Goal: Task Accomplishment & Management: Use online tool/utility

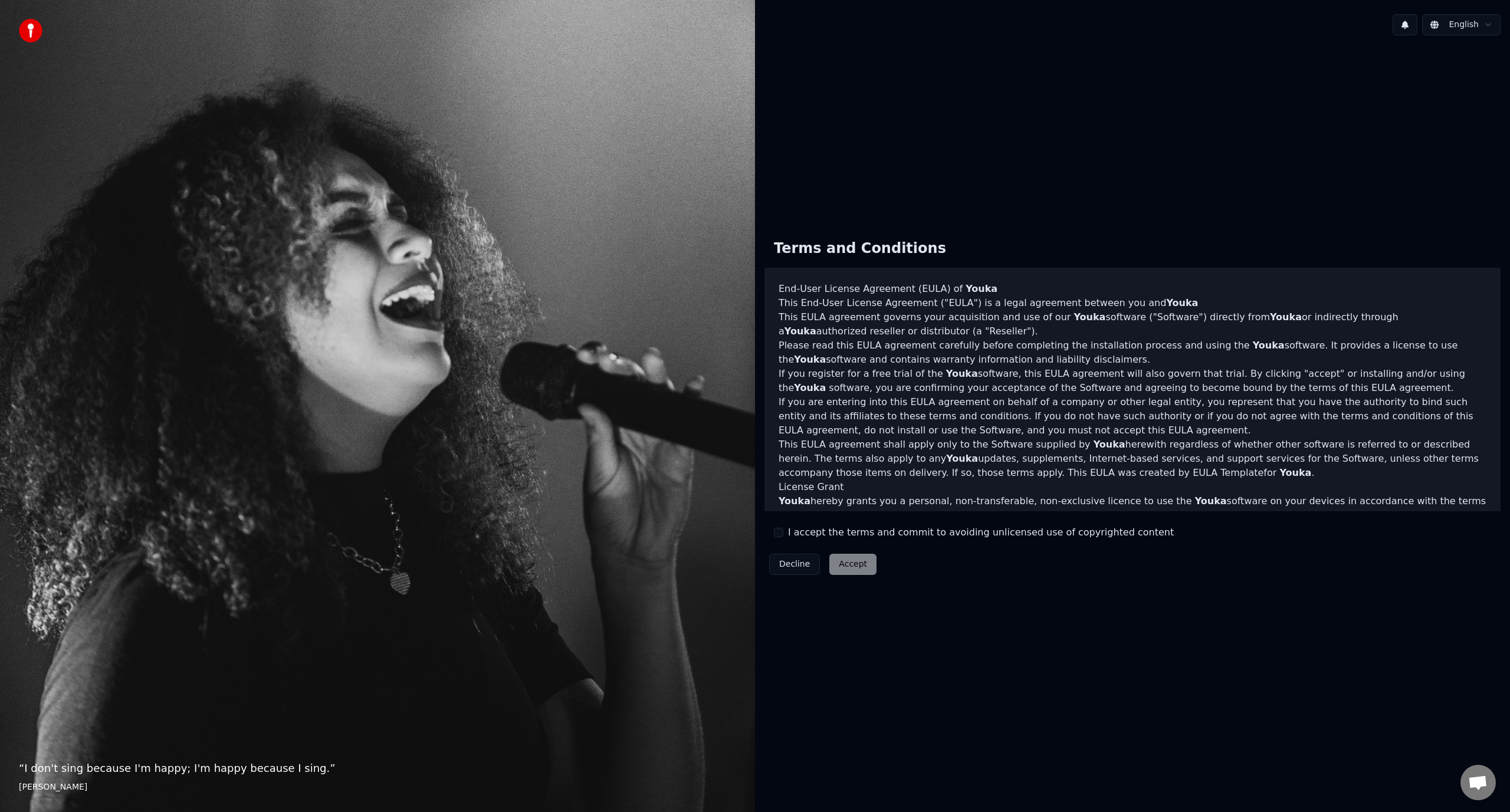
click at [809, 534] on label "I accept the terms and commit to avoiding unlicensed use of copyrighted content" at bounding box center [980, 532] width 386 height 14
click at [783, 534] on button "I accept the terms and commit to avoiding unlicensed use of copyrighted content" at bounding box center [778, 532] width 9 height 9
click at [839, 562] on button "Accept" at bounding box center [852, 564] width 47 height 21
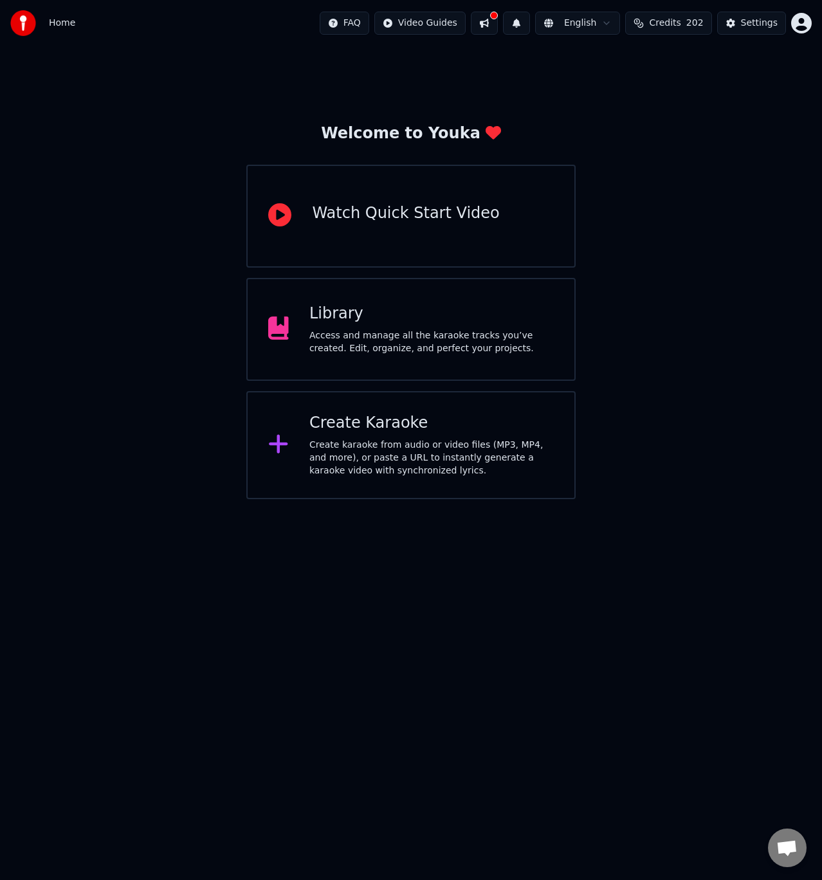
click at [354, 474] on div "Create karaoke from audio or video files (MP3, MP4, and more), or paste a URL t…" at bounding box center [431, 458] width 244 height 39
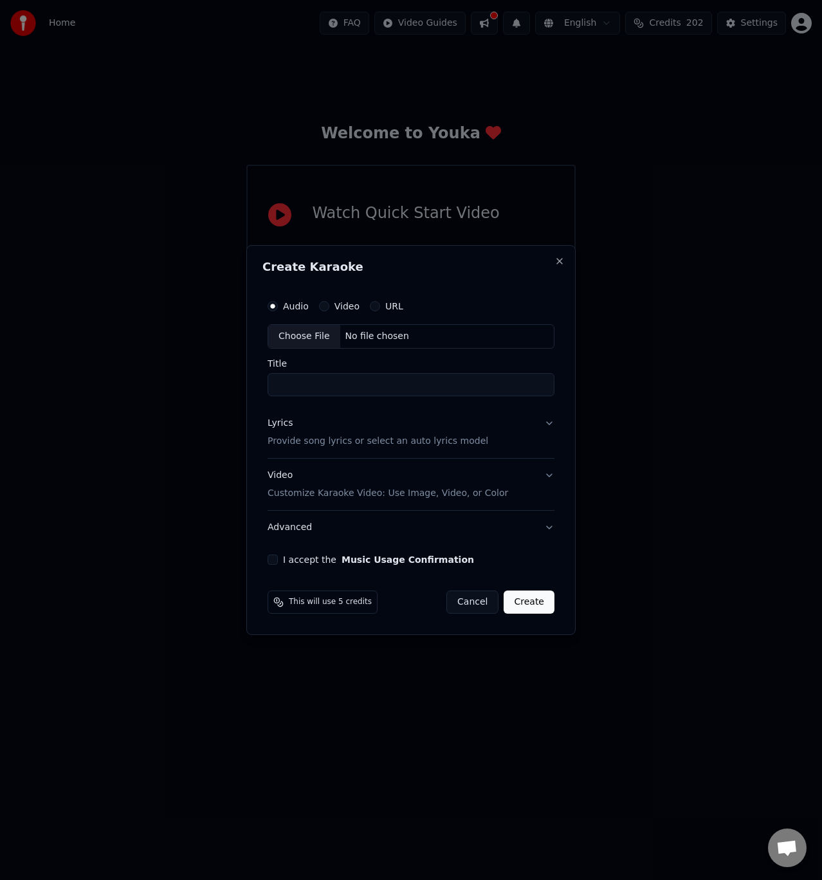
click at [328, 384] on input "Title" at bounding box center [411, 384] width 287 height 23
type input "**********"
click at [337, 432] on div "Lyrics Provide song lyrics or select an auto lyrics model" at bounding box center [378, 432] width 221 height 31
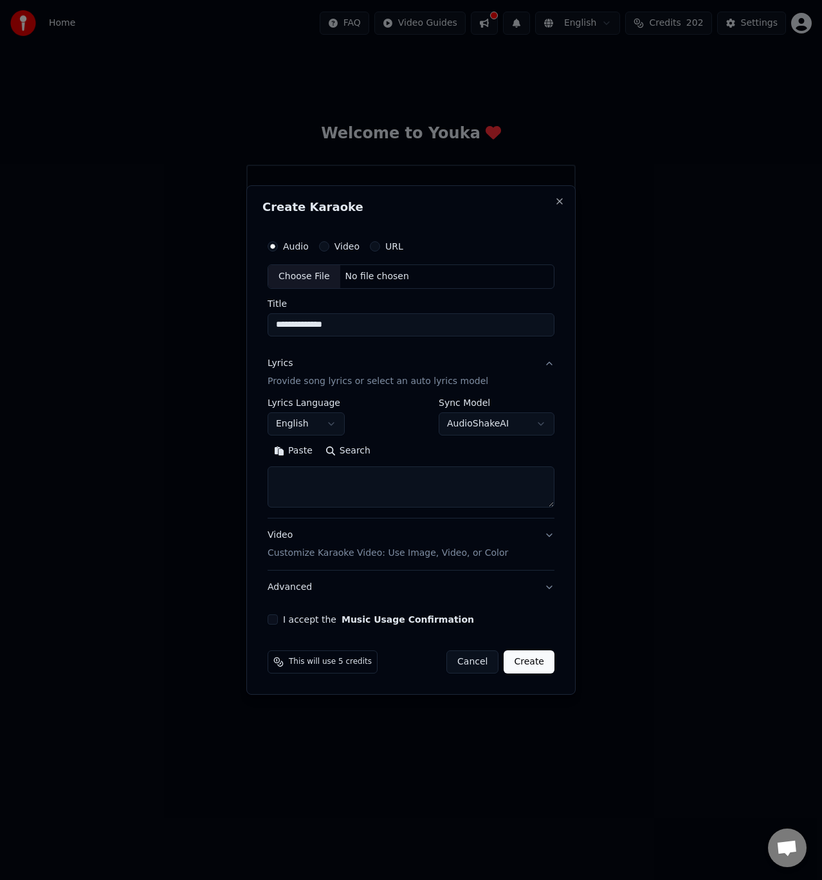
click at [320, 492] on textarea at bounding box center [411, 486] width 287 height 41
click at [331, 424] on button "English" at bounding box center [306, 423] width 77 height 23
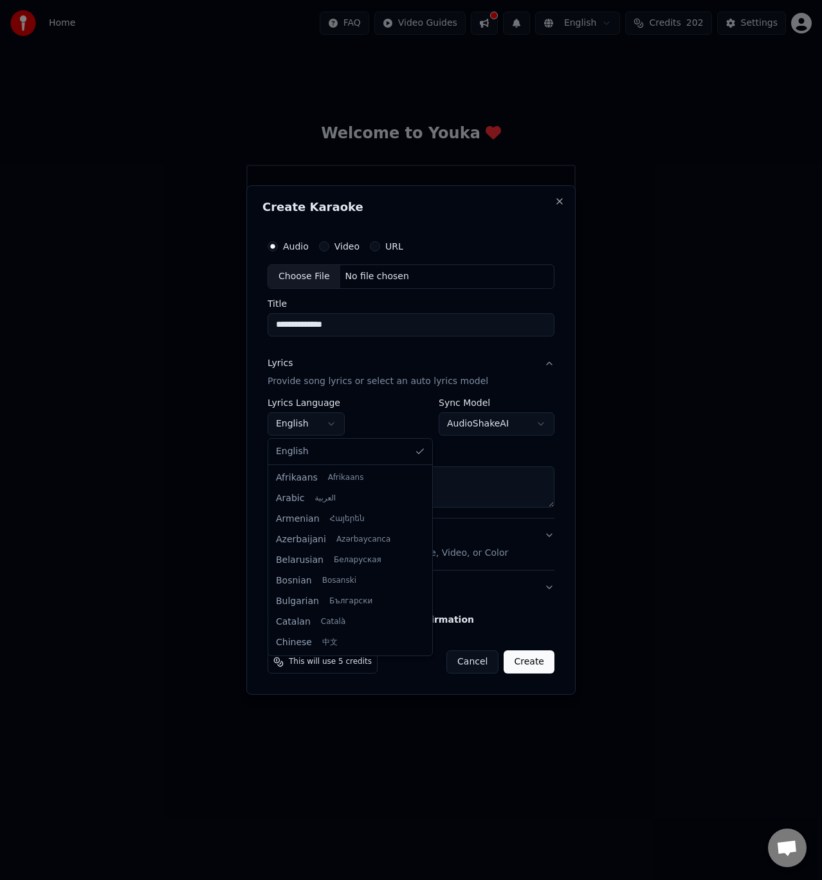
scroll to position [946, 0]
select select "**"
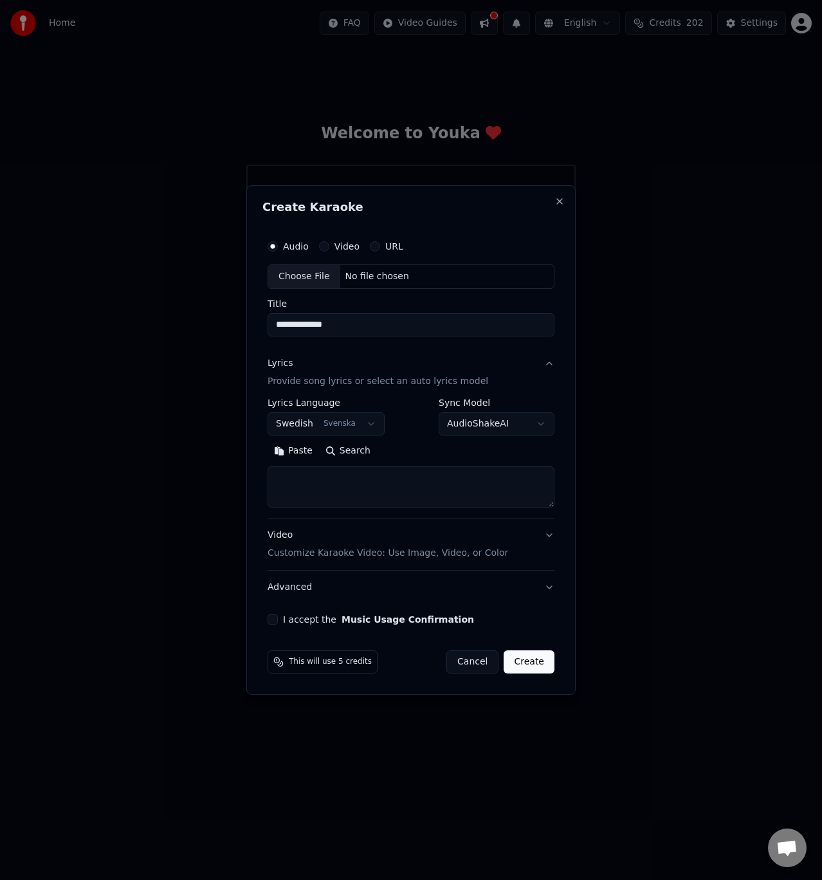
click at [340, 484] on textarea at bounding box center [411, 486] width 287 height 41
paste textarea "**********"
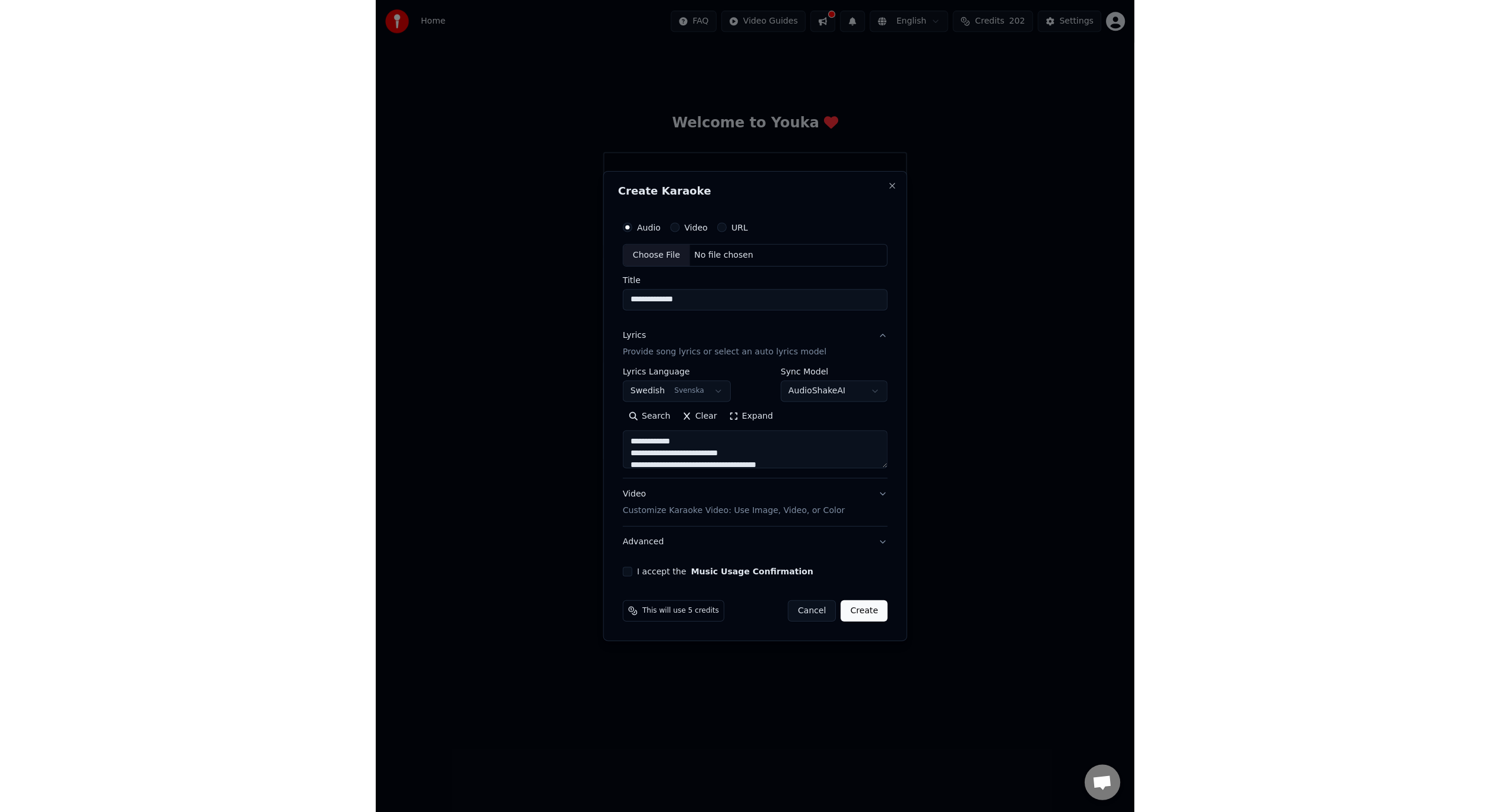
scroll to position [604, 0]
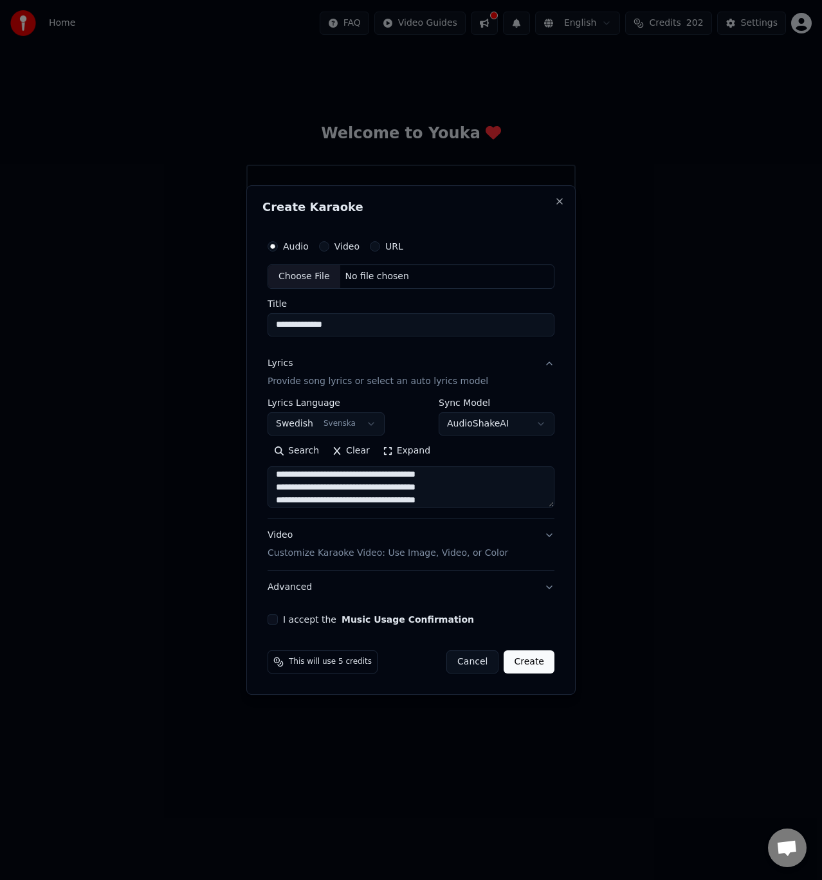
type textarea "**********"
click at [503, 428] on body "**********" at bounding box center [411, 249] width 822 height 499
click at [368, 278] on div "No file chosen" at bounding box center [377, 276] width 74 height 13
type input "**********"
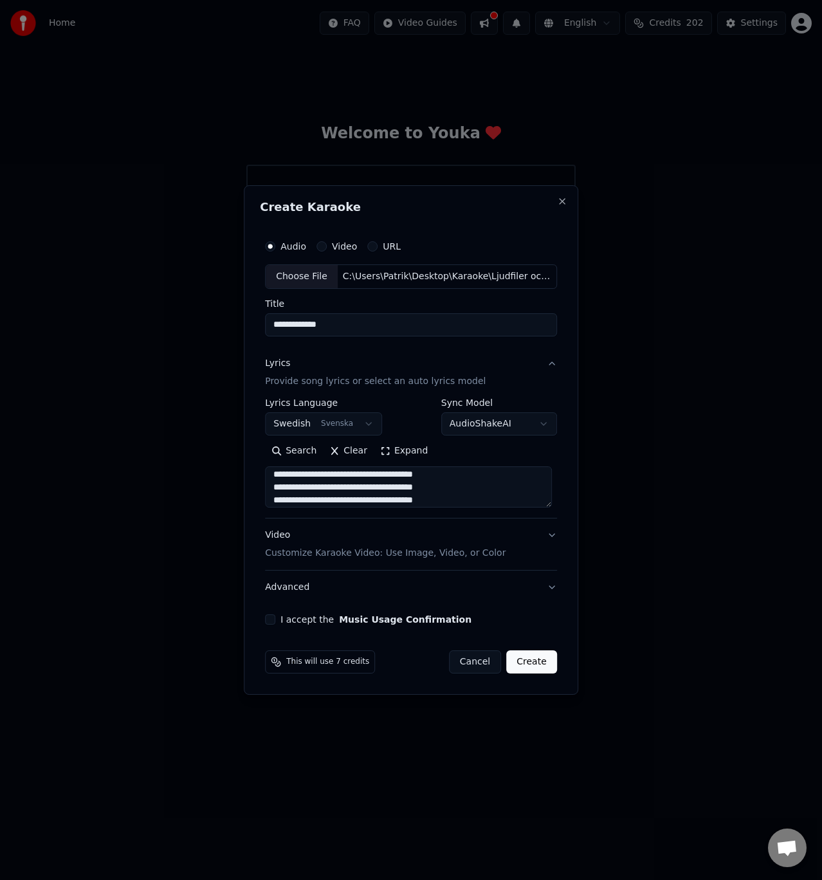
click at [271, 625] on div "**********" at bounding box center [411, 428] width 302 height 401
click at [271, 619] on button "I accept the Music Usage Confirmation" at bounding box center [270, 619] width 10 height 10
click at [540, 663] on button "Create" at bounding box center [531, 661] width 51 height 23
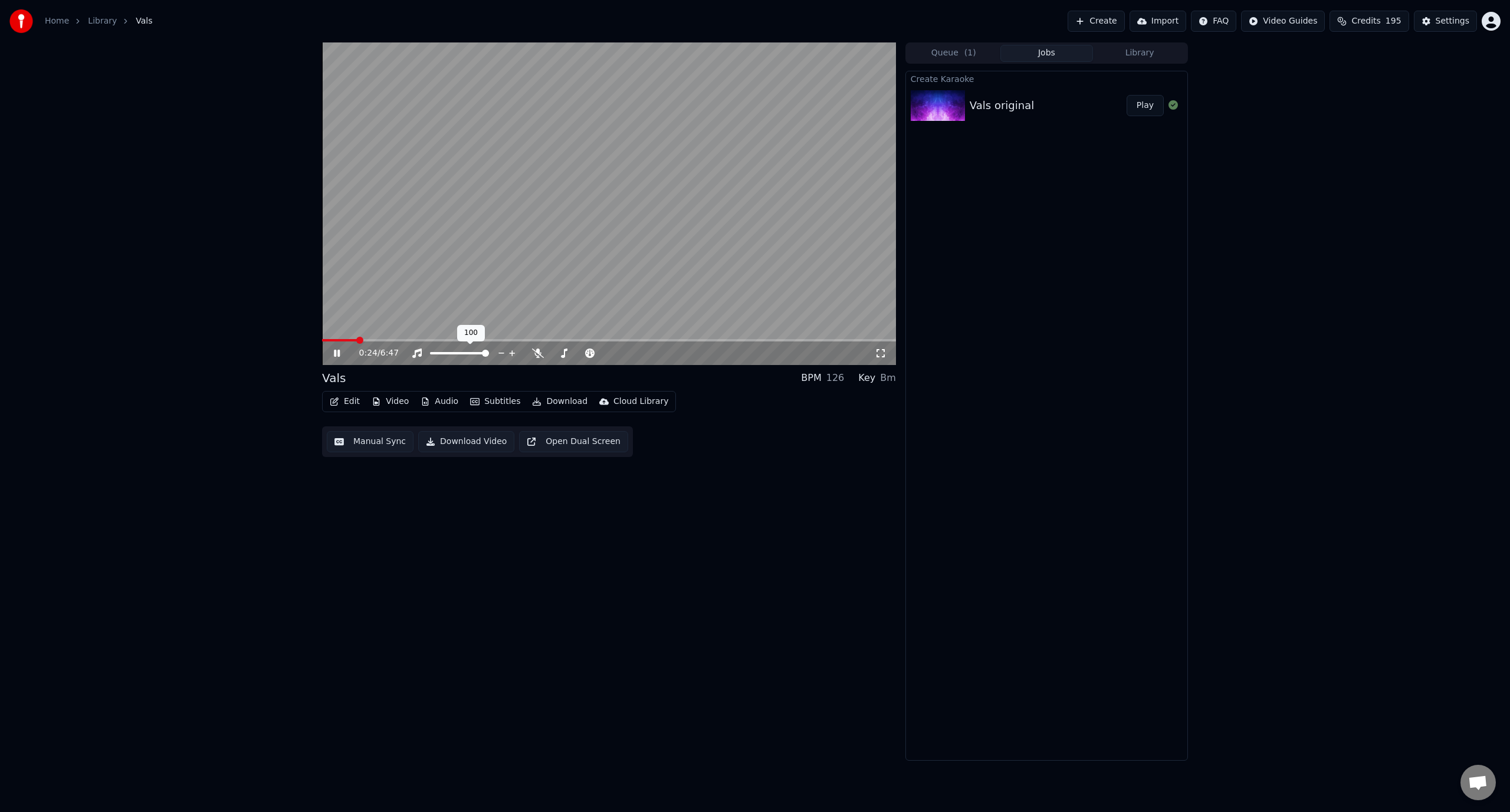
click at [489, 353] on span at bounding box center [459, 353] width 59 height 3
click at [347, 406] on button "Edit" at bounding box center [344, 401] width 39 height 16
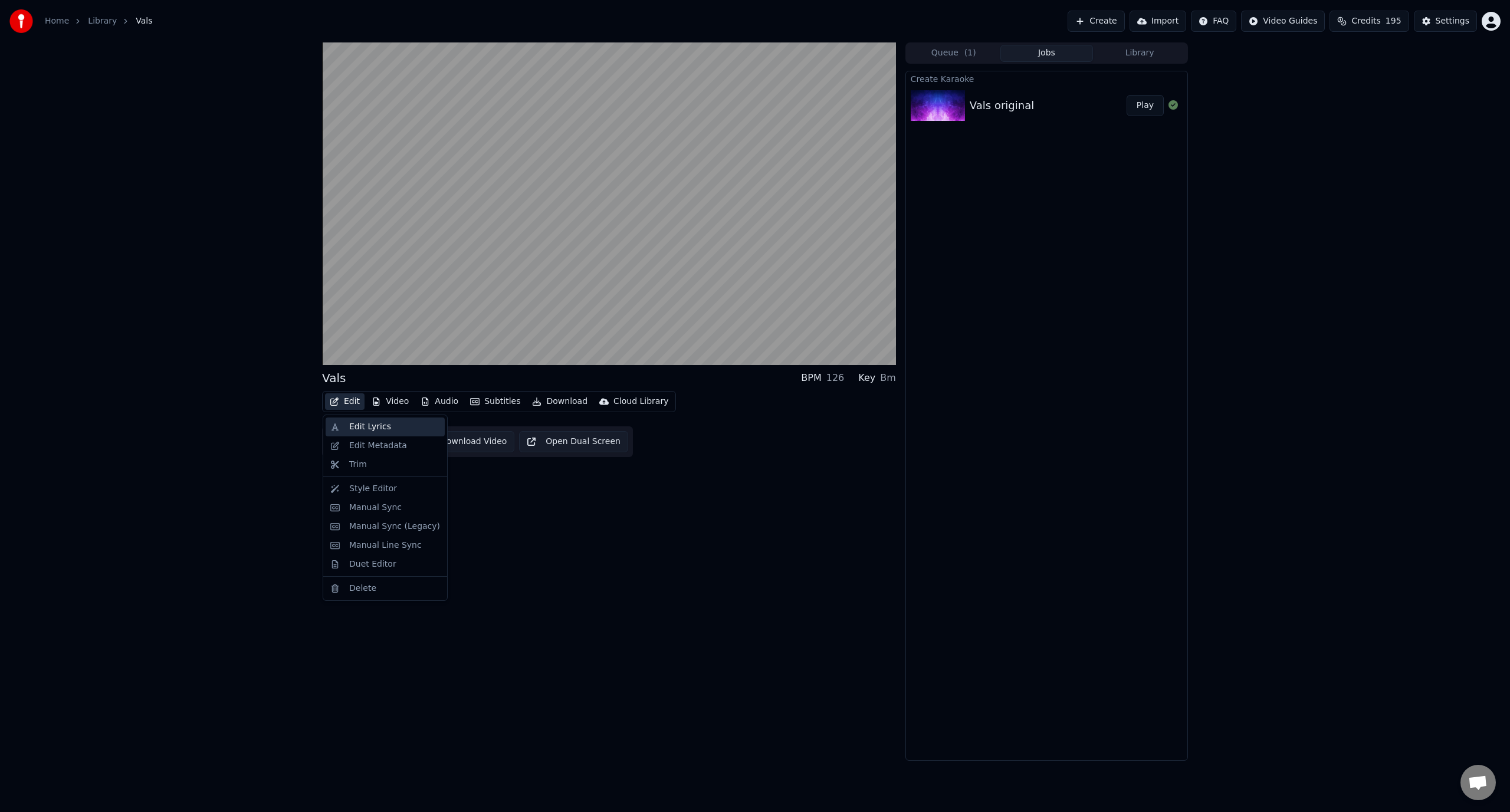
click at [362, 432] on div "Edit Lyrics" at bounding box center [370, 426] width 42 height 12
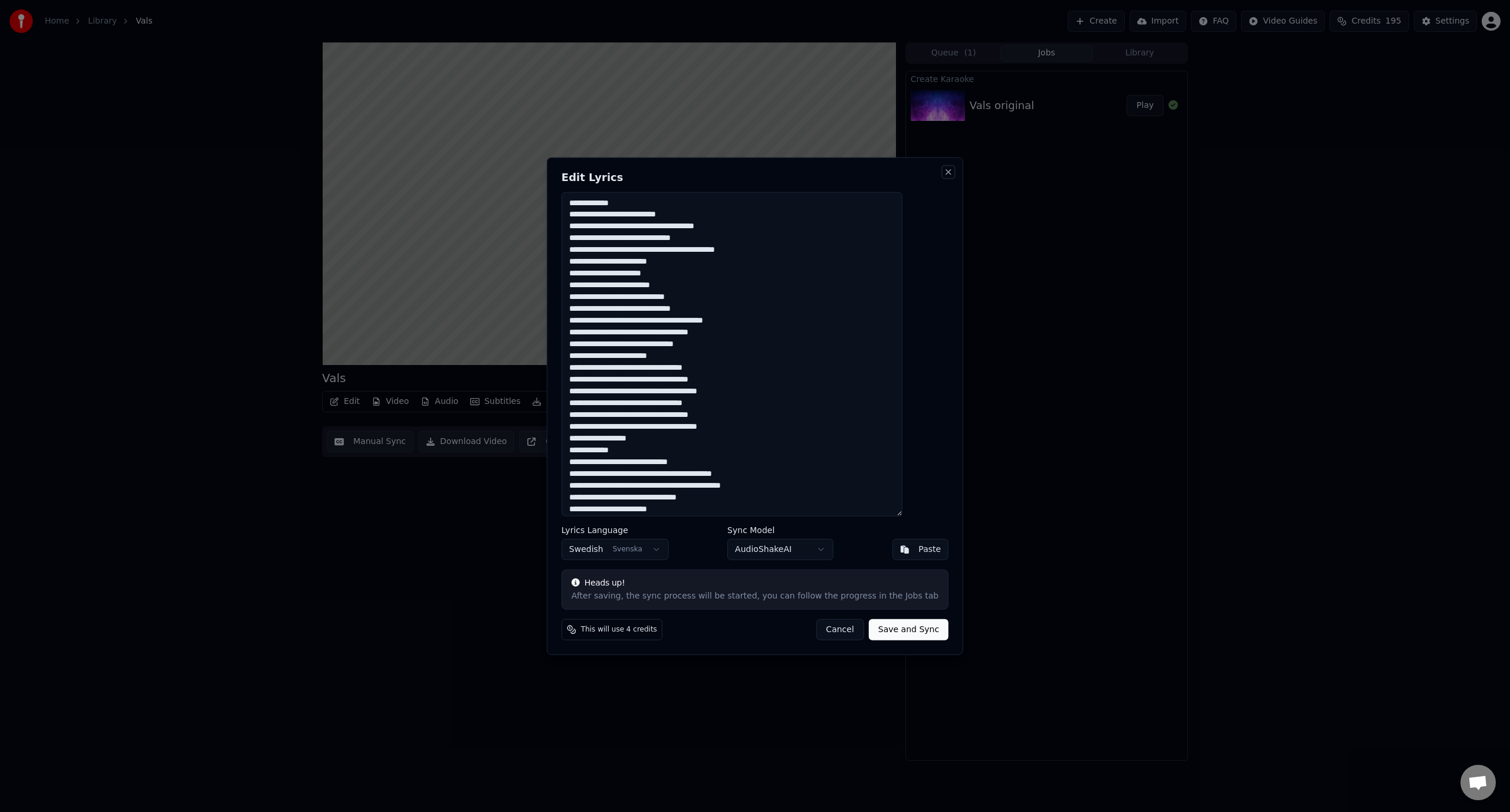
click at [943, 174] on button "Close" at bounding box center [948, 171] width 9 height 9
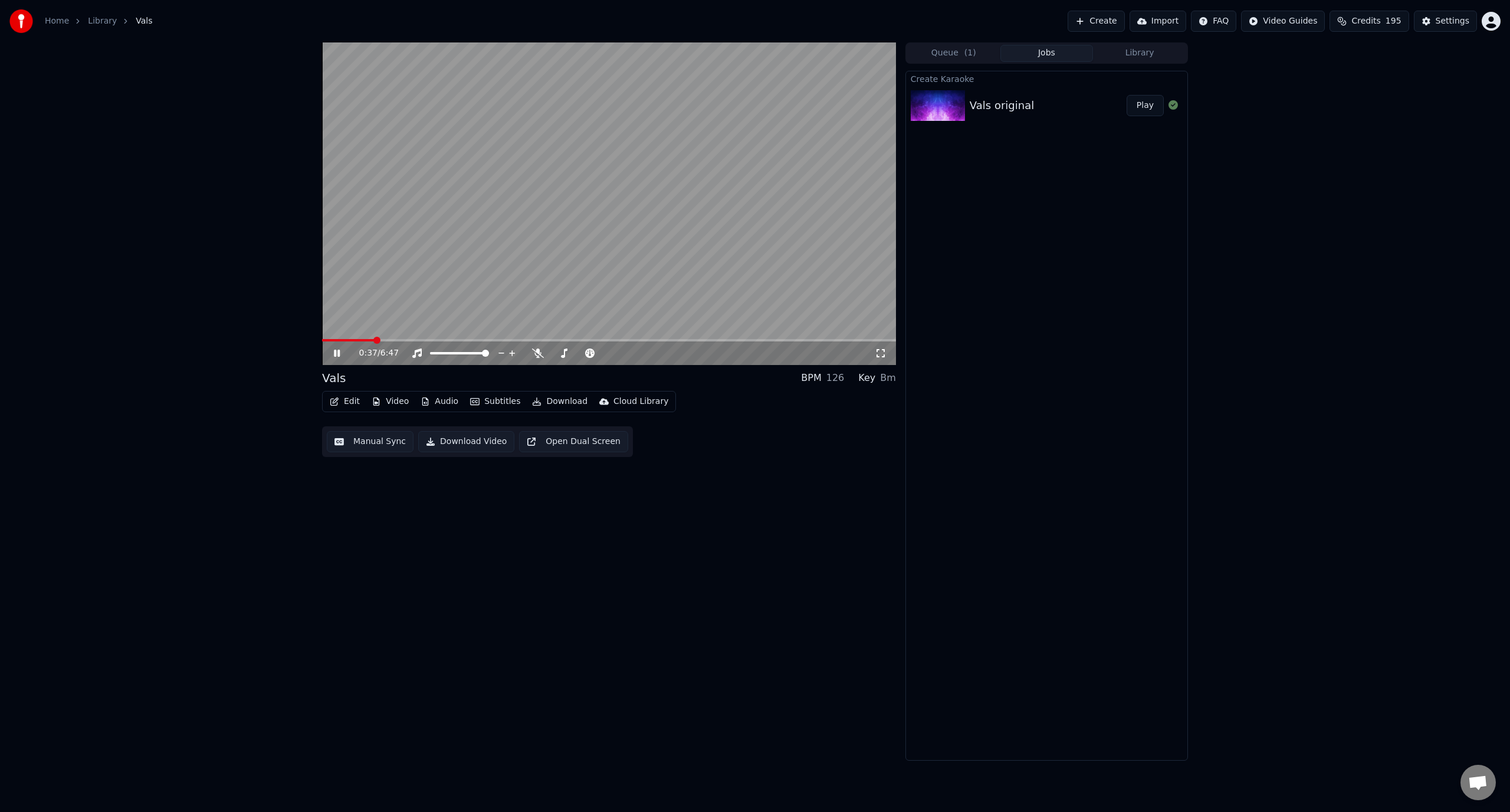
click at [343, 406] on button "Edit" at bounding box center [344, 401] width 39 height 16
click at [379, 483] on div "Style Editor" at bounding box center [373, 488] width 48 height 12
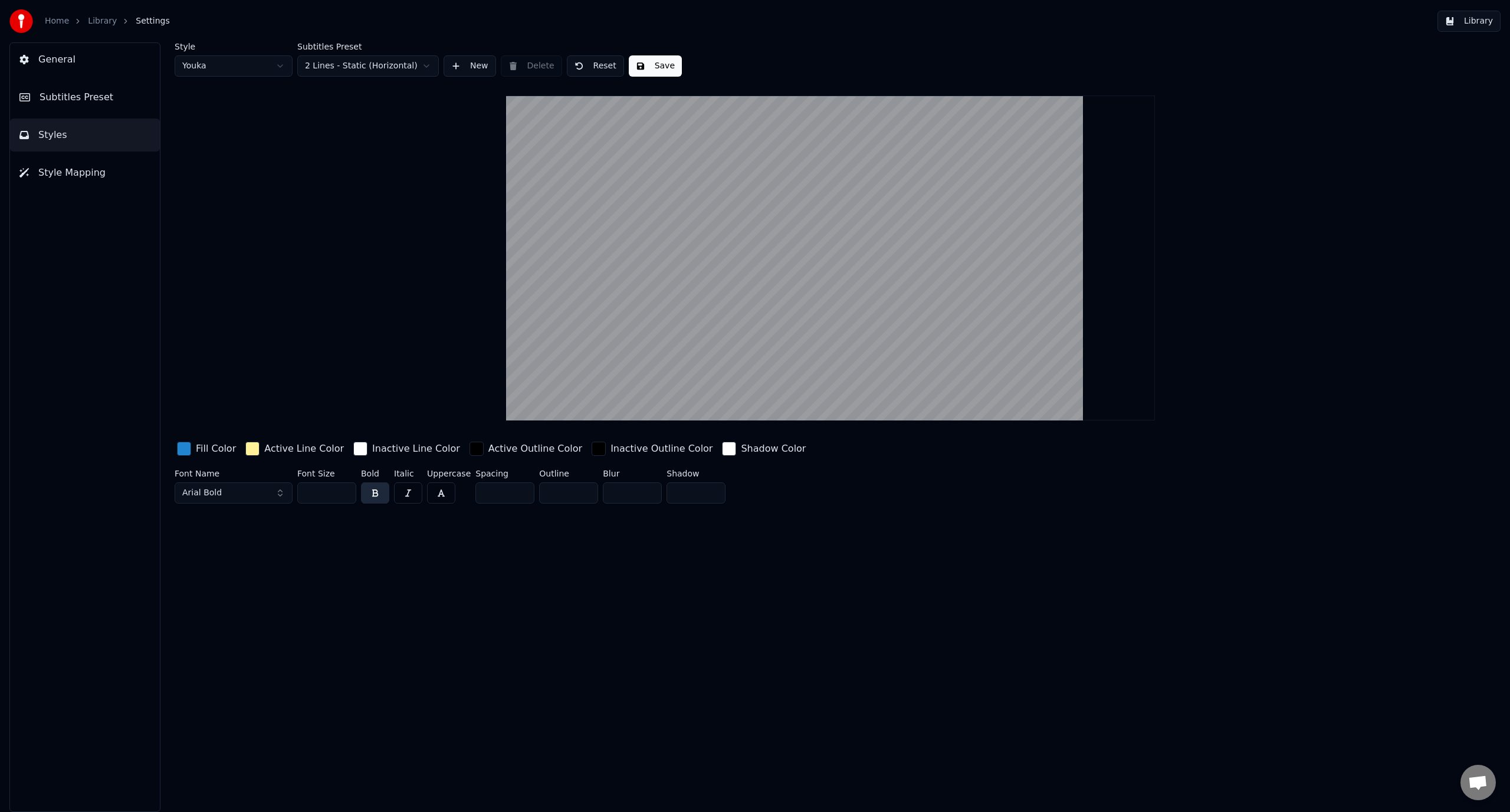
click at [54, 21] on link "Home" at bounding box center [57, 21] width 24 height 12
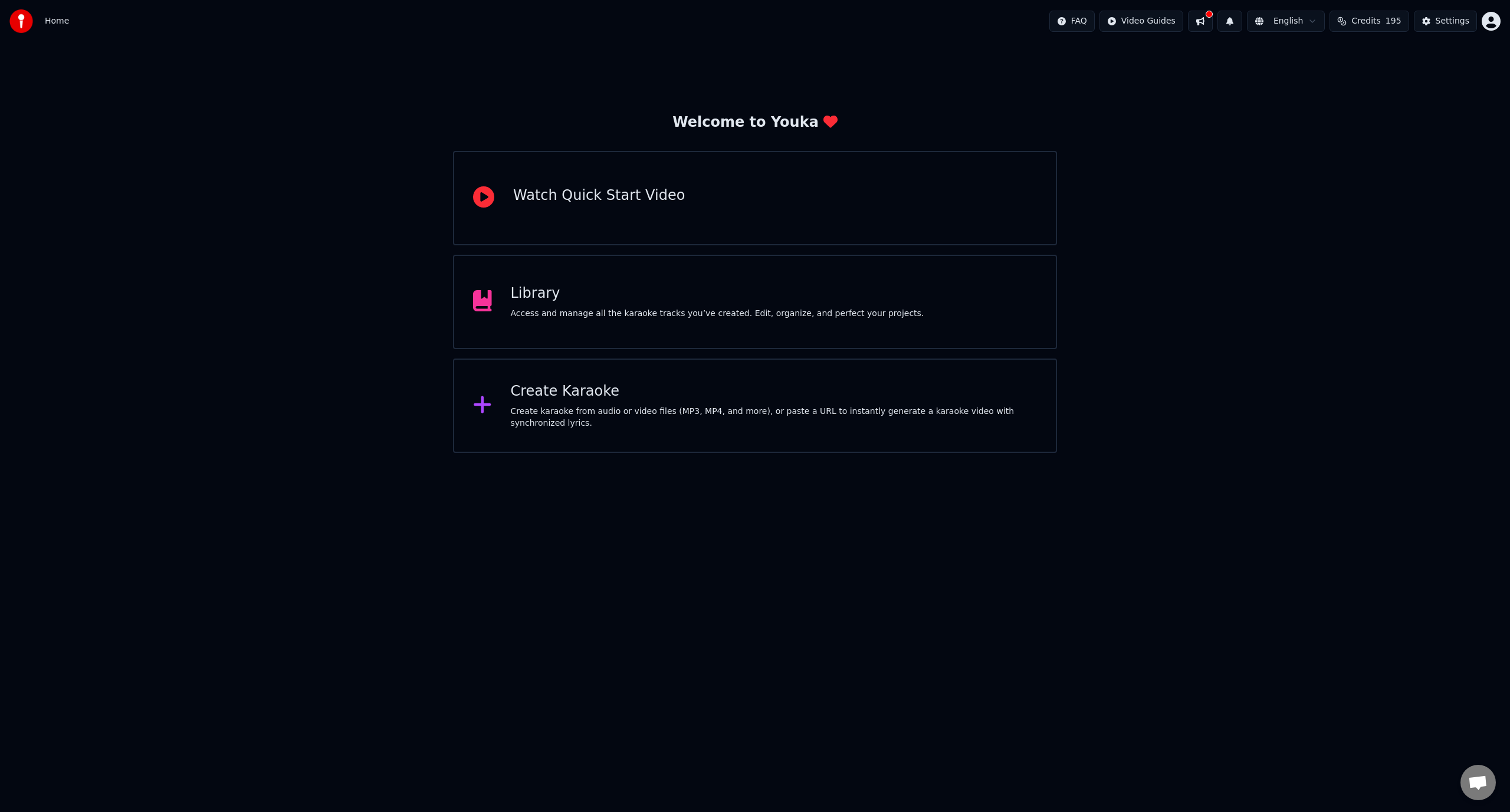
click at [544, 295] on div "Library" at bounding box center [717, 293] width 413 height 19
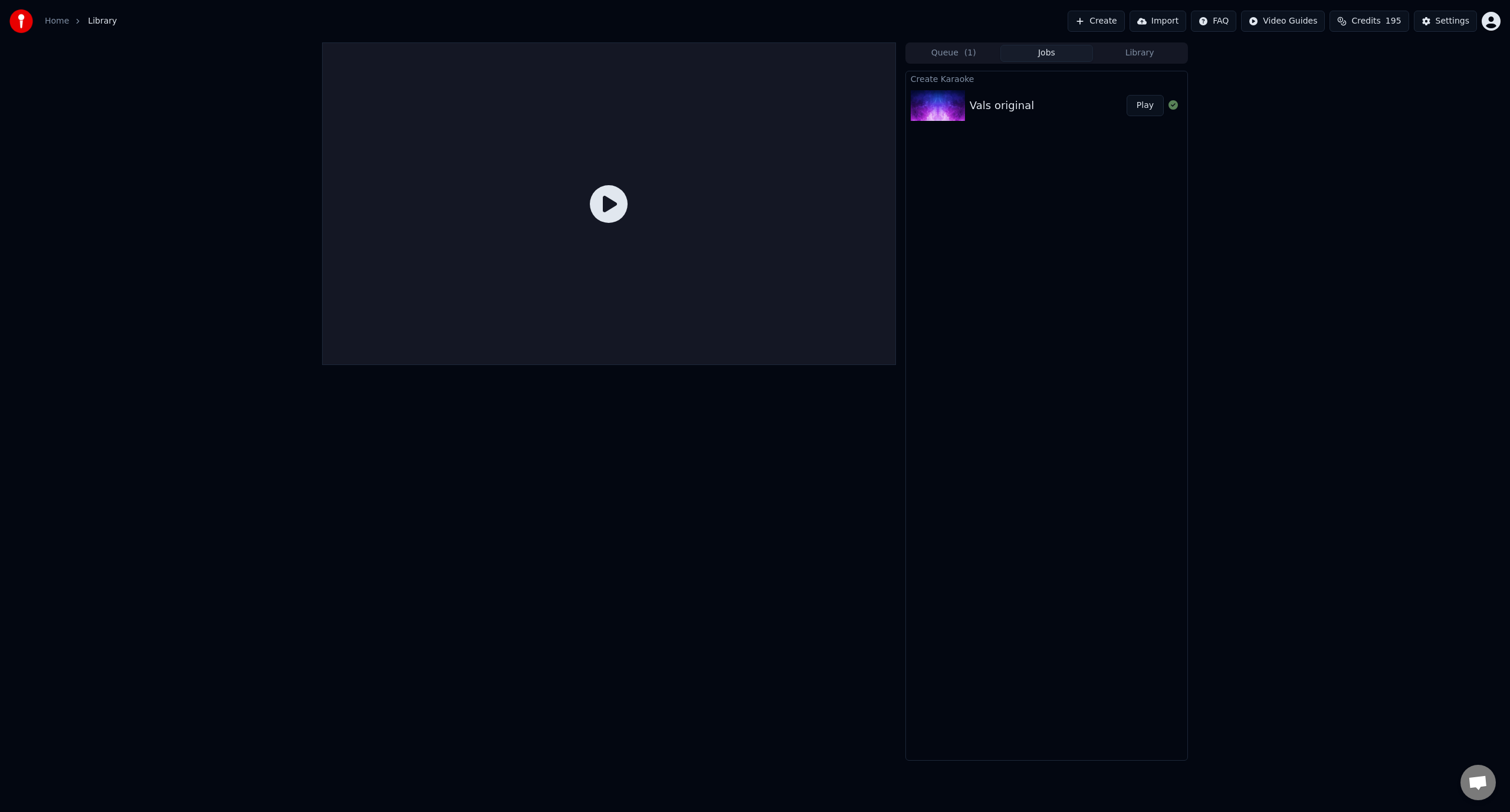
click at [1009, 104] on div "Vals original" at bounding box center [1001, 105] width 64 height 16
click at [989, 115] on div "Vals original Play" at bounding box center [1046, 105] width 281 height 40
click at [1146, 106] on button "Play" at bounding box center [1144, 105] width 38 height 21
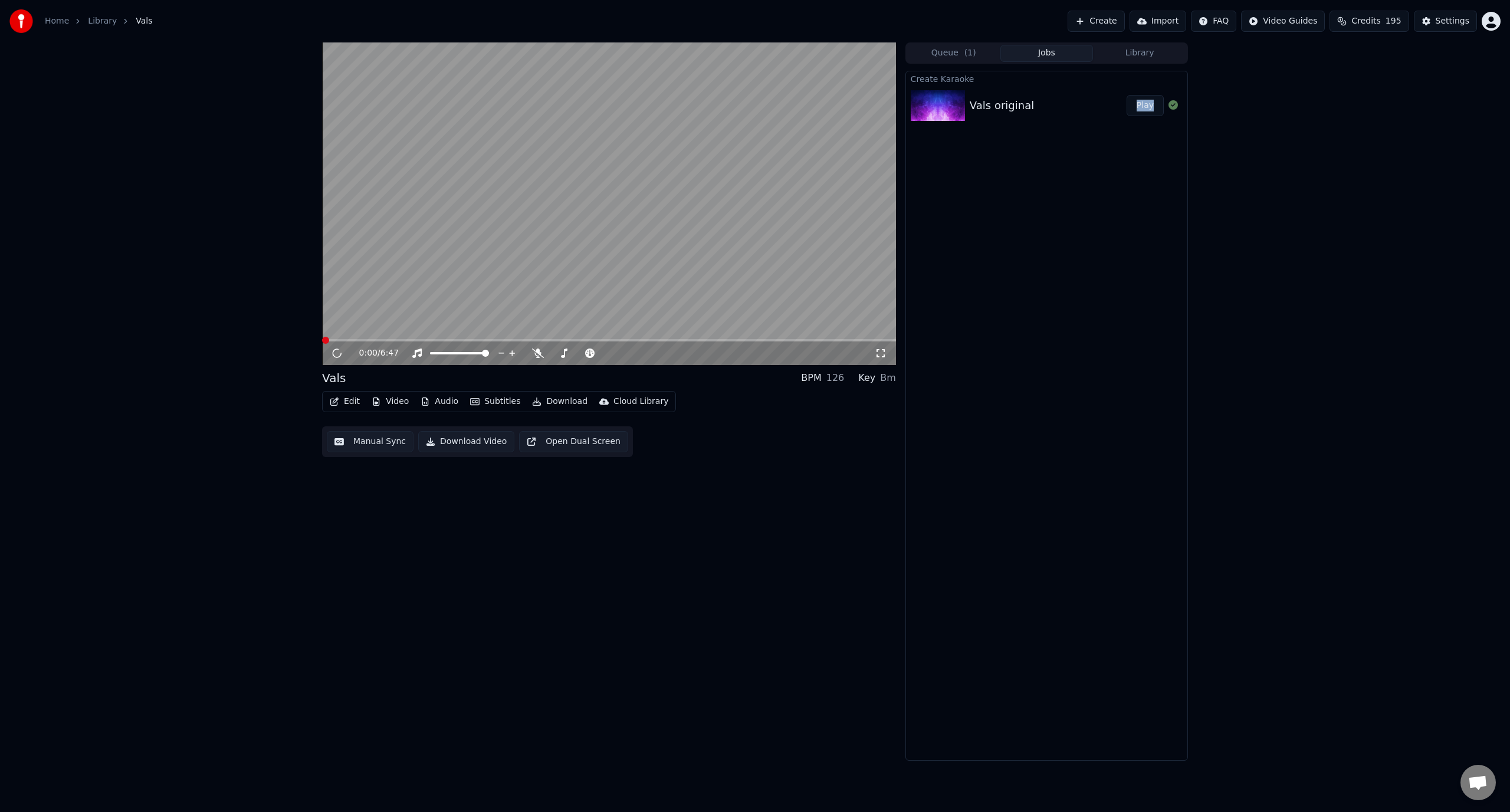
click at [380, 341] on span at bounding box center [609, 340] width 574 height 3
click at [378, 339] on span at bounding box center [609, 340] width 574 height 3
click at [400, 341] on span at bounding box center [609, 340] width 574 height 3
click at [416, 339] on span at bounding box center [609, 340] width 574 height 3
click at [406, 341] on span at bounding box center [364, 340] width 84 height 3
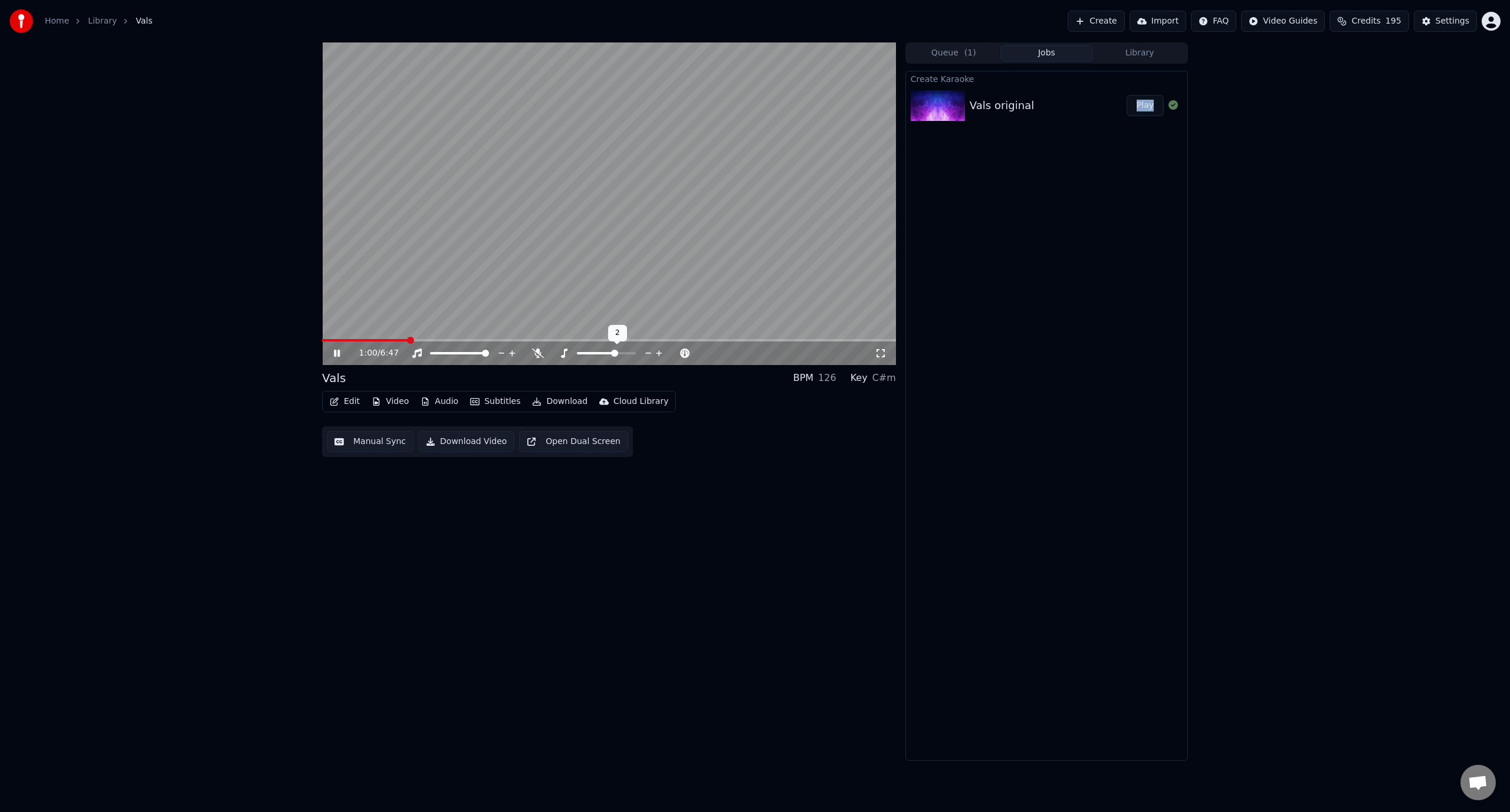
click at [618, 351] on span at bounding box center [614, 353] width 7 height 7
click at [607, 354] on span at bounding box center [606, 353] width 7 height 7
click at [577, 353] on span at bounding box center [580, 353] width 59 height 3
click at [406, 339] on span at bounding box center [364, 340] width 84 height 3
click at [610, 355] on span at bounding box center [606, 353] width 7 height 7
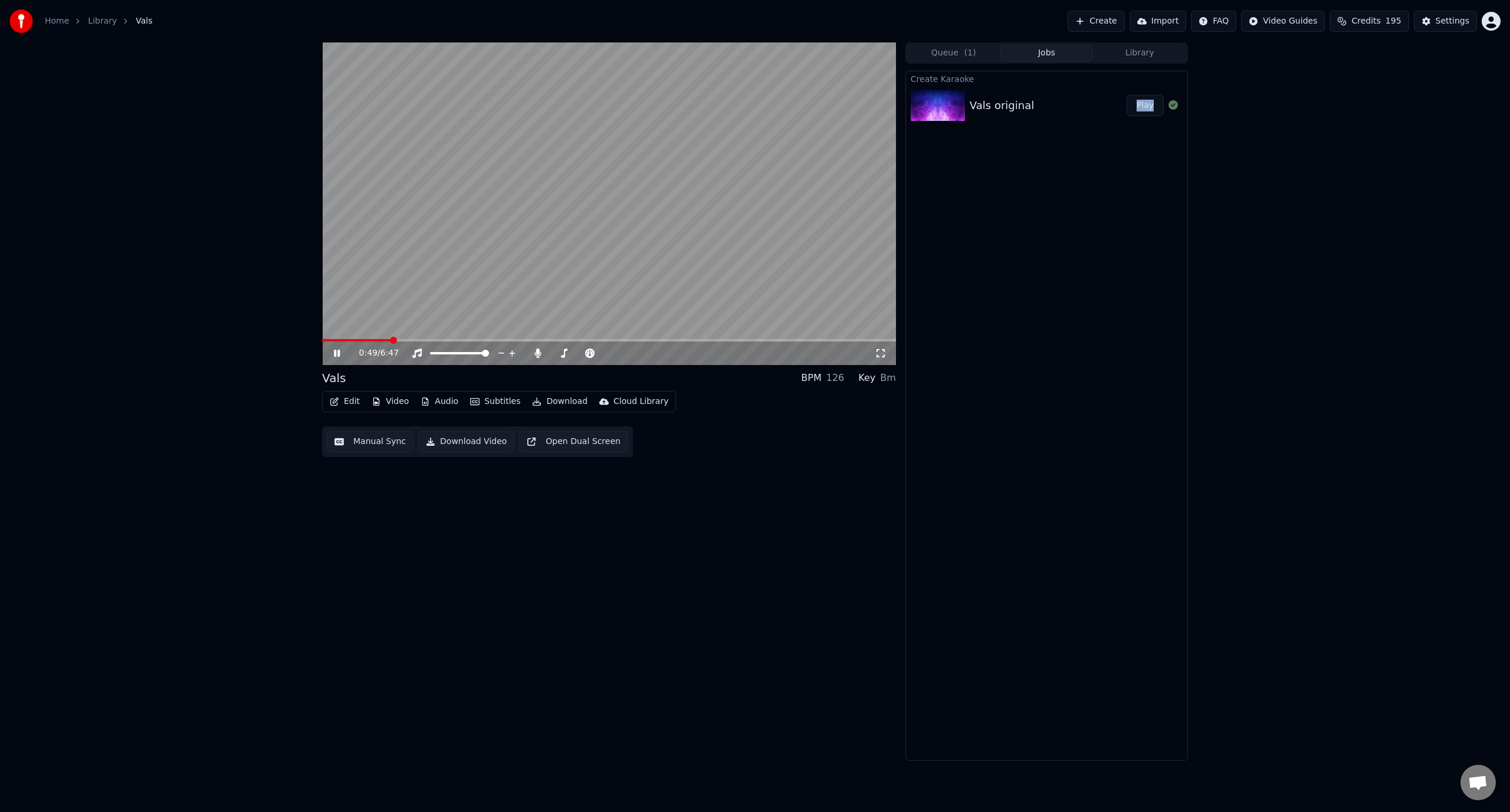
click at [391, 341] on span at bounding box center [356, 340] width 69 height 3
click at [880, 358] on div "0:52 / 6:47" at bounding box center [609, 353] width 565 height 12
click at [882, 353] on icon at bounding box center [880, 353] width 12 height 9
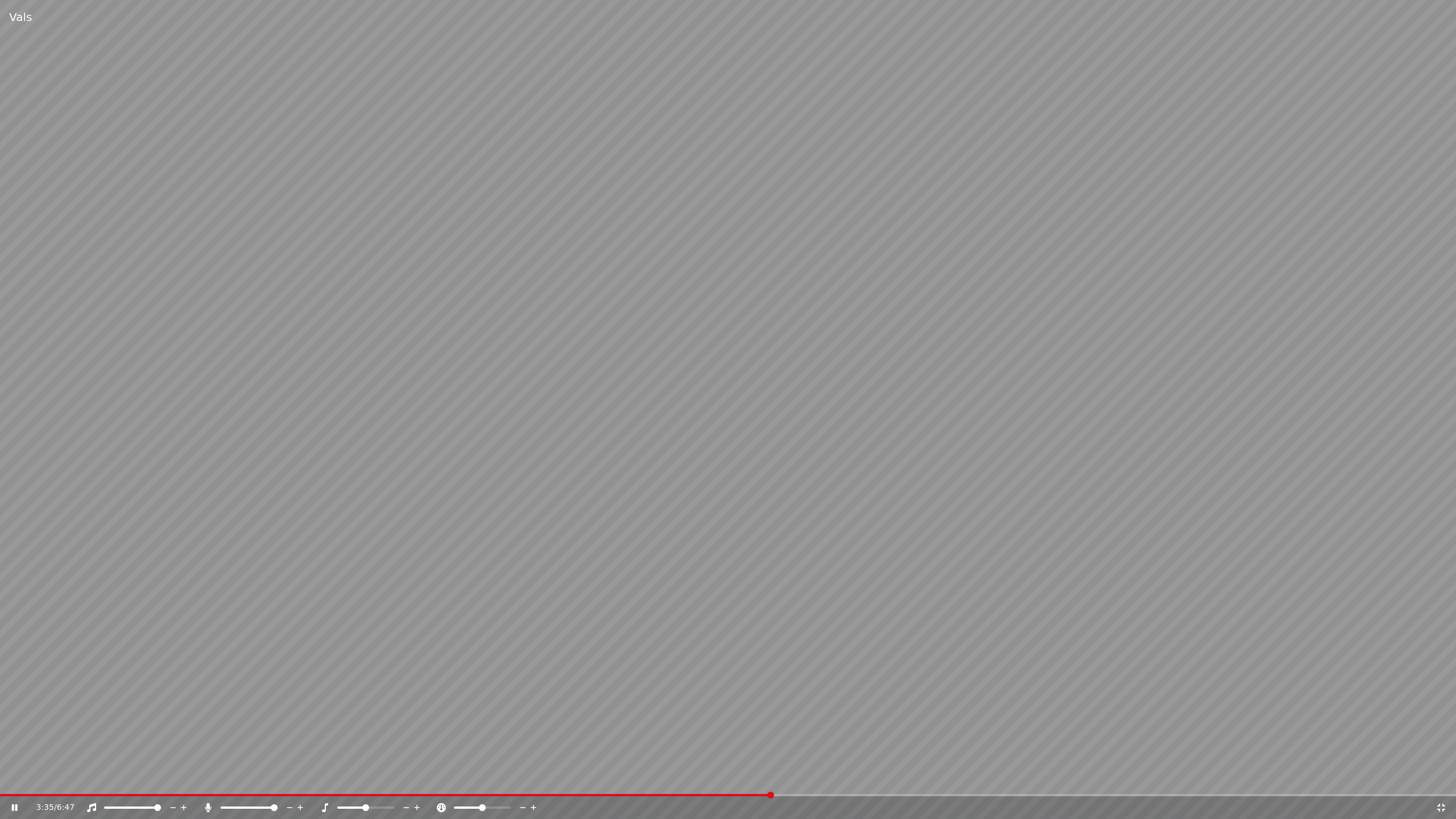
click at [533, 783] on icon at bounding box center [533, 808] width 5 height 5
click at [522, 783] on icon at bounding box center [522, 808] width 11 height 11
click at [1093, 783] on div "5:13 / 6:47" at bounding box center [728, 808] width 1456 height 23
click at [1095, 783] on video at bounding box center [728, 410] width 1456 height 819
click at [1095, 783] on span at bounding box center [561, 795] width 1123 height 3
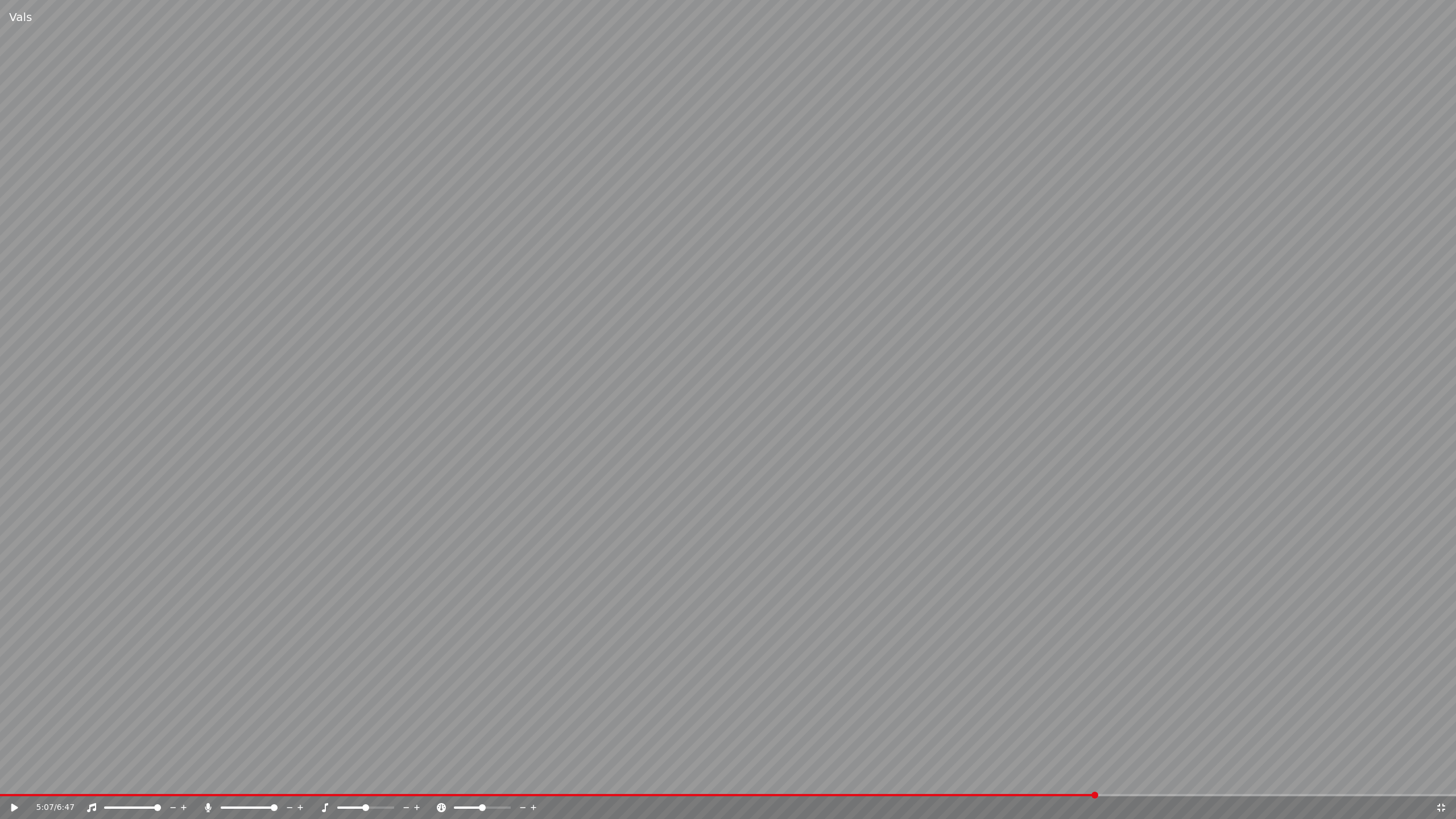
click at [1077, 643] on video at bounding box center [728, 410] width 1456 height 819
click at [1190, 783] on span at bounding box center [728, 795] width 1456 height 3
click at [1212, 783] on span at bounding box center [728, 795] width 1456 height 3
click at [1208, 783] on span at bounding box center [611, 795] width 1223 height 3
click at [1426, 783] on span at bounding box center [728, 795] width 1456 height 3
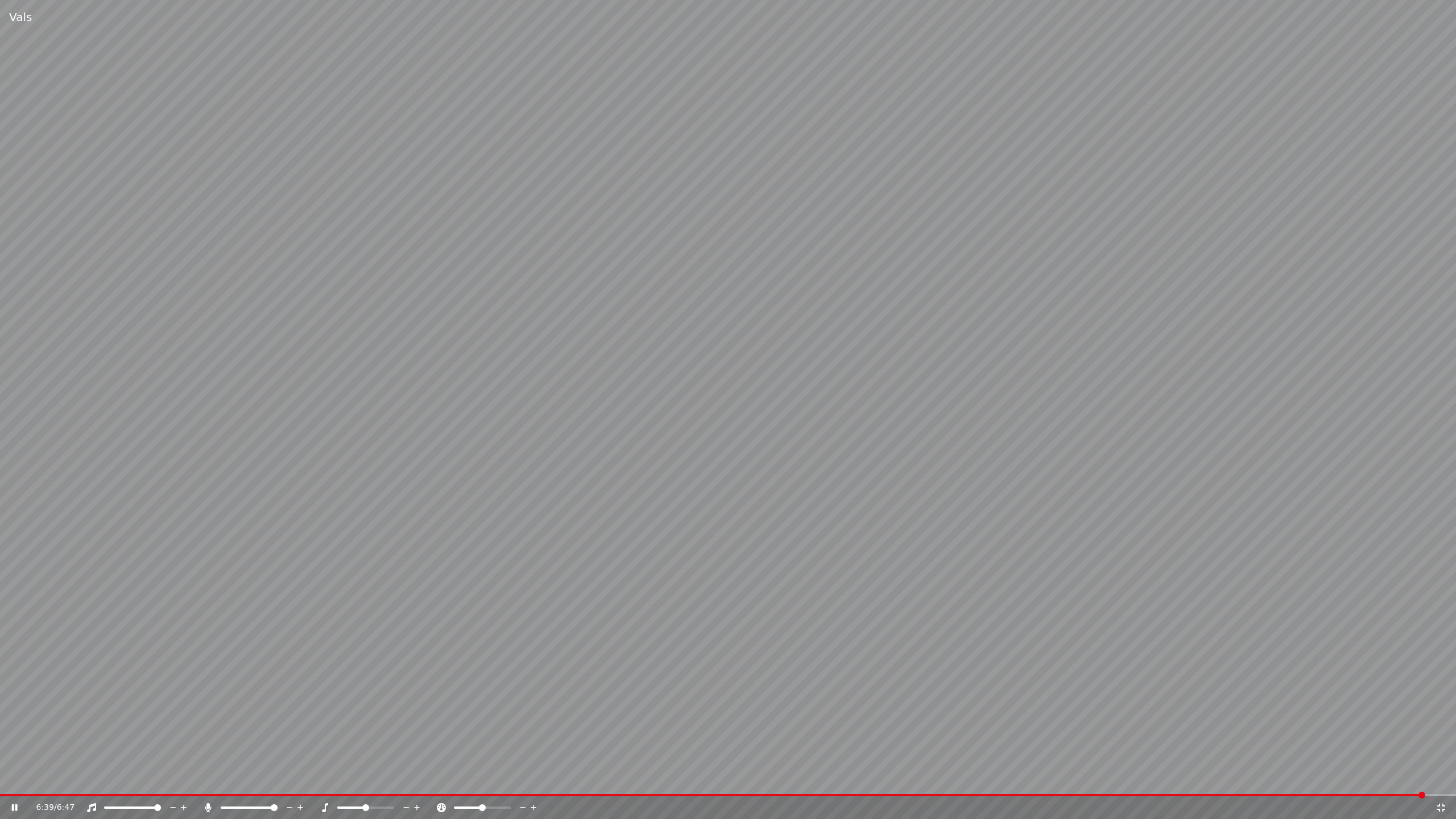
click at [1351, 783] on span at bounding box center [712, 795] width 1424 height 3
click at [1271, 783] on span at bounding box center [675, 795] width 1350 height 3
click at [1139, 783] on span at bounding box center [569, 795] width 1139 height 3
click at [1440, 783] on icon at bounding box center [1440, 808] width 11 height 9
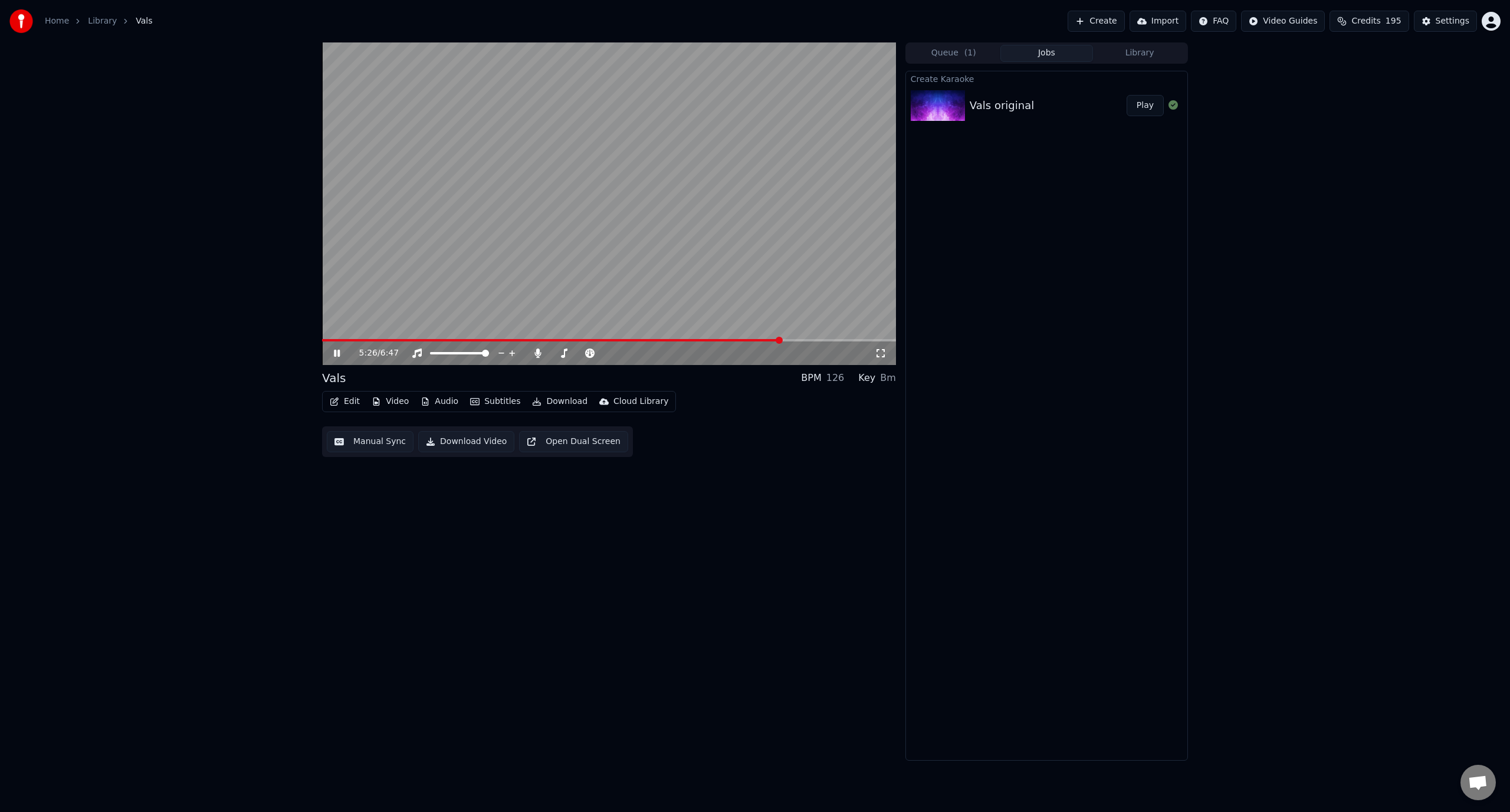
click at [789, 342] on div "5:26 / 6:47" at bounding box center [609, 353] width 574 height 24
click at [791, 341] on span at bounding box center [609, 340] width 574 height 3
click at [809, 342] on div "5:34 / 6:47" at bounding box center [609, 353] width 574 height 24
click at [803, 341] on span at bounding box center [609, 340] width 574 height 3
click at [574, 314] on video at bounding box center [609, 203] width 574 height 323
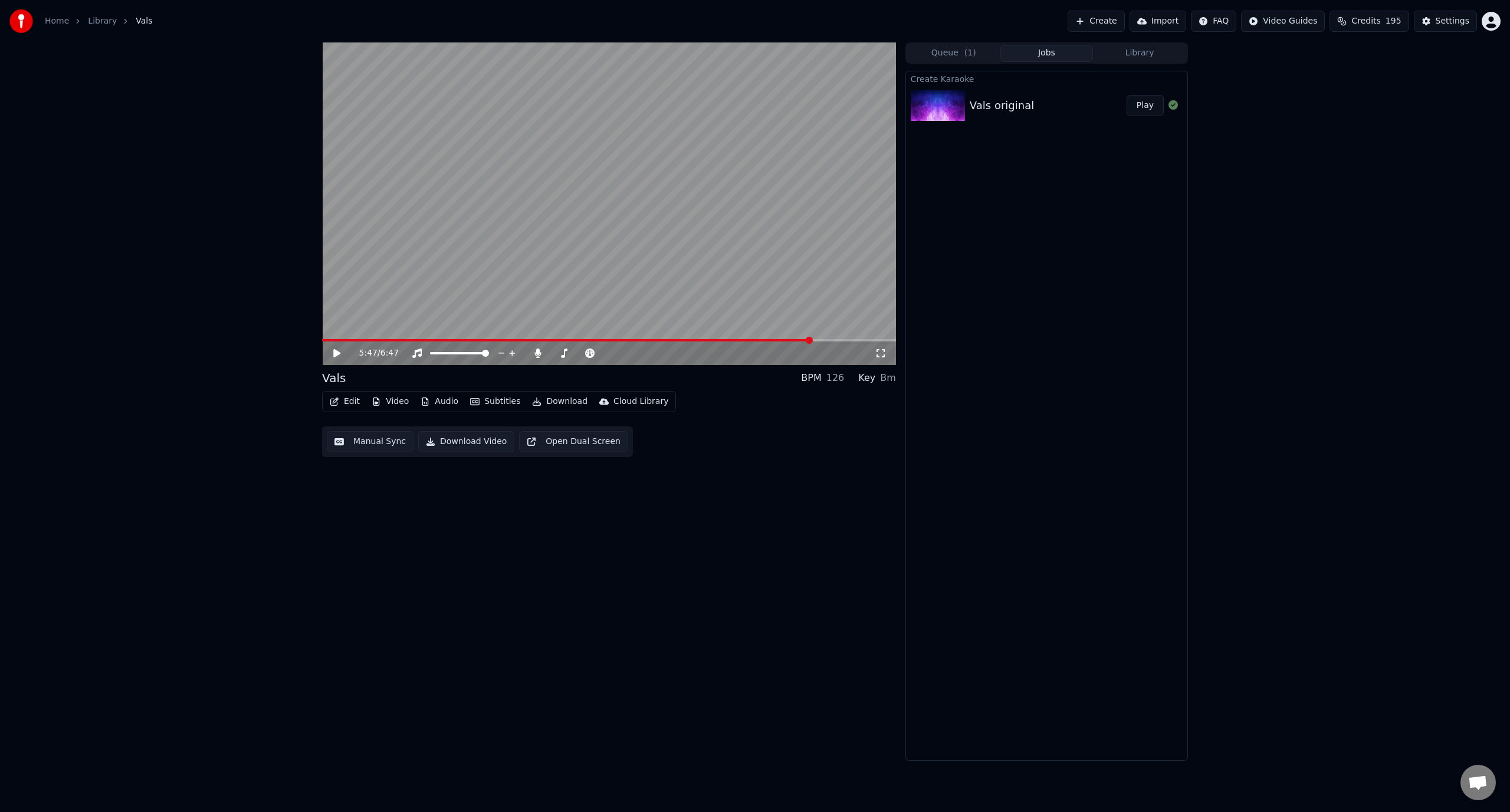
click at [396, 342] on div "5:47 / 6:47" at bounding box center [609, 353] width 574 height 24
click at [391, 341] on span at bounding box center [567, 340] width 490 height 3
click at [333, 356] on icon at bounding box center [345, 353] width 28 height 9
click at [366, 339] on span at bounding box center [357, 340] width 71 height 3
click at [401, 341] on span at bounding box center [609, 340] width 574 height 3
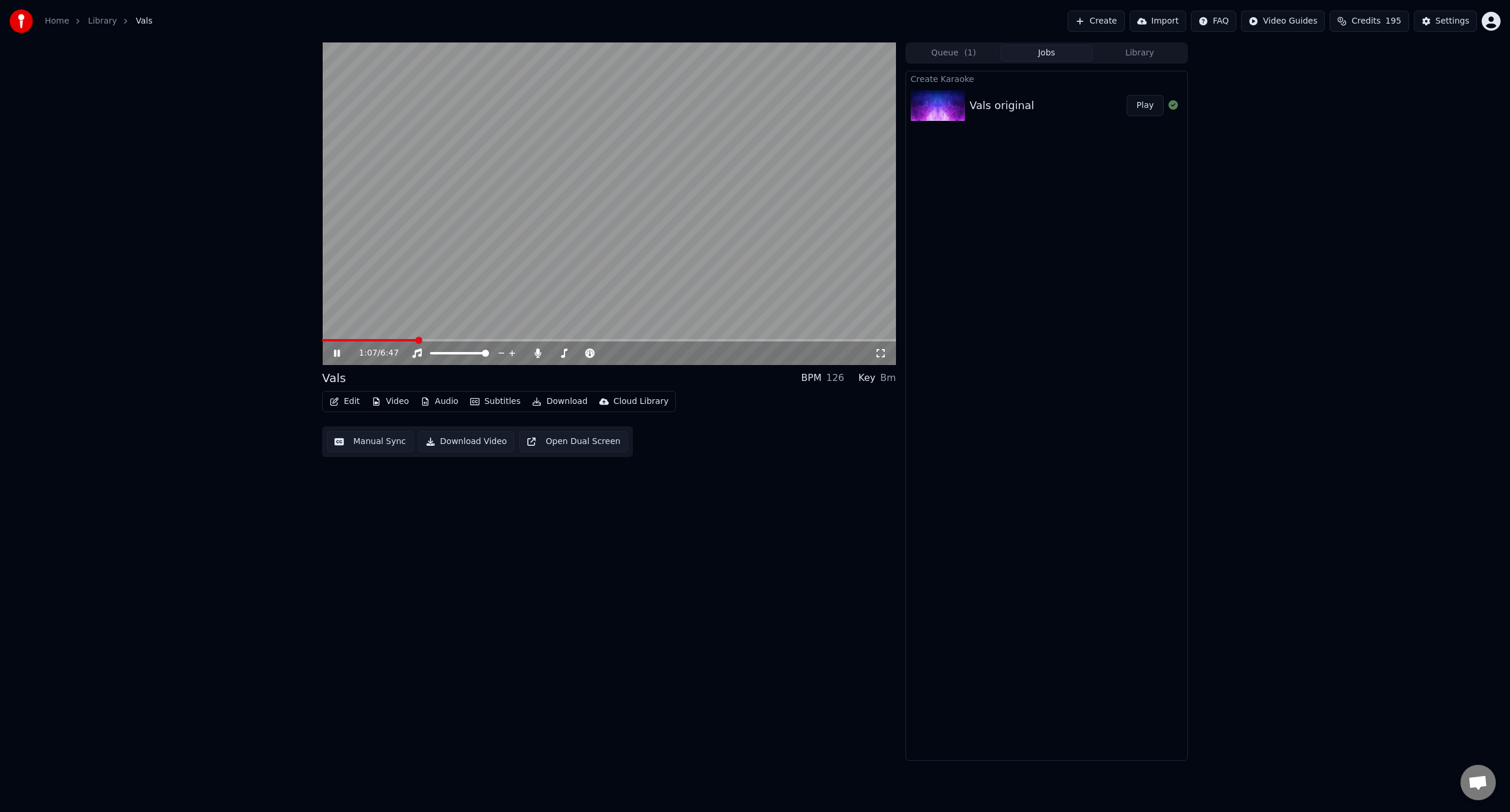
click at [416, 341] on span at bounding box center [609, 340] width 574 height 3
click at [584, 254] on video at bounding box center [609, 203] width 574 height 323
click at [335, 396] on button "Edit" at bounding box center [344, 401] width 39 height 16
click at [380, 491] on div "Style Editor" at bounding box center [373, 488] width 48 height 12
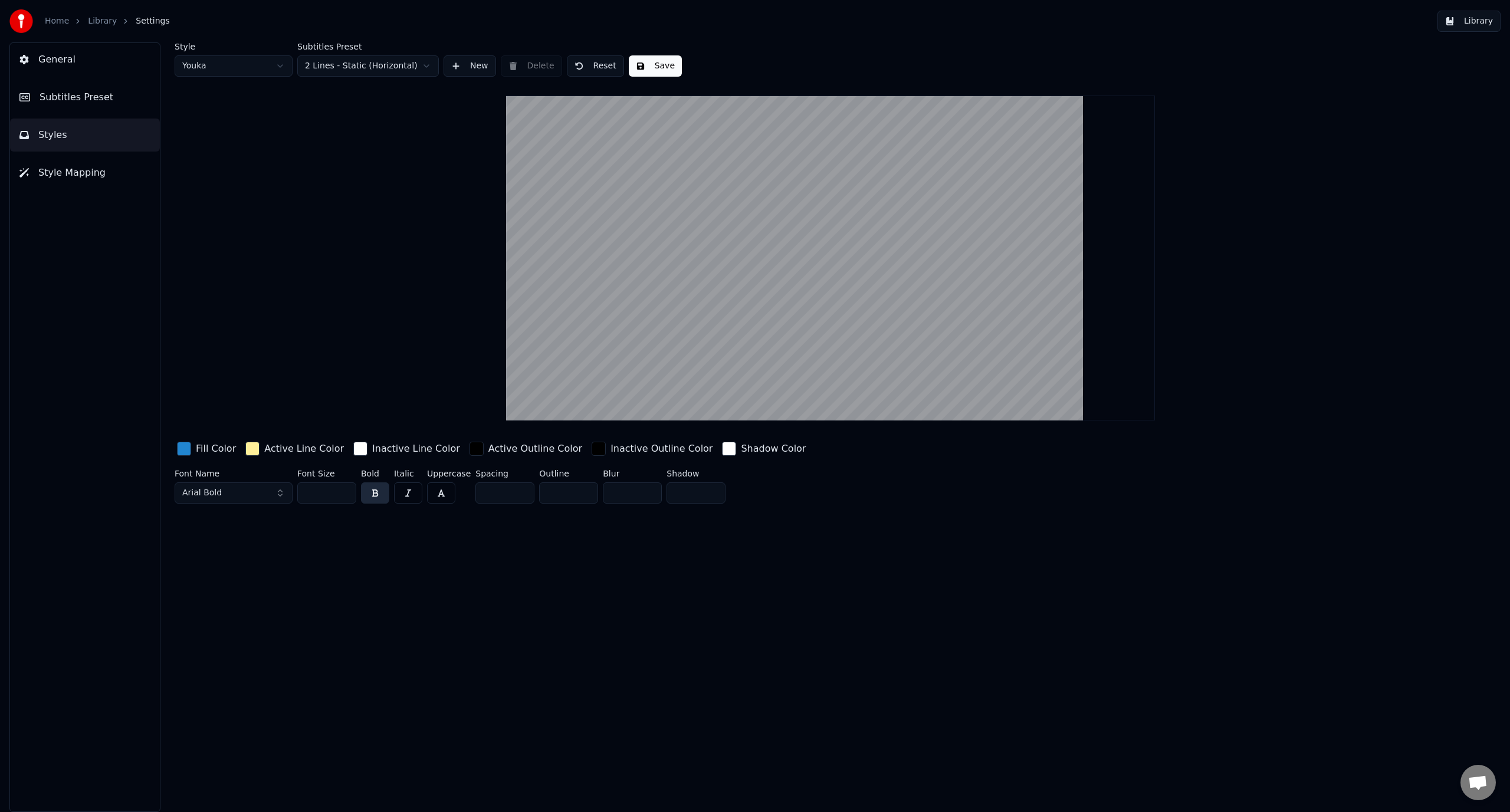
click at [79, 173] on span "Style Mapping" at bounding box center [72, 172] width 67 height 14
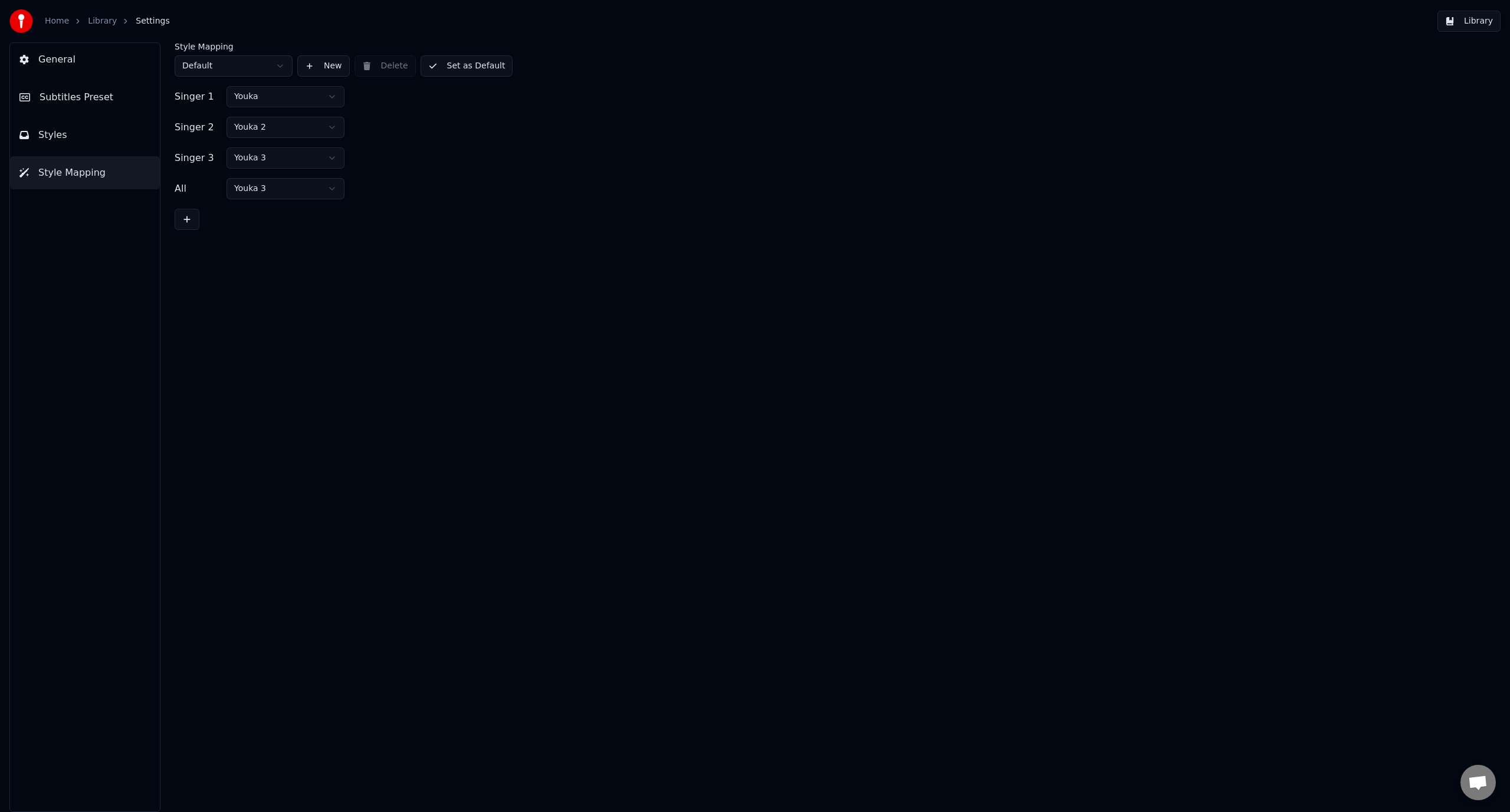
click at [83, 102] on span "Subtitles Preset" at bounding box center [76, 96] width 73 height 14
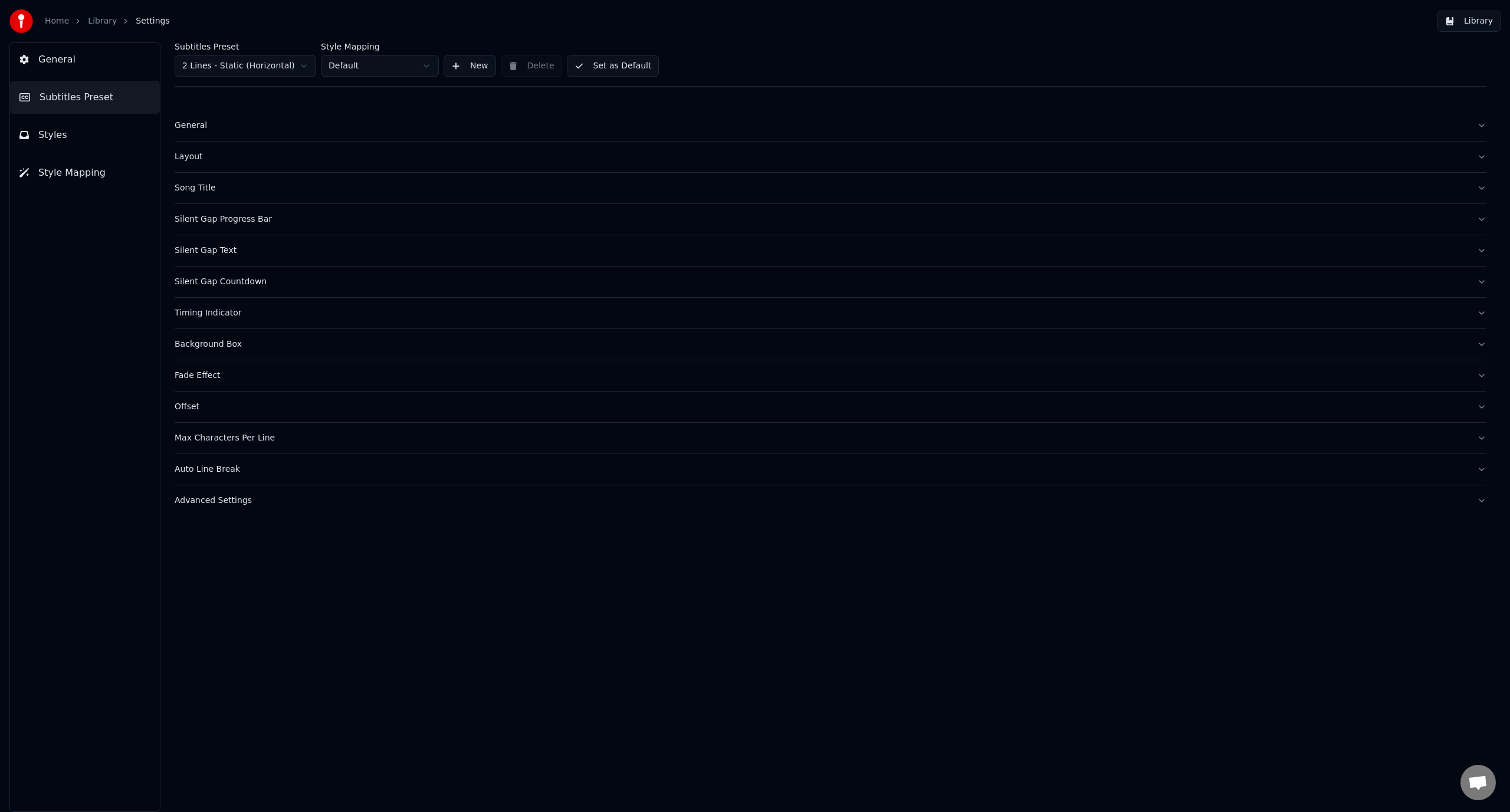
click at [256, 174] on button "Song Title" at bounding box center [830, 187] width 1311 height 30
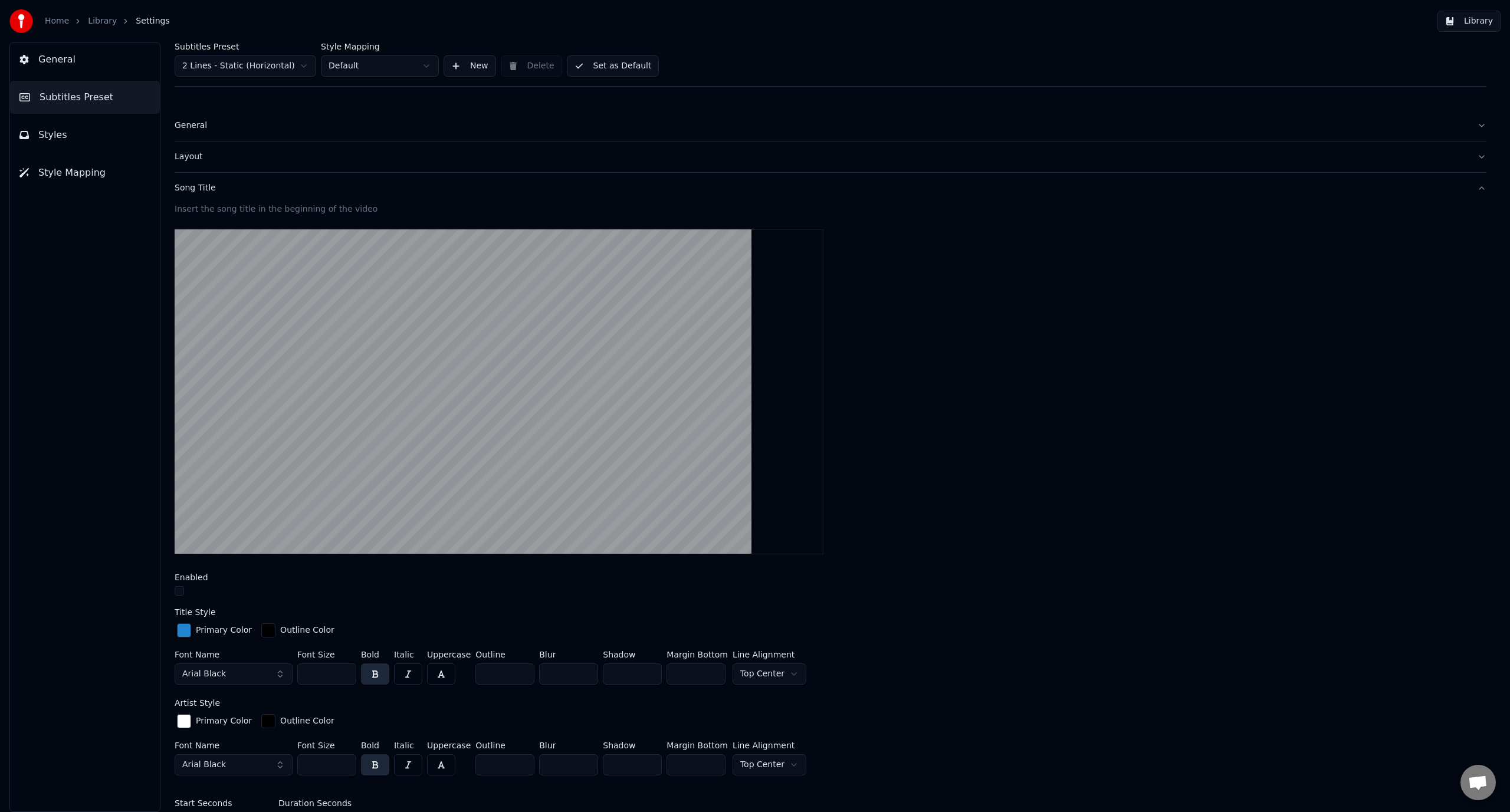
click at [250, 166] on button "Layout" at bounding box center [830, 156] width 1311 height 30
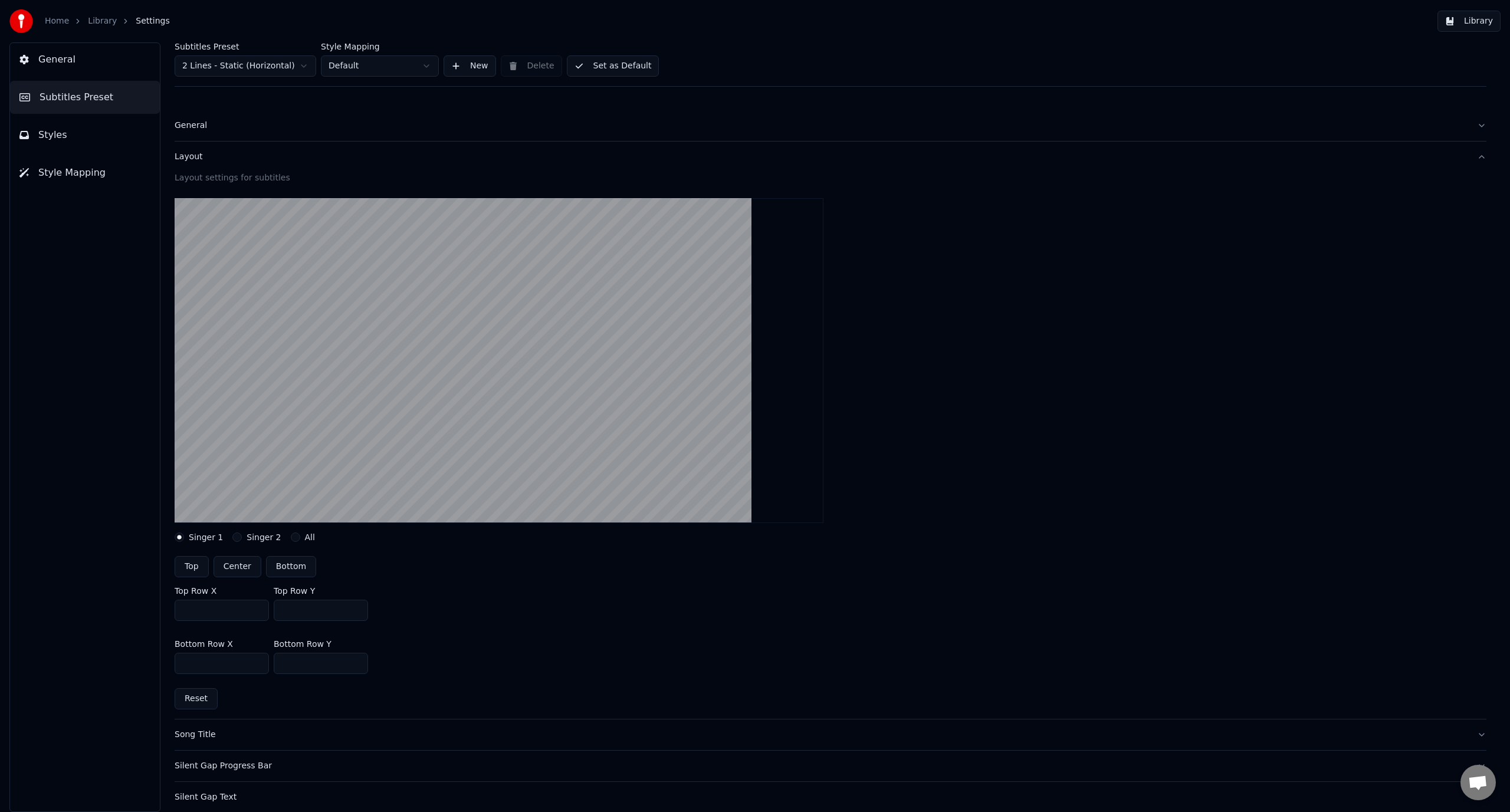
click at [250, 166] on button "Layout" at bounding box center [830, 156] width 1311 height 30
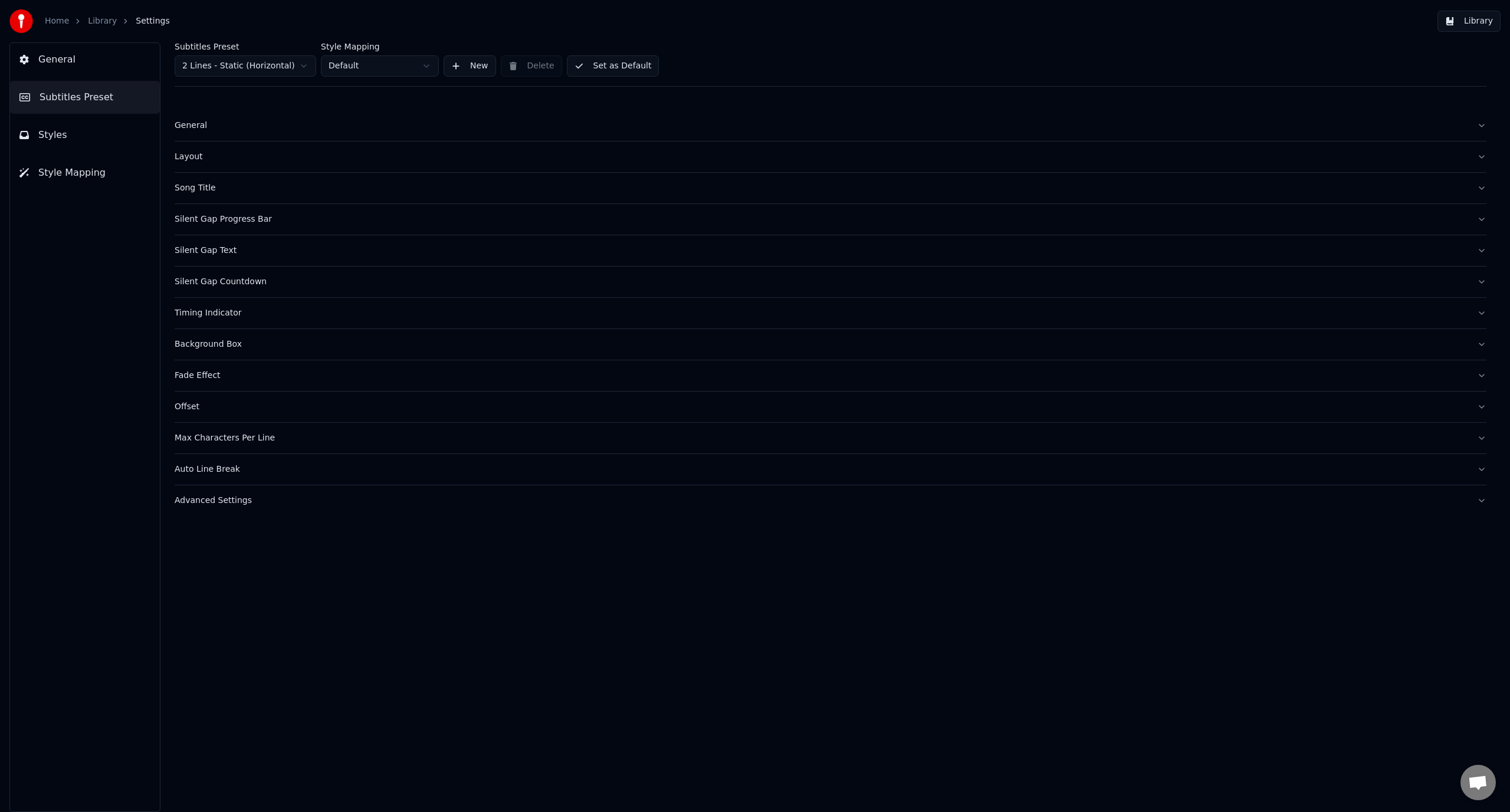
click at [244, 123] on div "General" at bounding box center [821, 126] width 1293 height 12
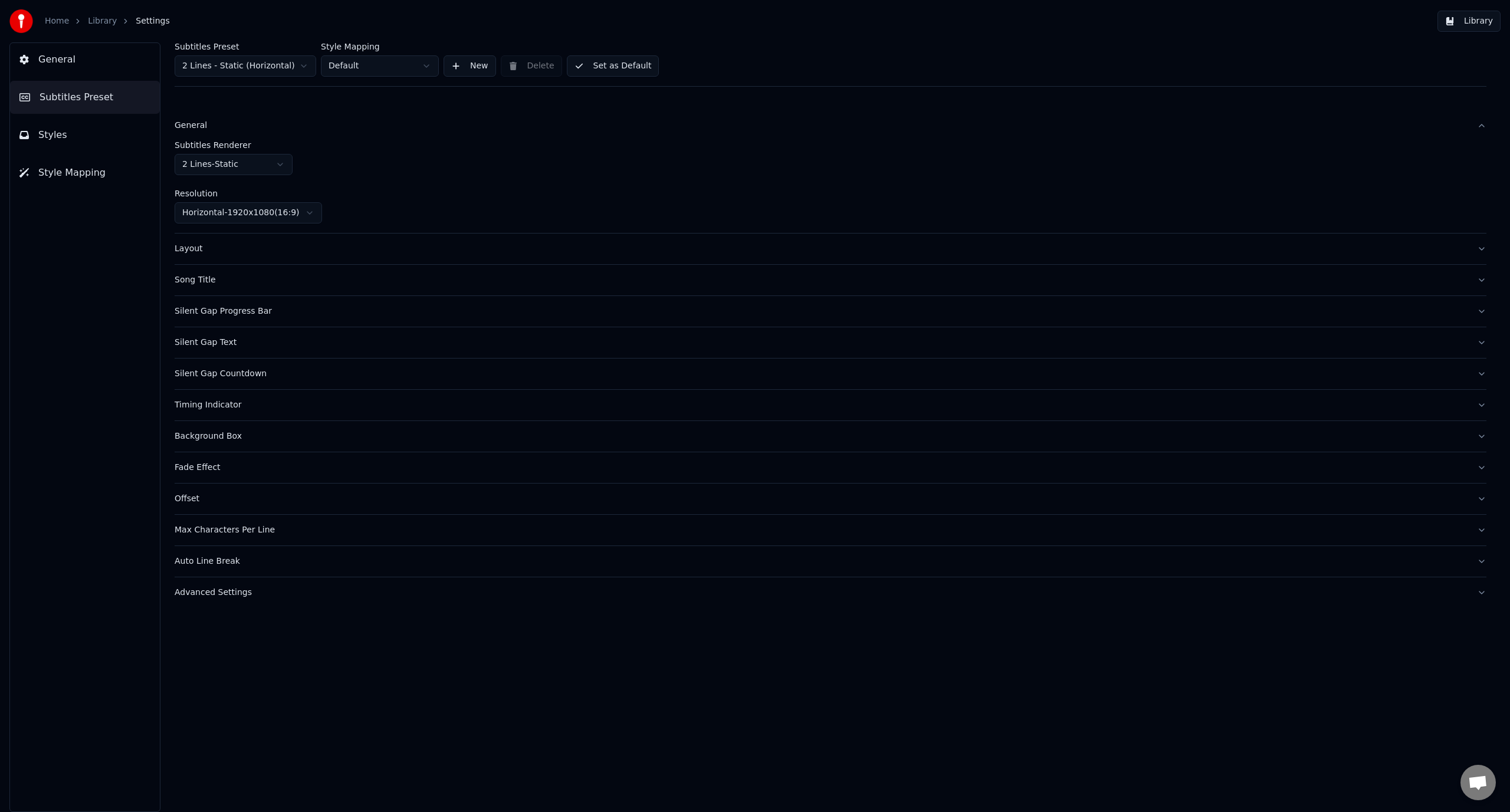
click at [244, 123] on div "General" at bounding box center [821, 126] width 1293 height 12
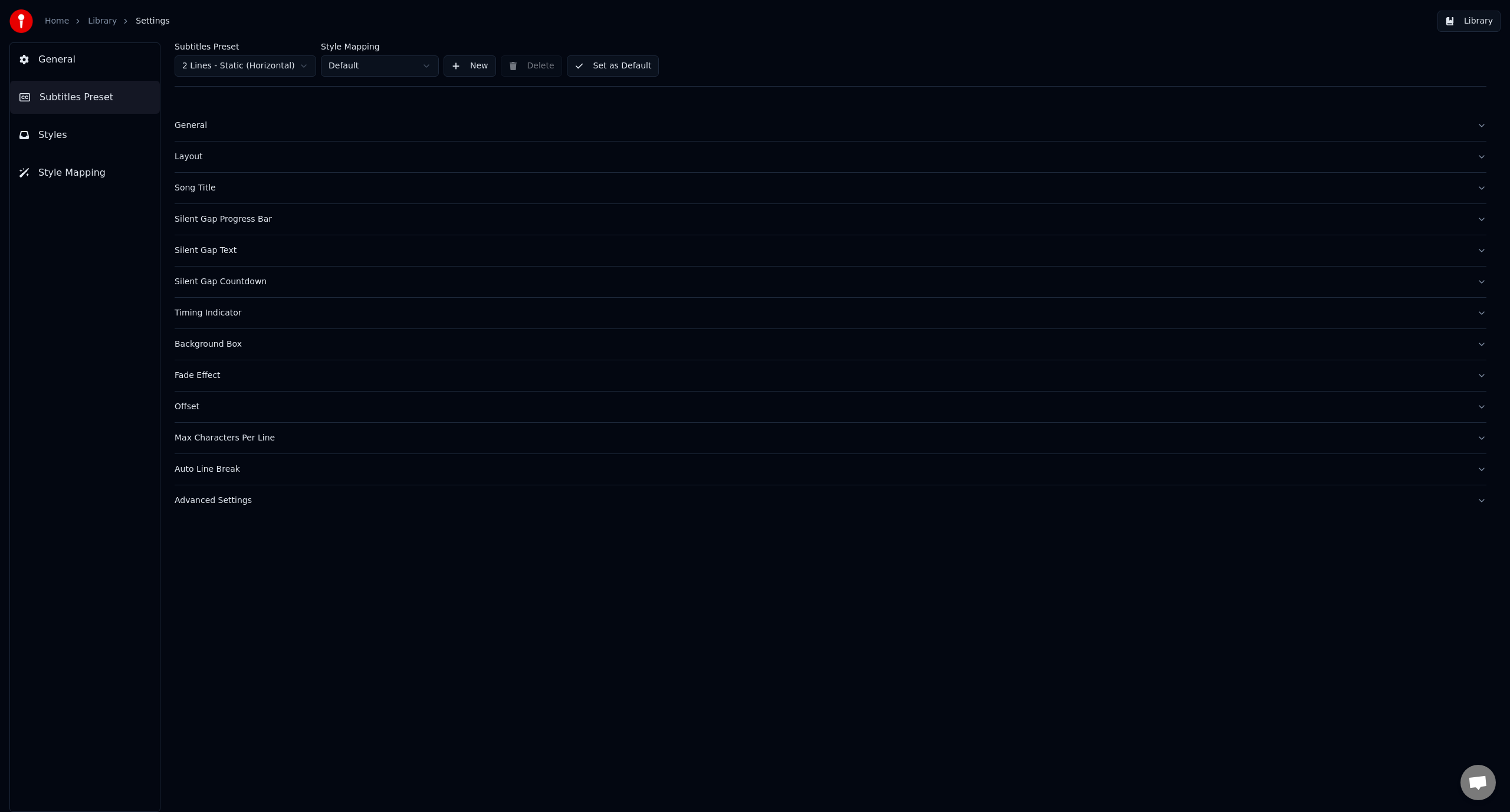
click at [255, 185] on div "Song Title" at bounding box center [821, 188] width 1293 height 12
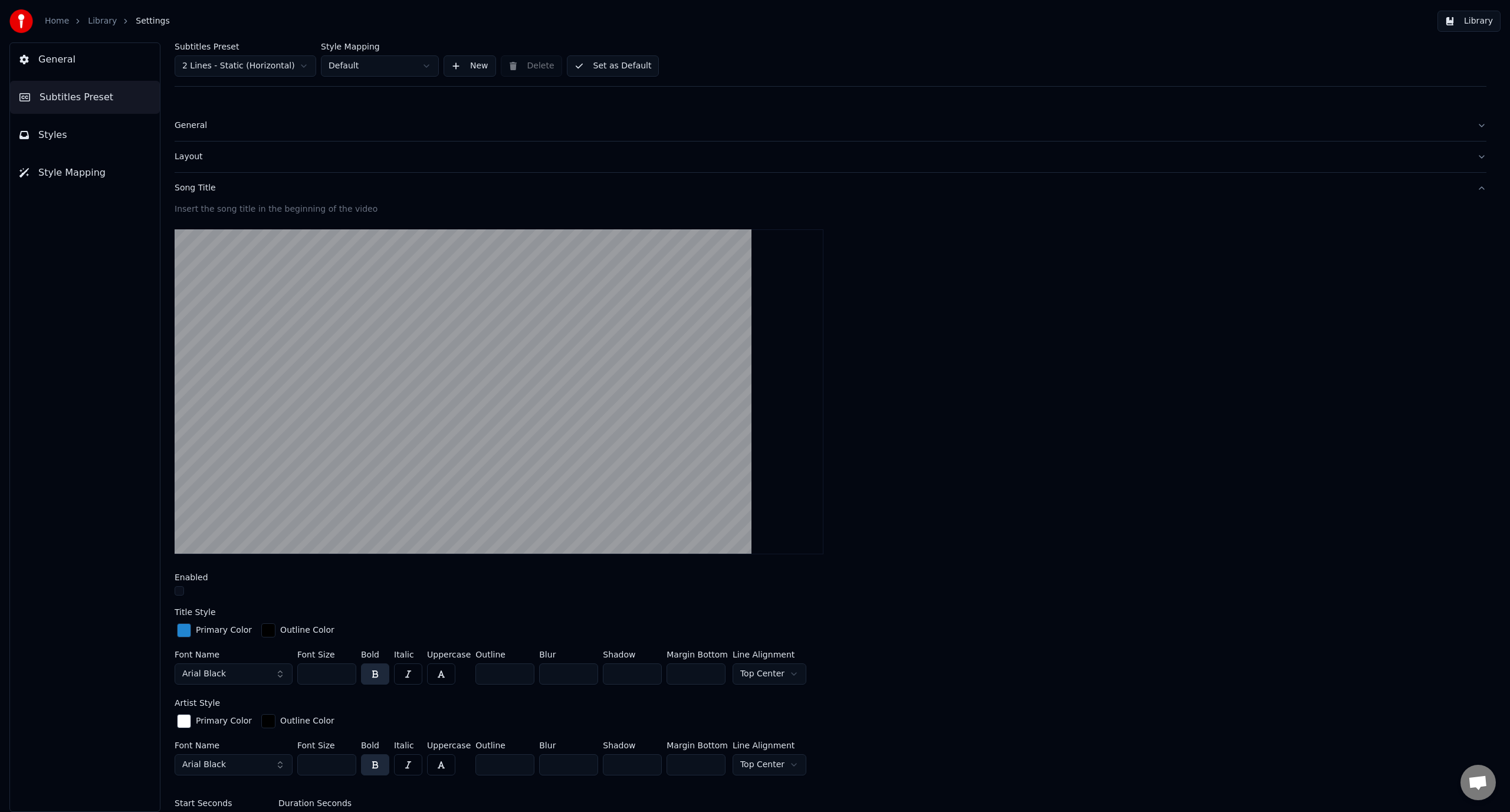
click at [255, 185] on div "Song Title" at bounding box center [821, 188] width 1293 height 12
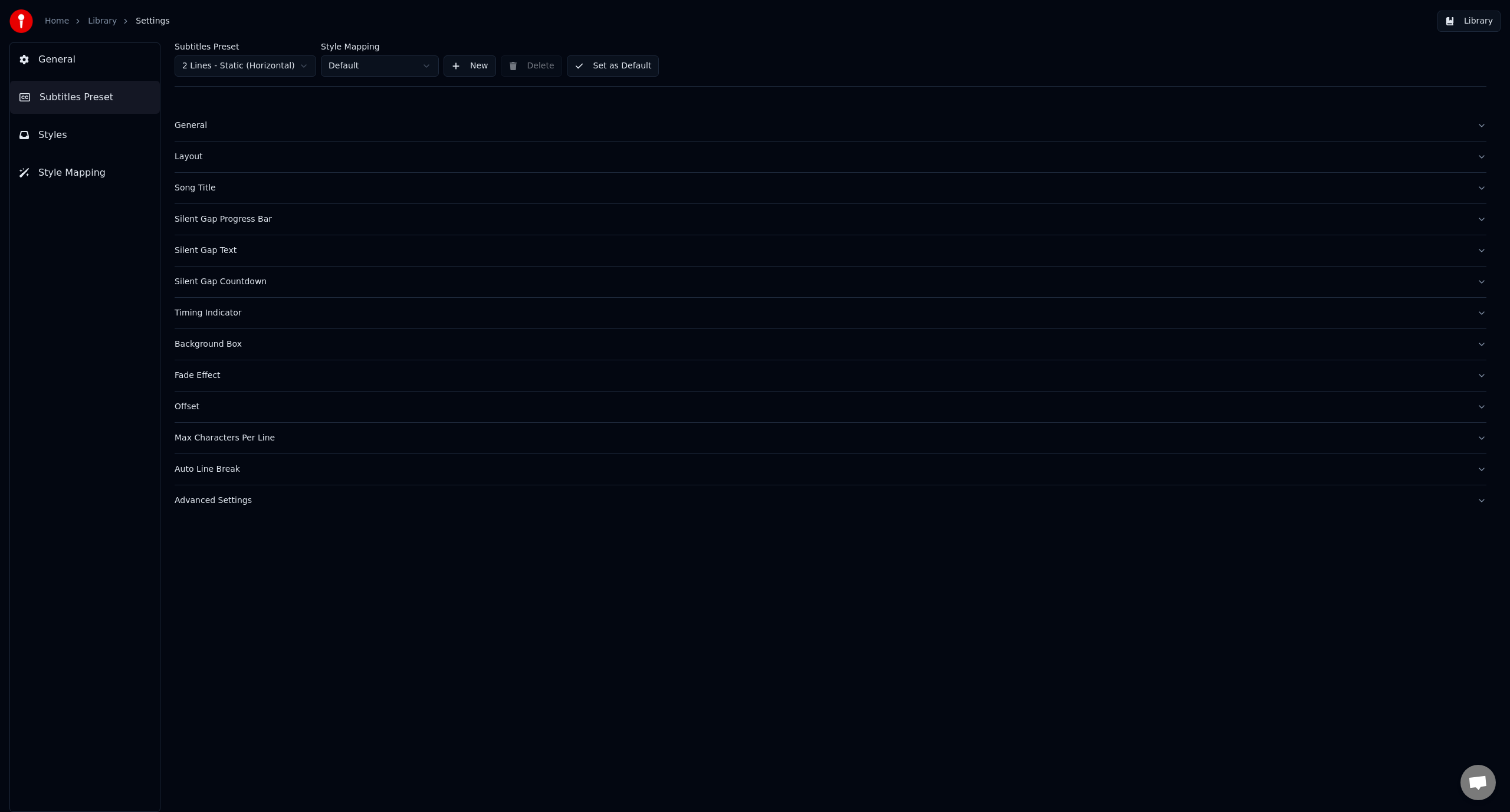
click at [314, 342] on div "Background Box" at bounding box center [821, 344] width 1293 height 12
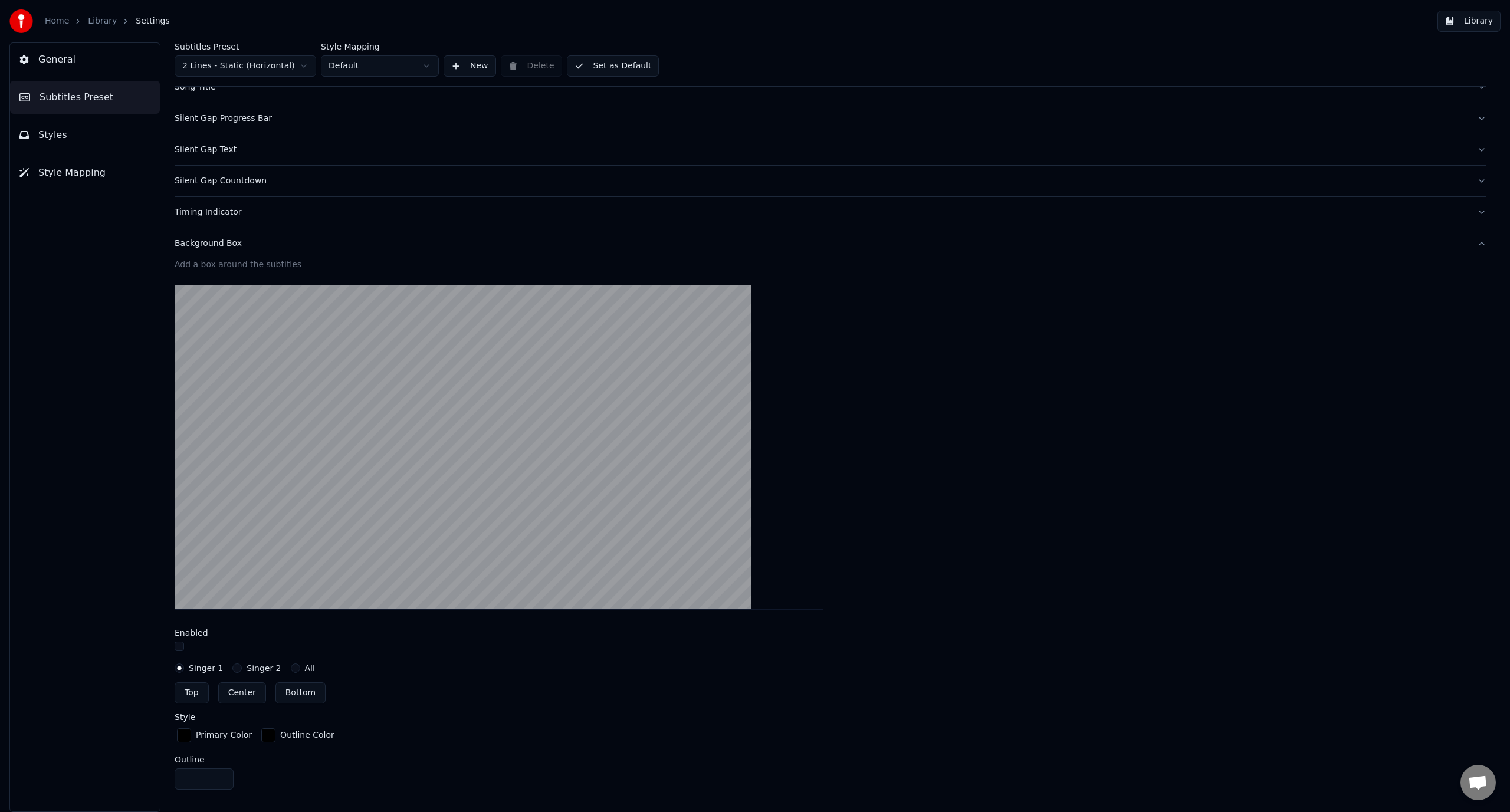
scroll to position [177, 0]
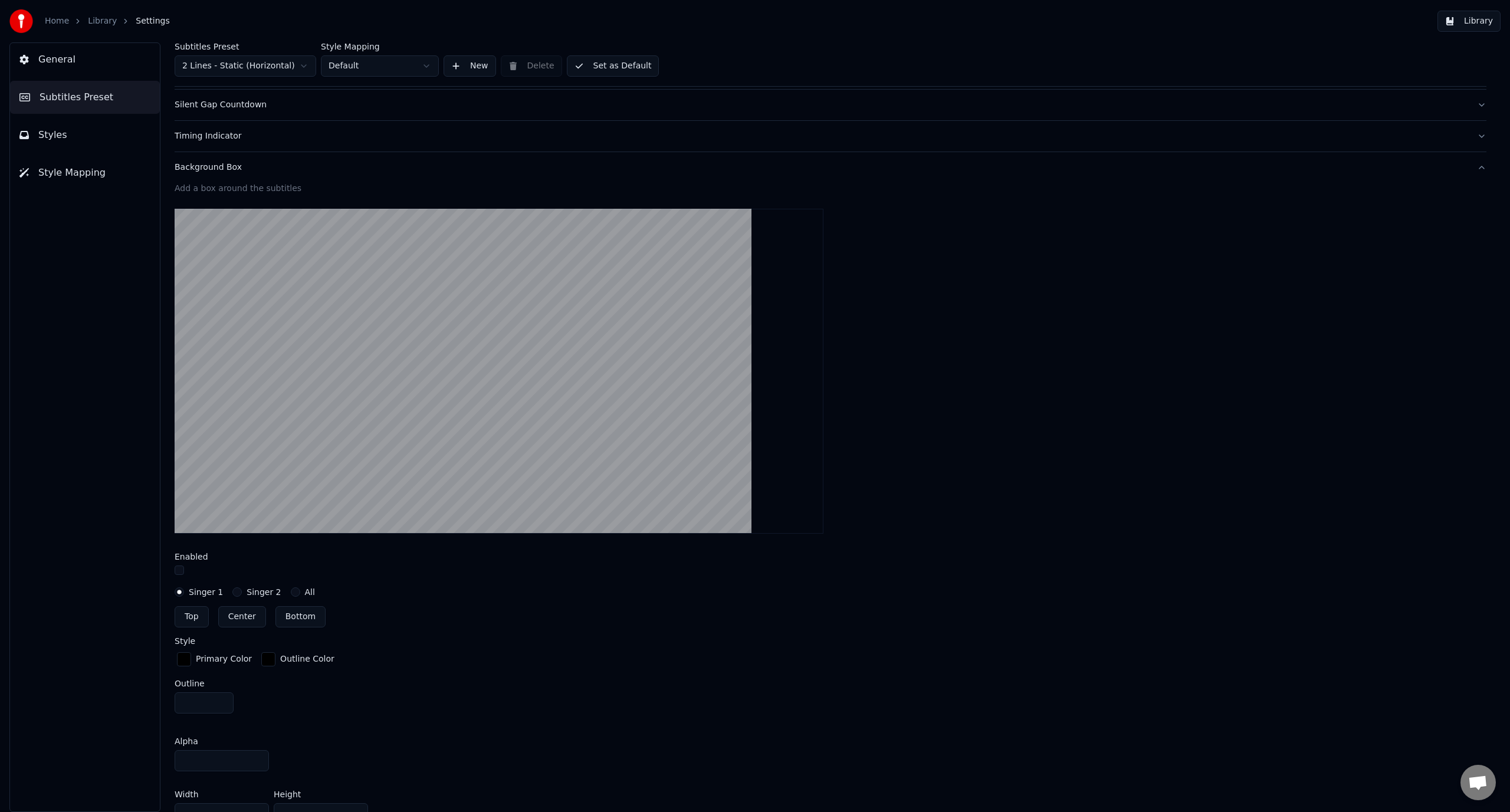
click at [309, 158] on button "Background Box" at bounding box center [830, 167] width 1311 height 30
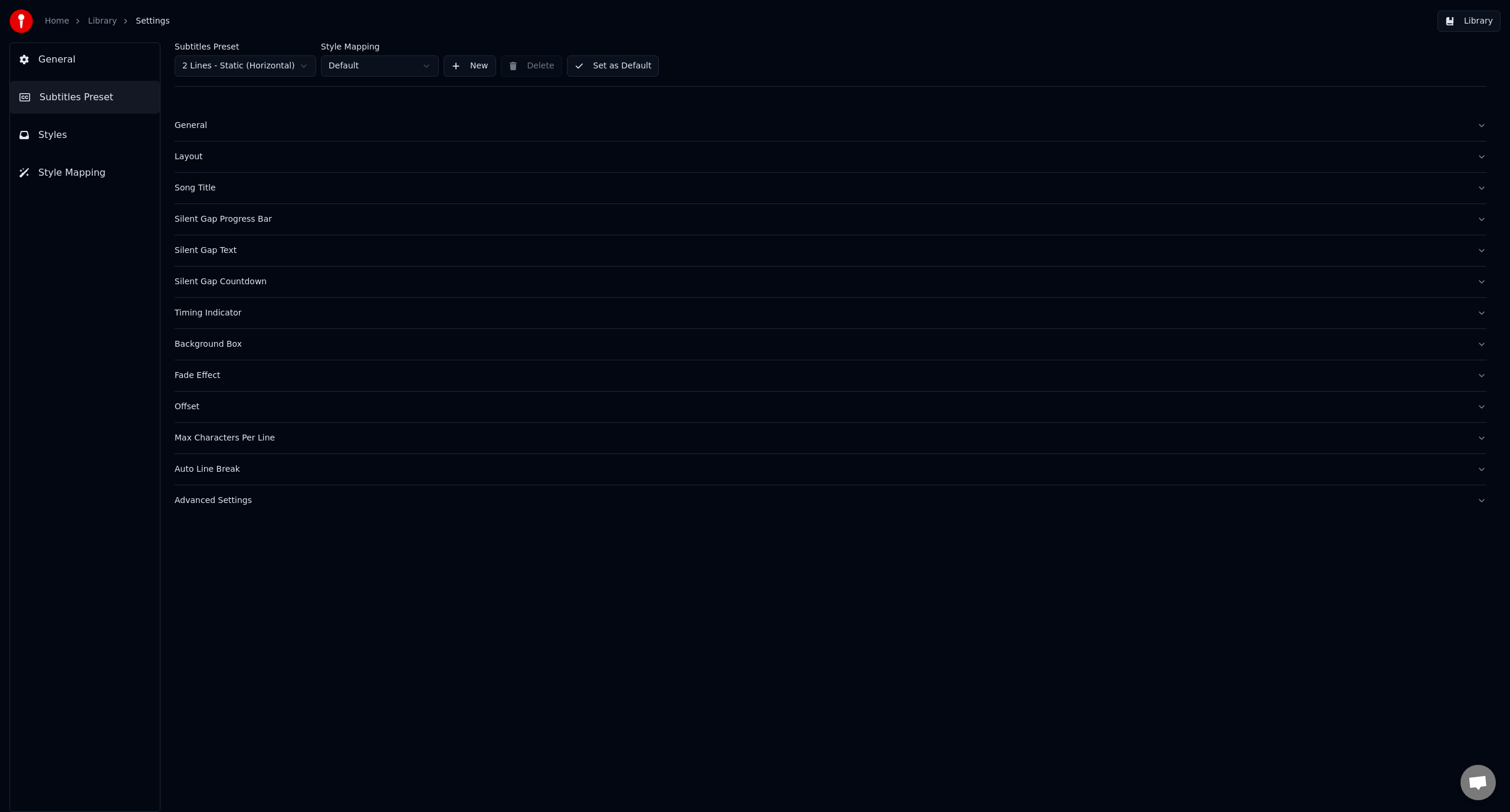
click at [65, 61] on span "General" at bounding box center [57, 59] width 38 height 14
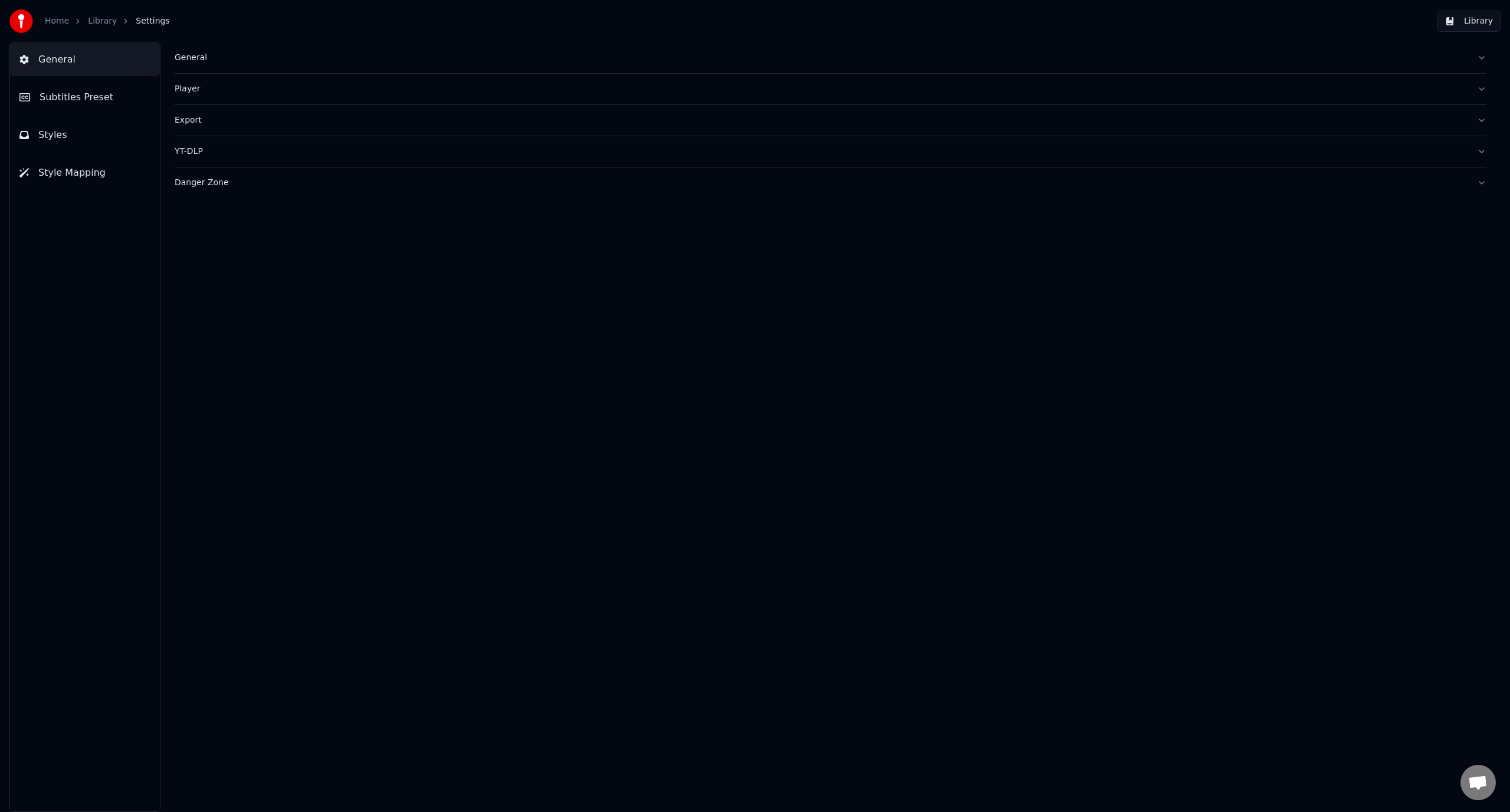
click at [86, 83] on button "Subtitles Preset" at bounding box center [84, 97] width 149 height 33
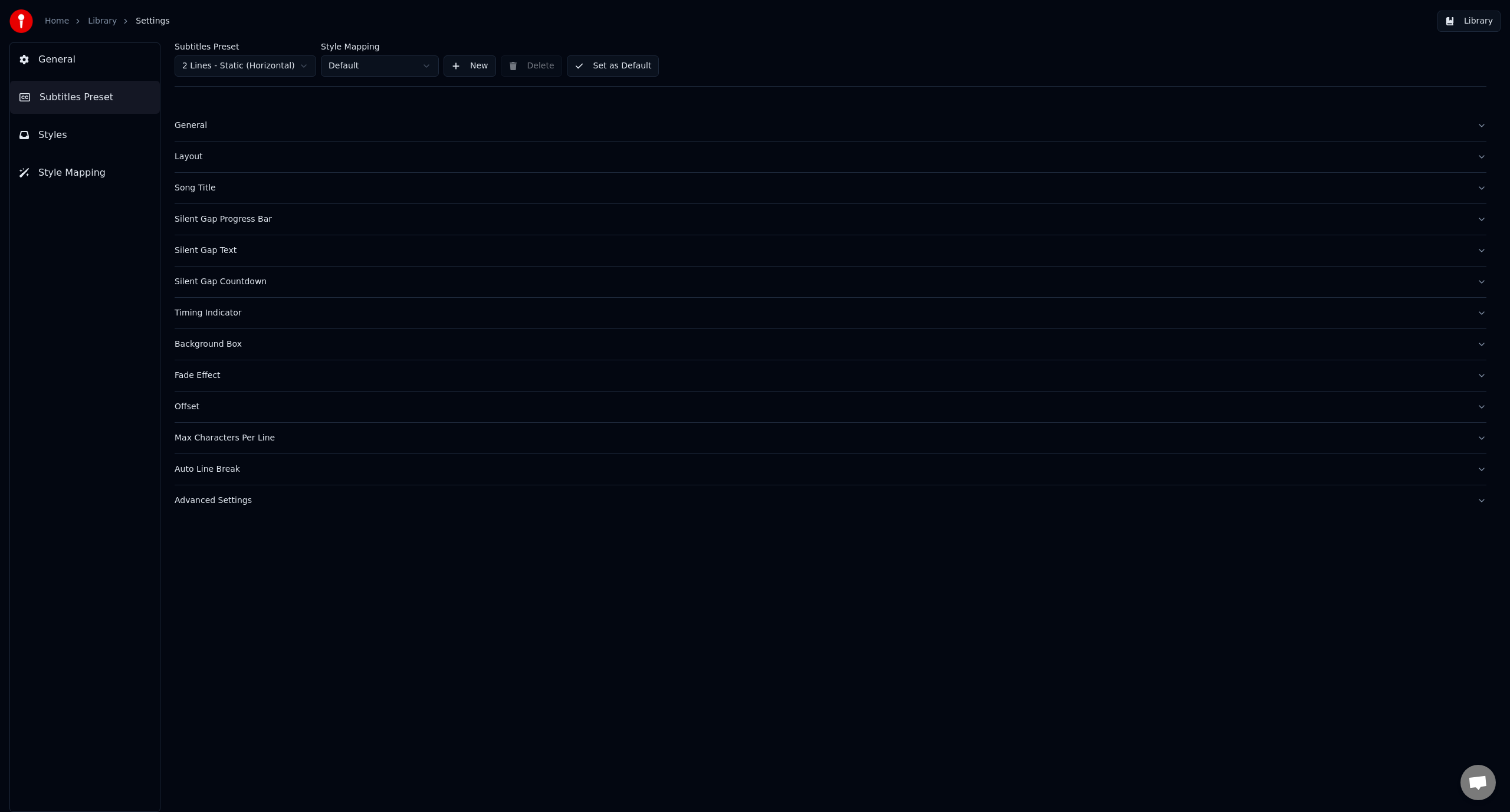
click at [79, 121] on button "Styles" at bounding box center [84, 135] width 149 height 33
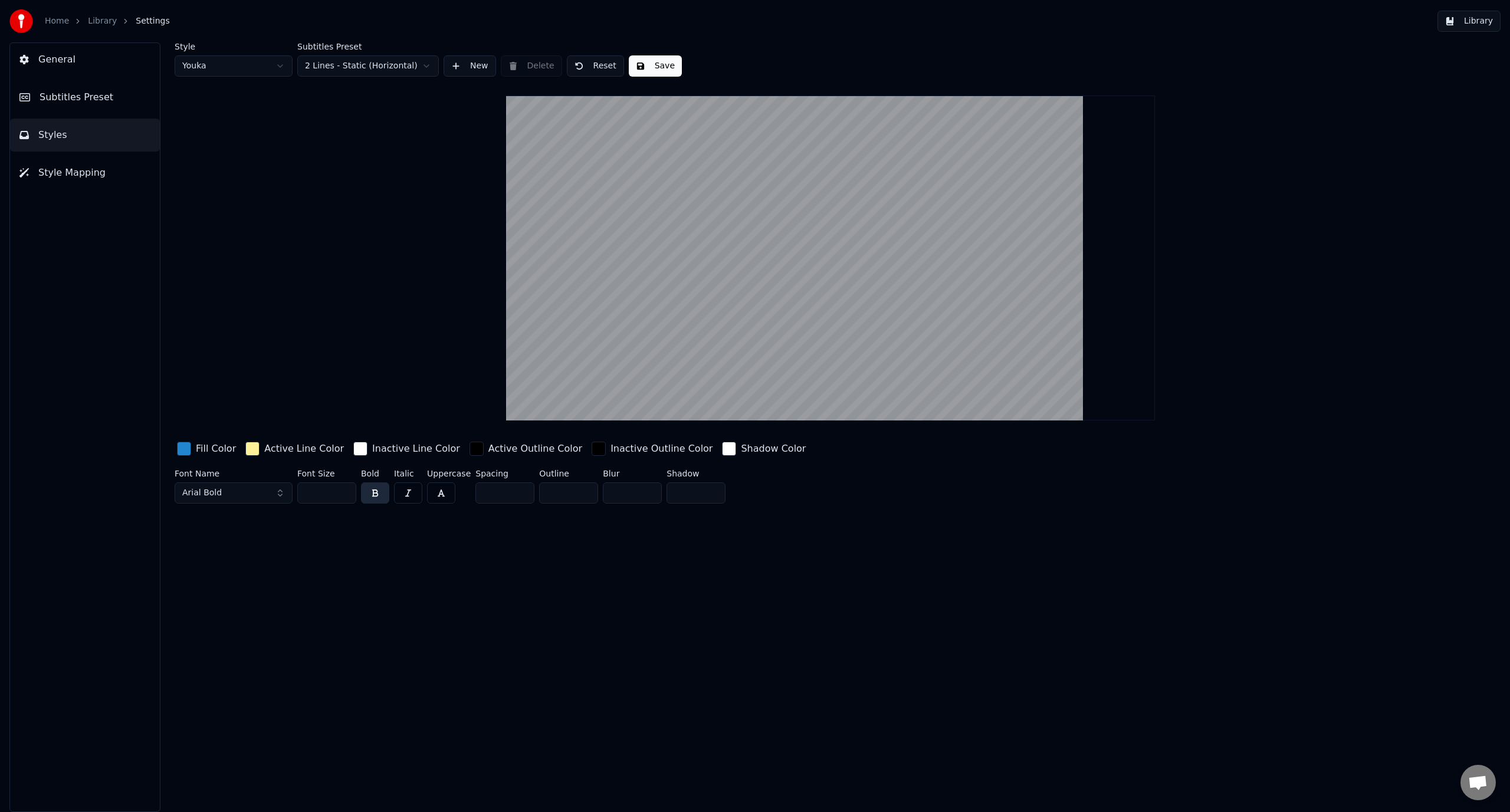
click at [70, 168] on span "Style Mapping" at bounding box center [72, 172] width 67 height 14
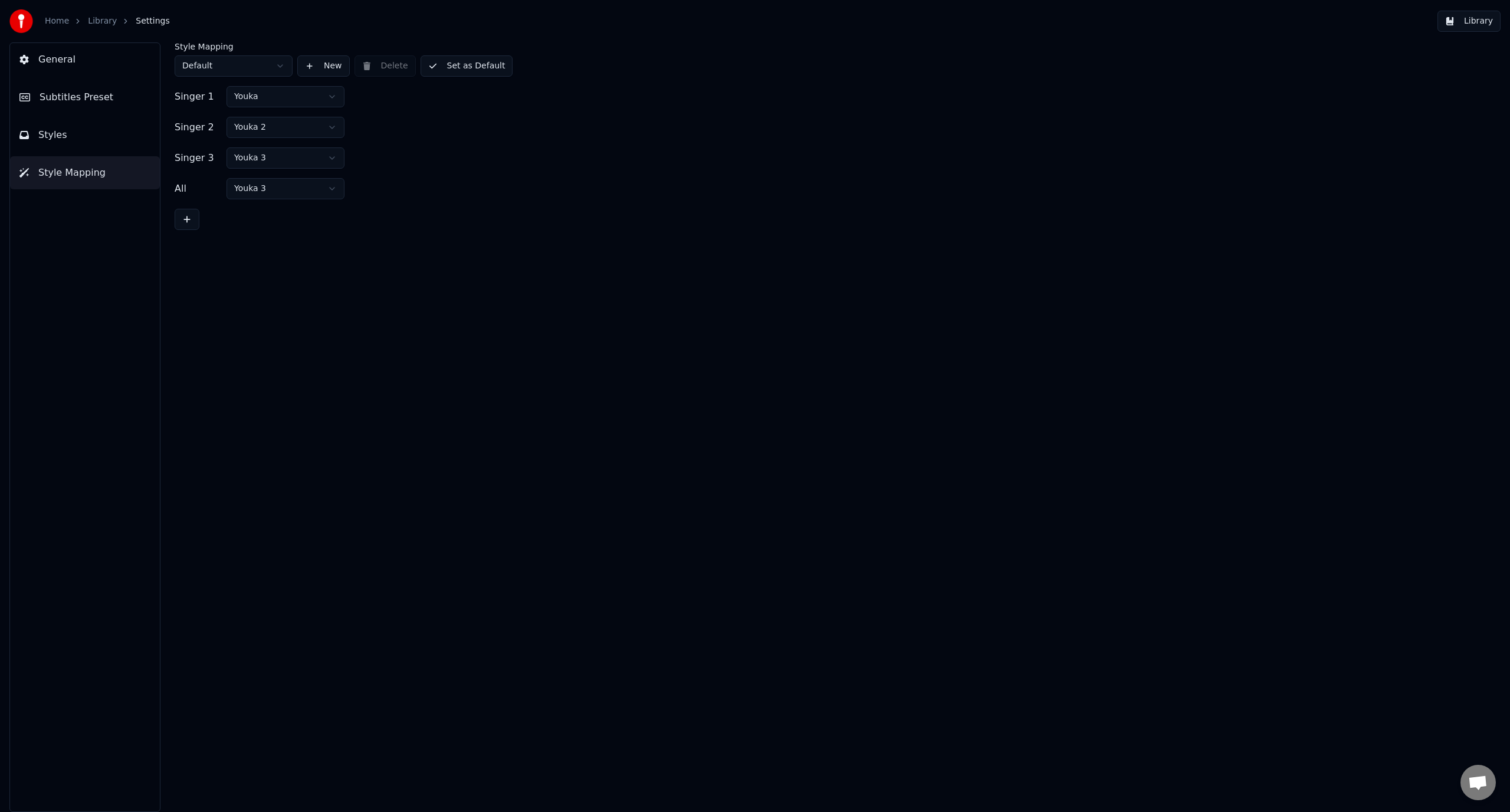
click at [71, 141] on button "Styles" at bounding box center [84, 135] width 149 height 33
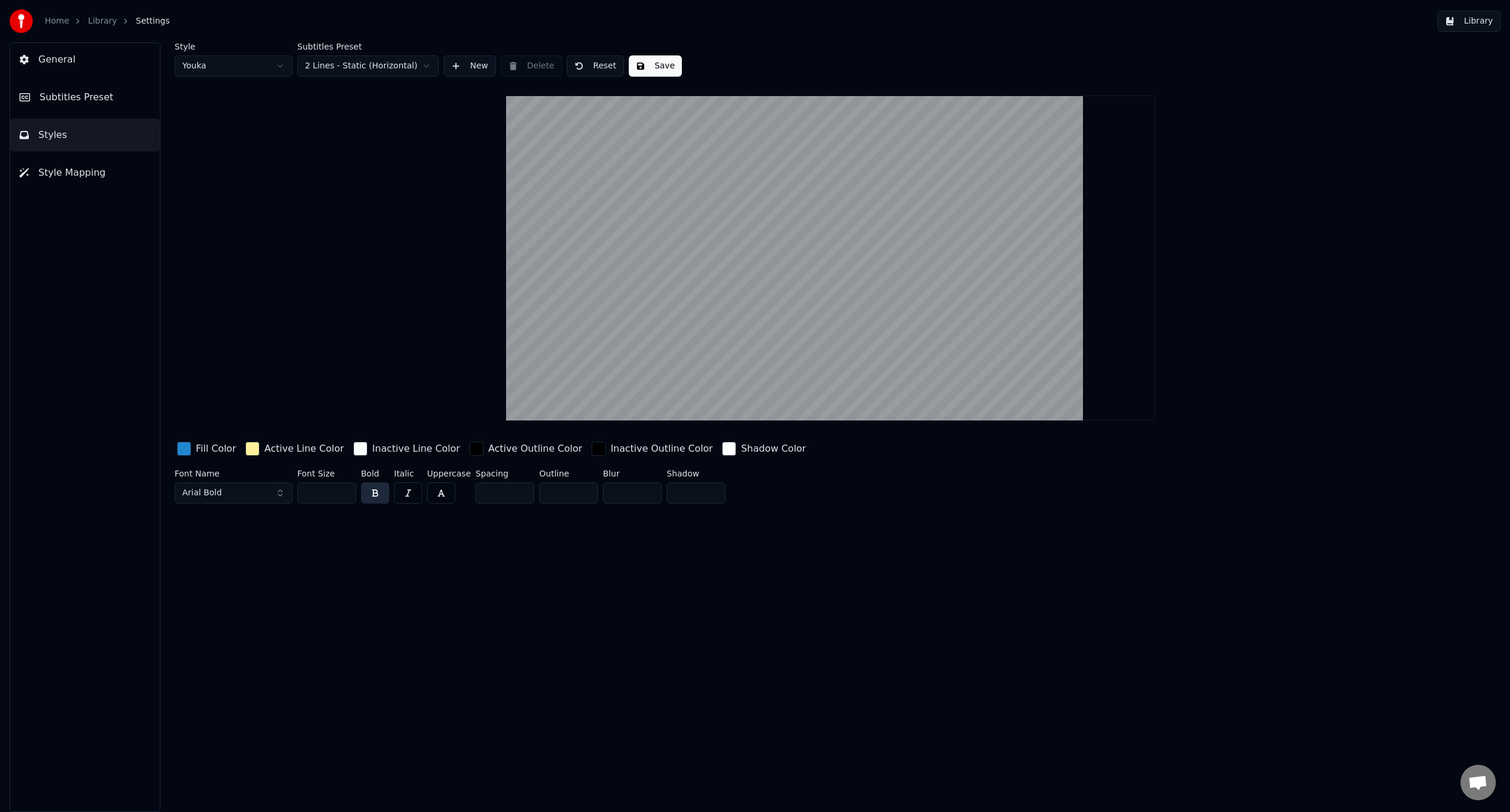
click at [63, 19] on link "Home" at bounding box center [57, 21] width 24 height 12
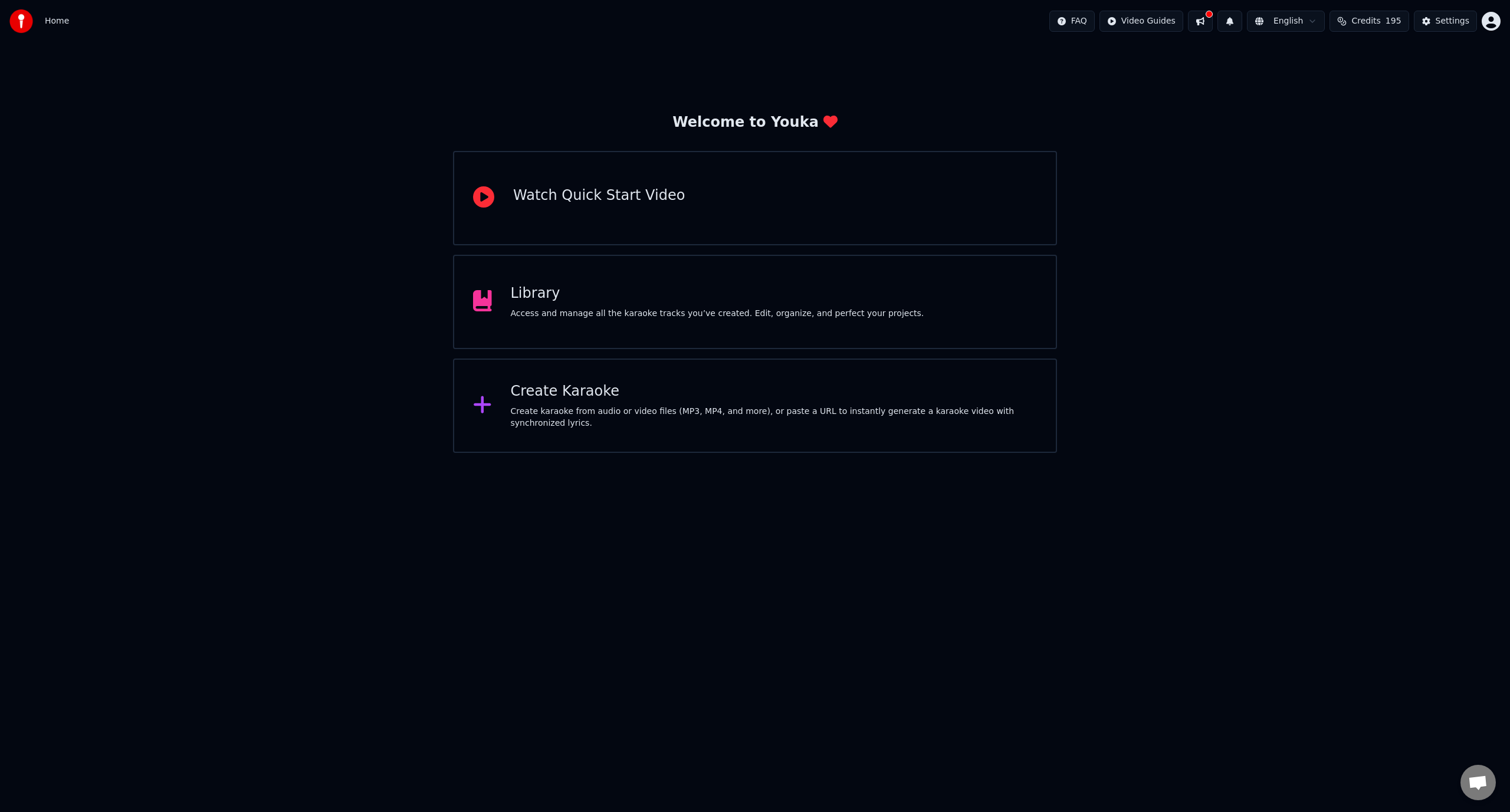
click at [665, 297] on div "Library" at bounding box center [717, 293] width 413 height 19
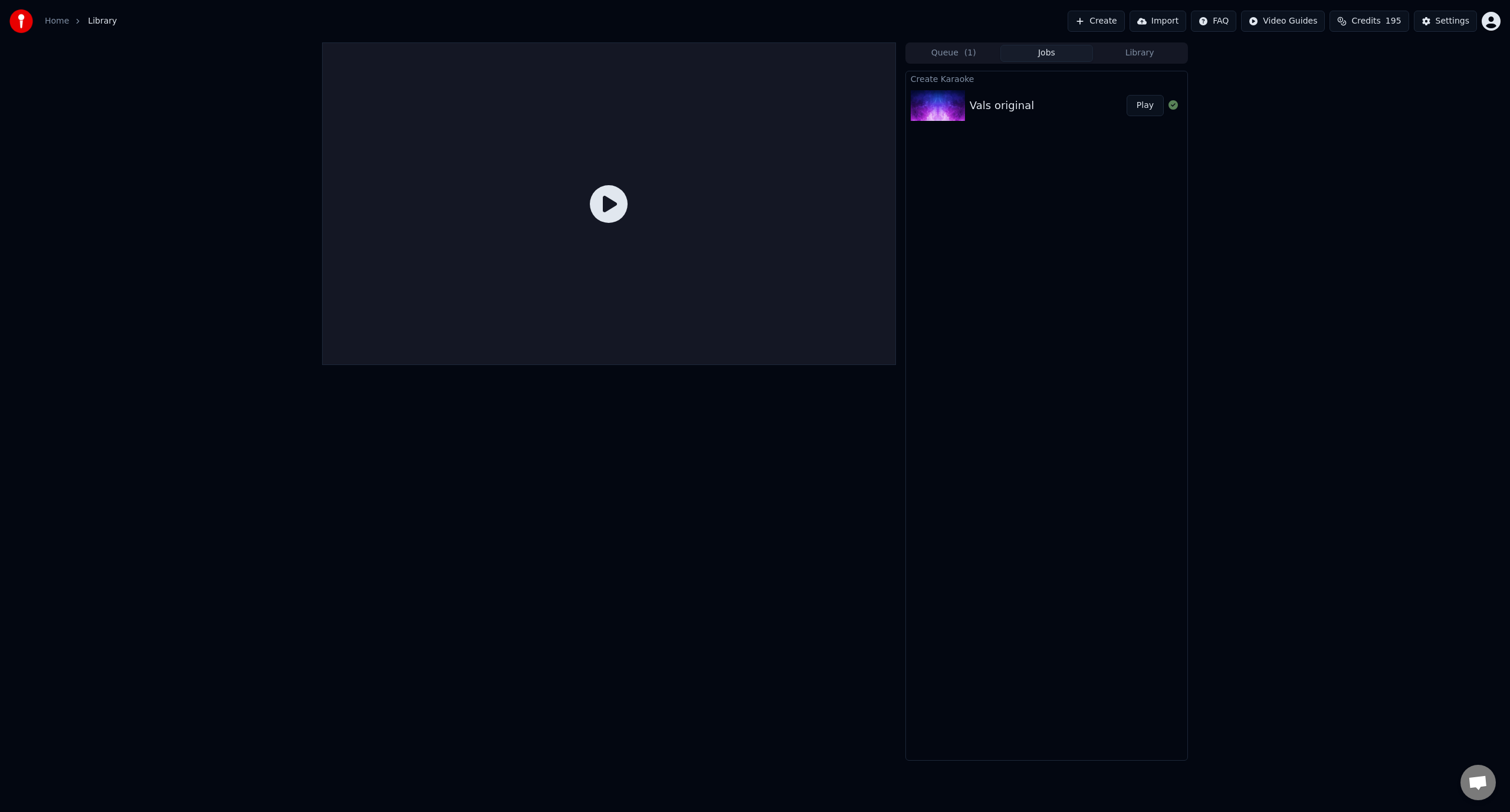
click at [1004, 93] on div "Vals original Play" at bounding box center [1046, 105] width 281 height 40
click at [1000, 111] on div "Vals original" at bounding box center [1001, 105] width 64 height 16
click at [1151, 110] on button "Play" at bounding box center [1144, 105] width 38 height 21
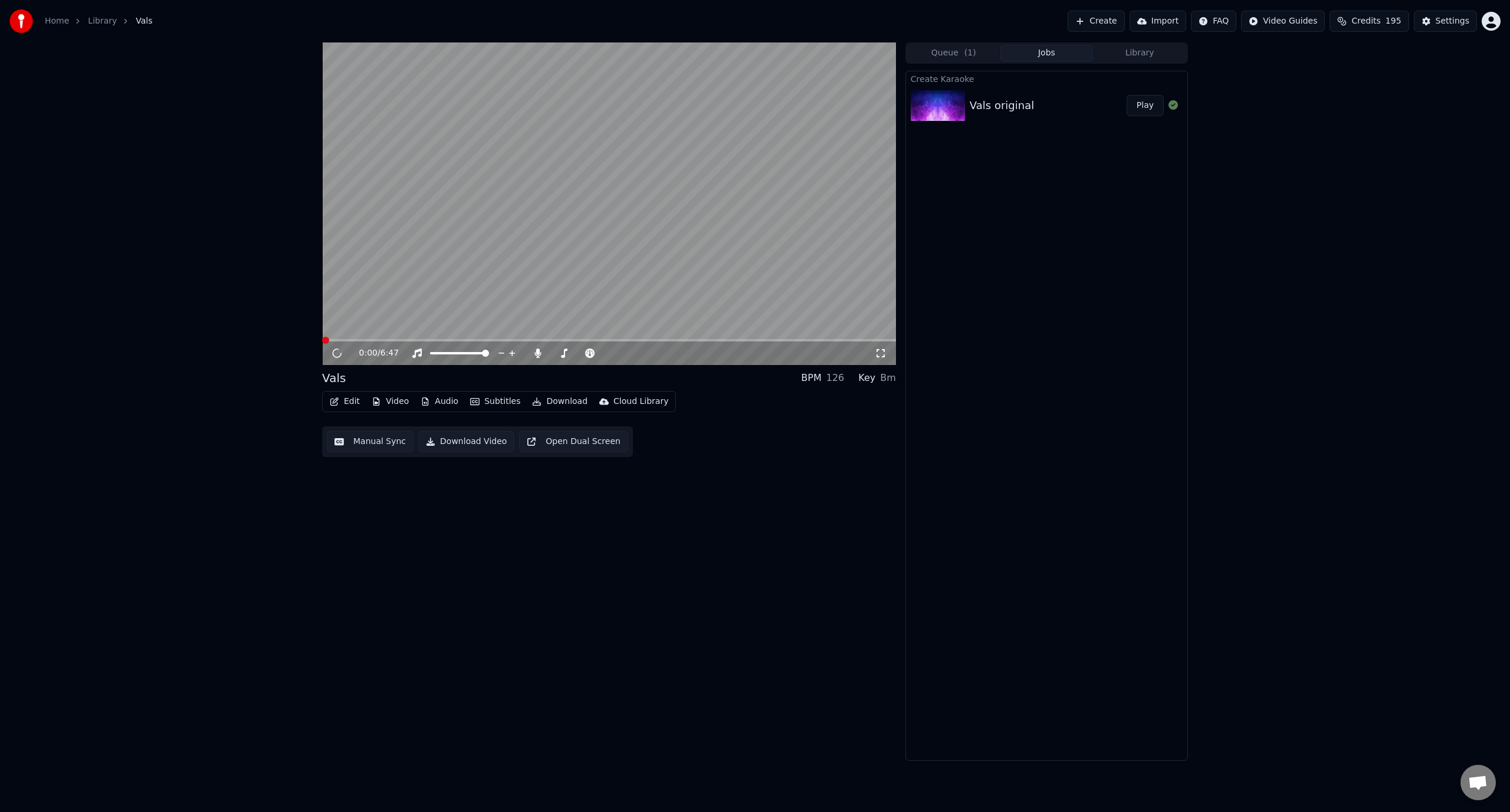
click at [520, 236] on video at bounding box center [609, 203] width 574 height 323
click at [486, 243] on video at bounding box center [609, 203] width 574 height 323
click at [408, 226] on video at bounding box center [609, 203] width 574 height 323
click at [394, 401] on button "Video" at bounding box center [390, 401] width 47 height 16
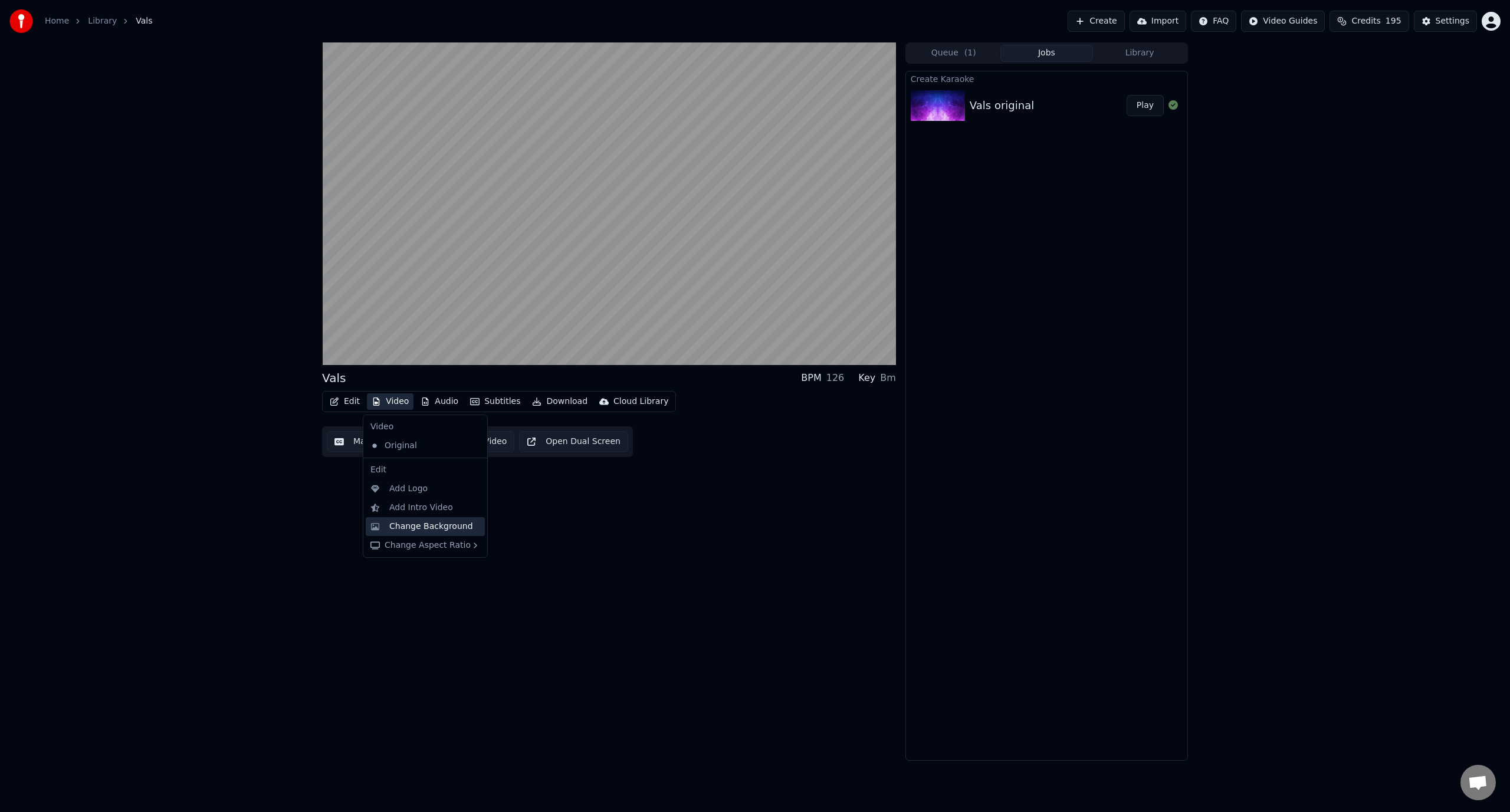
click at [444, 532] on div "Change Background" at bounding box center [430, 526] width 83 height 12
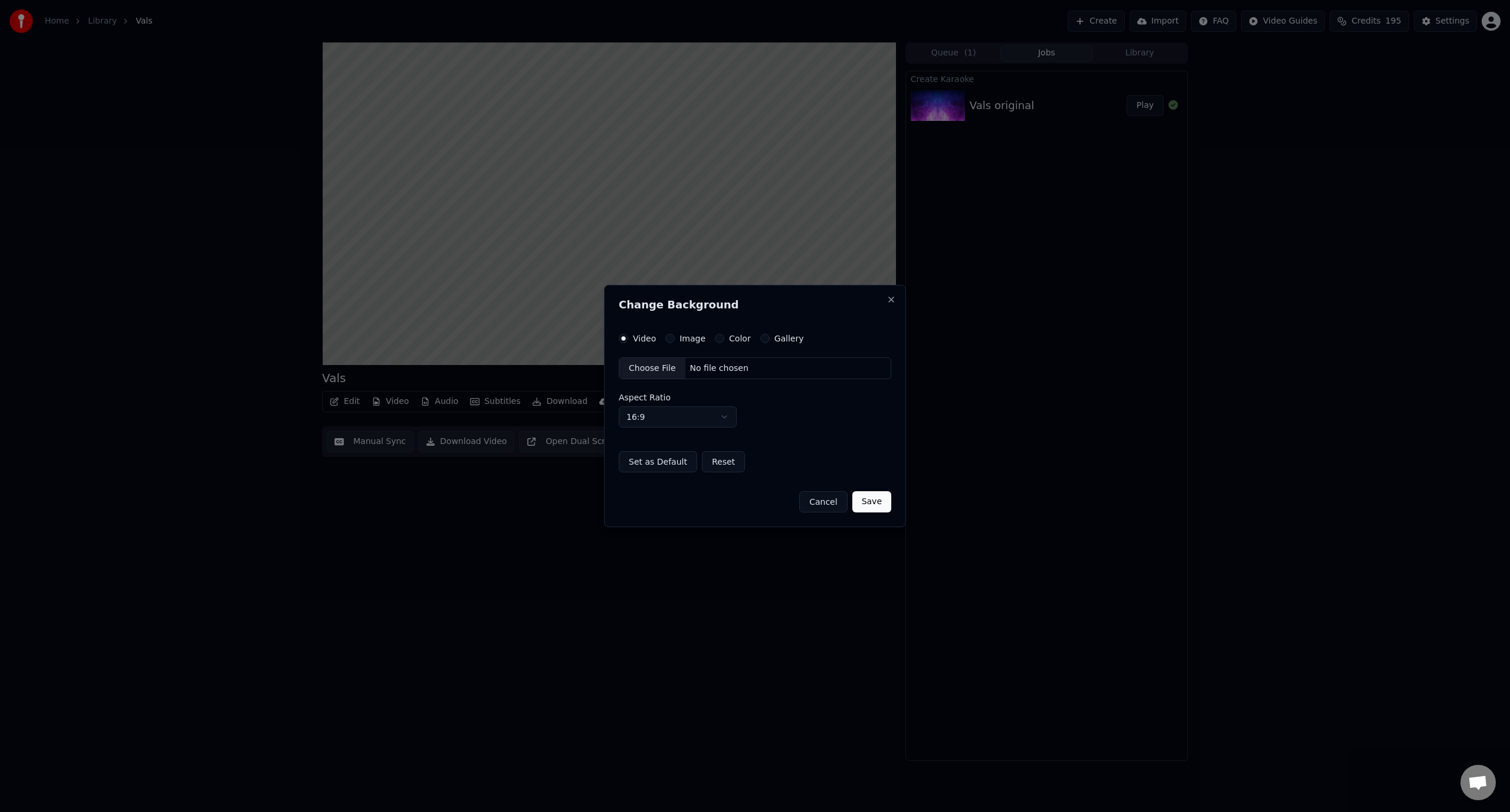
click at [740, 343] on label "Color" at bounding box center [740, 338] width 22 height 8
click at [724, 343] on button "Color" at bounding box center [720, 338] width 9 height 9
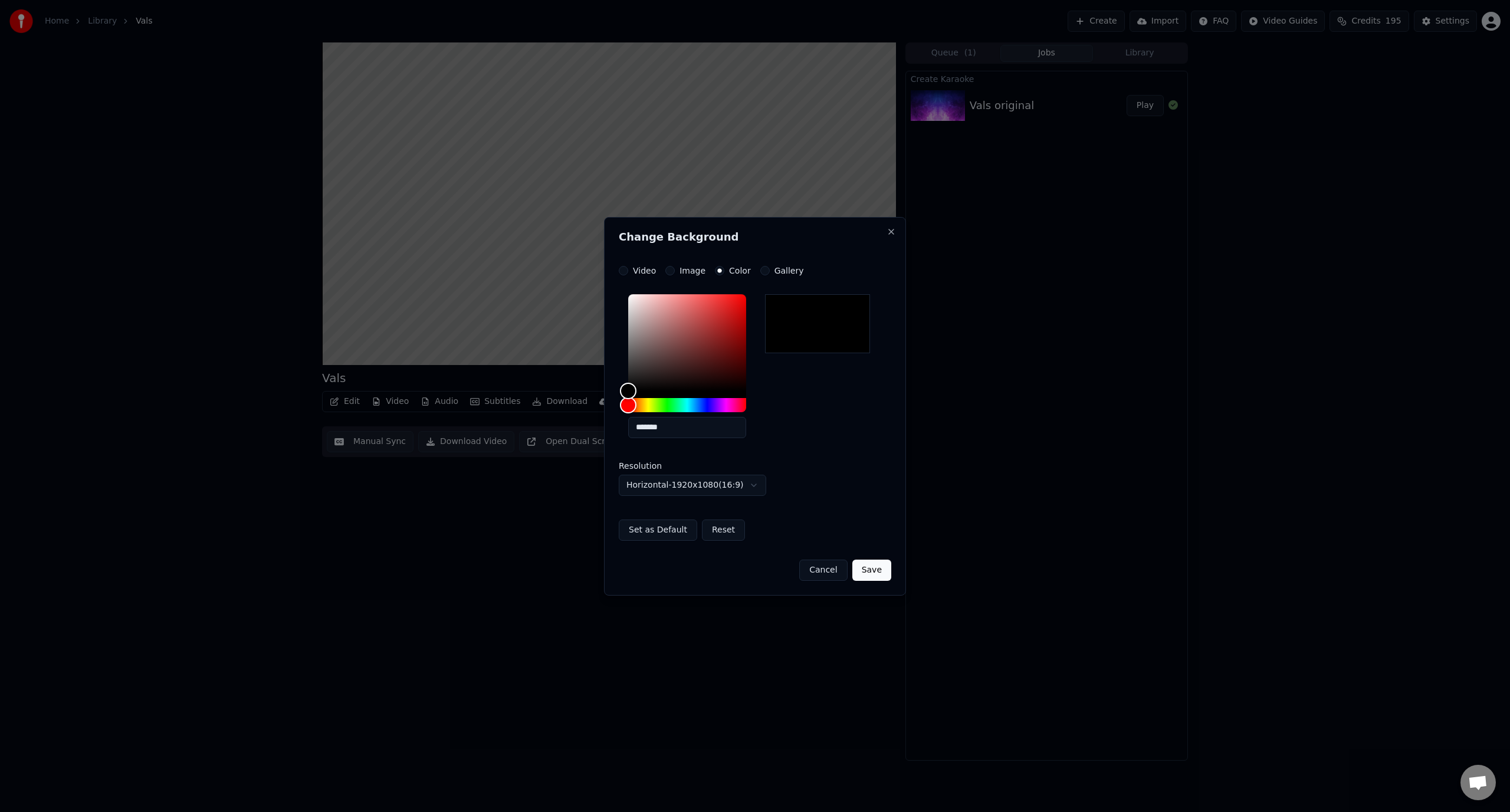
click at [872, 571] on button "Save" at bounding box center [871, 569] width 39 height 21
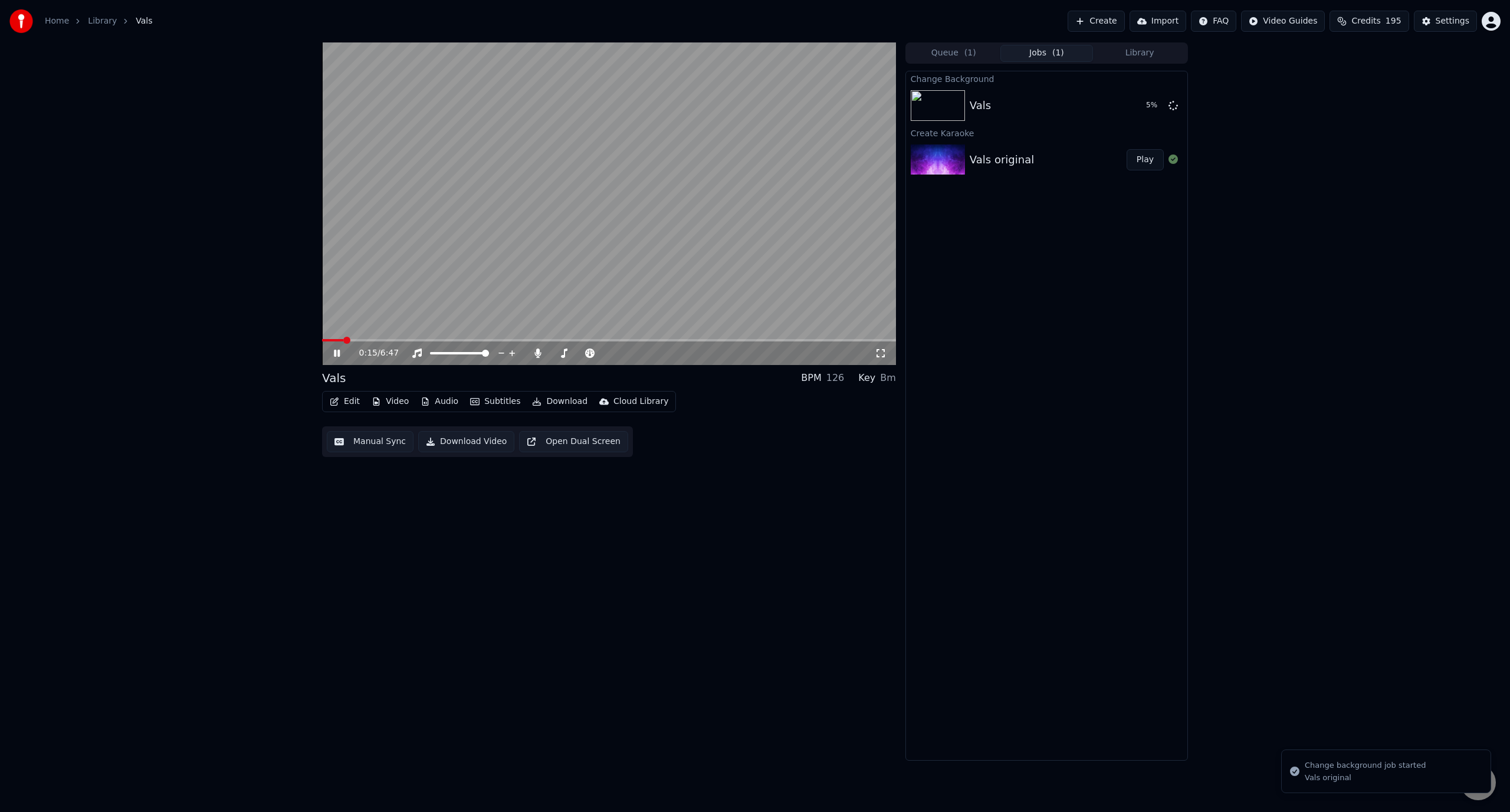
click at [580, 176] on video at bounding box center [609, 203] width 574 height 323
click at [1146, 110] on button "Play" at bounding box center [1144, 105] width 38 height 21
click at [391, 339] on span at bounding box center [609, 340] width 574 height 3
click at [417, 340] on span at bounding box center [609, 340] width 574 height 3
click at [383, 341] on span at bounding box center [369, 340] width 96 height 3
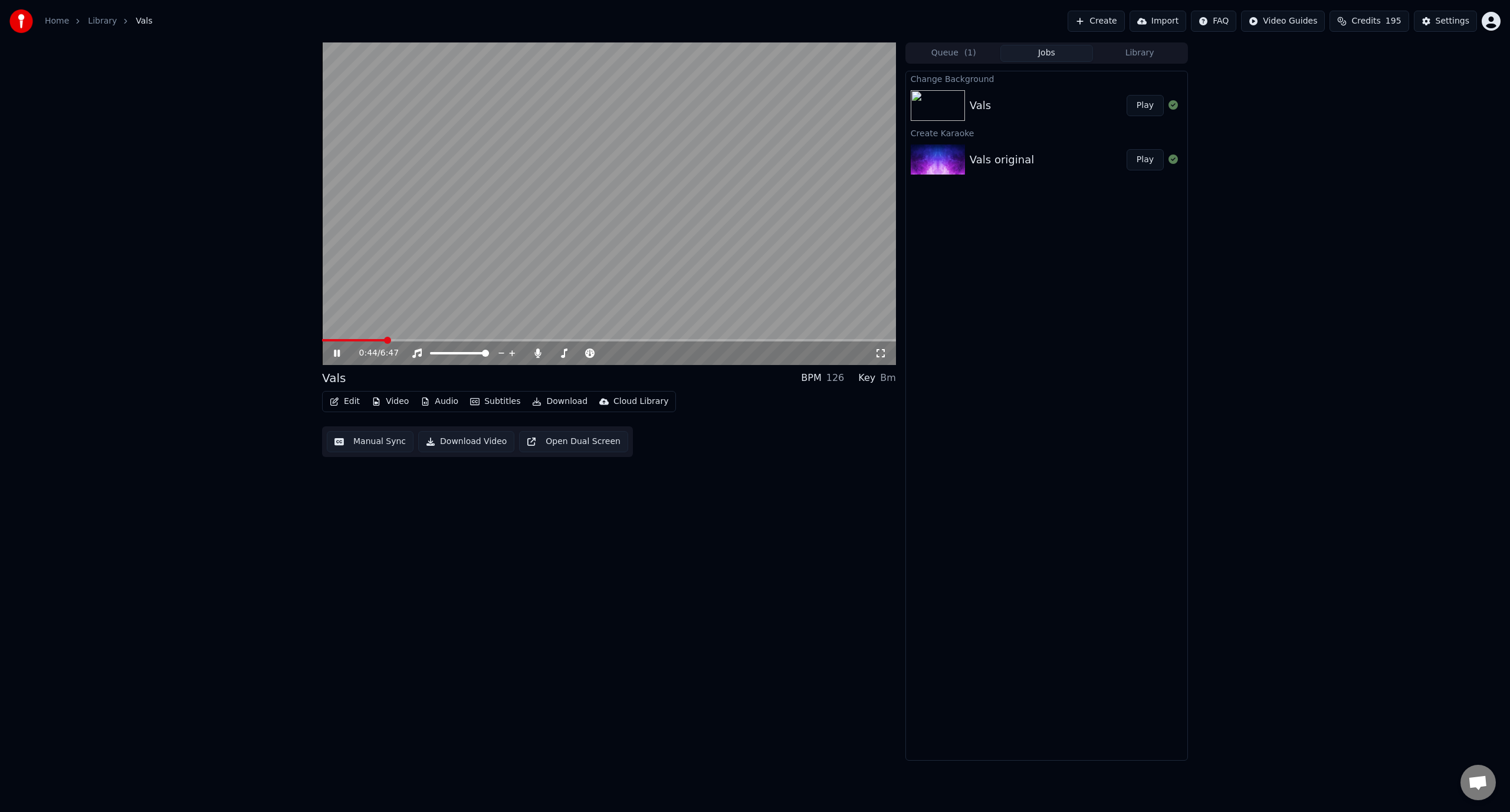
click at [359, 343] on div "0:44 / 6:47" at bounding box center [609, 353] width 574 height 24
click at [420, 340] on span at bounding box center [609, 340] width 574 height 3
click at [335, 355] on icon at bounding box center [336, 353] width 6 height 7
click at [437, 340] on span at bounding box center [387, 340] width 130 height 3
click at [339, 357] on icon at bounding box center [345, 353] width 28 height 9
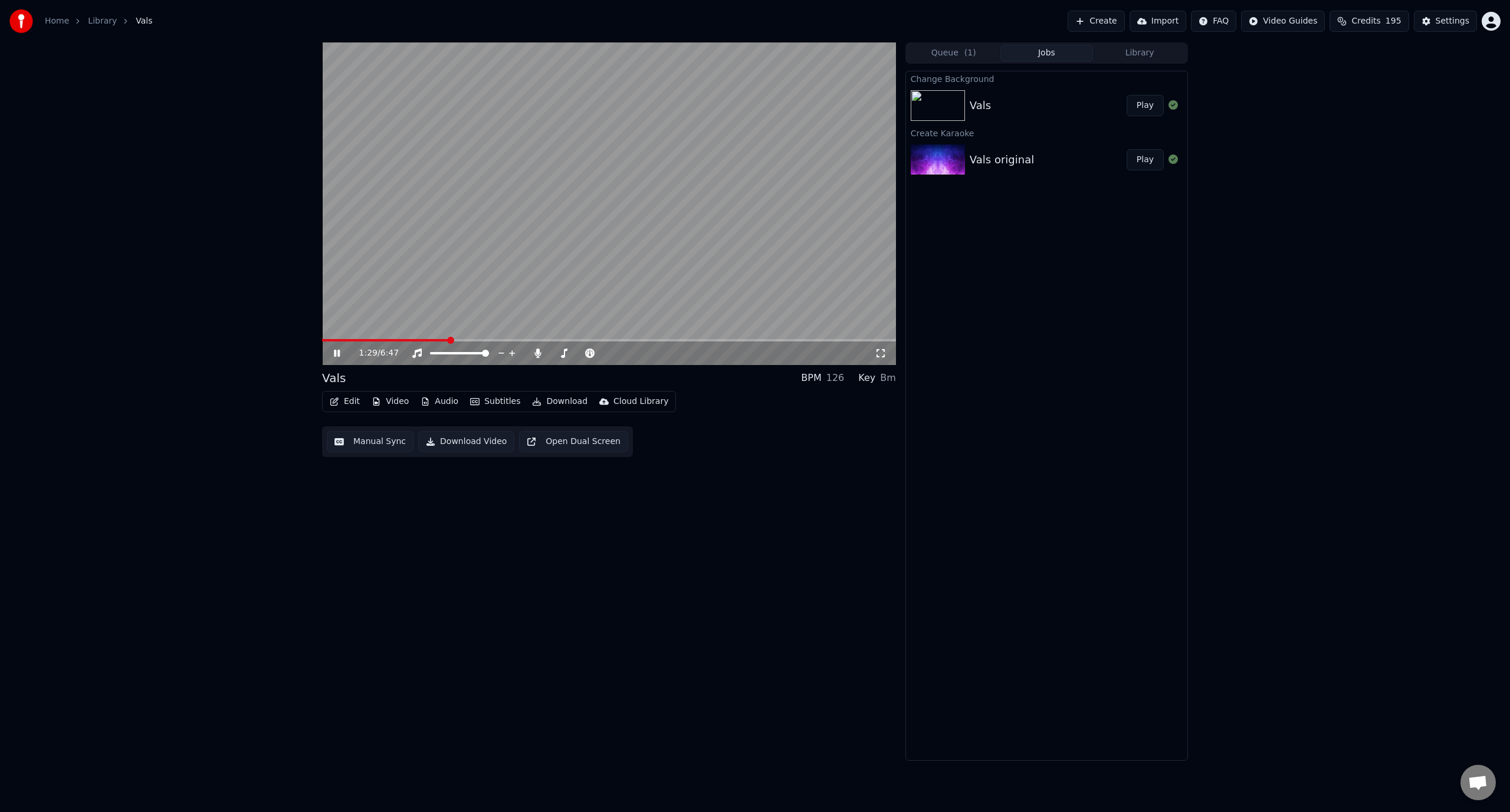
click at [339, 357] on icon at bounding box center [345, 353] width 28 height 9
click at [347, 401] on button "Edit" at bounding box center [344, 401] width 39 height 16
click at [397, 423] on div "Edit Lyrics" at bounding box center [394, 426] width 91 height 12
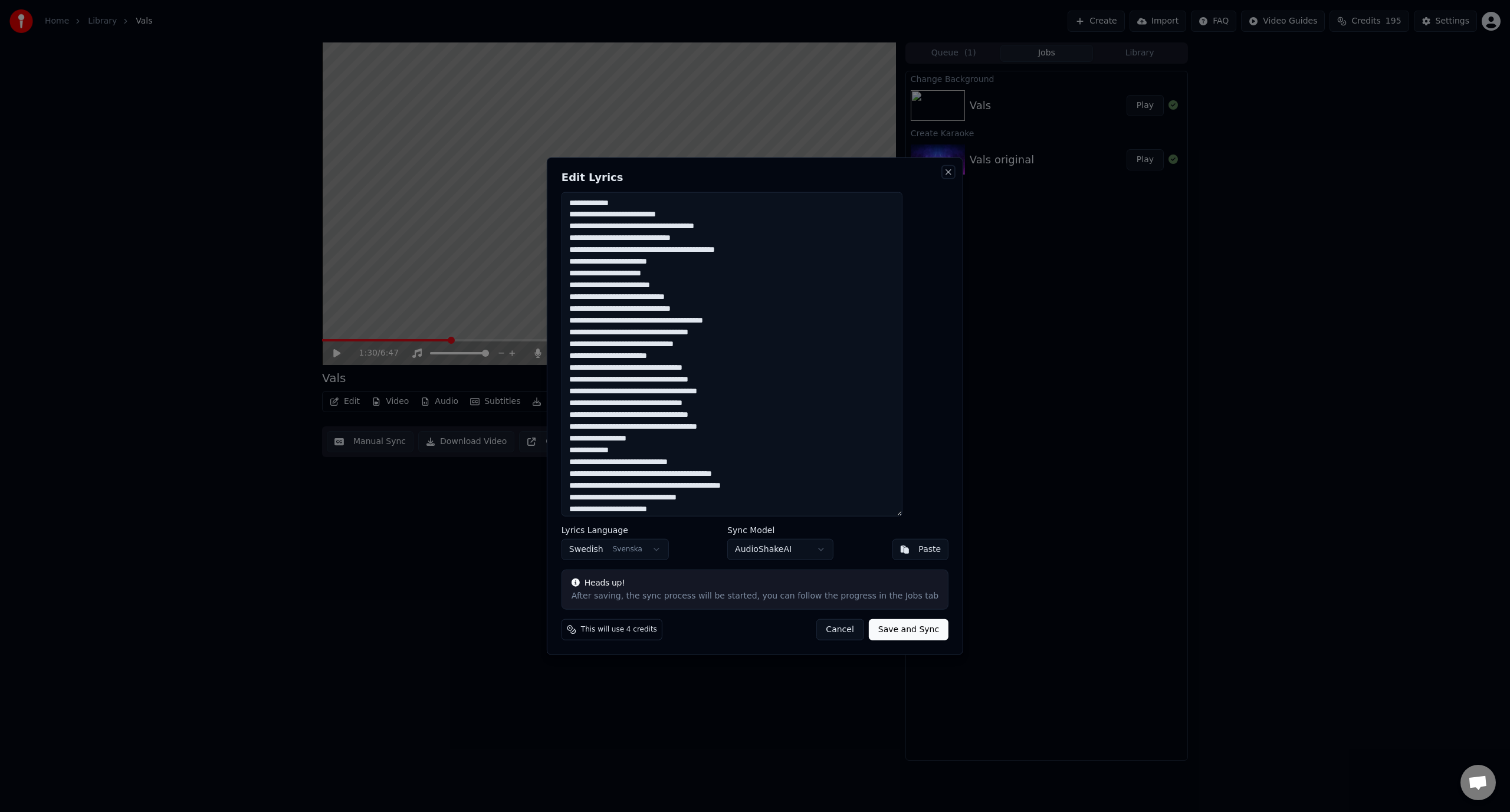
click at [943, 174] on button "Close" at bounding box center [948, 171] width 9 height 9
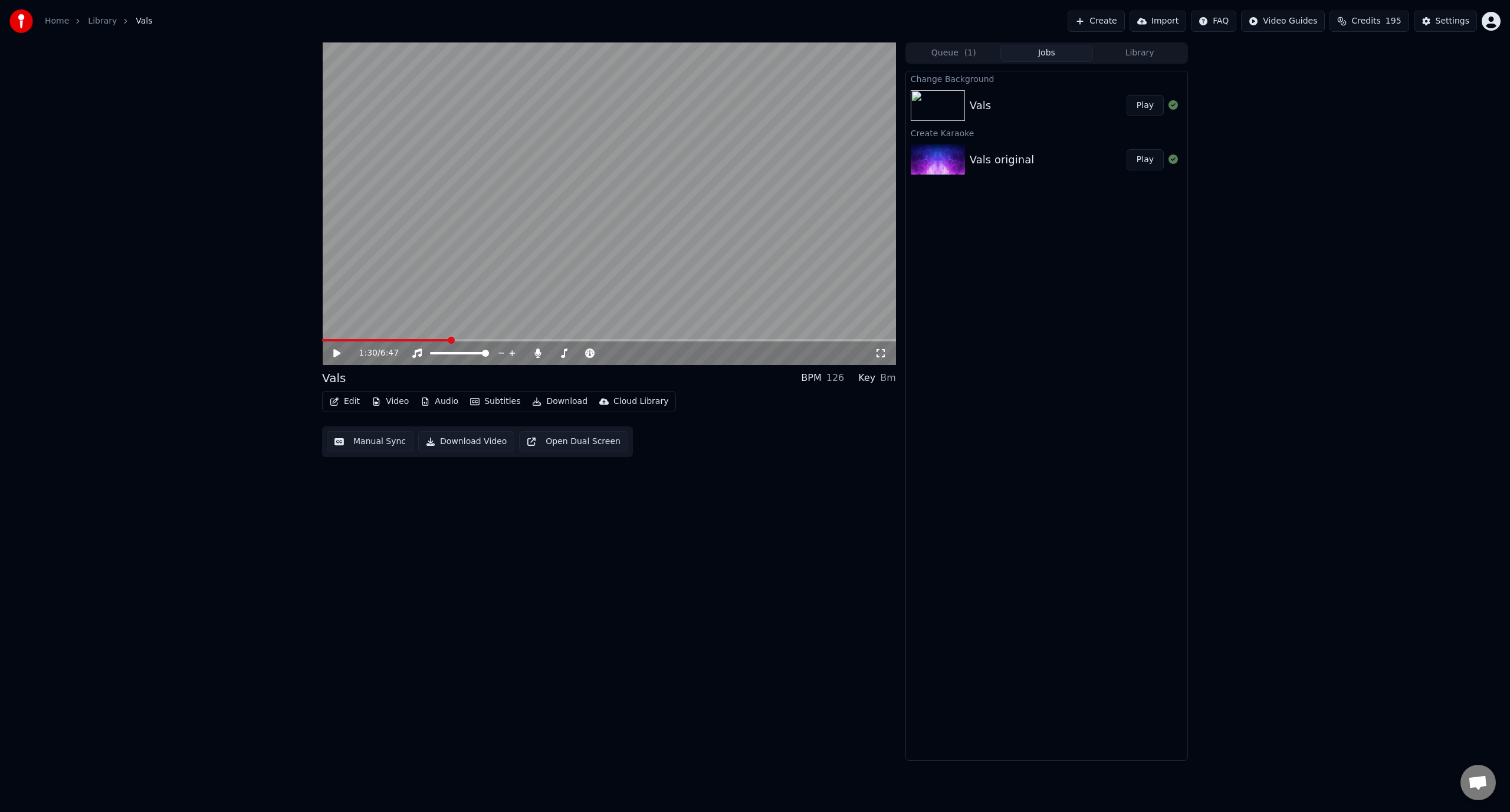
click at [345, 409] on button "Edit" at bounding box center [344, 401] width 39 height 16
click at [383, 504] on div "Manual Sync" at bounding box center [375, 507] width 52 height 12
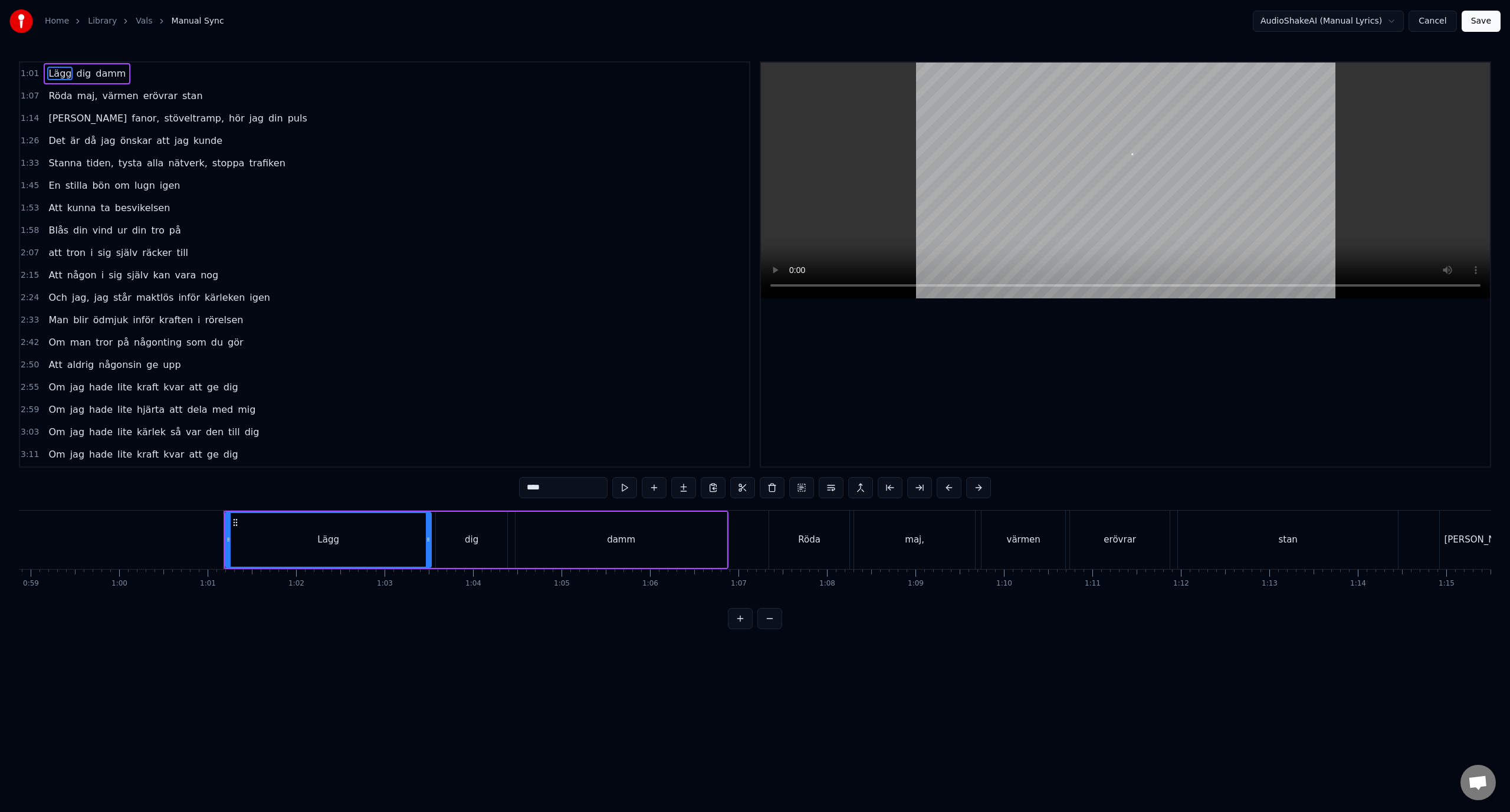
scroll to position [0, 5352]
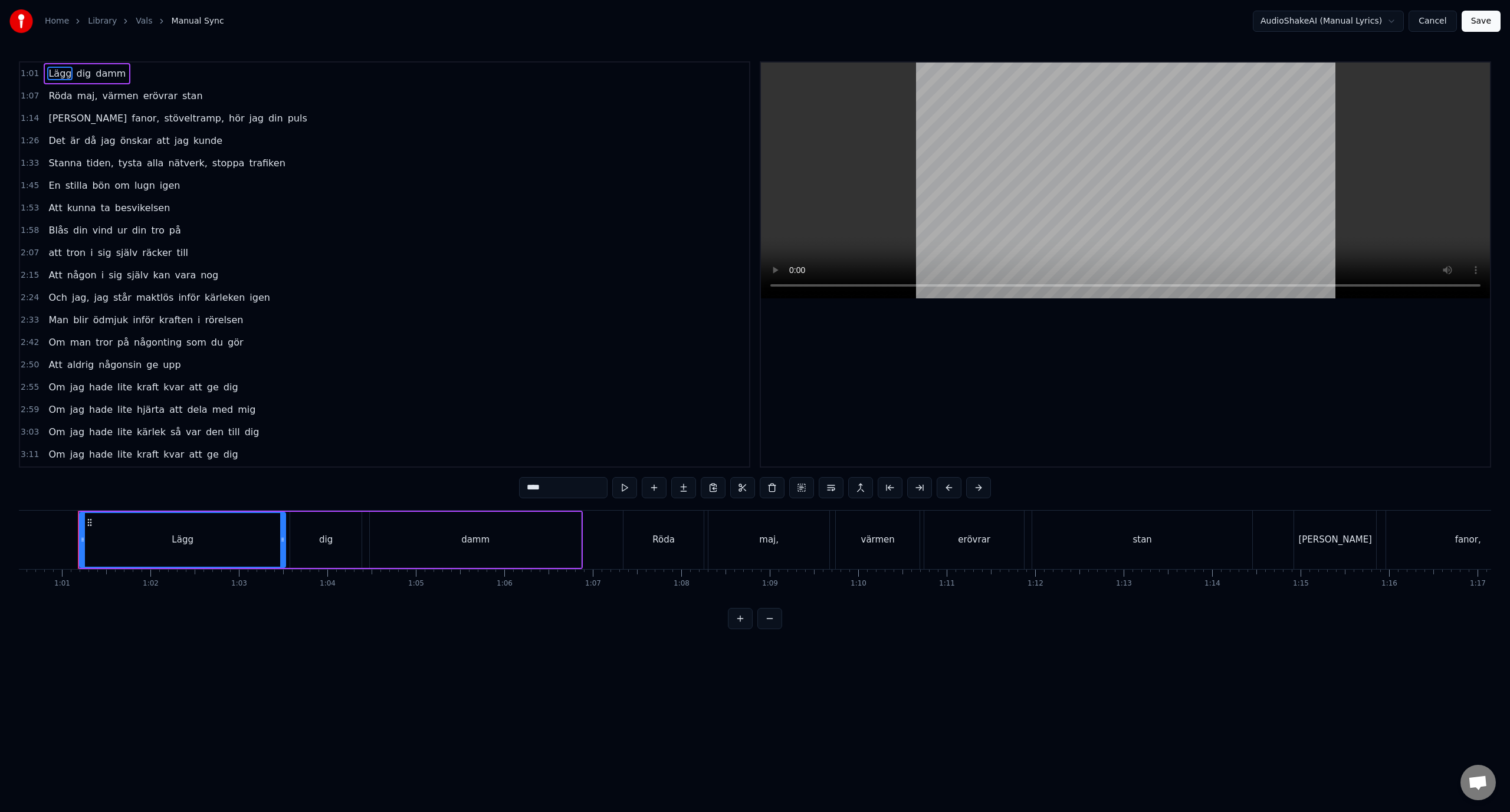
click at [133, 143] on span "önskar" at bounding box center [136, 140] width 34 height 14
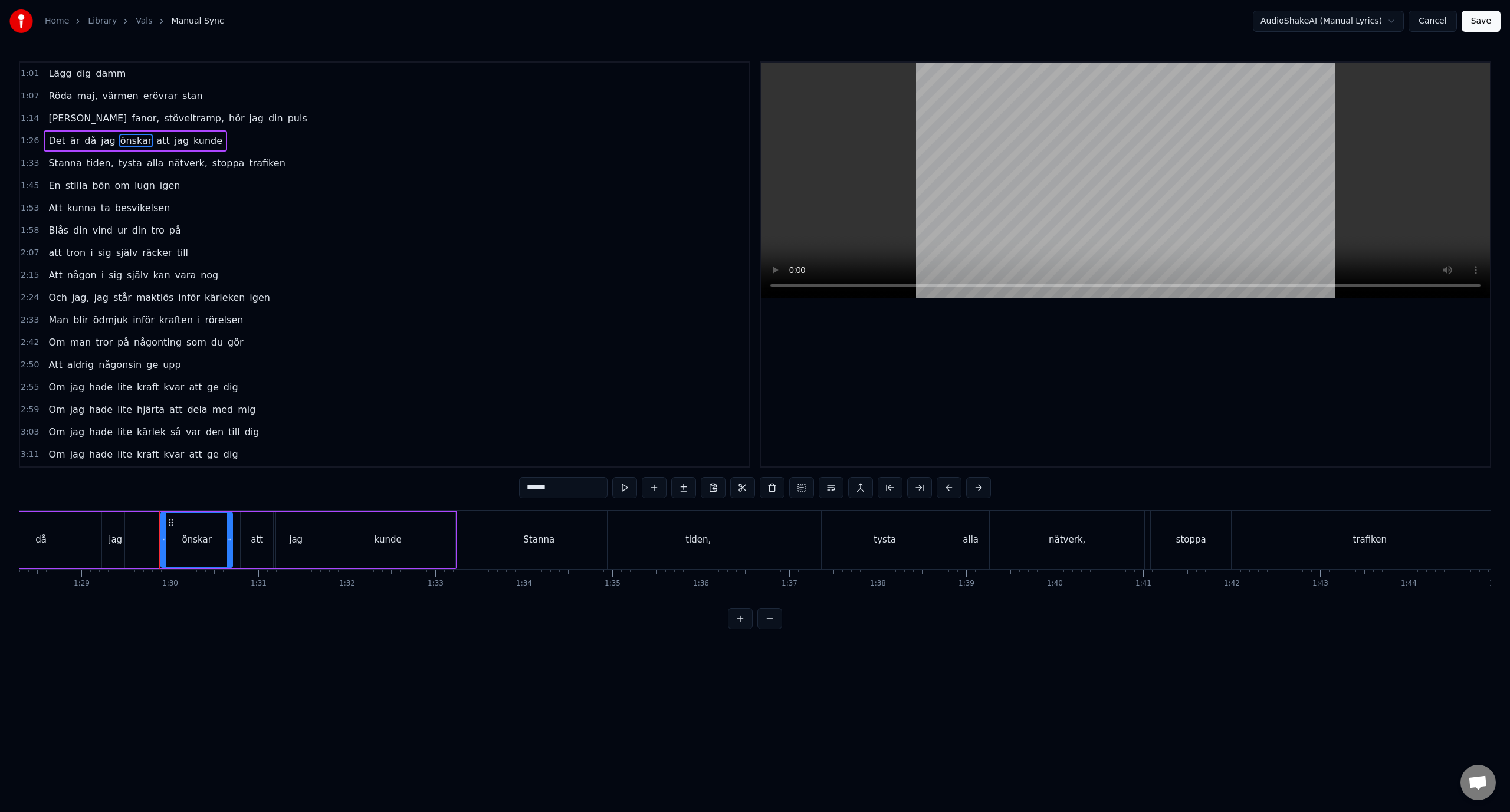
scroll to position [0, 7891]
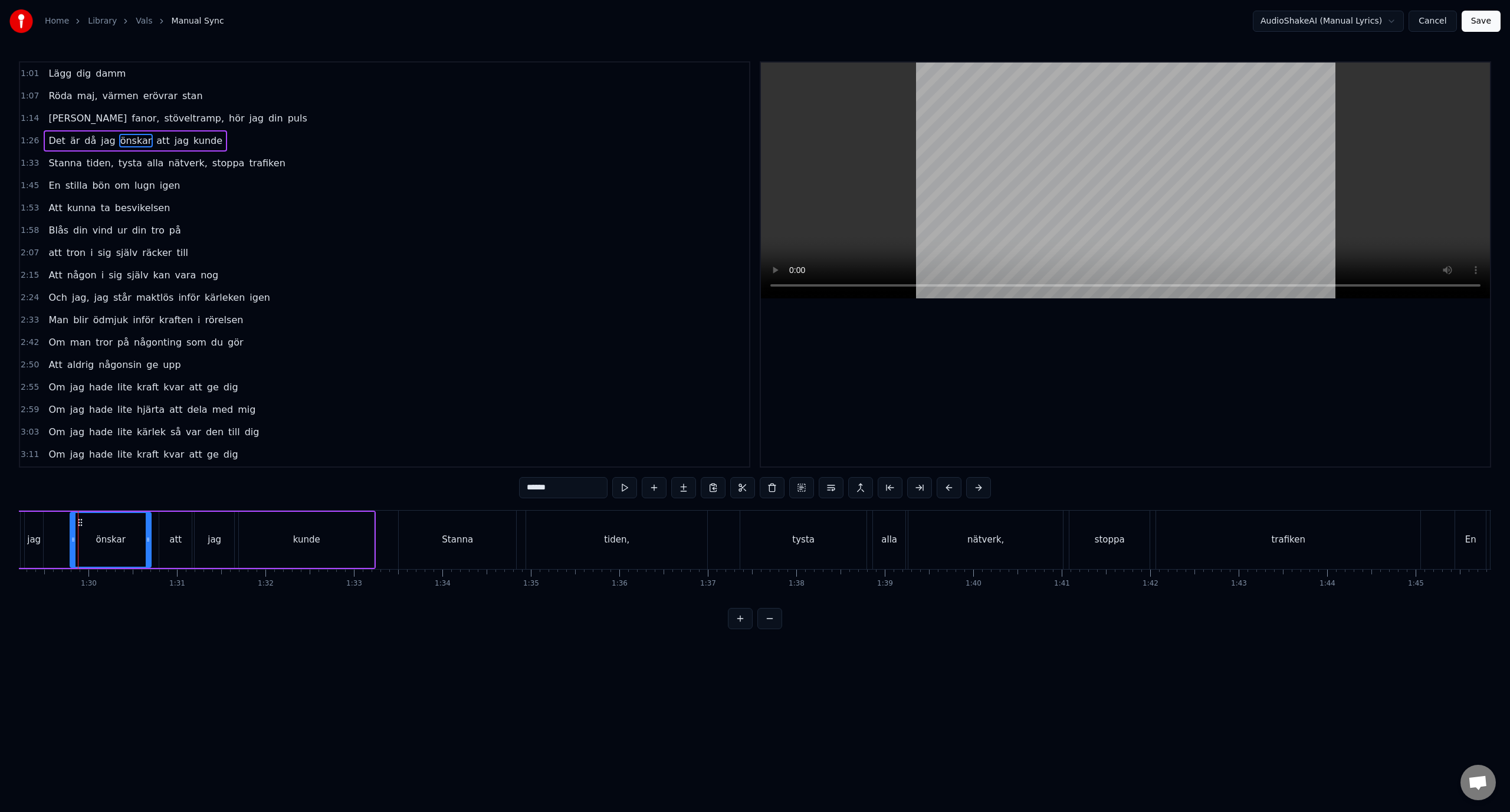
drag, startPoint x: 80, startPoint y: 543, endPoint x: 71, endPoint y: 543, distance: 9.0
click at [71, 543] on icon at bounding box center [72, 539] width 5 height 9
click at [894, 538] on div "alla" at bounding box center [897, 539] width 16 height 14
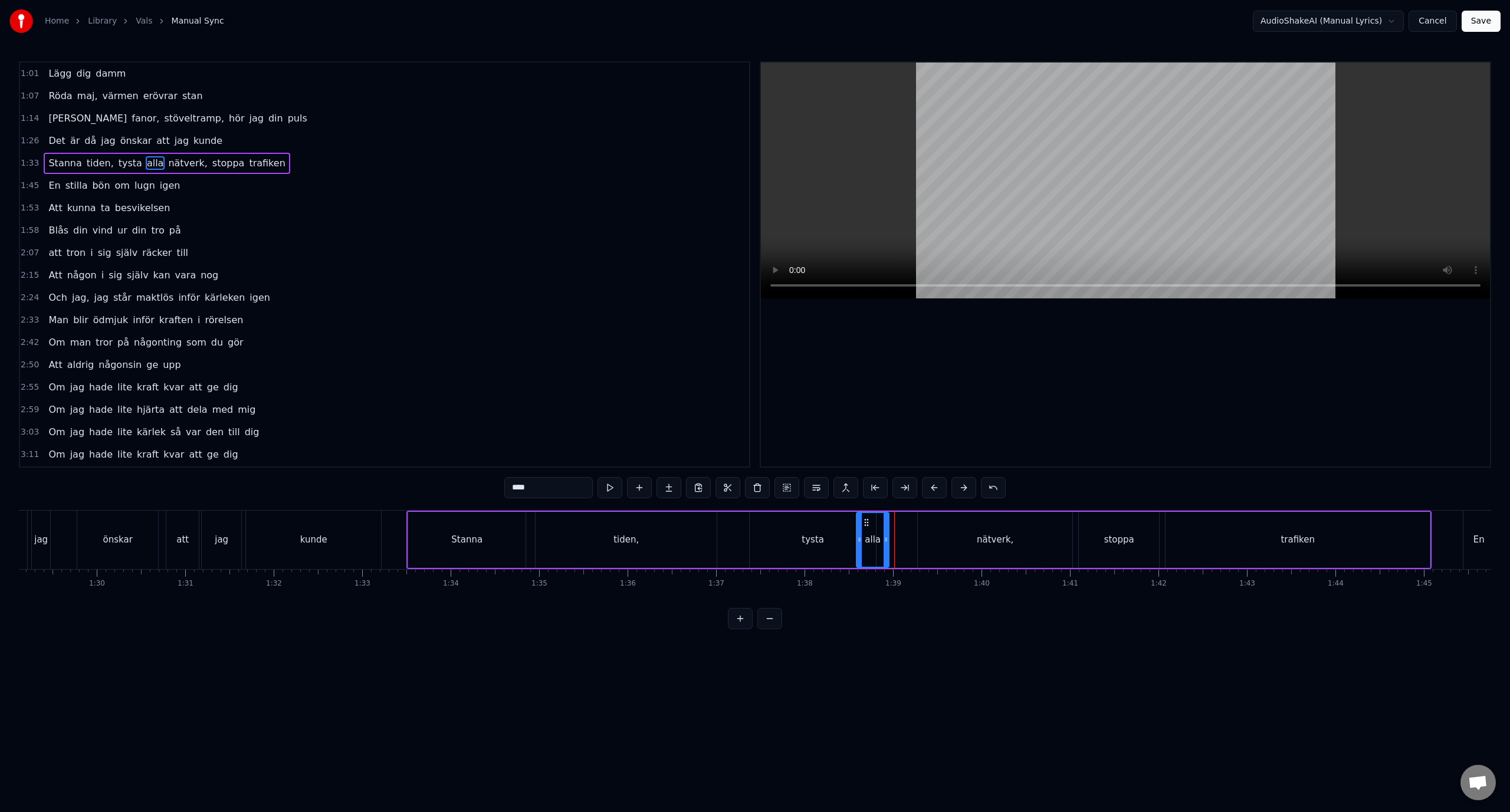
drag, startPoint x: 893, startPoint y: 521, endPoint x: 866, endPoint y: 521, distance: 27.0
click at [866, 521] on icon at bounding box center [866, 522] width 9 height 9
click at [777, 524] on div "tysta" at bounding box center [812, 539] width 127 height 56
click at [614, 488] on button at bounding box center [610, 487] width 25 height 21
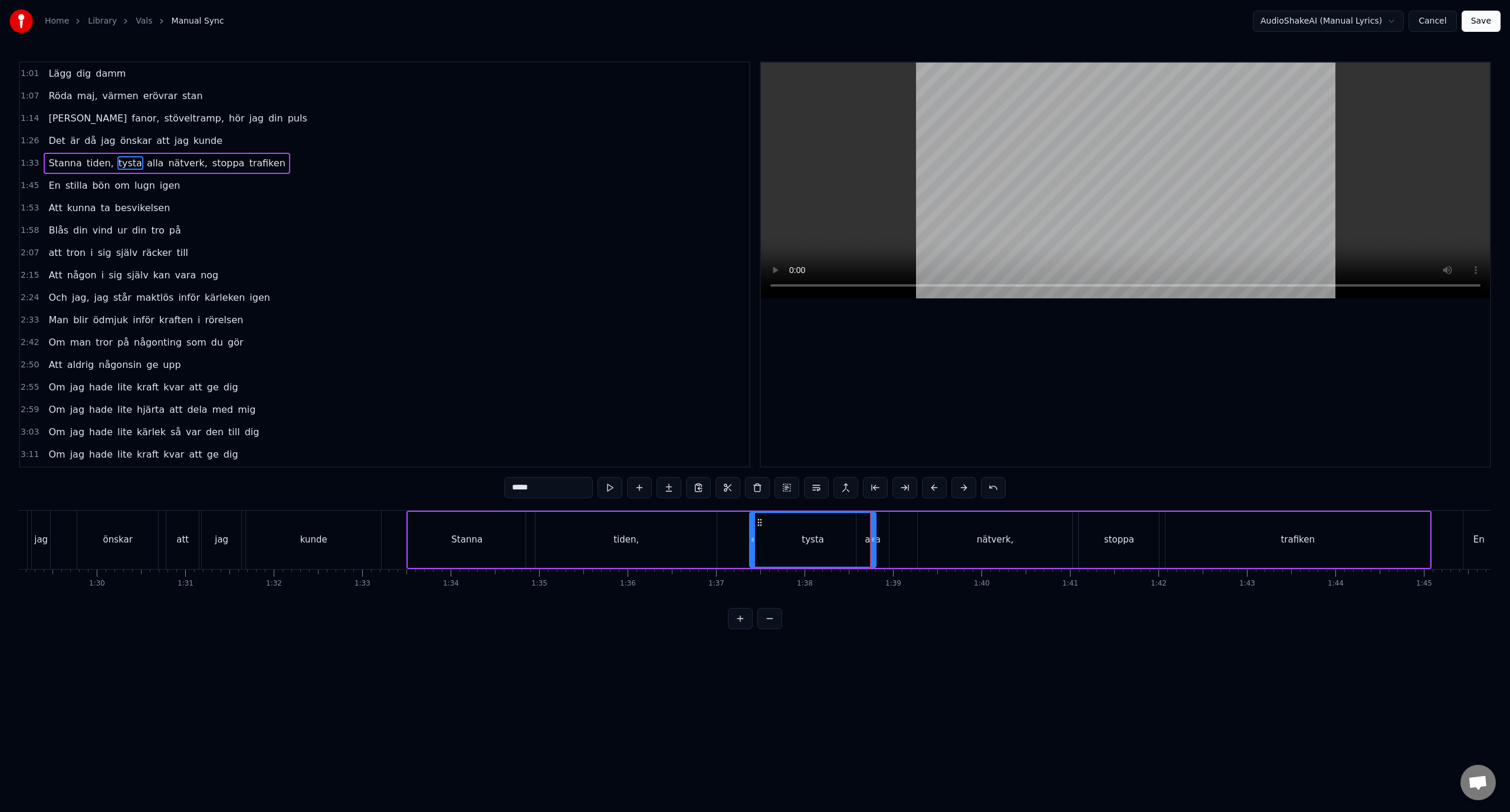
click at [876, 543] on div "tysta" at bounding box center [812, 539] width 127 height 56
click at [881, 543] on div "alla" at bounding box center [872, 539] width 32 height 56
click at [839, 542] on div "tysta" at bounding box center [812, 539] width 127 height 56
drag, startPoint x: 874, startPoint y: 542, endPoint x: 829, endPoint y: 548, distance: 45.4
click at [829, 548] on div at bounding box center [827, 540] width 5 height 54
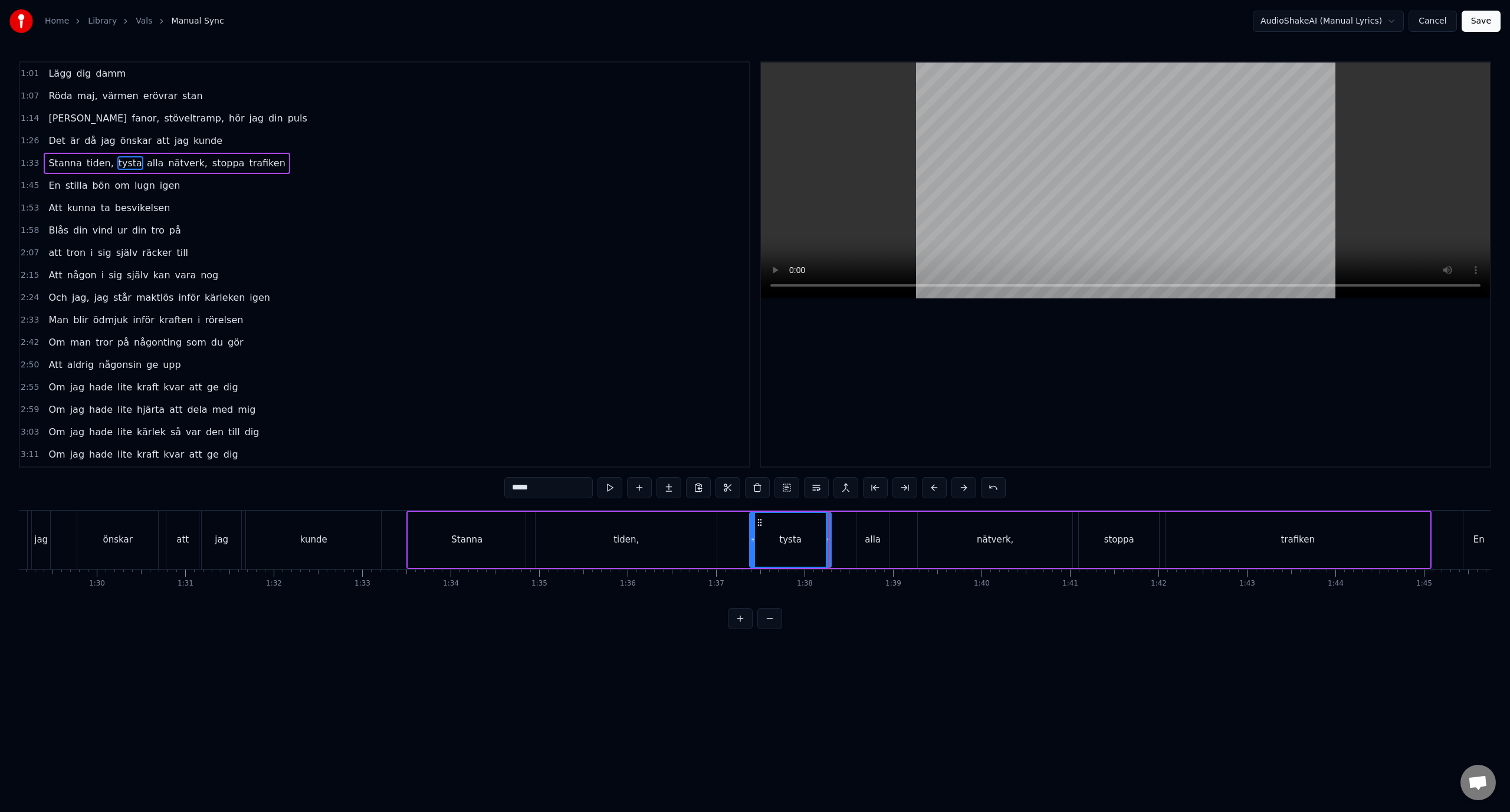
click at [858, 531] on div "alla" at bounding box center [872, 539] width 32 height 56
type input "****"
drag, startPoint x: 860, startPoint y: 542, endPoint x: 835, endPoint y: 543, distance: 25.0
click at [835, 543] on icon at bounding box center [834, 539] width 5 height 9
click at [734, 530] on div "Stanna tiden, tysta alla nätverk, stoppa trafiken" at bounding box center [919, 540] width 1025 height 59
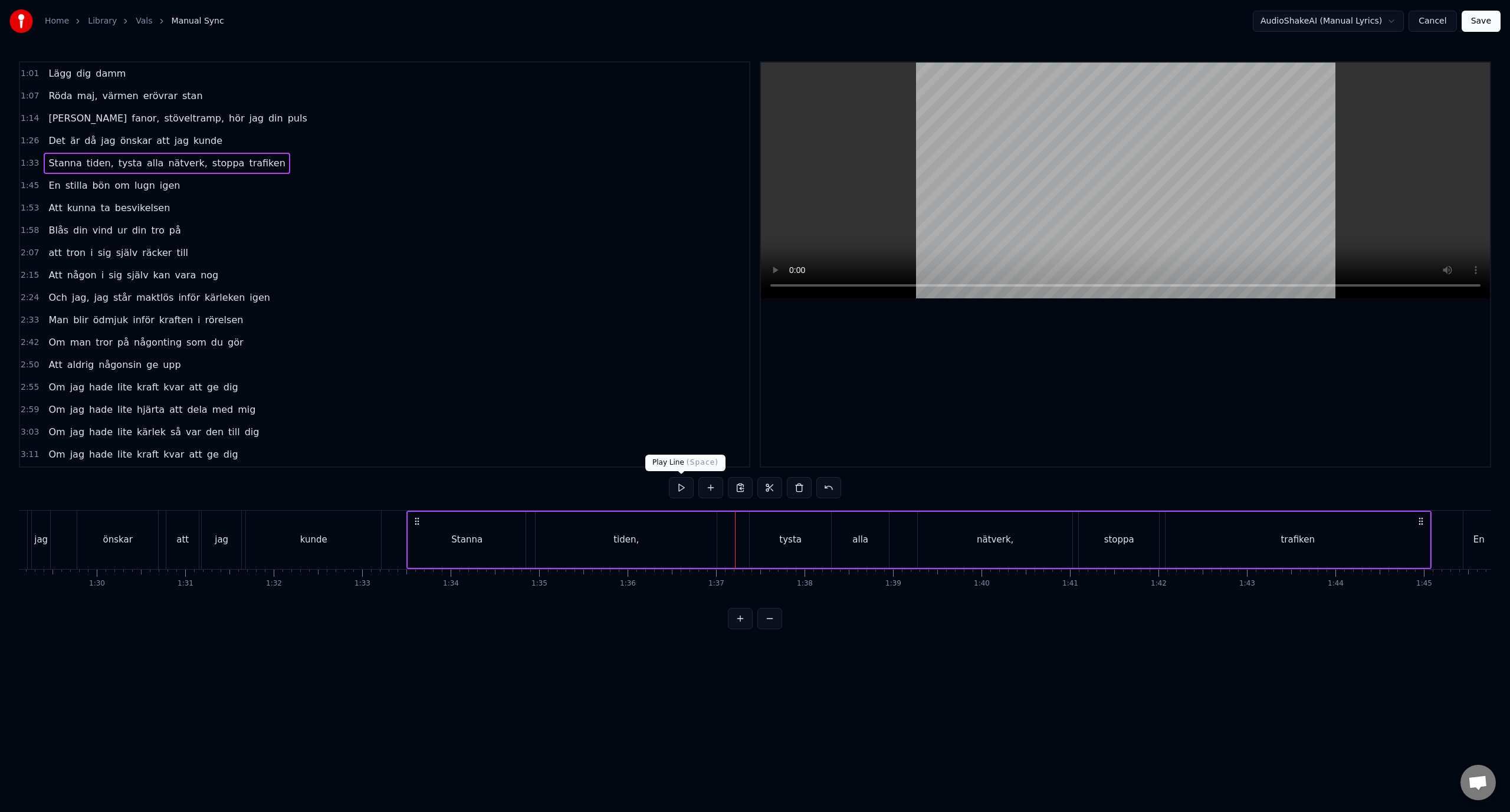
click at [683, 489] on button at bounding box center [680, 487] width 25 height 21
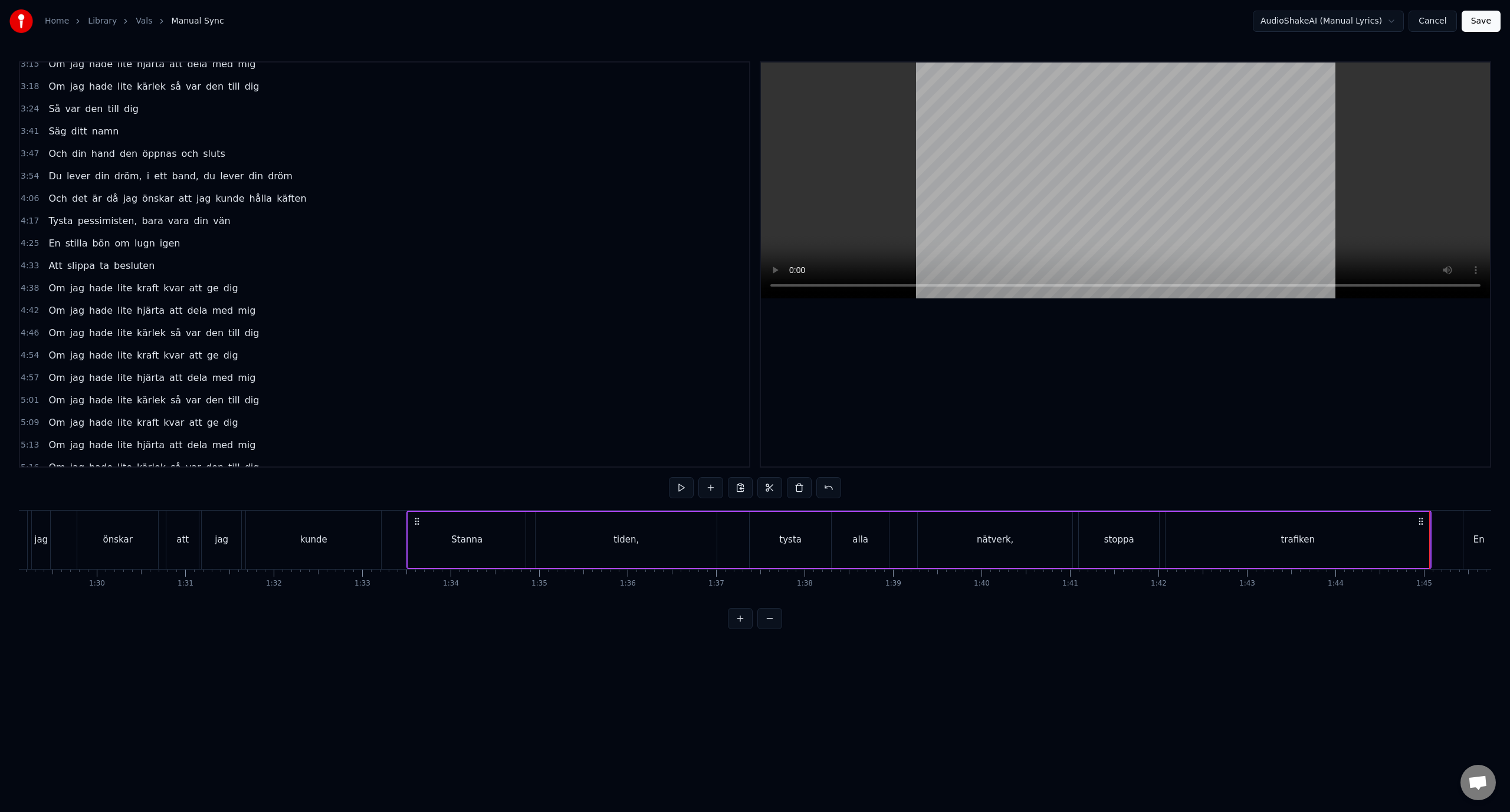
click at [57, 291] on span "Om" at bounding box center [56, 288] width 19 height 14
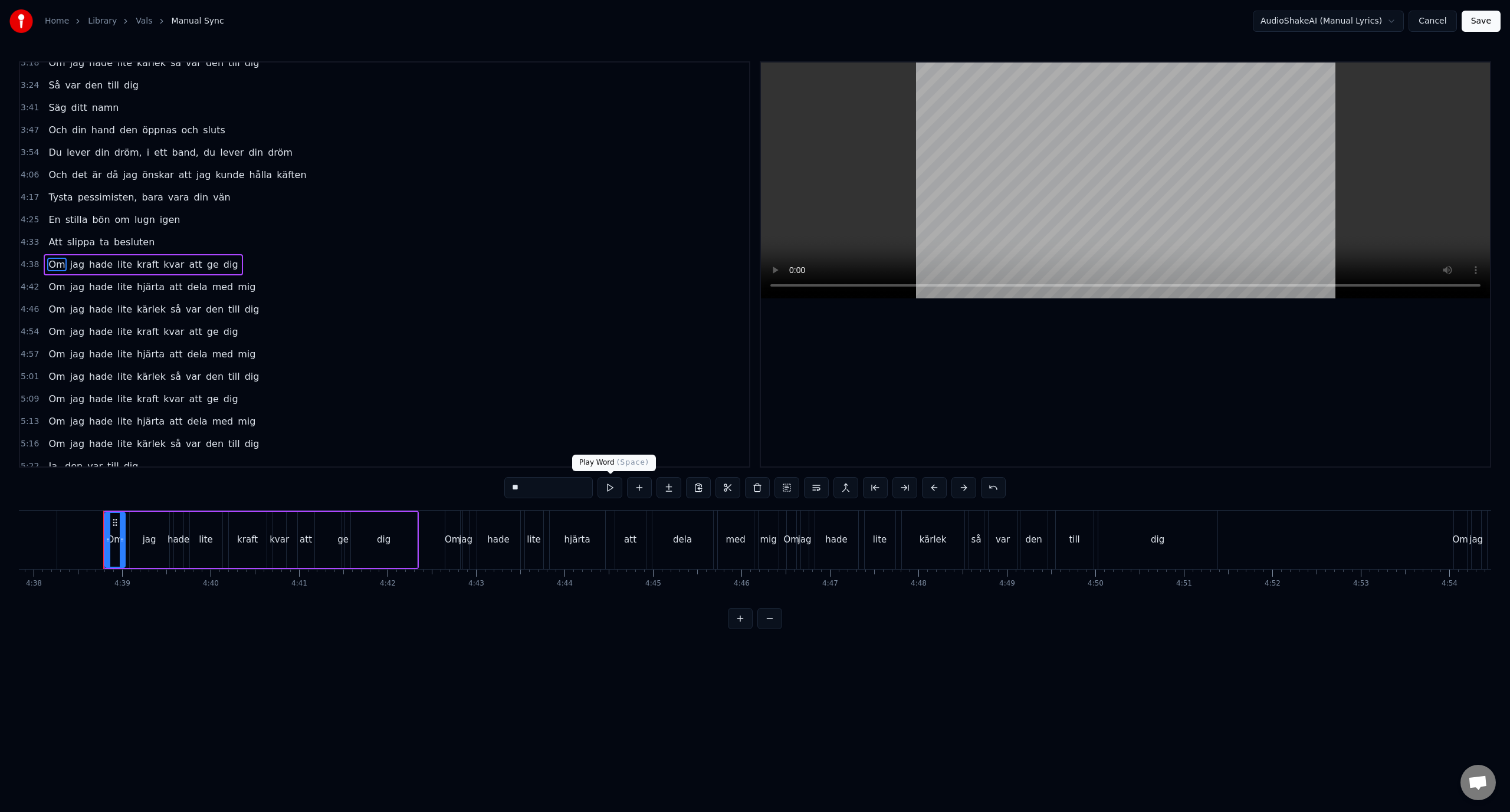
scroll to position [0, 24599]
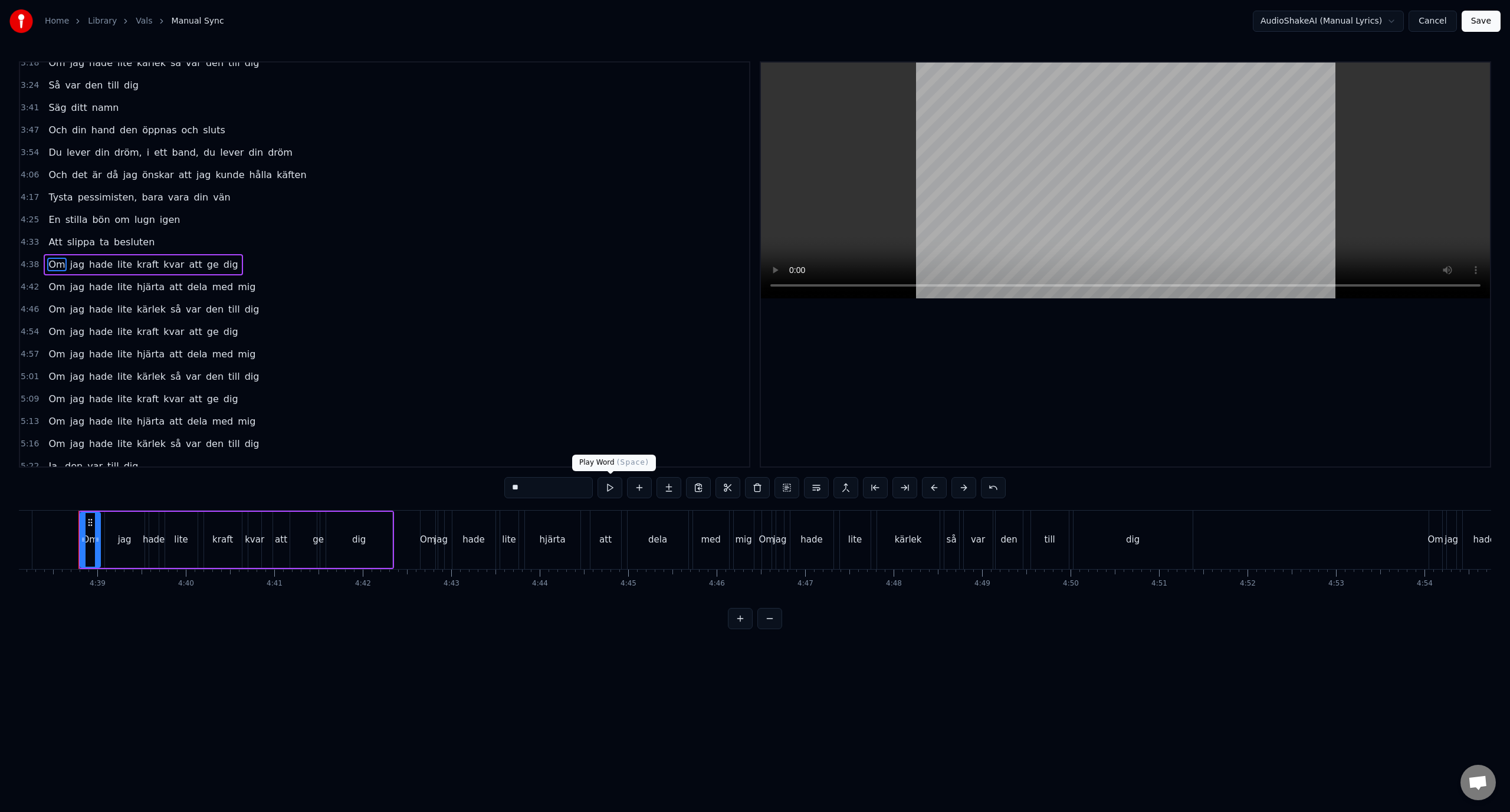
click at [614, 487] on button at bounding box center [610, 487] width 25 height 21
click at [598, 477] on button at bounding box center [610, 487] width 25 height 21
click at [116, 504] on div "1:01 Lägg dig damm 1:07 Röda maj, värmen erövrar stan 1:14 Bland fanor, stövelt…" at bounding box center [755, 345] width 1471 height 567
click at [110, 540] on div "jag" at bounding box center [124, 539] width 39 height 56
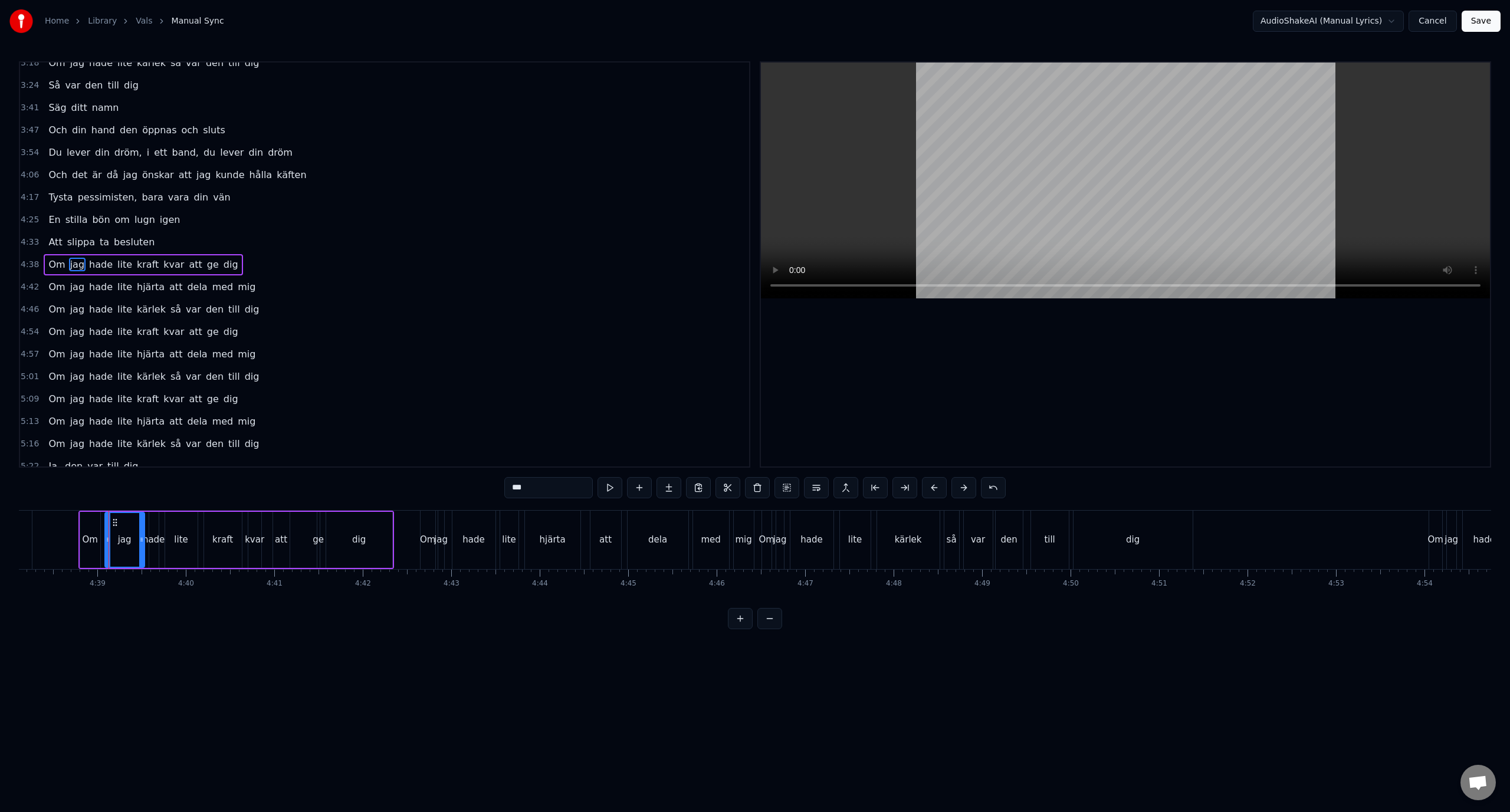
click at [182, 528] on div "lite" at bounding box center [181, 539] width 32 height 56
type input "****"
click at [182, 528] on div "lite" at bounding box center [182, 540] width 31 height 54
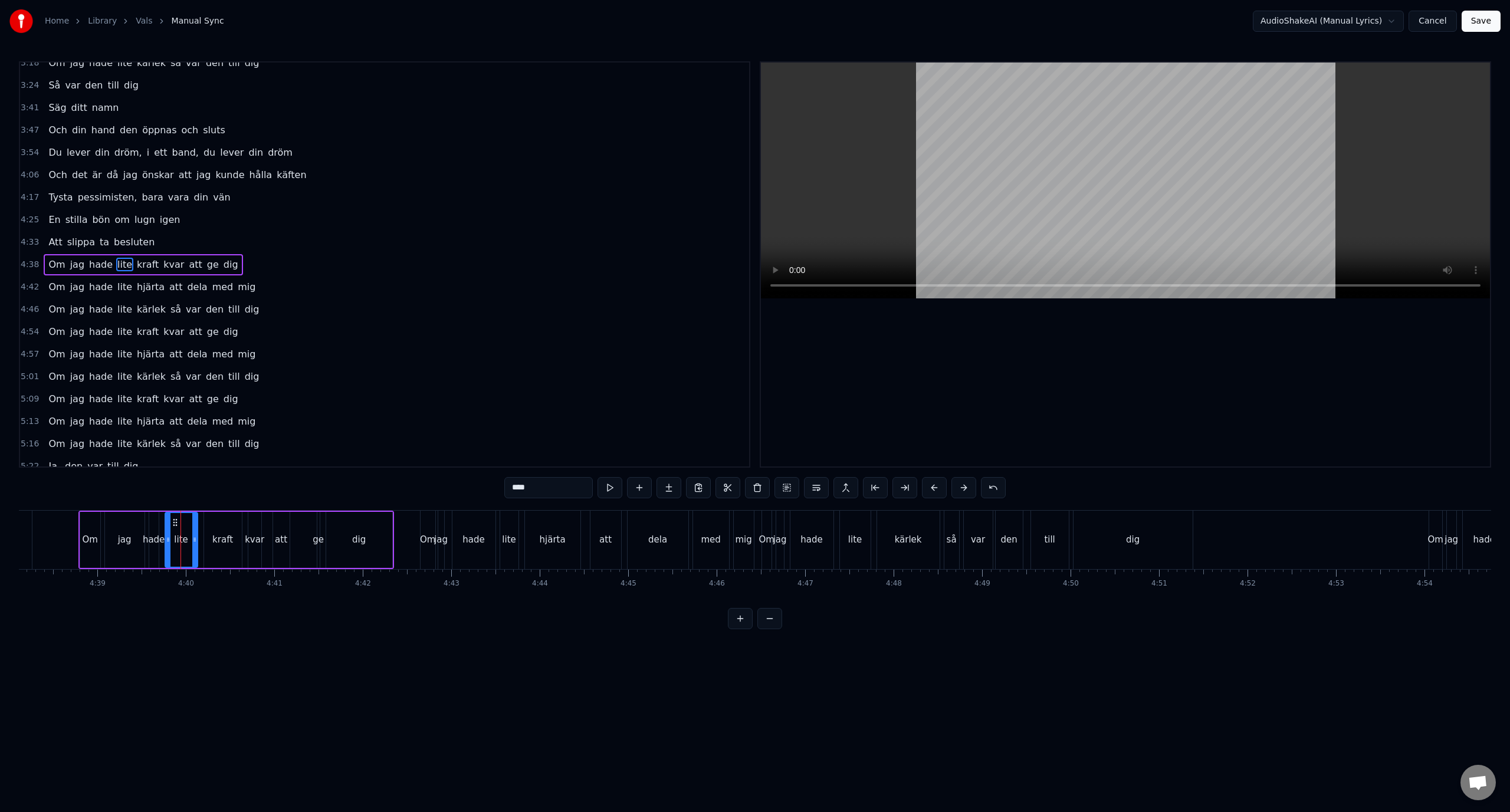
click at [184, 499] on div "1:01 Lägg dig damm 1:07 Röda maj, värmen erövrar stan 1:14 Bland fanor, stövelt…" at bounding box center [755, 345] width 1471 height 567
click at [181, 525] on div at bounding box center [181, 540] width 1 height 59
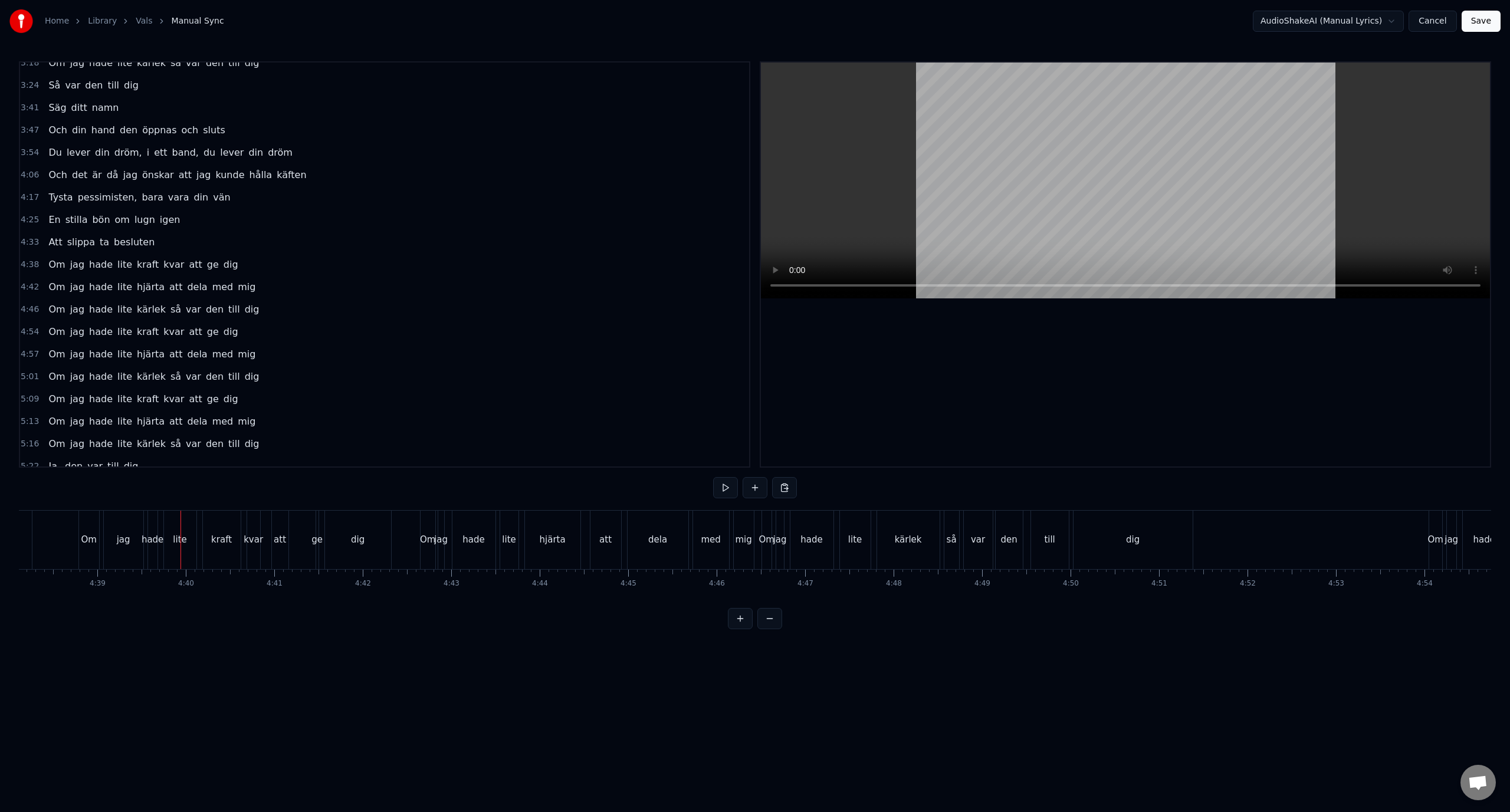
click at [181, 525] on div at bounding box center [181, 540] width 1 height 59
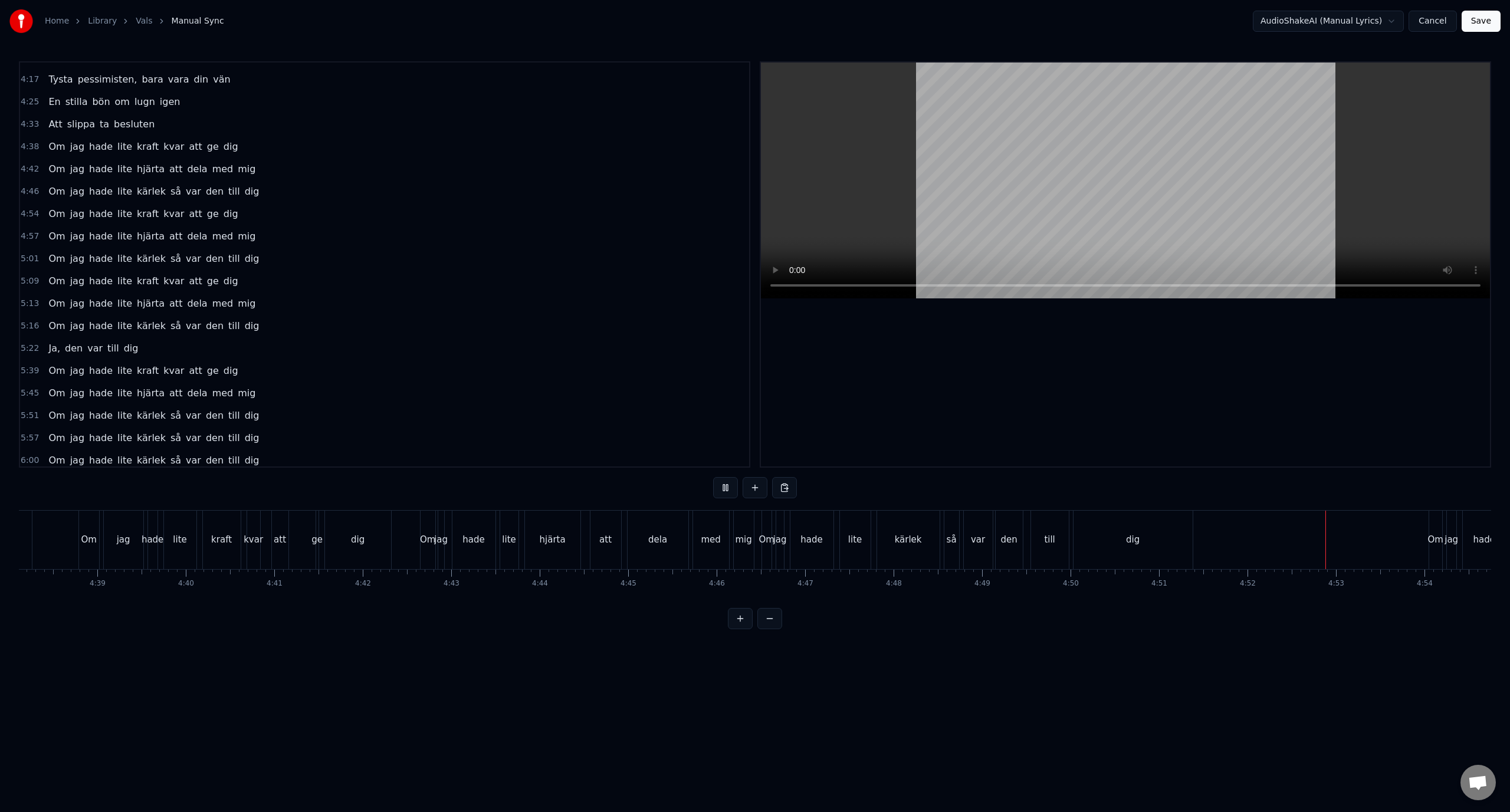
click at [59, 377] on span "Om" at bounding box center [56, 370] width 19 height 14
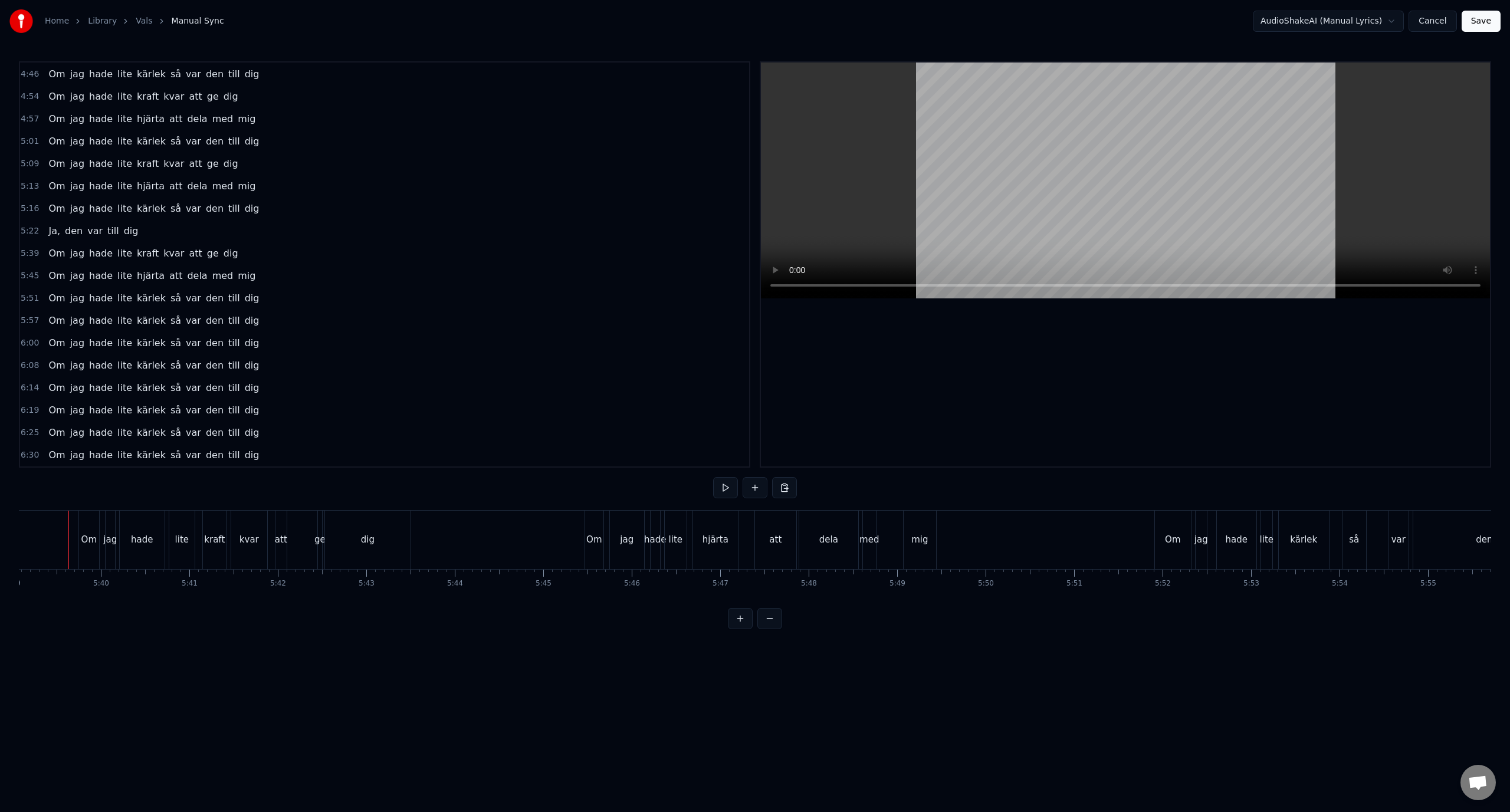
scroll to position [0, 29982]
click at [1195, 528] on div "Om" at bounding box center [1182, 540] width 36 height 59
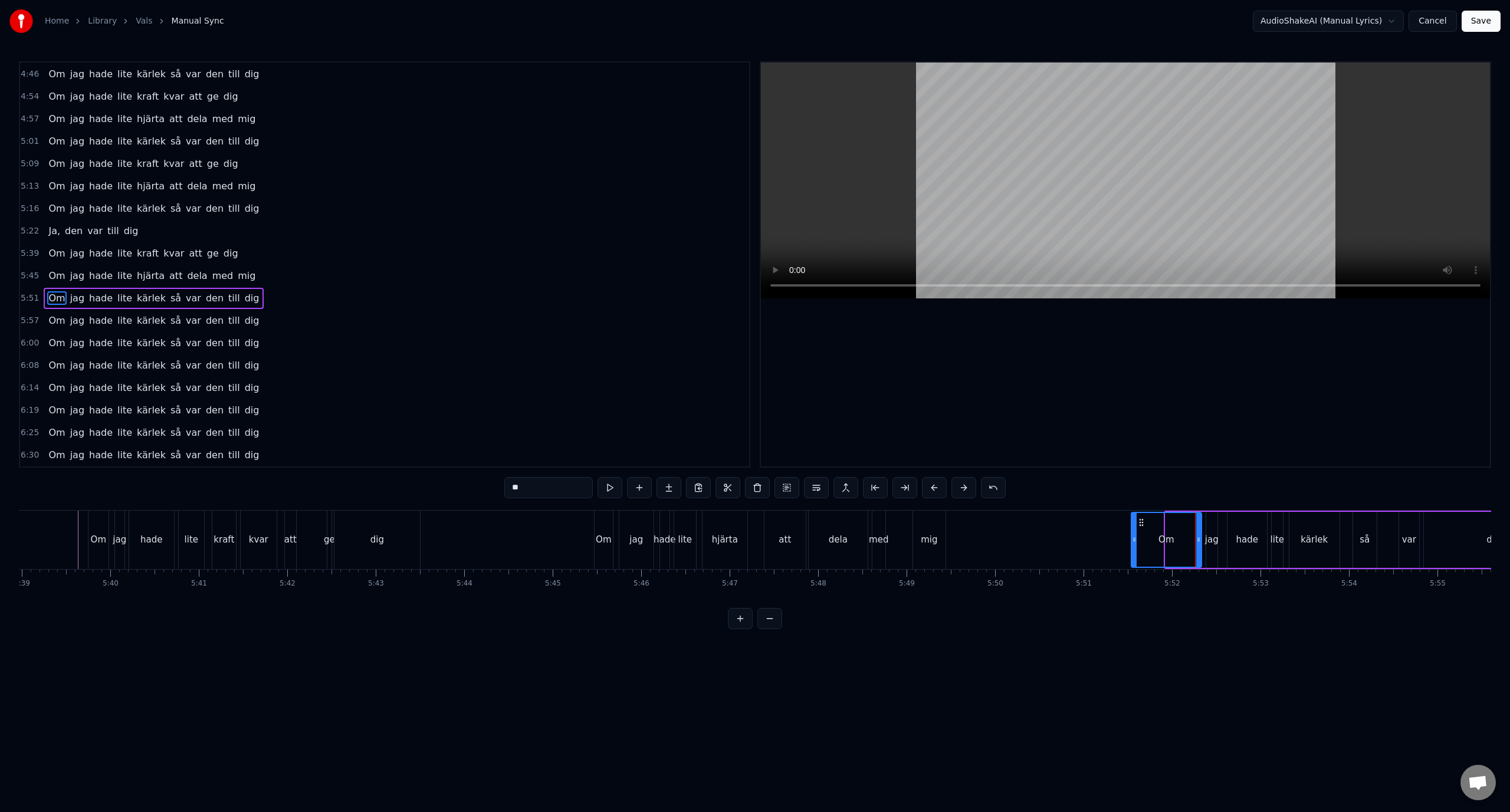
drag, startPoint x: 1166, startPoint y: 540, endPoint x: 1131, endPoint y: 540, distance: 35.0
click at [1131, 540] on icon at bounding box center [1133, 539] width 5 height 9
drag, startPoint x: 1141, startPoint y: 521, endPoint x: 1112, endPoint y: 517, distance: 29.3
click at [1112, 521] on icon at bounding box center [1113, 522] width 9 height 9
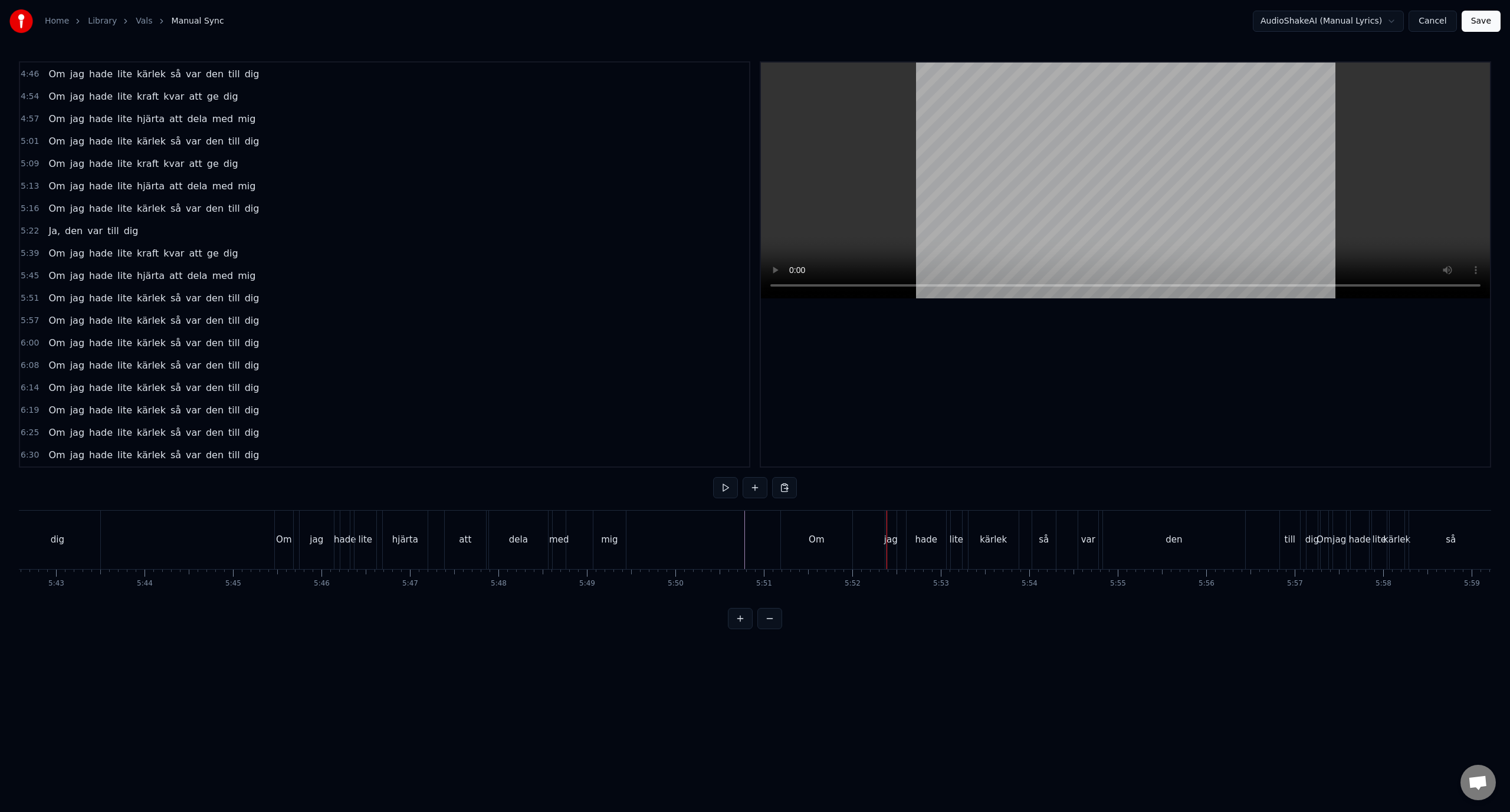
scroll to position [0, 30360]
click at [688, 505] on div "1:01 Lägg dig damm 1:07 Röda maj, värmen erövrar stan 1:14 Bland fanor, stövelt…" at bounding box center [755, 345] width 1471 height 567
click at [754, 536] on div "Om" at bounding box center [757, 539] width 16 height 14
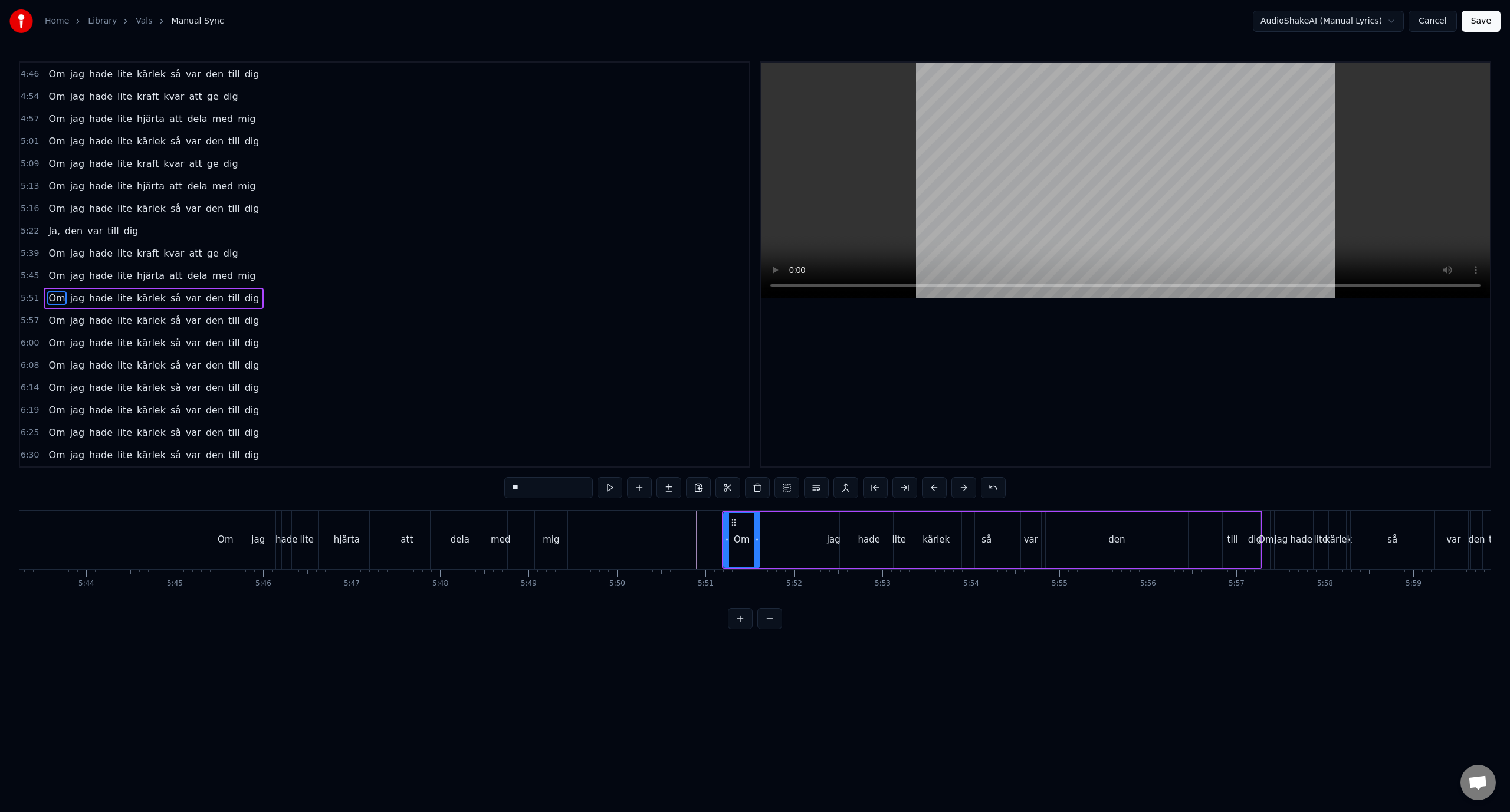
click at [756, 541] on circle at bounding box center [755, 541] width 1 height 1
click at [832, 542] on div "jag" at bounding box center [833, 539] width 14 height 14
click at [741, 629] on button at bounding box center [740, 618] width 25 height 21
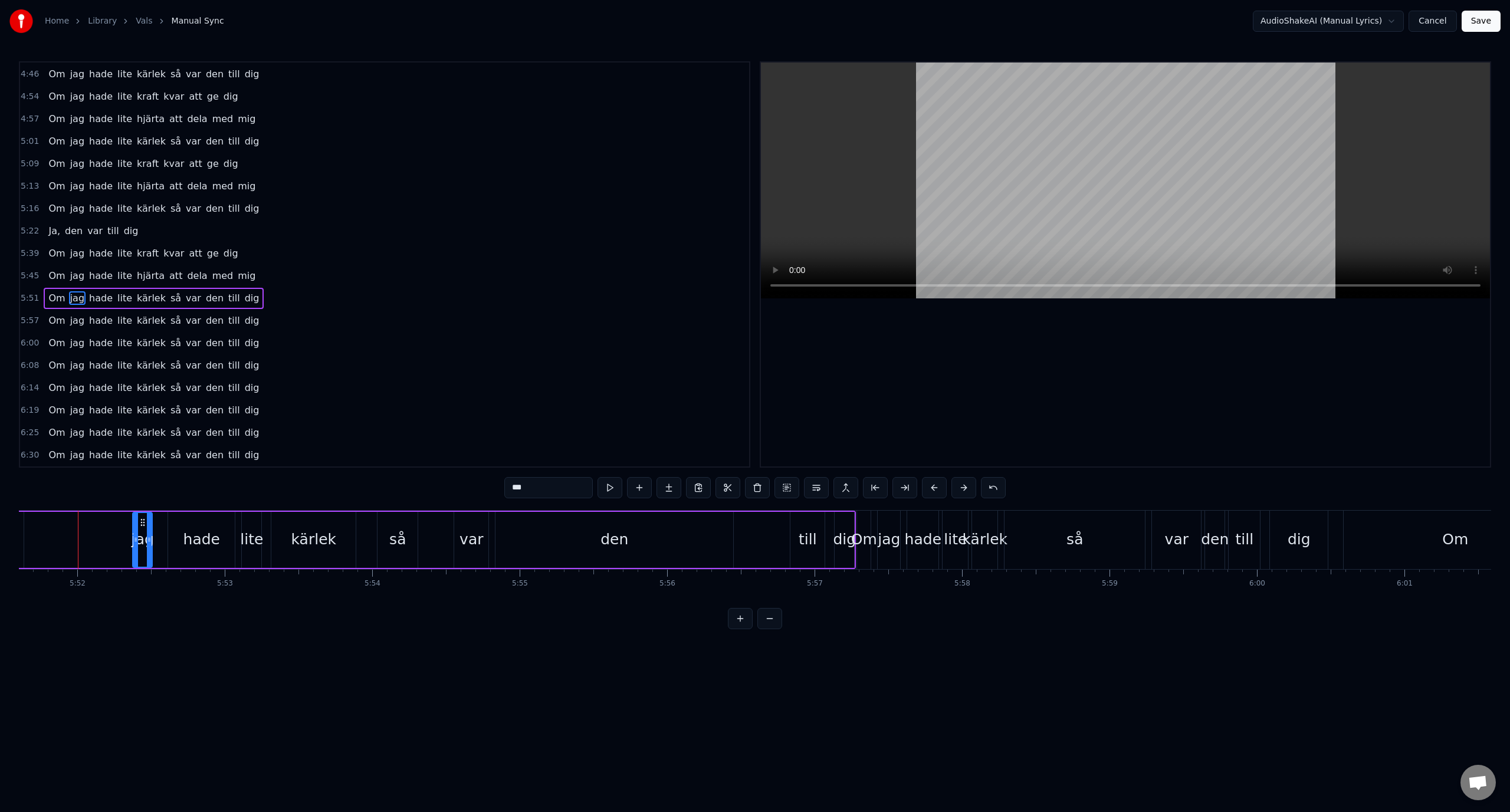
click at [770, 629] on button at bounding box center [769, 618] width 25 height 21
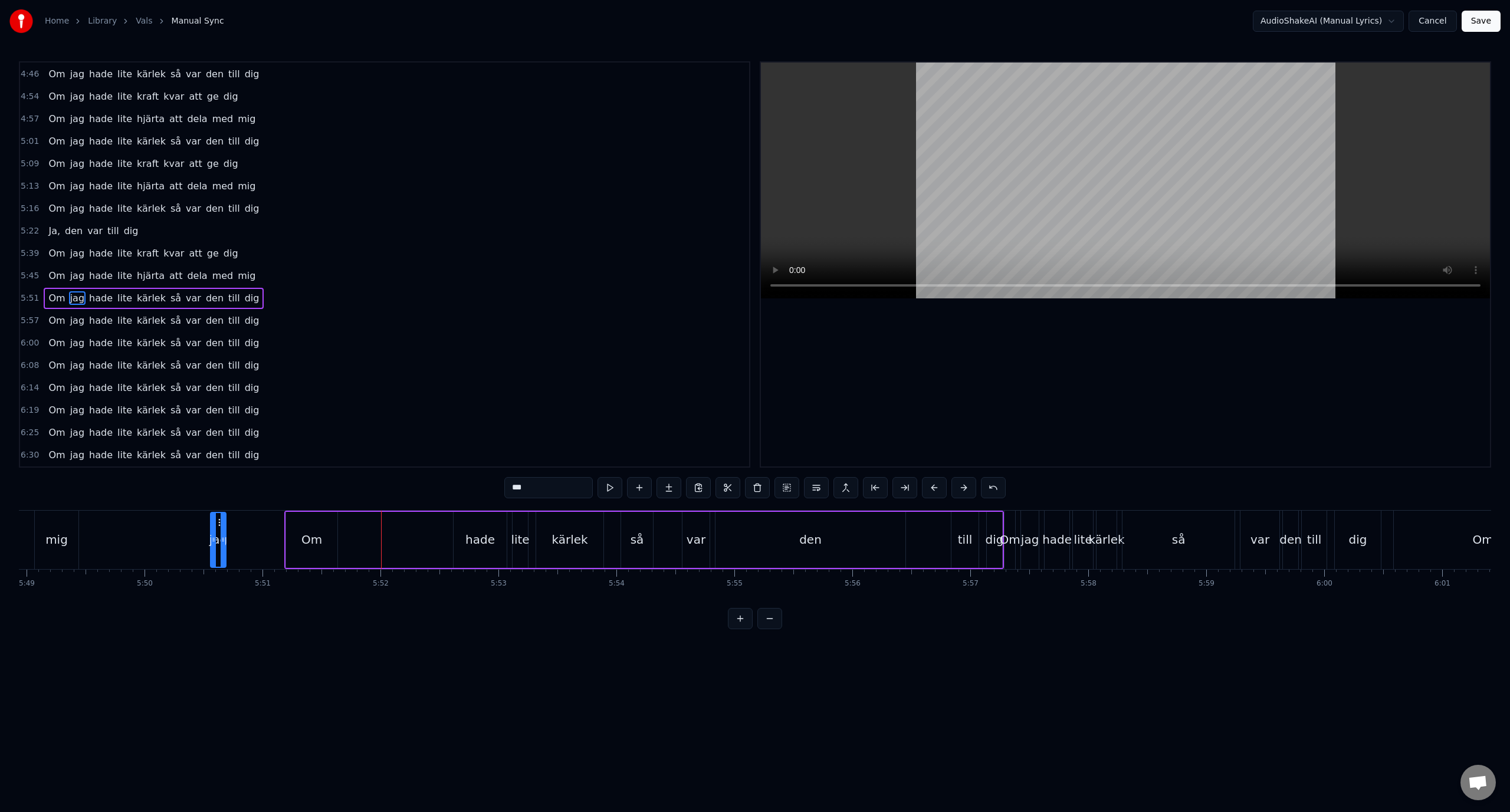
scroll to position [0, 41134]
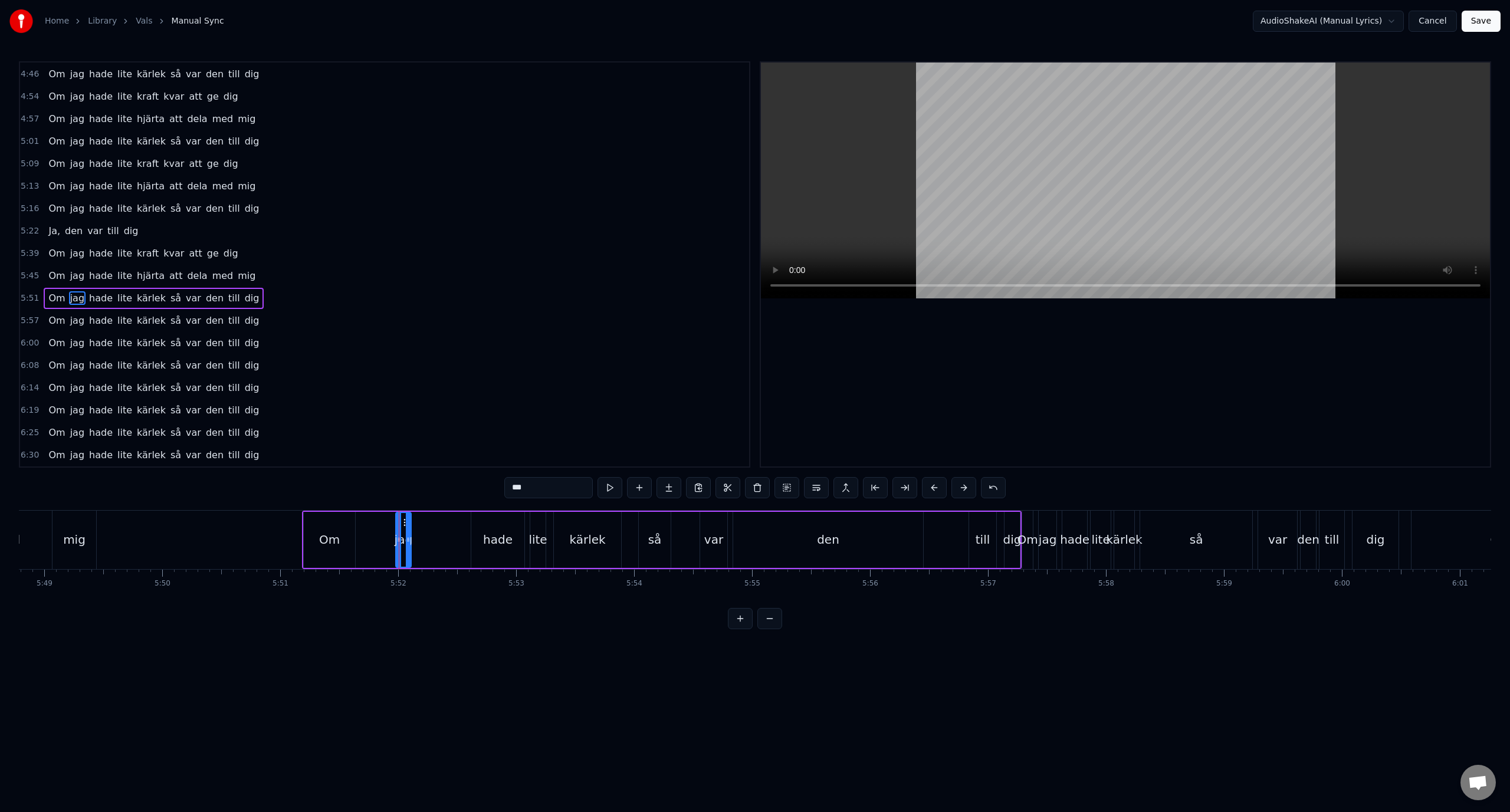
drag, startPoint x: 129, startPoint y: 522, endPoint x: 403, endPoint y: 548, distance: 275.2
click at [403, 548] on div "jag" at bounding box center [402, 540] width 14 height 54
click at [342, 516] on div "Om" at bounding box center [329, 539] width 51 height 56
type input "**"
click at [281, 508] on div "1:01 Lägg dig damm 1:07 Röda maj, värmen erövrar stan 1:14 Bland fanor, stövelt…" at bounding box center [755, 345] width 1471 height 567
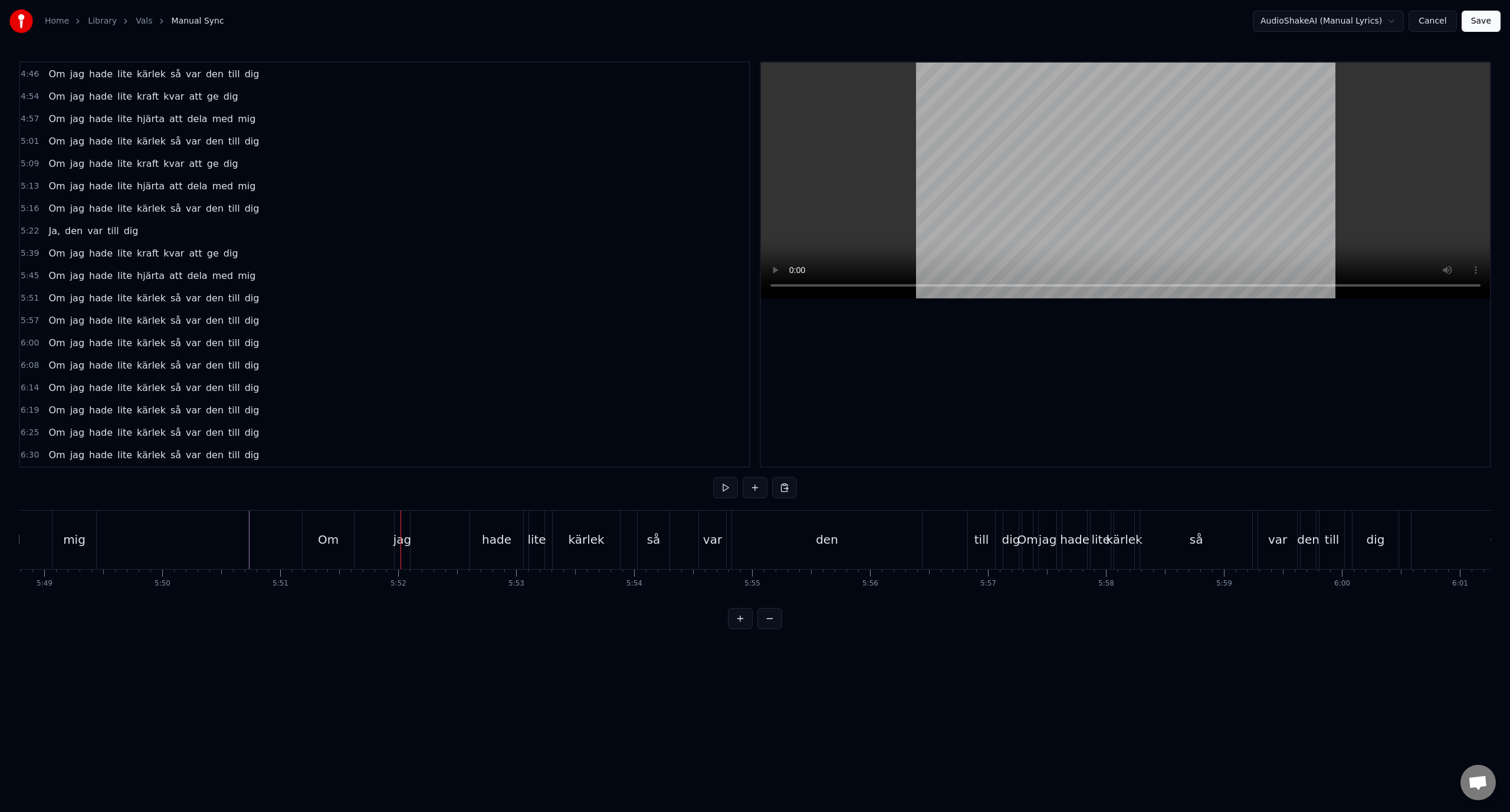
drag, startPoint x: 501, startPoint y: 541, endPoint x: 483, endPoint y: 544, distance: 18.2
click at [483, 544] on div "hade" at bounding box center [496, 539] width 29 height 17
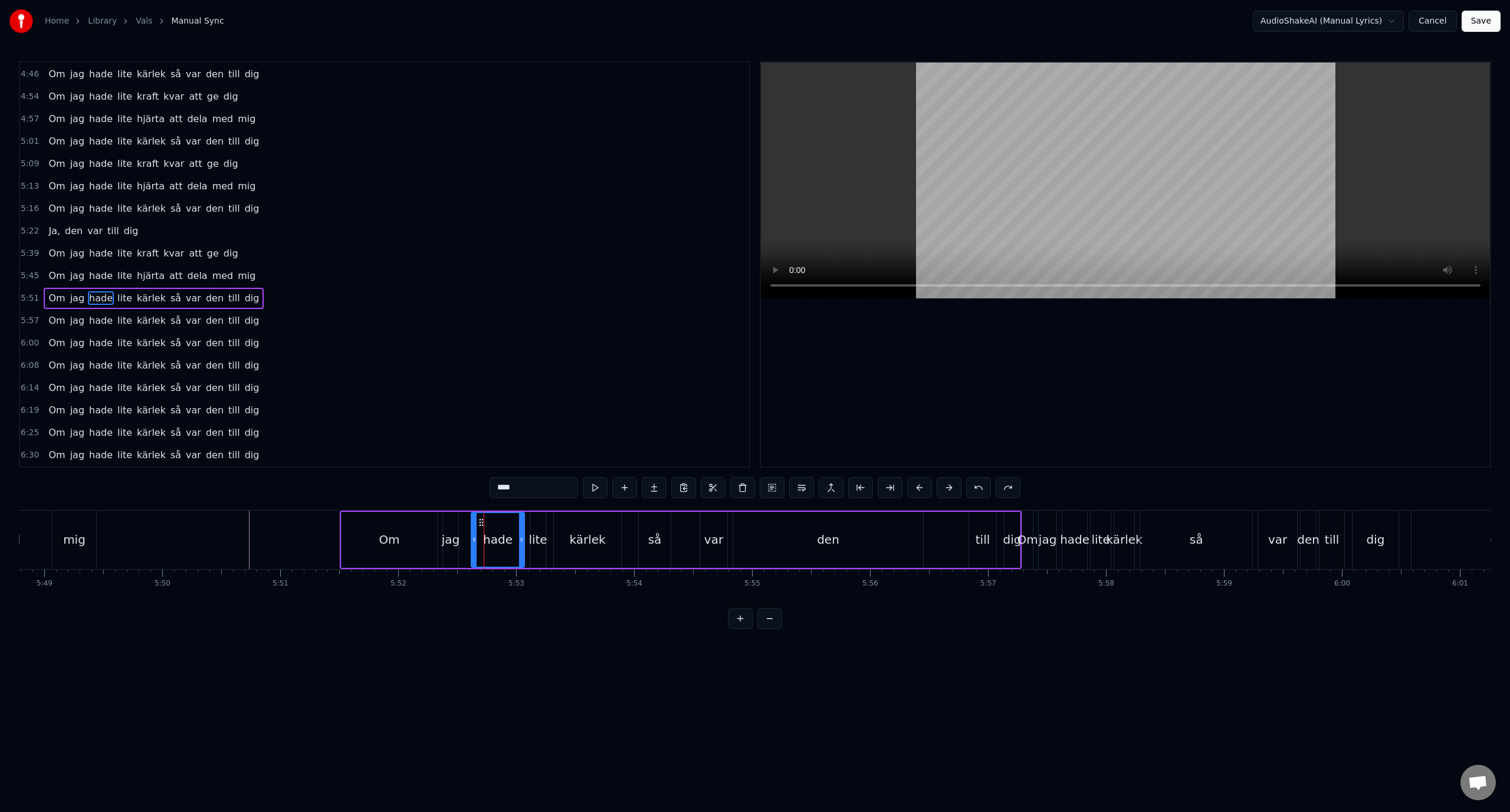
click at [864, 533] on div "den" at bounding box center [827, 539] width 190 height 56
click at [975, 540] on div "till" at bounding box center [983, 539] width 28 height 56
click at [394, 536] on div "Om" at bounding box center [389, 539] width 21 height 17
drag, startPoint x: 339, startPoint y: 582, endPoint x: 663, endPoint y: 528, distance: 328.5
click at [663, 528] on div "Lägg dig damm Röda maj, värmen erövrar [PERSON_NAME] fanor, stöveltramp, hör ja…" at bounding box center [755, 554] width 1471 height 88
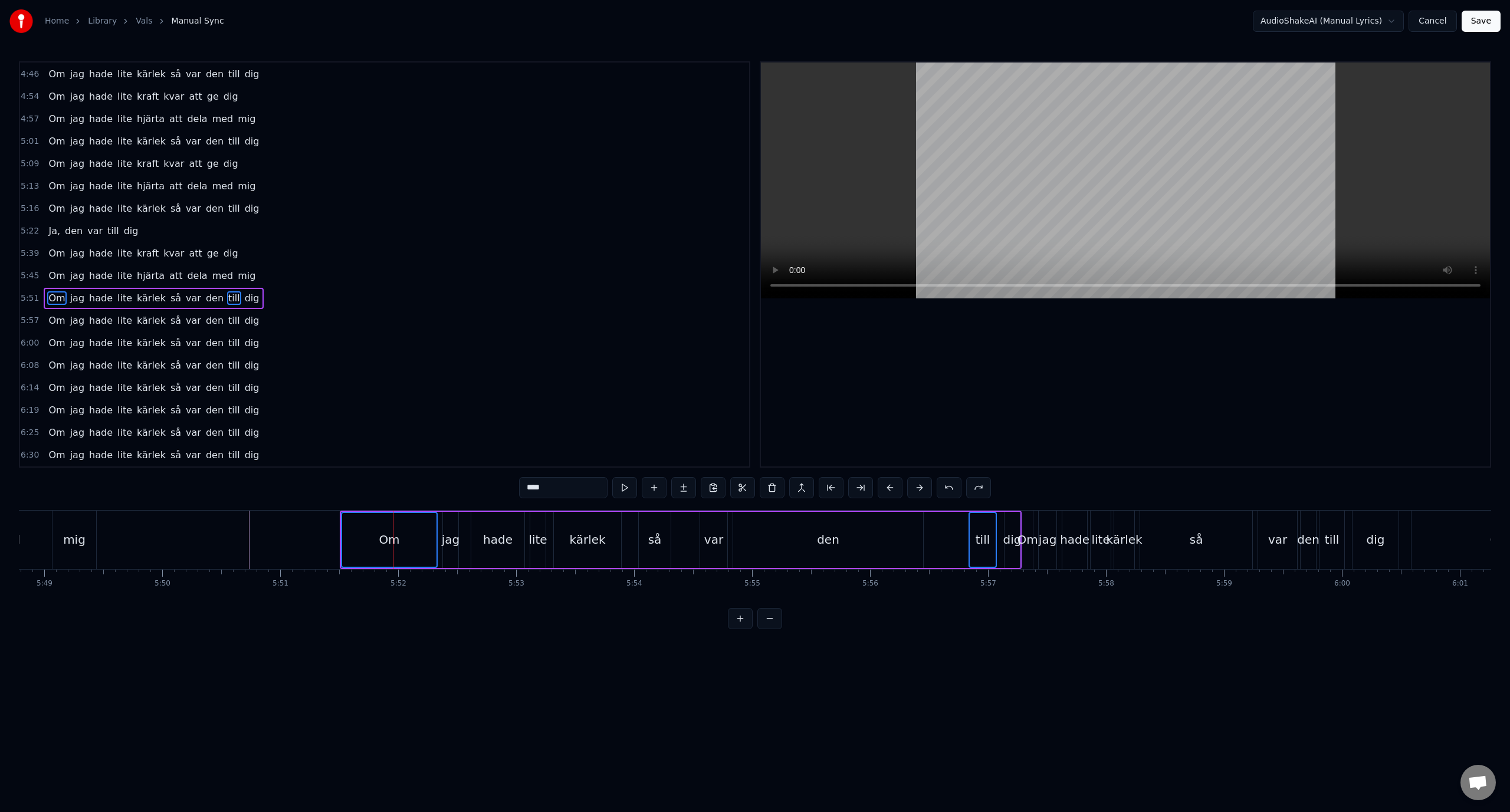
click at [872, 549] on div "den" at bounding box center [827, 539] width 190 height 56
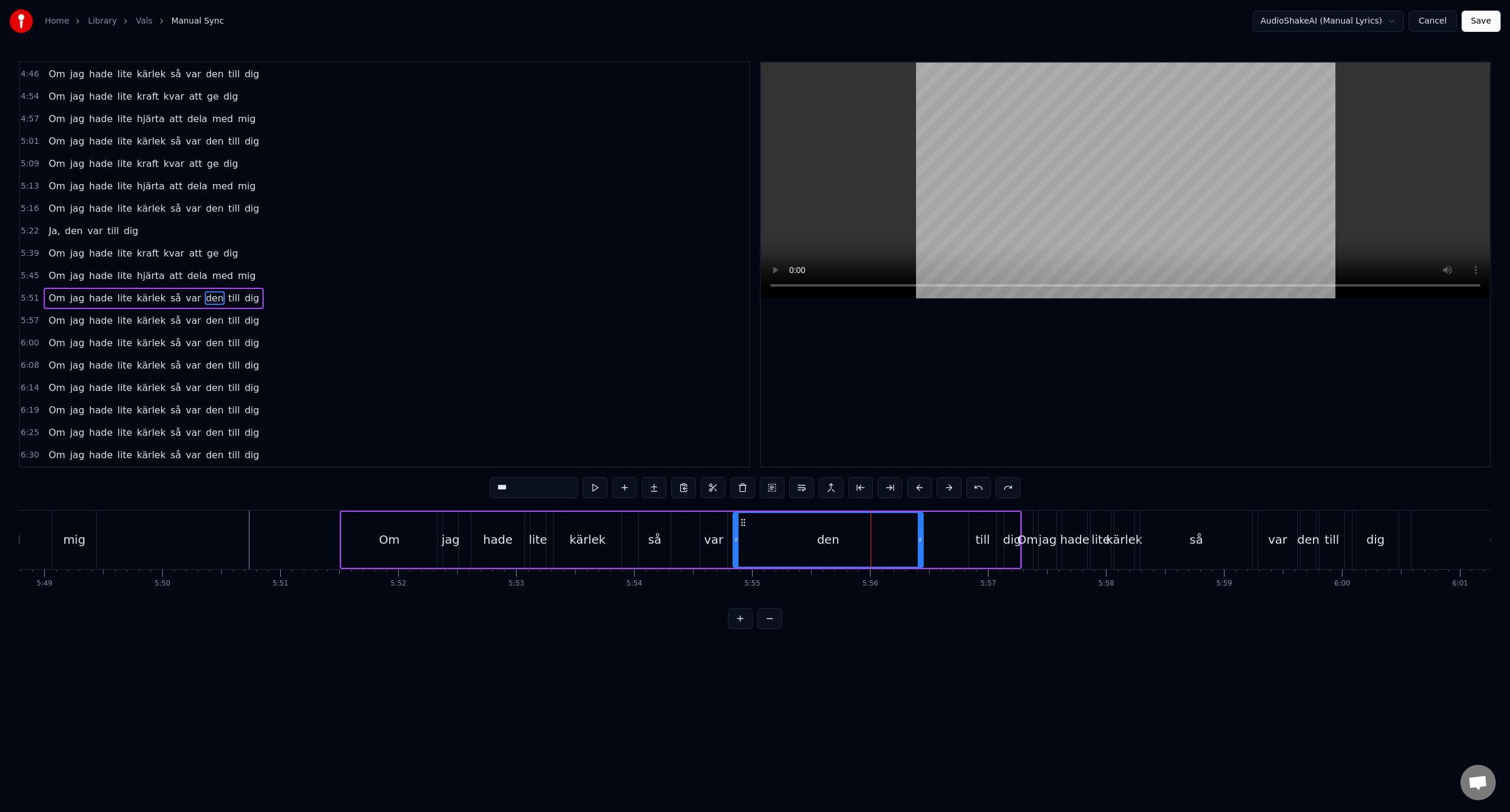
click at [979, 536] on div "till" at bounding box center [983, 539] width 15 height 17
type input "****"
drag, startPoint x: 301, startPoint y: 293, endPoint x: 283, endPoint y: 302, distance: 20.1
click at [300, 295] on div "5:51 Om jag hade lite kärlek så var den till dig" at bounding box center [384, 298] width 729 height 22
click at [244, 299] on span "dig" at bounding box center [252, 298] width 17 height 14
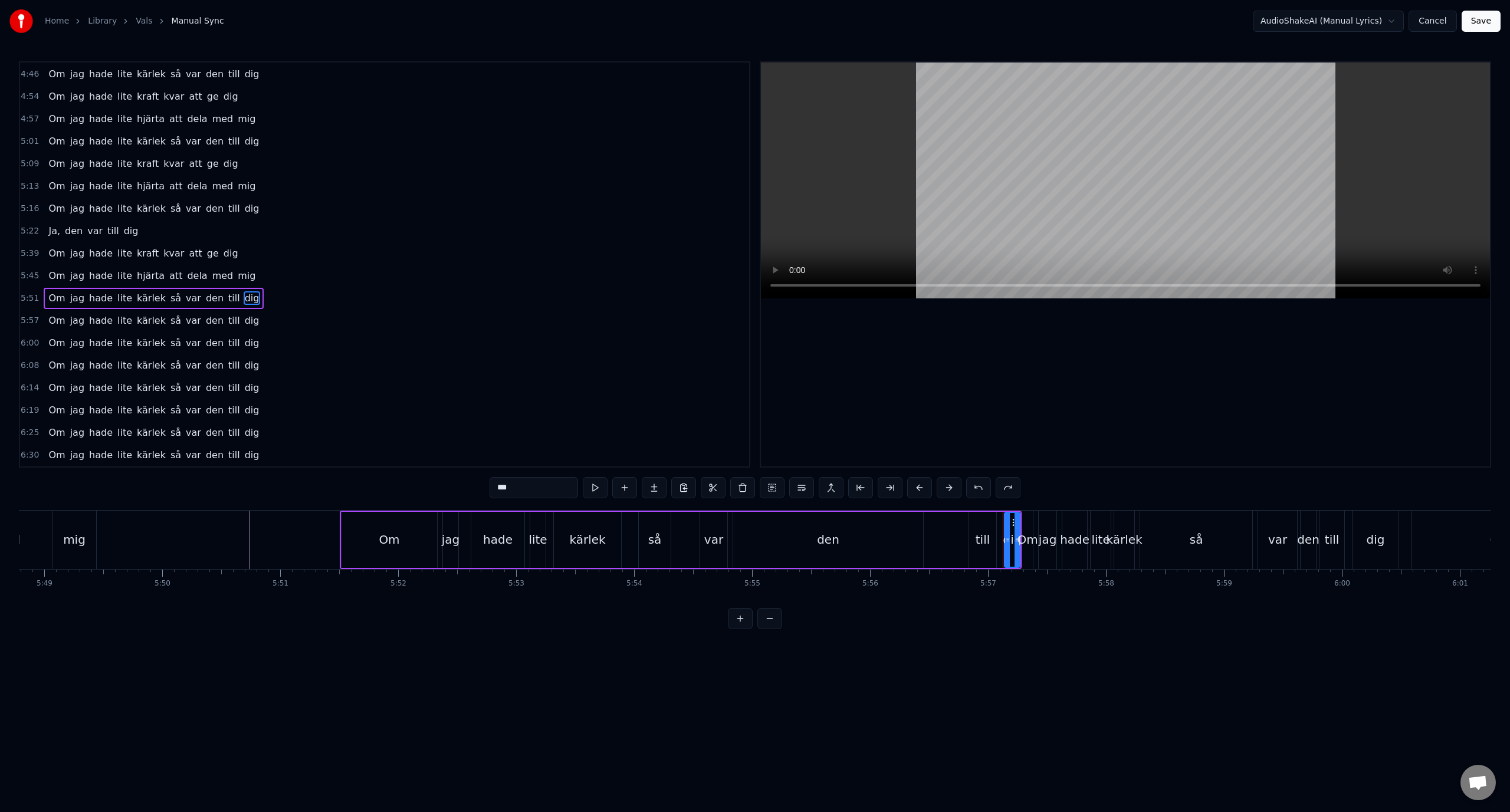
click at [58, 298] on span "Om" at bounding box center [56, 298] width 19 height 14
click at [69, 302] on span "jag" at bounding box center [77, 298] width 17 height 14
type input "***"
drag, startPoint x: 252, startPoint y: 294, endPoint x: 77, endPoint y: 303, distance: 175.2
click at [78, 303] on div "5:51 Om jag hade lite kärlek så var den till dig" at bounding box center [384, 298] width 729 height 22
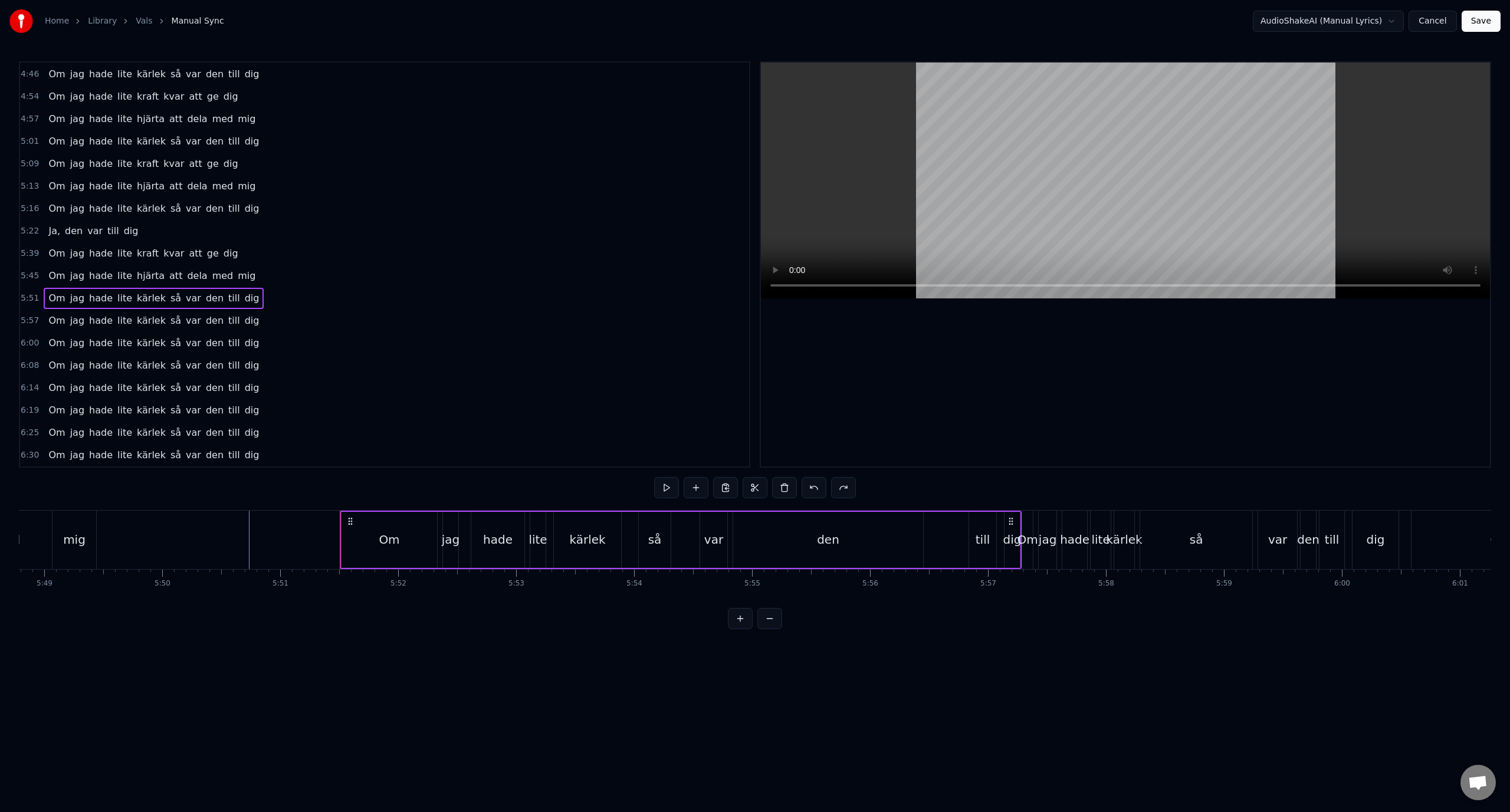
click at [52, 302] on span "Om" at bounding box center [56, 298] width 19 height 14
click at [268, 497] on div "1:01 Lägg dig damm 1:07 Röda maj, värmen erövrar stan 1:14 Bland fanor, stövelt…" at bounding box center [755, 345] width 1471 height 567
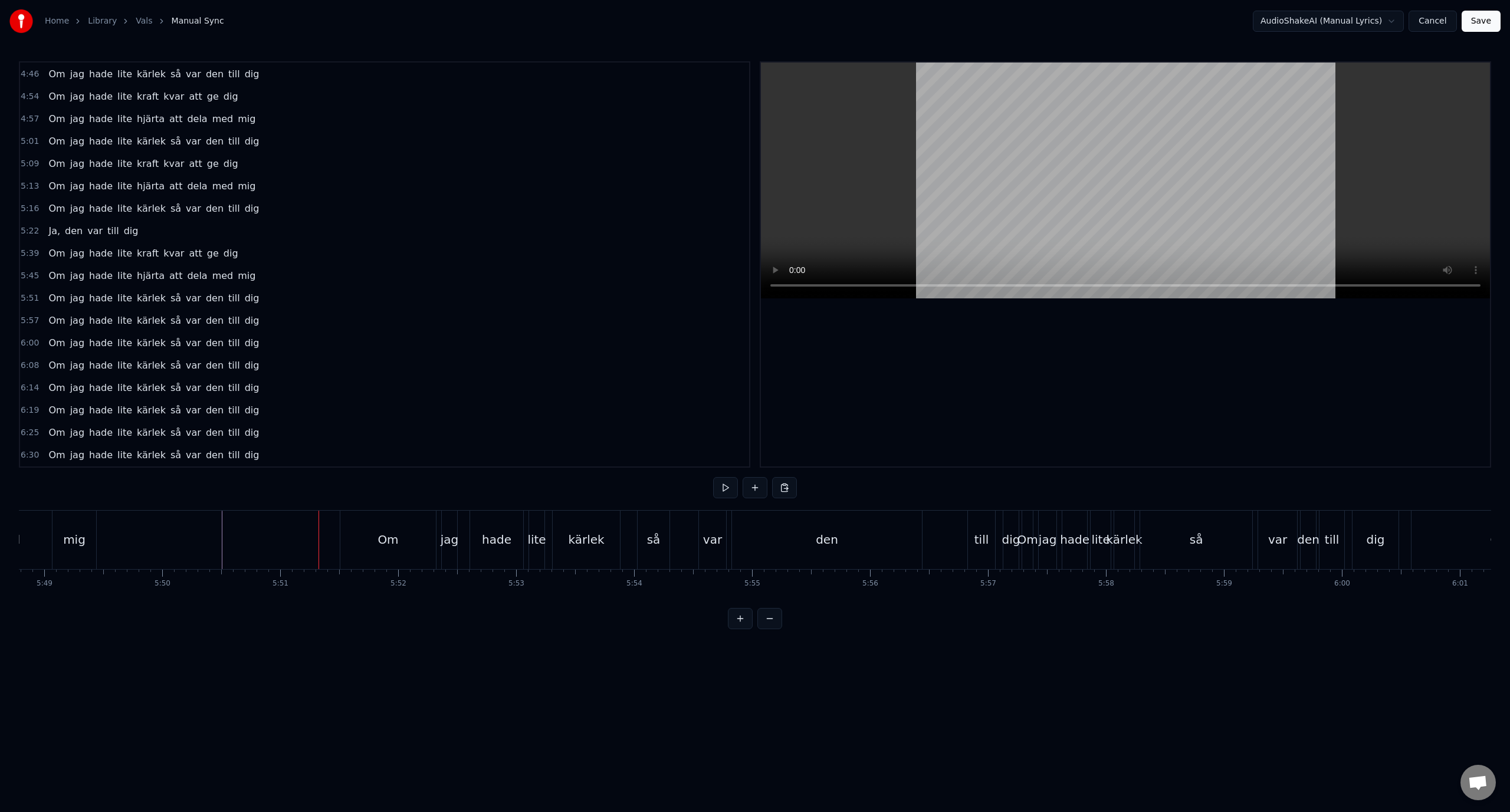
click at [382, 540] on div "Om" at bounding box center [388, 539] width 21 height 17
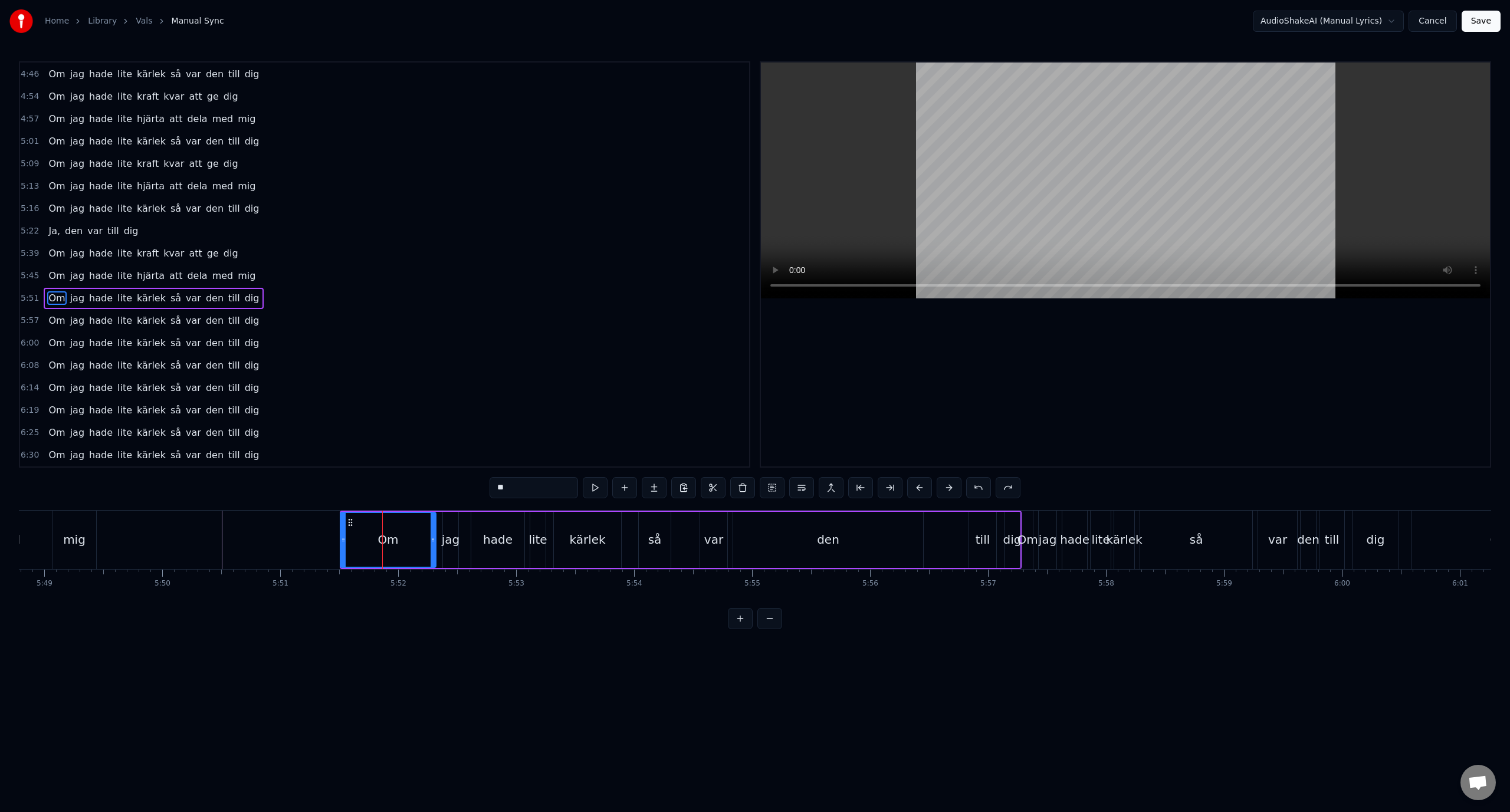
click at [349, 522] on icon at bounding box center [350, 522] width 9 height 9
click at [787, 484] on button at bounding box center [786, 487] width 25 height 21
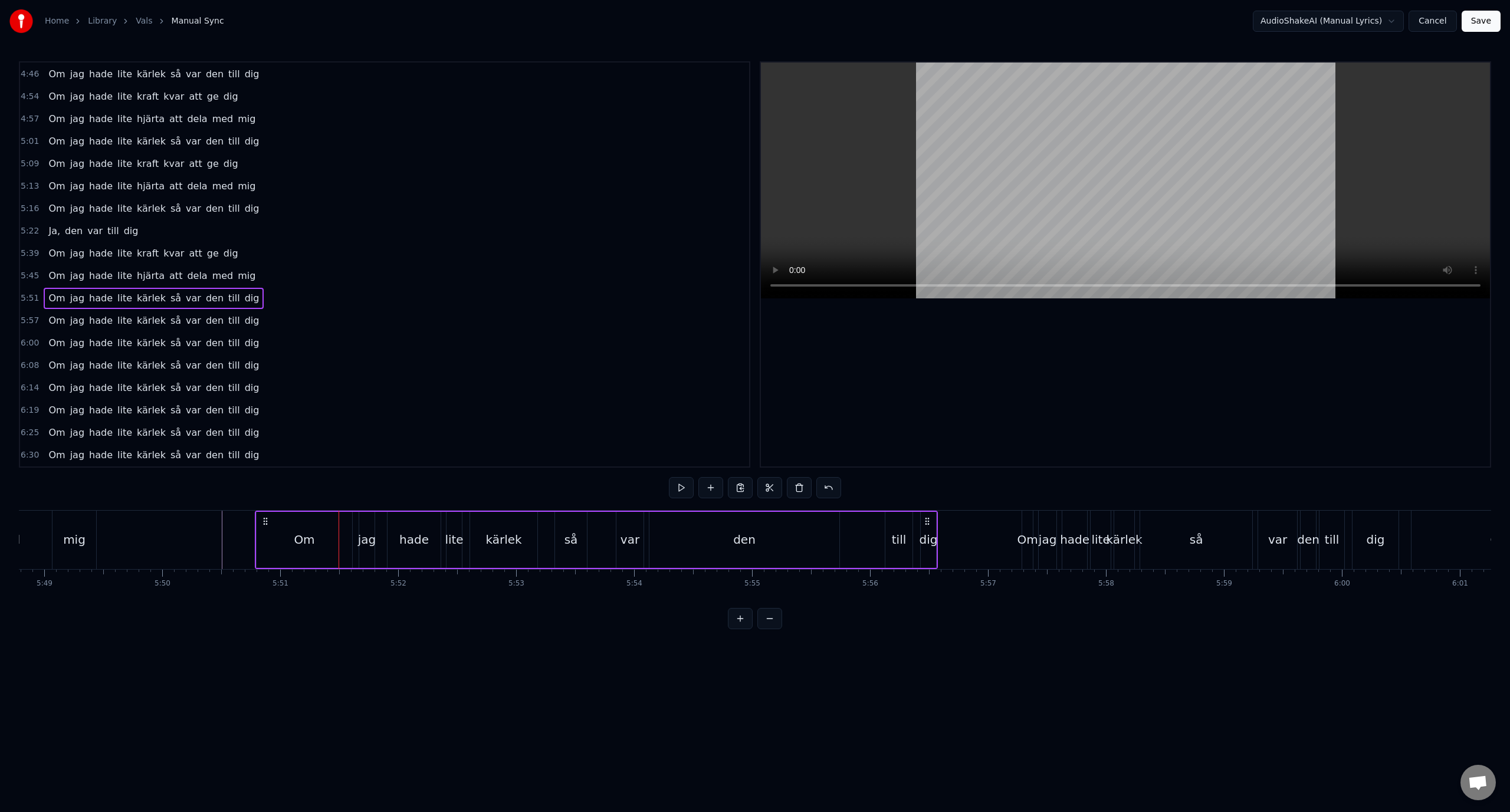
drag, startPoint x: 1012, startPoint y: 520, endPoint x: 928, endPoint y: 522, distance: 84.0
click at [928, 522] on icon at bounding box center [927, 521] width 9 height 9
drag, startPoint x: 930, startPoint y: 521, endPoint x: 911, endPoint y: 522, distance: 19.0
click at [911, 522] on div "Om jag hade lite kärlek så var den till dig" at bounding box center [596, 540] width 683 height 59
drag, startPoint x: 924, startPoint y: 518, endPoint x: 902, endPoint y: 521, distance: 22.2
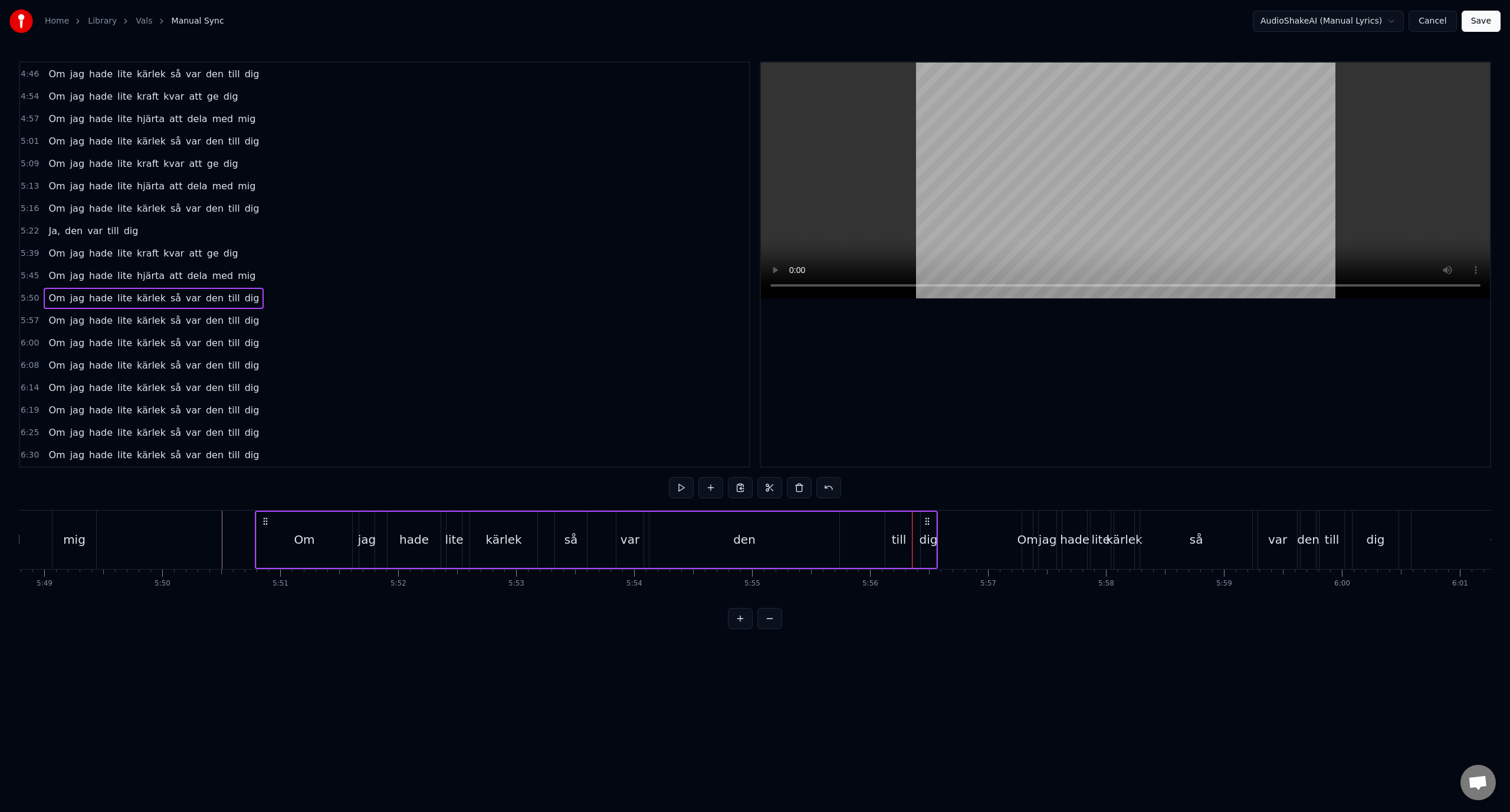
click at [902, 521] on div "Om jag hade lite kärlek så var den till dig" at bounding box center [596, 540] width 683 height 59
click at [853, 528] on div "Om jag hade lite kärlek så var den till dig" at bounding box center [596, 540] width 683 height 59
click at [302, 530] on div "Om" at bounding box center [304, 539] width 95 height 56
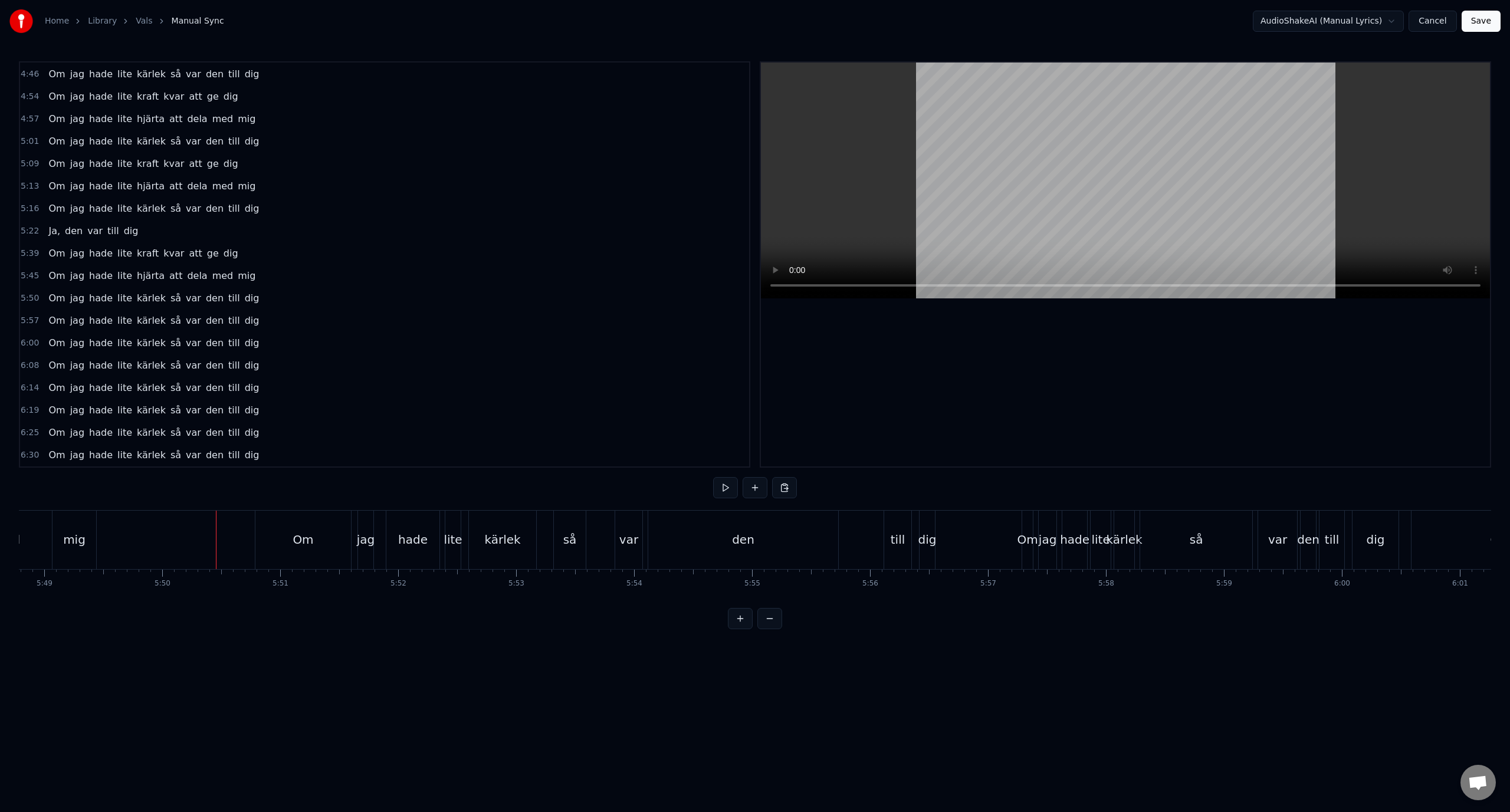
click at [218, 255] on div "Om jag hade lite kraft kvar att ge dig" at bounding box center [143, 253] width 199 height 21
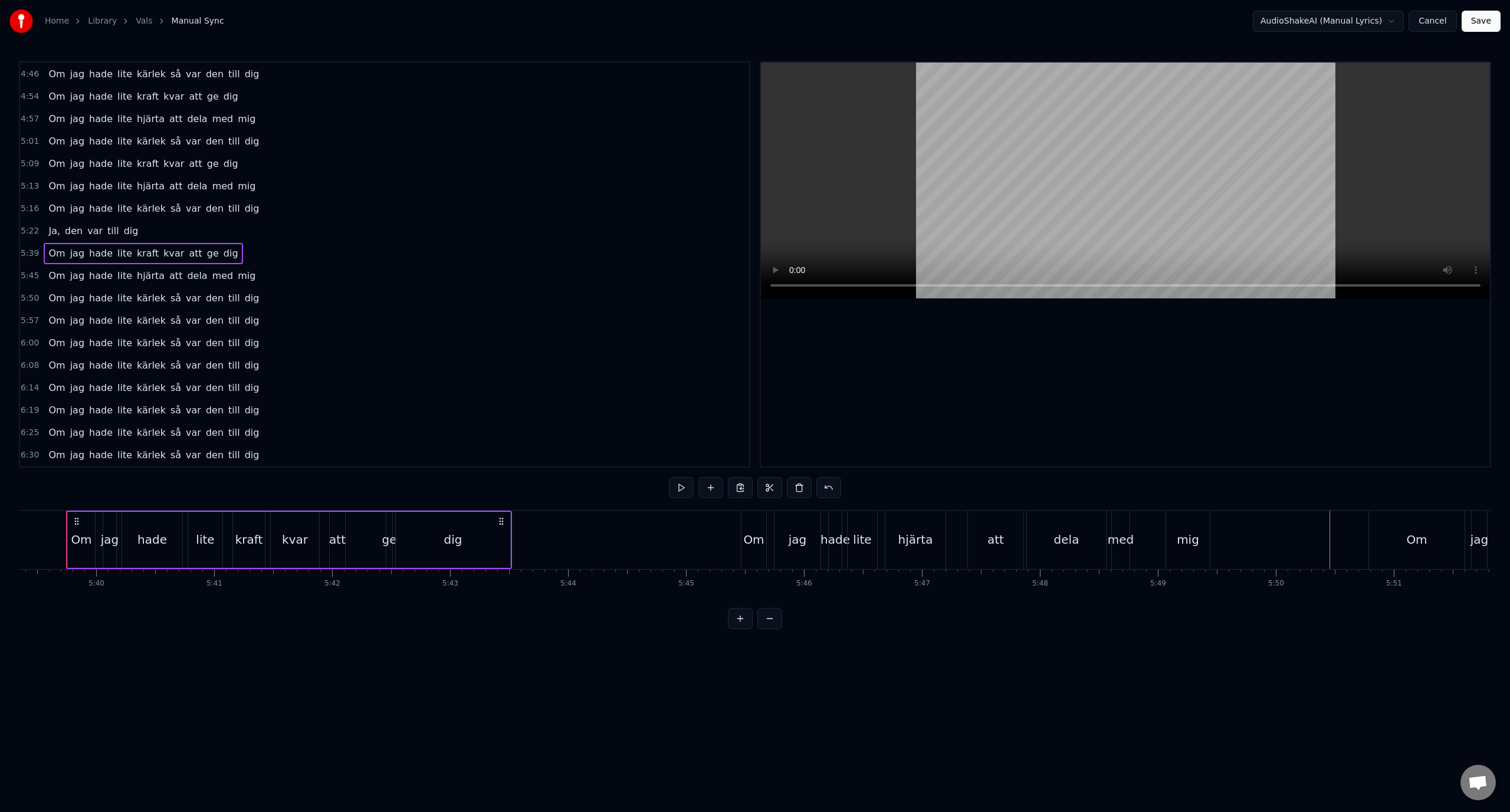
scroll to position [0, 40009]
click at [47, 277] on span "Om" at bounding box center [56, 275] width 19 height 14
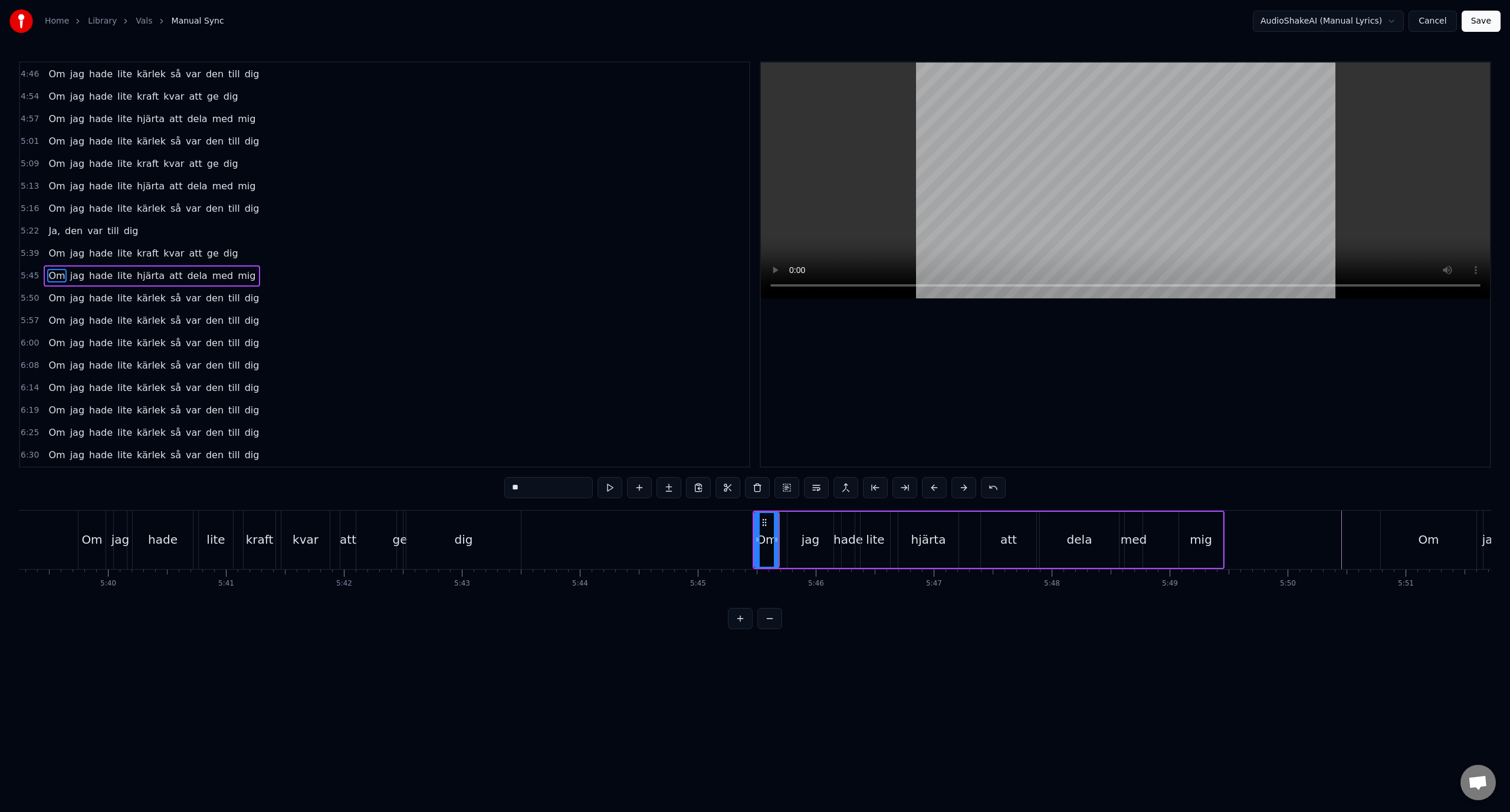
click at [73, 266] on div "Om jag hade lite hjärta att dela med mig" at bounding box center [152, 275] width 216 height 21
click at [44, 291] on div "Om jag hade lite kärlek så var den till dig" at bounding box center [154, 298] width 220 height 21
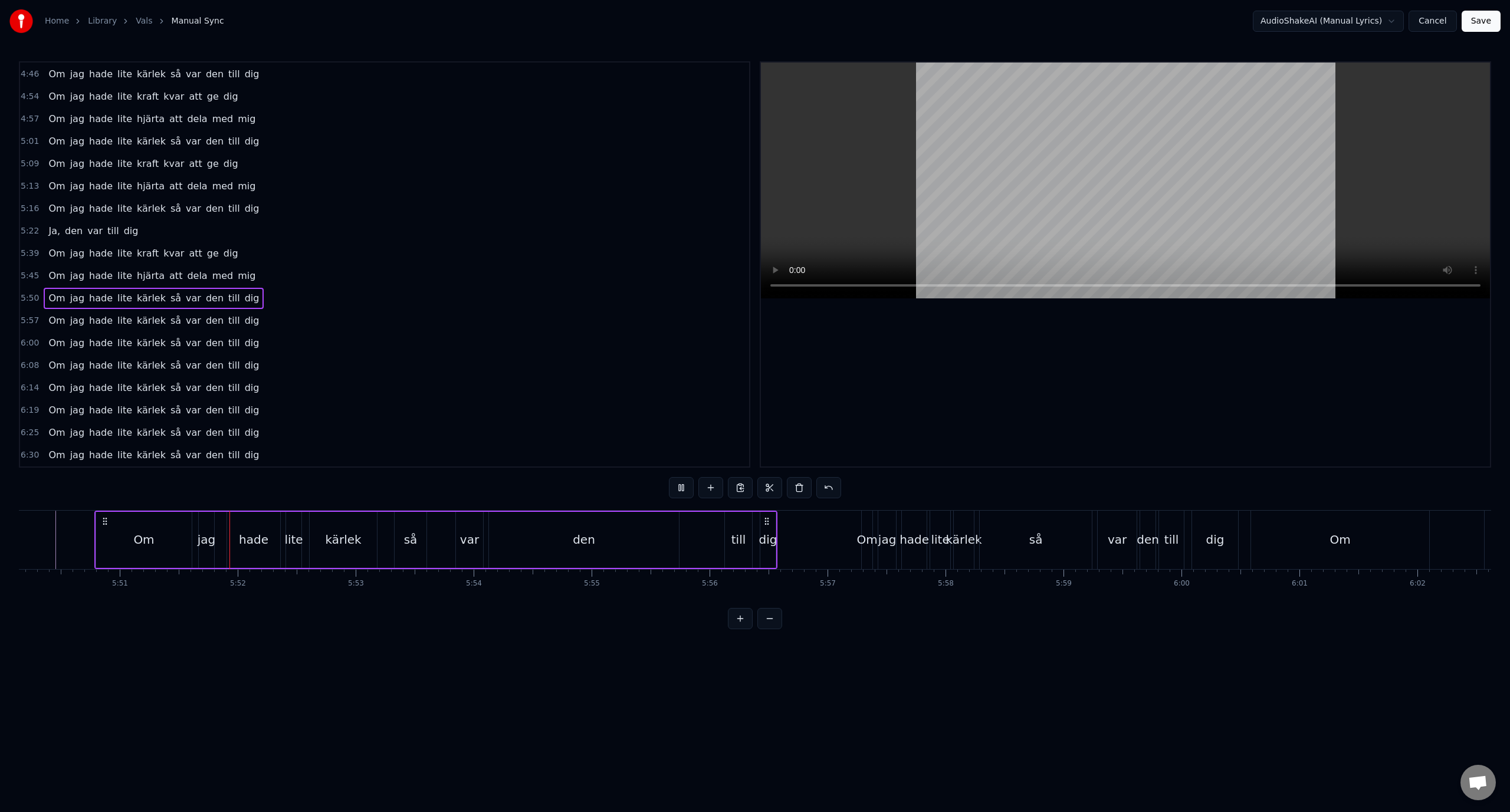
scroll to position [0, 41371]
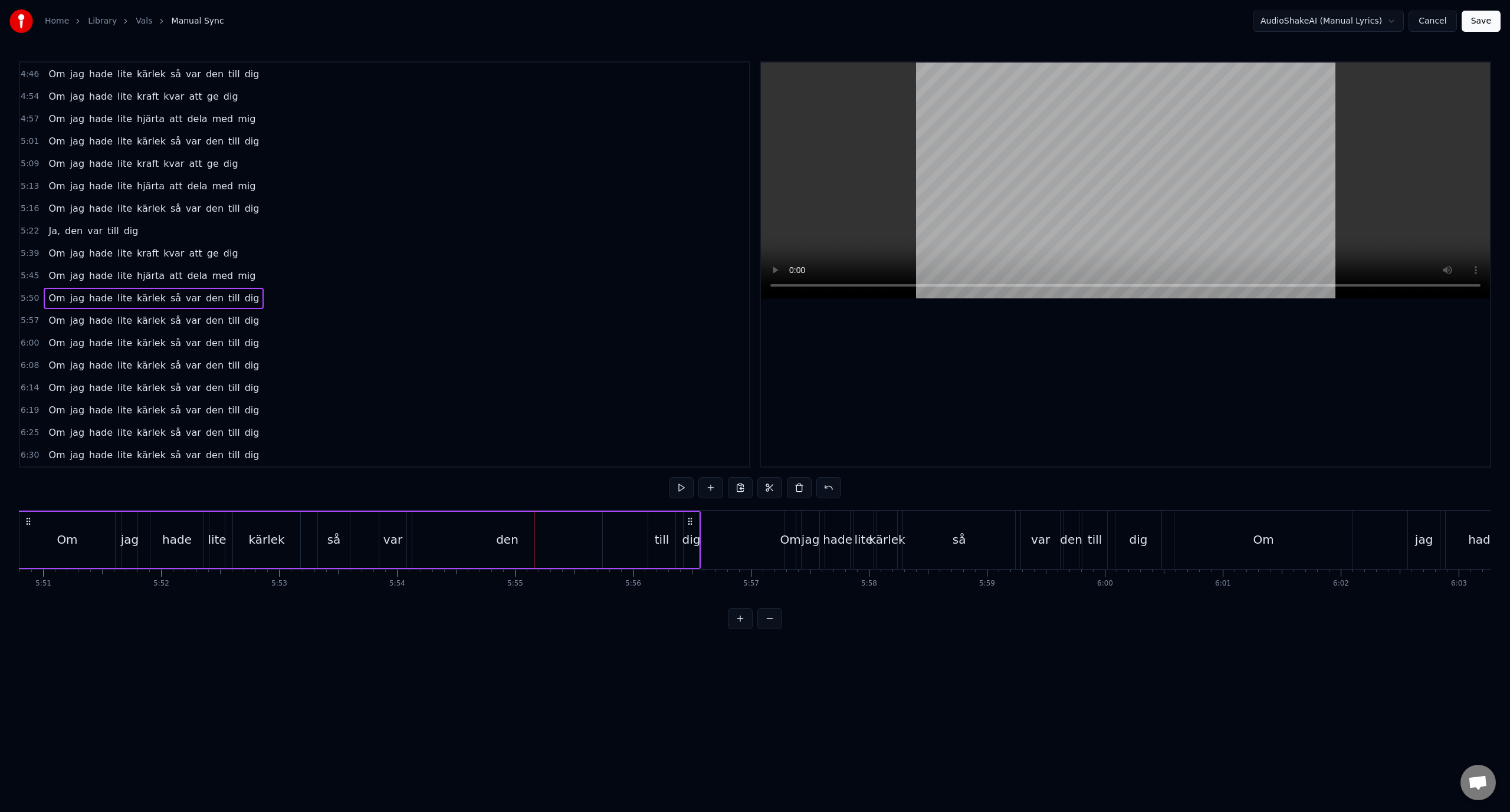
click at [502, 536] on div "den" at bounding box center [507, 539] width 22 height 17
drag, startPoint x: 414, startPoint y: 542, endPoint x: 473, endPoint y: 536, distance: 59.3
click at [469, 543] on icon at bounding box center [467, 539] width 5 height 9
drag, startPoint x: 472, startPoint y: 520, endPoint x: 423, endPoint y: 524, distance: 49.2
click at [423, 524] on icon at bounding box center [424, 522] width 9 height 9
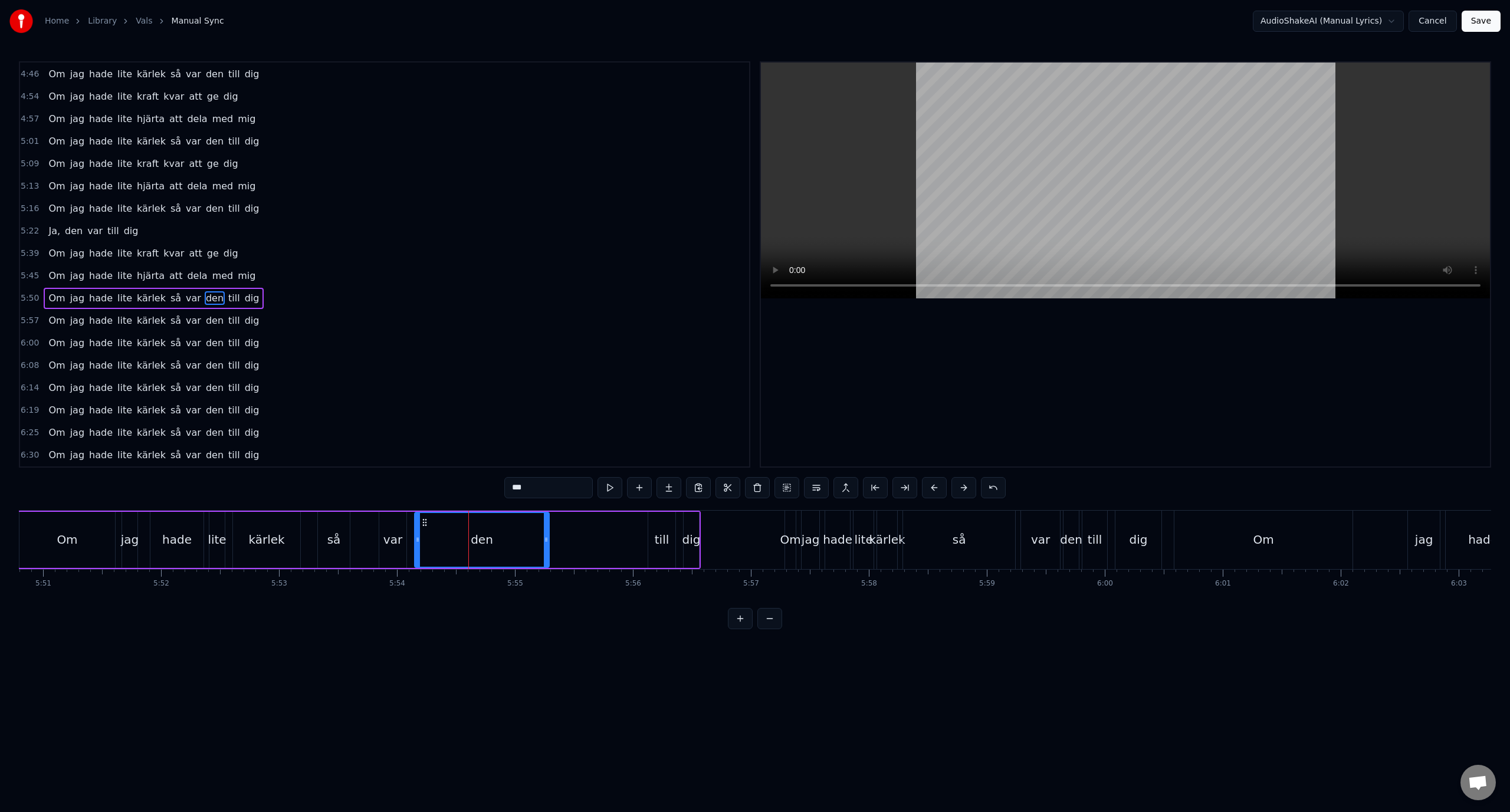
click at [663, 525] on div "till" at bounding box center [662, 539] width 28 height 56
click at [440, 495] on div "1:01 Lägg dig damm 1:07 Röda maj, värmen erövrar stan 1:14 Bland fanor, stövelt…" at bounding box center [755, 345] width 1471 height 567
click at [456, 540] on div "den" at bounding box center [481, 539] width 135 height 56
type input "***"
click at [456, 540] on div "den" at bounding box center [481, 540] width 133 height 54
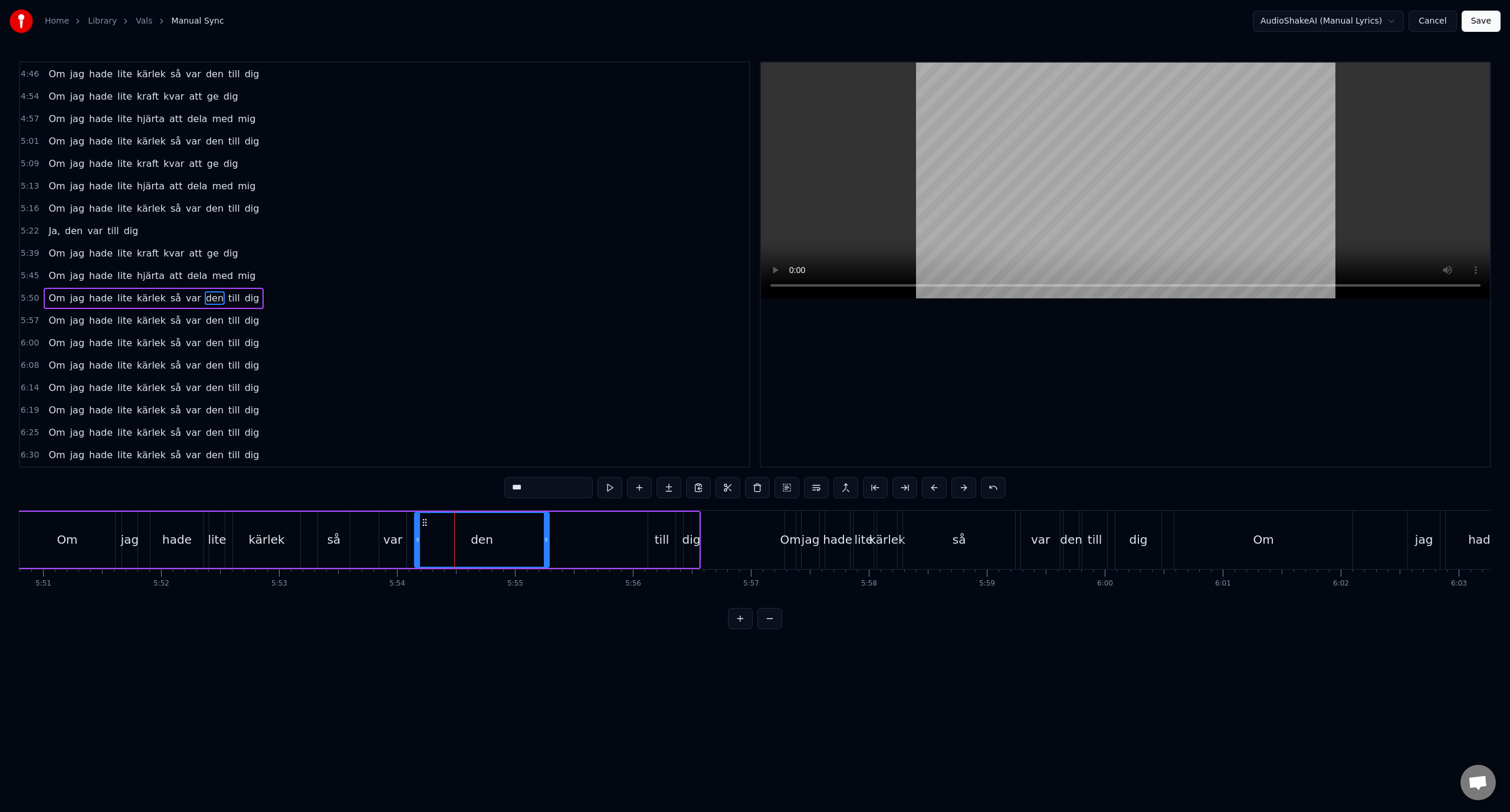
click at [442, 554] on div "den" at bounding box center [481, 540] width 133 height 54
click at [444, 554] on div "den" at bounding box center [481, 540] width 133 height 54
click at [444, 554] on div "den" at bounding box center [481, 540] width 133 height 54
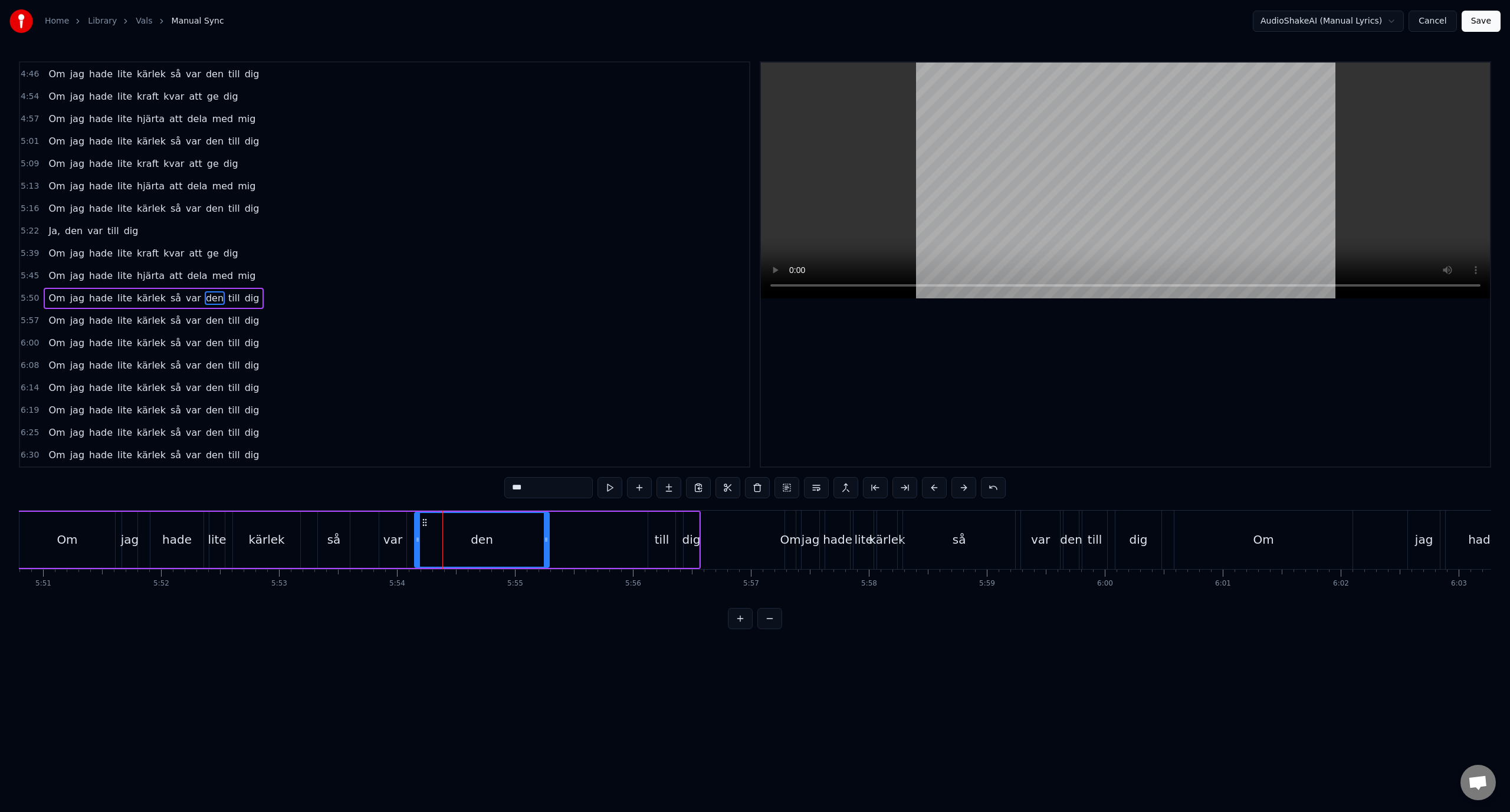
click at [436, 554] on div "den" at bounding box center [481, 540] width 133 height 54
click at [440, 514] on div "den" at bounding box center [481, 540] width 133 height 54
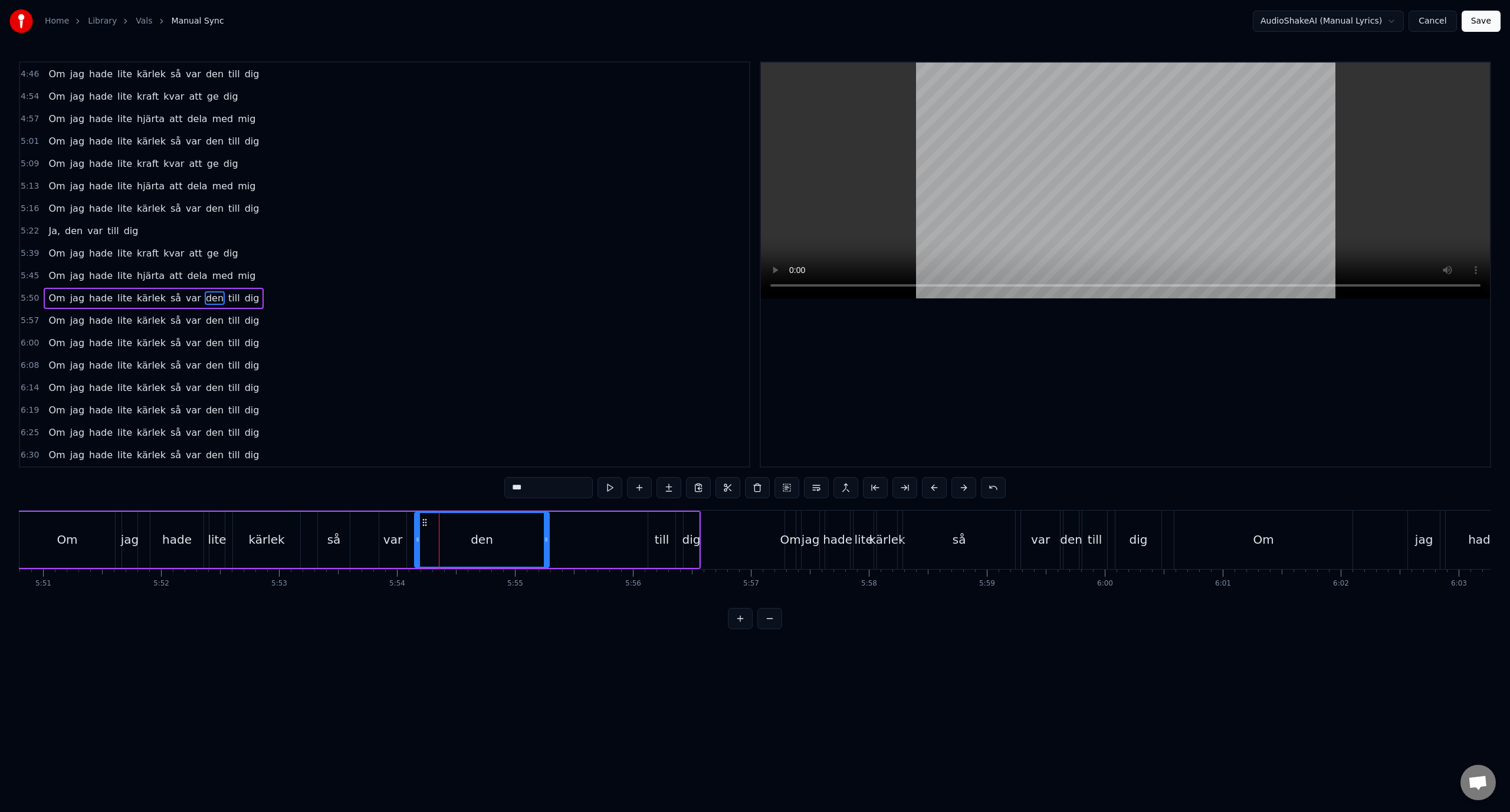
click at [615, 554] on div "Om jag hade lite kärlek så var den till dig" at bounding box center [358, 540] width 683 height 59
click at [369, 517] on div "Om jag hade lite kärlek så var den till dig" at bounding box center [358, 540] width 683 height 59
click at [380, 524] on div "var" at bounding box center [393, 539] width 28 height 56
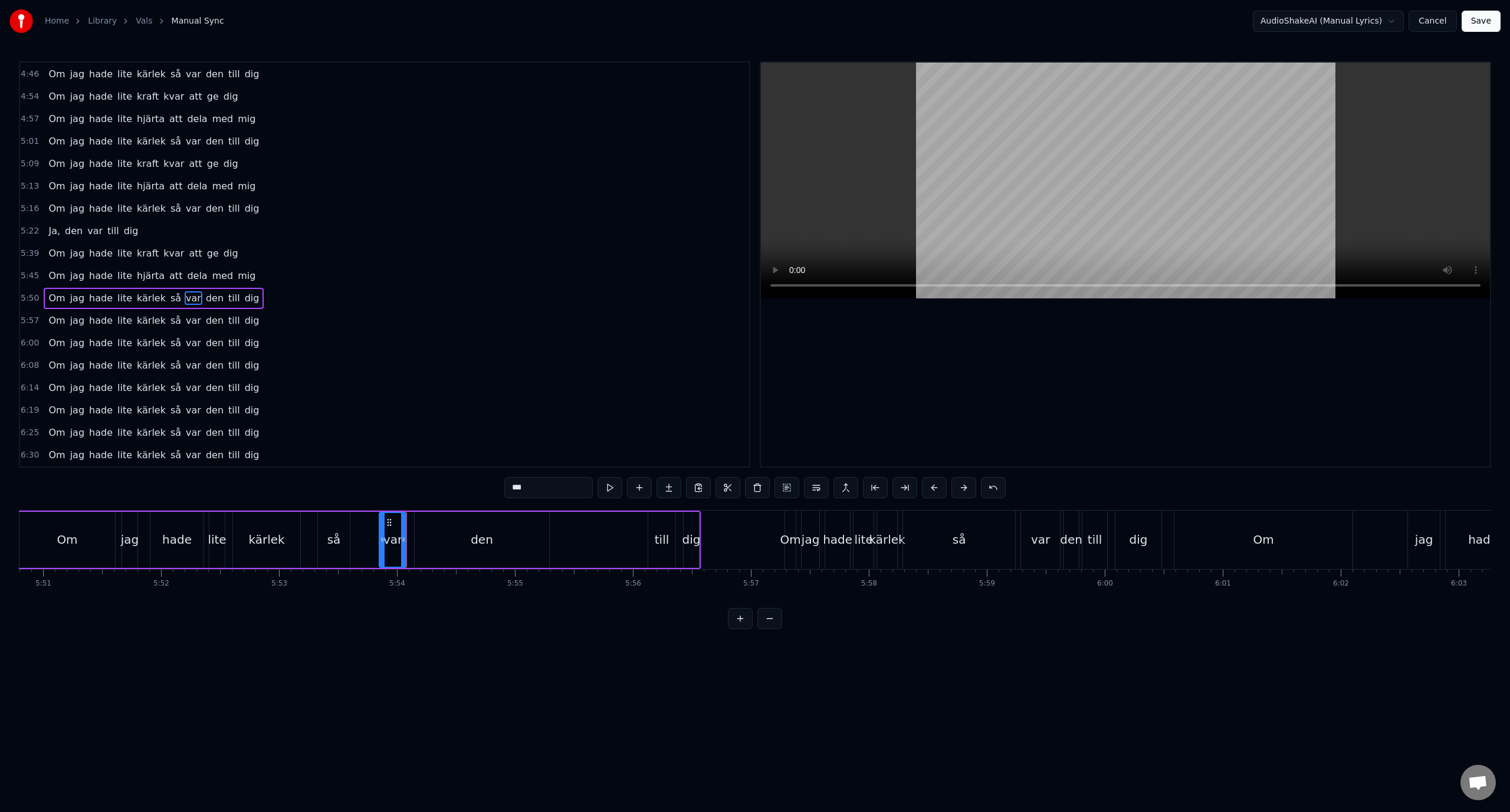
click at [487, 594] on div "Lägg dig damm Röda maj, värmen erövrar [PERSON_NAME] fanor, stöveltramp, hör ja…" at bounding box center [755, 554] width 1471 height 88
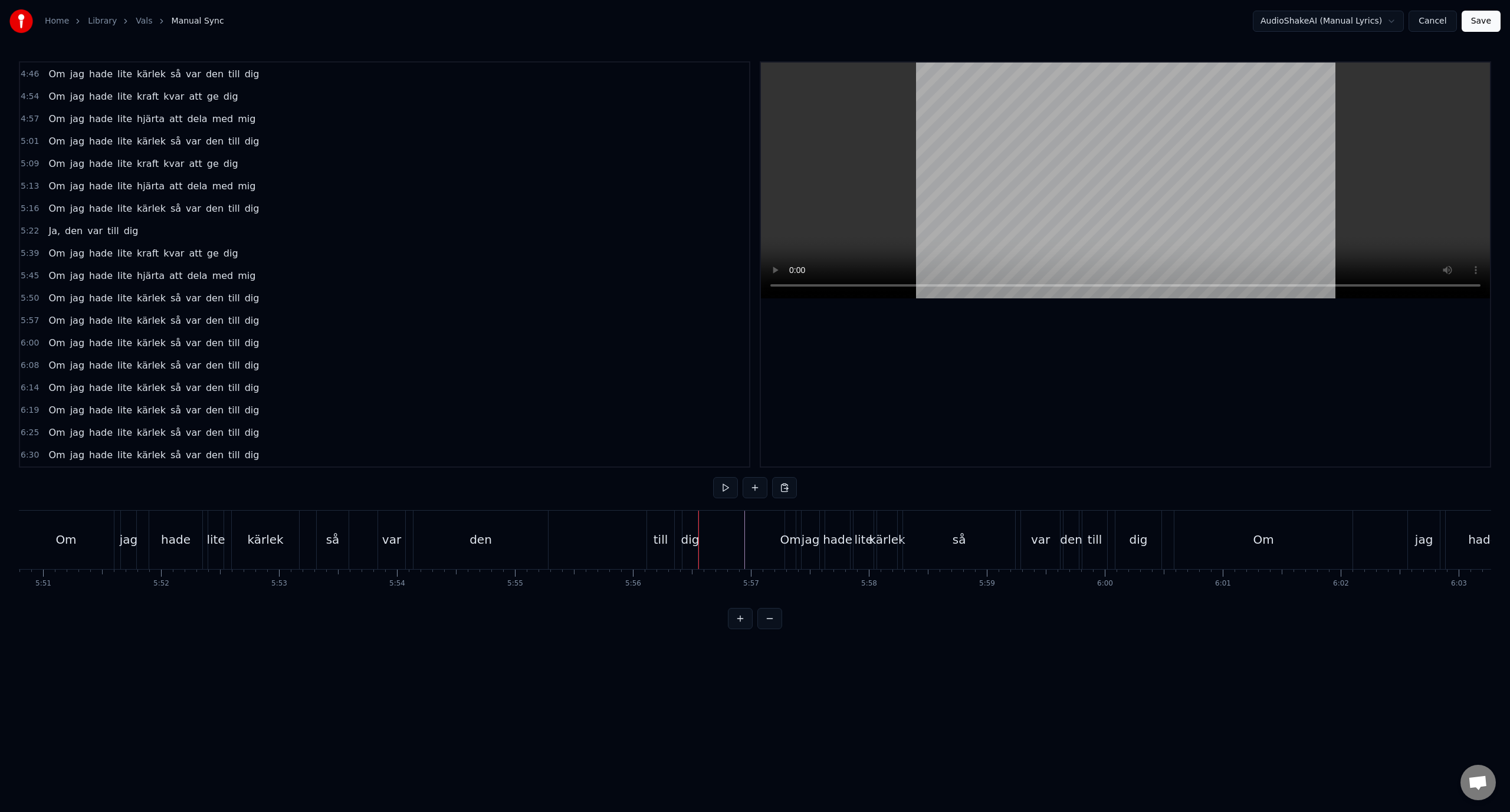
click at [568, 520] on div "Om jag hade lite kärlek så var den till dig" at bounding box center [358, 540] width 683 height 59
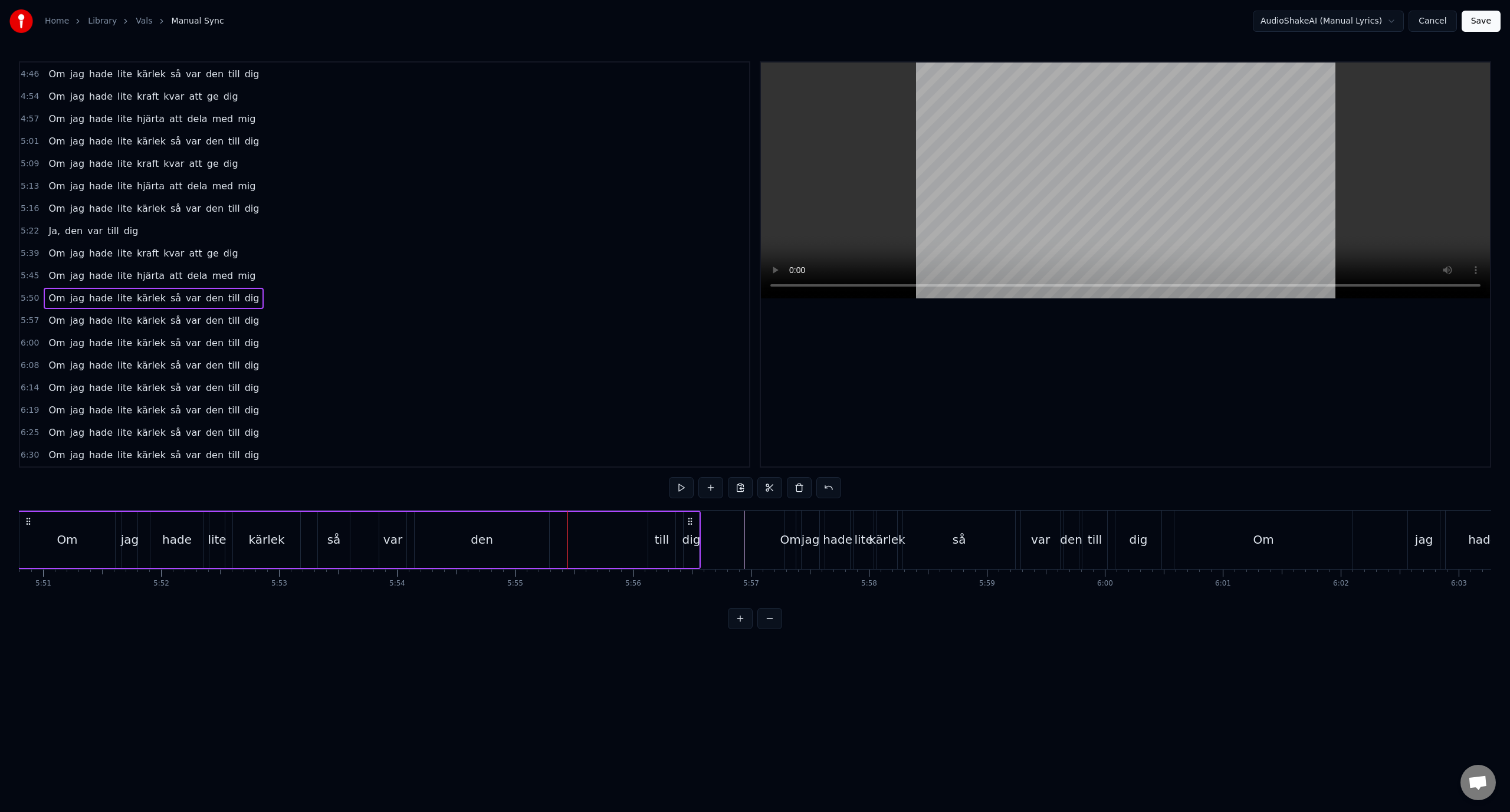
scroll to position [0, 41311]
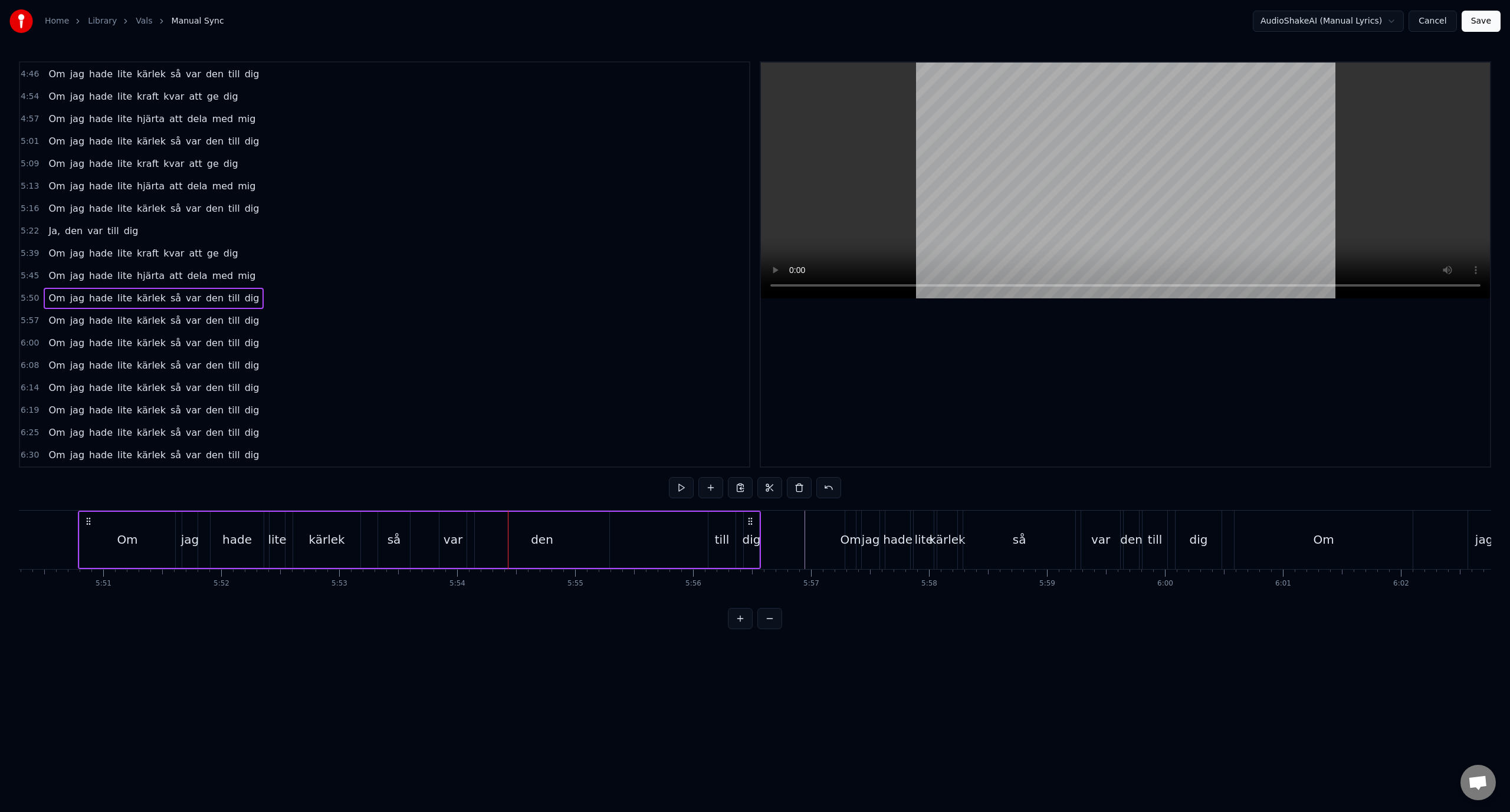
click at [533, 534] on div "den" at bounding box center [542, 539] width 22 height 17
drag, startPoint x: 607, startPoint y: 541, endPoint x: 631, endPoint y: 548, distance: 25.0
click at [541, 546] on div at bounding box center [538, 540] width 5 height 54
click at [726, 540] on div "till" at bounding box center [722, 539] width 15 height 17
drag, startPoint x: 715, startPoint y: 521, endPoint x: 690, endPoint y: 540, distance: 31.4
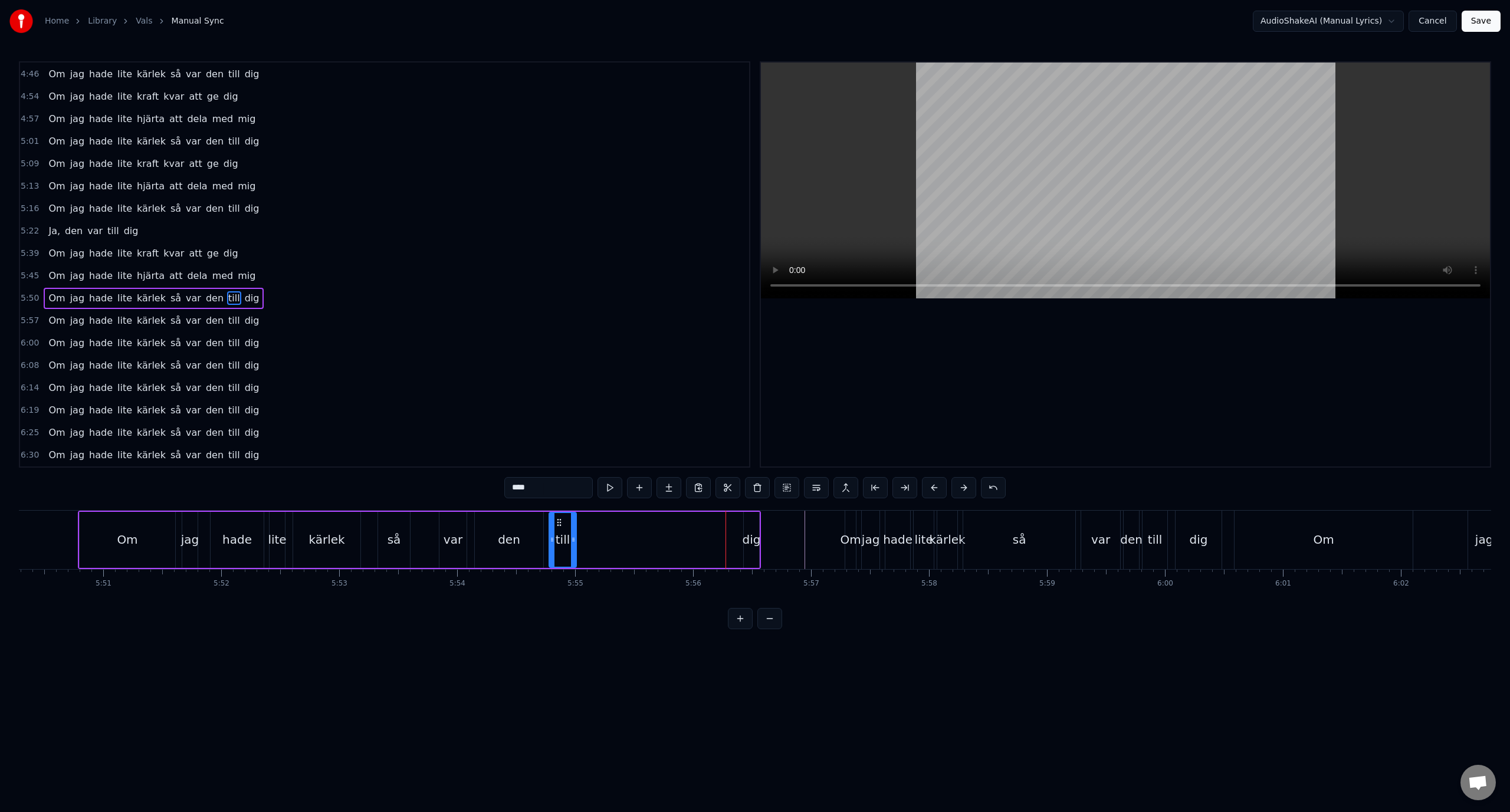
click at [557, 521] on icon at bounding box center [559, 522] width 9 height 9
click at [744, 534] on div "dig" at bounding box center [752, 539] width 18 height 17
drag, startPoint x: 744, startPoint y: 528, endPoint x: 720, endPoint y: 532, distance: 24.3
click at [725, 532] on div at bounding box center [727, 540] width 5 height 54
drag, startPoint x: 729, startPoint y: 524, endPoint x: 606, endPoint y: 525, distance: 123.0
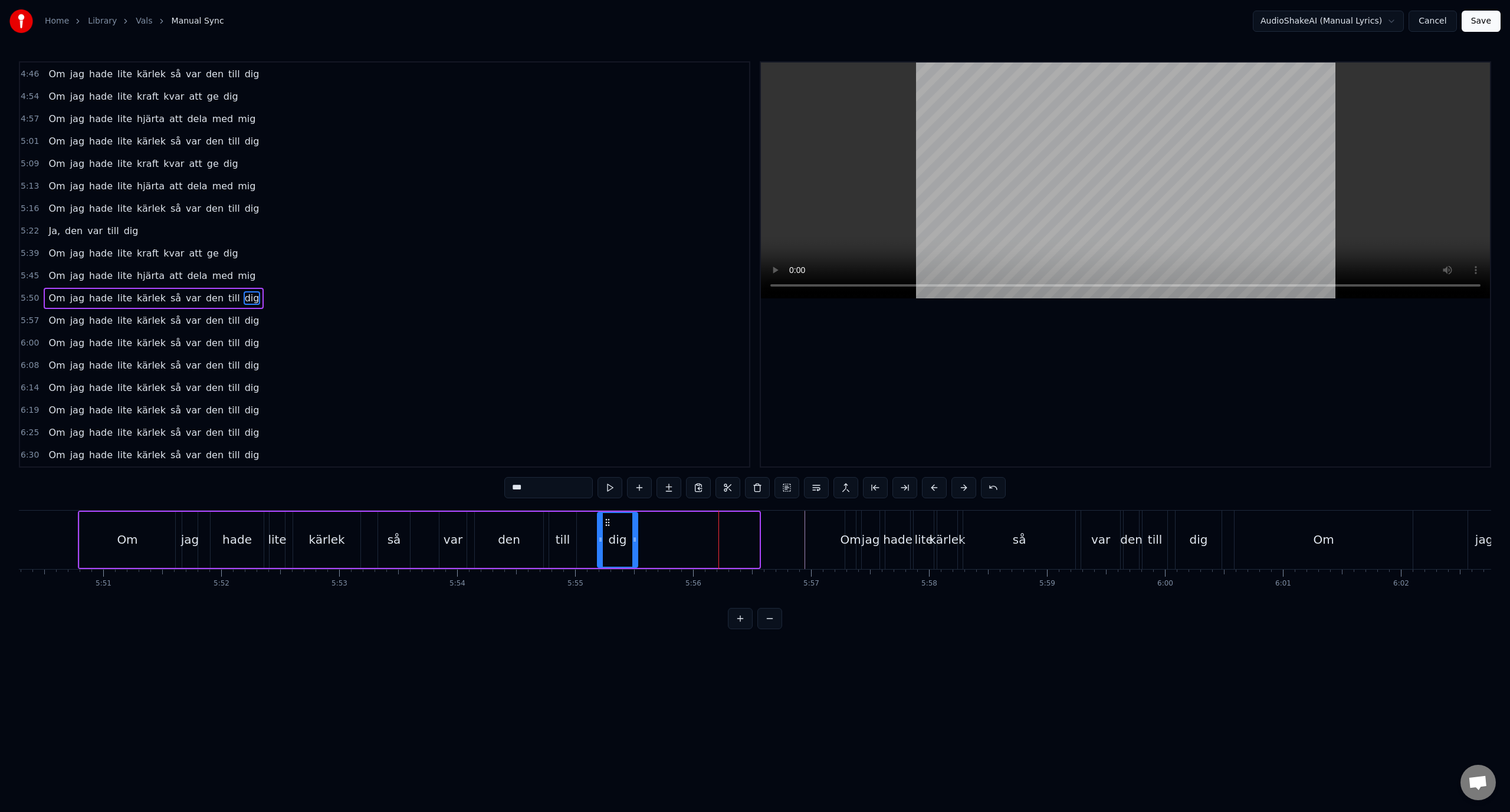
click at [606, 525] on icon at bounding box center [607, 522] width 9 height 9
click at [259, 518] on div "hade" at bounding box center [237, 539] width 53 height 56
type input "****"
click at [292, 525] on div "Om jag hade lite kärlek så var den till dig" at bounding box center [358, 540] width 560 height 59
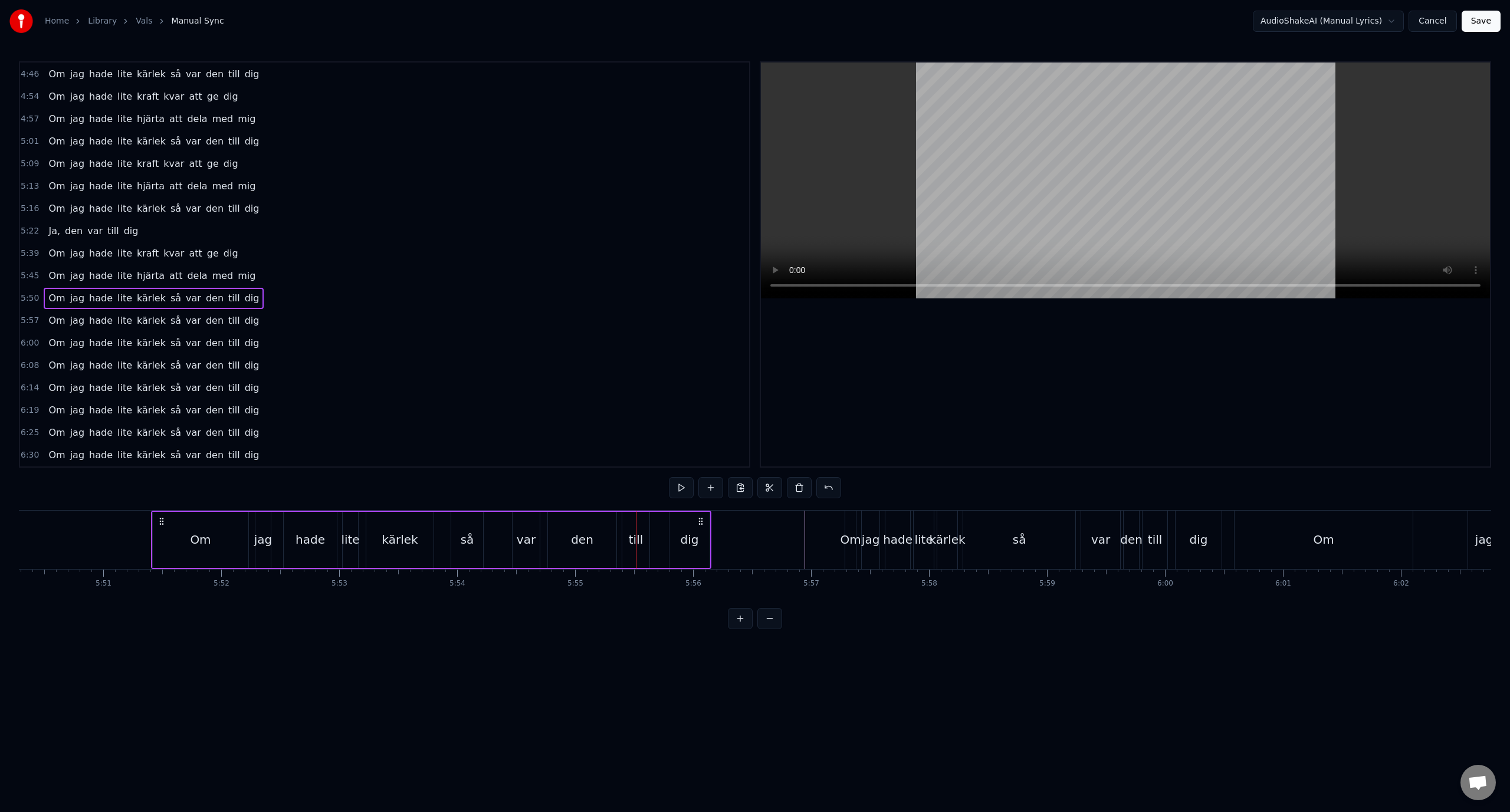
drag, startPoint x: 630, startPoint y: 522, endPoint x: 696, endPoint y: 530, distance: 66.5
click at [696, 530] on div "Om jag hade lite kärlek så var den till dig" at bounding box center [431, 540] width 560 height 59
drag, startPoint x: 835, startPoint y: 521, endPoint x: 753, endPoint y: 526, distance: 82.2
click at [753, 526] on div "Om jag hade lite kärlek så var den till dig" at bounding box center [421, 540] width 682 height 59
click at [725, 541] on div "till" at bounding box center [723, 539] width 15 height 17
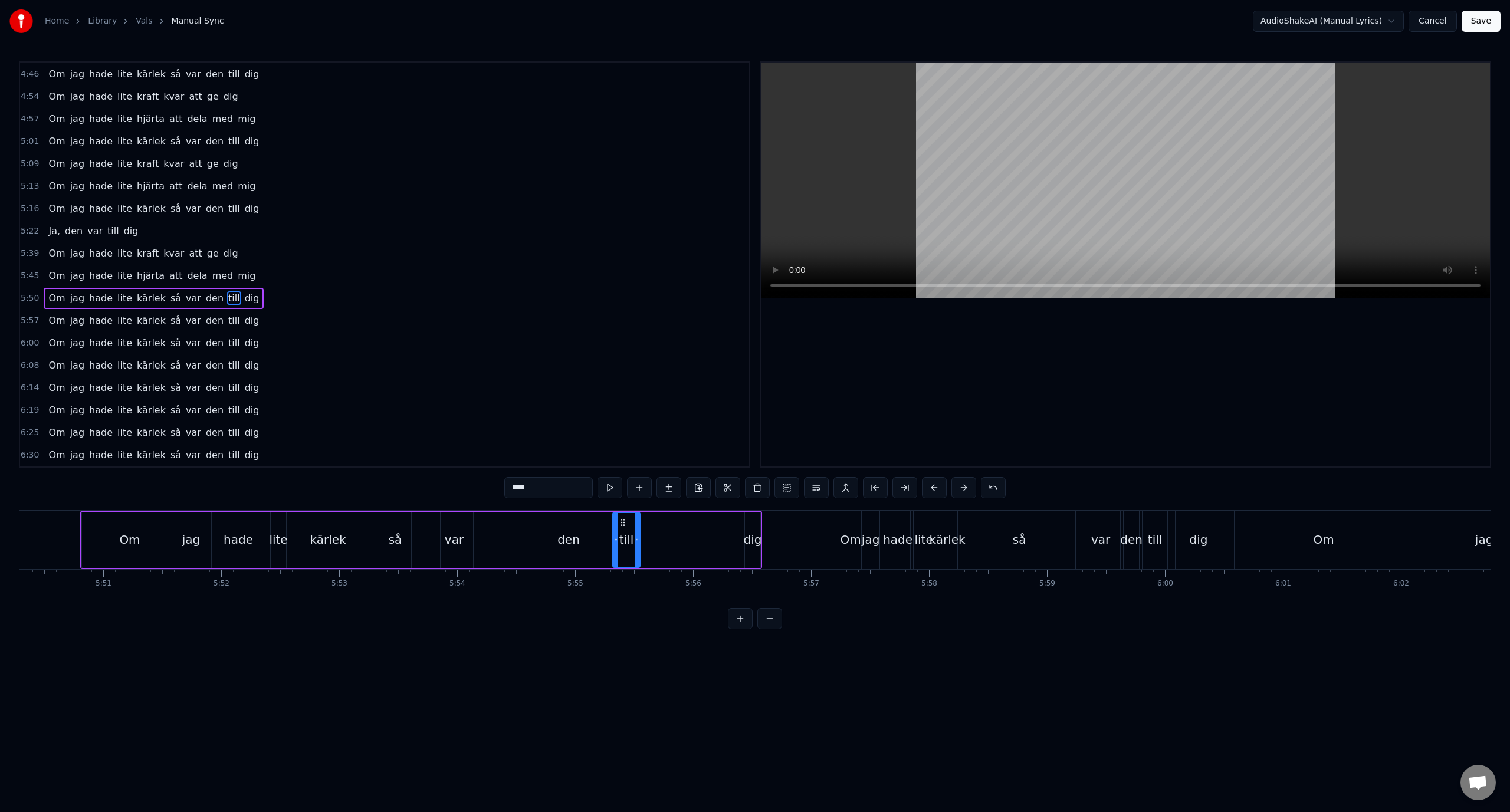
drag, startPoint x: 721, startPoint y: 521, endPoint x: 623, endPoint y: 521, distance: 98.0
click at [623, 521] on icon at bounding box center [623, 522] width 9 height 9
click at [757, 540] on div "dig" at bounding box center [753, 539] width 18 height 17
drag, startPoint x: 748, startPoint y: 530, endPoint x: 703, endPoint y: 528, distance: 45.0
click at [703, 528] on div at bounding box center [703, 540] width 5 height 54
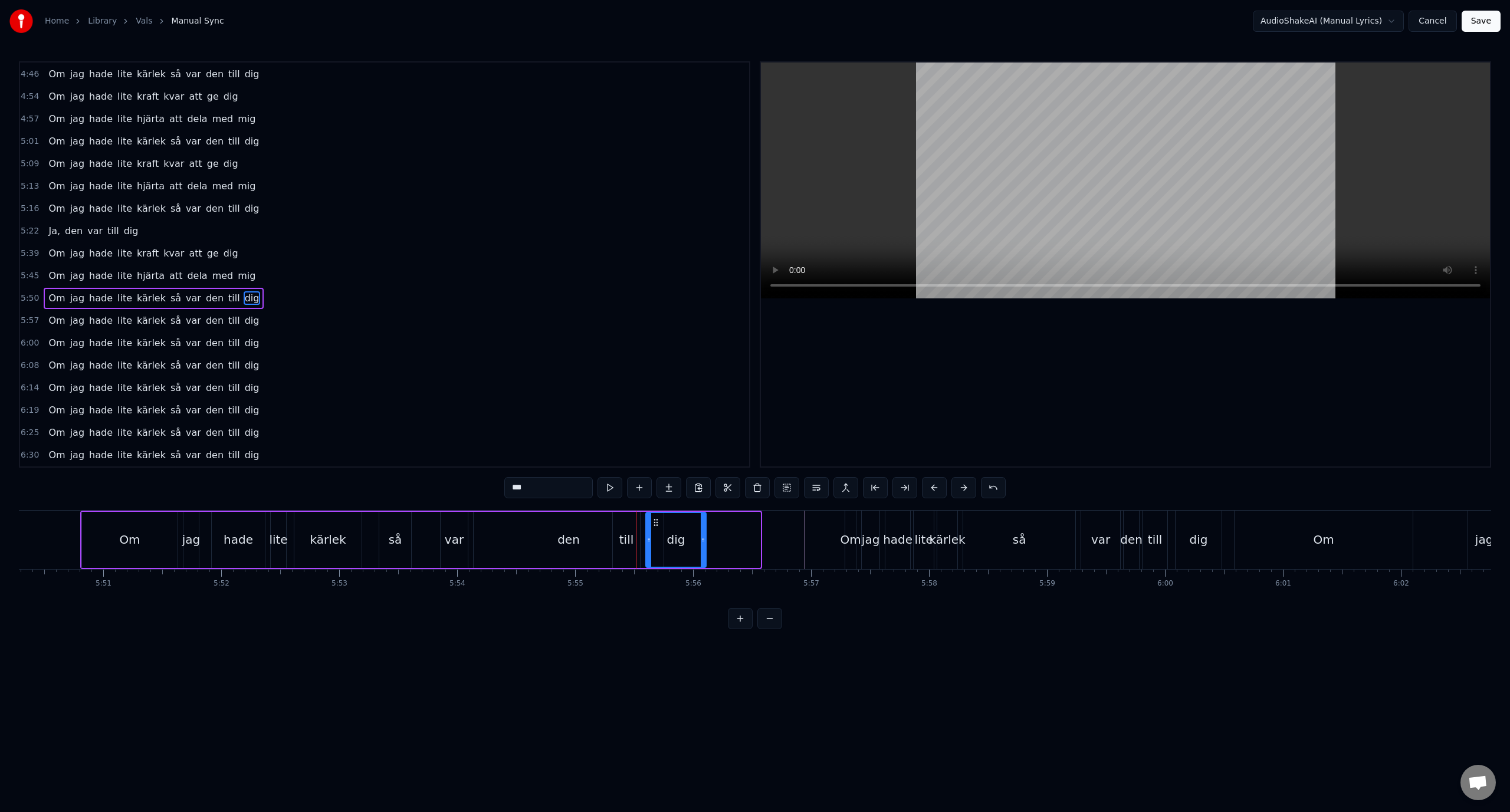
drag, startPoint x: 712, startPoint y: 522, endPoint x: 658, endPoint y: 526, distance: 54.1
click at [658, 526] on icon at bounding box center [656, 522] width 9 height 9
drag, startPoint x: 658, startPoint y: 526, endPoint x: 644, endPoint y: 524, distance: 14.1
click at [644, 524] on icon at bounding box center [642, 522] width 9 height 9
click at [623, 540] on div "till" at bounding box center [626, 539] width 15 height 17
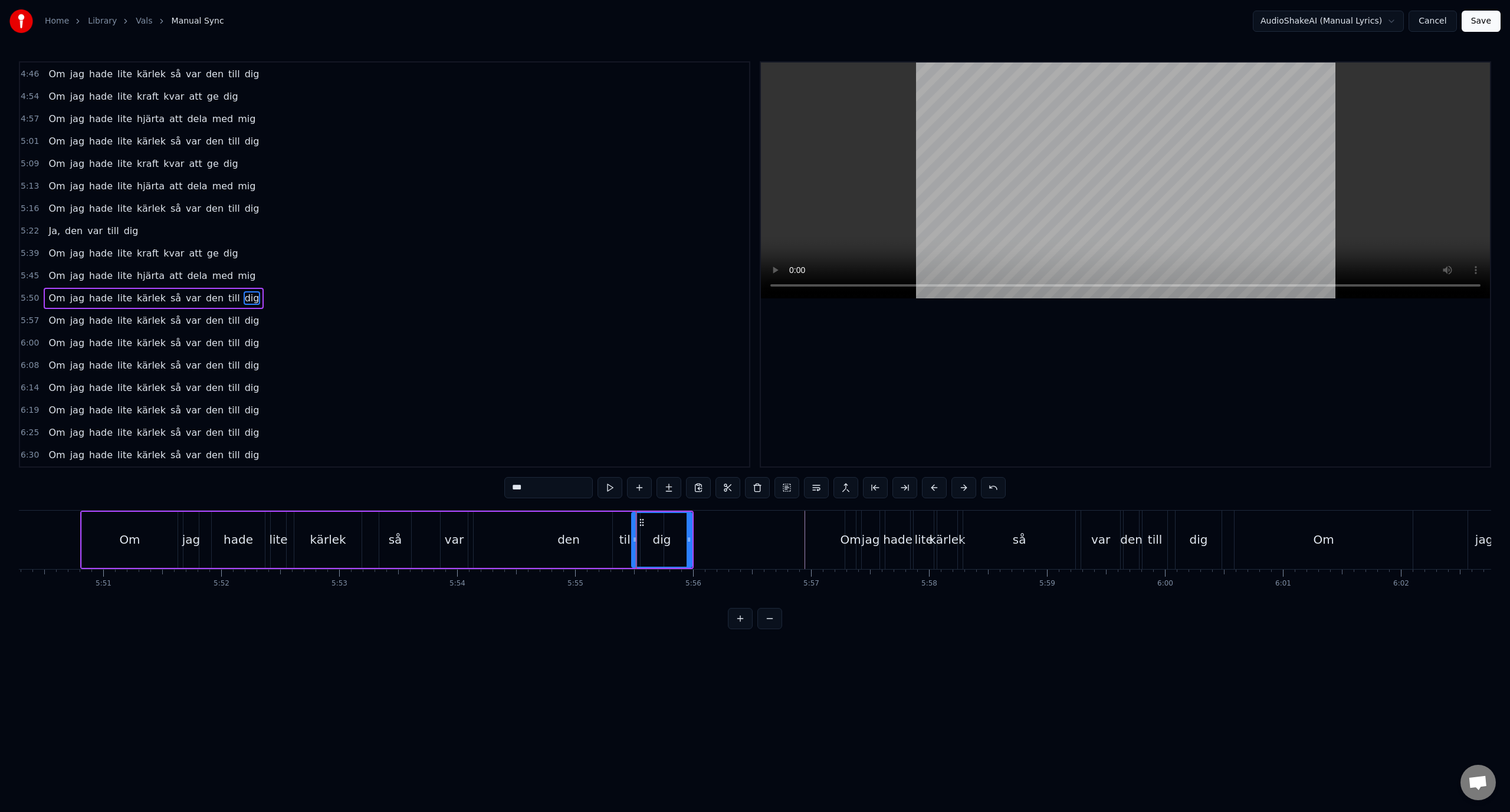
type input "****"
drag, startPoint x: 622, startPoint y: 521, endPoint x: 599, endPoint y: 521, distance: 23.0
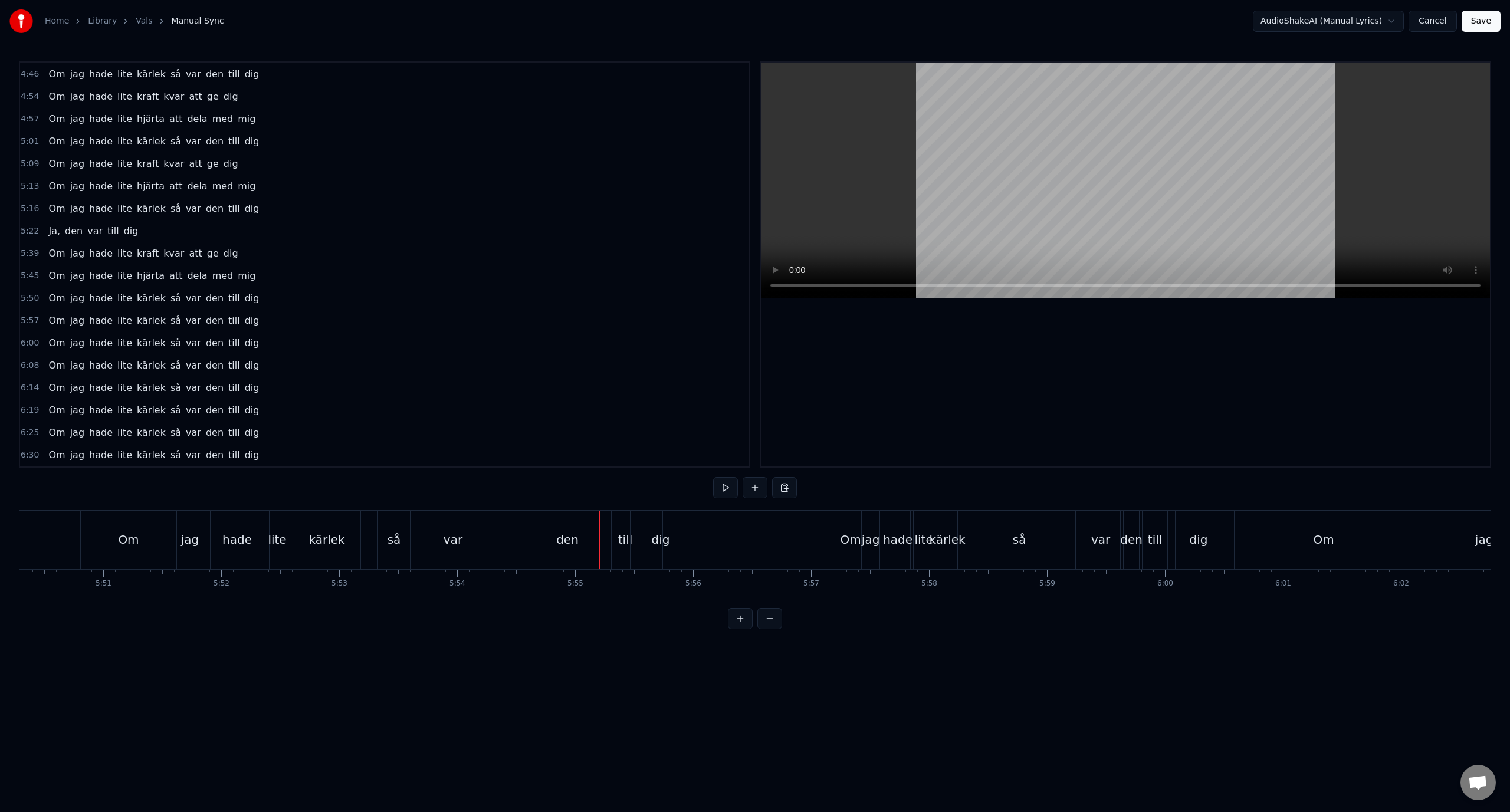
click at [629, 531] on div "till" at bounding box center [625, 539] width 15 height 17
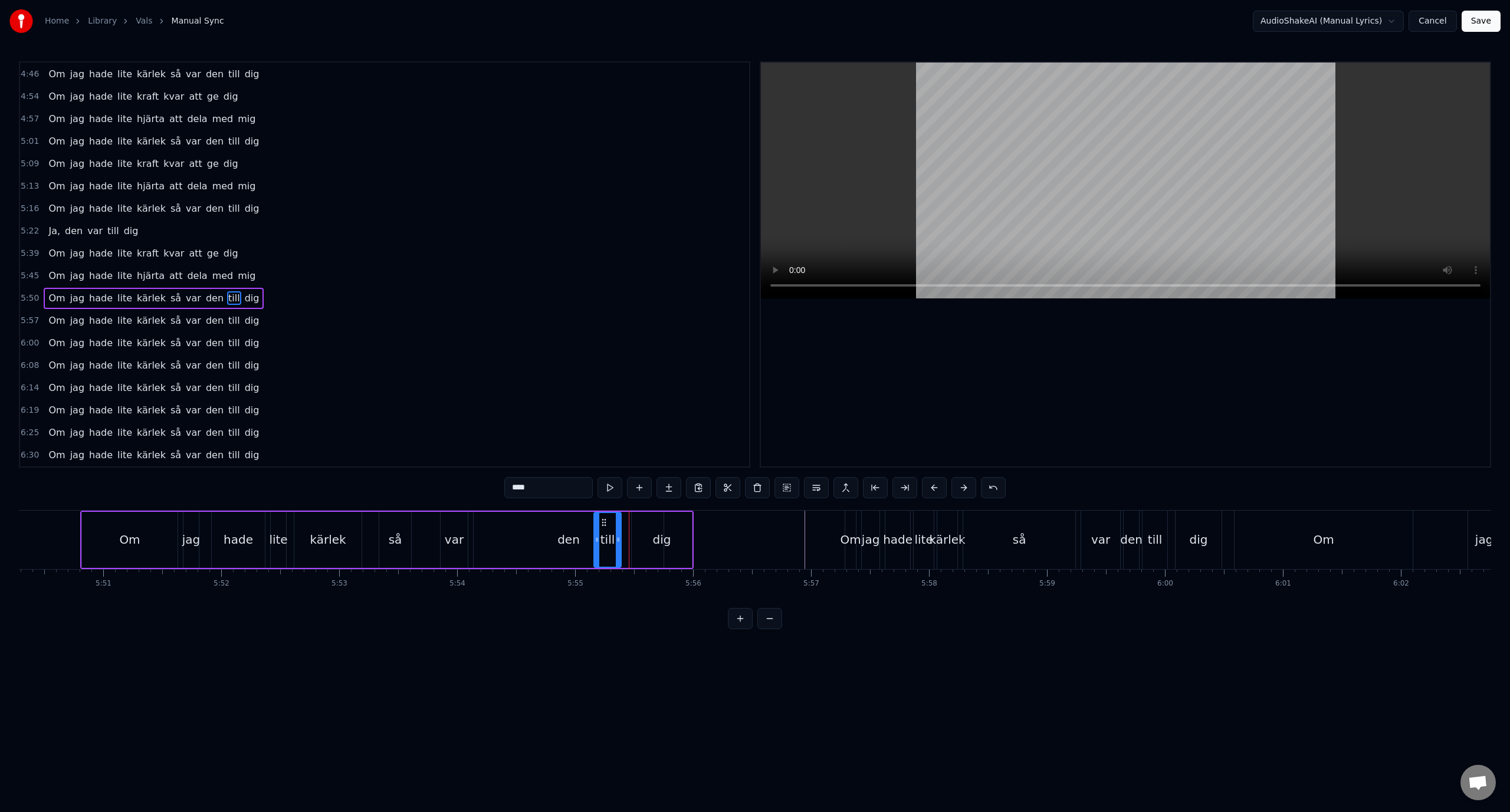
drag, startPoint x: 622, startPoint y: 524, endPoint x: 602, endPoint y: 524, distance: 20.0
click at [602, 524] on circle at bounding box center [602, 524] width 1 height 1
click at [131, 530] on div "Om" at bounding box center [129, 539] width 95 height 56
type input "**"
click at [108, 521] on div "Om" at bounding box center [129, 540] width 94 height 54
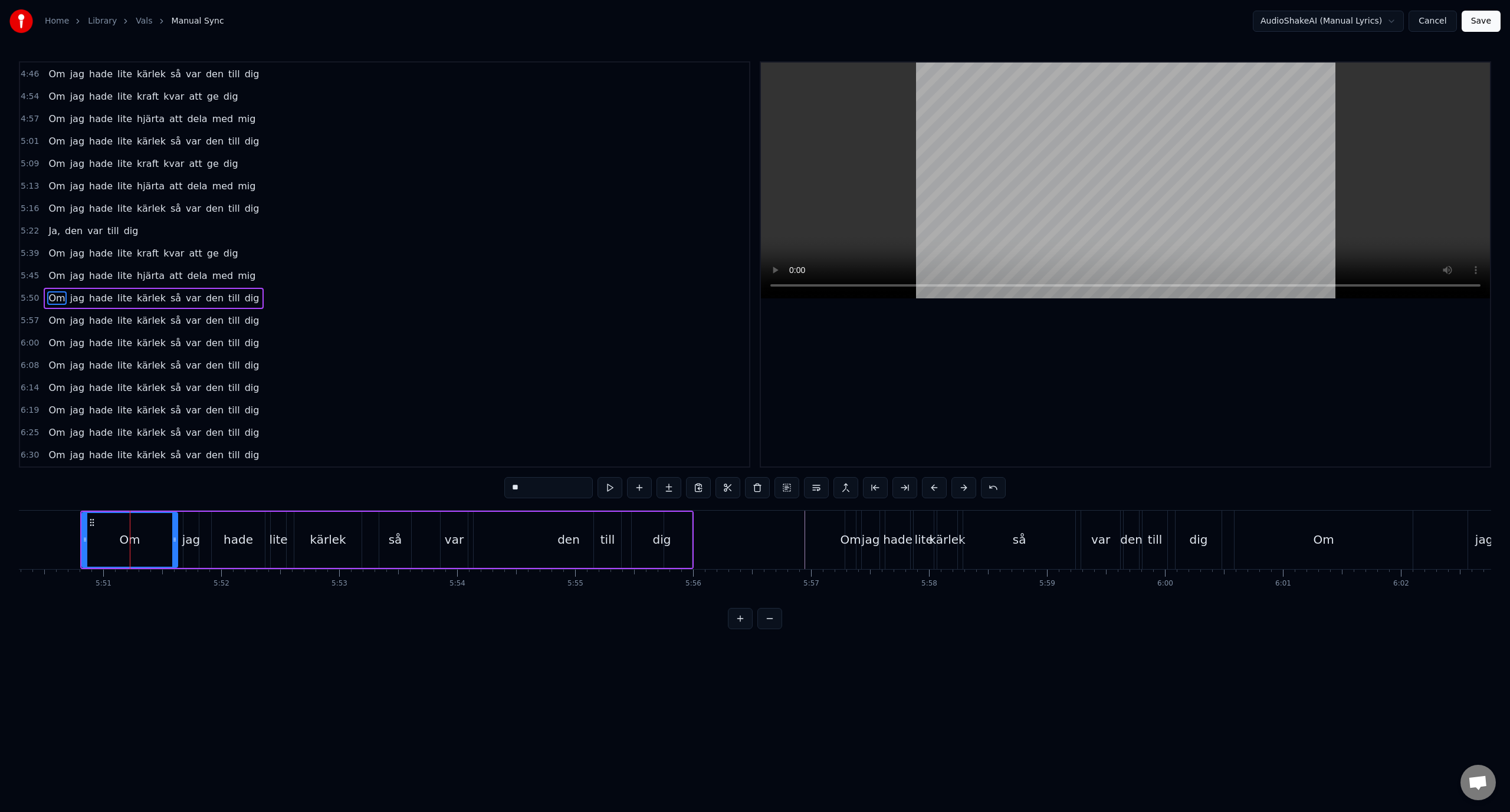
click at [108, 521] on div "Om" at bounding box center [129, 540] width 94 height 54
click at [112, 289] on div "Om jag hade lite kärlek så var den till dig" at bounding box center [154, 298] width 220 height 21
click at [572, 545] on div "den" at bounding box center [568, 539] width 22 height 17
drag, startPoint x: 662, startPoint y: 529, endPoint x: 557, endPoint y: 529, distance: 105.0
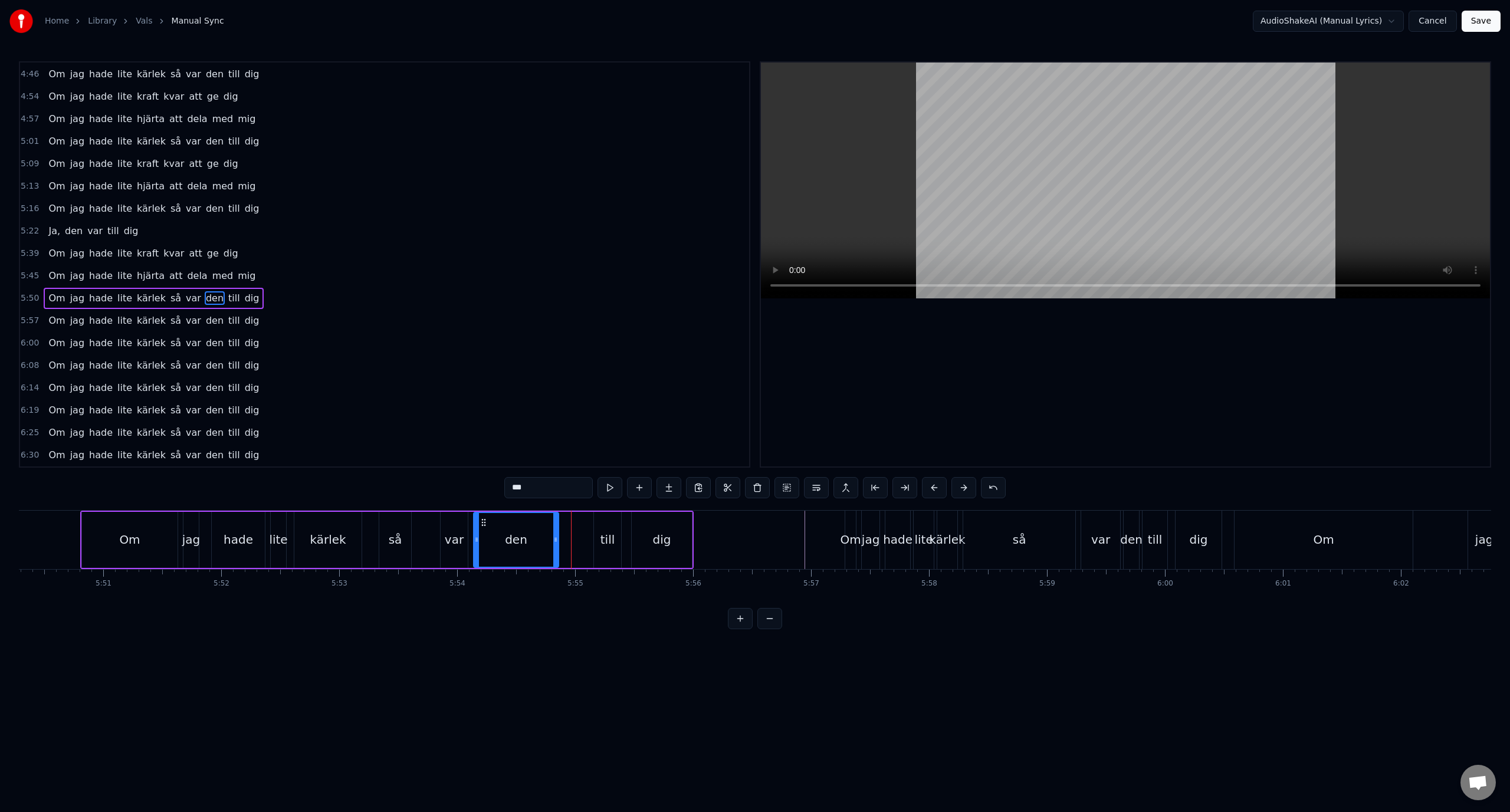
click at [557, 529] on div at bounding box center [555, 540] width 5 height 54
click at [563, 525] on div "Om jag hade lite kärlek så var den till dig" at bounding box center [386, 540] width 613 height 59
click at [189, 548] on div "jag" at bounding box center [192, 539] width 18 height 17
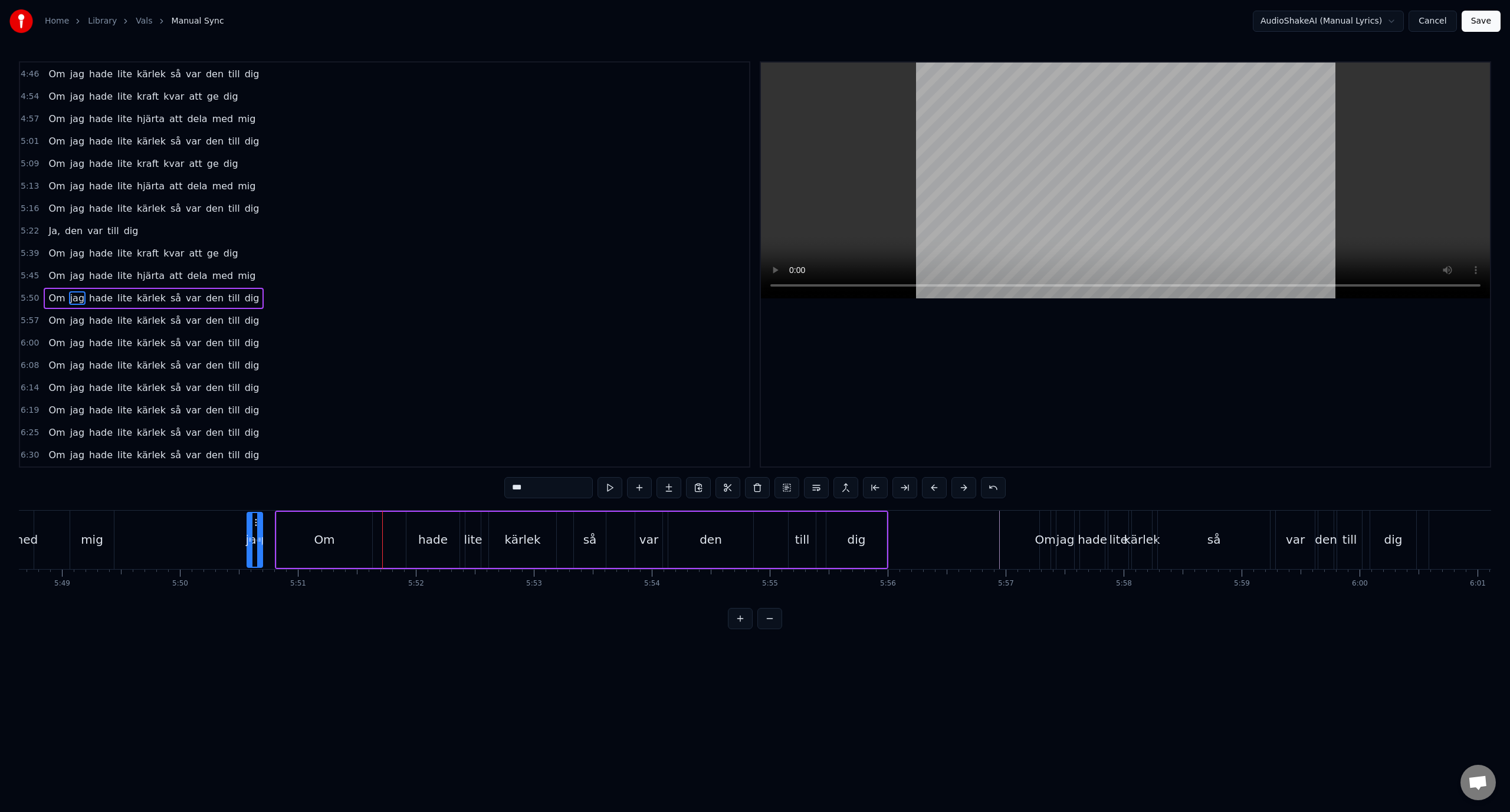
scroll to position [0, 41099]
drag, startPoint x: 191, startPoint y: 526, endPoint x: 401, endPoint y: 538, distance: 210.3
click at [401, 538] on div "jag" at bounding box center [401, 540] width 14 height 54
click at [372, 537] on div "Om" at bounding box center [341, 539] width 95 height 56
type input "**"
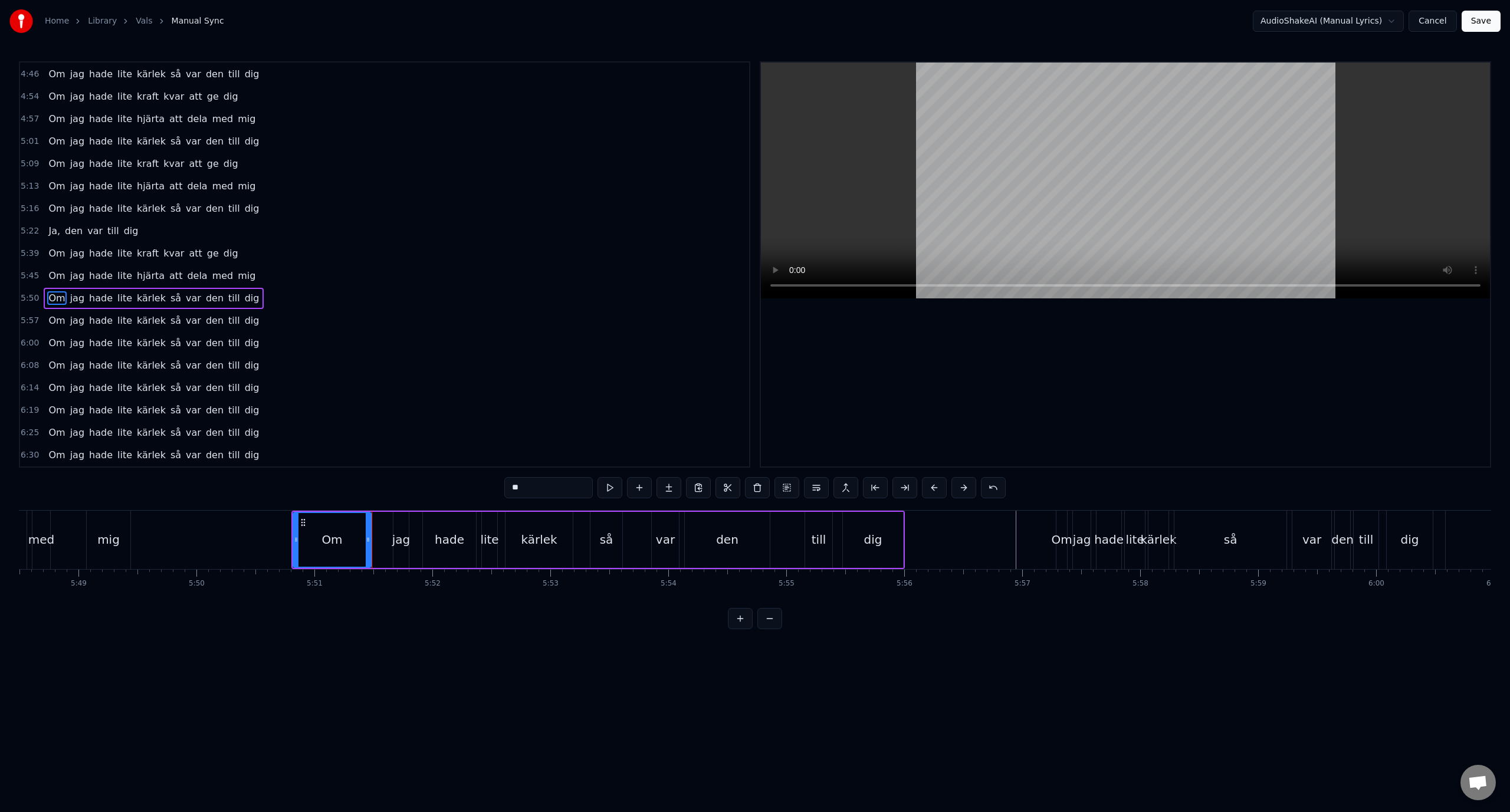
drag, startPoint x: 387, startPoint y: 543, endPoint x: 369, endPoint y: 544, distance: 18.0
click at [369, 544] on div at bounding box center [368, 540] width 5 height 54
click at [432, 629] on div "1:01 Lägg dig damm 1:07 Röda maj, värmen erövrar stan 1:14 Bland fanor, stövelt…" at bounding box center [755, 345] width 1471 height 567
click at [90, 289] on div "Om jag hade lite kärlek så var den till dig" at bounding box center [154, 298] width 220 height 21
click at [103, 290] on div "Om jag hade lite kärlek så var den till dig" at bounding box center [154, 298] width 220 height 21
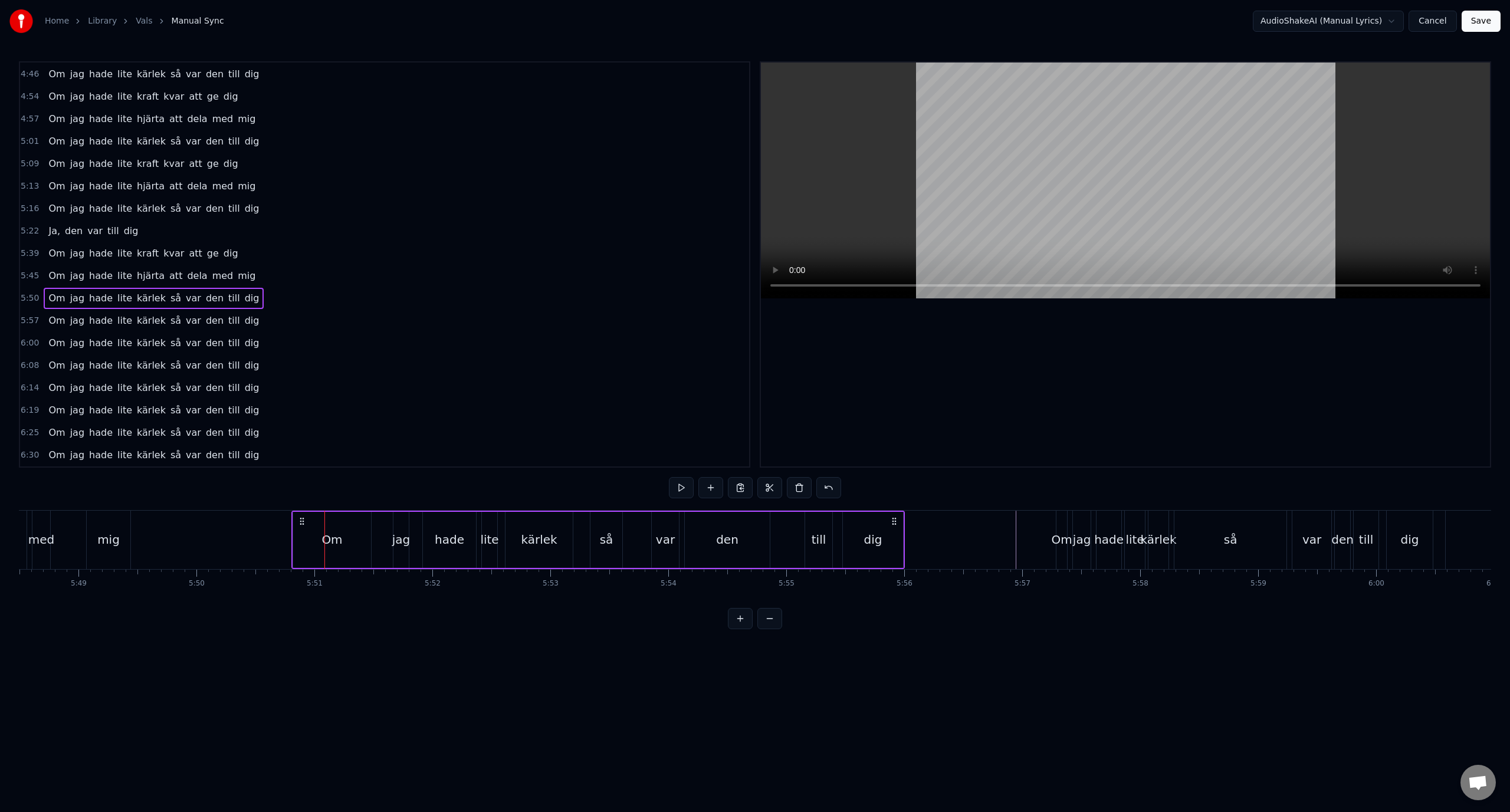
click at [395, 548] on div "jag" at bounding box center [402, 539] width 18 height 17
click at [346, 531] on div "Om" at bounding box center [332, 539] width 78 height 56
click at [394, 542] on div "jag" at bounding box center [402, 539] width 18 height 17
drag, startPoint x: 394, startPoint y: 542, endPoint x: 370, endPoint y: 542, distance: 24.0
click at [370, 542] on icon at bounding box center [372, 539] width 5 height 9
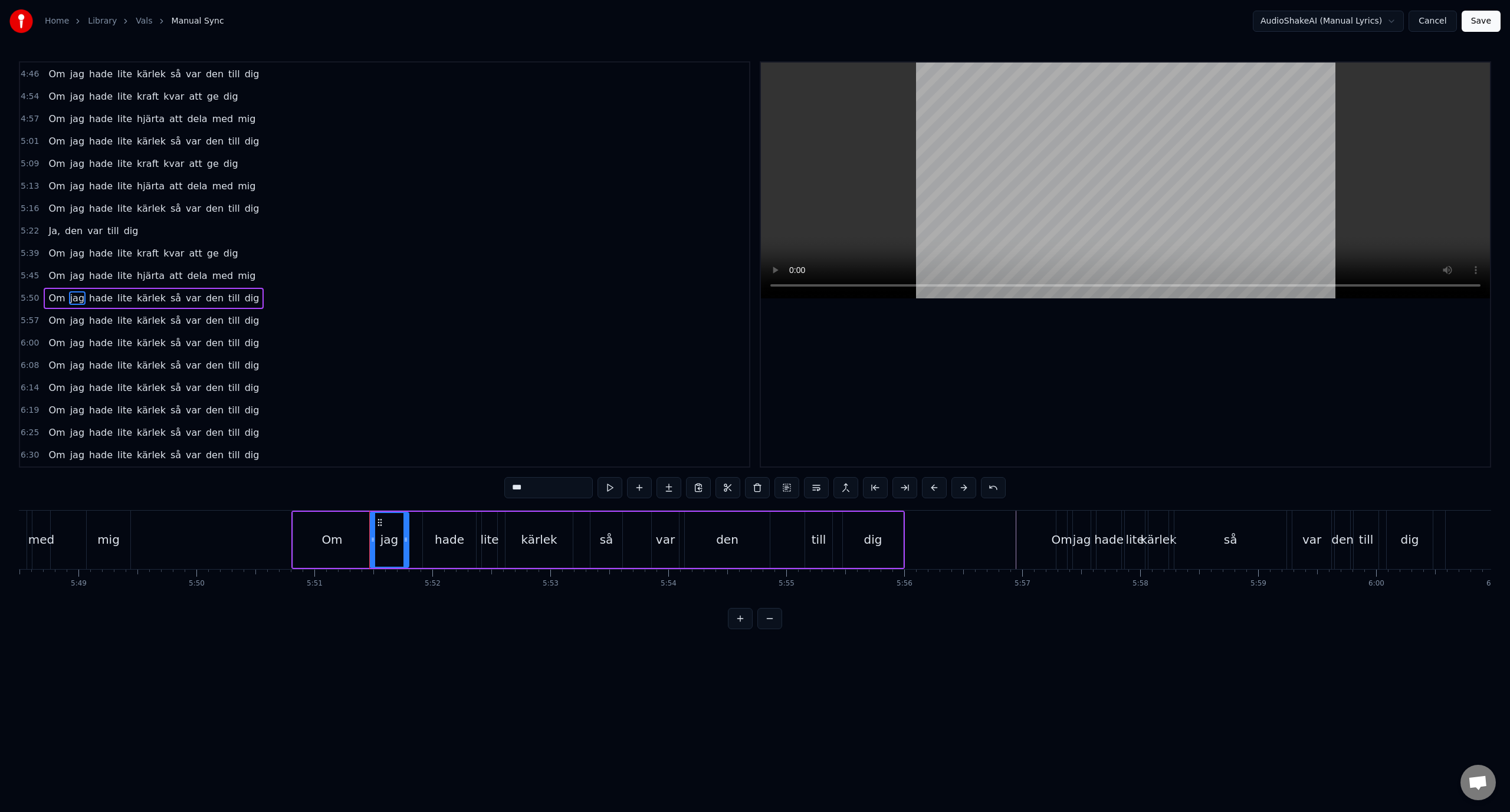
click at [358, 540] on div "Om" at bounding box center [332, 539] width 78 height 56
click at [380, 537] on div "jag" at bounding box center [390, 539] width 18 height 17
click at [346, 536] on div "Om" at bounding box center [332, 539] width 78 height 56
type input "**"
click at [391, 641] on html "Home Library Vals Manual Sync AudioShakeAI (Manual Lyrics) Cancel Save 1:01 Läg…" at bounding box center [755, 324] width 1510 height 648
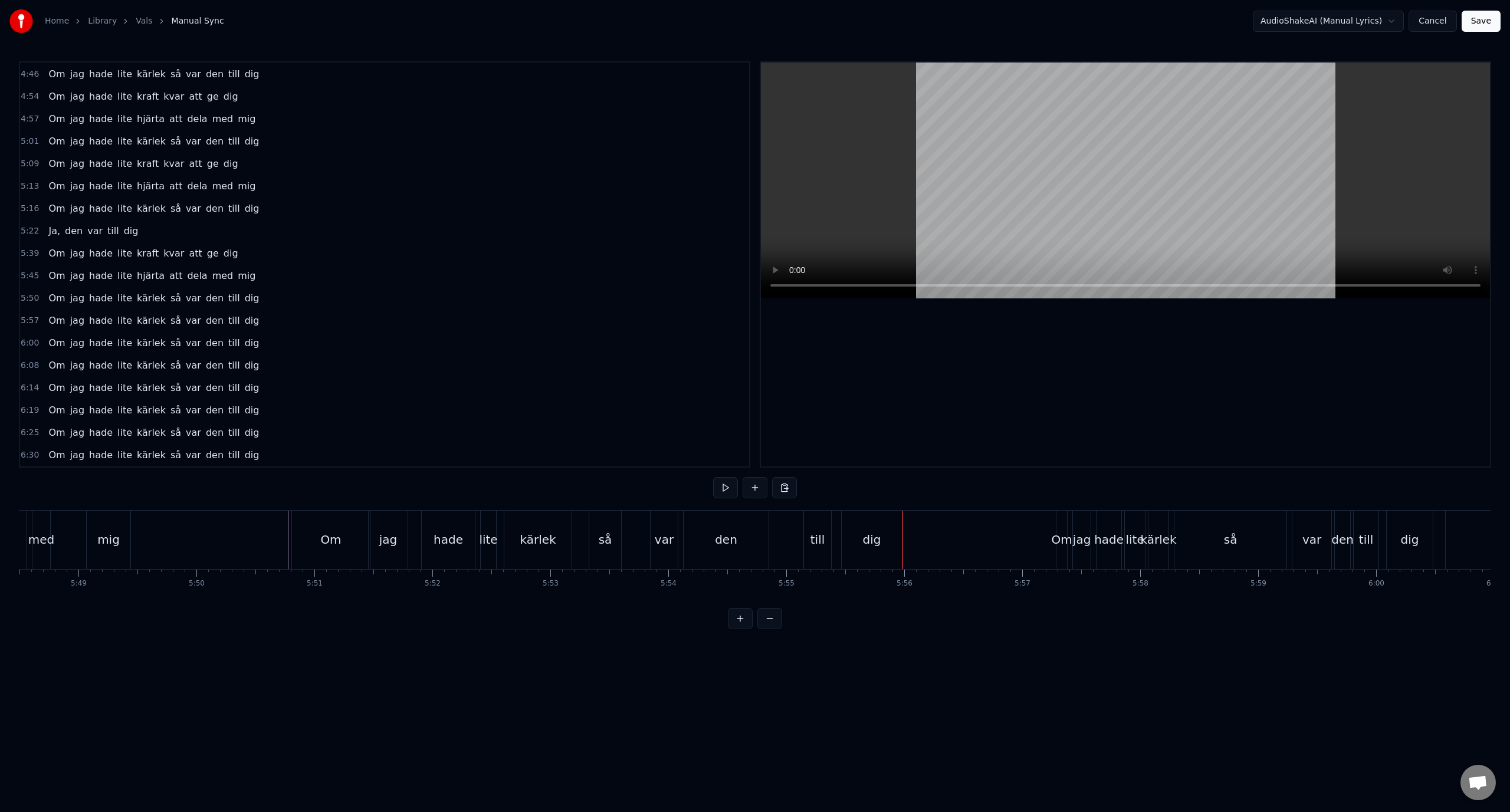
click at [314, 516] on div "Om" at bounding box center [330, 540] width 78 height 59
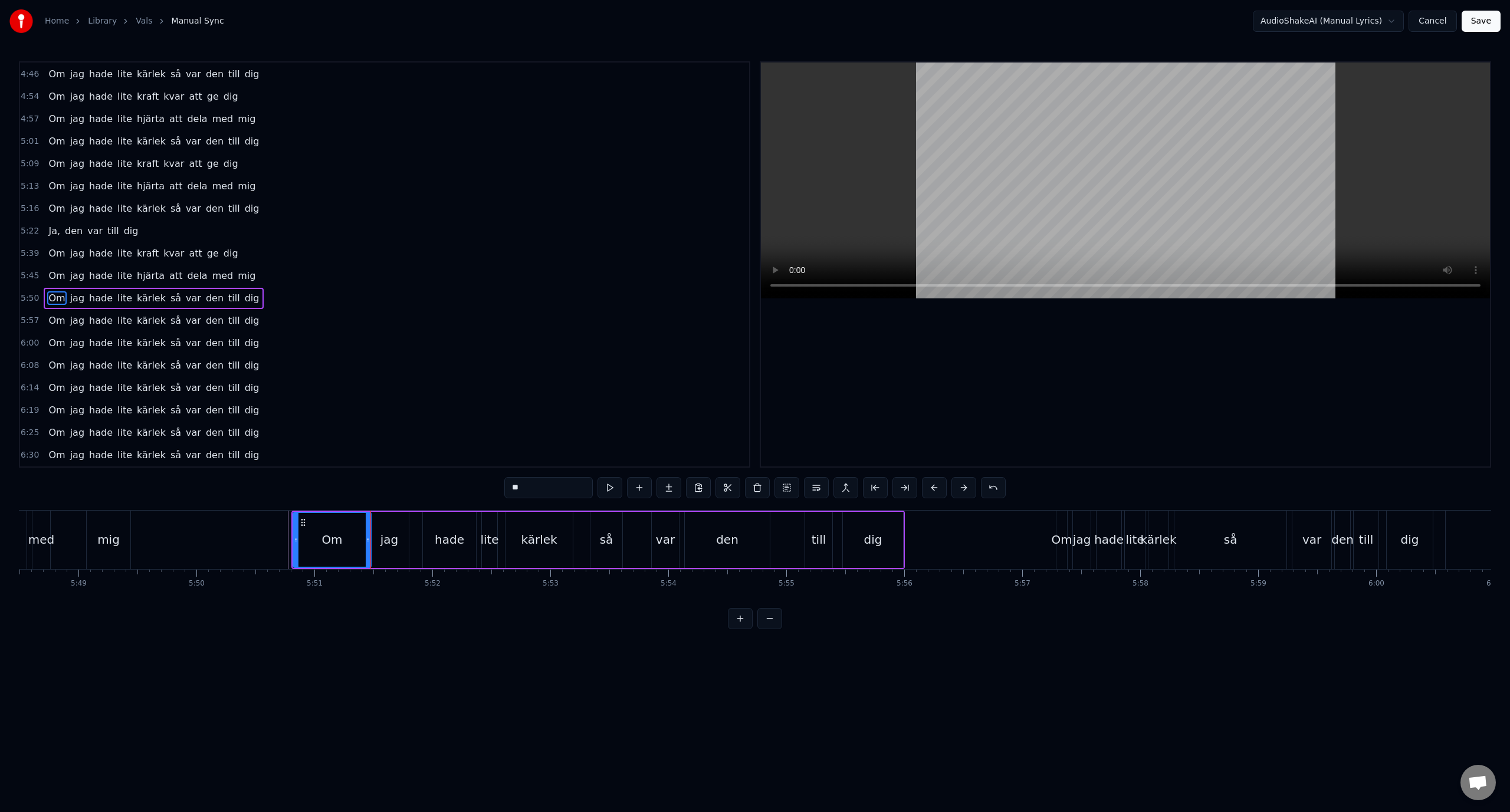
click at [530, 648] on html "Home Library Vals Manual Sync AudioShakeAI (Manual Lyrics) Cancel Save 1:01 Läg…" at bounding box center [755, 324] width 1510 height 648
click at [392, 518] on div "jag" at bounding box center [389, 539] width 39 height 56
type input "***"
click at [532, 648] on html "Home Library Vals Manual Sync AudioShakeAI (Manual Lyrics) Cancel Save 1:01 Läg…" at bounding box center [755, 324] width 1510 height 648
drag, startPoint x: 272, startPoint y: 455, endPoint x: 112, endPoint y: 320, distance: 209.3
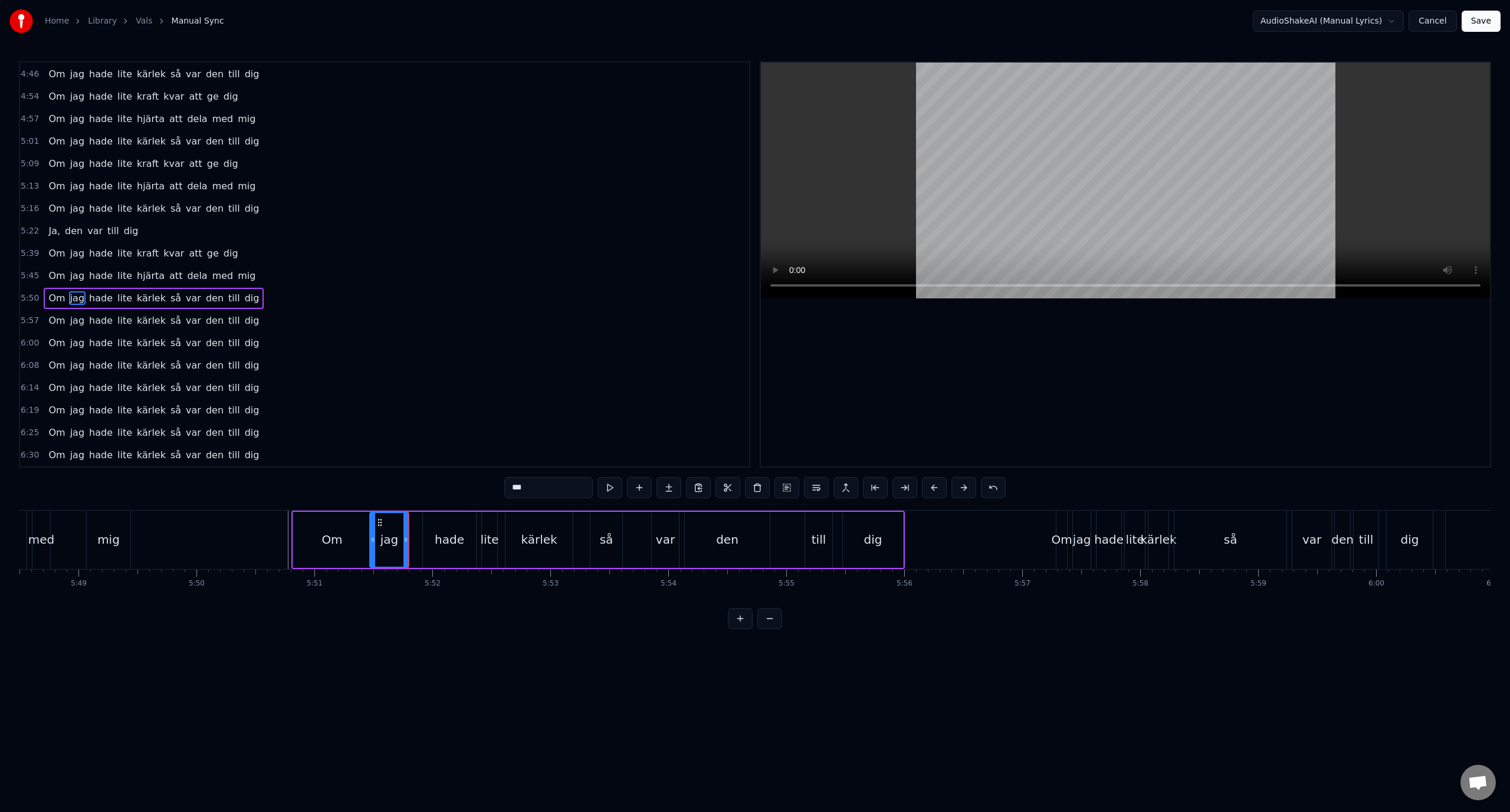
click at [112, 320] on div "1:01 Lägg dig damm 1:07 Röda maj, värmen erövrar stan 1:14 Bland fanor, stövelt…" at bounding box center [385, 264] width 732 height 406
click at [320, 376] on div "6:08 Om jag hade lite kärlek så var den till dig" at bounding box center [384, 366] width 729 height 22
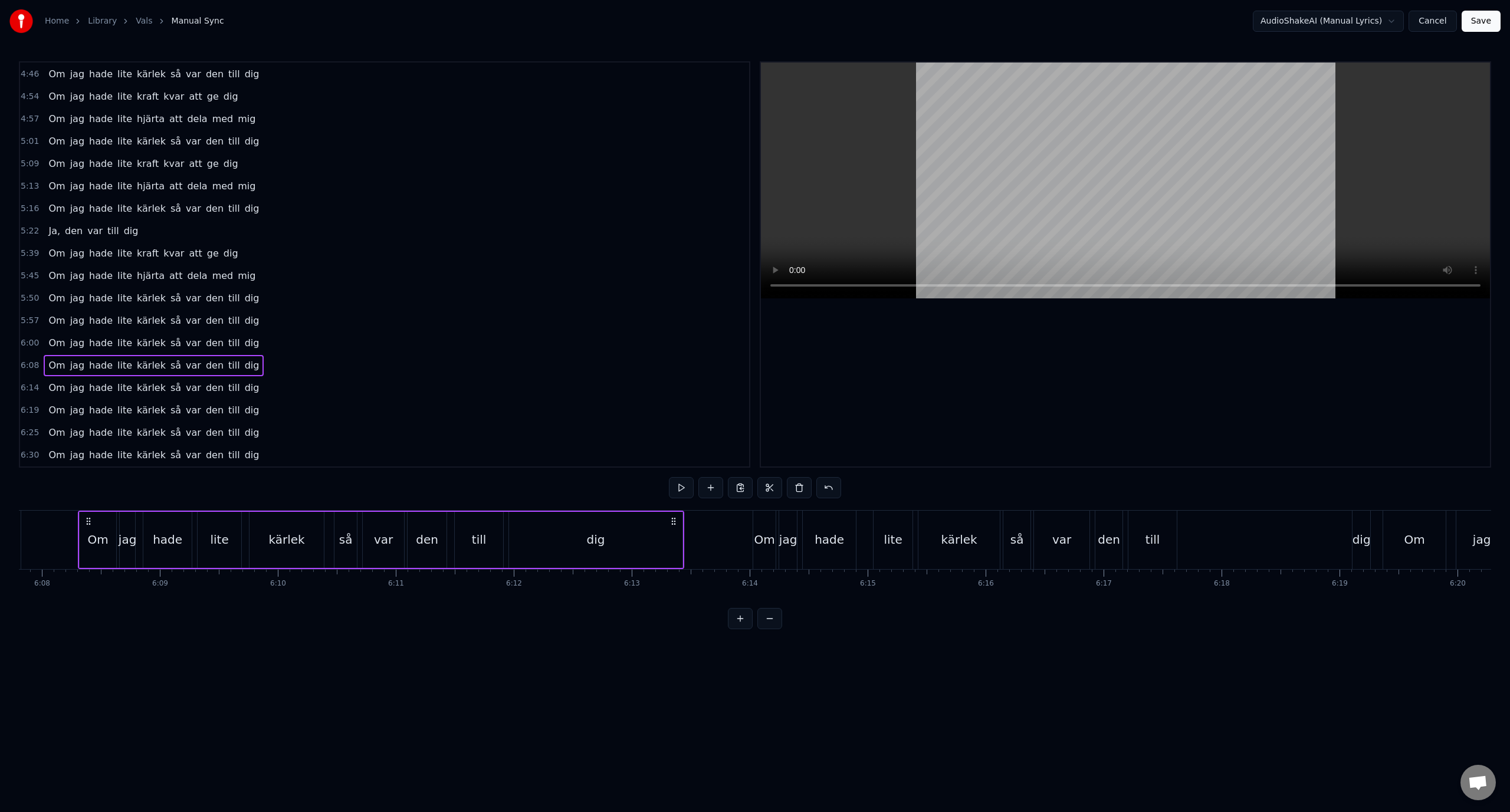
click at [116, 297] on span "lite" at bounding box center [125, 298] width 17 height 14
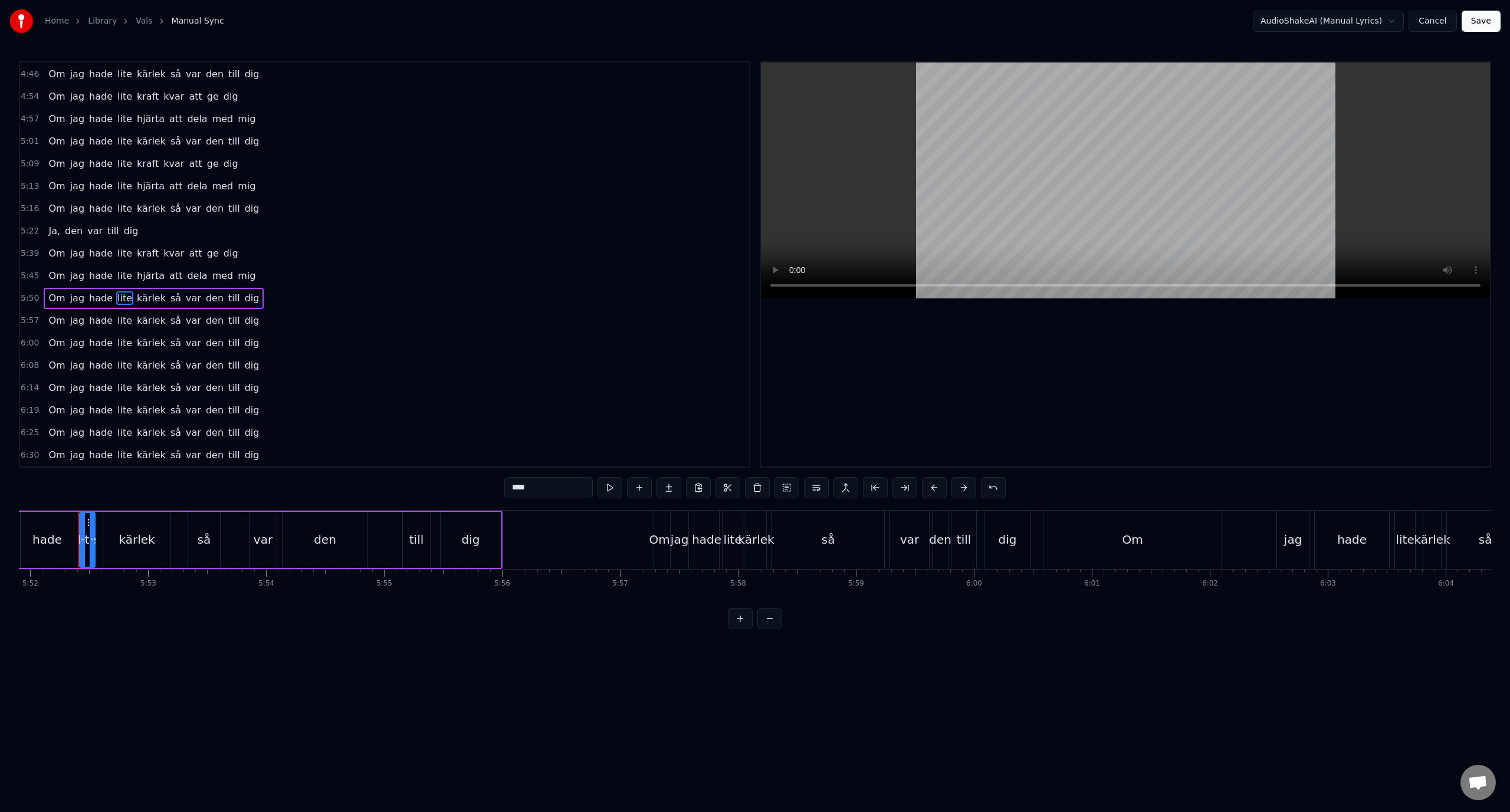
click at [69, 291] on span "jag" at bounding box center [77, 298] width 17 height 14
type input "***"
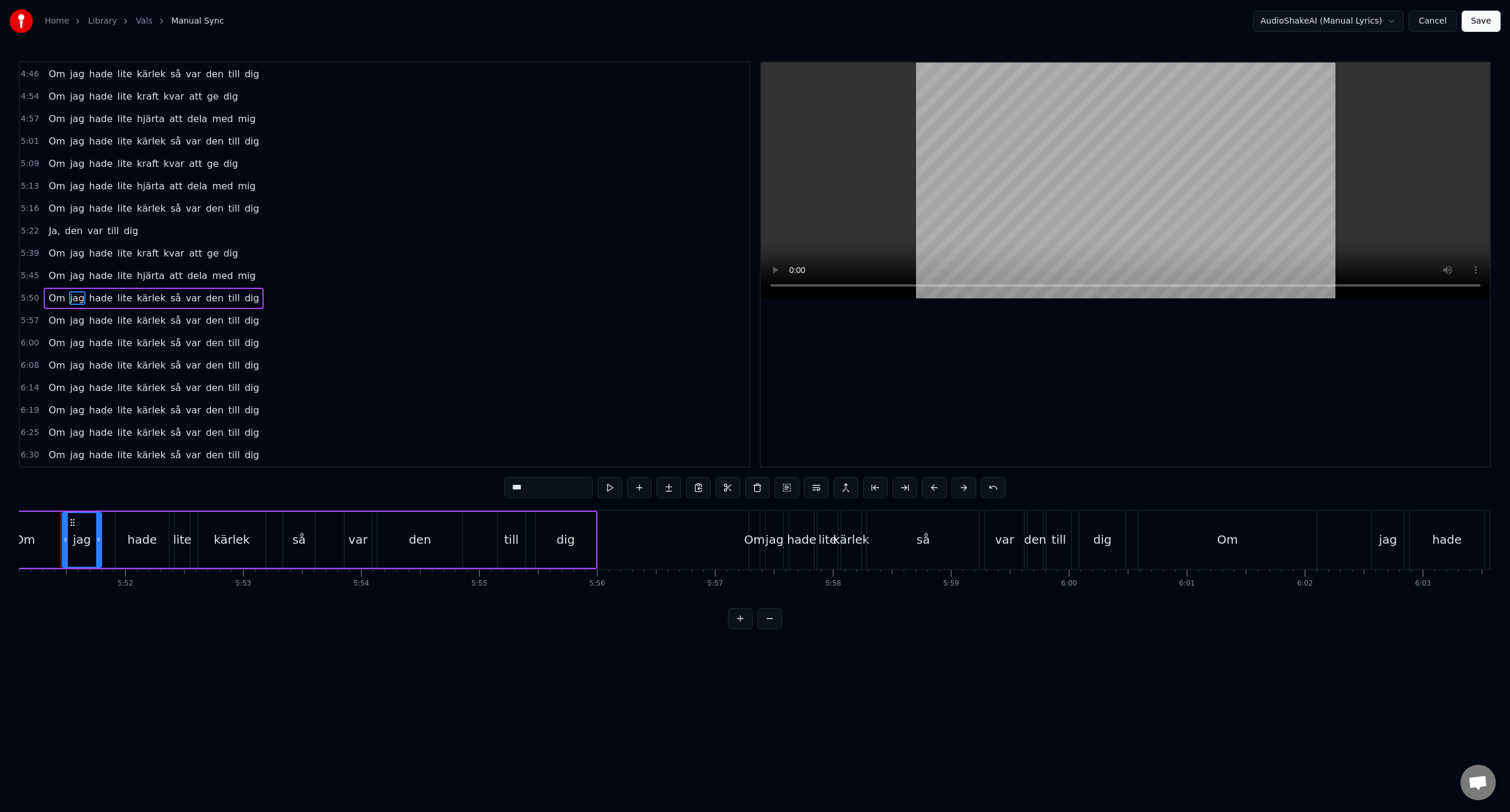
scroll to position [0, 41390]
click at [71, 293] on span "jag" at bounding box center [77, 298] width 17 height 14
click at [44, 297] on div "Om jag hade lite kärlek så var den till dig" at bounding box center [154, 298] width 220 height 21
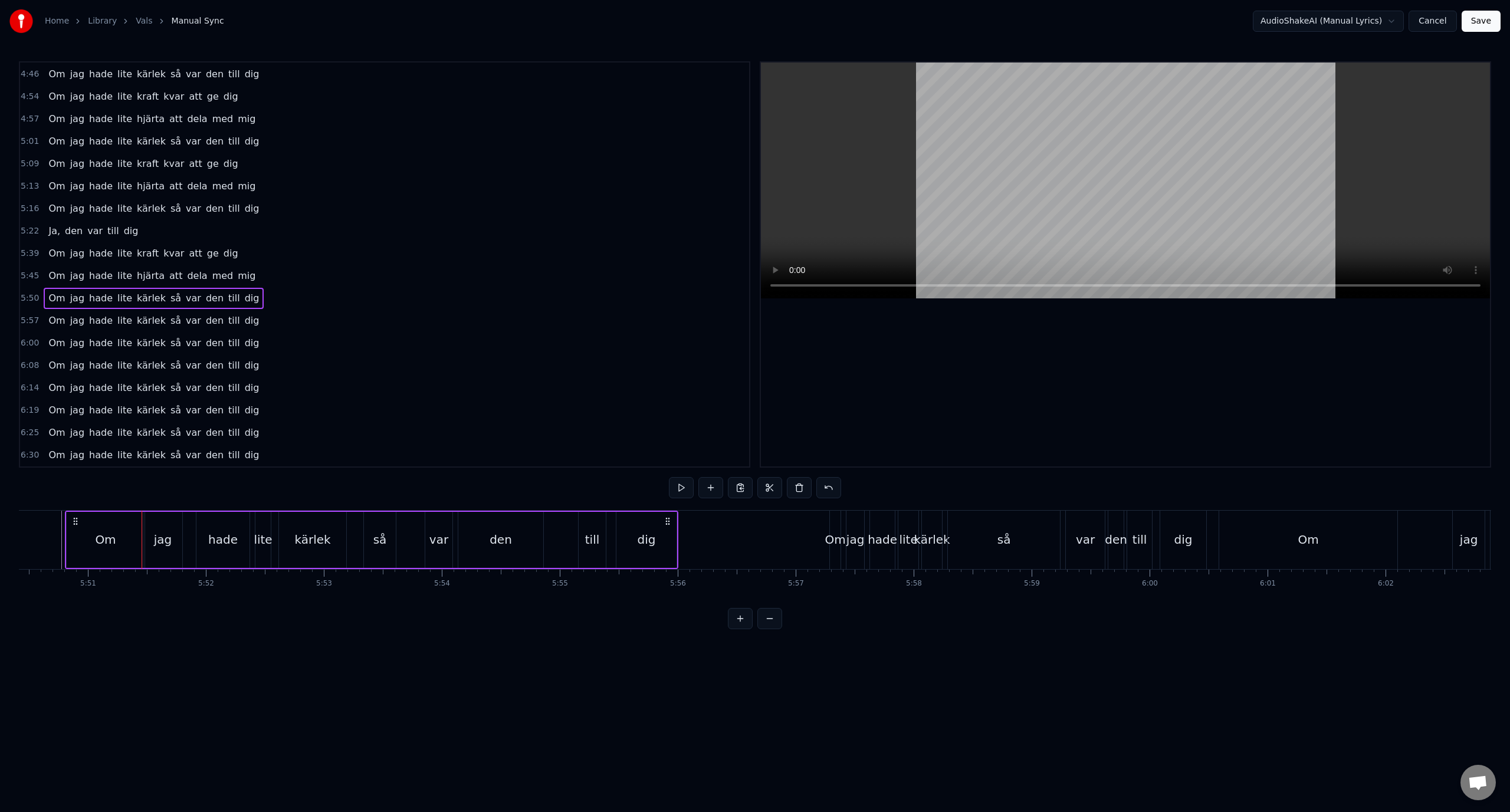
scroll to position [0, 41313]
click at [47, 324] on span "Om" at bounding box center [56, 320] width 19 height 14
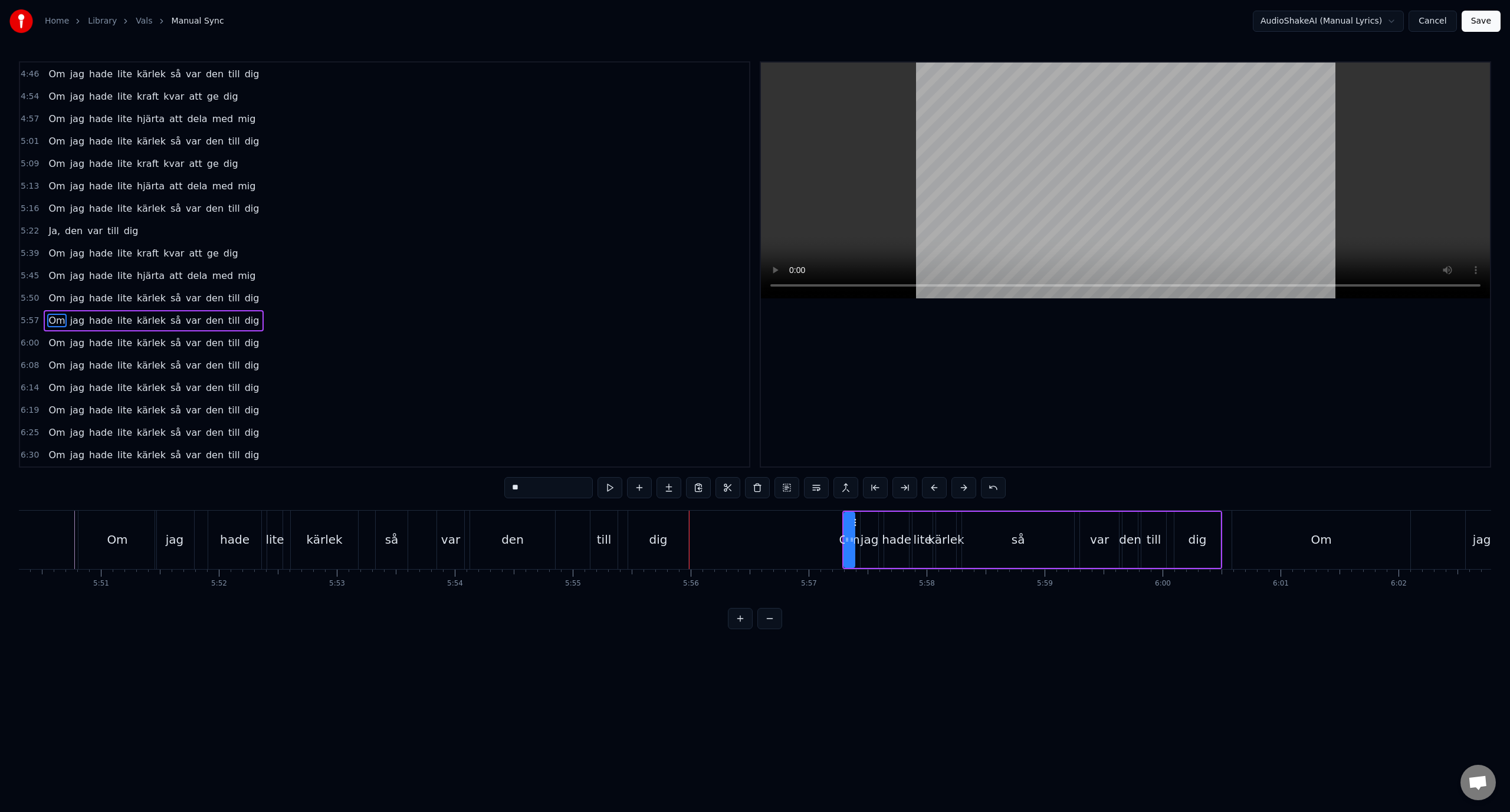
click at [866, 532] on div "jag" at bounding box center [869, 539] width 18 height 17
type input "***"
click at [960, 528] on div "Om jag hade lite kärlek så var den till dig" at bounding box center [1031, 540] width 380 height 59
drag, startPoint x: 255, startPoint y: 458, endPoint x: 96, endPoint y: 326, distance: 206.7
click at [104, 327] on div "1:01 Lägg dig damm 1:07 Röda maj, värmen erövrar stan 1:14 Bland fanor, stövelt…" at bounding box center [385, 264] width 732 height 406
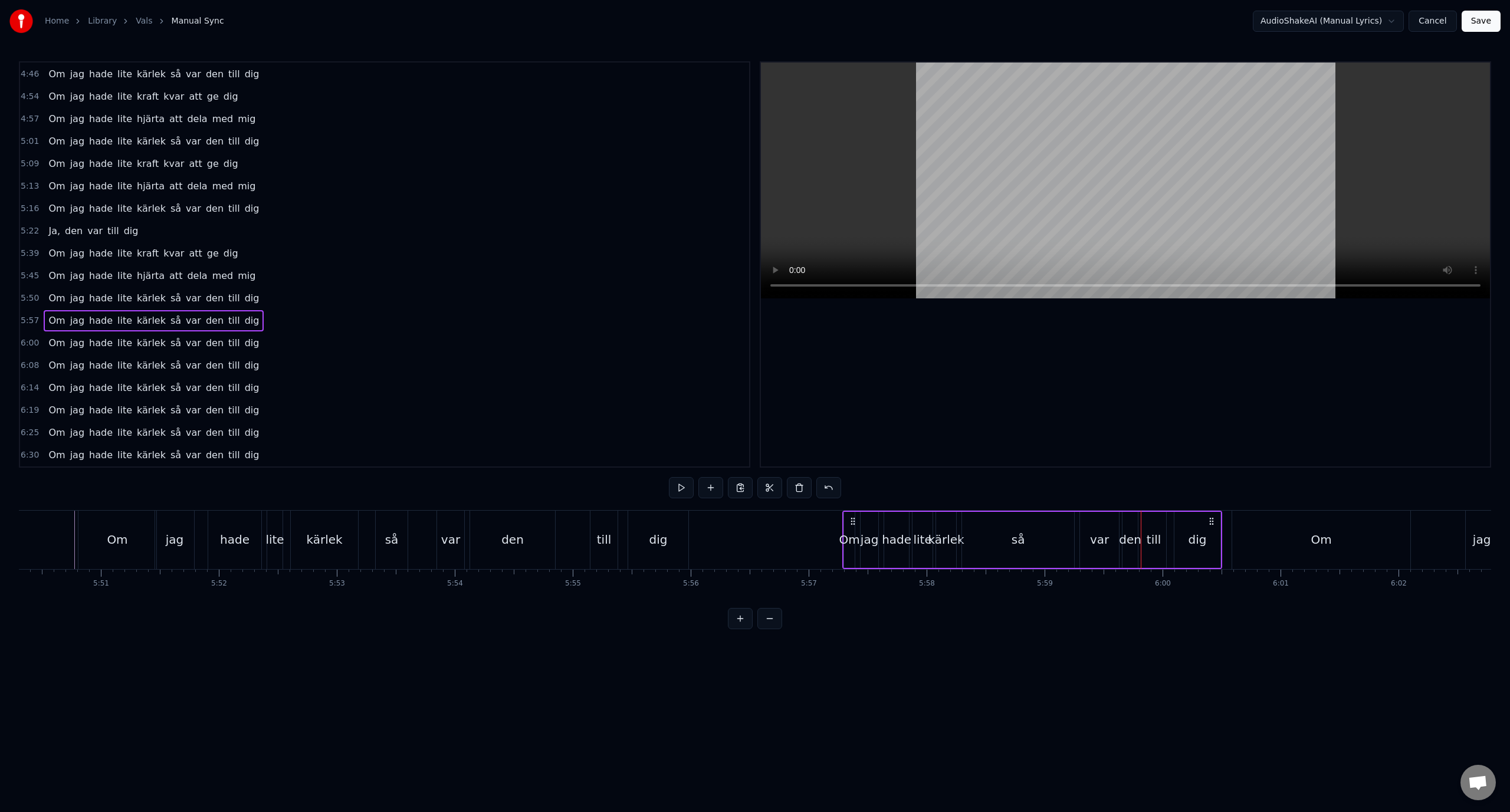
scroll to position [649, 0]
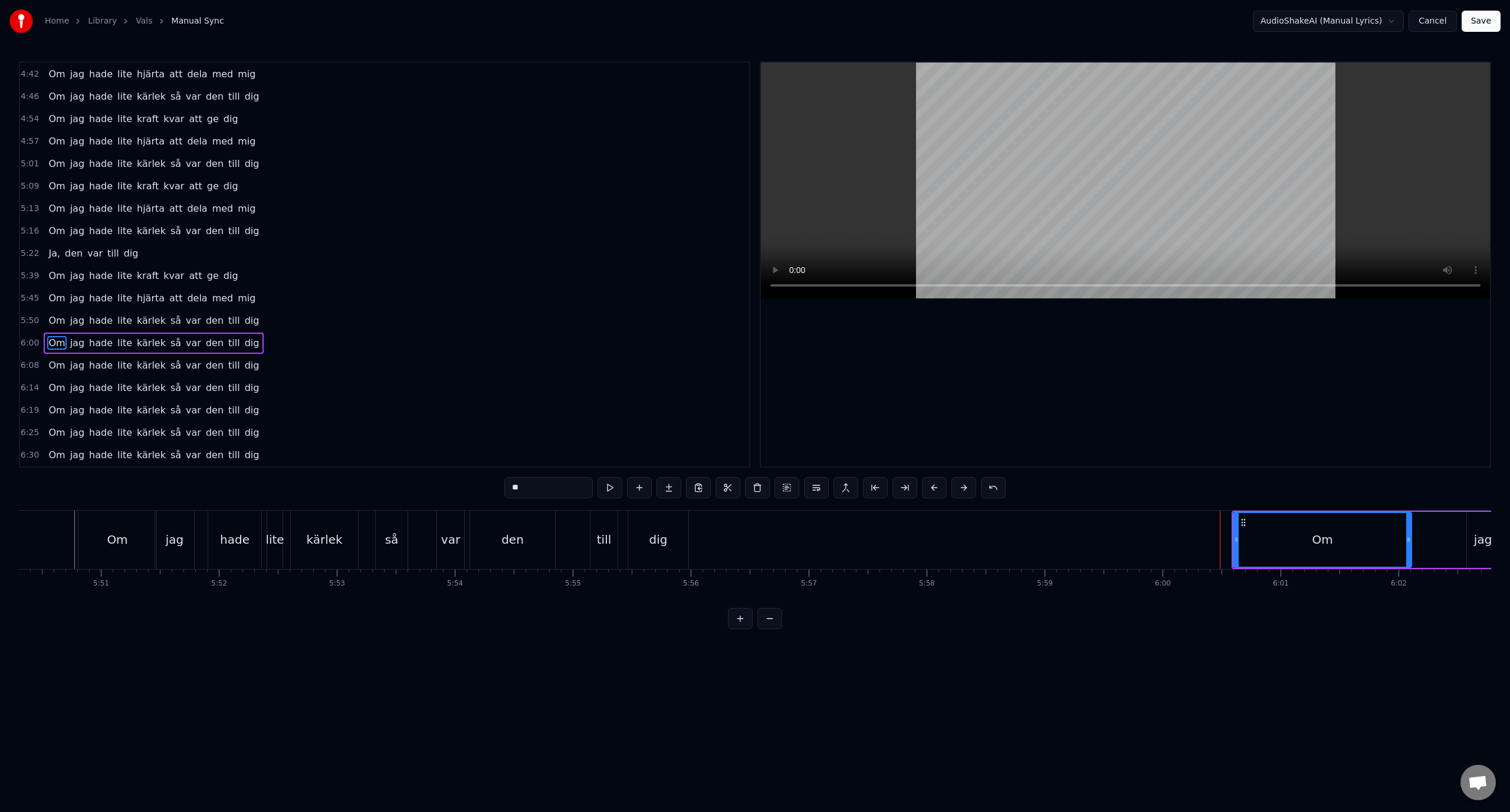
click at [136, 351] on div "Om jag hade lite kärlek så var den till dig" at bounding box center [154, 343] width 220 height 21
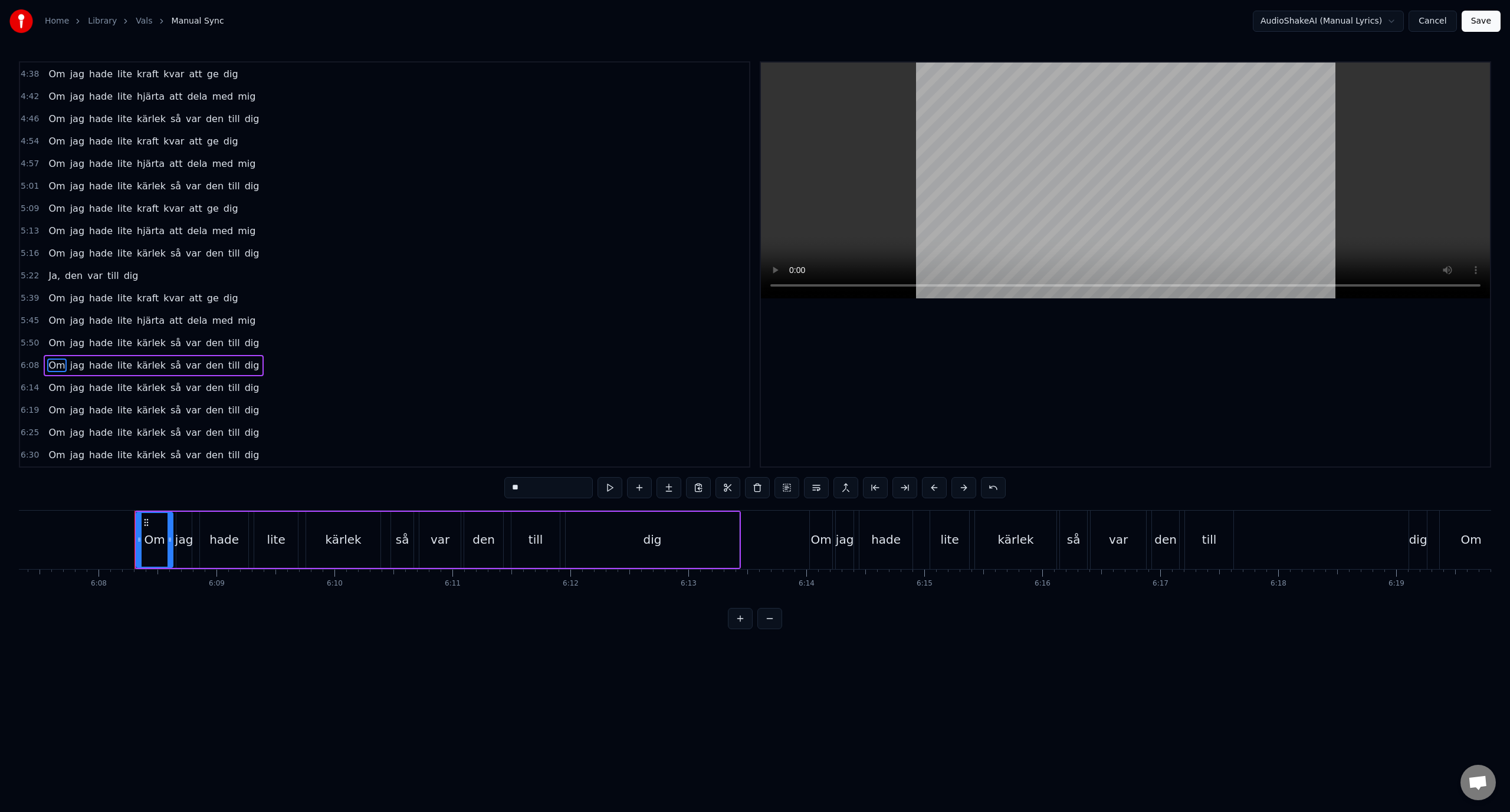
scroll to position [0, 43377]
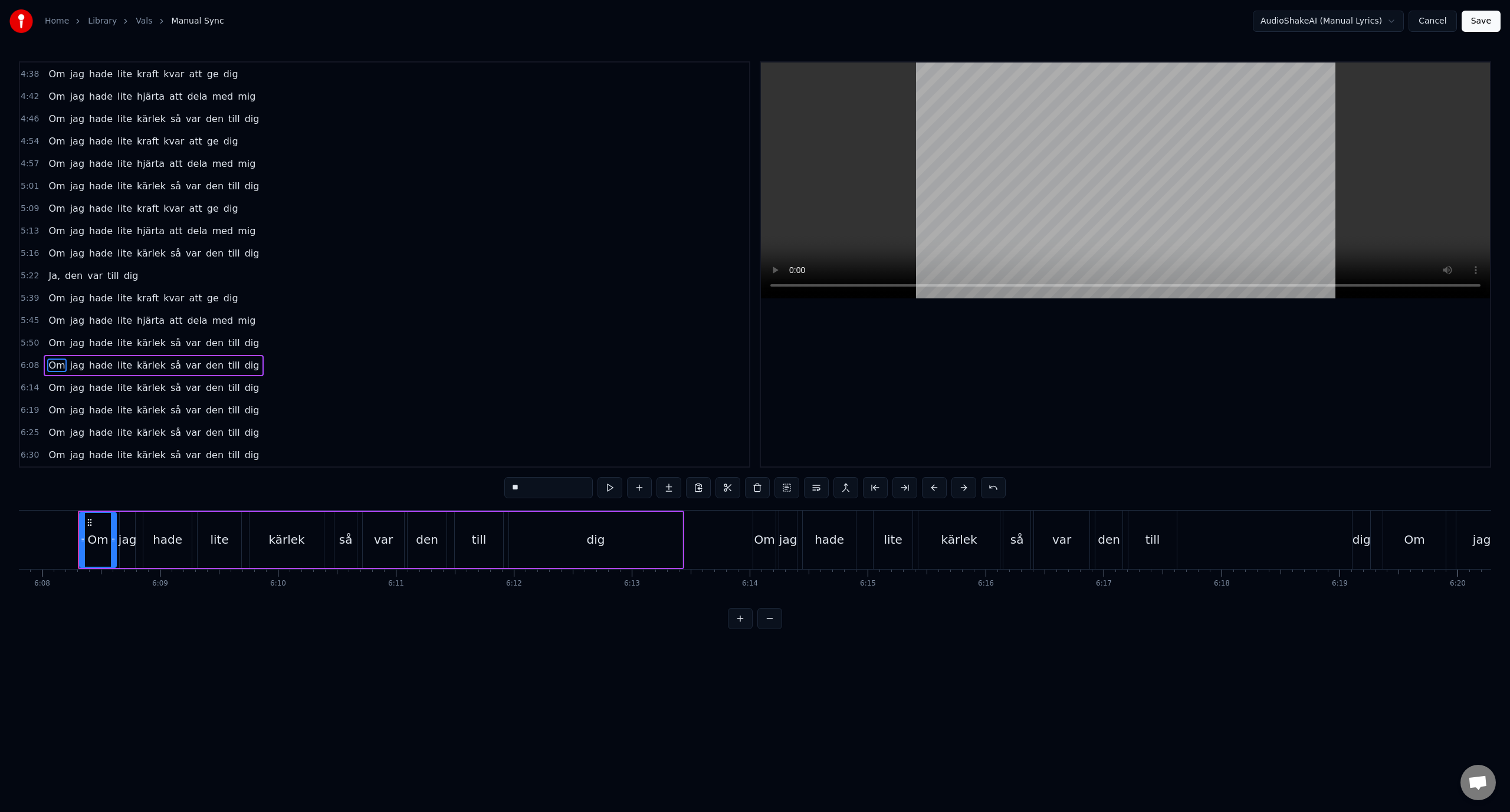
click at [136, 368] on span "kärlek" at bounding box center [151, 365] width 31 height 14
click at [136, 388] on span "kärlek" at bounding box center [151, 387] width 31 height 14
click at [136, 403] on span "kärlek" at bounding box center [151, 410] width 31 height 14
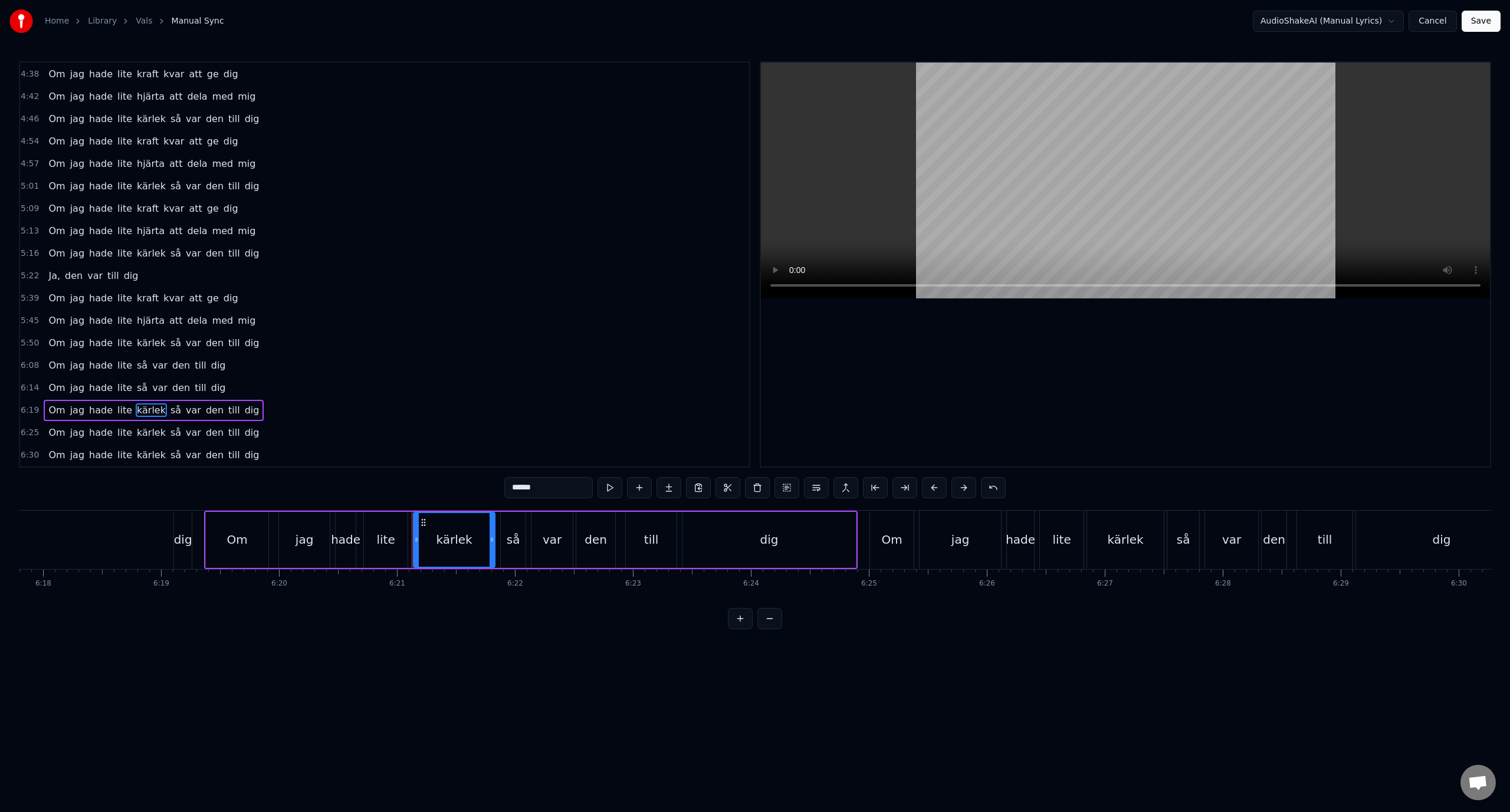
click at [116, 406] on span "lite" at bounding box center [125, 410] width 17 height 14
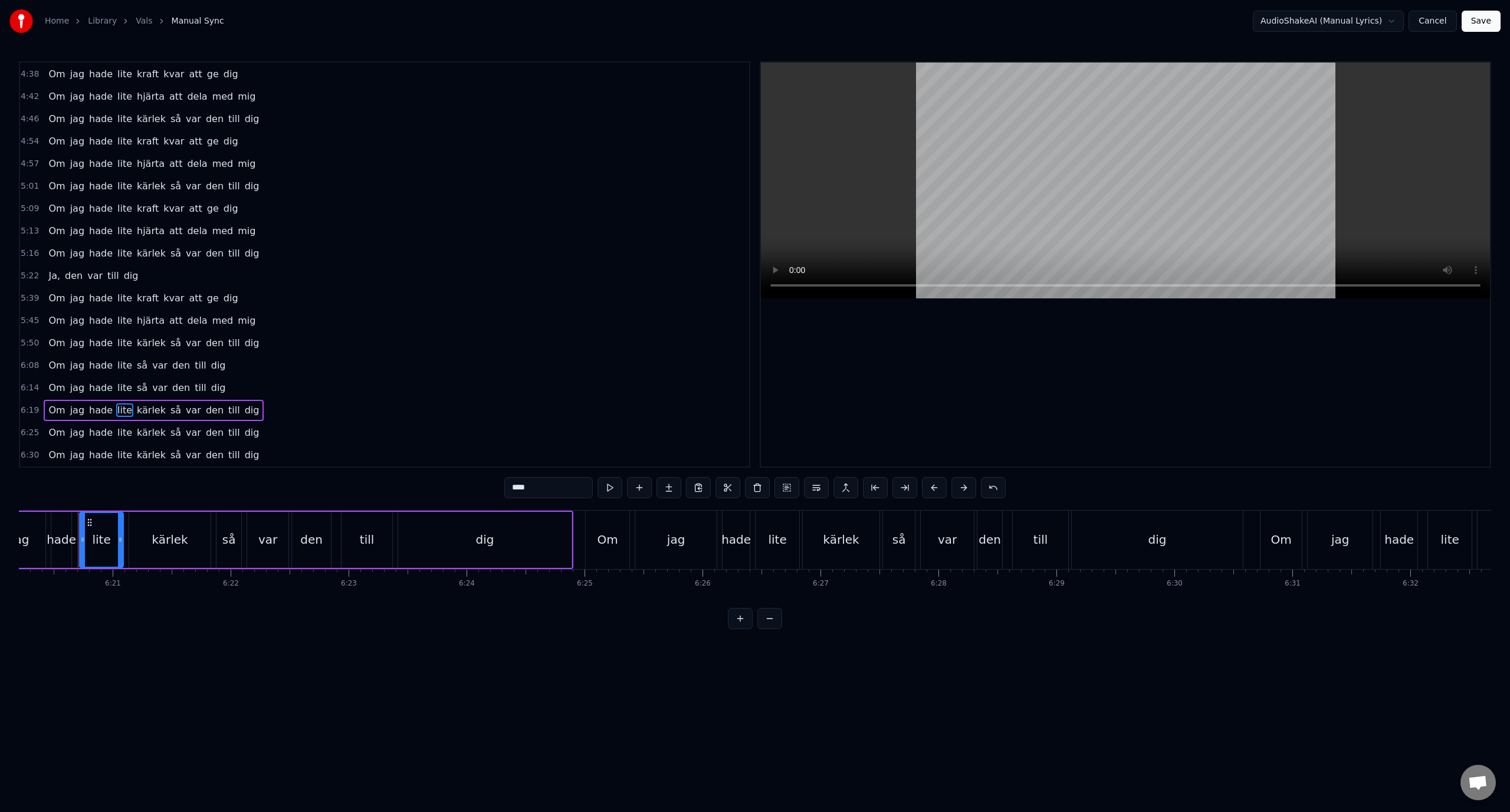
click at [99, 404] on span "hade" at bounding box center [101, 410] width 26 height 14
type input "****"
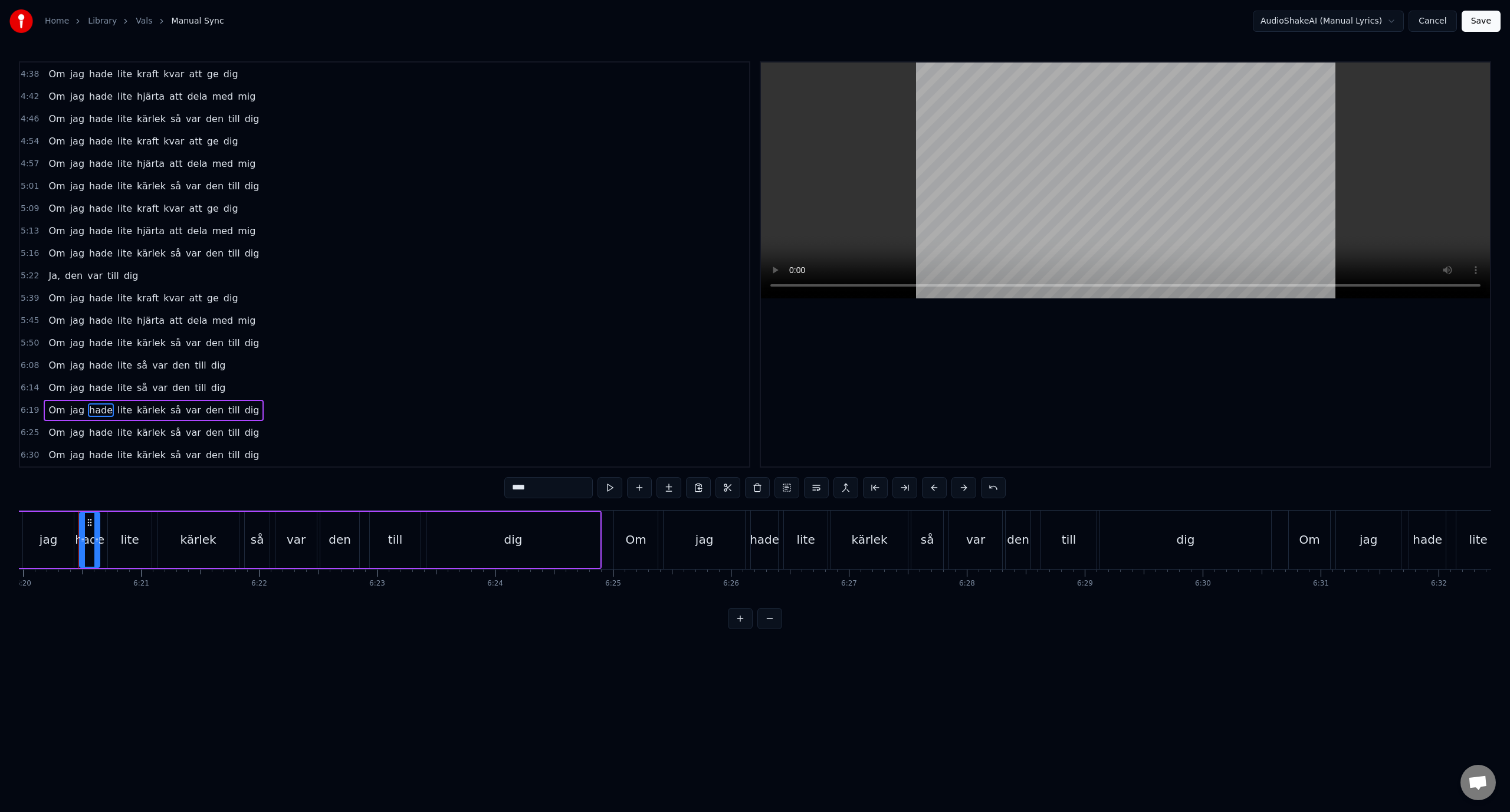
click at [92, 401] on div "Om jag hade lite kärlek så var den till dig" at bounding box center [154, 410] width 220 height 21
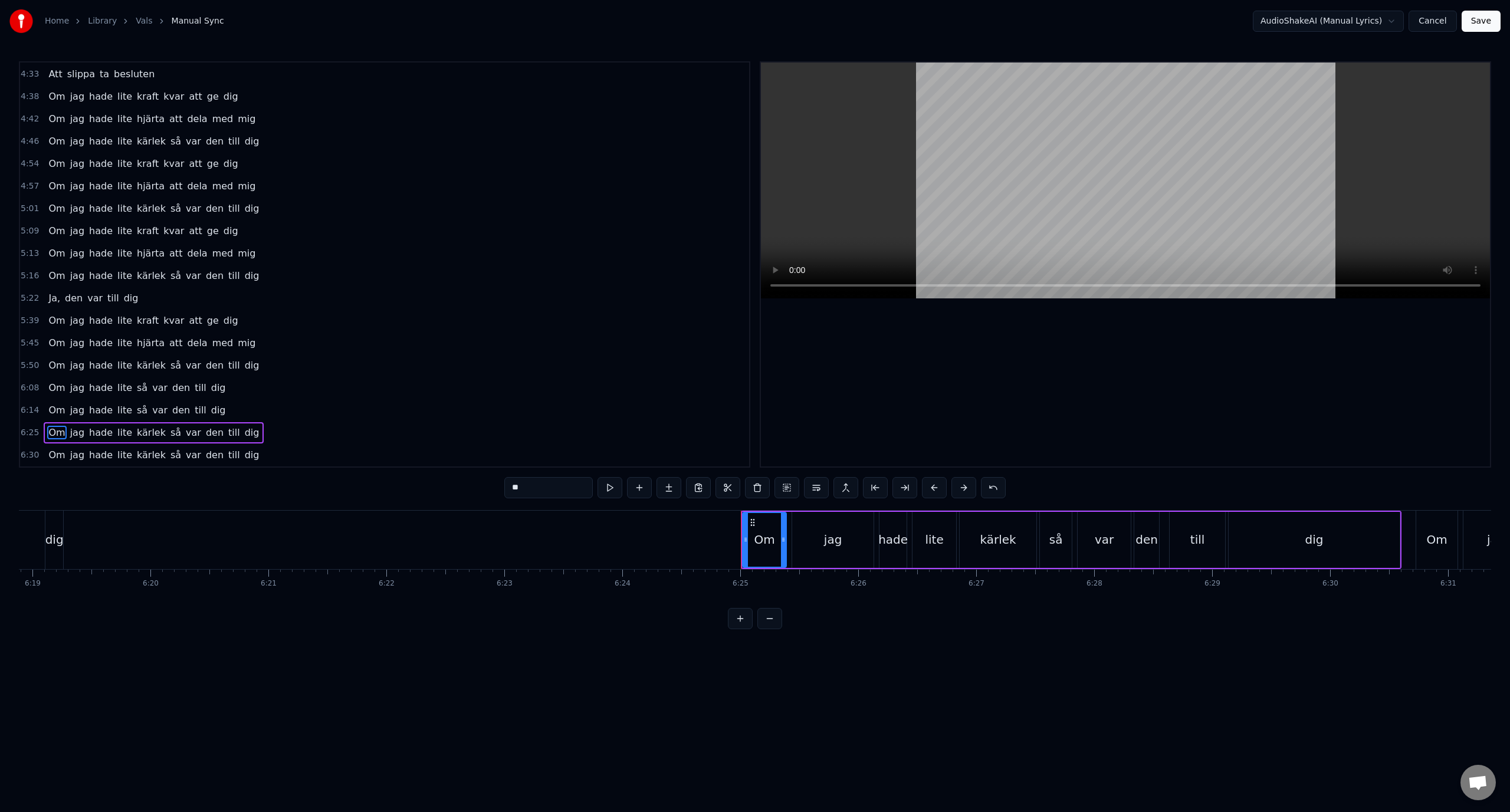
scroll to position [604, 0]
click at [94, 425] on span "hade" at bounding box center [101, 432] width 26 height 14
type input "****"
click at [83, 423] on div "Om jag hade lite kärlek så var den till dig" at bounding box center [154, 433] width 220 height 21
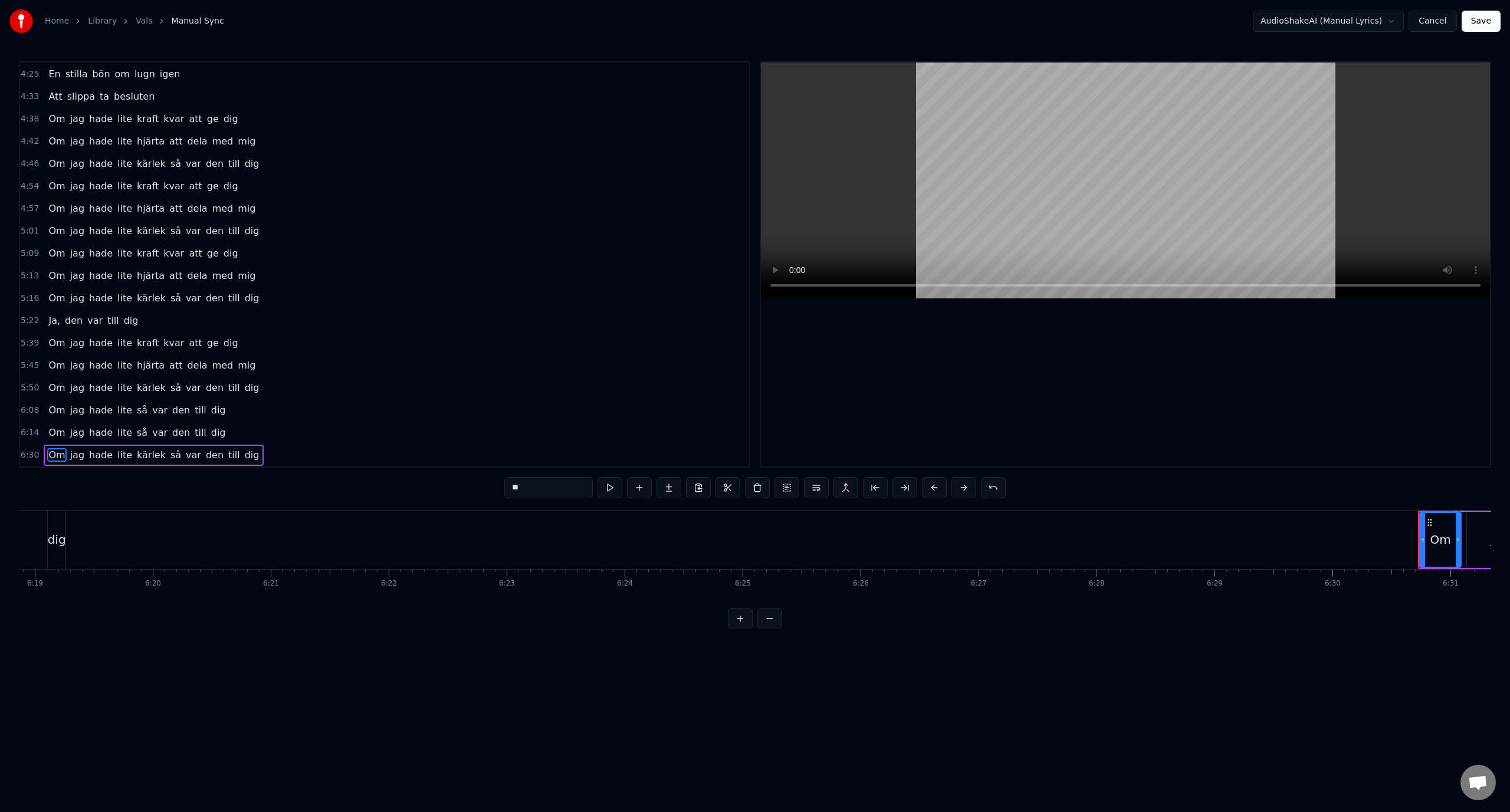
click at [88, 448] on span "hade" at bounding box center [101, 455] width 26 height 14
type input "****"
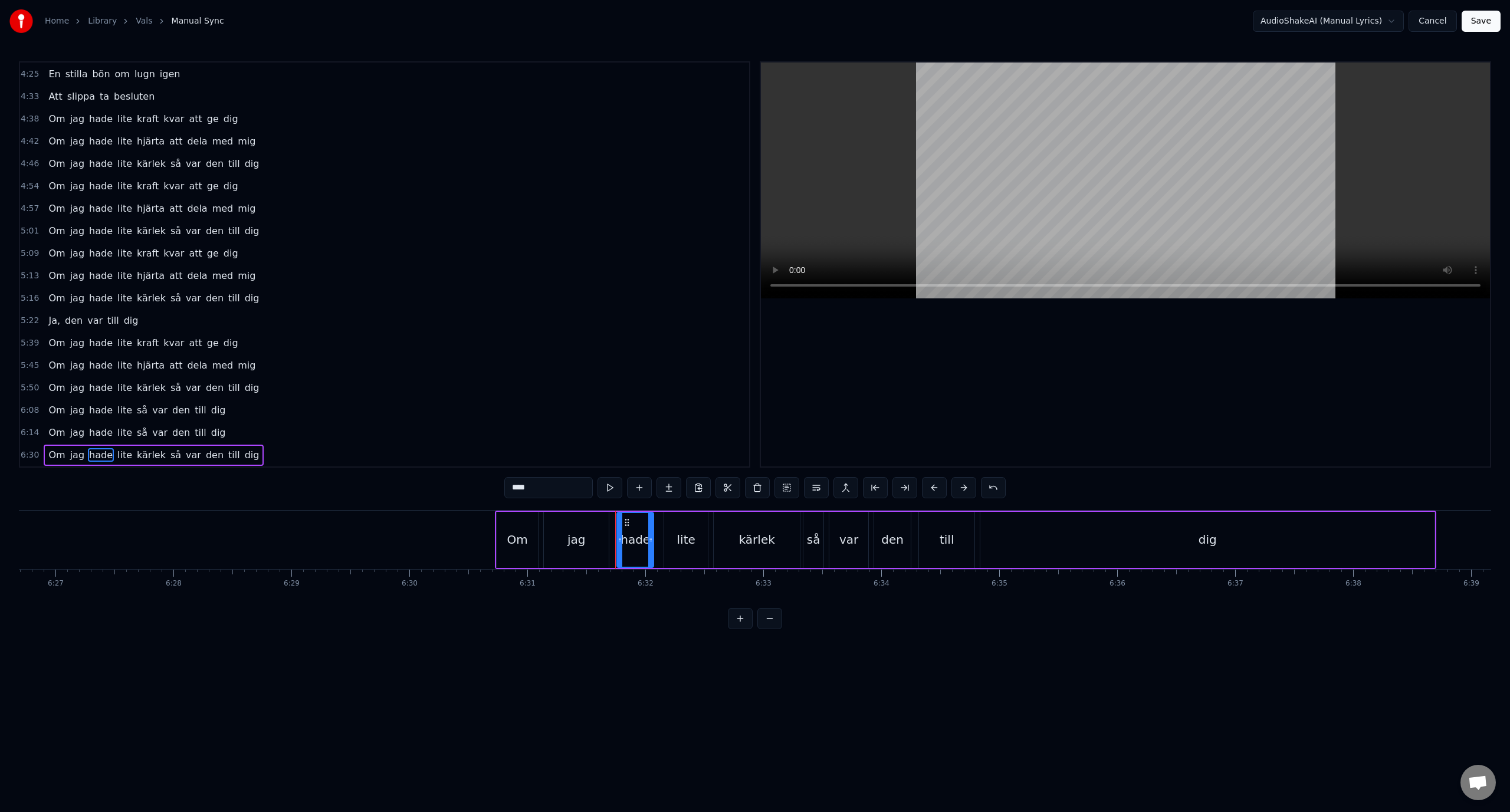
click at [72, 445] on div "Om jag hade lite kärlek så var den till dig" at bounding box center [154, 455] width 220 height 21
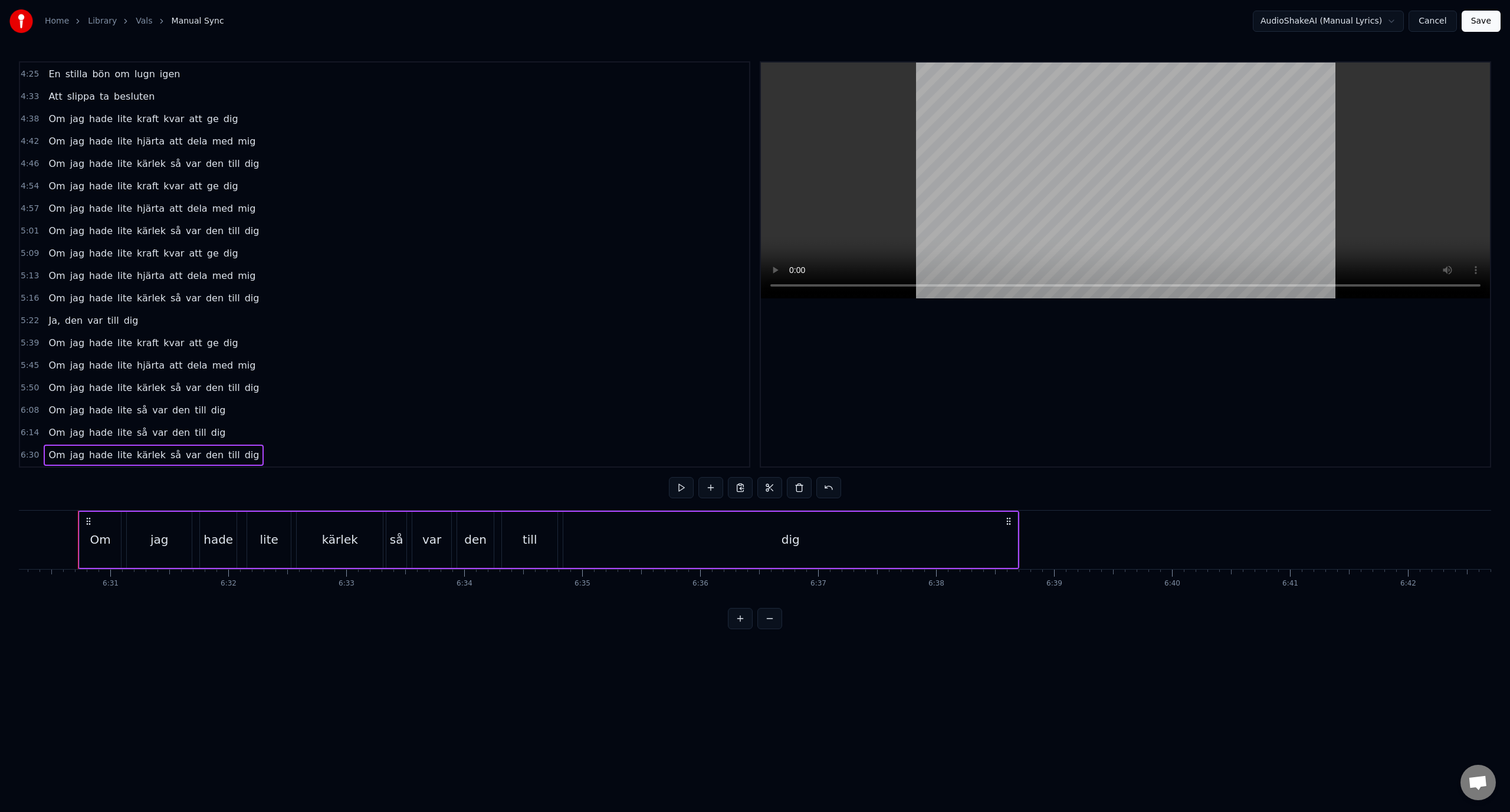
scroll to position [559, 0]
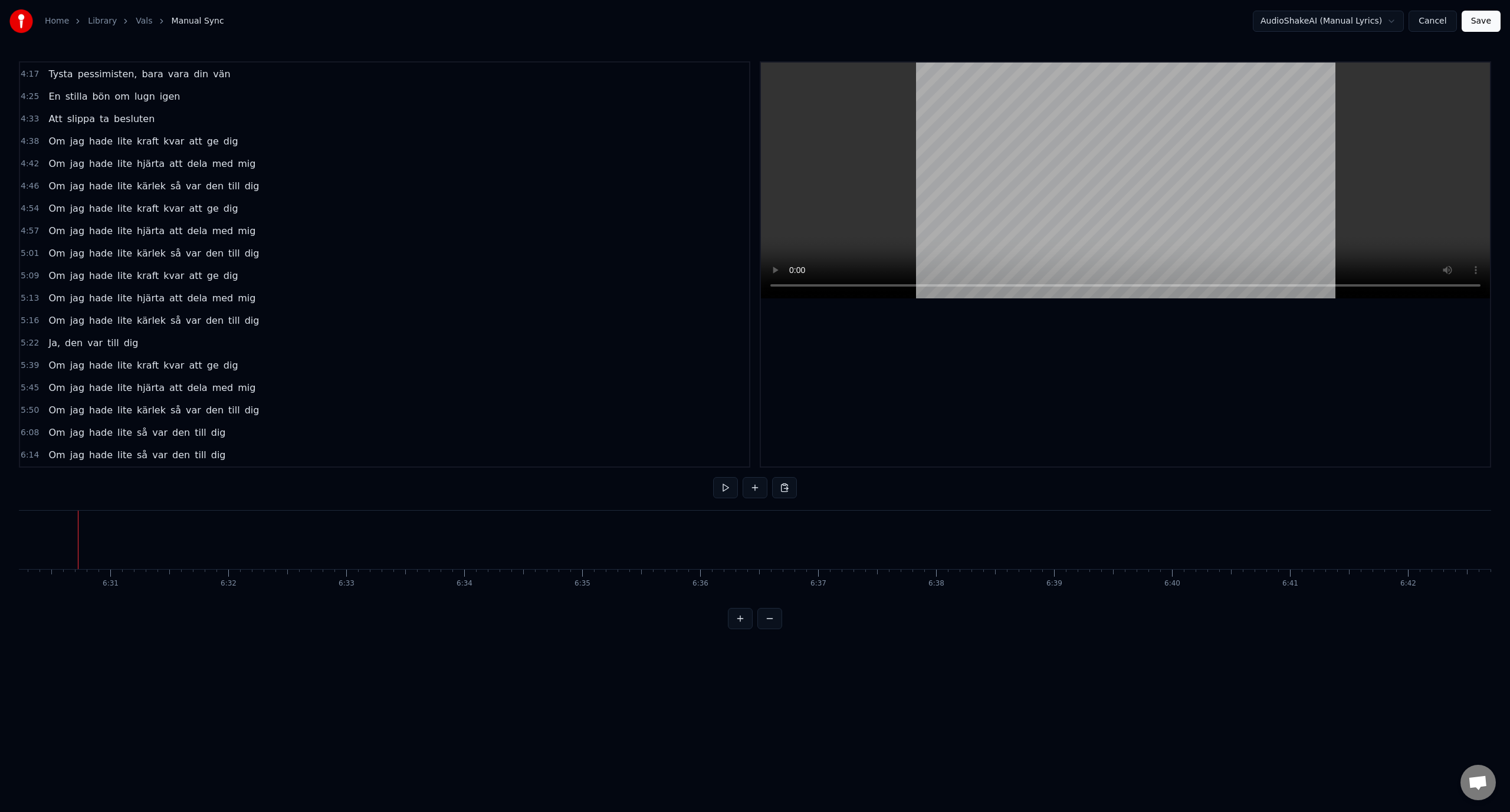
click at [90, 444] on div "6:14 Om jag hade lite så var den till dig" at bounding box center [384, 455] width 729 height 22
click at [88, 448] on span "hade" at bounding box center [101, 455] width 26 height 14
click at [79, 445] on div "Om jag hade lite så var den till dig" at bounding box center [137, 455] width 186 height 21
click at [79, 450] on div "Om jag hade lite så var den till dig" at bounding box center [137, 455] width 186 height 21
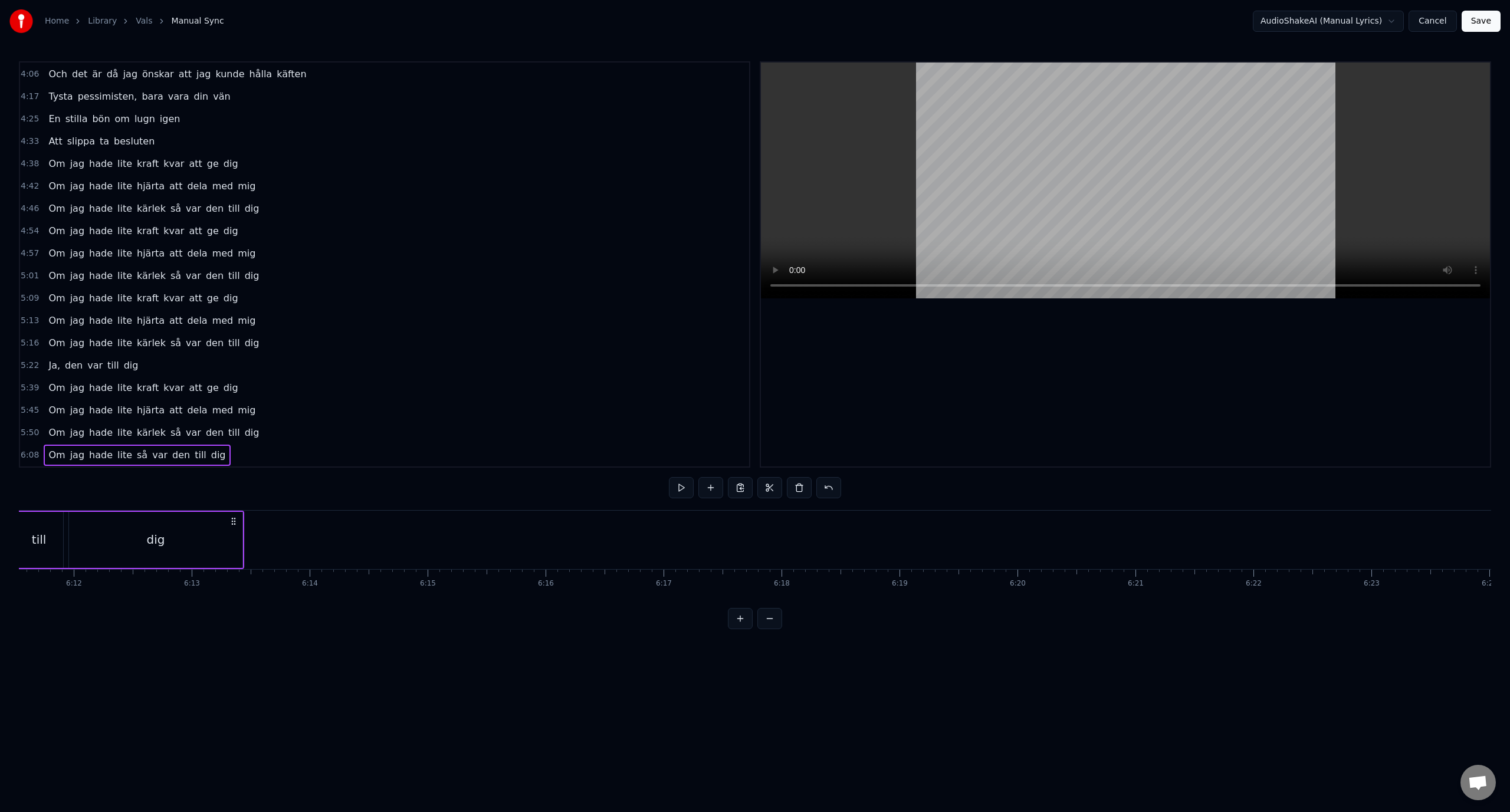
scroll to position [514, 0]
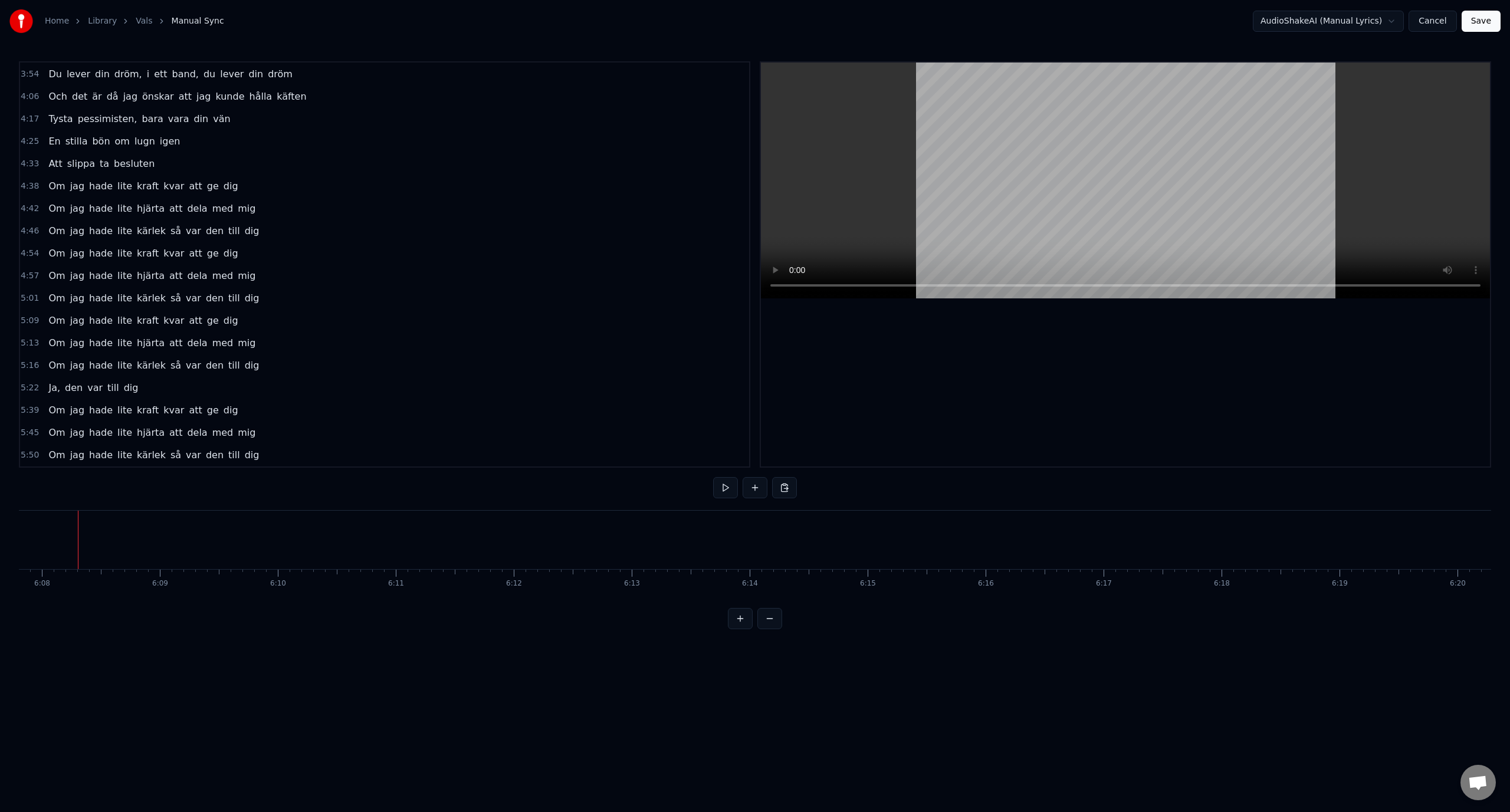
click at [94, 451] on span "hade" at bounding box center [101, 455] width 26 height 14
click at [88, 450] on span "hade" at bounding box center [101, 455] width 26 height 14
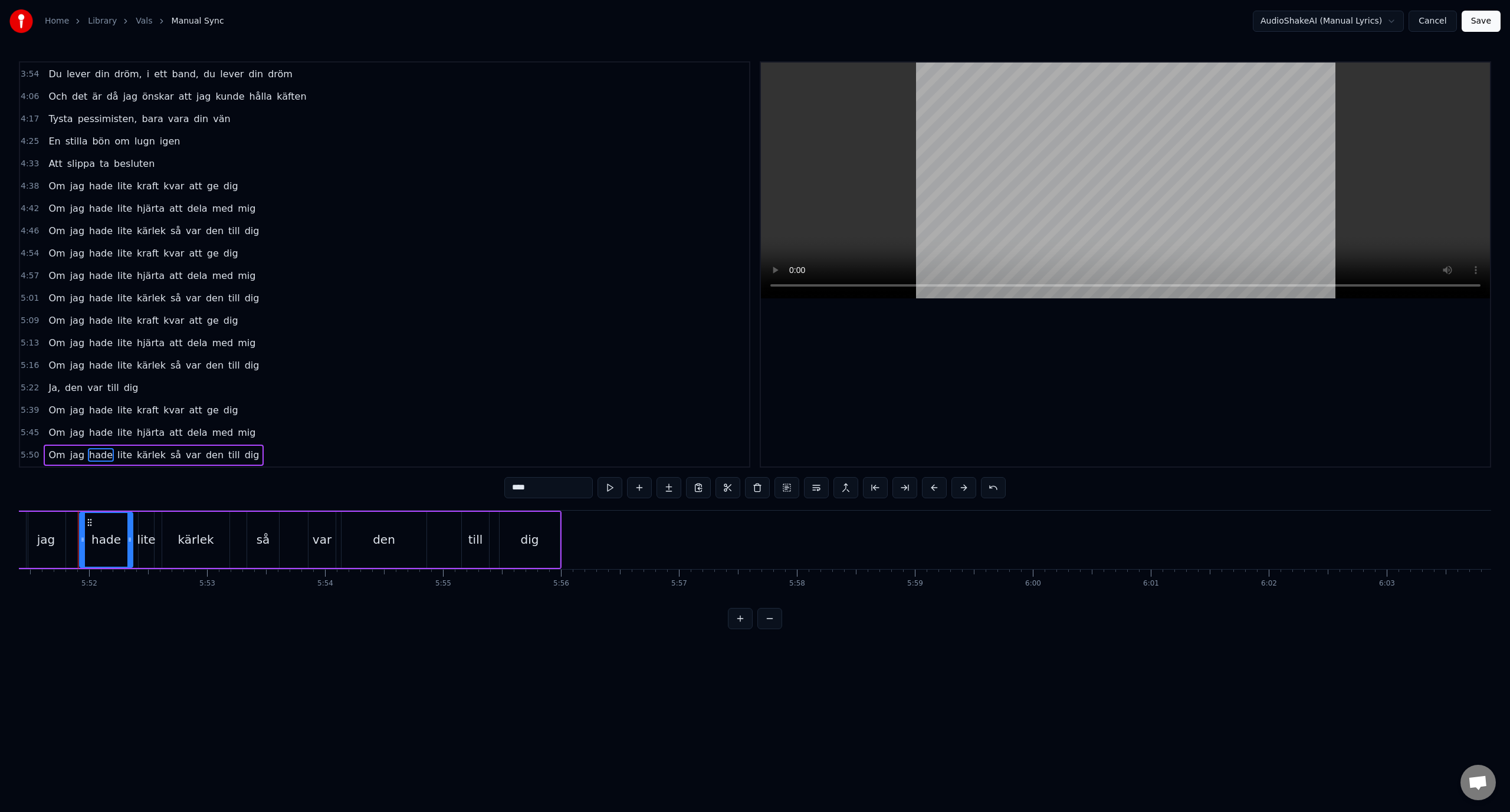
click at [86, 446] on div "Om jag hade lite kärlek så var den till dig" at bounding box center [154, 455] width 220 height 21
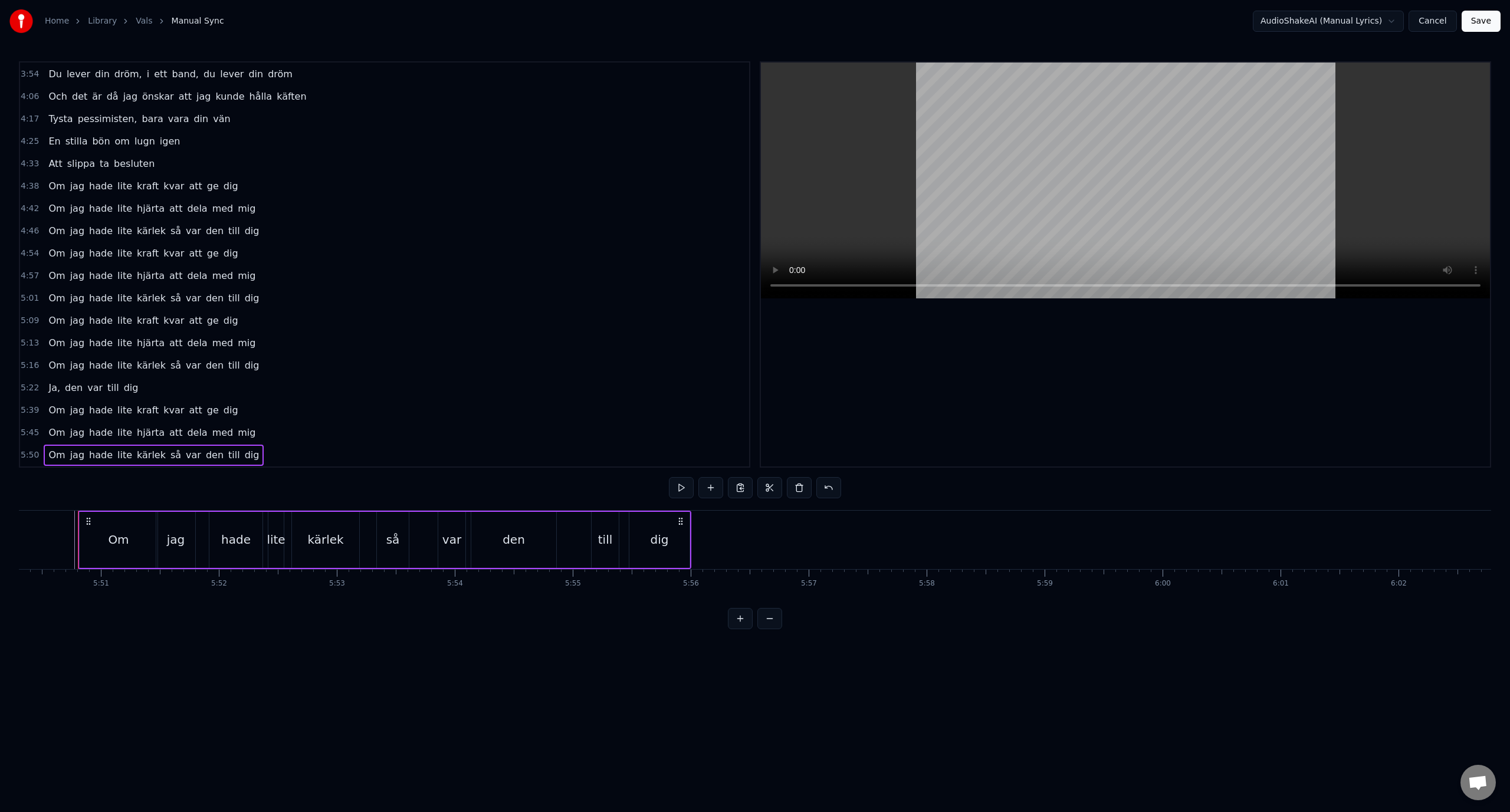
scroll to position [492, 0]
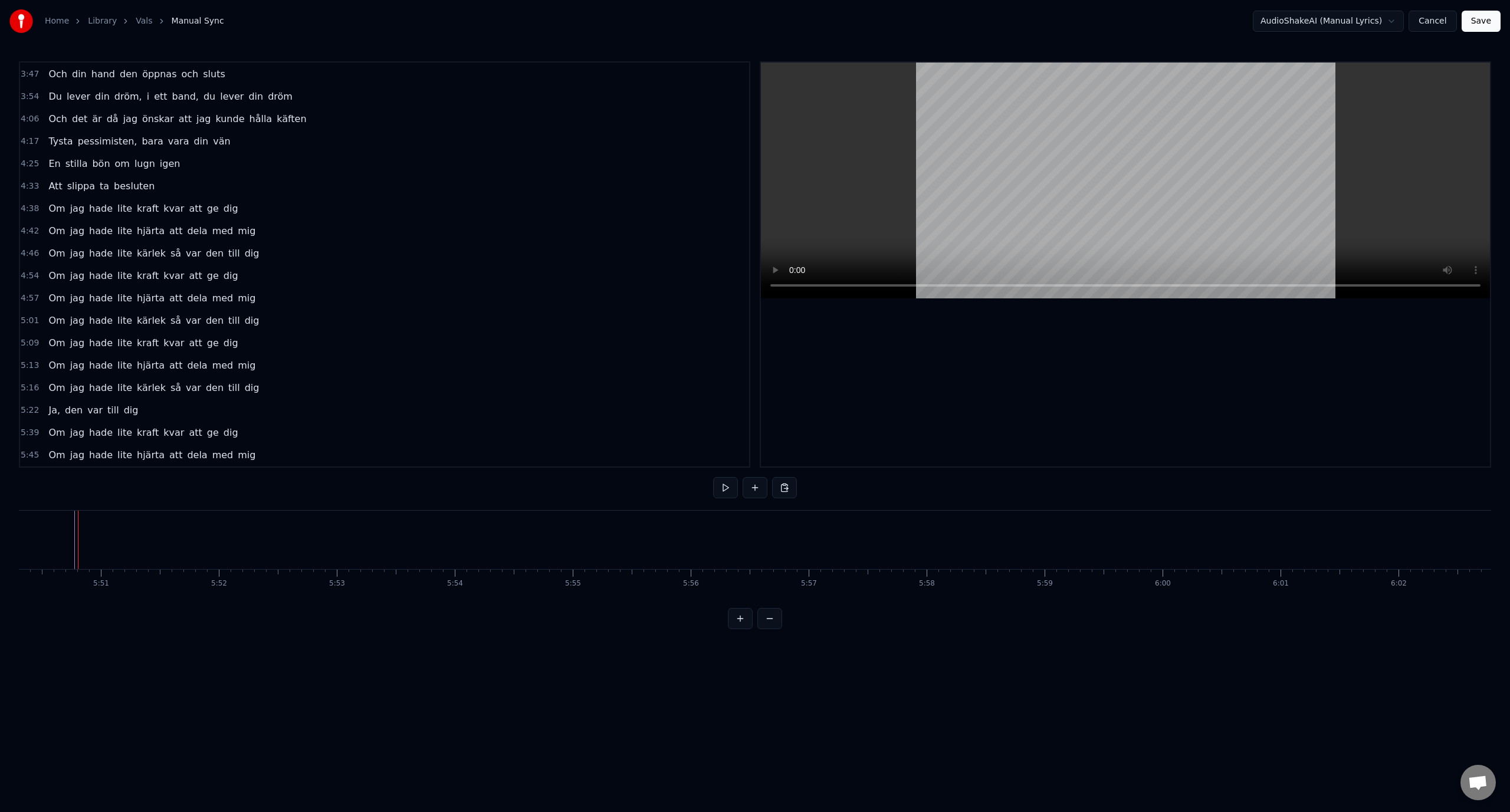
click at [86, 415] on span "var" at bounding box center [94, 410] width 17 height 14
click at [47, 413] on span "Ja," at bounding box center [53, 410] width 14 height 14
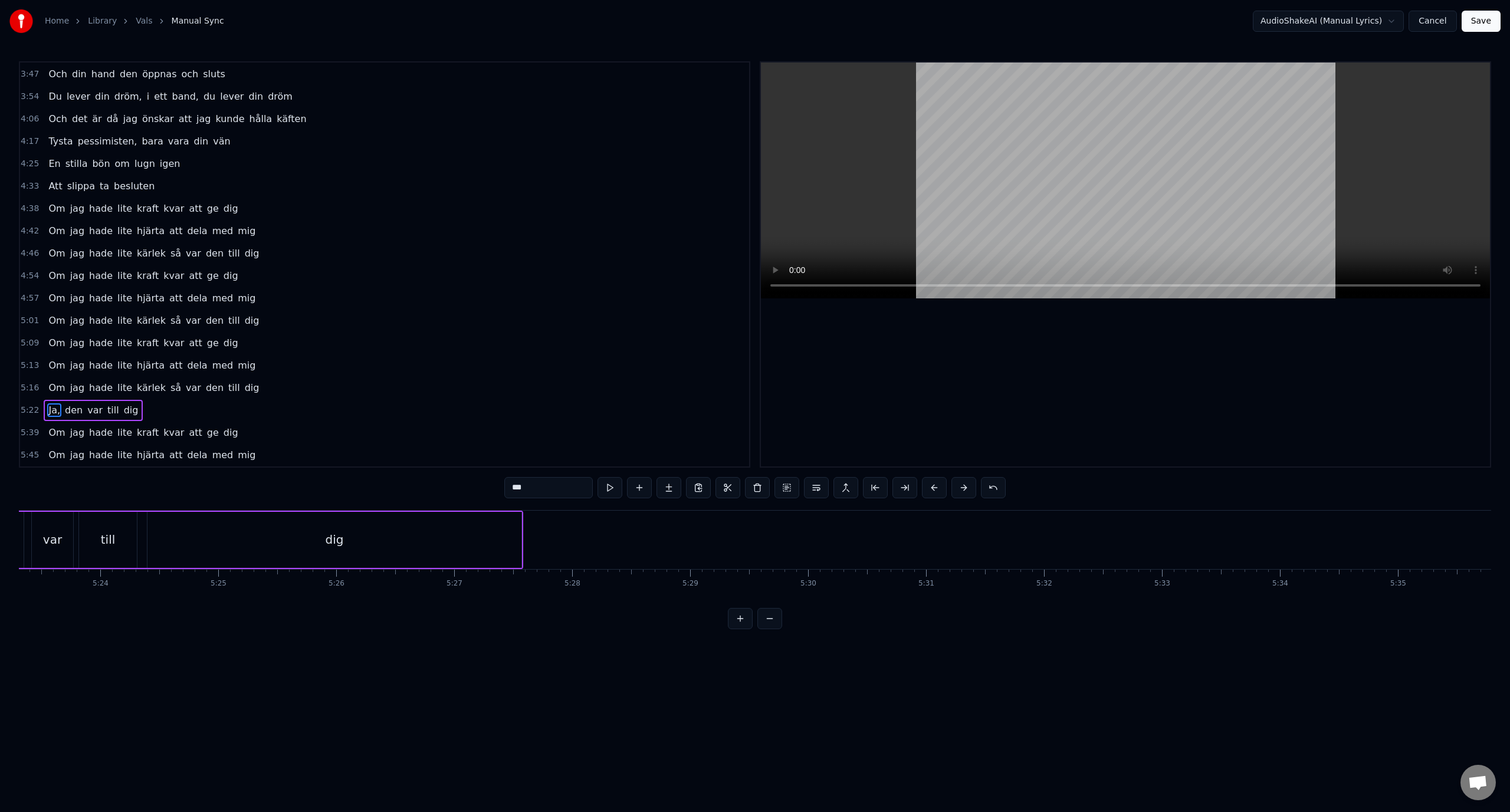
scroll to position [0, 38006]
click at [94, 404] on span "var" at bounding box center [94, 410] width 17 height 14
click at [52, 430] on span "Om" at bounding box center [56, 432] width 19 height 14
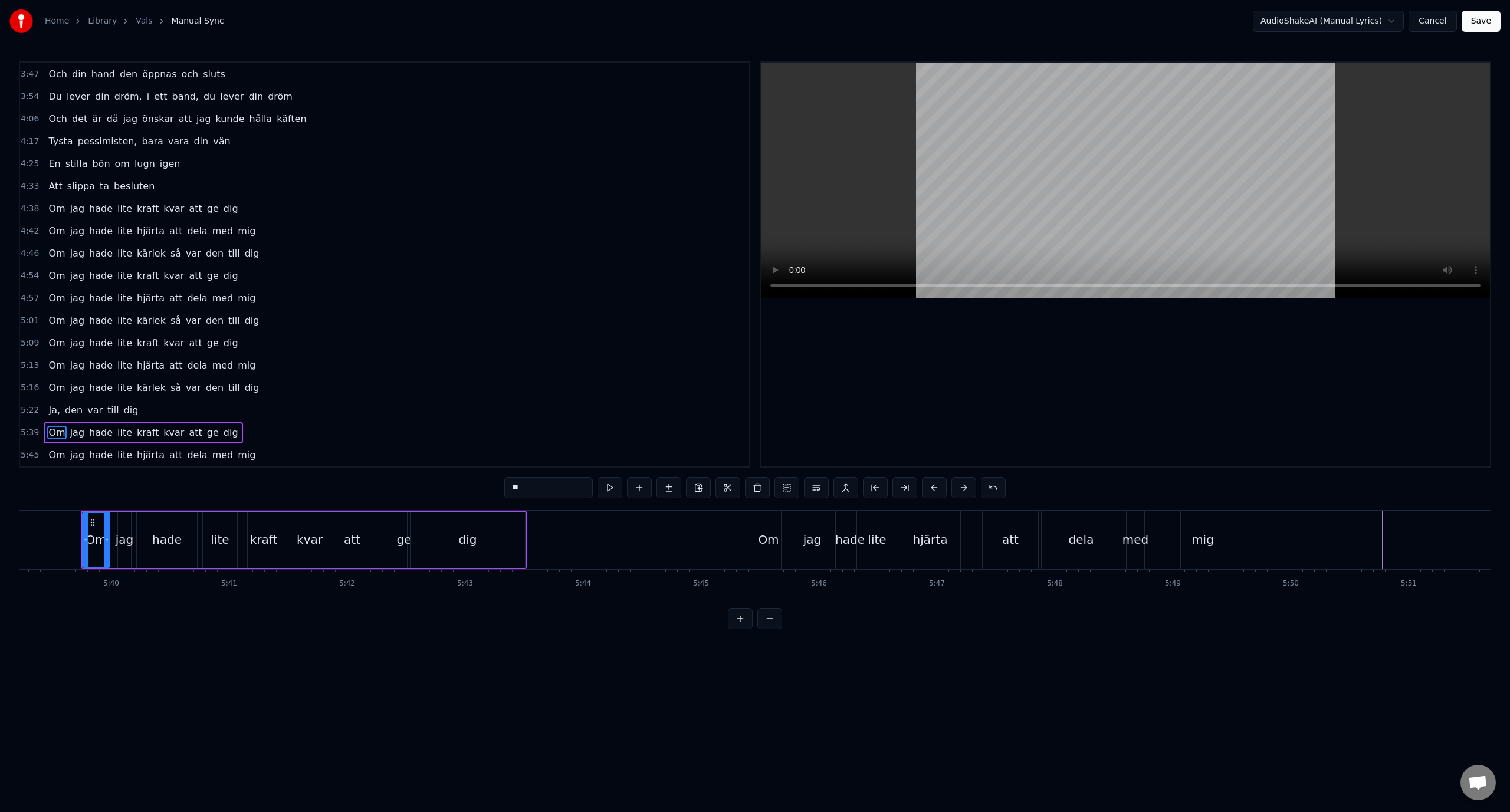
scroll to position [0, 40009]
click at [188, 426] on span "att" at bounding box center [195, 432] width 16 height 14
type input "***"
click at [181, 423] on div "Om jag hade lite kraft kvar att ge dig" at bounding box center [143, 433] width 199 height 21
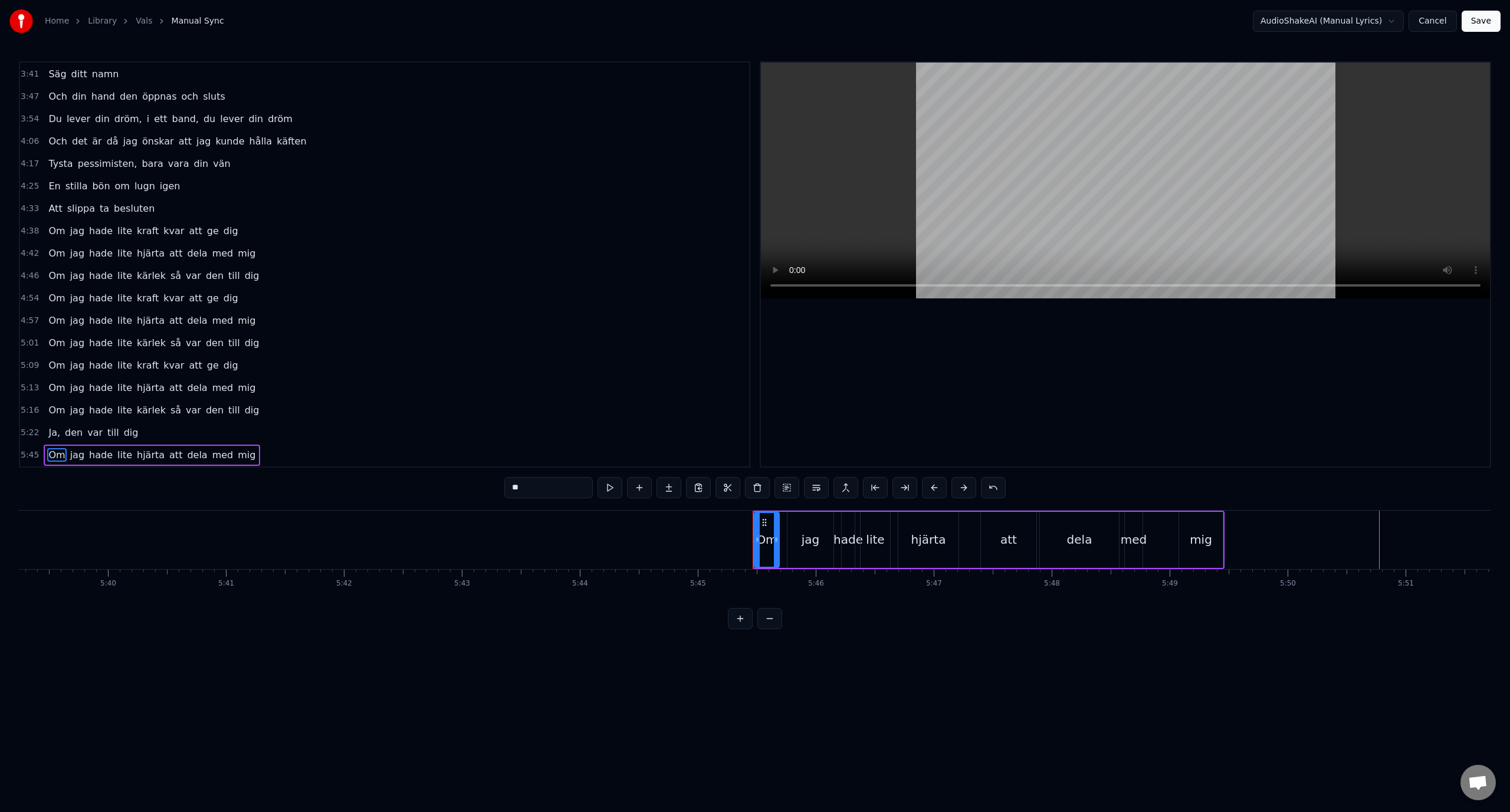
scroll to position [470, 0]
click at [168, 448] on span "att" at bounding box center [175, 455] width 16 height 14
type input "***"
click at [262, 451] on div "5:45 Om jag hade lite hjärta att dela med mig" at bounding box center [384, 455] width 729 height 22
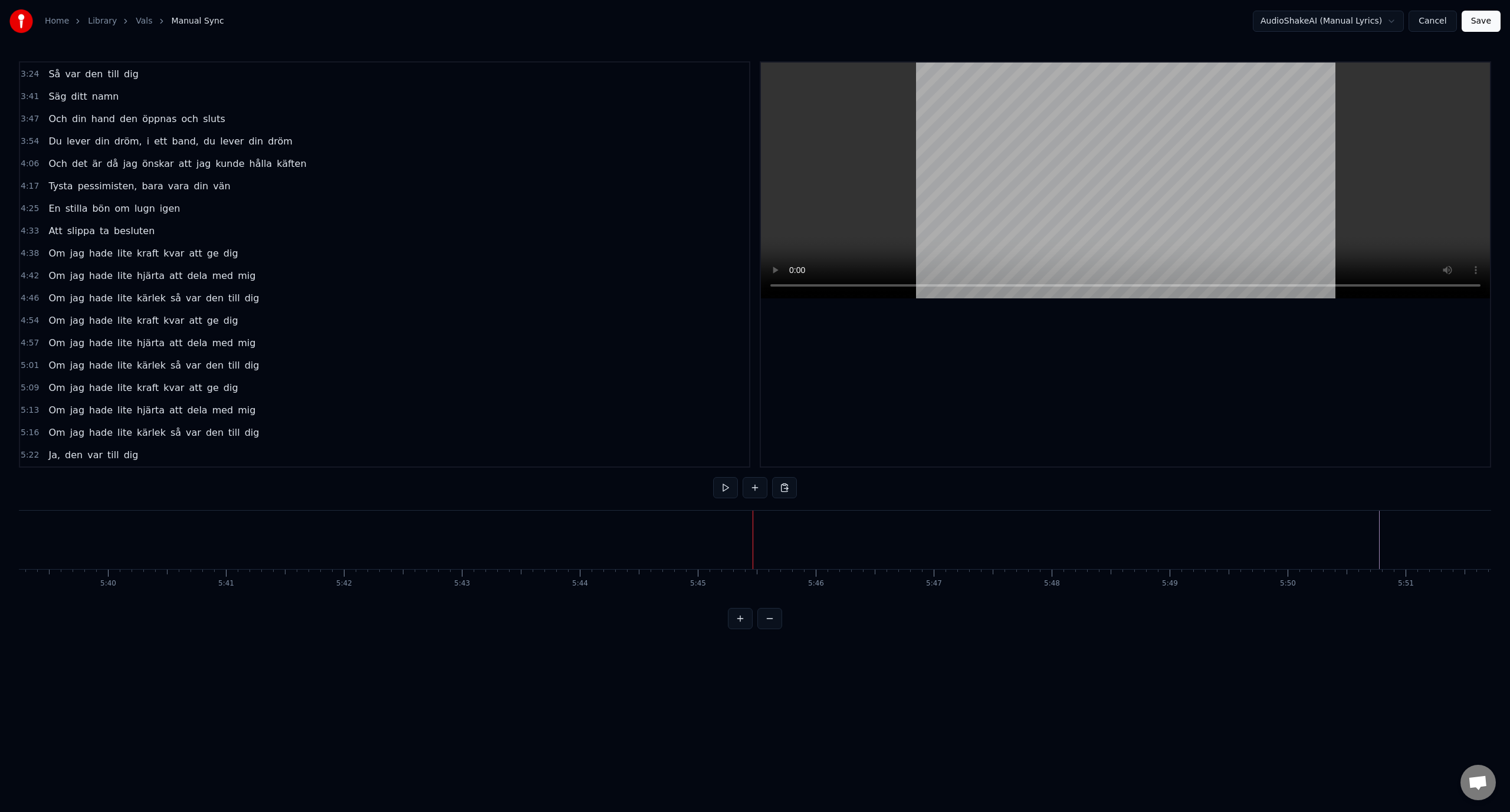
scroll to position [447, 0]
click at [47, 459] on span "Ja," at bounding box center [53, 455] width 14 height 14
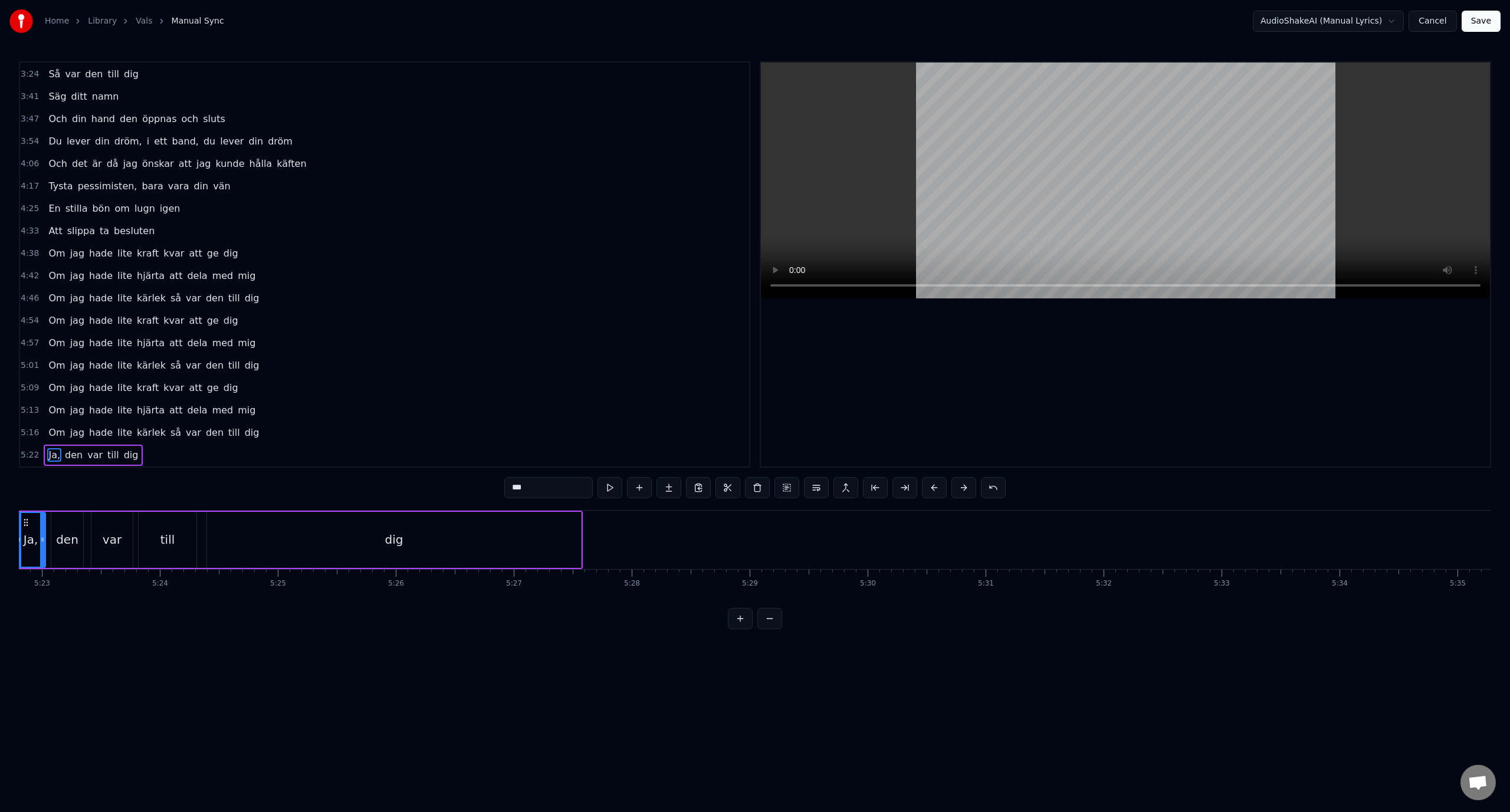
scroll to position [0, 38006]
click at [202, 455] on div "5:22 Ja, den var till dig" at bounding box center [384, 455] width 729 height 22
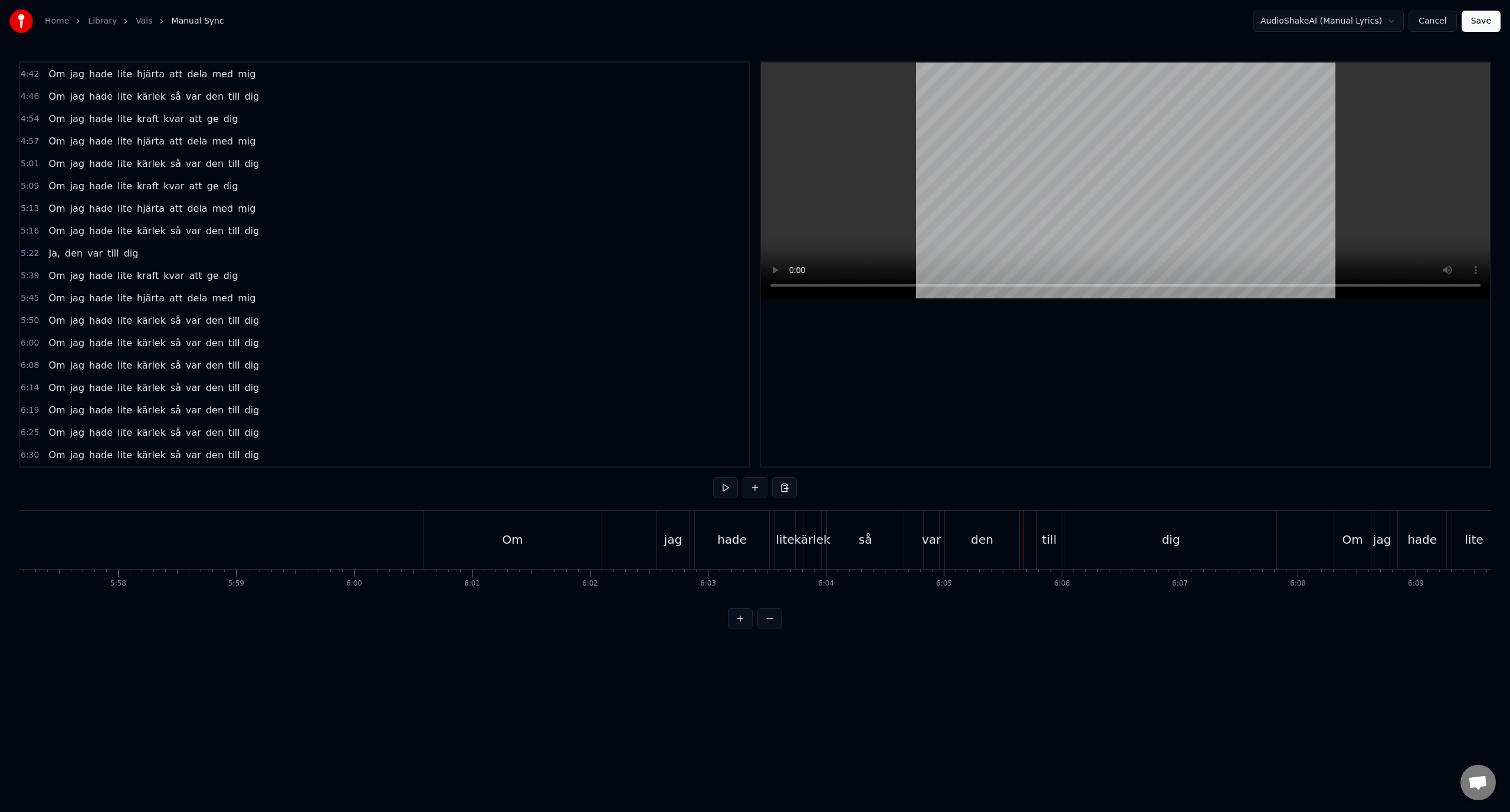
scroll to position [672, 0]
click at [49, 230] on span "Ja," at bounding box center [53, 230] width 14 height 14
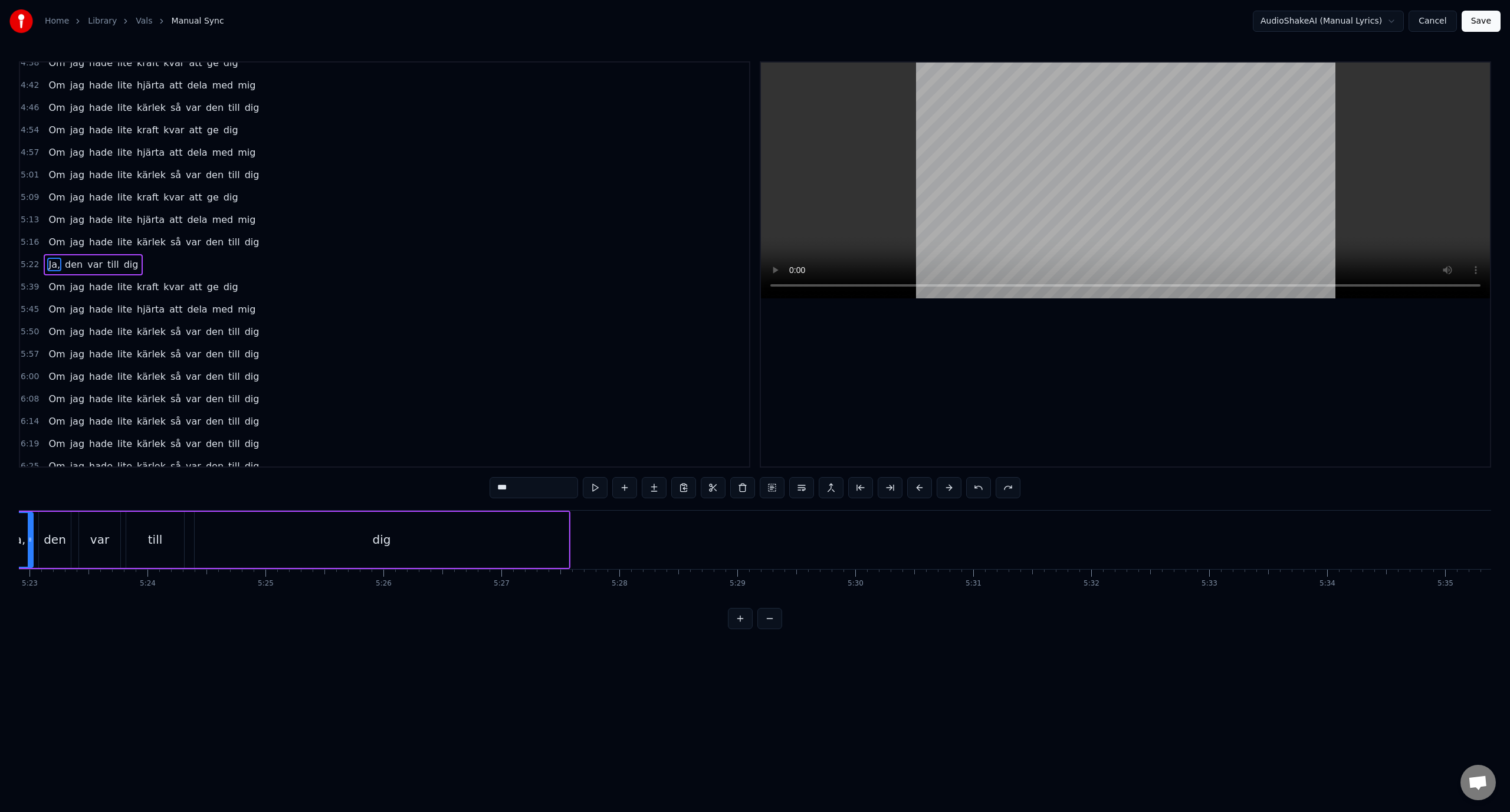
scroll to position [0, 38006]
click at [96, 280] on span "hade" at bounding box center [101, 287] width 26 height 14
type input "****"
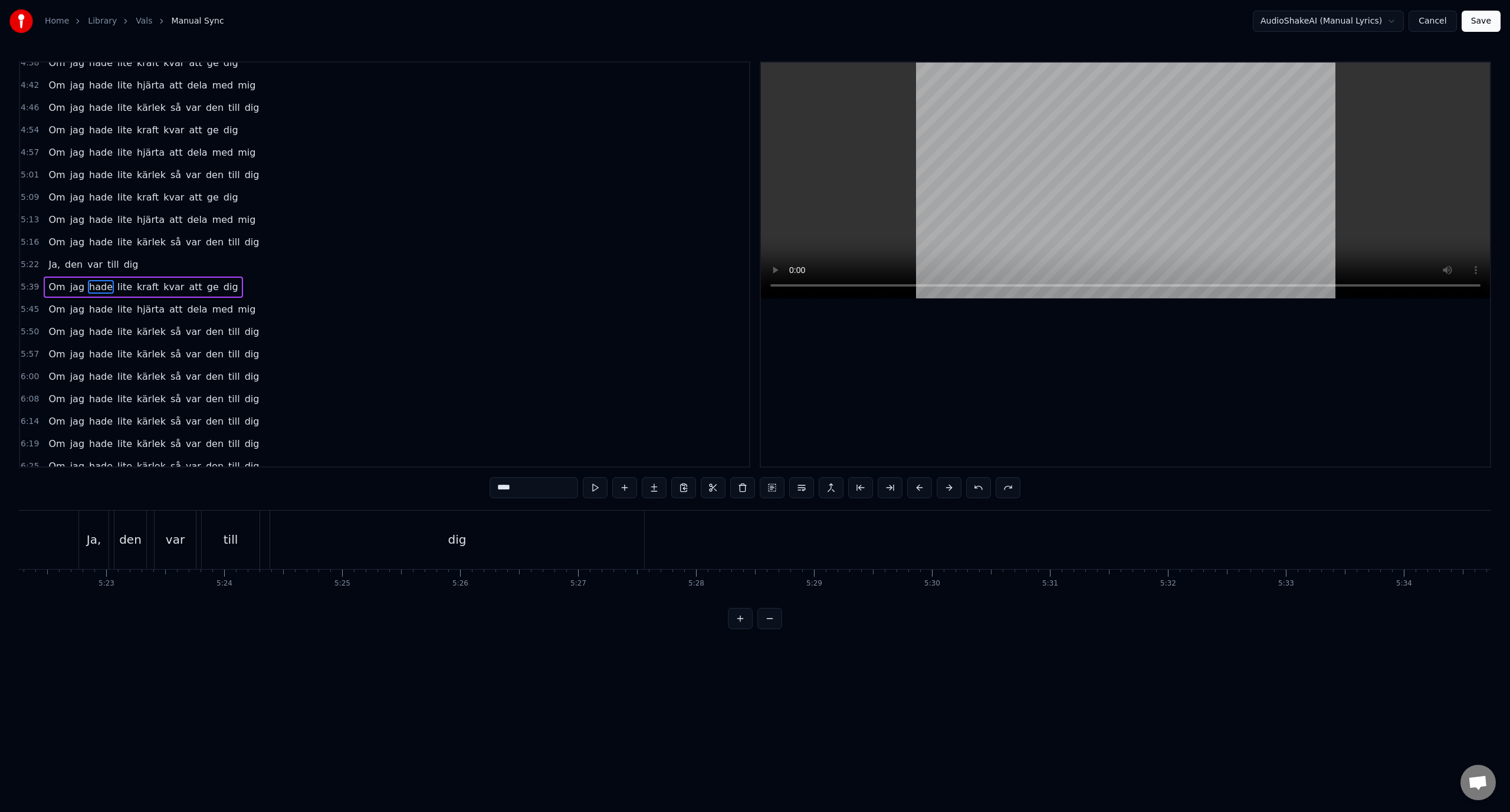
scroll to position [660, 0]
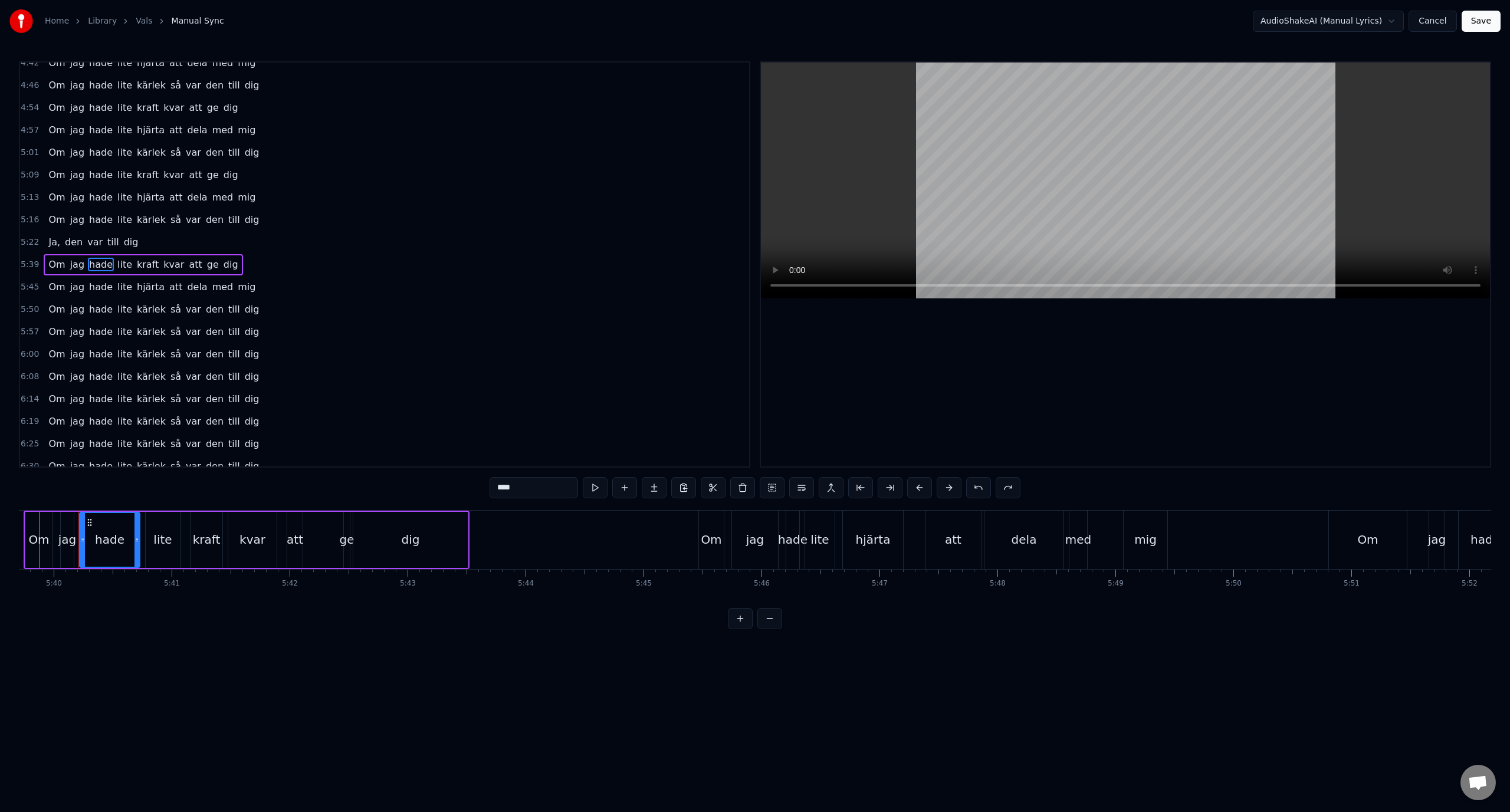
click at [270, 260] on div "5:39 Om jag hade lite kraft kvar att ge dig" at bounding box center [384, 265] width 729 height 22
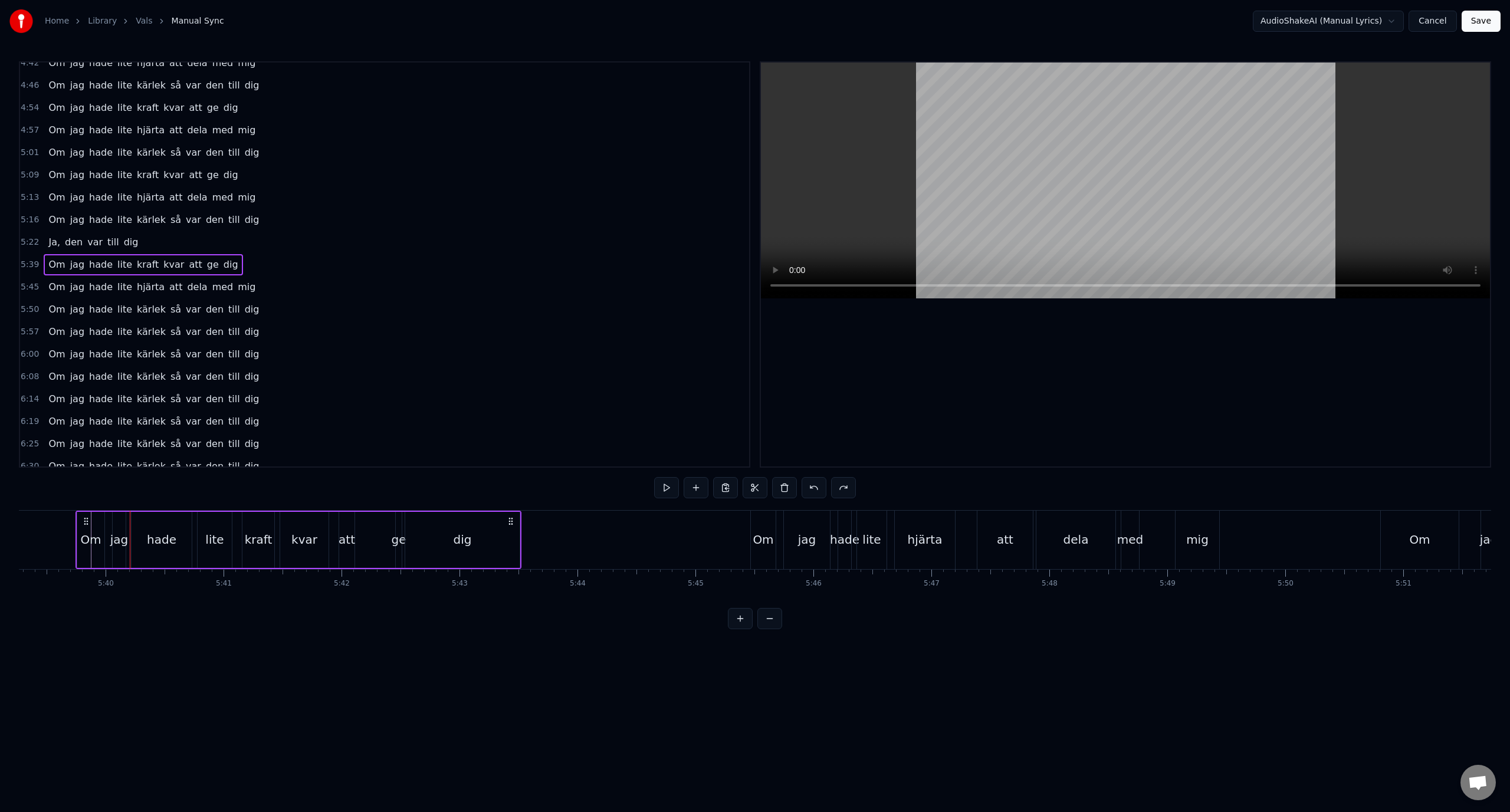
scroll to position [0, 40009]
click at [268, 287] on div "5:45 Om jag hade lite hjärta att dela med mig" at bounding box center [384, 287] width 729 height 22
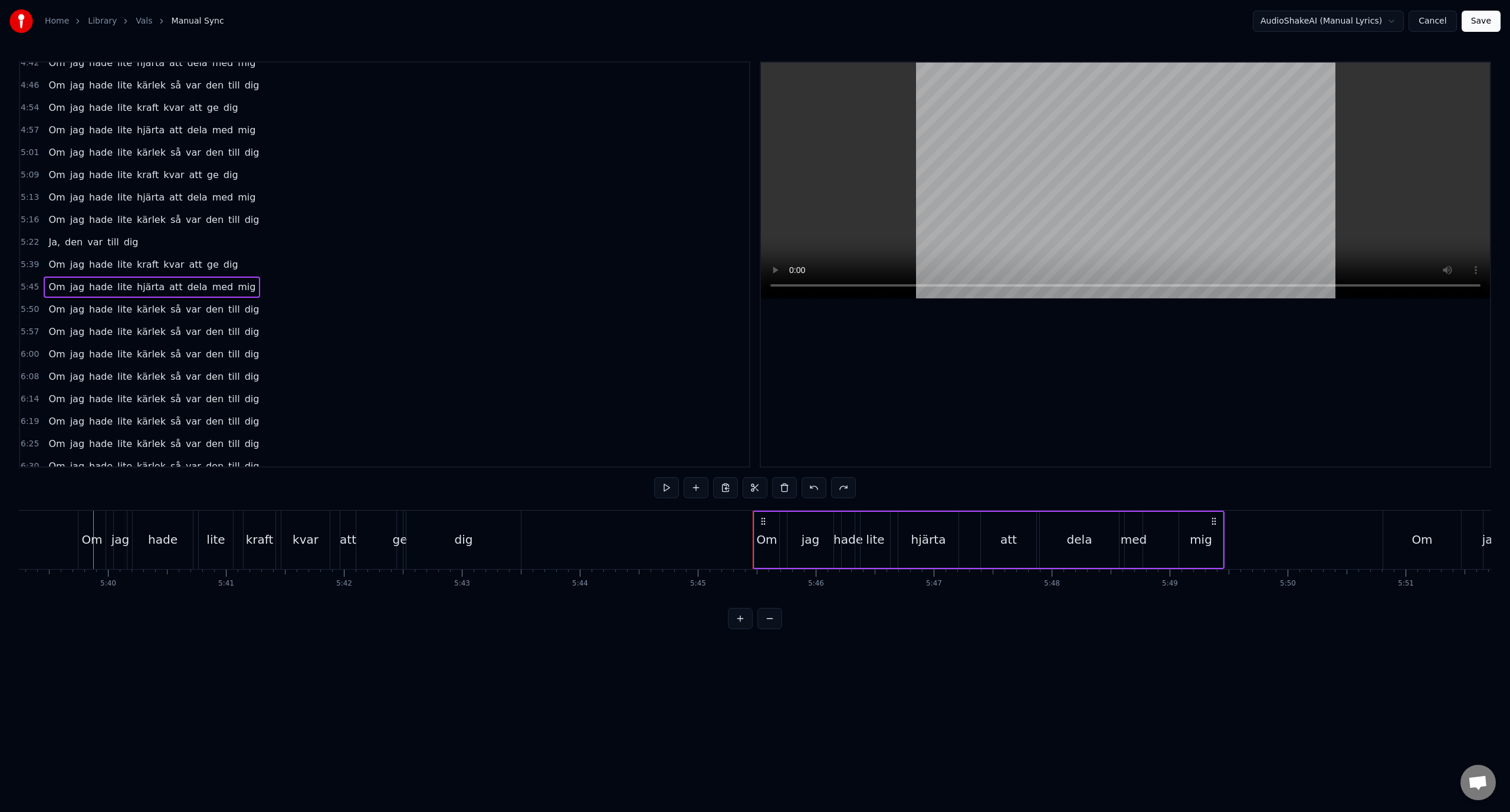
click at [262, 274] on div "5:39 Om jag hade lite kraft kvar att ge dig" at bounding box center [384, 265] width 729 height 22
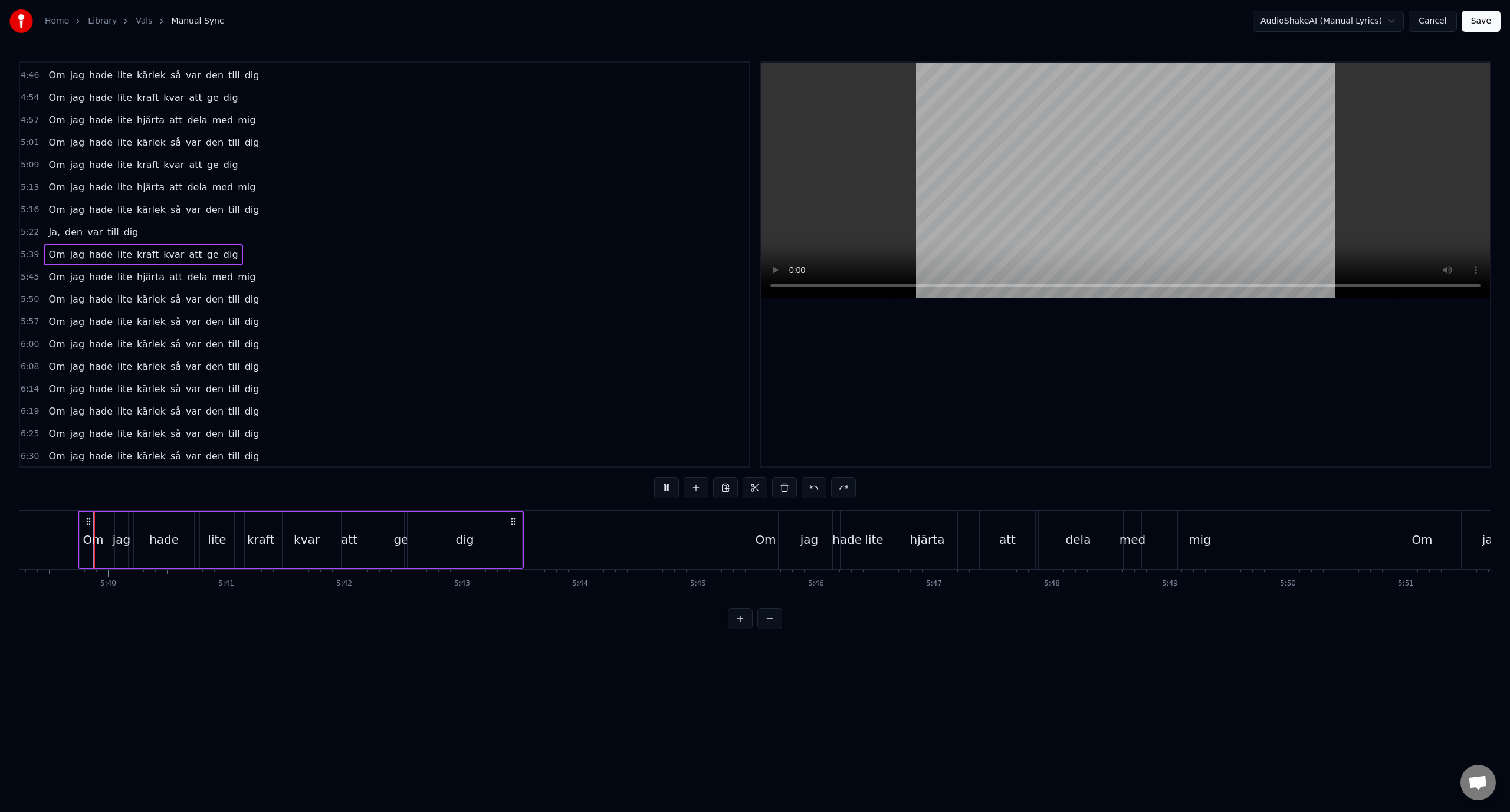
scroll to position [672, 0]
click at [234, 277] on div "Om jag hade lite hjärta att dela med mig" at bounding box center [152, 275] width 216 height 21
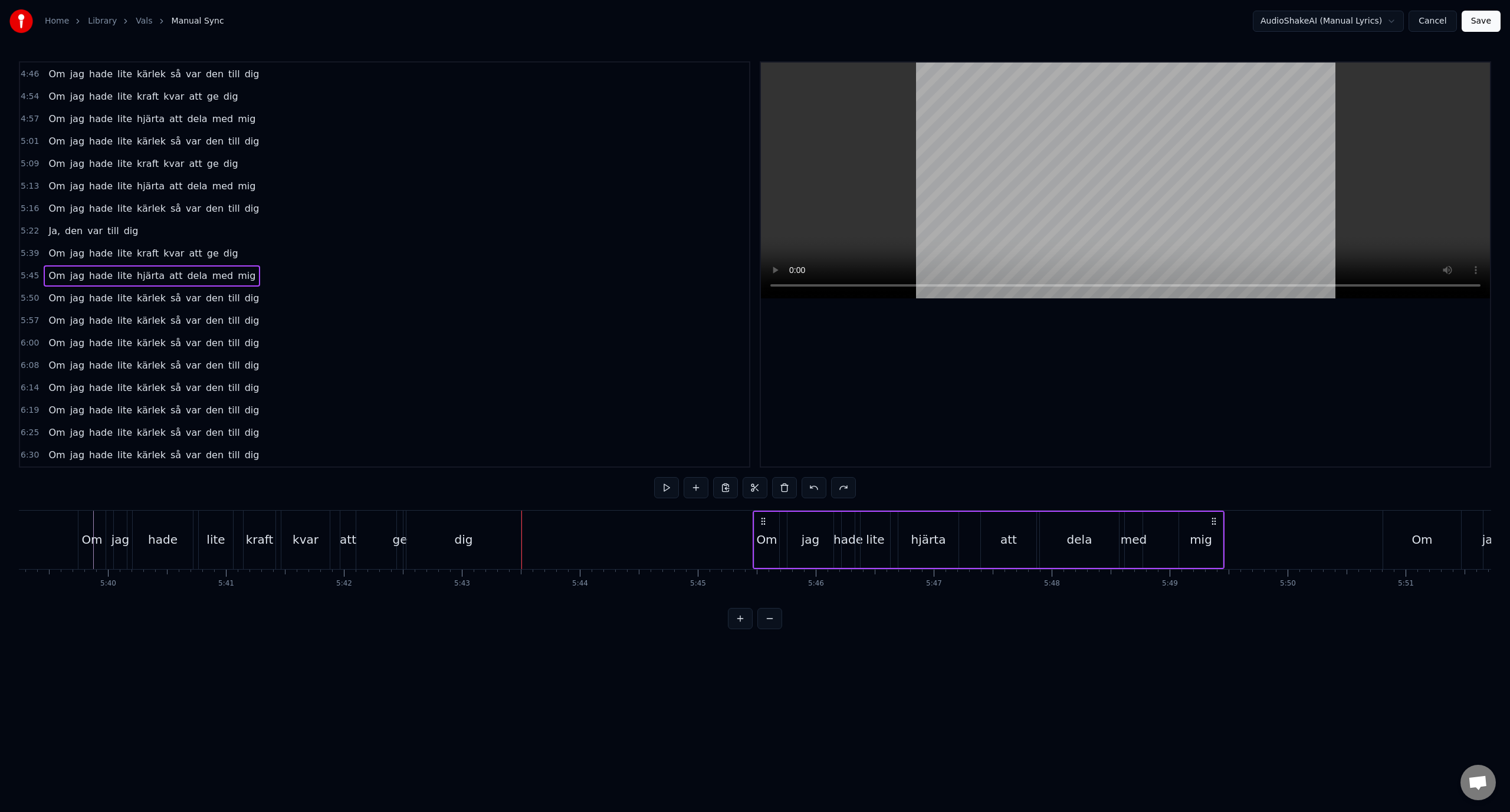
click at [234, 277] on div "Om jag hade lite hjärta att dela med mig" at bounding box center [152, 275] width 216 height 21
click at [238, 295] on div "Om jag hade lite kärlek så var den till dig" at bounding box center [154, 298] width 220 height 21
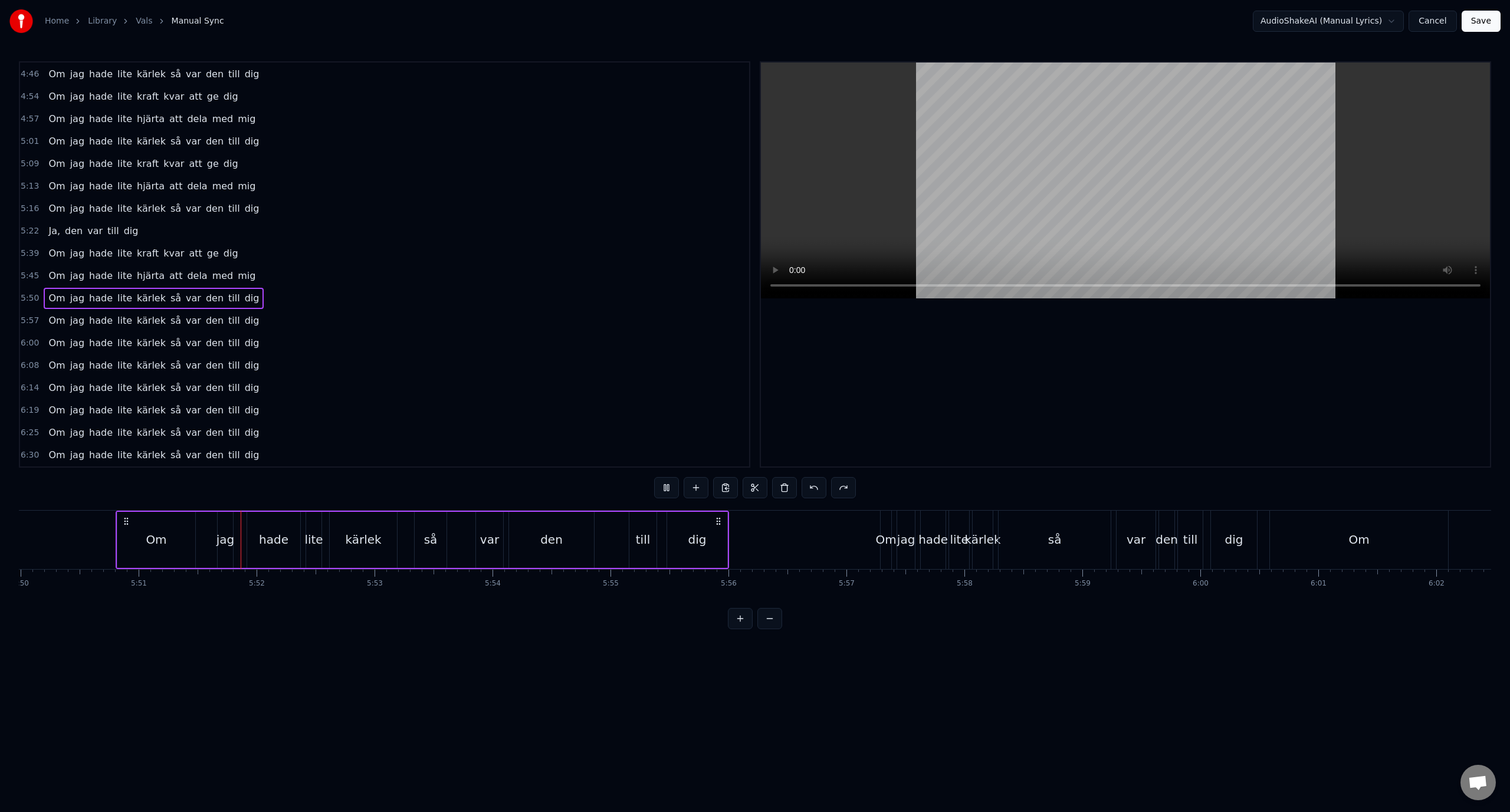
scroll to position [0, 41372]
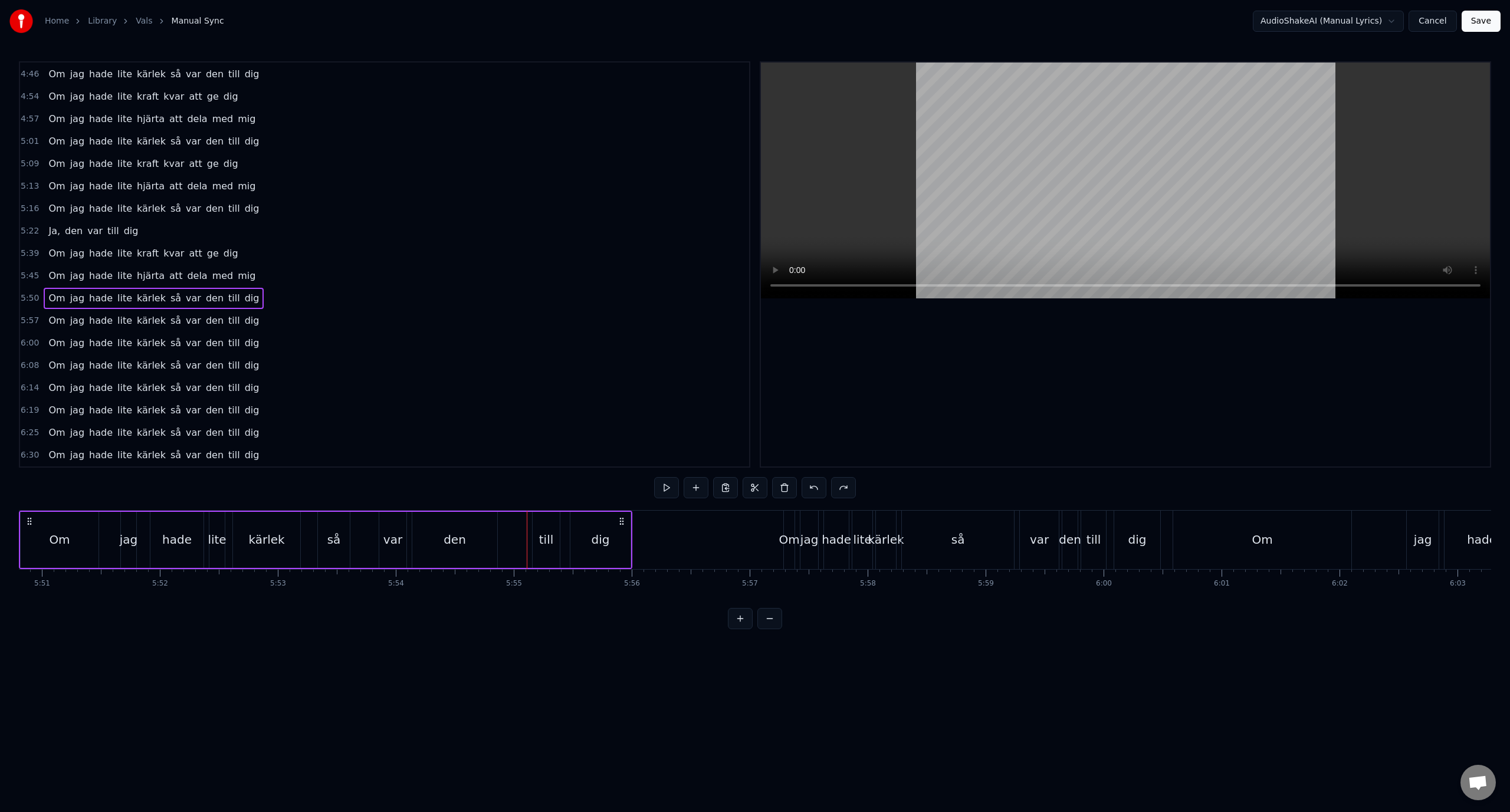
drag, startPoint x: 513, startPoint y: 534, endPoint x: 596, endPoint y: 562, distance: 87.6
click at [596, 562] on div "Om jag hade lite kärlek så var den till dig" at bounding box center [325, 540] width 613 height 59
click at [244, 300] on span "dig" at bounding box center [252, 298] width 17 height 14
click at [227, 297] on span "till" at bounding box center [234, 298] width 14 height 14
drag, startPoint x: 541, startPoint y: 524, endPoint x: 499, endPoint y: 525, distance: 42.0
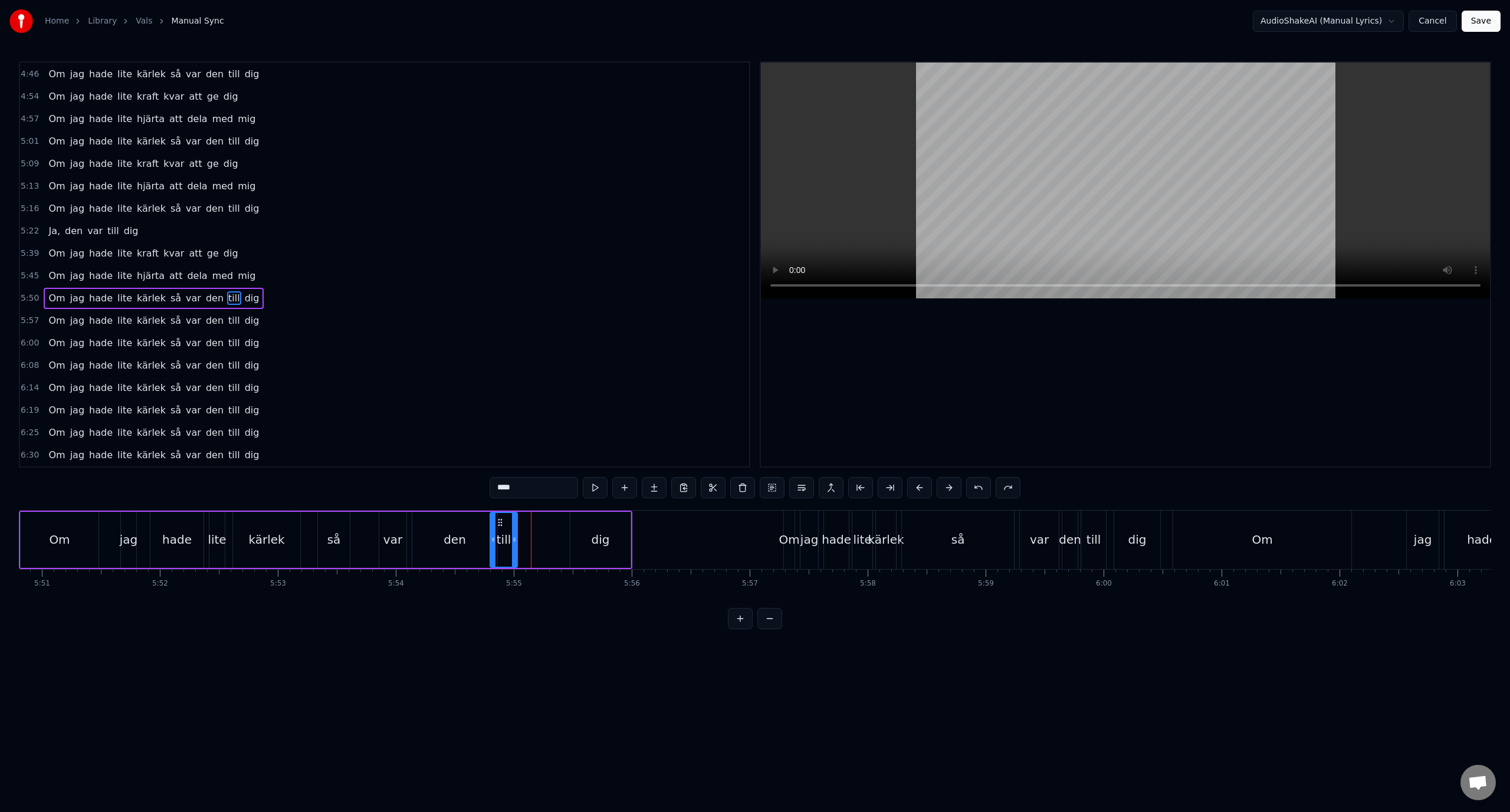
click at [499, 525] on circle at bounding box center [498, 524] width 1 height 1
click at [244, 294] on span "dig" at bounding box center [252, 298] width 17 height 14
type input "***"
drag, startPoint x: 577, startPoint y: 521, endPoint x: 535, endPoint y: 526, distance: 42.3
click at [535, 526] on icon at bounding box center [536, 522] width 9 height 9
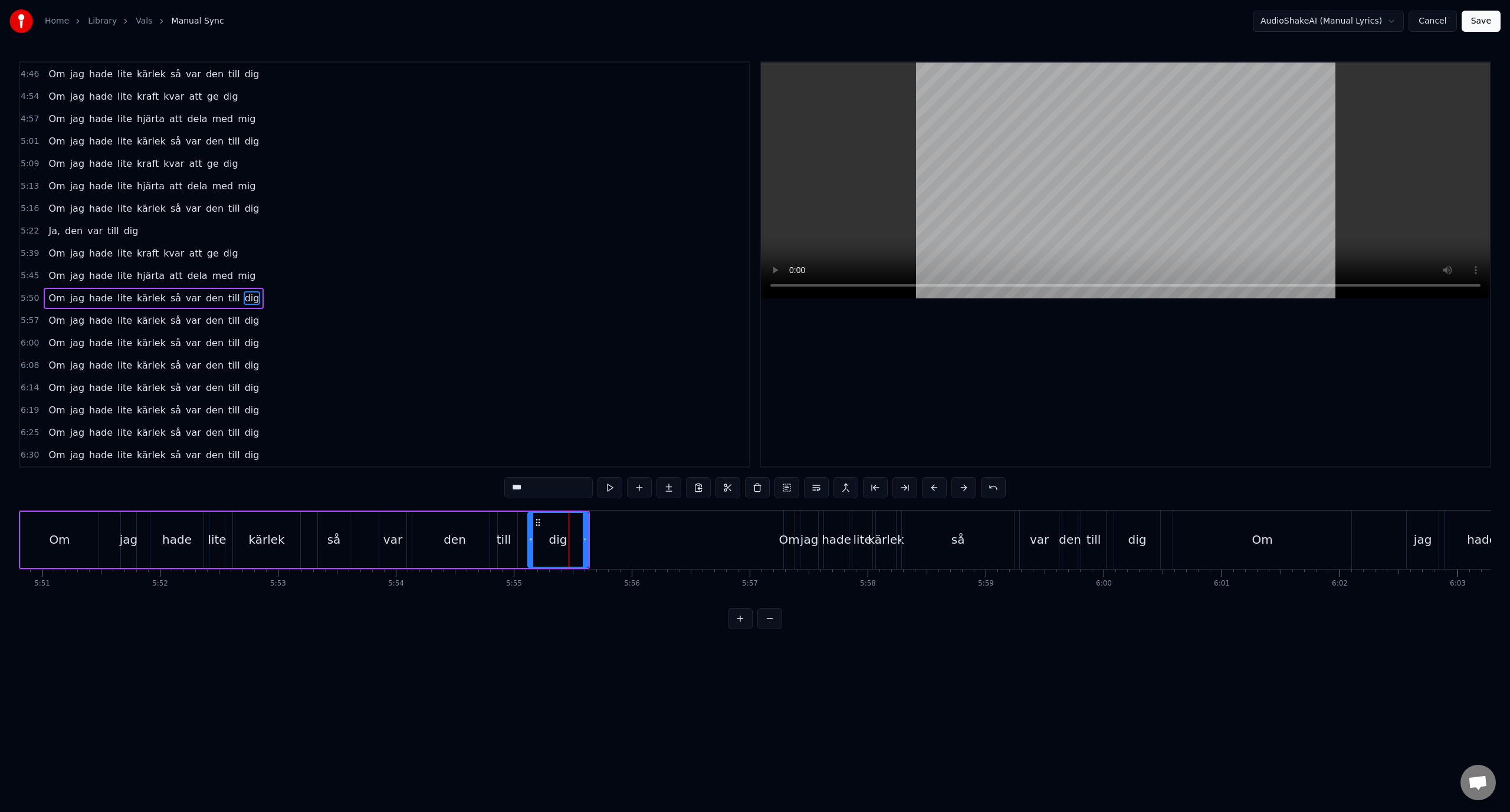
click at [62, 293] on div "Om jag hade lite kärlek så var den till dig" at bounding box center [154, 298] width 220 height 21
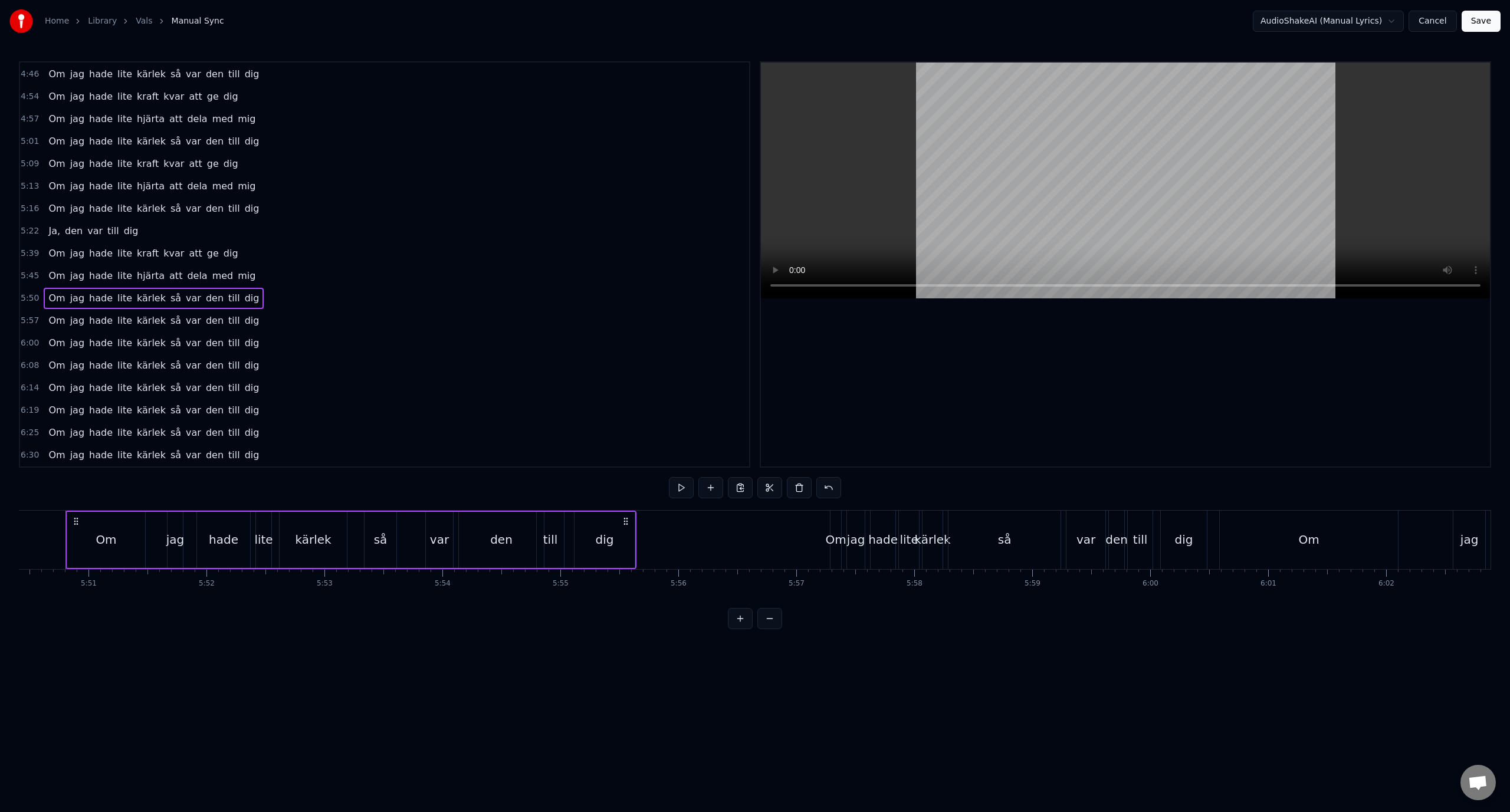
scroll to position [0, 41313]
click at [533, 534] on div "den" at bounding box center [513, 539] width 85 height 56
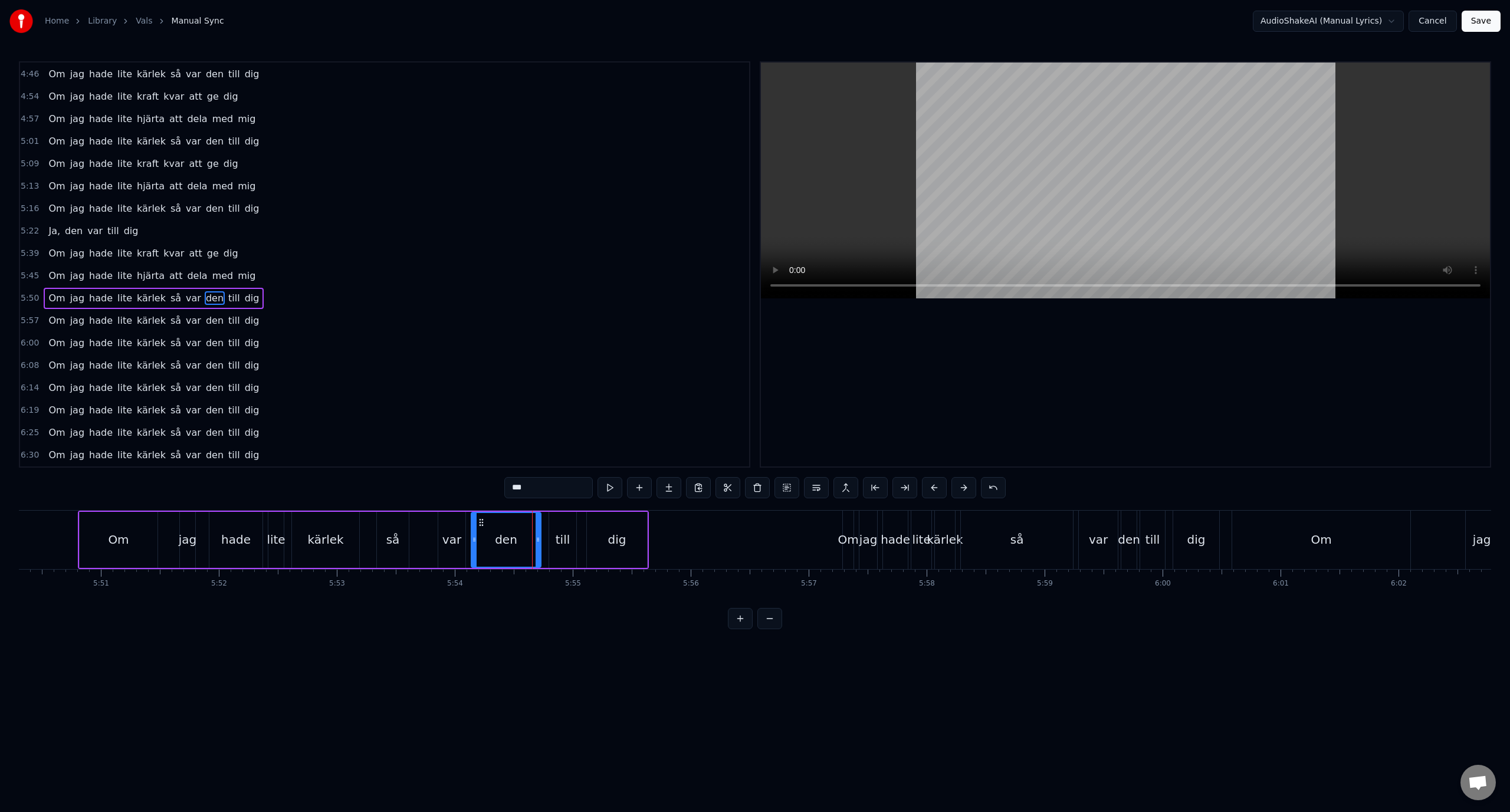
drag, startPoint x: 553, startPoint y: 533, endPoint x: 538, endPoint y: 536, distance: 15.3
click at [538, 536] on div at bounding box center [537, 540] width 5 height 54
click at [560, 526] on div "till" at bounding box center [563, 539] width 28 height 56
click at [555, 524] on circle at bounding box center [554, 524] width 1 height 1
click at [594, 522] on div "dig" at bounding box center [617, 539] width 61 height 56
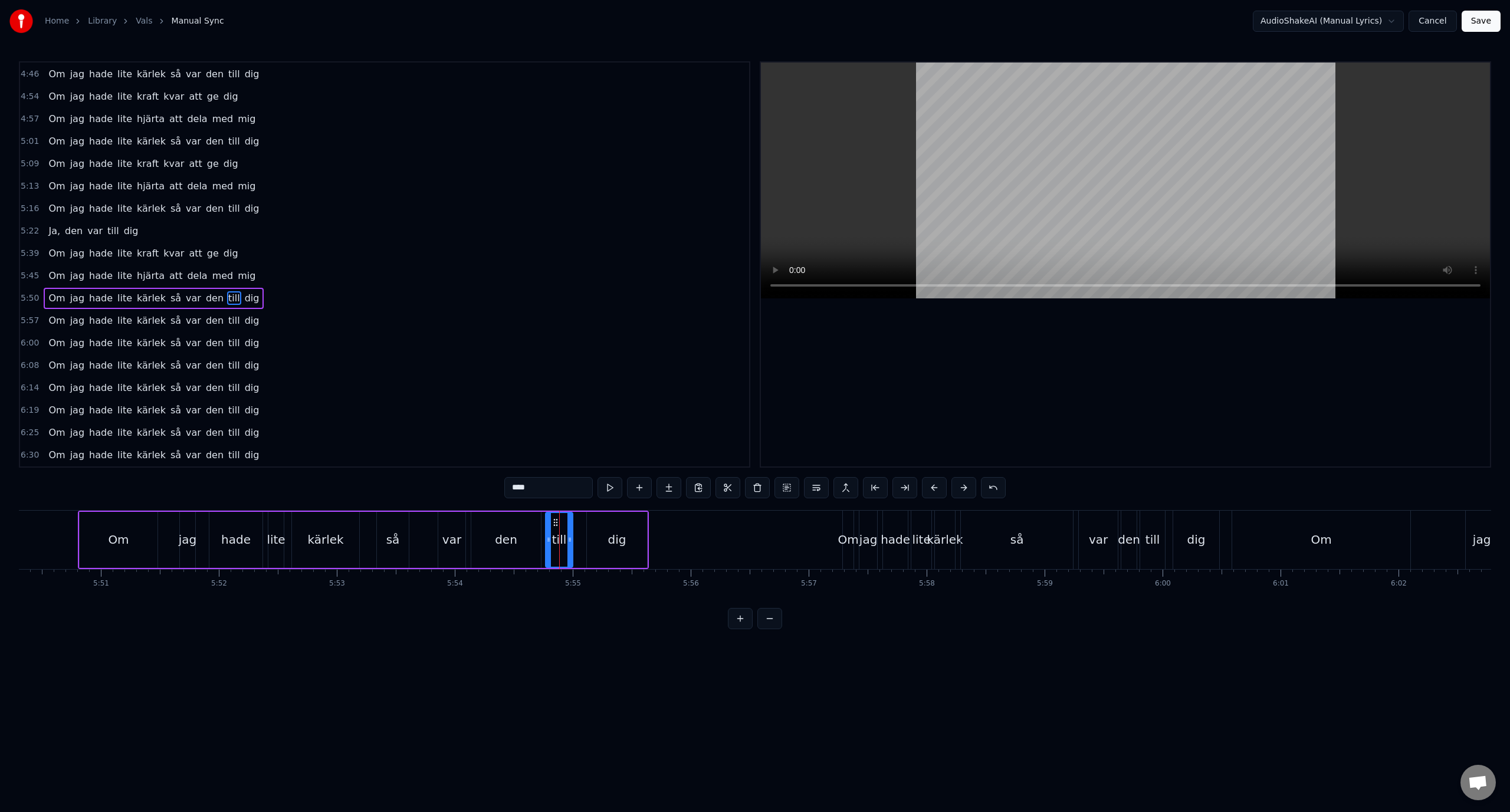
type input "***"
drag, startPoint x: 596, startPoint y: 521, endPoint x: 588, endPoint y: 521, distance: 8.0
click at [588, 521] on icon at bounding box center [589, 522] width 9 height 9
click at [449, 493] on div "1:01 Lägg dig damm 1:07 Röda maj, värmen erövrar stan 1:14 Bland fanor, stövelt…" at bounding box center [755, 345] width 1471 height 567
click at [323, 313] on div "5:57 Om jag hade lite kärlek så var den till dig" at bounding box center [384, 321] width 729 height 22
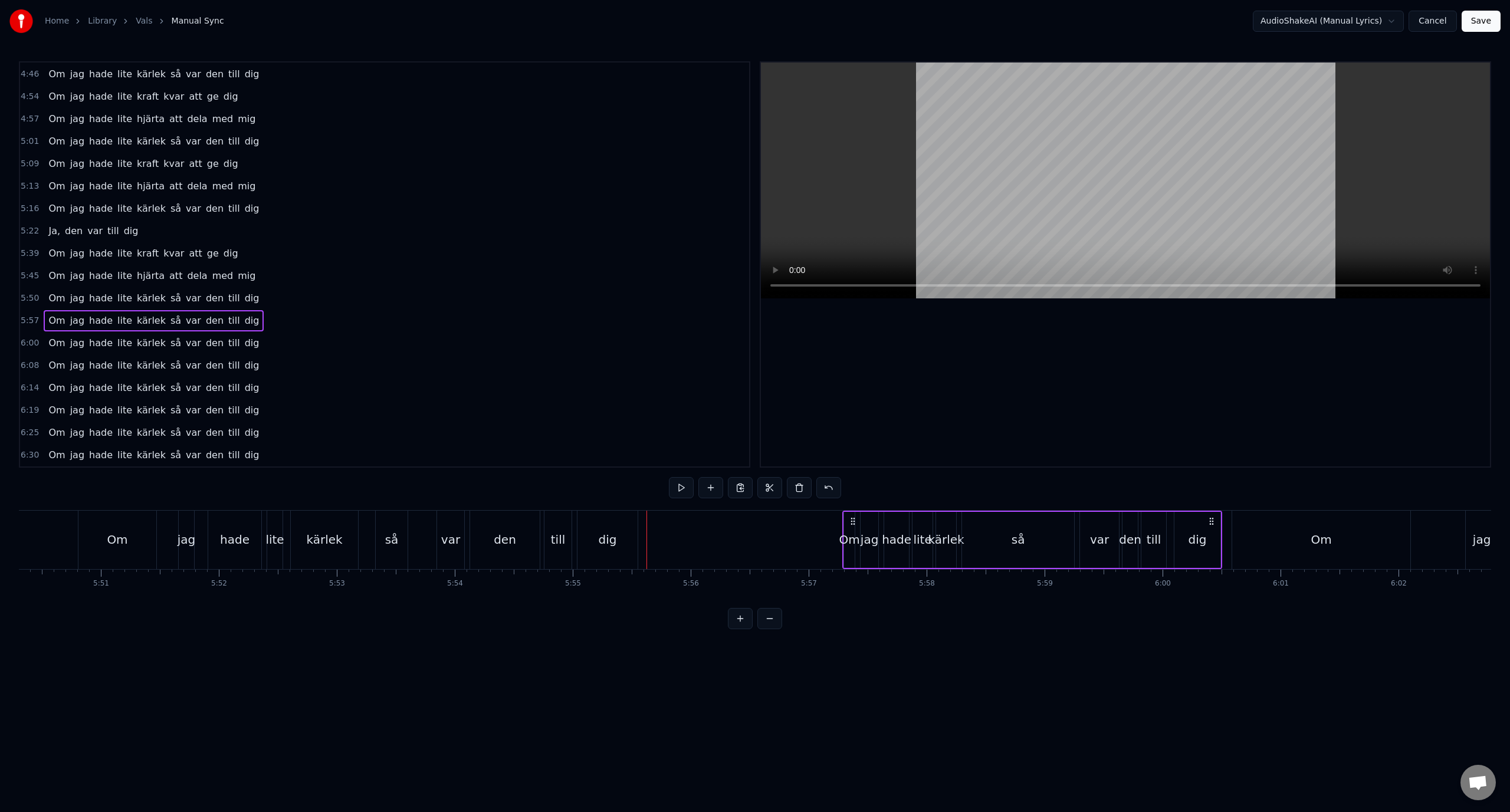
click at [273, 298] on div "5:50 Om jag hade lite kärlek så var den till dig" at bounding box center [384, 298] width 729 height 22
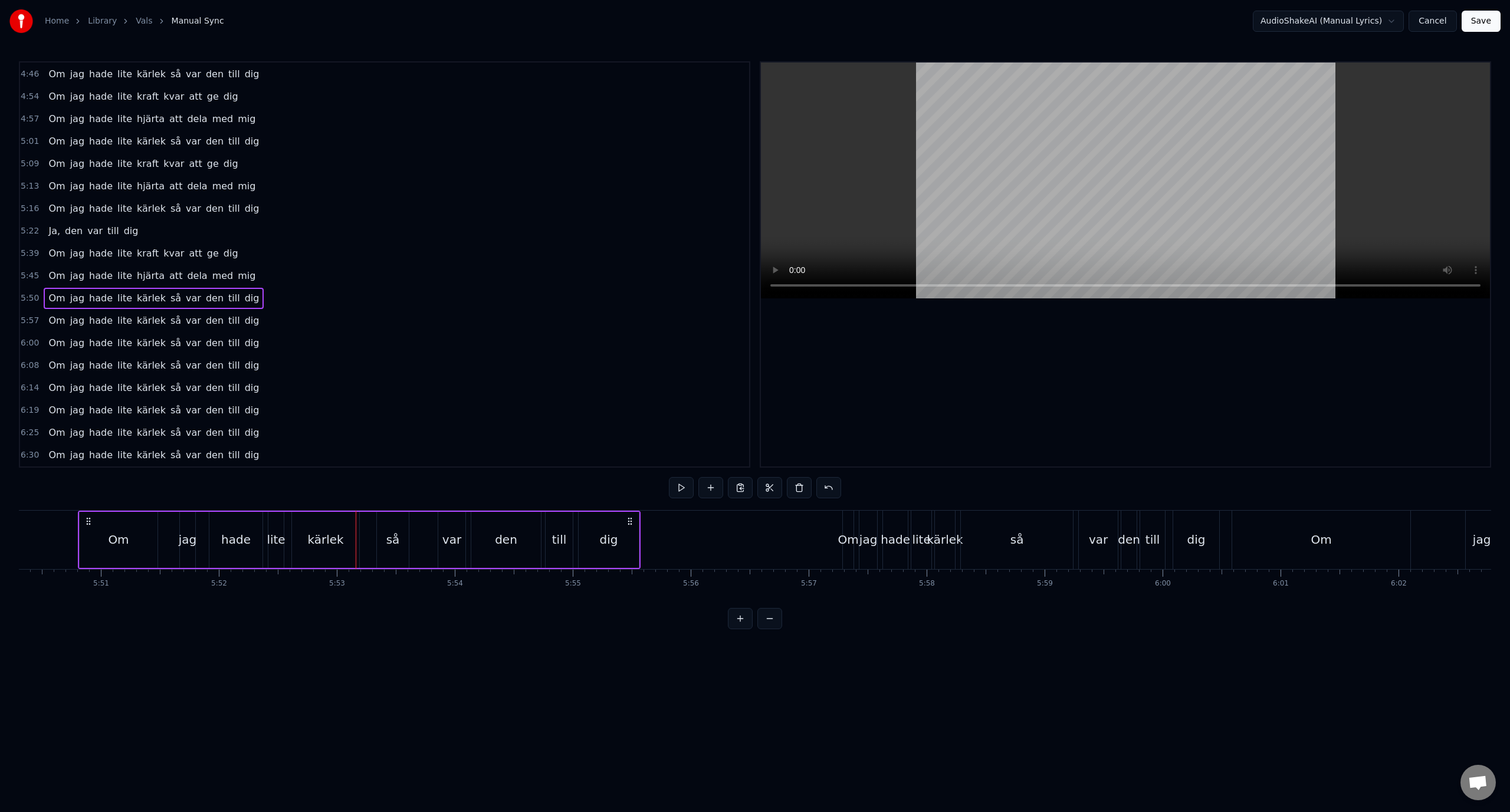
click at [269, 537] on div "lite" at bounding box center [276, 539] width 18 height 17
click at [314, 540] on div "kärlek" at bounding box center [325, 539] width 36 height 17
click at [277, 540] on div "lite" at bounding box center [276, 539] width 18 height 17
click at [281, 542] on icon at bounding box center [278, 539] width 5 height 9
click at [325, 543] on div "kärlek" at bounding box center [325, 539] width 36 height 17
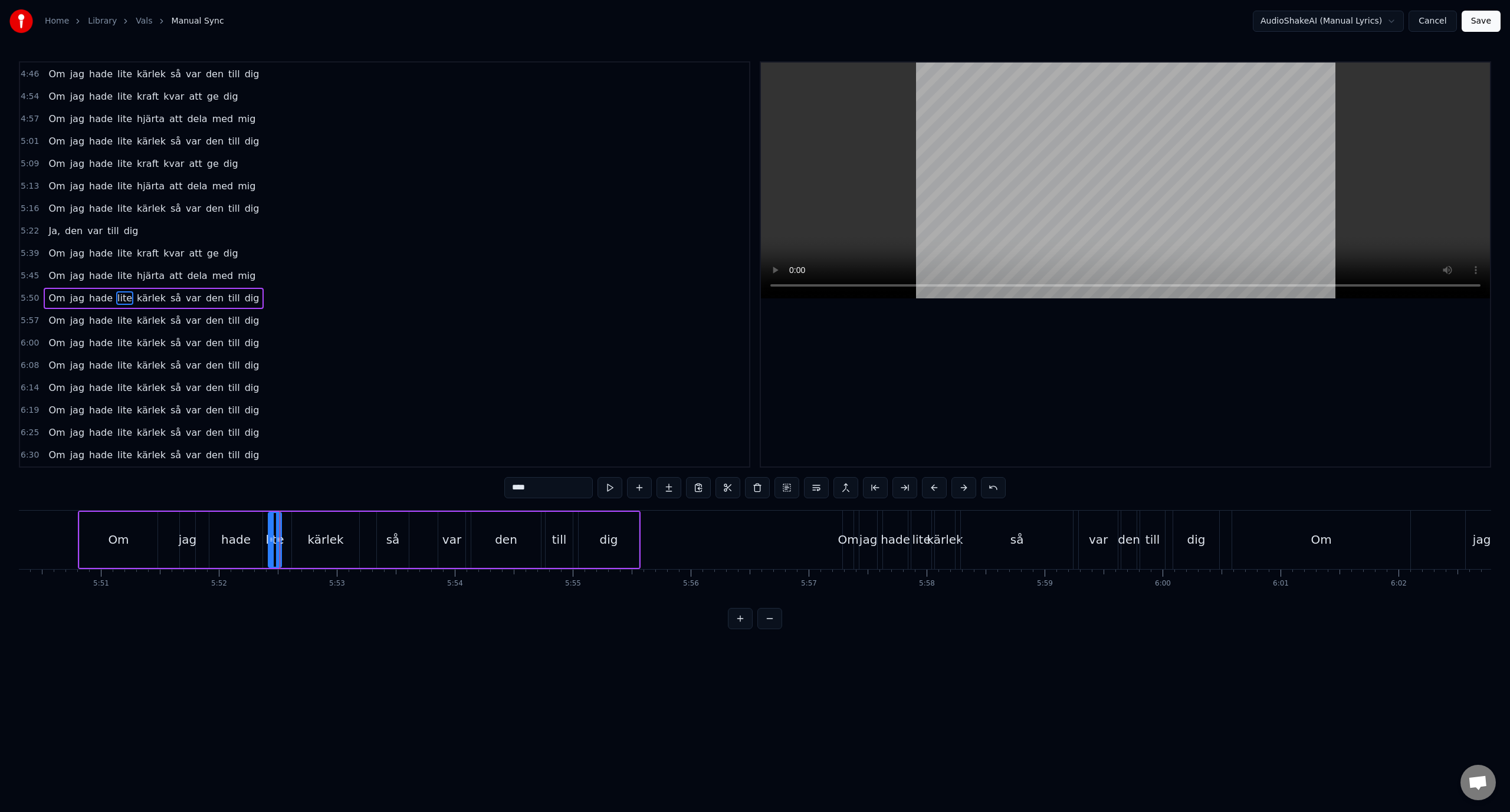
type input "******"
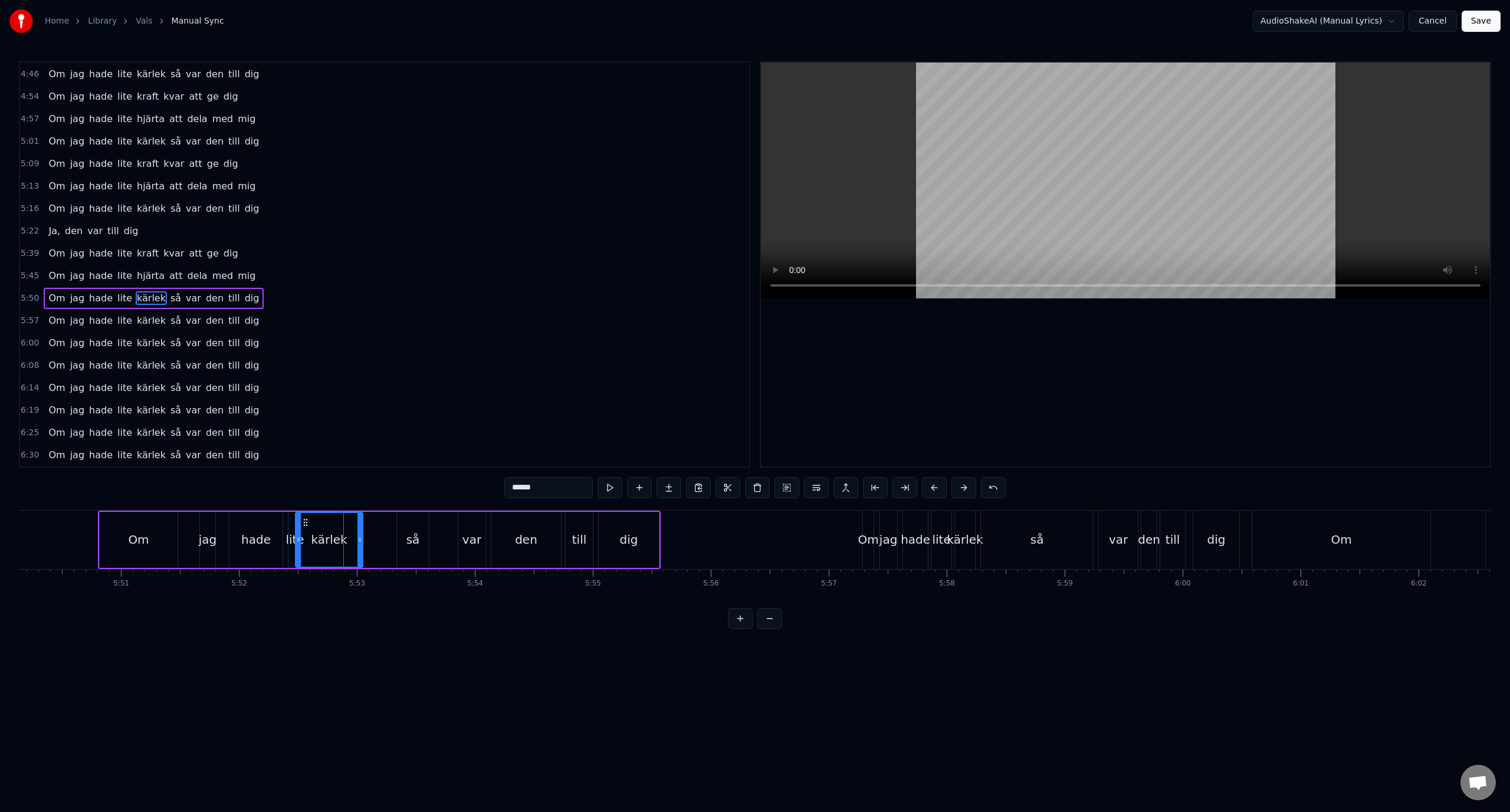
scroll to position [0, 41281]
drag, startPoint x: 302, startPoint y: 521, endPoint x: 328, endPoint y: 524, distance: 26.2
click at [328, 524] on icon at bounding box center [327, 522] width 9 height 9
click at [236, 300] on div "Om jag hade lite kärlek så var den till dig" at bounding box center [154, 298] width 220 height 21
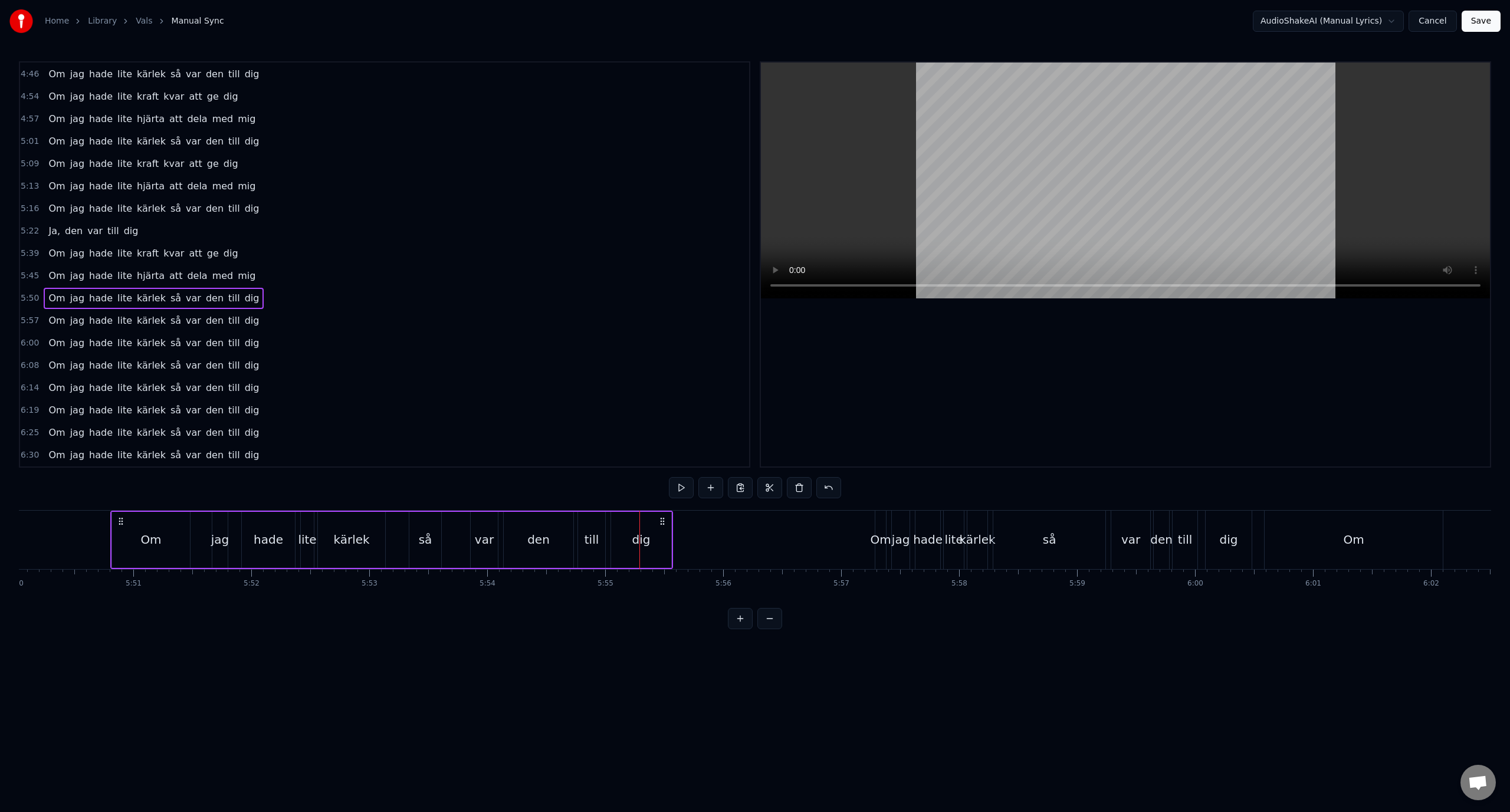
click at [596, 529] on div "till" at bounding box center [591, 539] width 28 height 56
click at [557, 533] on div "den" at bounding box center [538, 539] width 70 height 56
drag, startPoint x: 572, startPoint y: 542, endPoint x: 557, endPoint y: 544, distance: 15.1
click at [557, 544] on div at bounding box center [556, 540] width 5 height 54
click at [589, 530] on div "till" at bounding box center [591, 539] width 28 height 56
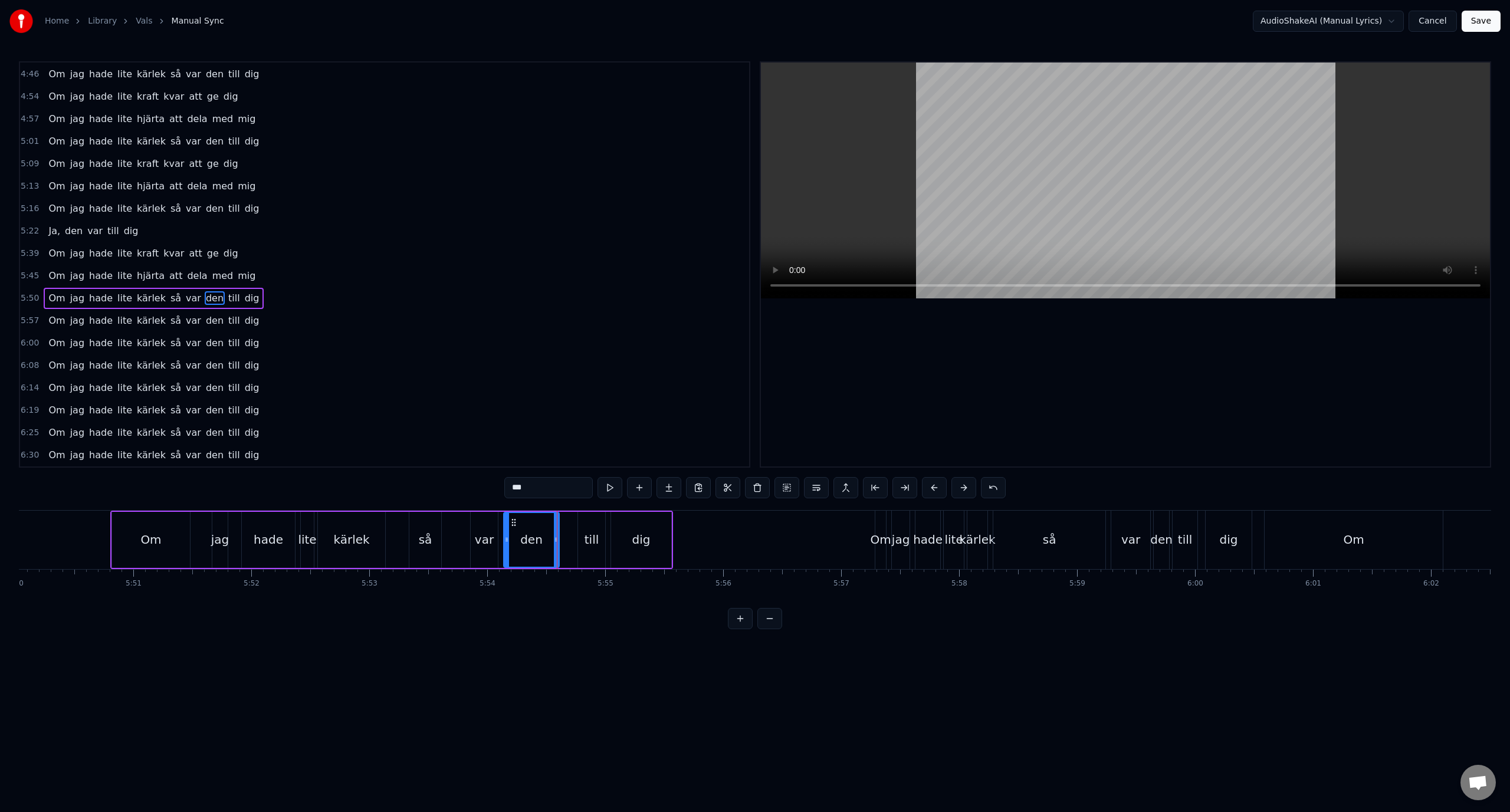
type input "****"
drag, startPoint x: 586, startPoint y: 521, endPoint x: 577, endPoint y: 521, distance: 9.0
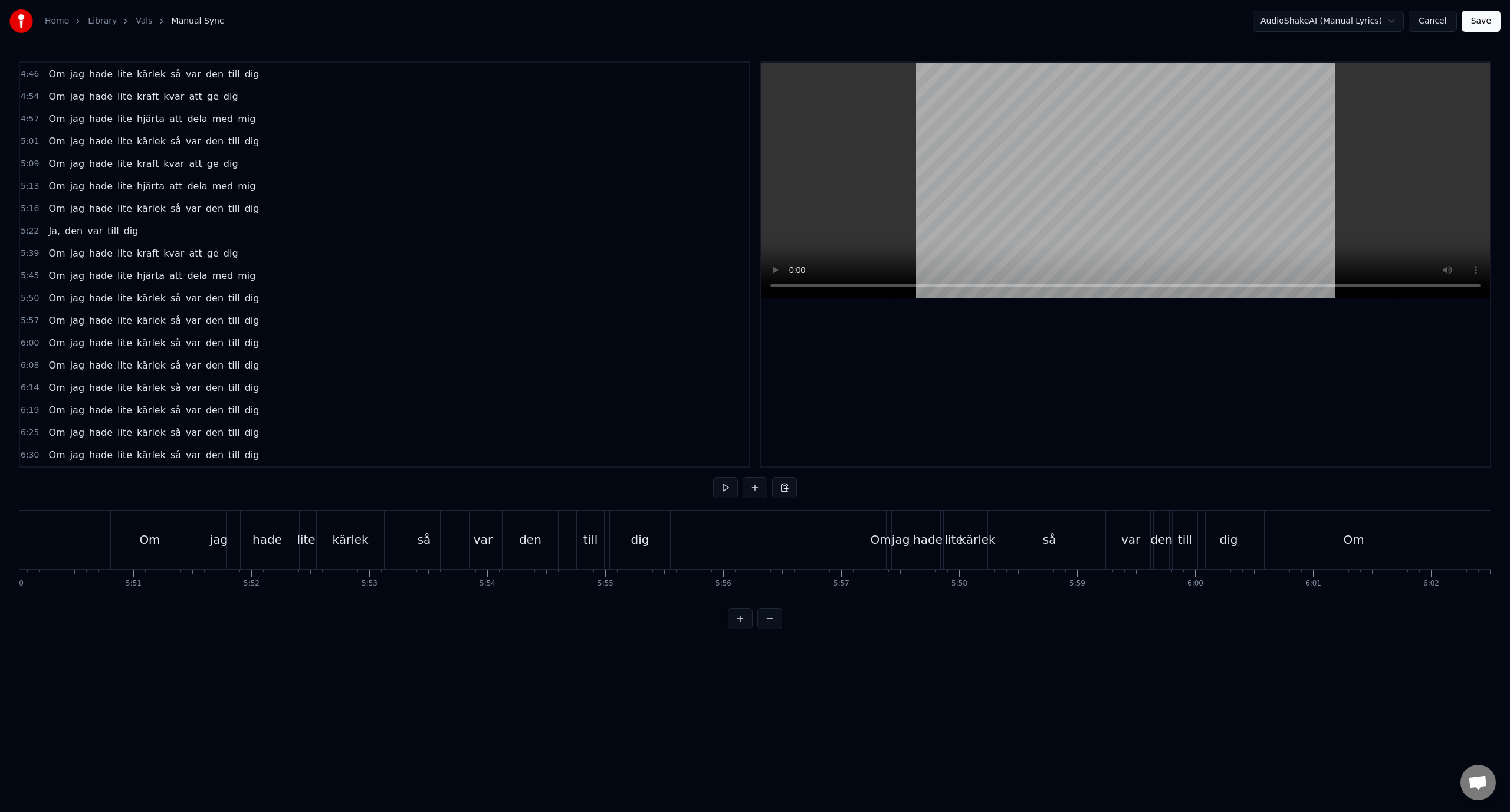
click at [588, 521] on div "till" at bounding box center [590, 540] width 28 height 59
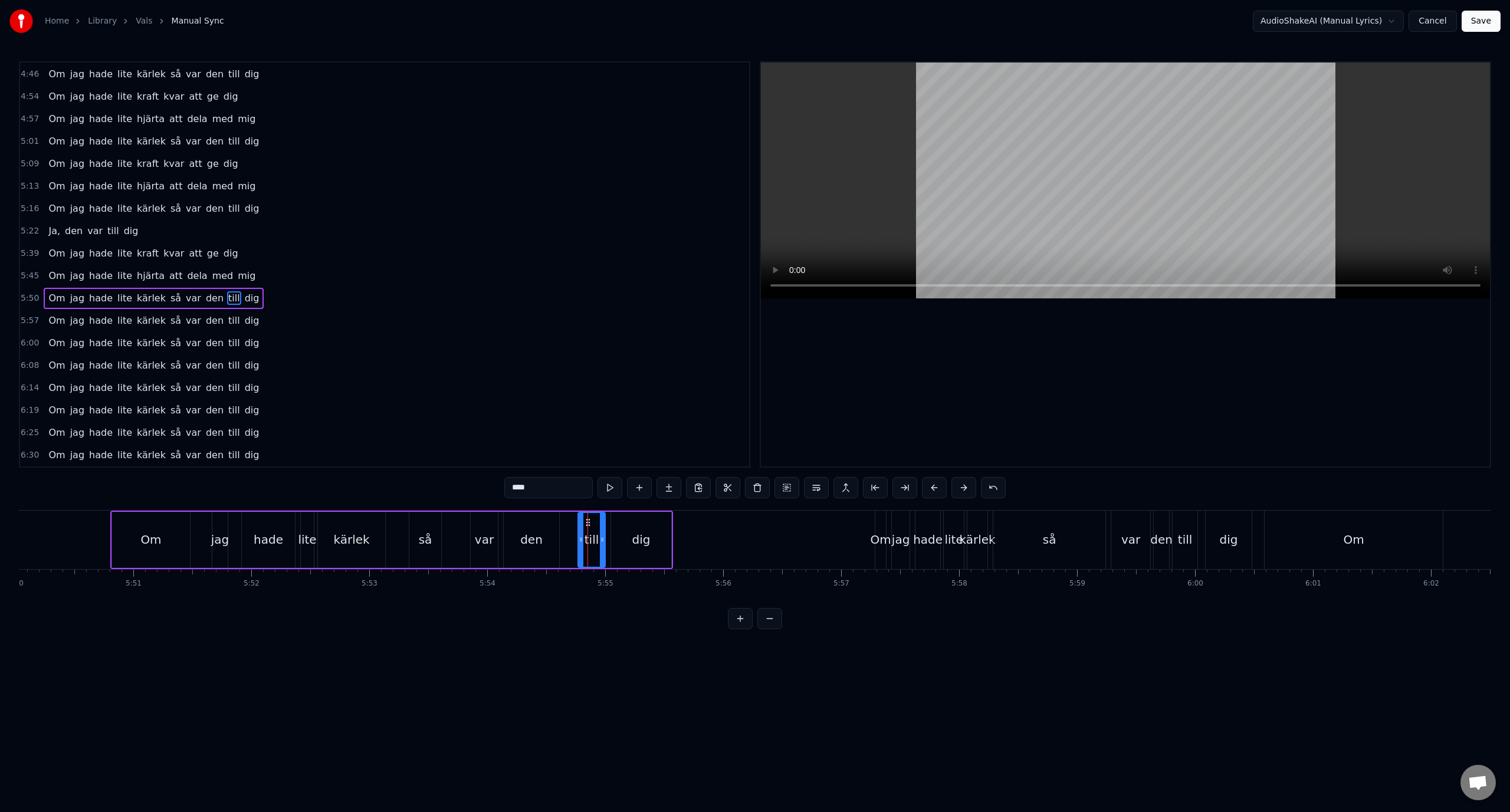
drag, startPoint x: 588, startPoint y: 524, endPoint x: 573, endPoint y: 525, distance: 15.0
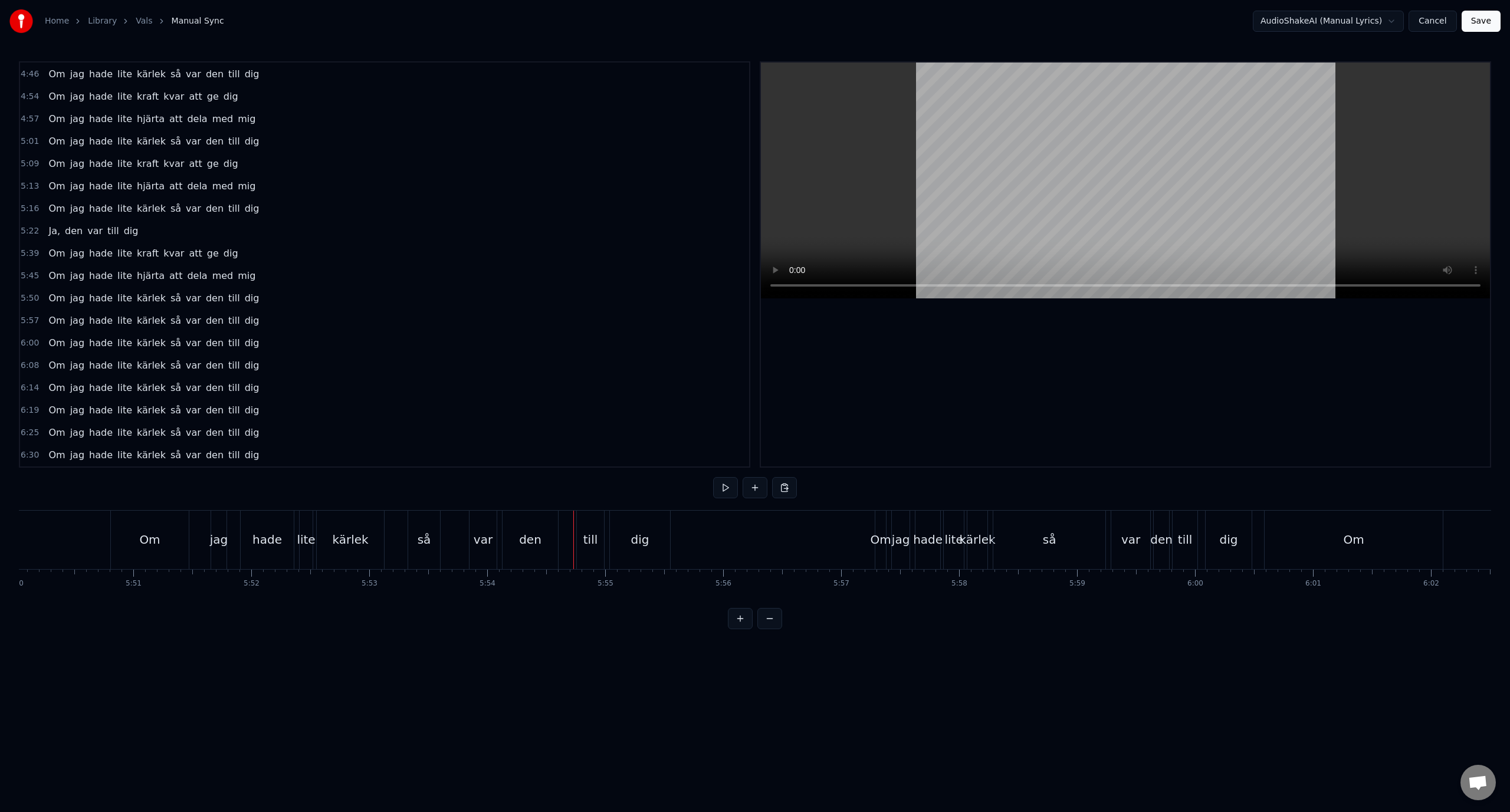
click at [589, 522] on div "till" at bounding box center [590, 540] width 28 height 59
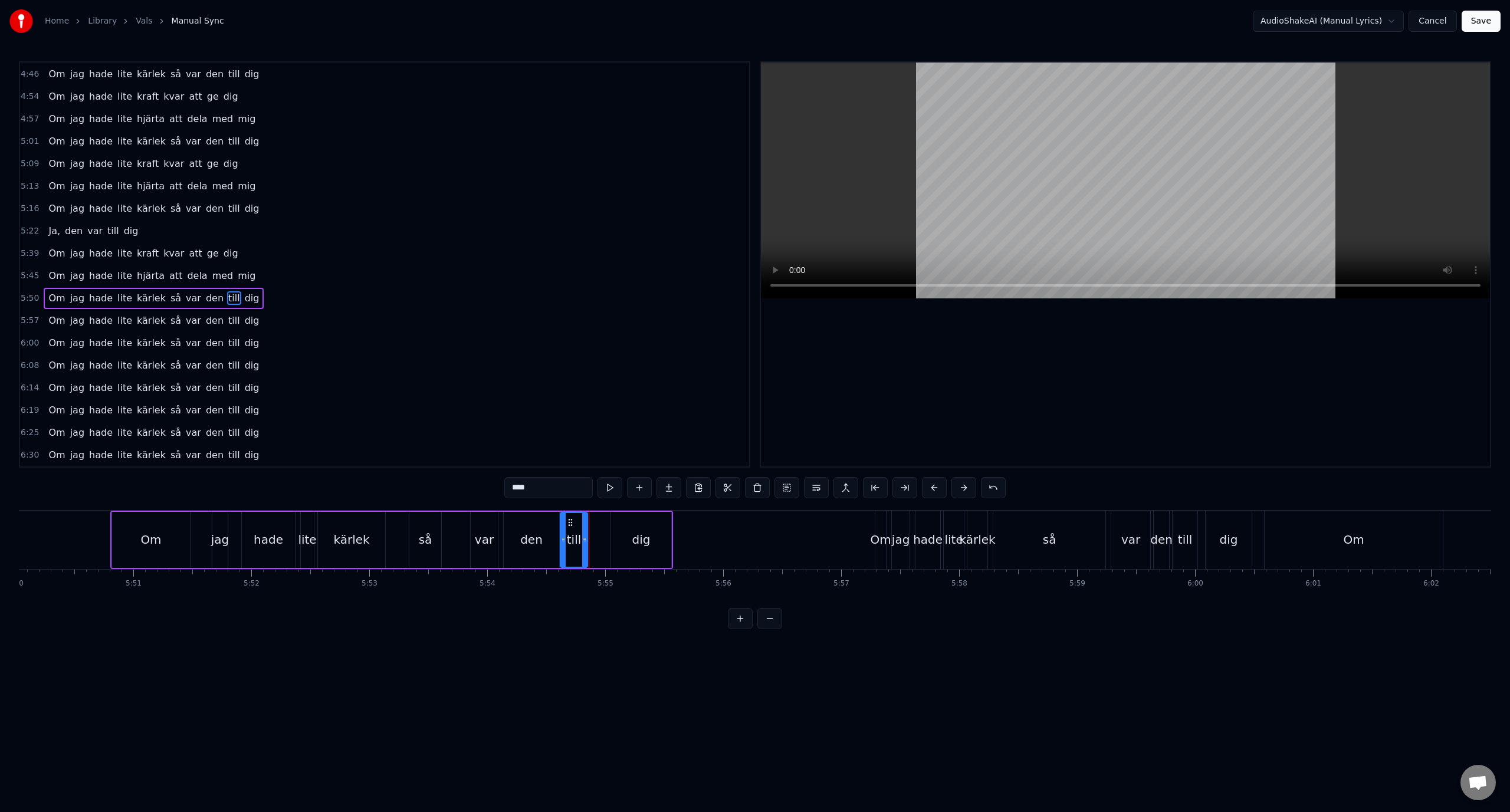
drag, startPoint x: 588, startPoint y: 521, endPoint x: 580, endPoint y: 525, distance: 8.9
click at [571, 521] on icon at bounding box center [570, 522] width 9 height 9
click at [639, 536] on div "dig" at bounding box center [641, 539] width 18 height 17
type input "***"
drag, startPoint x: 619, startPoint y: 522, endPoint x: 606, endPoint y: 524, distance: 13.2
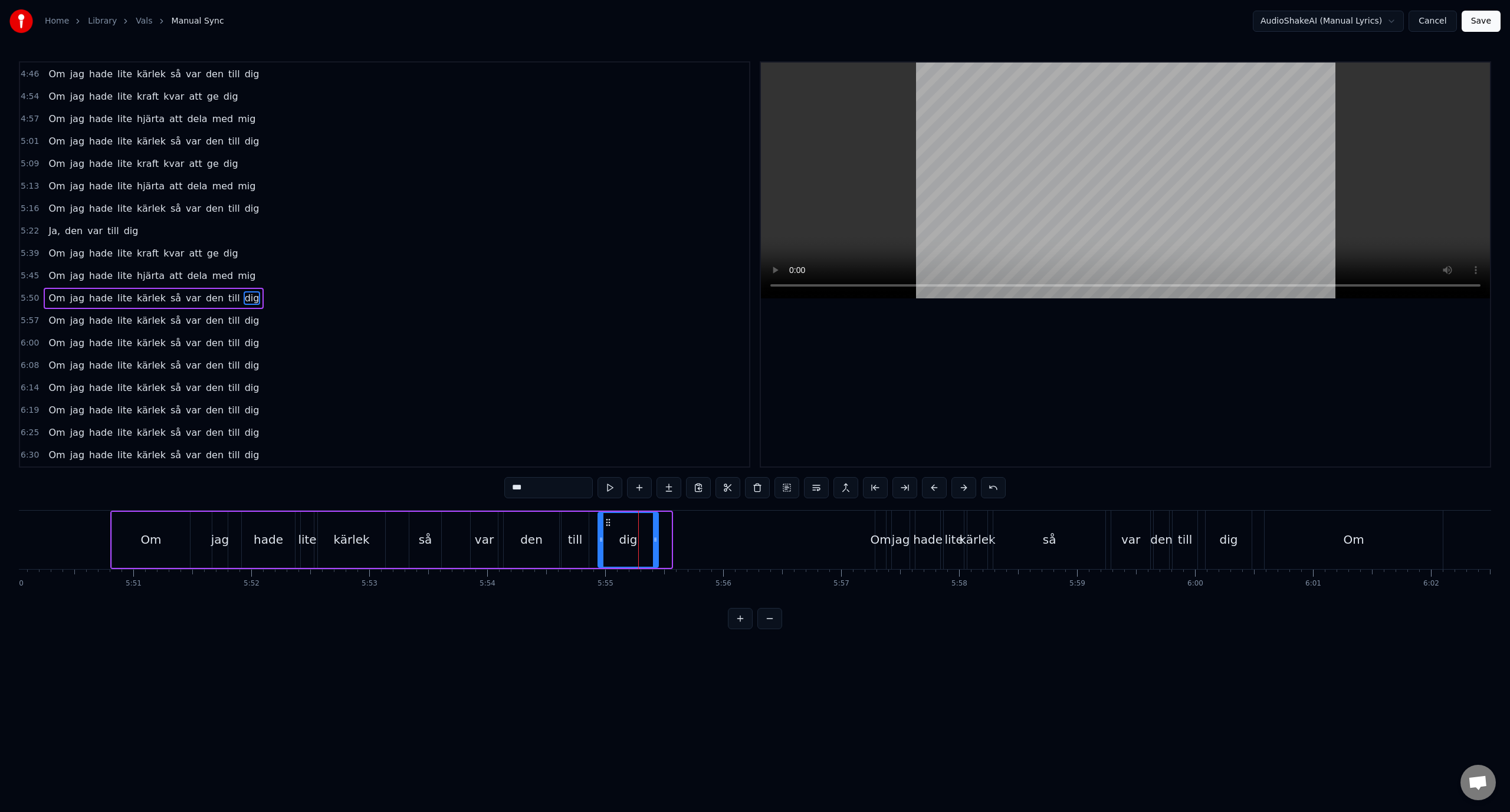
click at [606, 524] on icon at bounding box center [608, 522] width 9 height 9
click at [272, 302] on div "5:50 Om jag hade lite kärlek så var den till dig" at bounding box center [384, 298] width 729 height 22
click at [215, 534] on div "jag" at bounding box center [220, 539] width 18 height 17
drag, startPoint x: 214, startPoint y: 543, endPoint x: 191, endPoint y: 543, distance: 23.0
click at [197, 543] on icon at bounding box center [199, 539] width 5 height 9
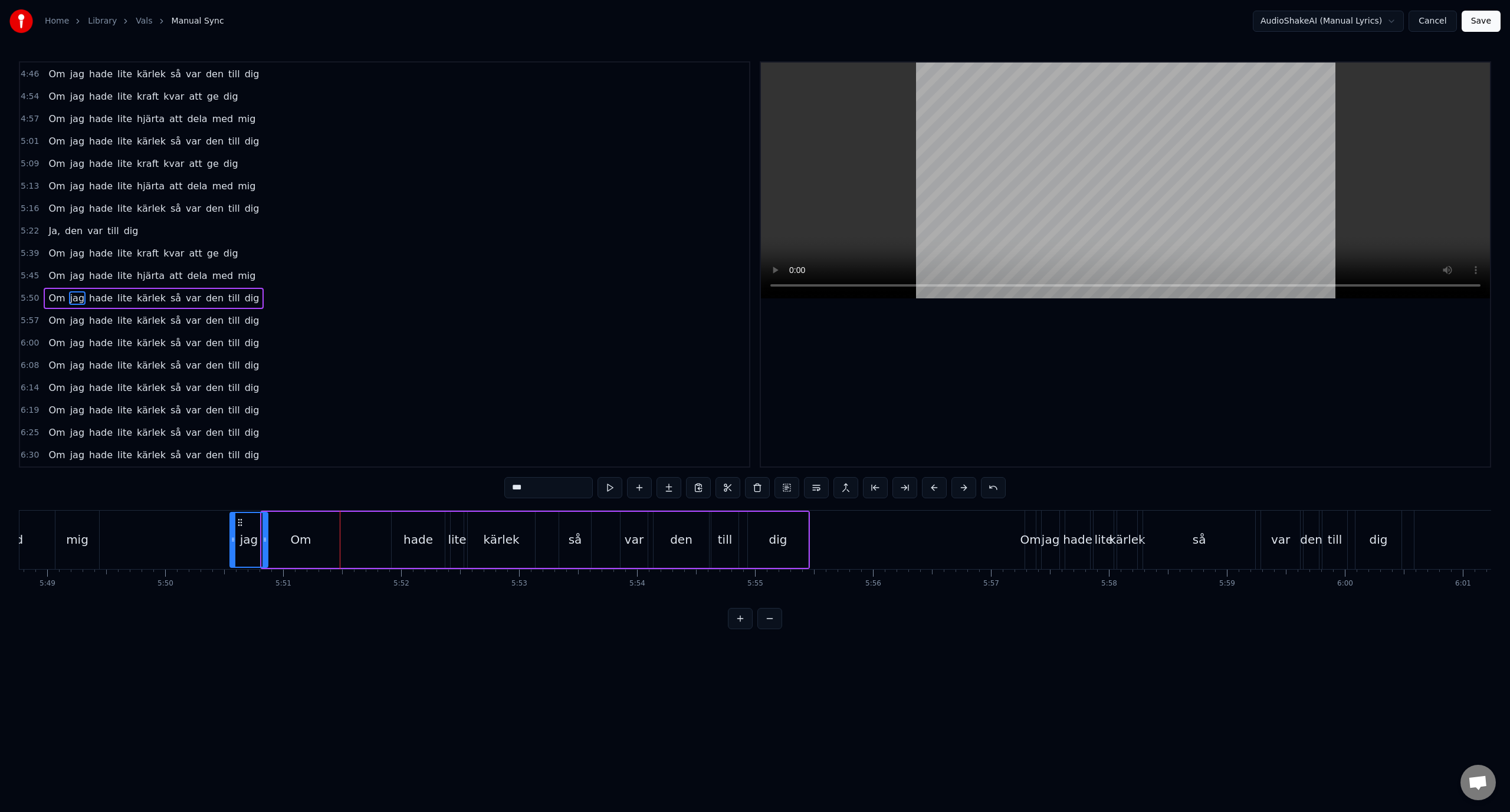
scroll to position [0, 41123]
drag, startPoint x: 197, startPoint y: 521, endPoint x: 378, endPoint y: 534, distance: 181.5
click at [378, 534] on div "jag" at bounding box center [373, 540] width 37 height 54
click at [300, 538] on div "Om" at bounding box center [308, 539] width 21 height 17
click at [378, 530] on div "jag" at bounding box center [389, 539] width 38 height 56
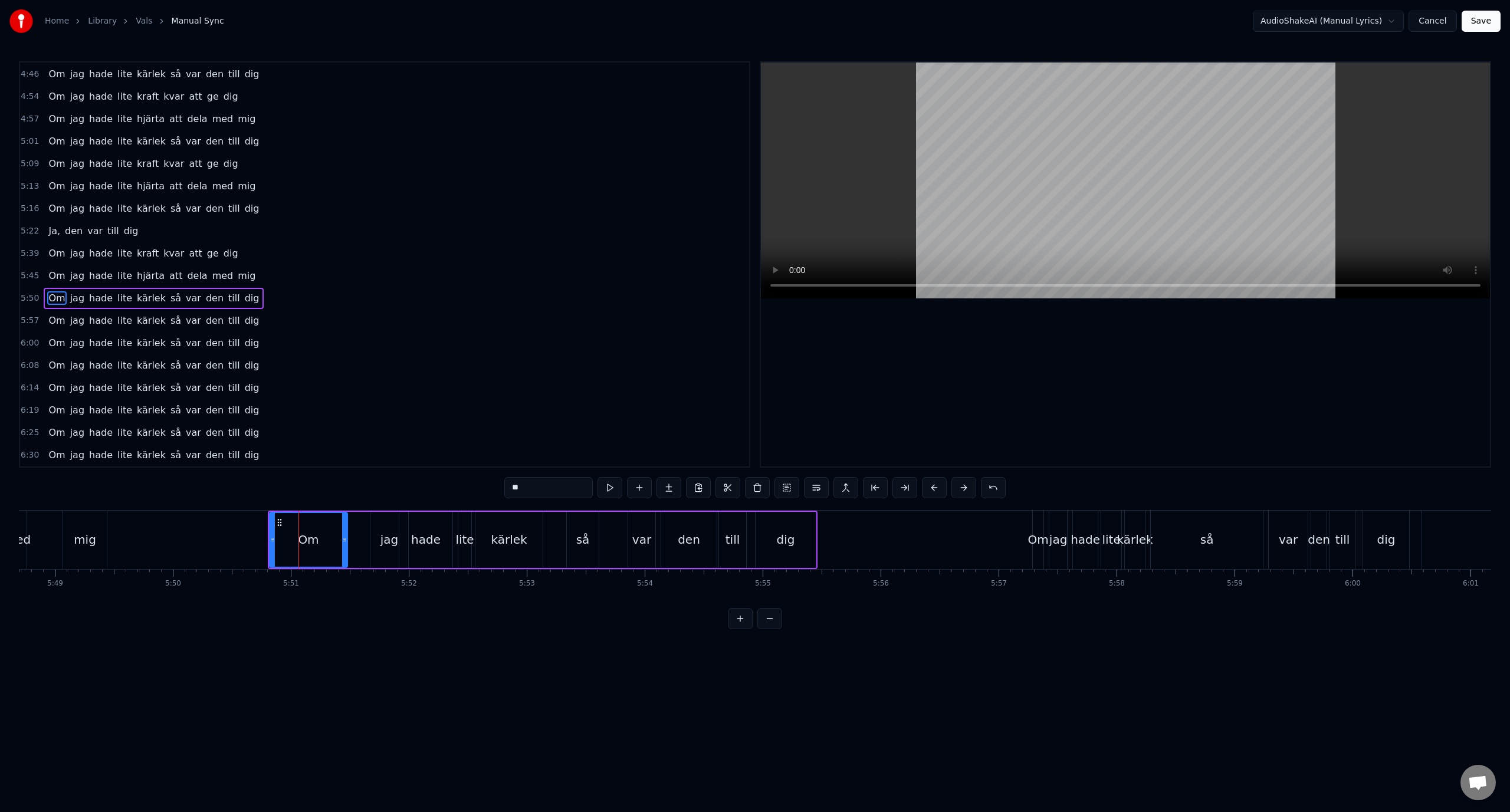
type input "***"
drag, startPoint x: 376, startPoint y: 521, endPoint x: 362, endPoint y: 520, distance: 14.0
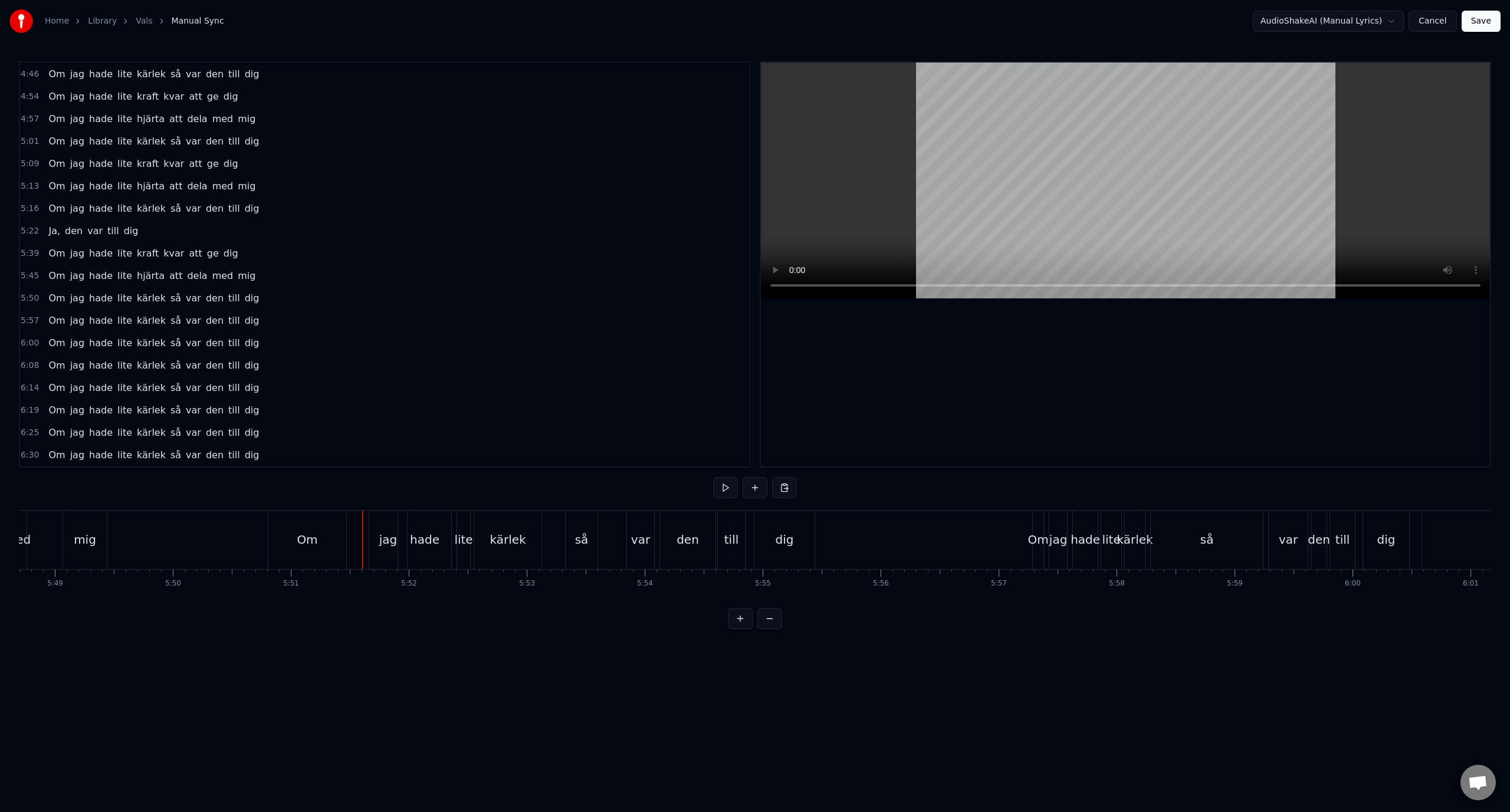
click at [380, 522] on div "jag" at bounding box center [388, 540] width 38 height 59
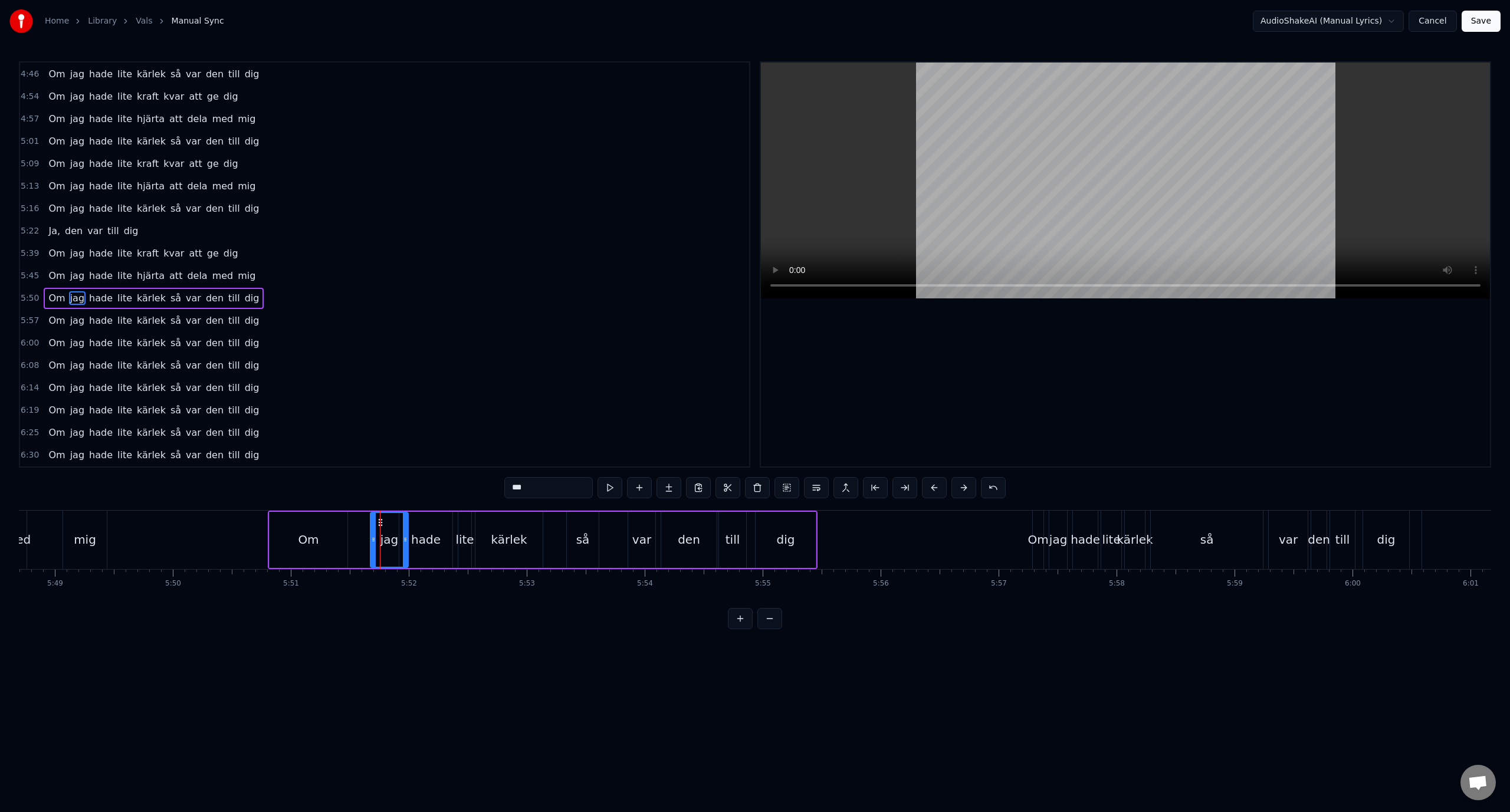
drag, startPoint x: 380, startPoint y: 524, endPoint x: 364, endPoint y: 524, distance: 16.0
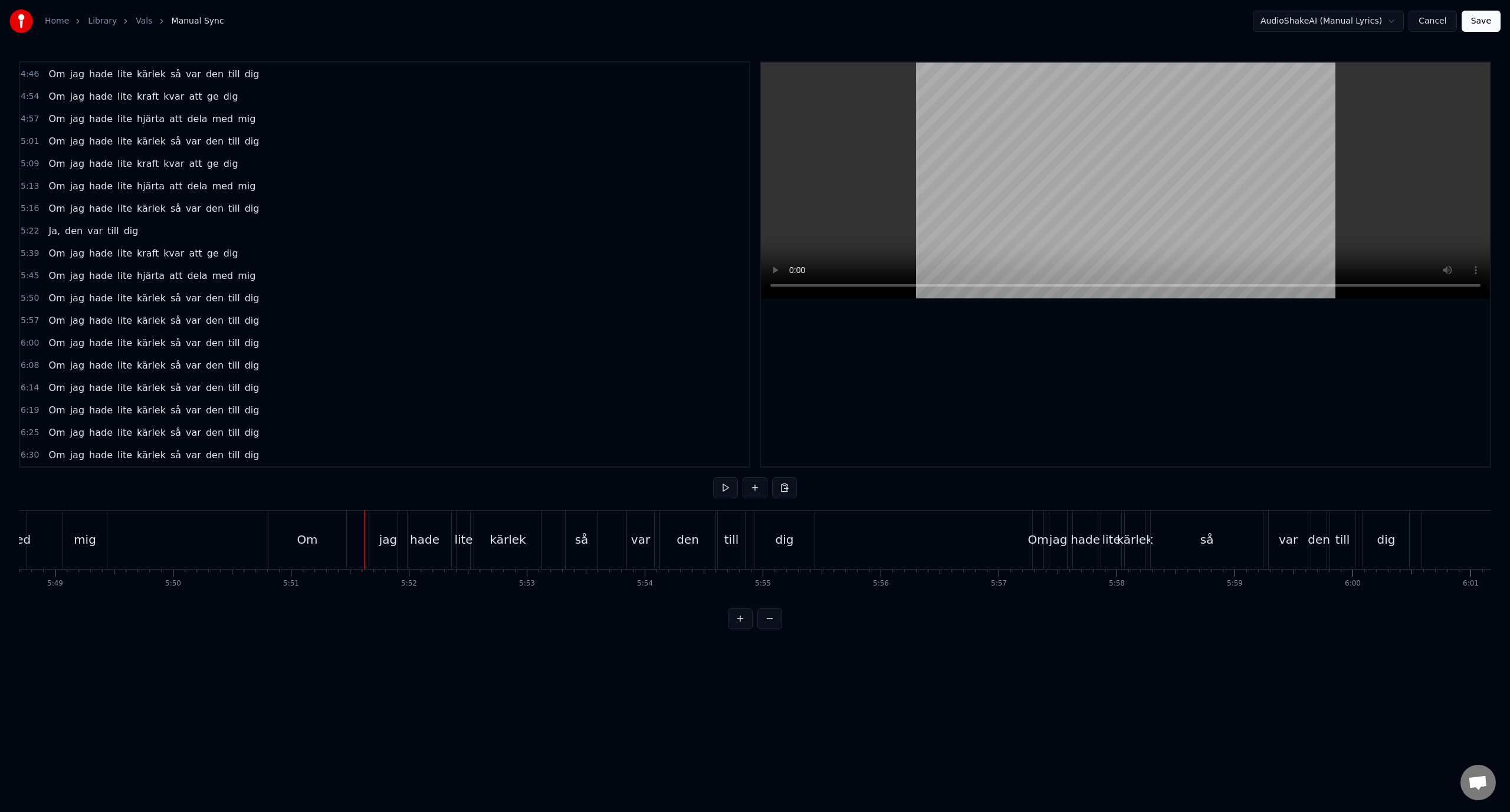
click at [378, 525] on div "jag" at bounding box center [388, 540] width 38 height 59
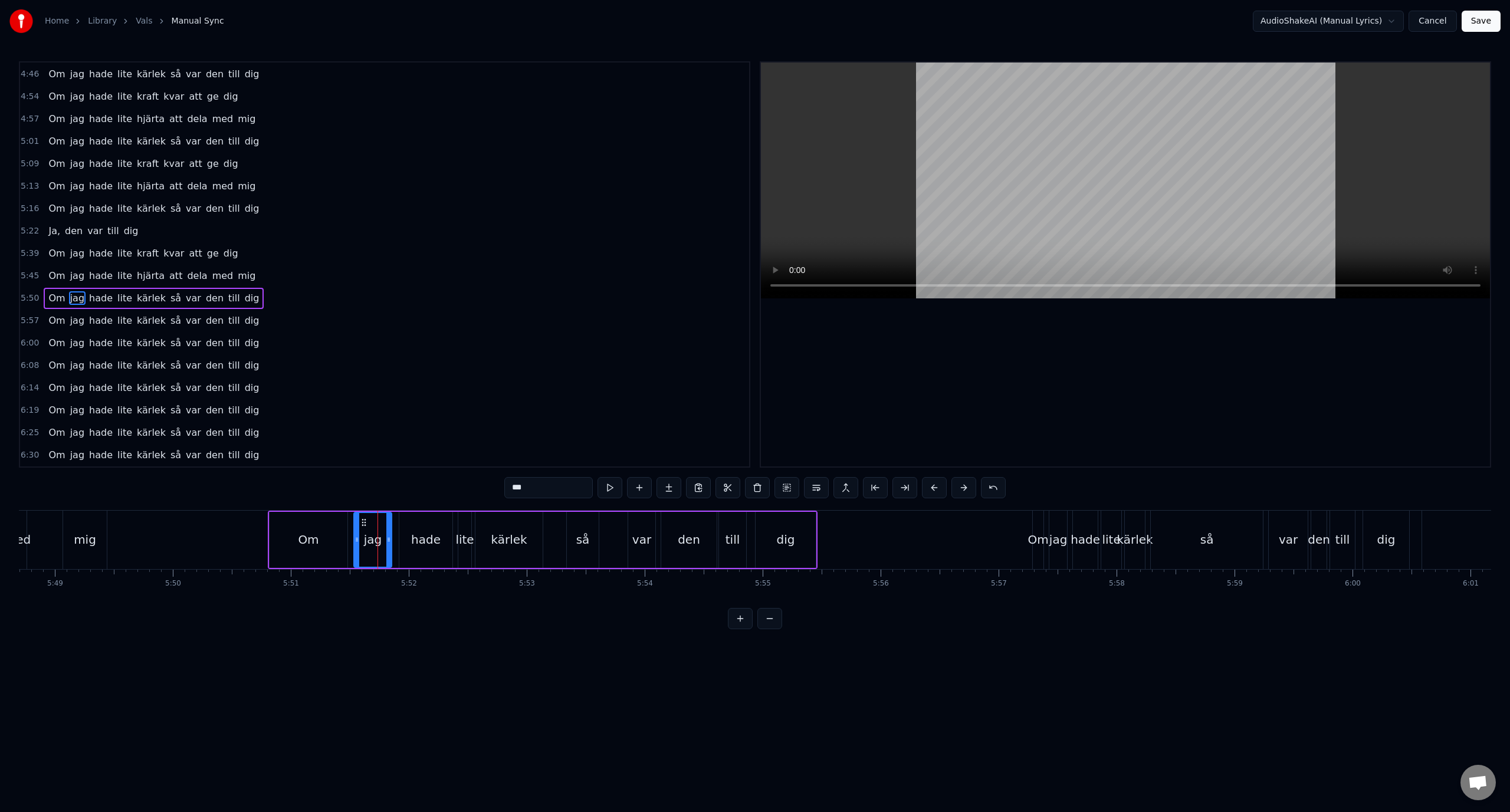
drag, startPoint x: 380, startPoint y: 525, endPoint x: 364, endPoint y: 529, distance: 16.5
click at [364, 529] on div "jag" at bounding box center [373, 540] width 37 height 54
click at [276, 290] on div "5:50 Om jag hade lite kärlek så var den till dig" at bounding box center [384, 298] width 729 height 22
click at [268, 300] on div "5:50 Om jag hade lite kärlek så var den till dig" at bounding box center [384, 298] width 729 height 22
click at [442, 548] on div "hade" at bounding box center [425, 539] width 53 height 56
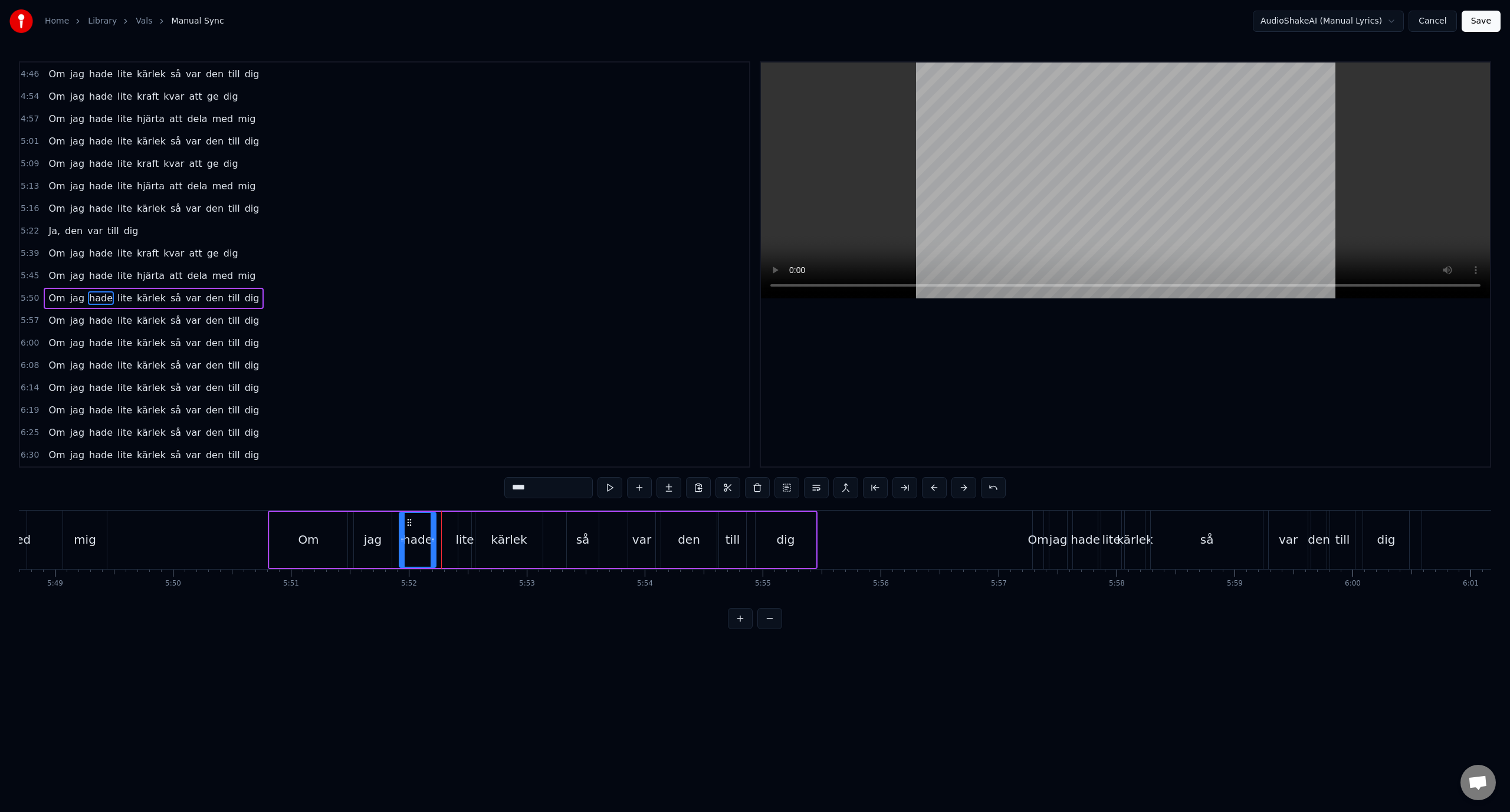
drag, startPoint x: 450, startPoint y: 542, endPoint x: 434, endPoint y: 545, distance: 16.3
click at [434, 545] on div at bounding box center [433, 540] width 5 height 54
click at [458, 544] on div "lite" at bounding box center [465, 539] width 18 height 17
type input "****"
drag, startPoint x: 461, startPoint y: 543, endPoint x: 444, endPoint y: 545, distance: 17.1
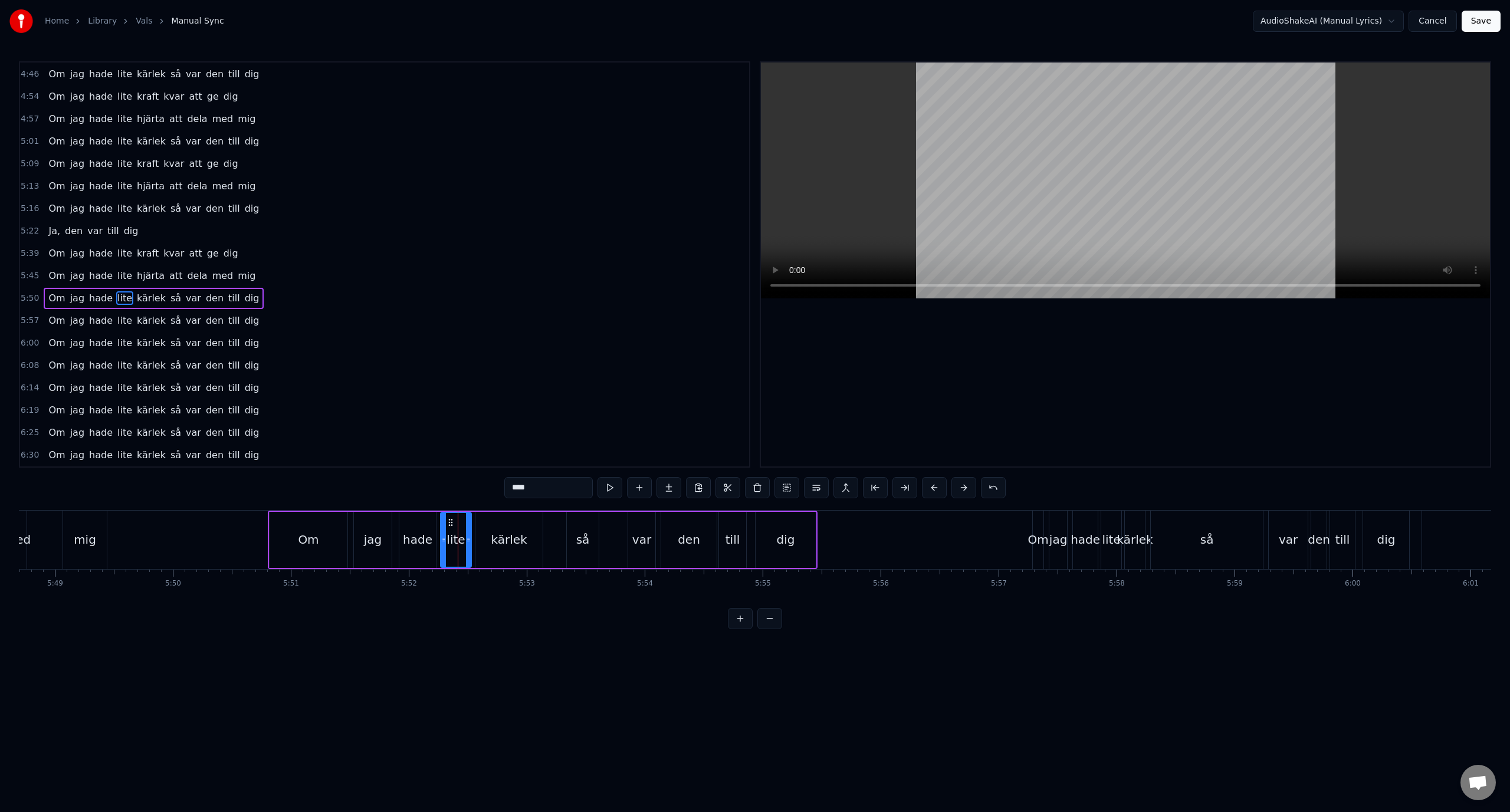
click at [444, 545] on div at bounding box center [443, 540] width 5 height 54
click at [308, 310] on div "5:57 Om jag hade lite kärlek så var den till dig" at bounding box center [384, 321] width 729 height 22
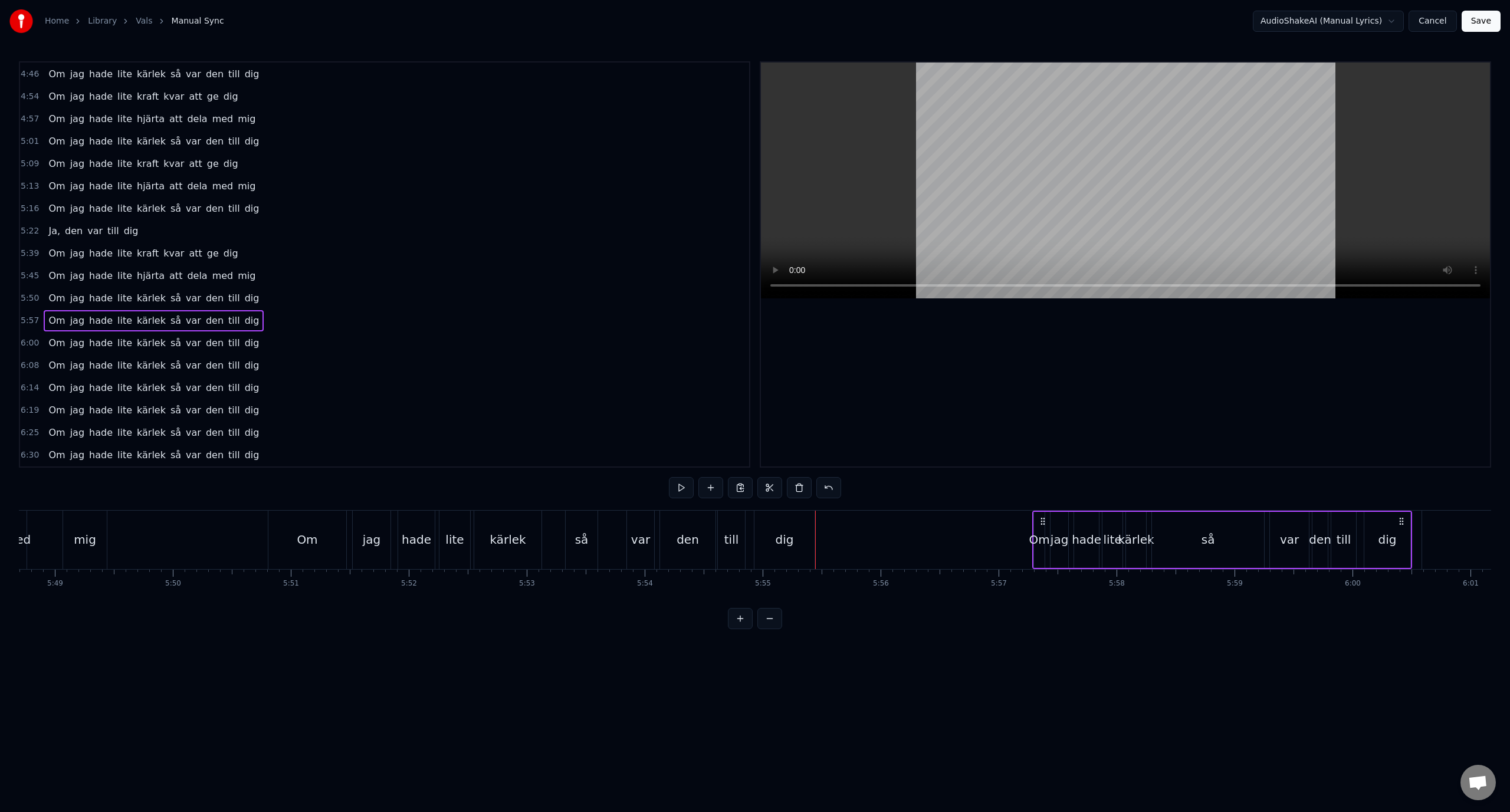
click at [310, 298] on div "5:50 Om jag hade lite kärlek så var den till dig" at bounding box center [384, 298] width 729 height 22
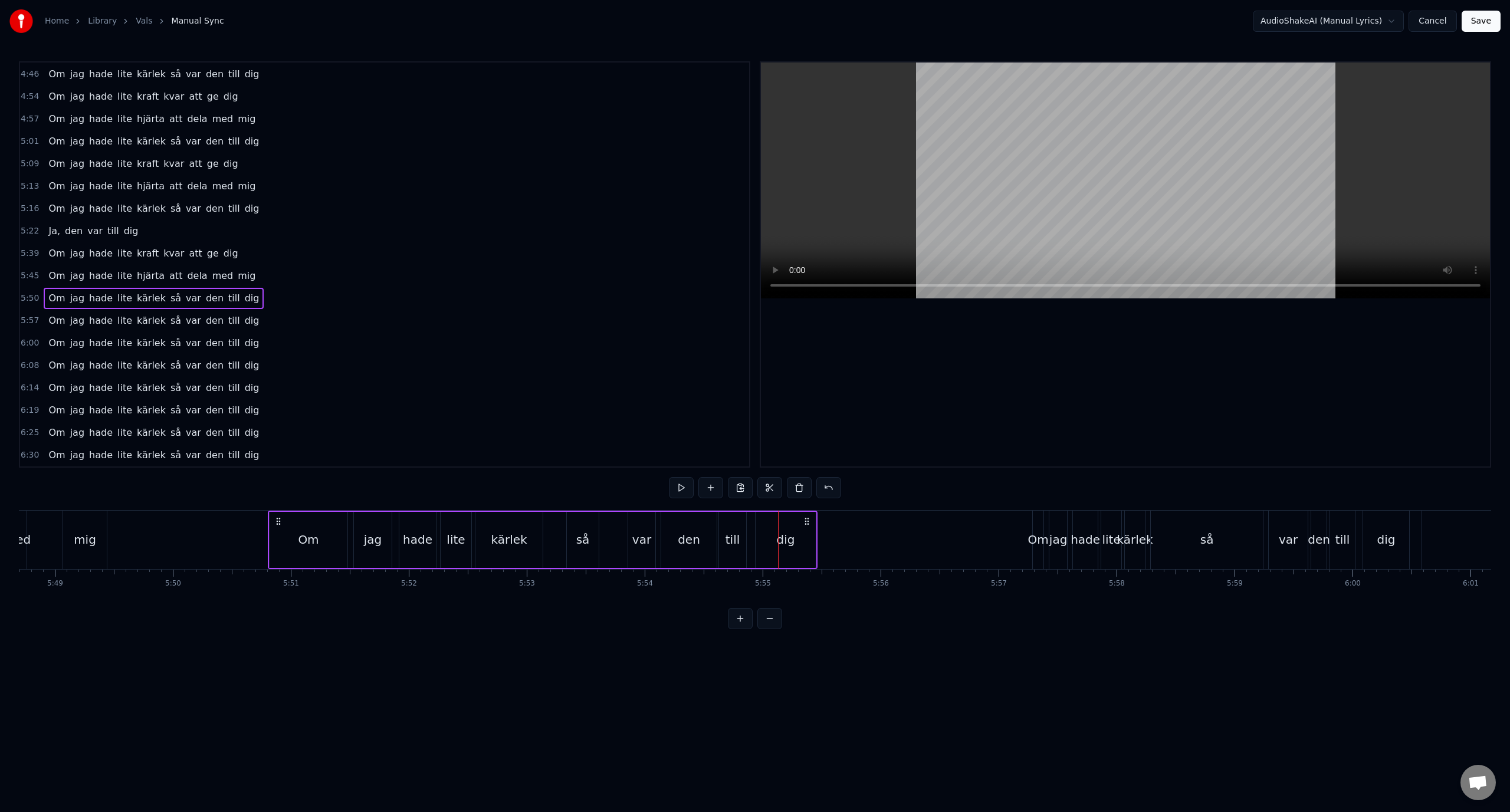
click at [699, 536] on div "den" at bounding box center [689, 539] width 22 height 17
drag, startPoint x: 716, startPoint y: 549, endPoint x: 707, endPoint y: 550, distance: 9.1
click at [707, 550] on div at bounding box center [703, 540] width 5 height 54
click at [726, 538] on div "till" at bounding box center [733, 539] width 15 height 17
drag, startPoint x: 721, startPoint y: 541, endPoint x: 711, endPoint y: 541, distance: 10.0
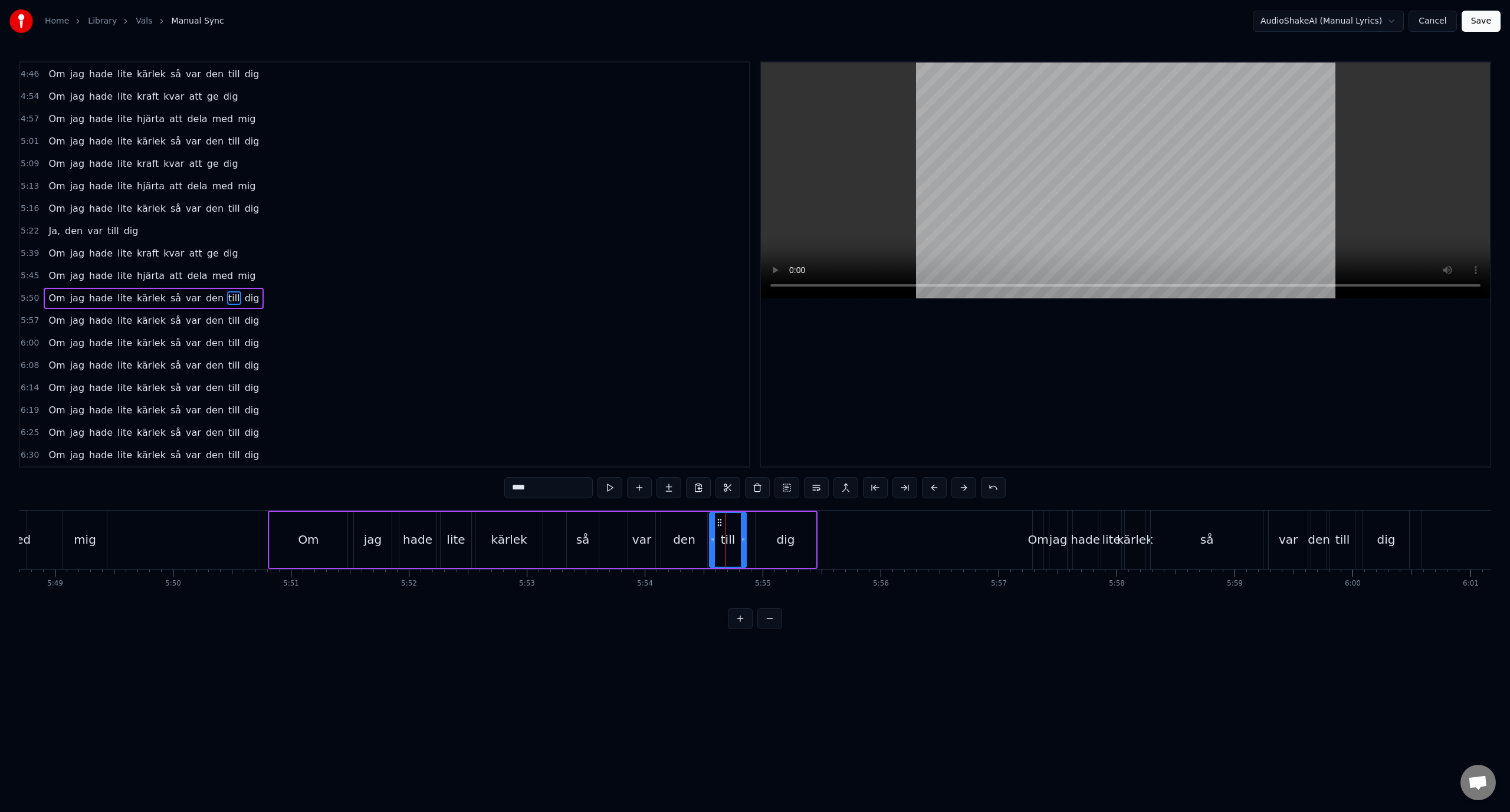
click at [711, 541] on icon at bounding box center [711, 539] width 5 height 9
drag, startPoint x: 782, startPoint y: 541, endPoint x: 775, endPoint y: 542, distance: 7.1
click at [775, 542] on div "dig" at bounding box center [786, 539] width 61 height 56
type input "***"
drag, startPoint x: 788, startPoint y: 538, endPoint x: 781, endPoint y: 540, distance: 7.3
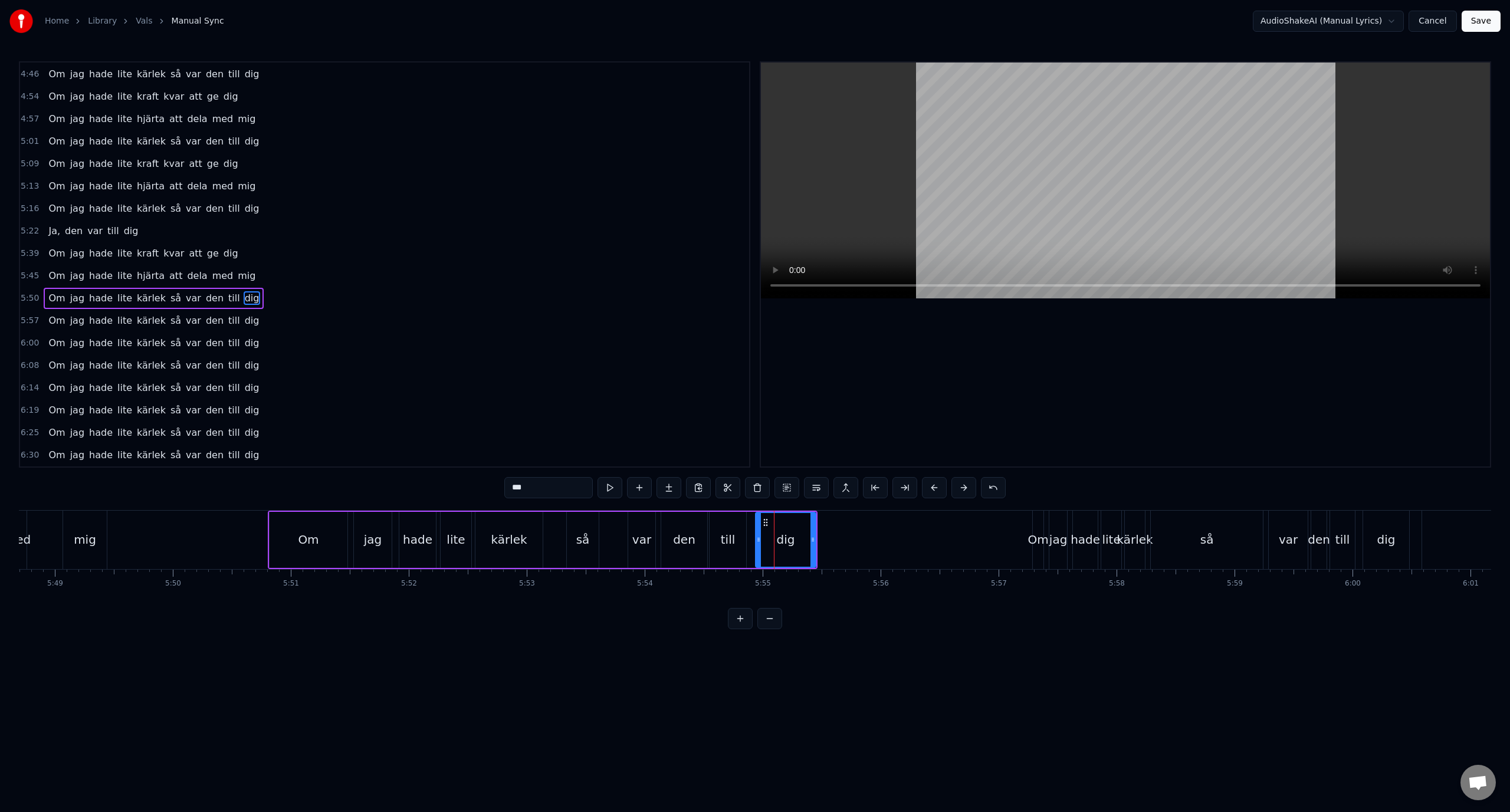
click at [781, 540] on div "dig" at bounding box center [786, 539] width 18 height 17
drag, startPoint x: 766, startPoint y: 520, endPoint x: 759, endPoint y: 521, distance: 7.1
click at [759, 521] on icon at bounding box center [759, 522] width 9 height 9
click at [284, 290] on div "5:50 Om jag hade lite kärlek så var den till dig" at bounding box center [384, 298] width 729 height 22
click at [284, 300] on div "5:50 Om jag hade lite kärlek så var den till dig" at bounding box center [384, 298] width 729 height 22
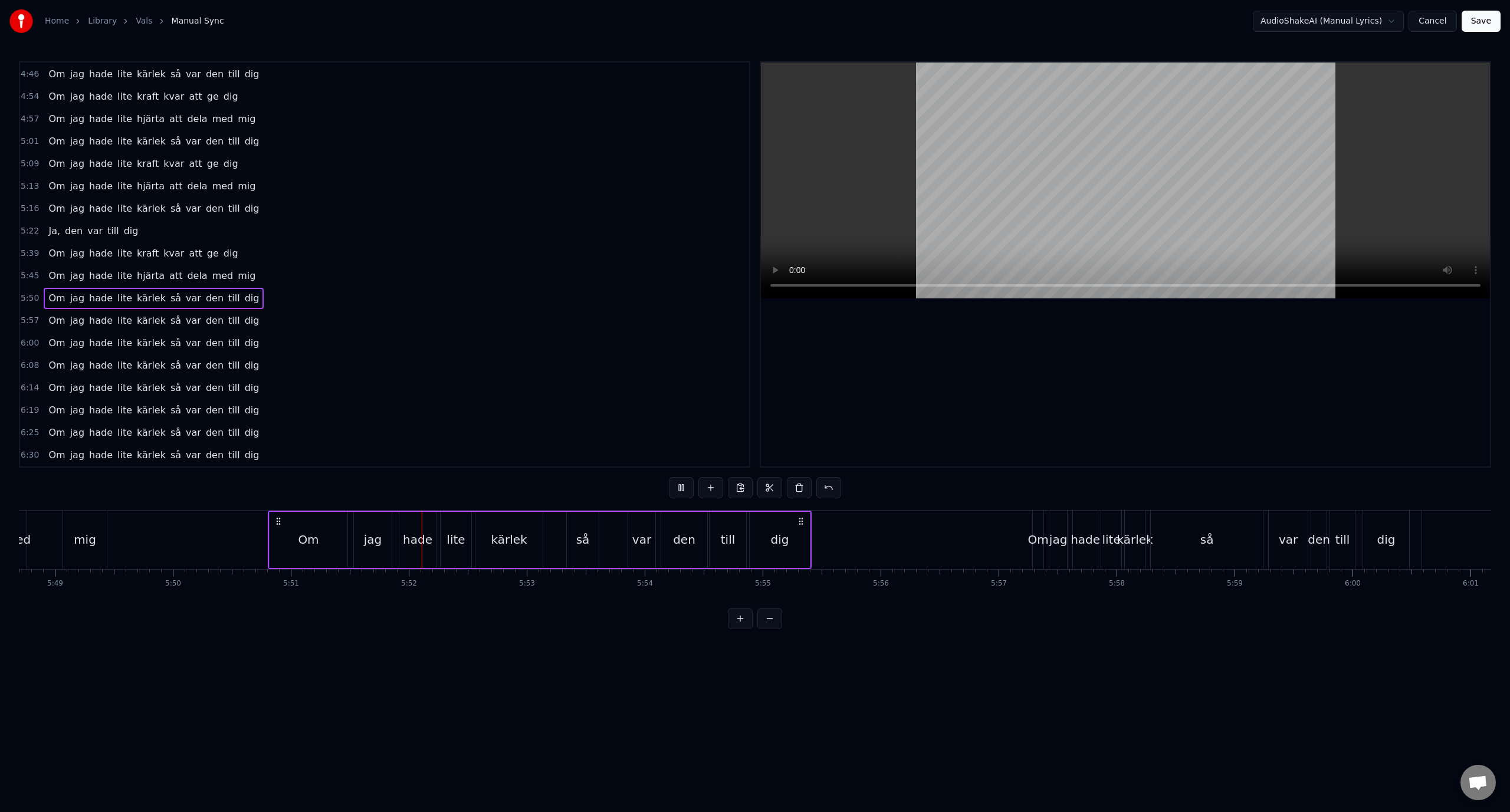
click at [296, 300] on div "5:50 Om jag hade lite kärlek så var den till dig" at bounding box center [384, 298] width 729 height 22
click at [372, 549] on div "jag" at bounding box center [372, 539] width 38 height 56
drag, startPoint x: 361, startPoint y: 521, endPoint x: 347, endPoint y: 524, distance: 14.3
click at [347, 524] on icon at bounding box center [348, 522] width 9 height 9
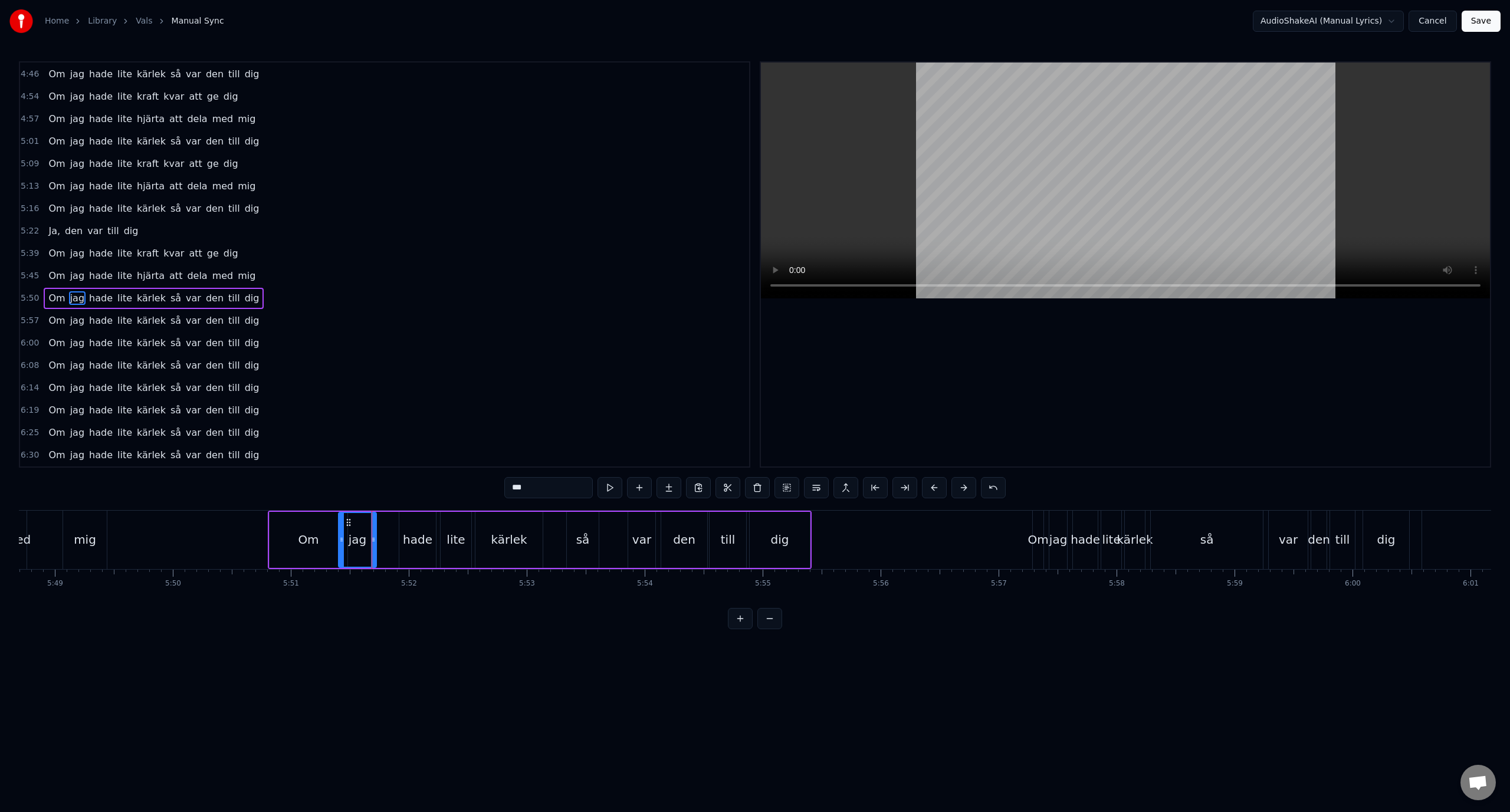
click at [322, 530] on div "Om" at bounding box center [308, 539] width 78 height 56
drag, startPoint x: 346, startPoint y: 542, endPoint x: 338, endPoint y: 542, distance: 8.0
click at [338, 542] on icon at bounding box center [340, 539] width 5 height 9
click at [358, 540] on div "jag" at bounding box center [358, 539] width 18 height 17
type input "***"
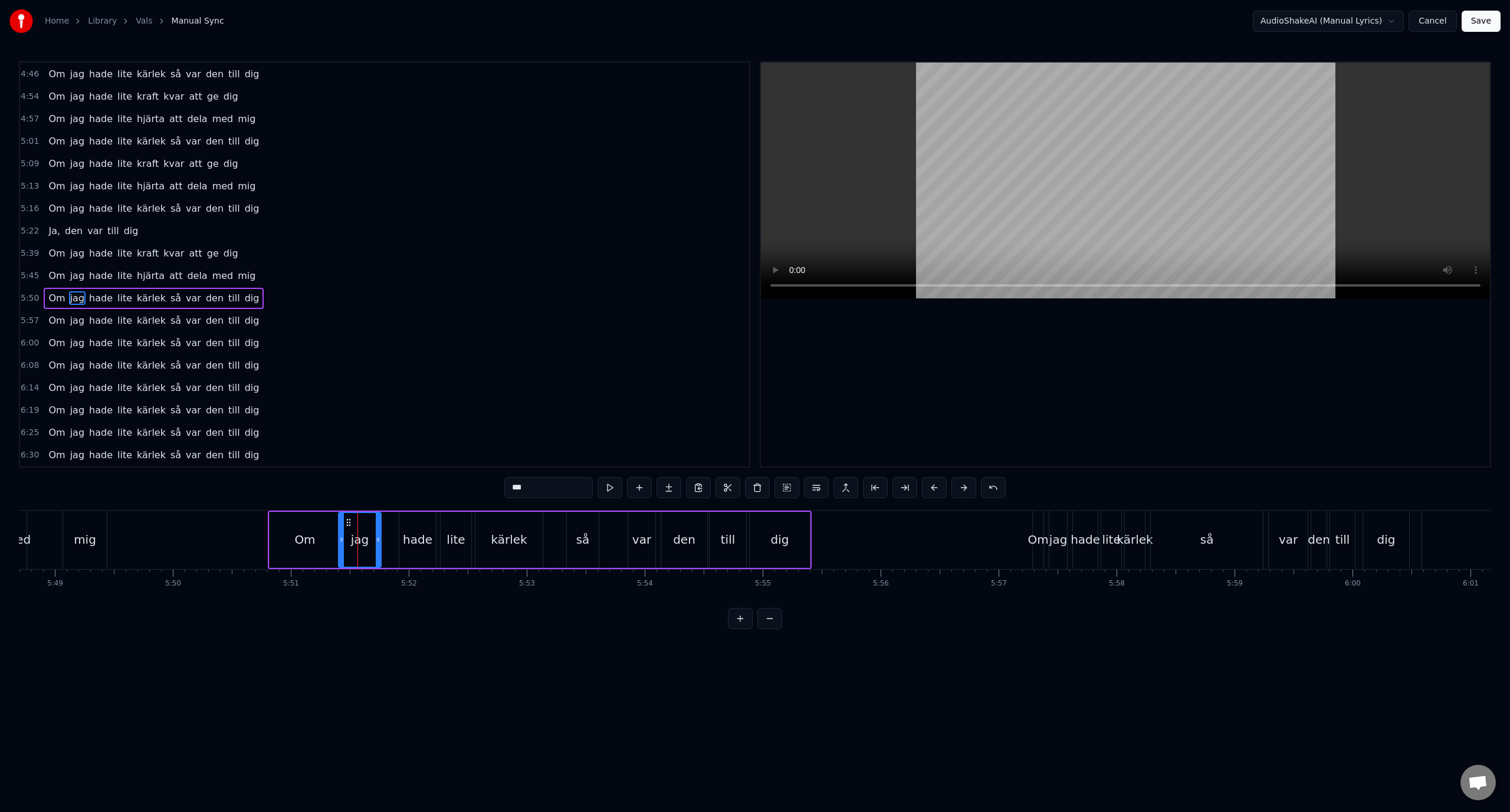
drag, startPoint x: 372, startPoint y: 540, endPoint x: 379, endPoint y: 543, distance: 7.6
click at [379, 543] on icon at bounding box center [378, 539] width 5 height 9
click at [289, 303] on div "5:50 Om jag hade lite kärlek så var den till dig" at bounding box center [384, 298] width 729 height 22
click at [420, 546] on div "hade" at bounding box center [417, 539] width 29 height 17
drag, startPoint x: 411, startPoint y: 520, endPoint x: 397, endPoint y: 521, distance: 14.0
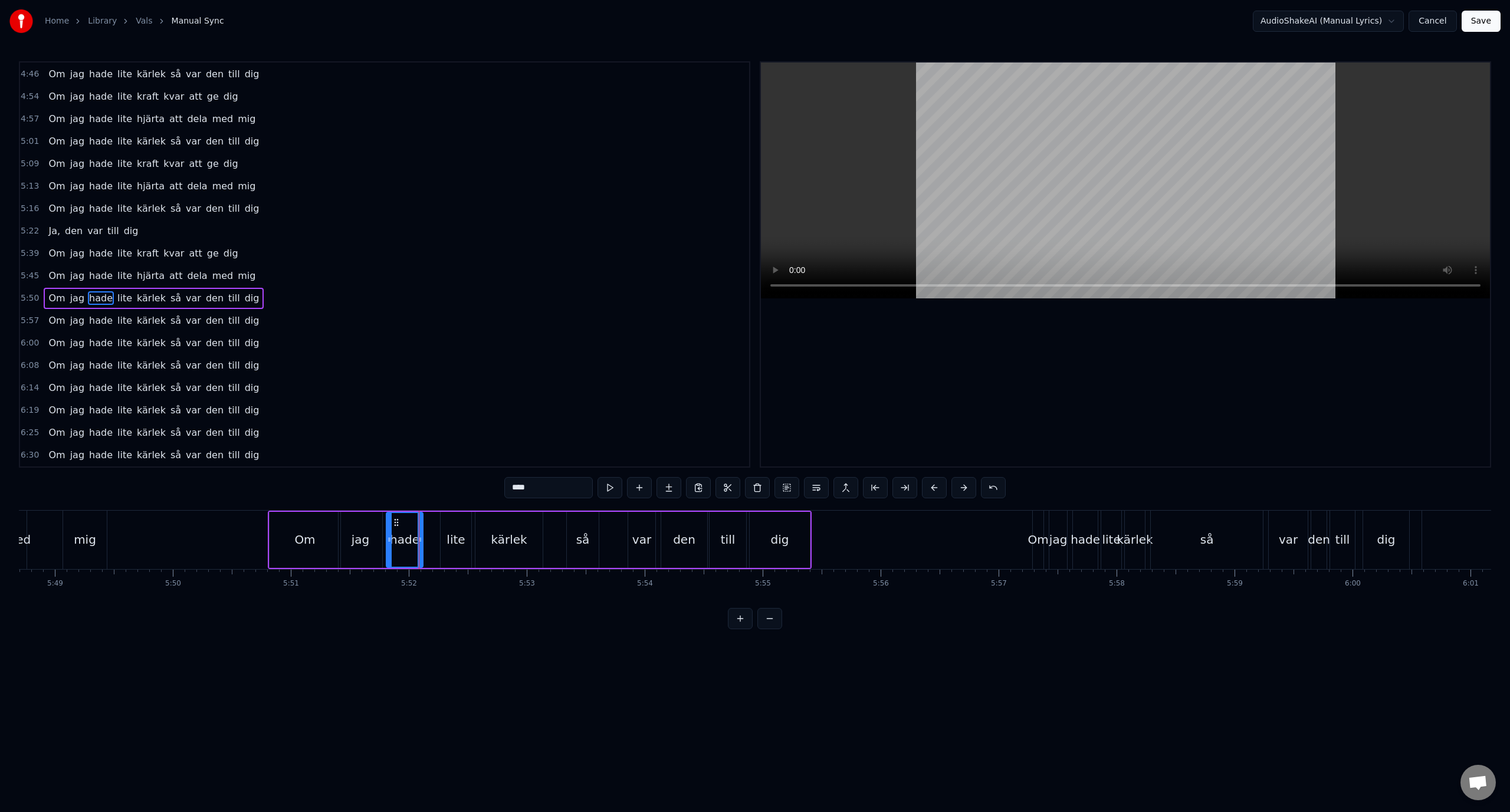
click at [397, 521] on icon at bounding box center [396, 522] width 9 height 9
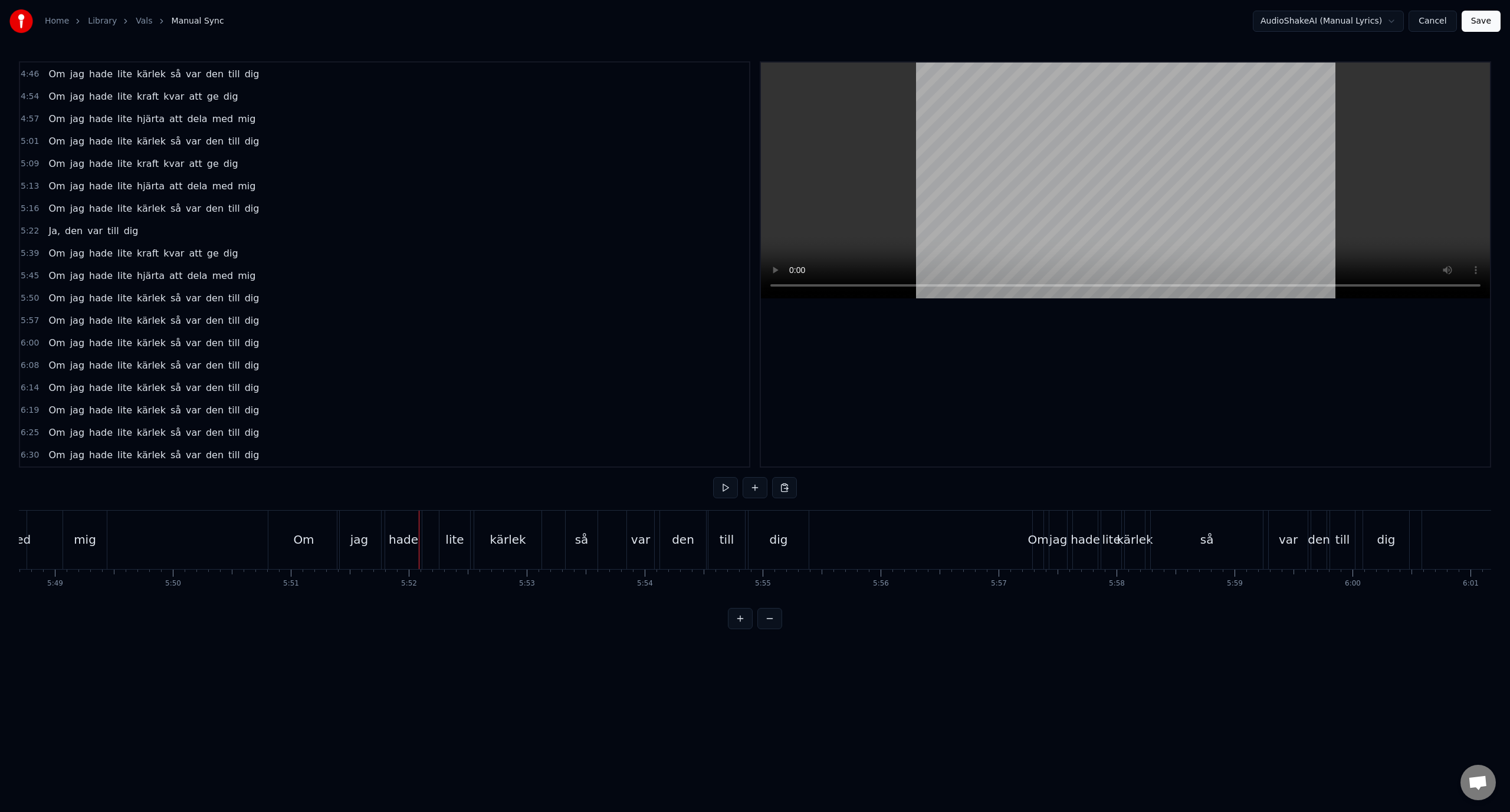
click at [304, 302] on div "5:50 Om jag hade lite kärlek så var den till dig" at bounding box center [384, 298] width 729 height 22
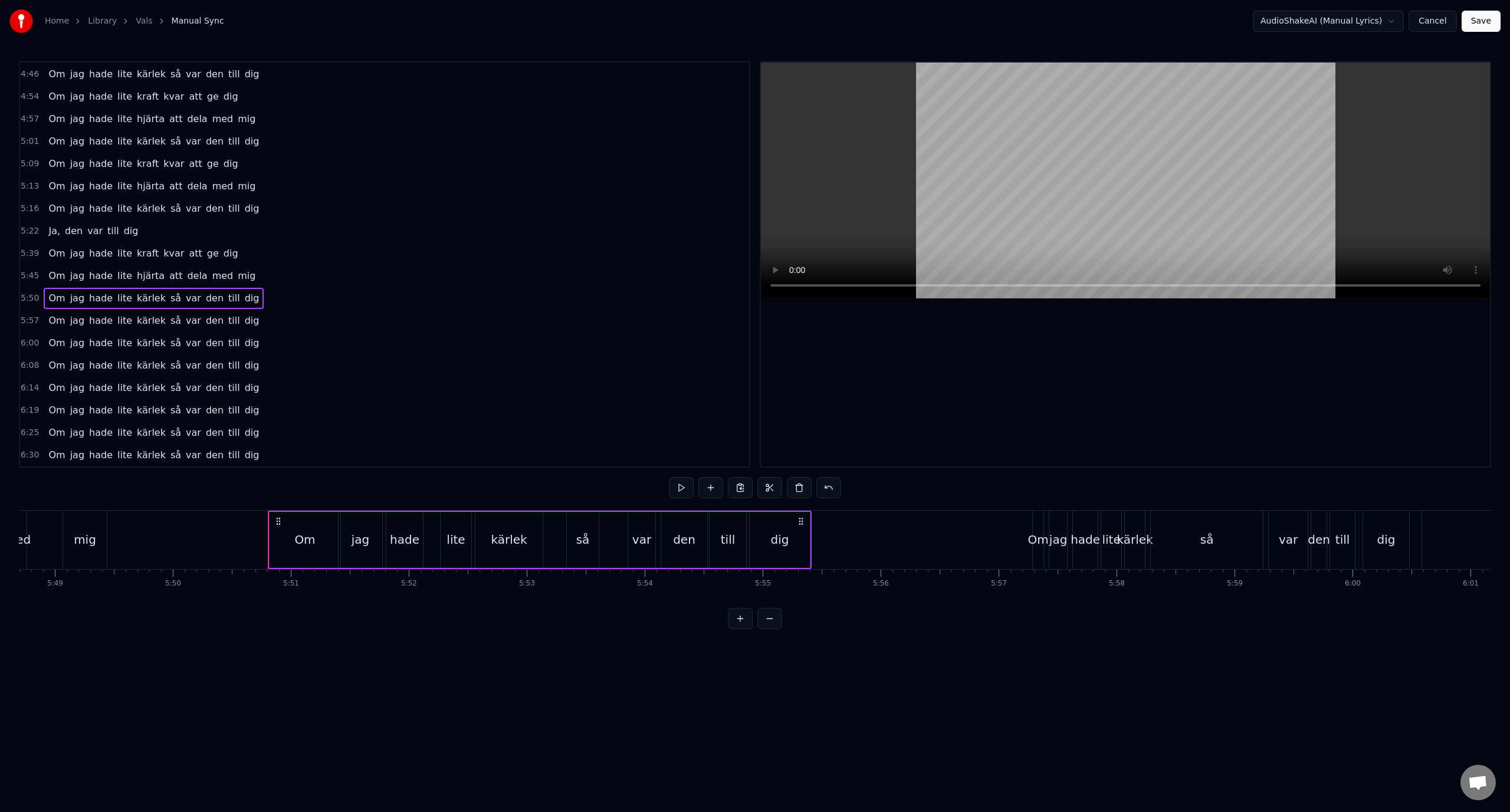
click at [303, 282] on div "5:45 Om jag hade lite hjärta att dela med mig" at bounding box center [384, 276] width 729 height 22
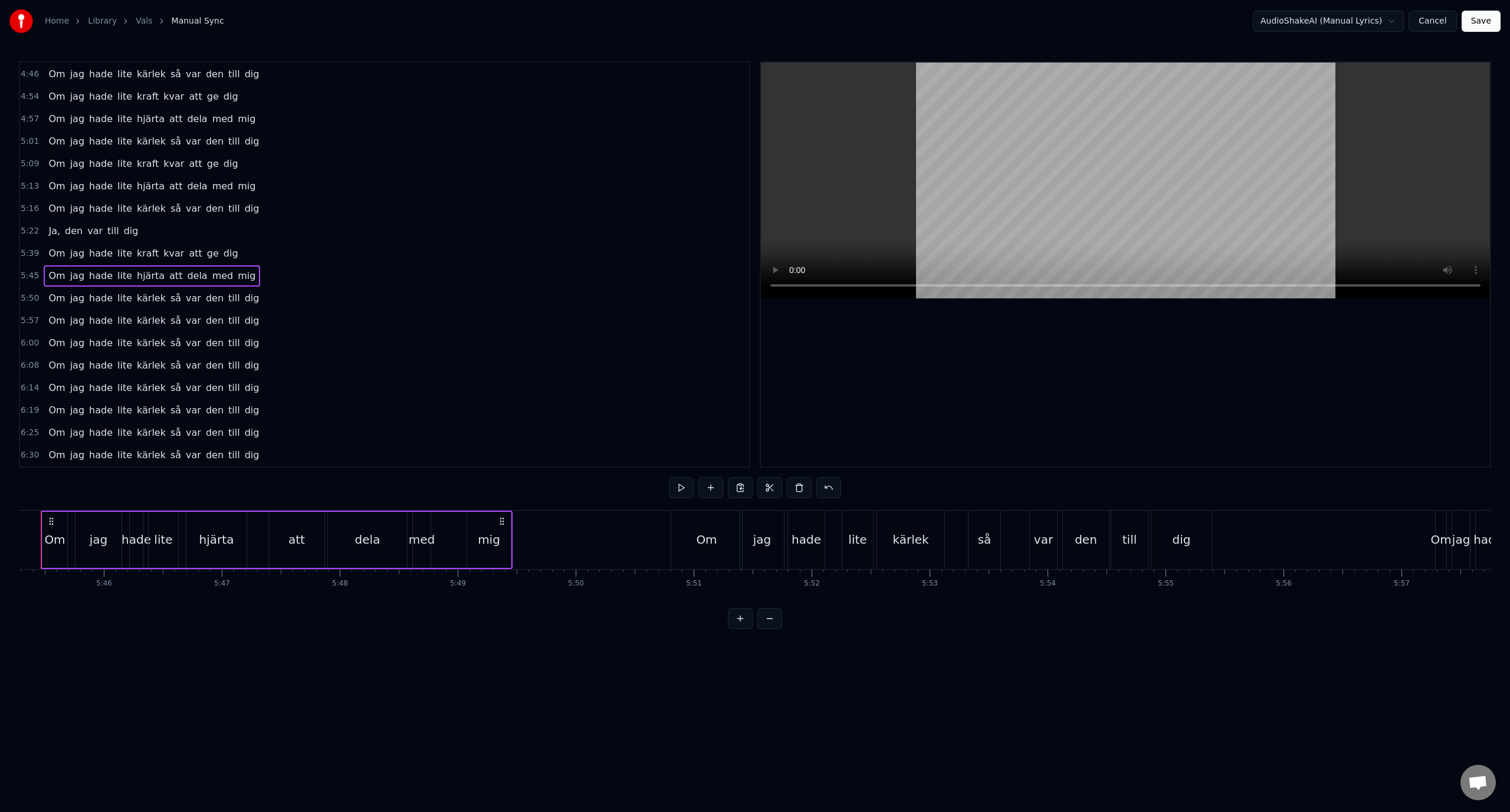
scroll to position [0, 40683]
click at [301, 295] on div "5:50 Om jag hade lite kärlek så var den till dig" at bounding box center [384, 298] width 729 height 22
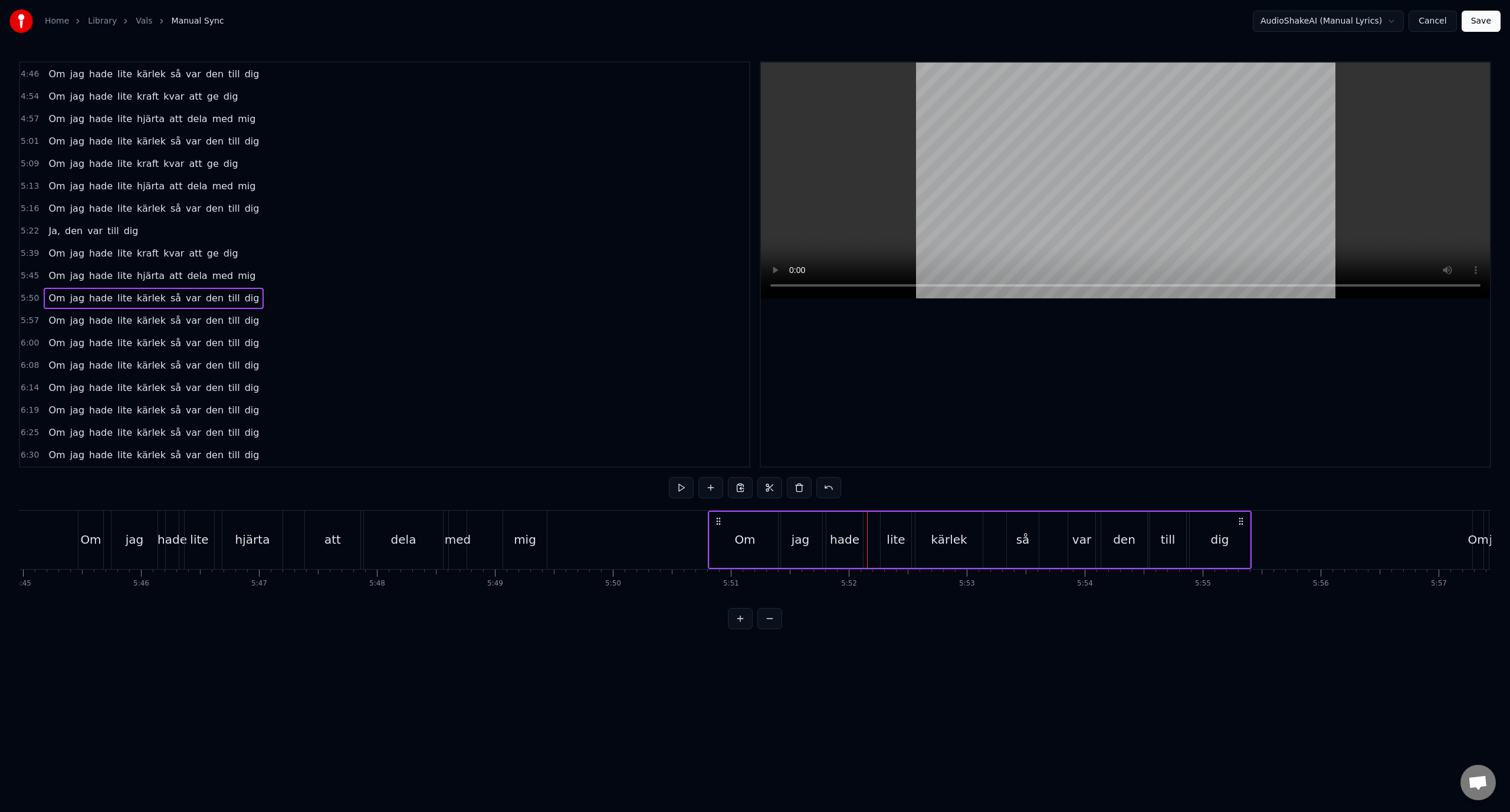
click at [843, 546] on div "hade" at bounding box center [844, 539] width 29 height 17
click at [815, 532] on div "jag" at bounding box center [800, 539] width 44 height 56
drag, startPoint x: 817, startPoint y: 522, endPoint x: 807, endPoint y: 522, distance: 10.0
click at [807, 522] on div at bounding box center [808, 540] width 5 height 54
click at [835, 533] on div "hade" at bounding box center [844, 539] width 29 height 17
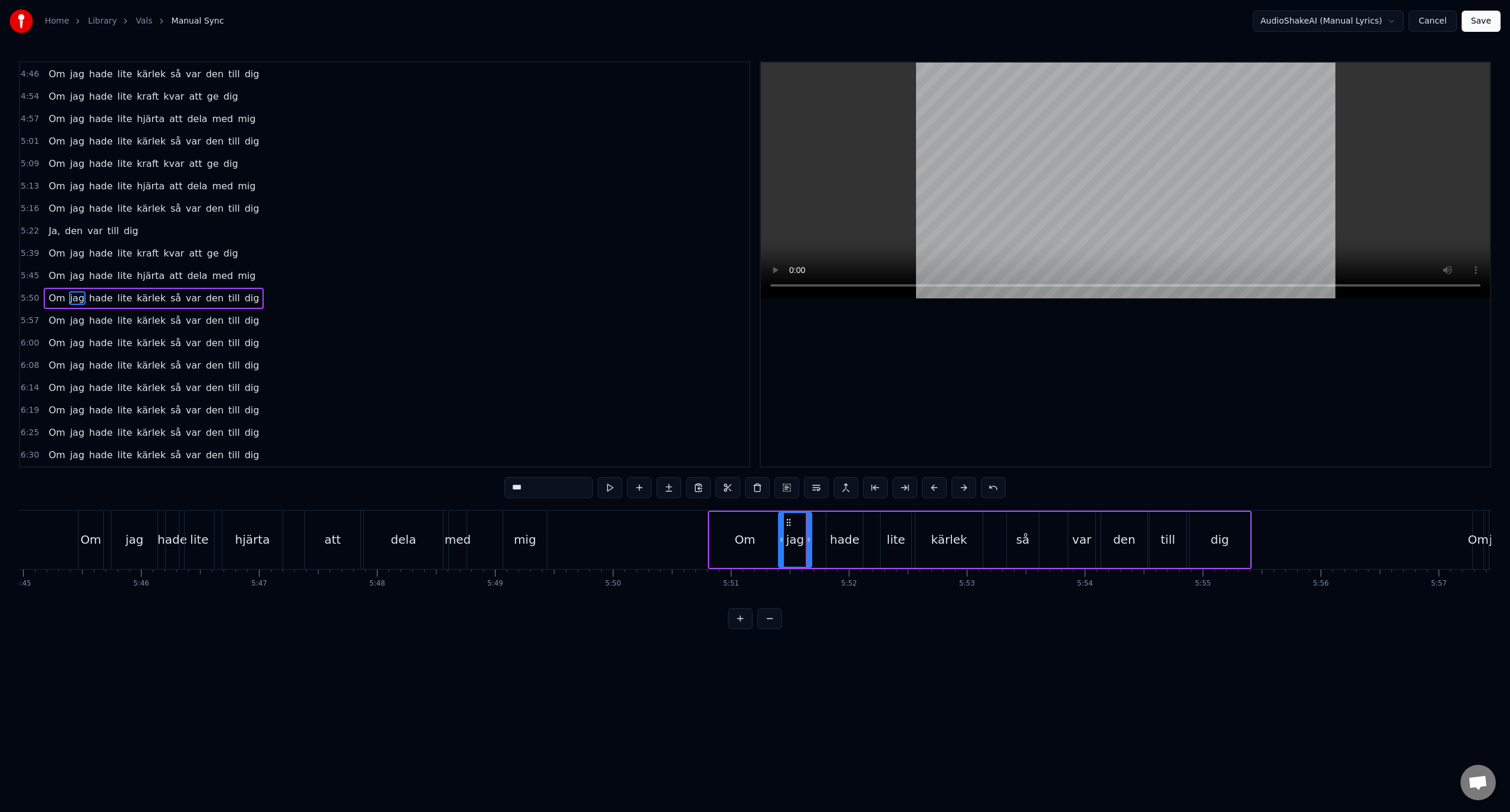
type input "****"
drag, startPoint x: 833, startPoint y: 521, endPoint x: 825, endPoint y: 524, distance: 8.5
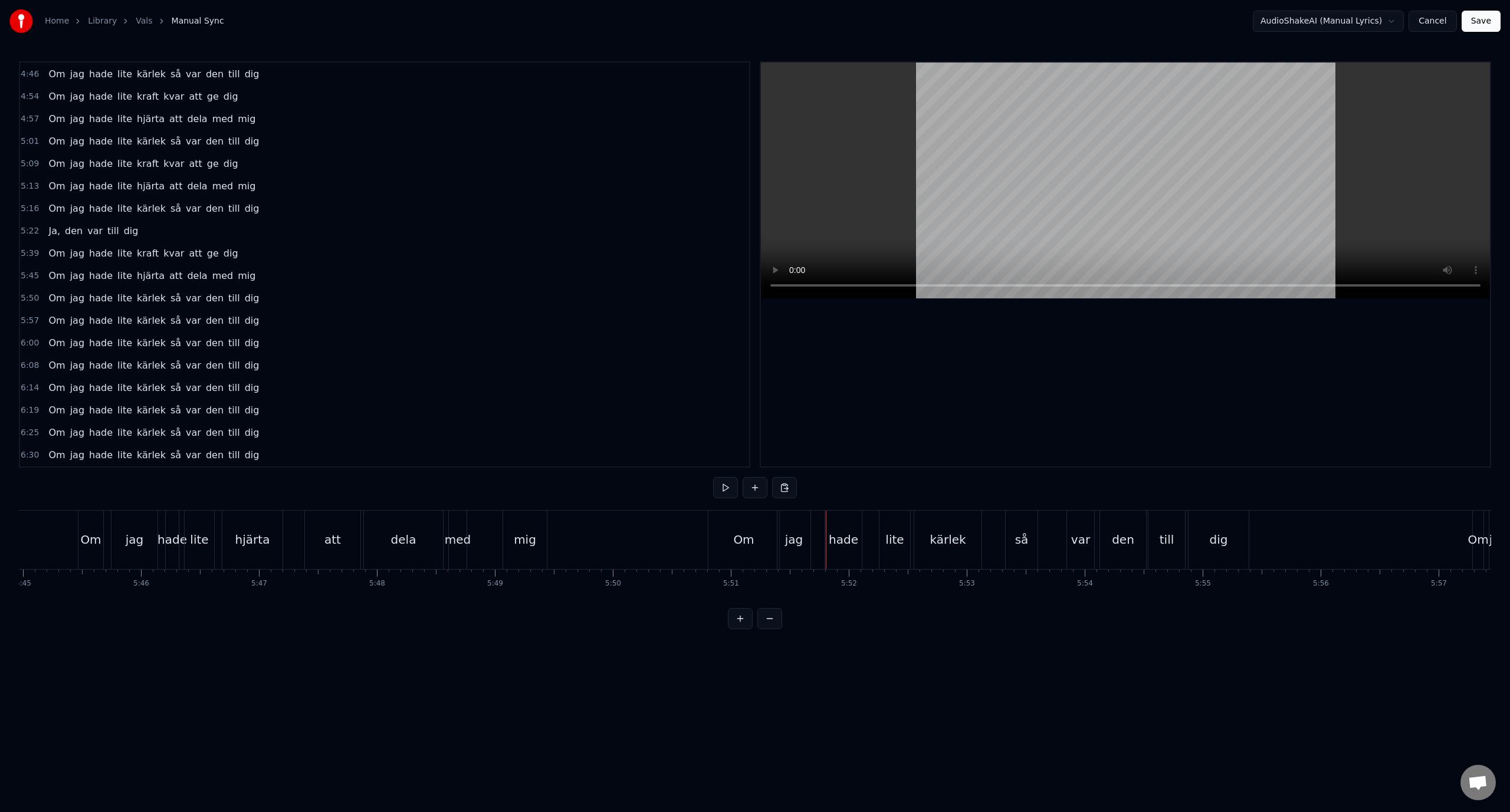
click at [837, 525] on div "hade" at bounding box center [843, 540] width 37 height 59
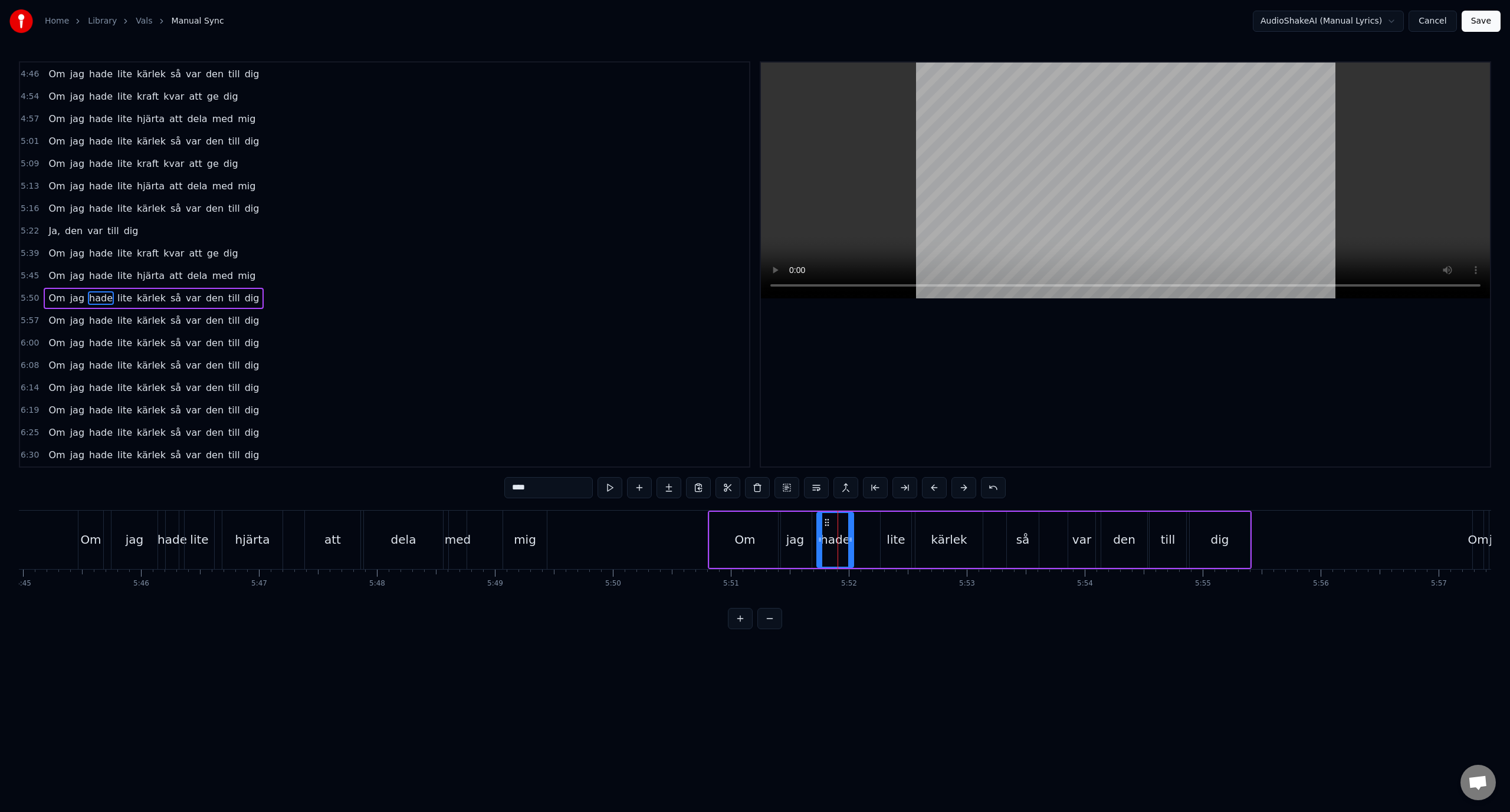
drag, startPoint x: 835, startPoint y: 522, endPoint x: 825, endPoint y: 522, distance: 10.0
click at [825, 522] on icon at bounding box center [827, 522] width 9 height 9
click at [330, 302] on div "5:50 Om jag hade lite kärlek så var den till dig" at bounding box center [384, 298] width 729 height 22
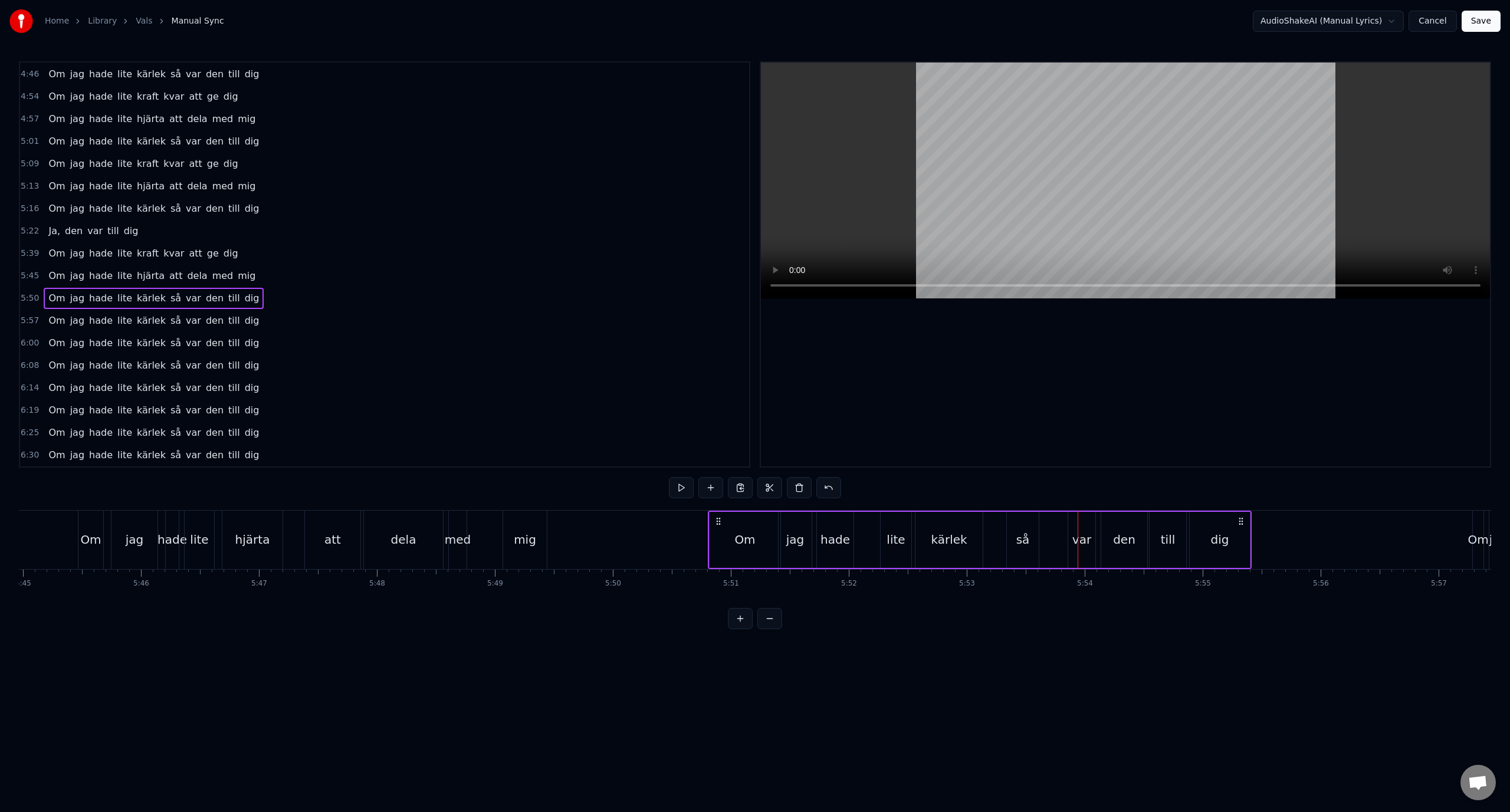
click at [1012, 524] on div "så" at bounding box center [1022, 539] width 32 height 56
drag, startPoint x: 1013, startPoint y: 522, endPoint x: 996, endPoint y: 524, distance: 17.1
click at [996, 524] on icon at bounding box center [1000, 522] width 9 height 9
click at [321, 297] on div "5:50 Om jag hade lite kärlek så var den till dig" at bounding box center [384, 298] width 729 height 22
click at [1071, 521] on div "var" at bounding box center [1082, 539] width 28 height 56
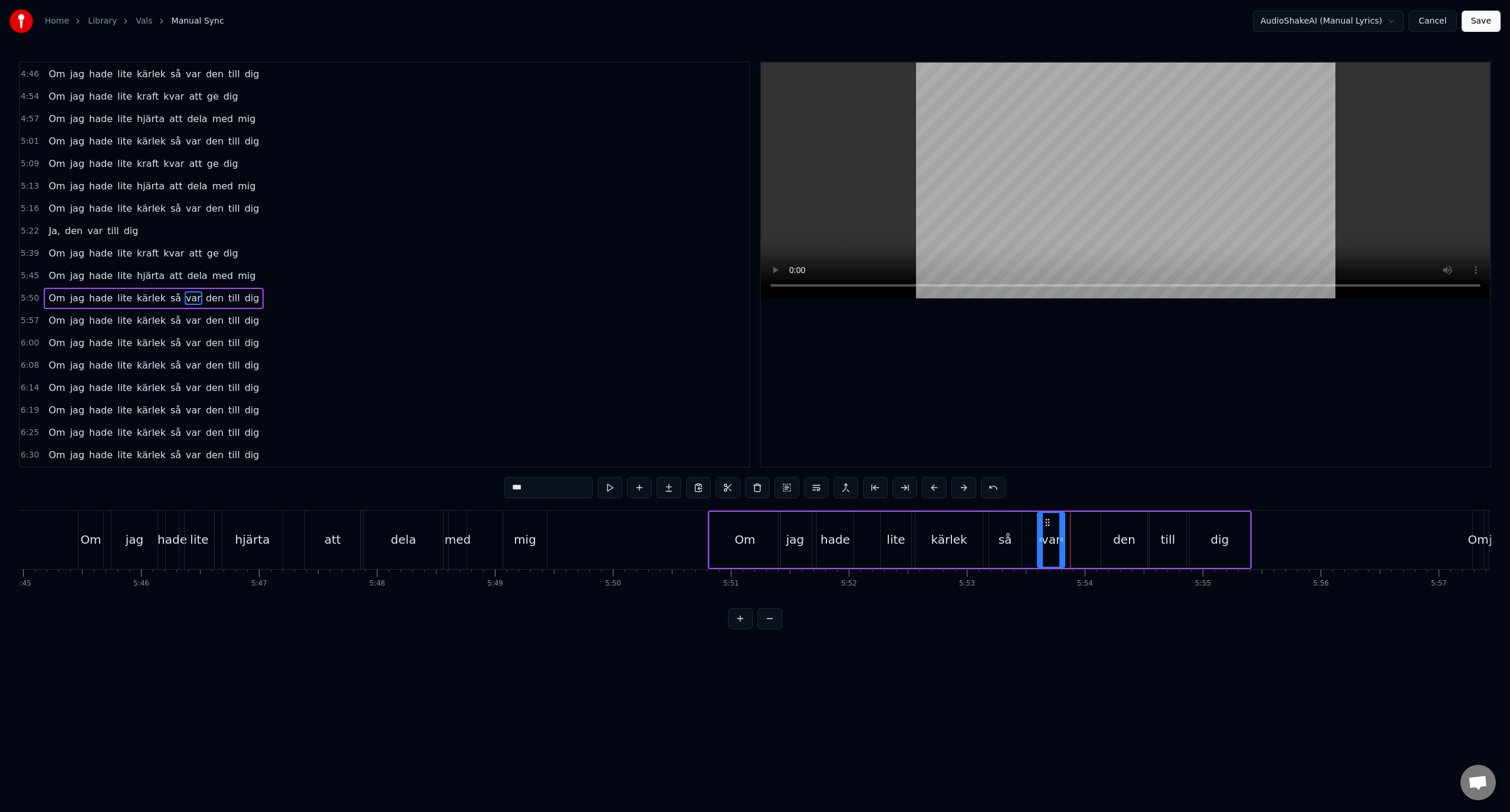
drag, startPoint x: 1075, startPoint y: 524, endPoint x: 1045, endPoint y: 524, distance: 30.0
click at [1045, 524] on icon at bounding box center [1047, 522] width 9 height 9
click at [342, 287] on div "5:50 Om jag hade lite kärlek så var den till dig" at bounding box center [384, 298] width 729 height 22
click at [847, 532] on div "hade" at bounding box center [835, 539] width 29 height 17
click at [876, 533] on div "Om jag hade lite kärlek så var den till dig" at bounding box center [979, 540] width 544 height 59
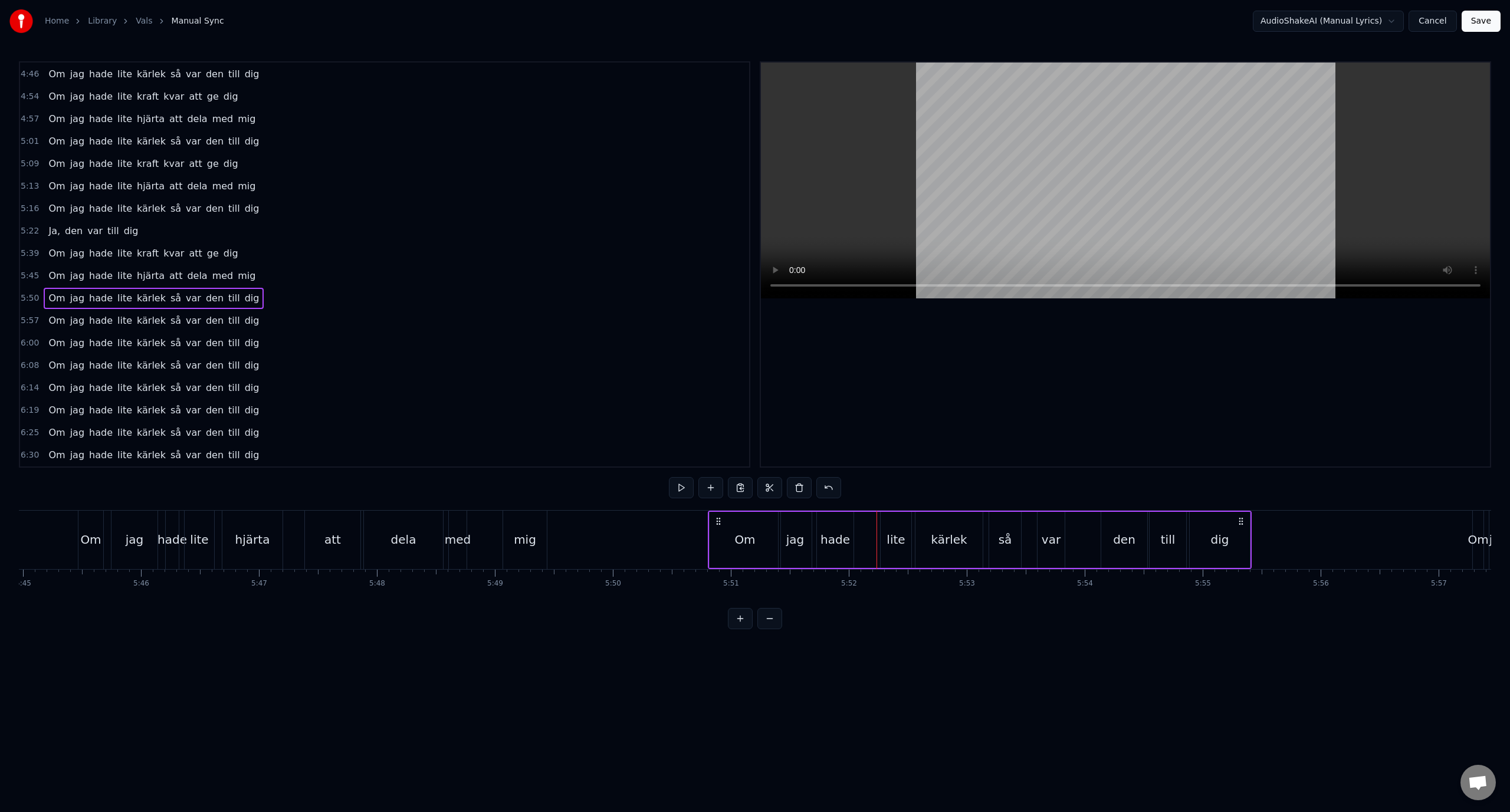
click at [889, 534] on div "lite" at bounding box center [896, 539] width 18 height 17
drag, startPoint x: 888, startPoint y: 521, endPoint x: 866, endPoint y: 521, distance: 22.0
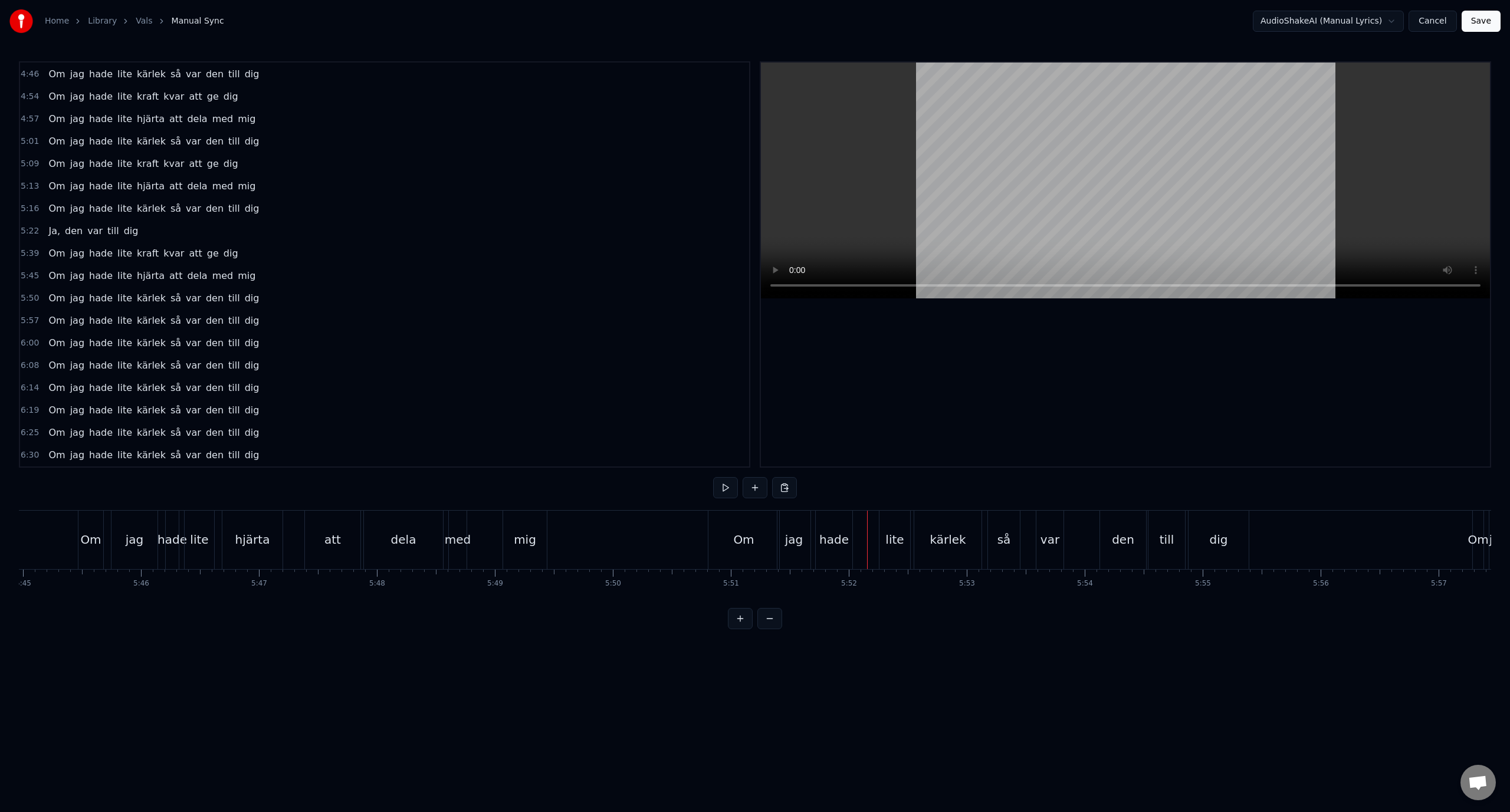
click at [890, 521] on div "lite" at bounding box center [894, 540] width 30 height 59
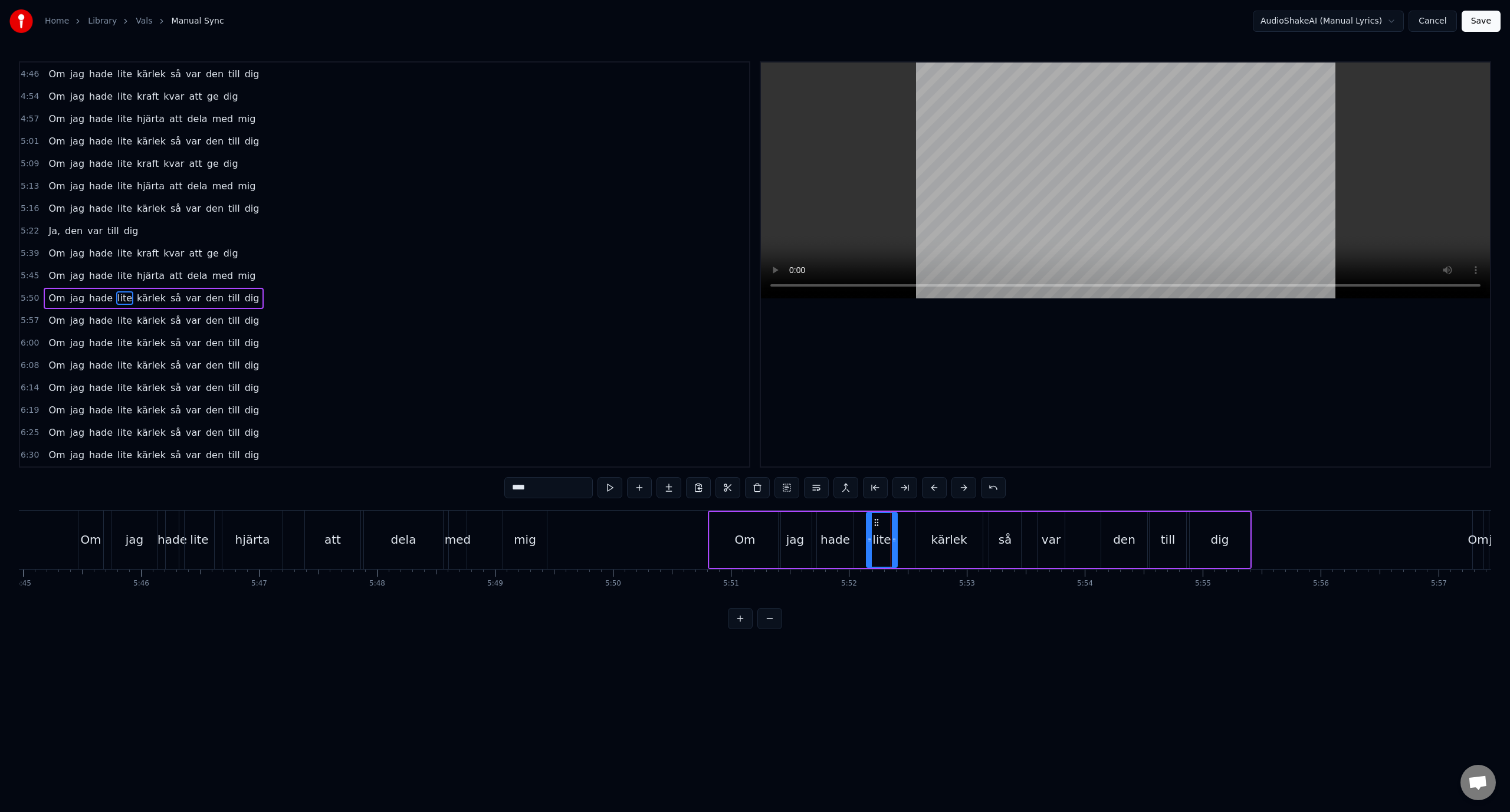
drag, startPoint x: 889, startPoint y: 521, endPoint x: 875, endPoint y: 524, distance: 14.3
click at [875, 524] on icon at bounding box center [876, 522] width 9 height 9
click at [585, 368] on div "6:08 Om jag hade lite kärlek så var den till dig" at bounding box center [384, 366] width 729 height 22
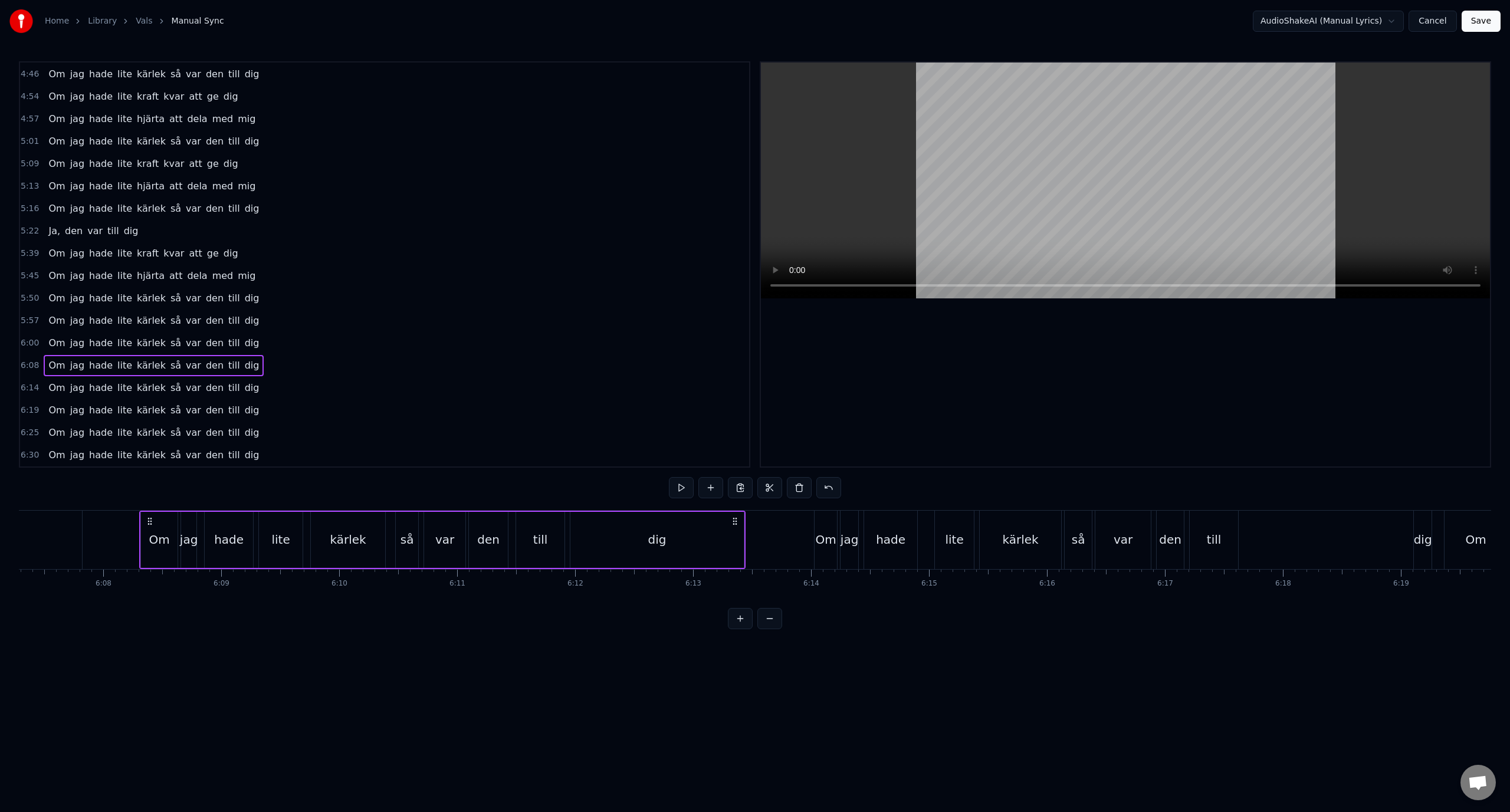
scroll to position [0, 43377]
click at [295, 306] on div "5:50 Om jag hade lite kärlek så var den till dig" at bounding box center [384, 298] width 729 height 22
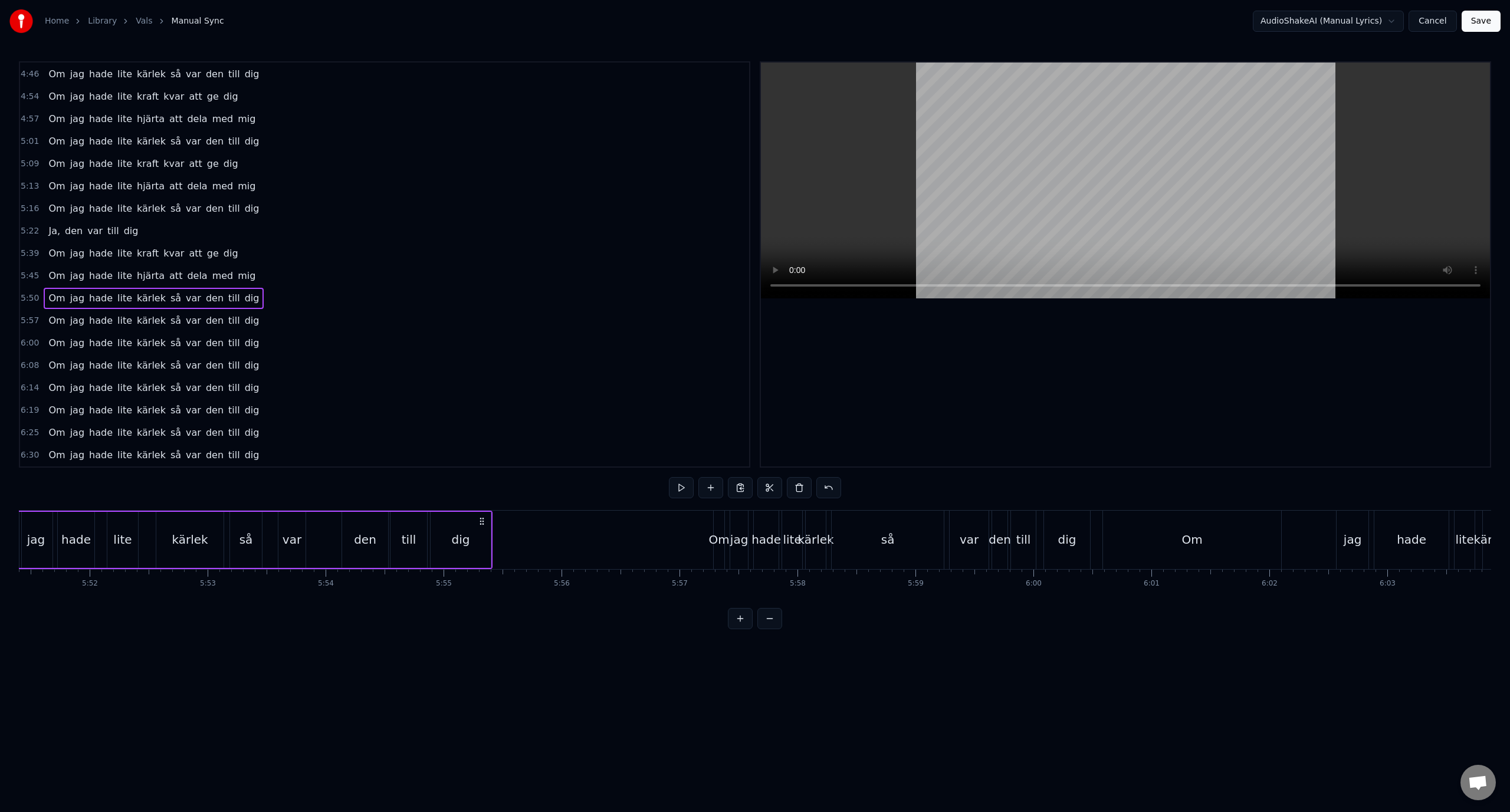
scroll to position [0, 41313]
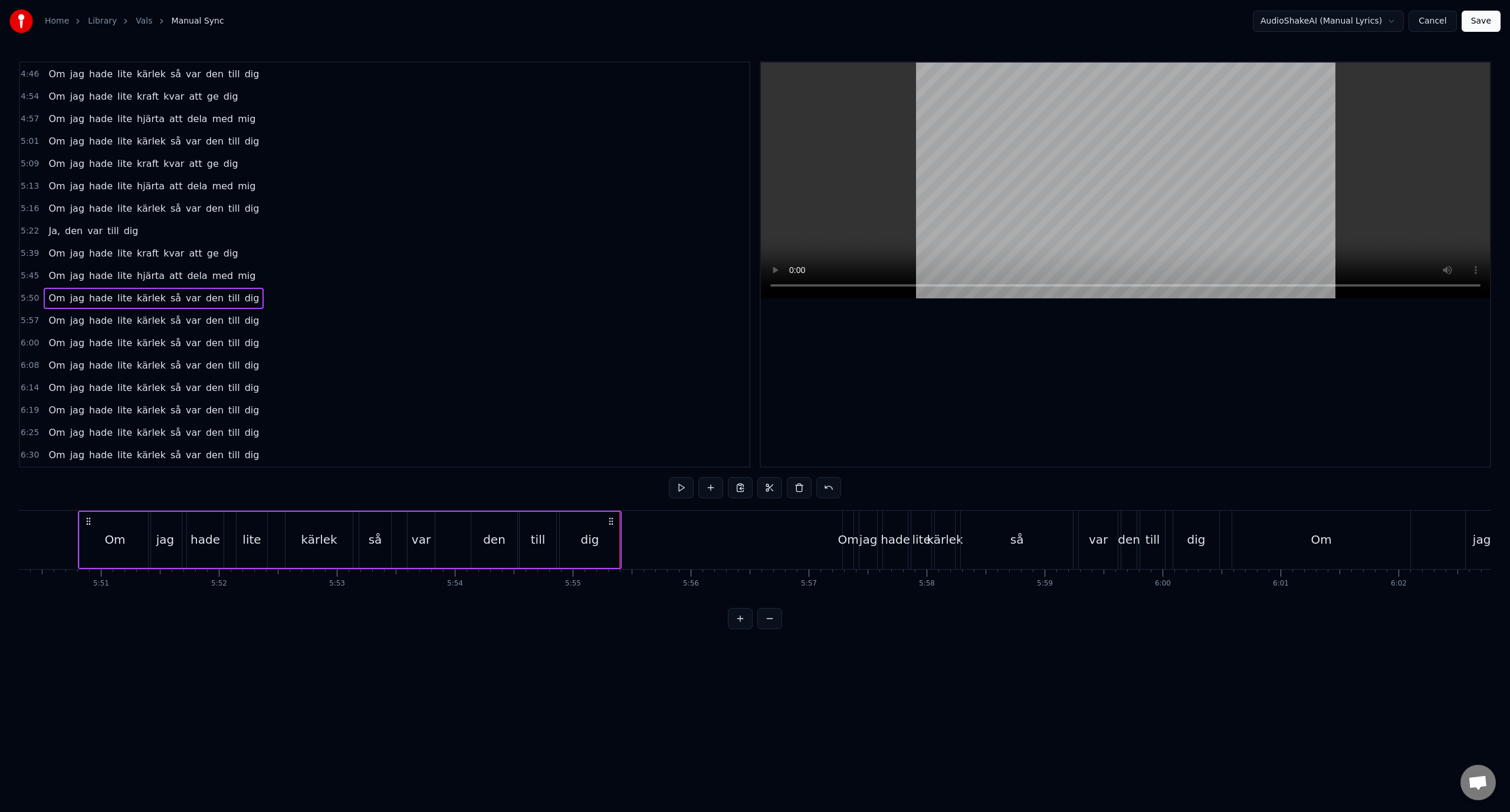
click at [271, 282] on div "5:45 Om jag hade lite hjärta att dela med mig" at bounding box center [384, 276] width 729 height 22
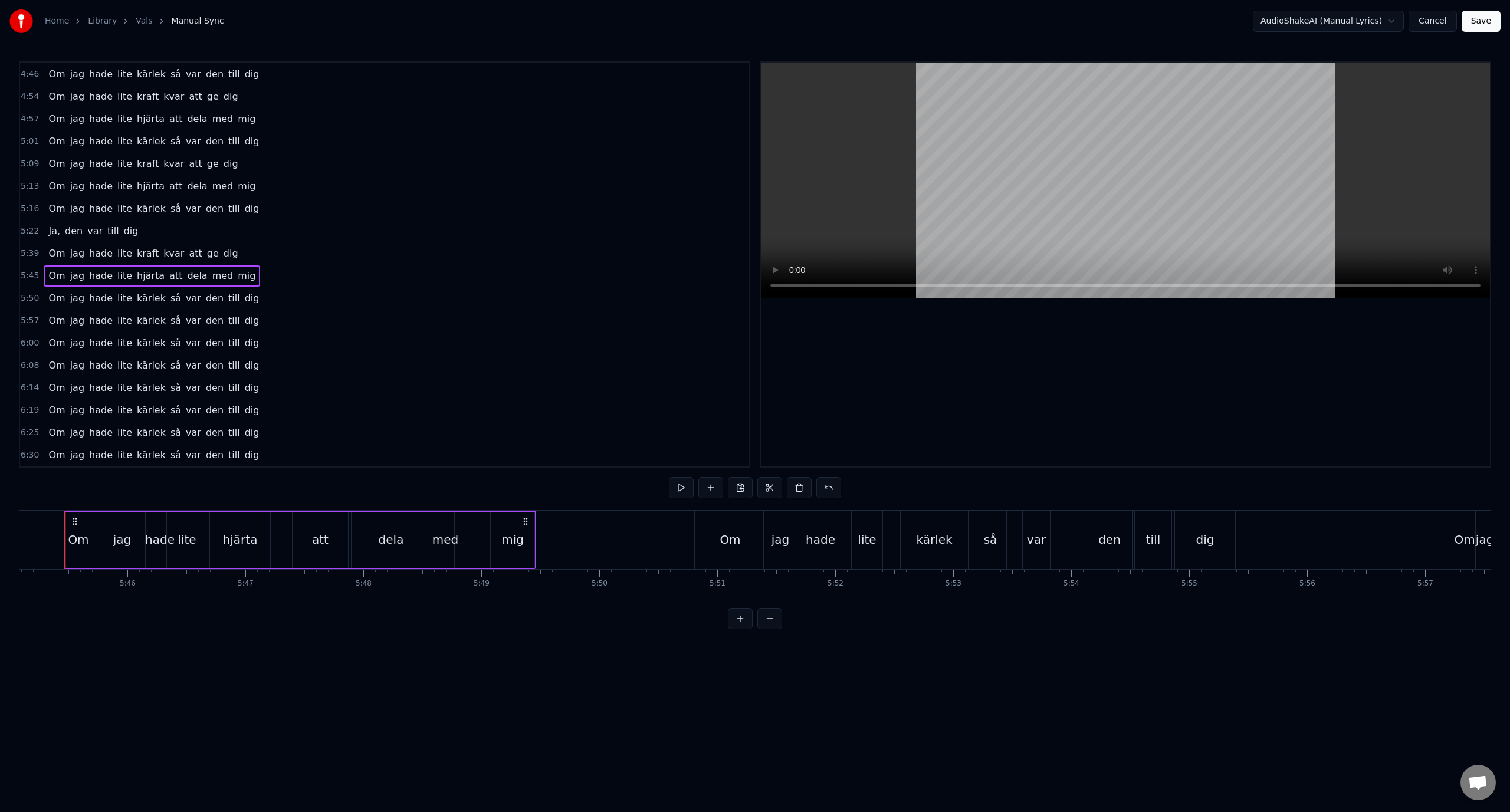
scroll to position [0, 40683]
click at [265, 297] on div "5:50 Om jag hade lite kärlek så var den till dig" at bounding box center [384, 298] width 729 height 22
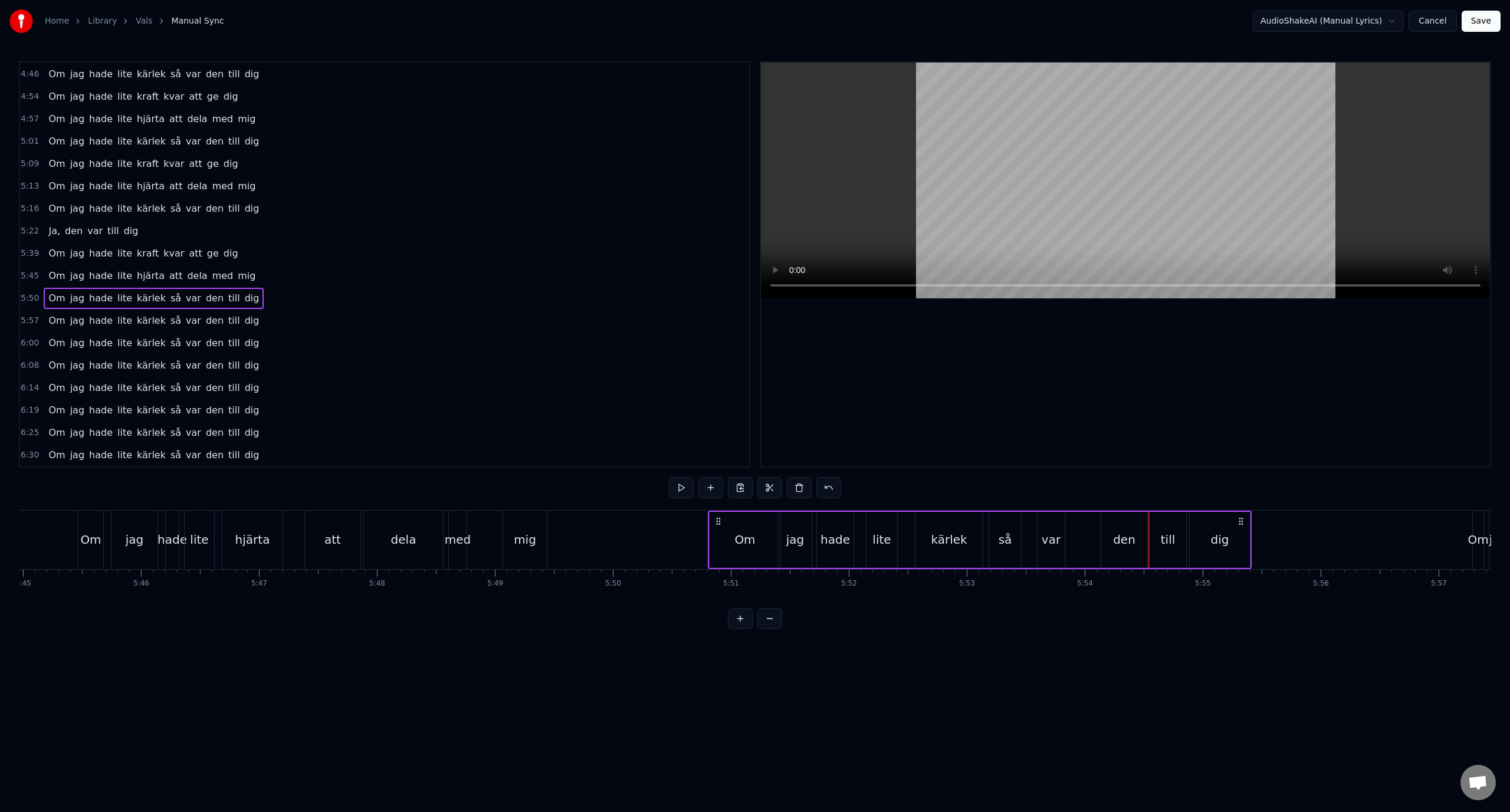
click at [1119, 533] on div "den" at bounding box center [1124, 539] width 22 height 17
click at [1182, 540] on div "till" at bounding box center [1168, 539] width 37 height 56
click at [1059, 537] on div "var" at bounding box center [1051, 539] width 28 height 56
click at [1117, 540] on div "den" at bounding box center [1124, 539] width 22 height 17
drag, startPoint x: 1108, startPoint y: 524, endPoint x: 1083, endPoint y: 526, distance: 25.1
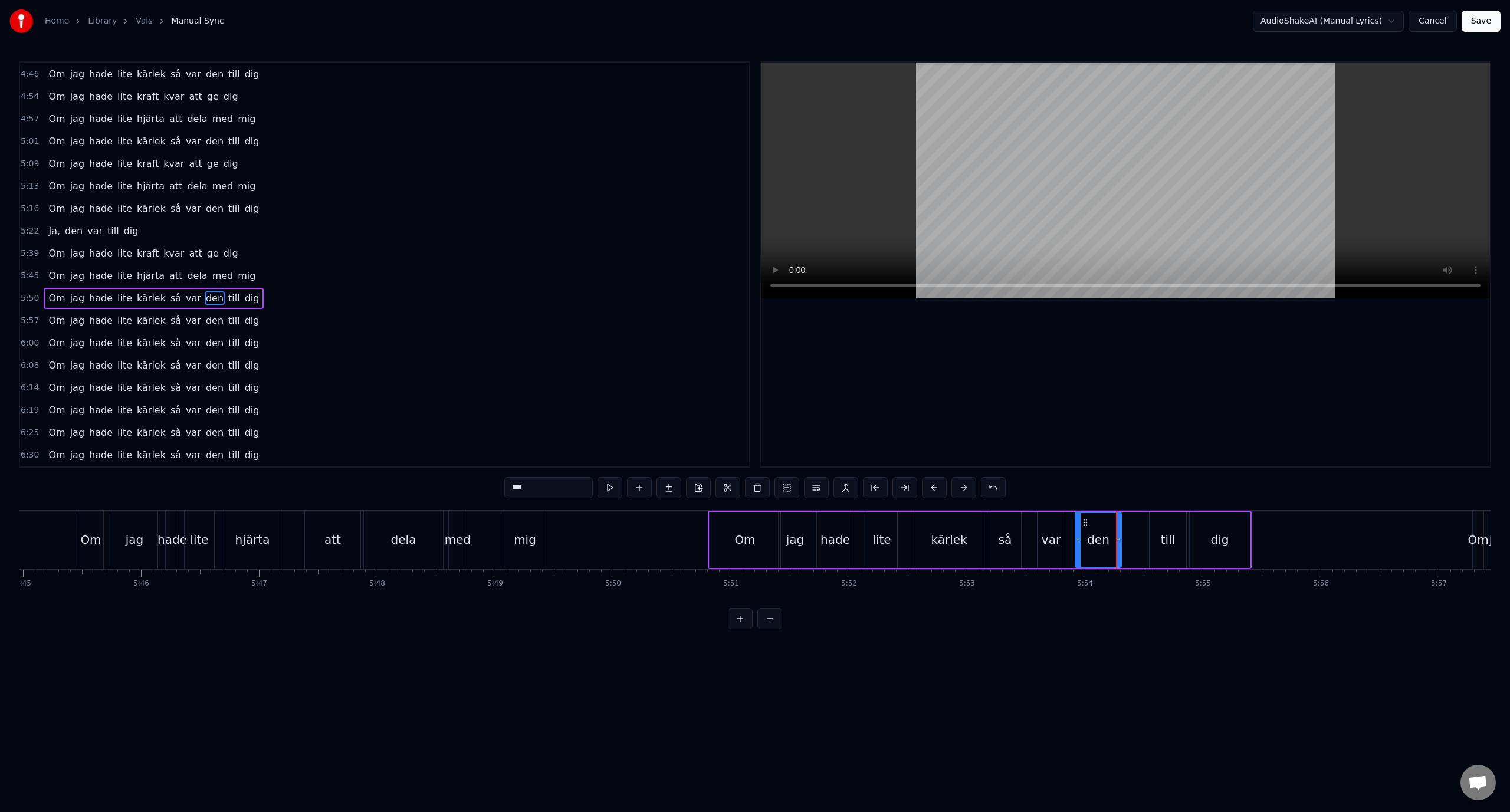
click at [1083, 526] on icon at bounding box center [1085, 522] width 9 height 9
click at [1167, 532] on div "till" at bounding box center [1168, 539] width 15 height 17
type input "****"
drag, startPoint x: 1161, startPoint y: 525, endPoint x: 1142, endPoint y: 525, distance: 19.0
click at [1142, 525] on circle at bounding box center [1142, 524] width 1 height 1
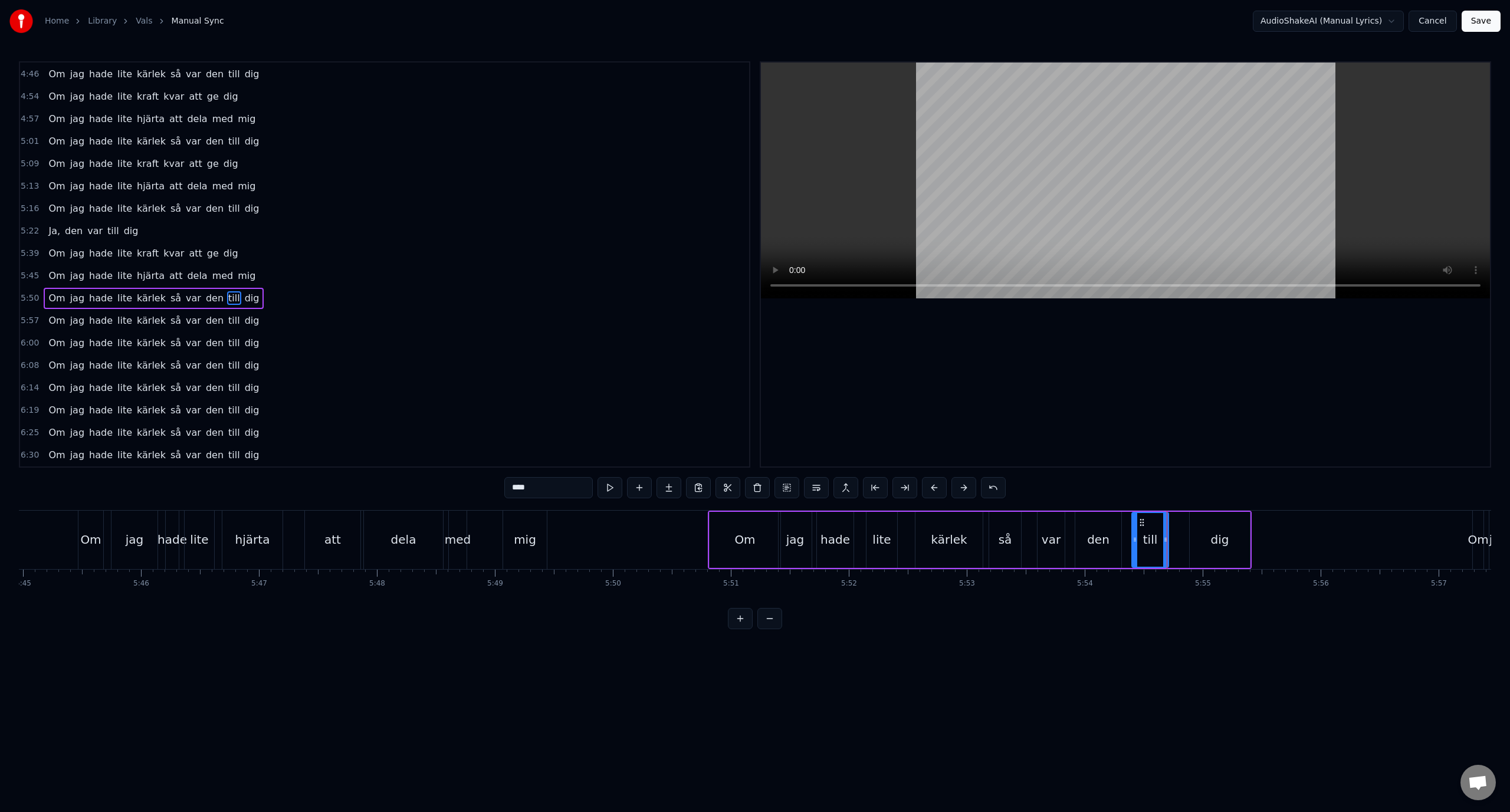
click at [314, 299] on div "5:50 Om jag hade lite kärlek så var den till dig" at bounding box center [384, 298] width 729 height 22
click at [1218, 541] on div "dig" at bounding box center [1219, 539] width 18 height 17
drag, startPoint x: 1247, startPoint y: 540, endPoint x: 1297, endPoint y: 544, distance: 50.2
click at [1297, 544] on div at bounding box center [1296, 540] width 5 height 54
drag, startPoint x: 1197, startPoint y: 525, endPoint x: 1187, endPoint y: 524, distance: 10.0
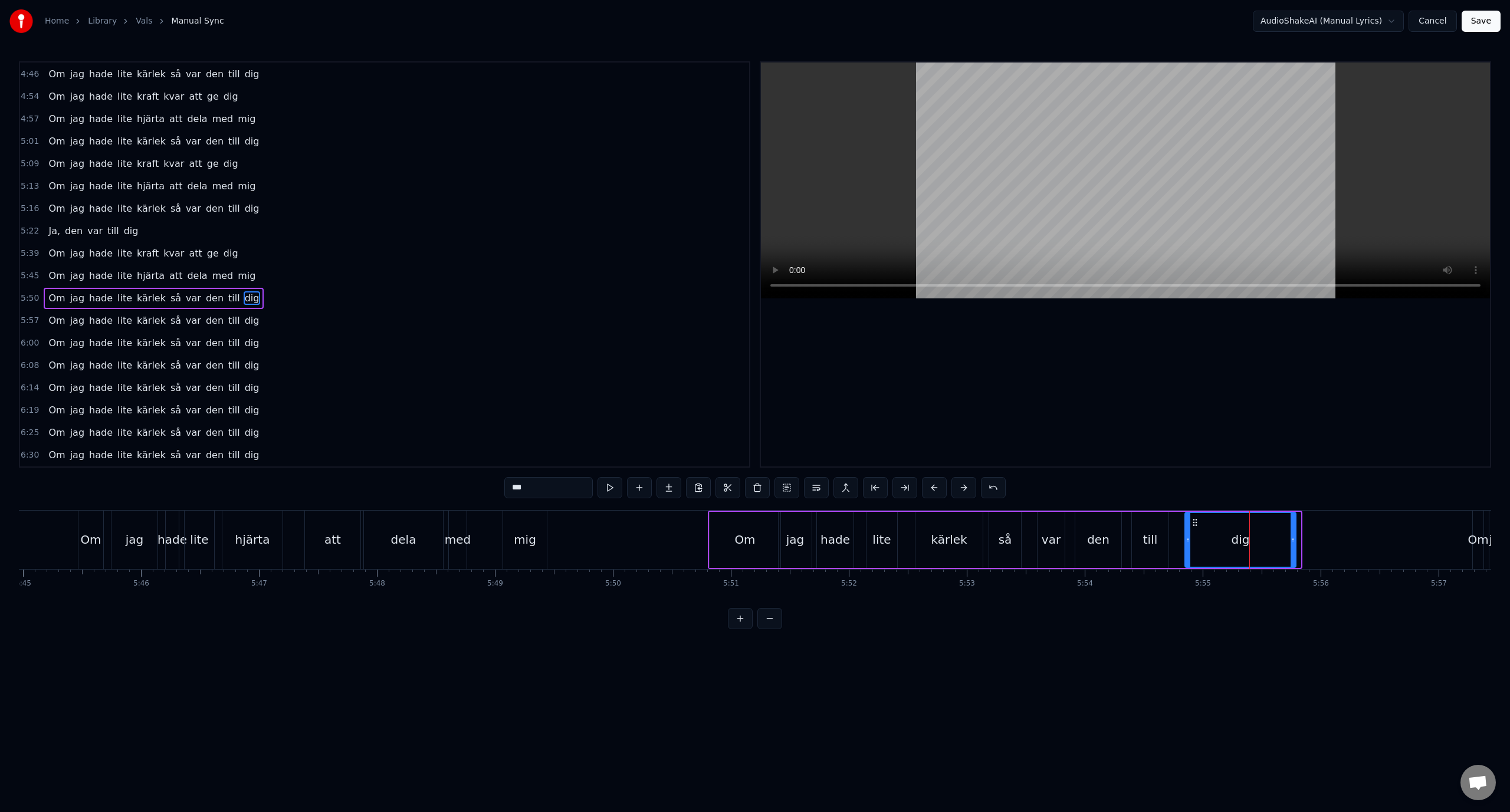
click at [1190, 524] on icon at bounding box center [1195, 522] width 9 height 9
click at [301, 302] on div "5:50 Om jag hade lite kärlek så var den till dig" at bounding box center [384, 298] width 729 height 22
click at [271, 332] on div "6:00 Om jag hade lite kärlek så var den till dig" at bounding box center [384, 343] width 729 height 22
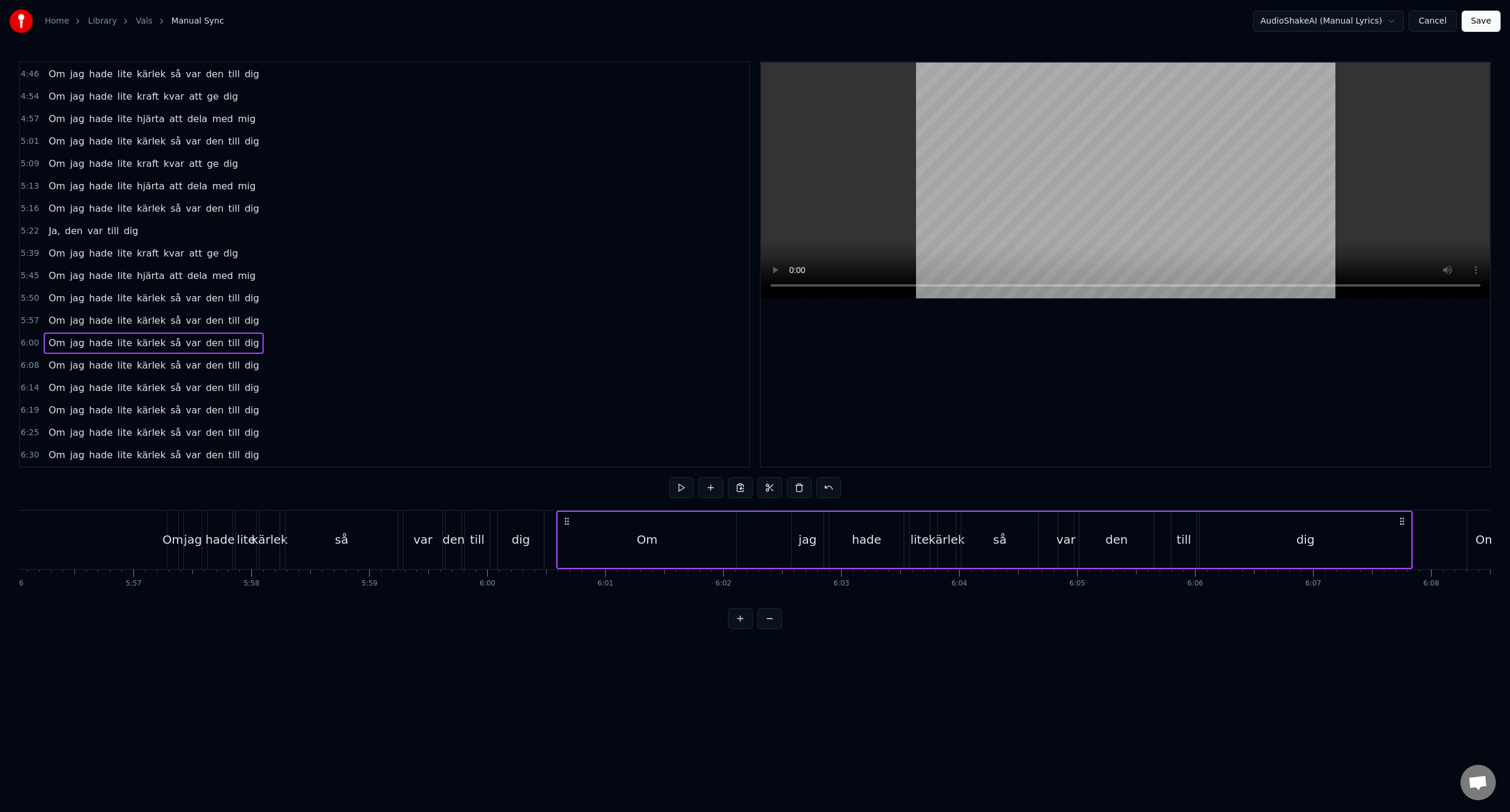
click at [264, 326] on div "5:57 Om jag hade lite kärlek så var den till dig" at bounding box center [384, 321] width 729 height 22
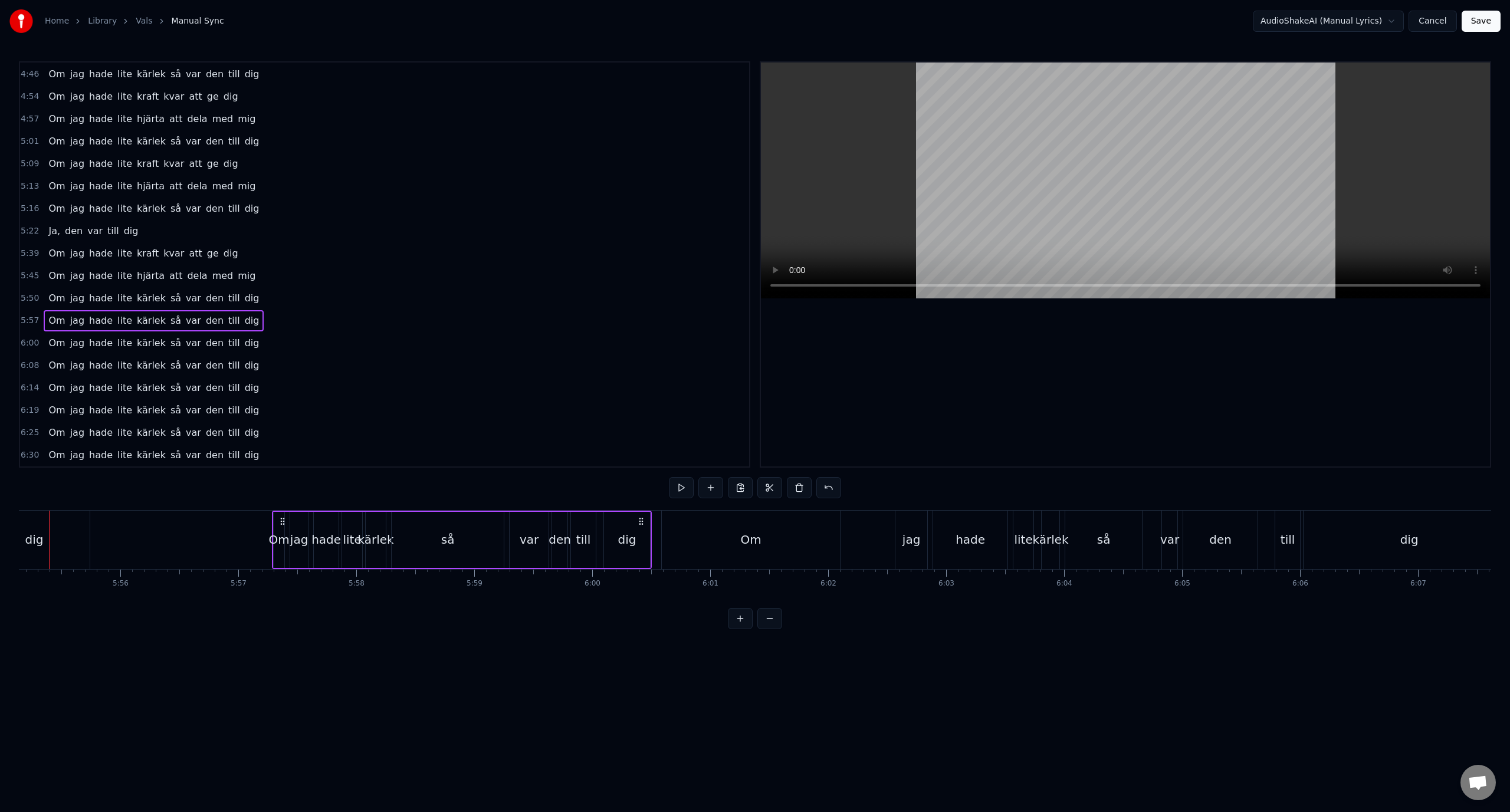
scroll to position [0, 41855]
click at [264, 324] on div "5:57 Om jag hade lite kärlek så var den till dig" at bounding box center [384, 321] width 729 height 22
click at [268, 299] on div "5:50 Om jag hade lite kärlek så var den till dig" at bounding box center [384, 298] width 729 height 22
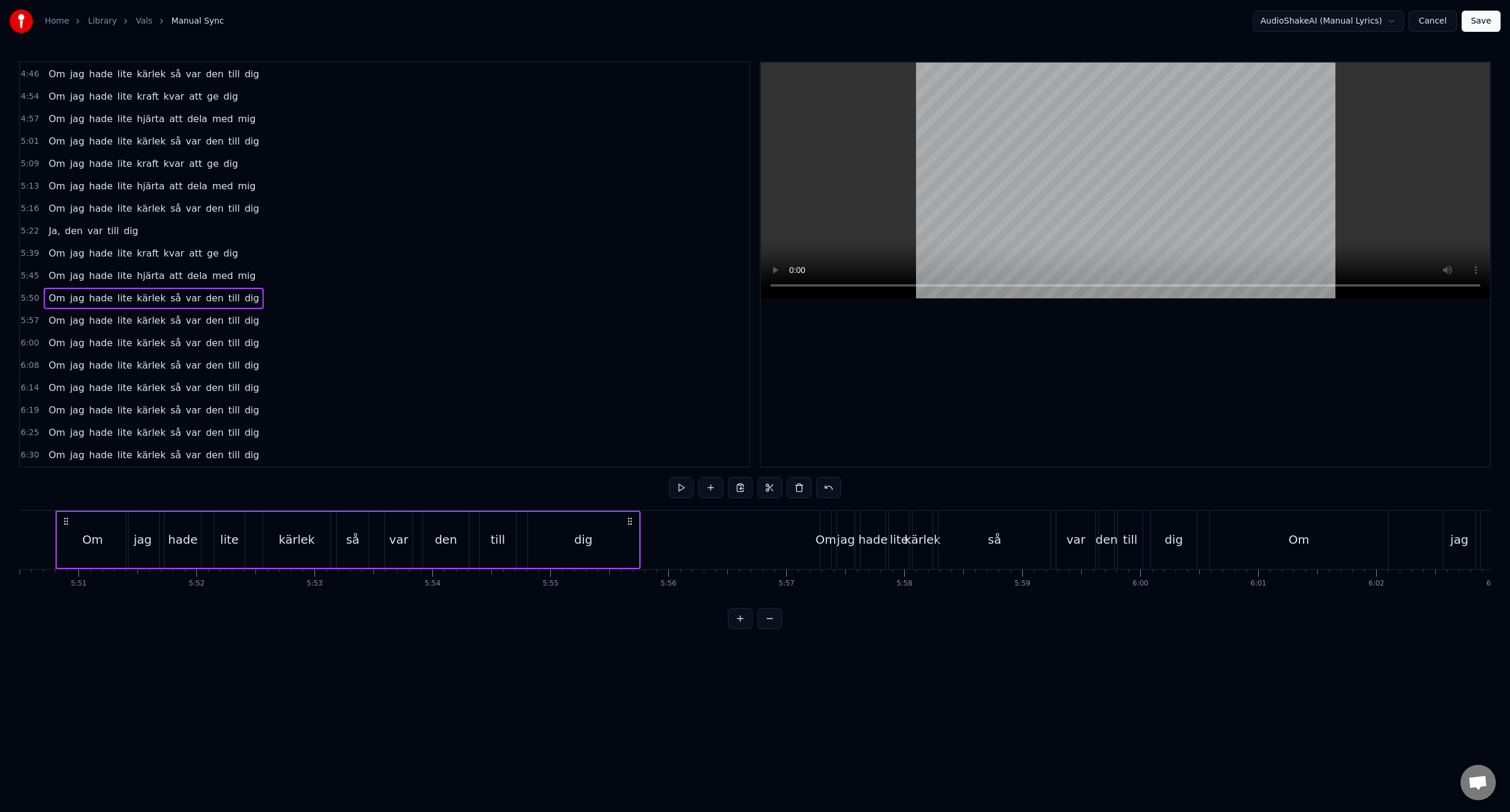
scroll to position [0, 41313]
click at [254, 326] on div "5:57 Om jag hade lite kärlek så var den till dig" at bounding box center [384, 321] width 729 height 22
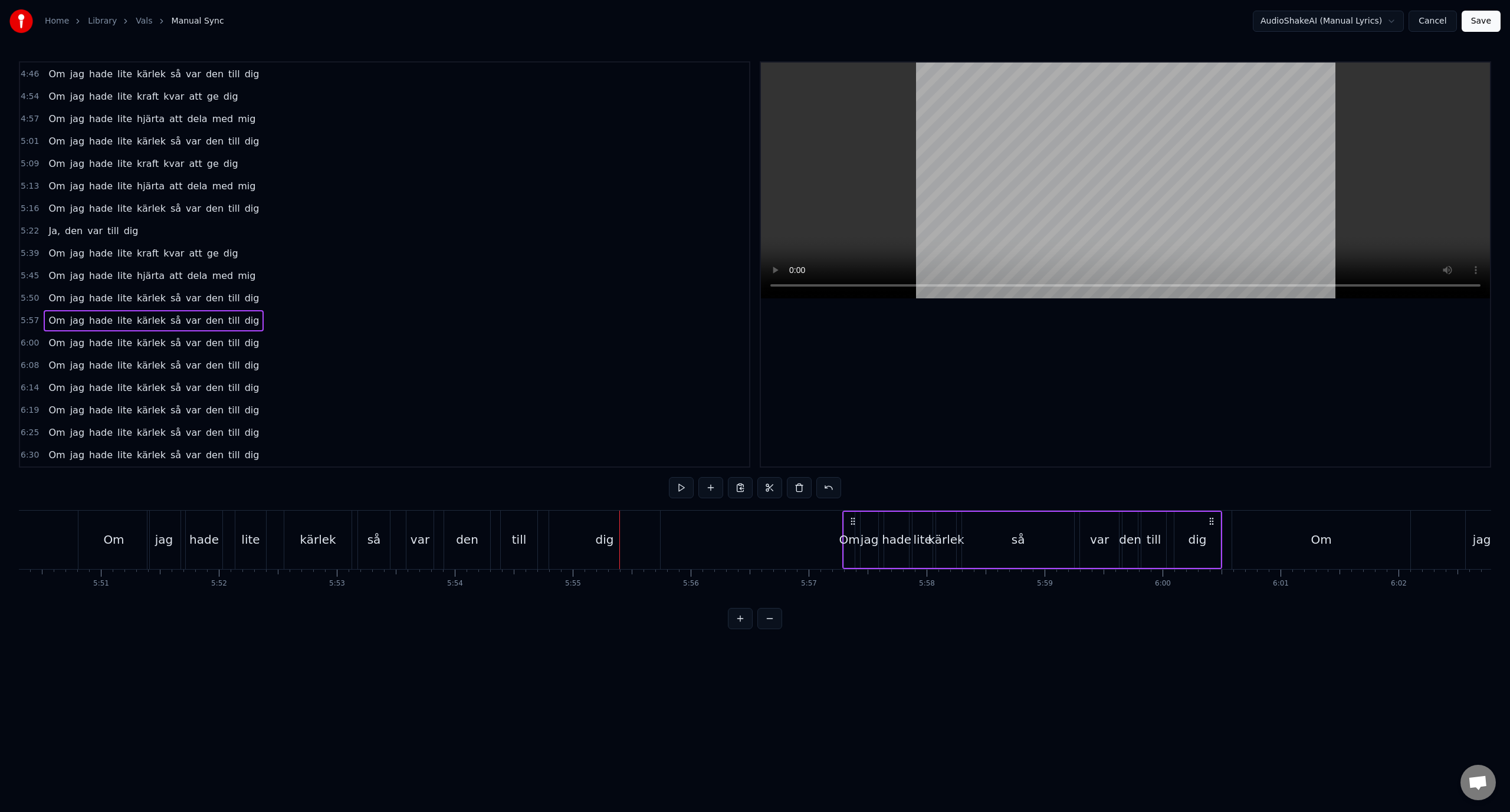
click at [842, 521] on div "Om jag hade lite kärlek så var den till dig" at bounding box center [1031, 540] width 380 height 59
click at [858, 531] on div "Om" at bounding box center [849, 539] width 21 height 17
click at [872, 543] on div "jag" at bounding box center [869, 539] width 18 height 17
click at [845, 529] on div "Om" at bounding box center [849, 539] width 11 height 56
type input "**"
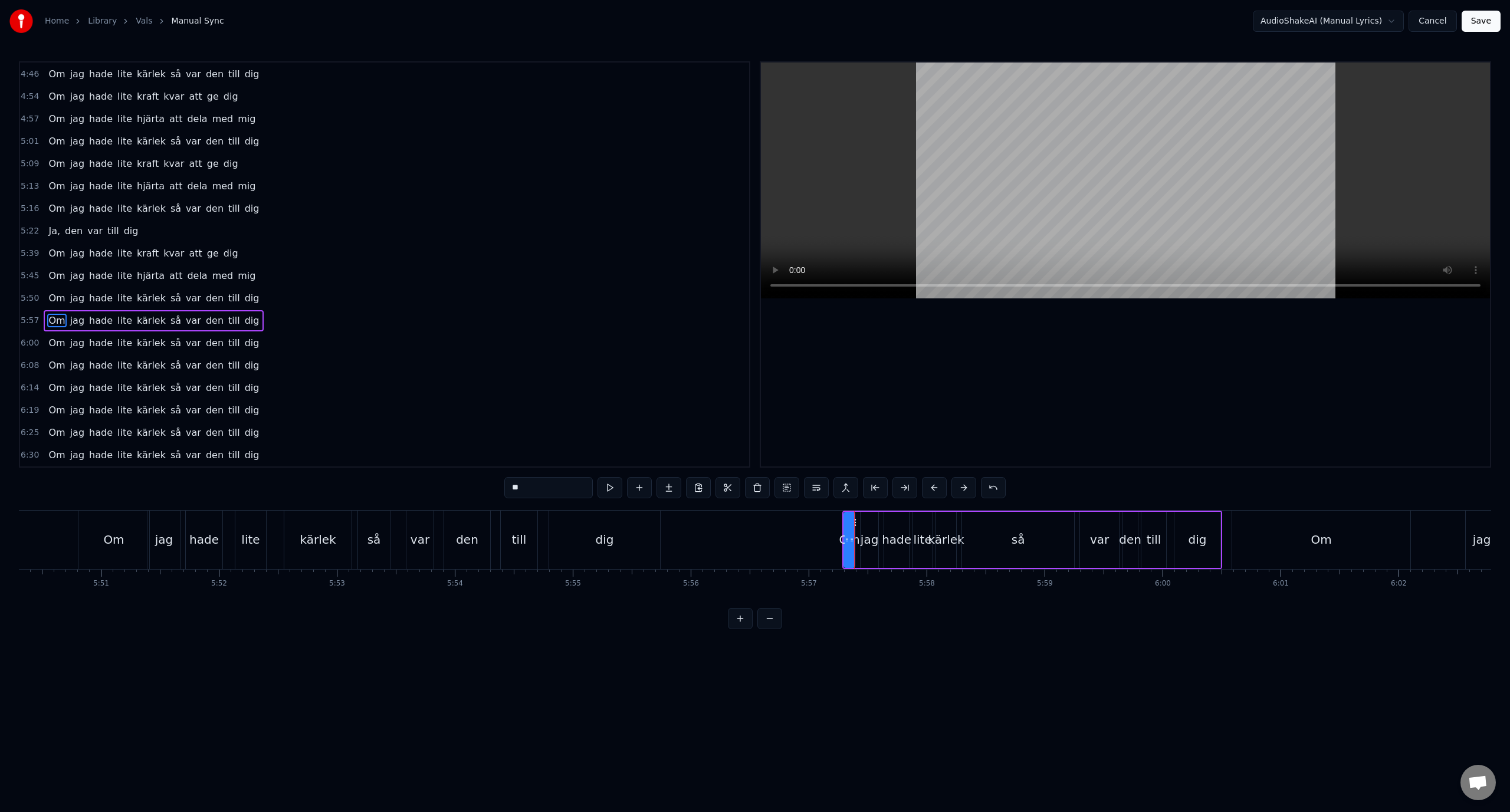
click at [287, 320] on div "5:57 Om jag hade lite kärlek så var den till dig" at bounding box center [384, 321] width 729 height 22
click at [953, 532] on div "kärlek" at bounding box center [945, 539] width 36 height 17
drag, startPoint x: 955, startPoint y: 537, endPoint x: 1009, endPoint y: 543, distance: 54.3
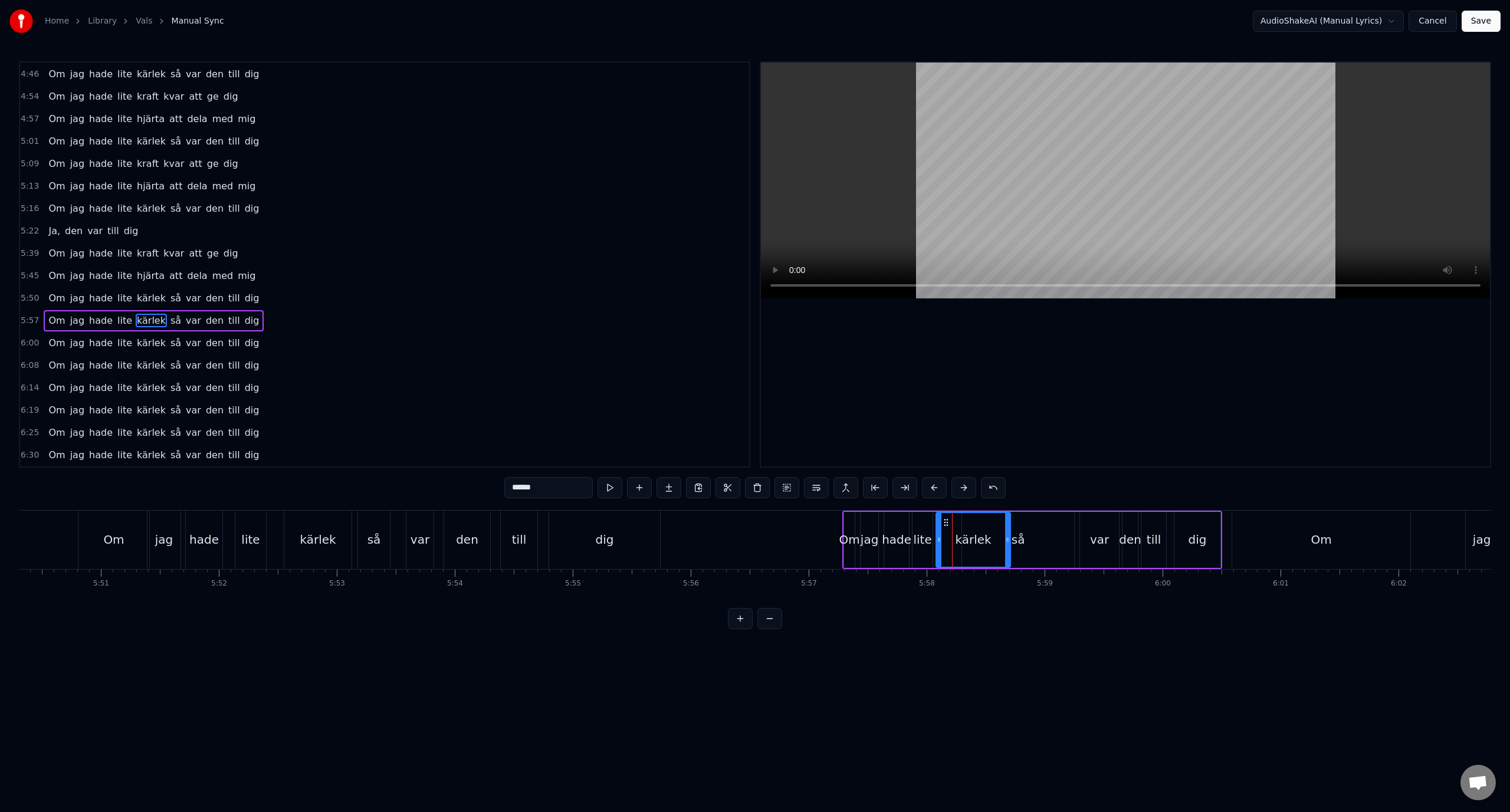
click at [1009, 543] on icon at bounding box center [1007, 539] width 5 height 9
click at [1030, 546] on div "så" at bounding box center [1018, 539] width 112 height 56
type input "**"
drag, startPoint x: 964, startPoint y: 542, endPoint x: 1030, endPoint y: 546, distance: 66.1
click at [1030, 546] on div at bounding box center [1031, 540] width 5 height 54
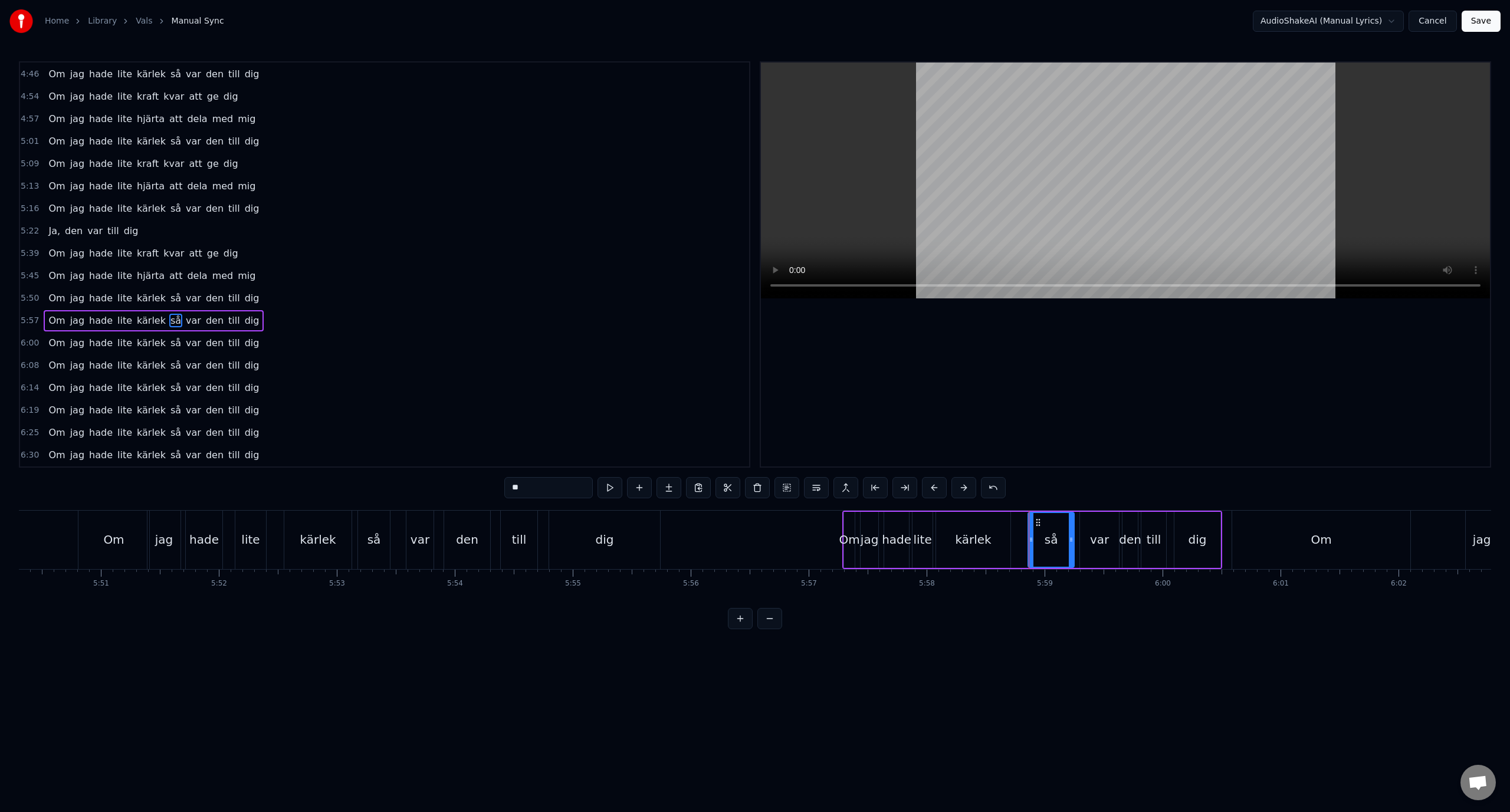
click at [313, 319] on div "5:57 Om jag hade lite kärlek så var den till dig" at bounding box center [384, 321] width 729 height 22
click at [1200, 545] on div "dig" at bounding box center [1197, 539] width 18 height 17
drag, startPoint x: 1216, startPoint y: 541, endPoint x: 1275, endPoint y: 545, distance: 59.1
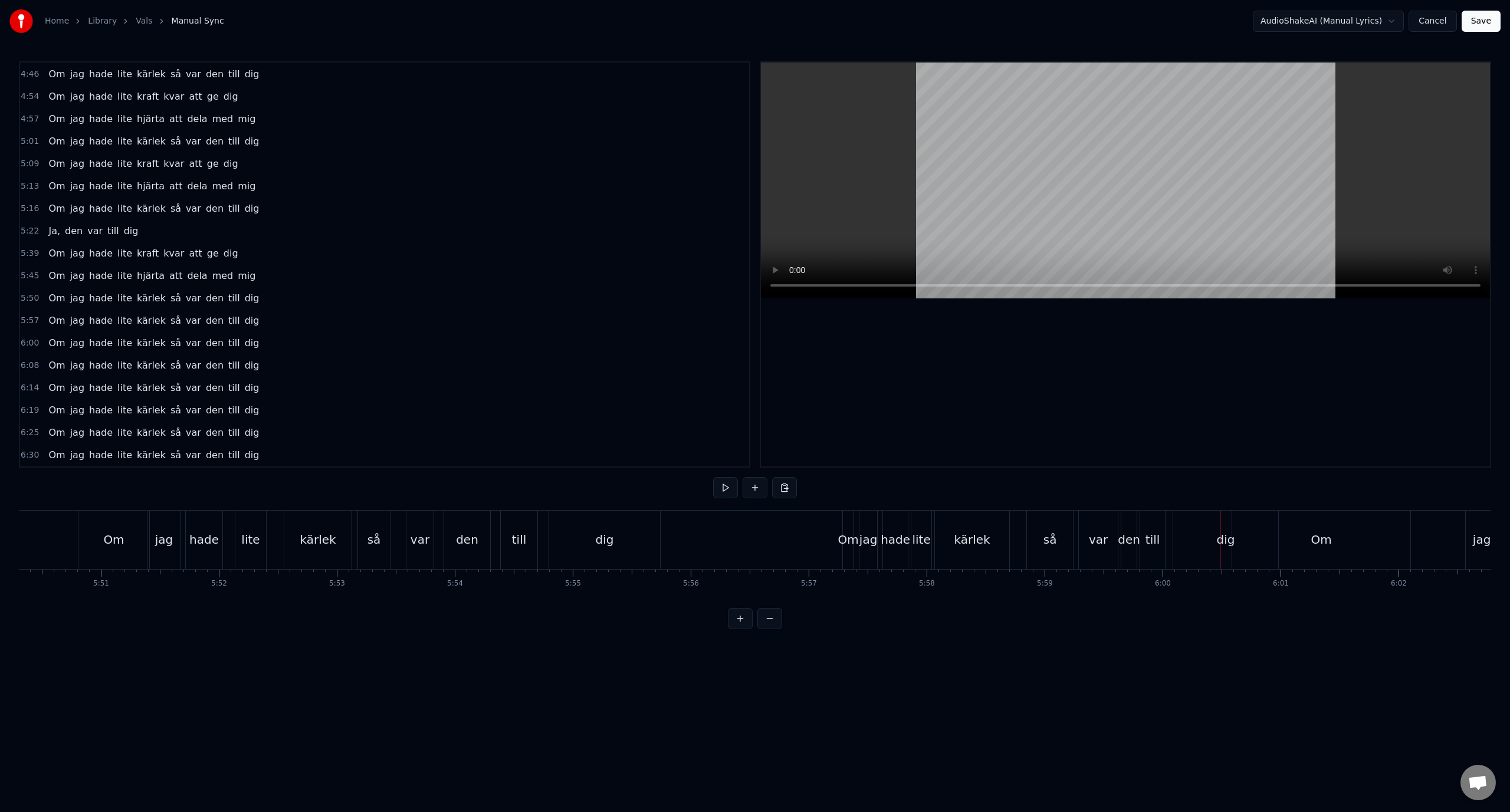
click at [1331, 541] on div "Om" at bounding box center [1321, 540] width 178 height 59
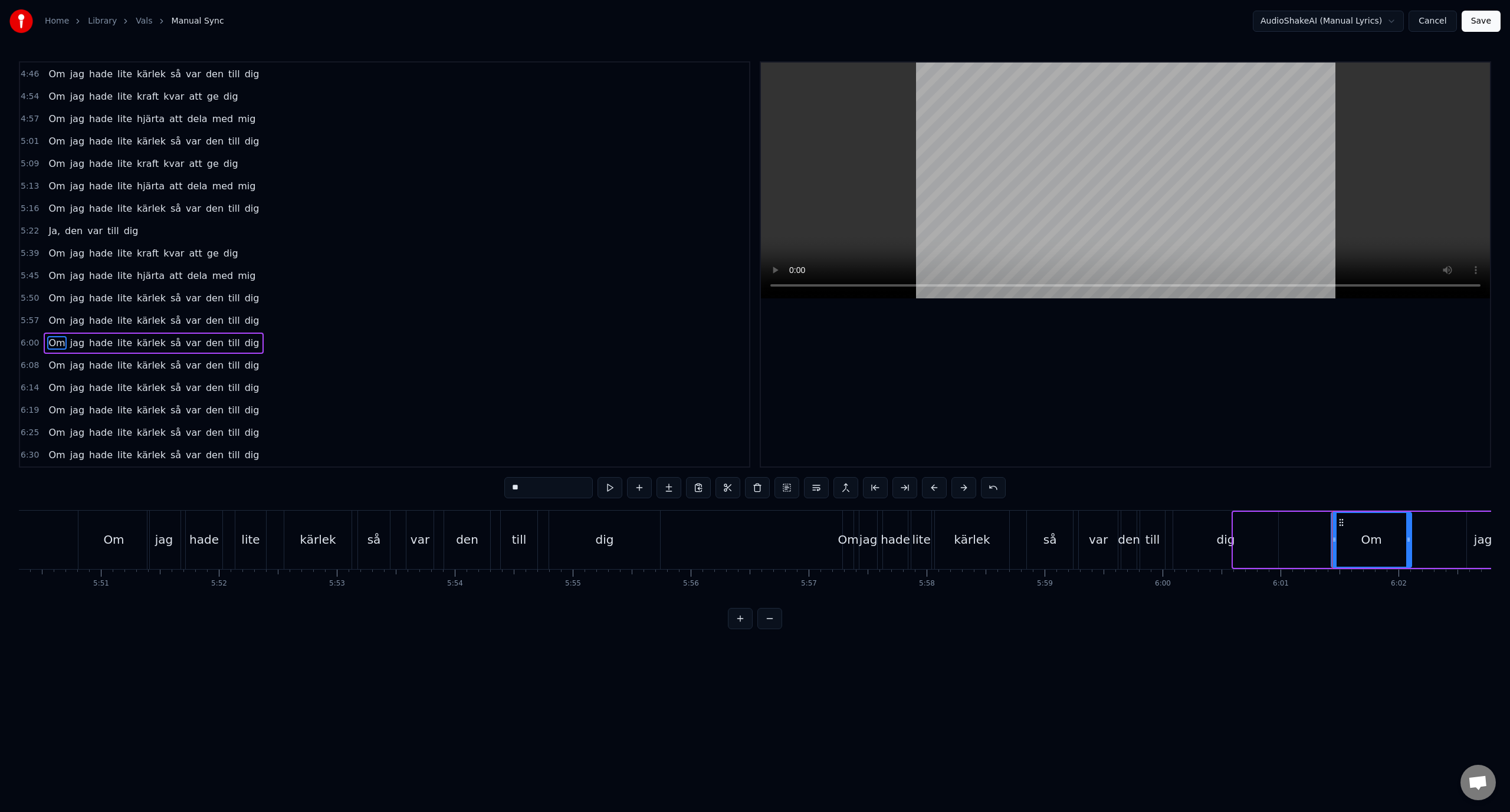
drag, startPoint x: 1235, startPoint y: 537, endPoint x: 1333, endPoint y: 537, distance: 98.0
click at [1333, 537] on icon at bounding box center [1333, 539] width 5 height 9
click at [295, 338] on div "6:01 Om jag hade lite kärlek så var den till dig" at bounding box center [384, 343] width 729 height 22
click at [288, 327] on div "5:57 Om jag hade lite kärlek så var den till dig" at bounding box center [384, 321] width 729 height 22
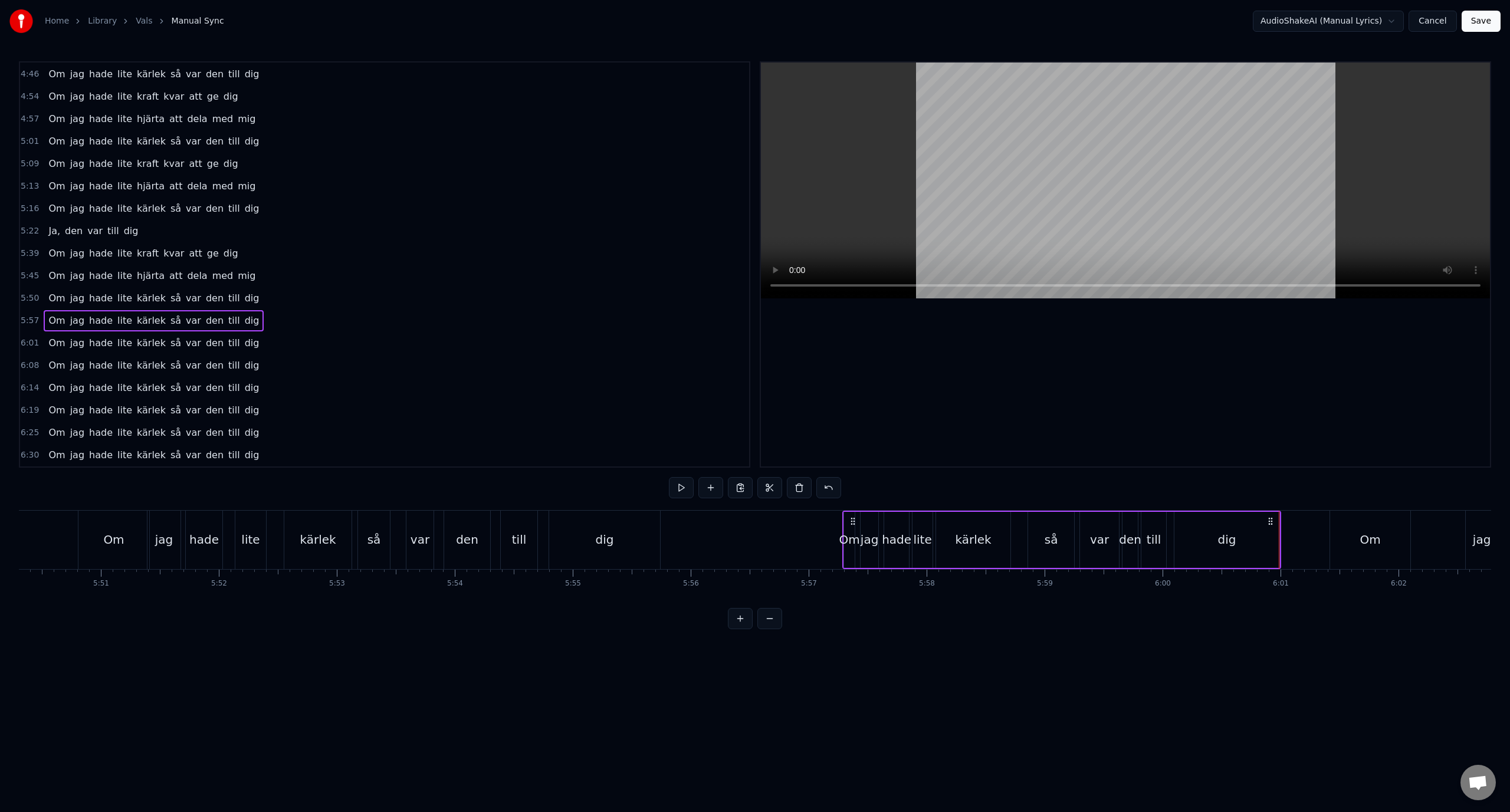
click at [250, 302] on div "5:50 Om jag hade lite kärlek så var den till dig" at bounding box center [384, 298] width 729 height 22
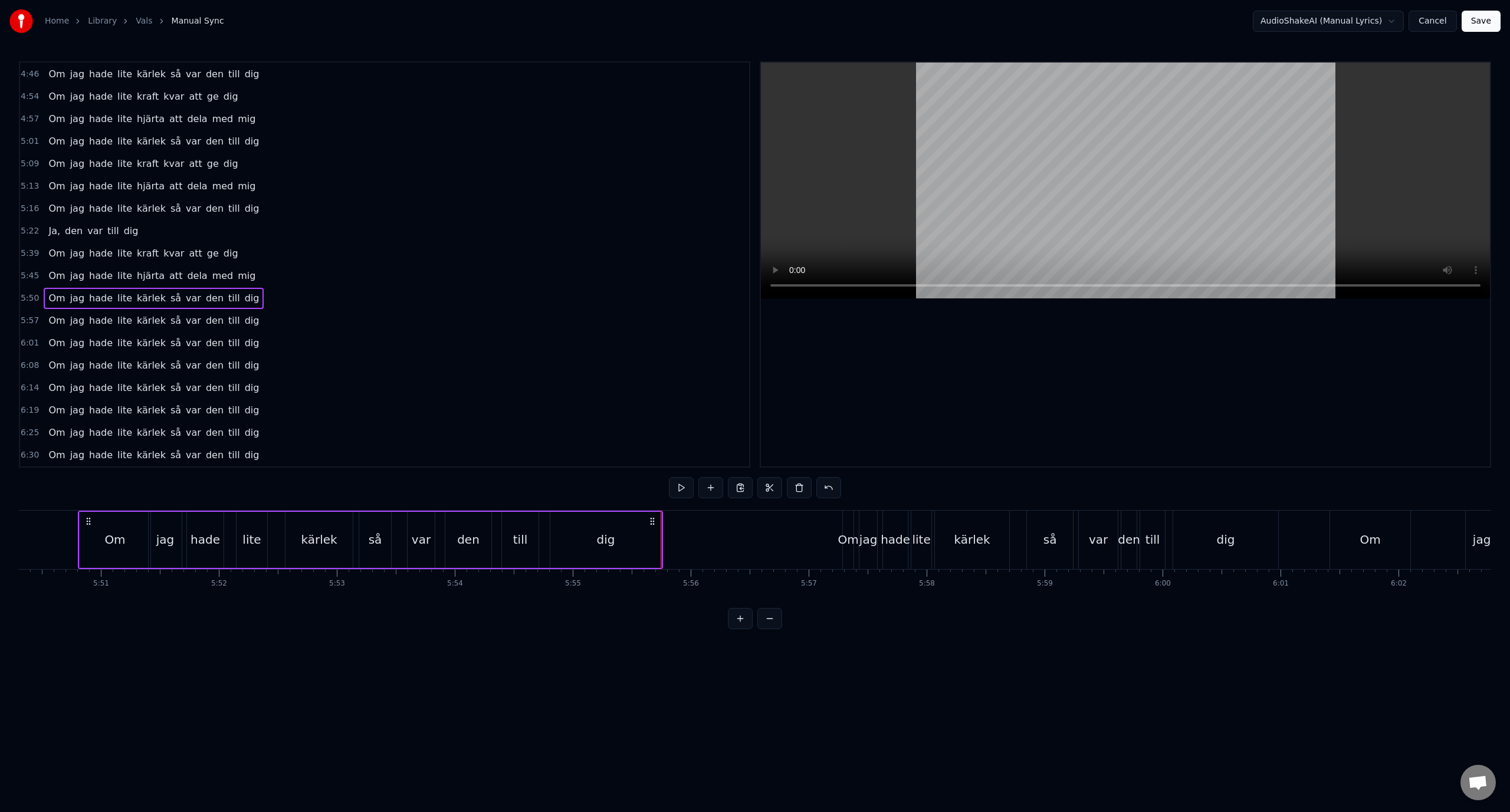
click at [248, 323] on div "5:57 Om jag hade lite kärlek så var den till dig" at bounding box center [384, 321] width 729 height 22
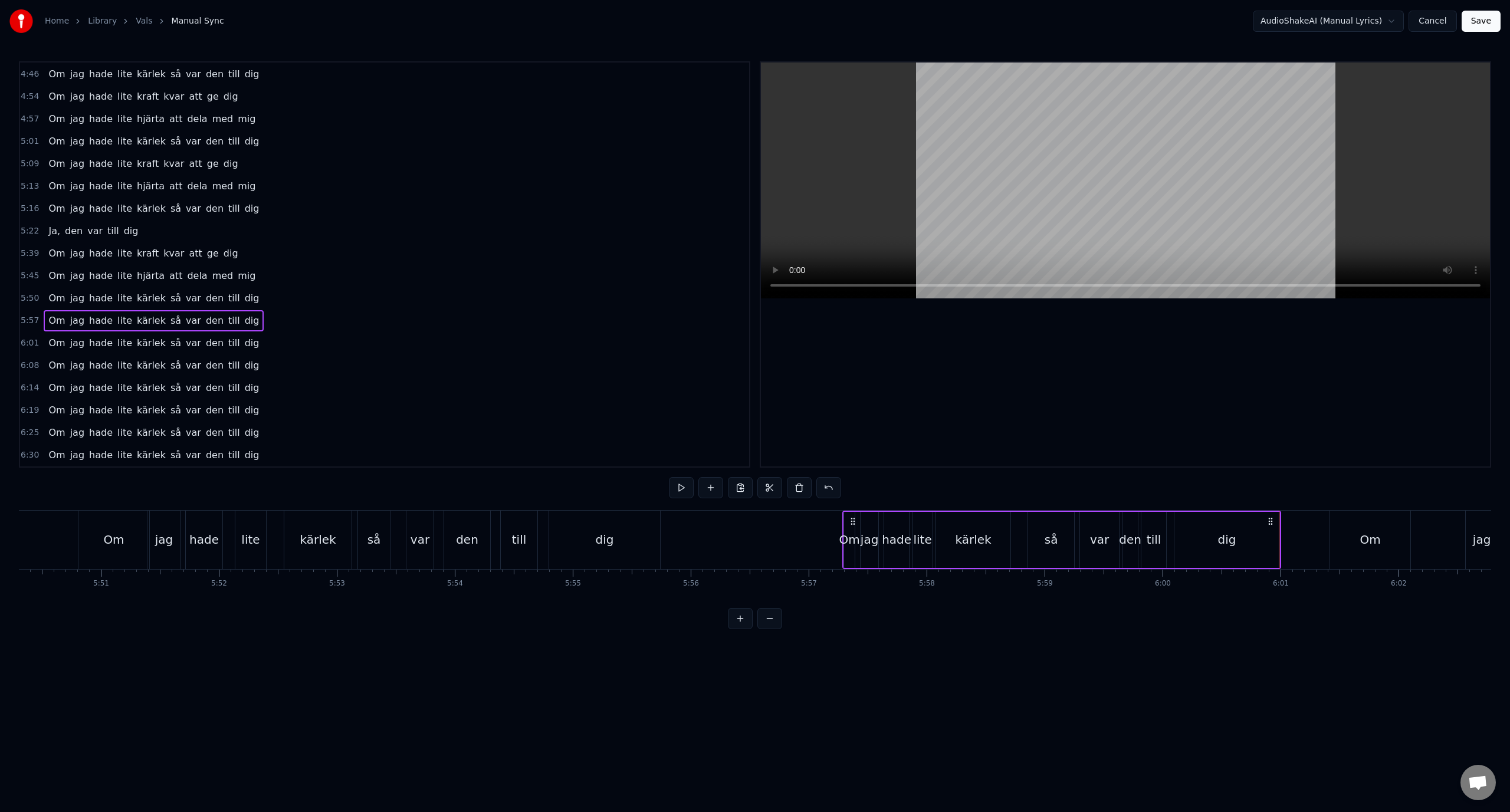
click at [1235, 545] on div "dig" at bounding box center [1227, 539] width 18 height 17
drag, startPoint x: 1175, startPoint y: 540, endPoint x: 1207, endPoint y: 545, distance: 32.4
click at [1207, 545] on div at bounding box center [1206, 540] width 5 height 54
click at [259, 320] on div "5:57 Om jag hade lite kärlek så var den till dig" at bounding box center [384, 321] width 729 height 22
click at [279, 347] on div "6:01 Om jag hade lite kärlek så var den till dig" at bounding box center [384, 343] width 729 height 22
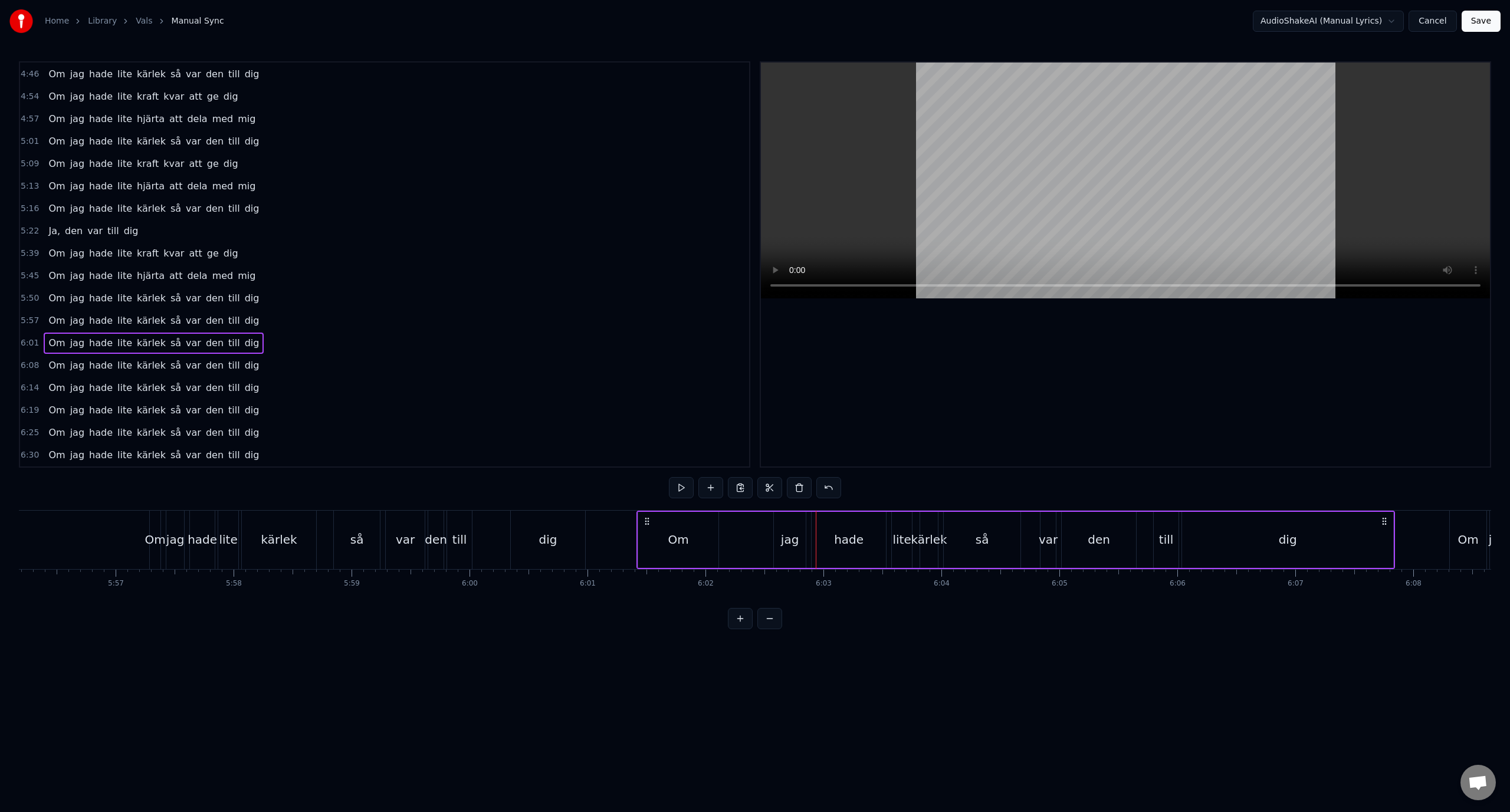
scroll to position [0, 41927]
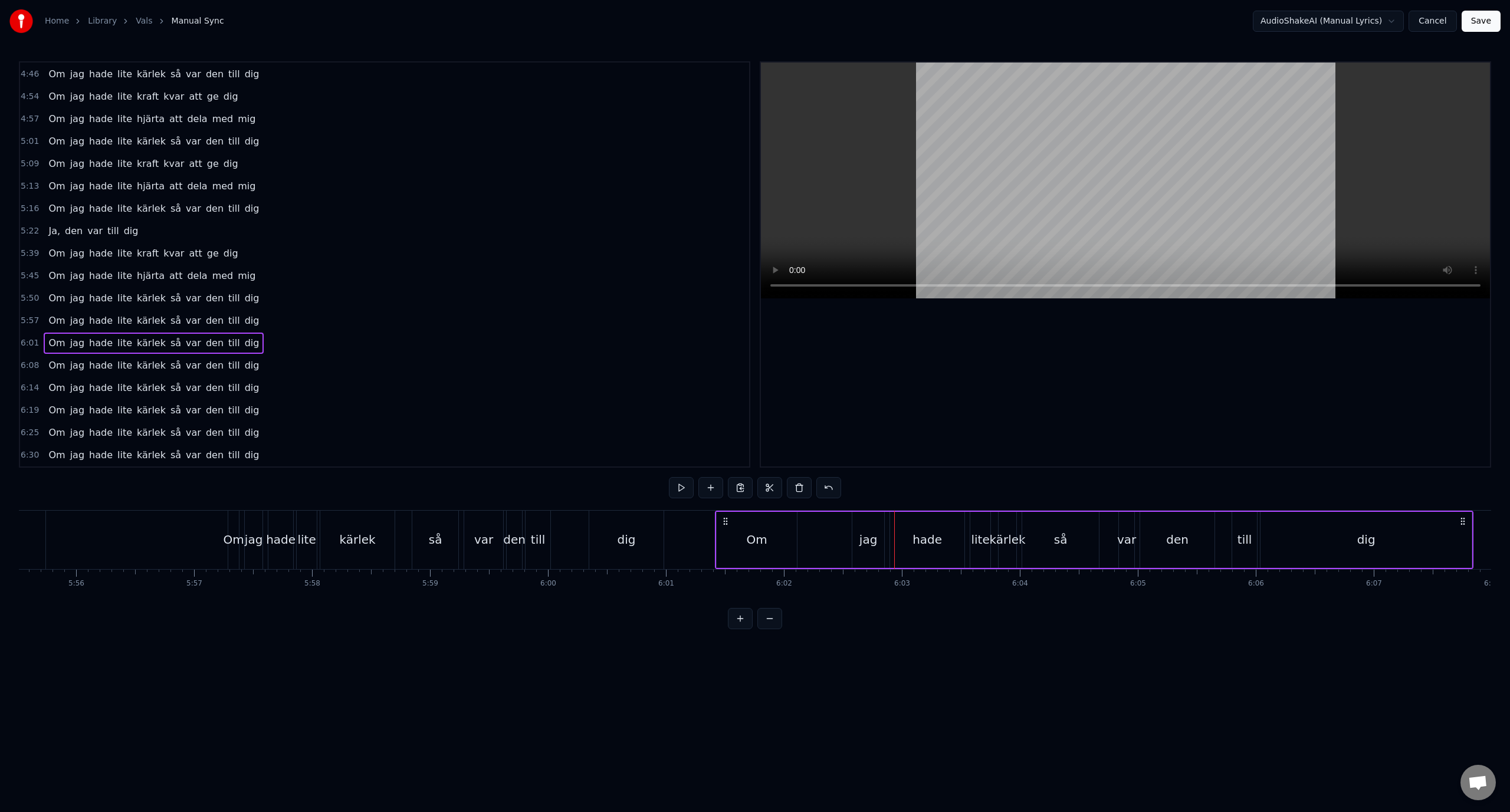
drag, startPoint x: 749, startPoint y: 534, endPoint x: 815, endPoint y: 534, distance: 66.0
click at [815, 534] on div "Om jag hade lite kärlek så var den till dig" at bounding box center [1094, 540] width 758 height 59
click at [730, 521] on icon at bounding box center [725, 521] width 9 height 9
click at [749, 541] on div "Om" at bounding box center [756, 539] width 21 height 17
drag, startPoint x: 726, startPoint y: 521, endPoint x: 784, endPoint y: 526, distance: 58.2
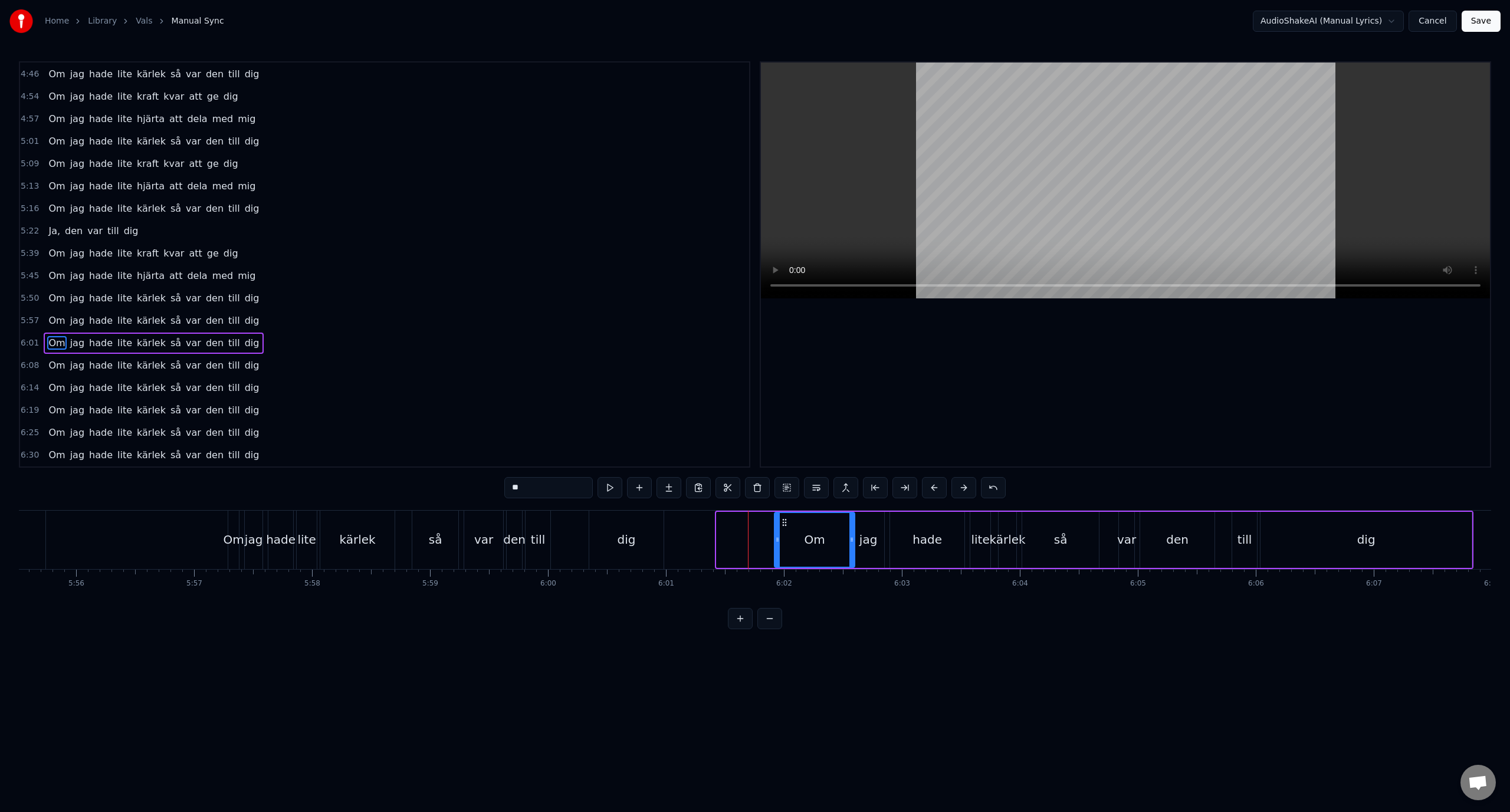
click at [784, 526] on icon at bounding box center [784, 522] width 9 height 9
click at [885, 548] on div "jag" at bounding box center [868, 539] width 33 height 56
type input "***"
drag, startPoint x: 860, startPoint y: 521, endPoint x: 868, endPoint y: 522, distance: 8.1
click at [868, 522] on icon at bounding box center [870, 522] width 9 height 9
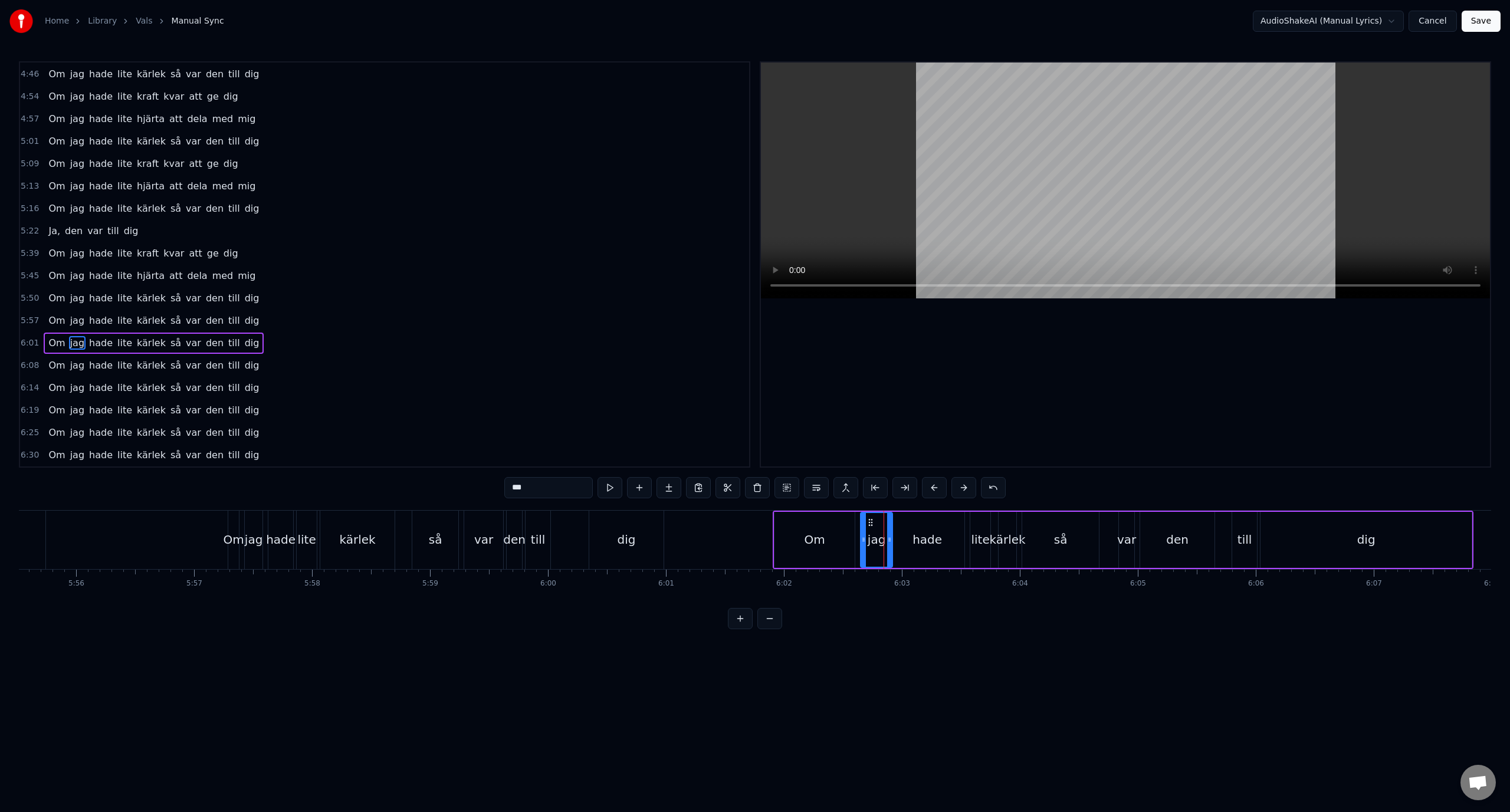
click at [322, 356] on div "6:08 Om jag hade lite kärlek så var den till dig" at bounding box center [384, 366] width 729 height 22
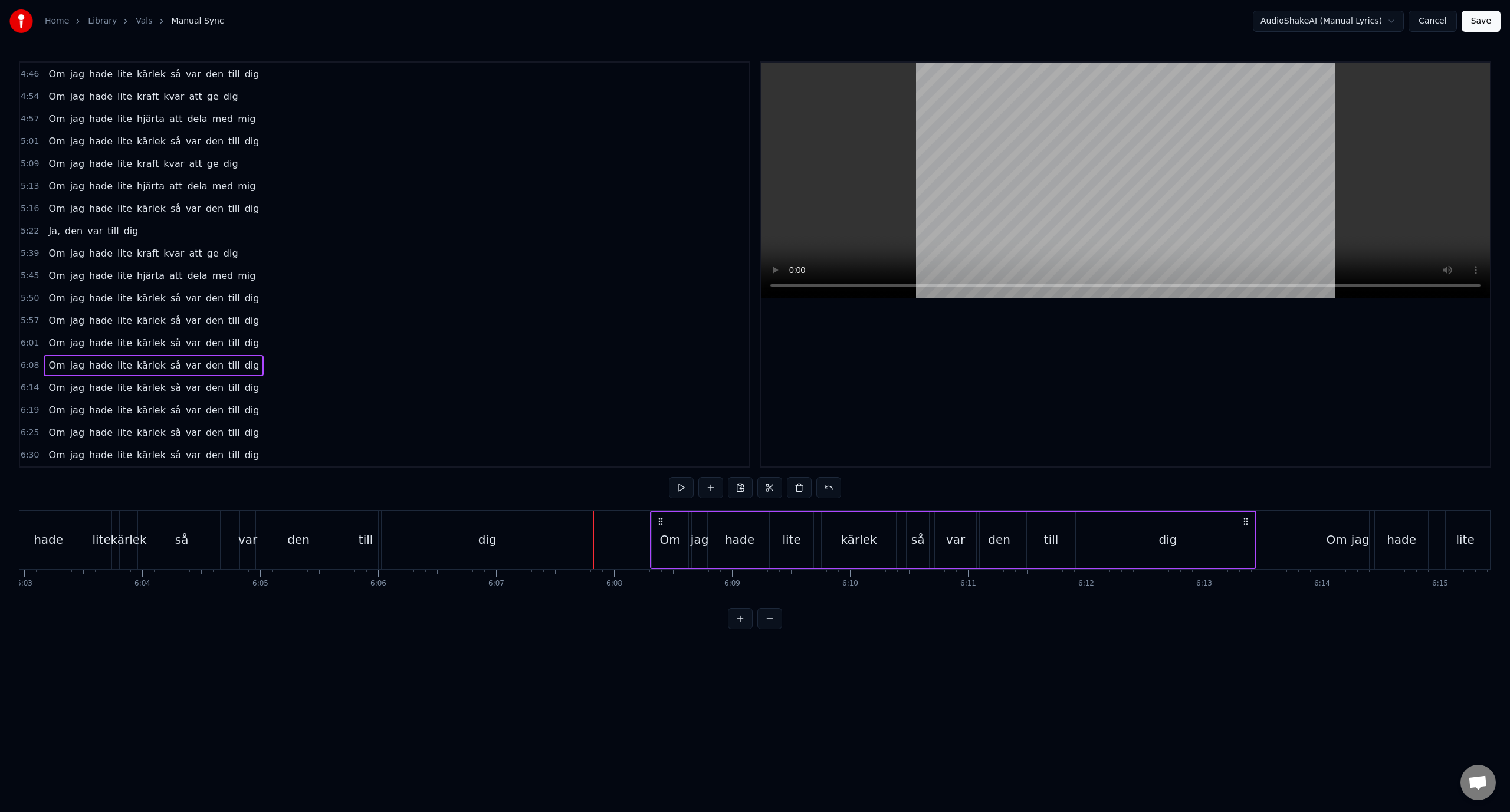
click at [316, 338] on div "6:01 Om jag hade lite kärlek så var den till dig" at bounding box center [384, 343] width 729 height 22
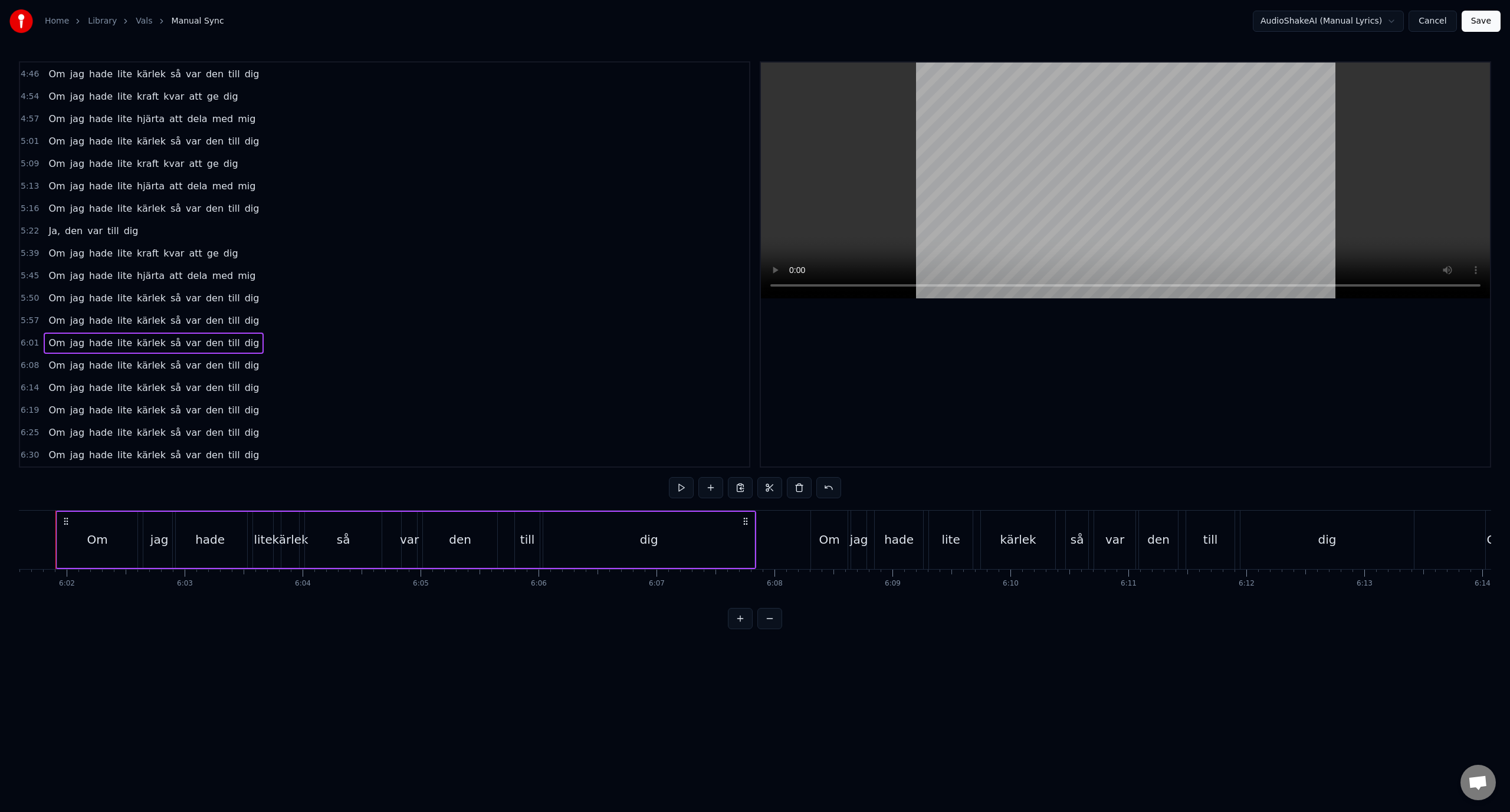
scroll to position [0, 42622]
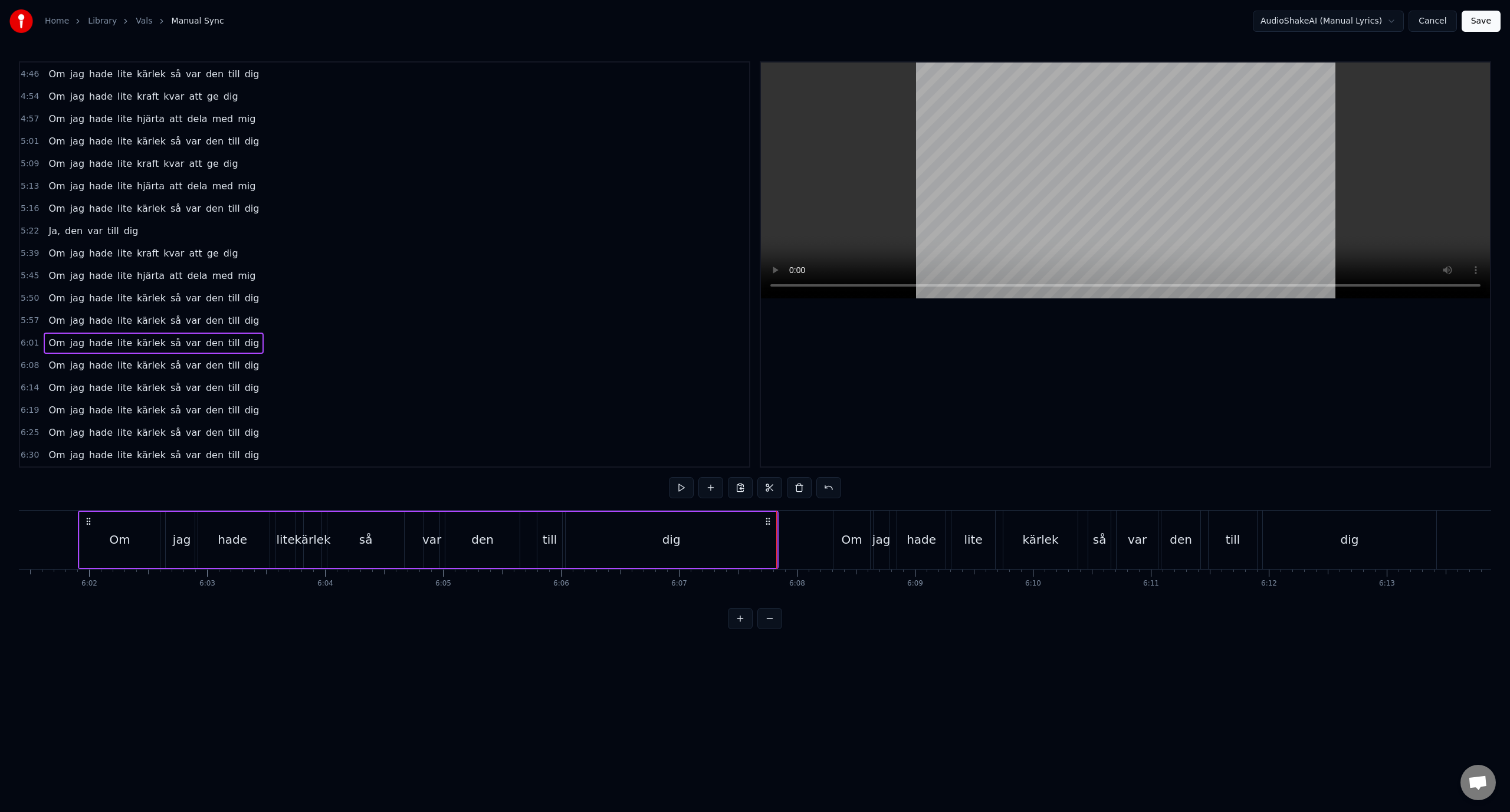
click at [260, 366] on div "6:08 Om jag hade lite kärlek så var den till dig" at bounding box center [384, 366] width 729 height 22
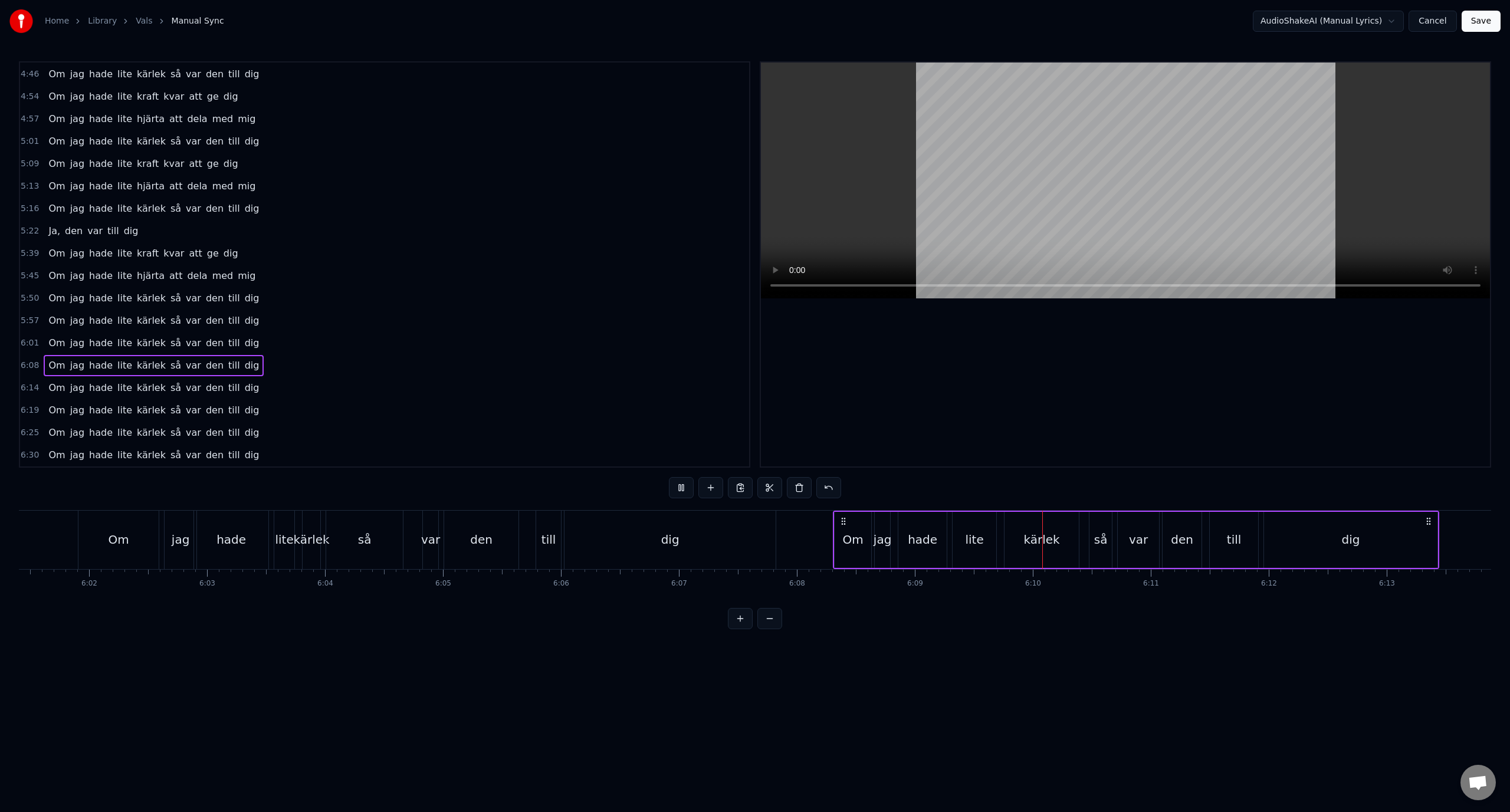
click at [264, 382] on div "6:14 Om jag hade lite kärlek så var den till dig" at bounding box center [384, 388] width 729 height 22
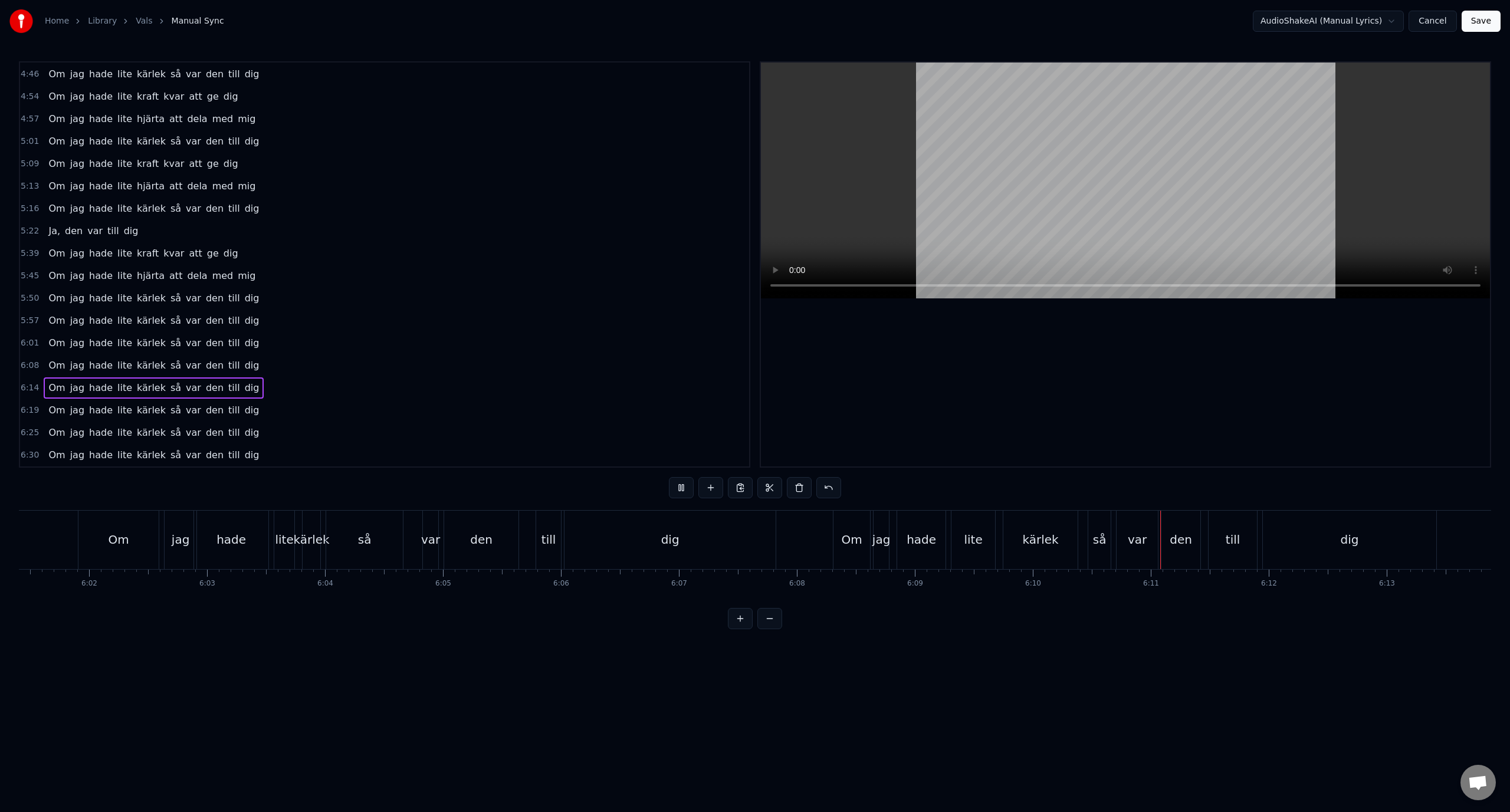
click at [254, 407] on div "6:19 Om jag hade lite kärlek så var den till dig" at bounding box center [384, 410] width 729 height 22
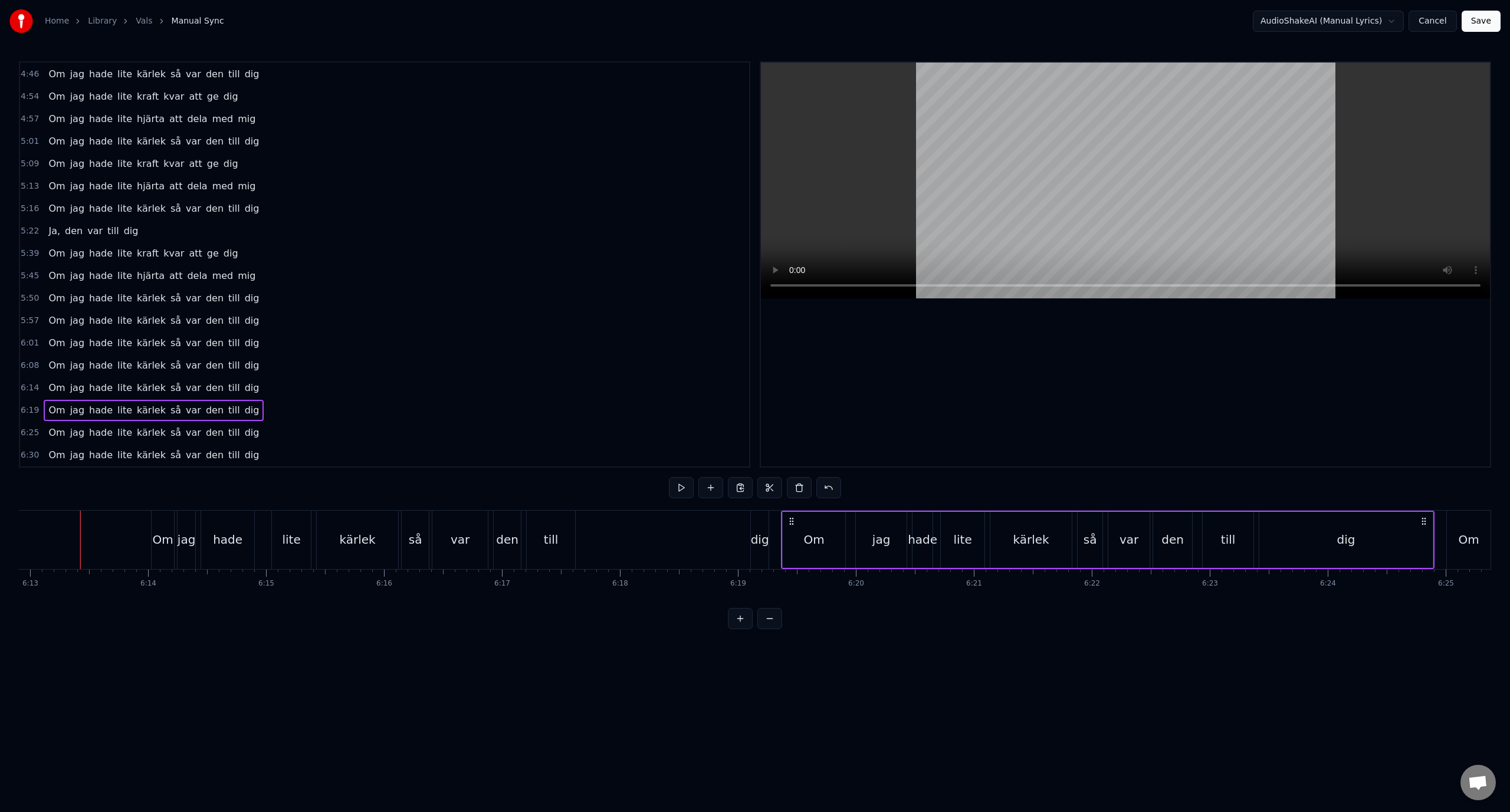
scroll to position [0, 43981]
click at [252, 393] on div "6:14 Om jag hade lite kärlek så var den till dig" at bounding box center [384, 388] width 729 height 22
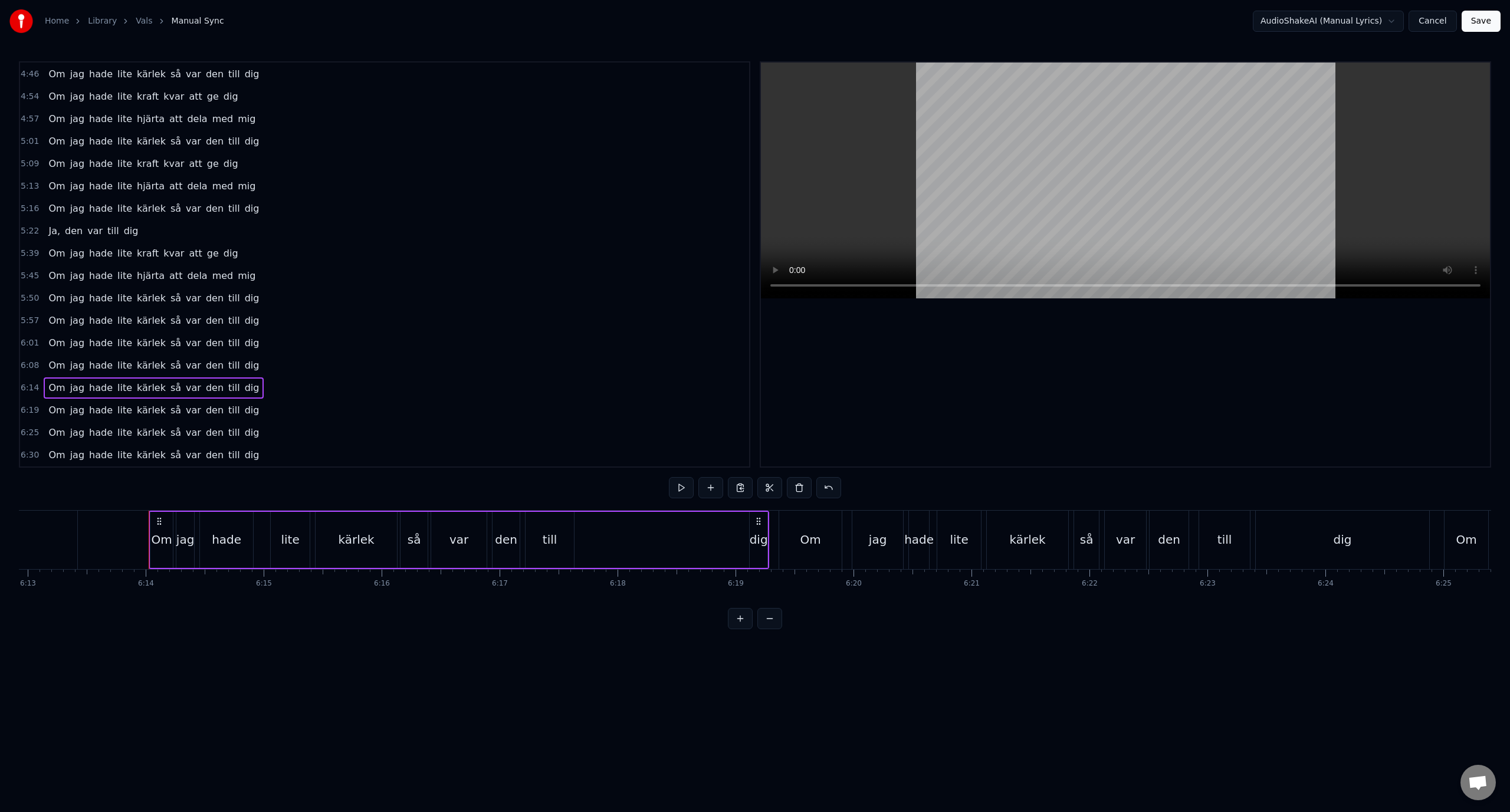
click at [232, 463] on div "Om jag hade lite kärlek så var den till dig" at bounding box center [154, 455] width 220 height 21
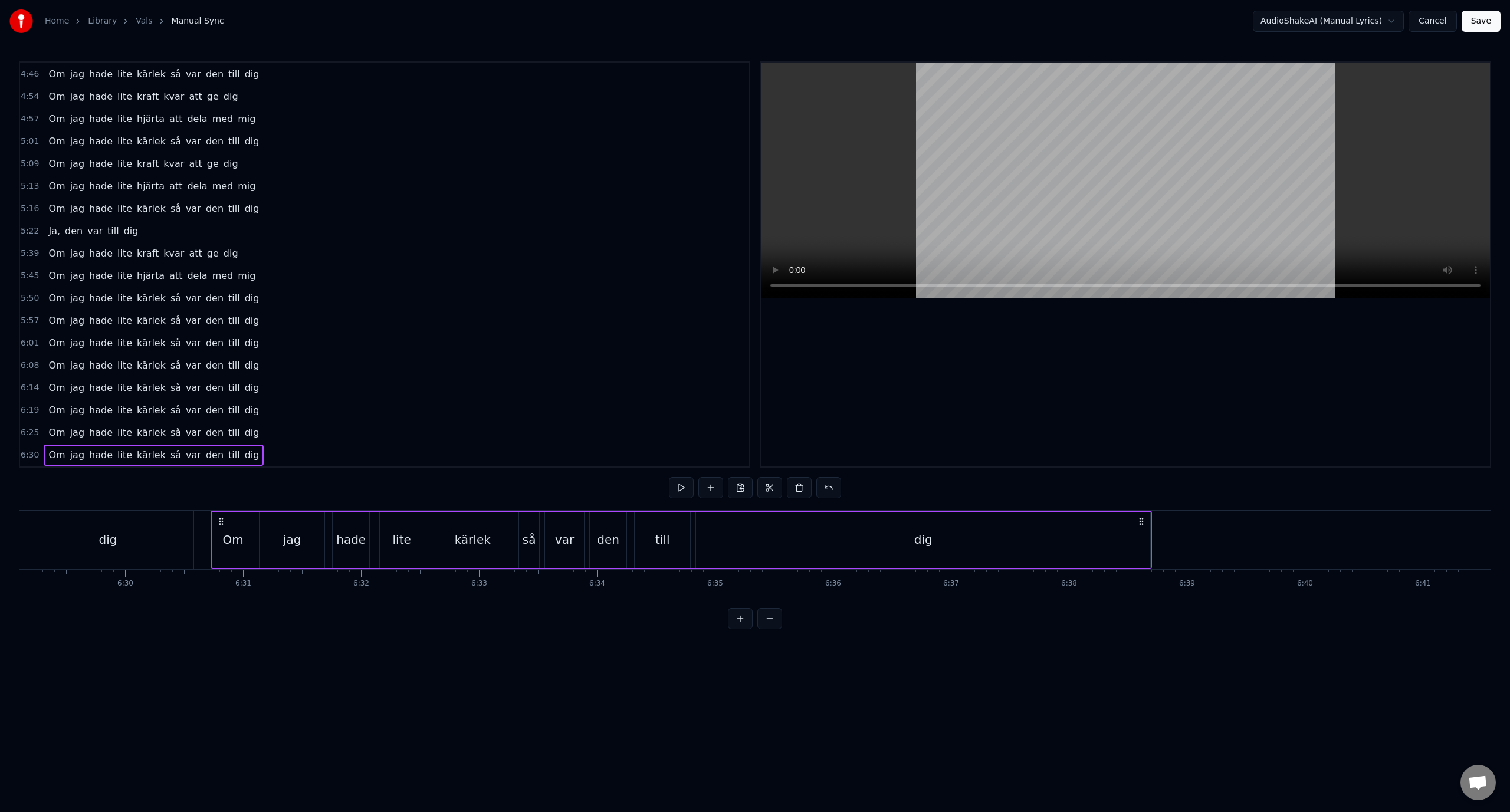
scroll to position [0, 46021]
click at [269, 318] on div "5:57 Om jag hade lite kärlek så var den till dig" at bounding box center [384, 321] width 729 height 22
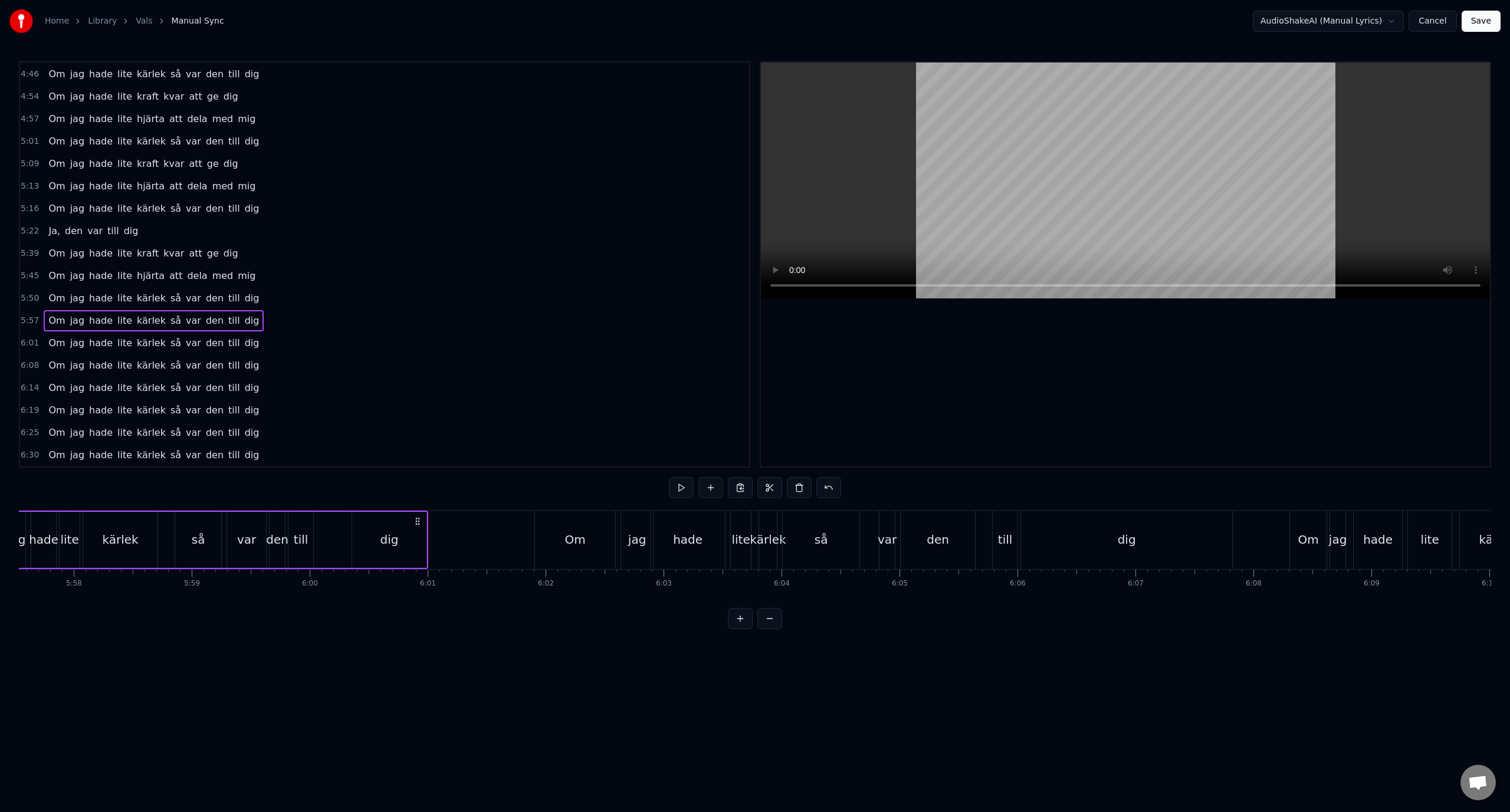
scroll to position [0, 42077]
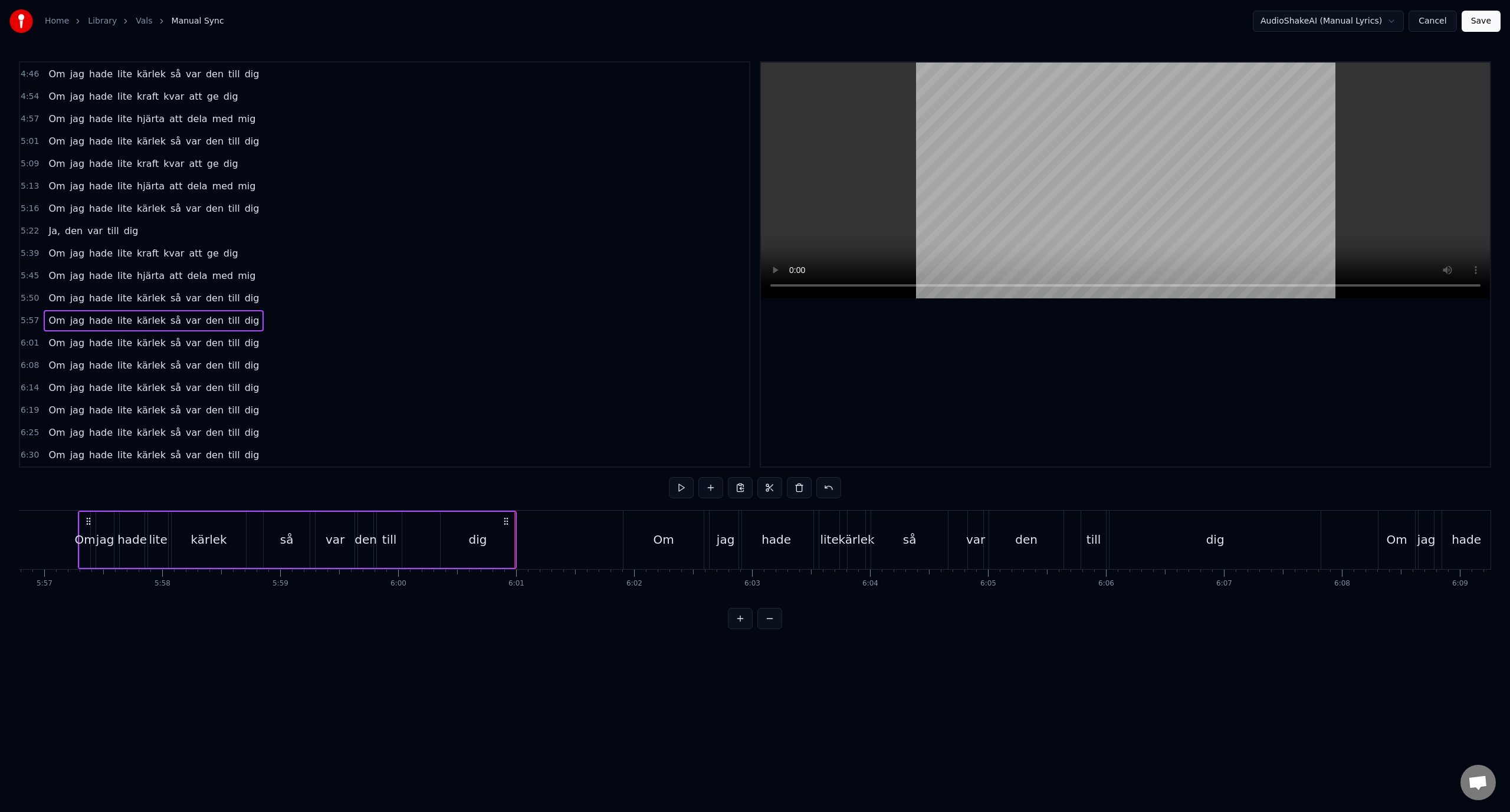
click at [254, 346] on div "6:01 Om jag hade lite kärlek så var den till dig" at bounding box center [384, 343] width 729 height 22
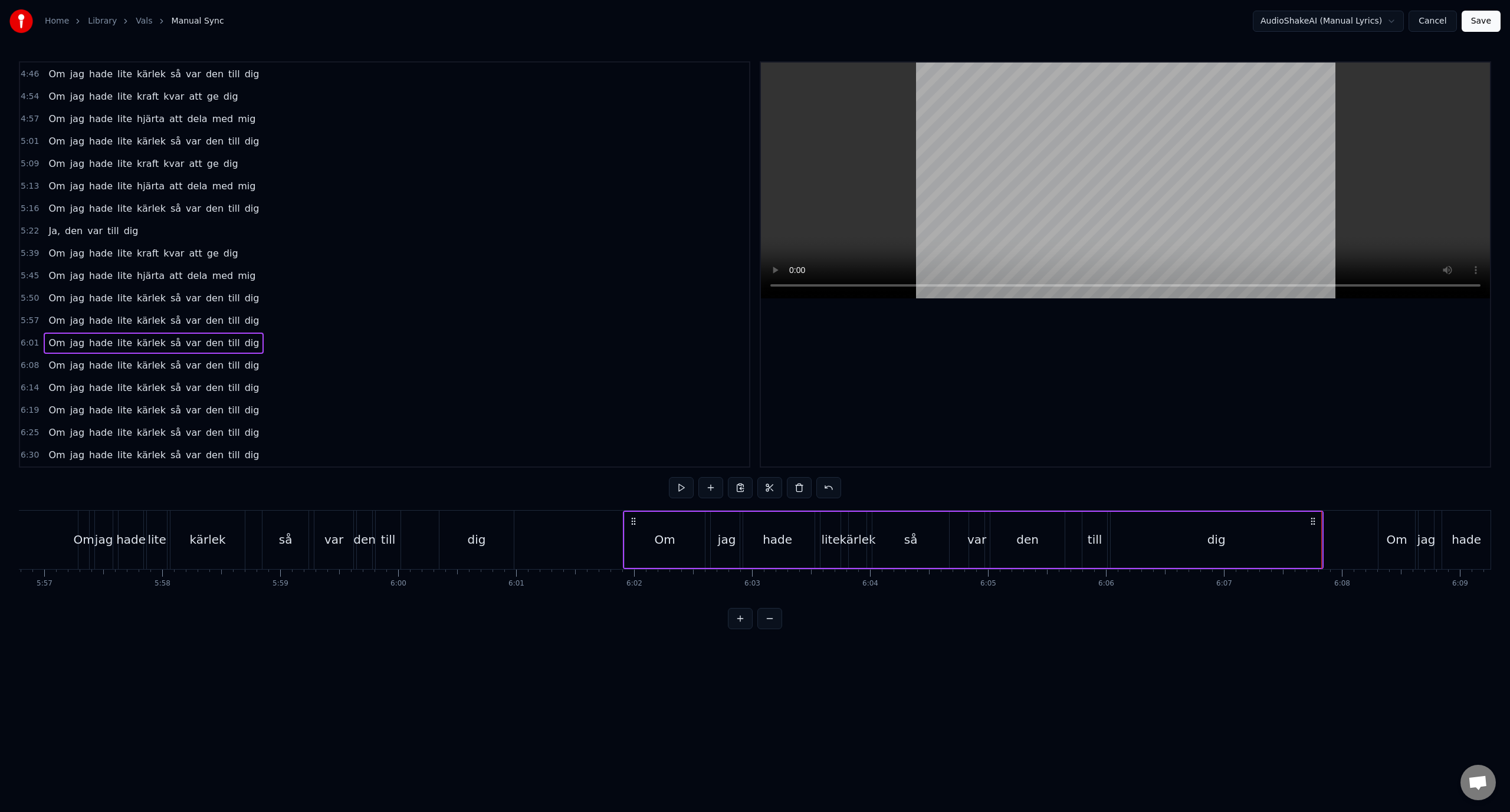
click at [252, 368] on div "6:08 Om jag hade lite kärlek så var den till dig" at bounding box center [384, 366] width 729 height 22
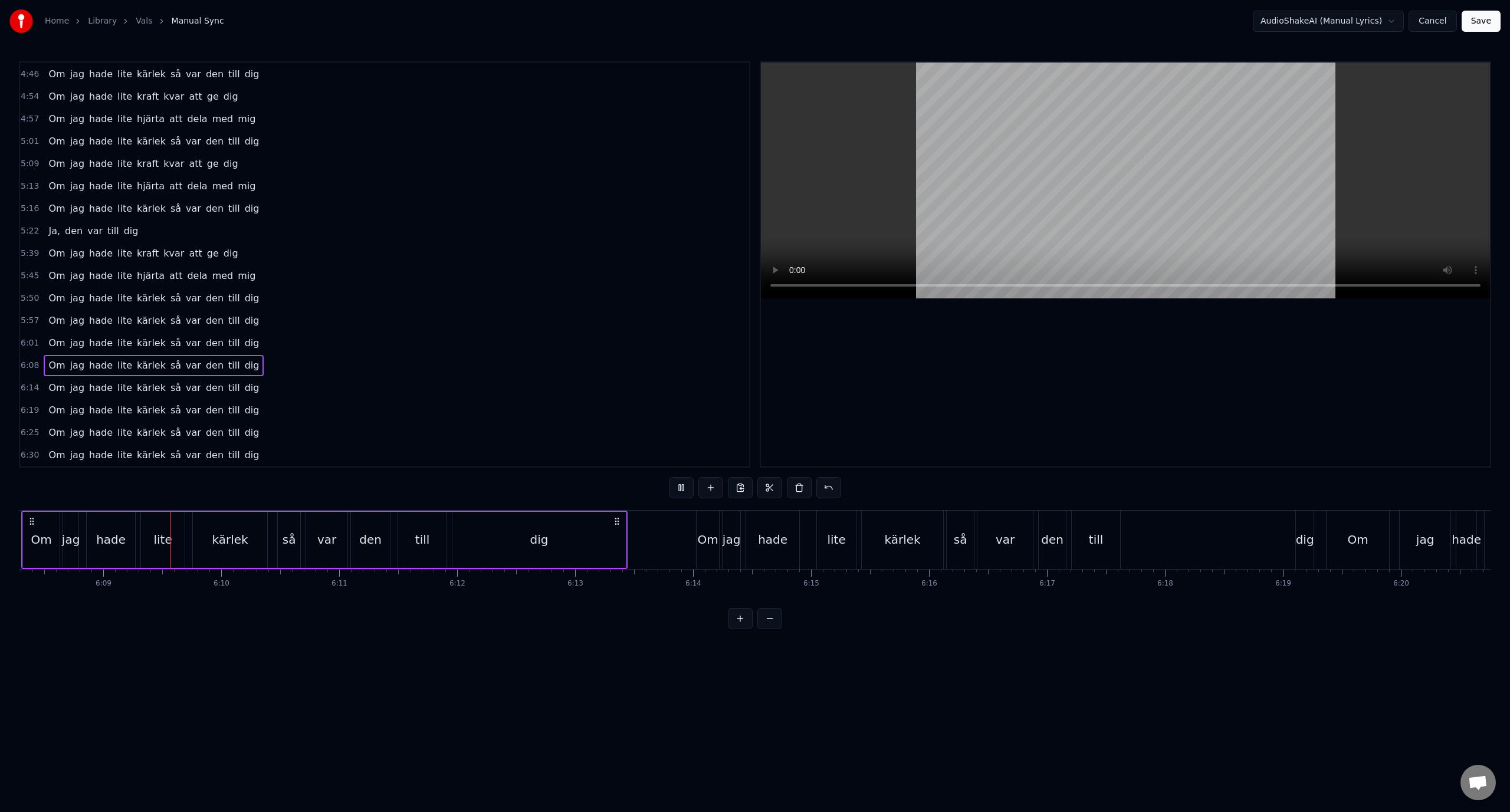
scroll to position [0, 43435]
drag, startPoint x: 281, startPoint y: 371, endPoint x: 224, endPoint y: 425, distance: 78.5
click at [224, 425] on div "1:01 Lägg dig damm 1:07 Röda maj, värmen erövrar stan 1:14 Bland fanor, stövelt…" at bounding box center [385, 264] width 732 height 406
click at [313, 458] on div "6:30 Om jag hade lite kärlek så var den till dig" at bounding box center [384, 455] width 729 height 22
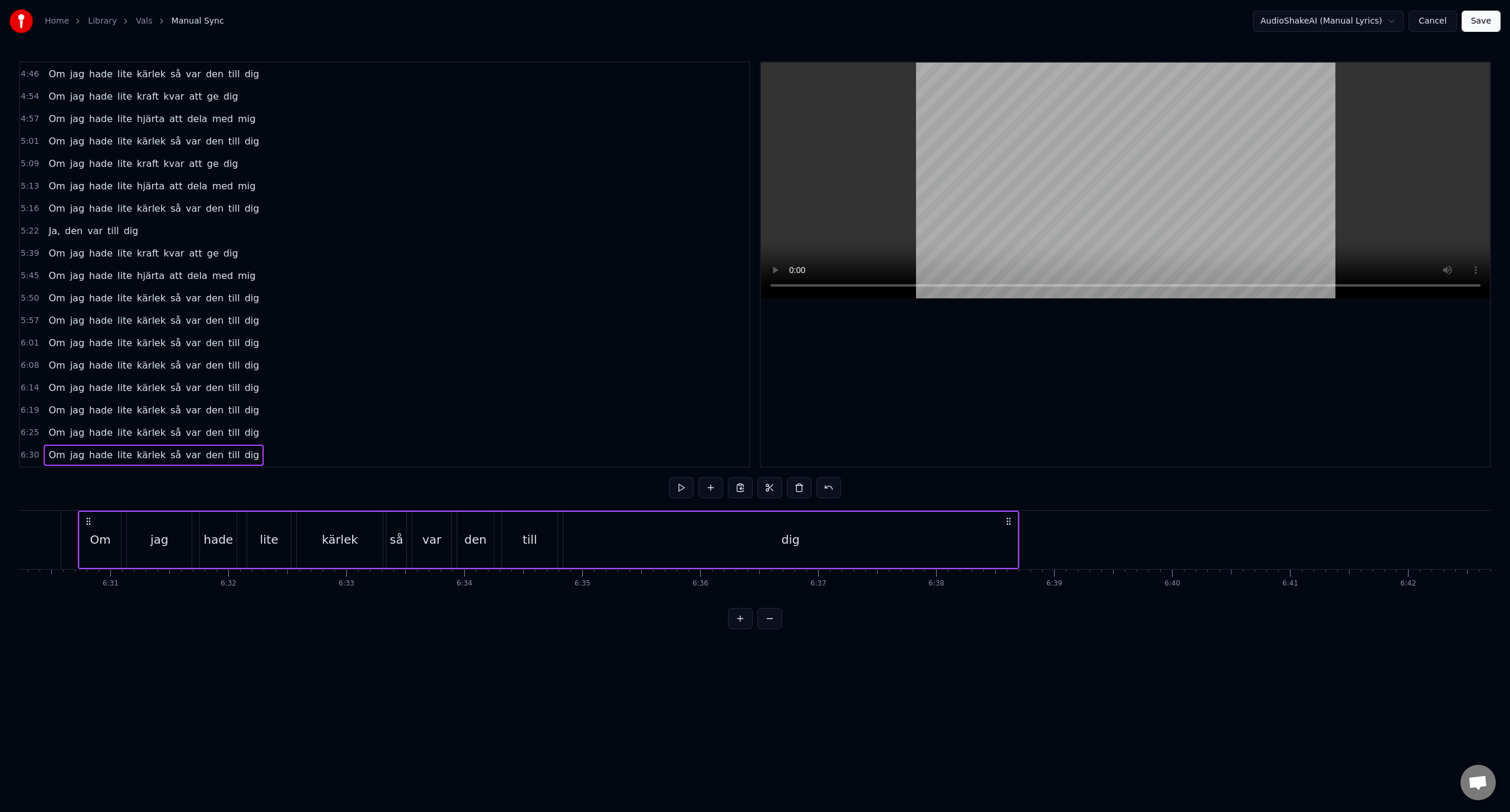
scroll to position [649, 0]
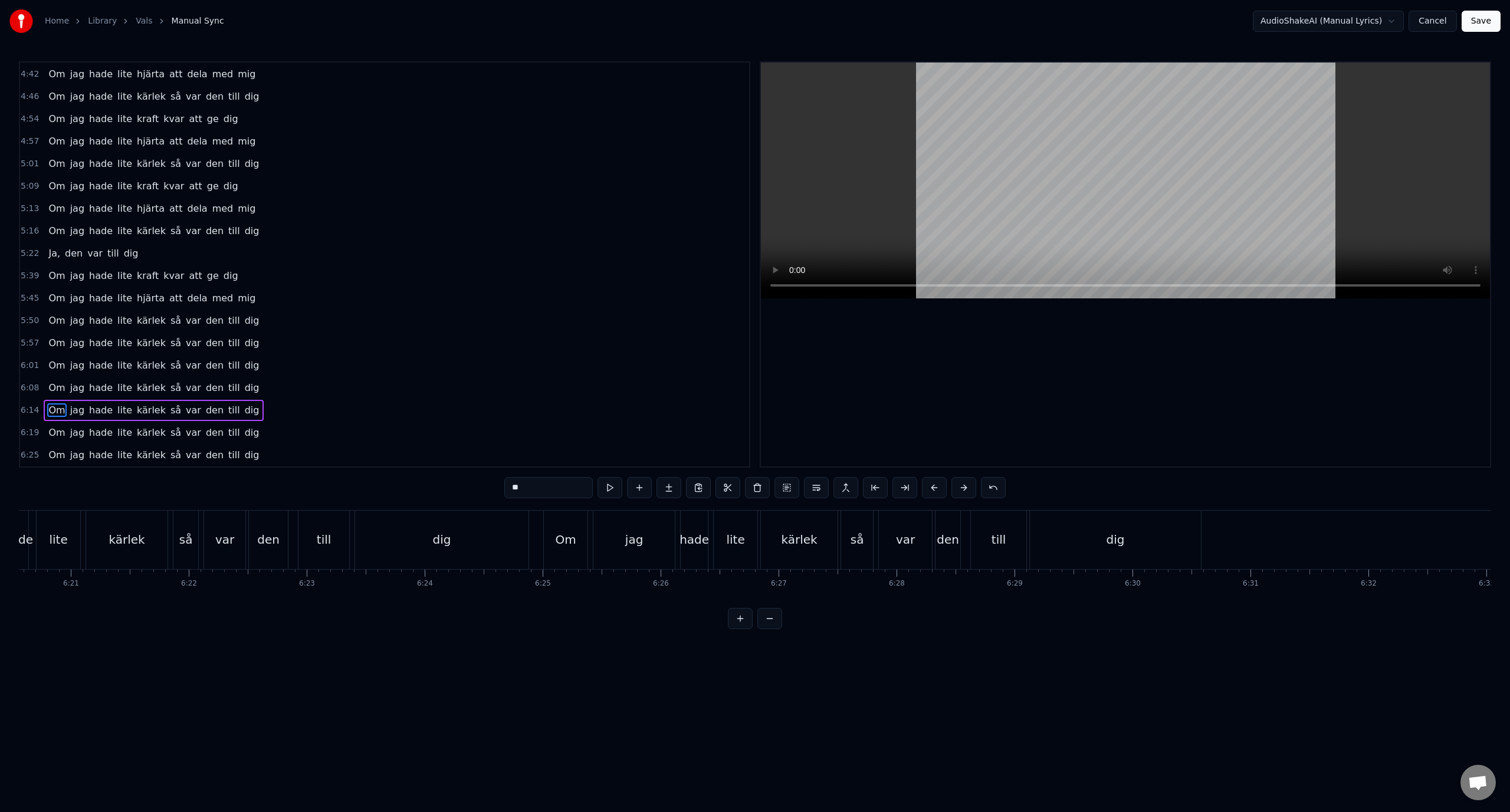
click at [247, 451] on div "6:25 Om jag hade lite kärlek så var den till dig" at bounding box center [384, 455] width 729 height 22
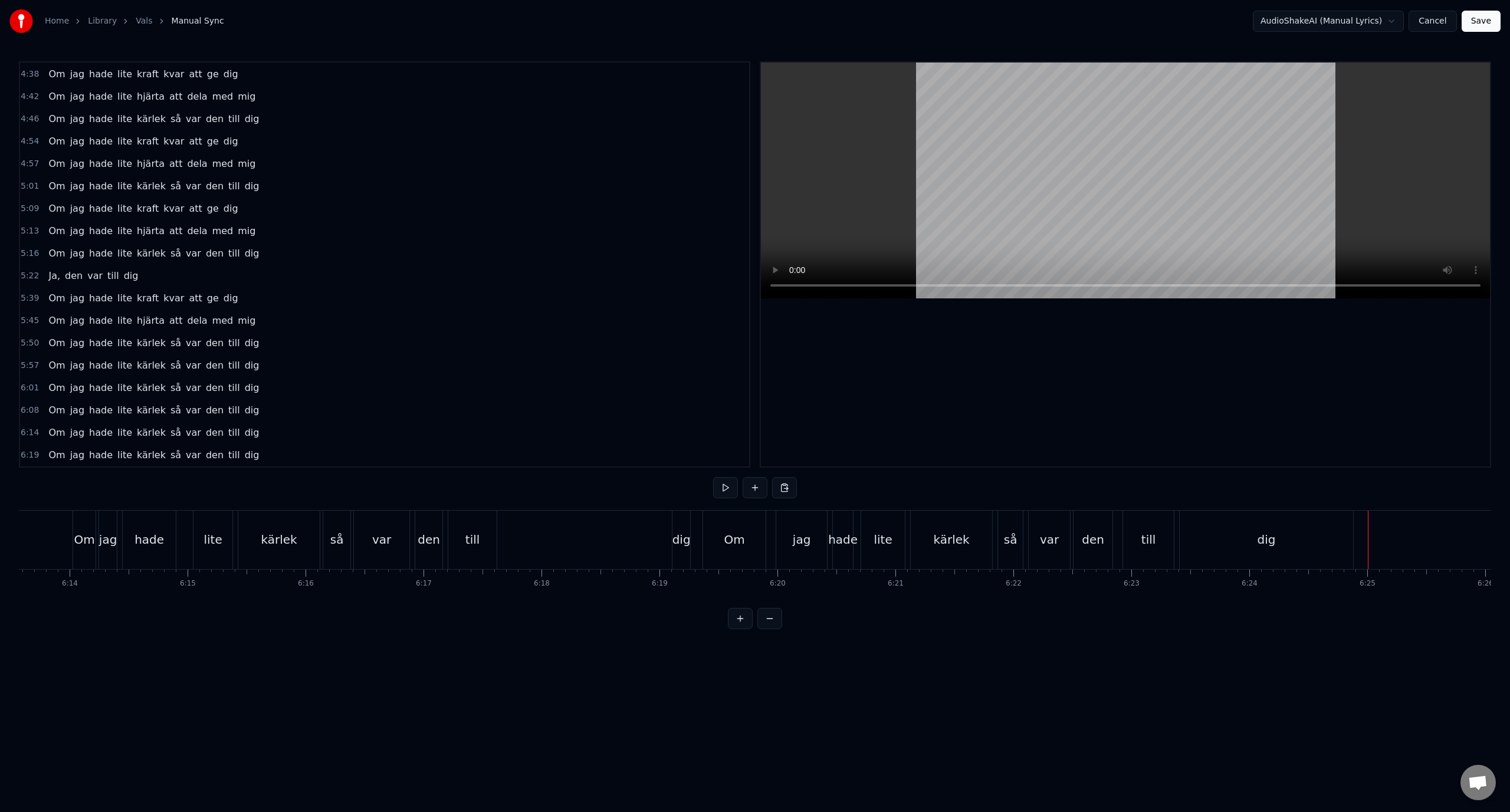
scroll to position [0, 44051]
click at [269, 450] on div "6:19 Om jag hade lite kärlek så var den till dig" at bounding box center [384, 455] width 729 height 22
click at [276, 455] on div "6:14 Om jag hade lite kärlek så var den till dig" at bounding box center [384, 455] width 729 height 22
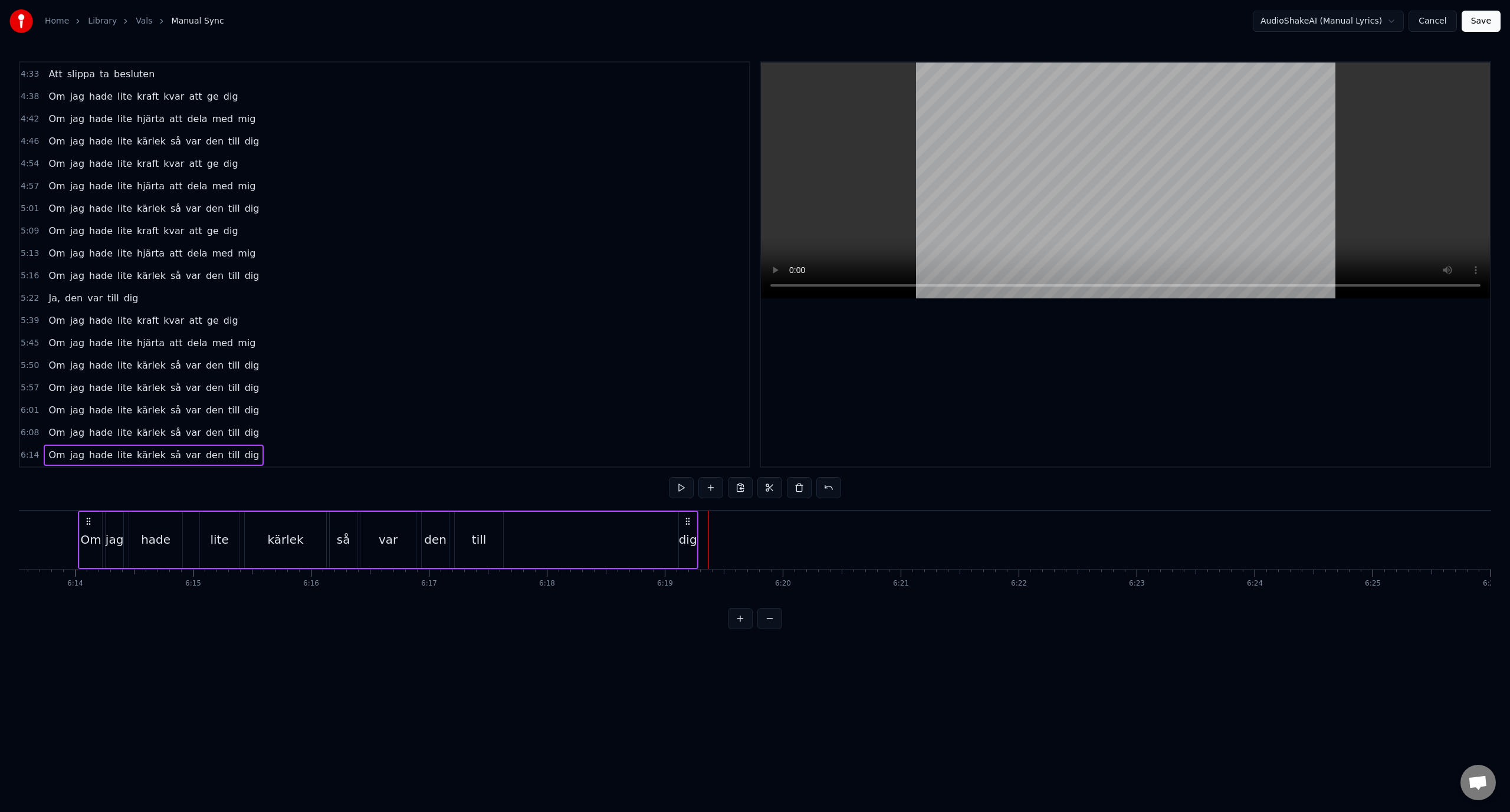
scroll to position [582, 0]
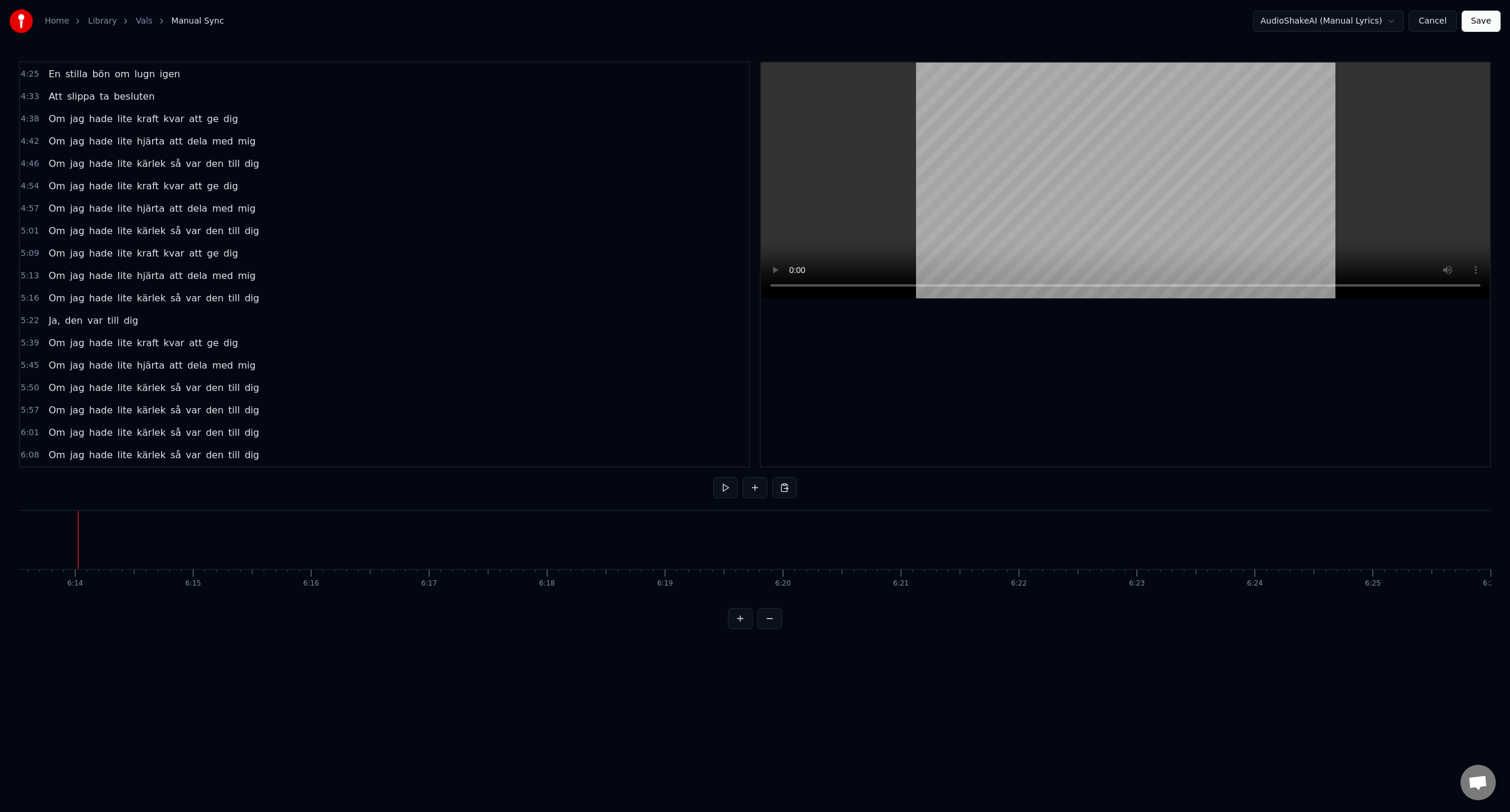
click at [275, 448] on div "6:08 Om jag hade lite kärlek så var den till dig" at bounding box center [384, 455] width 729 height 22
click at [273, 451] on div "6:01 Om jag hade lite kärlek så var den till dig" at bounding box center [384, 455] width 729 height 22
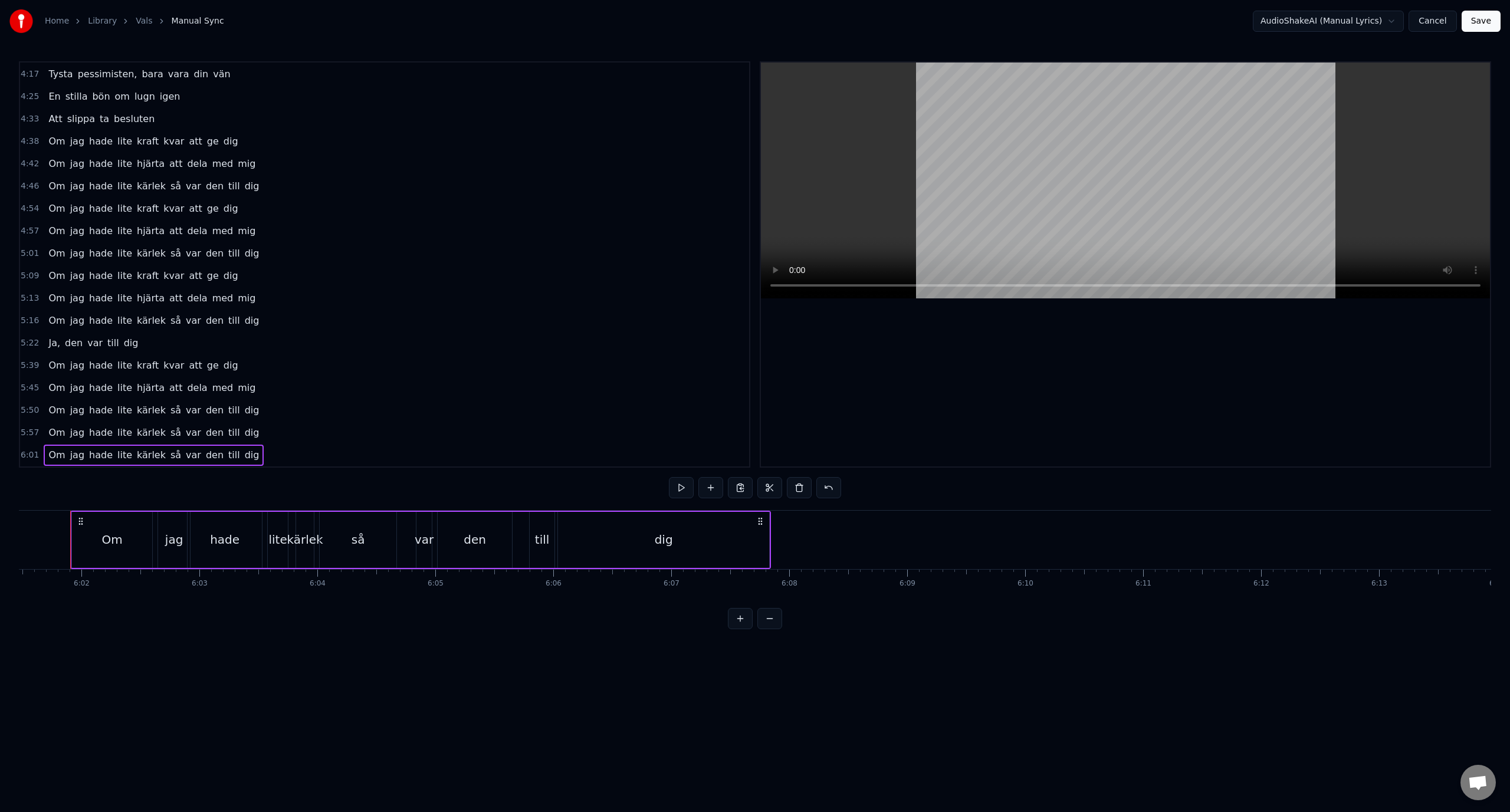
scroll to position [0, 42622]
click at [279, 434] on div "5:57 Om jag hade lite kärlek så var den till dig" at bounding box center [384, 433] width 729 height 22
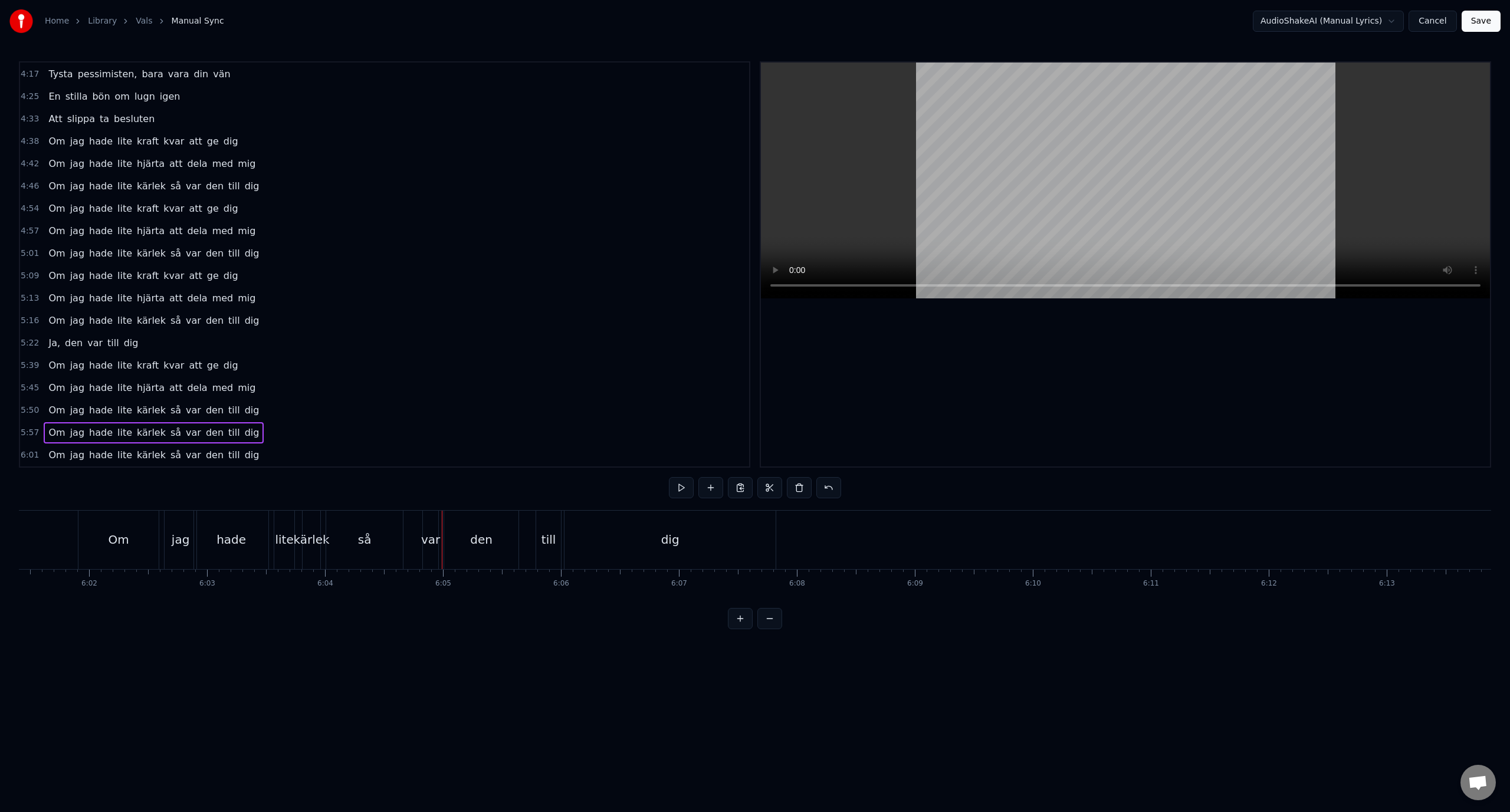
click at [281, 434] on div "5:57 Om jag hade lite kärlek så var den till dig" at bounding box center [384, 433] width 729 height 22
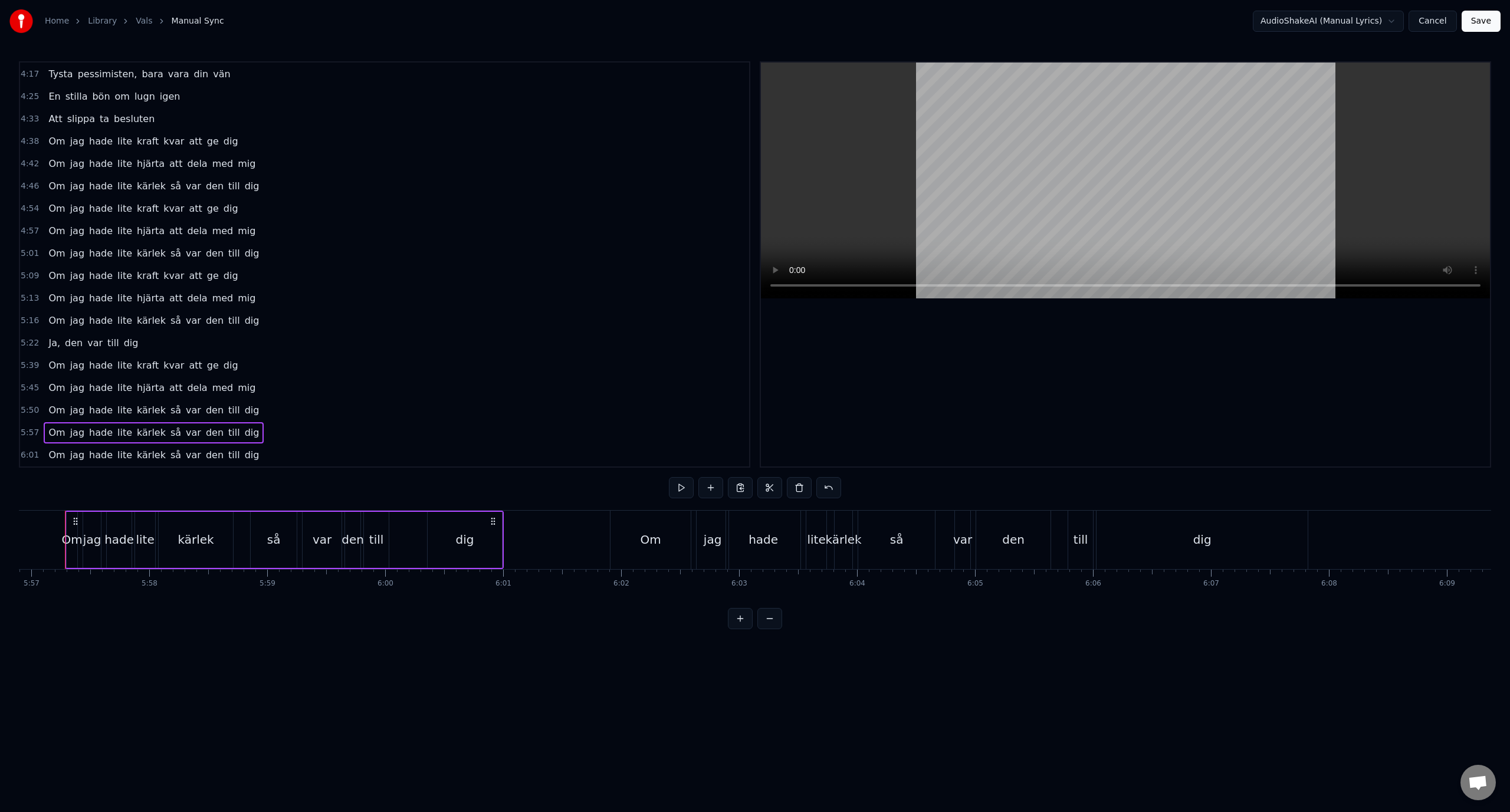
scroll to position [0, 42077]
click at [281, 456] on div "6:01 Om jag hade lite kärlek så var den till dig" at bounding box center [384, 455] width 729 height 22
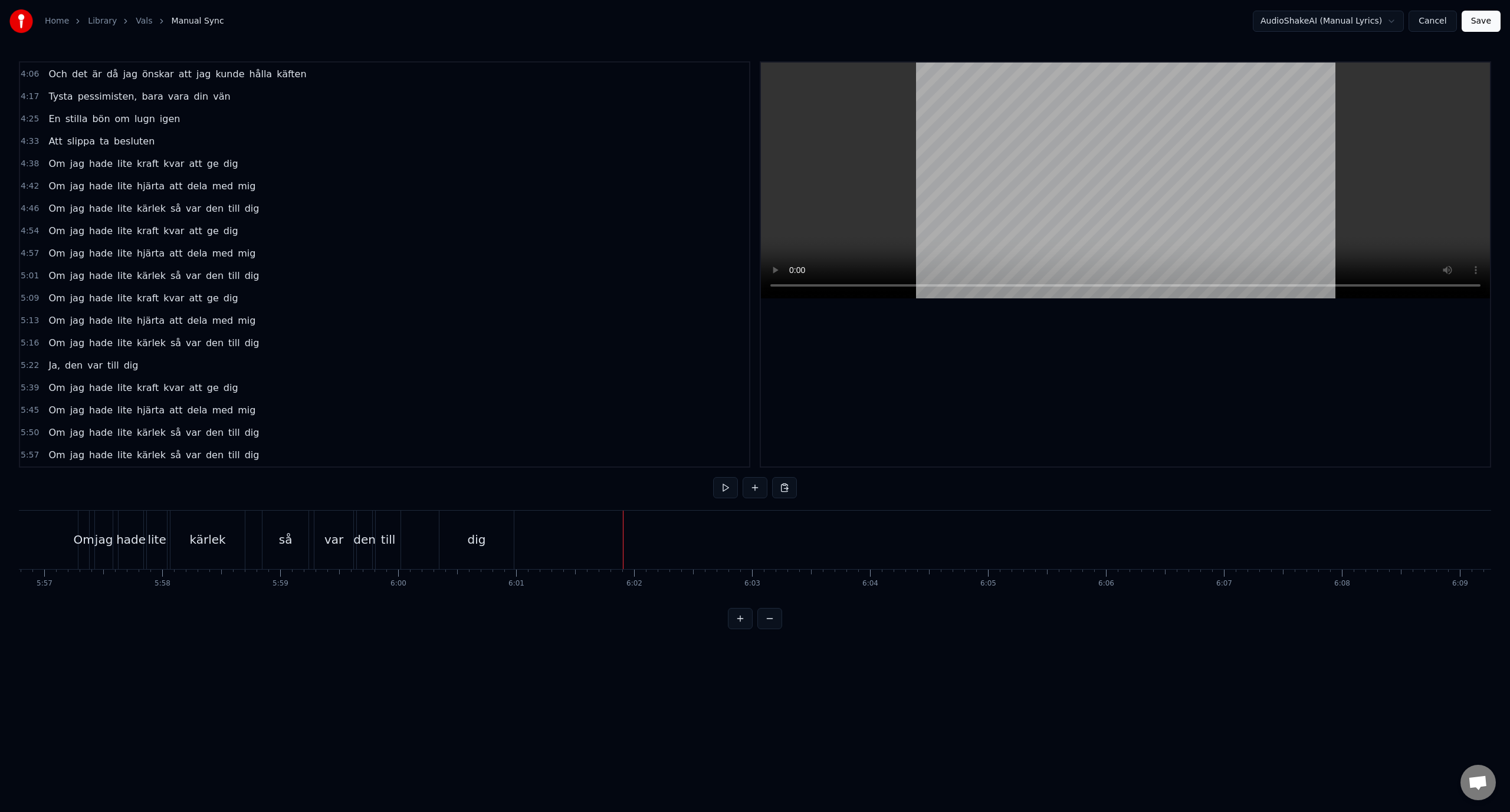
scroll to position [537, 0]
click at [270, 459] on div "5:57 Om jag hade lite kärlek så var den till dig" at bounding box center [384, 455] width 729 height 22
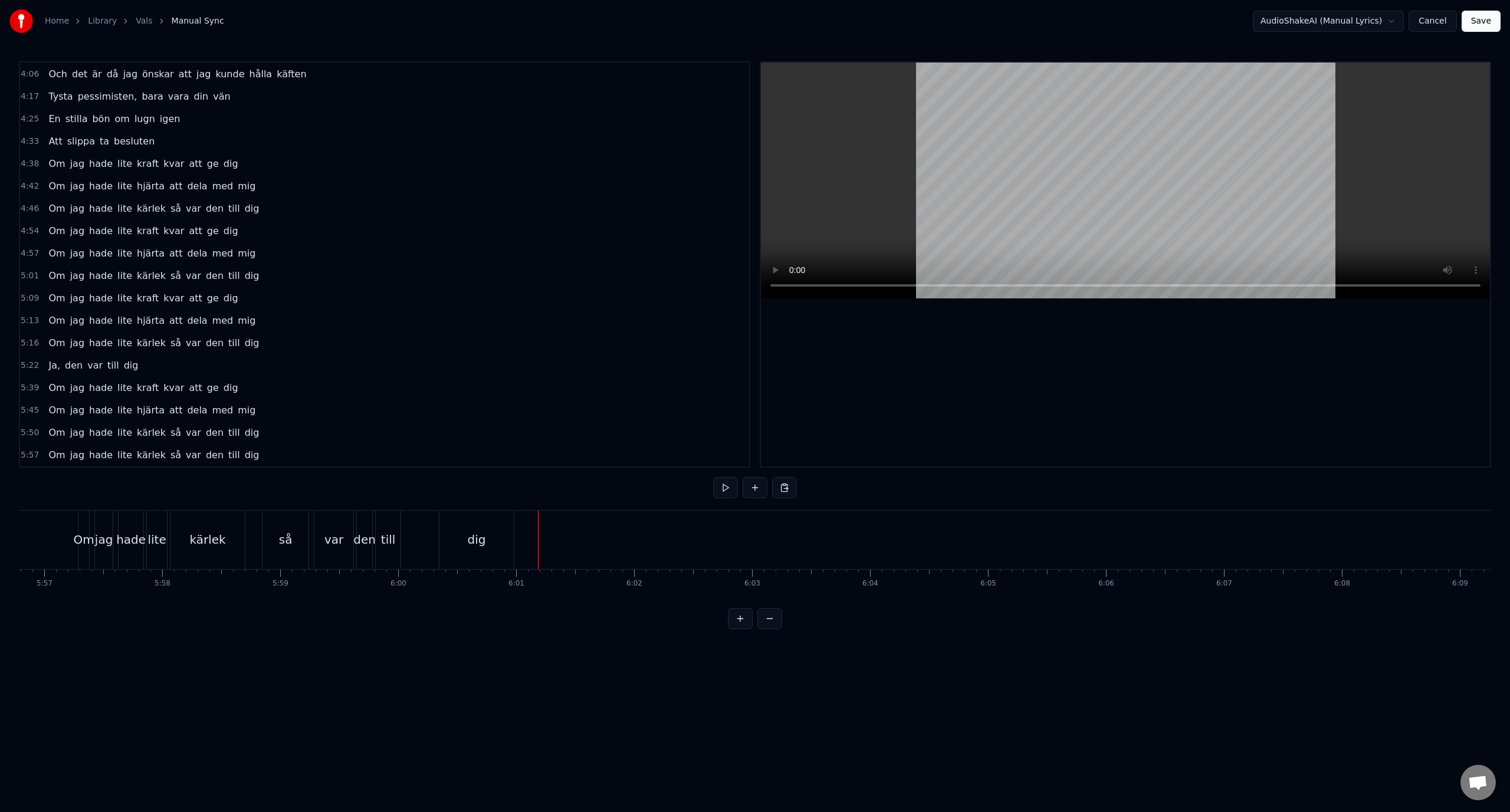
click at [483, 536] on div "dig" at bounding box center [477, 539] width 18 height 17
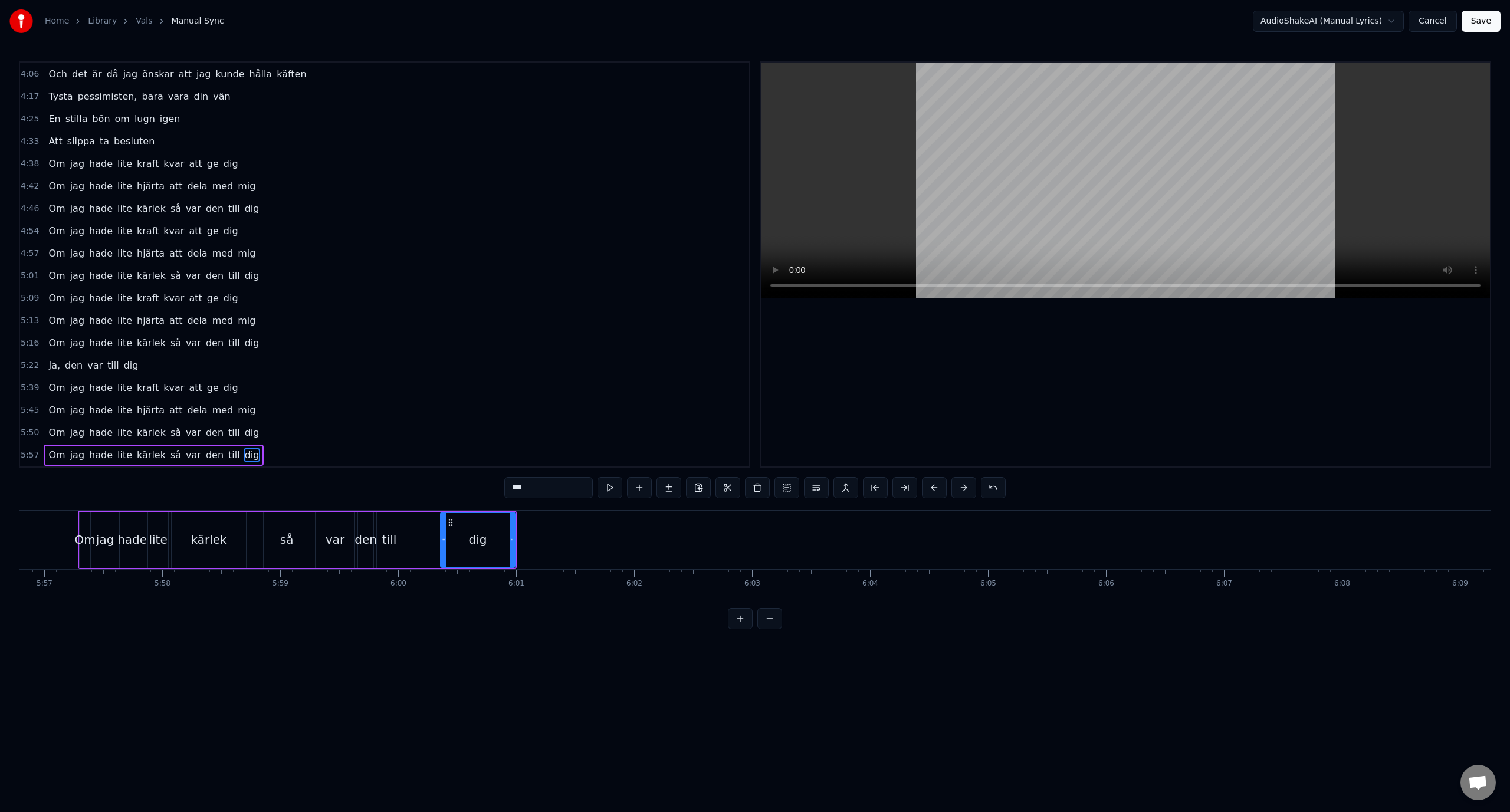
click at [356, 389] on div "5:39 Om jag hade lite kraft kvar att ge dig" at bounding box center [384, 388] width 729 height 22
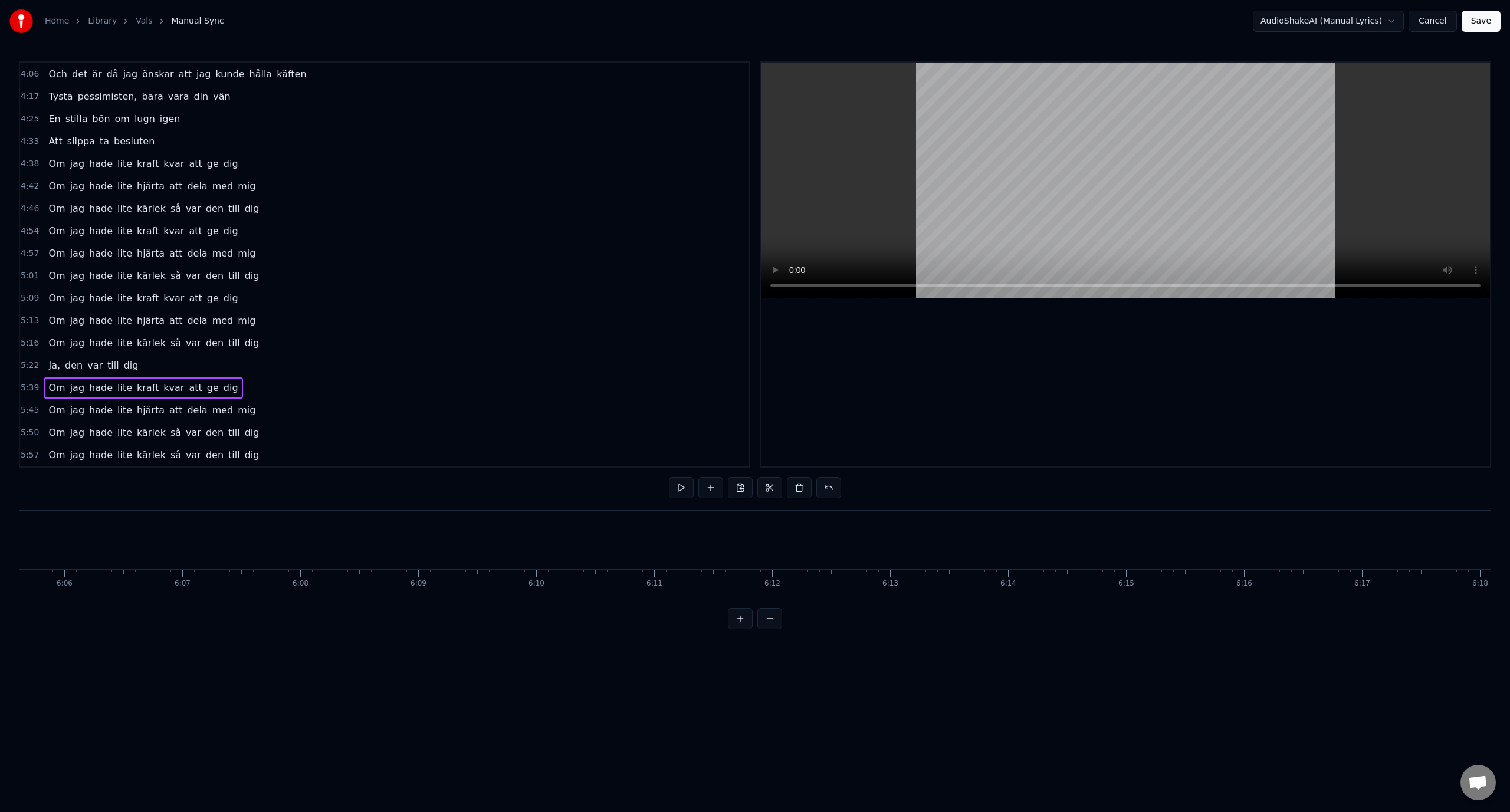
scroll to position [0, 43235]
click at [280, 455] on div "5:57 Om jag hade lite kärlek så var den till dig" at bounding box center [384, 455] width 729 height 22
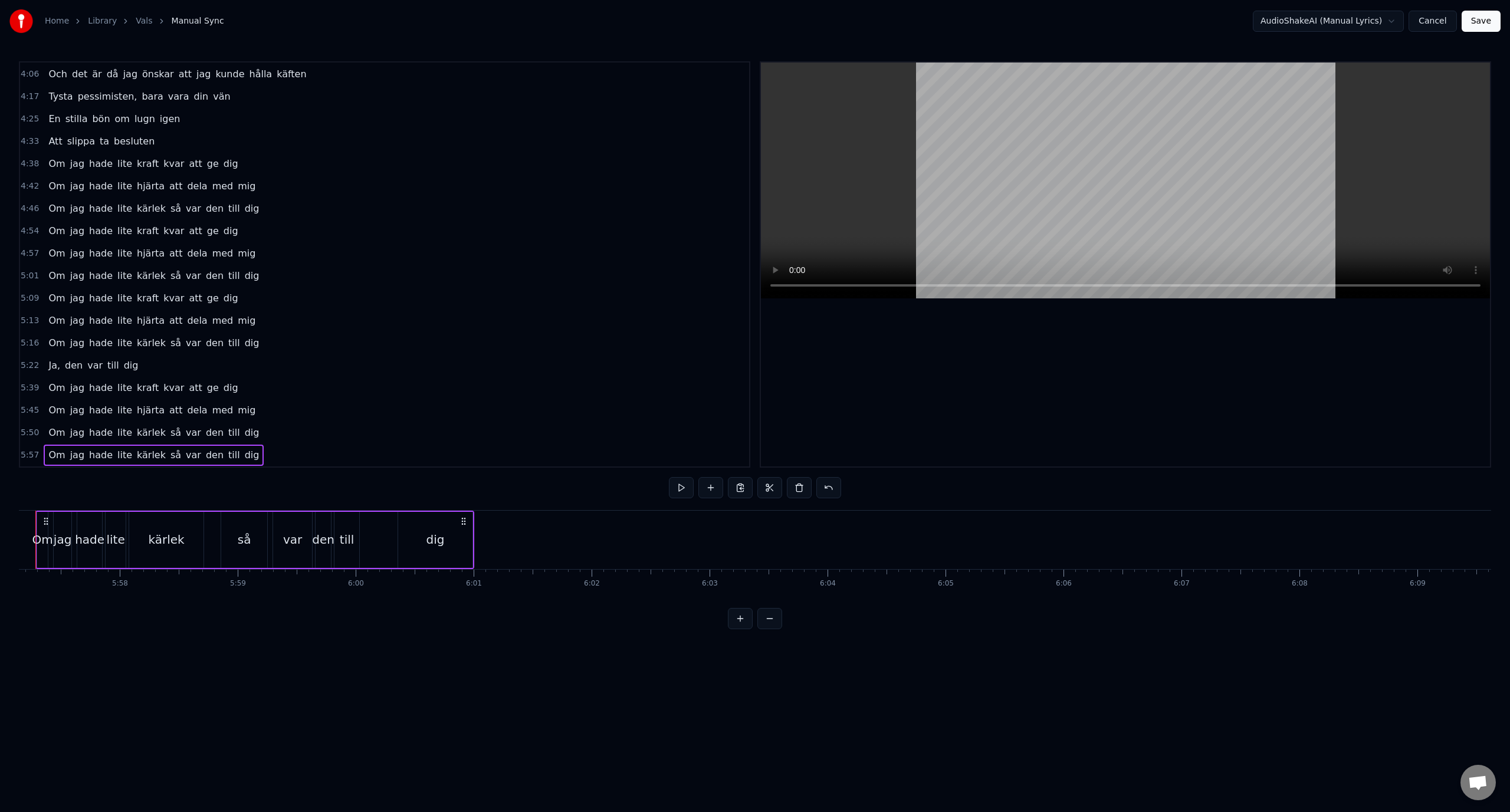
scroll to position [0, 42079]
click at [479, 543] on div "dig" at bounding box center [476, 539] width 18 height 17
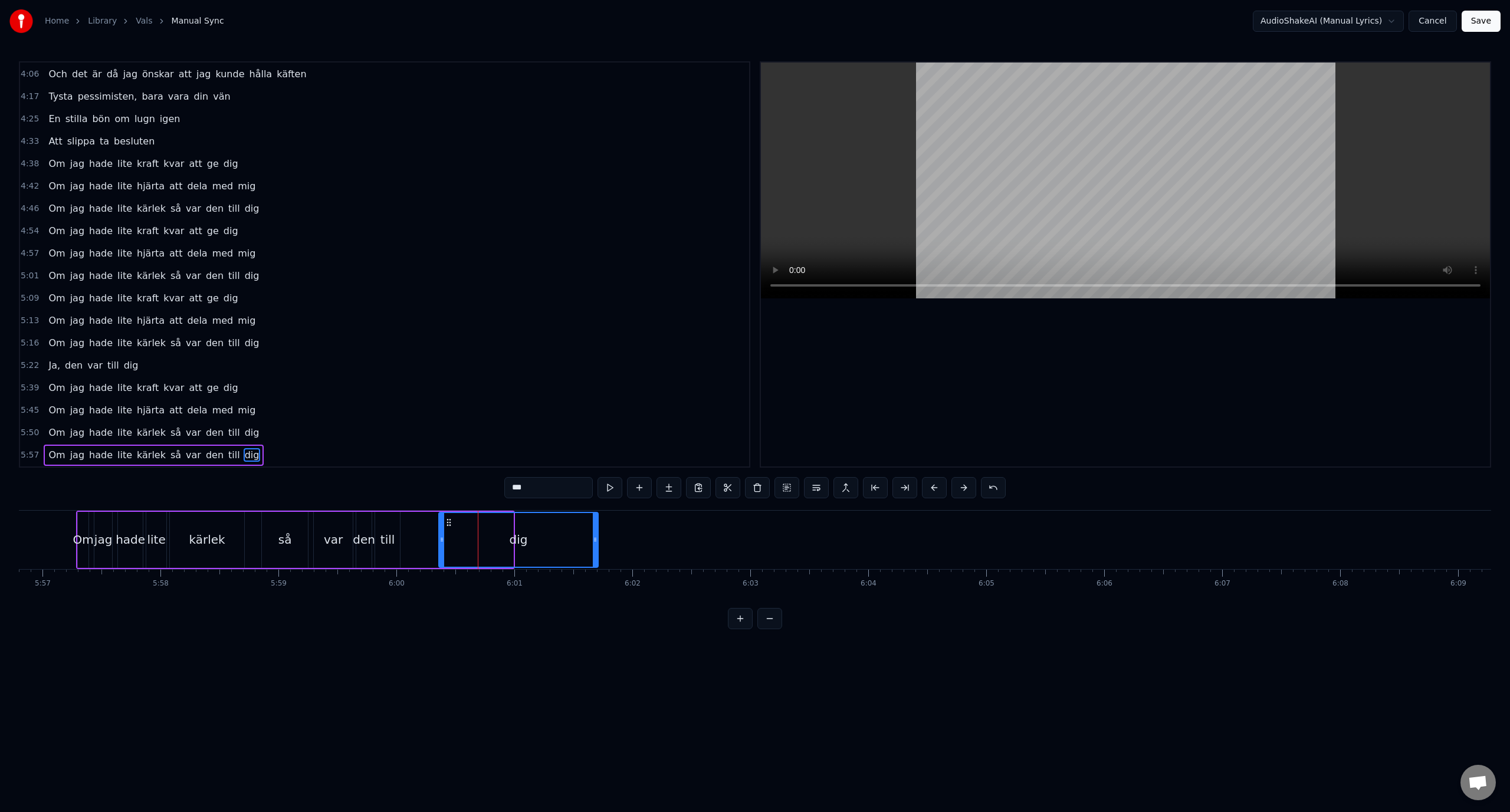
drag, startPoint x: 512, startPoint y: 537, endPoint x: 598, endPoint y: 545, distance: 86.4
click at [598, 545] on div at bounding box center [594, 540] width 5 height 54
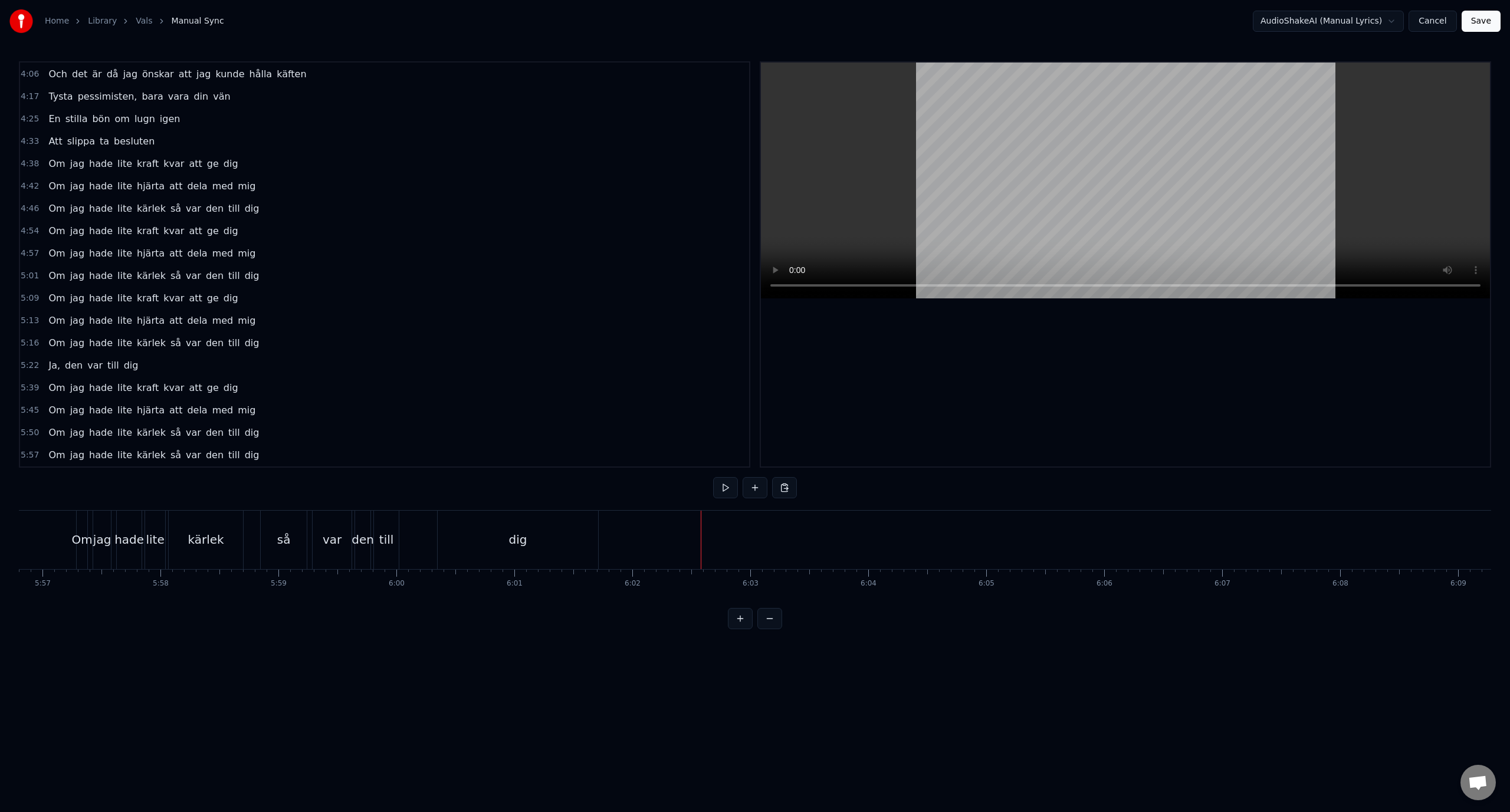
click at [1486, 23] on button "Save" at bounding box center [1481, 21] width 39 height 21
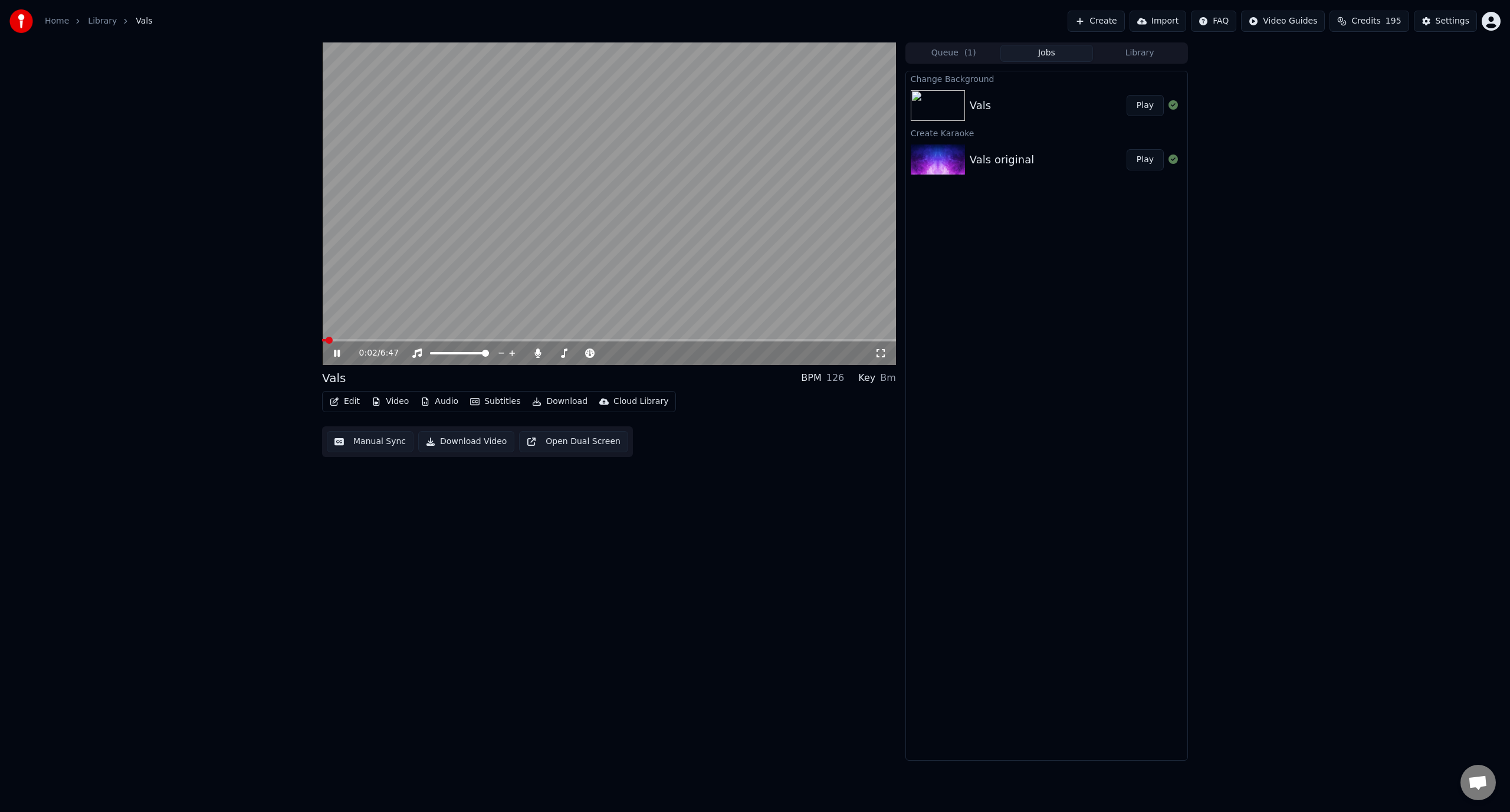
click at [354, 341] on span at bounding box center [609, 340] width 574 height 3
click at [391, 340] on span at bounding box center [609, 340] width 574 height 3
click at [434, 341] on span at bounding box center [609, 340] width 574 height 3
click at [877, 357] on icon at bounding box center [880, 353] width 12 height 9
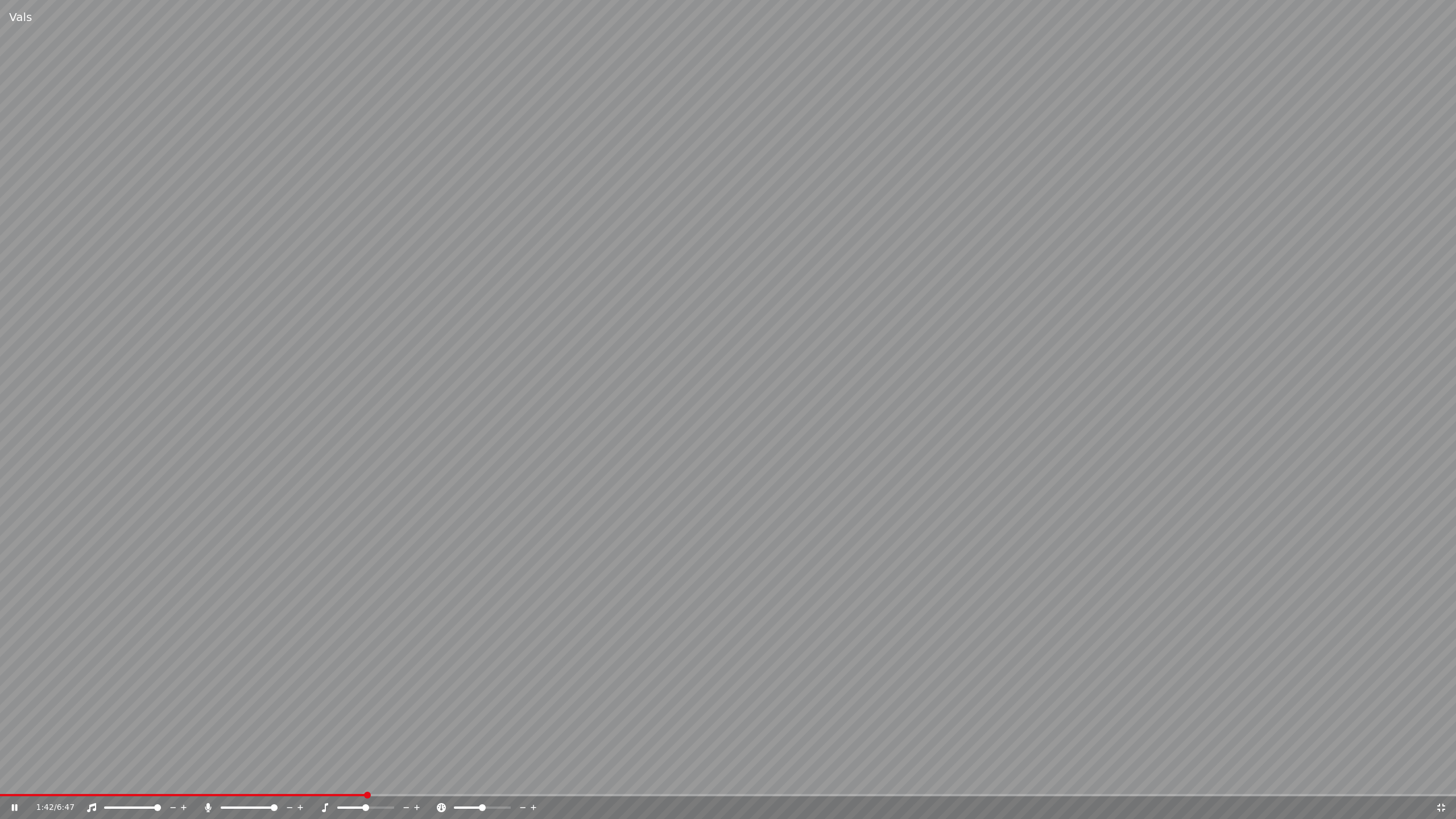
click at [1446, 783] on div "1:42 / 6:47" at bounding box center [728, 808] width 1446 height 11
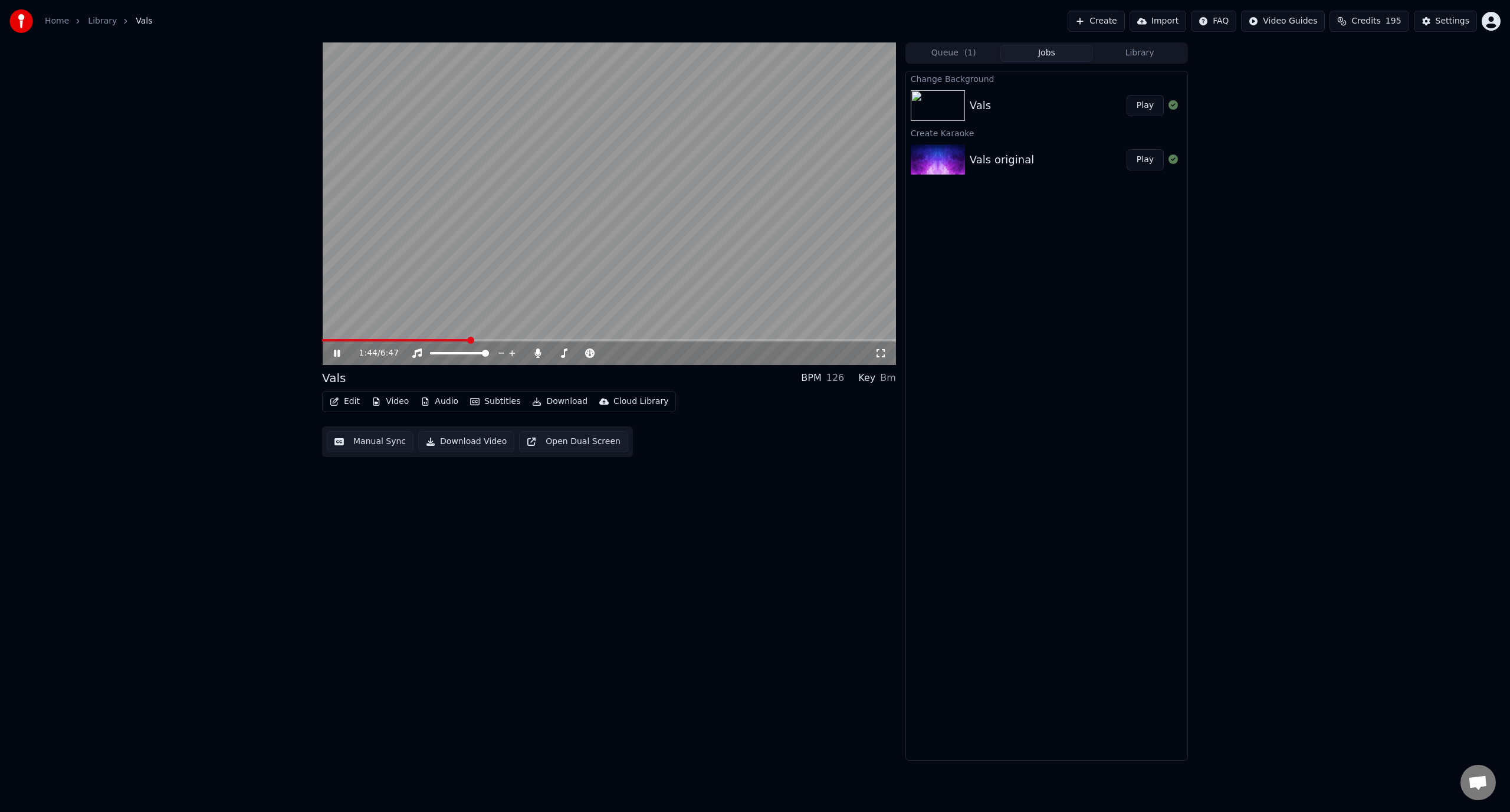
click at [567, 283] on video at bounding box center [609, 203] width 574 height 323
click at [565, 401] on button "Download" at bounding box center [559, 401] width 65 height 16
click at [604, 429] on div "Video [.mp4]" at bounding box center [596, 426] width 105 height 12
click at [1140, 110] on button "Show" at bounding box center [1142, 105] width 42 height 21
click at [222, 479] on div "1:44 / 6:47 Vals BPM 126 Key Bm Edit Video Audio Subtitles Download Cloud Libra…" at bounding box center [755, 401] width 1510 height 718
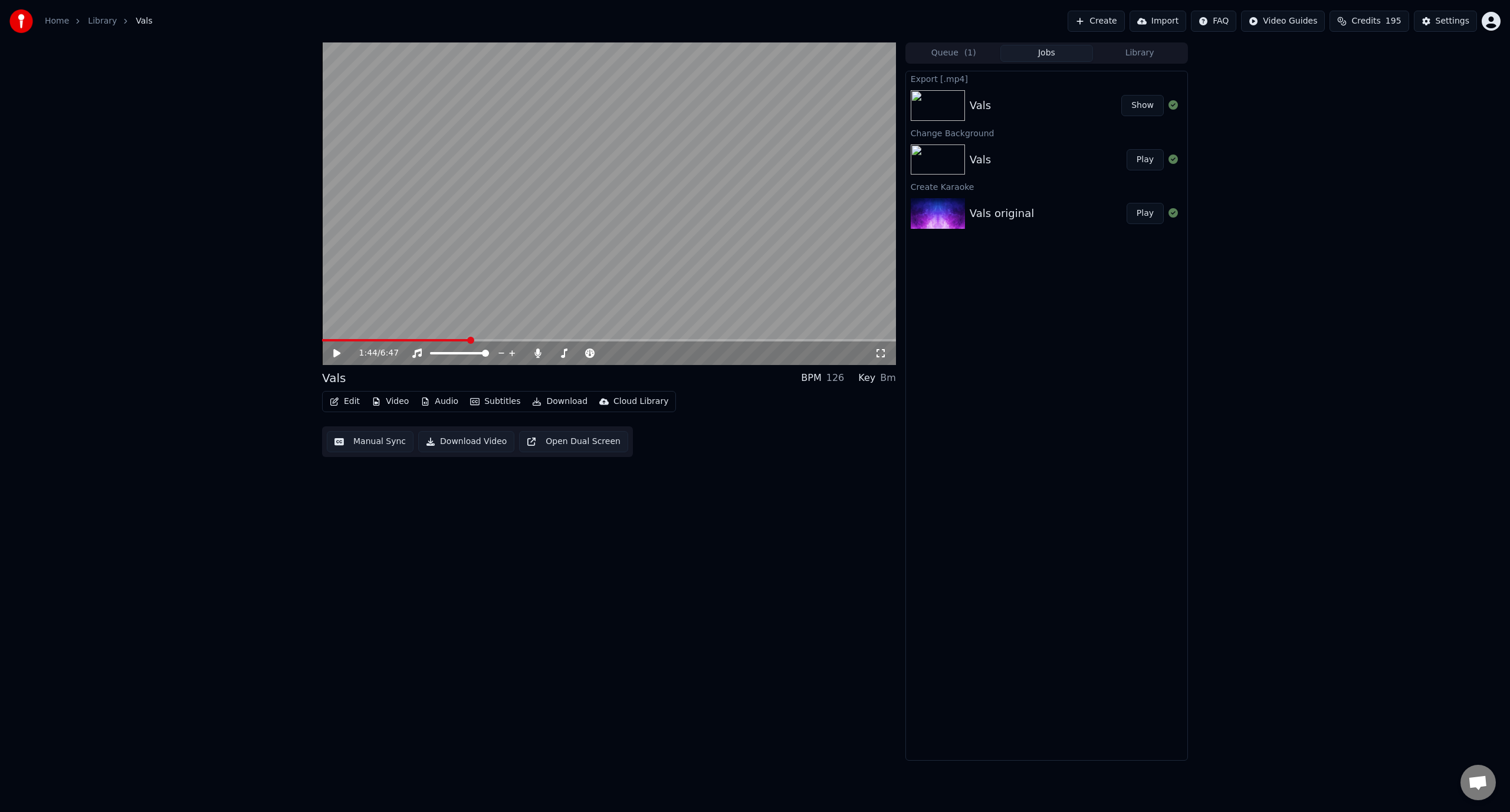
click at [49, 22] on link "Home" at bounding box center [57, 21] width 24 height 12
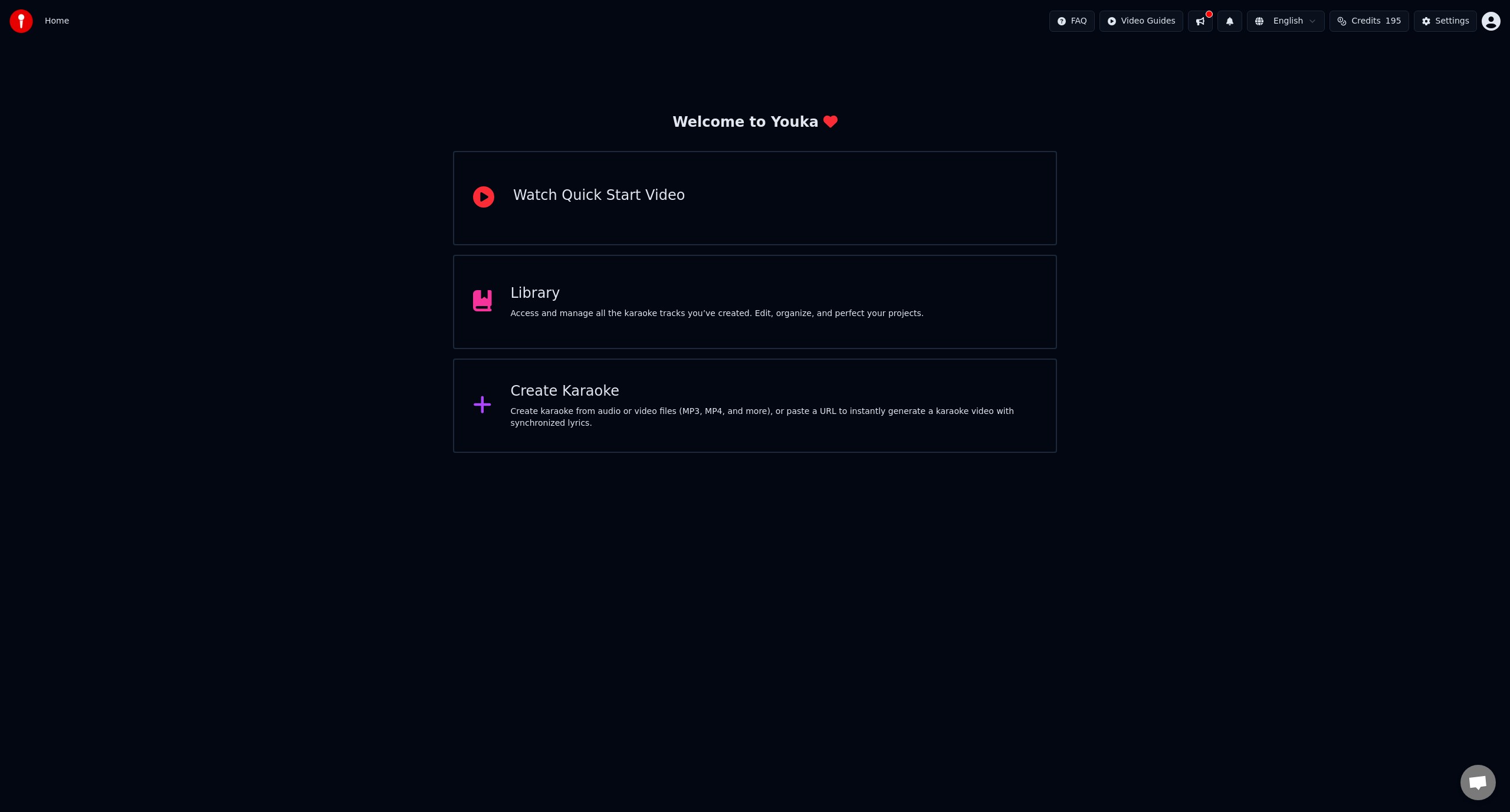
click at [541, 394] on div "Create Karaoke" at bounding box center [774, 391] width 526 height 19
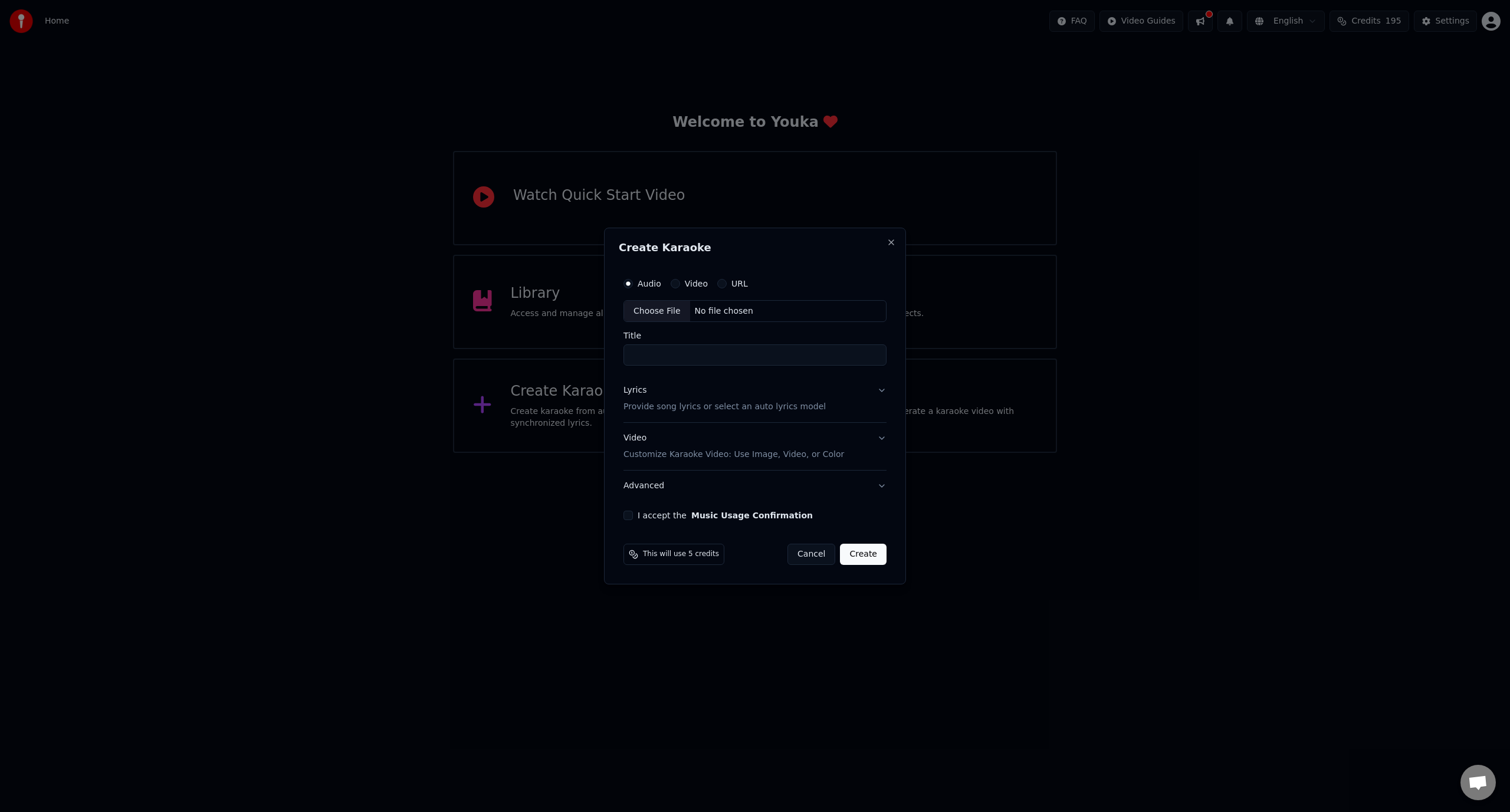
click at [658, 309] on div "Choose File" at bounding box center [656, 311] width 66 height 21
type input "**********"
click at [855, 312] on div "C:\Users\Patrik\Desktop\Musik\Kent\Tillbaka tlll samtiden\11. kent - Ensammast …" at bounding box center [788, 311] width 201 height 12
click at [682, 408] on p "Provide song lyrics or select an auto lyrics model" at bounding box center [722, 407] width 203 height 12
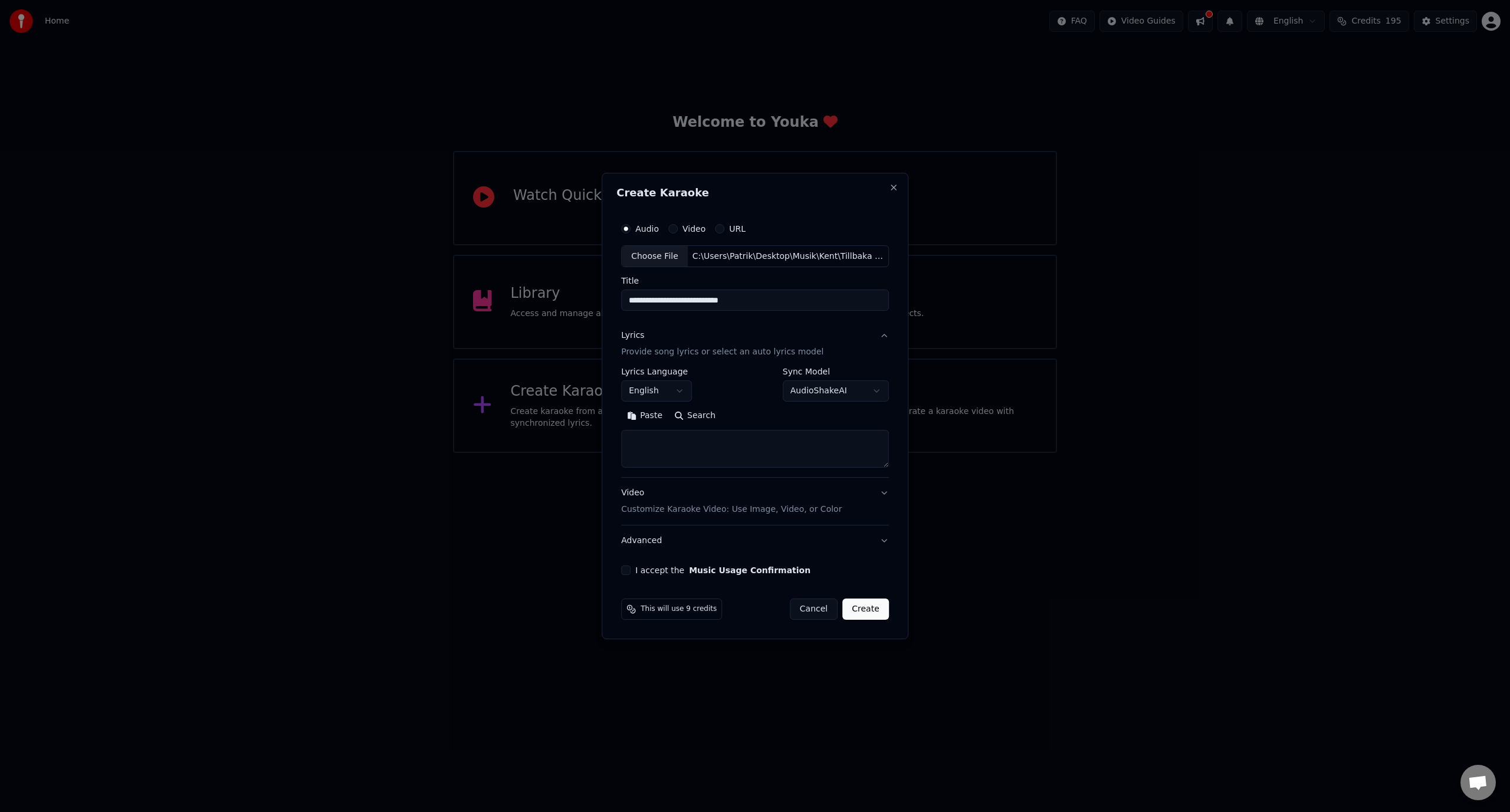
click at [691, 440] on textarea at bounding box center [755, 449] width 268 height 38
paste textarea "**********"
type textarea "**********"
click at [667, 388] on body "**********" at bounding box center [755, 226] width 1510 height 453
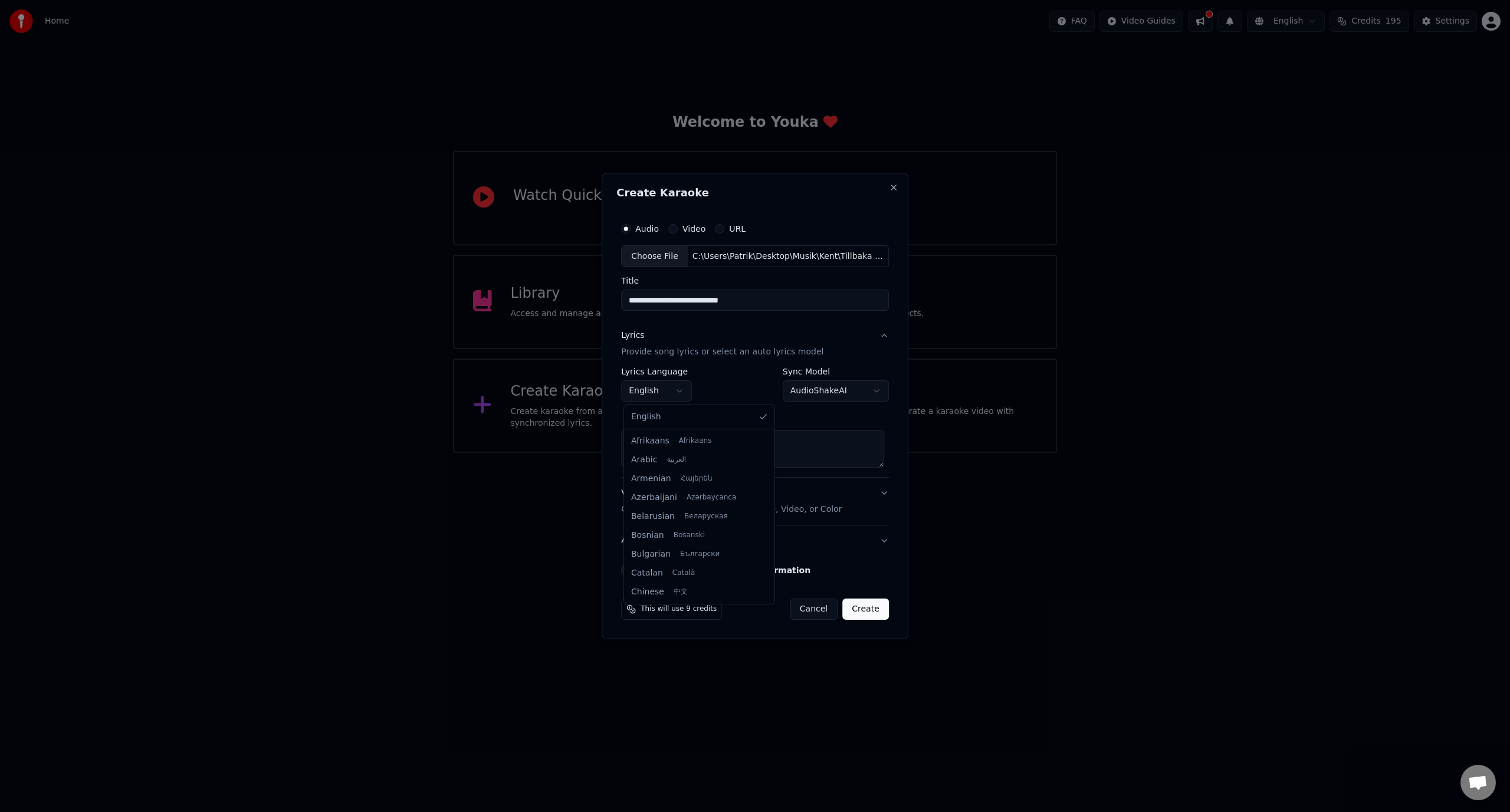
scroll to position [867, 0]
select select "**"
click at [883, 462] on textarea at bounding box center [752, 449] width 263 height 38
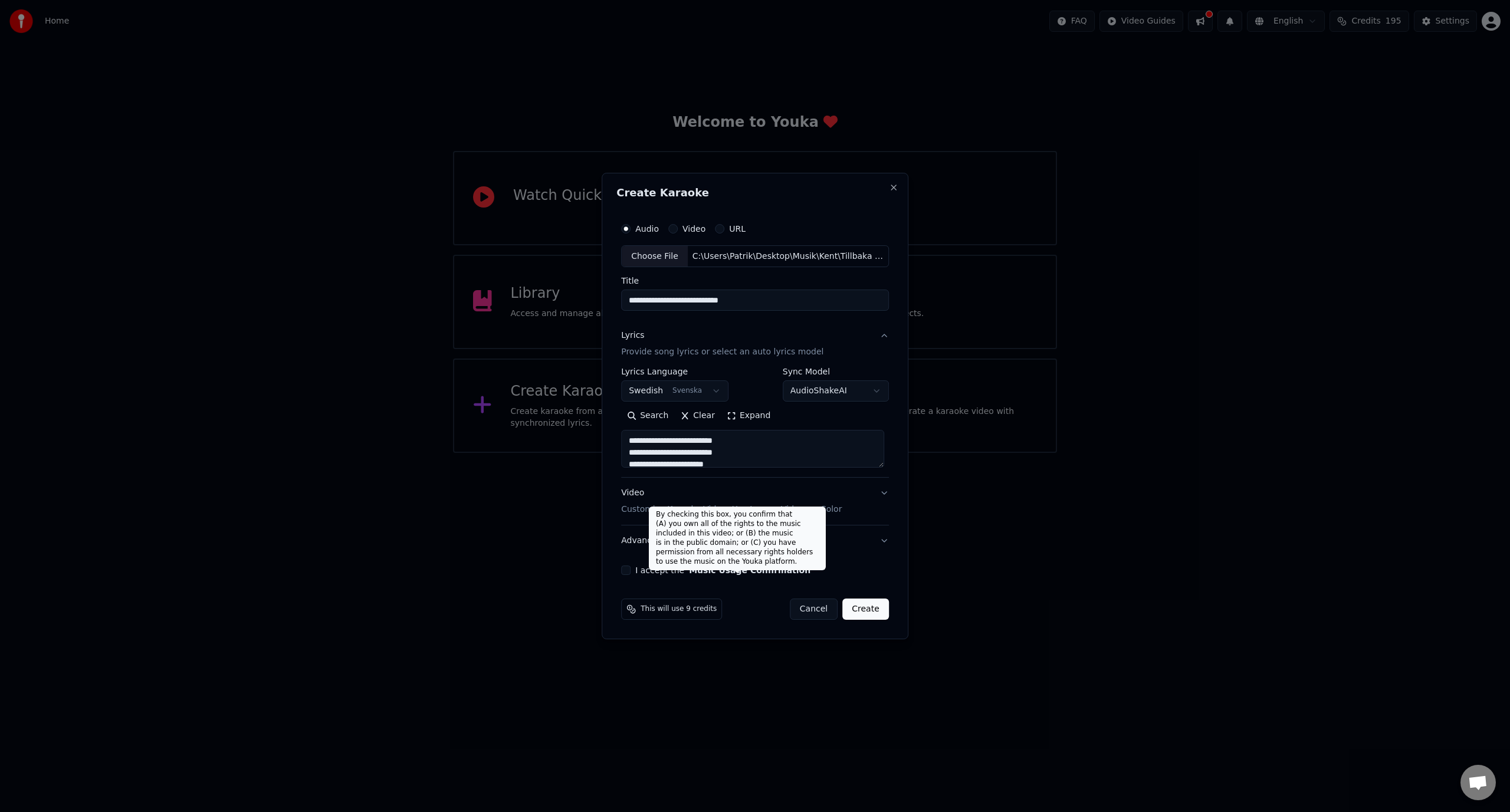
click at [641, 565] on label "I accept the Music Usage Confirmation" at bounding box center [722, 569] width 175 height 8
click at [631, 565] on button "I accept the Music Usage Confirmation" at bounding box center [625, 570] width 9 height 9
click at [736, 510] on p "Customize Karaoke Video: Use Image, Video, or Color" at bounding box center [731, 509] width 221 height 12
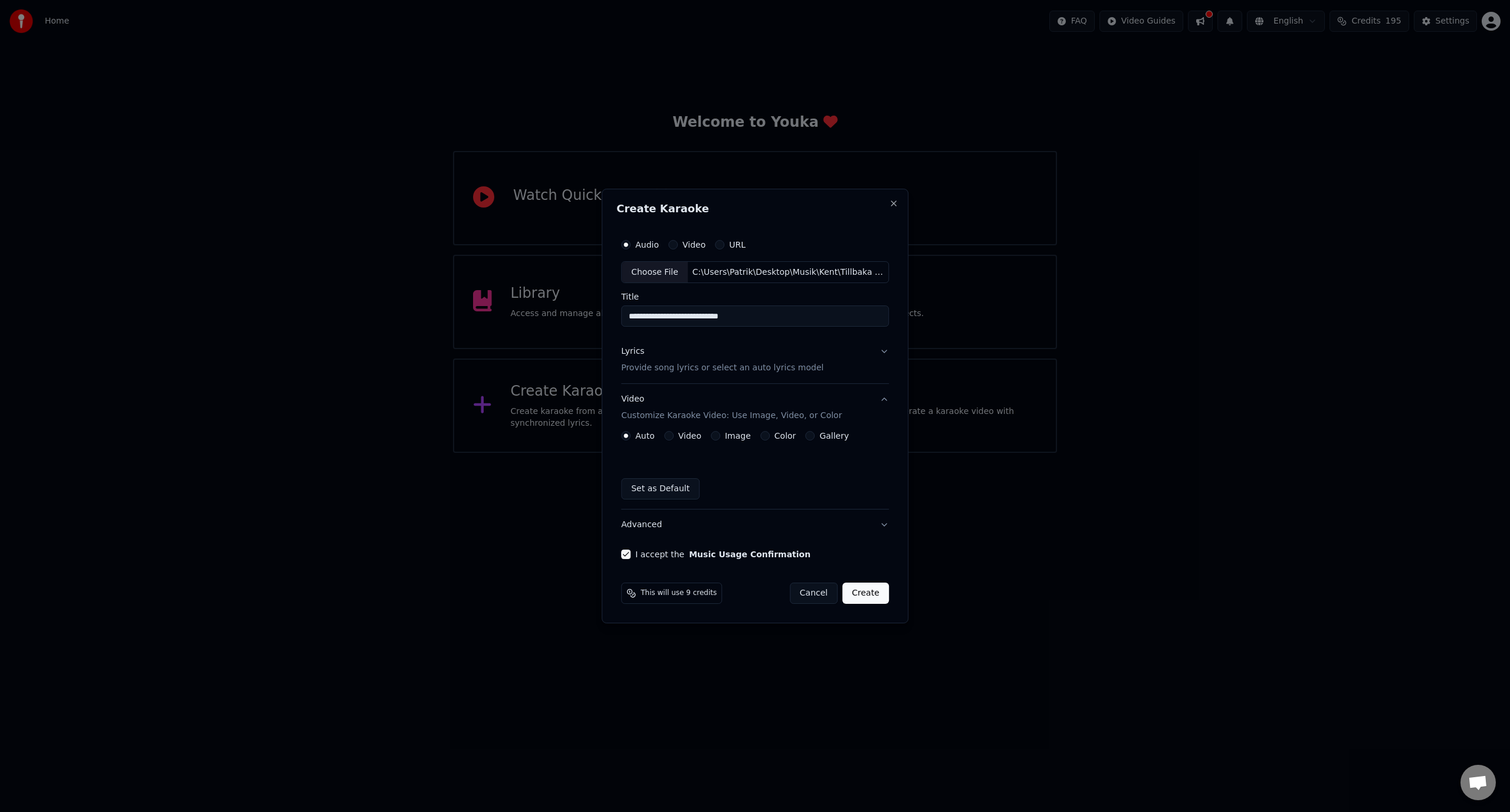
click at [776, 439] on label "Color" at bounding box center [785, 435] width 22 height 8
click at [769, 439] on button "Color" at bounding box center [765, 435] width 9 height 9
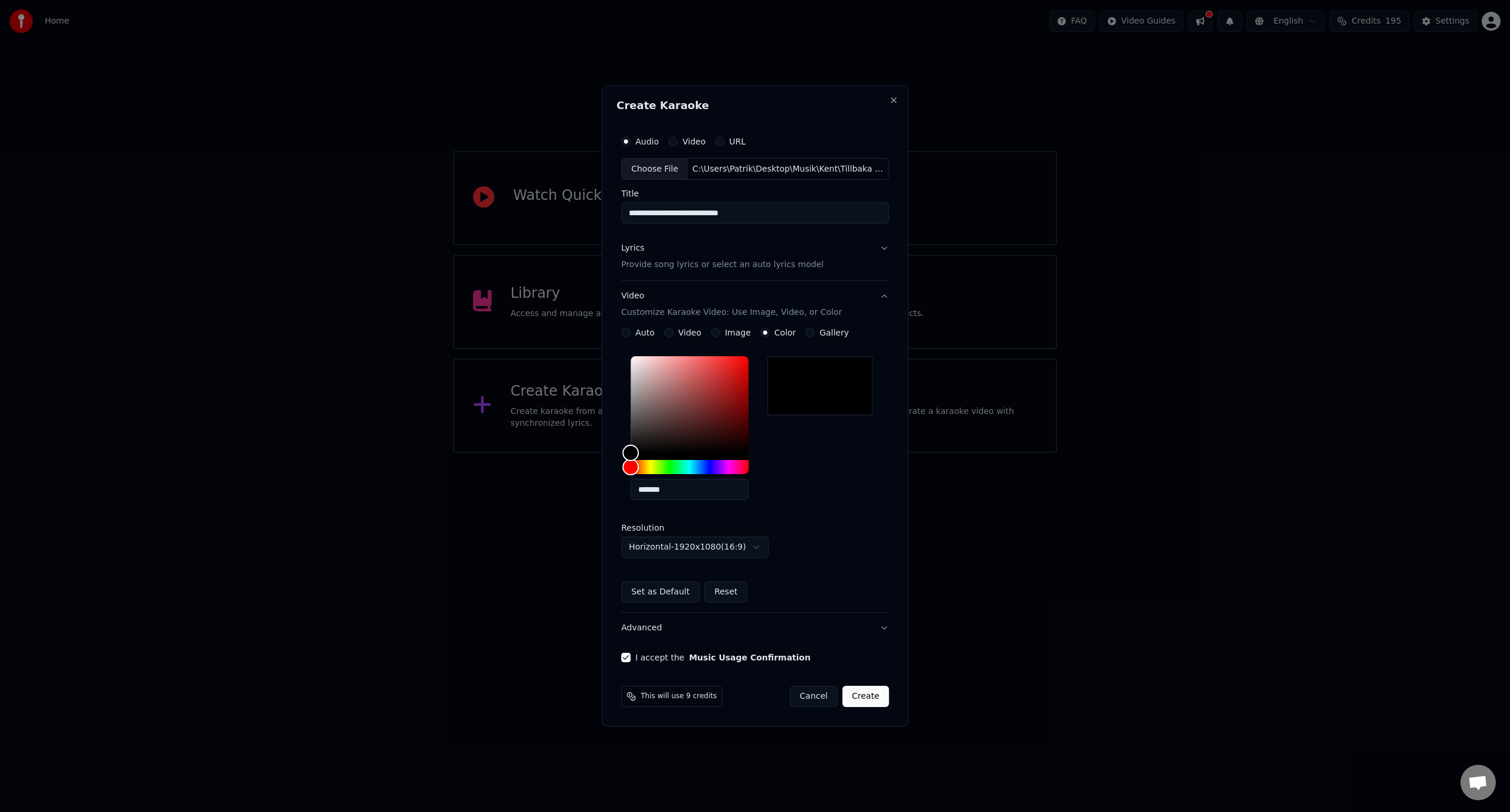
drag, startPoint x: 669, startPoint y: 213, endPoint x: 575, endPoint y: 206, distance: 94.3
click at [575, 206] on body "**********" at bounding box center [755, 226] width 1510 height 453
type input "**********"
click at [774, 264] on p "Provide song lyrics or select an auto lyrics model" at bounding box center [722, 265] width 203 height 12
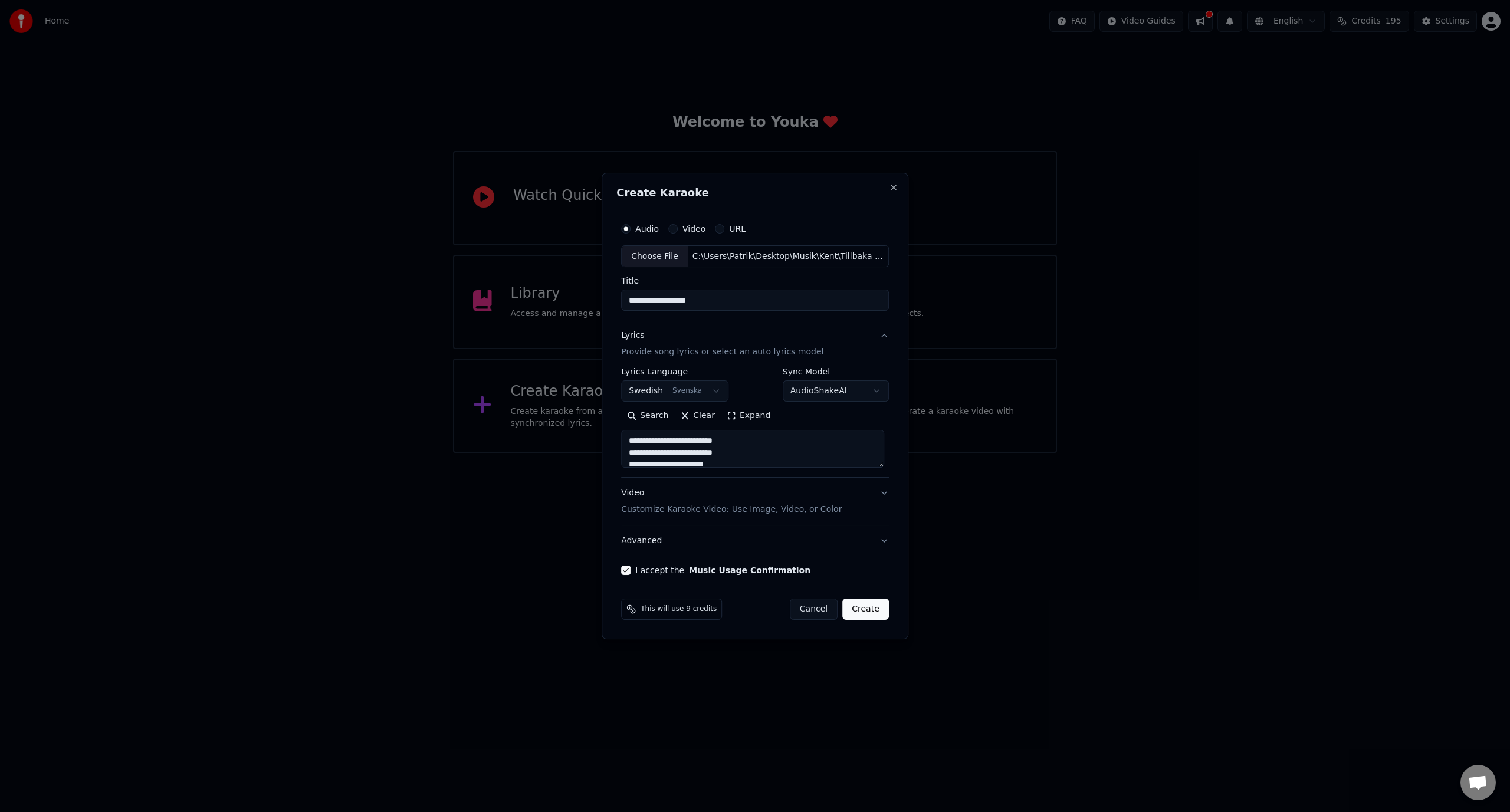
click at [858, 612] on button "Create" at bounding box center [865, 609] width 47 height 21
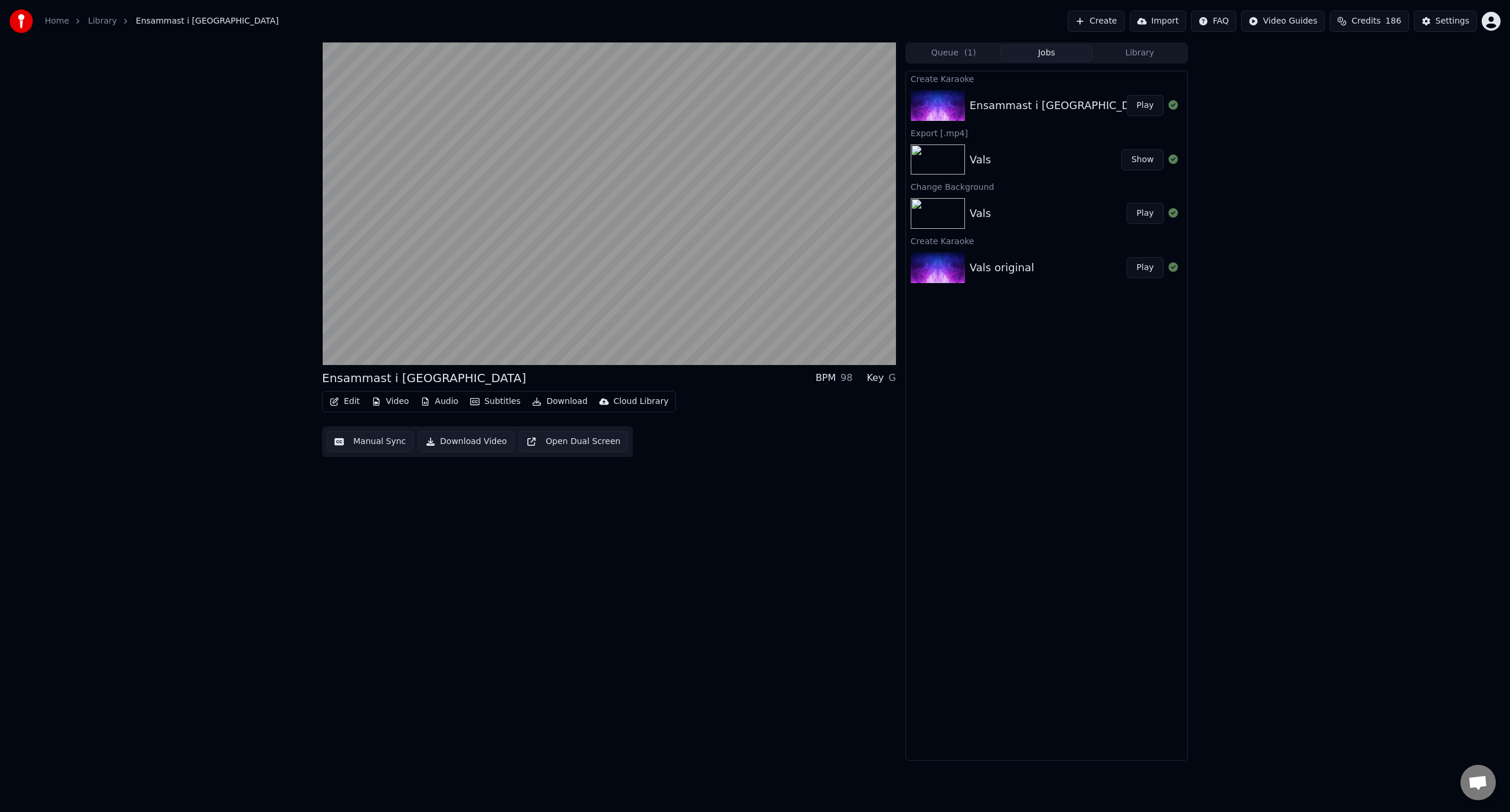
click at [1369, 25] on span "Credits" at bounding box center [1366, 21] width 29 height 12
click at [336, 338] on span at bounding box center [339, 340] width 7 height 7
click at [322, 341] on span at bounding box center [325, 340] width 7 height 7
drag, startPoint x: 353, startPoint y: 345, endPoint x: 377, endPoint y: 343, distance: 24.1
click at [377, 343] on div "0:14 / 8:20" at bounding box center [609, 353] width 574 height 24
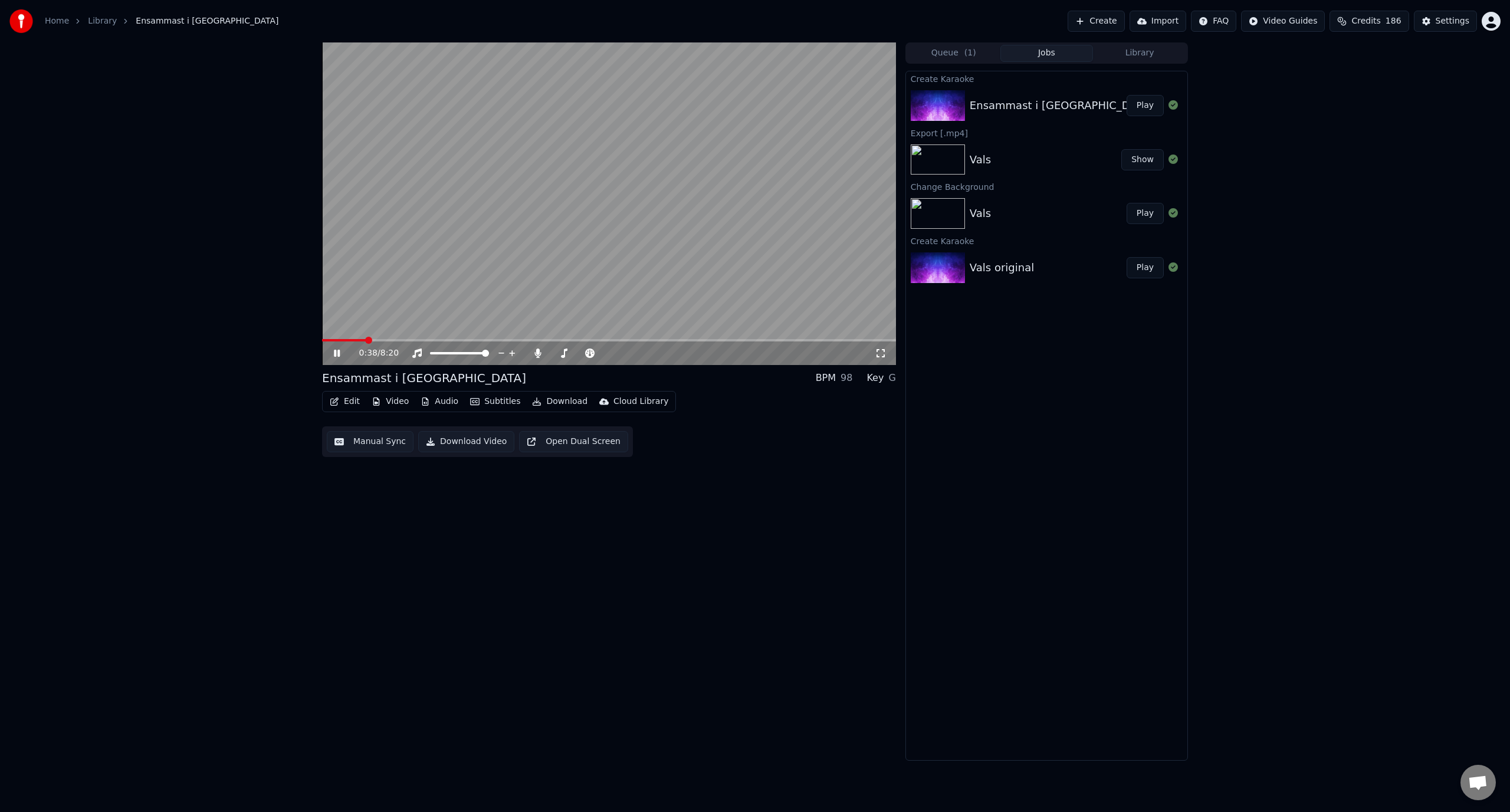
click at [372, 338] on span at bounding box center [369, 340] width 7 height 7
drag, startPoint x: 369, startPoint y: 337, endPoint x: 358, endPoint y: 337, distance: 11.0
click at [361, 336] on video at bounding box center [609, 203] width 574 height 323
click at [366, 342] on span at bounding box center [369, 340] width 7 height 7
click at [336, 355] on icon at bounding box center [336, 353] width 7 height 8
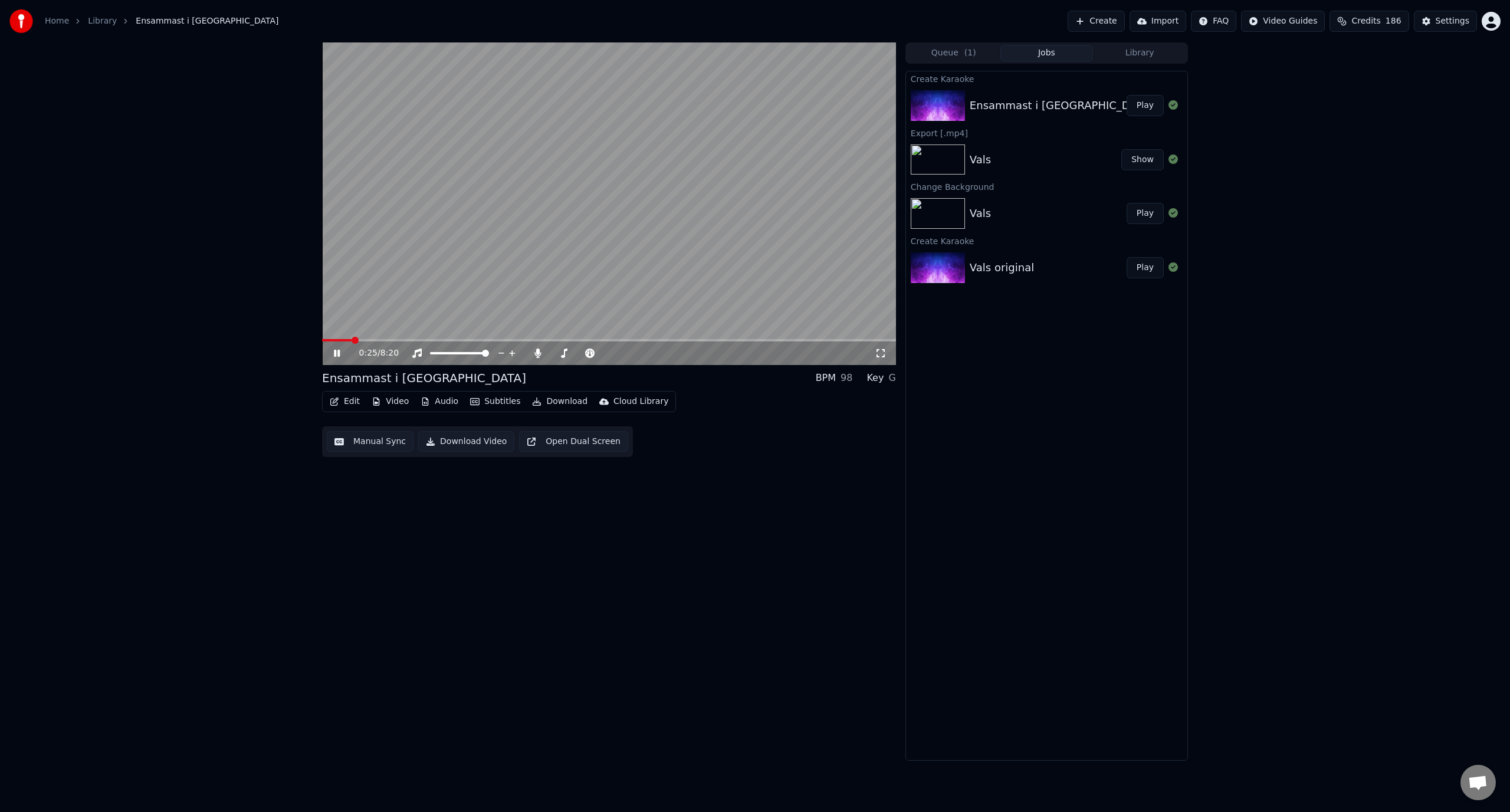
click at [879, 355] on icon at bounding box center [880, 353] width 12 height 9
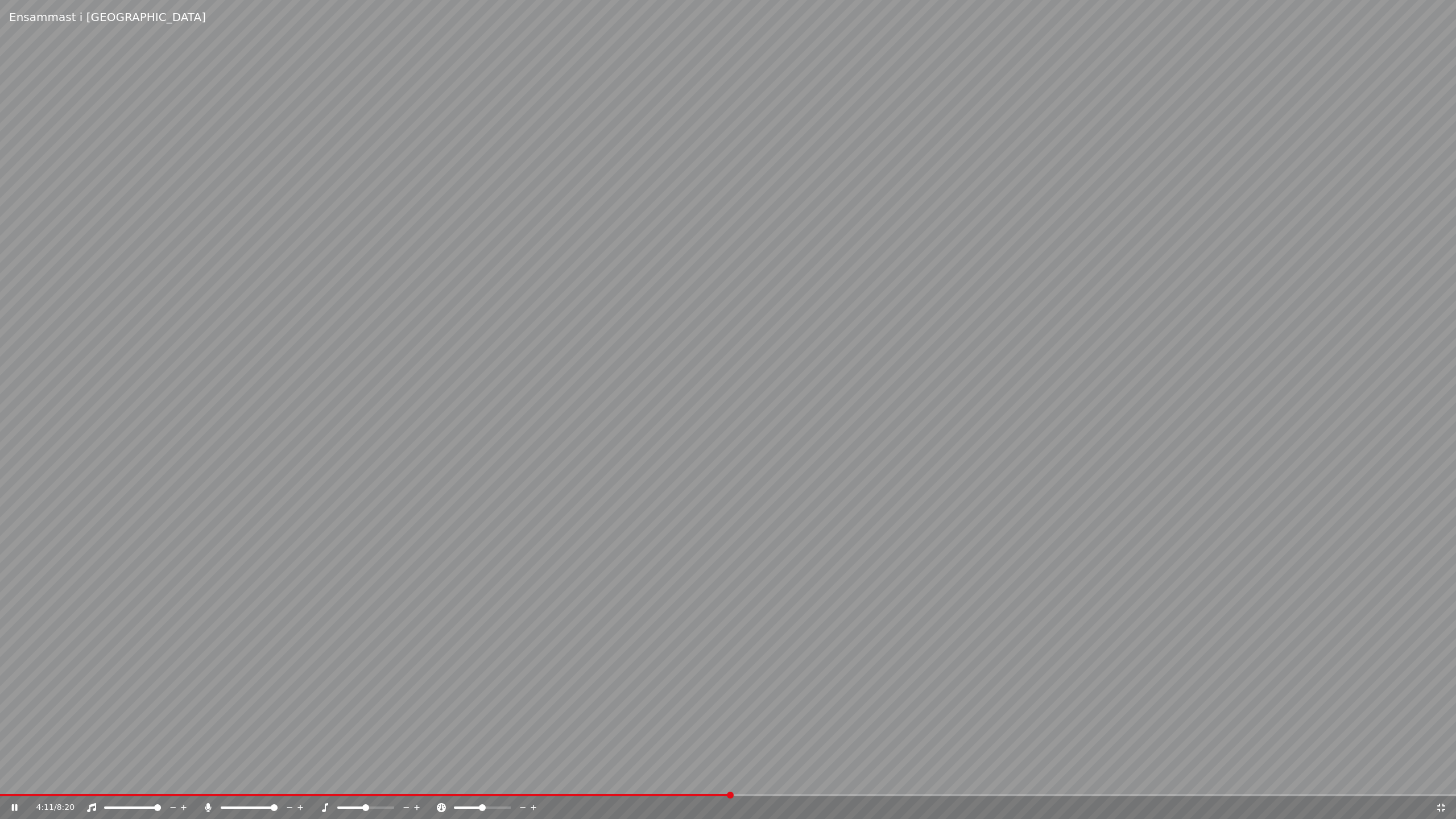
click at [729, 783] on span at bounding box center [728, 795] width 1456 height 3
click at [772, 783] on span at bounding box center [728, 795] width 1456 height 3
click at [761, 783] on span at bounding box center [393, 795] width 785 height 3
click at [980, 783] on span at bounding box center [728, 795] width 1456 height 3
click at [999, 783] on div "5:37 / 8:20" at bounding box center [728, 808] width 1456 height 23
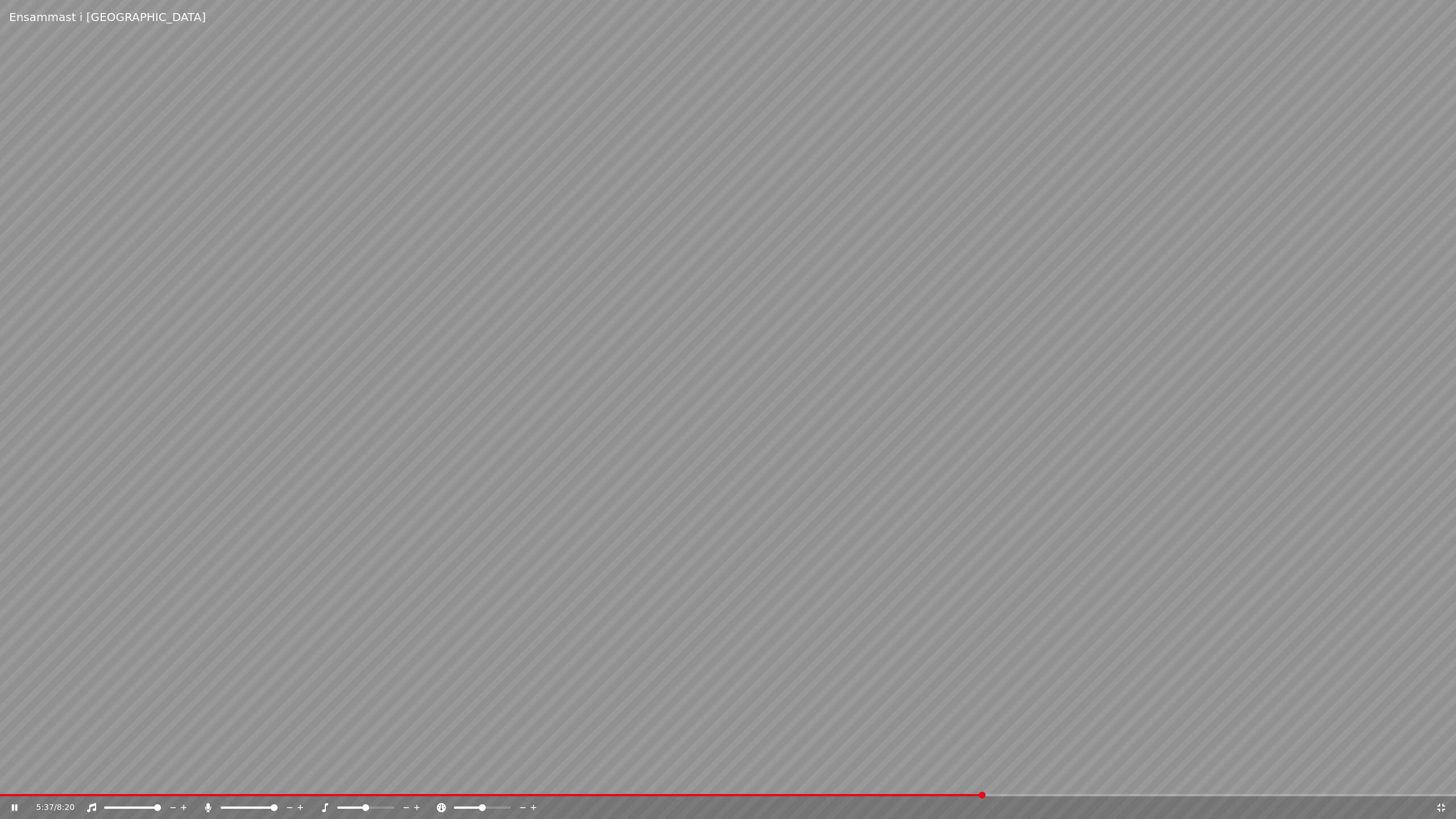
click at [1010, 783] on div "5:37 / 8:20" at bounding box center [728, 808] width 1456 height 23
click at [1012, 783] on div "5:38 / 8:20" at bounding box center [728, 808] width 1456 height 23
click at [1018, 783] on div "5:38 / 8:20" at bounding box center [728, 808] width 1456 height 23
click at [1022, 783] on span at bounding box center [728, 795] width 1456 height 3
click at [1051, 783] on span at bounding box center [728, 795] width 1456 height 3
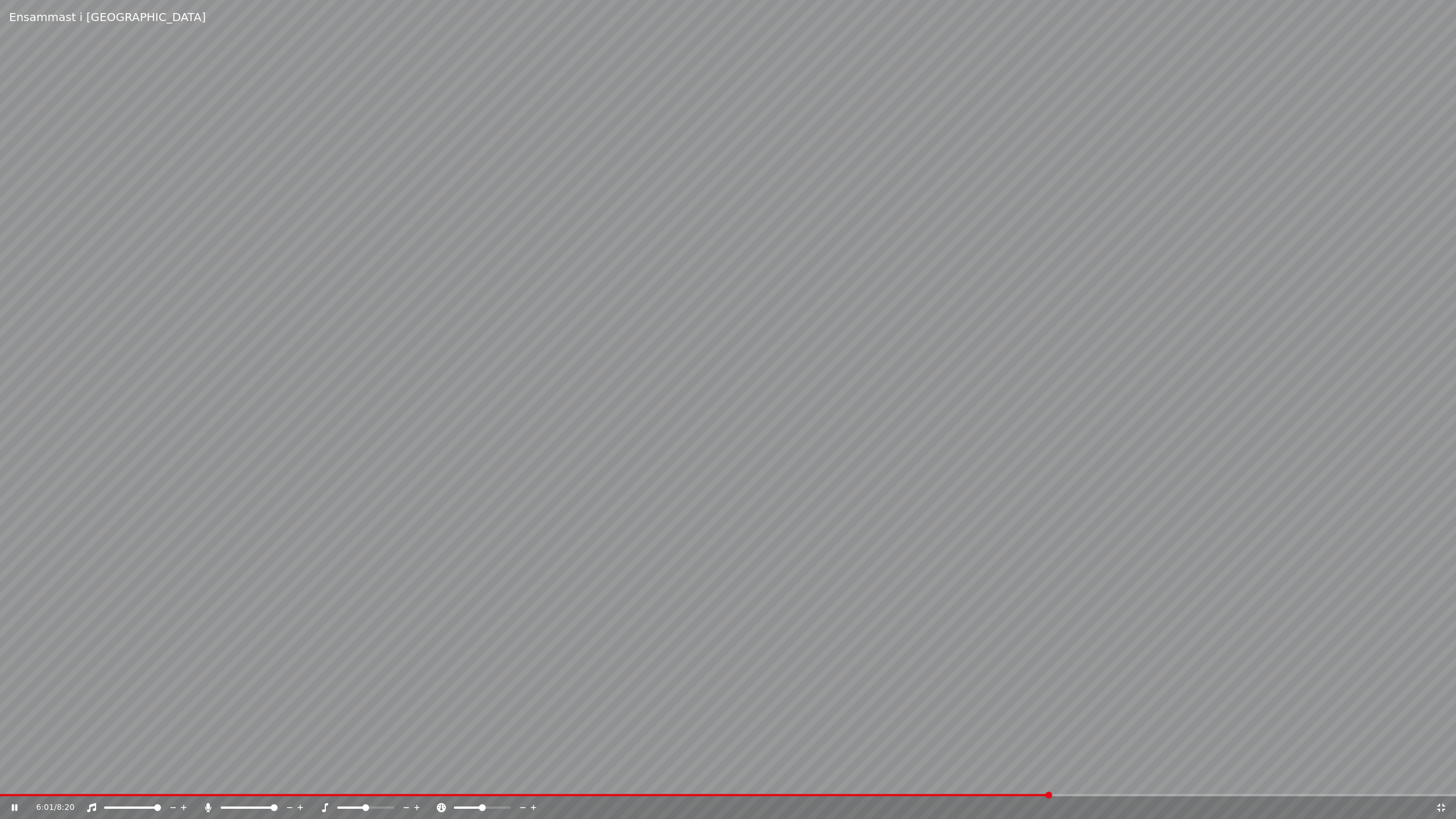
click at [1094, 783] on div "6:01 / 8:20" at bounding box center [728, 808] width 1456 height 23
click at [1110, 783] on span at bounding box center [728, 795] width 1456 height 3
click at [947, 526] on video at bounding box center [728, 410] width 1456 height 819
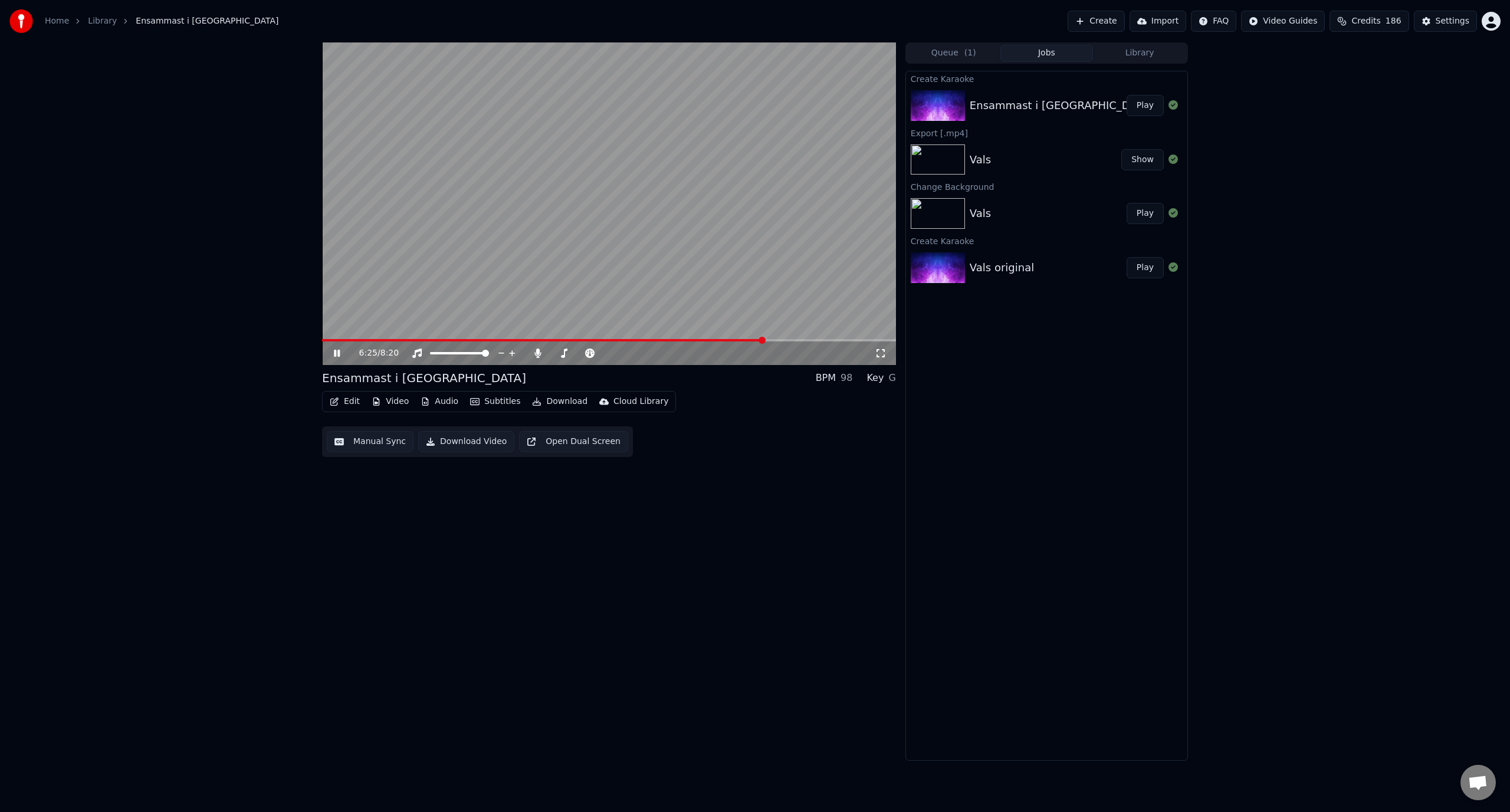
click at [570, 153] on video at bounding box center [609, 203] width 574 height 323
click at [339, 404] on button "Edit" at bounding box center [344, 401] width 39 height 16
click at [384, 432] on div "Edit Lyrics" at bounding box center [370, 426] width 42 height 12
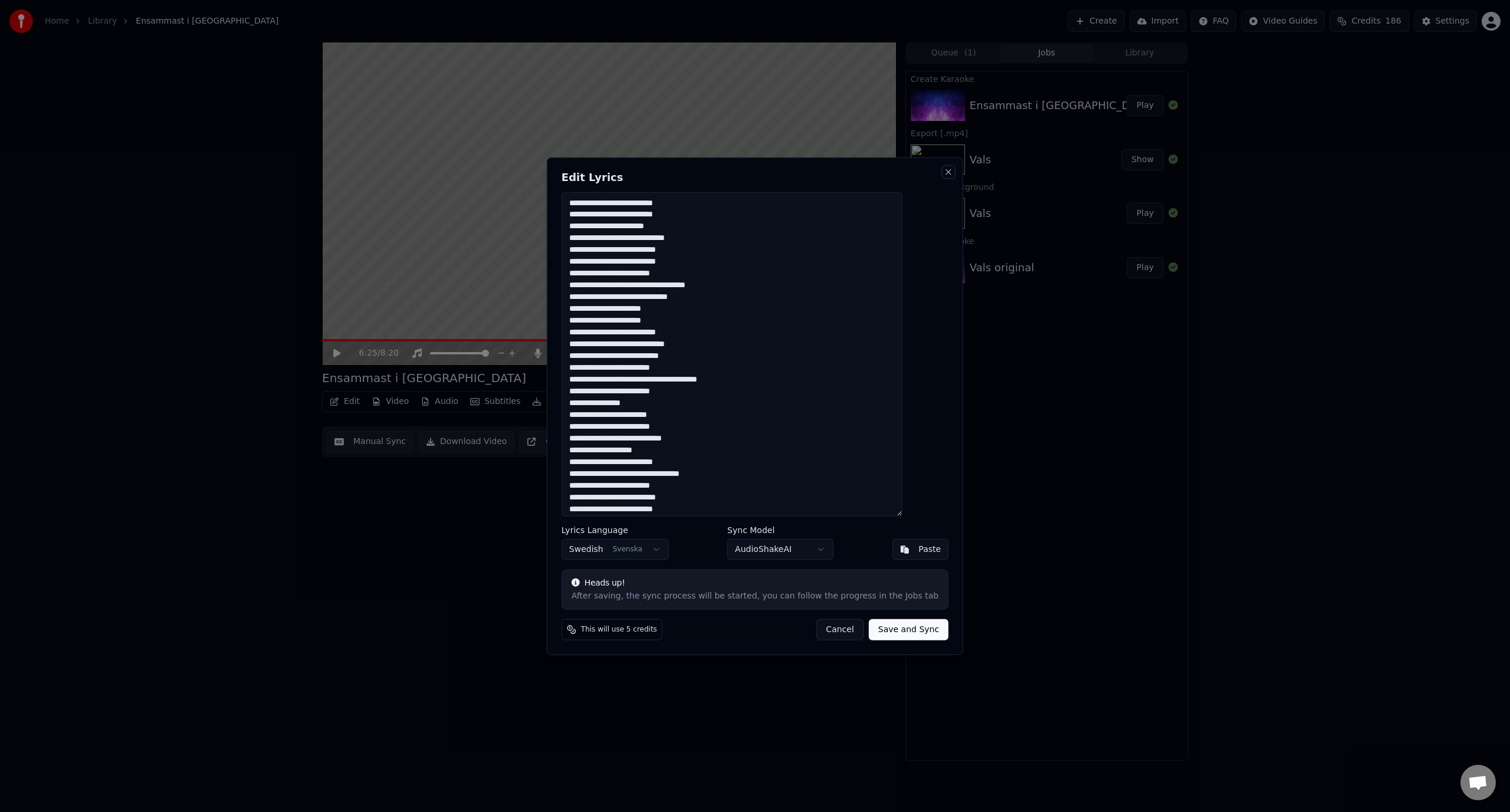
click at [943, 170] on button "Close" at bounding box center [948, 171] width 9 height 9
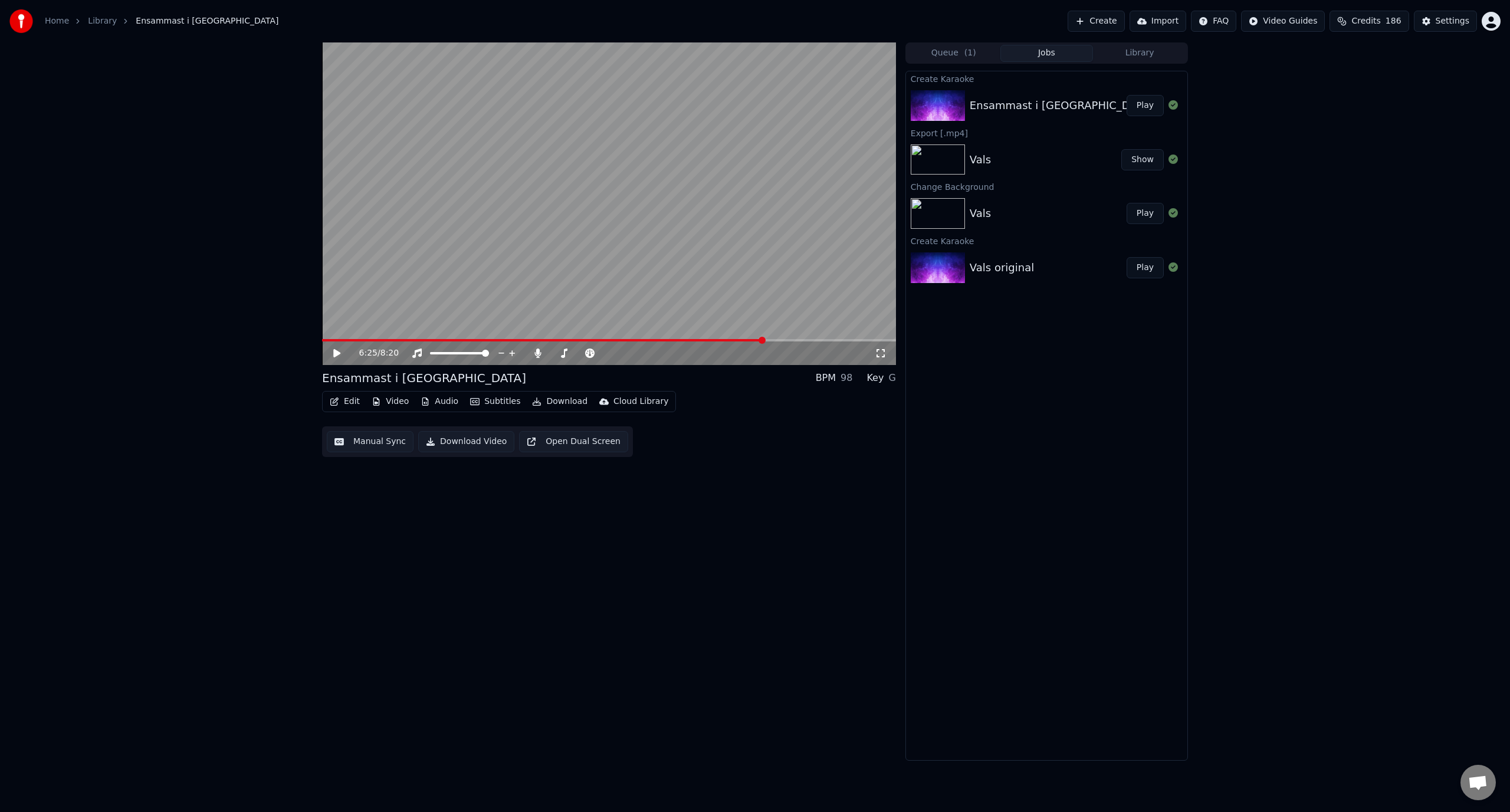
click at [347, 403] on button "Edit" at bounding box center [344, 401] width 39 height 16
click at [394, 511] on div "Manual Sync" at bounding box center [375, 507] width 52 height 12
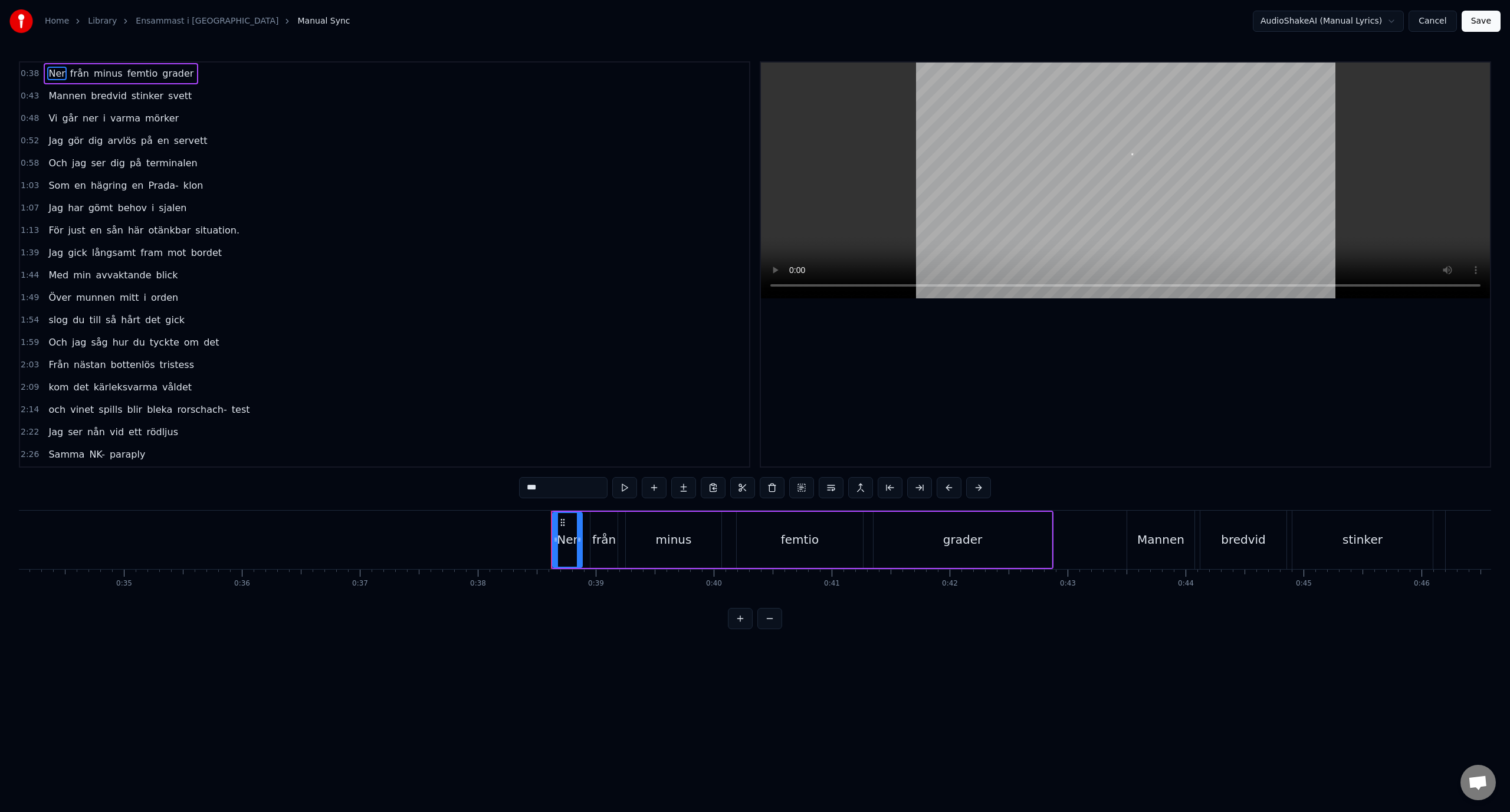
scroll to position [0, 4496]
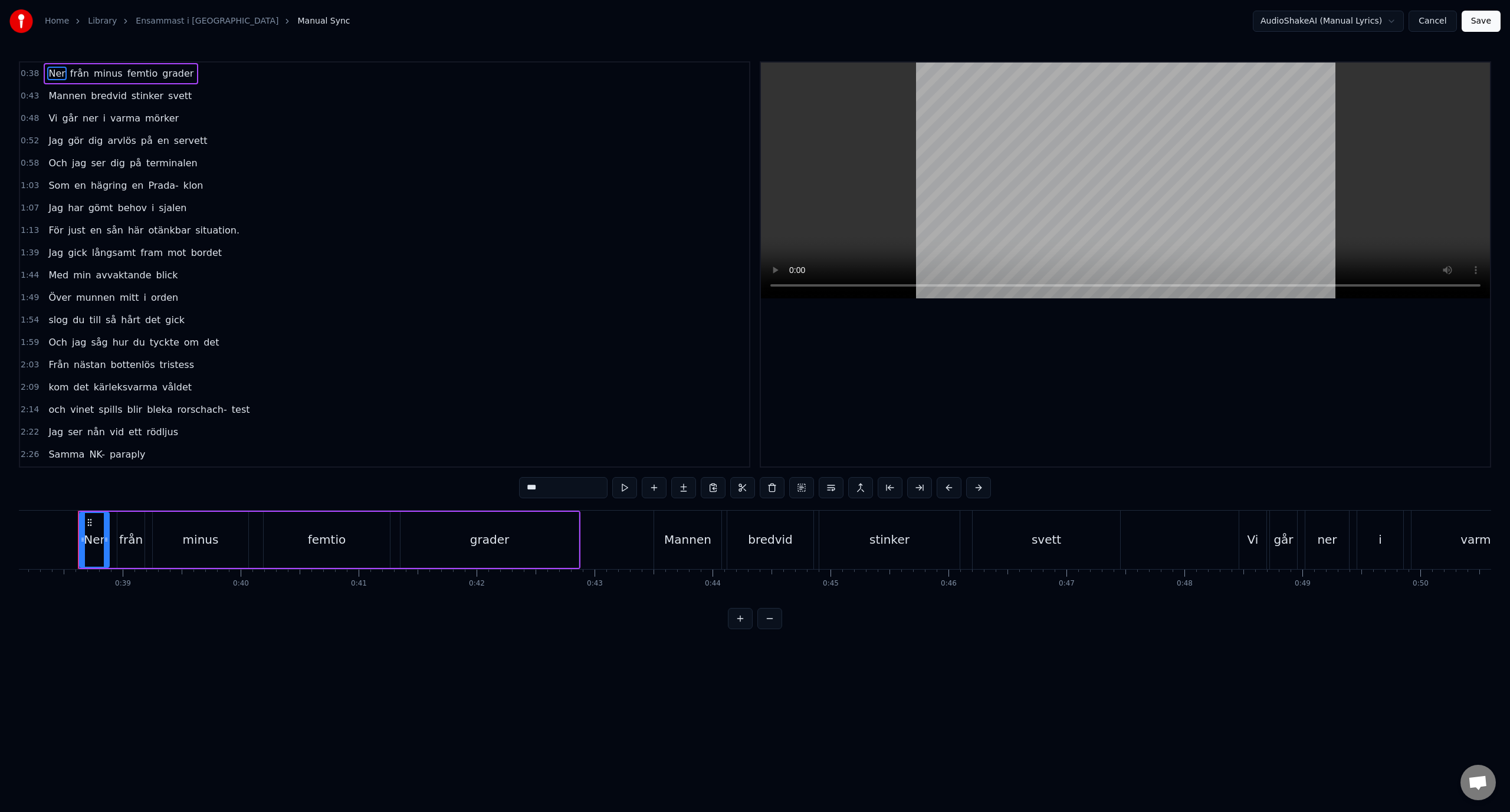
click at [151, 188] on span "Prada-" at bounding box center [162, 185] width 32 height 14
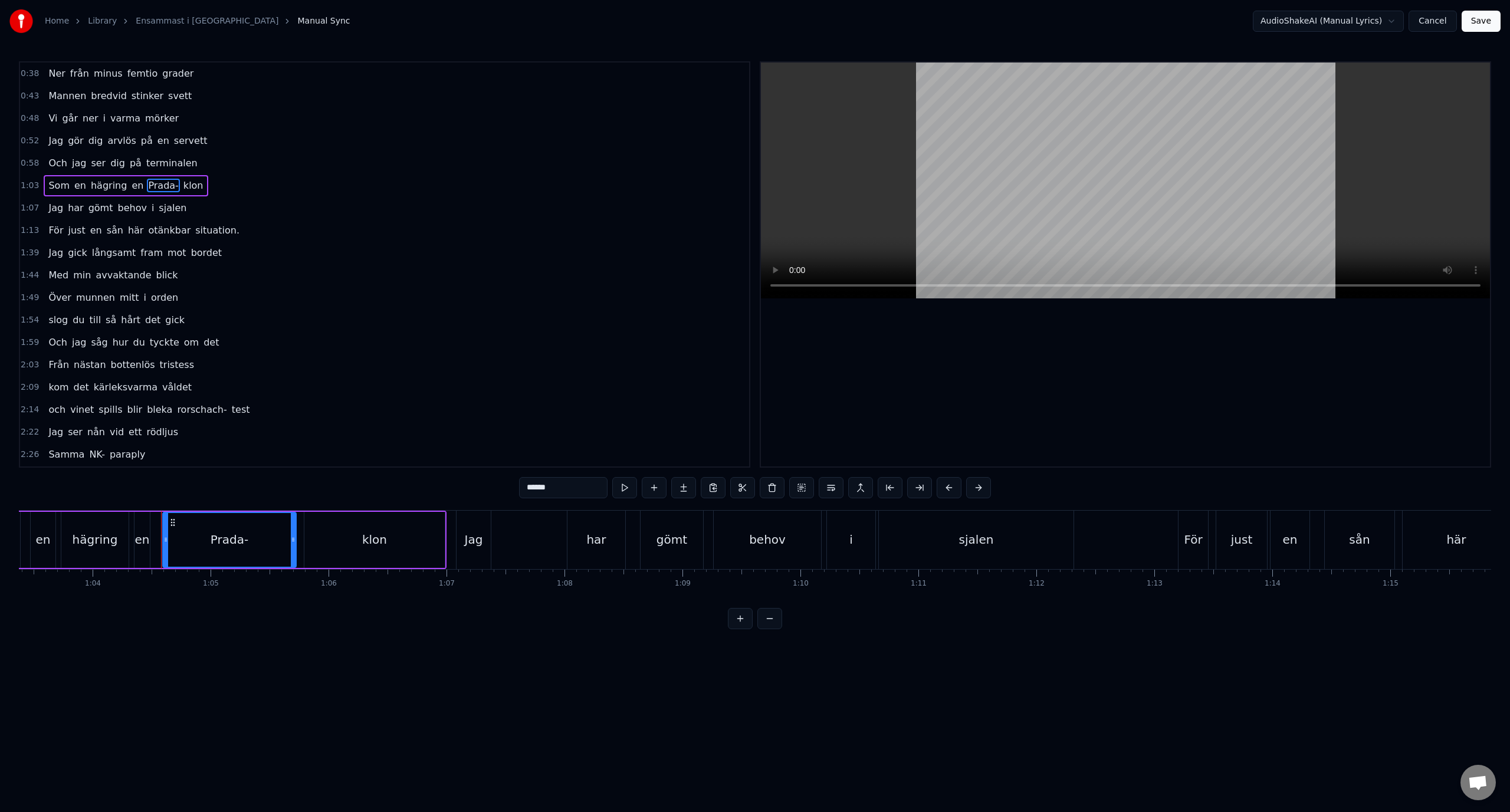
scroll to position [0, 7557]
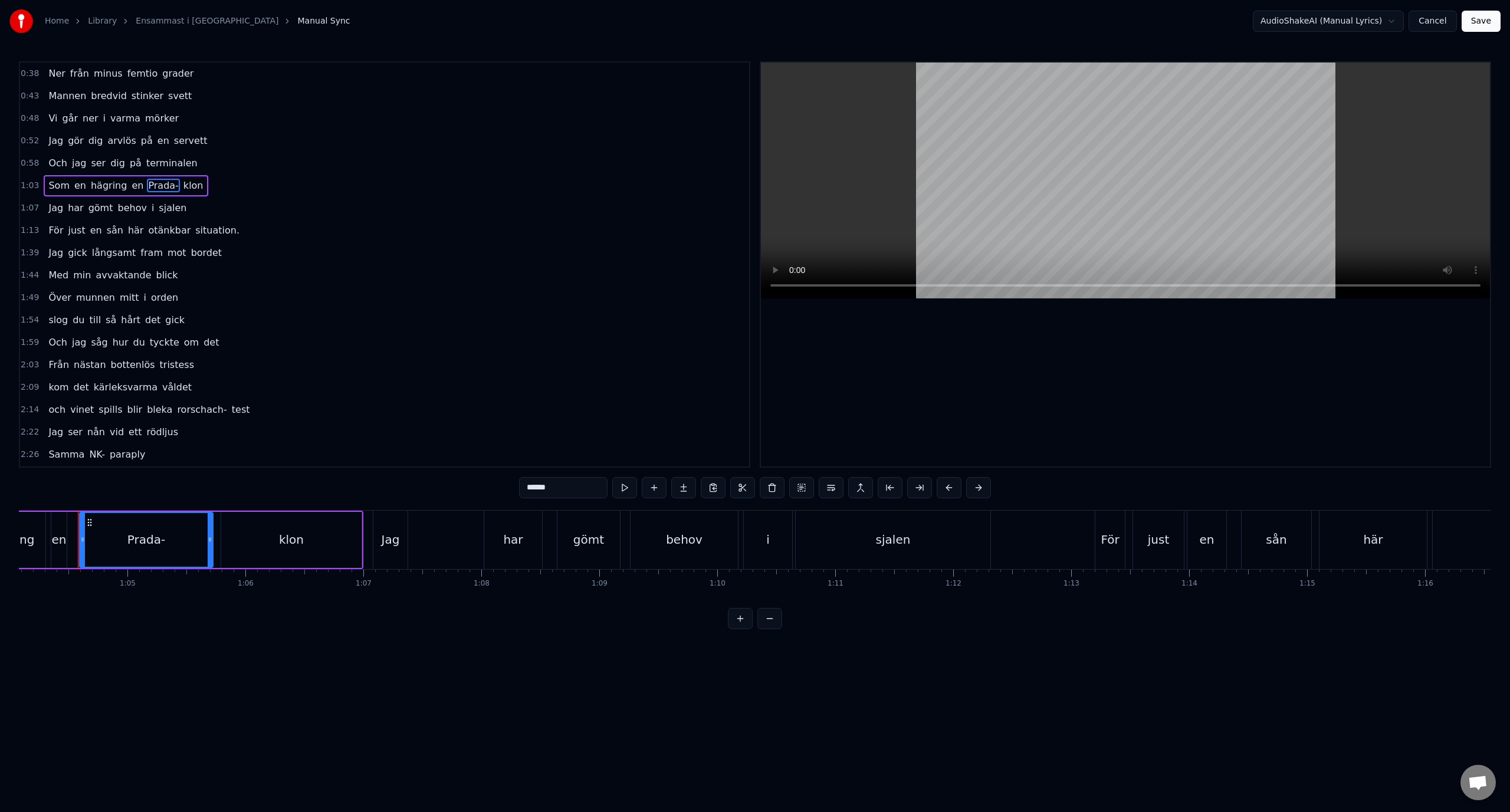
click at [49, 214] on span "Jag" at bounding box center [55, 207] width 17 height 14
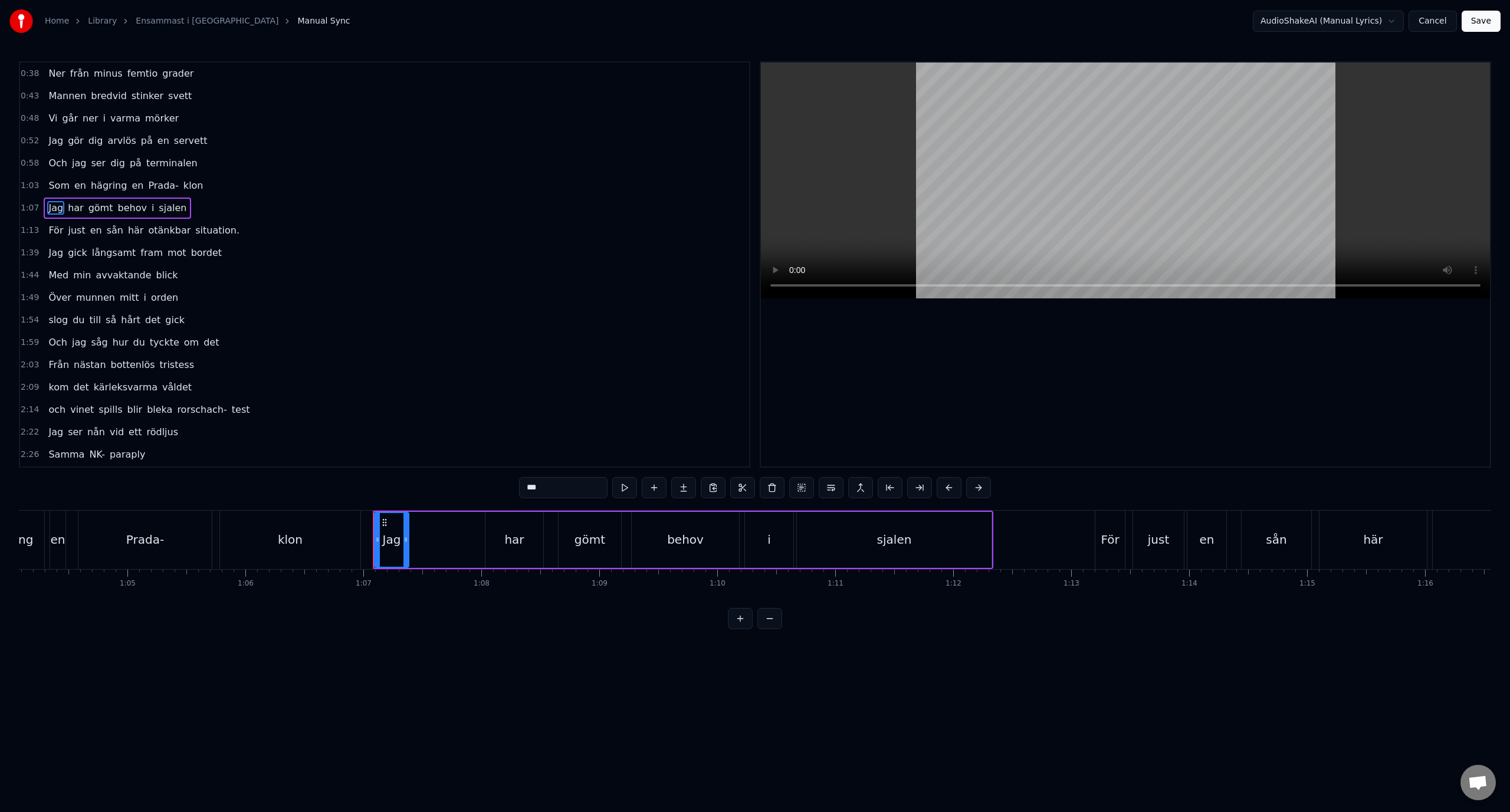
click at [51, 257] on span "Jag" at bounding box center [55, 252] width 17 height 14
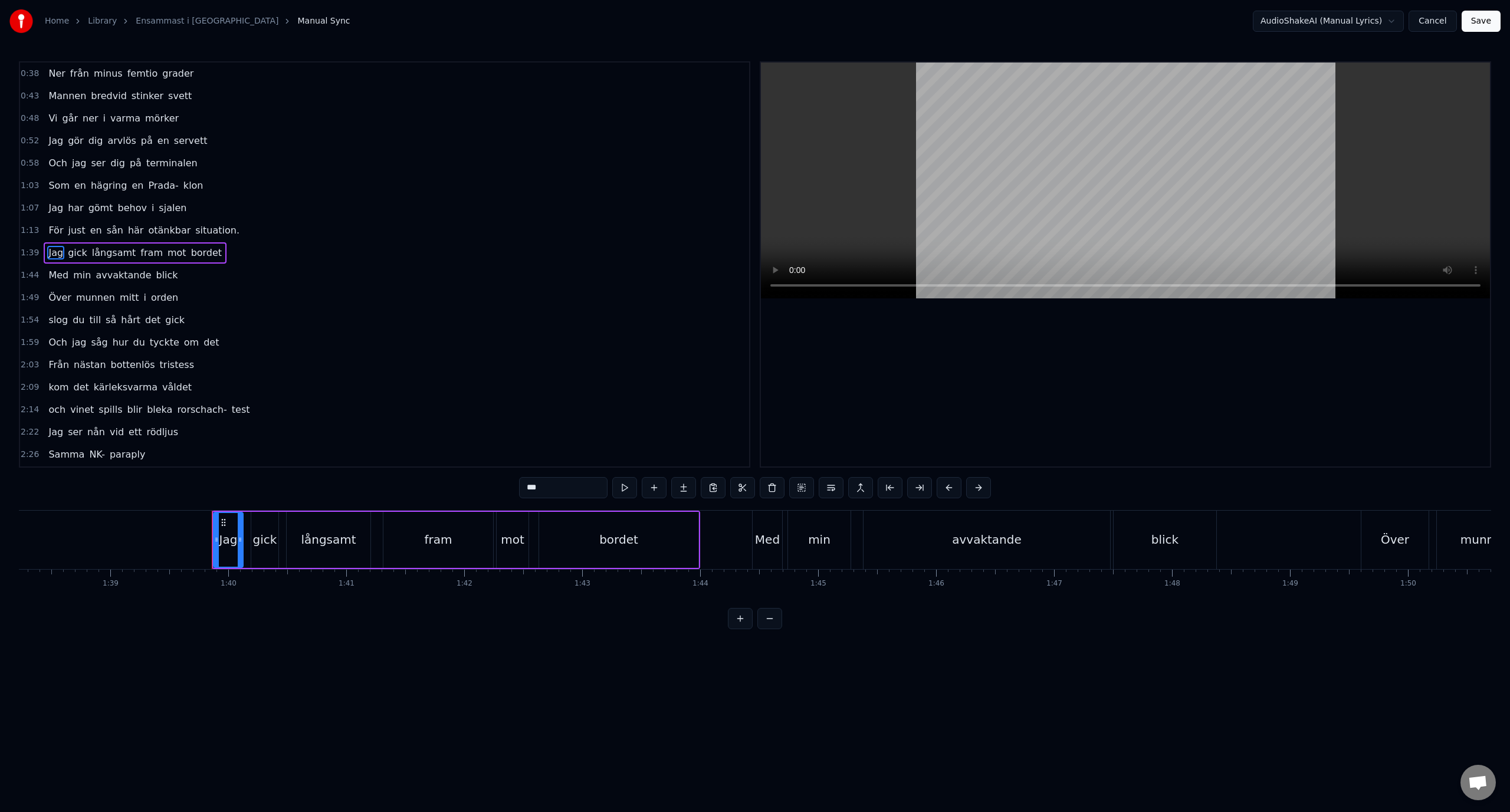
scroll to position [0, 11718]
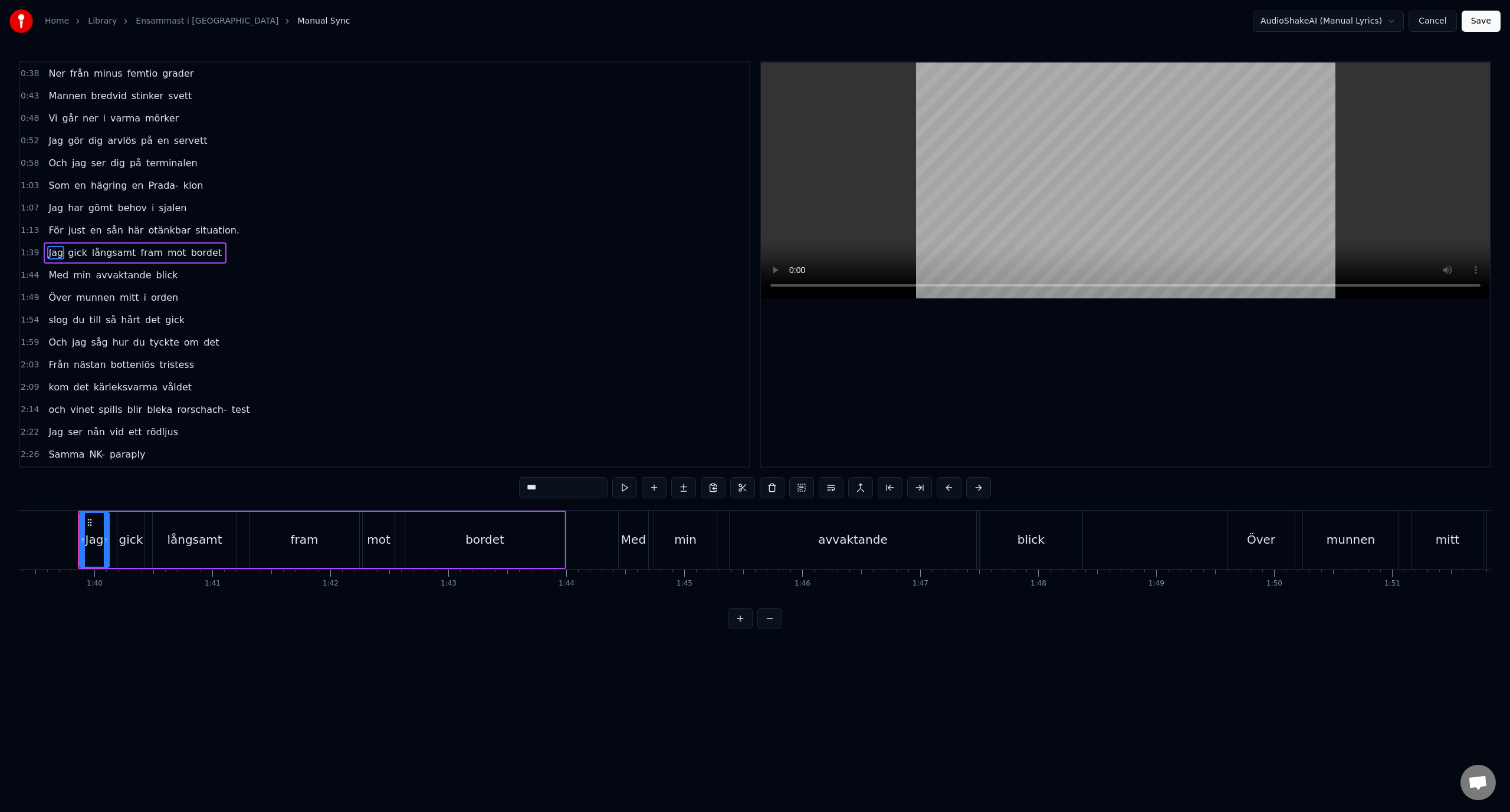
click at [54, 273] on span "Med" at bounding box center [58, 275] width 22 height 14
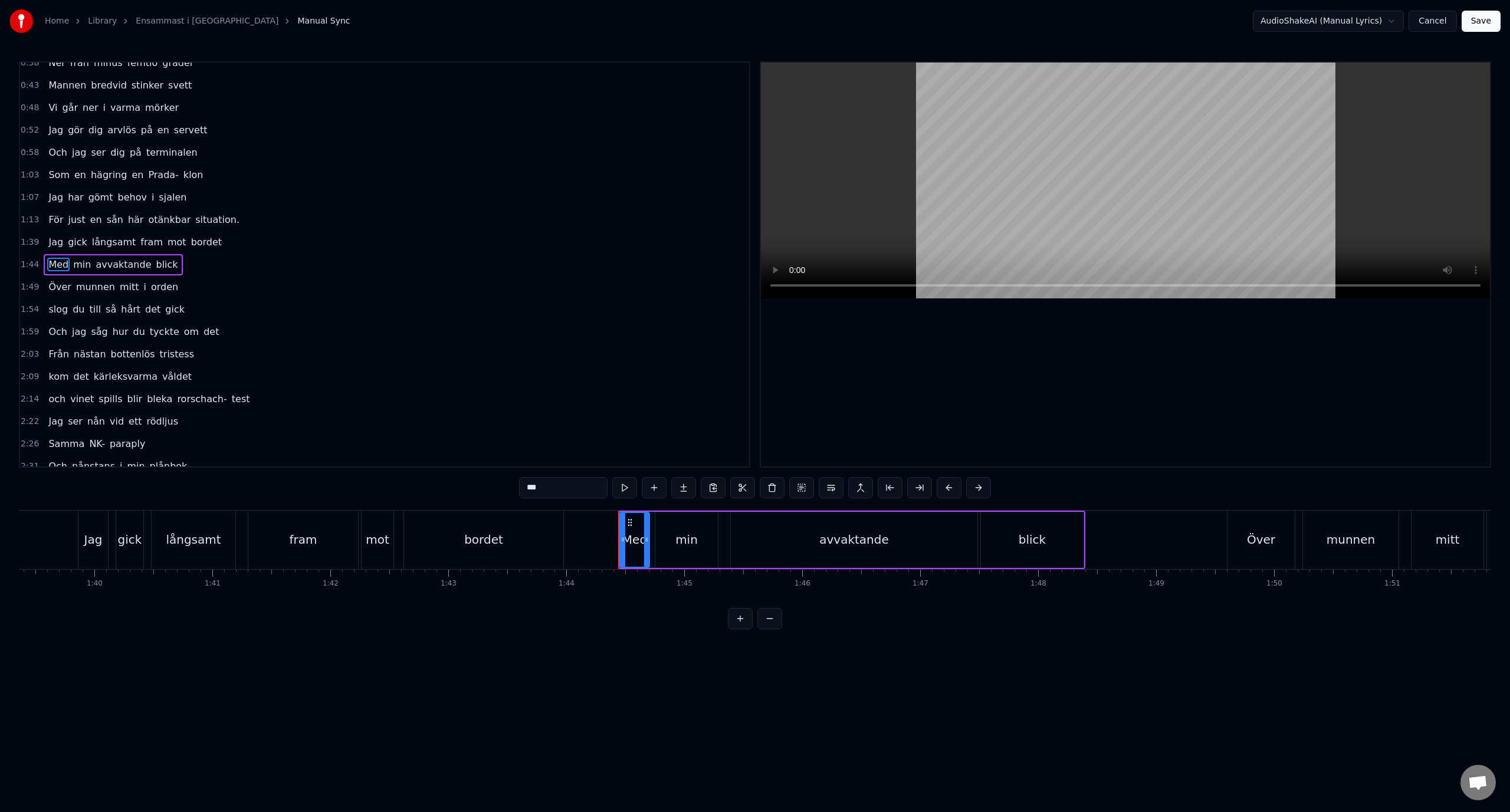
click at [56, 289] on span "Över" at bounding box center [59, 287] width 25 height 14
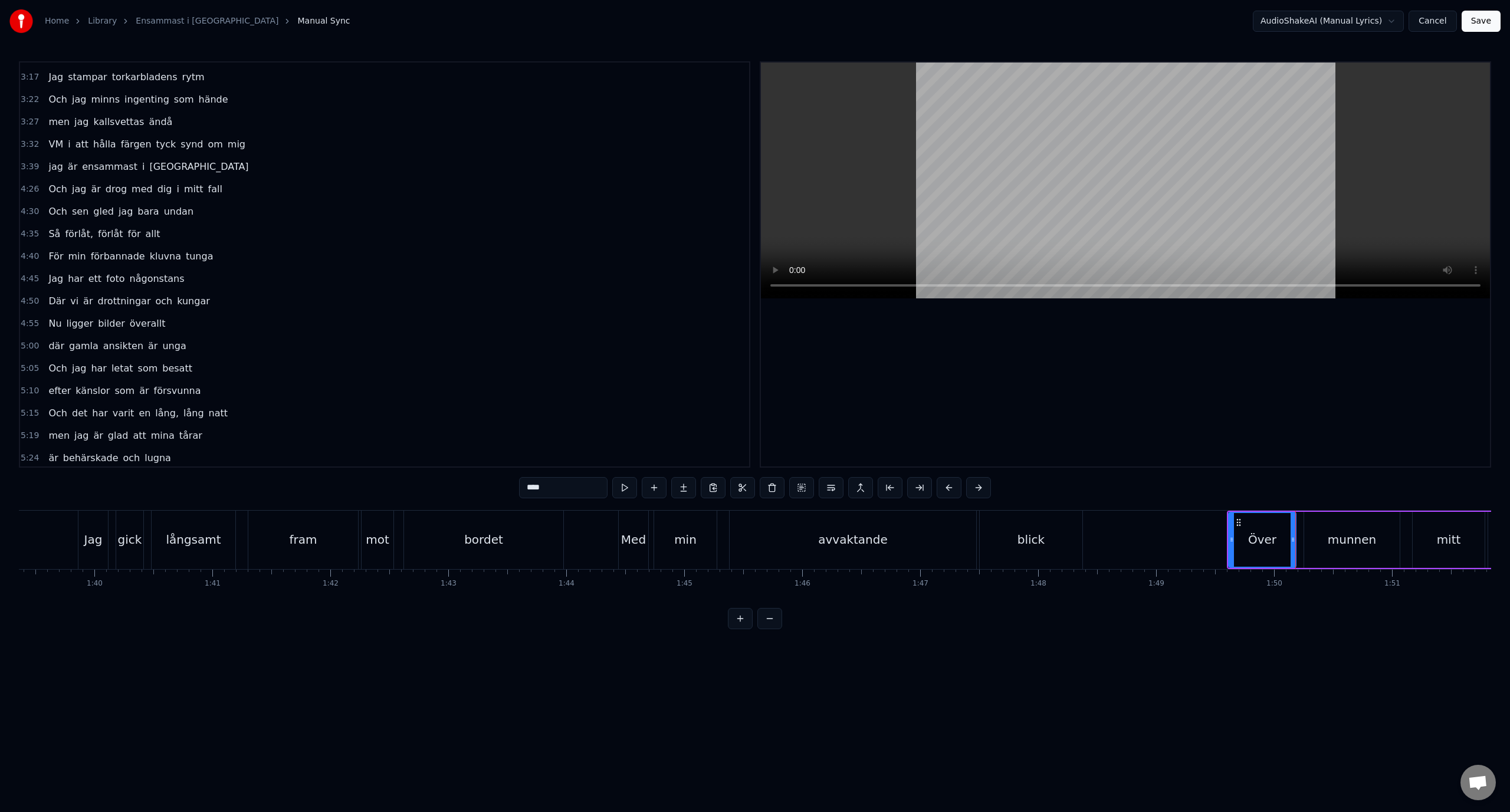
scroll to position [604, 0]
click at [47, 452] on span "är" at bounding box center [52, 455] width 12 height 14
type input "**"
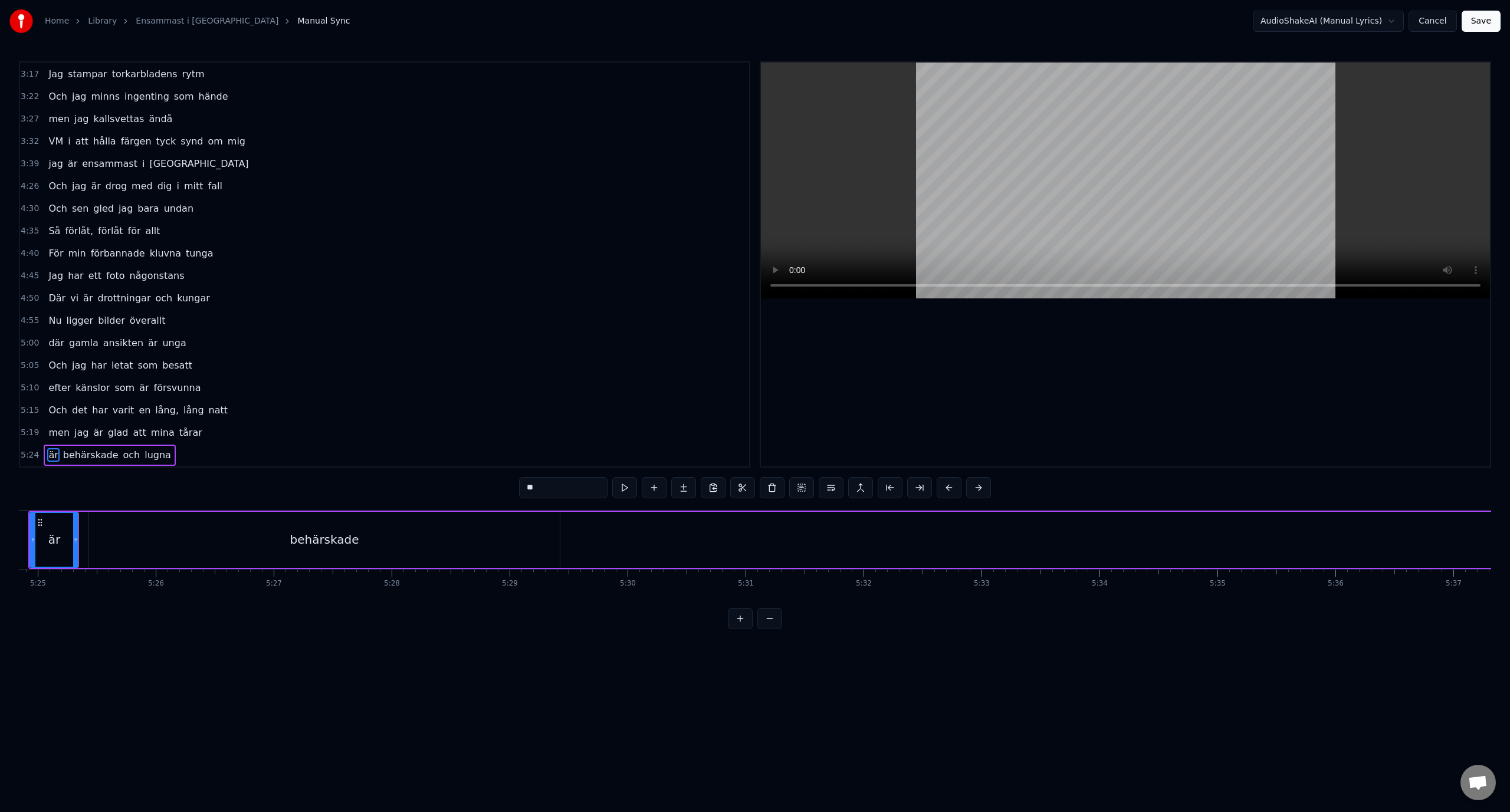
click at [207, 454] on div "5:24 är behärskade och lugna" at bounding box center [384, 455] width 729 height 22
click at [591, 540] on div "behärskade" at bounding box center [373, 539] width 470 height 56
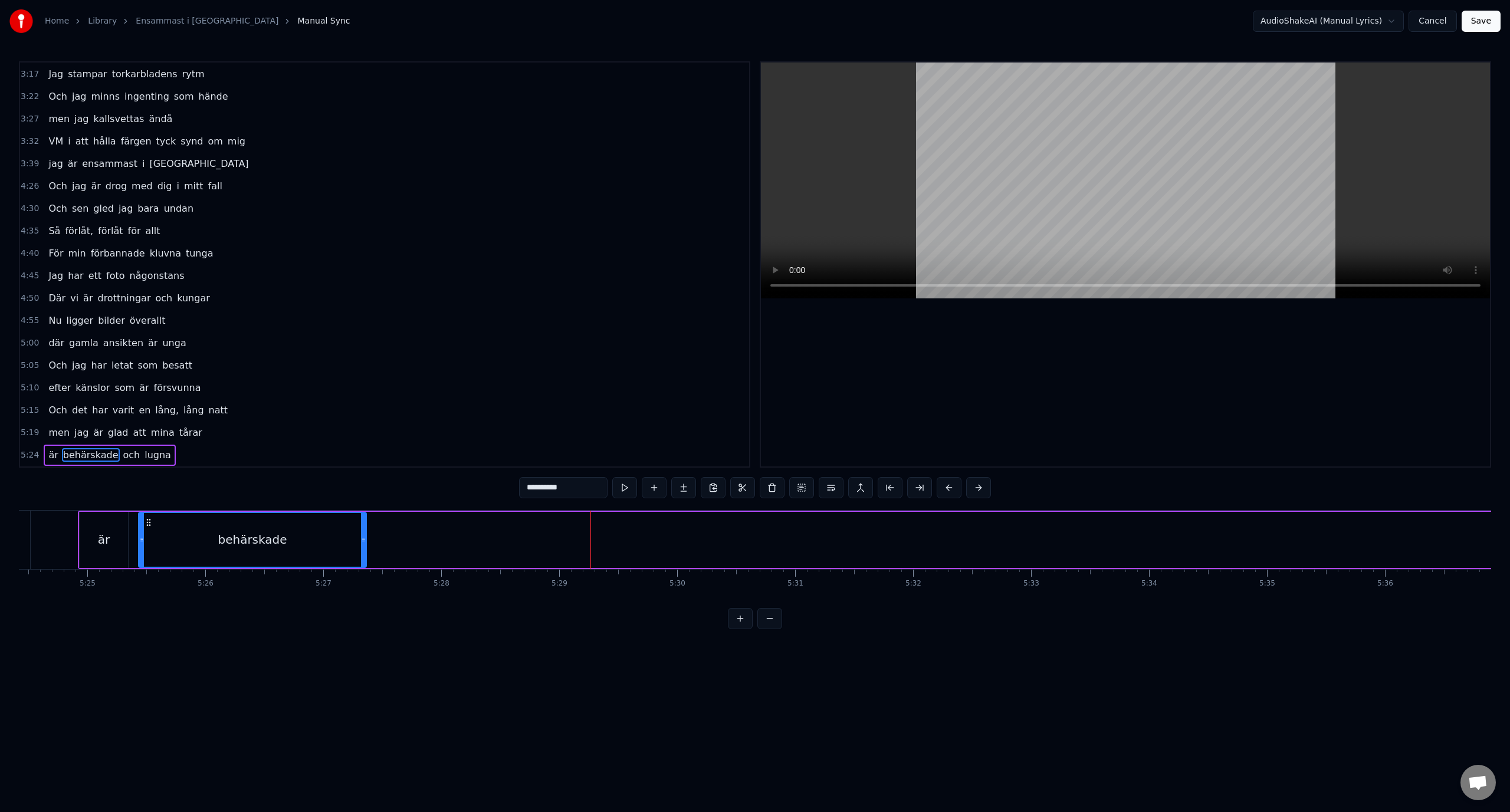
drag, startPoint x: 607, startPoint y: 540, endPoint x: 364, endPoint y: 543, distance: 243.0
click at [364, 543] on icon at bounding box center [363, 539] width 5 height 9
click at [122, 456] on span "och" at bounding box center [131, 455] width 19 height 14
type input "***"
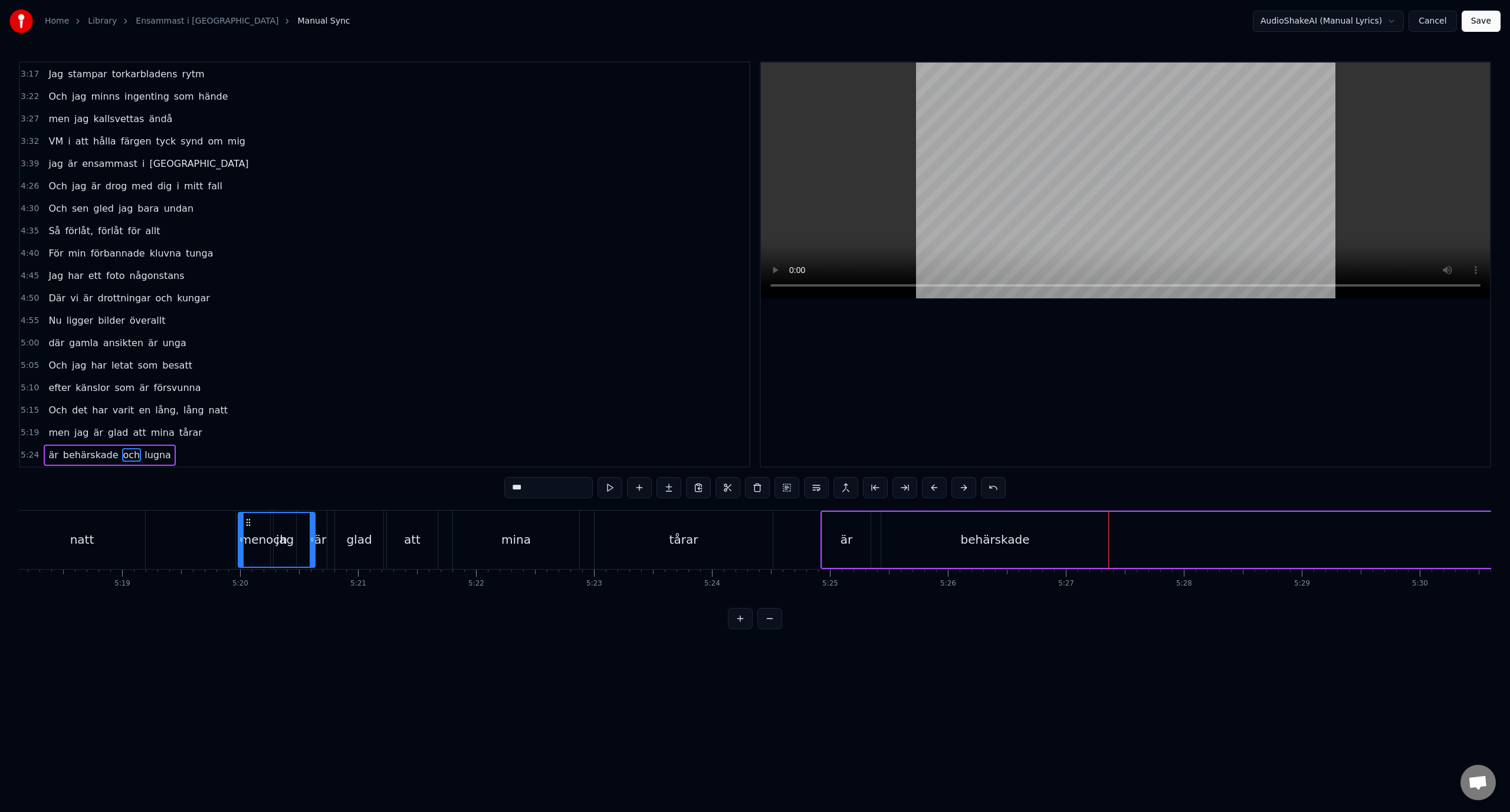
scroll to position [0, 37478]
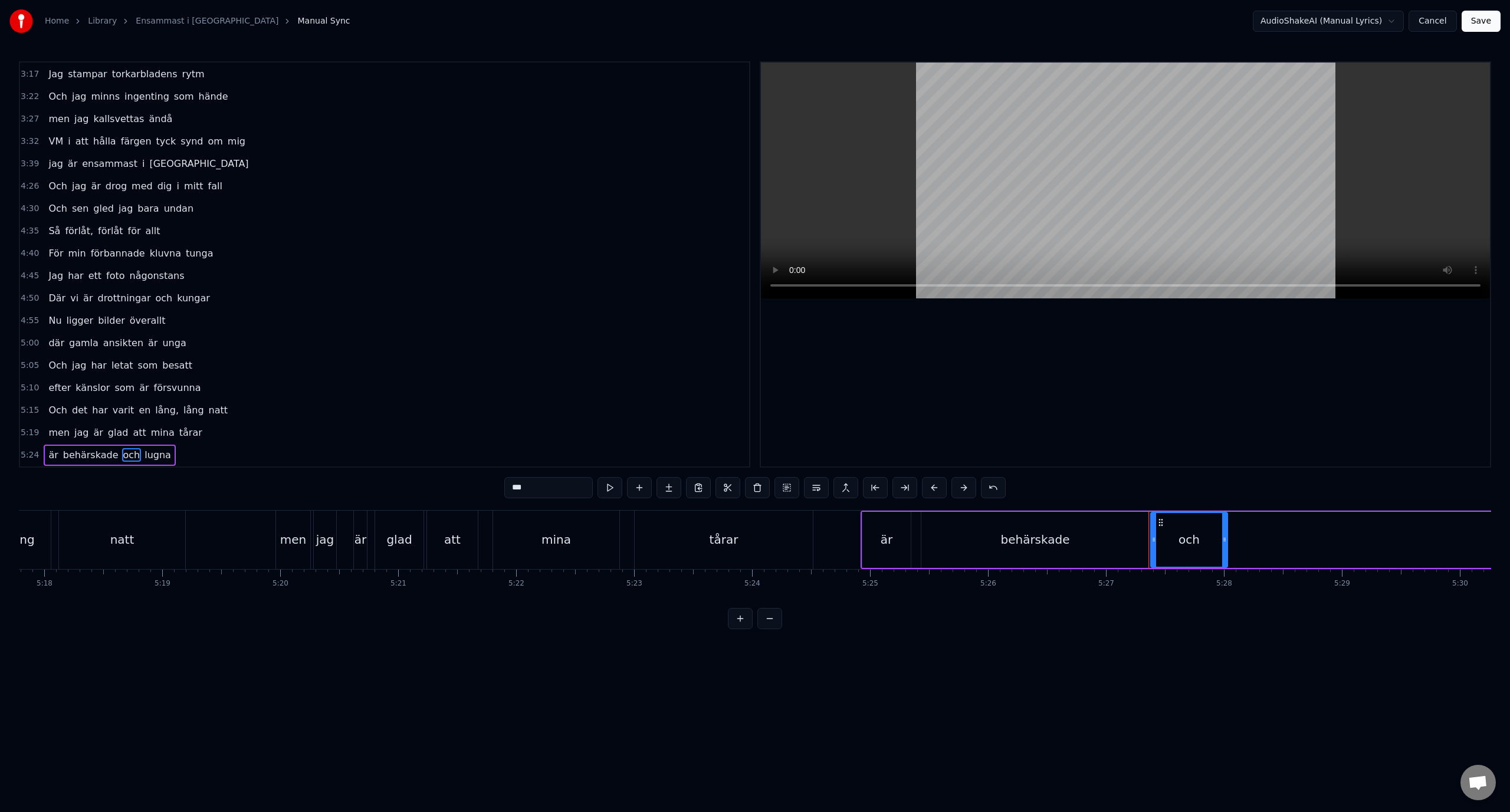
drag, startPoint x: 625, startPoint y: 523, endPoint x: 1160, endPoint y: 556, distance: 536.0
click at [1160, 556] on div "och" at bounding box center [1188, 540] width 75 height 54
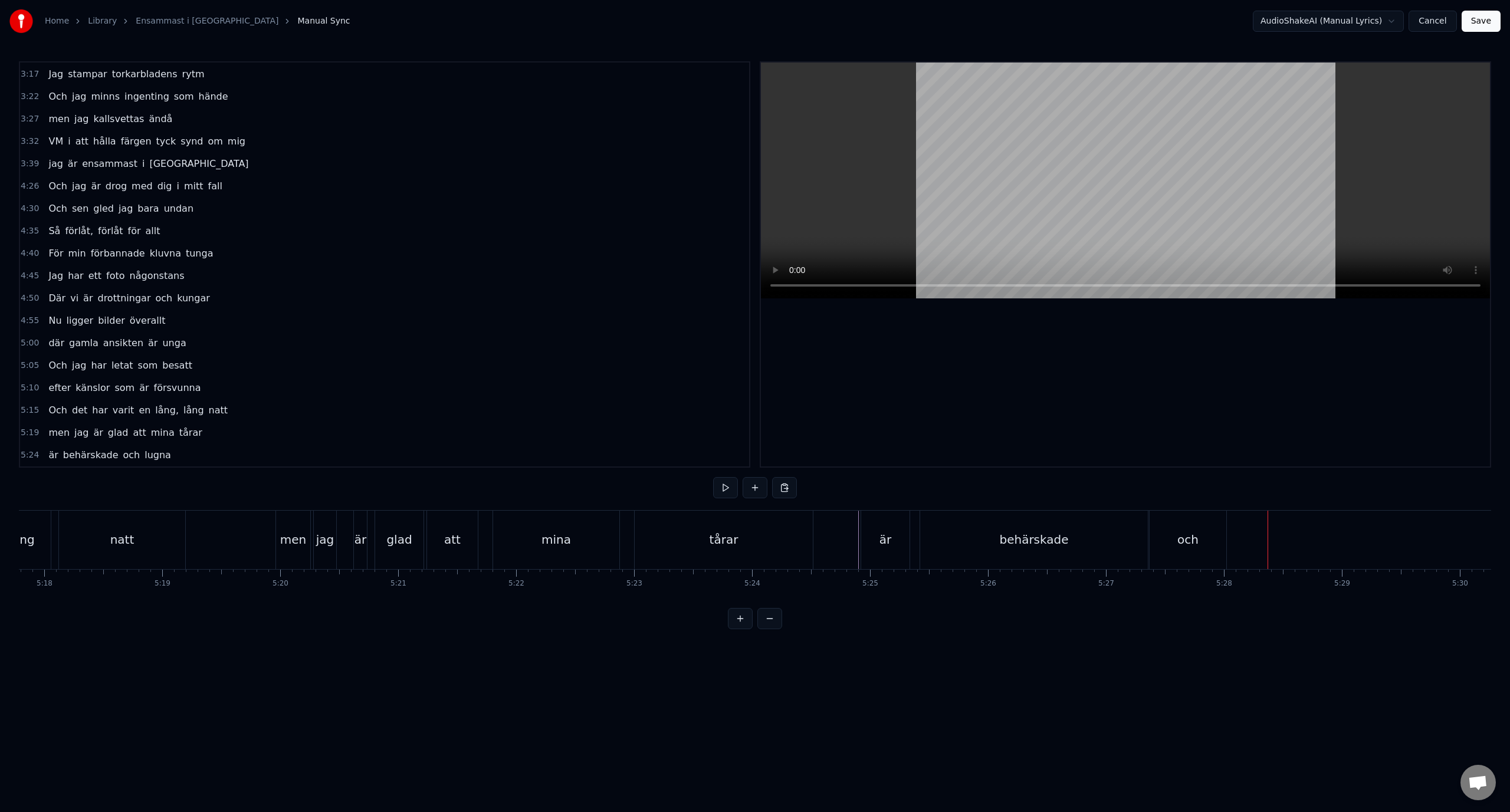
click at [767, 629] on button at bounding box center [769, 618] width 25 height 21
click at [192, 458] on div "5:24 är behärskade och lugna" at bounding box center [384, 455] width 729 height 22
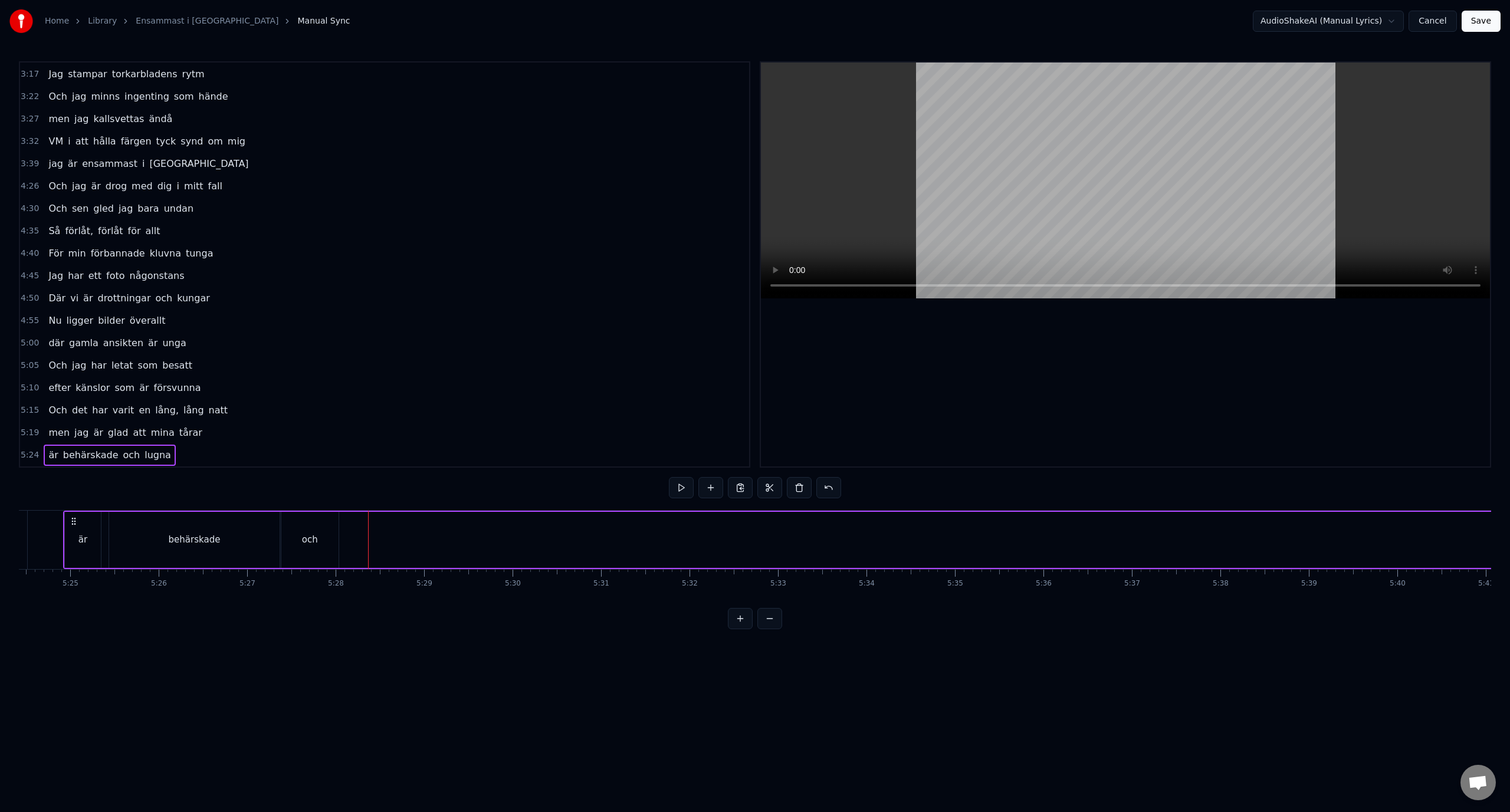
scroll to position [0, 28681]
drag, startPoint x: 984, startPoint y: 609, endPoint x: 1042, endPoint y: 605, distance: 58.1
click at [1042, 605] on div "0:38 Ner från minus femtio grader 0:43 Mannen bredvid stinker svett 0:48 Vi går…" at bounding box center [755, 345] width 1471 height 567
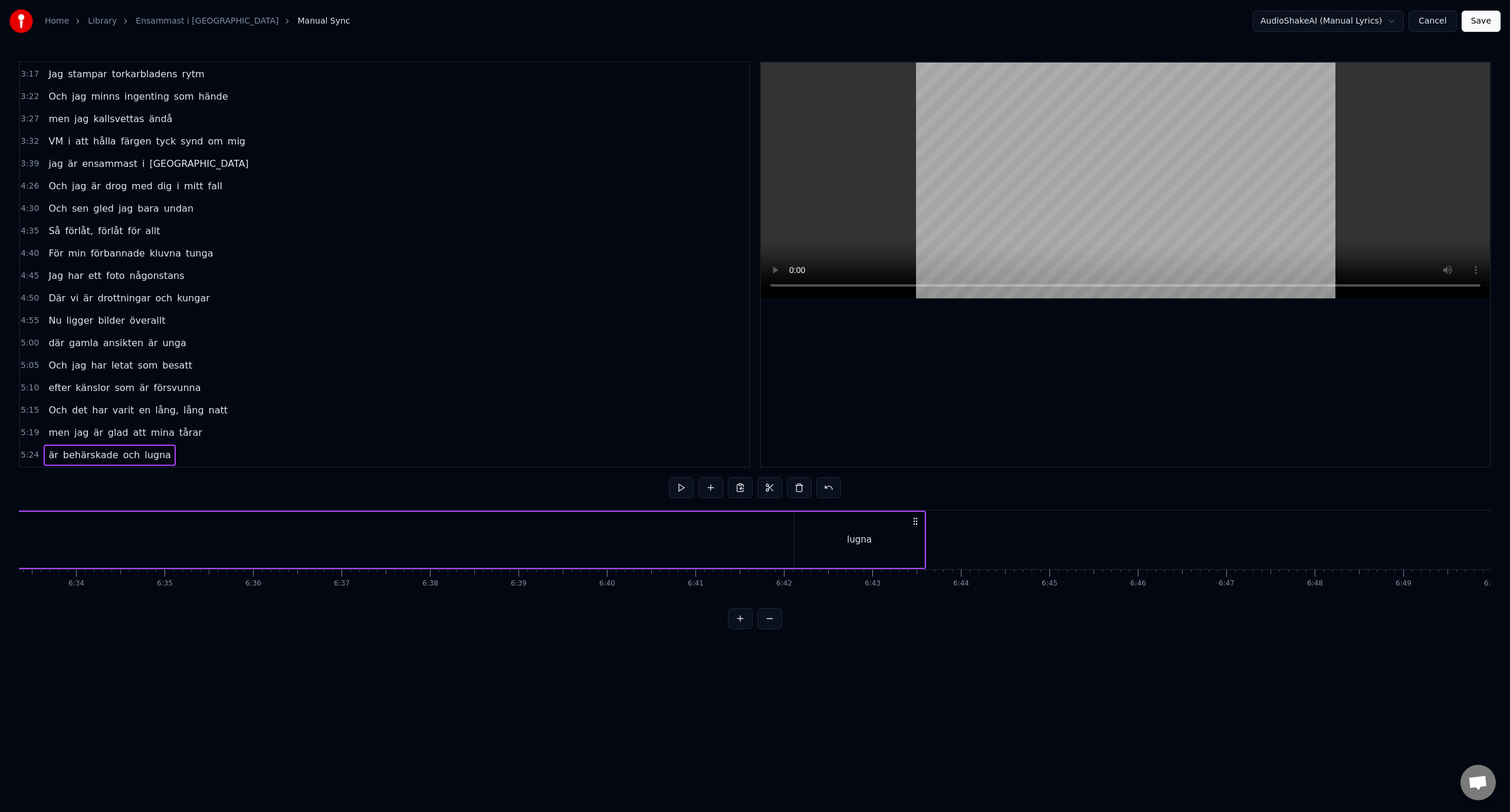
click at [852, 546] on div "lugna" at bounding box center [859, 539] width 25 height 14
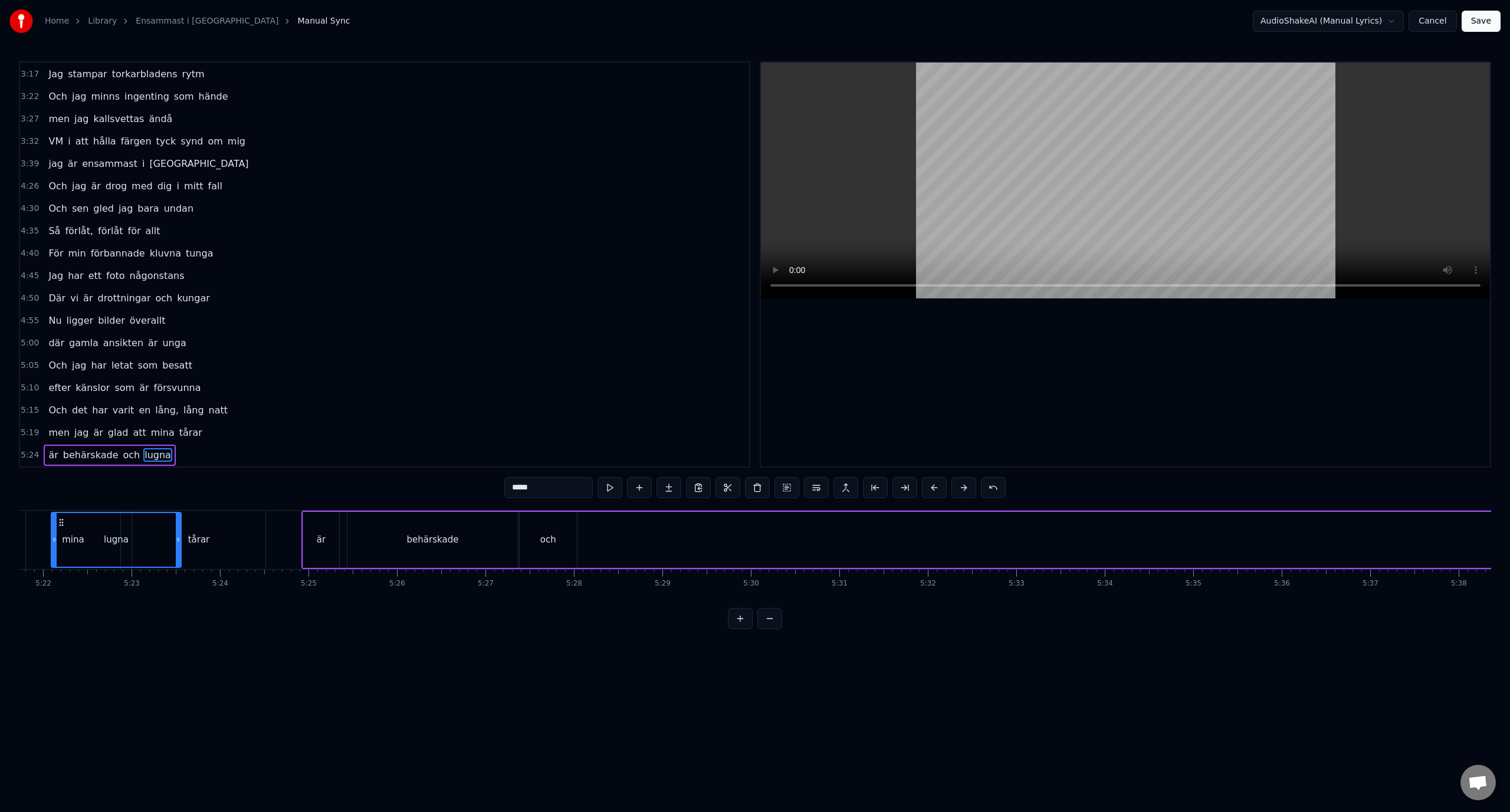
scroll to position [0, 28408]
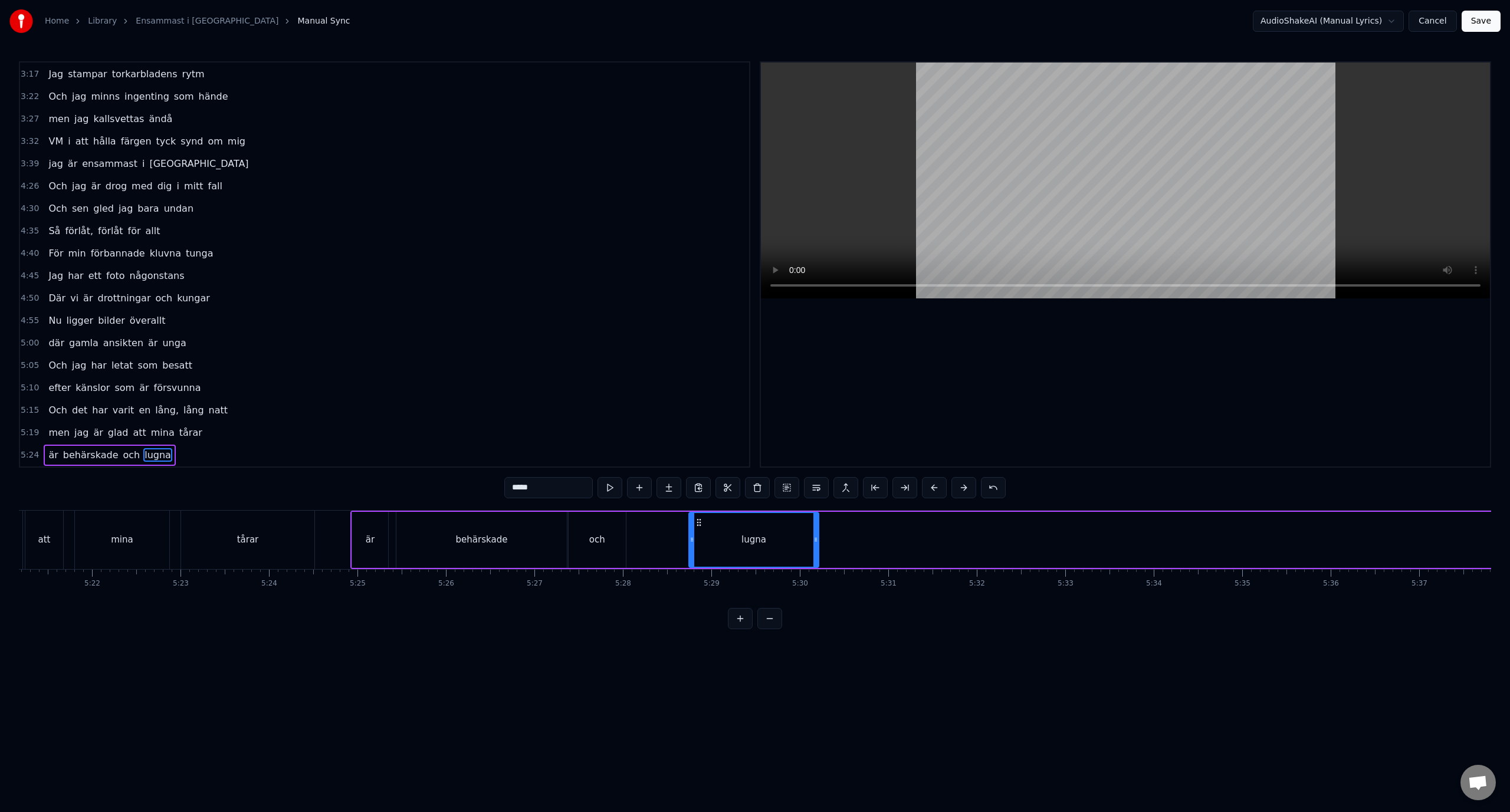
drag, startPoint x: 822, startPoint y: 524, endPoint x: 698, endPoint y: 559, distance: 128.8
click at [698, 559] on div "lugna" at bounding box center [754, 540] width 128 height 54
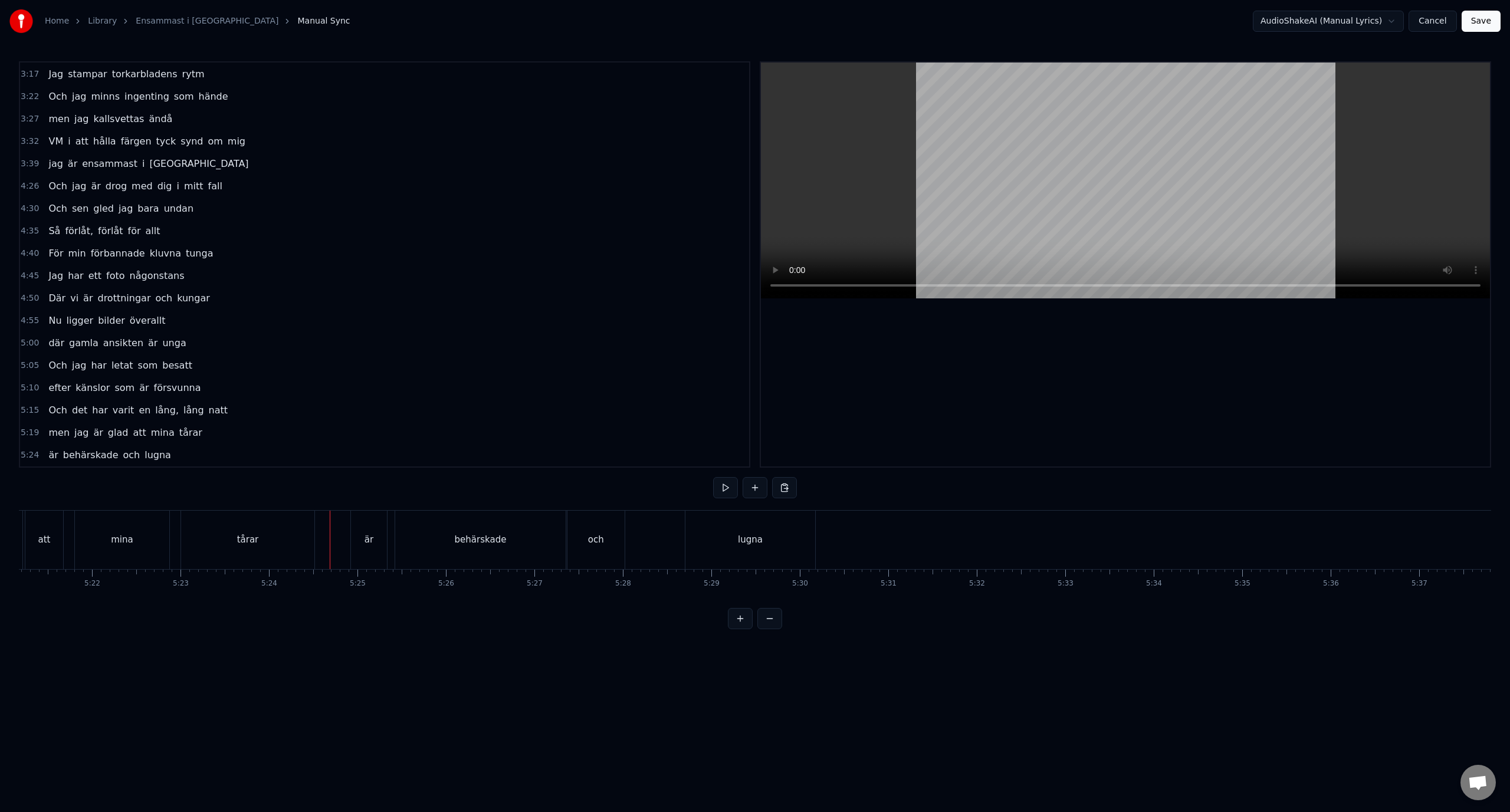
click at [260, 444] on div "5:24 är behärskade och lugna" at bounding box center [384, 455] width 729 height 22
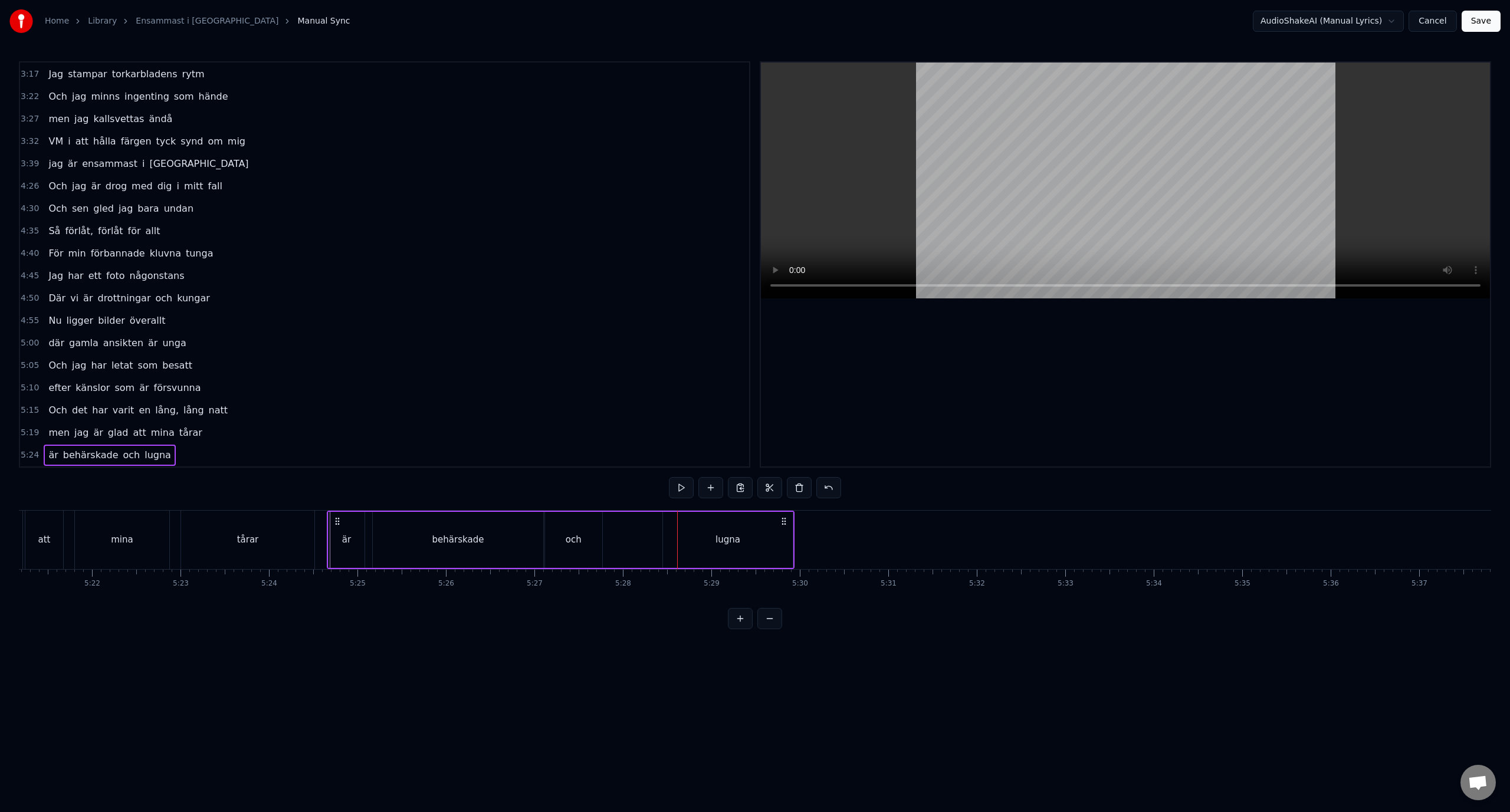
drag, startPoint x: 804, startPoint y: 519, endPoint x: 780, endPoint y: 520, distance: 24.0
click at [780, 520] on icon at bounding box center [784, 521] width 9 height 9
drag, startPoint x: 804, startPoint y: 522, endPoint x: 769, endPoint y: 522, distance: 35.0
click at [769, 522] on icon at bounding box center [773, 521] width 9 height 9
click at [748, 532] on div "lugna" at bounding box center [751, 539] width 25 height 14
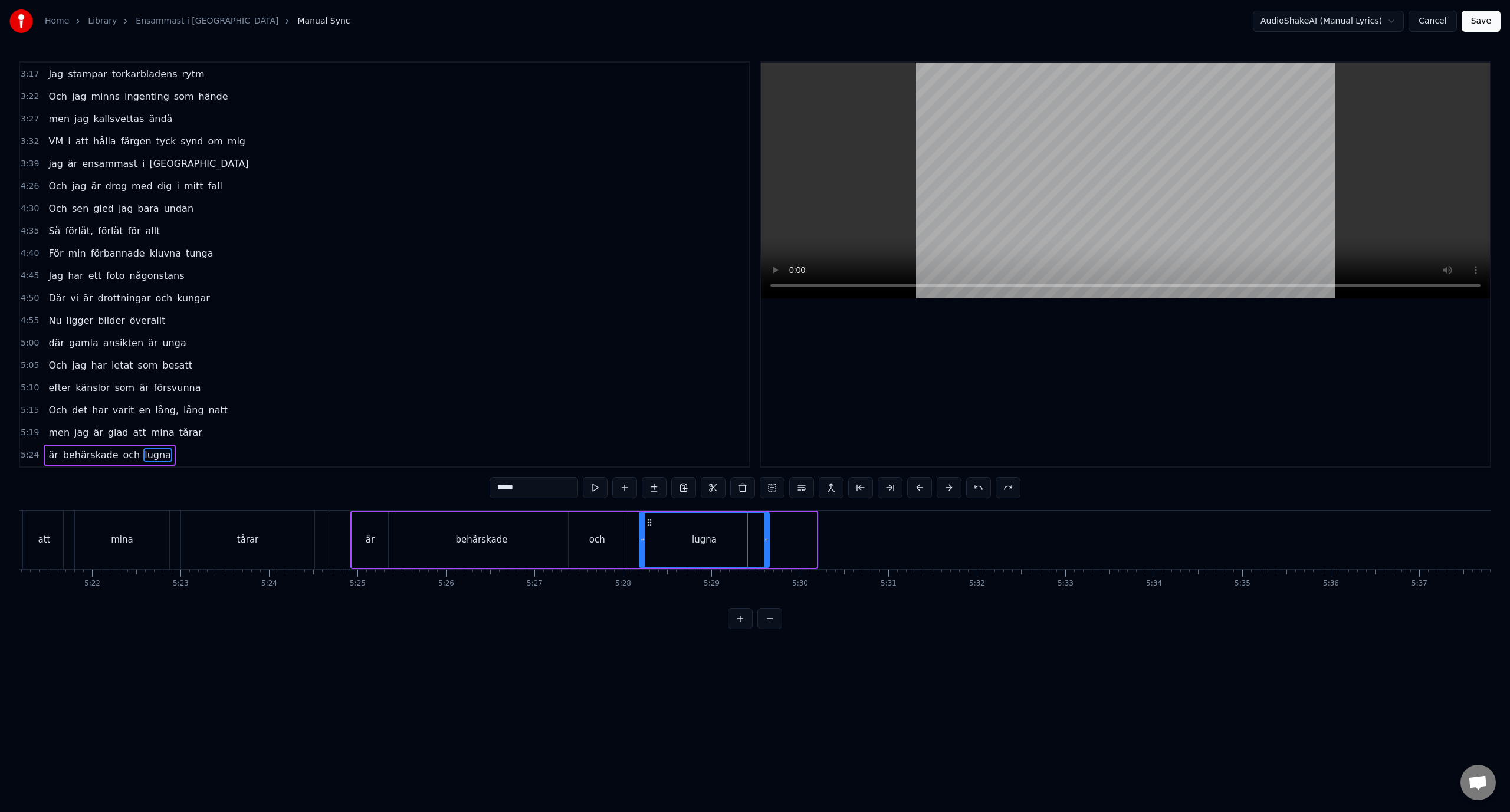
drag, startPoint x: 697, startPoint y: 523, endPoint x: 649, endPoint y: 524, distance: 48.0
click at [649, 524] on icon at bounding box center [649, 522] width 9 height 9
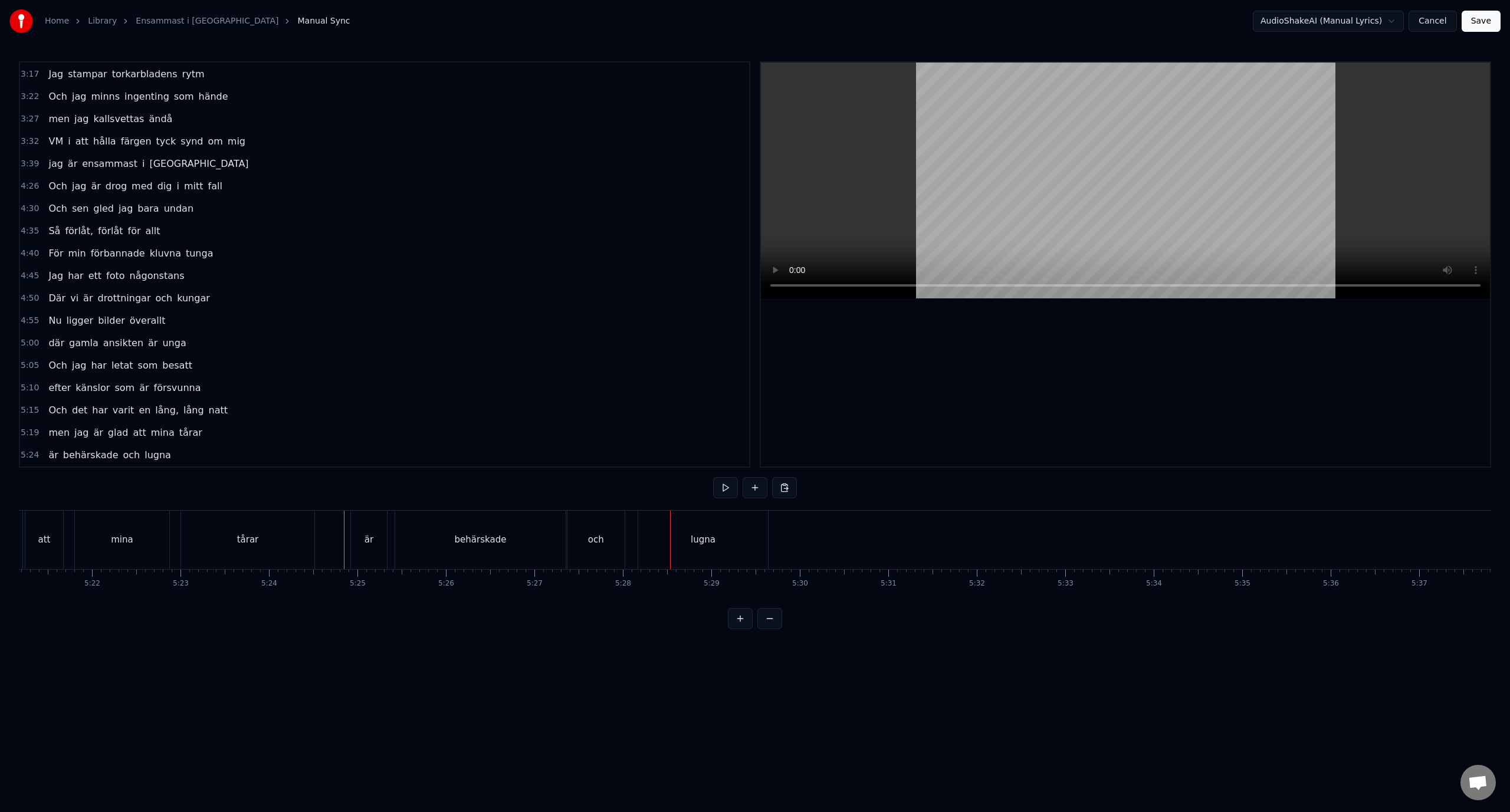
click at [606, 530] on div "och" at bounding box center [596, 540] width 57 height 59
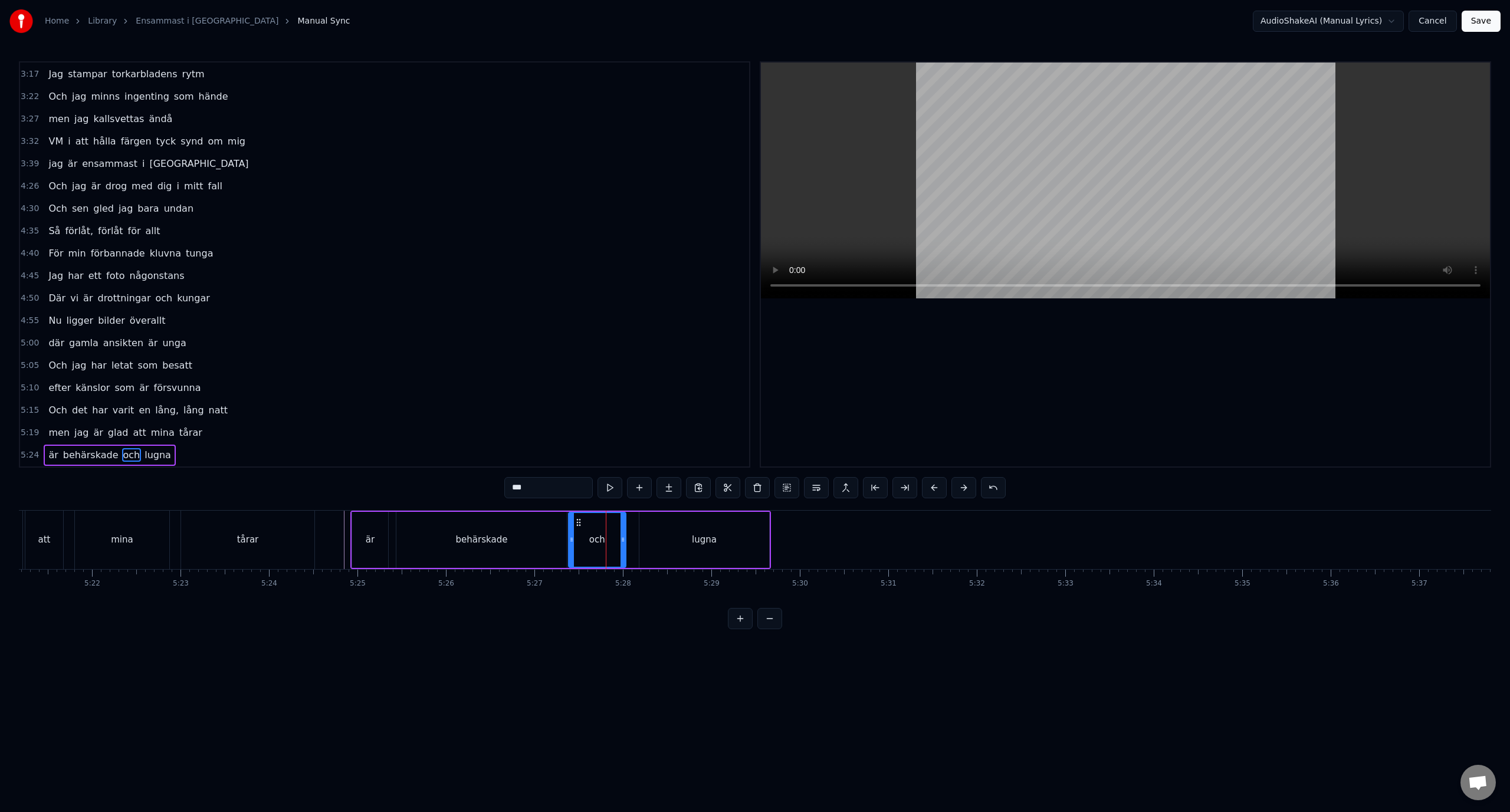
click at [649, 532] on div "lugna" at bounding box center [703, 539] width 129 height 56
type input "*****"
drag, startPoint x: 648, startPoint y: 522, endPoint x: 631, endPoint y: 522, distance: 17.0
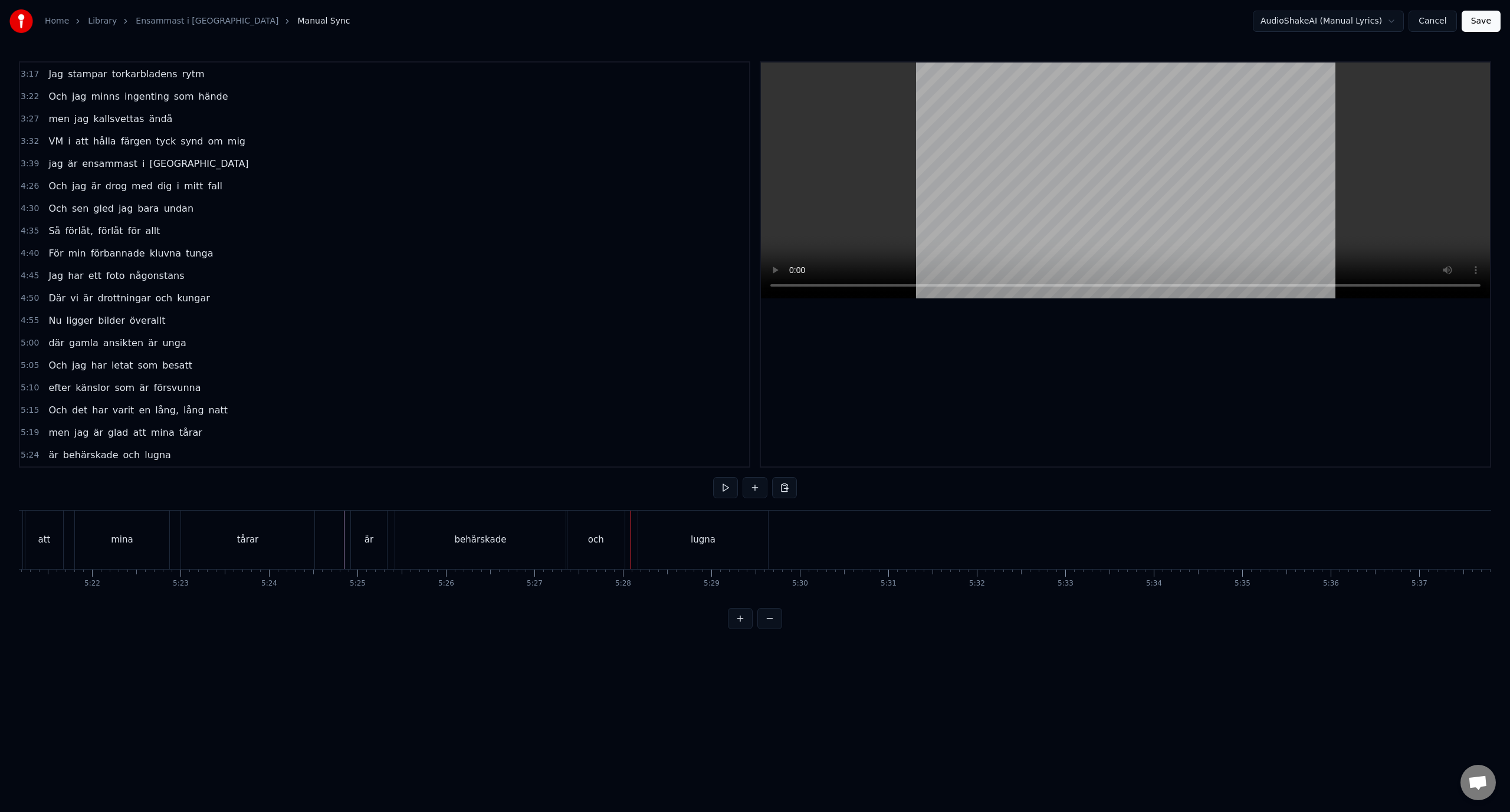
click at [656, 521] on div "lugna" at bounding box center [702, 540] width 129 height 59
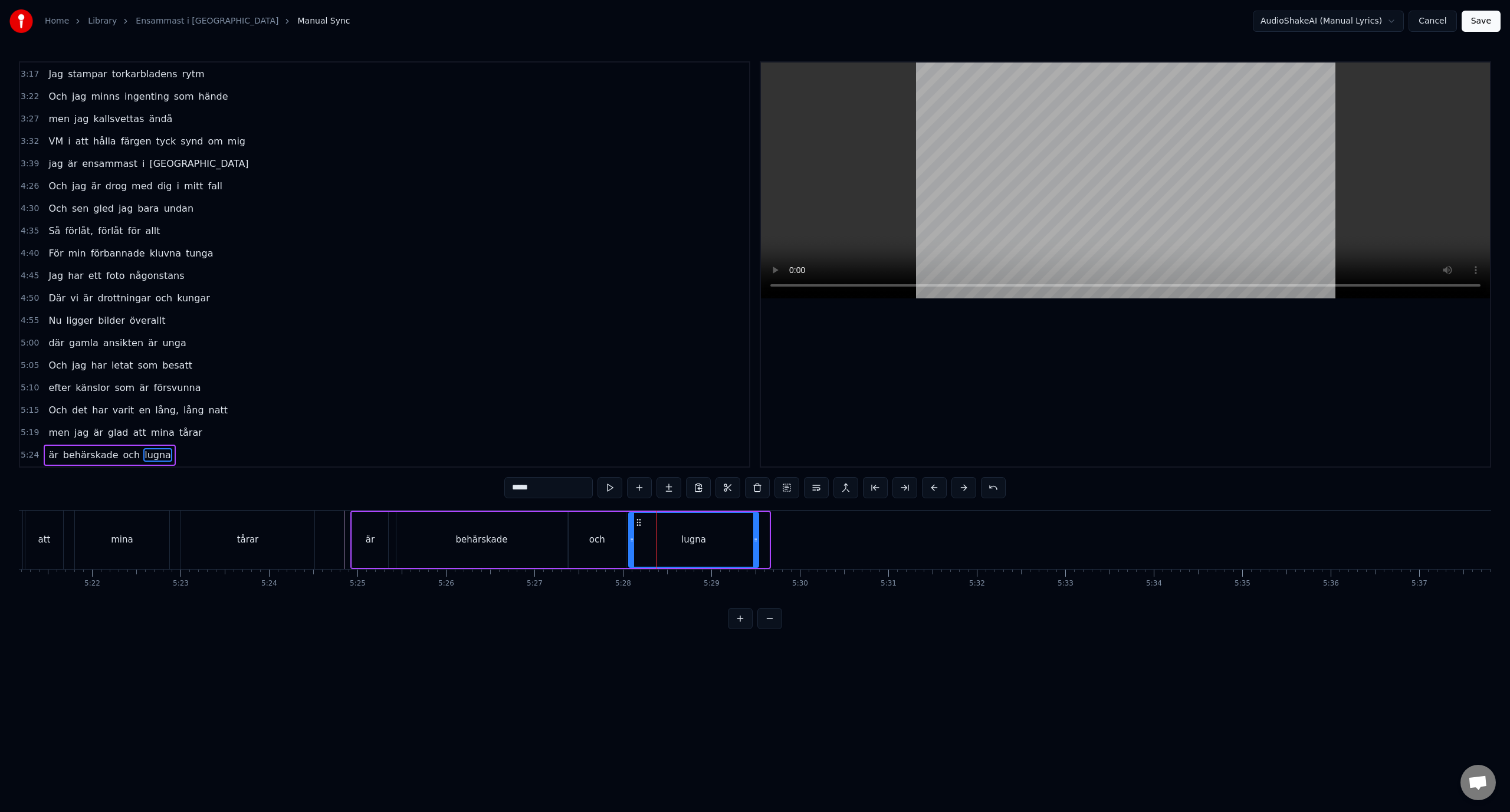
drag, startPoint x: 649, startPoint y: 521, endPoint x: 637, endPoint y: 522, distance: 12.0
click at [637, 522] on icon at bounding box center [638, 522] width 9 height 9
click at [607, 522] on div "och" at bounding box center [597, 539] width 57 height 56
click at [382, 518] on div "är" at bounding box center [369, 539] width 36 height 56
type input "**"
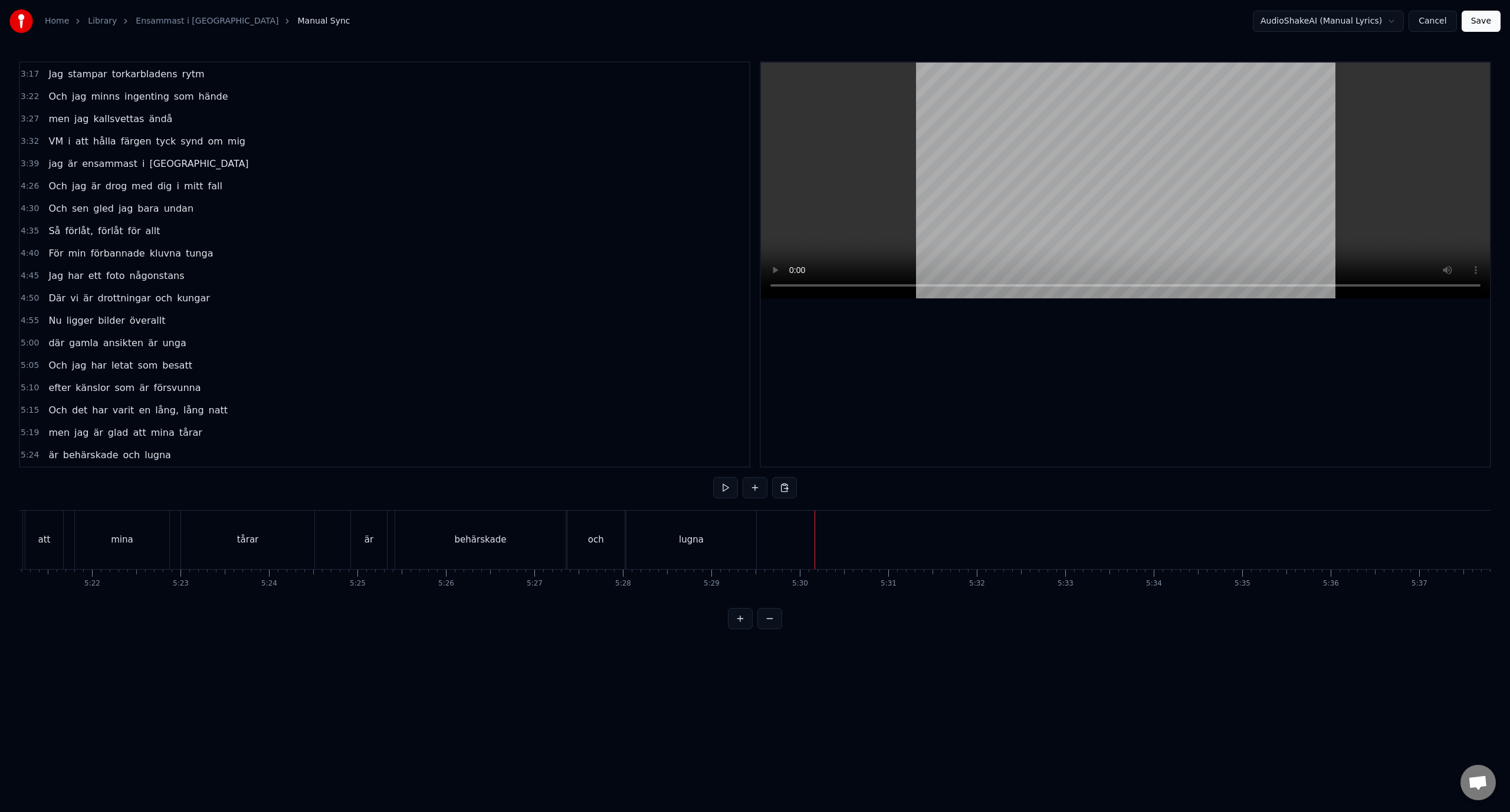
click at [305, 455] on div "5:24 är behärskade och lugna" at bounding box center [384, 455] width 729 height 22
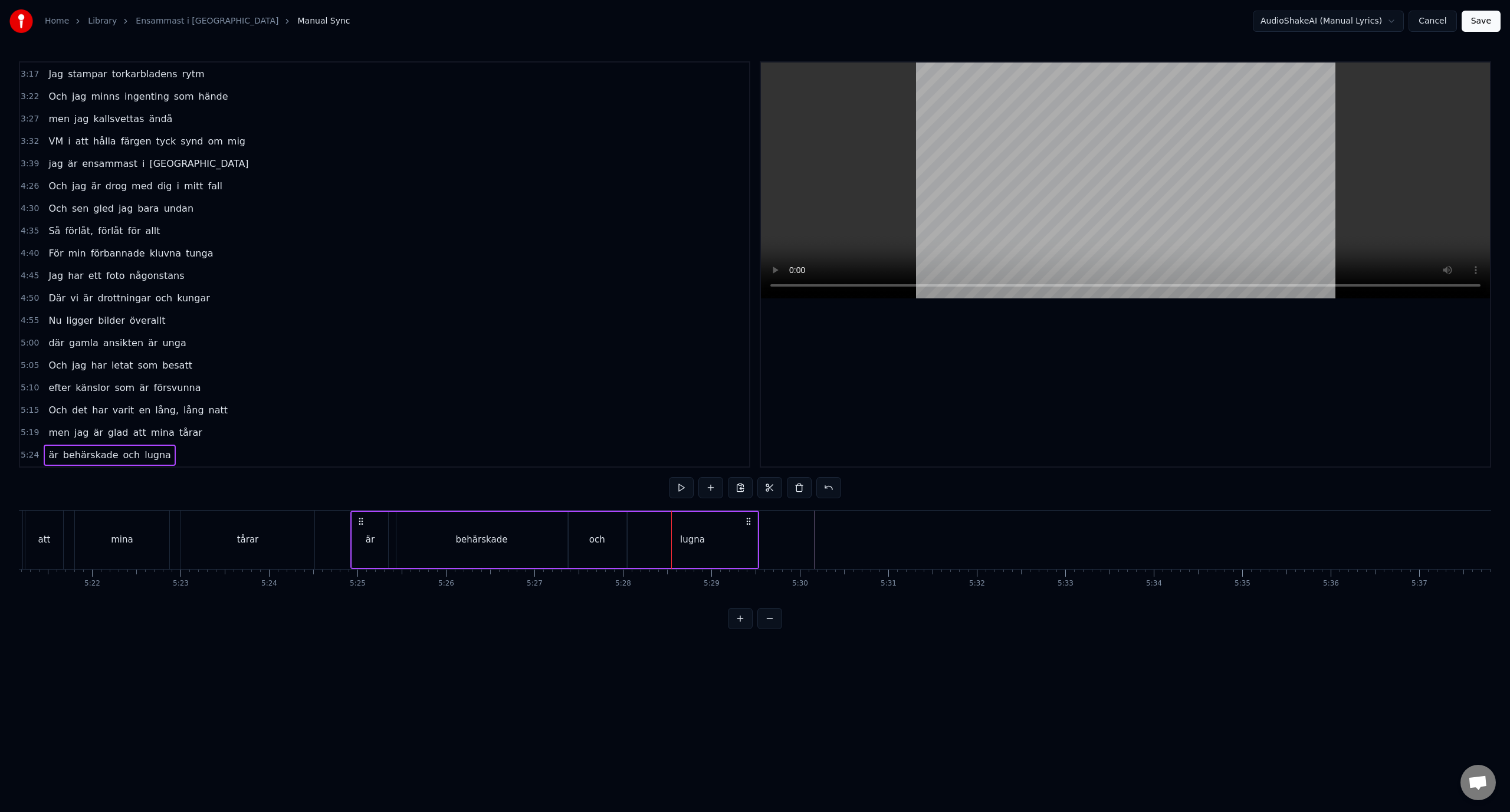
click at [592, 519] on div "och" at bounding box center [597, 539] width 57 height 56
drag, startPoint x: 624, startPoint y: 535, endPoint x: 612, endPoint y: 535, distance: 12.0
click at [612, 535] on icon at bounding box center [611, 539] width 5 height 9
click at [647, 532] on div "lugna" at bounding box center [691, 539] width 129 height 56
type input "*****"
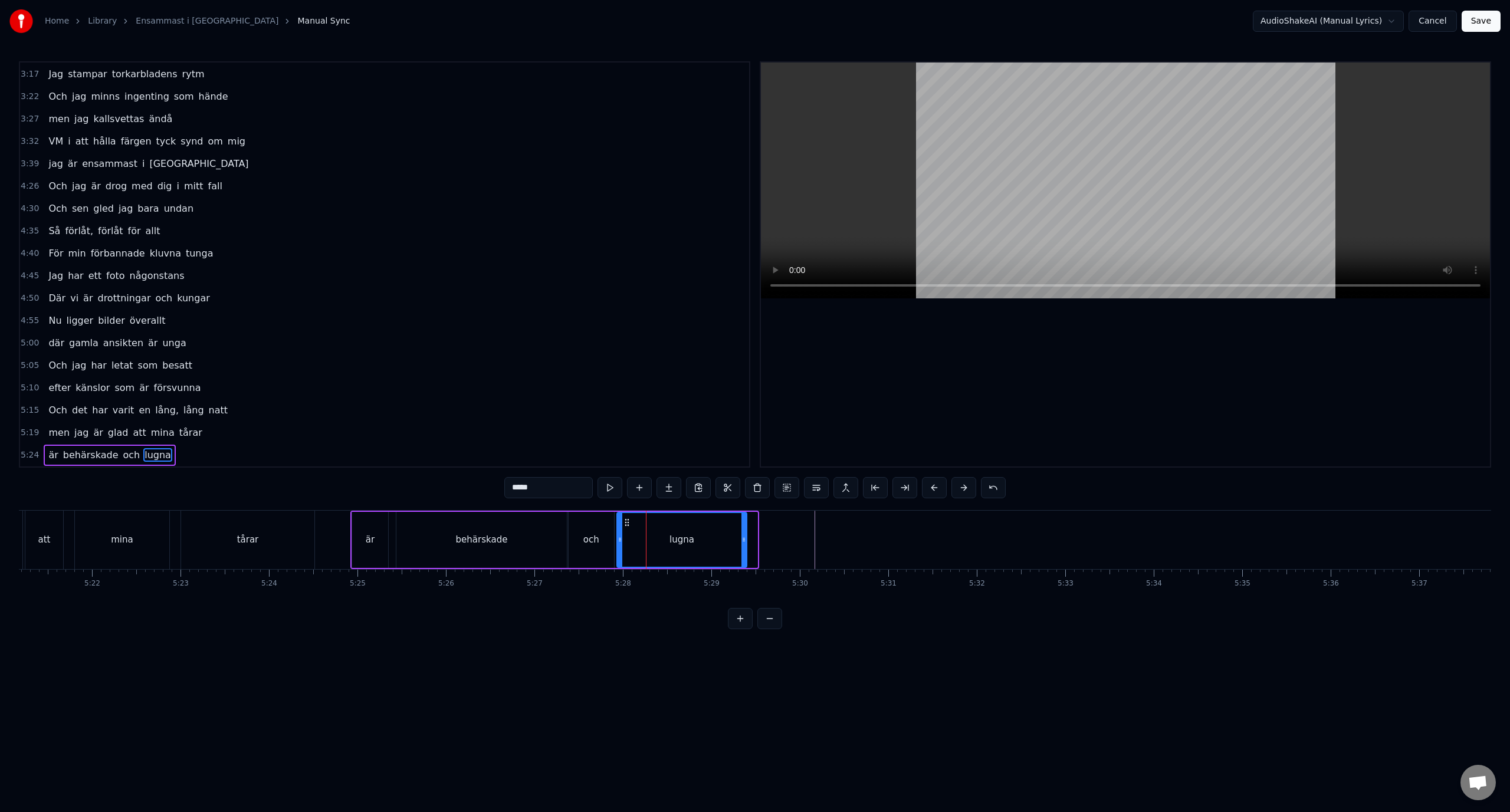
drag, startPoint x: 635, startPoint y: 523, endPoint x: 624, endPoint y: 522, distance: 11.0
click at [624, 522] on icon at bounding box center [627, 522] width 9 height 9
click at [312, 450] on div "5:24 är behärskade och lugna" at bounding box center [384, 455] width 729 height 22
click at [698, 546] on div "lugna" at bounding box center [681, 539] width 129 height 56
drag, startPoint x: 743, startPoint y: 536, endPoint x: 780, endPoint y: 540, distance: 37.2
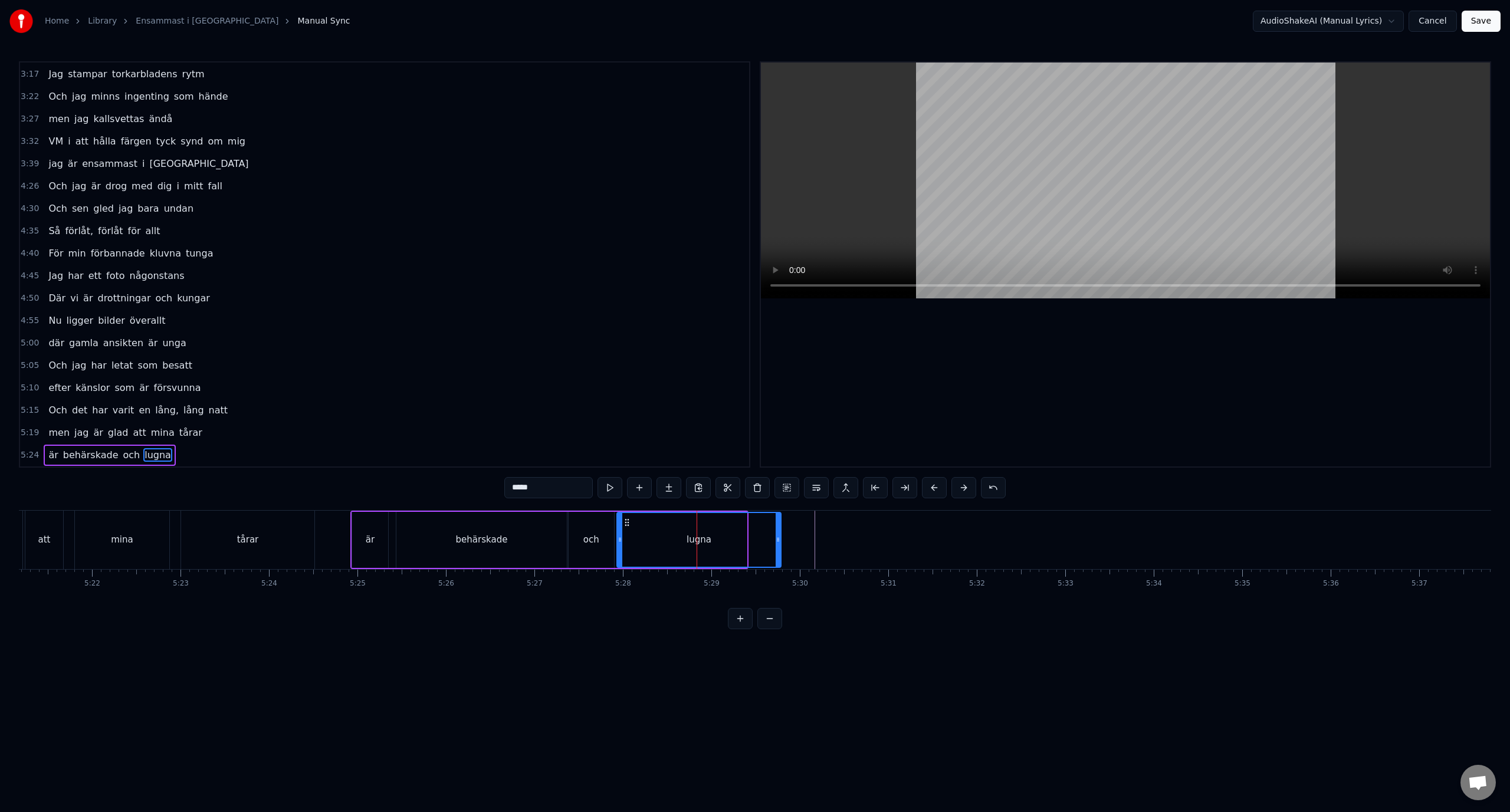
click at [780, 540] on icon at bounding box center [777, 539] width 5 height 9
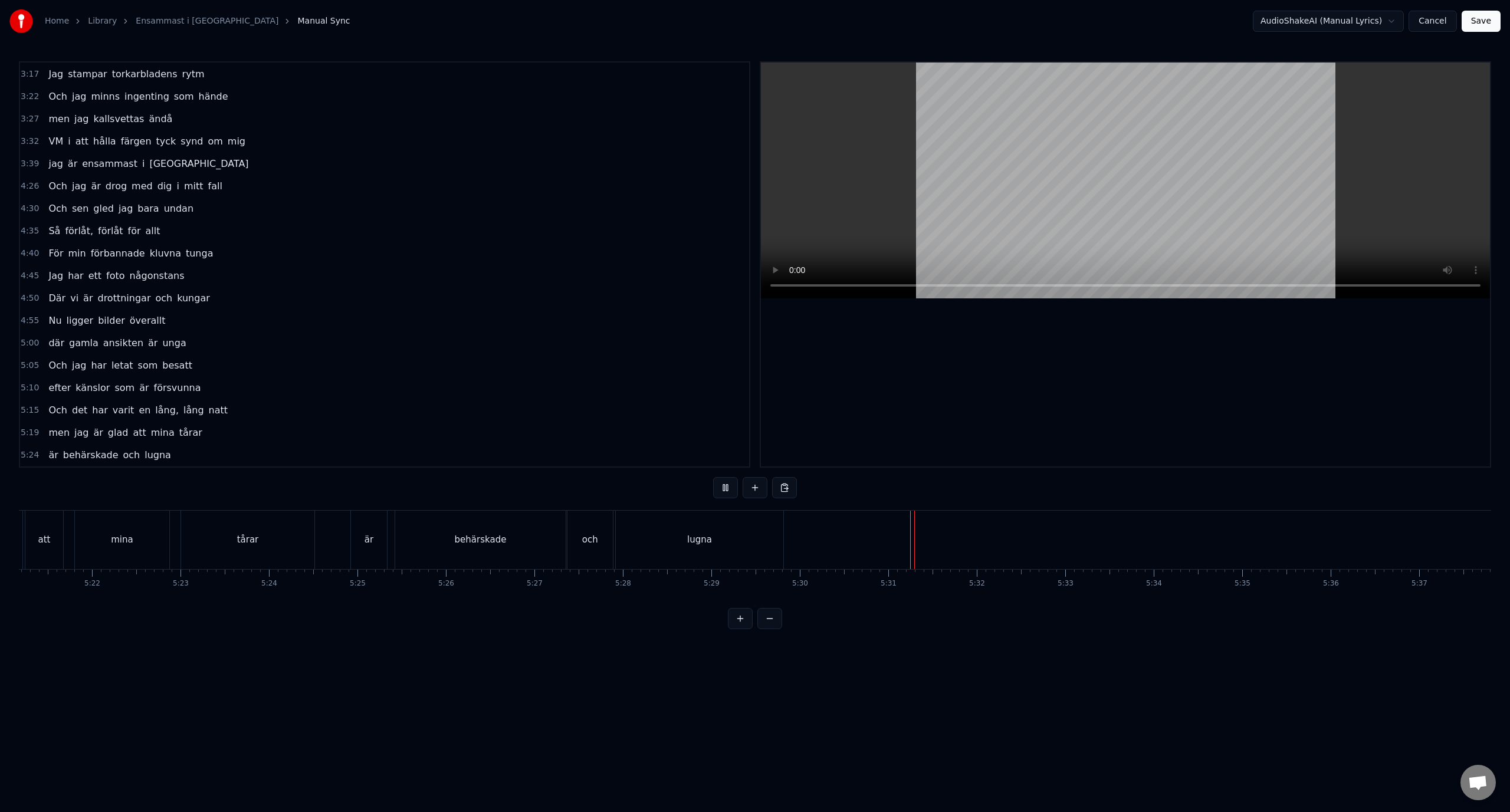
click at [314, 527] on div "tårar" at bounding box center [247, 540] width 133 height 59
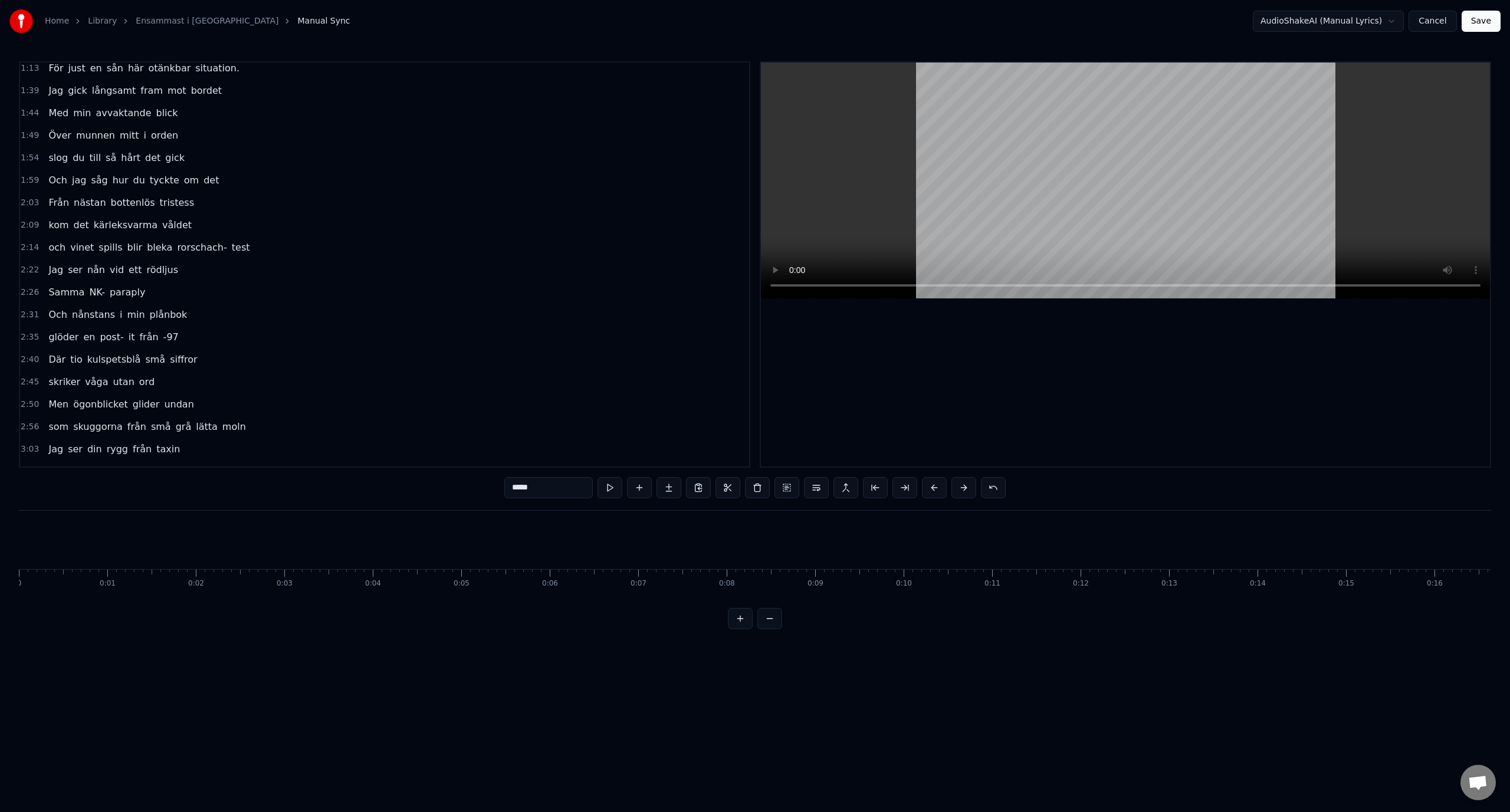
scroll to position [0, 0]
click at [209, 70] on div "0:38 Ner från minus femtio grader" at bounding box center [384, 73] width 729 height 22
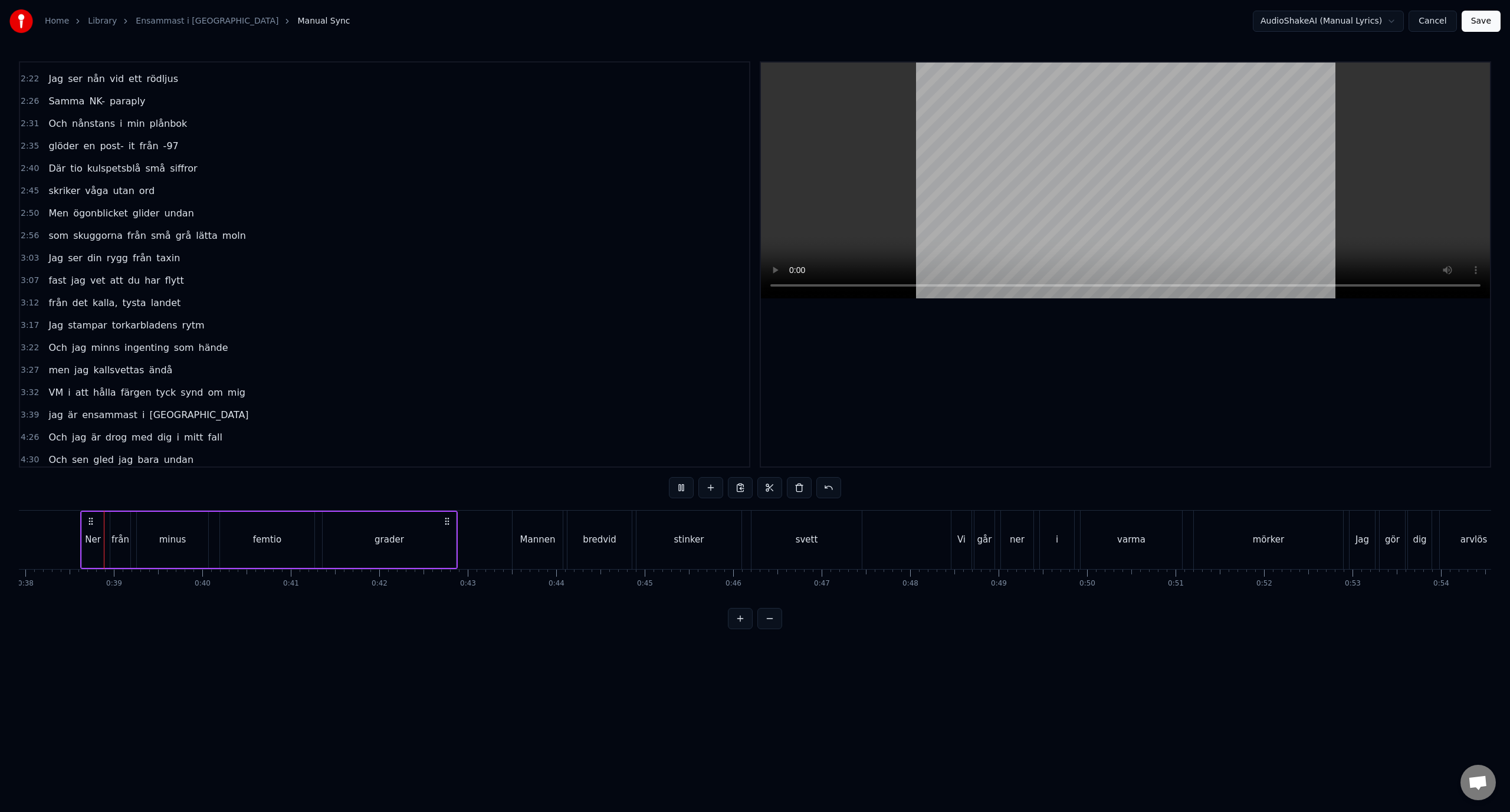
scroll to position [0, 3357]
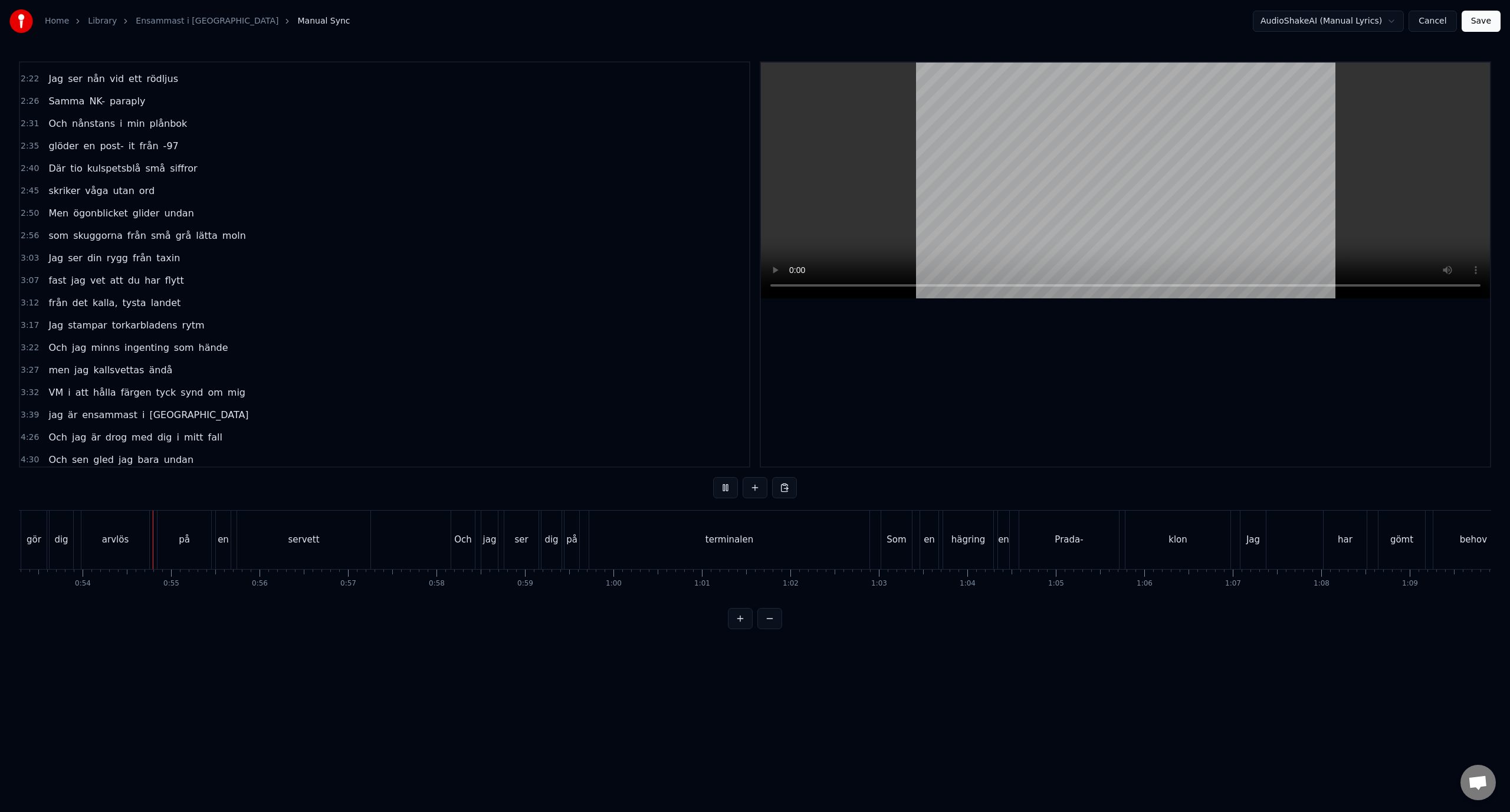
scroll to position [0, 4722]
click at [1245, 544] on div "Jag" at bounding box center [1243, 539] width 14 height 14
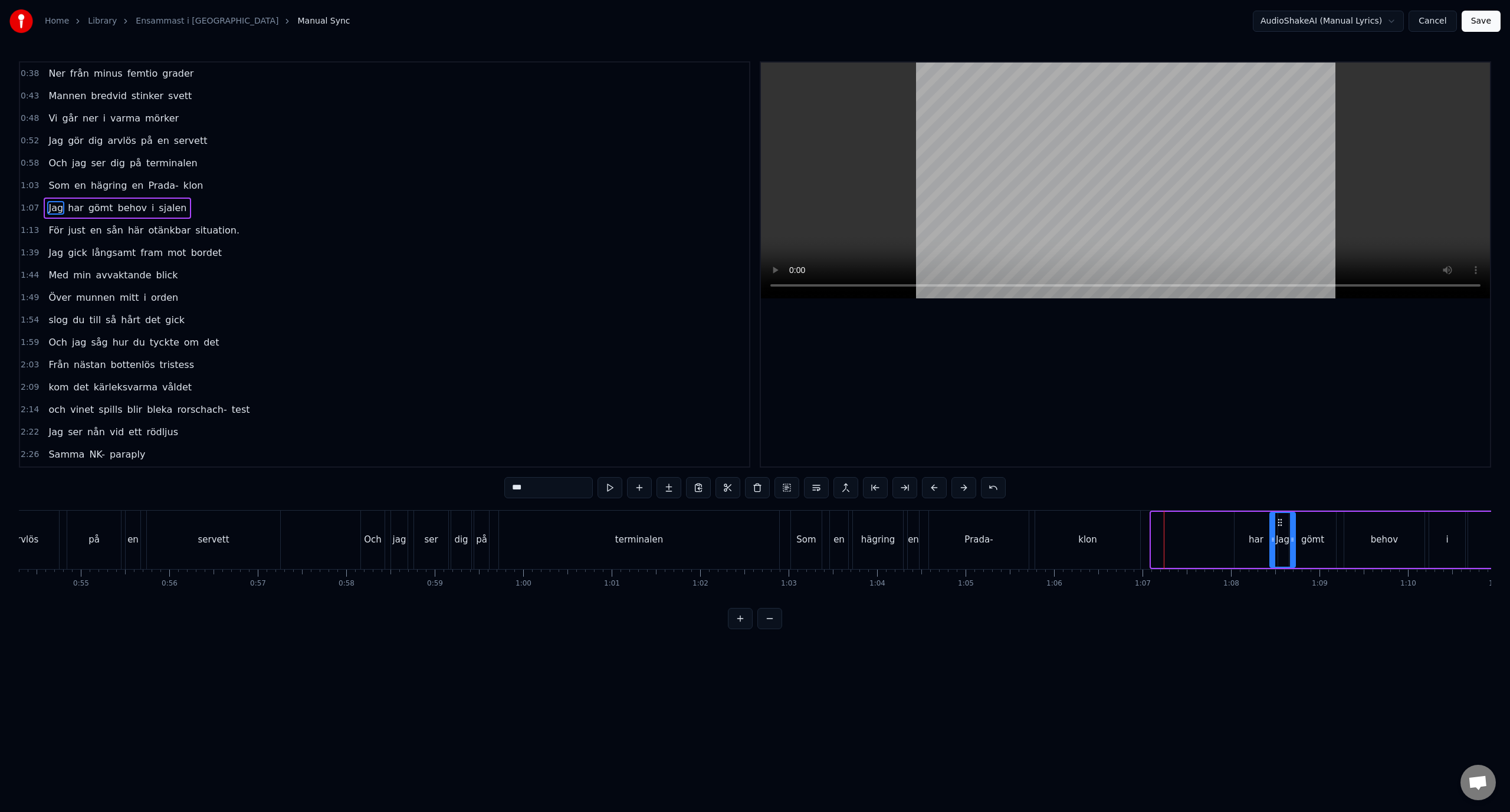
scroll to position [0, 4822]
drag, startPoint x: 1243, startPoint y: 519, endPoint x: 1185, endPoint y: 520, distance: 58.0
click at [1206, 520] on circle at bounding box center [1206, 519] width 1 height 1
click at [1235, 523] on div "har" at bounding box center [1237, 539] width 43 height 56
click at [1193, 521] on div "Jag" at bounding box center [1186, 539] width 26 height 56
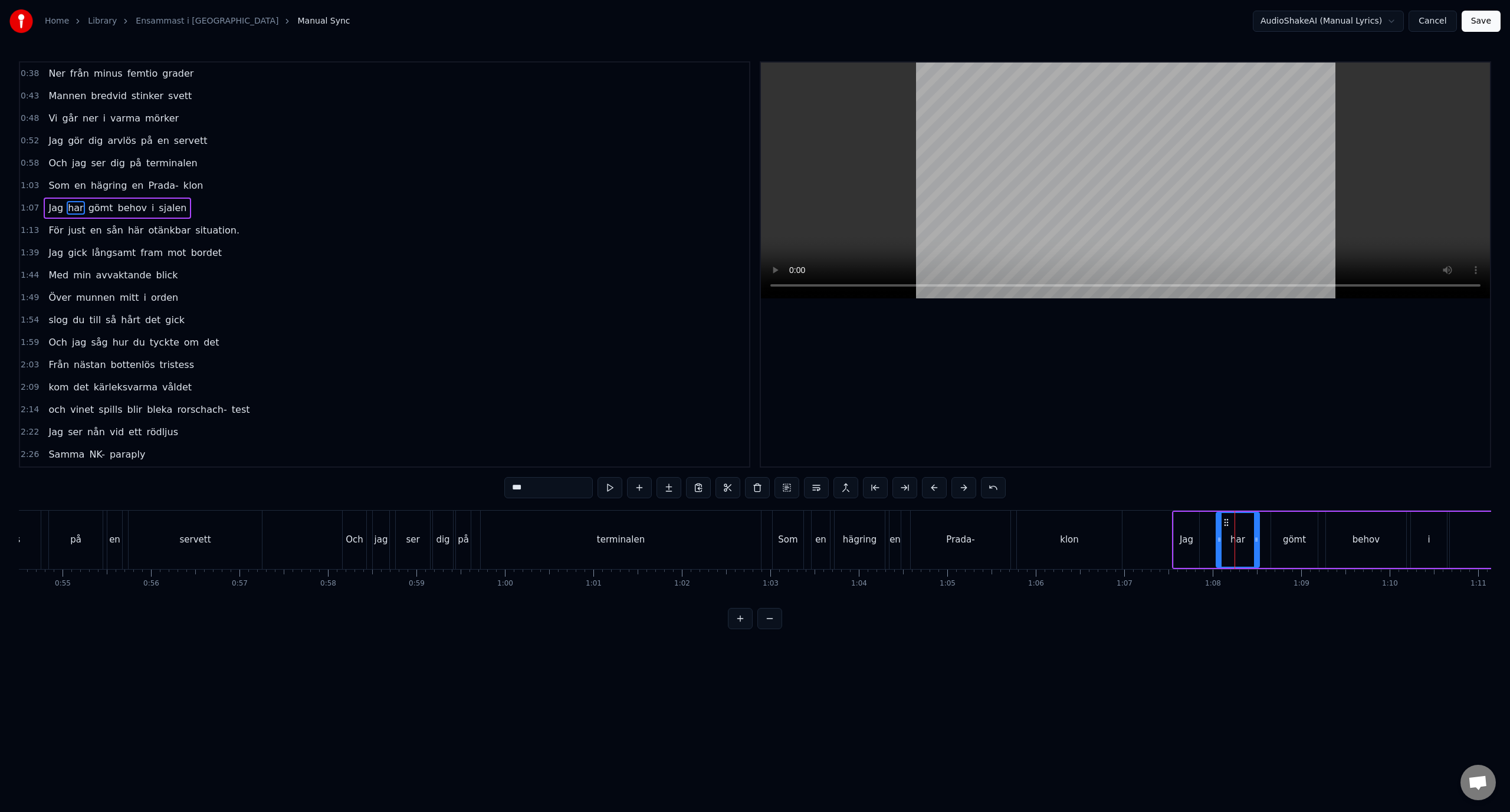
type input "***"
drag, startPoint x: 1181, startPoint y: 519, endPoint x: 1202, endPoint y: 519, distance: 21.0
click at [1202, 519] on icon at bounding box center [1200, 522] width 9 height 9
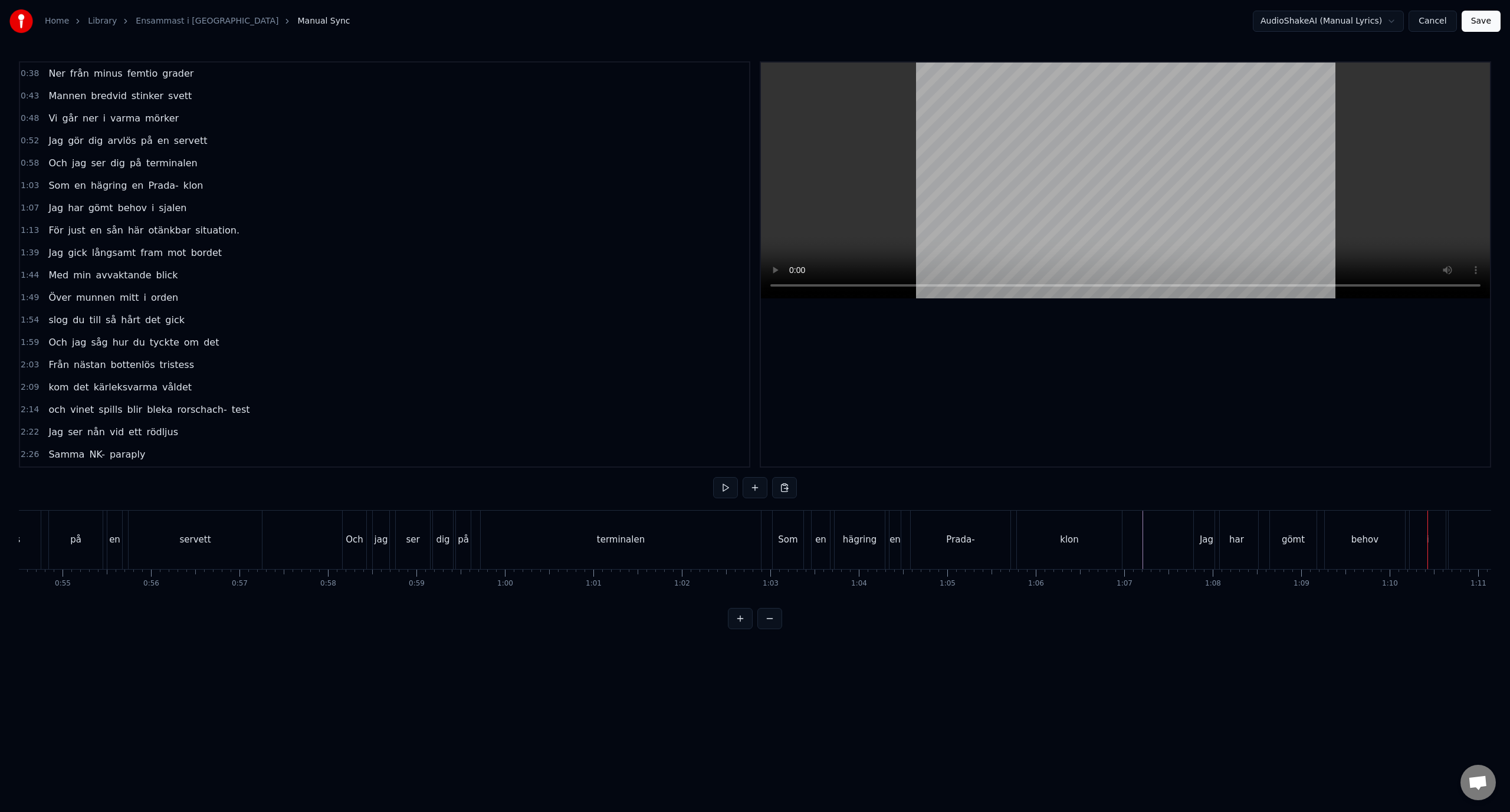
click at [1490, 24] on button "Save" at bounding box center [1481, 21] width 39 height 21
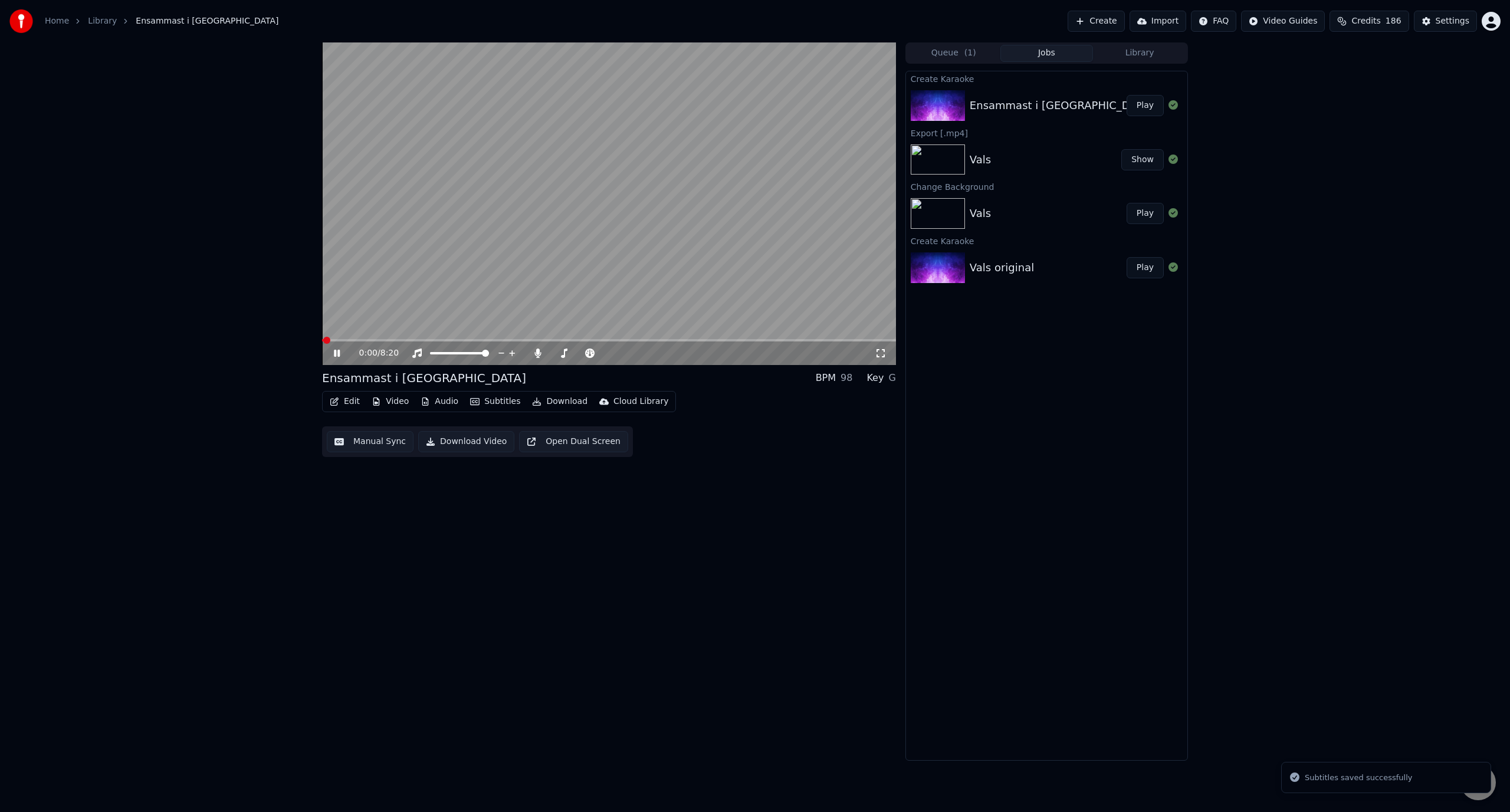
click at [339, 354] on icon at bounding box center [336, 353] width 6 height 7
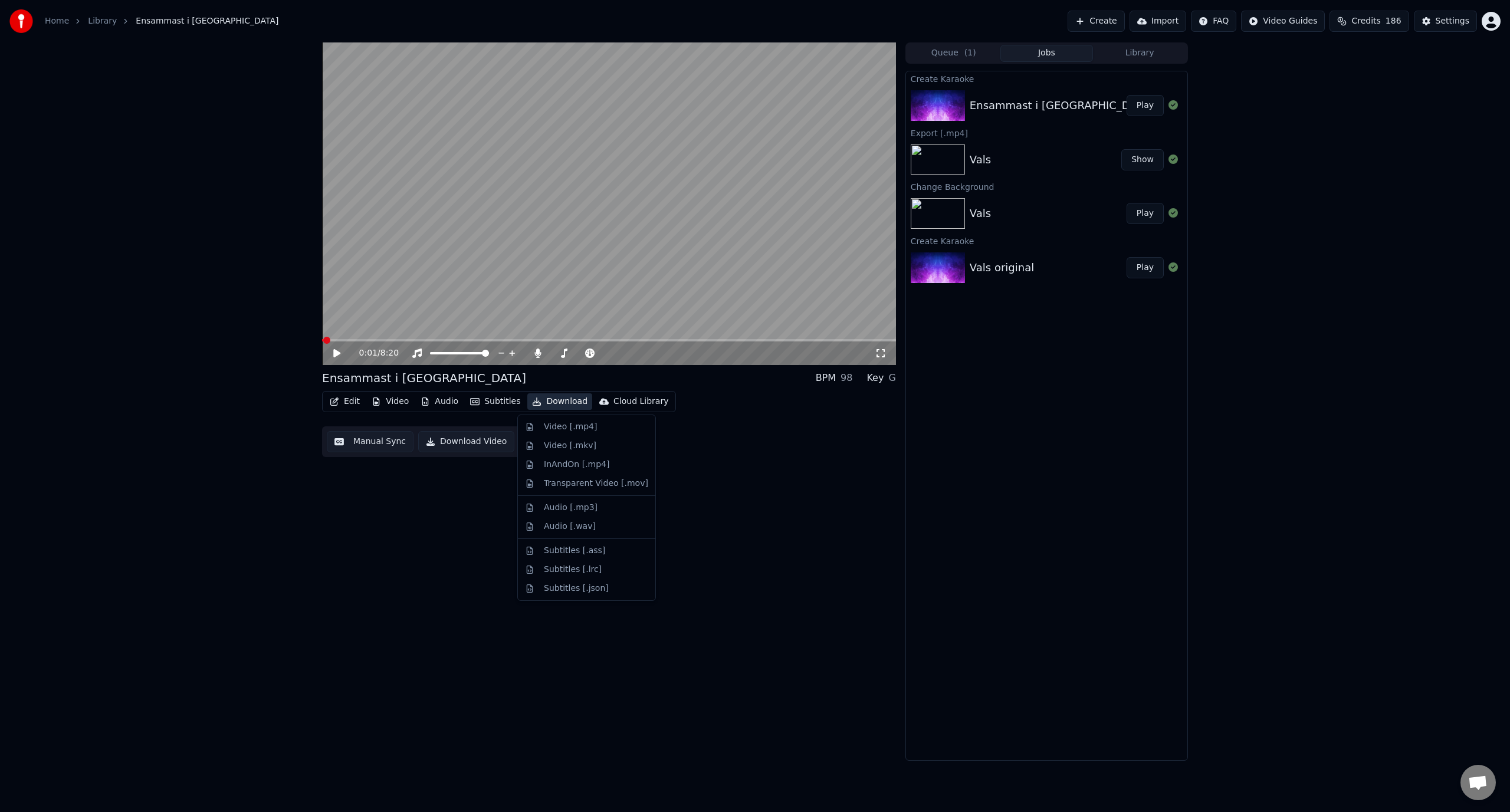
click at [548, 394] on button "Download" at bounding box center [559, 401] width 65 height 16
click at [557, 425] on div "Video [.mp4]" at bounding box center [570, 426] width 53 height 12
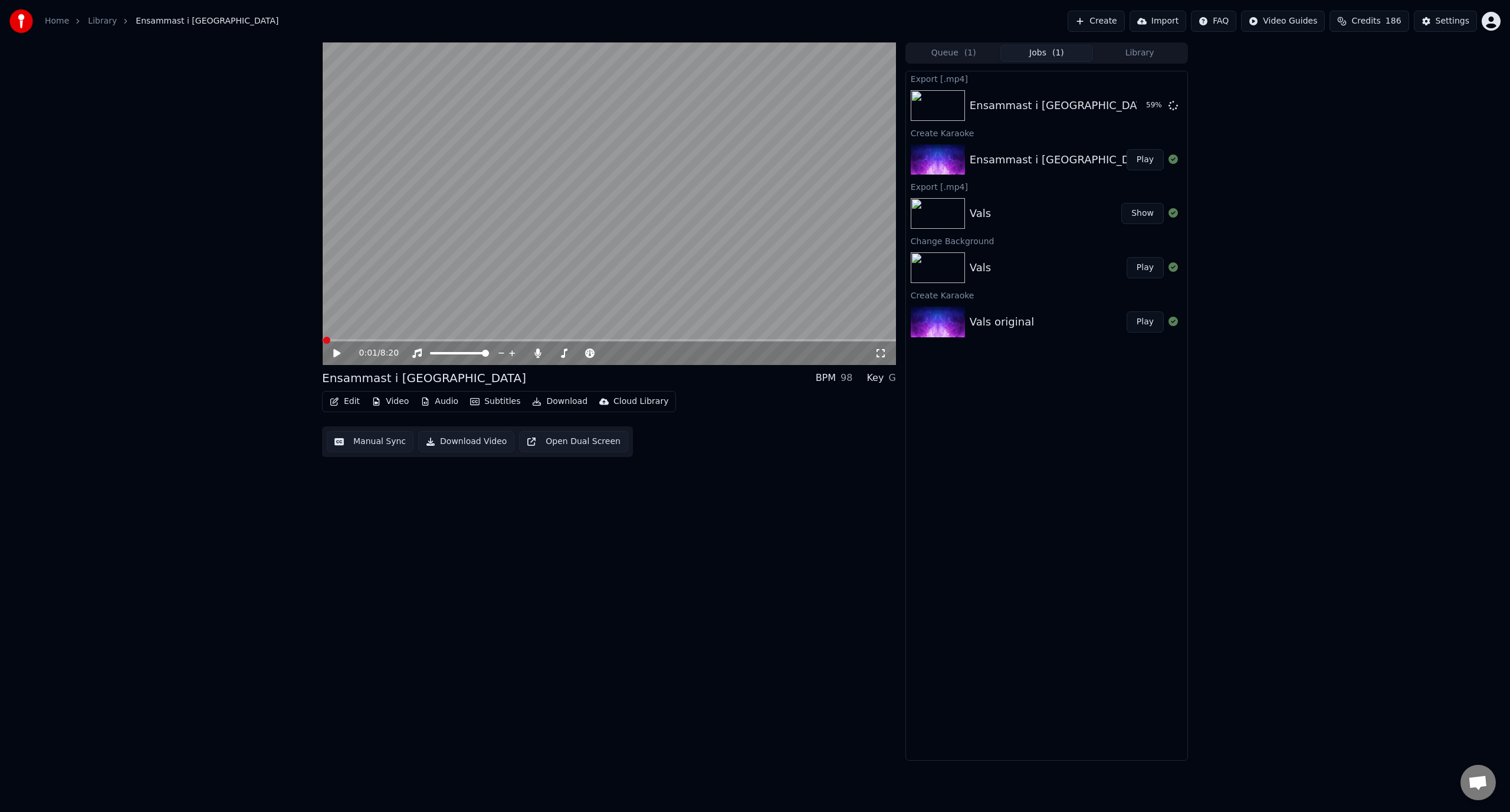
click at [1493, 17] on html "Home Library Ensammast i [GEOGRAPHIC_DATA] Create Import FAQ Video Guides Credi…" at bounding box center [755, 406] width 1510 height 812
click at [1419, 67] on div "Billing" at bounding box center [1438, 76] width 136 height 19
click at [1138, 112] on button "Show" at bounding box center [1142, 105] width 42 height 21
click at [994, 148] on div "Ensammast i [GEOGRAPHIC_DATA] Play" at bounding box center [1046, 159] width 281 height 40
click at [1147, 159] on button "Play" at bounding box center [1144, 159] width 38 height 21
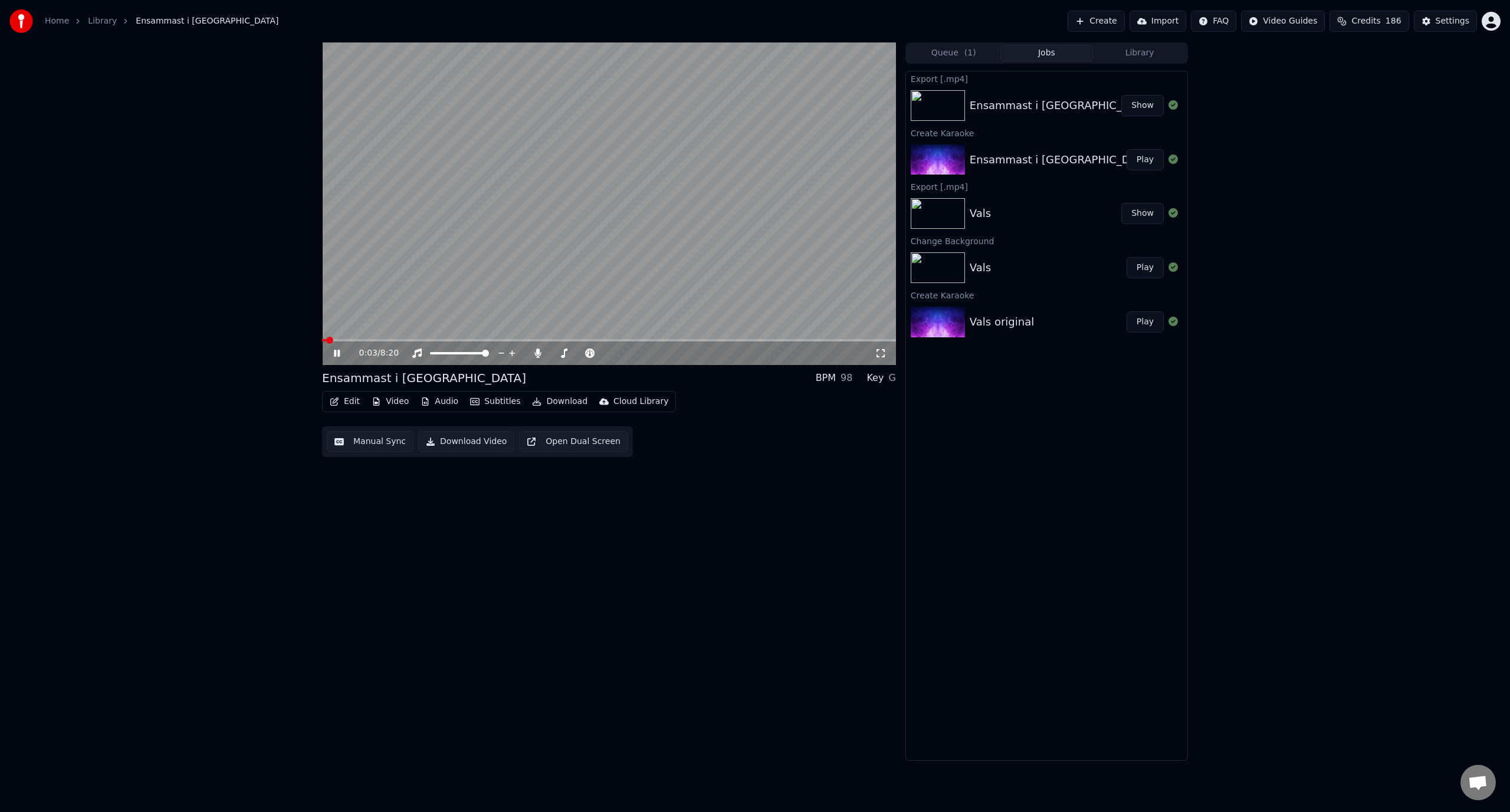
click at [444, 339] on span at bounding box center [609, 340] width 574 height 3
click at [335, 402] on icon "button" at bounding box center [335, 401] width 9 height 8
click at [396, 510] on div "Manual Sync" at bounding box center [394, 507] width 91 height 12
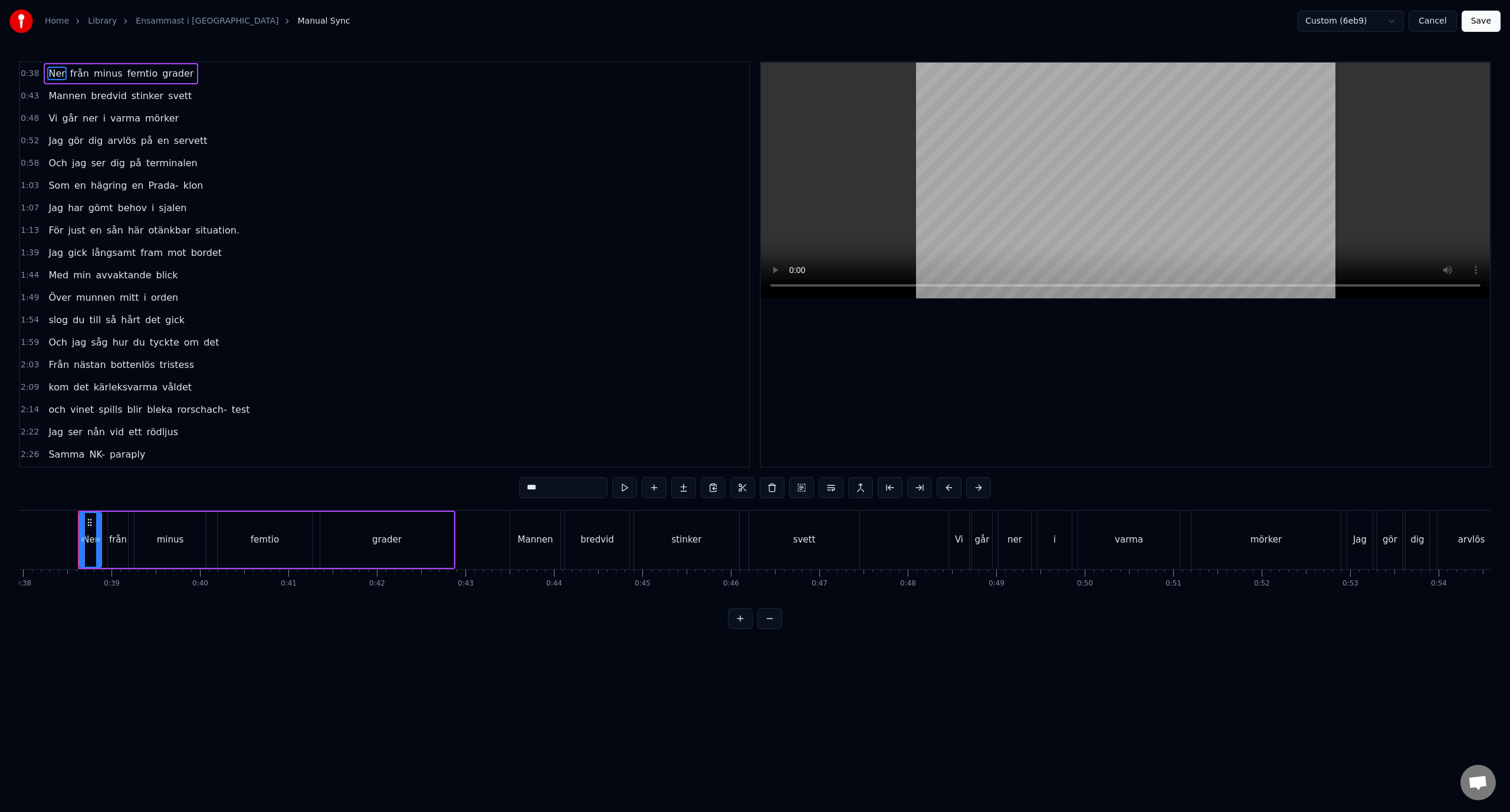
click at [255, 254] on div "1:39 Jag gick långsamt fram mot bordet" at bounding box center [384, 253] width 729 height 22
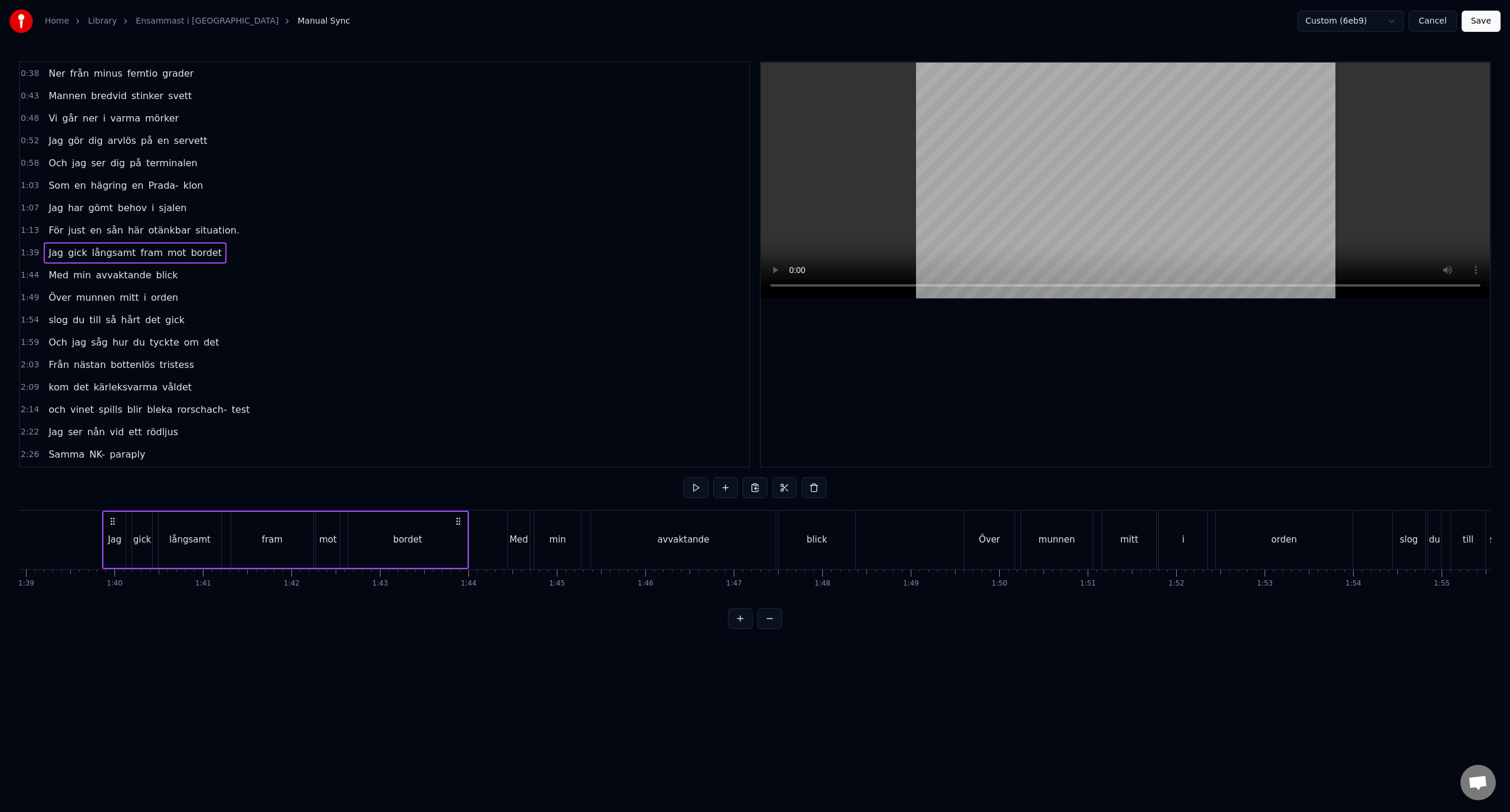
click at [258, 279] on div "1:44 Med min avvaktande blick" at bounding box center [384, 275] width 729 height 22
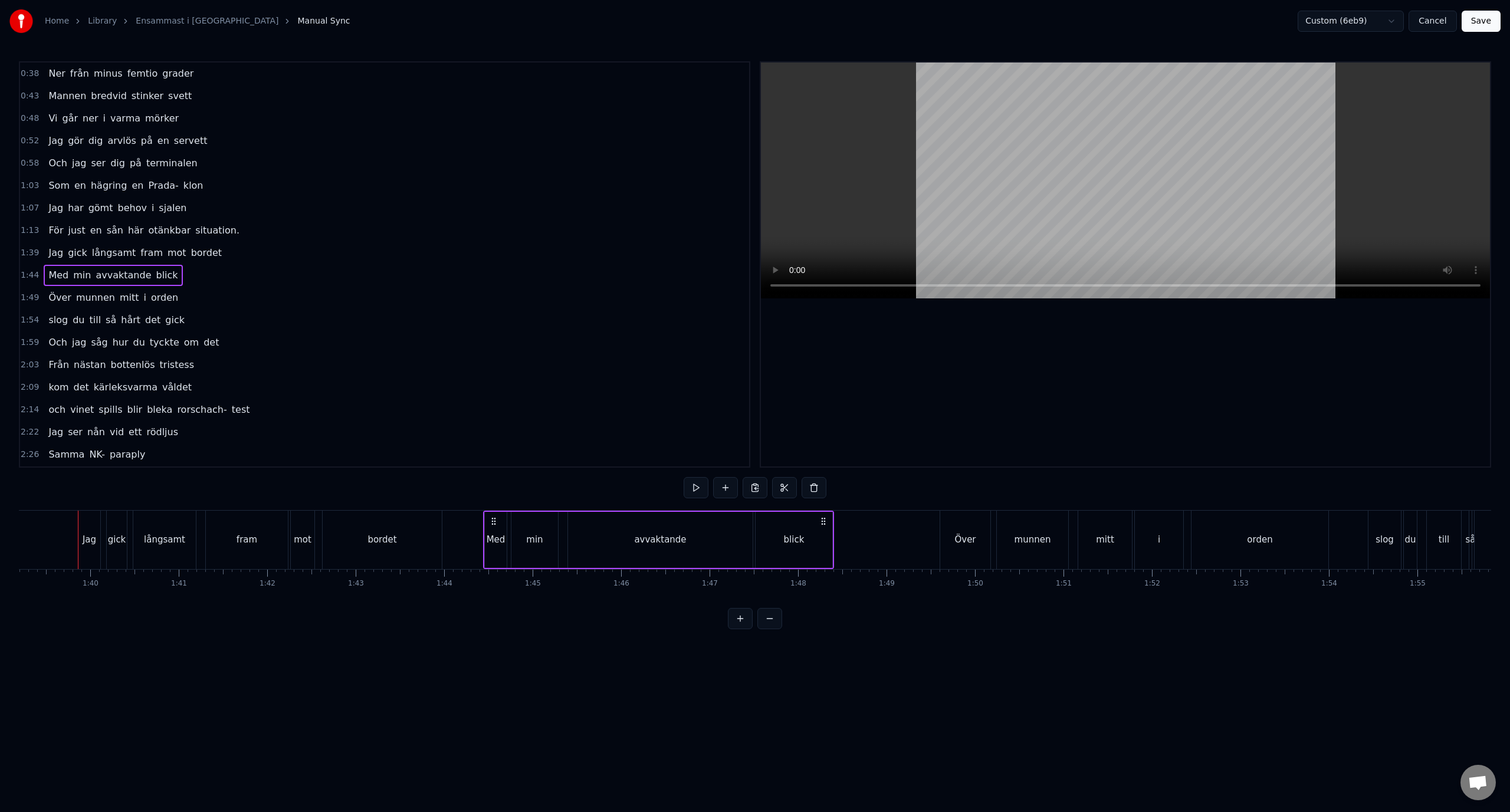
click at [232, 298] on div "1:49 [PERSON_NAME] mitt i orden" at bounding box center [384, 298] width 729 height 22
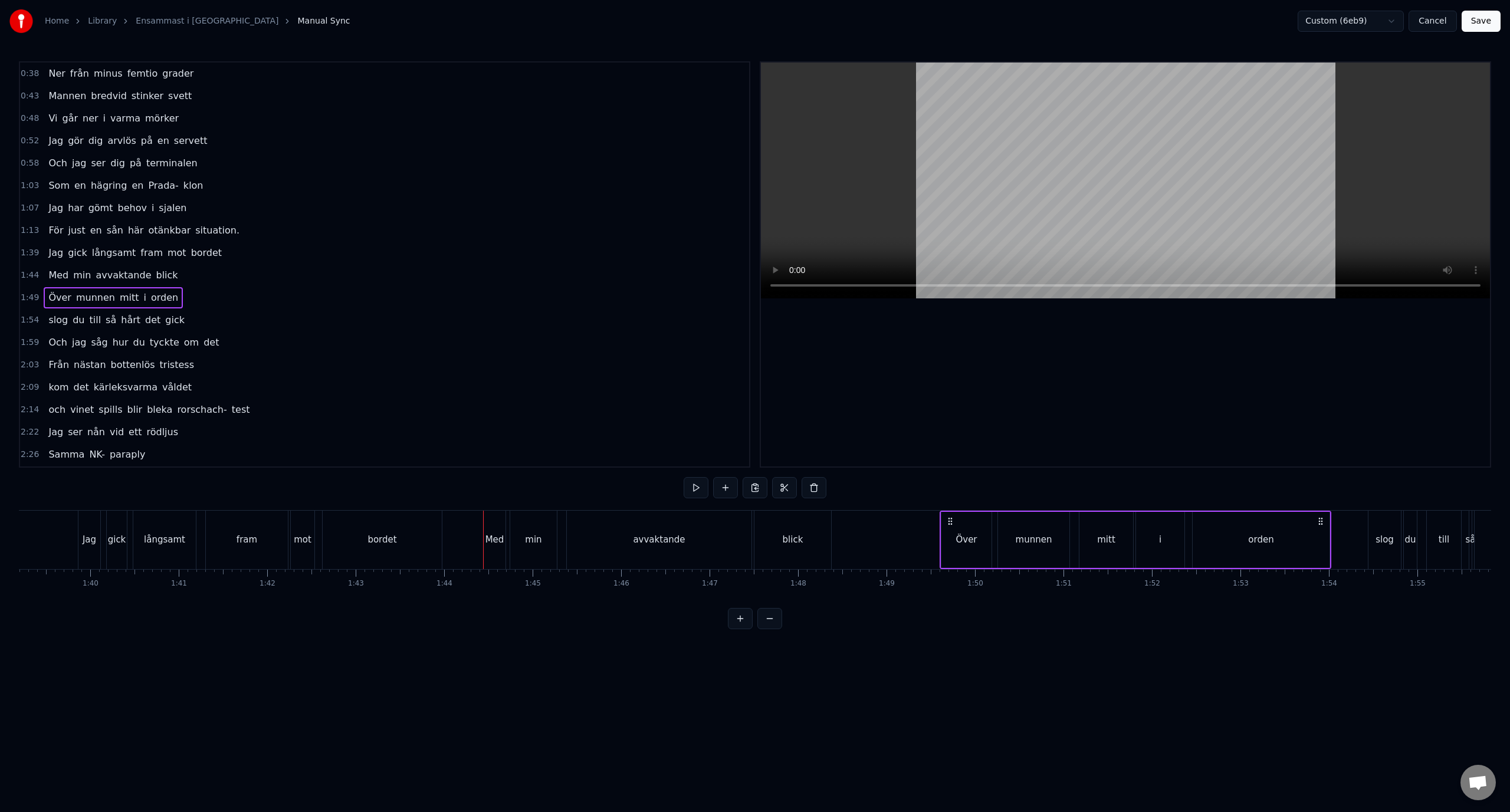
click at [242, 317] on div "1:54 slog du till så hårt det gick" at bounding box center [384, 320] width 729 height 22
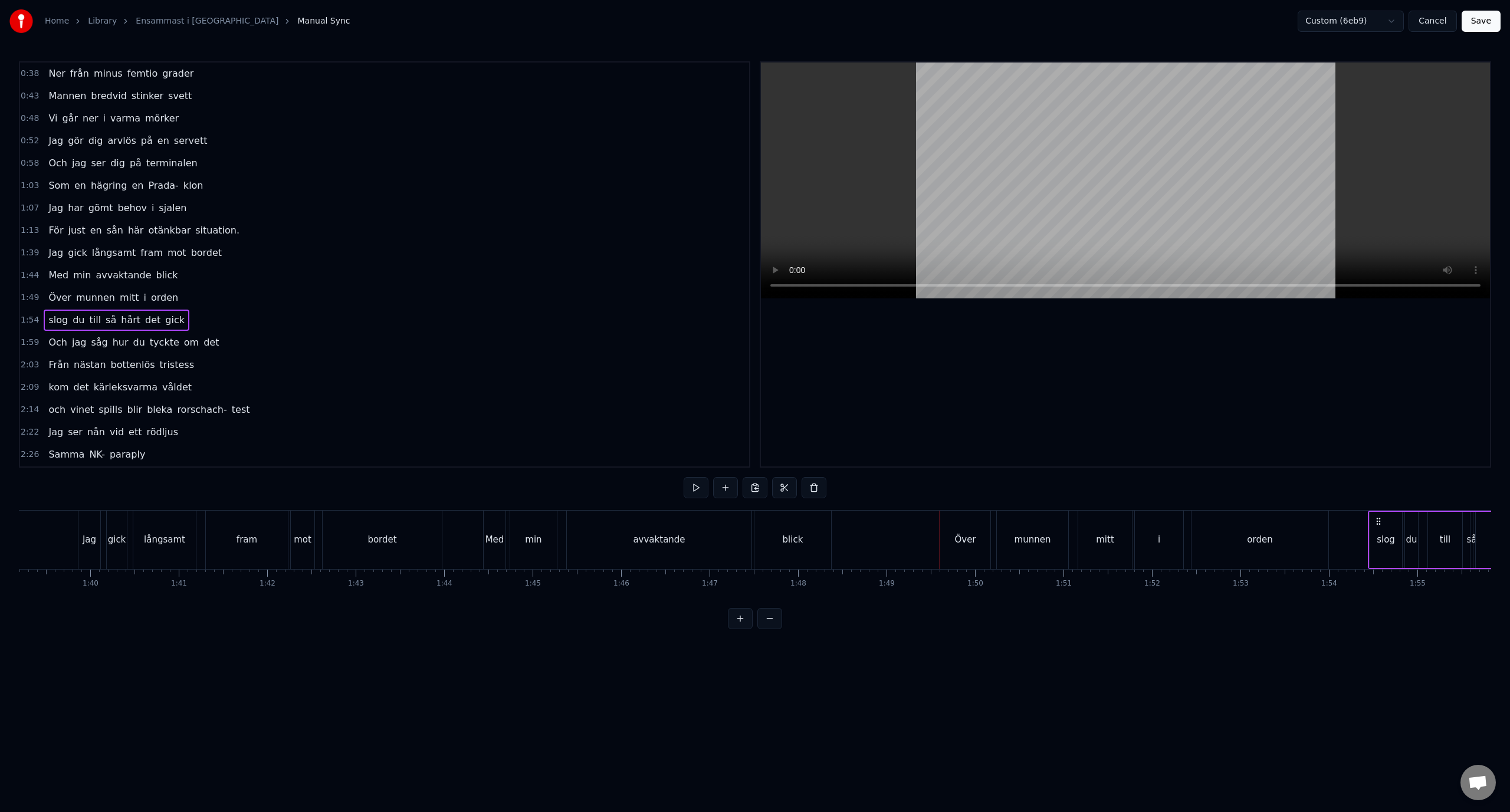
click at [248, 337] on div "1:59 Och jag såg hur du tyckte om det" at bounding box center [384, 342] width 729 height 22
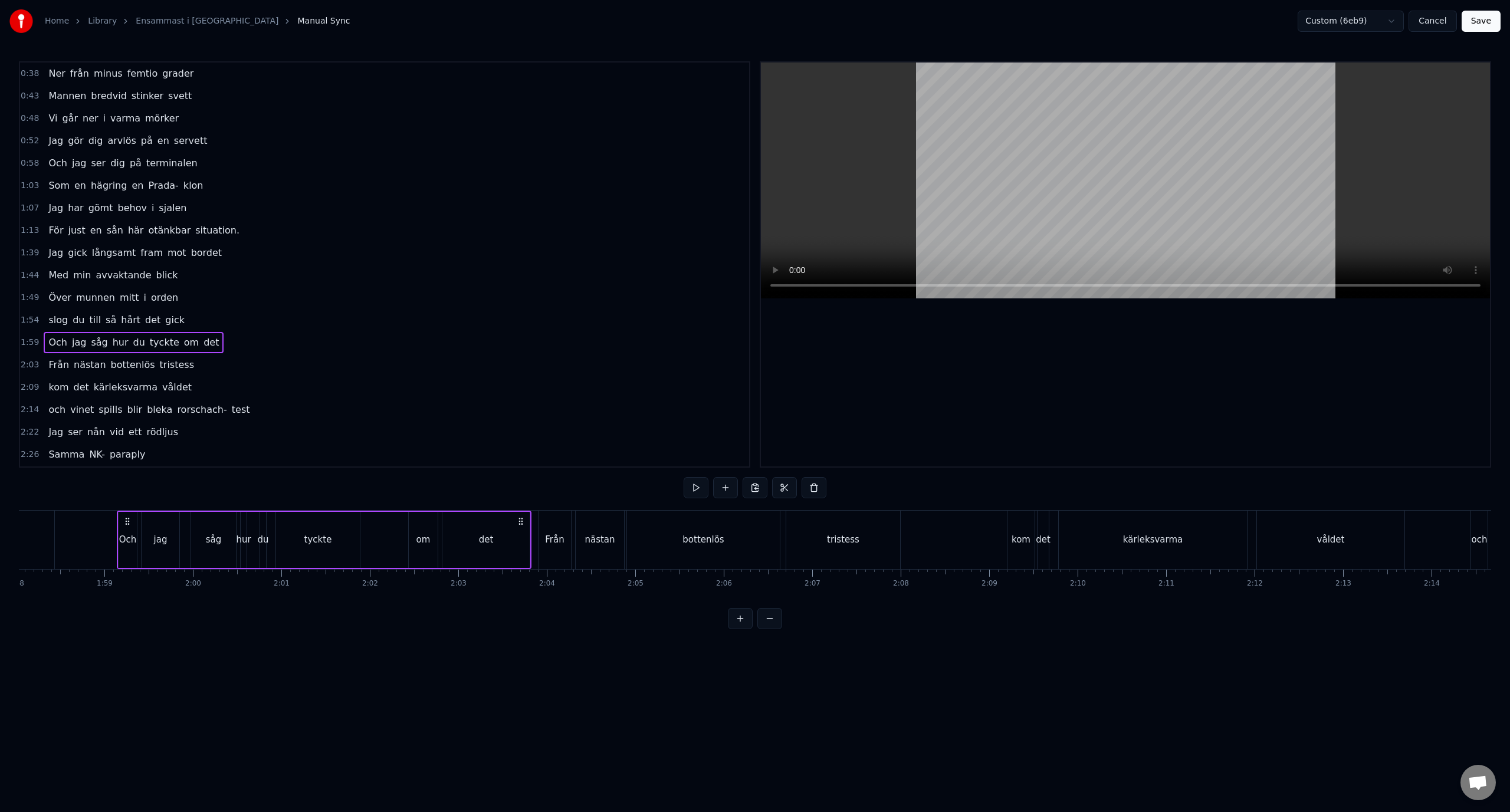
click at [258, 371] on div "2:03 Från nästan bottenlös tristess" at bounding box center [384, 365] width 729 height 22
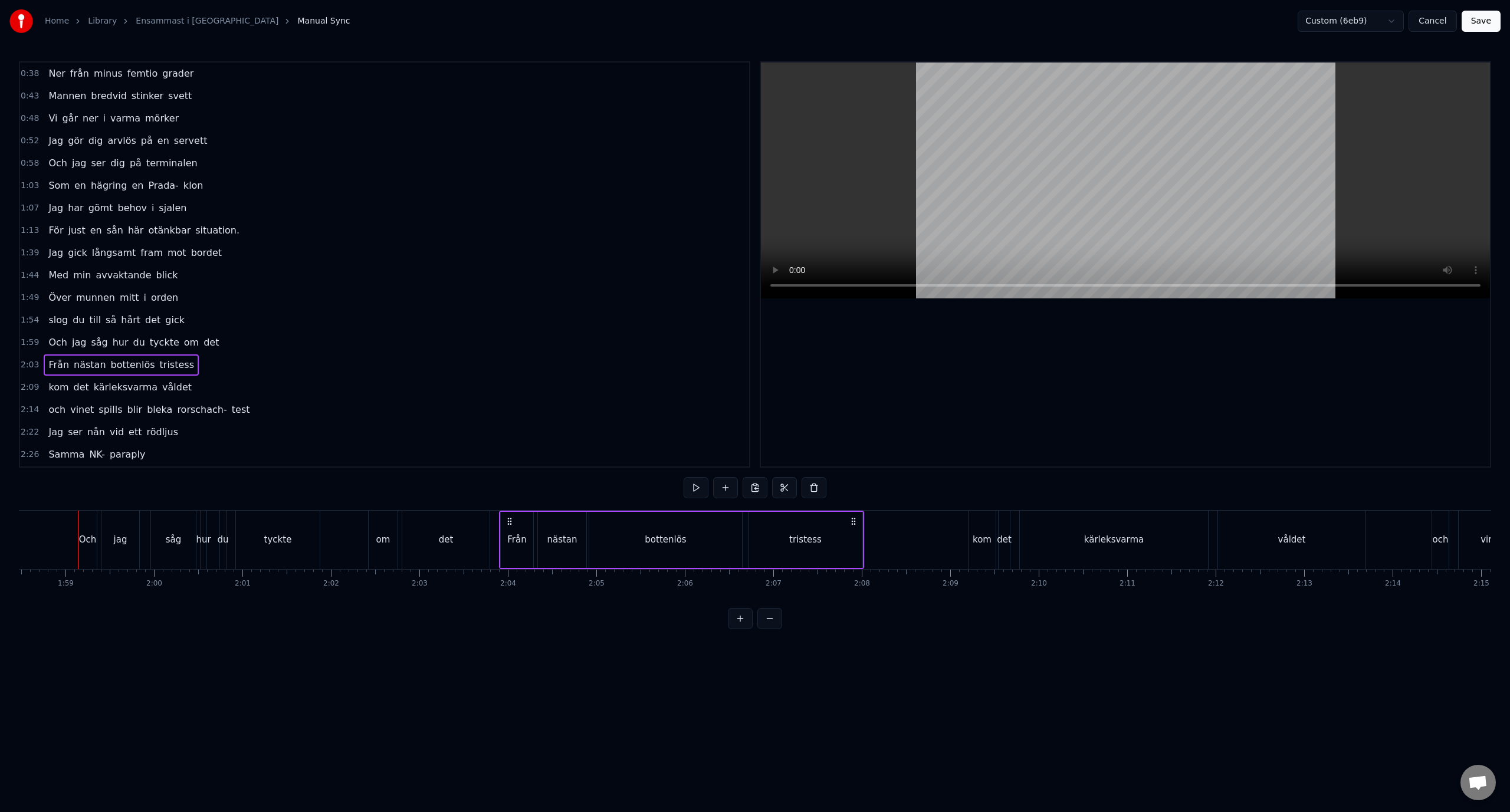
click at [261, 395] on div "2:09 kom det kärleksvarma våldet" at bounding box center [384, 387] width 729 height 22
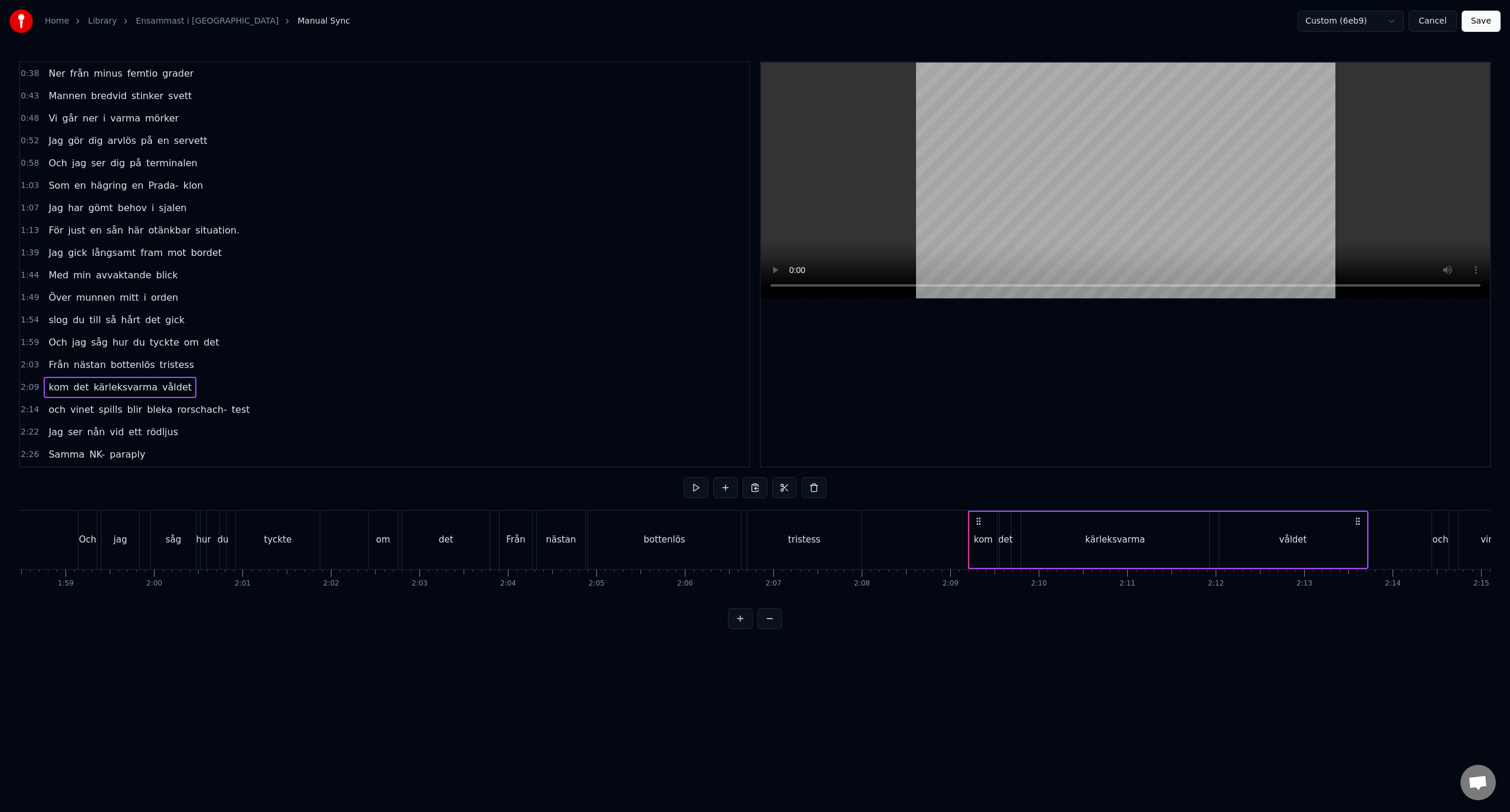
click at [262, 411] on div "2:14 och vinet spills blir bleka rorschach- test" at bounding box center [384, 410] width 729 height 22
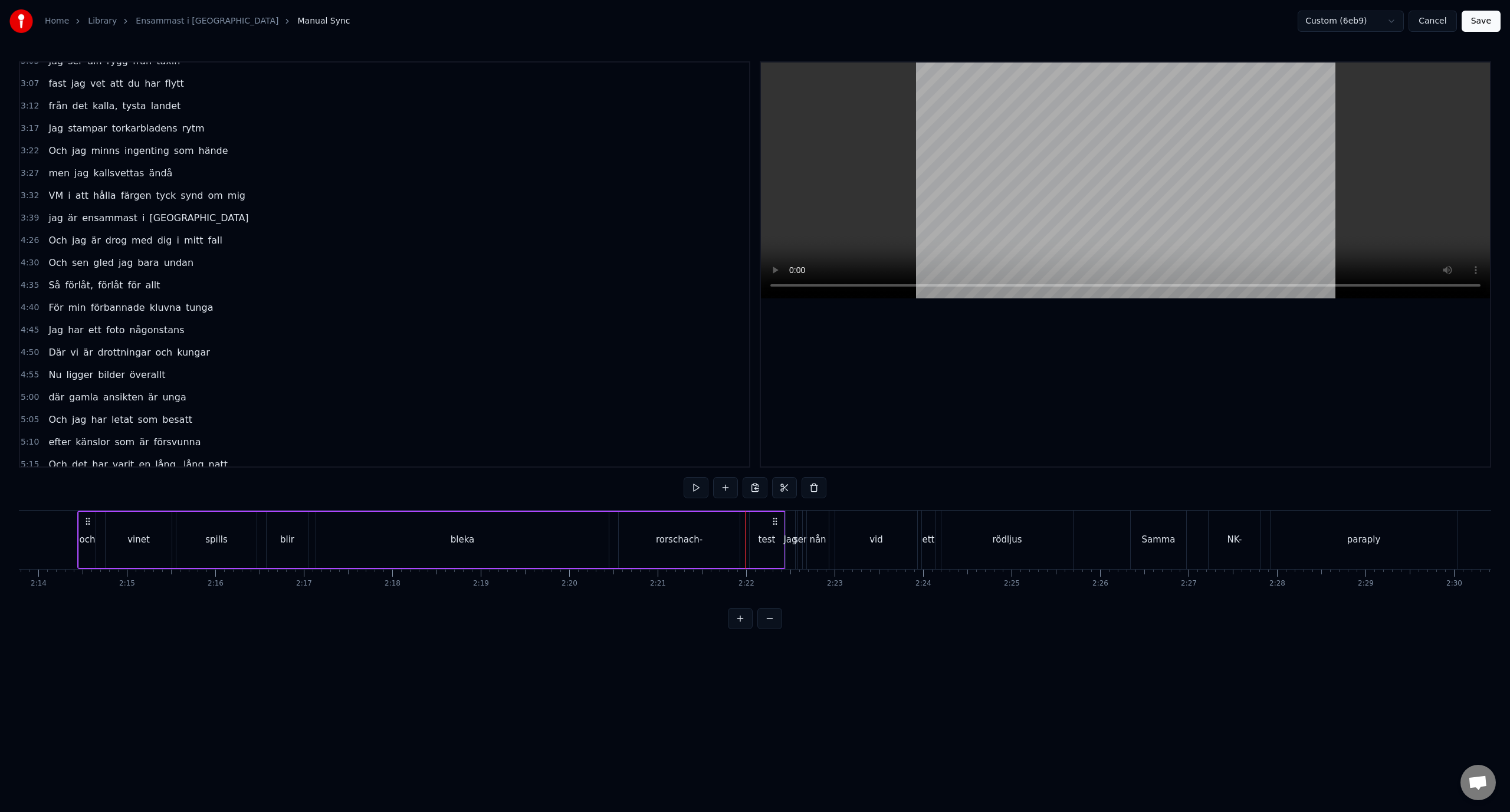
scroll to position [604, 0]
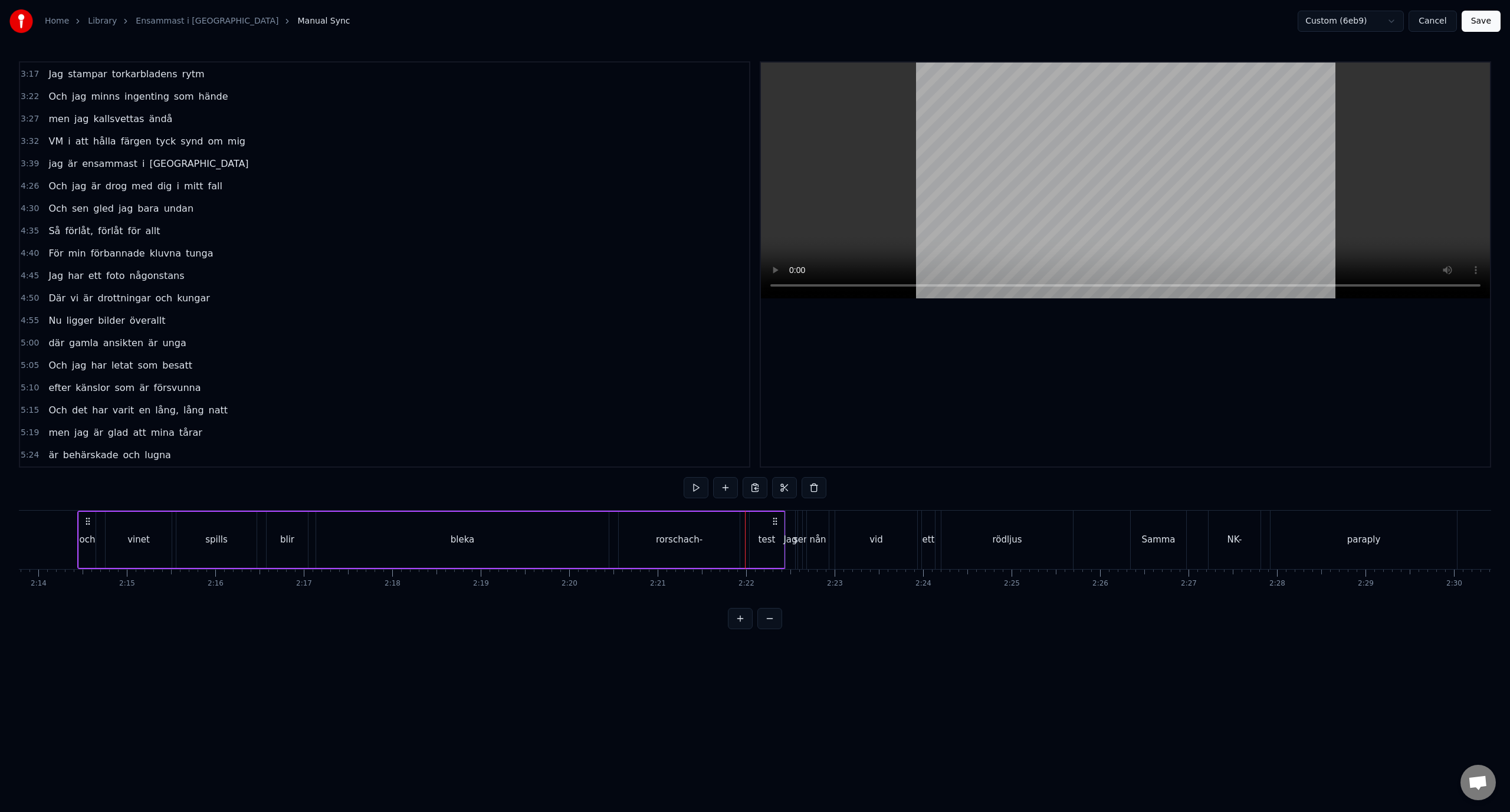
click at [760, 530] on div "test" at bounding box center [766, 539] width 34 height 56
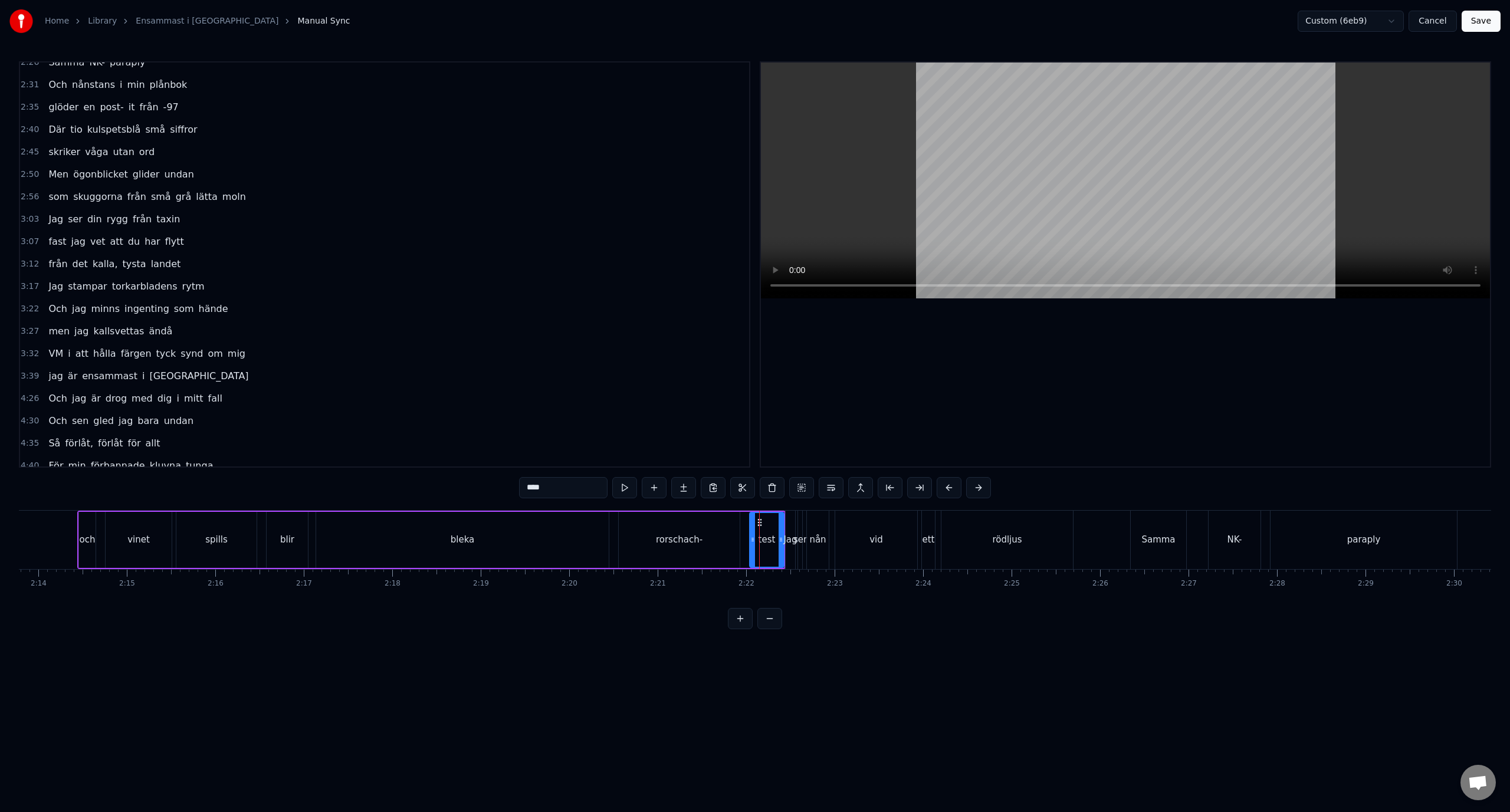
click at [722, 539] on div "rorschach-" at bounding box center [679, 539] width 121 height 56
type input "**********"
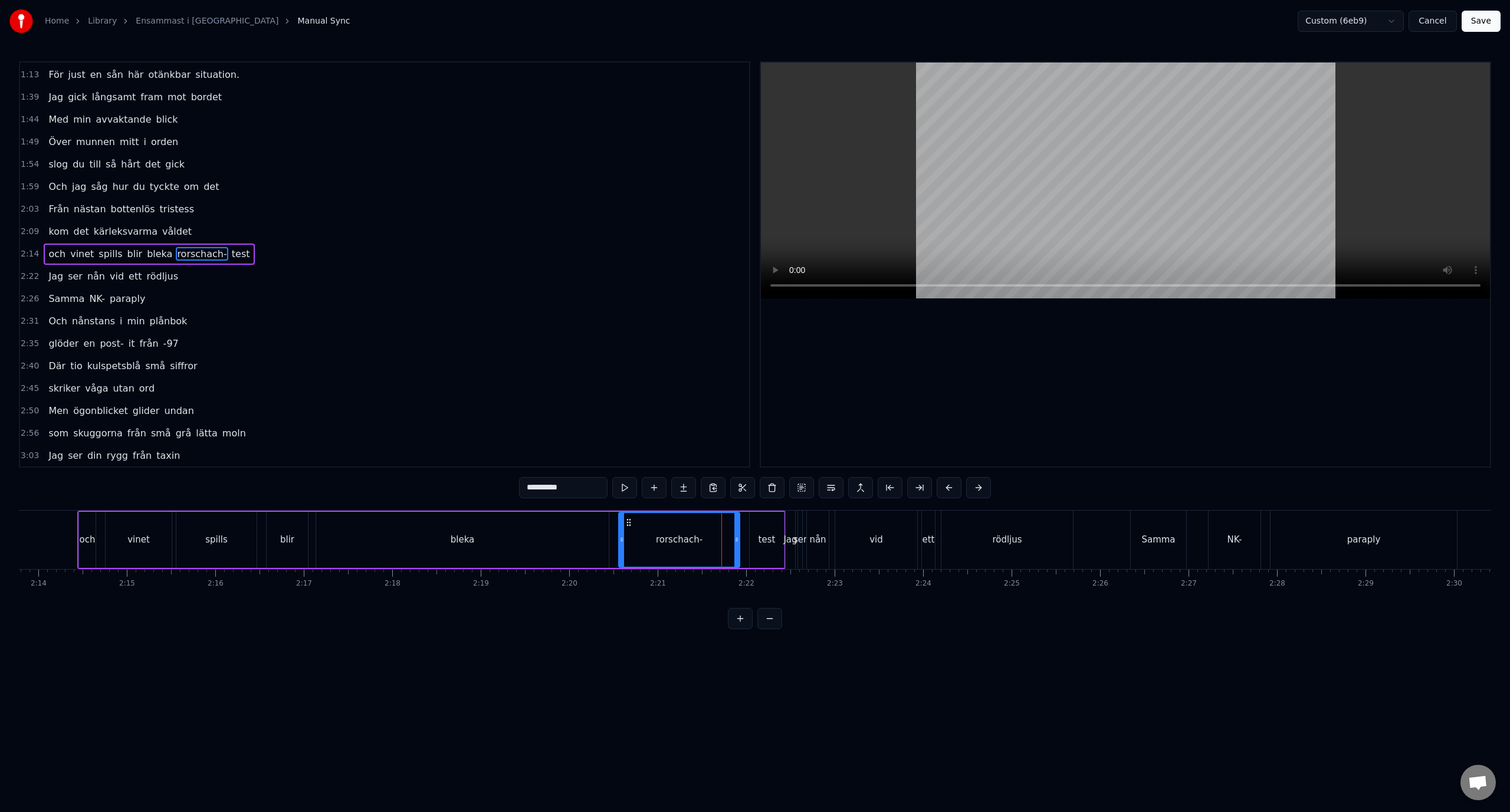
scroll to position [145, 0]
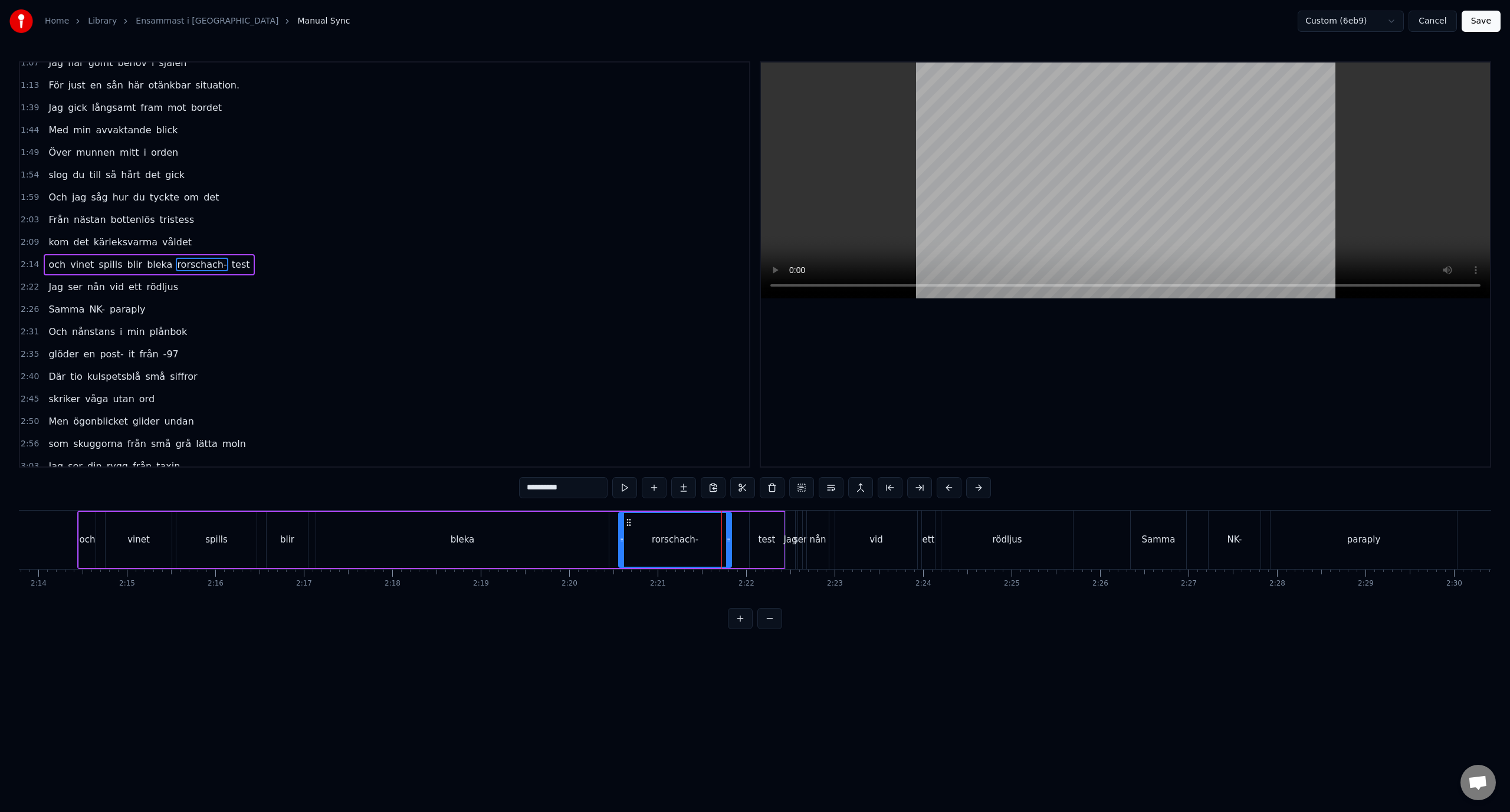
drag, startPoint x: 736, startPoint y: 538, endPoint x: 722, endPoint y: 539, distance: 14.0
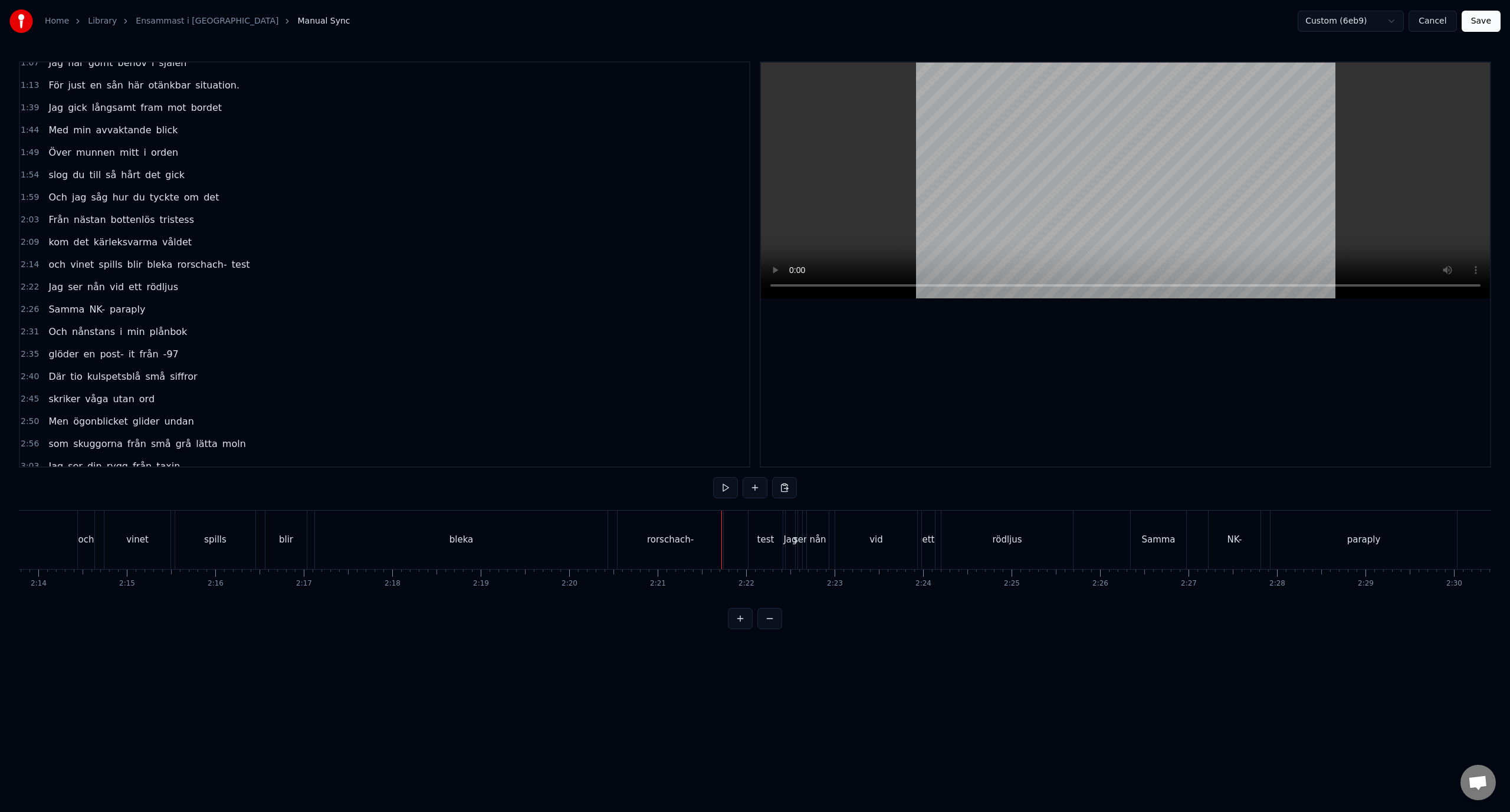
click at [744, 538] on div "och vinet spills blir bleka rorschach- test" at bounding box center [431, 540] width 708 height 59
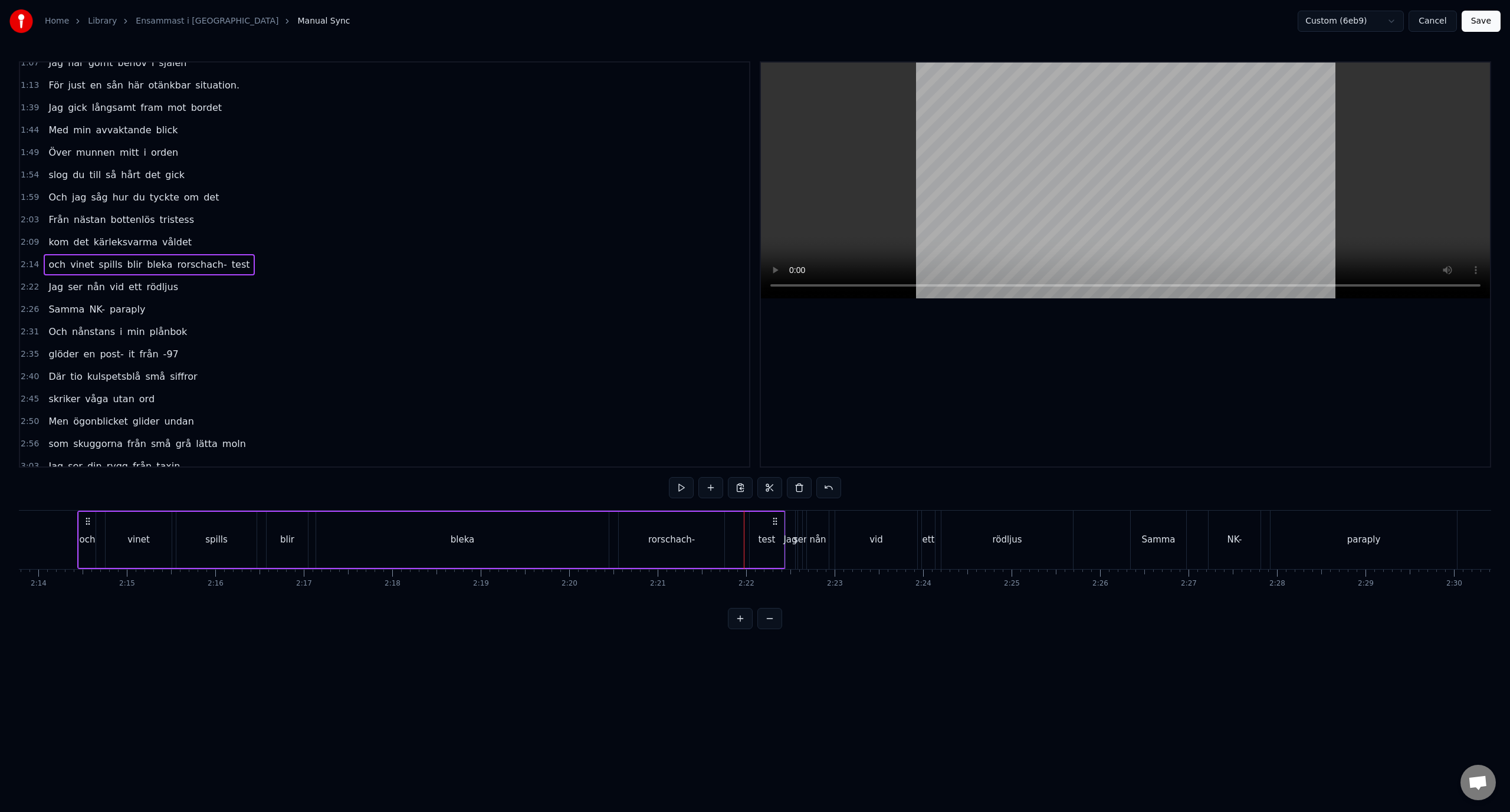
click at [761, 532] on div "test" at bounding box center [766, 539] width 34 height 56
drag, startPoint x: 759, startPoint y: 521, endPoint x: 733, endPoint y: 522, distance: 26.0
click at [733, 522] on icon at bounding box center [734, 522] width 9 height 9
click at [785, 532] on div "Jag" at bounding box center [790, 540] width 11 height 59
type input "***"
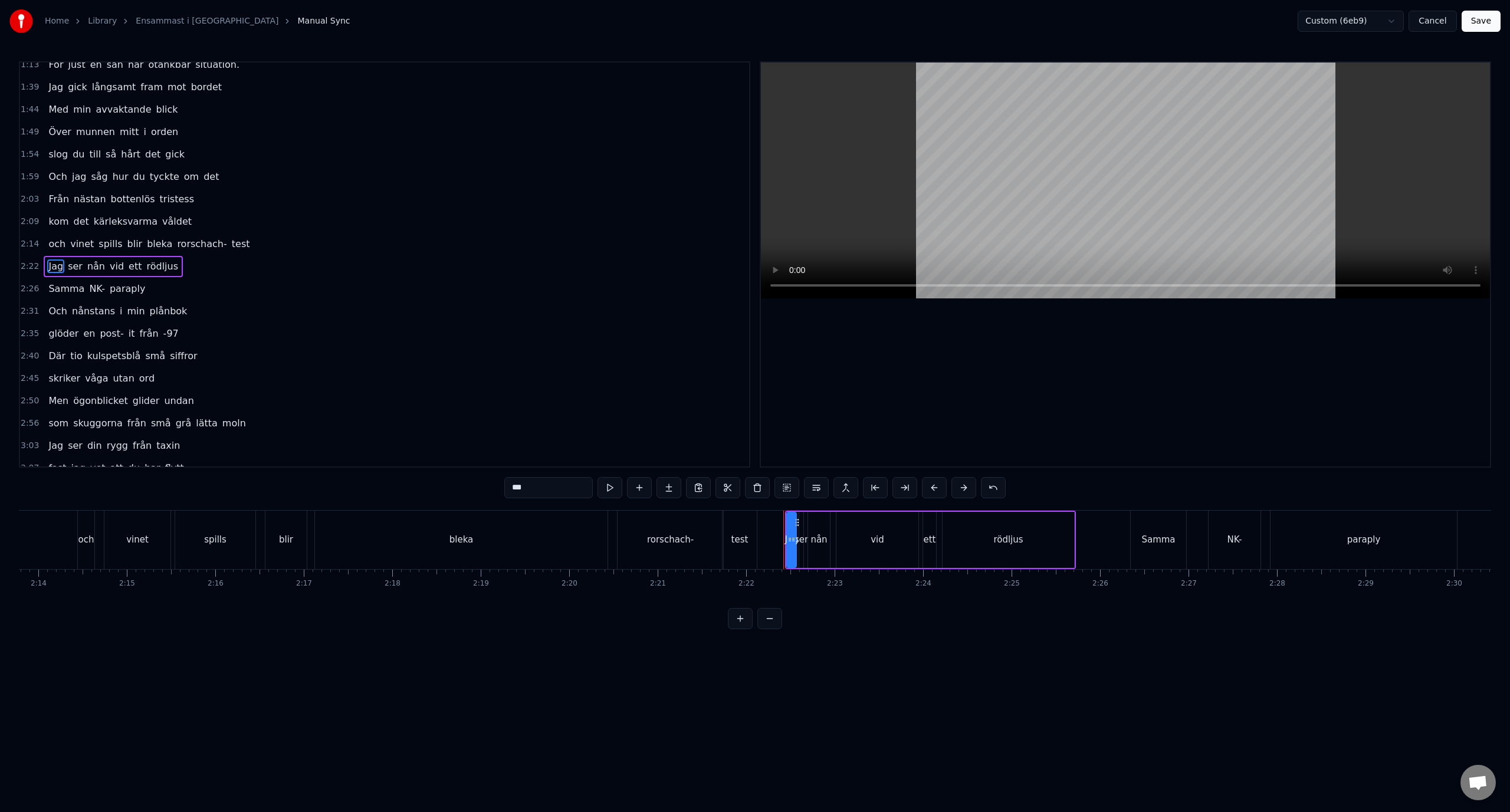
scroll to position [168, 0]
click at [793, 534] on div at bounding box center [792, 540] width 5 height 54
click at [736, 625] on button at bounding box center [740, 618] width 25 height 21
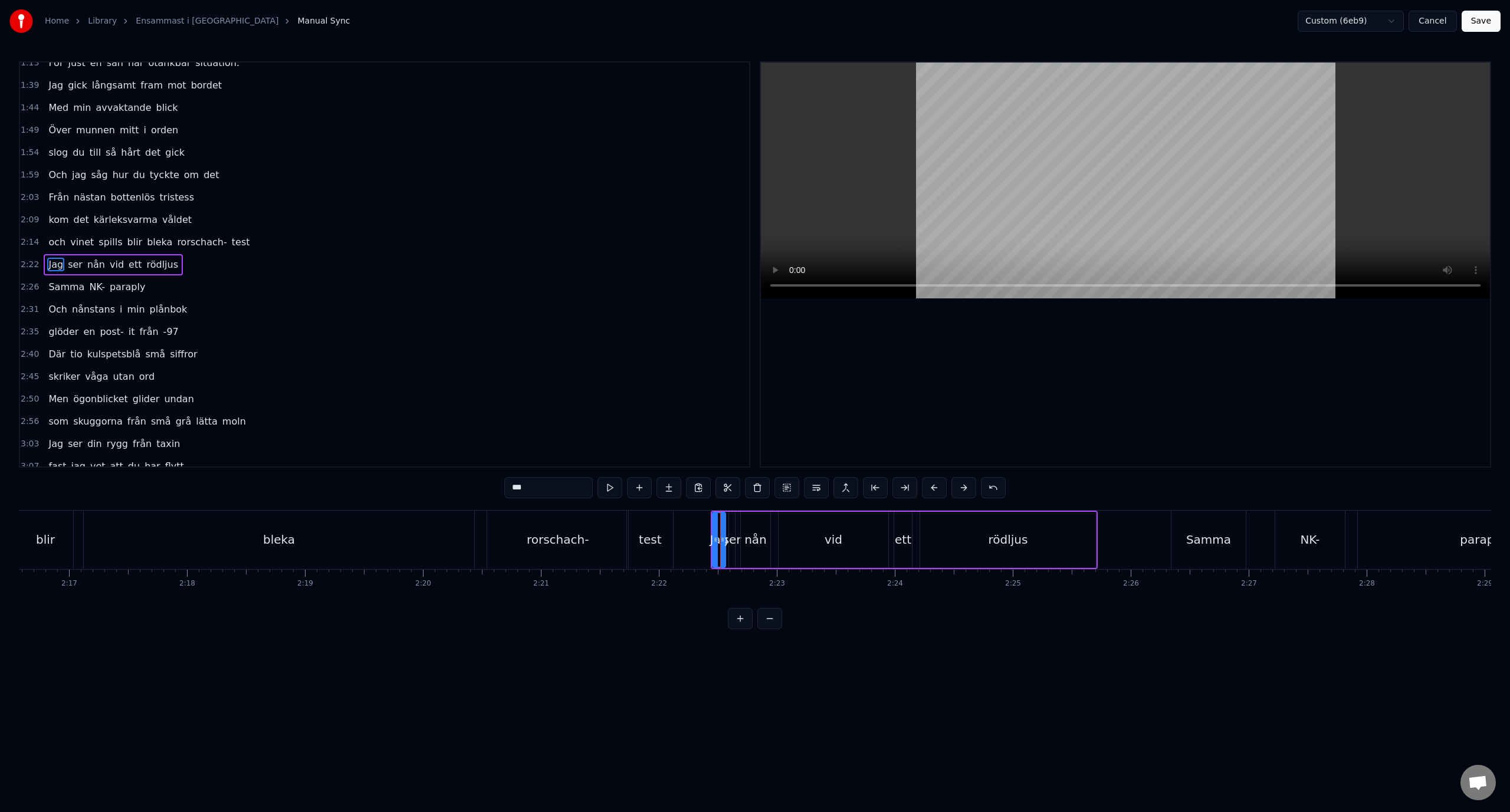
scroll to position [0, 15963]
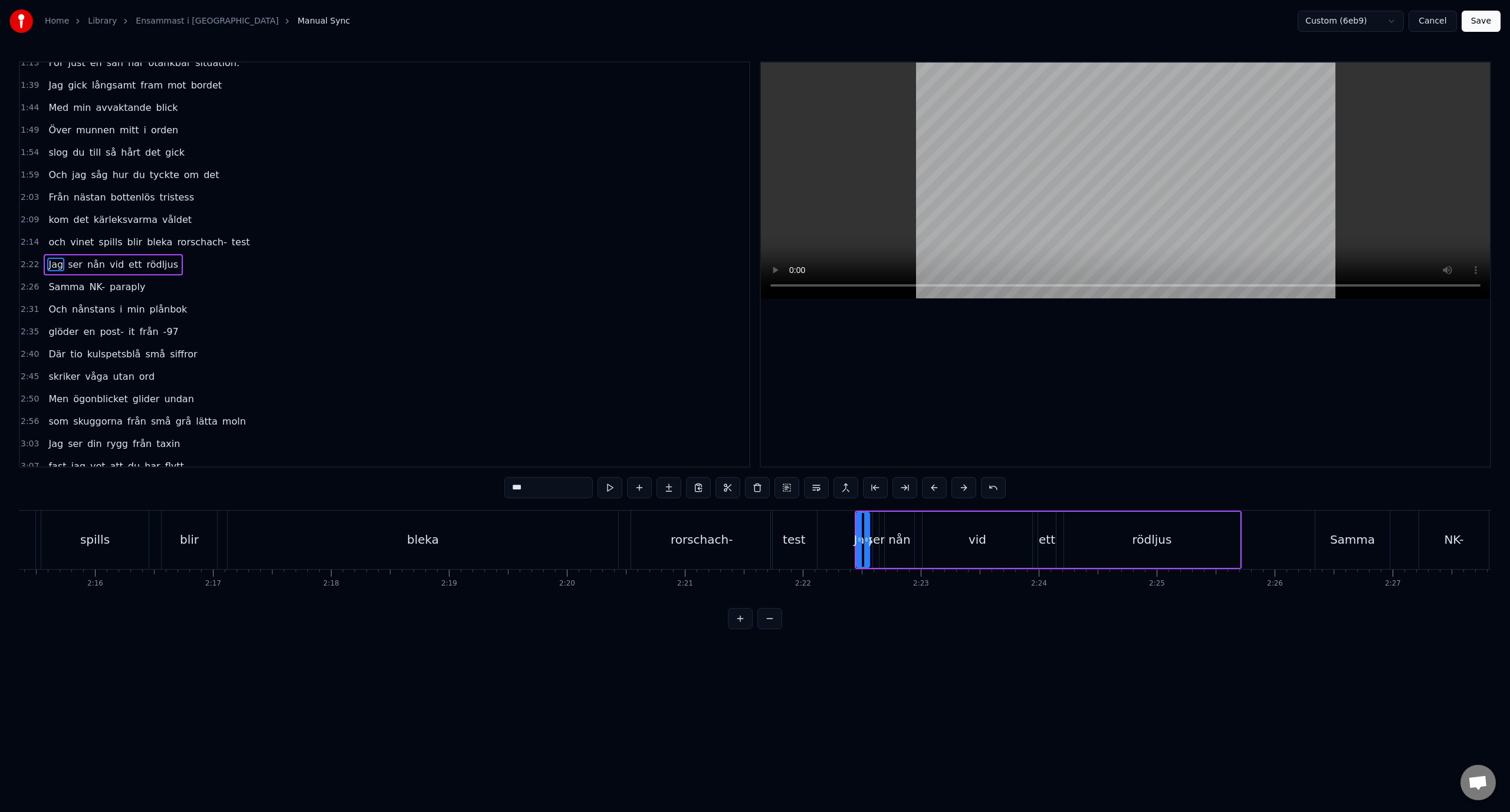
click at [457, 489] on div "0:38 Ner från minus femtio grader 0:43 Mannen bredvid stinker svett 0:48 Vi går…" at bounding box center [755, 345] width 1471 height 567
click at [240, 265] on div "2:22 Jag ser nån vid ett rödljus" at bounding box center [384, 265] width 729 height 22
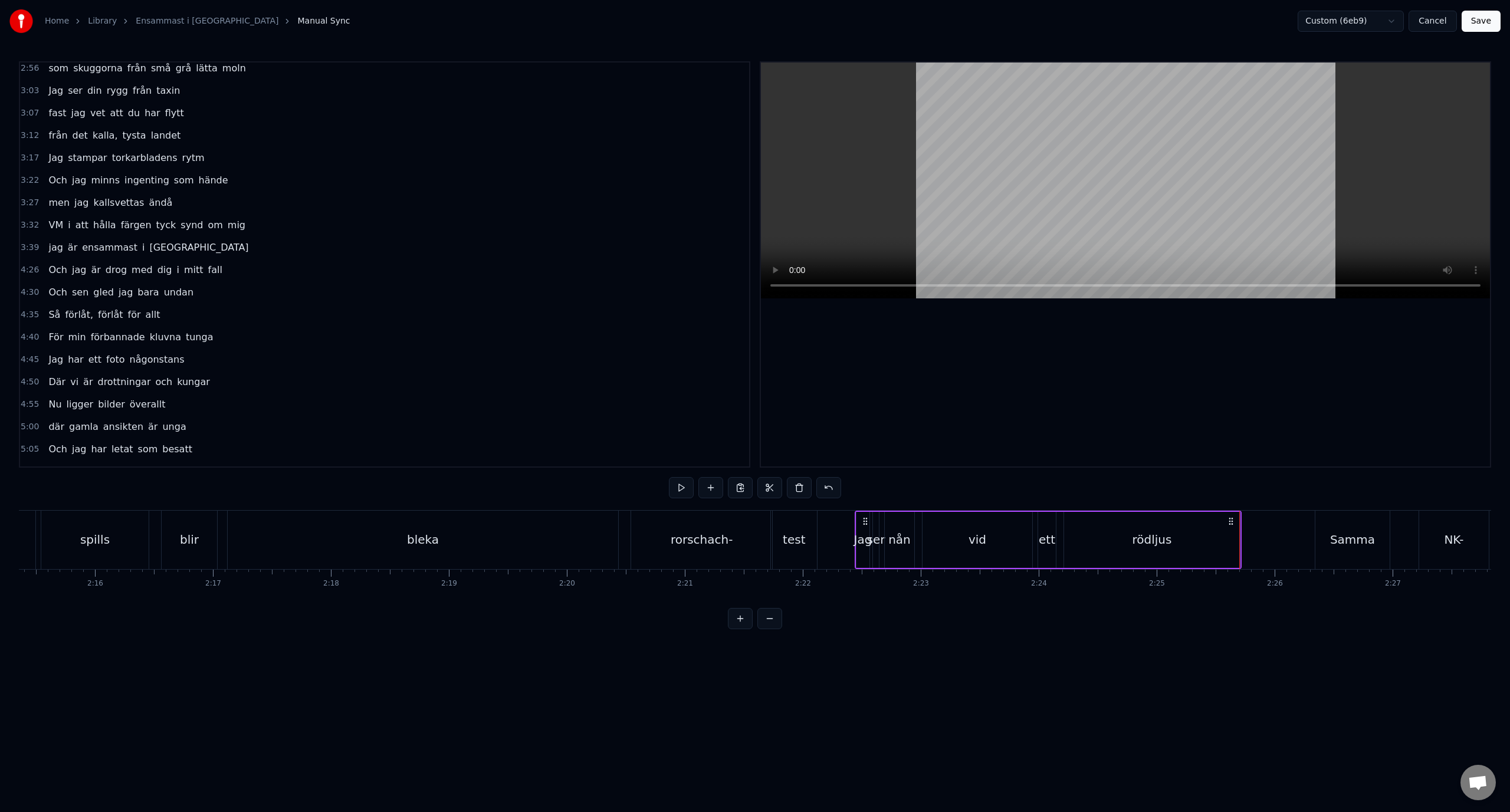
click at [1257, 505] on div "0:38 Ner från minus femtio grader 0:43 Mannen bredvid stinker svett 0:48 Vi går…" at bounding box center [755, 345] width 1471 height 567
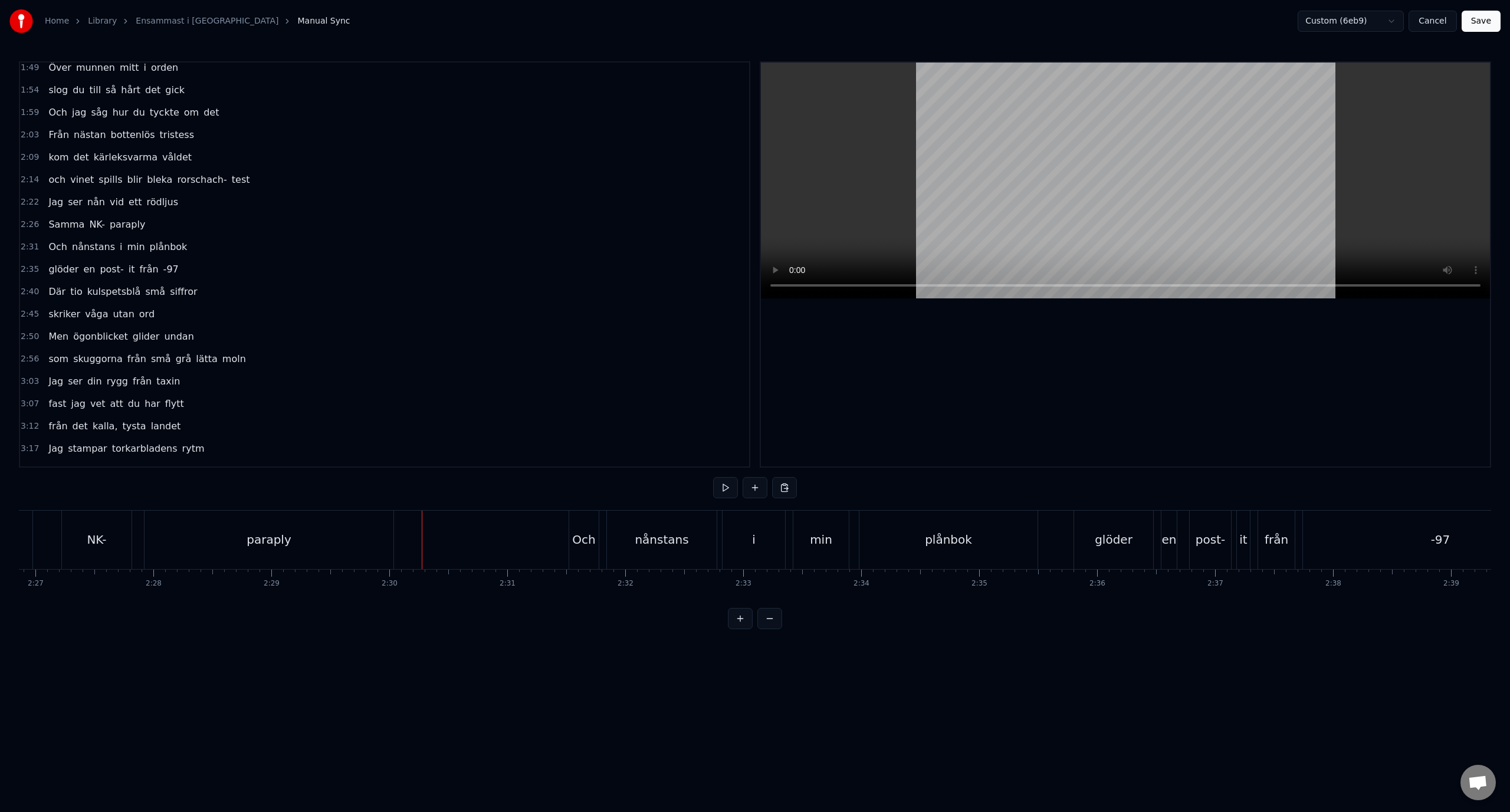
scroll to position [225, 0]
click at [283, 160] on div "2:09 kom det kärleksvarma våldet" at bounding box center [384, 161] width 729 height 22
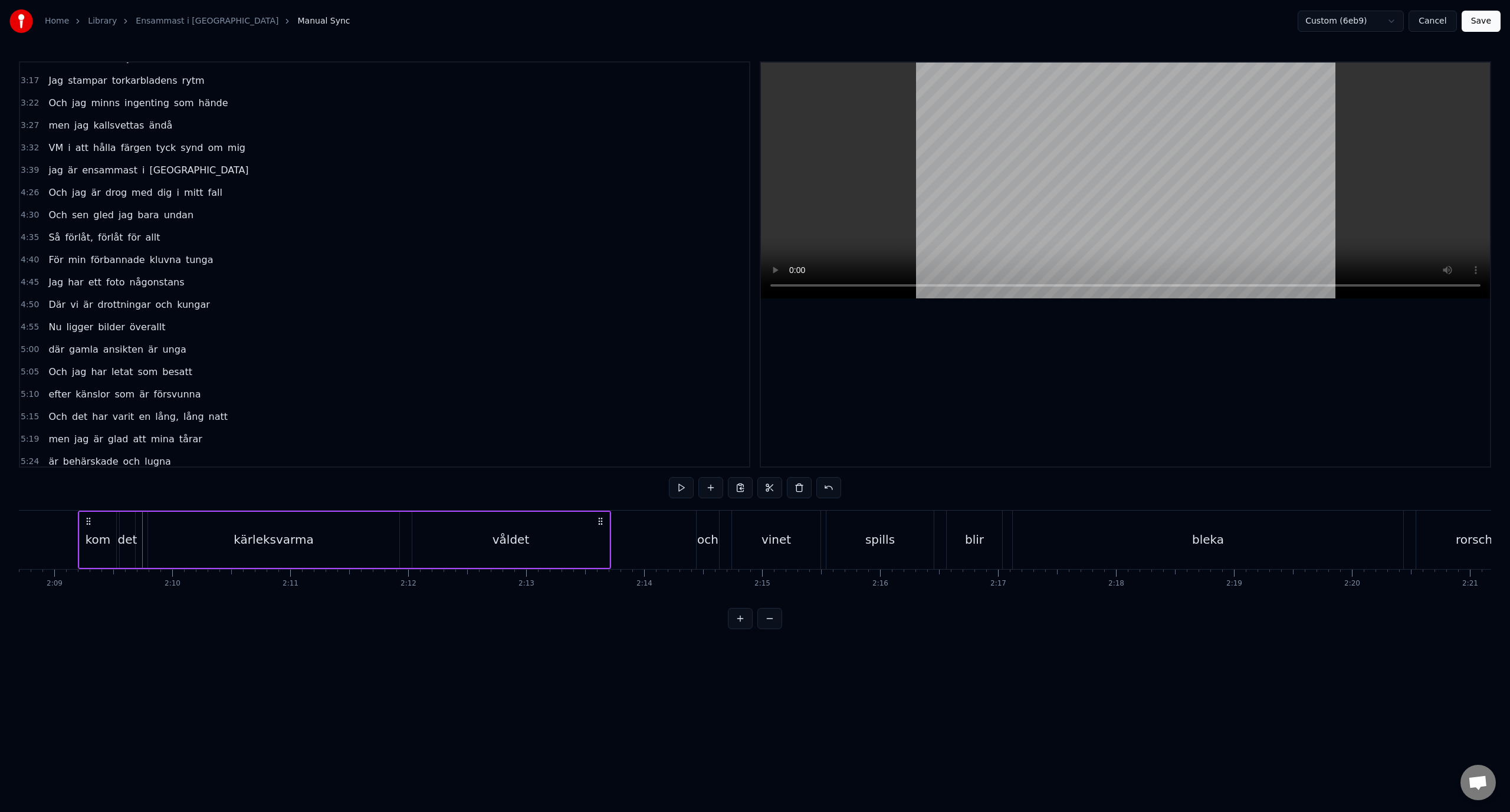
scroll to position [604, 0]
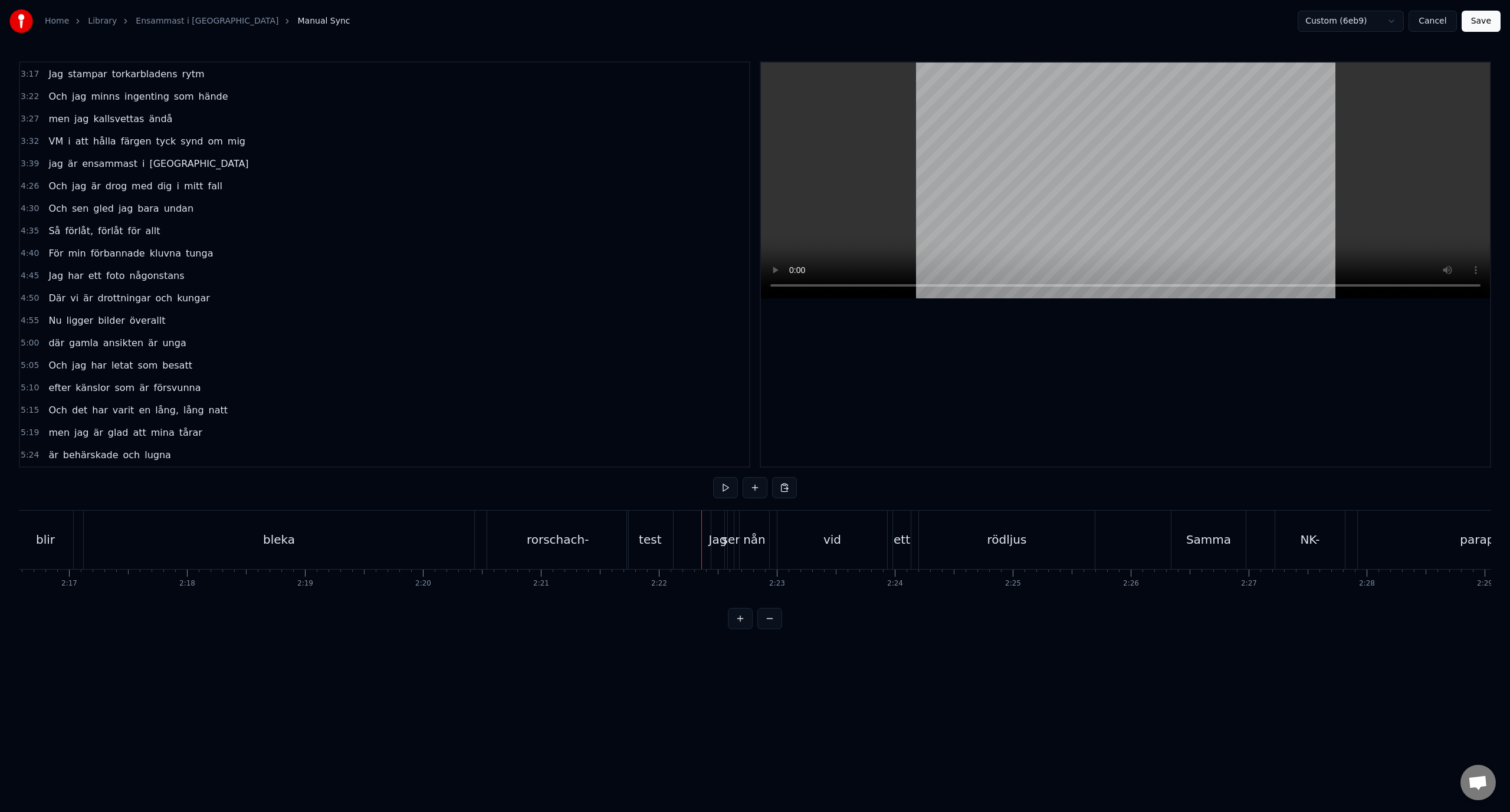
scroll to position [0, 16059]
click at [689, 528] on div "test" at bounding box center [698, 540] width 46 height 59
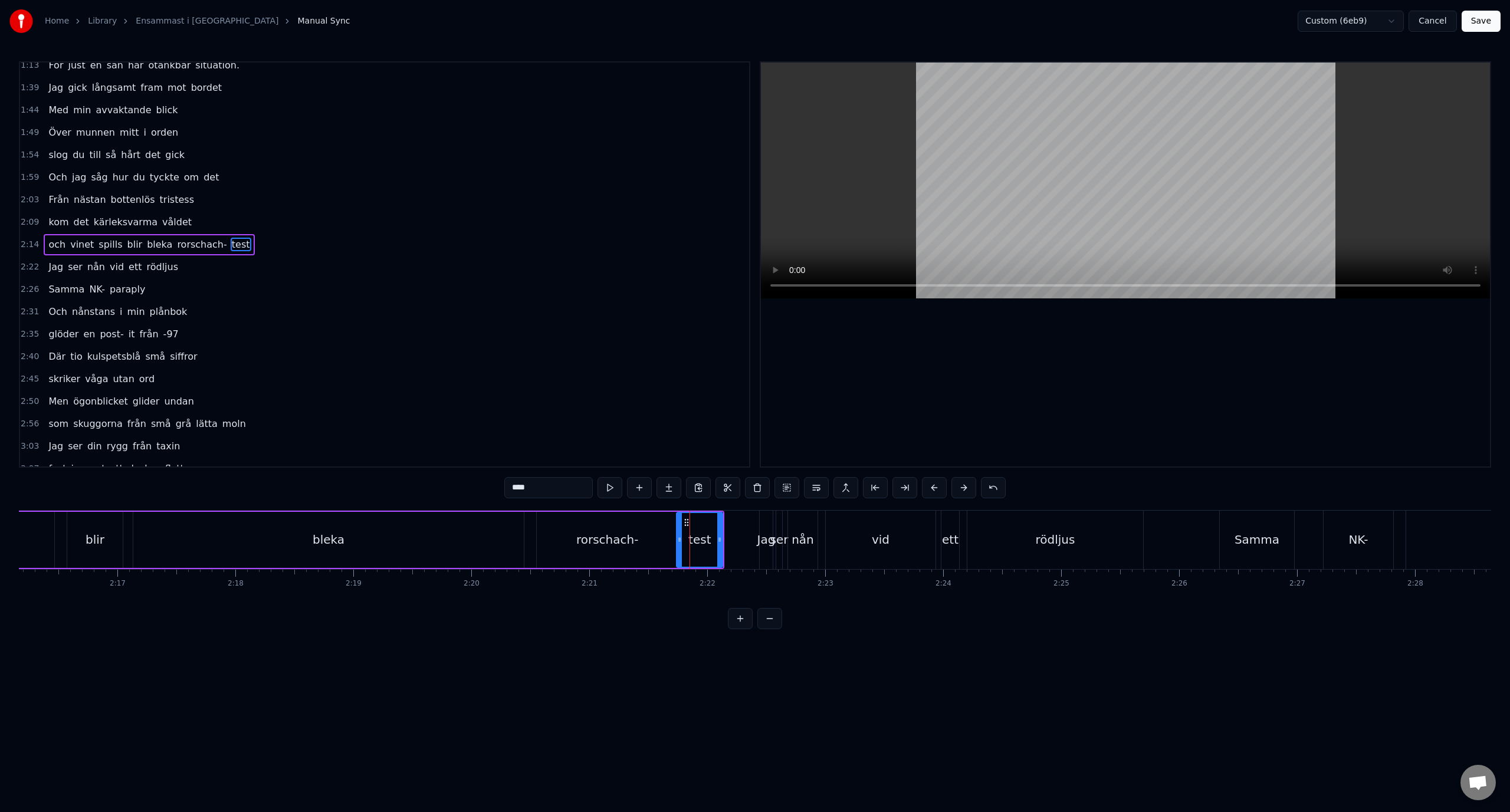
scroll to position [145, 0]
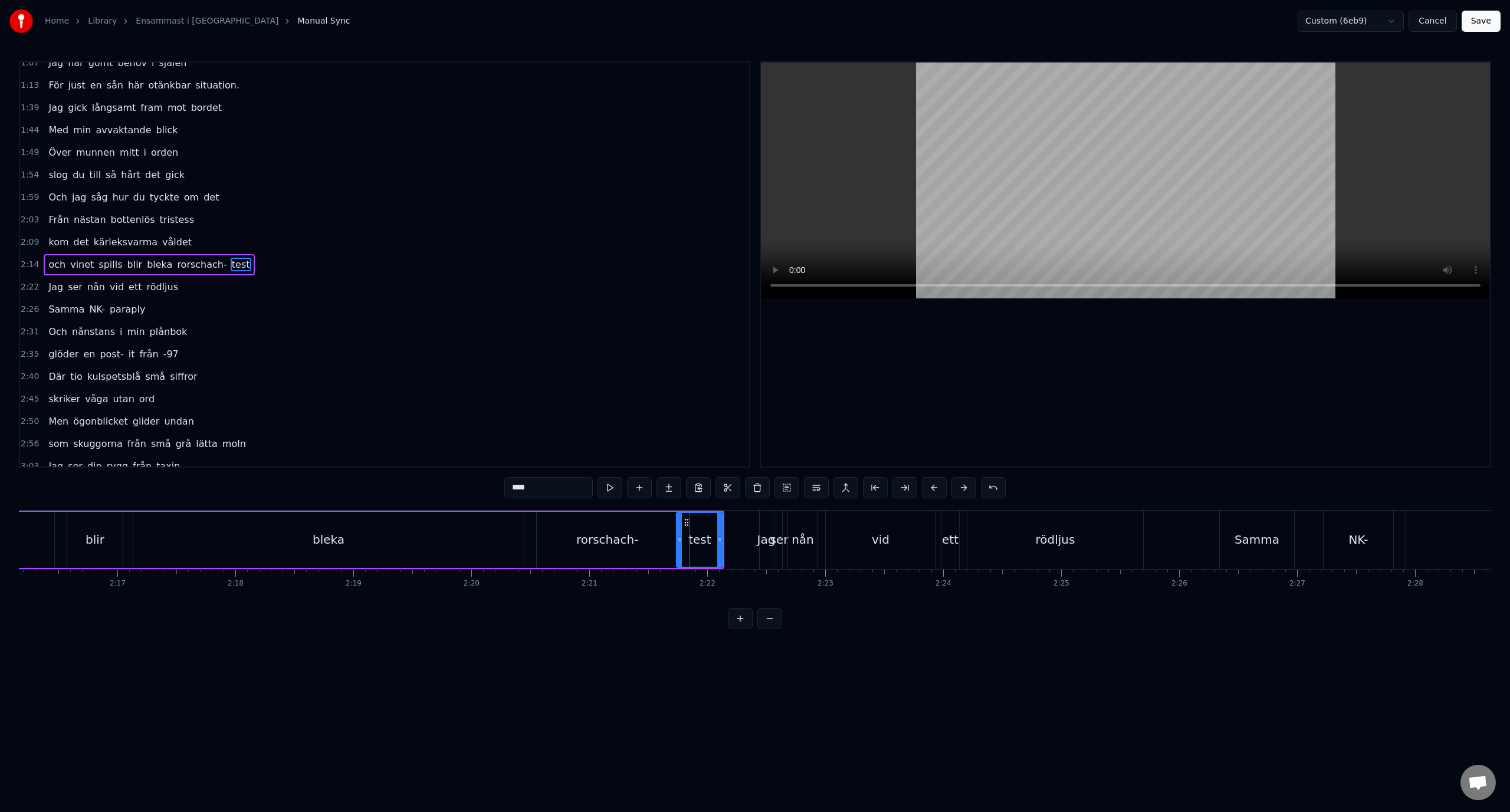
click at [648, 536] on div "rorschach-" at bounding box center [607, 539] width 141 height 56
drag, startPoint x: 674, startPoint y: 540, endPoint x: 645, endPoint y: 543, distance: 29.2
click at [645, 543] on icon at bounding box center [647, 539] width 5 height 9
click at [695, 544] on div "test" at bounding box center [700, 539] width 22 height 17
drag, startPoint x: 680, startPoint y: 543, endPoint x: 650, endPoint y: 543, distance: 30.0
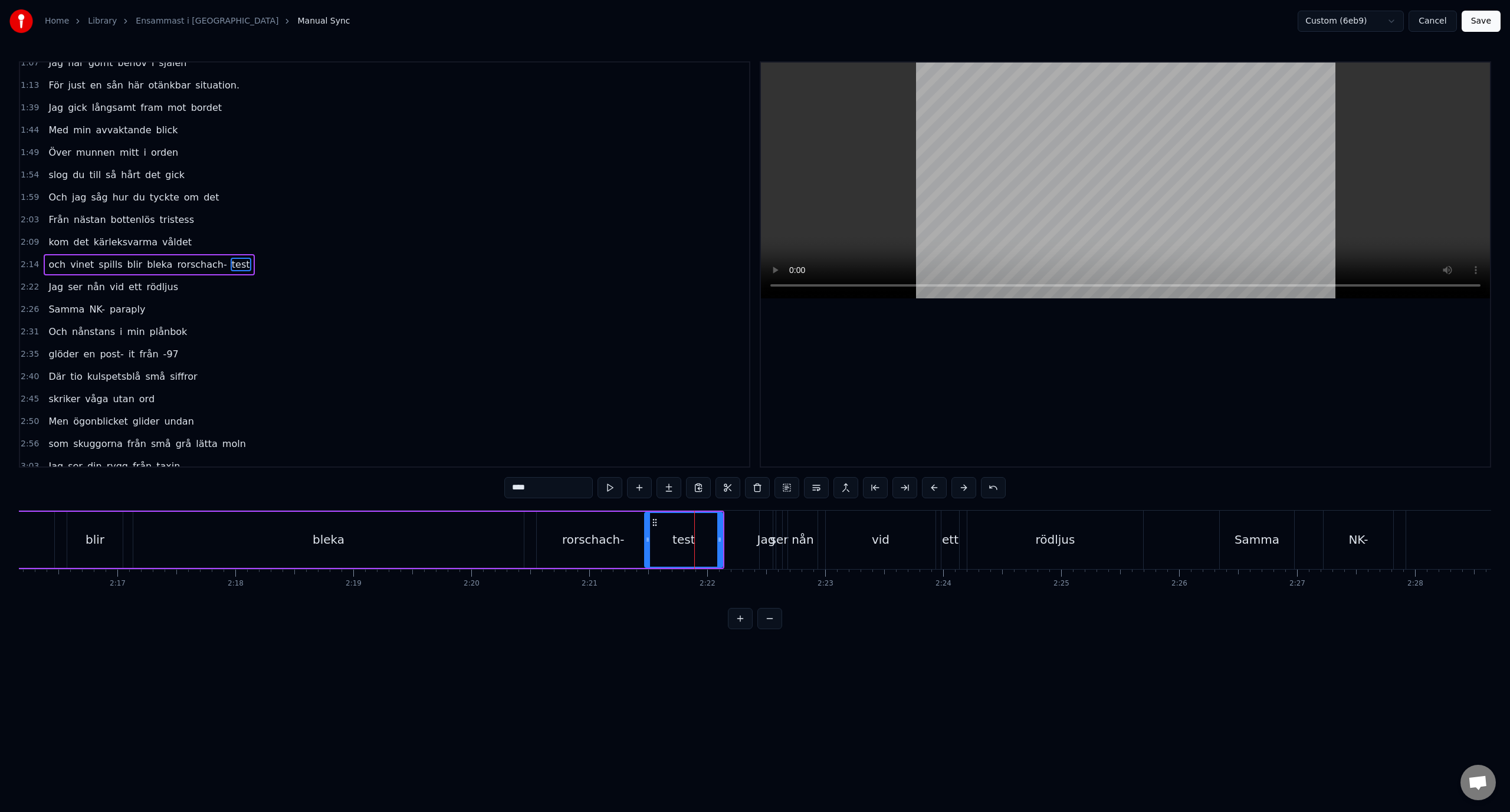
click at [650, 543] on icon at bounding box center [647, 539] width 5 height 9
drag, startPoint x: 720, startPoint y: 532, endPoint x: 699, endPoint y: 534, distance: 21.1
click at [699, 534] on div at bounding box center [698, 540] width 5 height 54
click at [495, 534] on div "bleka" at bounding box center [328, 539] width 391 height 56
type input "*****"
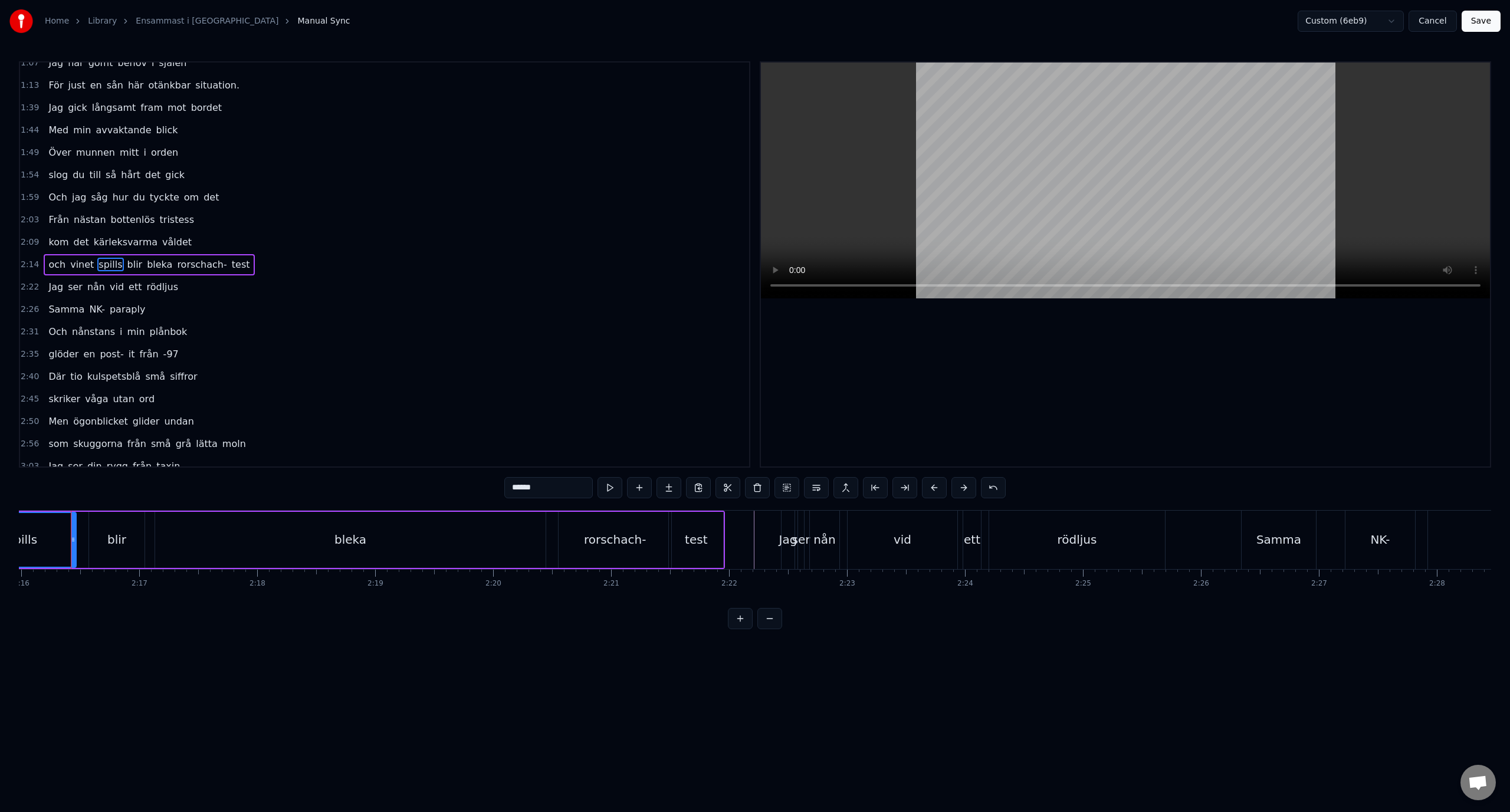
scroll to position [0, 16030]
click at [579, 592] on div "Ner från minus femtio grader Mannen bredvid stinker svett Vi går ner i varma mö…" at bounding box center [755, 554] width 1471 height 88
click at [333, 264] on div "2:14 och vinet spills blir bleka rorschach- test" at bounding box center [384, 265] width 729 height 22
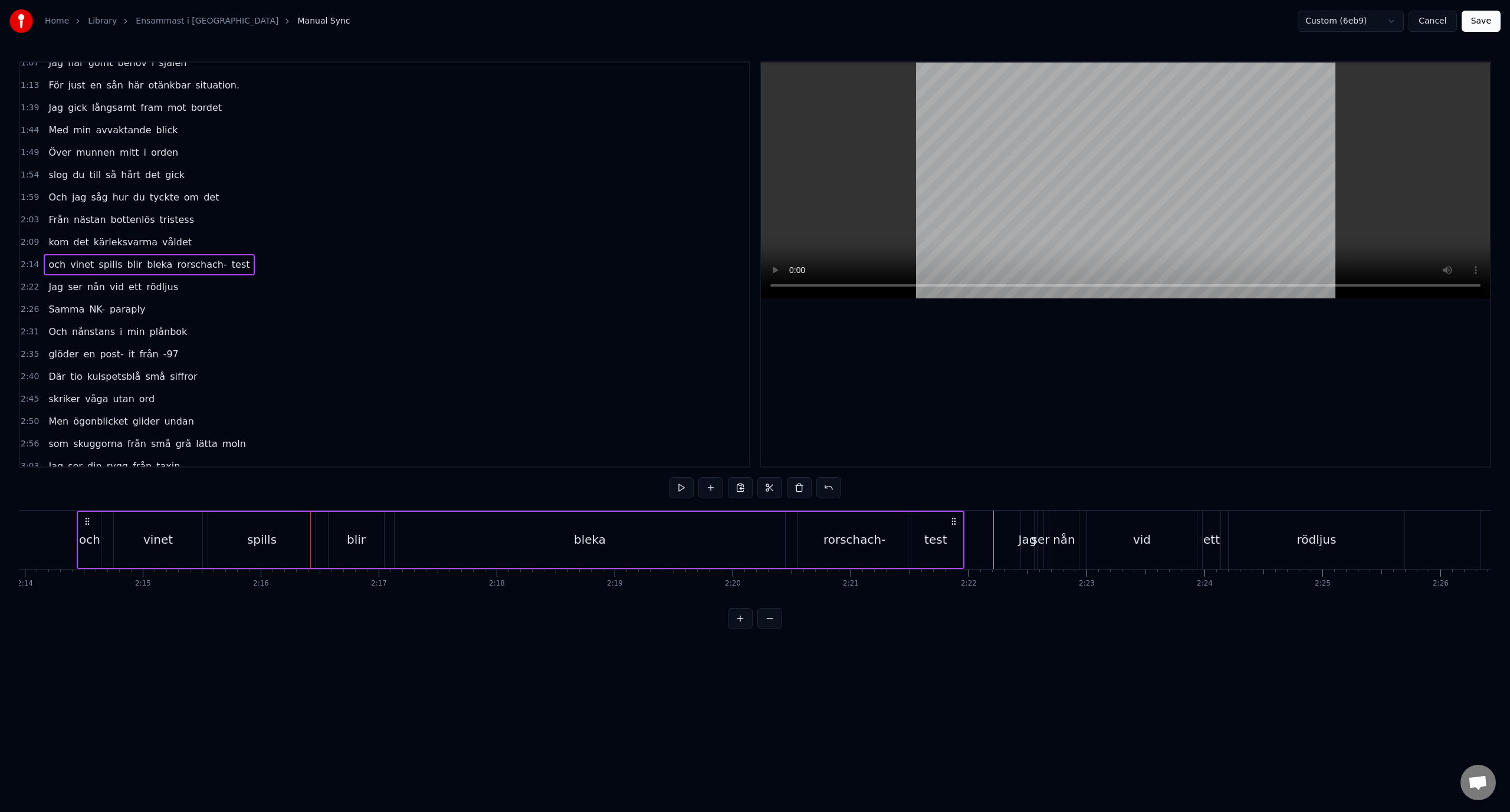
scroll to position [0, 15796]
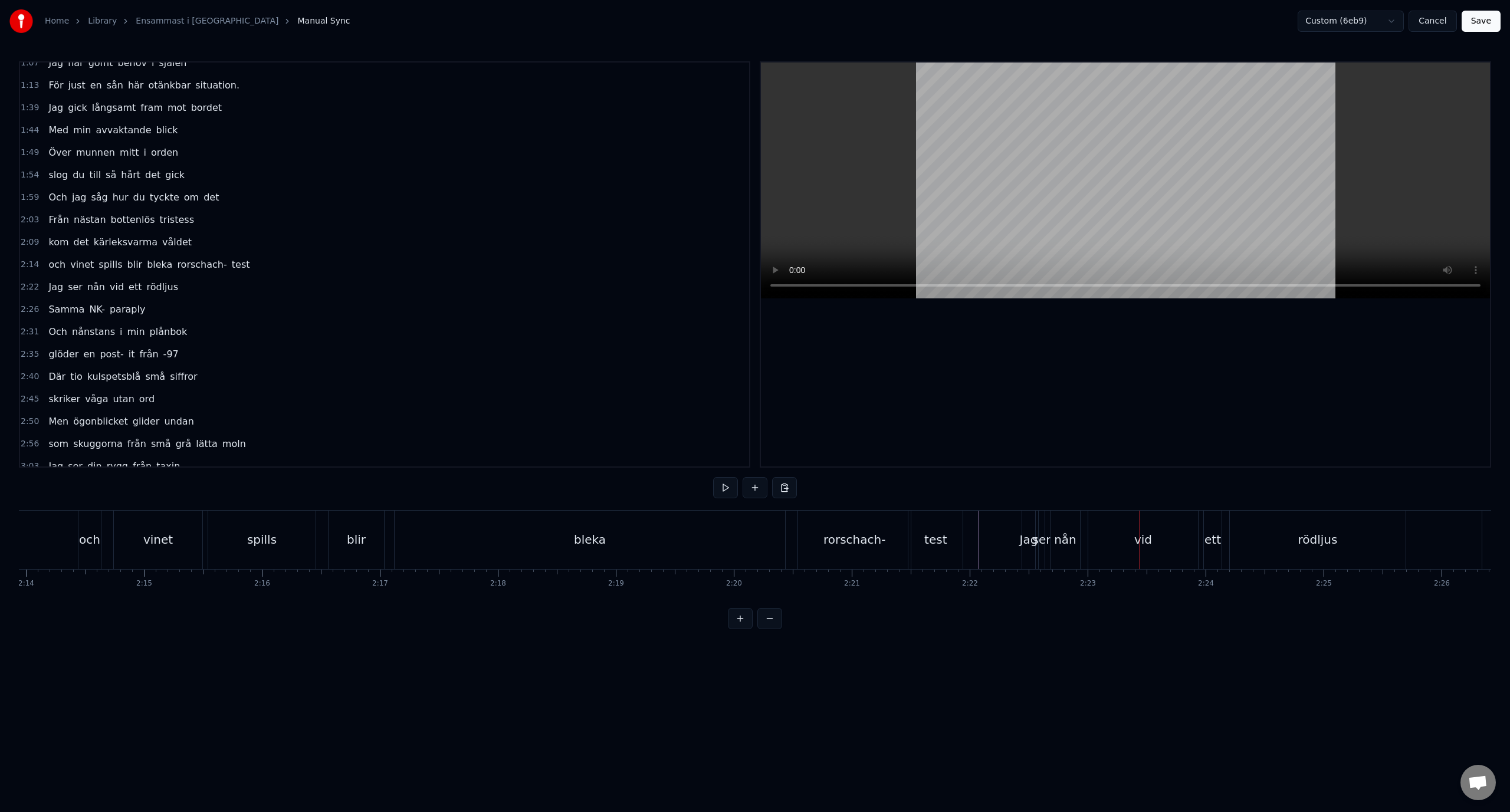
click at [1022, 543] on div "Jag" at bounding box center [1029, 539] width 18 height 17
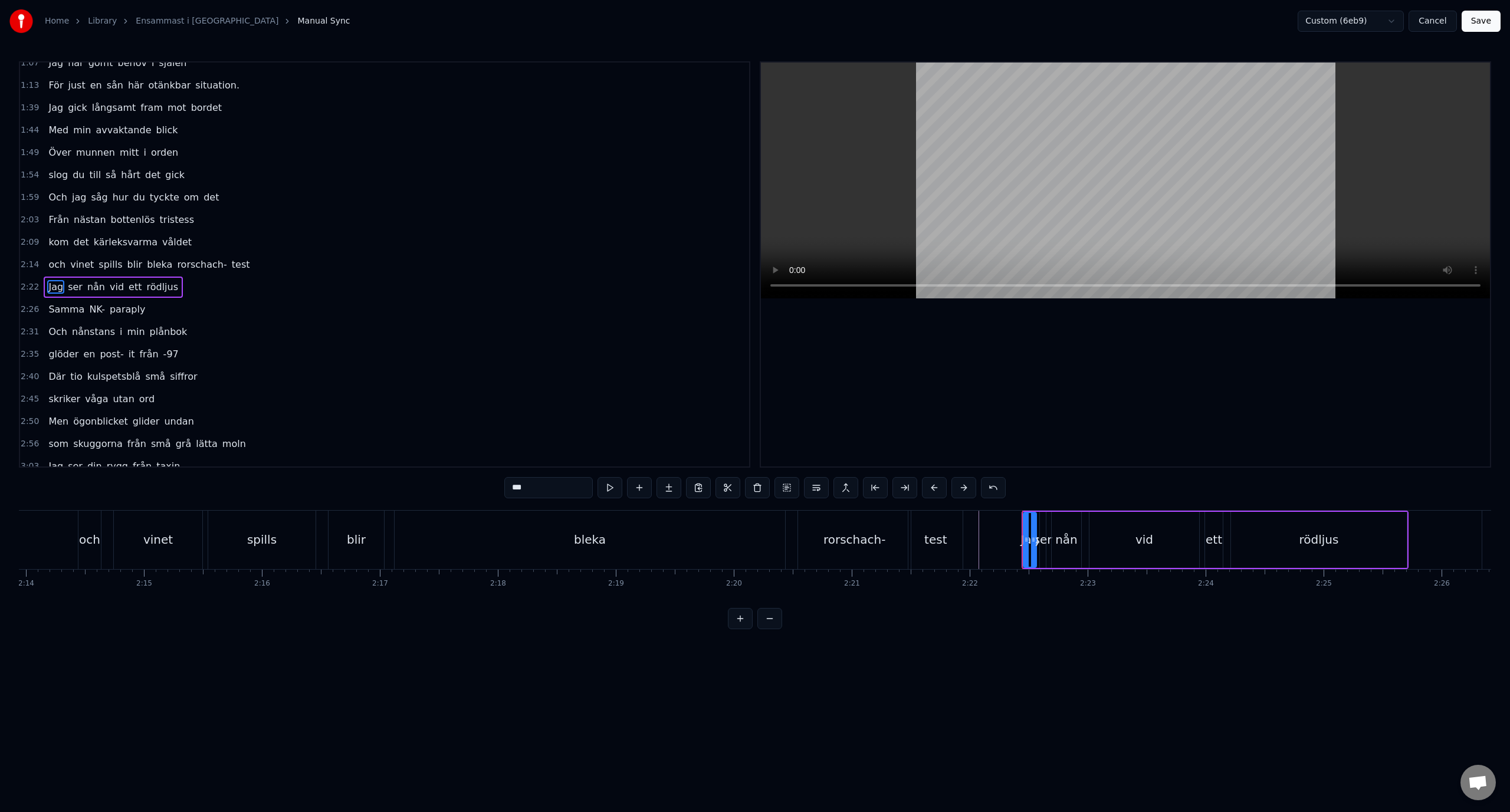
scroll to position [168, 0]
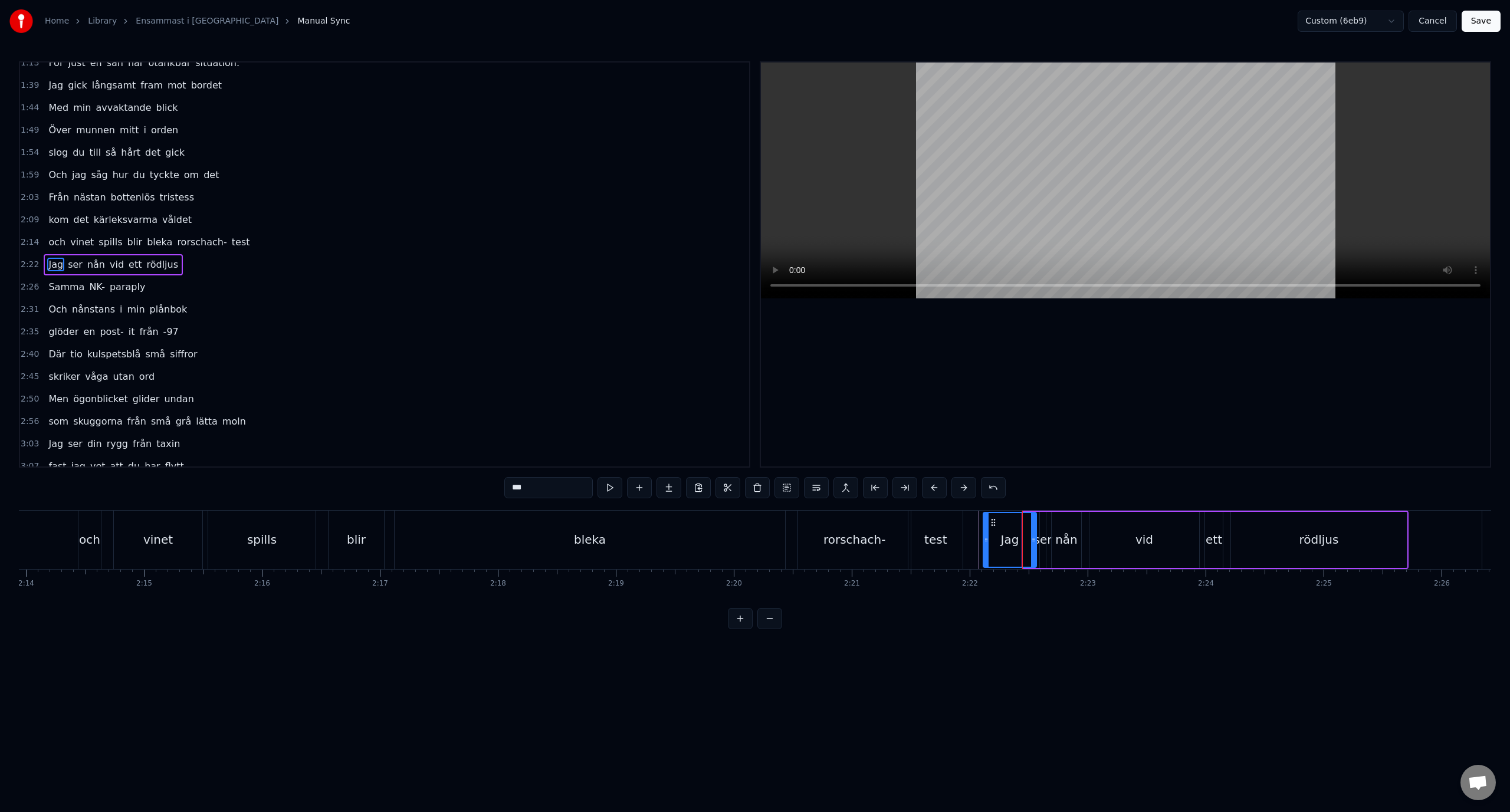
drag, startPoint x: 1025, startPoint y: 535, endPoint x: 986, endPoint y: 532, distance: 39.1
click at [986, 532] on div at bounding box center [986, 540] width 5 height 54
click at [956, 589] on div "Ner från minus femtio grader Mannen bredvid stinker svett Vi går ner i varma mö…" at bounding box center [755, 554] width 1471 height 88
click at [784, 568] on div "bleka" at bounding box center [590, 540] width 391 height 59
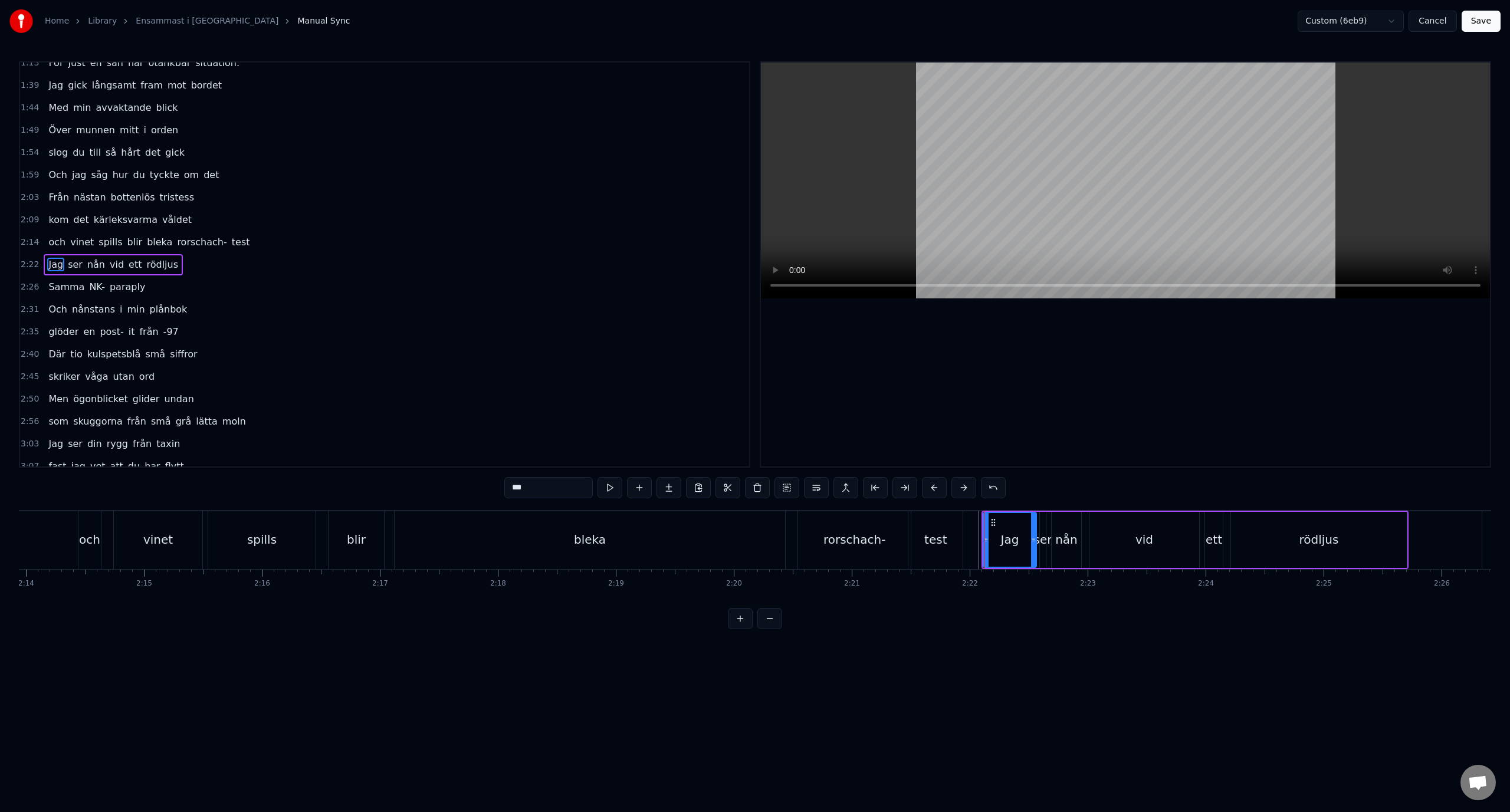
type input "*****"
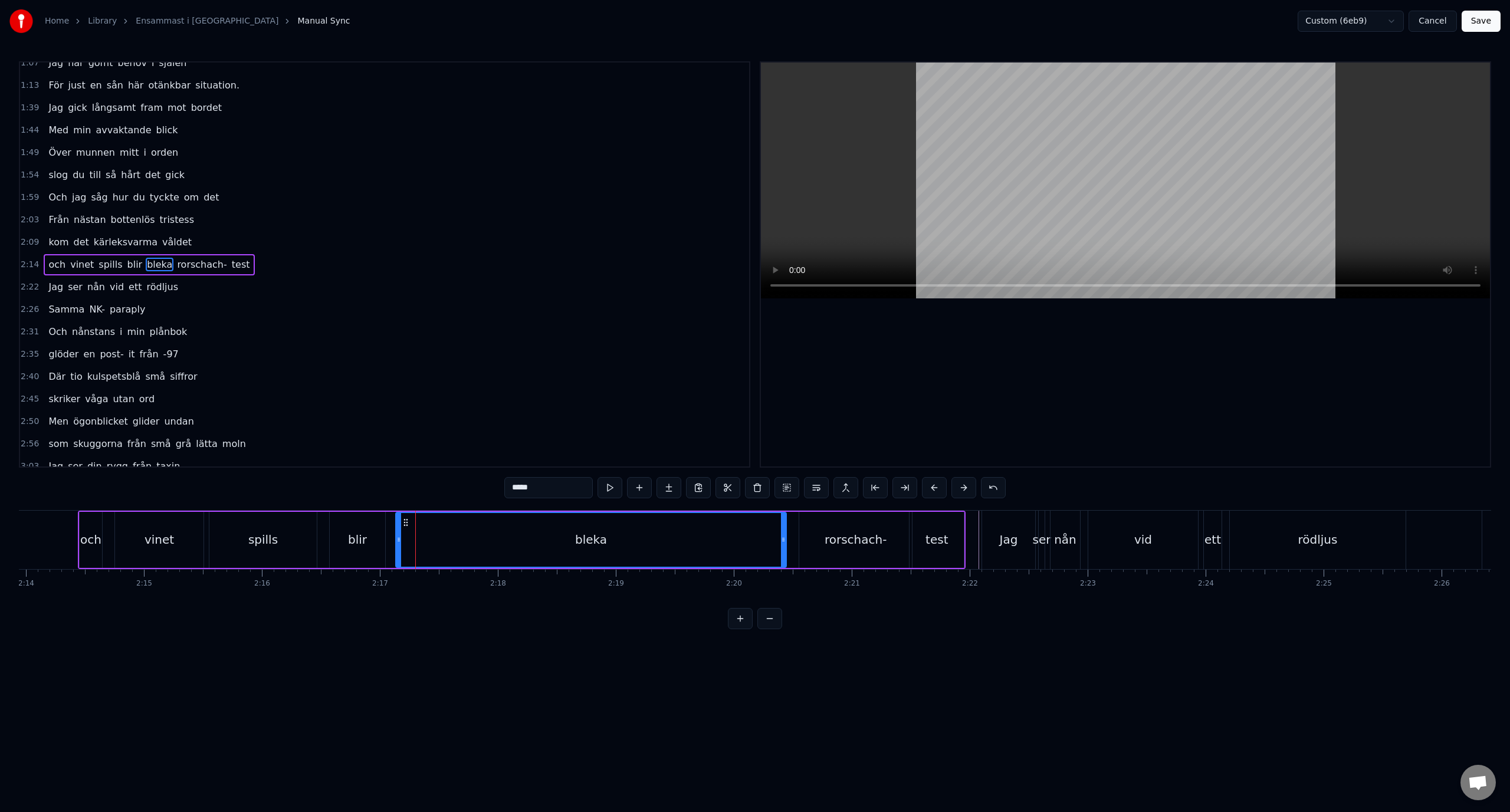
click at [281, 260] on div "2:14 och vinet spills blir bleka rorschach- test" at bounding box center [384, 265] width 729 height 22
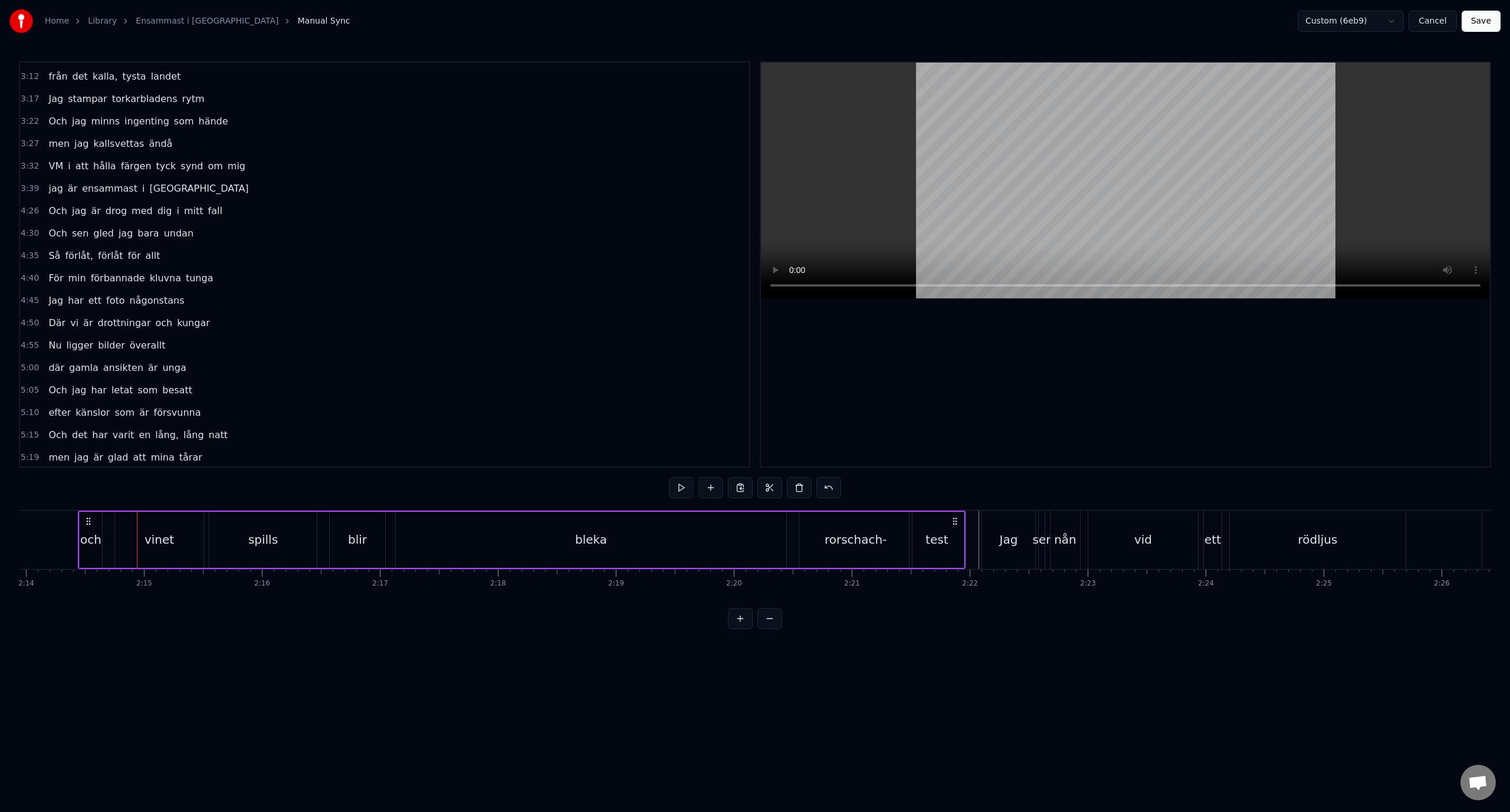
scroll to position [604, 0]
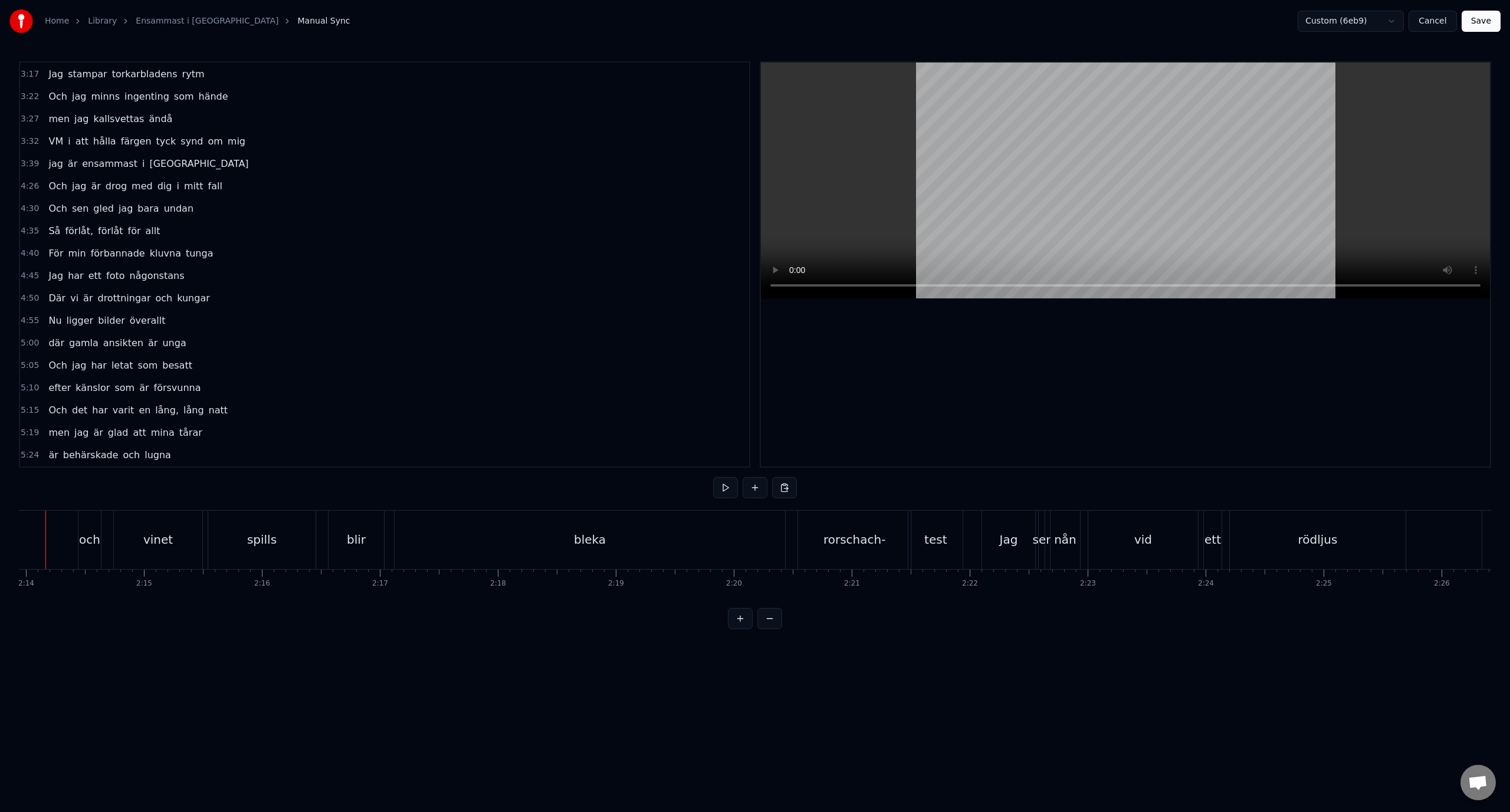
scroll to position [0, 15764]
click at [824, 565] on div "och vinet spills blir bleka rorschach- test" at bounding box center [554, 540] width 887 height 59
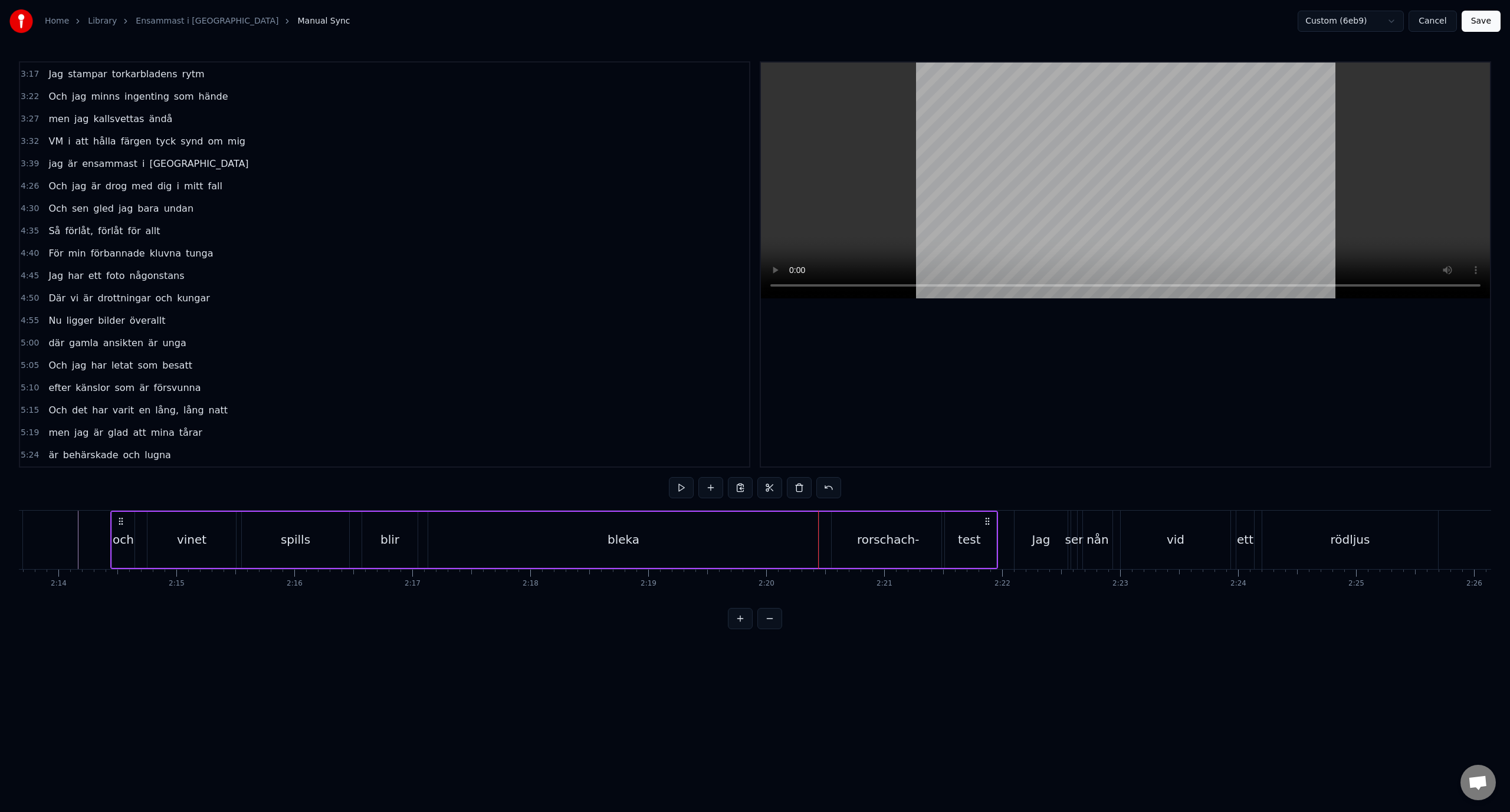
click at [819, 593] on div "Ner från minus femtio grader Mannen bredvid stinker svett Vi går ner i varma mö…" at bounding box center [755, 554] width 1471 height 88
click at [826, 539] on div "och vinet spills blir bleka rorschach- test" at bounding box center [554, 540] width 887 height 59
click at [817, 546] on div "bleka" at bounding box center [623, 539] width 391 height 56
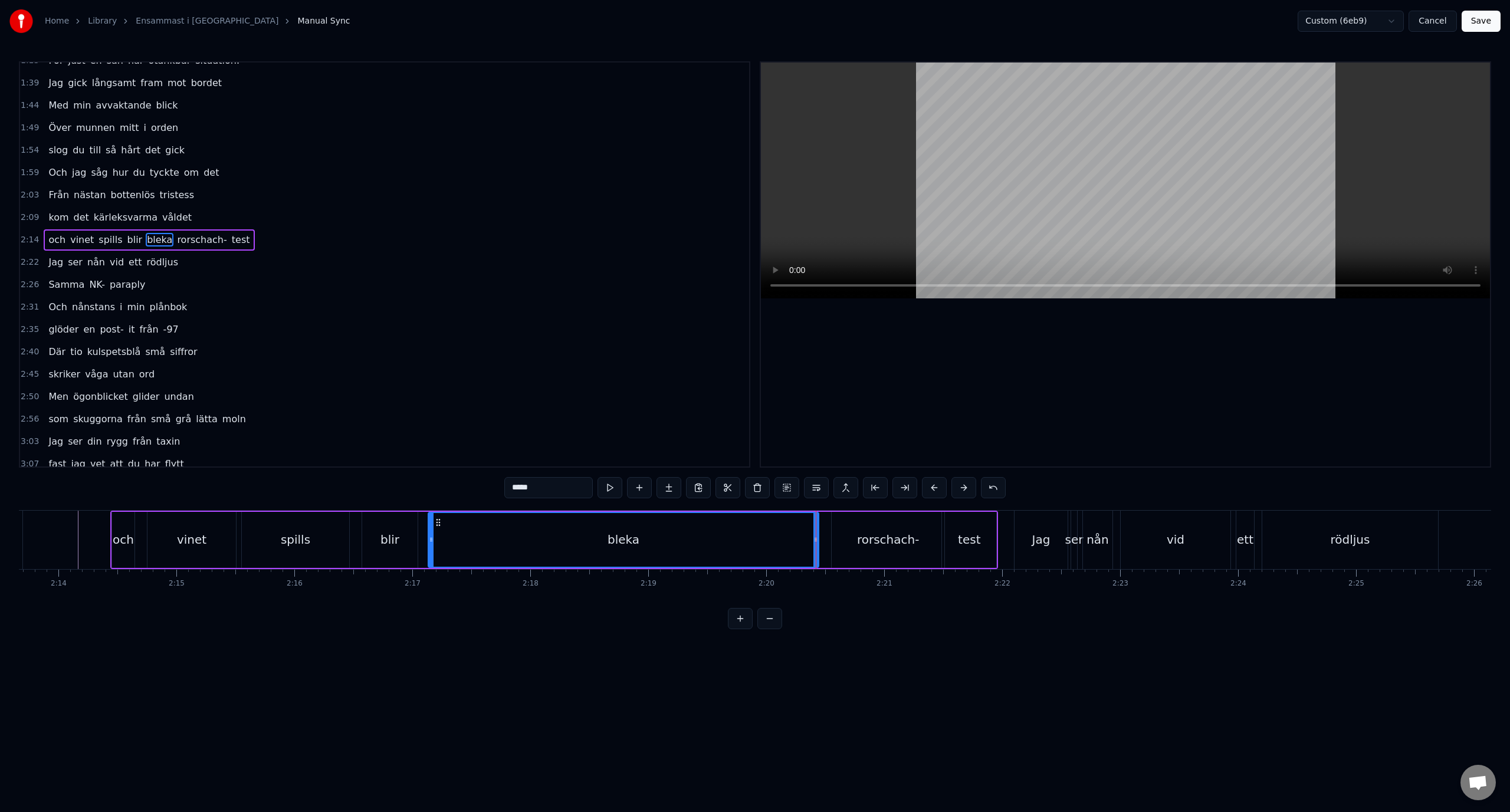
scroll to position [145, 0]
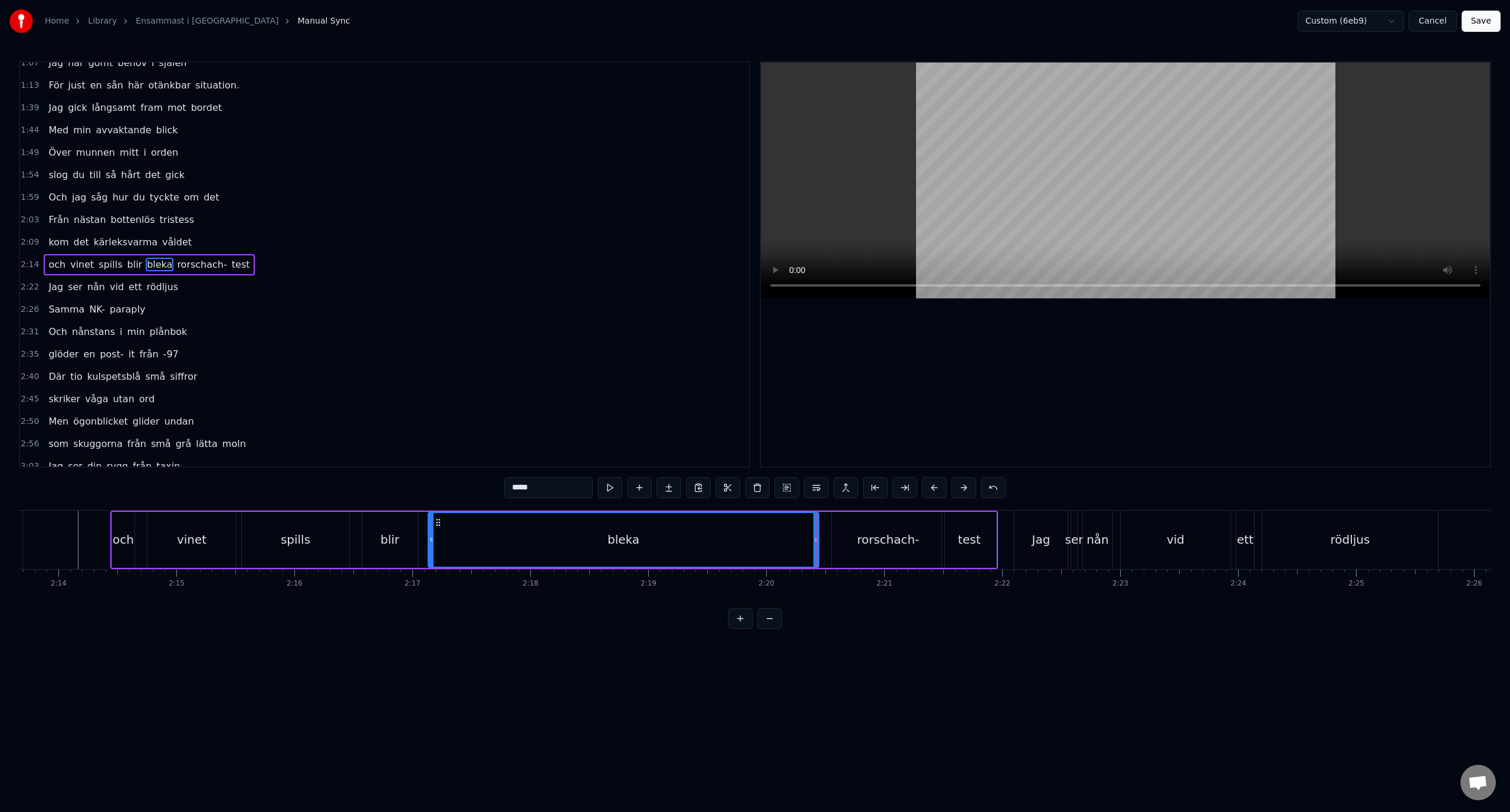
click at [832, 555] on div "rorschach-" at bounding box center [887, 539] width 113 height 56
type input "**********"
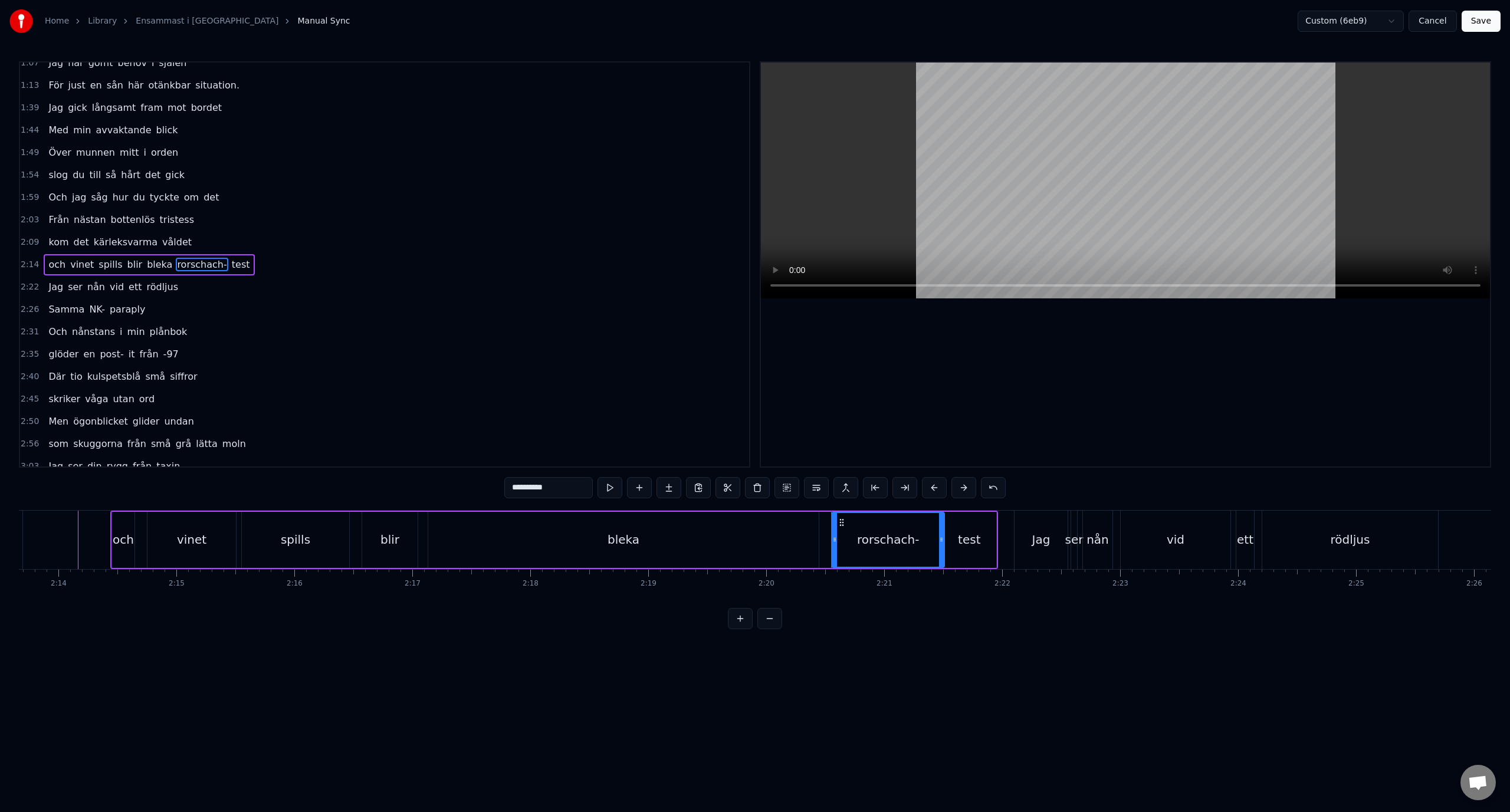
click at [825, 552] on div "och vinet spills blir bleka rorschach- test" at bounding box center [554, 540] width 887 height 59
click at [1007, 584] on div "2:22" at bounding box center [1001, 584] width 16 height 9
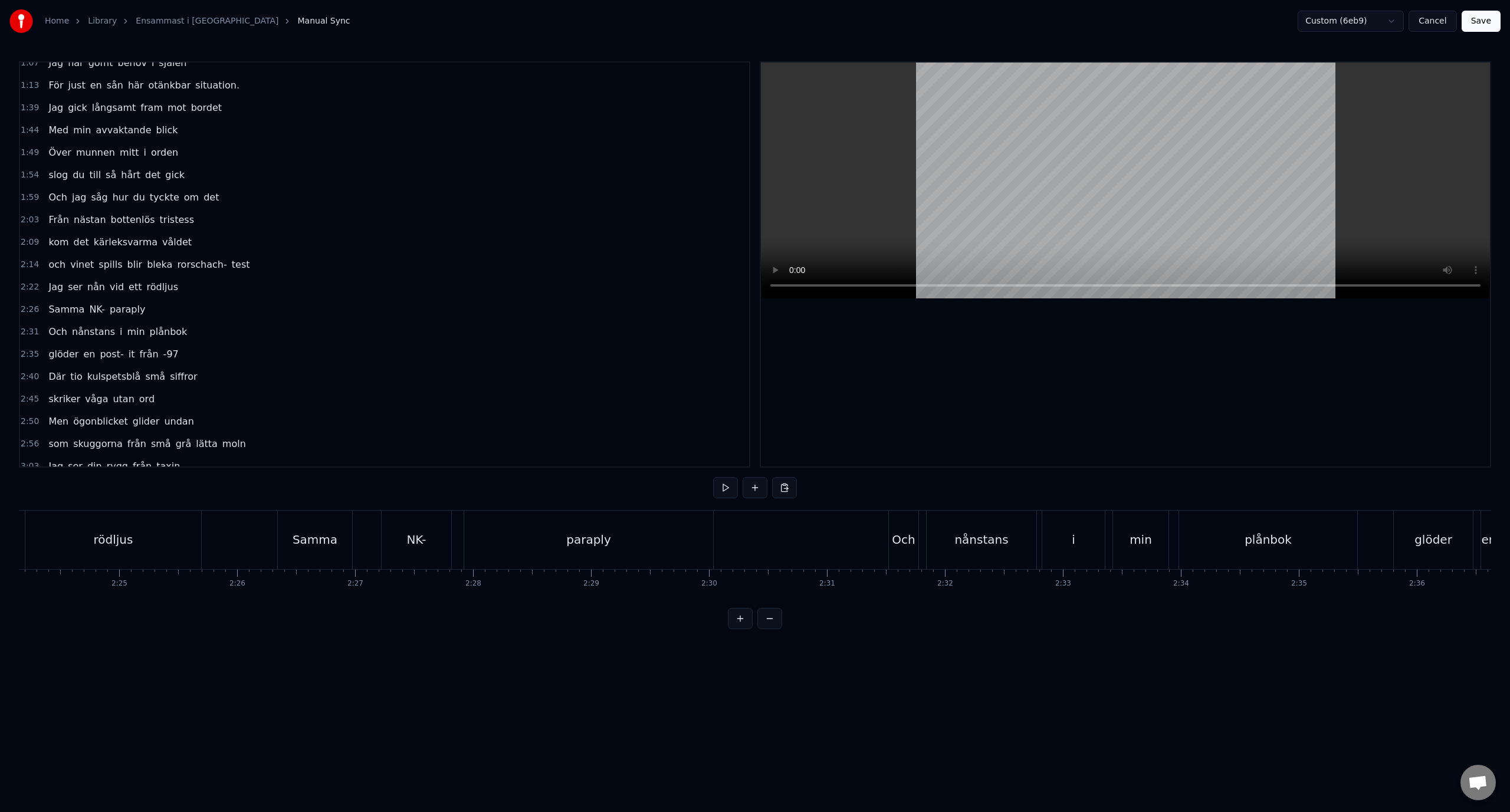
scroll to position [0, 17052]
click at [779, 629] on button at bounding box center [769, 618] width 25 height 21
click at [286, 256] on div "2:14 och vinet spills blir bleka rorschach- test" at bounding box center [384, 265] width 729 height 22
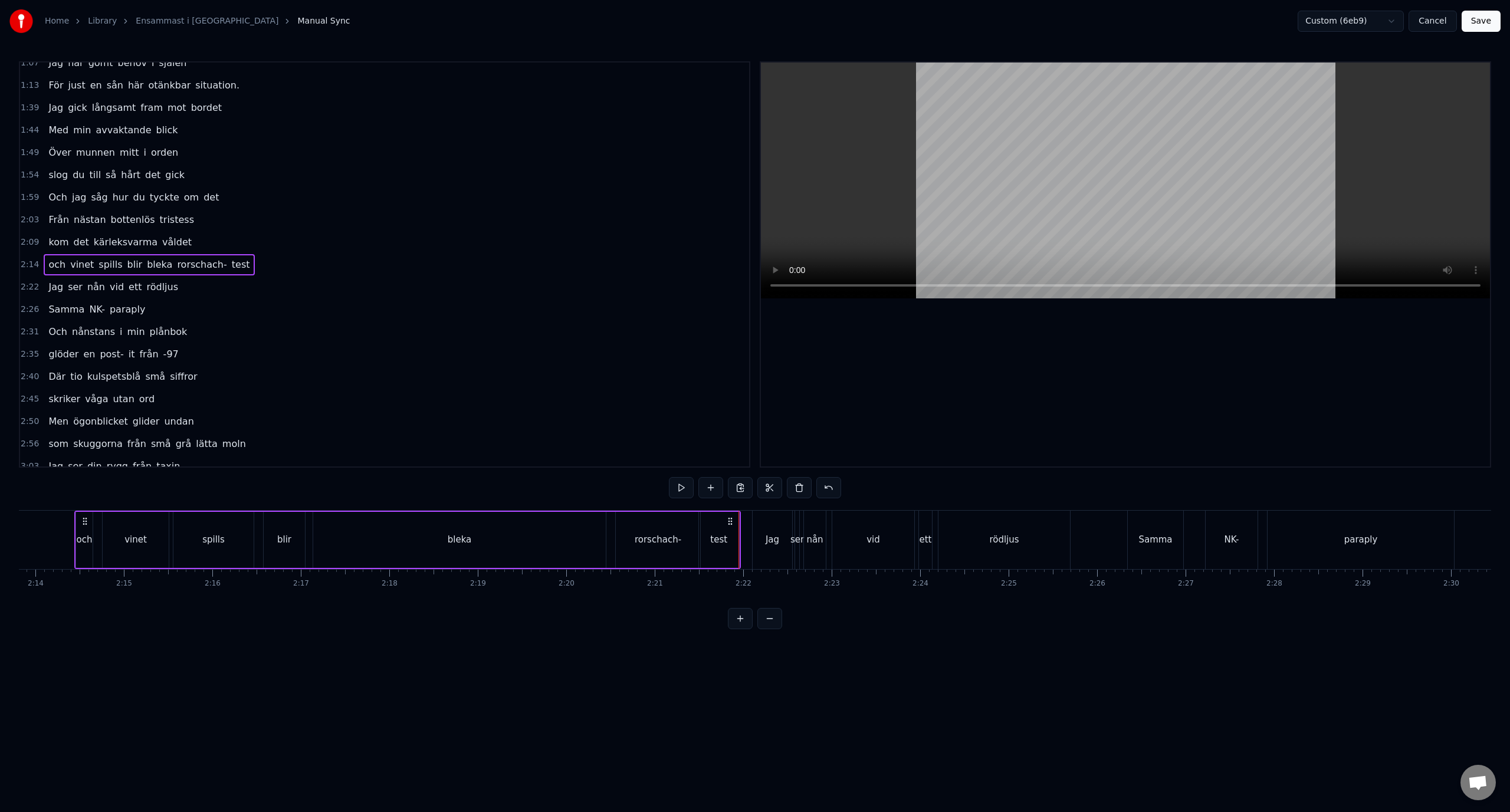
scroll to position [0, 11832]
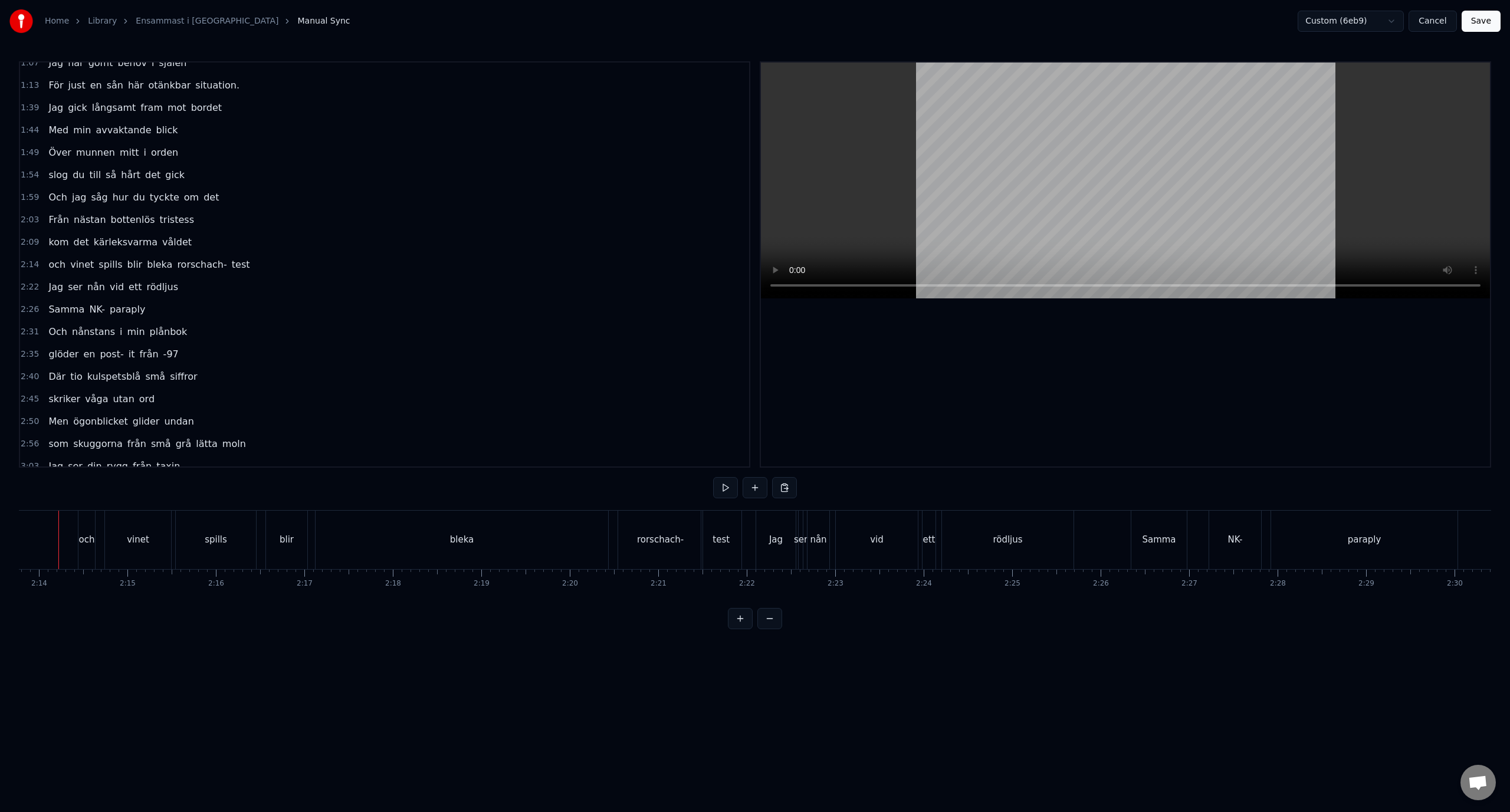
scroll to position [0, 11813]
click at [761, 506] on div "0:38 Ner från minus femtio grader 0:43 Mannen bredvid stinker svett 0:48 Vi går…" at bounding box center [755, 345] width 1471 height 567
click at [748, 528] on div "test" at bounding box center [741, 540] width 40 height 59
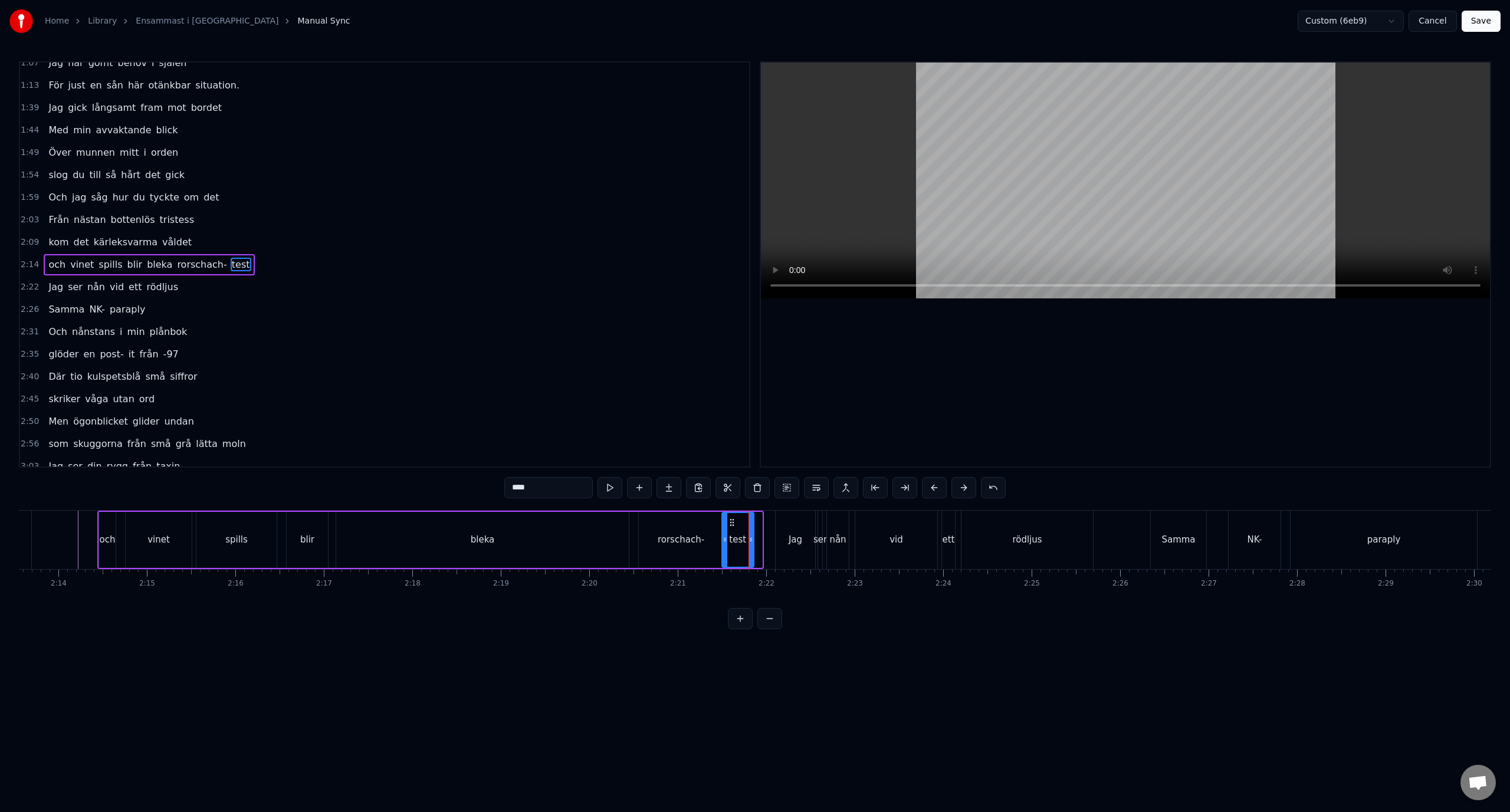
drag, startPoint x: 760, startPoint y: 539, endPoint x: 752, endPoint y: 541, distance: 8.2
click at [752, 541] on icon at bounding box center [750, 539] width 5 height 9
click at [788, 538] on div "Jag" at bounding box center [795, 540] width 39 height 59
type input "***"
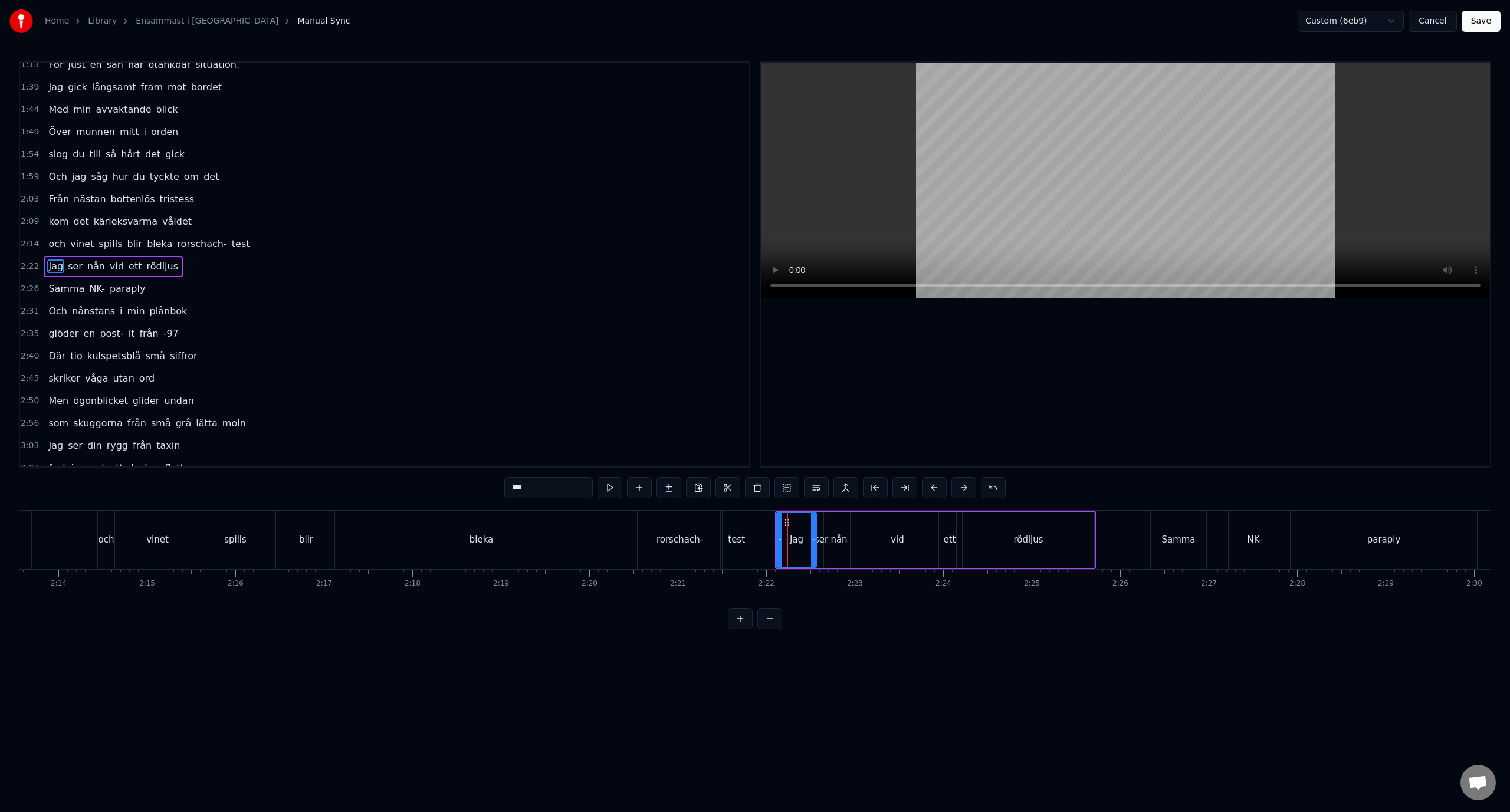
scroll to position [168, 0]
drag, startPoint x: 777, startPoint y: 539, endPoint x: 760, endPoint y: 539, distance: 17.0
click at [760, 539] on icon at bounding box center [761, 539] width 5 height 9
click at [768, 588] on div "Ner från minus femtio grader Mannen bredvid stinker svett Vi går ner i varma mö…" at bounding box center [755, 554] width 1471 height 88
click at [716, 502] on div "0:38 Ner från minus femtio grader 0:43 Mannen bredvid stinker svett 0:48 Vi går…" at bounding box center [755, 345] width 1471 height 567
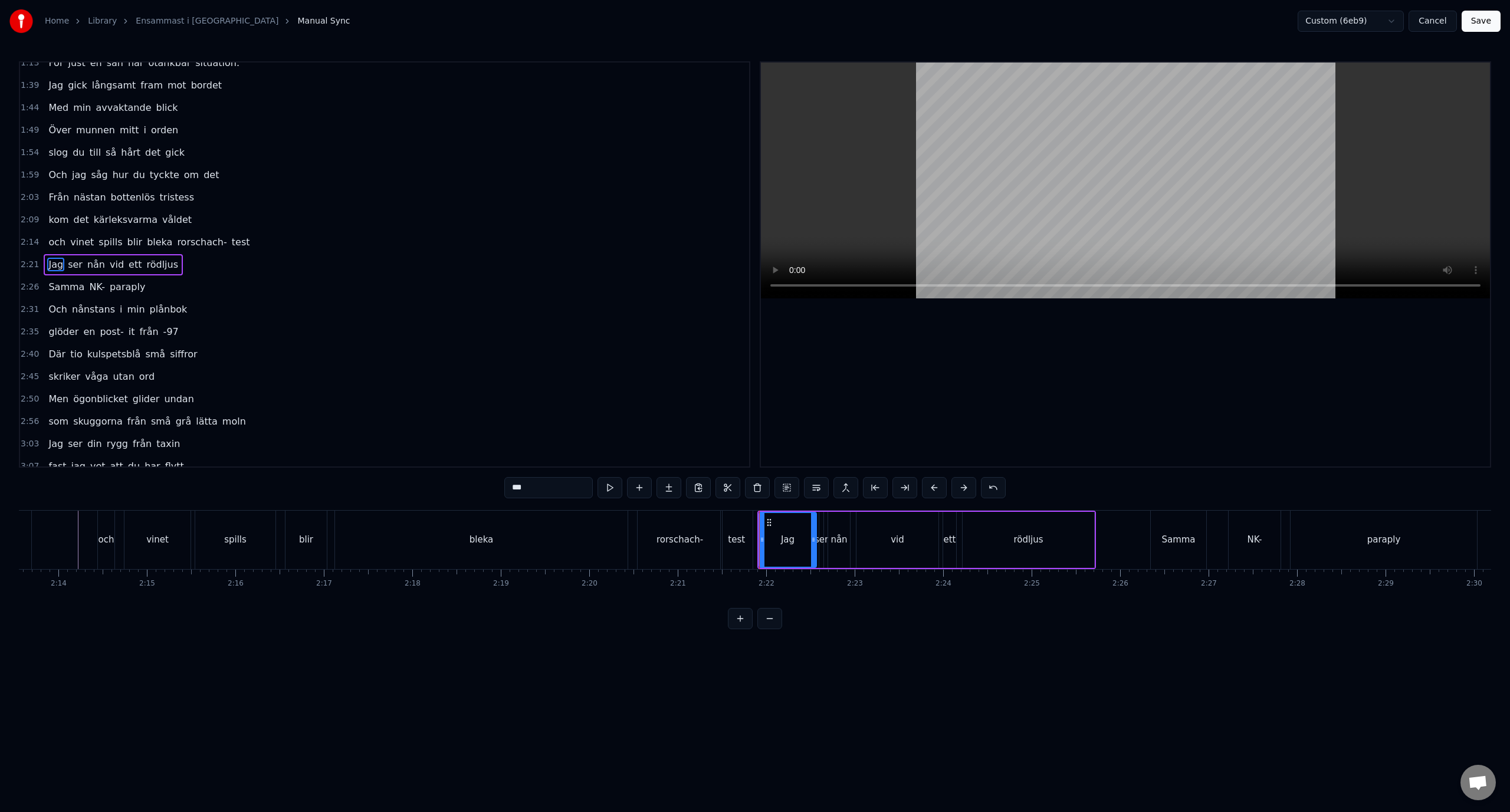
click at [724, 505] on div "0:38 Ner från minus femtio grader 0:43 Mannen bredvid stinker svett 0:48 Vi går…" at bounding box center [755, 345] width 1471 height 567
click at [642, 648] on html "Home Library Ensammast i [GEOGRAPHIC_DATA] Manual Sync Custom (6eb9) Cancel Sav…" at bounding box center [755, 324] width 1510 height 648
click at [739, 648] on html "Home Library Ensammast i [GEOGRAPHIC_DATA] Manual Sync Custom (6eb9) Cancel Sav…" at bounding box center [755, 324] width 1510 height 648
click at [801, 549] on div "Jag" at bounding box center [787, 540] width 56 height 54
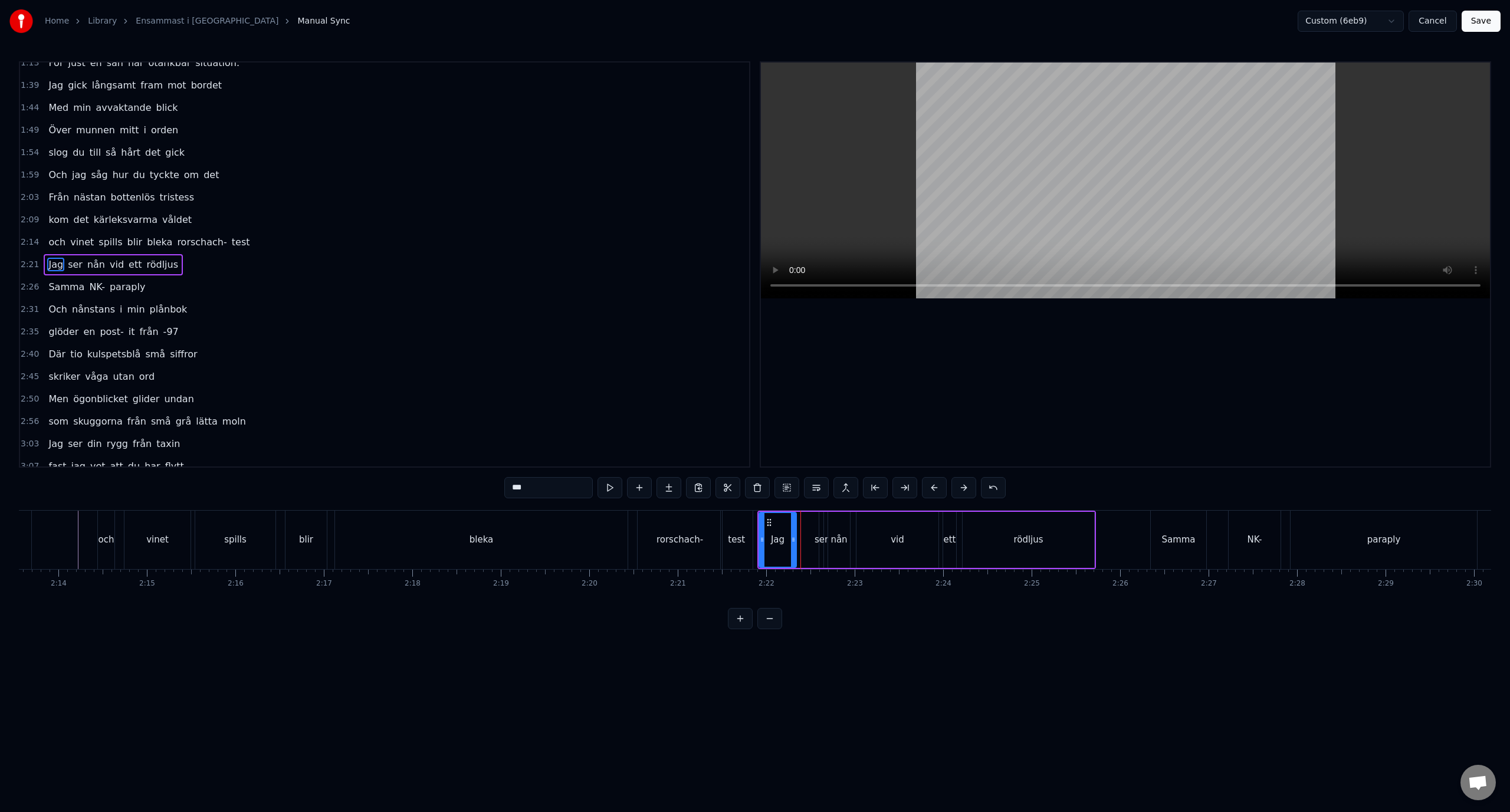
drag, startPoint x: 812, startPoint y: 546, endPoint x: 792, endPoint y: 548, distance: 20.1
click at [792, 548] on div at bounding box center [792, 540] width 5 height 54
click at [816, 543] on div "Jag ser nån vid ett rödljus" at bounding box center [926, 540] width 338 height 59
click at [821, 539] on div "ser" at bounding box center [821, 539] width 14 height 14
drag, startPoint x: 827, startPoint y: 523, endPoint x: 805, endPoint y: 522, distance: 22.0
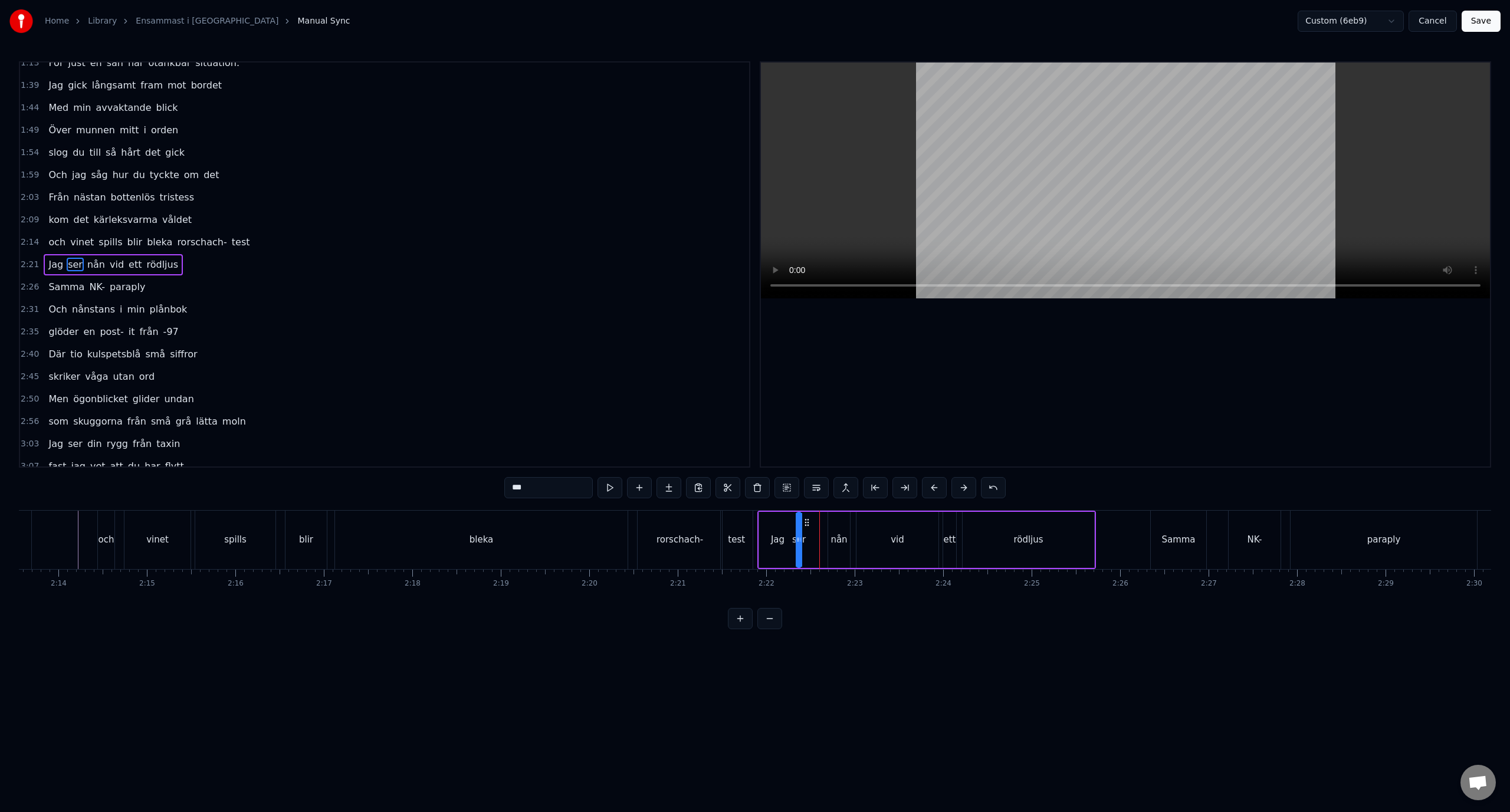
click at [805, 522] on icon at bounding box center [807, 522] width 9 height 9
drag, startPoint x: 799, startPoint y: 538, endPoint x: 809, endPoint y: 540, distance: 10.2
click at [806, 540] on icon at bounding box center [803, 539] width 5 height 9
click at [763, 557] on div "Jag" at bounding box center [777, 539] width 38 height 56
click at [801, 541] on div "ser" at bounding box center [803, 539] width 14 height 14
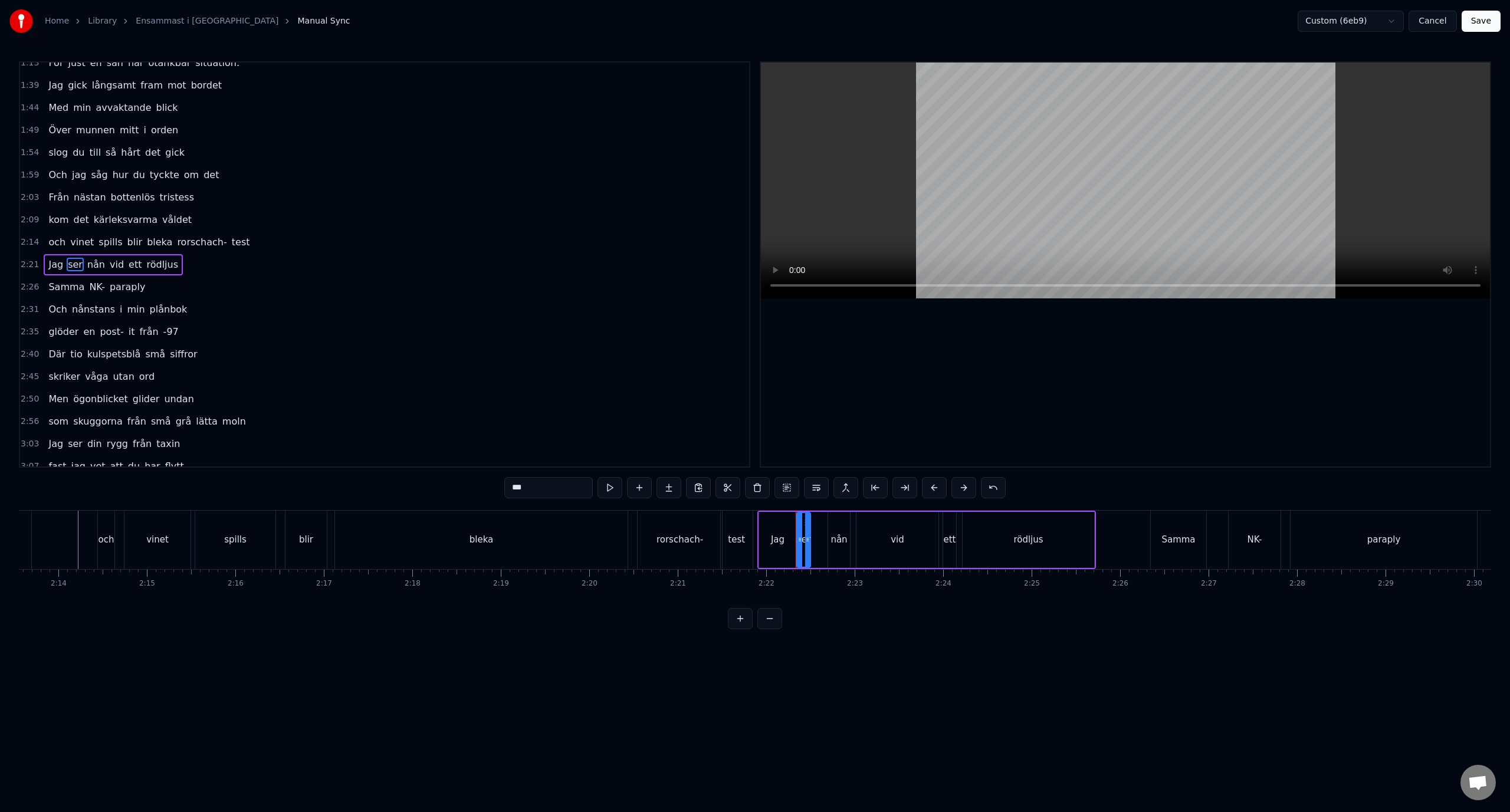
click at [784, 543] on div "Jag" at bounding box center [777, 539] width 14 height 14
drag, startPoint x: 792, startPoint y: 547, endPoint x: 781, endPoint y: 547, distance: 11.0
click at [781, 547] on div at bounding box center [783, 540] width 5 height 54
click at [801, 541] on div "ser" at bounding box center [803, 539] width 14 height 14
click at [740, 629] on button at bounding box center [740, 618] width 25 height 21
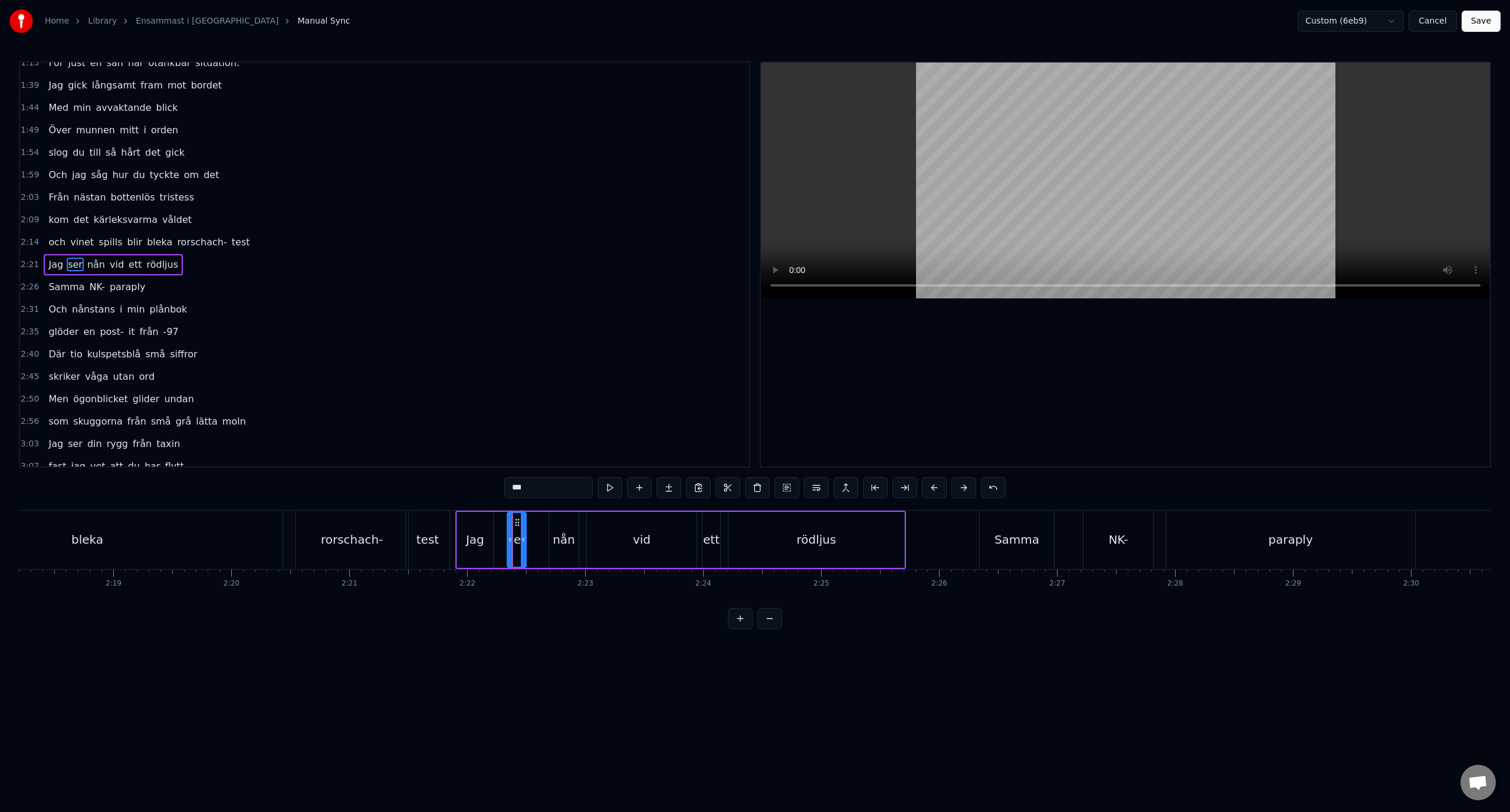
scroll to position [0, 16010]
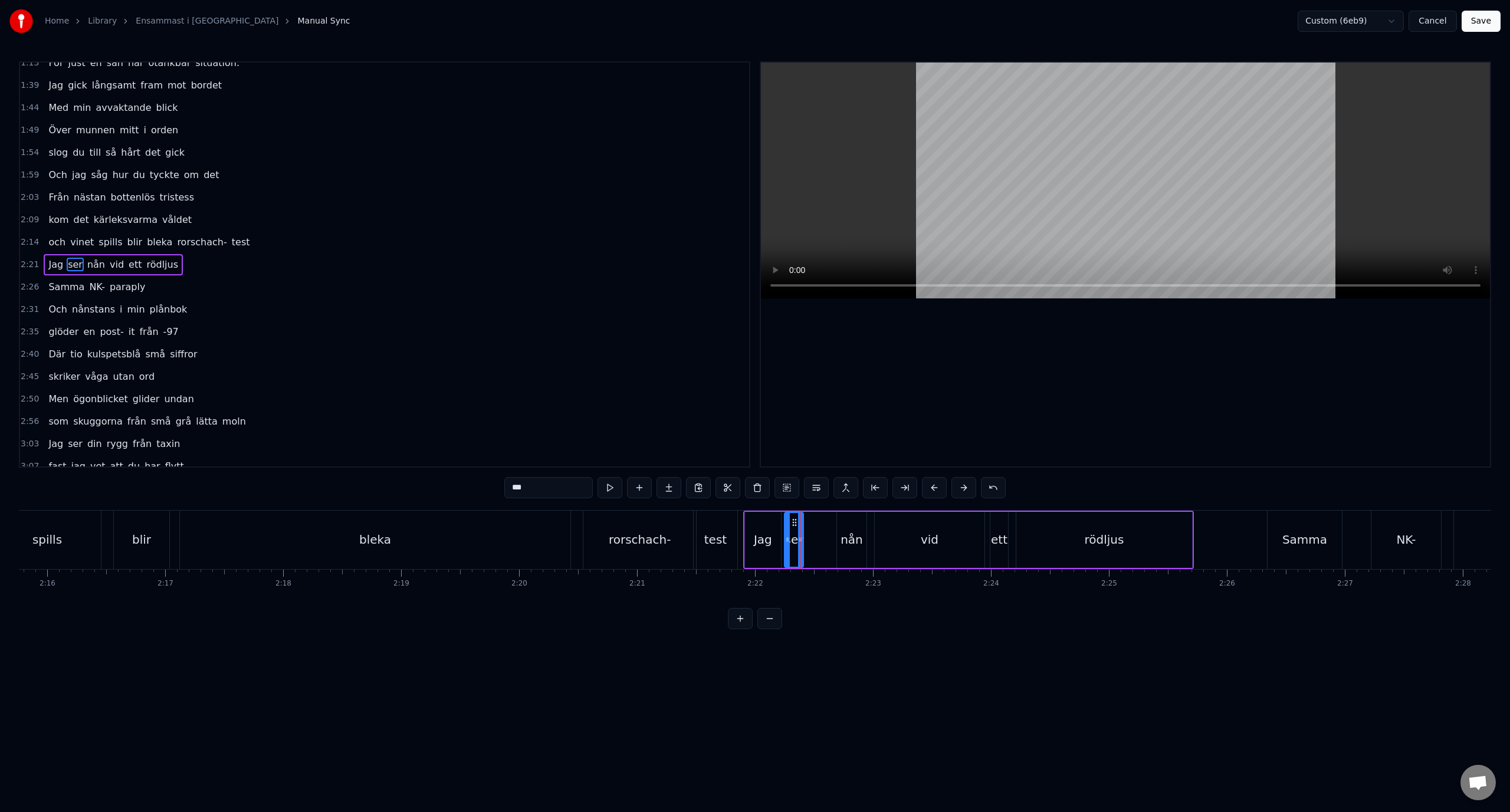
drag, startPoint x: 799, startPoint y: 523, endPoint x: 792, endPoint y: 523, distance: 7.0
click at [792, 523] on icon at bounding box center [794, 522] width 9 height 9
drag, startPoint x: 801, startPoint y: 527, endPoint x: 814, endPoint y: 530, distance: 13.3
click at [802, 530] on div at bounding box center [799, 540] width 5 height 54
click at [847, 527] on div "nån" at bounding box center [852, 539] width 29 height 56
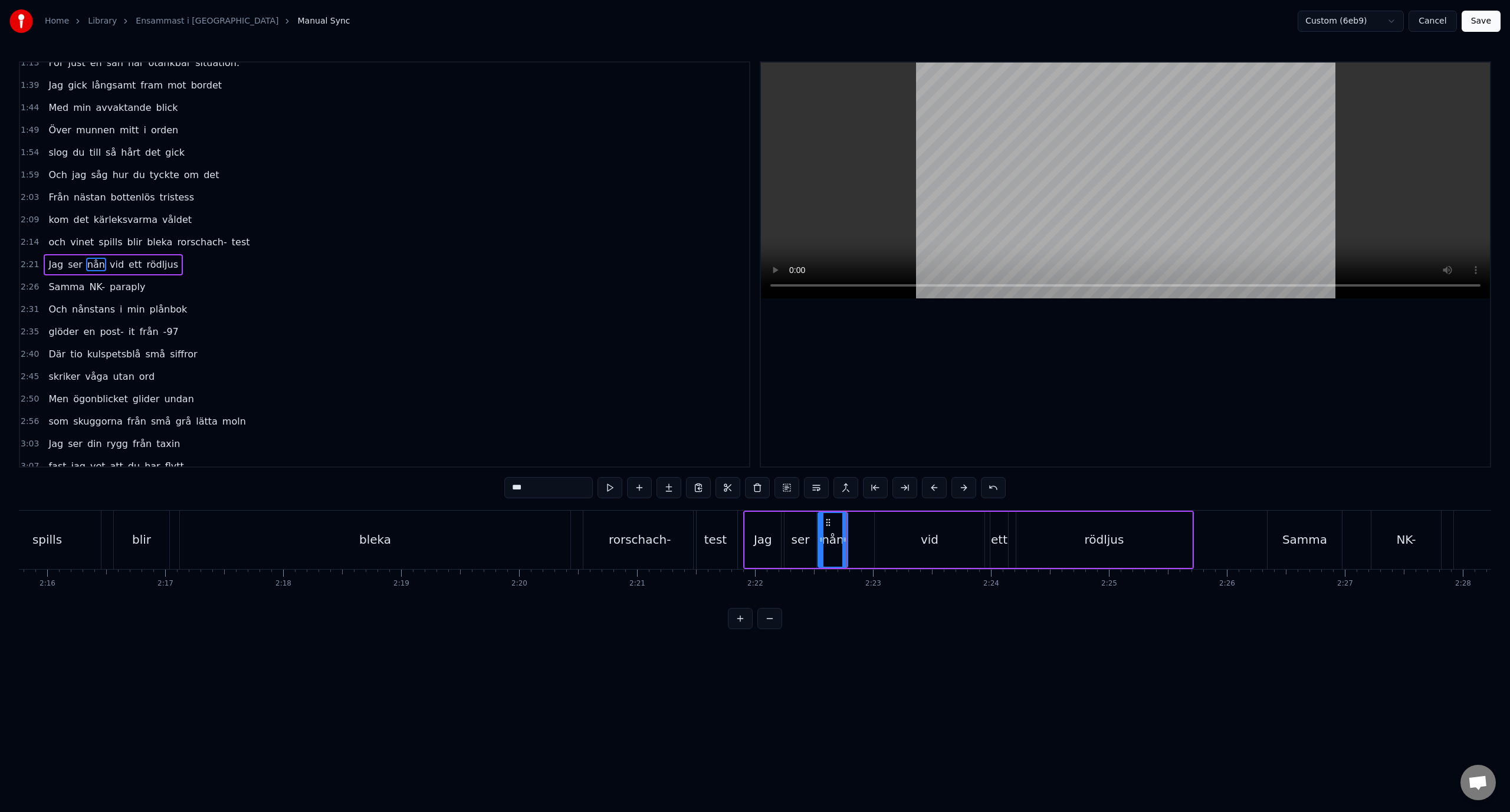
drag, startPoint x: 843, startPoint y: 521, endPoint x: 832, endPoint y: 527, distance: 12.5
click at [826, 524] on icon at bounding box center [828, 522] width 9 height 9
drag, startPoint x: 845, startPoint y: 528, endPoint x: 855, endPoint y: 530, distance: 10.2
click at [852, 530] on div at bounding box center [849, 540] width 5 height 54
click at [751, 547] on div "Jag" at bounding box center [762, 539] width 36 height 56
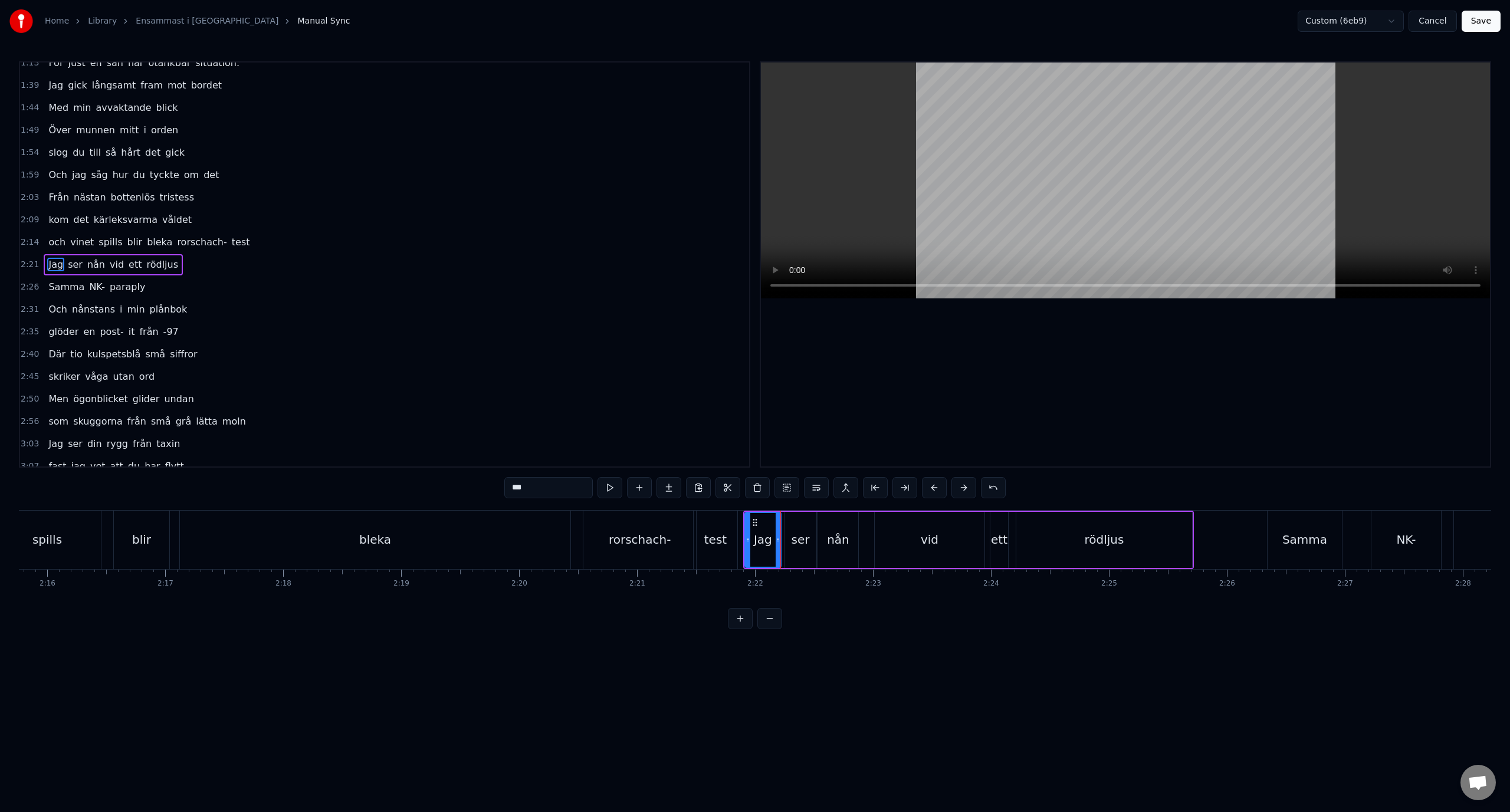
click at [800, 543] on div "ser" at bounding box center [800, 539] width 18 height 17
click at [733, 539] on div "test" at bounding box center [714, 540] width 43 height 59
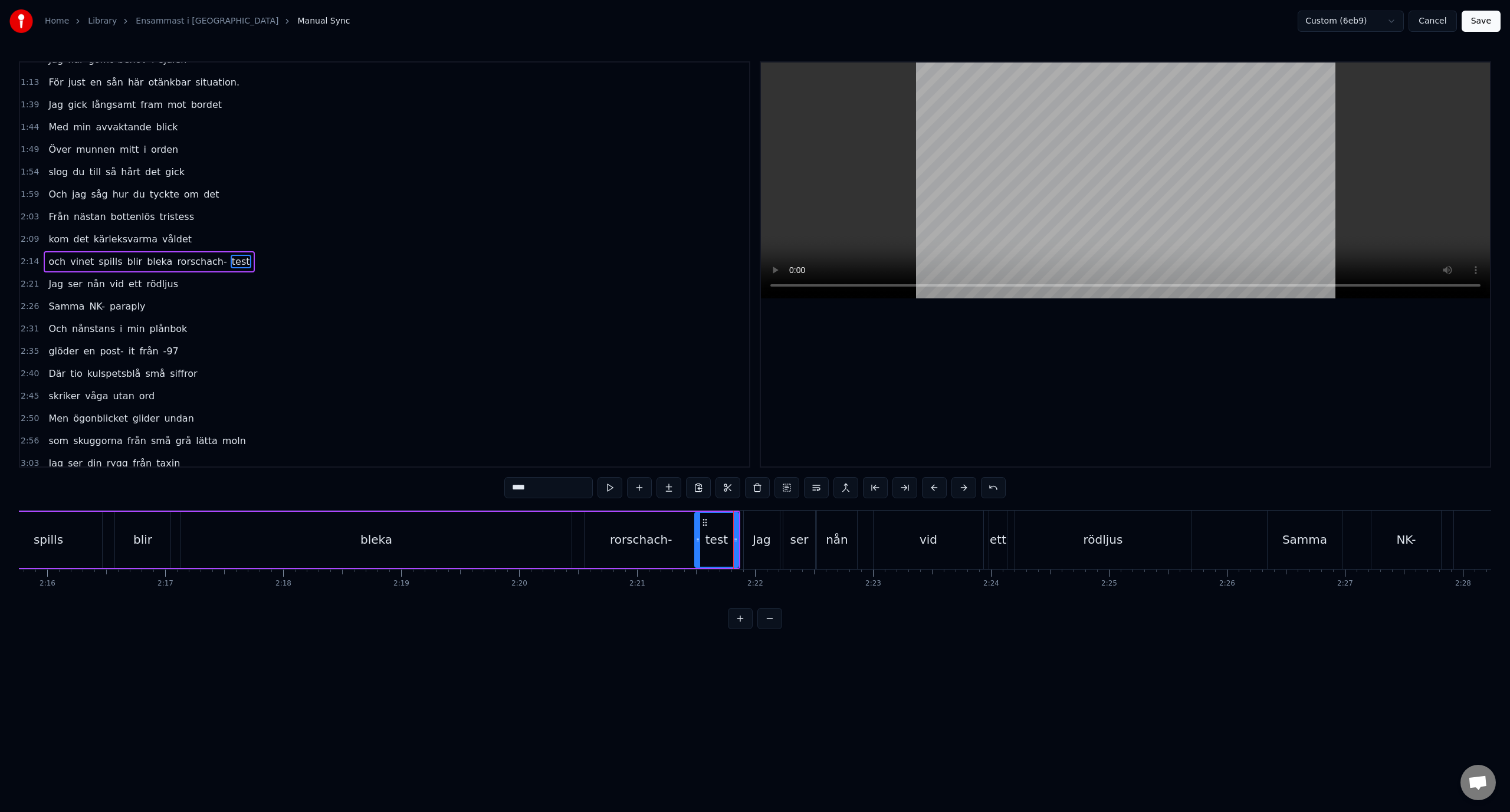
scroll to position [145, 0]
drag, startPoint x: 735, startPoint y: 541, endPoint x: 722, endPoint y: 543, distance: 13.2
click at [722, 543] on icon at bounding box center [721, 539] width 5 height 9
click at [752, 540] on div "Jag" at bounding box center [761, 540] width 36 height 59
type input "***"
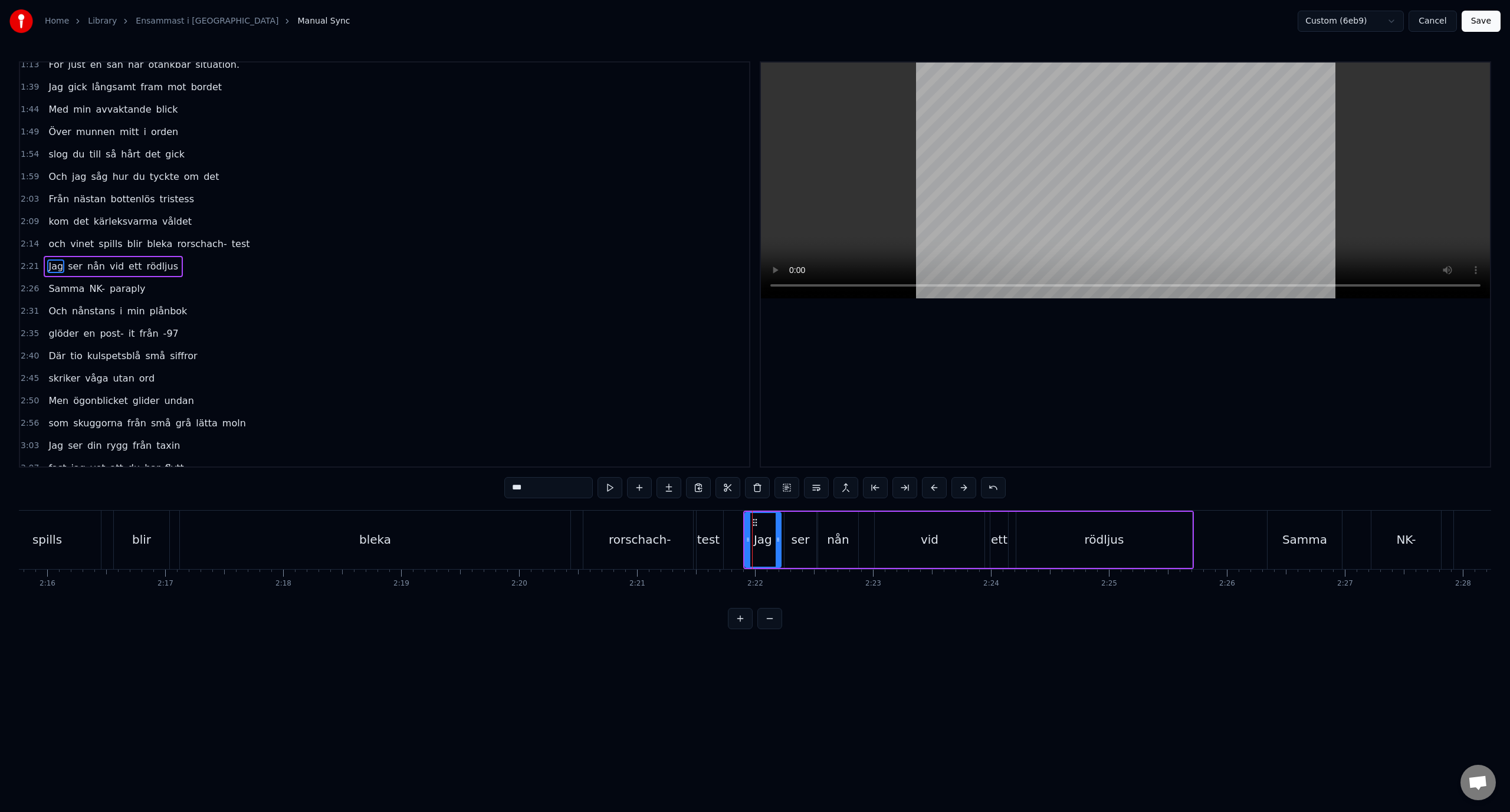
scroll to position [168, 0]
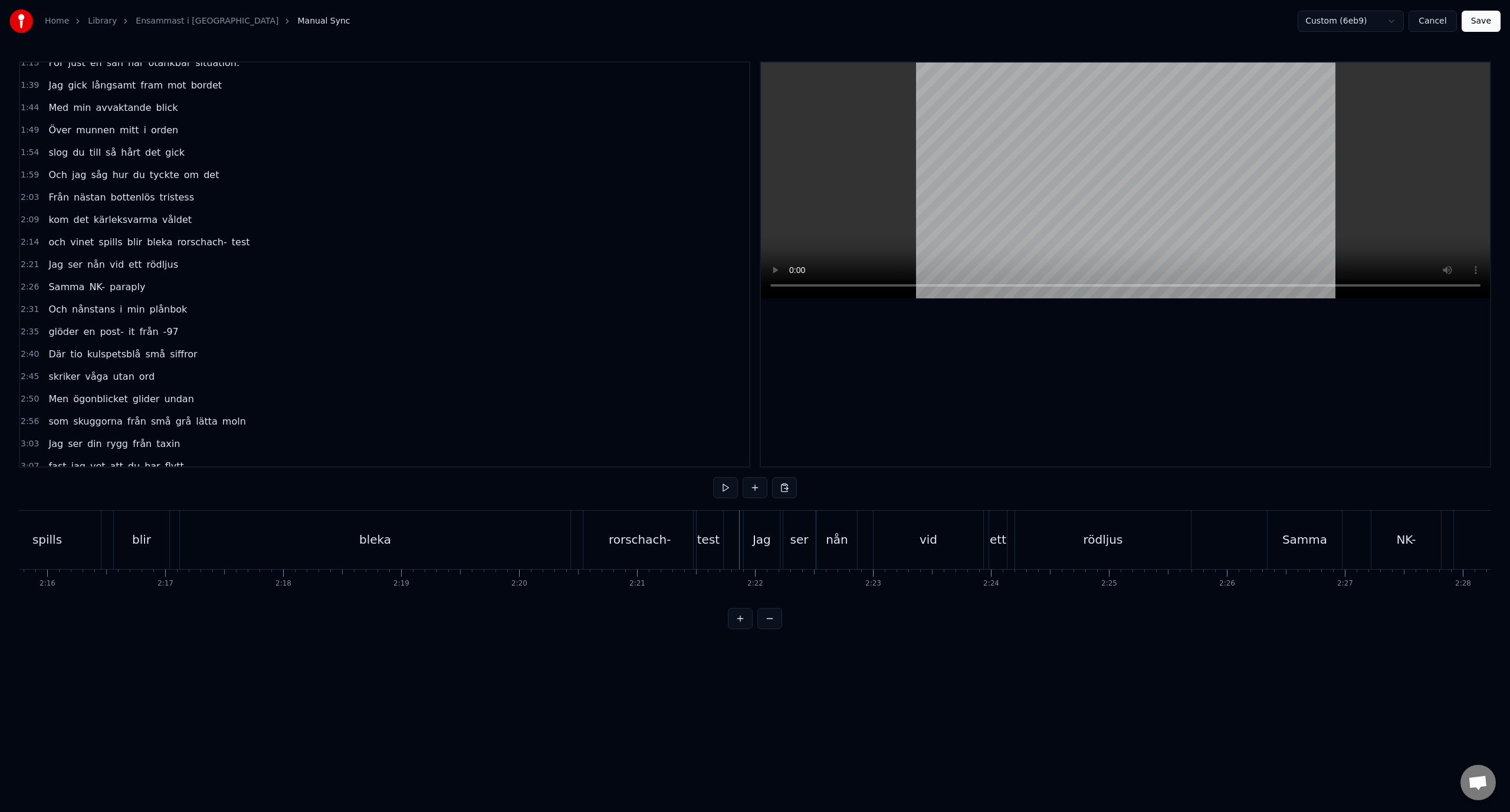
click at [759, 526] on div "Jag" at bounding box center [761, 540] width 36 height 59
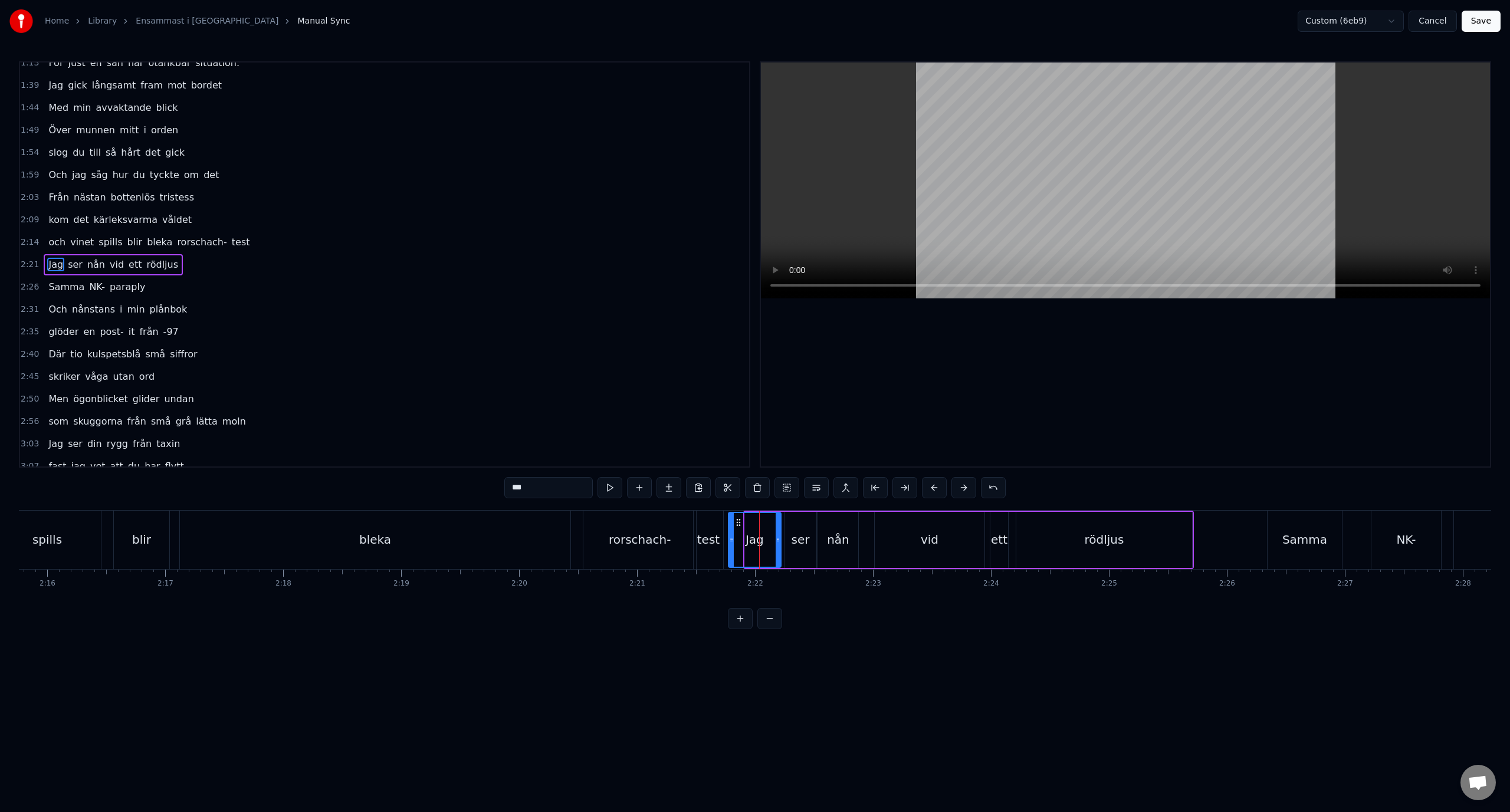
drag, startPoint x: 746, startPoint y: 535, endPoint x: 730, endPoint y: 535, distance: 16.0
click at [730, 535] on icon at bounding box center [731, 539] width 5 height 9
drag, startPoint x: 779, startPoint y: 541, endPoint x: 766, endPoint y: 543, distance: 13.2
click at [766, 543] on icon at bounding box center [765, 539] width 5 height 9
click at [794, 543] on div "ser" at bounding box center [800, 539] width 18 height 17
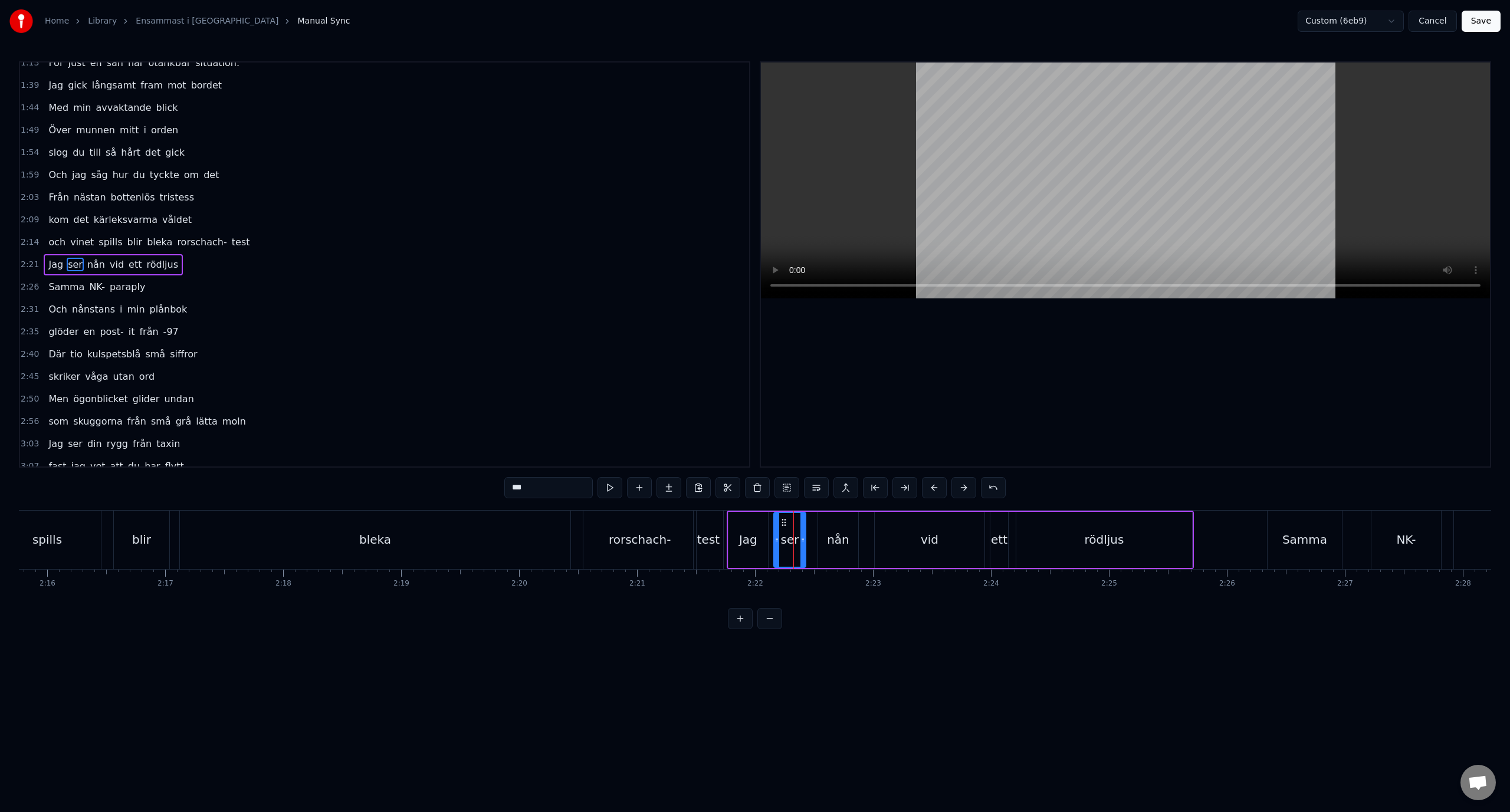
drag, startPoint x: 790, startPoint y: 520, endPoint x: 777, endPoint y: 520, distance: 13.0
click at [779, 520] on icon at bounding box center [784, 522] width 9 height 9
click at [734, 521] on div "Jag" at bounding box center [747, 539] width 39 height 56
click at [542, 518] on div "bleka" at bounding box center [375, 540] width 391 height 59
type input "*****"
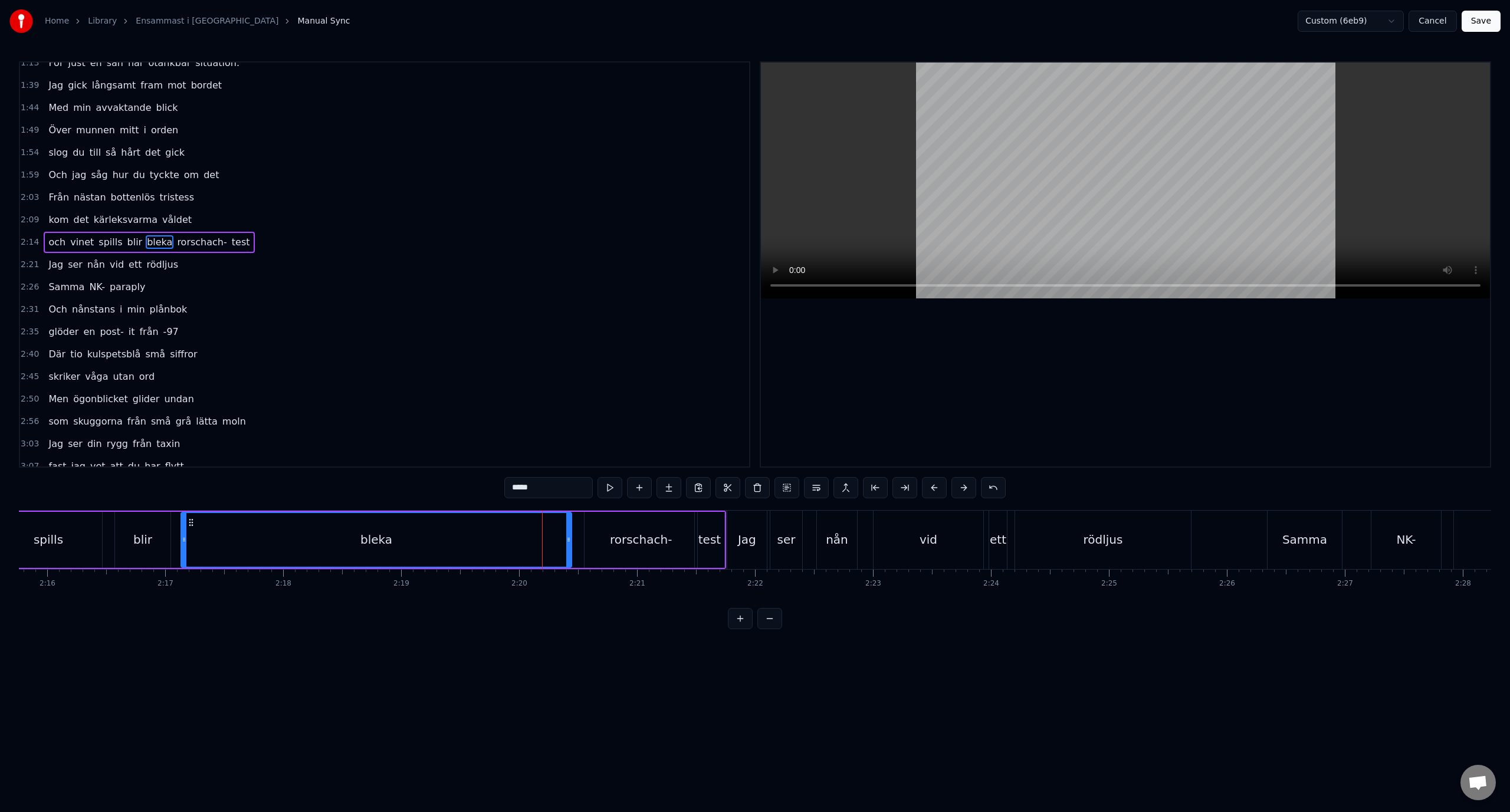
scroll to position [145, 0]
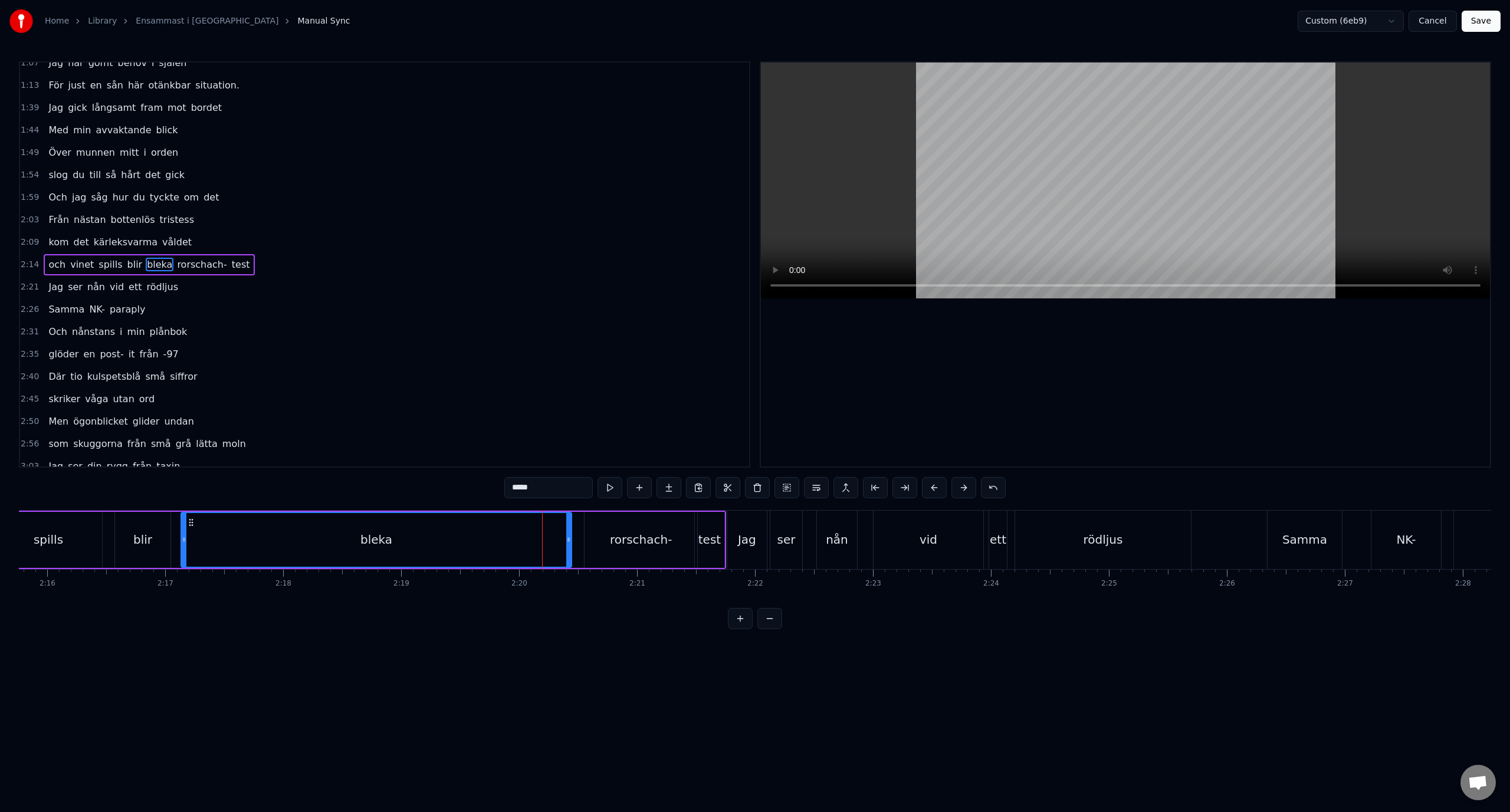
click at [286, 263] on div "2:14 och vinet spills blir bleka rorschach- test" at bounding box center [384, 265] width 729 height 22
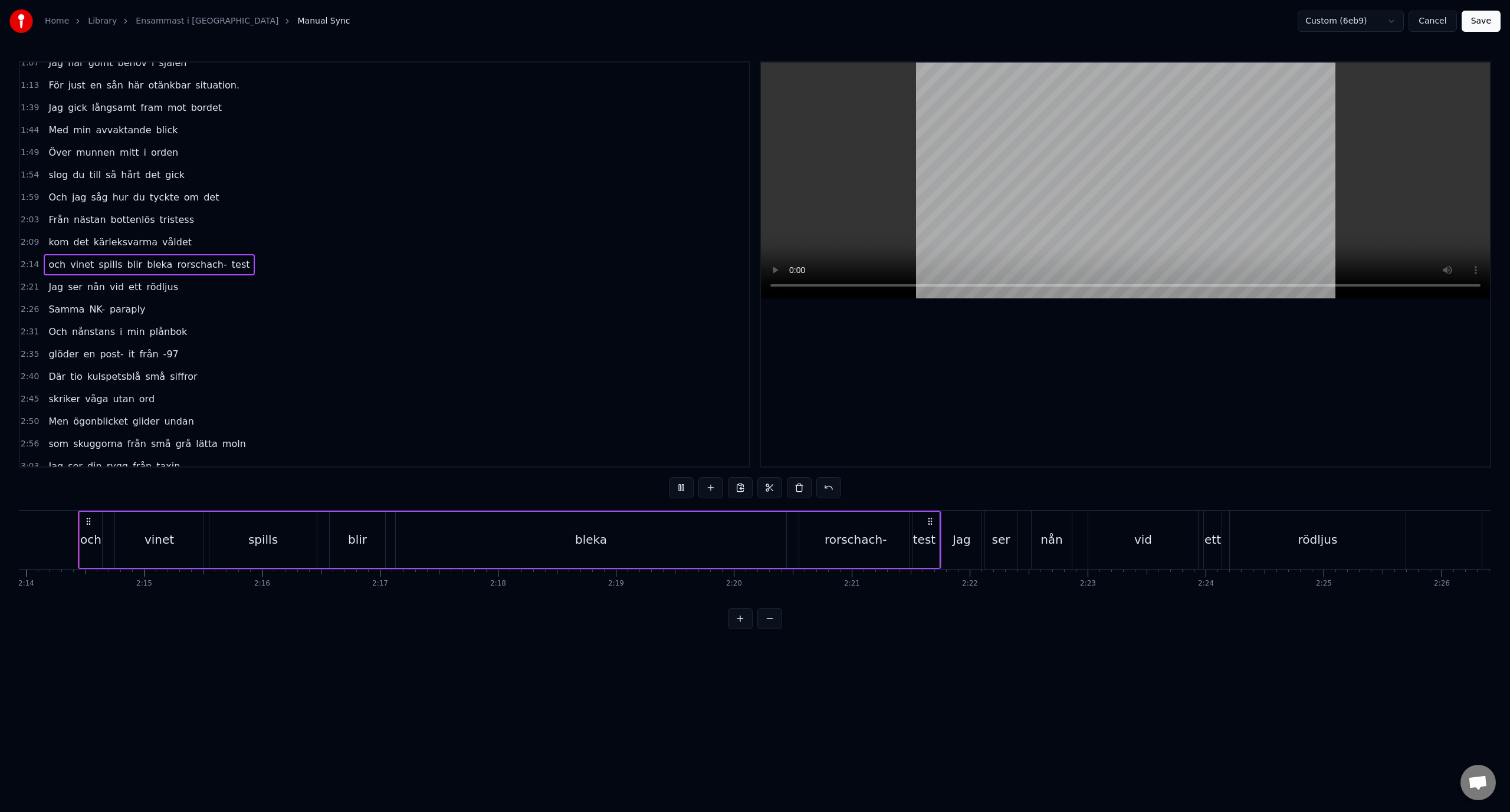
scroll to position [498, 0]
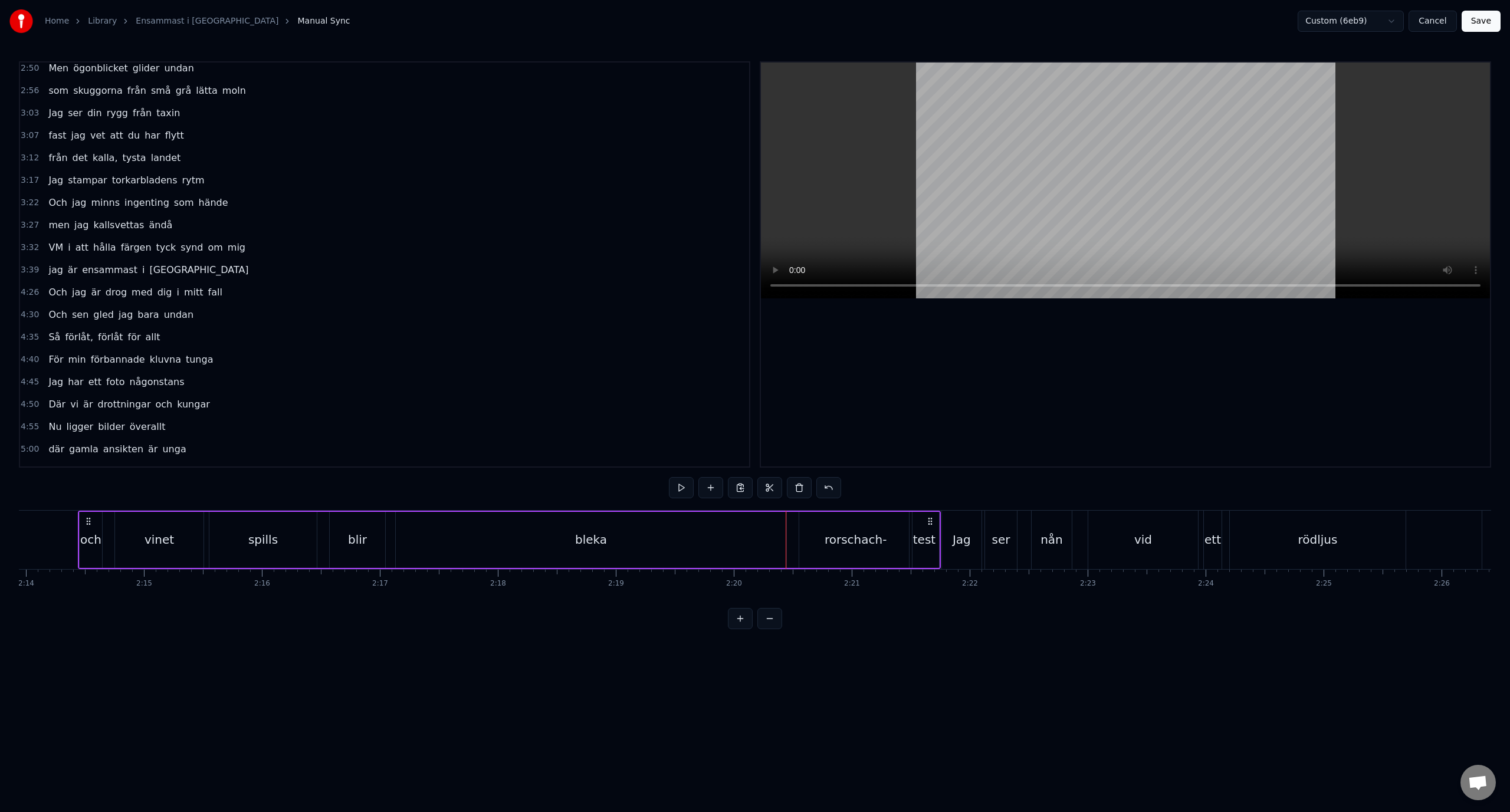
click at [847, 557] on div "rorschach-" at bounding box center [854, 539] width 113 height 56
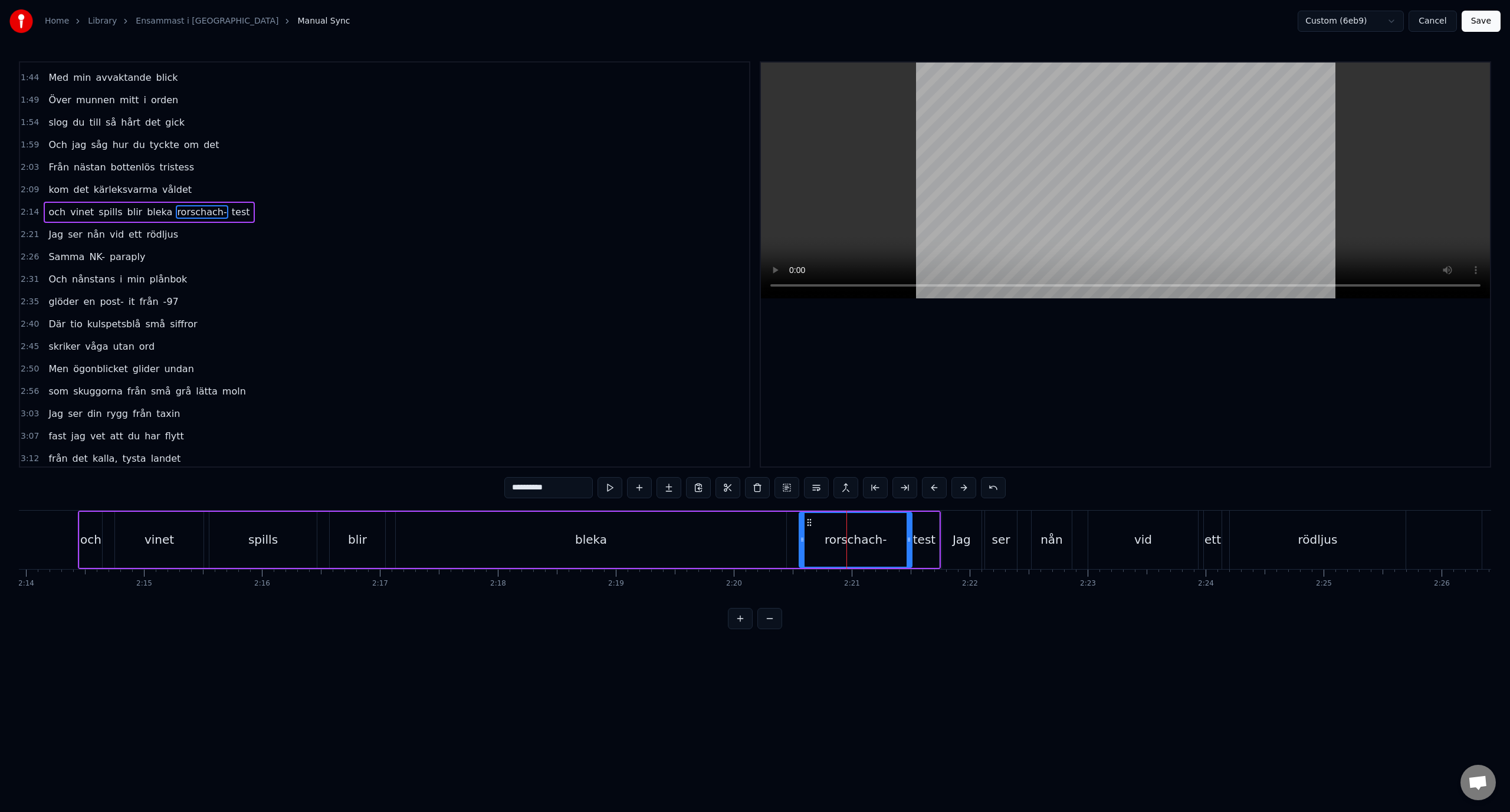
scroll to position [145, 0]
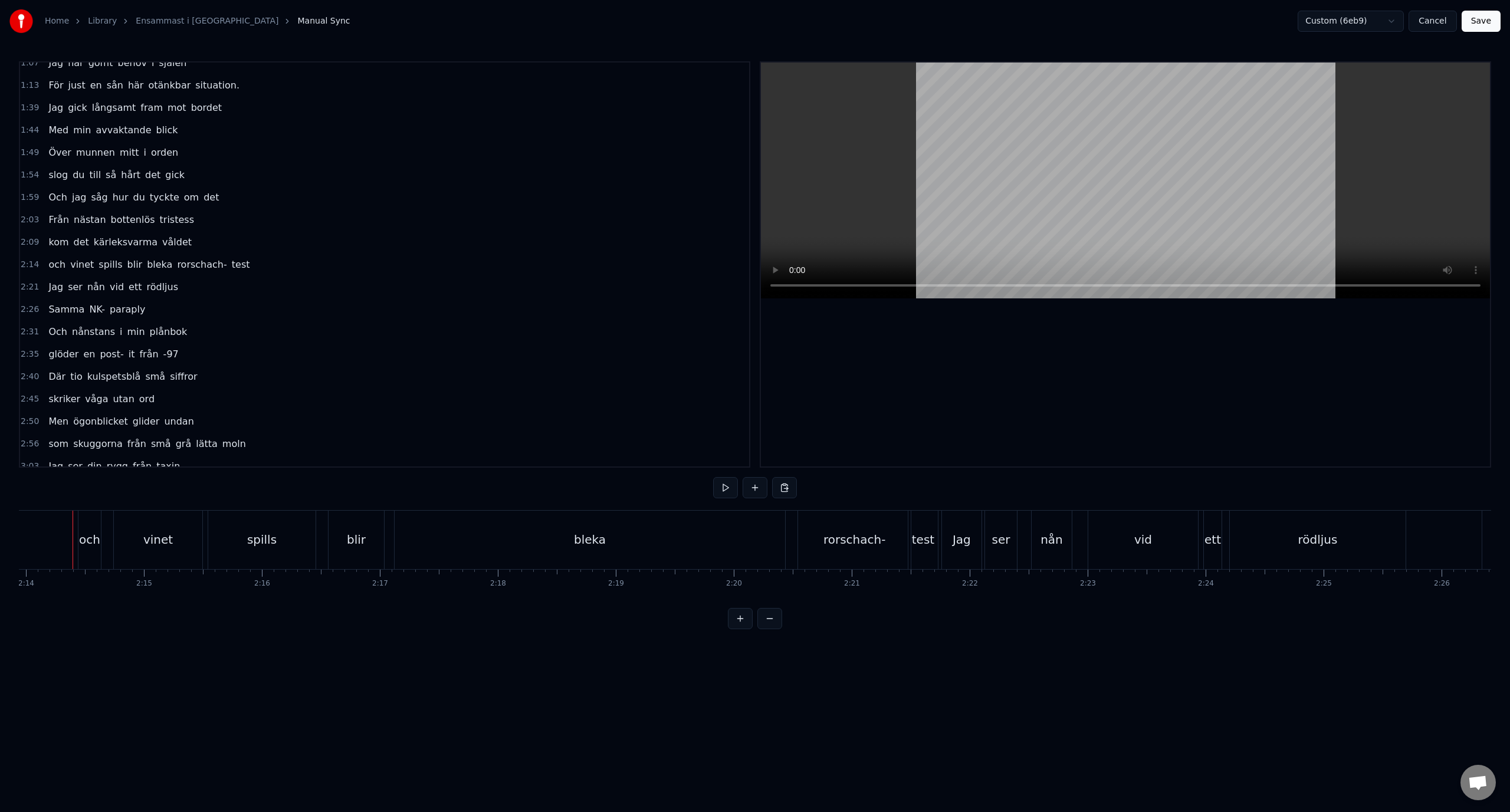
scroll to position [0, 15791]
click at [735, 629] on button at bounding box center [740, 618] width 25 height 21
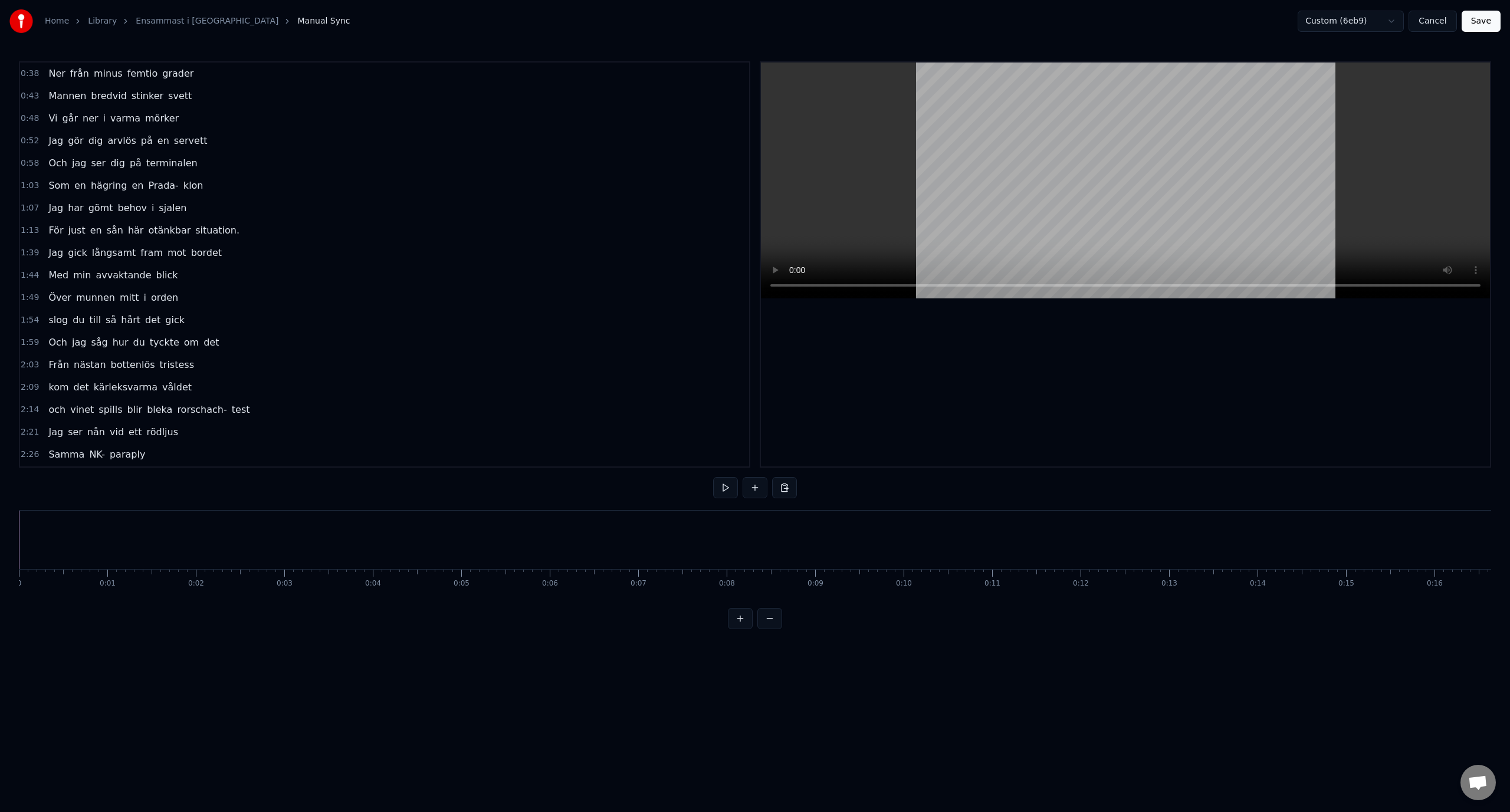
scroll to position [0, 12478]
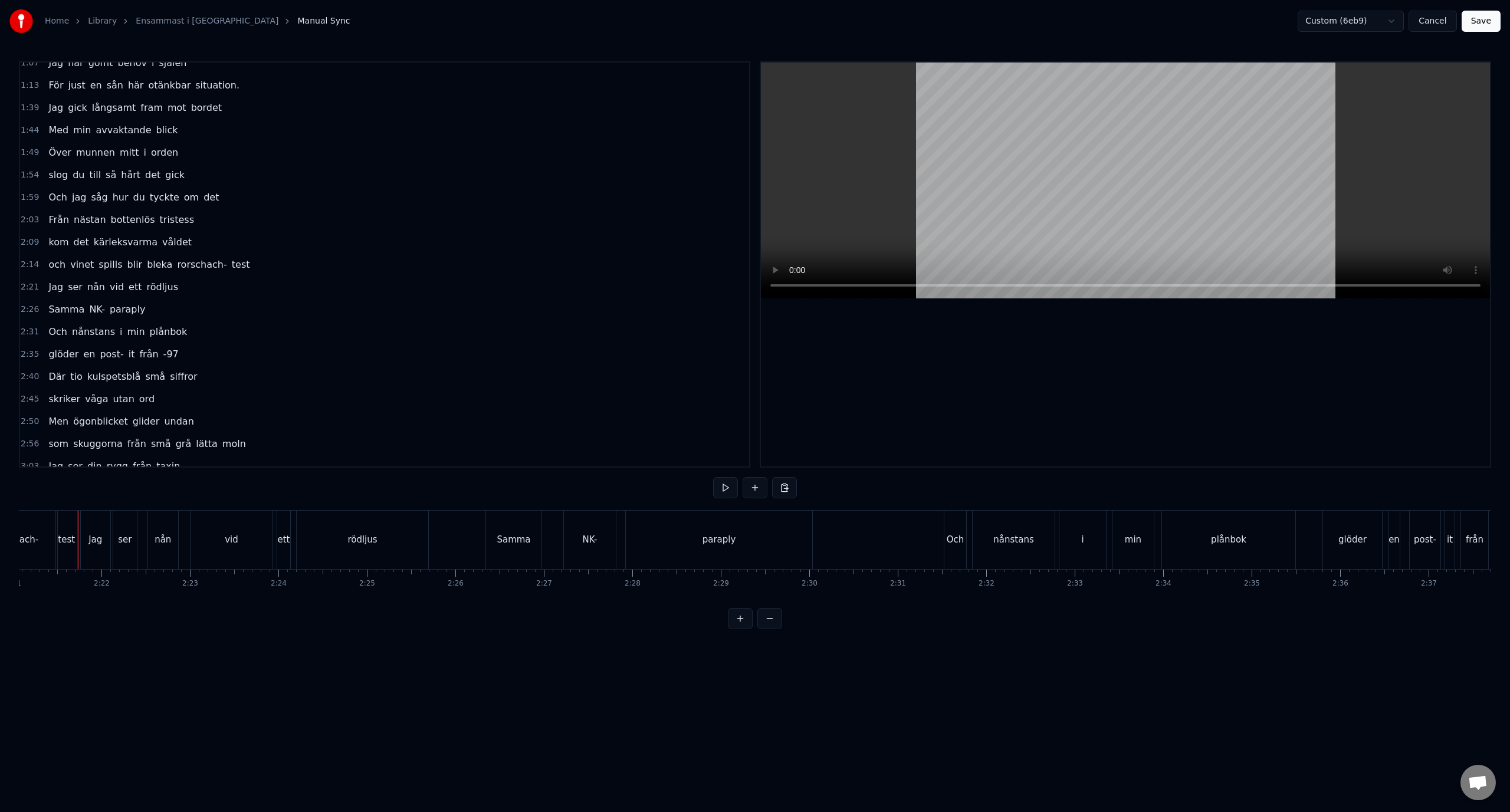
click at [1384, 21] on html "Home Library Ensammast i [GEOGRAPHIC_DATA] Manual Sync Custom (6eb9) Cancel Sav…" at bounding box center [755, 324] width 1510 height 648
click at [314, 258] on div "2:14 och vinet spills blir bleka rorschach- test" at bounding box center [384, 265] width 729 height 22
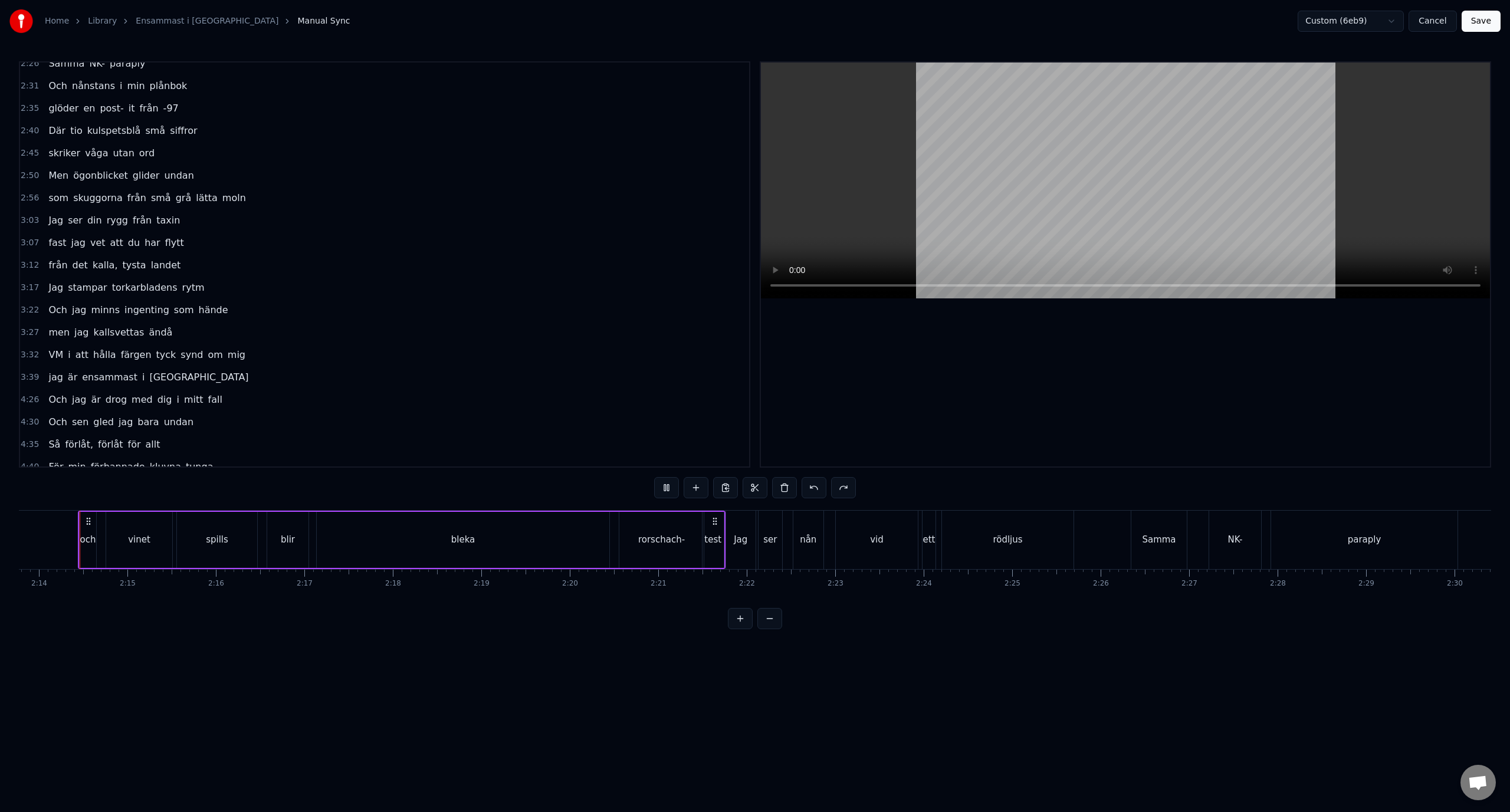
scroll to position [498, 0]
click at [632, 501] on div "0:38 Ner från minus femtio grader 0:43 Mannen bredvid stinker svett 0:48 Vi går…" at bounding box center [755, 345] width 1471 height 567
click at [734, 541] on div "Jag" at bounding box center [740, 539] width 14 height 14
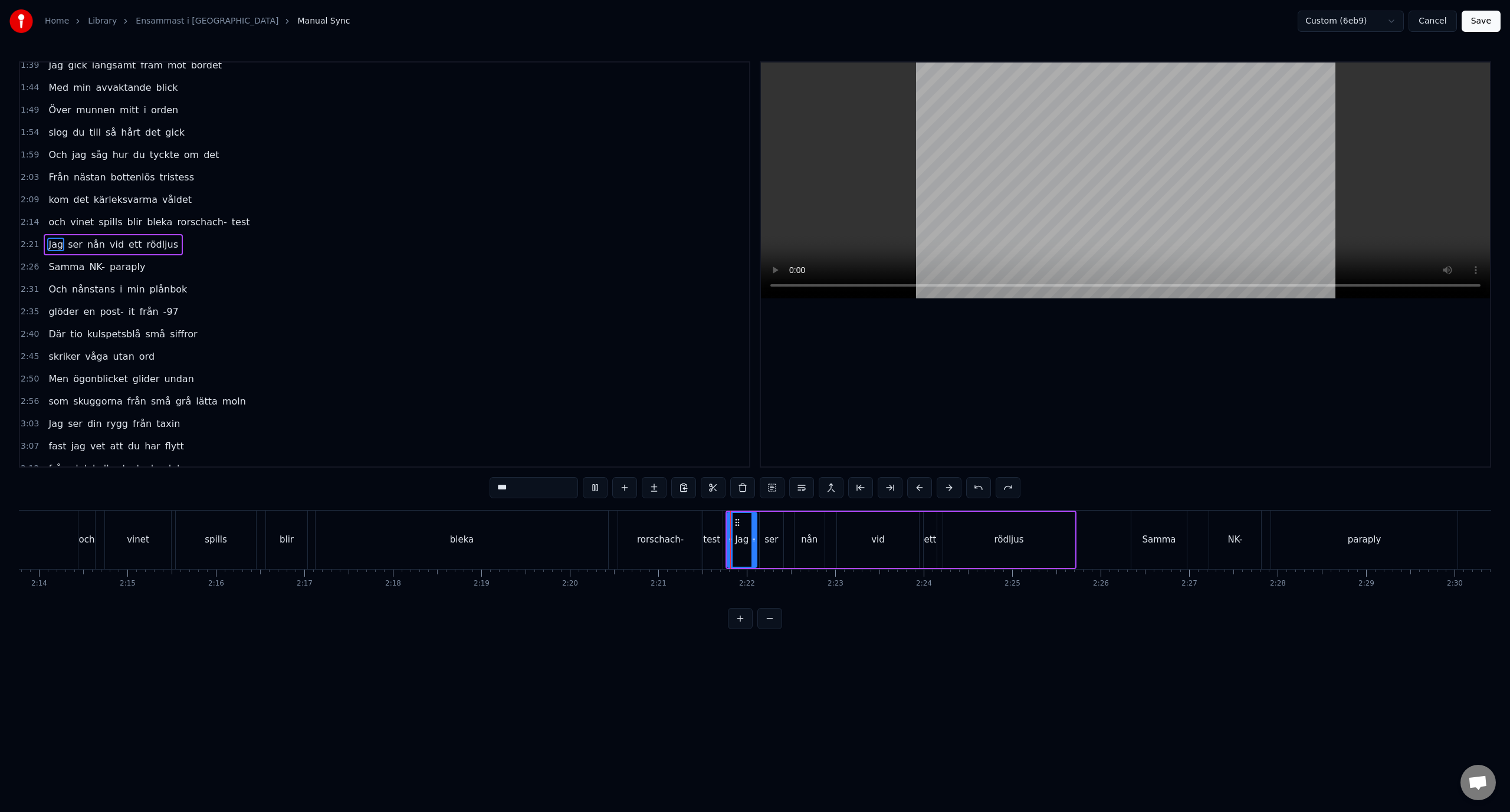
scroll to position [168, 0]
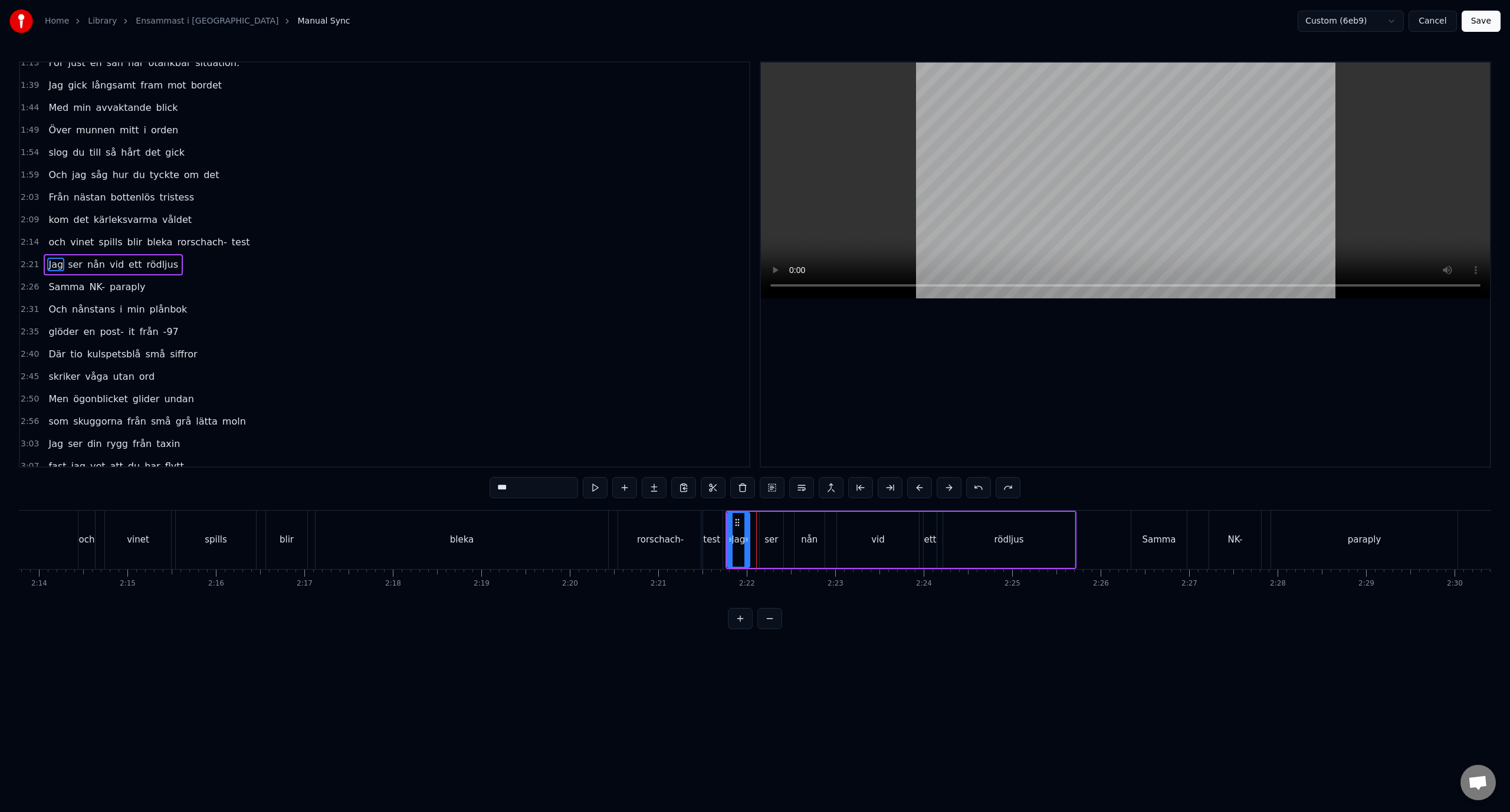
drag, startPoint x: 752, startPoint y: 551, endPoint x: 744, endPoint y: 551, distance: 8.0
click at [744, 551] on div at bounding box center [746, 540] width 5 height 54
click at [763, 547] on div "ser" at bounding box center [771, 539] width 24 height 56
type input "***"
drag, startPoint x: 766, startPoint y: 524, endPoint x: 757, endPoint y: 523, distance: 9.1
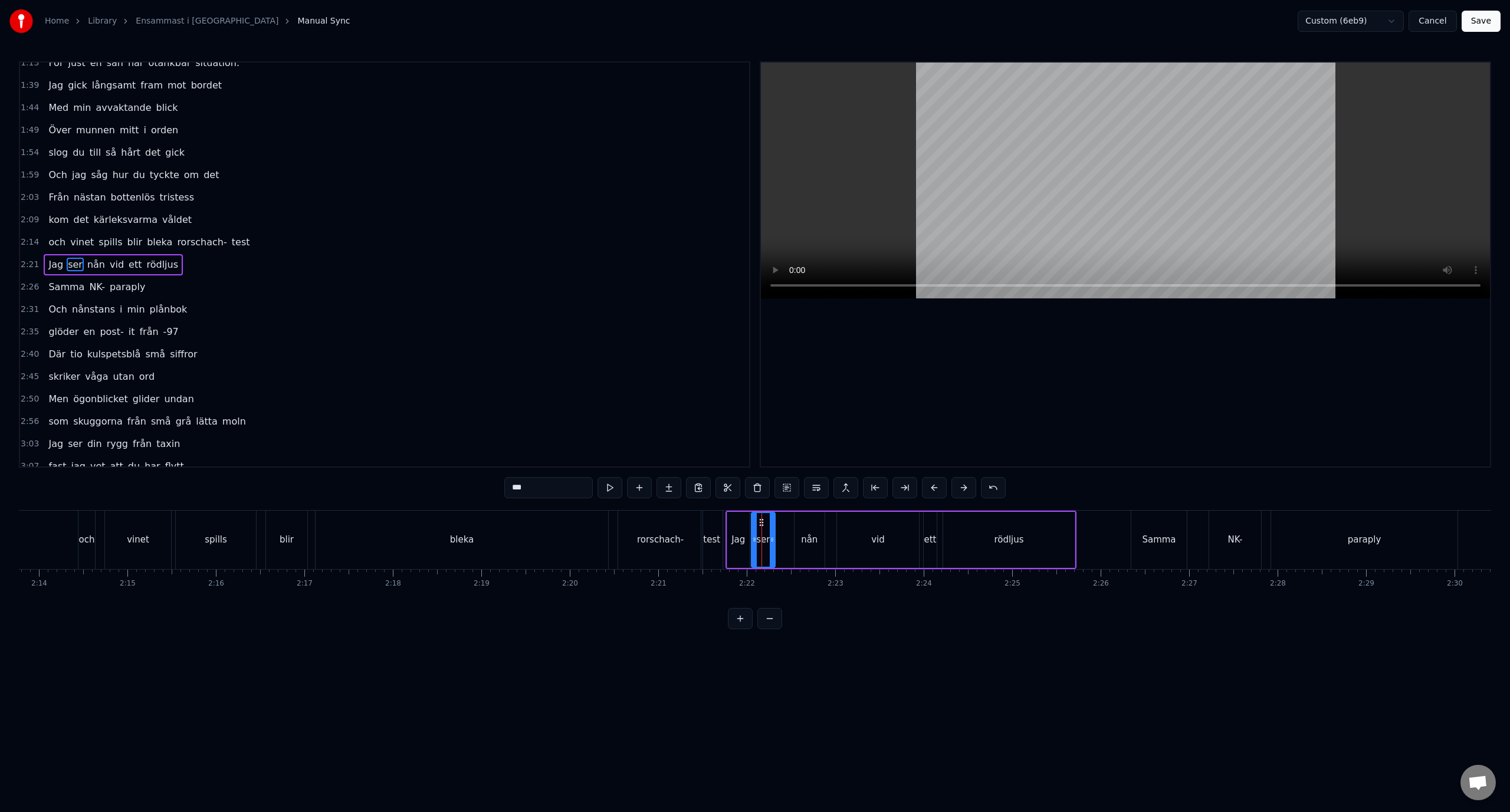
click at [757, 523] on icon at bounding box center [761, 522] width 9 height 9
click at [773, 532] on div at bounding box center [773, 540] width 5 height 54
click at [240, 269] on div "2:21 Jag ser nån vid ett rödljus" at bounding box center [384, 265] width 729 height 22
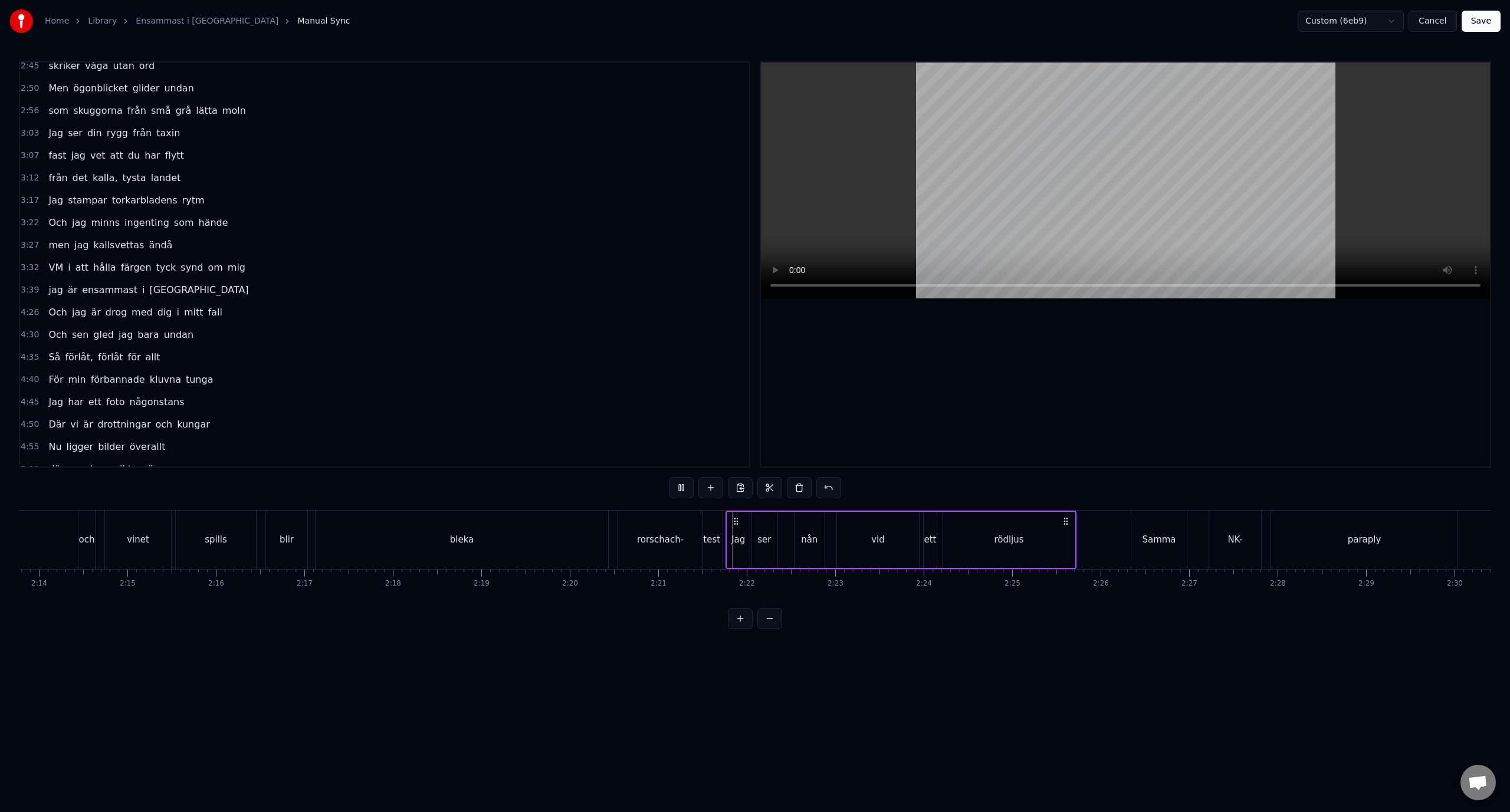
scroll to position [521, 0]
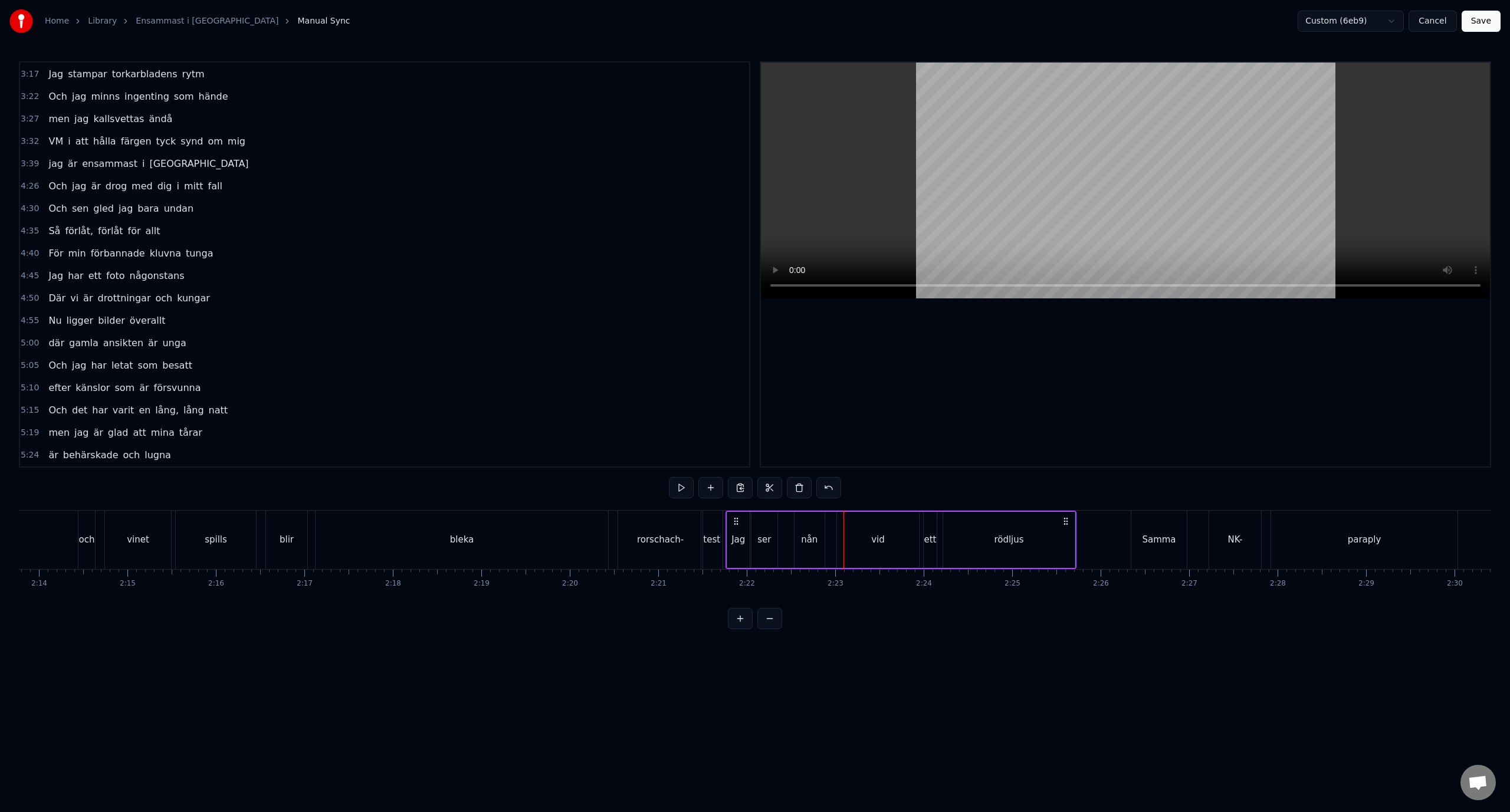
click at [868, 544] on div "vid" at bounding box center [877, 539] width 82 height 56
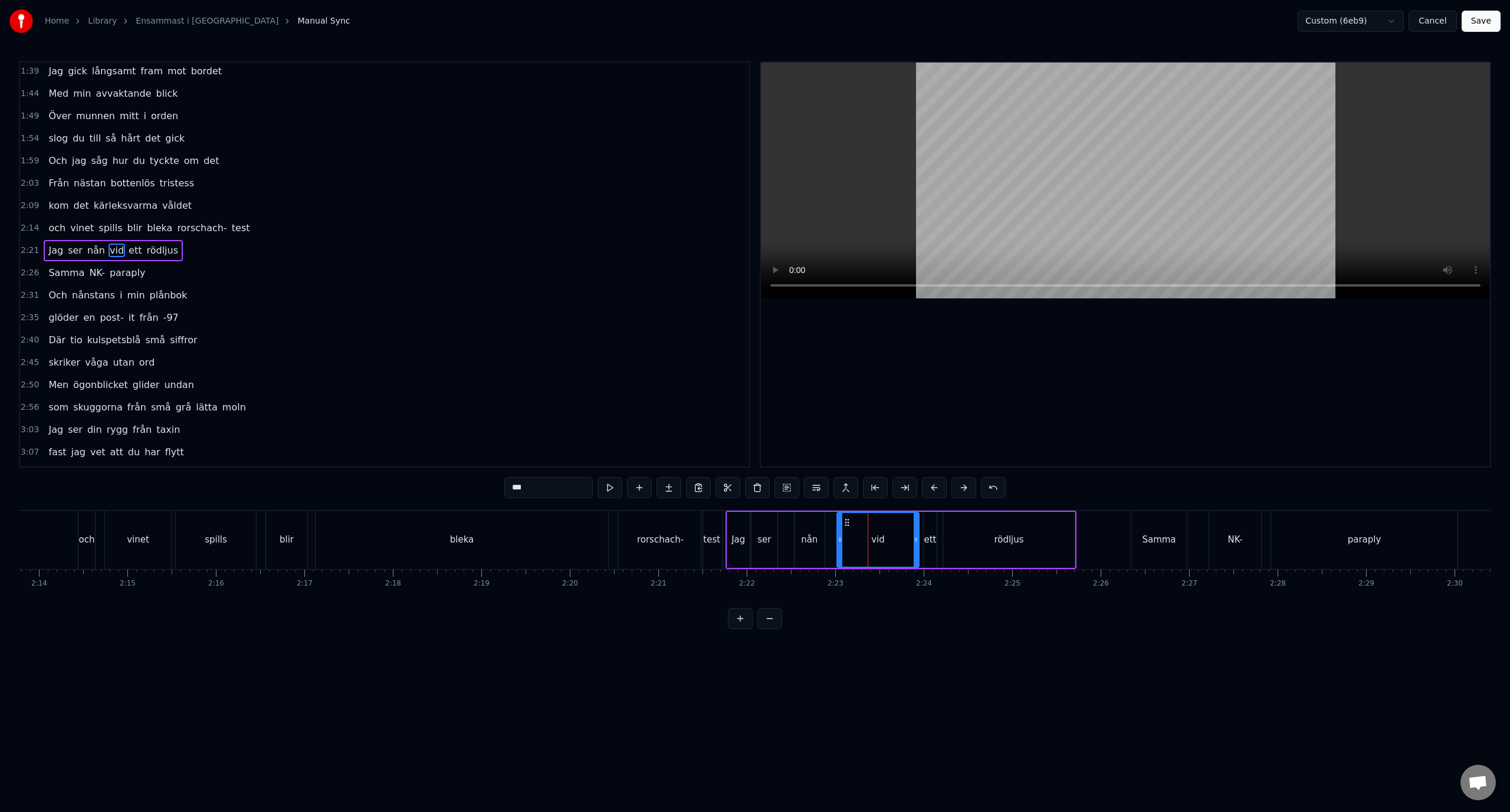
scroll to position [168, 0]
click at [817, 532] on div "nån" at bounding box center [809, 539] width 30 height 56
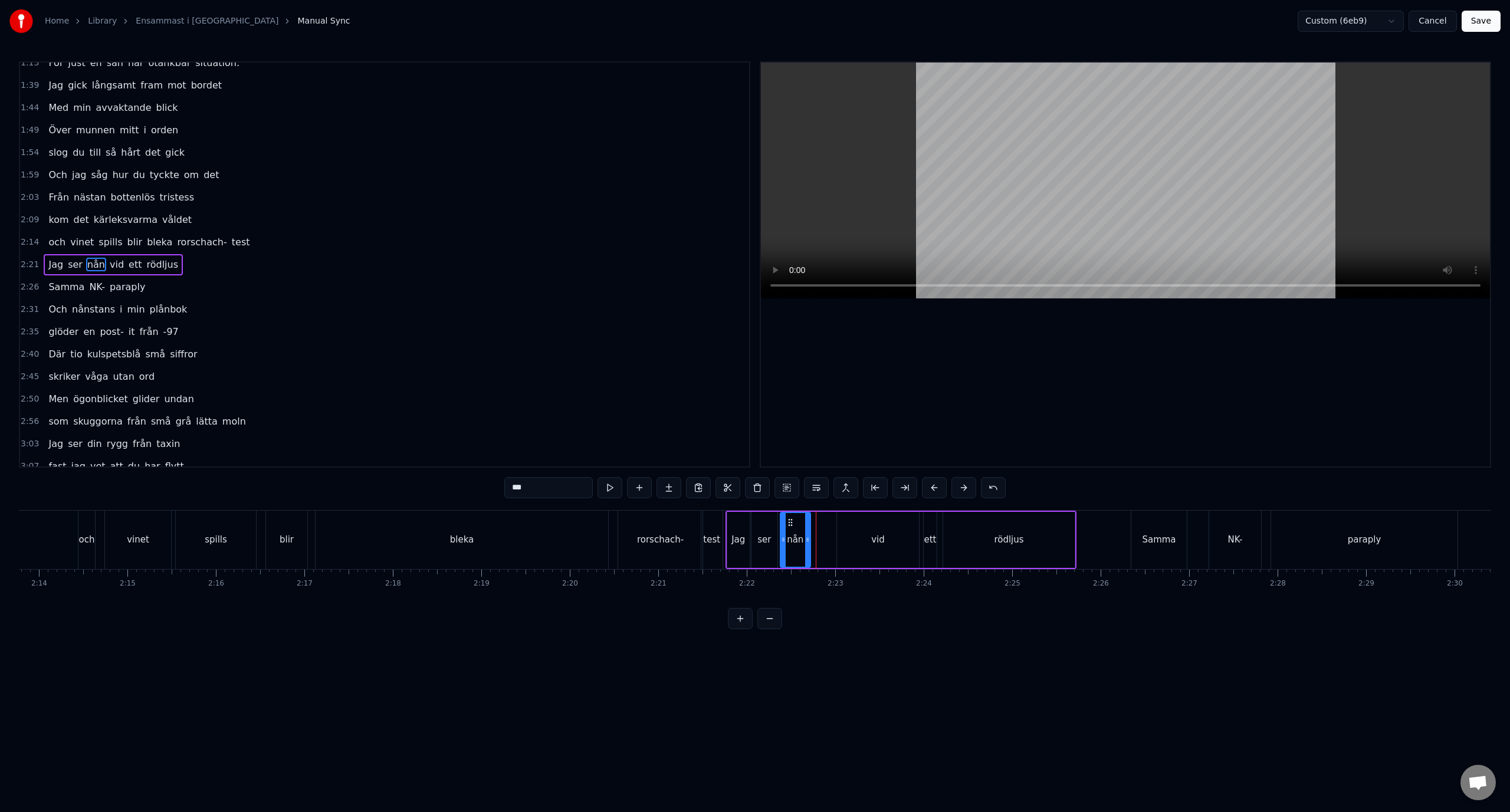
drag, startPoint x: 806, startPoint y: 520, endPoint x: 788, endPoint y: 521, distance: 18.0
click at [788, 521] on icon at bounding box center [790, 522] width 9 height 9
click at [880, 527] on div "vid" at bounding box center [877, 539] width 82 height 56
type input "***"
drag, startPoint x: 846, startPoint y: 516, endPoint x: 826, endPoint y: 518, distance: 20.1
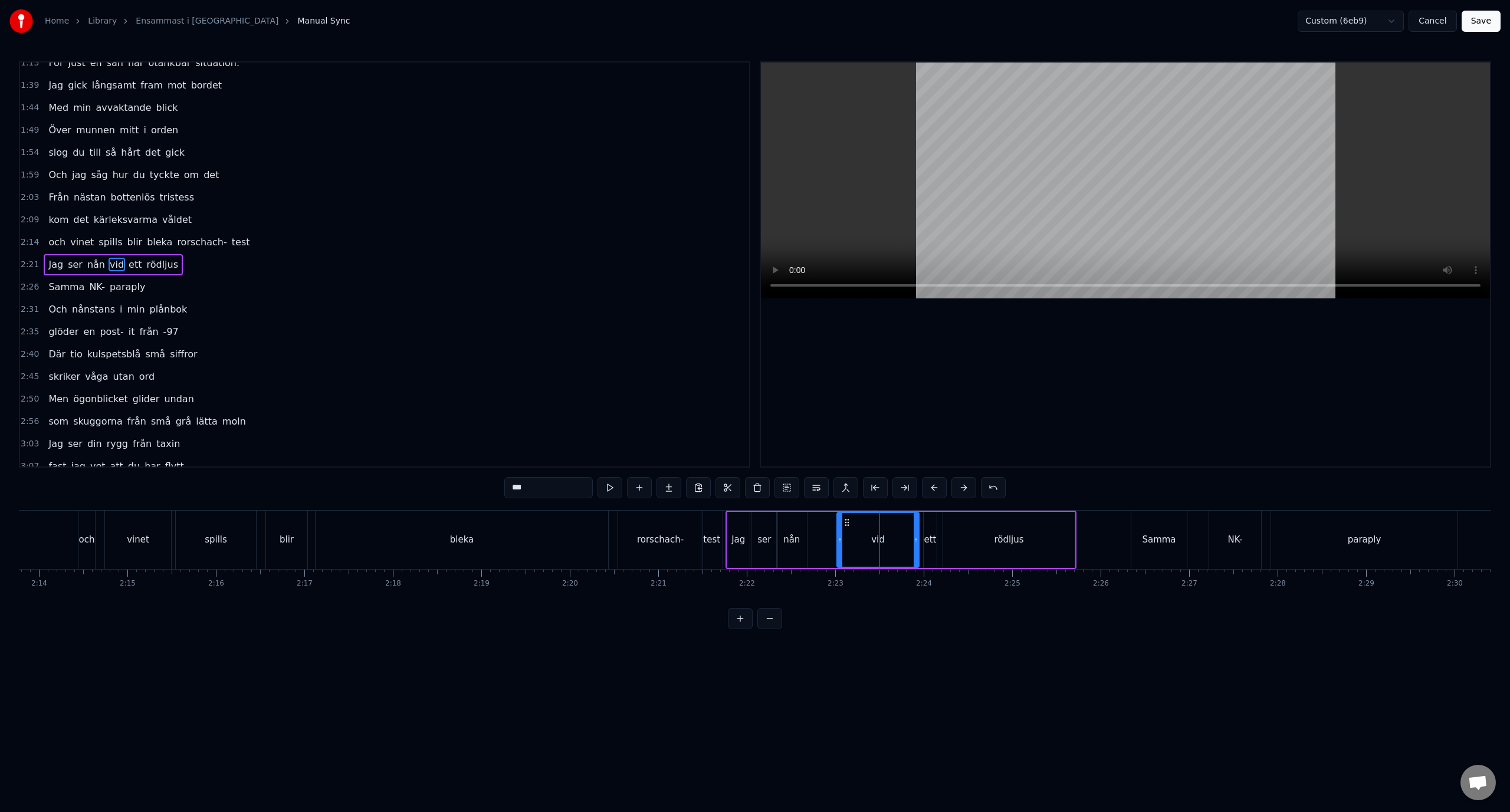
click at [826, 518] on div "Jag ser nån vid ett rödljus" at bounding box center [900, 540] width 351 height 59
click at [846, 521] on div "vid" at bounding box center [877, 539] width 82 height 56
drag, startPoint x: 846, startPoint y: 522, endPoint x: 832, endPoint y: 521, distance: 14.0
click at [832, 521] on icon at bounding box center [832, 522] width 9 height 9
click at [274, 272] on div "2:21 Jag ser nån vid ett rödljus" at bounding box center [384, 265] width 729 height 22
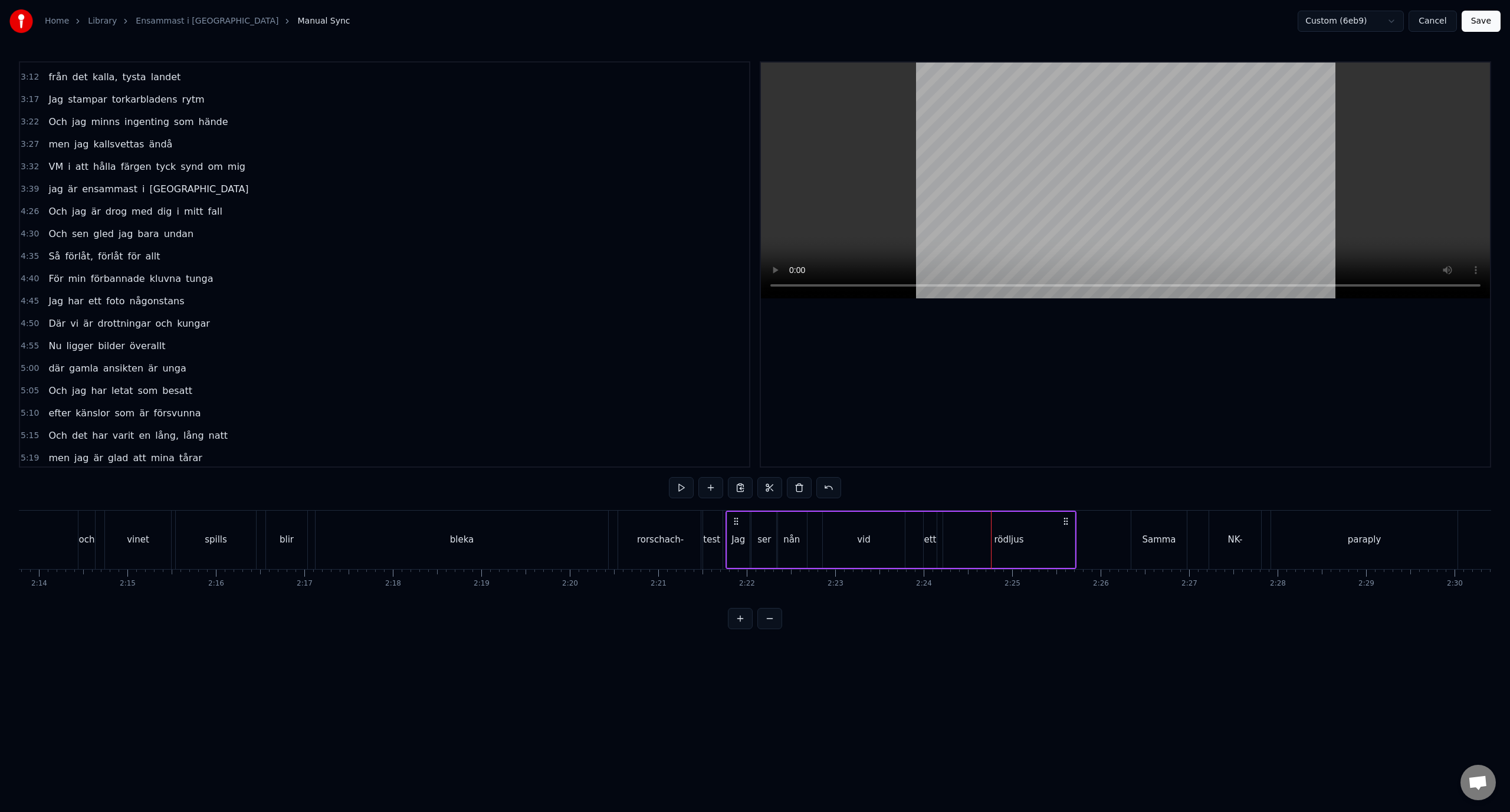
scroll to position [604, 0]
click at [929, 532] on div "ett" at bounding box center [931, 539] width 13 height 14
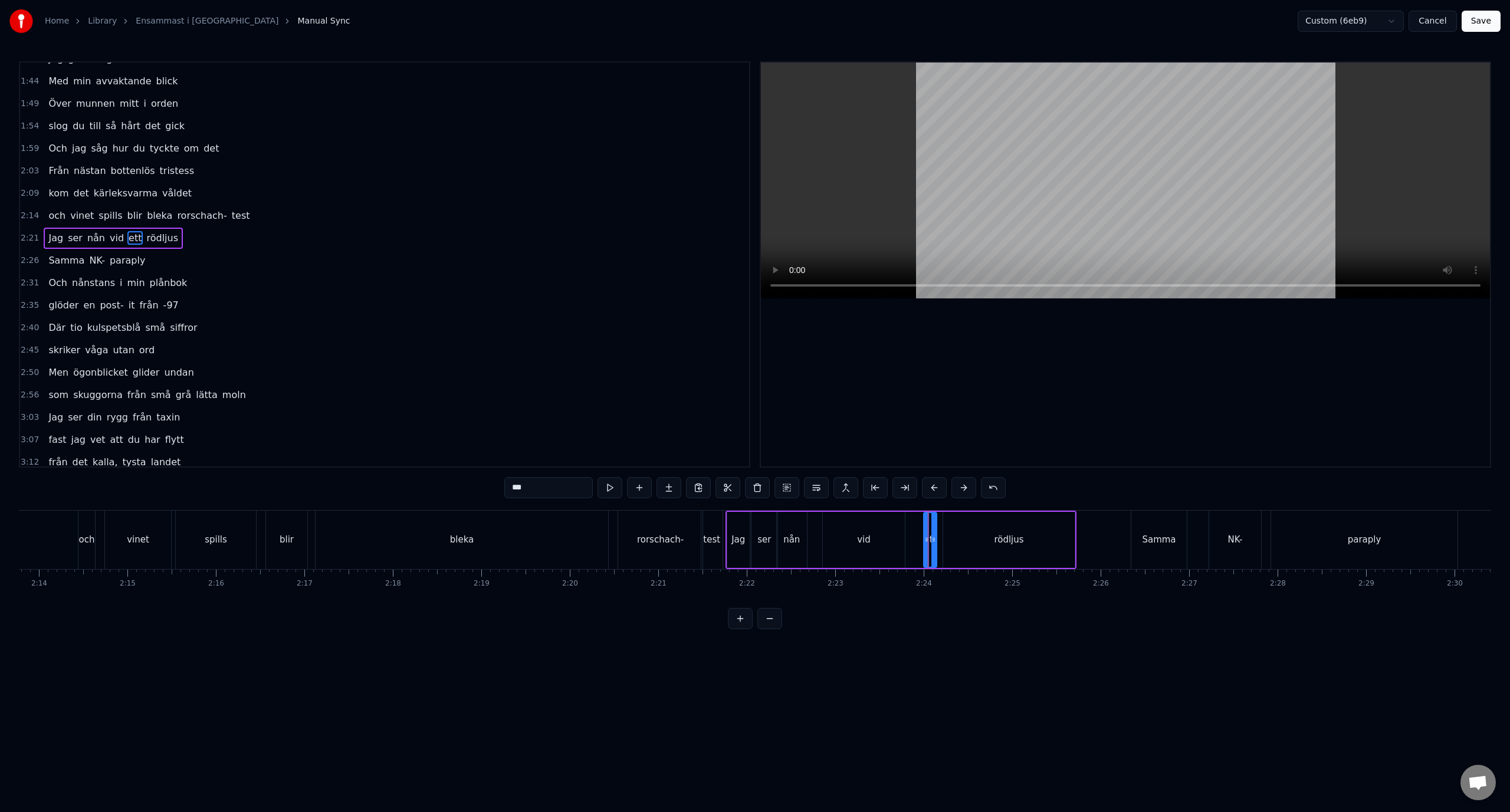
scroll to position [168, 0]
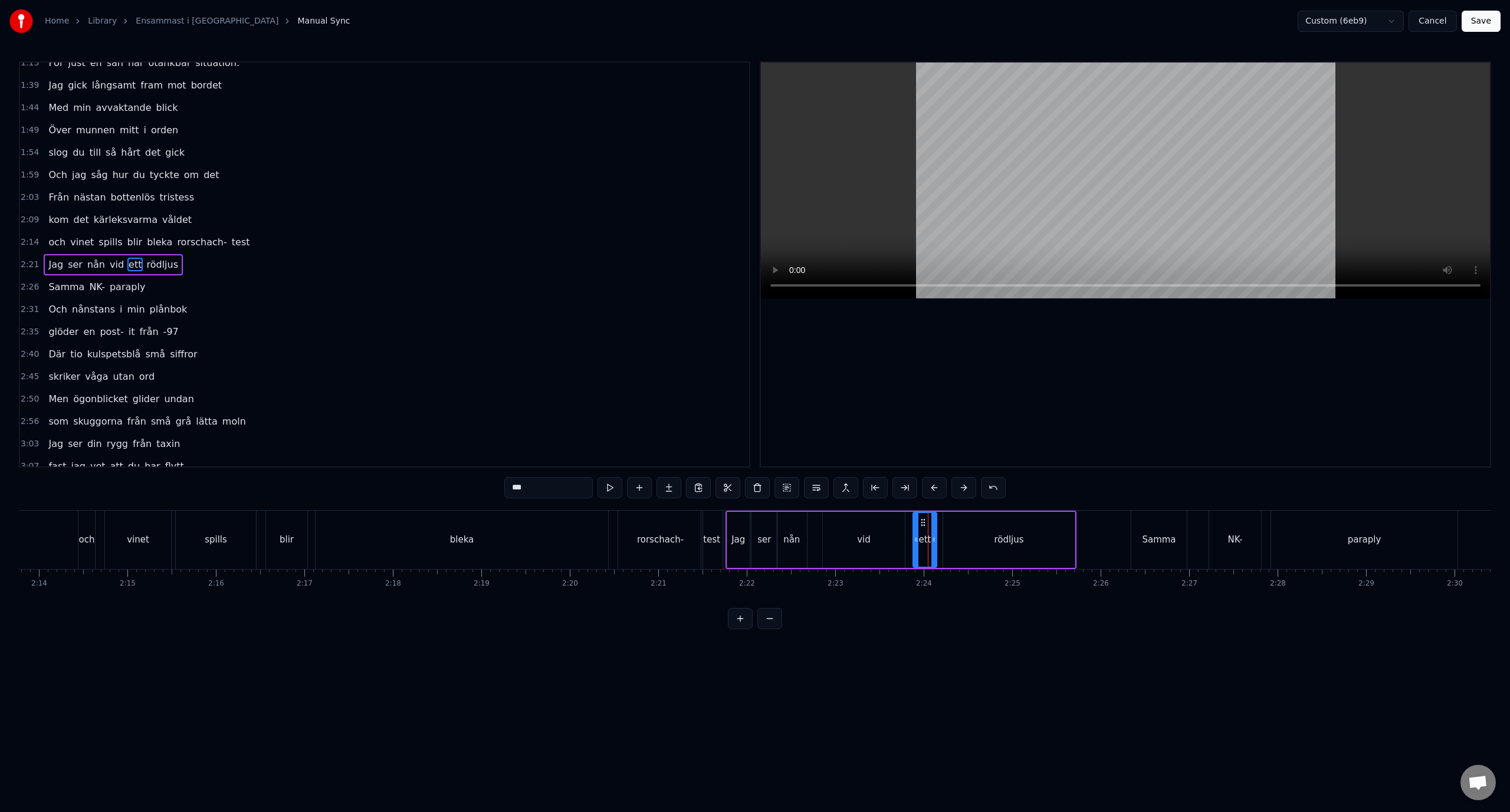
drag, startPoint x: 926, startPoint y: 535, endPoint x: 916, endPoint y: 535, distance: 10.0
click at [916, 535] on icon at bounding box center [915, 539] width 5 height 9
click at [293, 258] on div "2:21 Jag ser nån vid ett rödljus" at bounding box center [384, 265] width 729 height 22
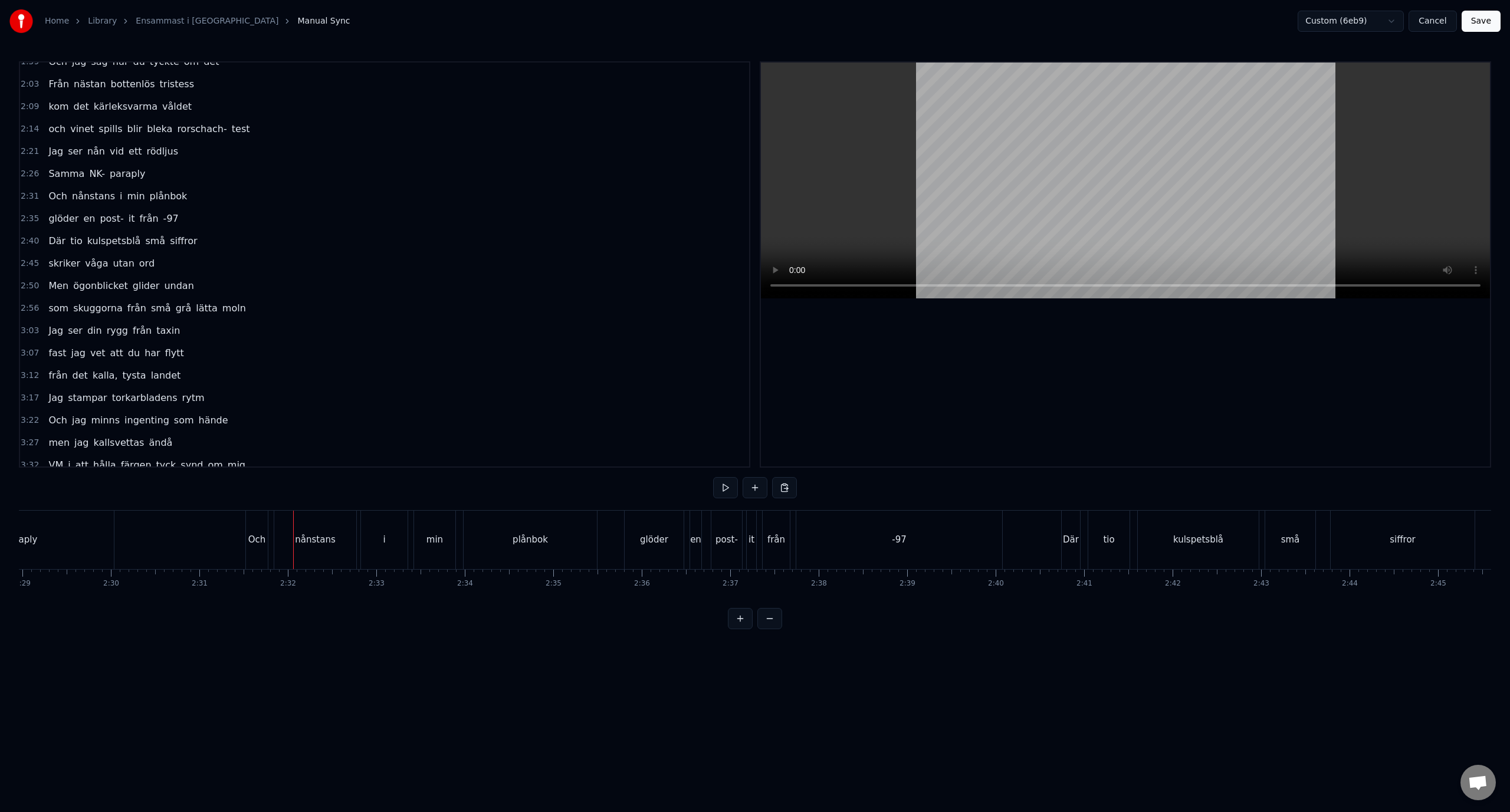
scroll to position [285, 0]
click at [246, 305] on div "2:56 som skuggorna från små grå lätta moln" at bounding box center [384, 304] width 729 height 22
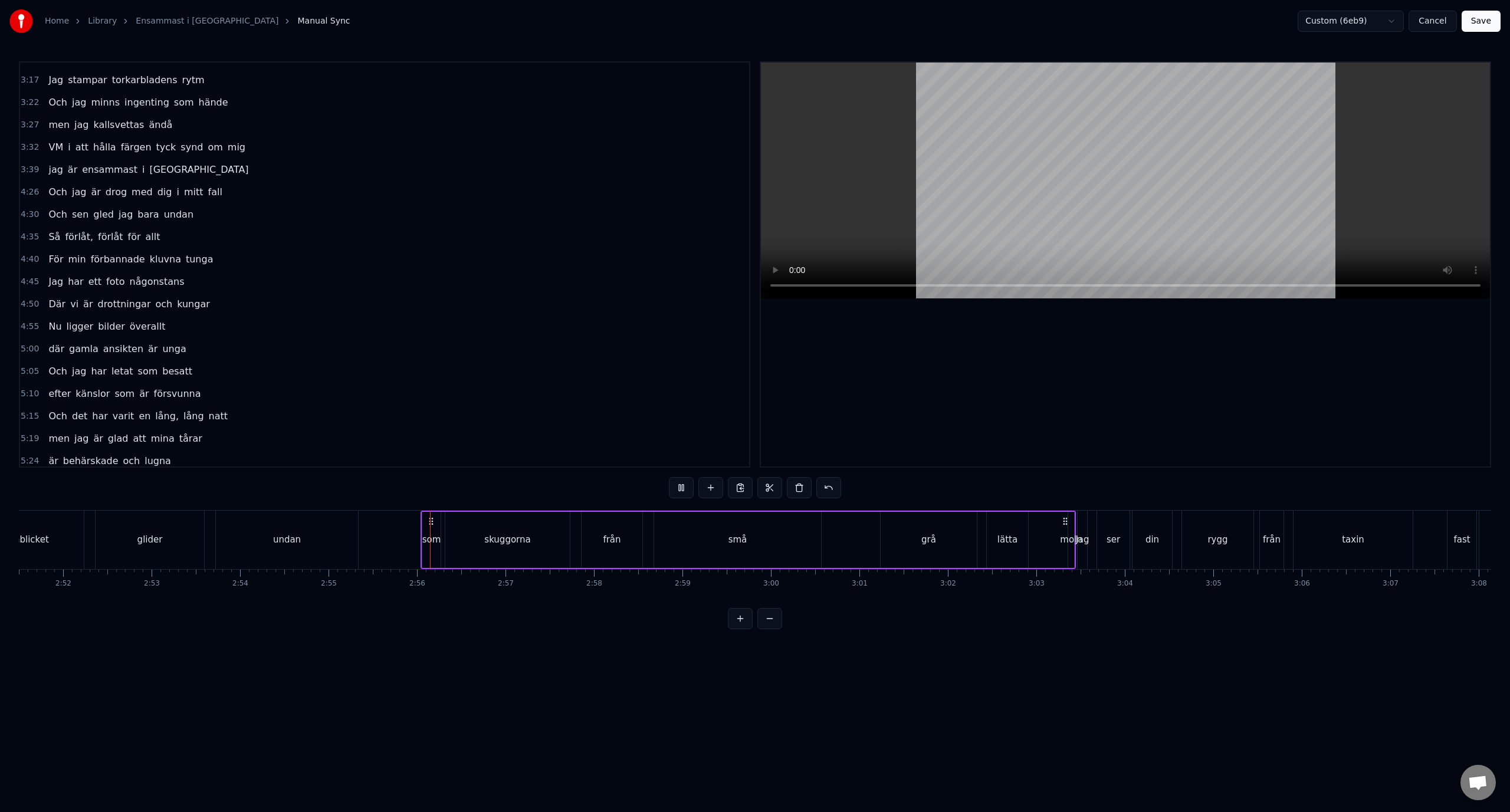
scroll to position [0, 15512]
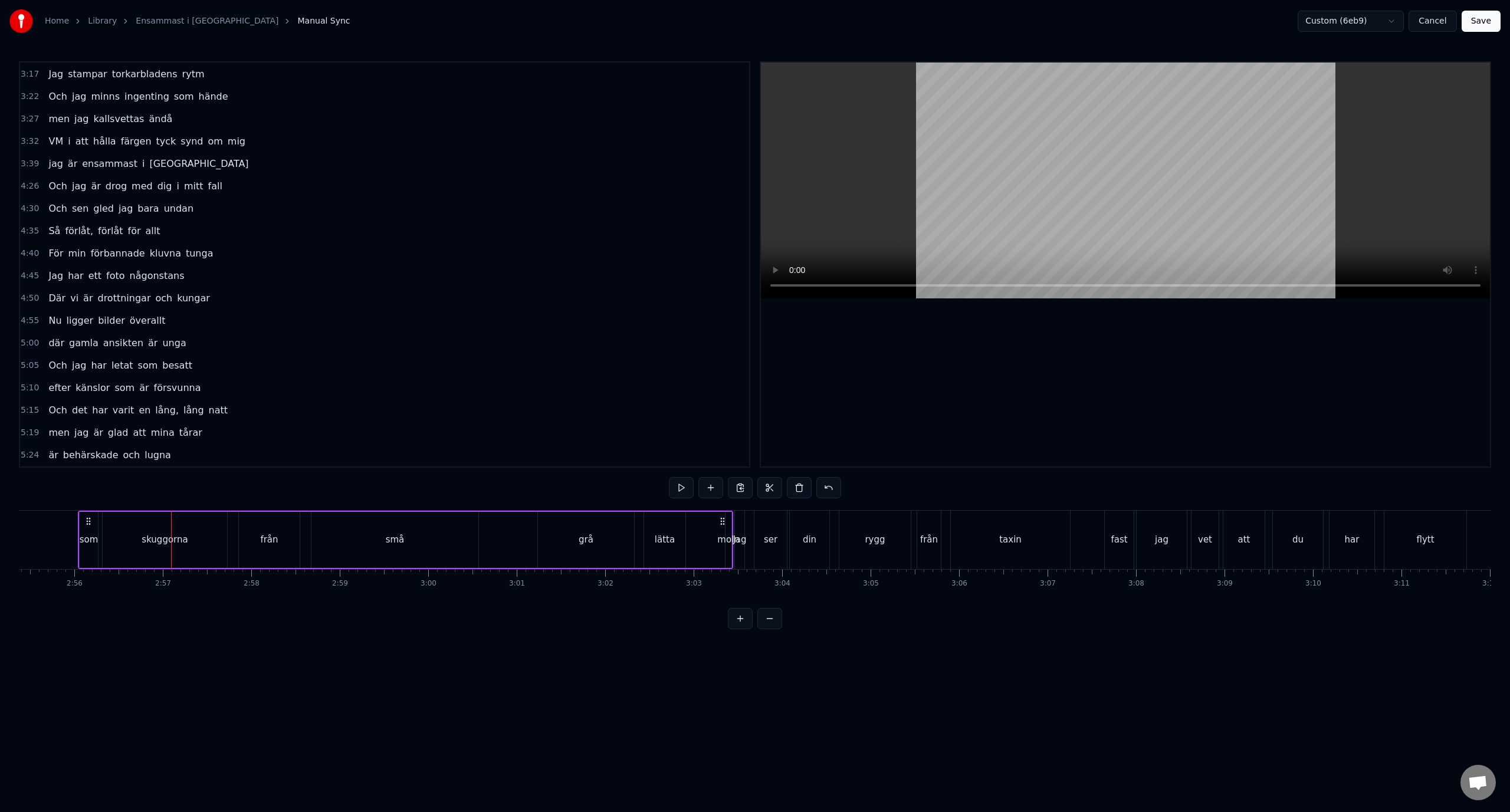
click at [230, 297] on div "4:50 Där vi är drottningar och kungar" at bounding box center [384, 298] width 729 height 22
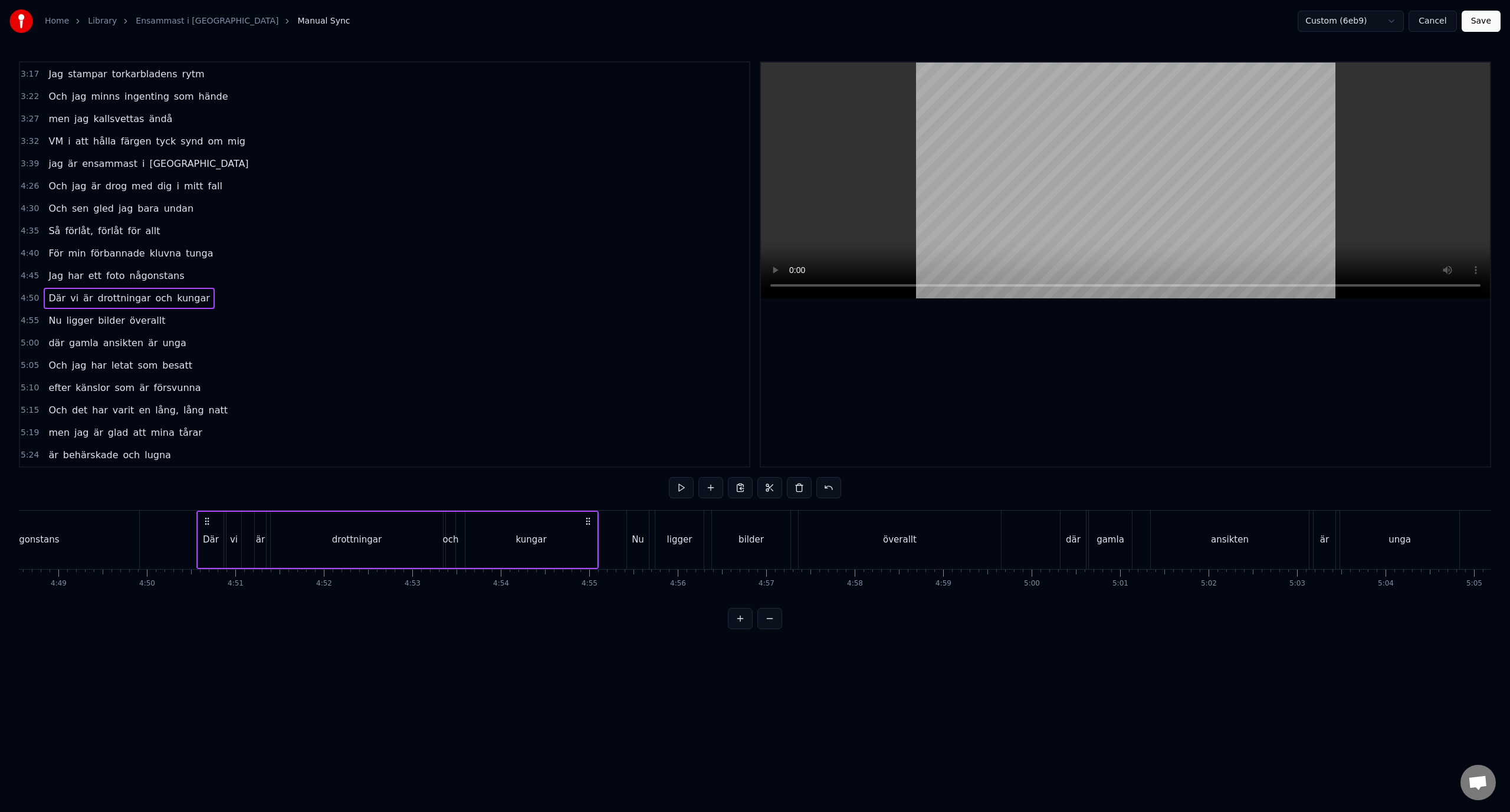
scroll to position [0, 25642]
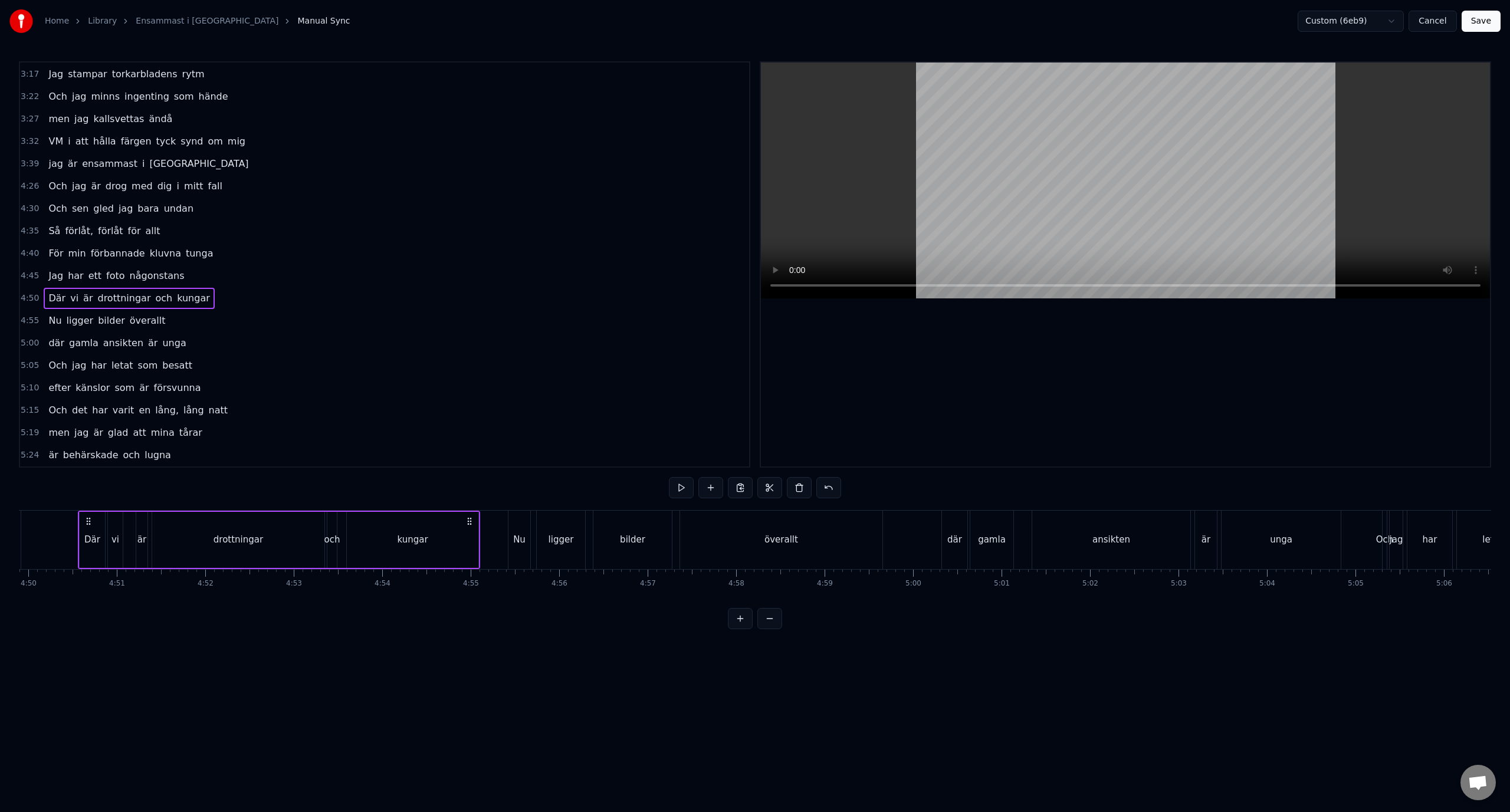
click at [230, 199] on div "4:30 Och sen gled jag bara undan" at bounding box center [384, 208] width 729 height 22
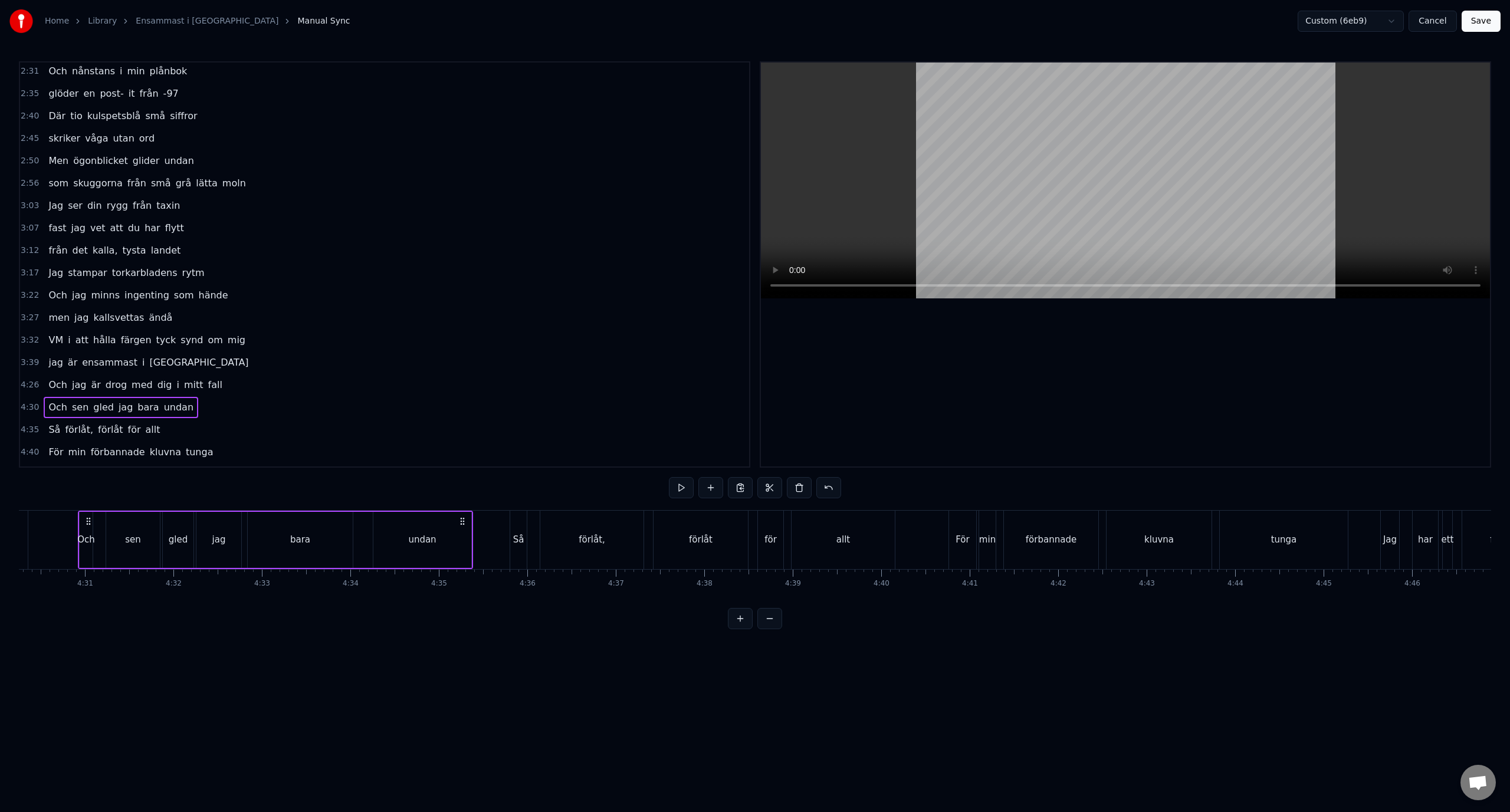
scroll to position [368, 0]
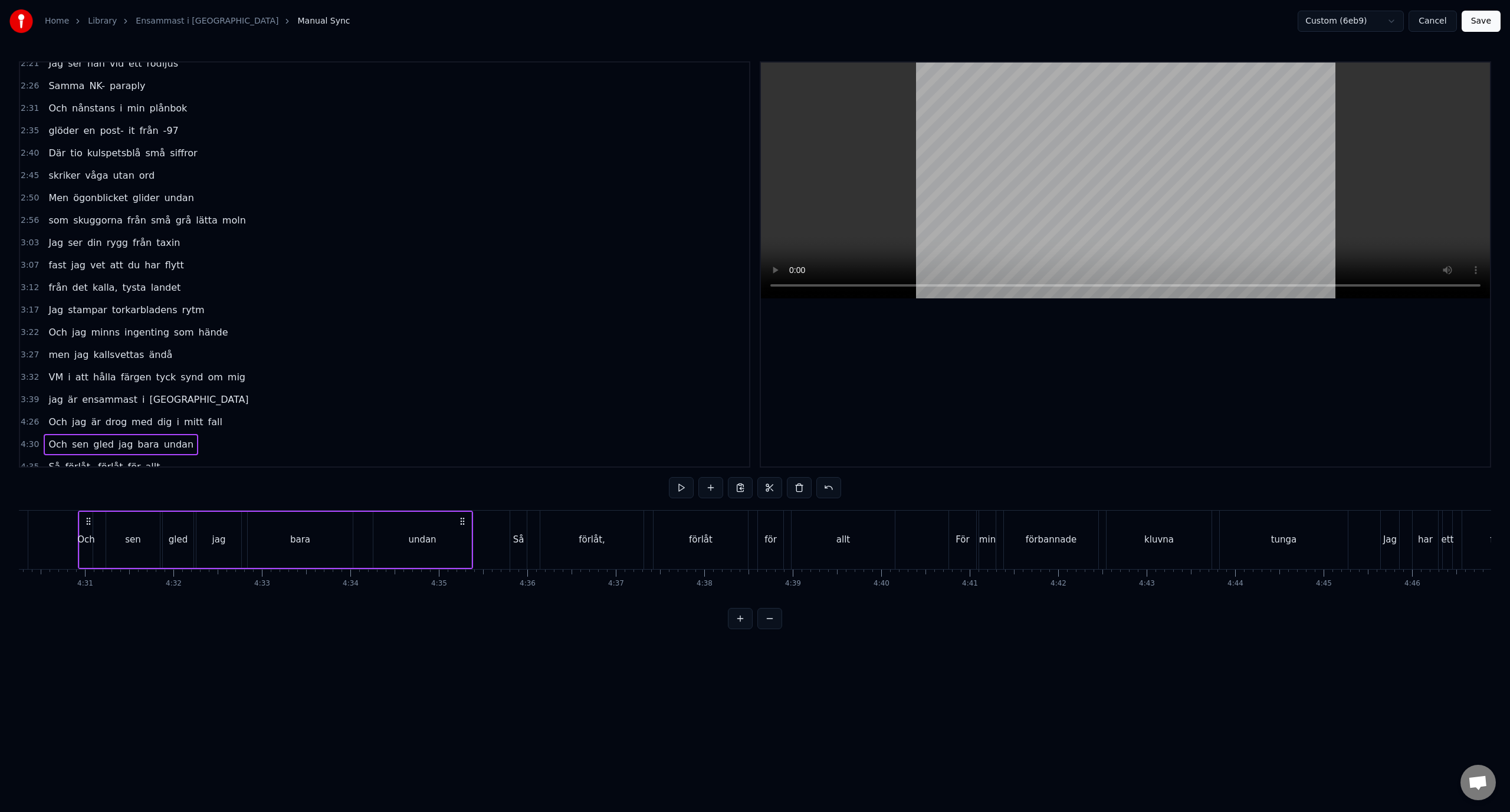
click at [275, 215] on div "2:56 som skuggorna från små grå lätta moln" at bounding box center [384, 220] width 729 height 22
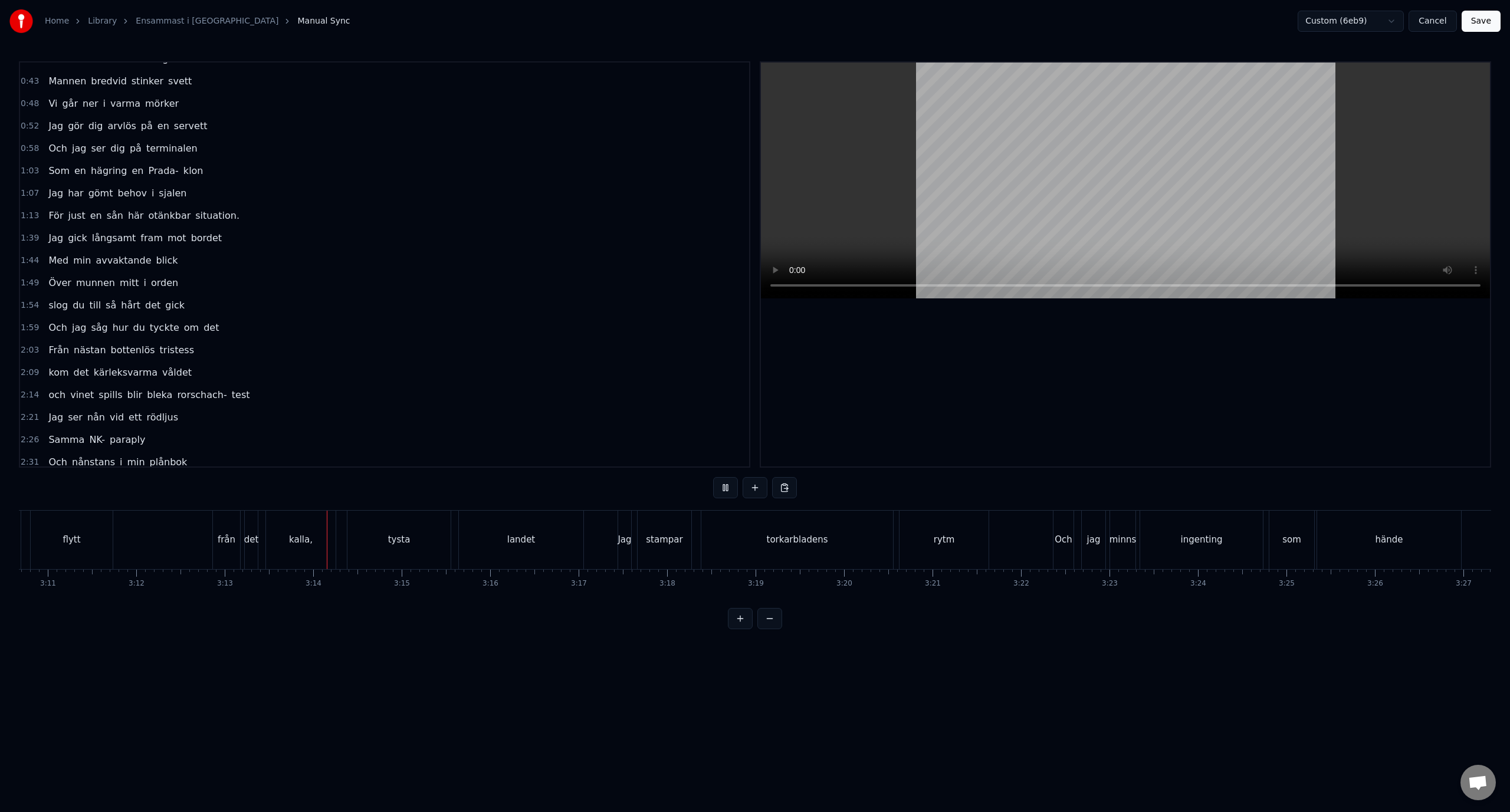
scroll to position [0, 0]
click at [1475, 13] on button "Save" at bounding box center [1481, 21] width 39 height 21
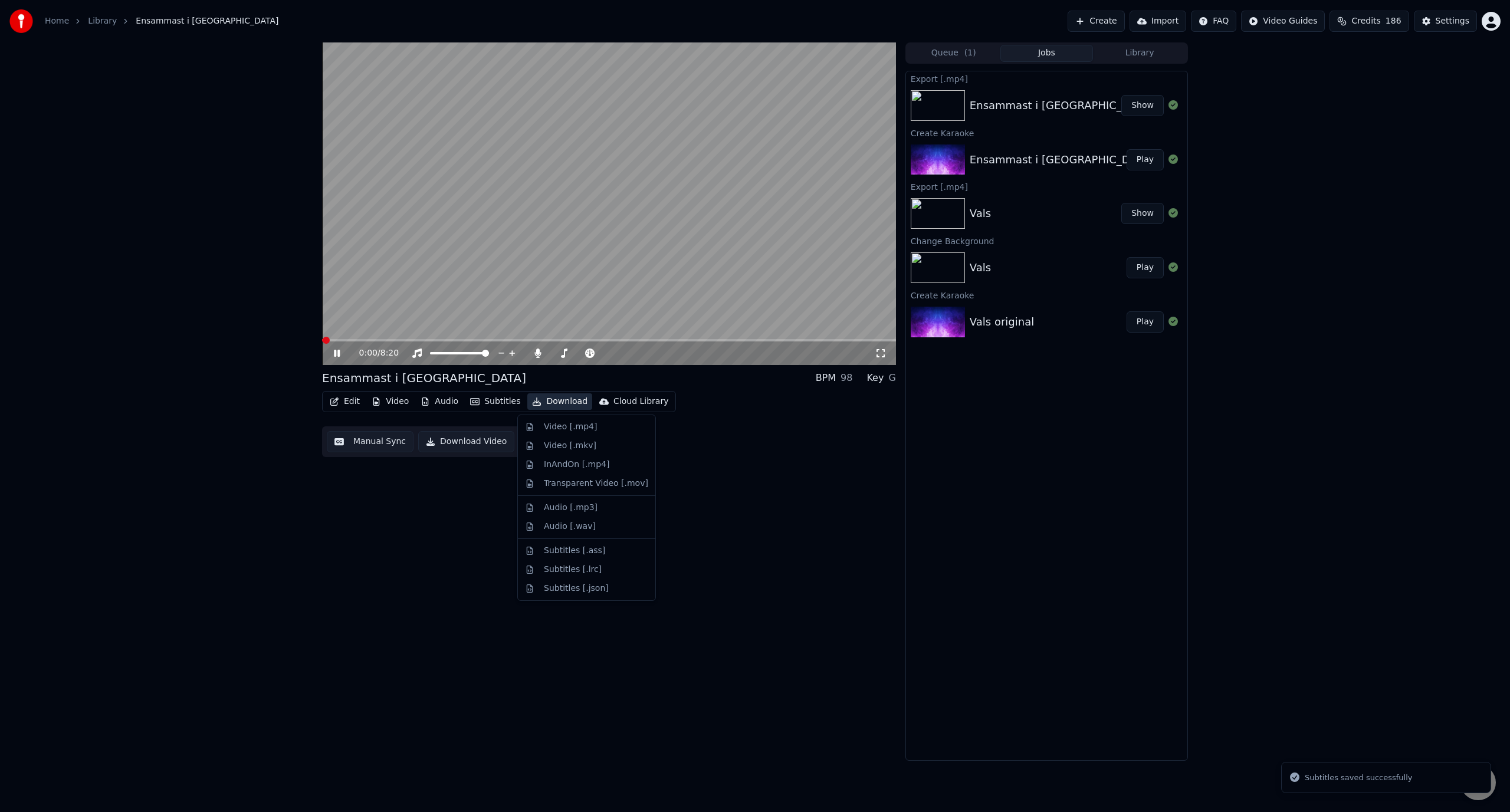
click at [558, 403] on button "Download" at bounding box center [559, 401] width 65 height 16
click at [574, 432] on div "Video [.mp4]" at bounding box center [570, 426] width 53 height 12
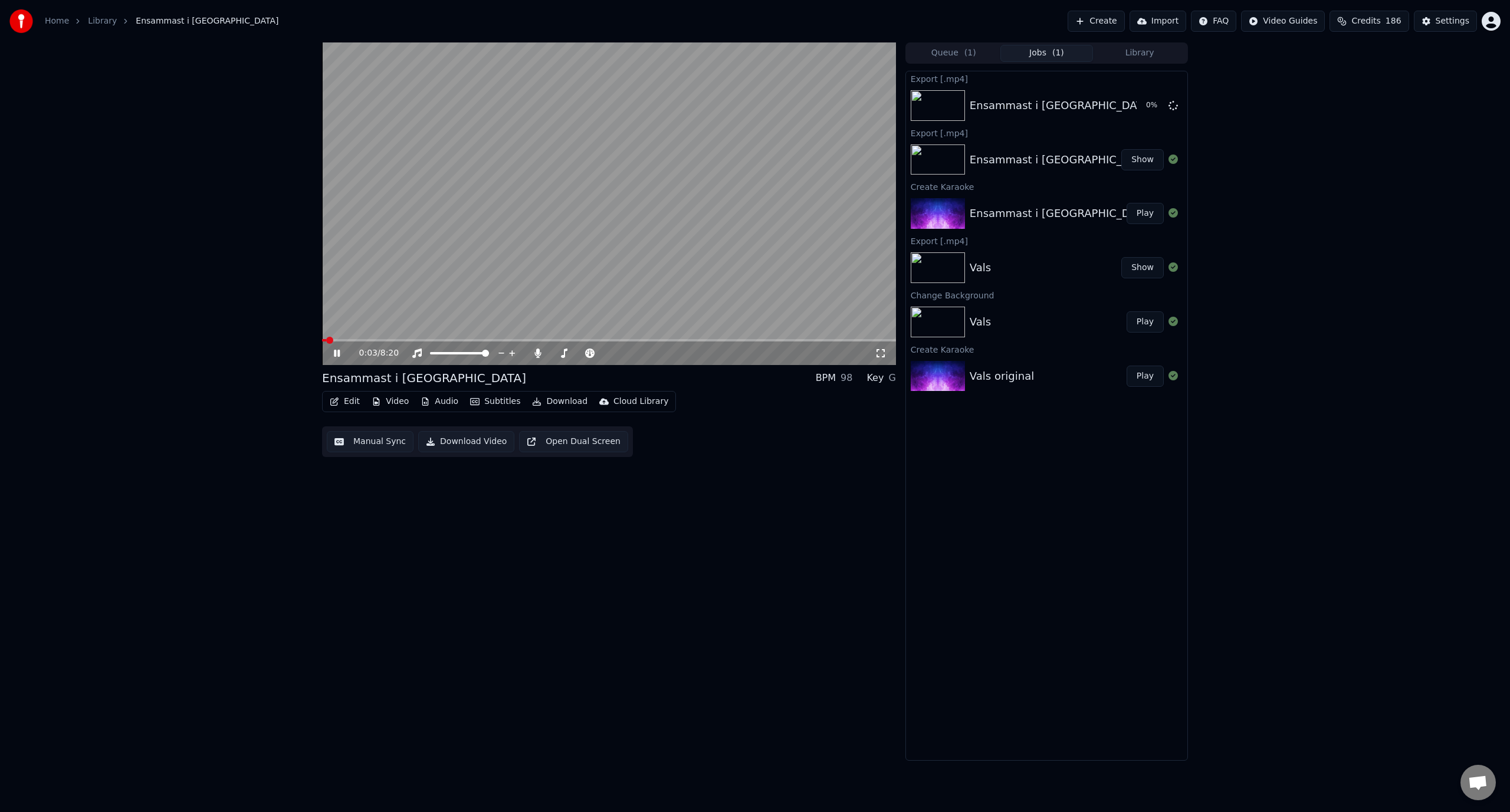
click at [583, 207] on video at bounding box center [609, 203] width 574 height 323
click at [1135, 110] on button "Show" at bounding box center [1142, 105] width 42 height 21
click at [349, 406] on button "Edit" at bounding box center [344, 401] width 39 height 16
click at [389, 510] on div "Manual Sync" at bounding box center [375, 507] width 52 height 12
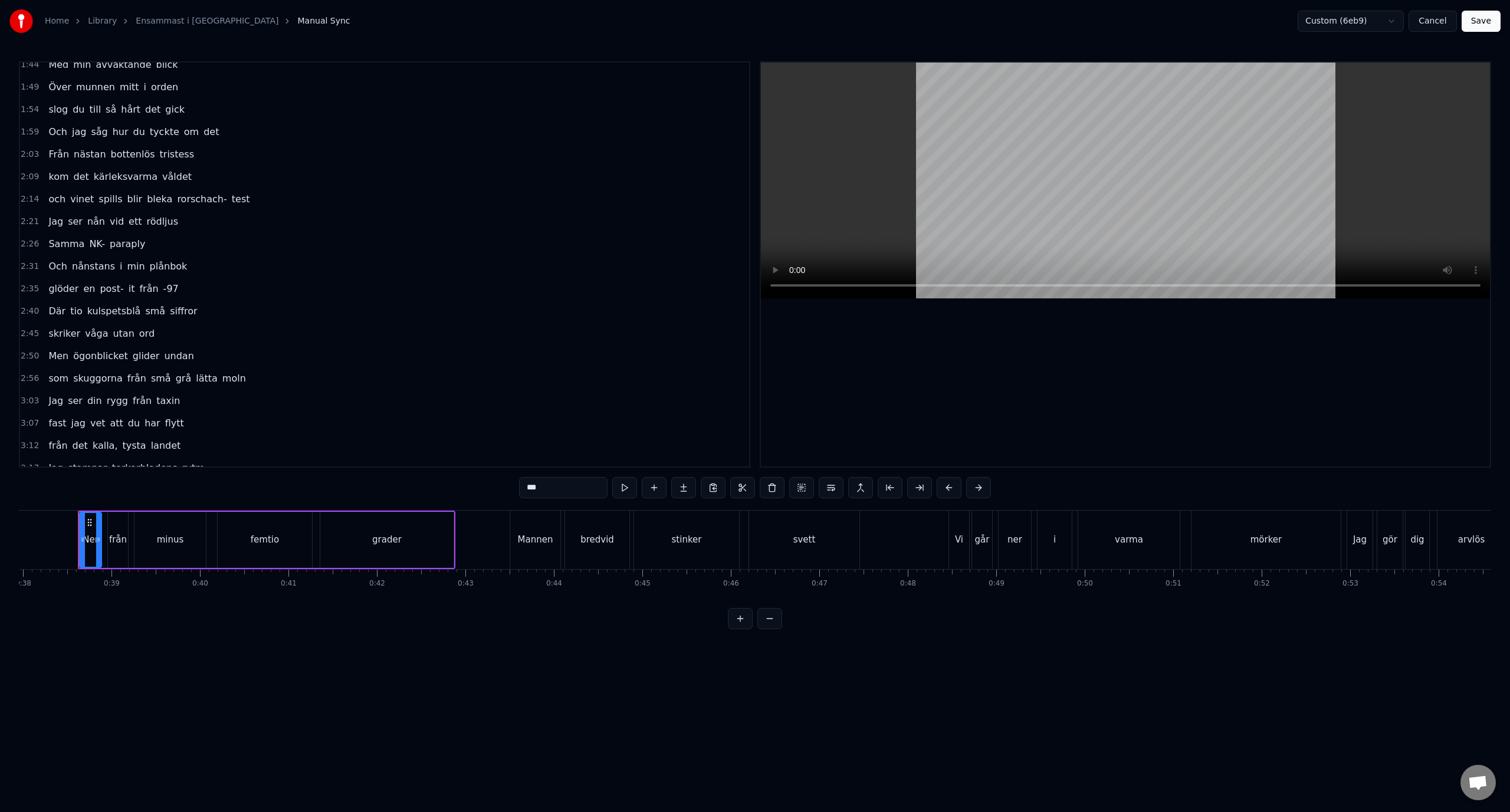
scroll to position [236, 0]
click at [203, 313] on div "2:45 skriker våga utan ord" at bounding box center [384, 308] width 729 height 22
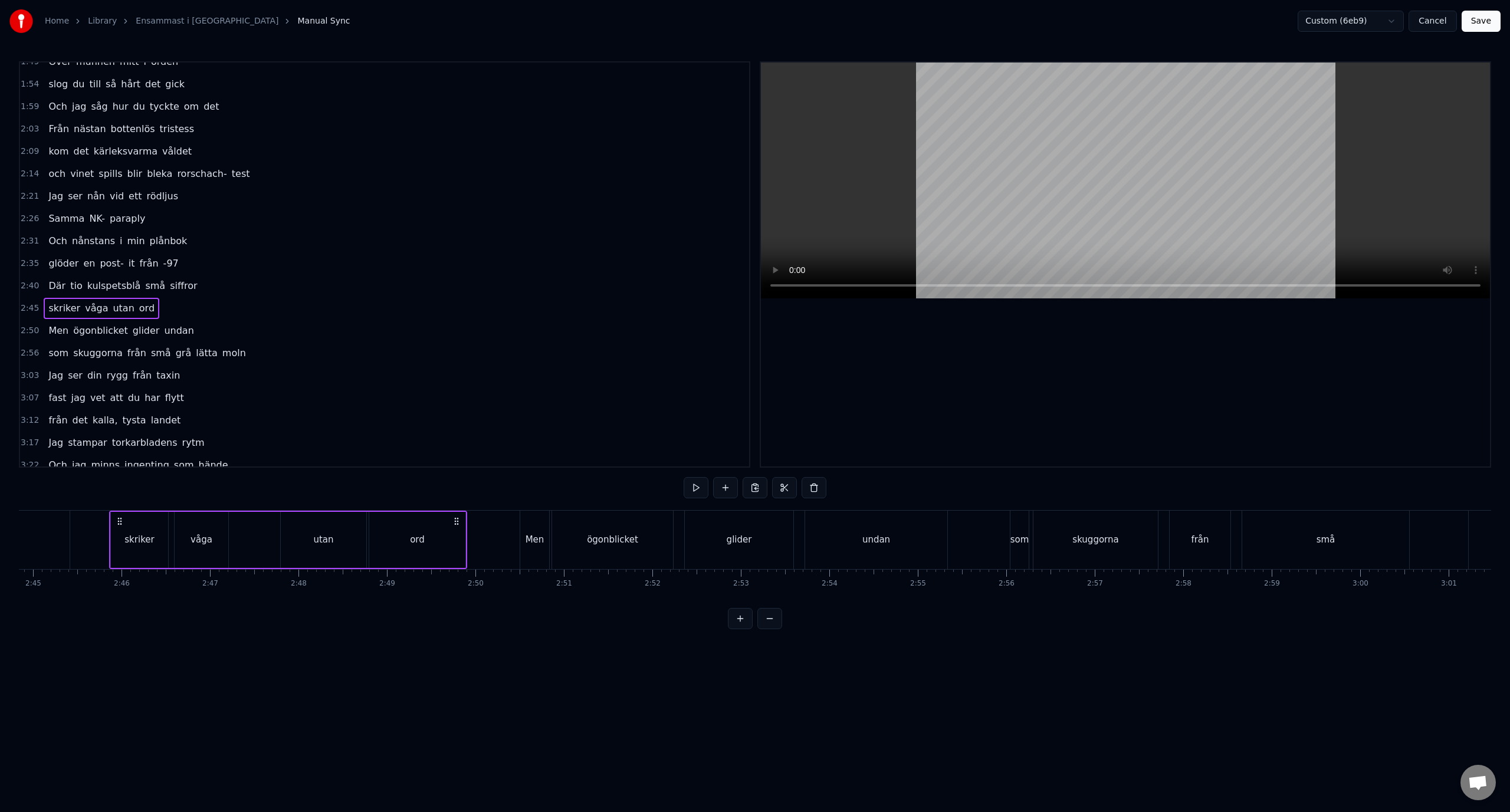
scroll to position [0, 14611]
click at [62, 506] on div "0:38 Ner från minus femtio grader 0:43 Mannen bredvid stinker svett 0:48 Vi går…" at bounding box center [755, 345] width 1471 height 567
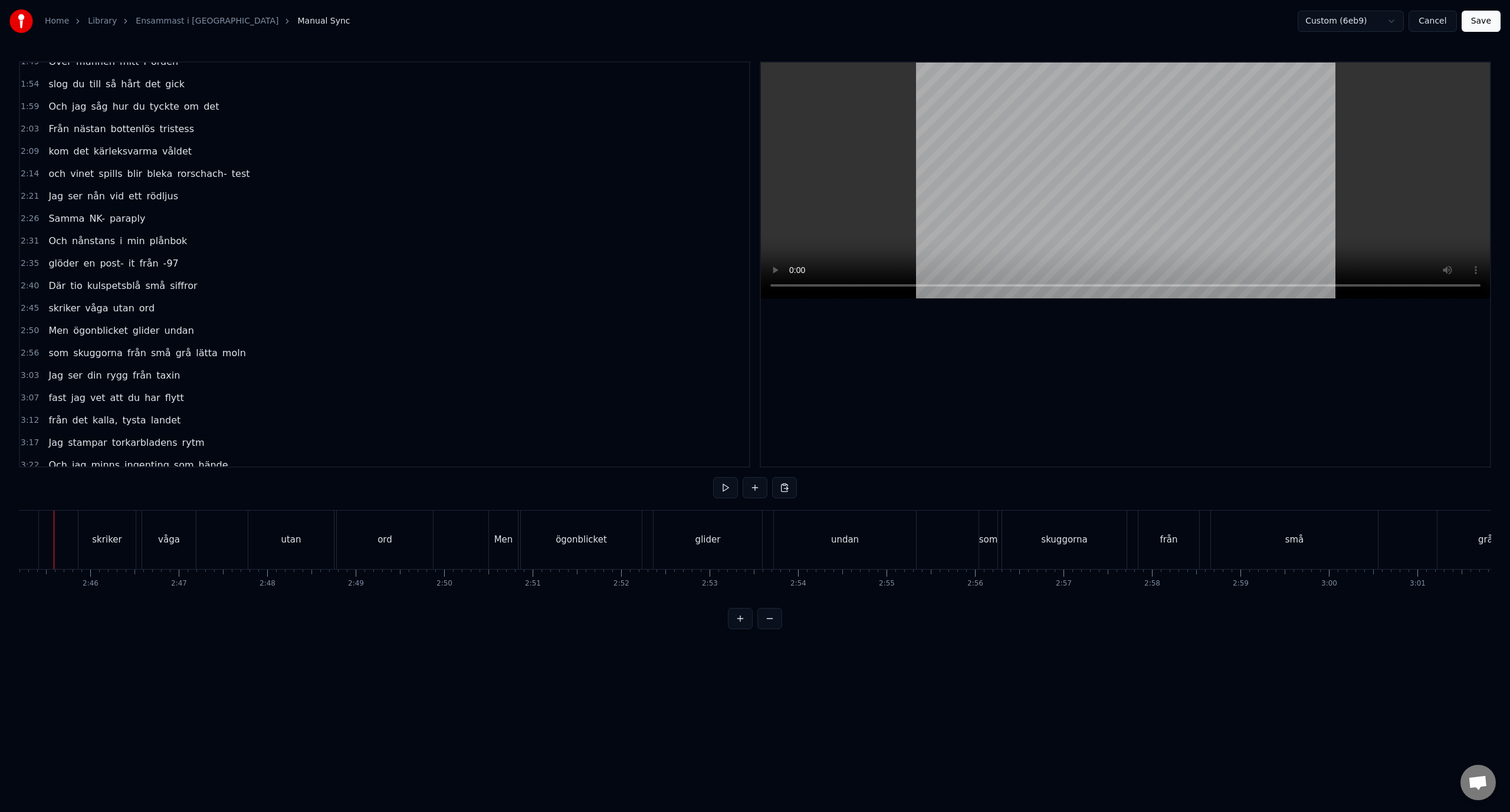
scroll to position [0, 14587]
click at [278, 538] on div "utan" at bounding box center [314, 540] width 85 height 59
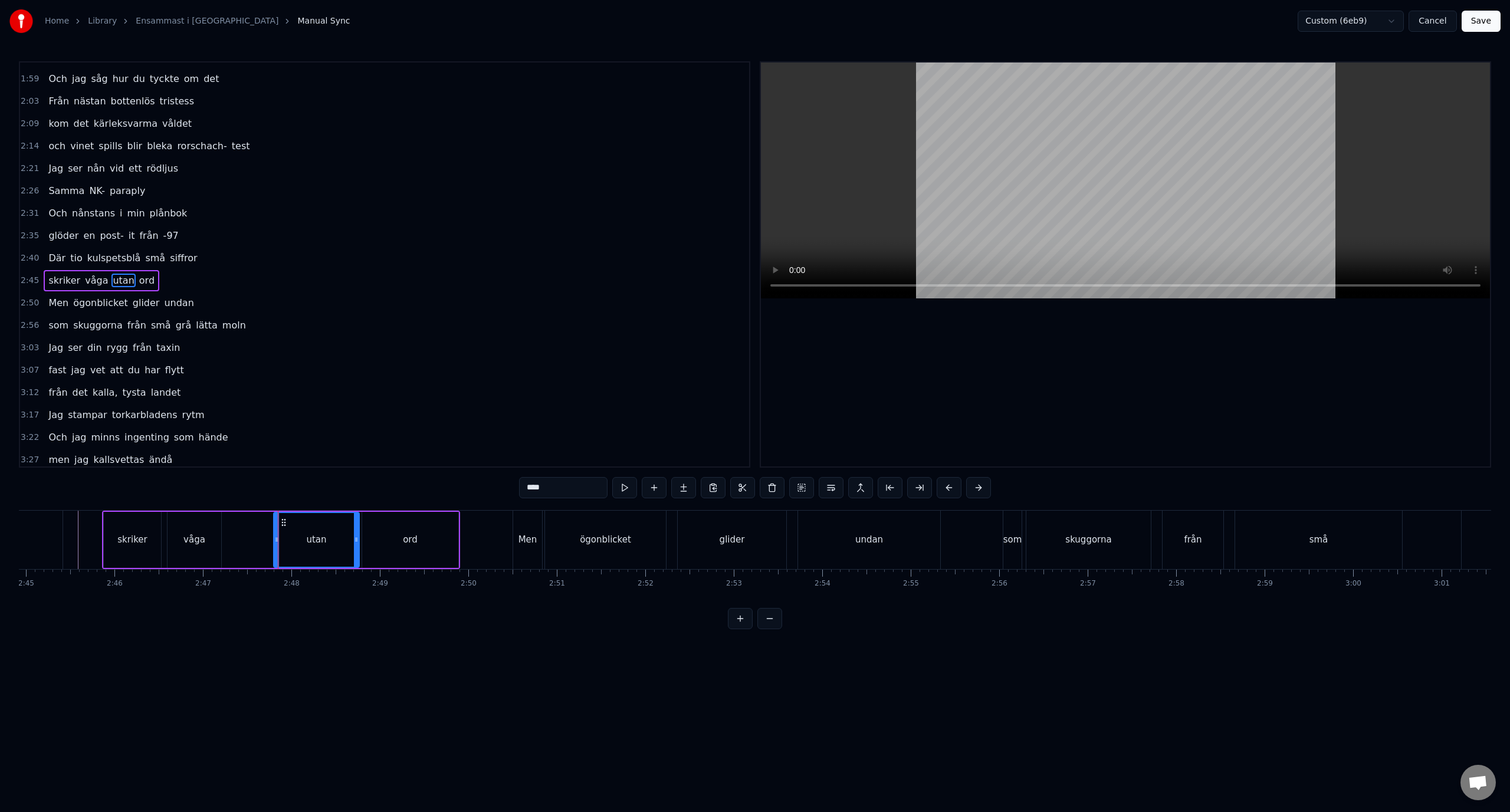
scroll to position [280, 0]
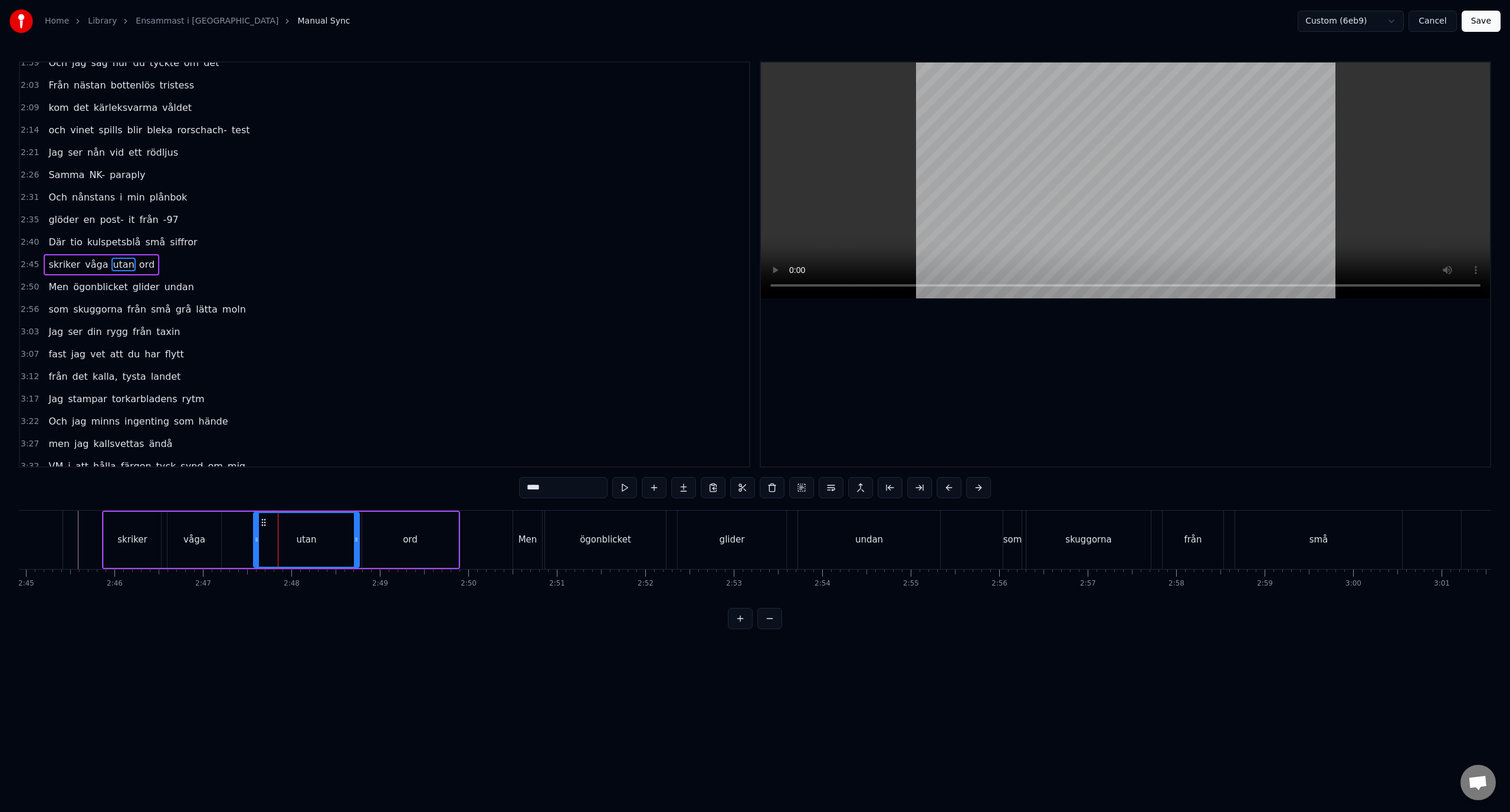
drag, startPoint x: 277, startPoint y: 530, endPoint x: 253, endPoint y: 532, distance: 24.1
click at [254, 532] on div at bounding box center [256, 540] width 5 height 54
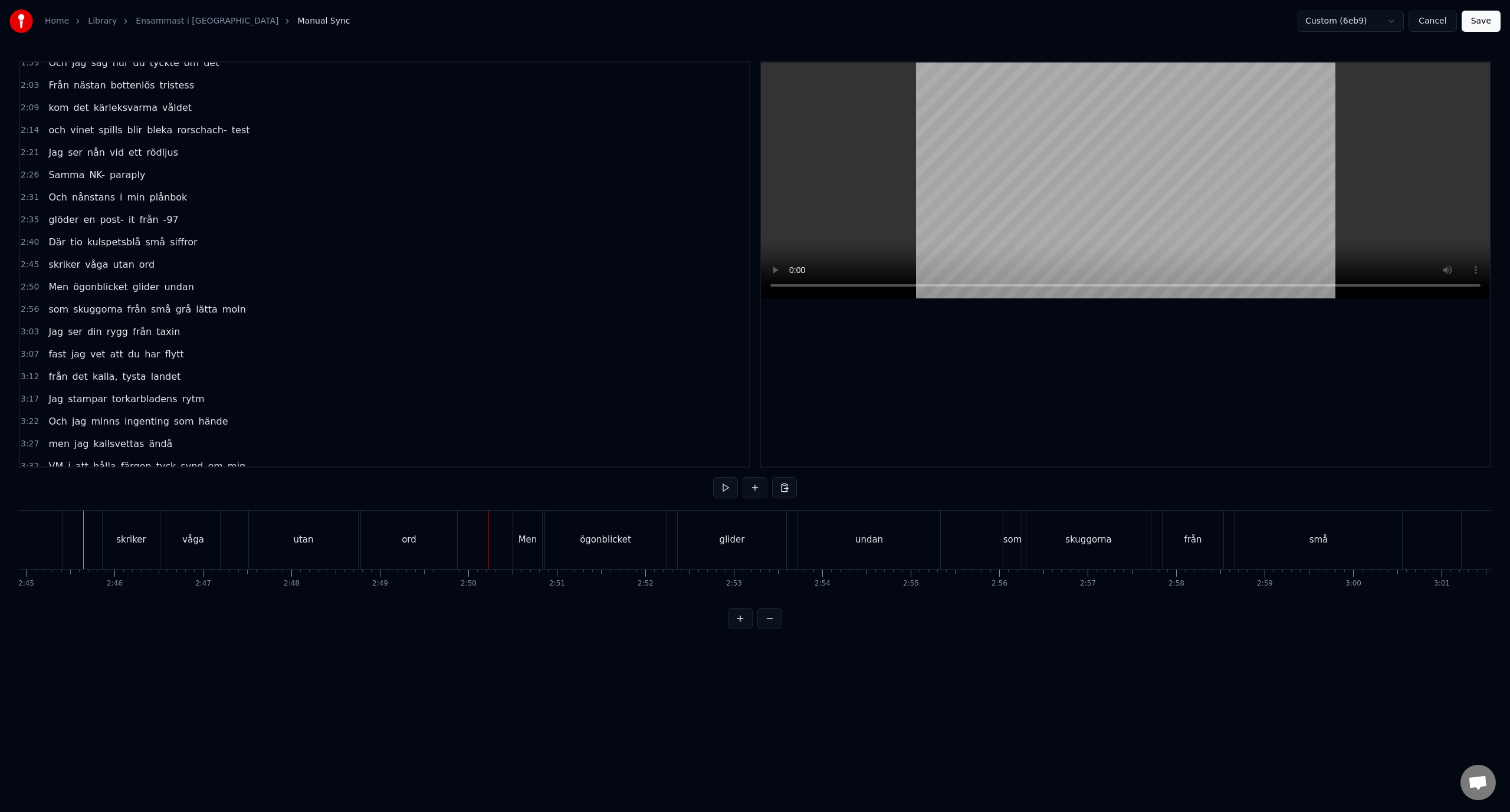
click at [1476, 25] on button "Save" at bounding box center [1481, 21] width 39 height 21
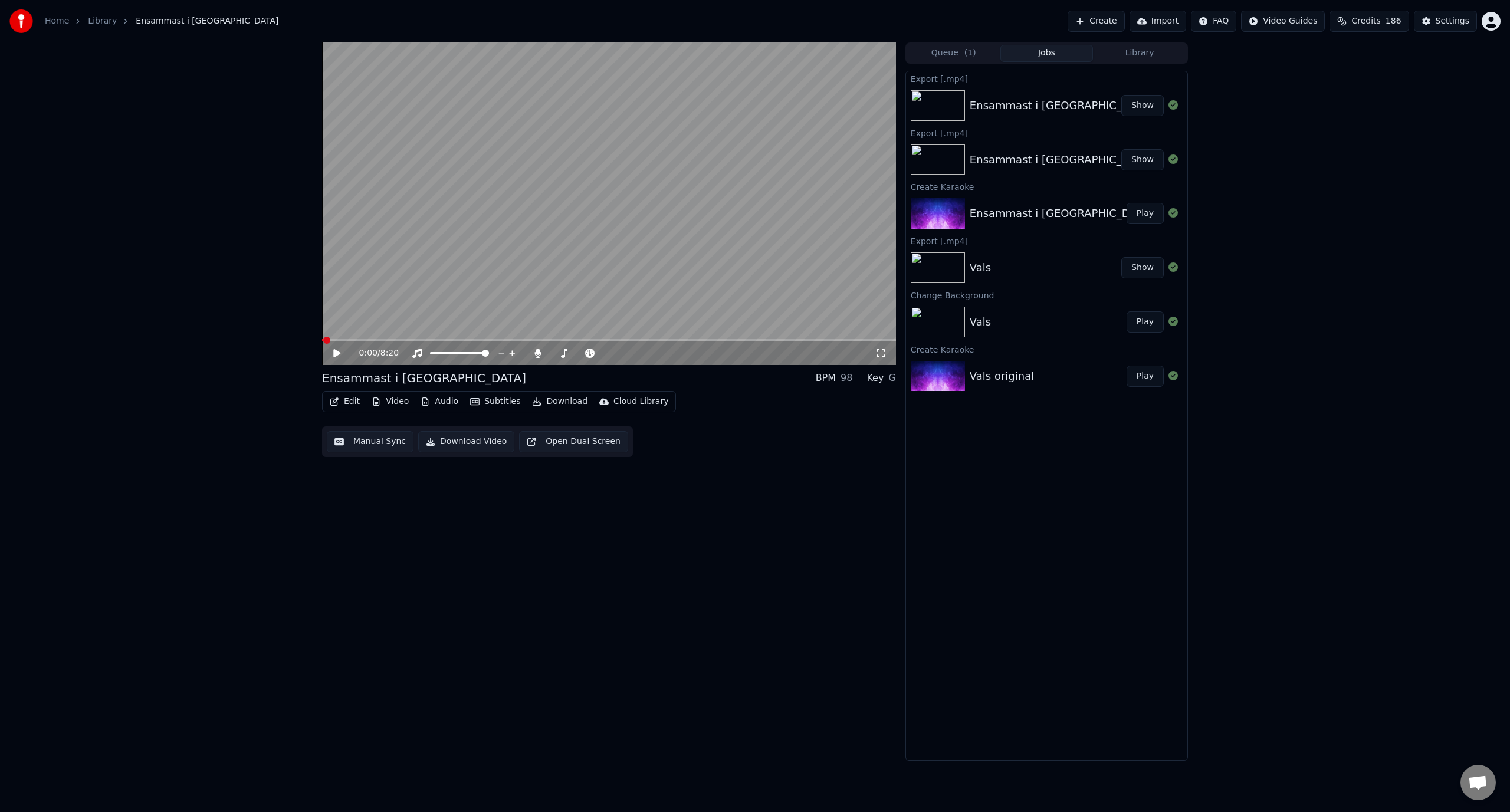
click at [546, 400] on button "Download" at bounding box center [559, 401] width 65 height 16
click at [561, 428] on div "Video [.mp4]" at bounding box center [570, 426] width 53 height 12
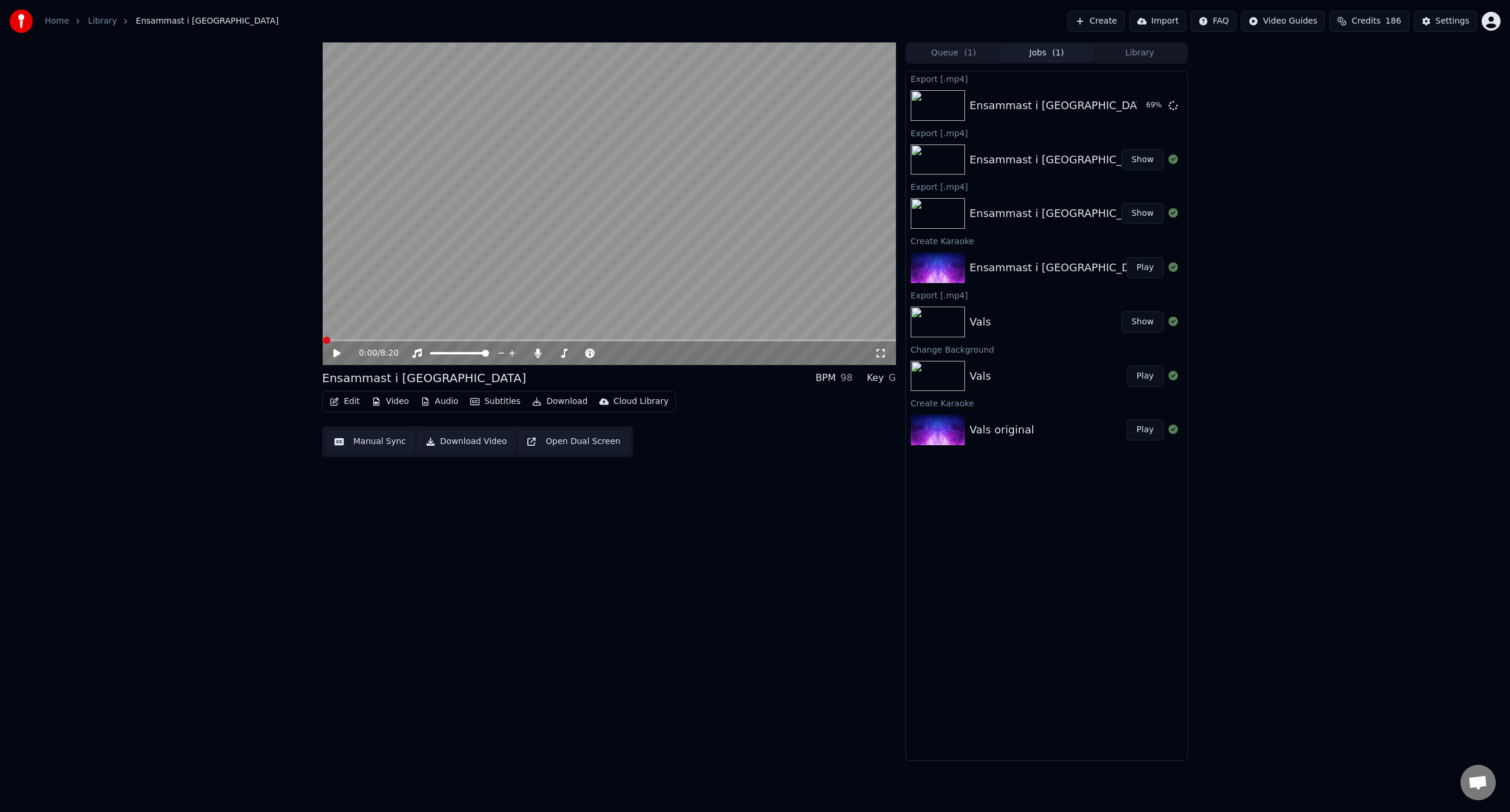
click at [791, 427] on div "Edit Video Audio Subtitles Download Cloud Library Manual Sync Download Video Op…" at bounding box center [609, 423] width 574 height 66
click at [337, 402] on icon "button" at bounding box center [335, 401] width 9 height 8
click at [364, 425] on div "Edit Lyrics" at bounding box center [370, 426] width 42 height 12
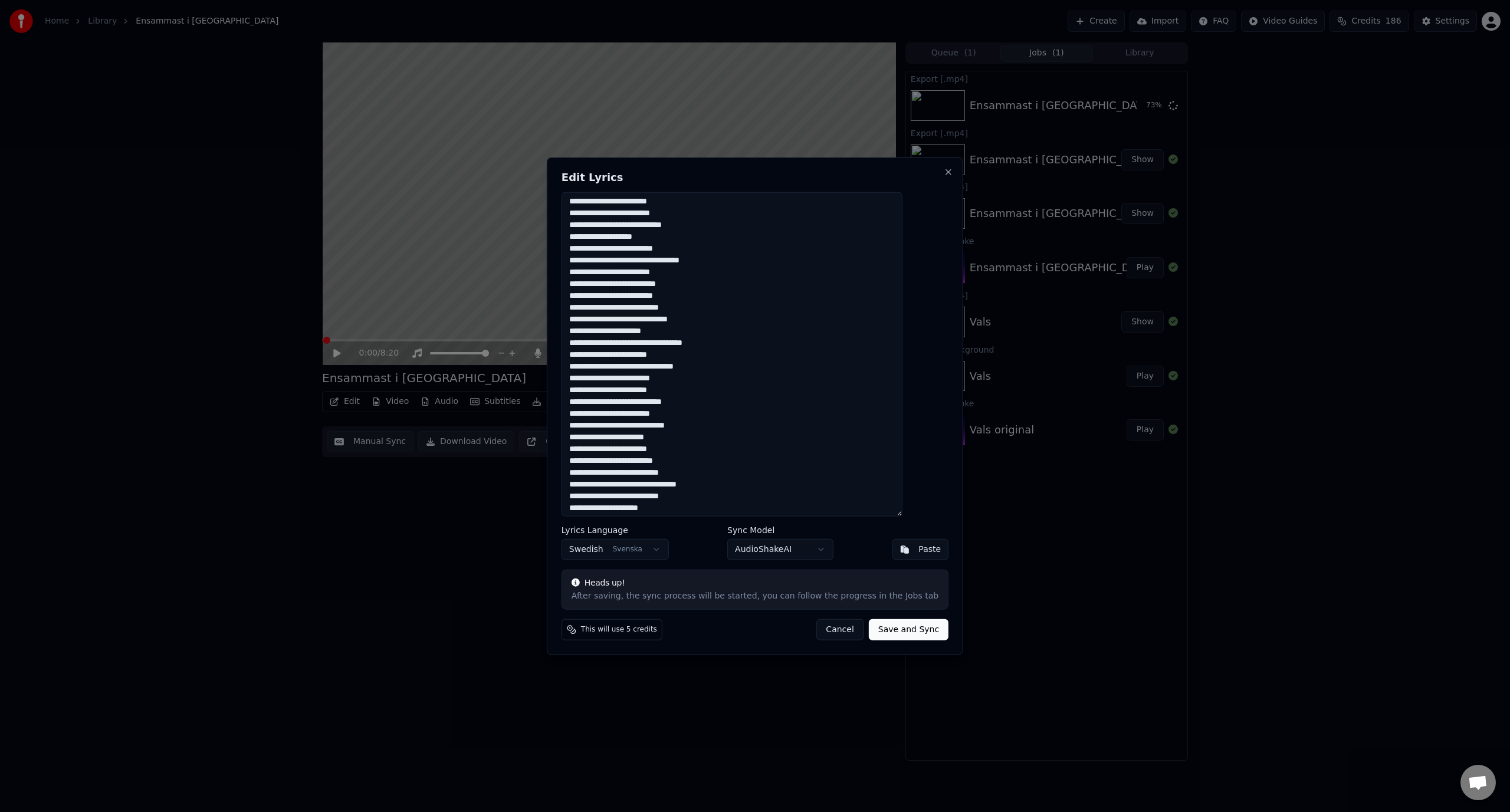
scroll to position [215, 0]
click at [632, 362] on textarea at bounding box center [732, 354] width 341 height 324
type textarea "**********"
click at [890, 623] on button "Save and Sync" at bounding box center [908, 629] width 80 height 21
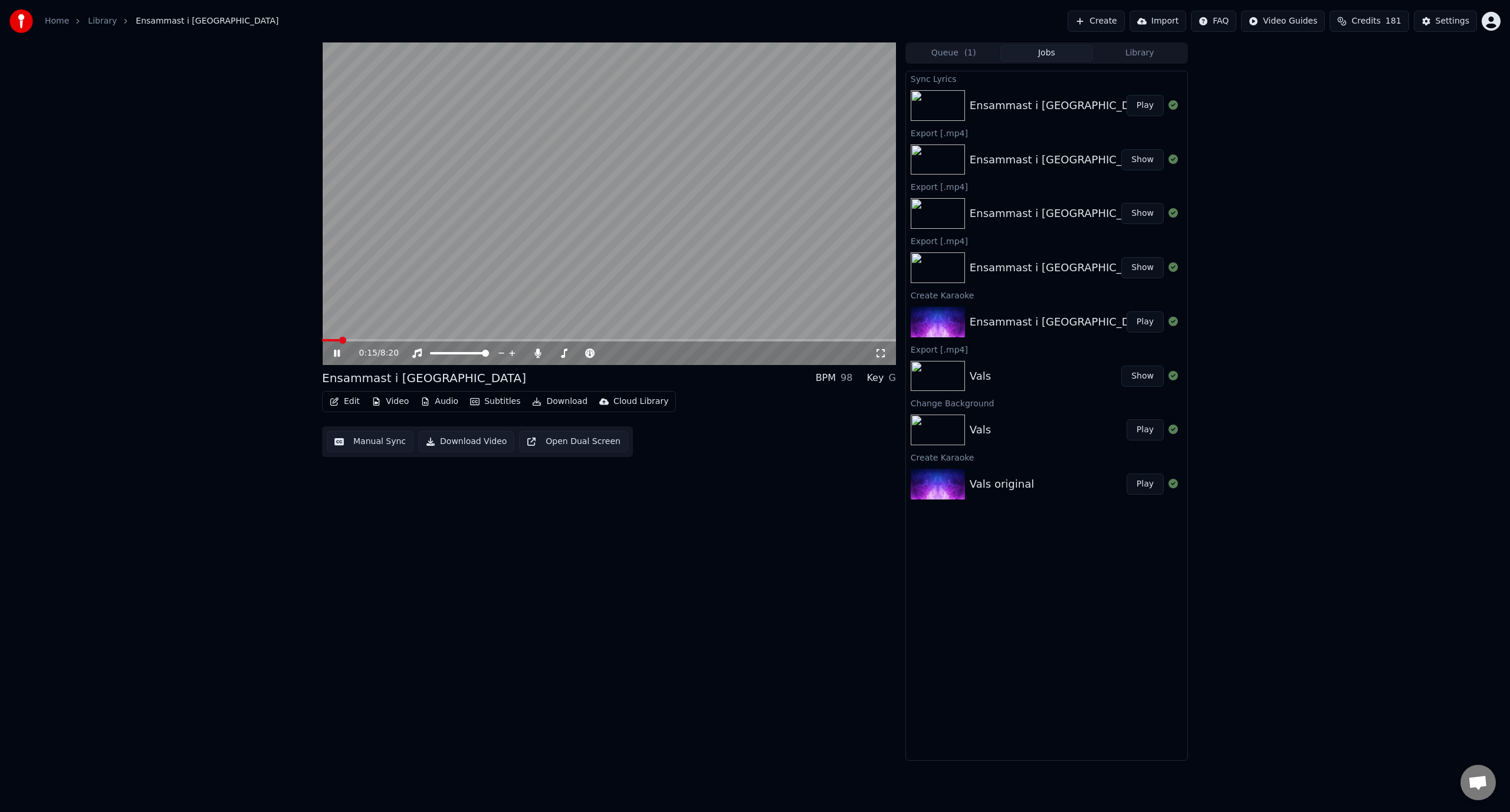
click at [413, 341] on span at bounding box center [609, 340] width 574 height 3
click at [444, 341] on span at bounding box center [609, 340] width 574 height 3
click at [461, 341] on span at bounding box center [609, 340] width 574 height 3
click at [474, 336] on video at bounding box center [609, 203] width 574 height 323
click at [493, 298] on video at bounding box center [609, 203] width 574 height 323
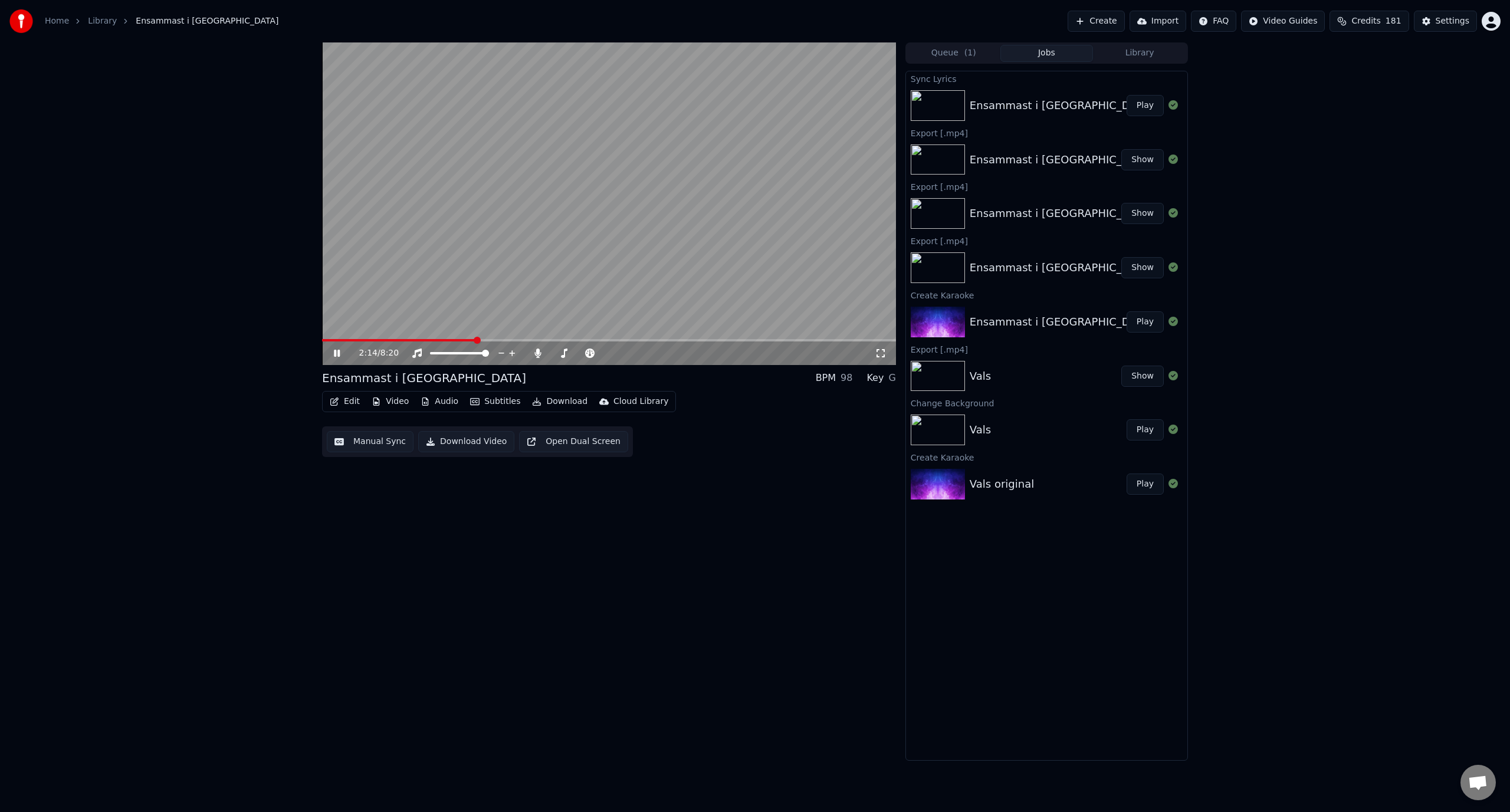
click at [475, 339] on span at bounding box center [609, 340] width 574 height 3
click at [473, 169] on video at bounding box center [609, 203] width 574 height 323
click at [1091, 100] on div "Ensammast i [GEOGRAPHIC_DATA]" at bounding box center [1047, 105] width 157 height 16
click at [1146, 104] on button "Play" at bounding box center [1144, 105] width 38 height 21
click at [388, 339] on span at bounding box center [609, 340] width 574 height 3
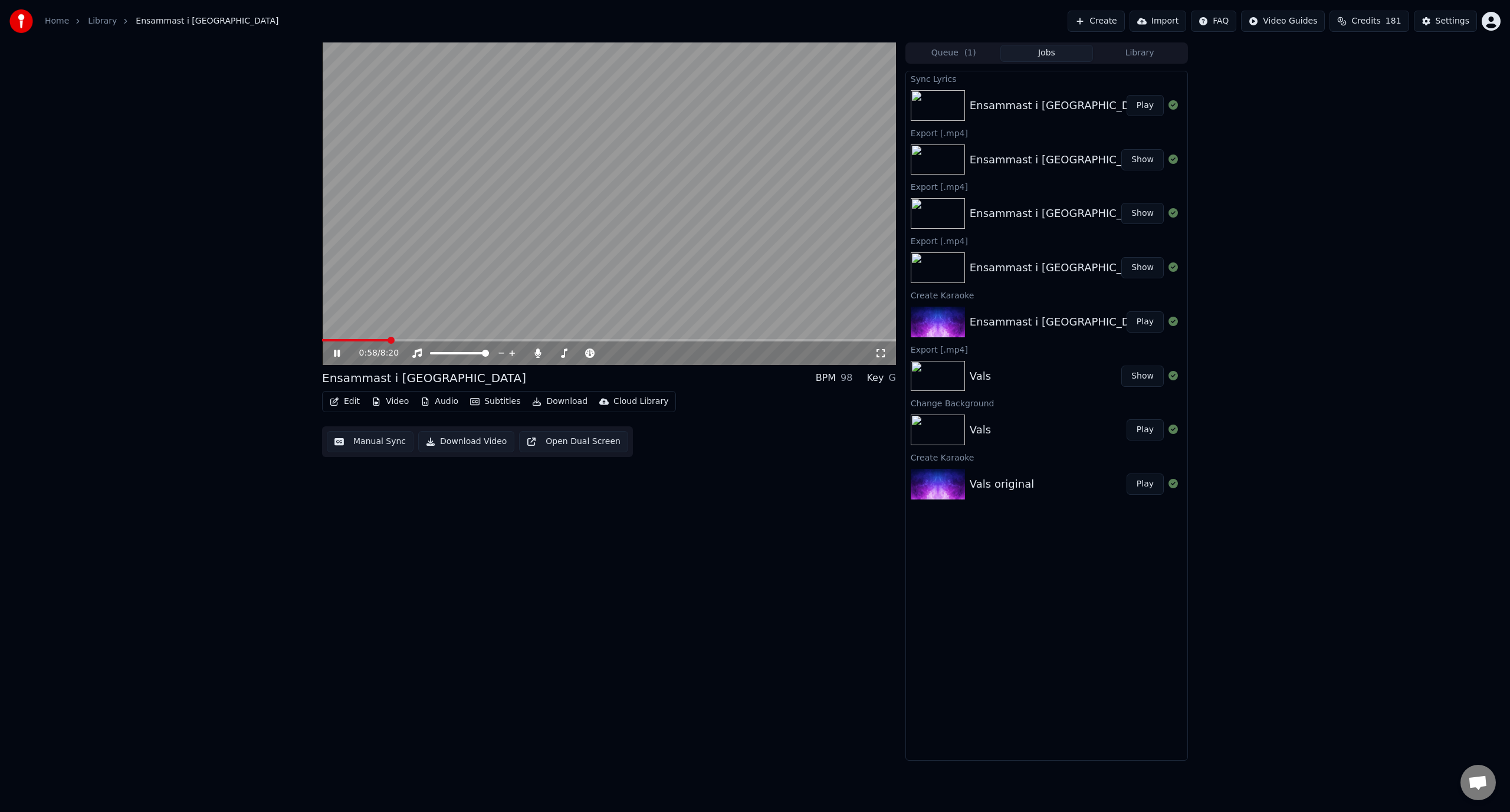
click at [339, 355] on icon at bounding box center [336, 353] width 6 height 7
click at [275, 293] on div "0:58 / 8:20 Ensammast i Sverige BPM 98 Key G Edit Video Audio Subtitles Downloa…" at bounding box center [755, 401] width 1510 height 718
click at [338, 351] on icon at bounding box center [345, 353] width 28 height 9
click at [338, 357] on icon at bounding box center [345, 353] width 28 height 9
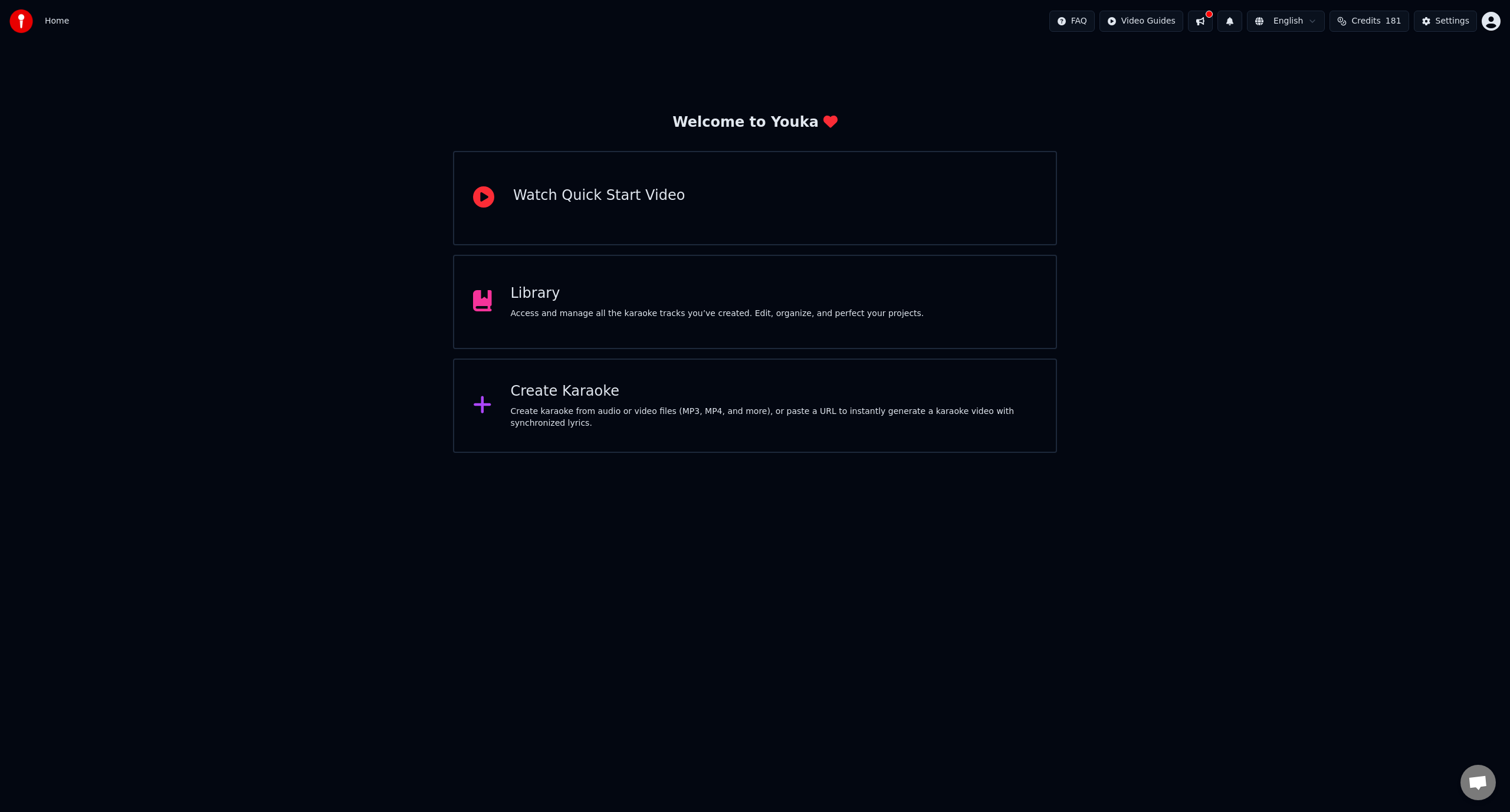
click at [538, 302] on div "Library" at bounding box center [717, 293] width 413 height 19
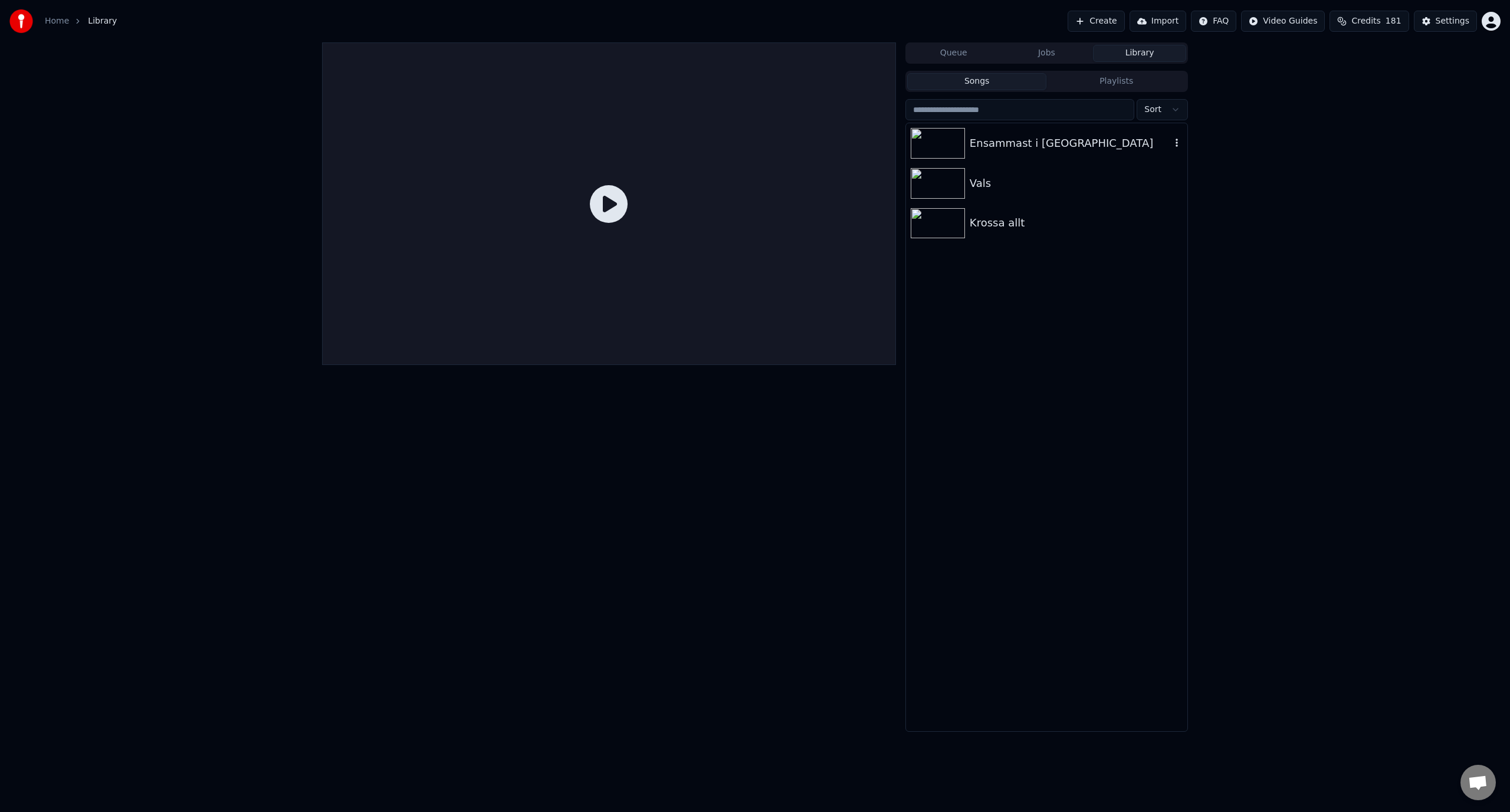
click at [995, 149] on div "Ensammast i [GEOGRAPHIC_DATA]" at bounding box center [1069, 143] width 201 height 16
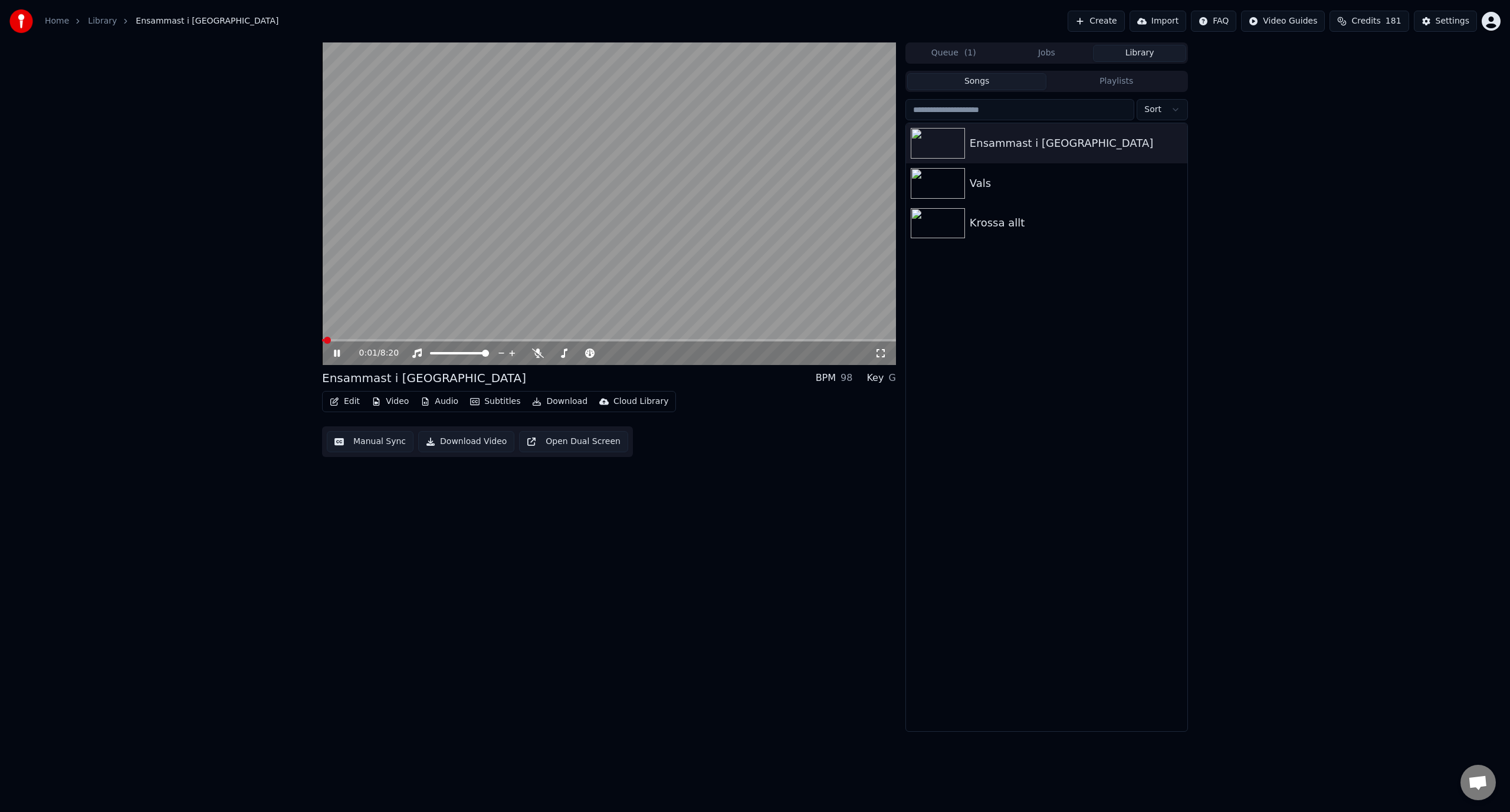
click at [336, 357] on icon at bounding box center [336, 353] width 6 height 7
click at [347, 406] on button "Edit" at bounding box center [344, 401] width 39 height 16
click at [491, 394] on button "Subtitles" at bounding box center [494, 401] width 60 height 16
click at [333, 398] on icon "button" at bounding box center [335, 401] width 9 height 8
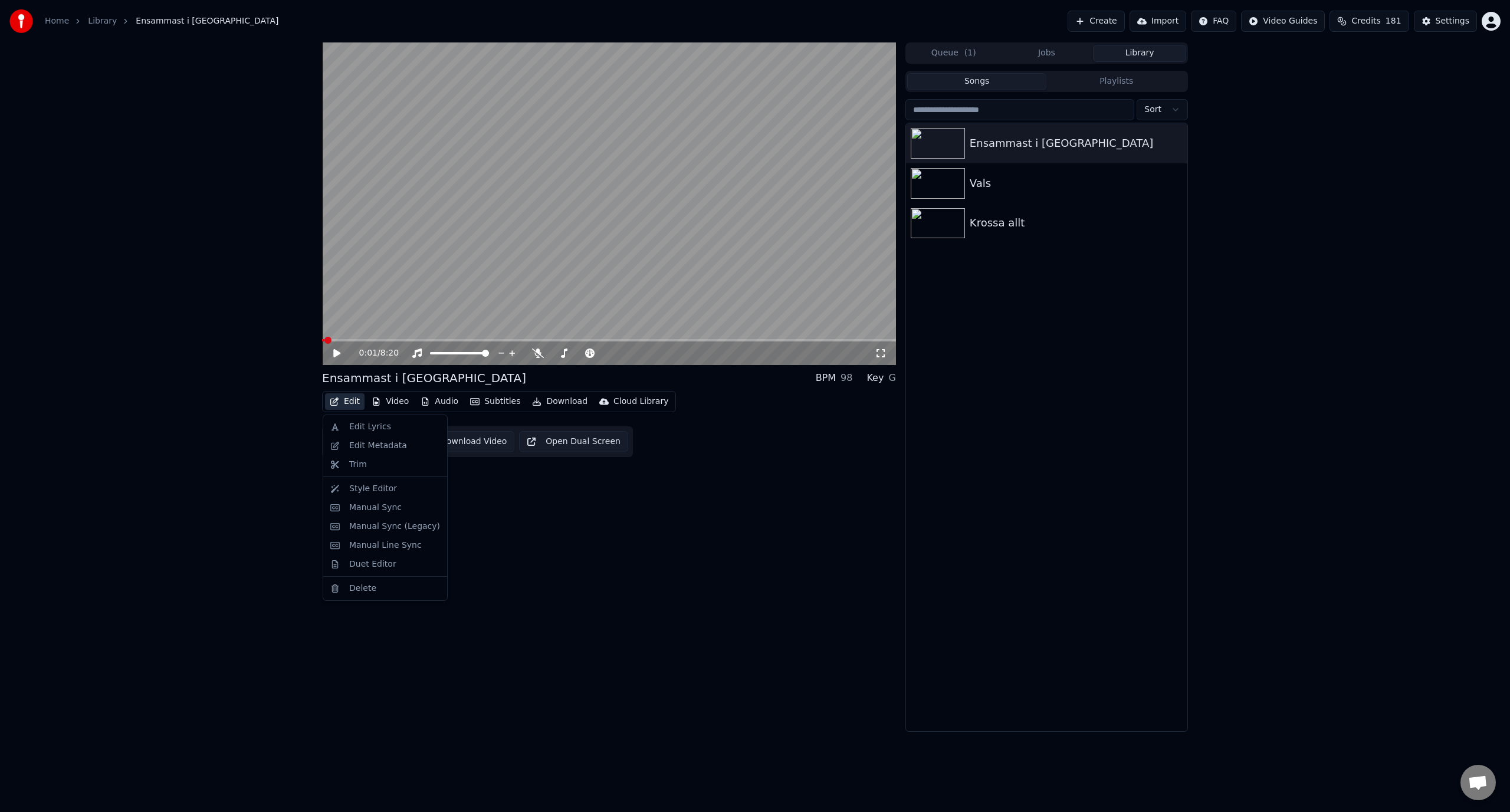
click at [339, 401] on button "Edit" at bounding box center [344, 401] width 39 height 16
click at [363, 425] on div "Edit Lyrics" at bounding box center [370, 426] width 42 height 12
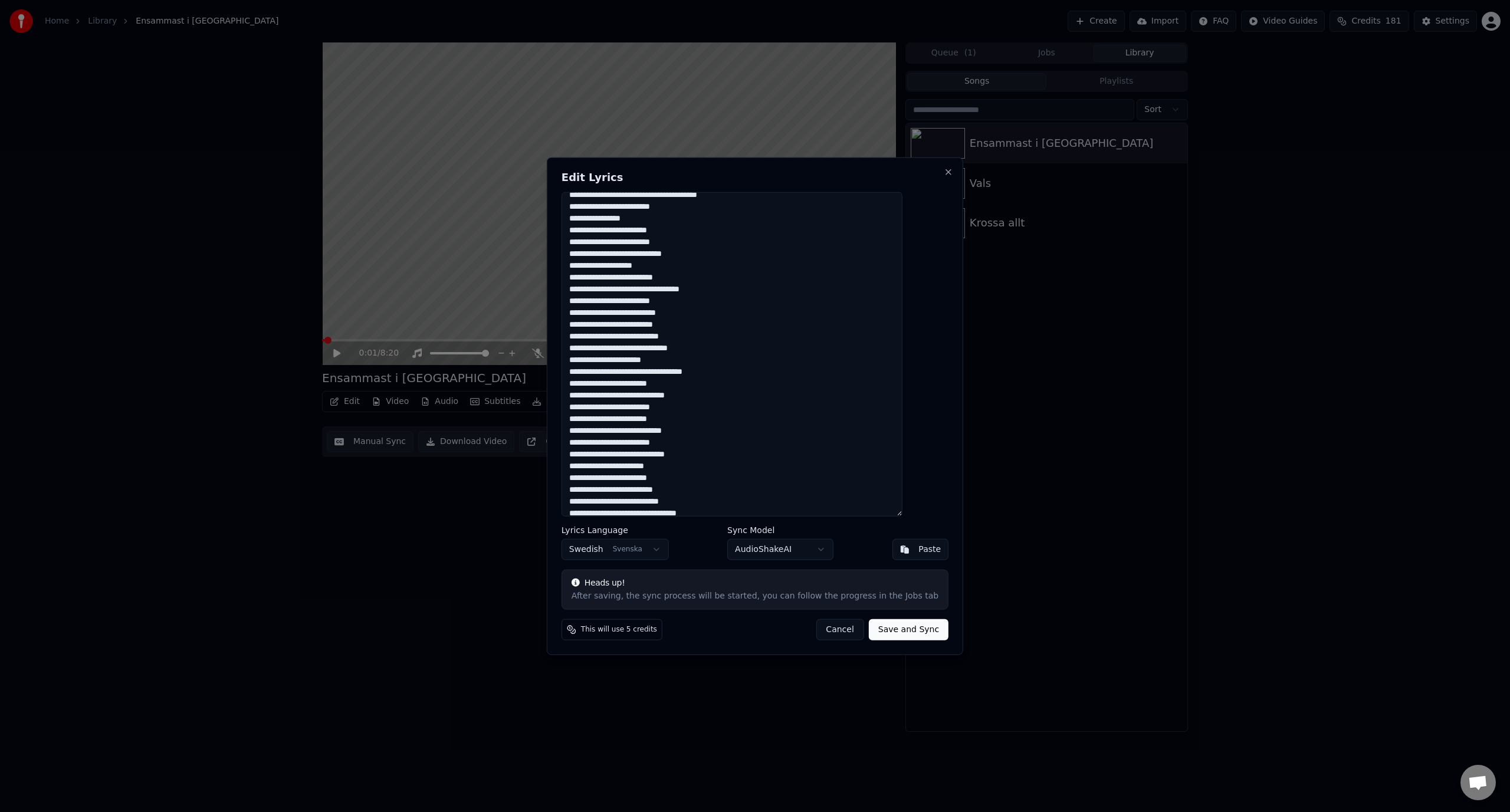
scroll to position [215, 0]
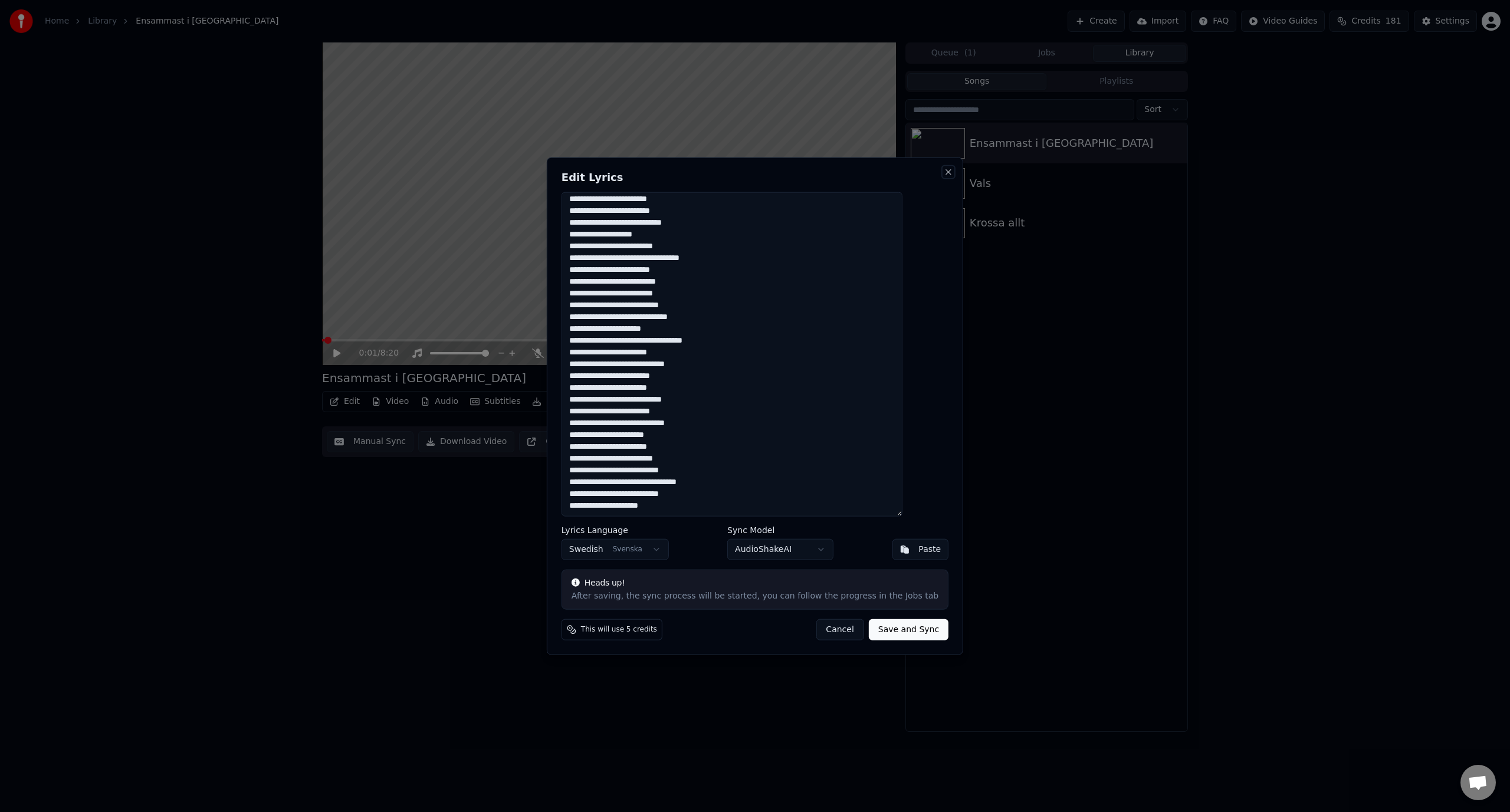
click at [943, 175] on button "Close" at bounding box center [948, 171] width 9 height 9
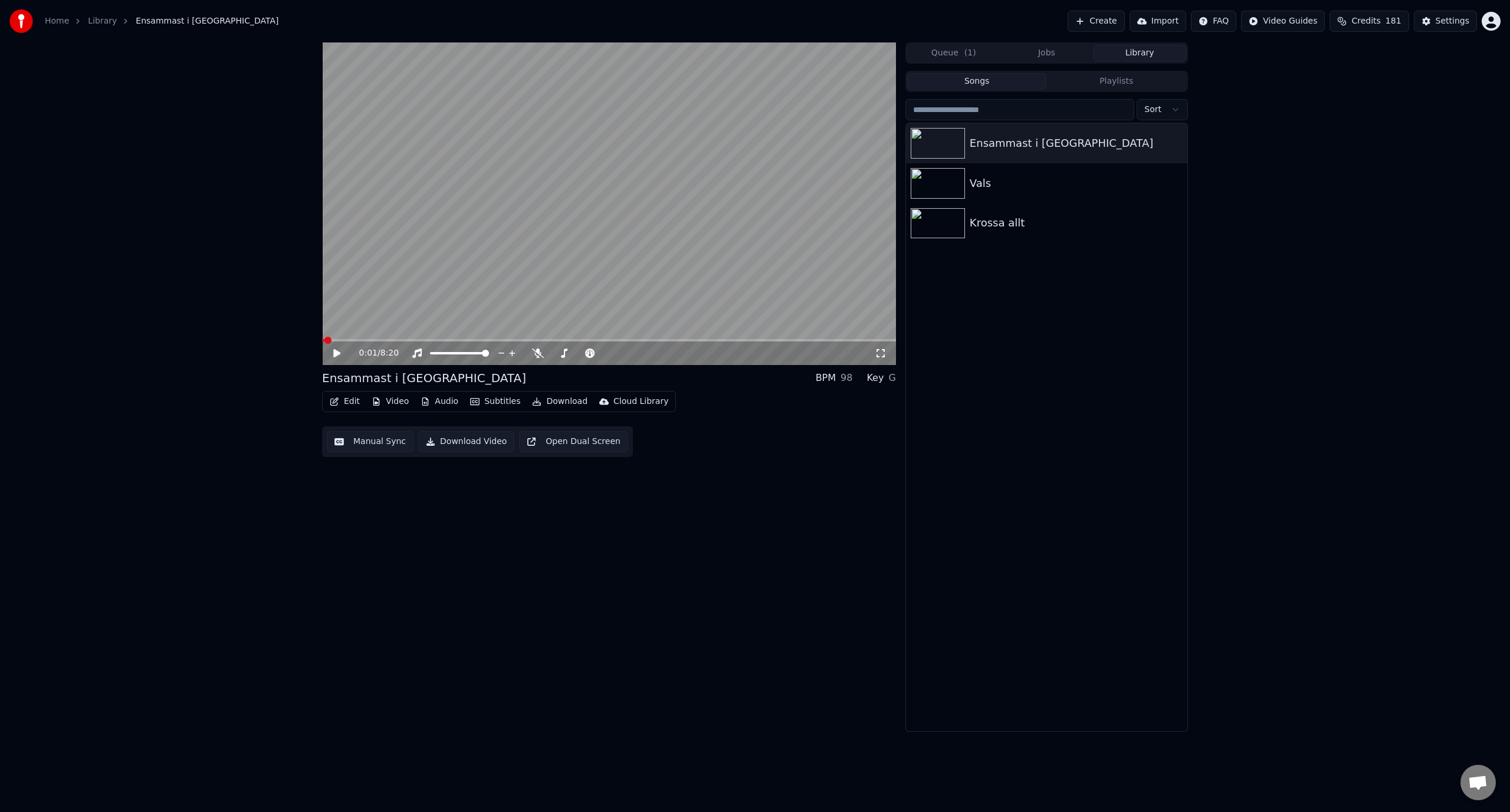
click at [463, 283] on video at bounding box center [609, 203] width 574 height 323
click at [336, 340] on span at bounding box center [609, 340] width 574 height 3
click at [348, 340] on span at bounding box center [609, 340] width 574 height 3
click at [371, 339] on span at bounding box center [609, 340] width 574 height 3
click at [364, 340] on span at bounding box center [347, 340] width 50 height 3
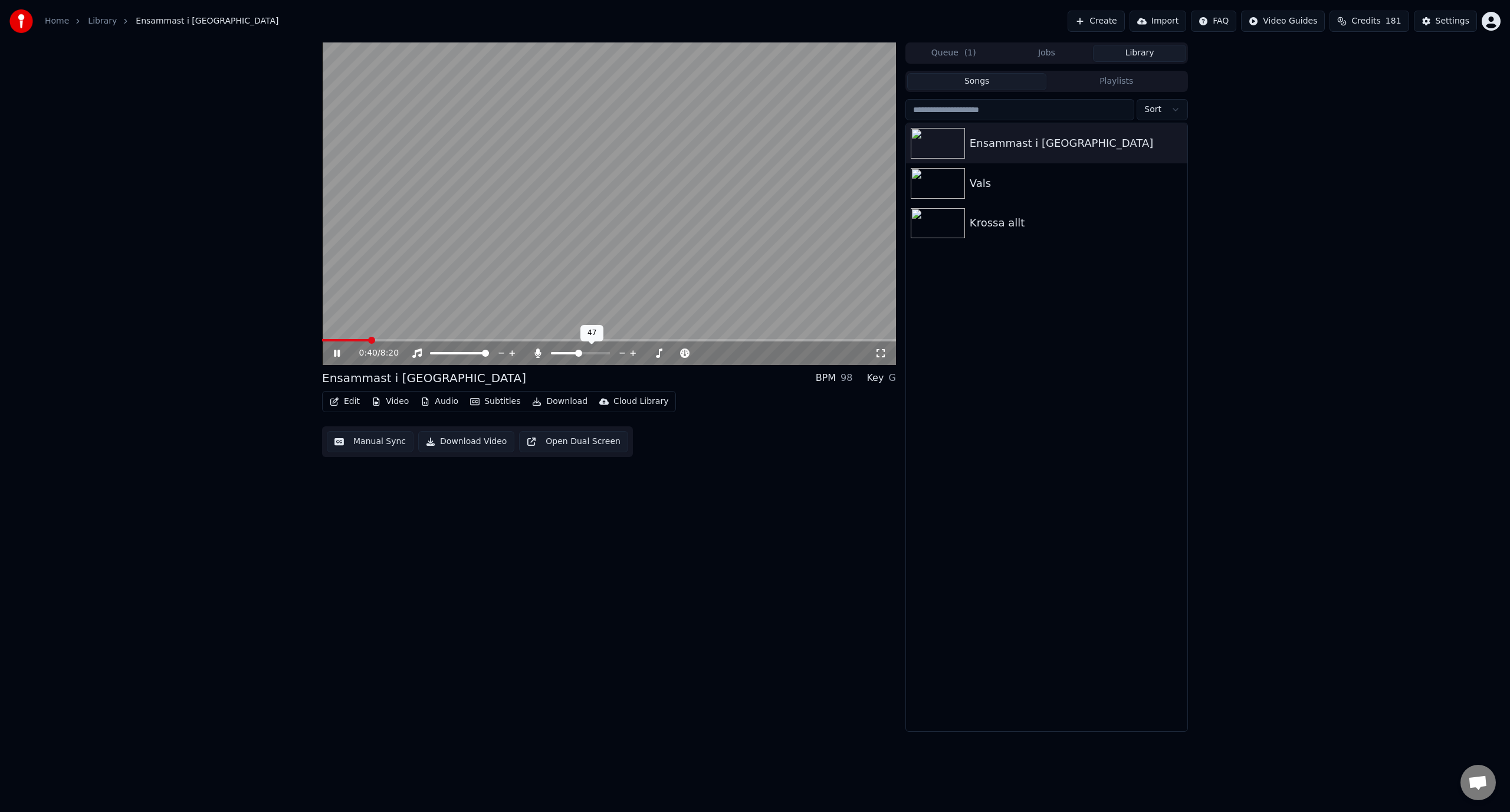
click at [579, 355] on span at bounding box center [580, 353] width 59 height 3
click at [348, 401] on button "Edit" at bounding box center [344, 401] width 39 height 16
click at [371, 508] on div "Manual Sync" at bounding box center [375, 507] width 52 height 12
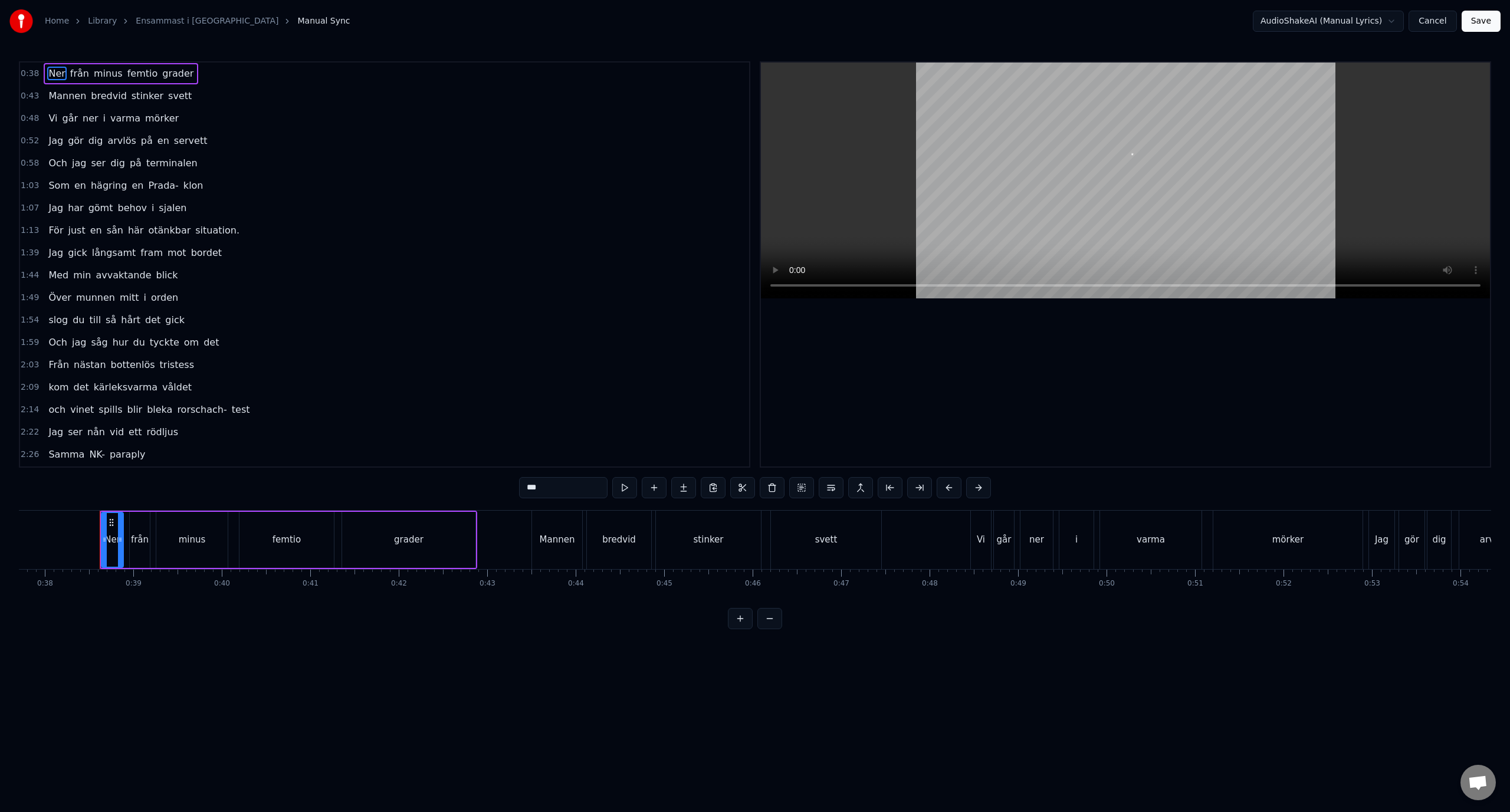
scroll to position [0, 3357]
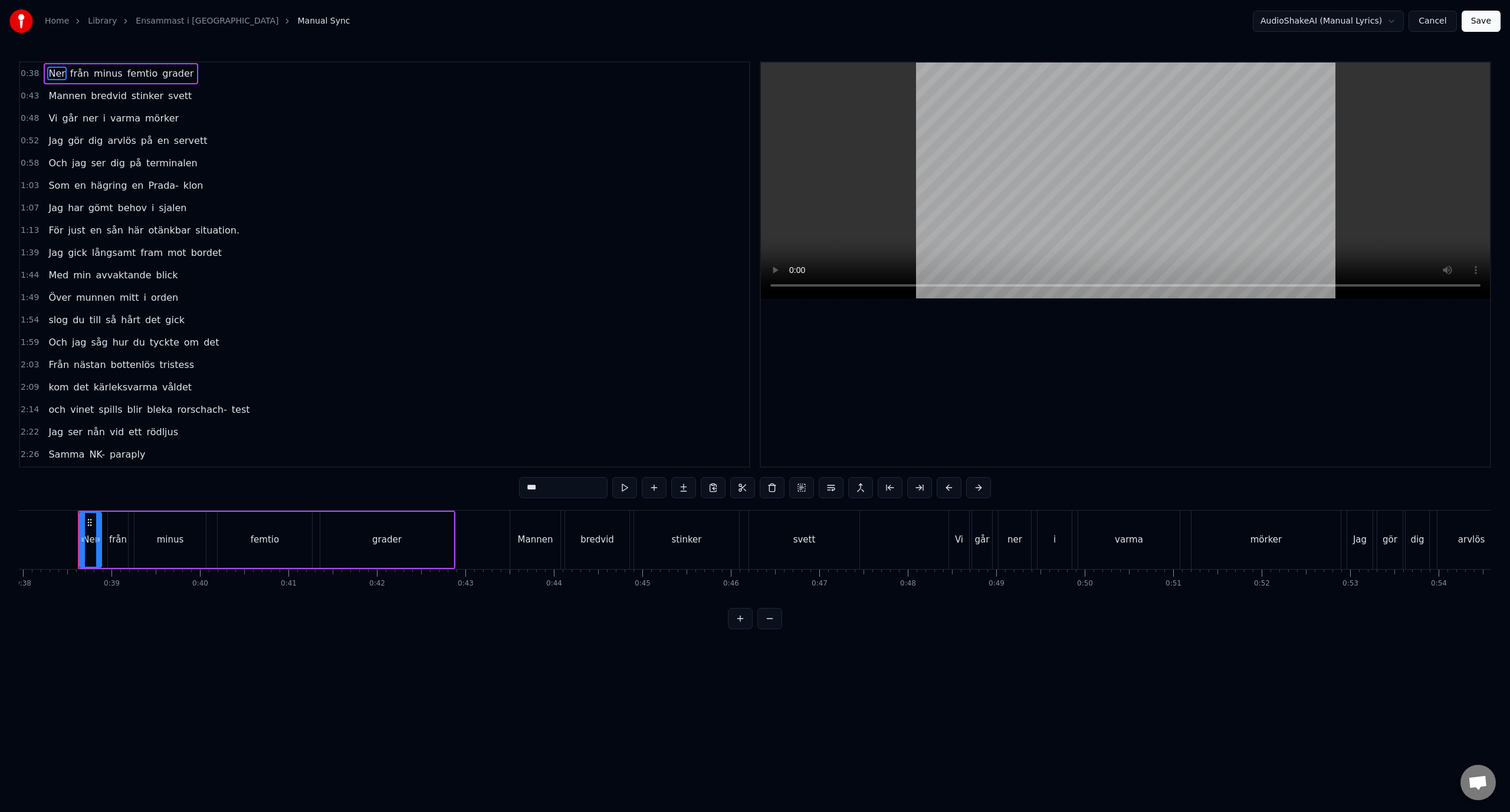
click at [181, 213] on div "1:07 Jag har gömt behov i sjalen" at bounding box center [384, 208] width 729 height 22
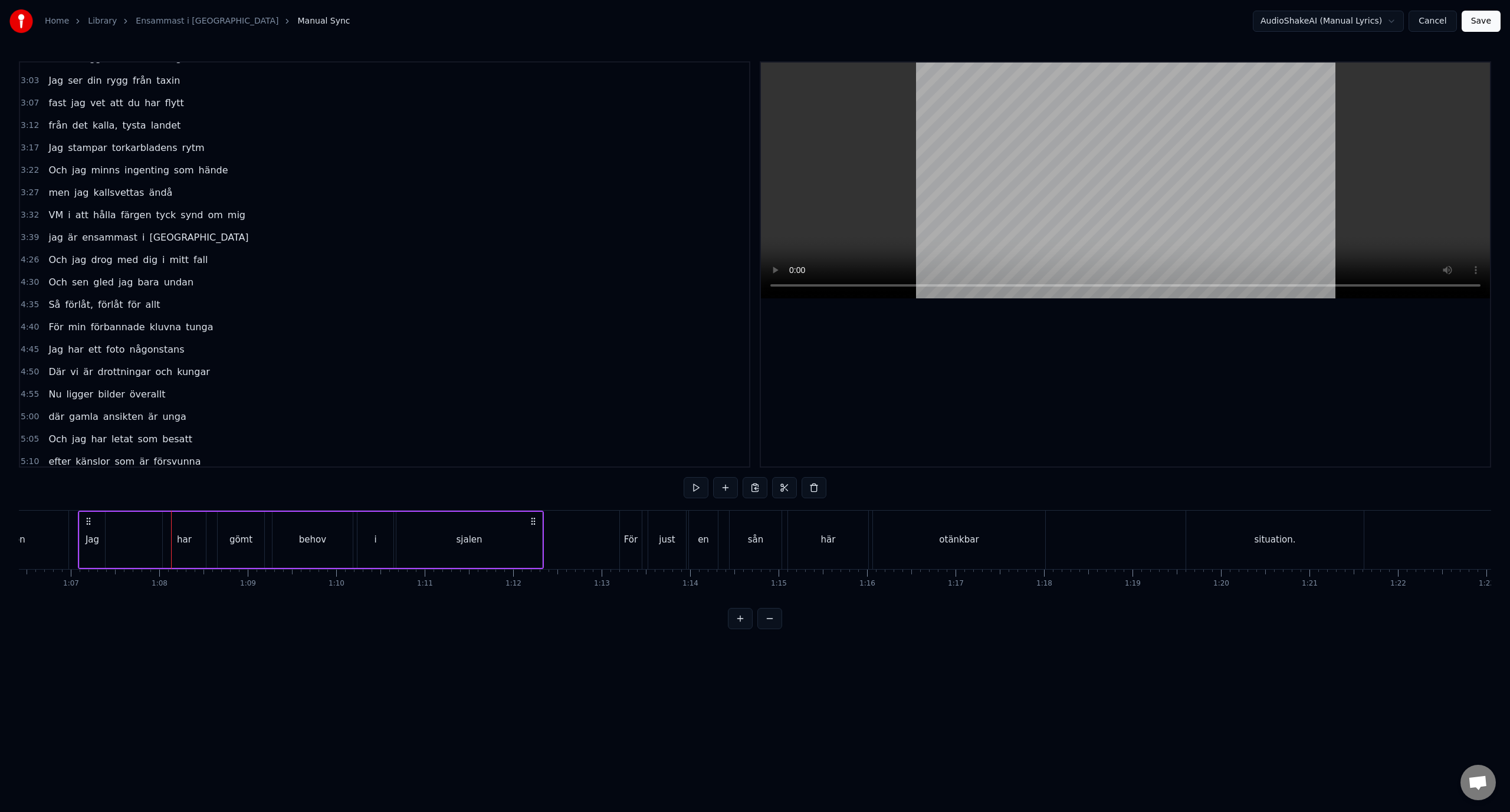
scroll to position [604, 0]
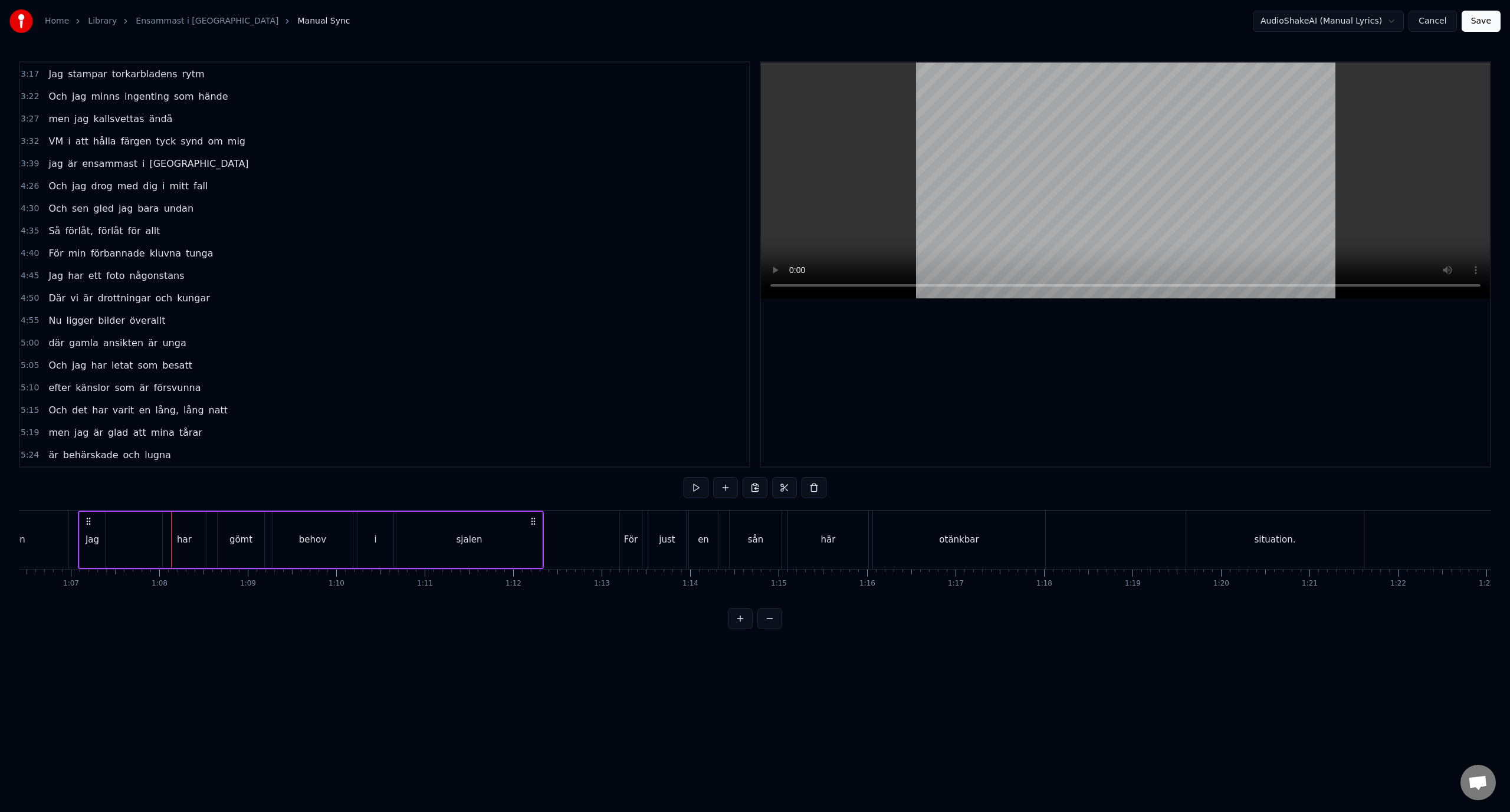
drag, startPoint x: 94, startPoint y: 520, endPoint x: 141, endPoint y: 521, distance: 47.0
click at [141, 521] on div "Jag har gömt behov i sjalen" at bounding box center [311, 540] width 466 height 59
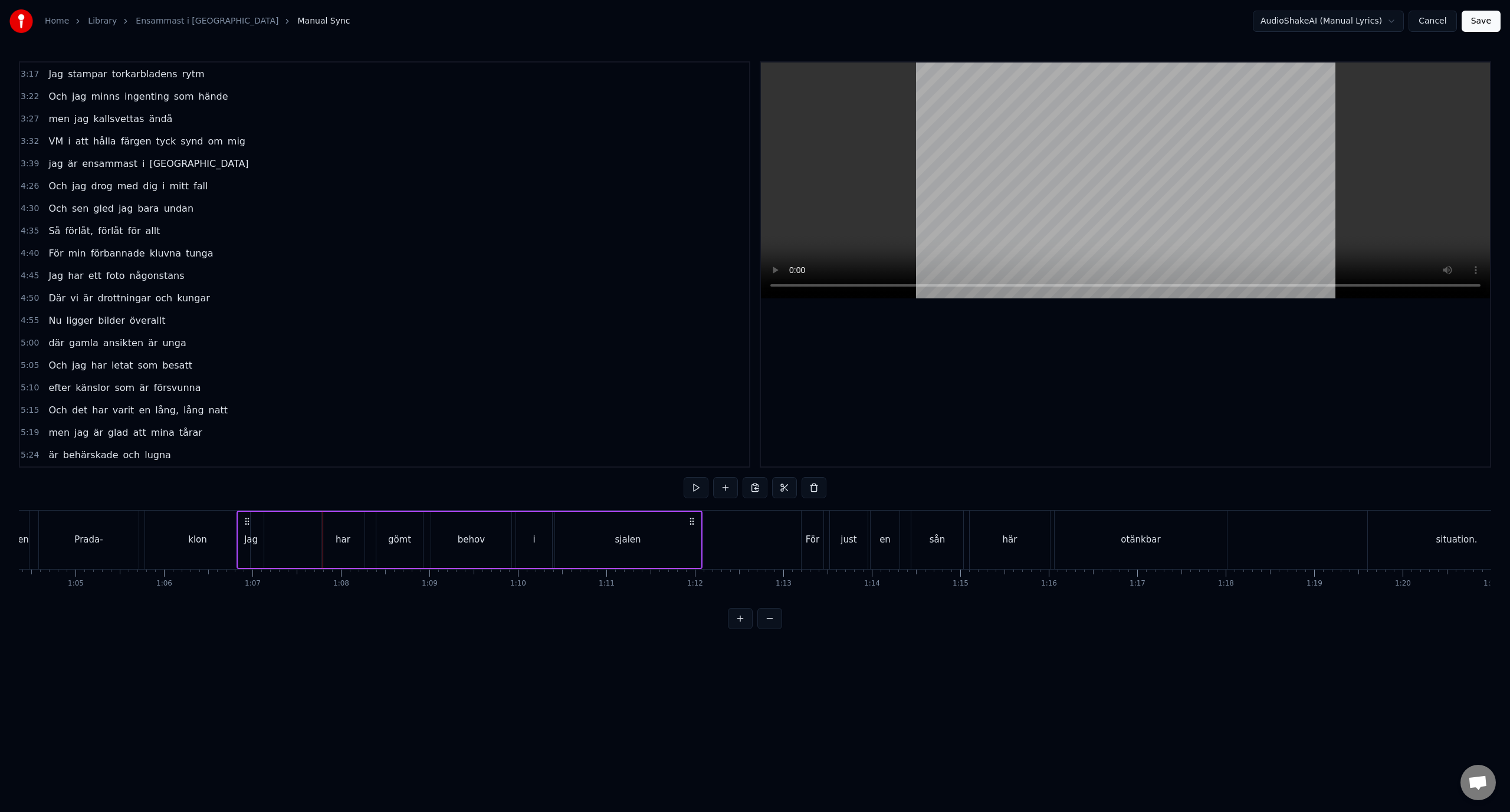
drag, startPoint x: 87, startPoint y: 520, endPoint x: 134, endPoint y: 524, distance: 47.2
click at [242, 524] on icon at bounding box center [247, 521] width 9 height 9
drag, startPoint x: 289, startPoint y: 522, endPoint x: 322, endPoint y: 528, distance: 33.5
click at [322, 528] on div "Jag har gömt behov i sjalen" at bounding box center [542, 540] width 466 height 59
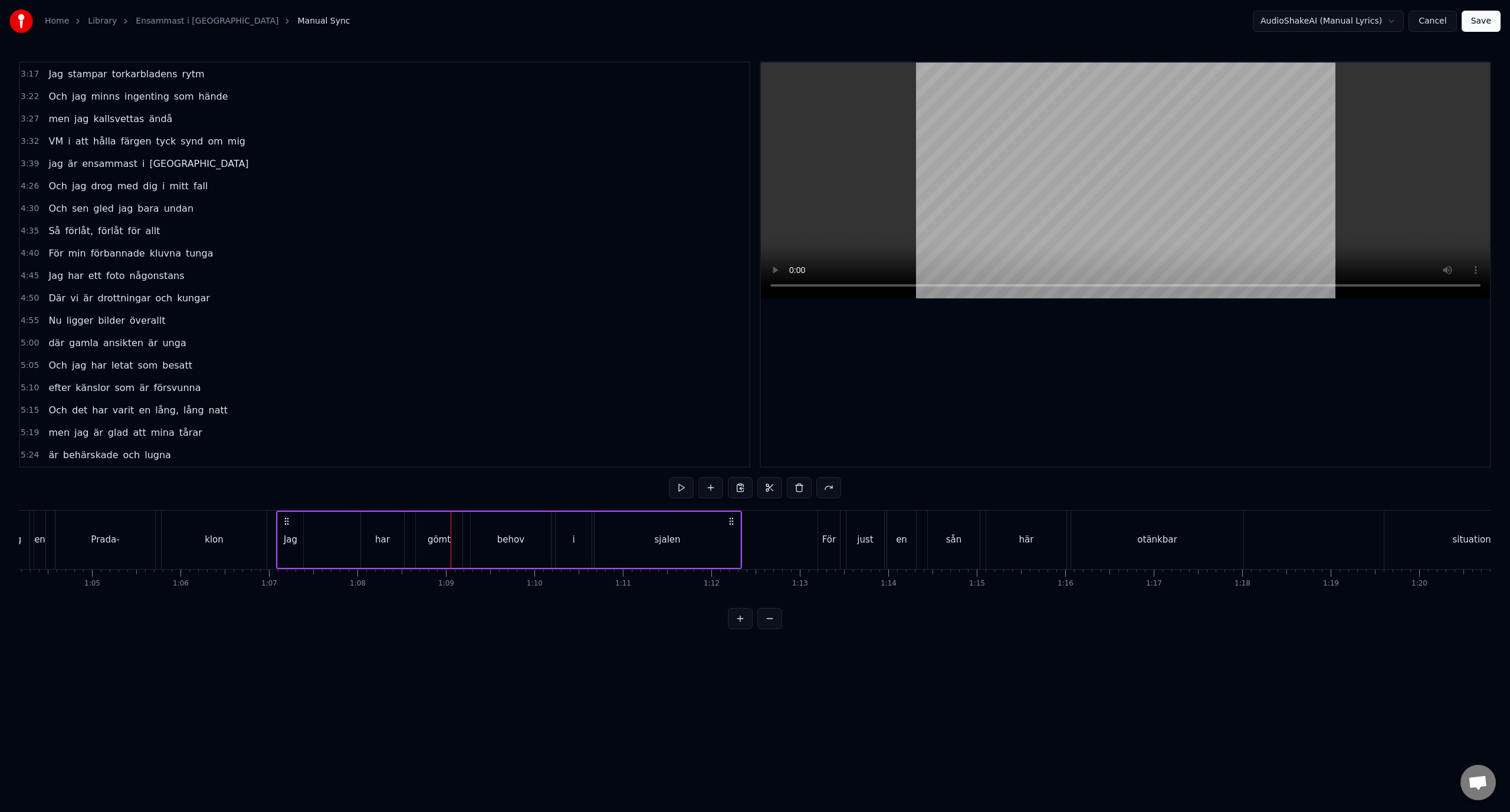
click at [290, 550] on div "Jag" at bounding box center [291, 539] width 26 height 56
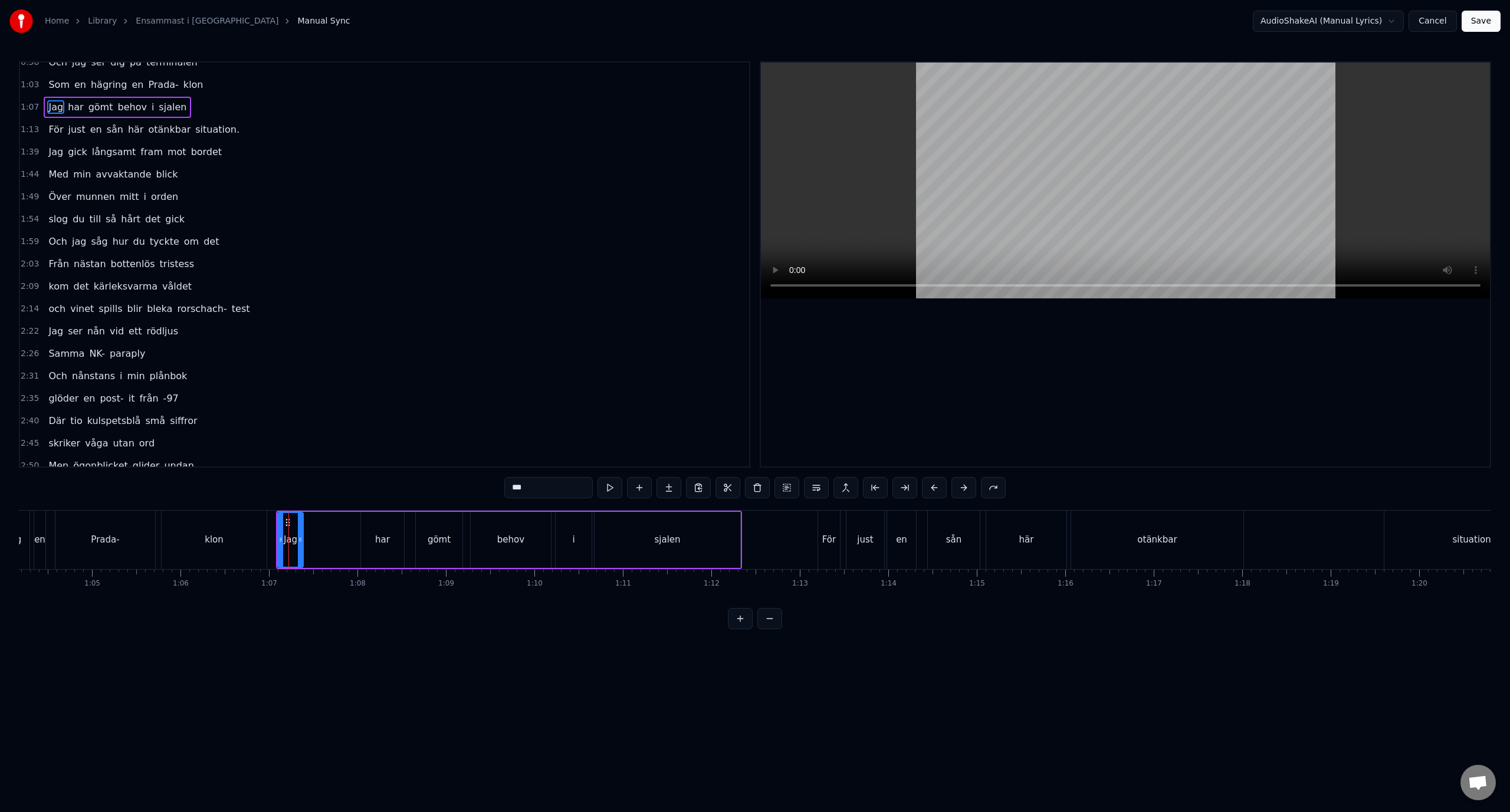
scroll to position [0, 0]
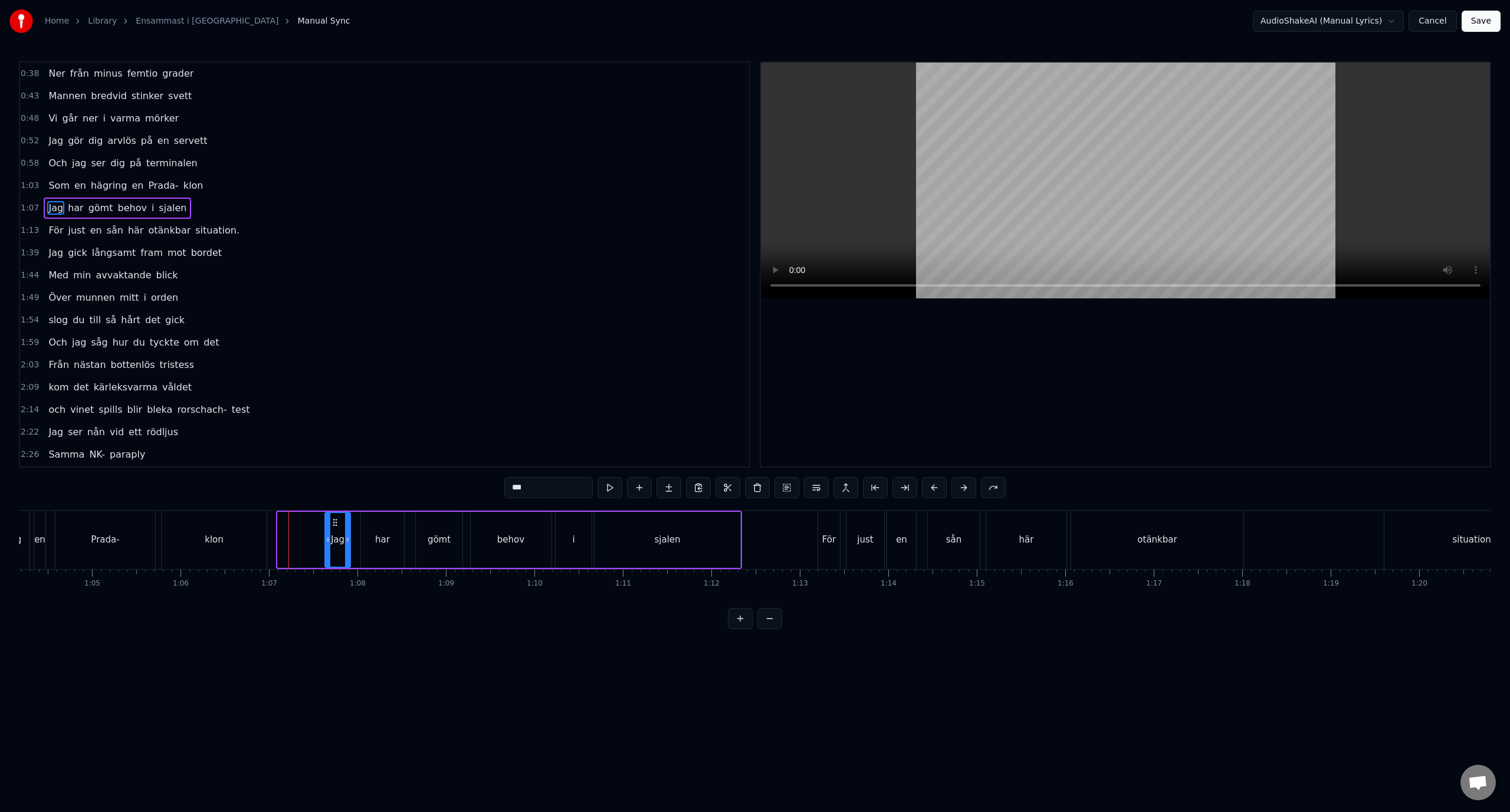
drag, startPoint x: 290, startPoint y: 524, endPoint x: 336, endPoint y: 533, distance: 46.9
click at [336, 533] on div "Jag" at bounding box center [337, 540] width 24 height 54
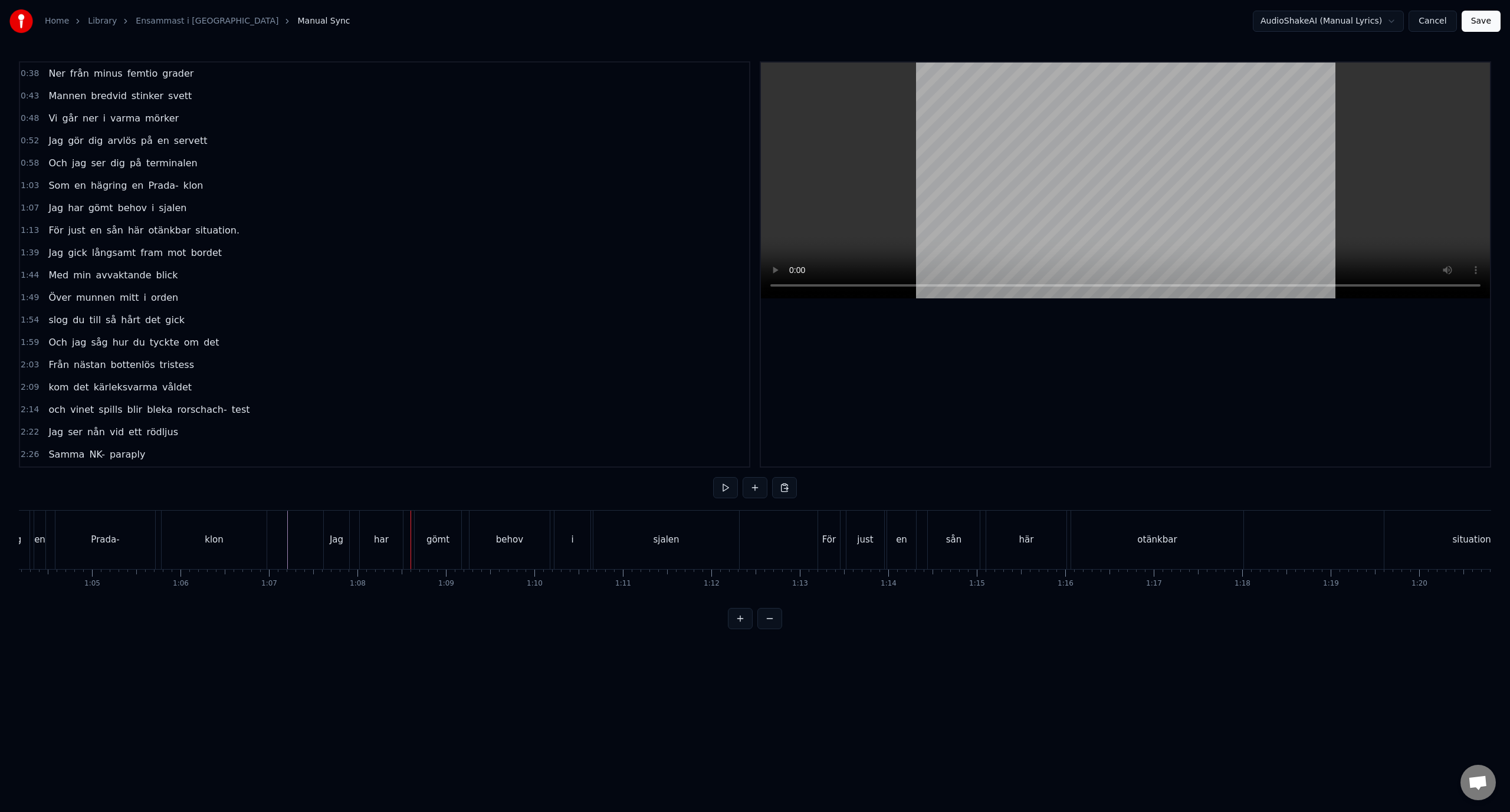
click at [279, 145] on div "0:52 Jag gör dig arvlös på en servett" at bounding box center [384, 140] width 729 height 22
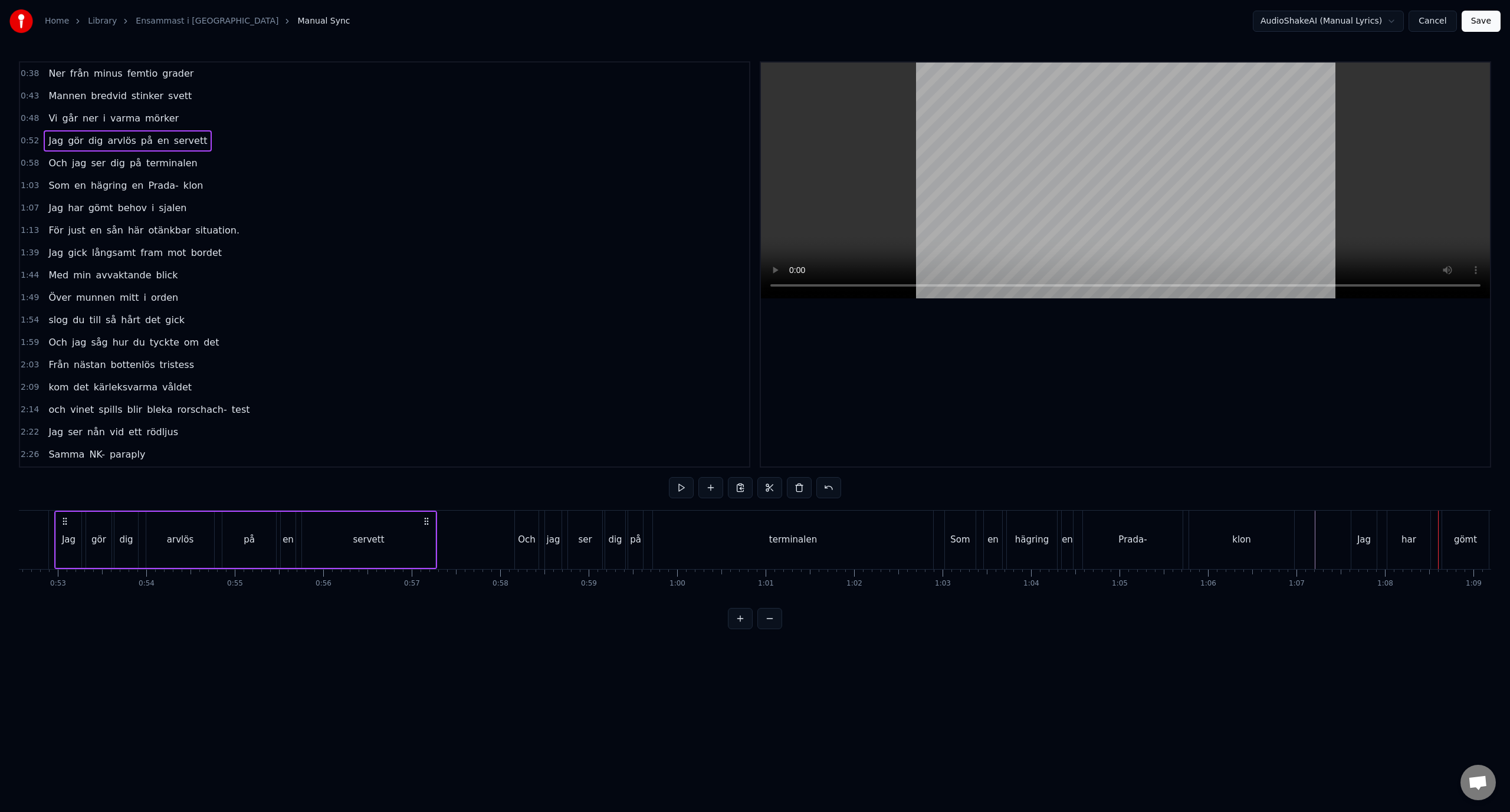
scroll to position [0, 4625]
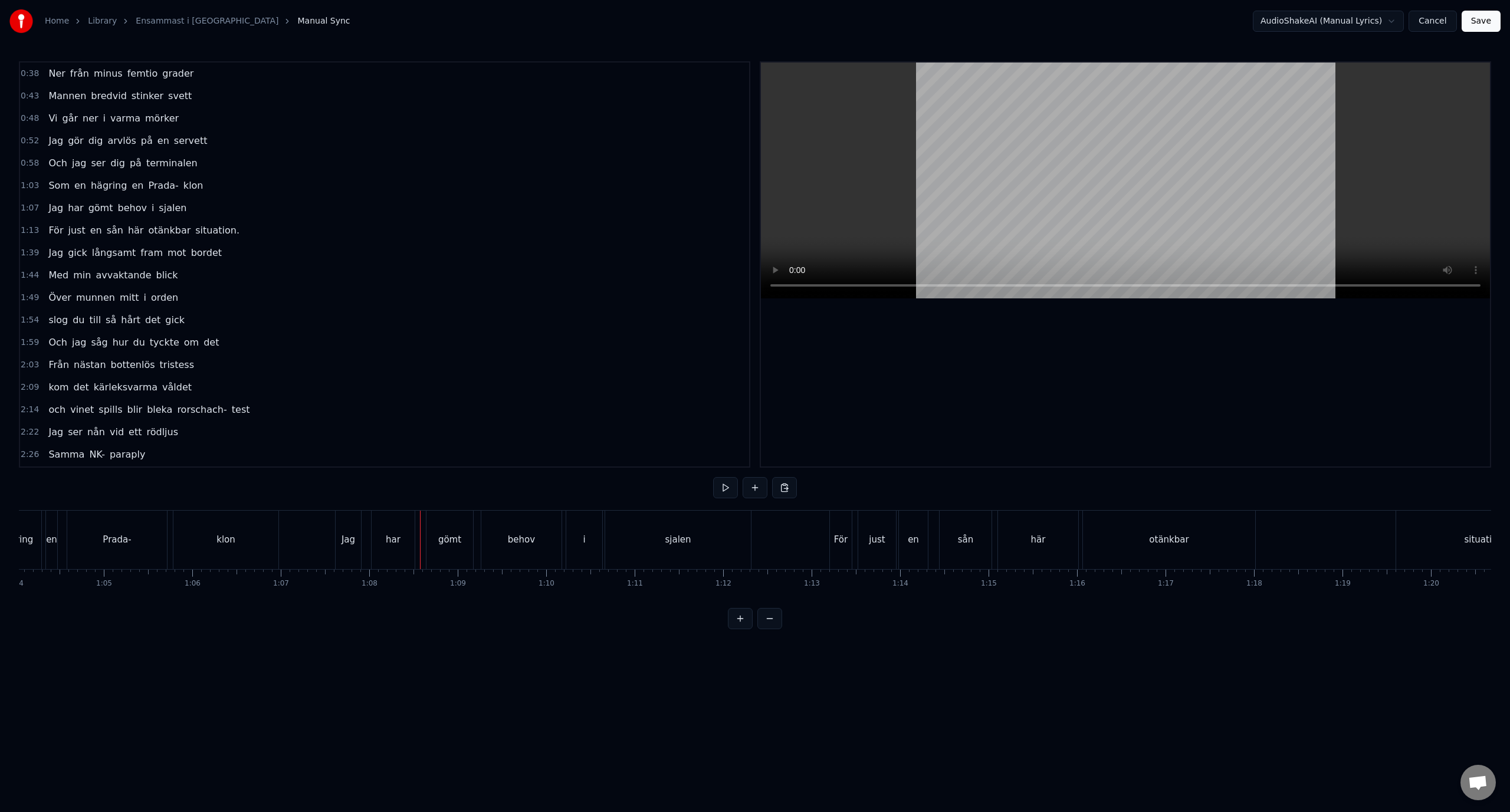
scroll to position [0, 5483]
click at [522, 533] on div "Jag" at bounding box center [528, 539] width 14 height 14
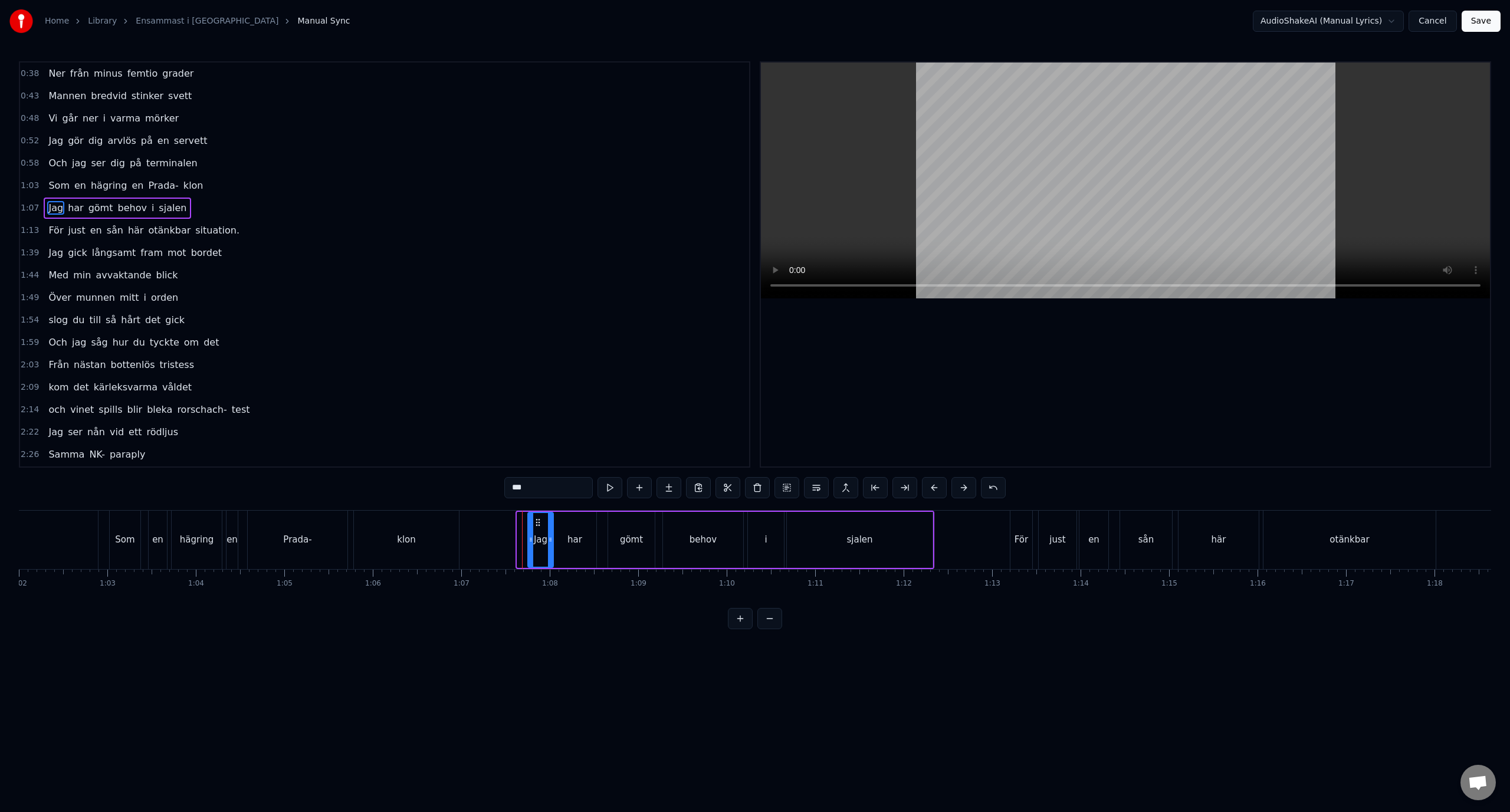
drag, startPoint x: 526, startPoint y: 521, endPoint x: 538, endPoint y: 525, distance: 12.6
click at [538, 525] on icon at bounding box center [537, 522] width 9 height 9
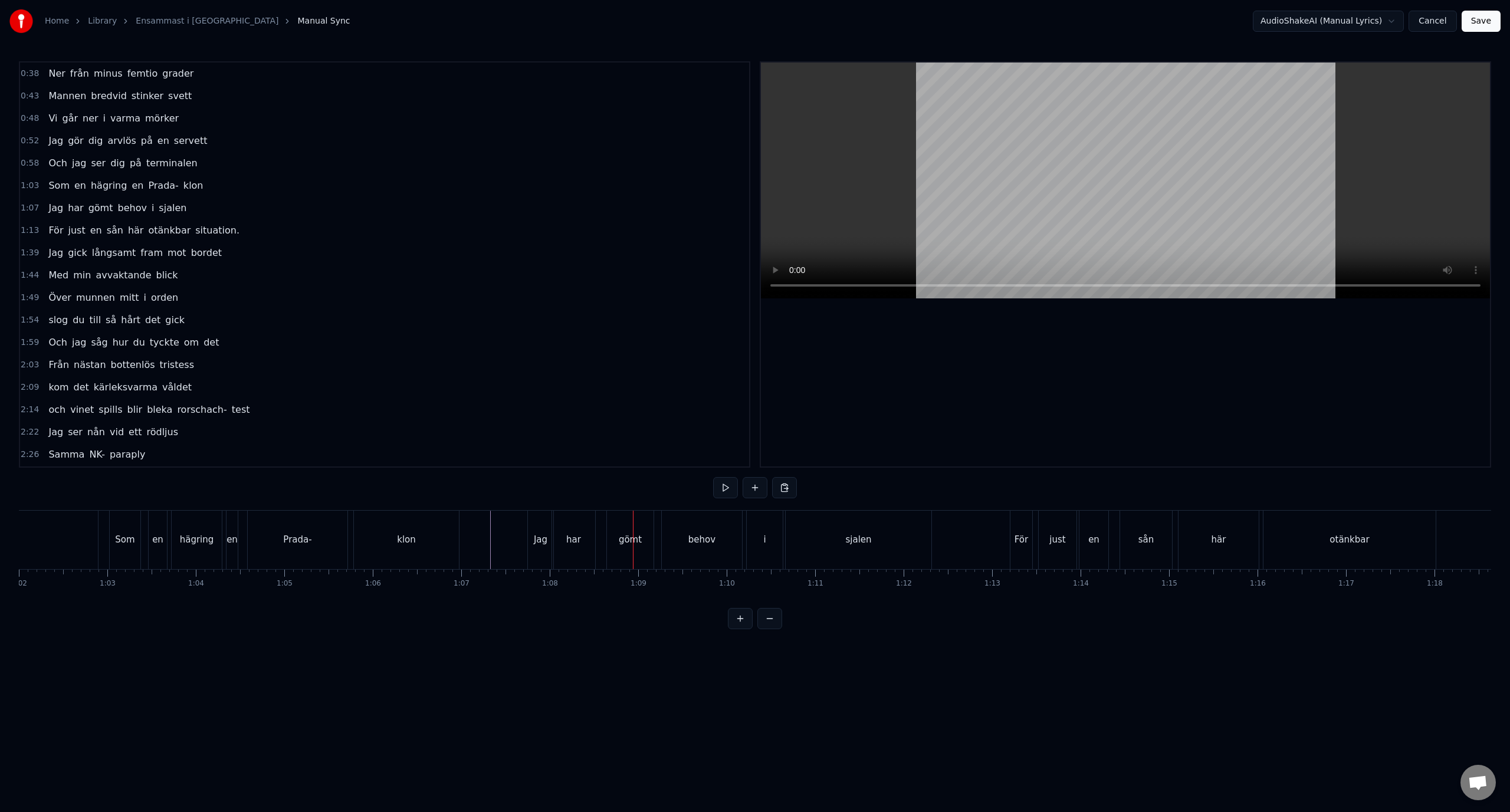
click at [569, 536] on div "har" at bounding box center [573, 539] width 15 height 14
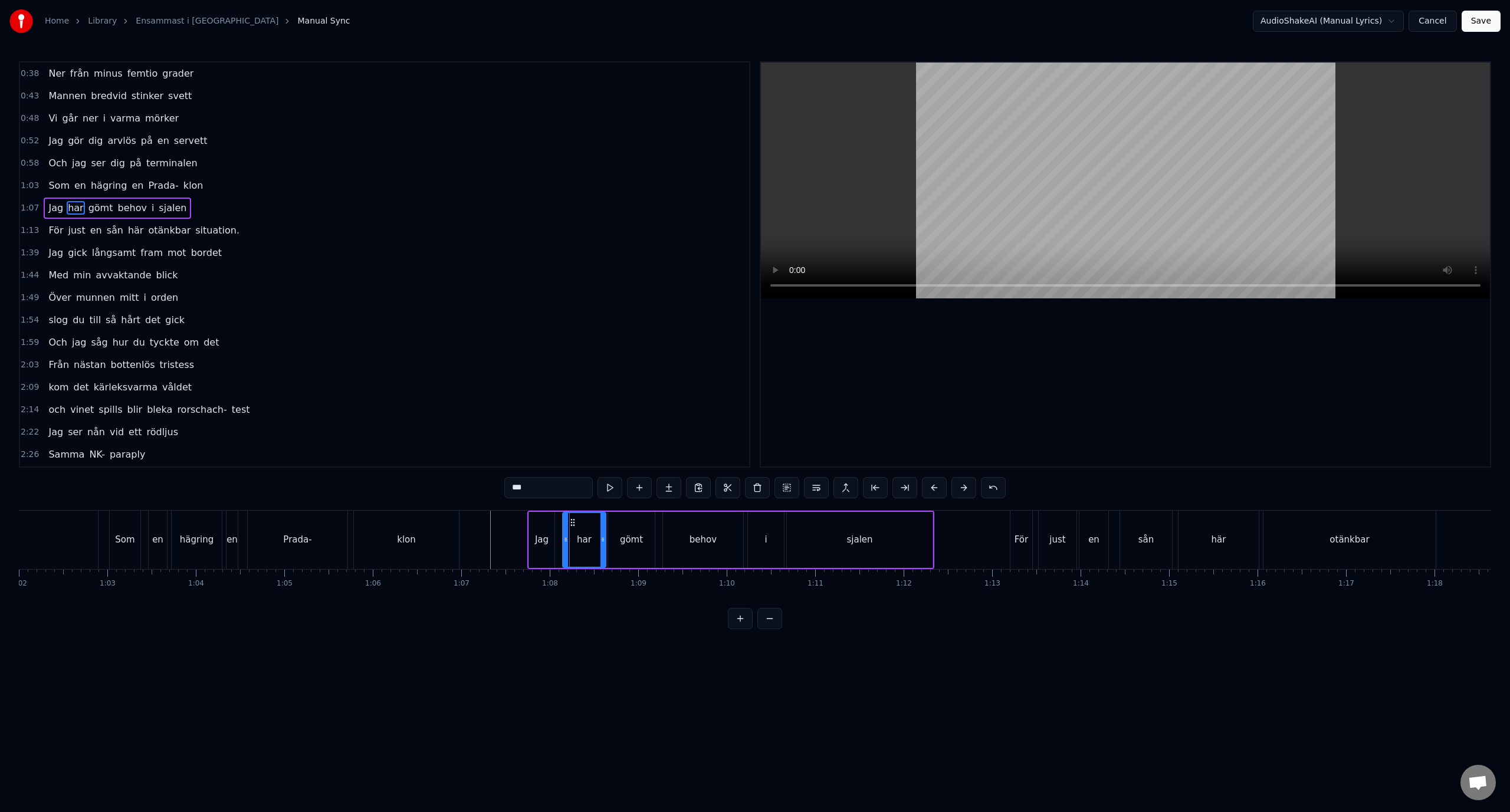
drag, startPoint x: 563, startPoint y: 522, endPoint x: 573, endPoint y: 525, distance: 10.4
click at [573, 525] on icon at bounding box center [572, 522] width 9 height 9
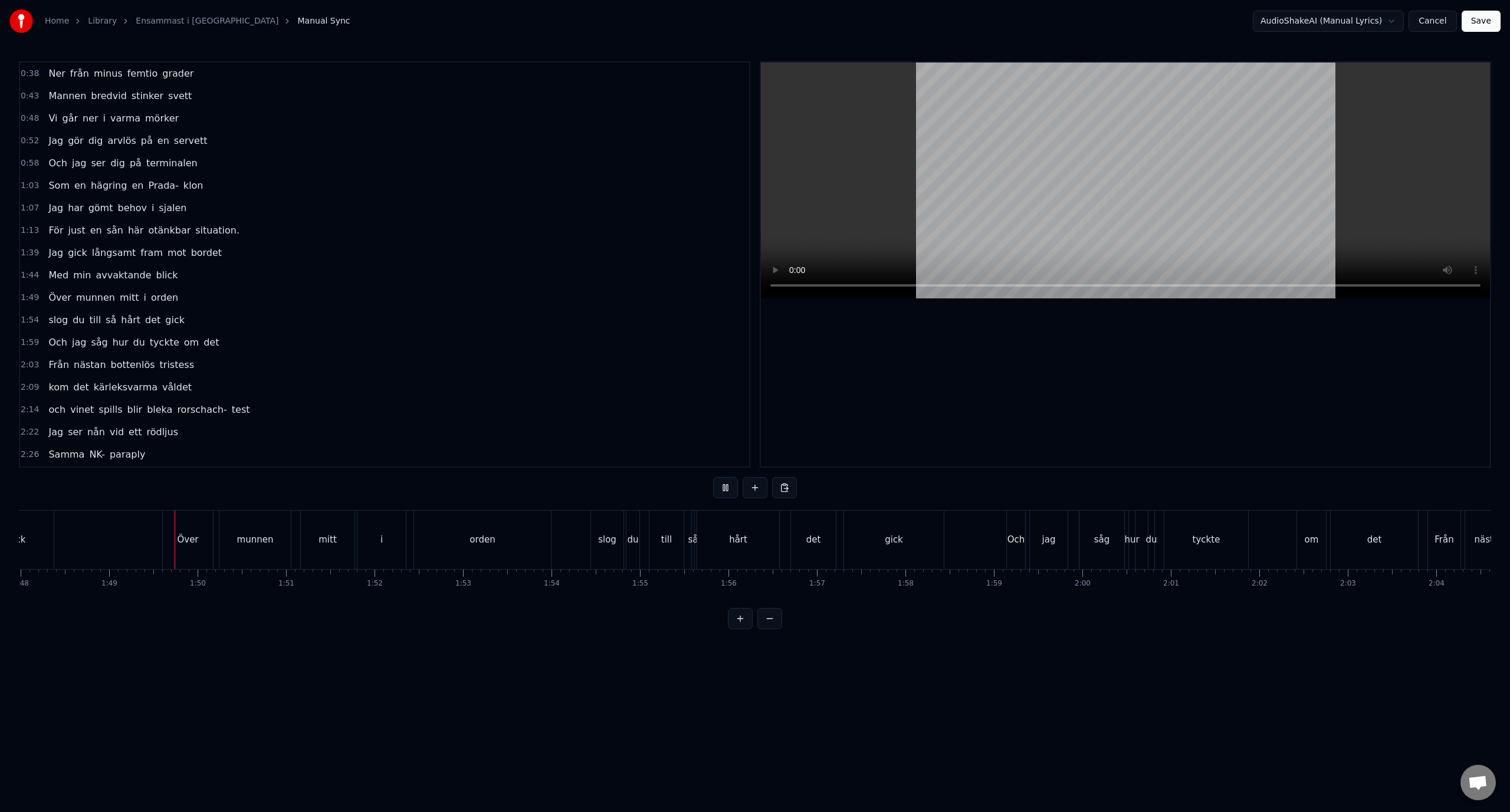
scroll to position [0, 9587]
click at [697, 538] on div "hårt" at bounding box center [701, 539] width 18 height 14
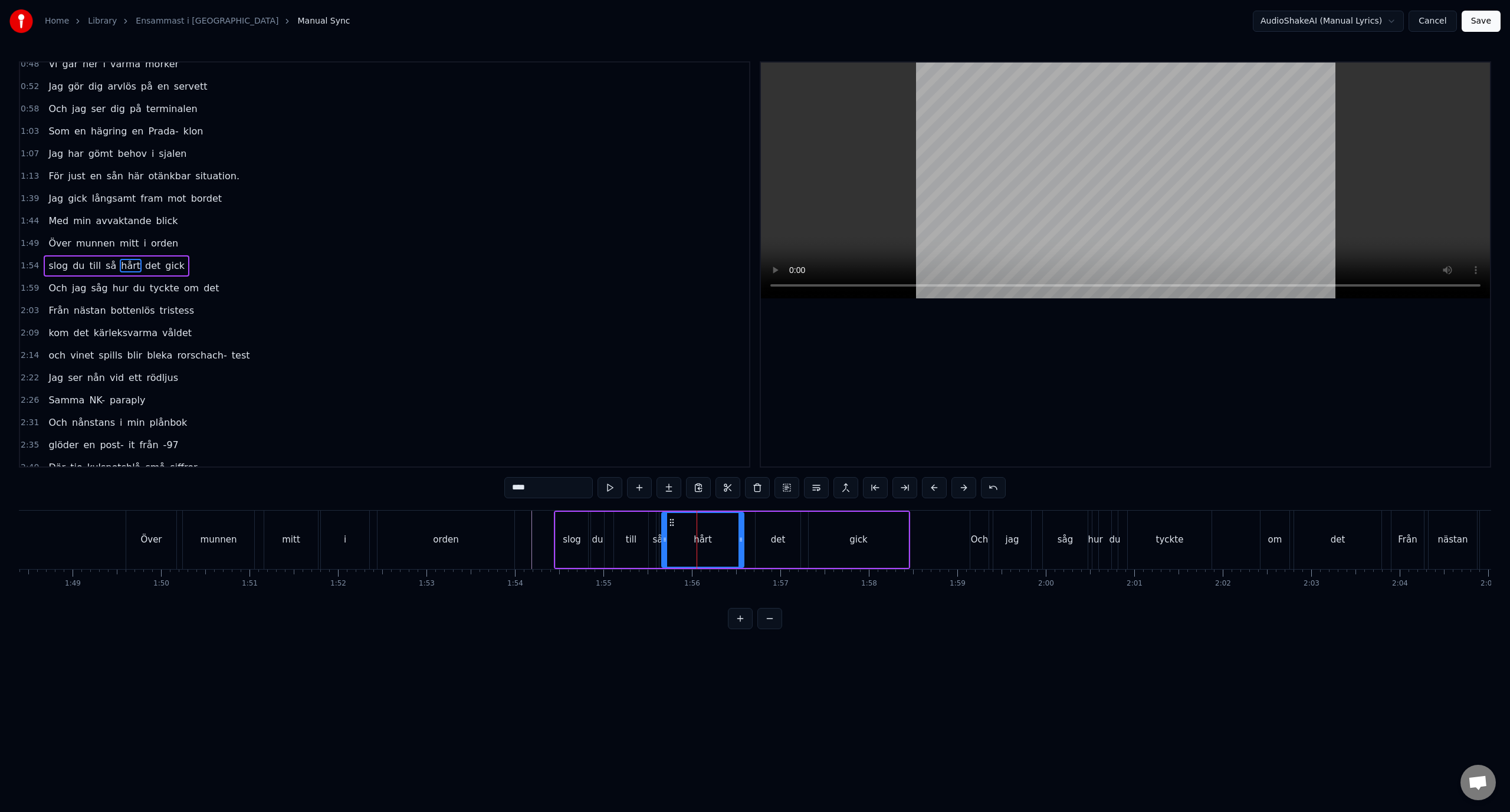
scroll to position [55, 0]
drag, startPoint x: 664, startPoint y: 541, endPoint x: 683, endPoint y: 544, distance: 19.2
click at [683, 544] on div at bounding box center [684, 540] width 5 height 54
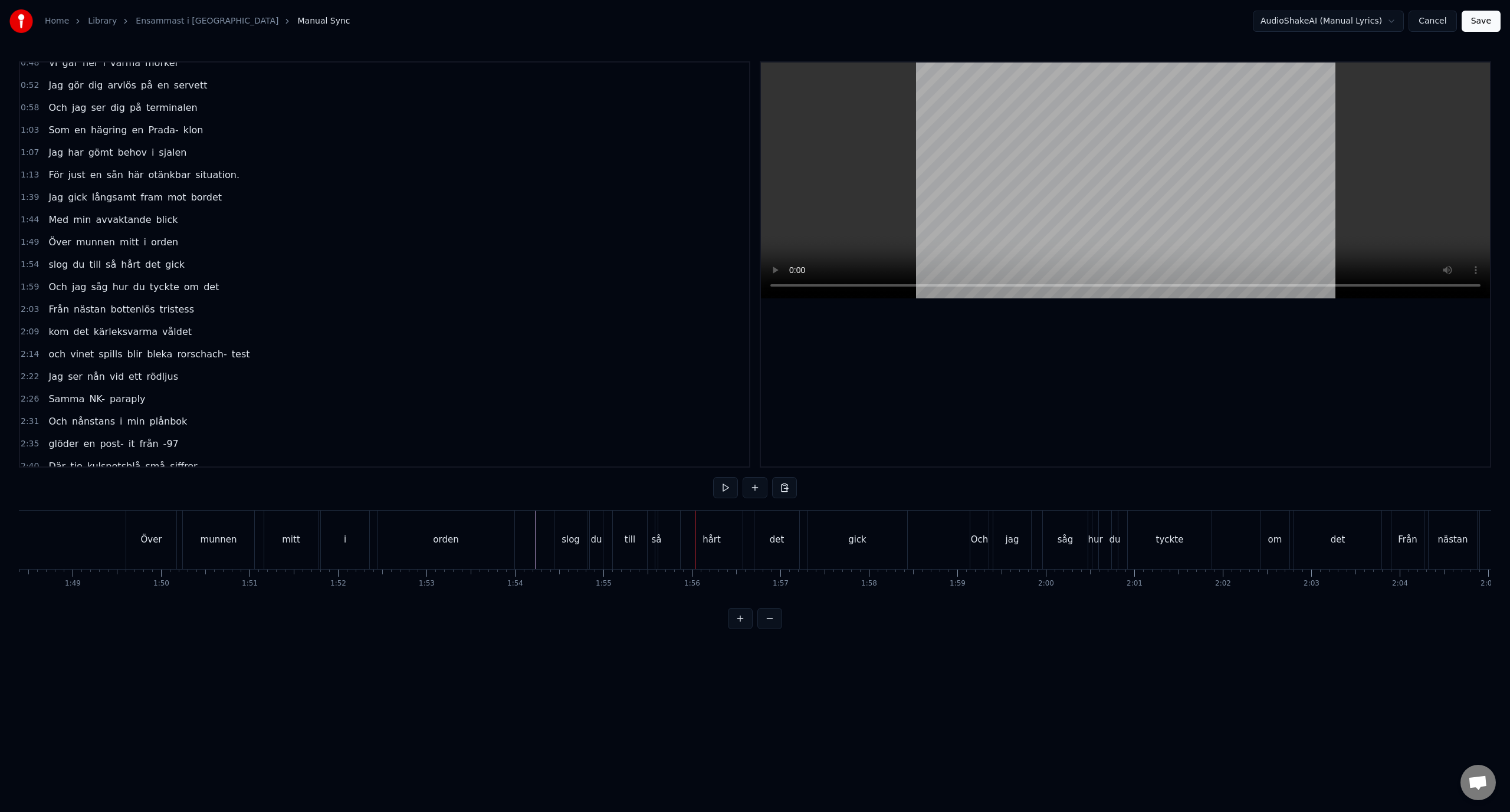
click at [652, 536] on div "slog du till så hårt det gick" at bounding box center [732, 540] width 356 height 59
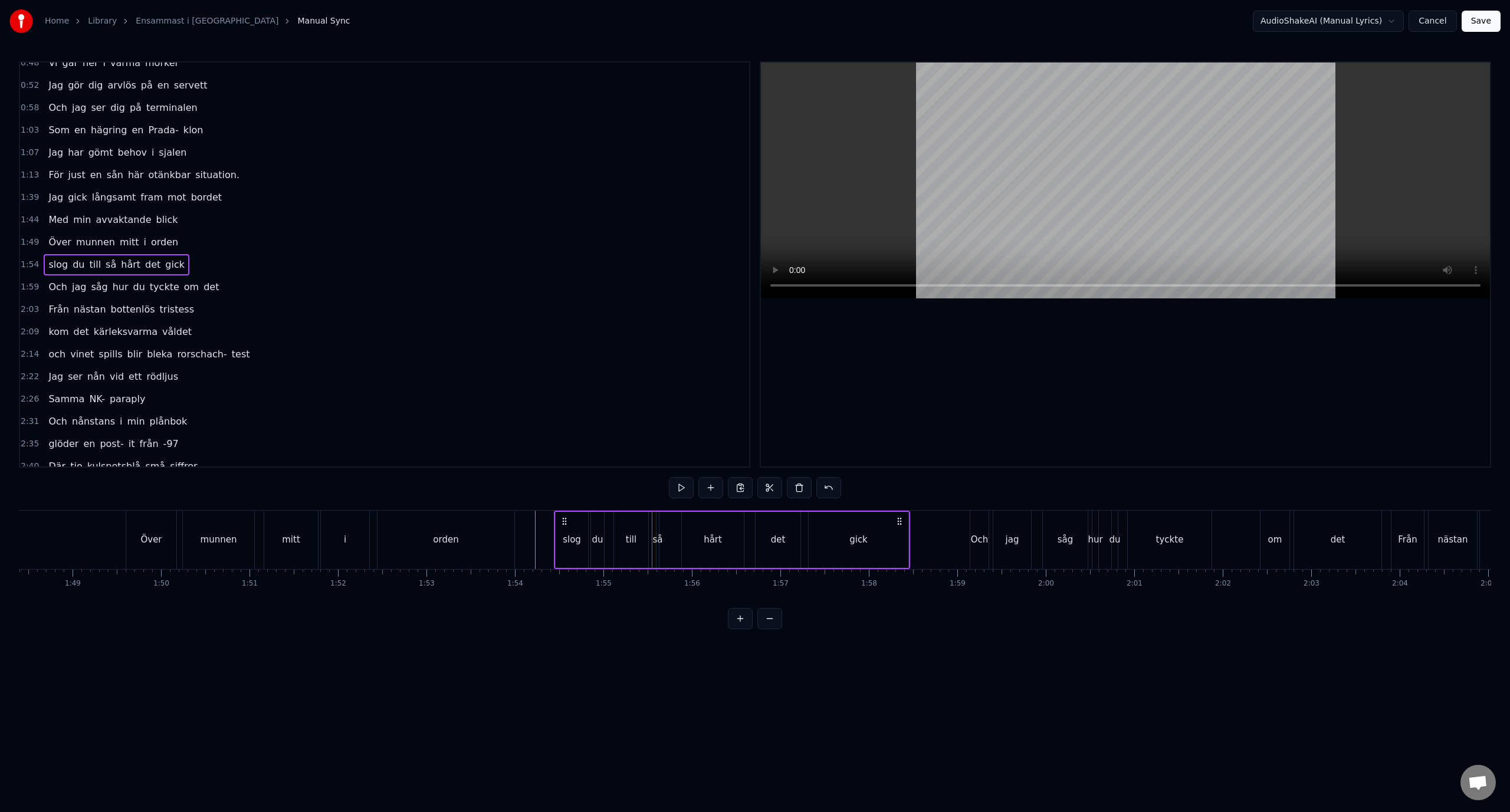
click at [656, 537] on div "så" at bounding box center [657, 539] width 10 height 14
drag, startPoint x: 660, startPoint y: 540, endPoint x: 678, endPoint y: 541, distance: 18.0
click at [678, 541] on div "slog du till så hårt det gick" at bounding box center [732, 540] width 356 height 59
click at [662, 541] on div "så" at bounding box center [660, 539] width 10 height 14
drag, startPoint x: 662, startPoint y: 541, endPoint x: 681, endPoint y: 538, distance: 19.2
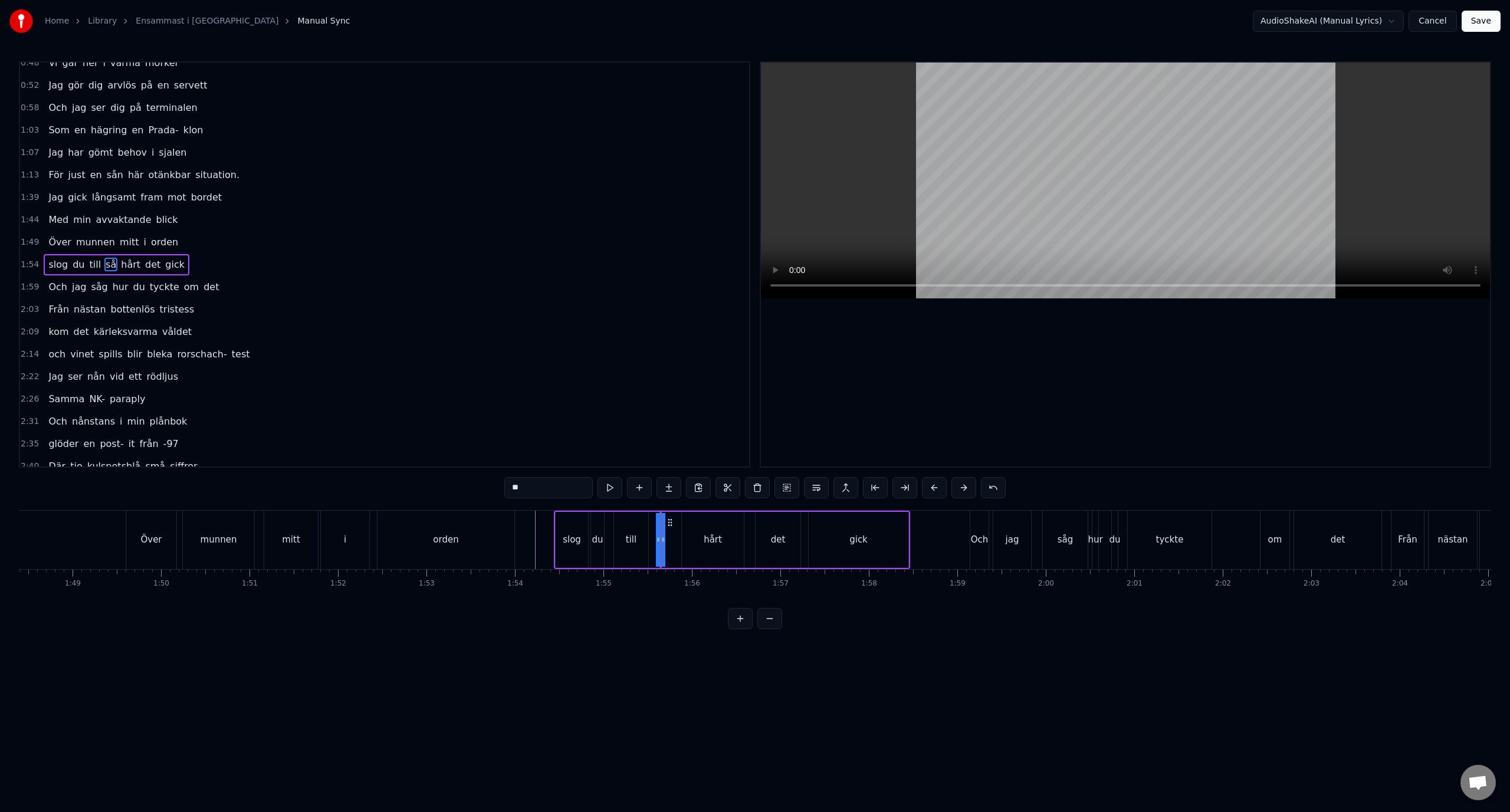
click at [681, 538] on div "slog du till så hårt det gick" at bounding box center [732, 540] width 356 height 59
click at [661, 538] on div "så" at bounding box center [660, 539] width 10 height 14
drag, startPoint x: 664, startPoint y: 541, endPoint x: 678, endPoint y: 541, distance: 14.0
click at [678, 541] on div "slog du till så hårt det gick" at bounding box center [732, 540] width 356 height 59
click at [735, 620] on button at bounding box center [740, 618] width 25 height 21
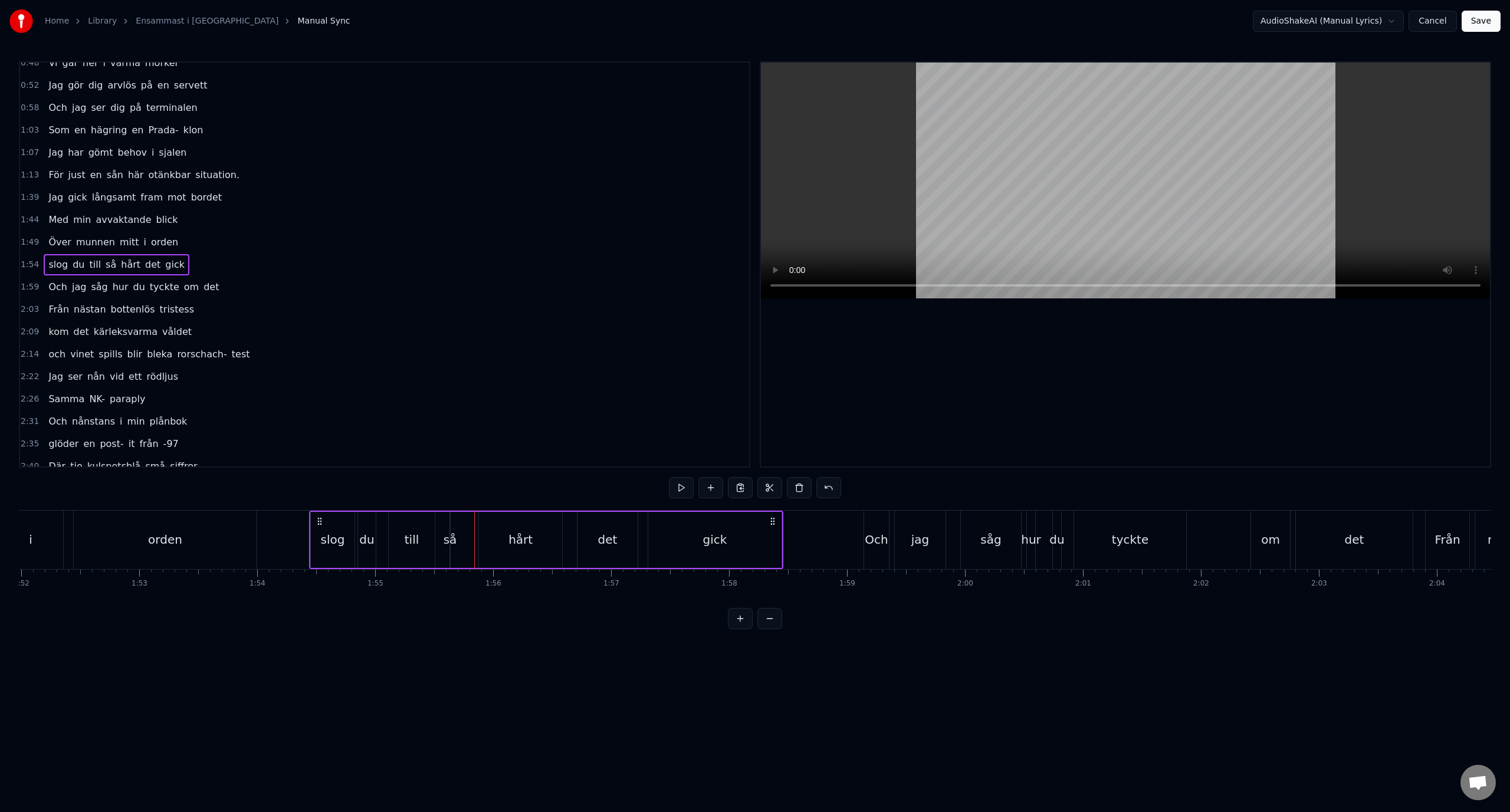
scroll to position [0, 12919]
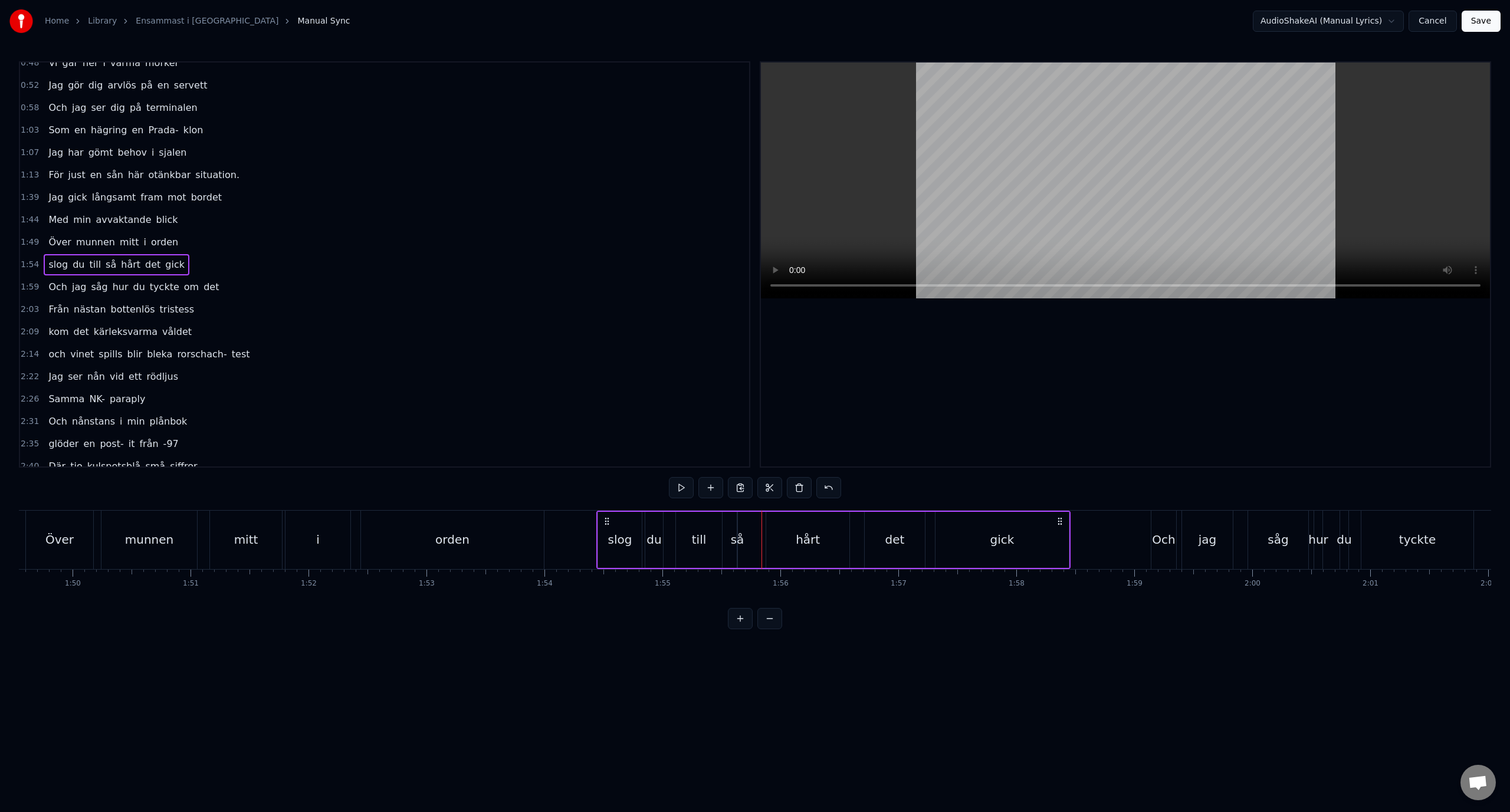
click at [734, 542] on div "så" at bounding box center [737, 539] width 14 height 17
drag, startPoint x: 739, startPoint y: 542, endPoint x: 751, endPoint y: 542, distance: 12.0
click at [751, 542] on div "slog du till så hårt det gick" at bounding box center [832, 540] width 474 height 59
click at [735, 541] on div "så" at bounding box center [737, 539] width 14 height 17
drag, startPoint x: 735, startPoint y: 541, endPoint x: 722, endPoint y: 541, distance: 13.0
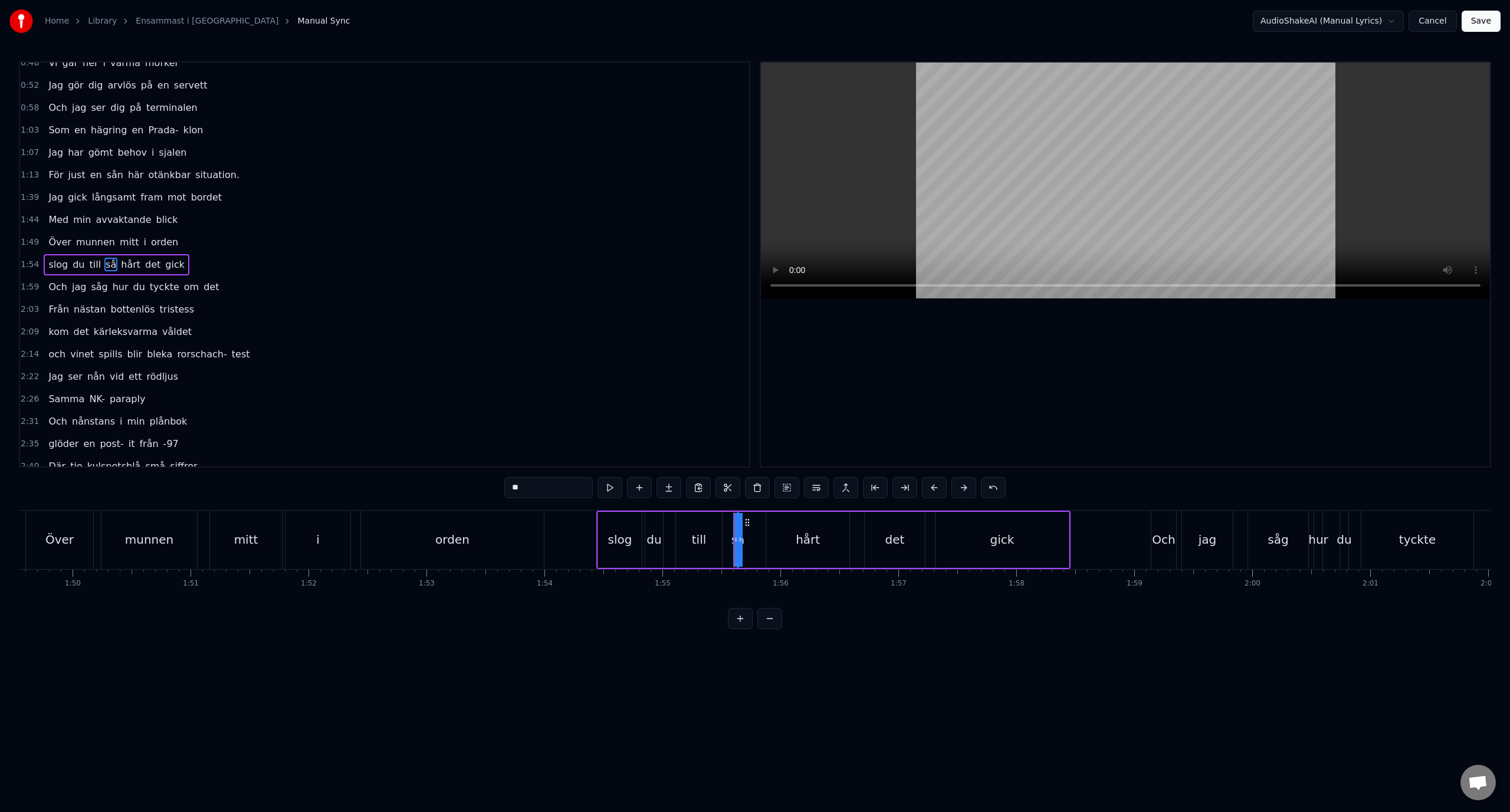
click at [722, 541] on div "slog du till så hårt det gick" at bounding box center [832, 540] width 474 height 59
click at [739, 540] on div "så" at bounding box center [737, 539] width 14 height 17
click at [865, 620] on div "0:38 Ner från minus femtio grader 0:43 Mannen bredvid stinker svett 0:48 Vi går…" at bounding box center [755, 345] width 1471 height 567
click at [743, 543] on div "så" at bounding box center [738, 539] width 14 height 17
click at [752, 522] on icon at bounding box center [751, 522] width 9 height 9
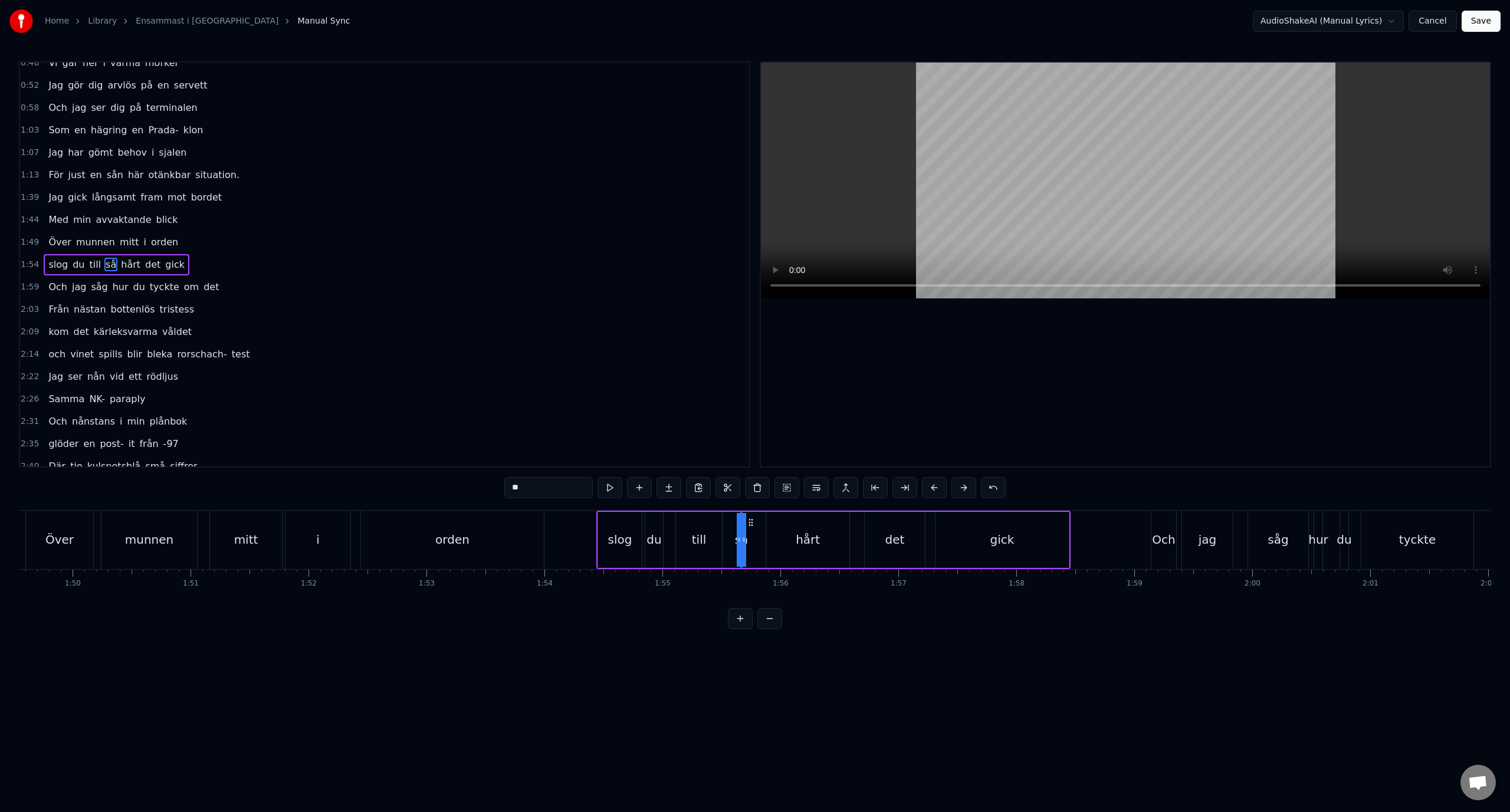
drag, startPoint x: 744, startPoint y: 540, endPoint x: 759, endPoint y: 541, distance: 15.0
click at [759, 541] on div "slog du till så hårt det gick" at bounding box center [832, 540] width 474 height 59
click at [741, 545] on div "så" at bounding box center [741, 539] width 14 height 17
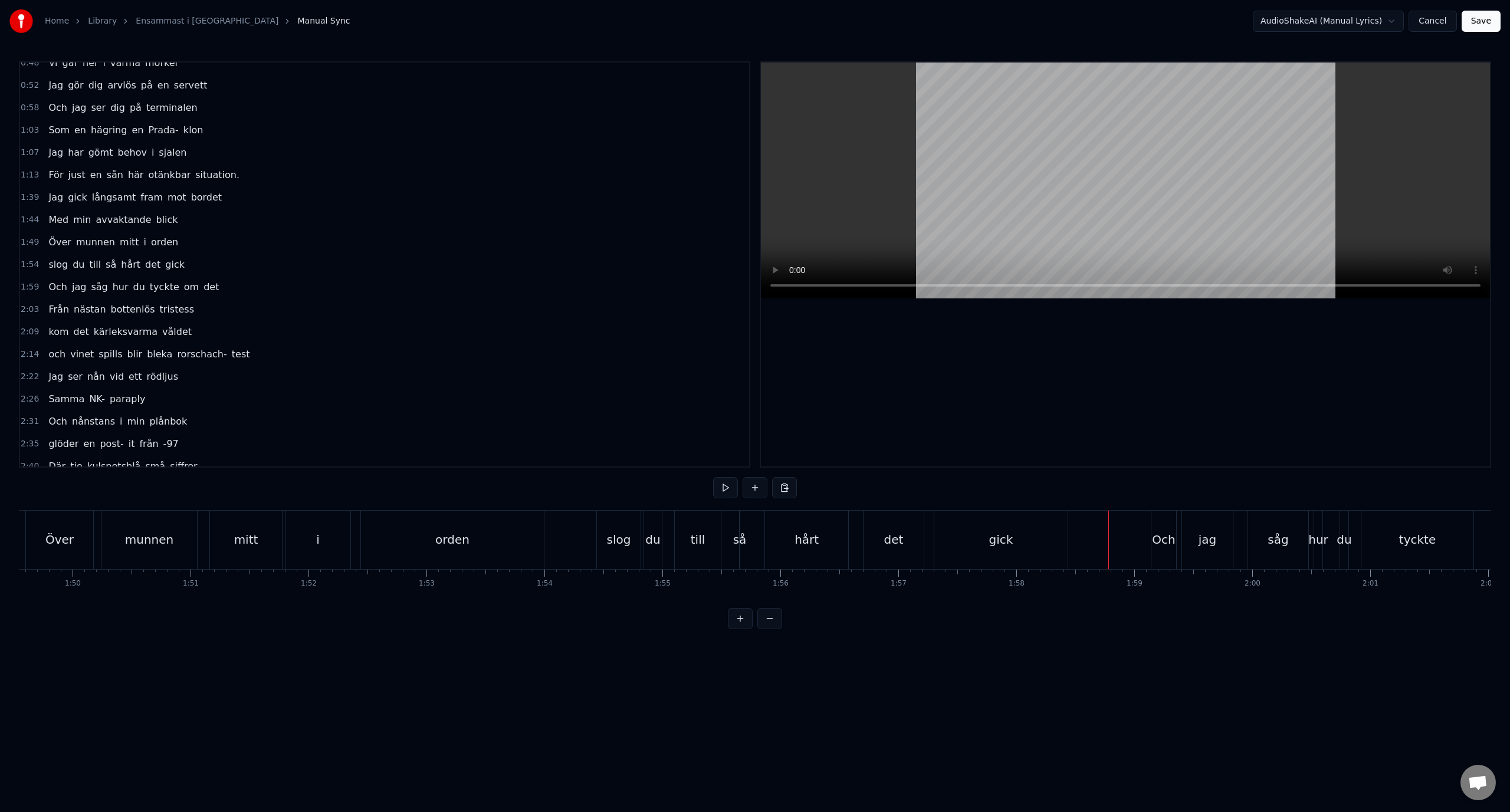
click at [739, 541] on div "så" at bounding box center [739, 539] width 14 height 17
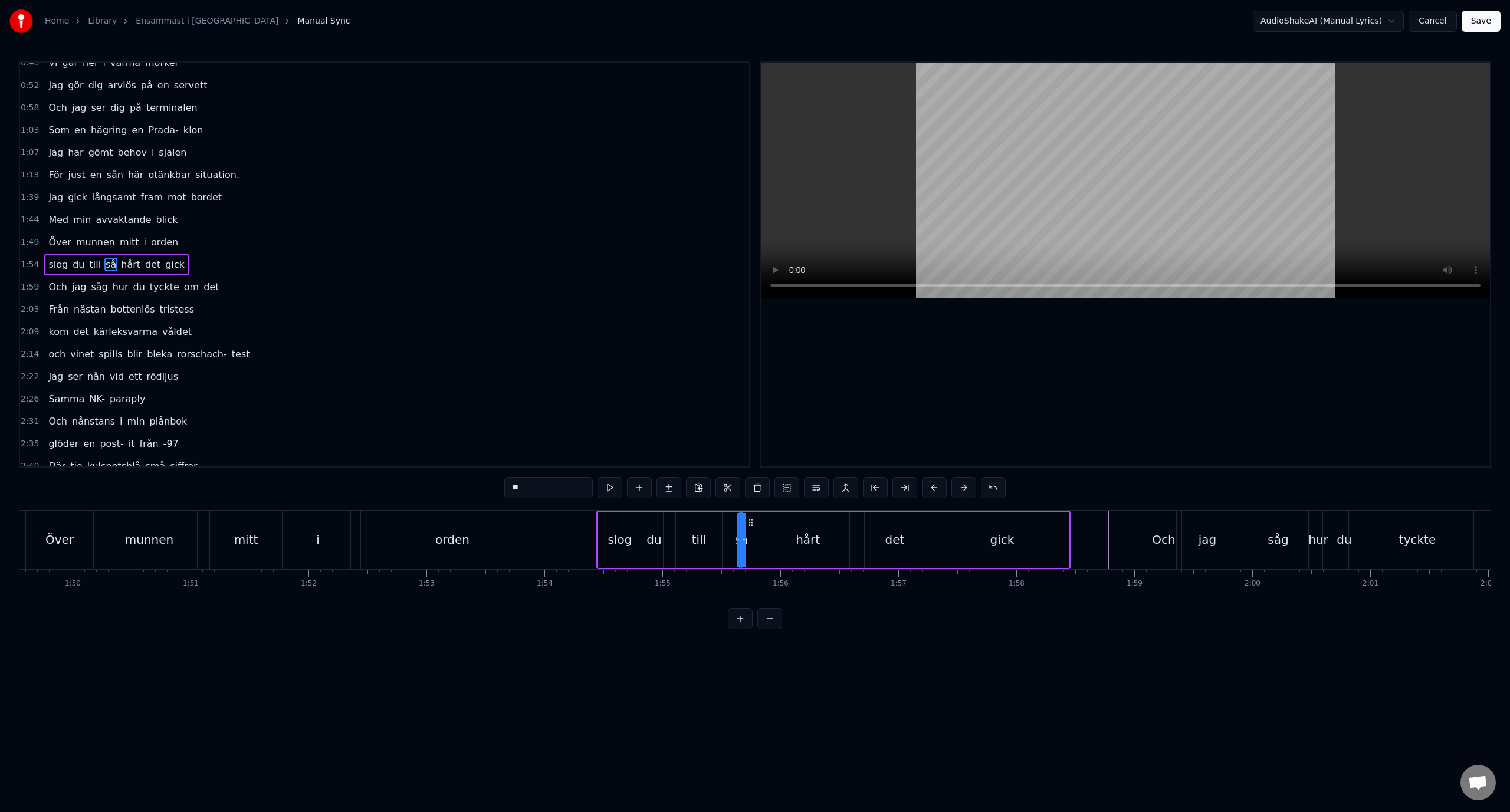
drag, startPoint x: 744, startPoint y: 543, endPoint x: 766, endPoint y: 543, distance: 22.0
click at [766, 543] on div "slog du till så hårt det gick" at bounding box center [832, 540] width 474 height 59
click at [740, 628] on button at bounding box center [740, 618] width 25 height 21
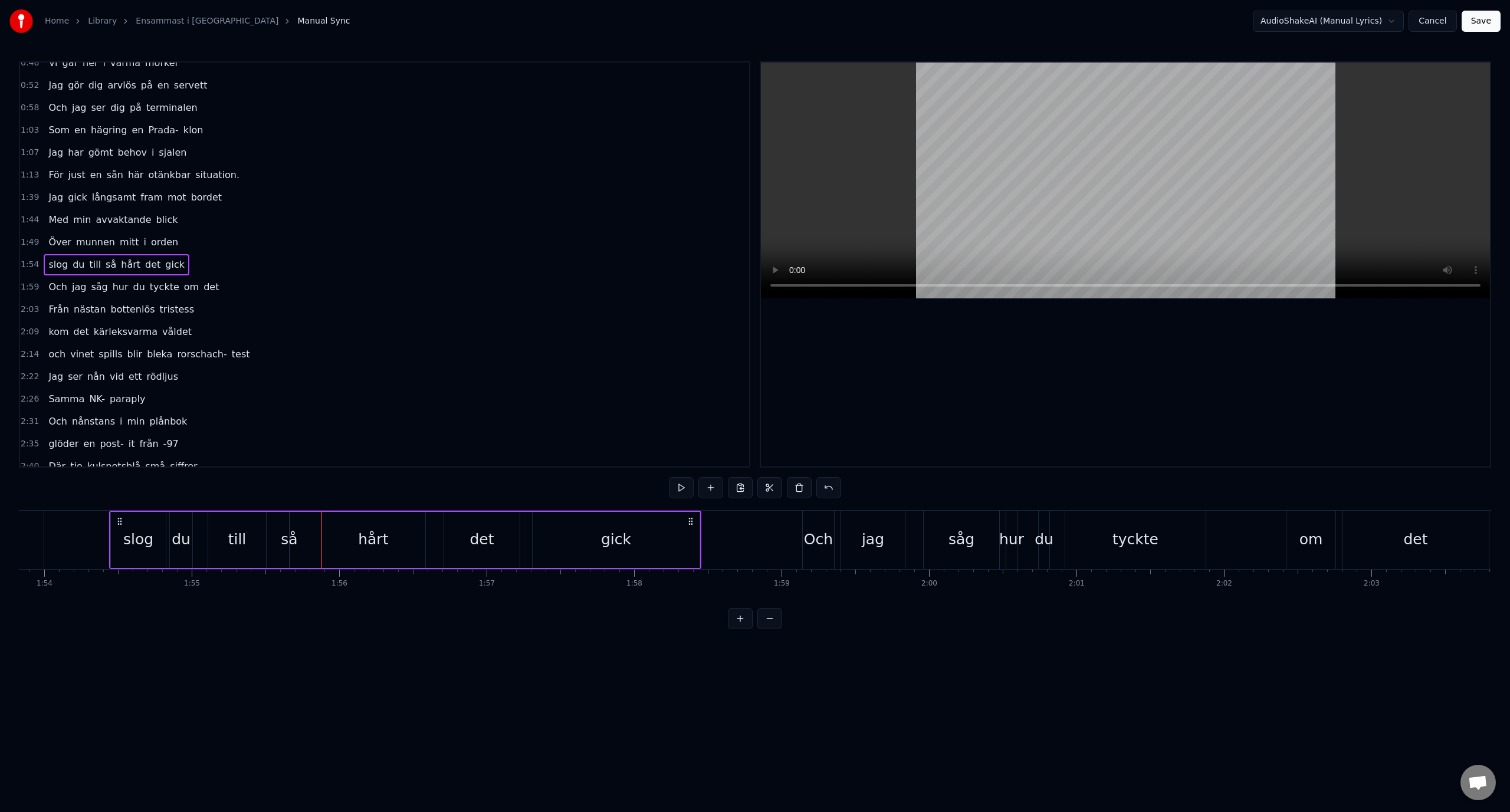
scroll to position [0, 16600]
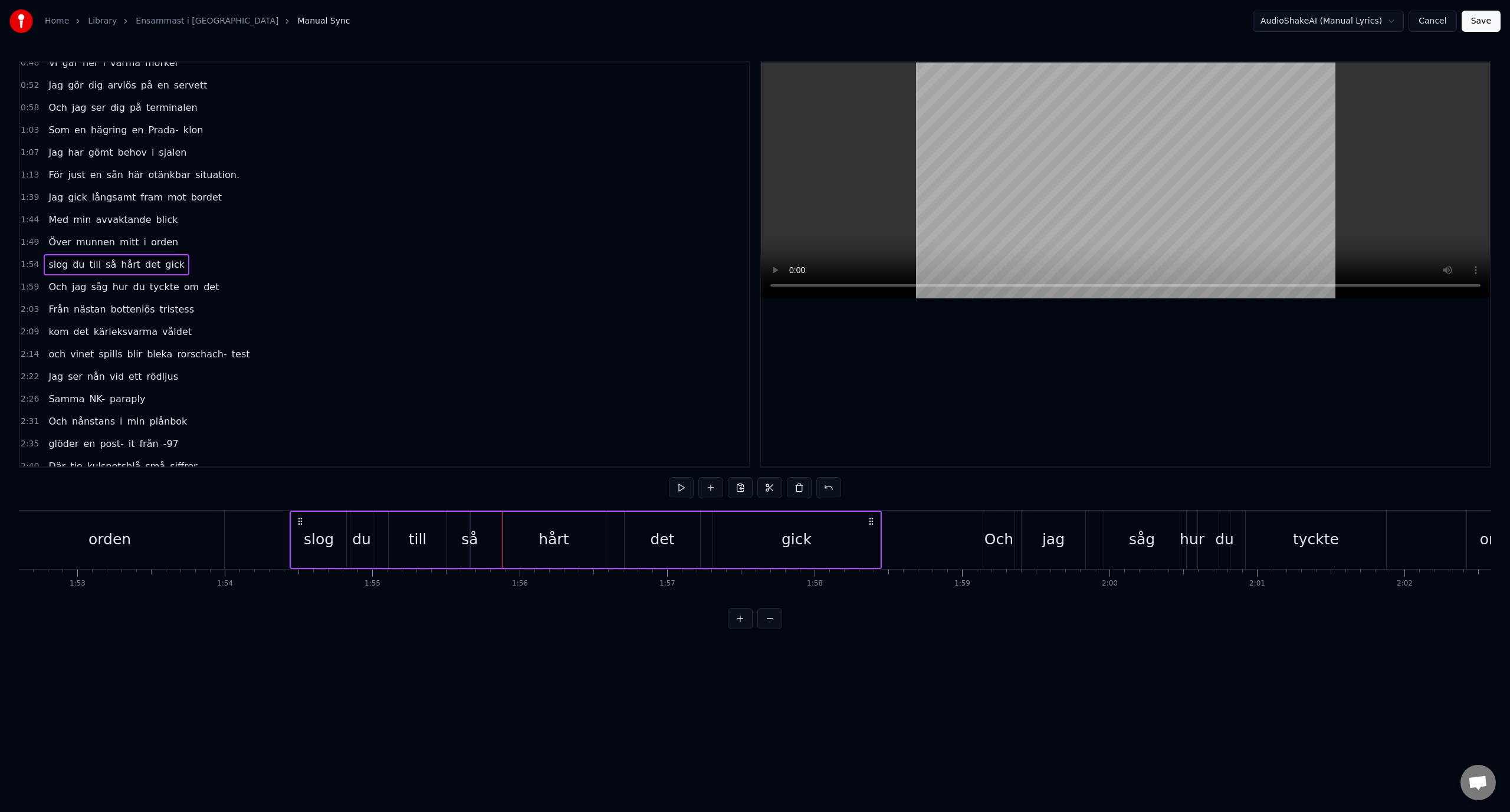
click at [470, 538] on div "så" at bounding box center [469, 539] width 17 height 22
drag, startPoint x: 473, startPoint y: 541, endPoint x: 498, endPoint y: 543, distance: 25.1
click at [498, 543] on div "slog du till så hårt det gick" at bounding box center [586, 540] width 592 height 59
click at [464, 544] on div "så" at bounding box center [469, 539] width 17 height 22
click at [105, 266] on span "så" at bounding box center [111, 264] width 13 height 14
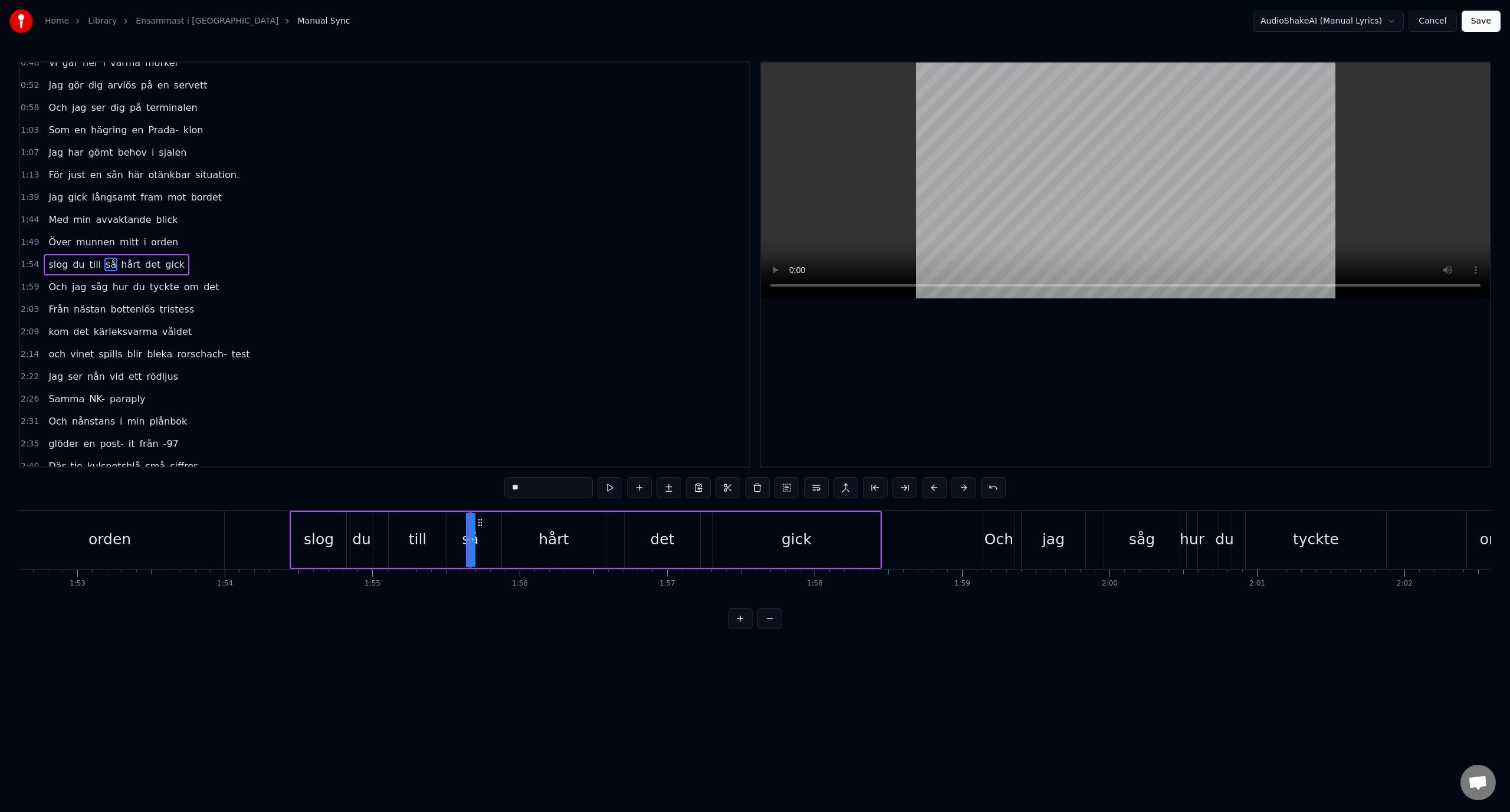
click at [108, 267] on div "slog du till så hårt det gick" at bounding box center [116, 264] width 146 height 21
click at [496, 559] on div "Add Word Ctrl+N" at bounding box center [545, 564] width 145 height 19
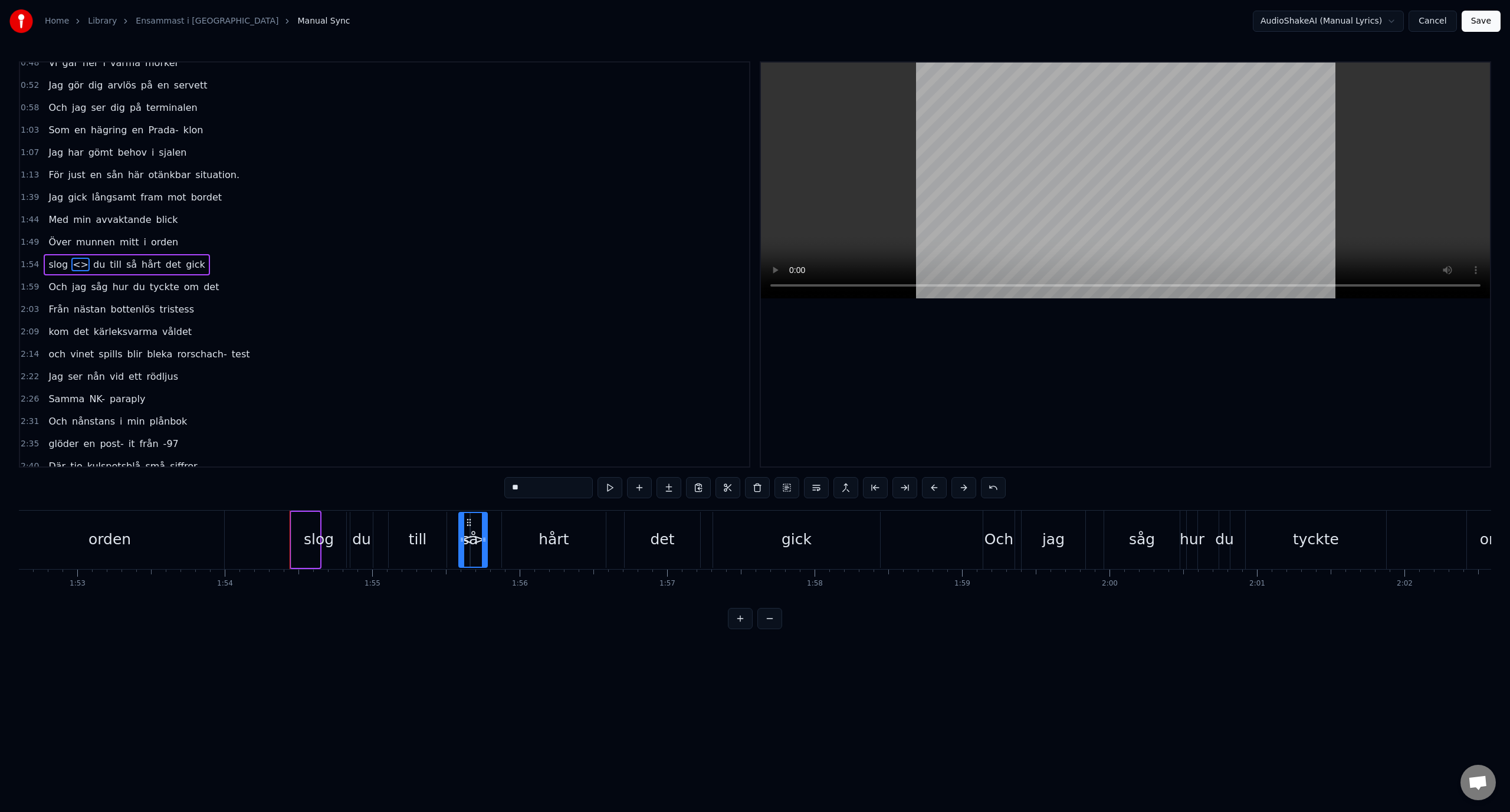
drag, startPoint x: 300, startPoint y: 521, endPoint x: 468, endPoint y: 531, distance: 168.3
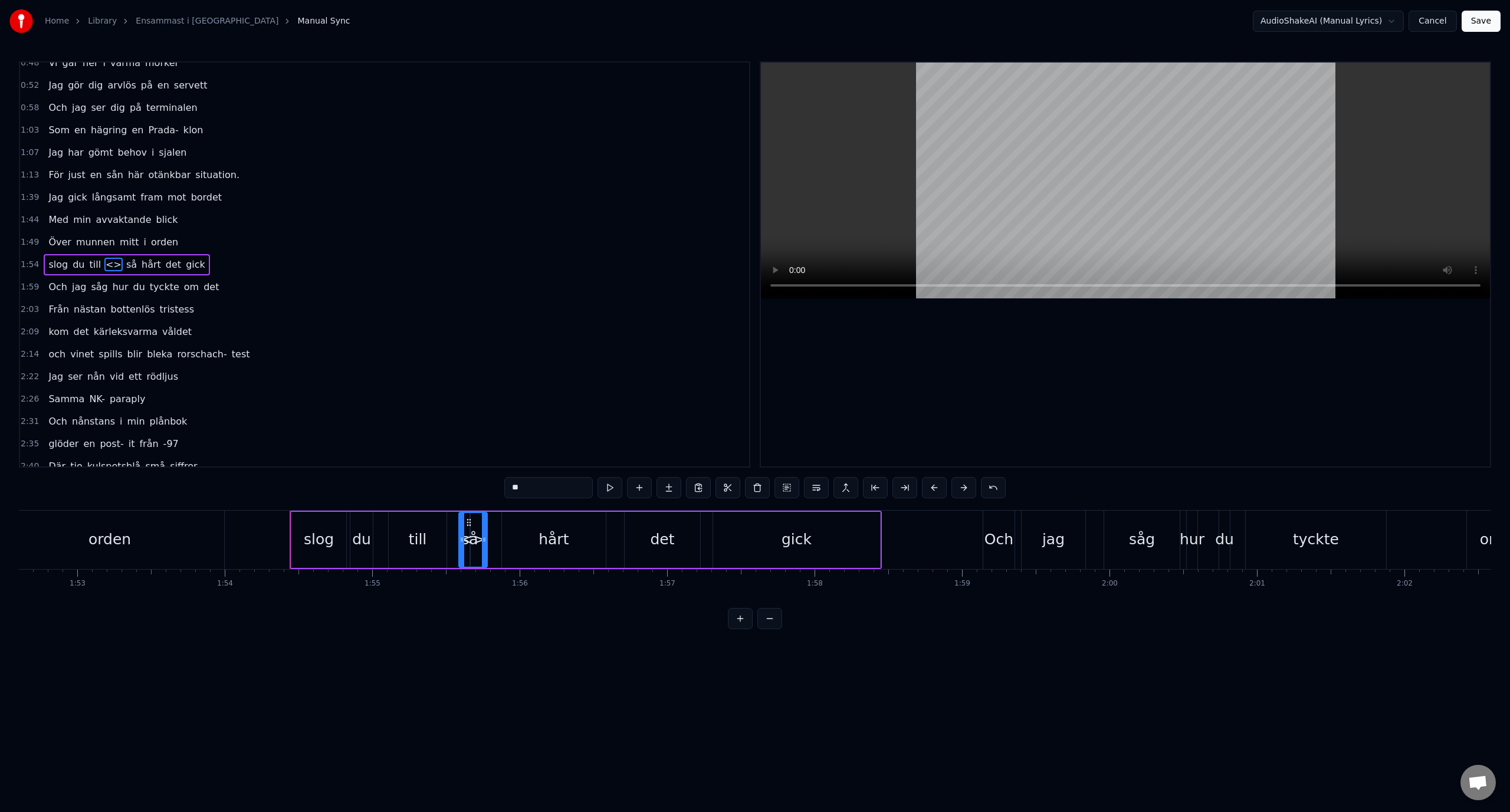
click at [106, 266] on span "<>" at bounding box center [114, 264] width 18 height 14
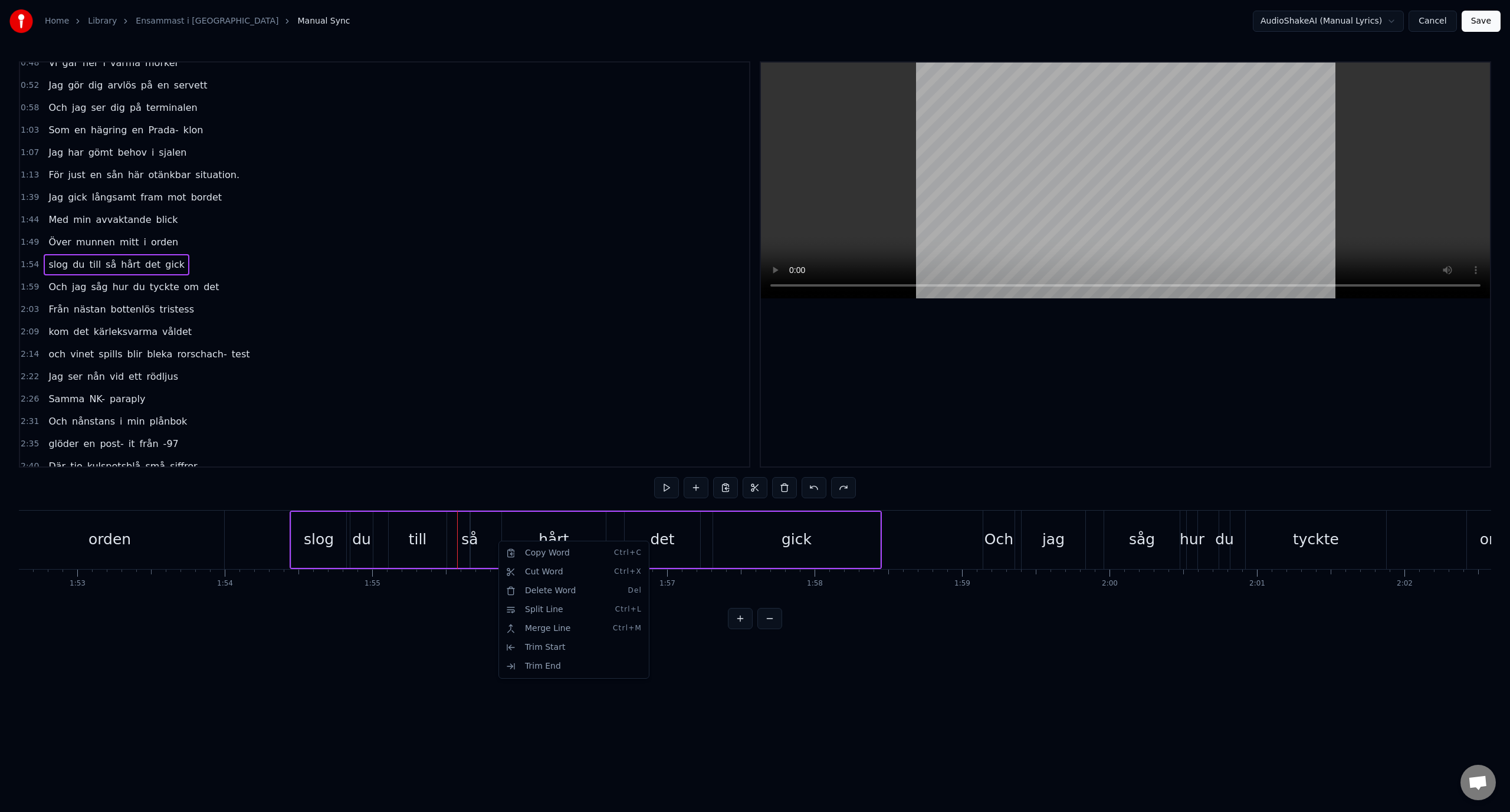
click at [115, 260] on html "Home Library Ensammast i Sverige Manual Sync AudioShakeAI (Manual Lyrics) Cance…" at bounding box center [755, 324] width 1510 height 648
click at [106, 266] on span "så" at bounding box center [111, 264] width 13 height 14
drag, startPoint x: 471, startPoint y: 543, endPoint x: 493, endPoint y: 548, distance: 22.6
click at [493, 548] on div "slog du till så hårt det gick" at bounding box center [586, 540] width 592 height 59
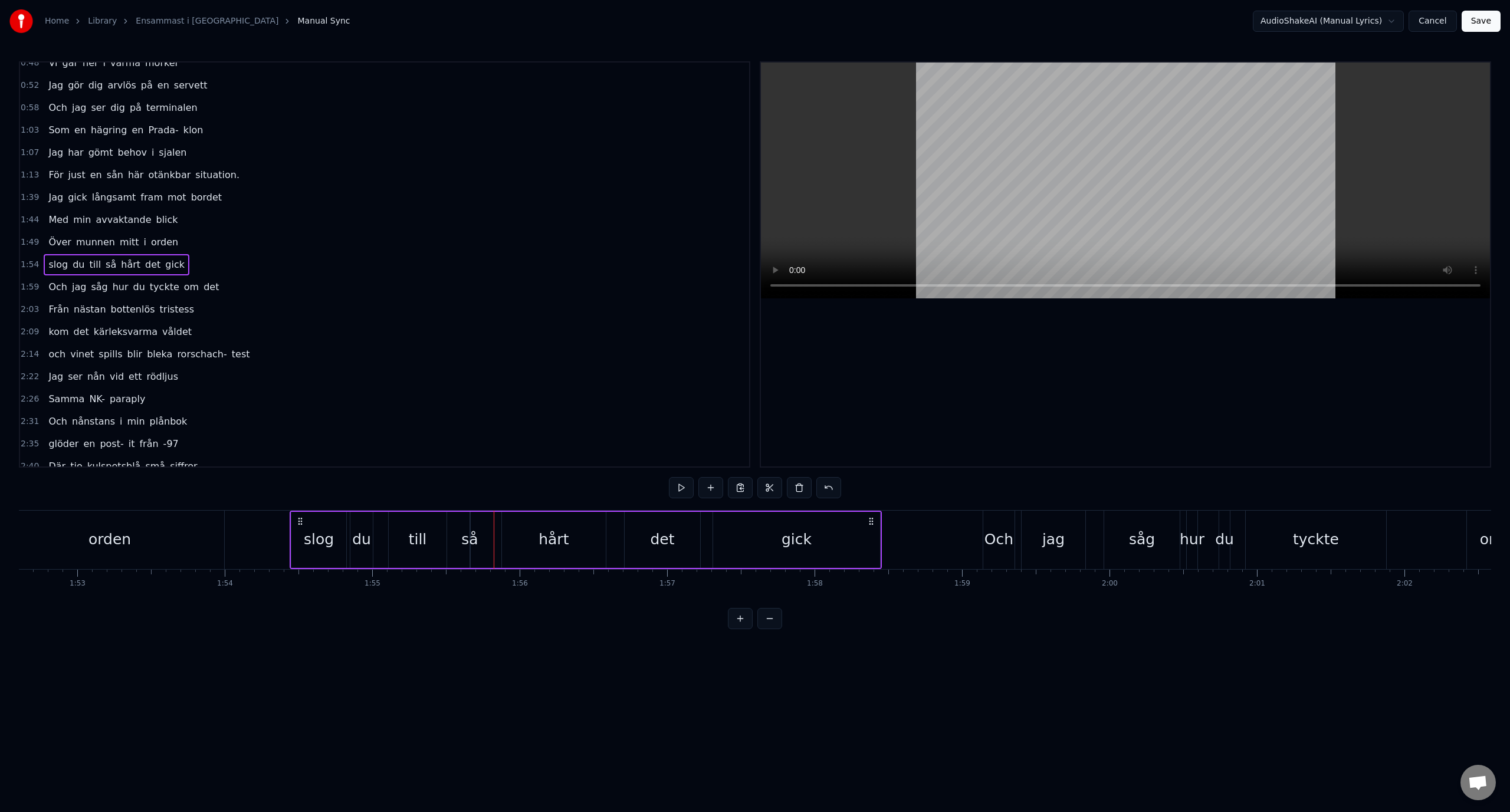
click at [462, 542] on div "slog du till så hårt det gick" at bounding box center [586, 540] width 592 height 59
click at [468, 543] on div "så" at bounding box center [469, 539] width 17 height 22
drag, startPoint x: 484, startPoint y: 522, endPoint x: 477, endPoint y: 522, distance: 7.0
click at [477, 522] on icon at bounding box center [479, 522] width 9 height 9
click at [530, 493] on input "**" at bounding box center [548, 487] width 88 height 21
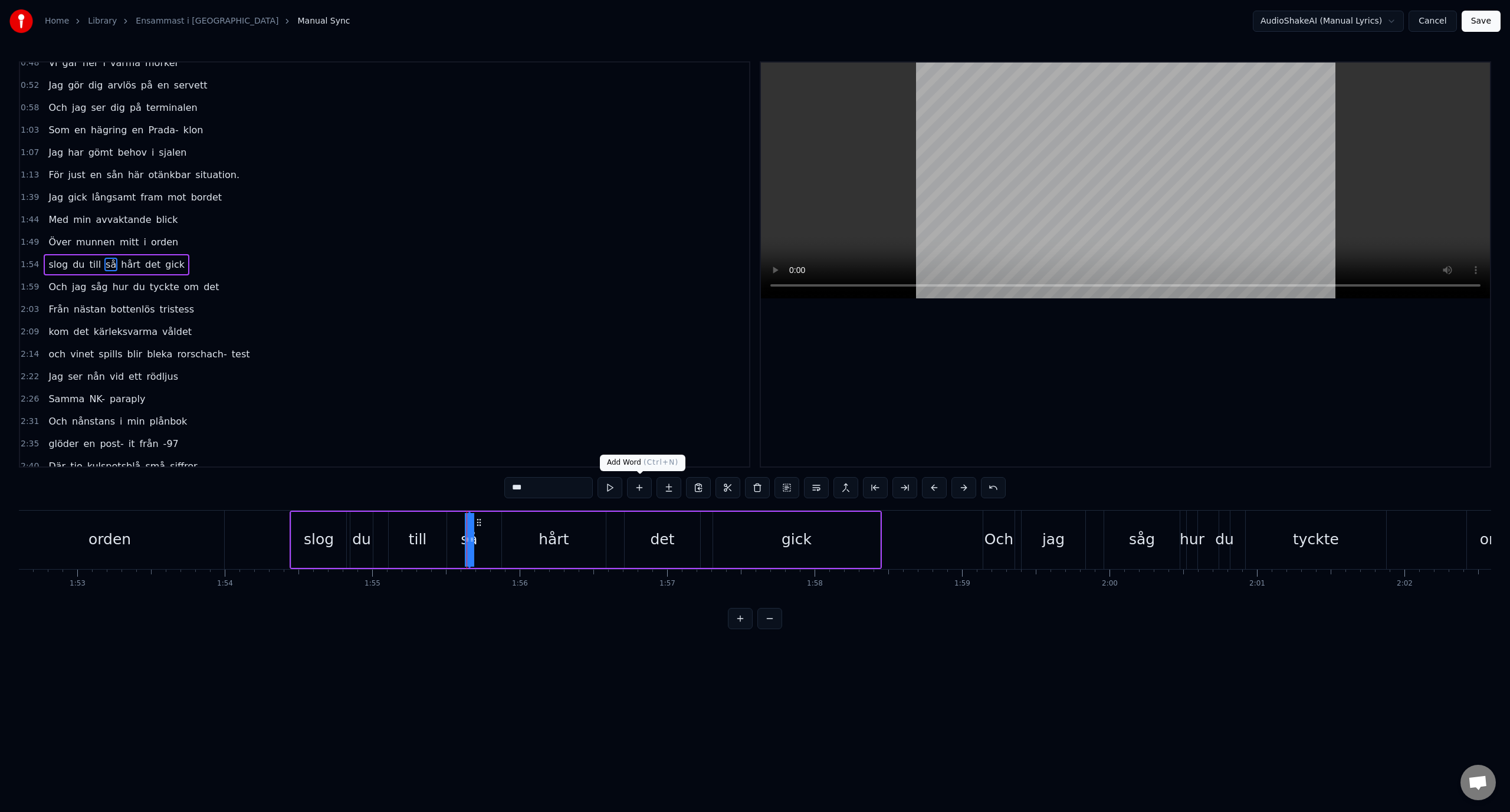
type input "**"
click at [640, 491] on button at bounding box center [639, 487] width 25 height 21
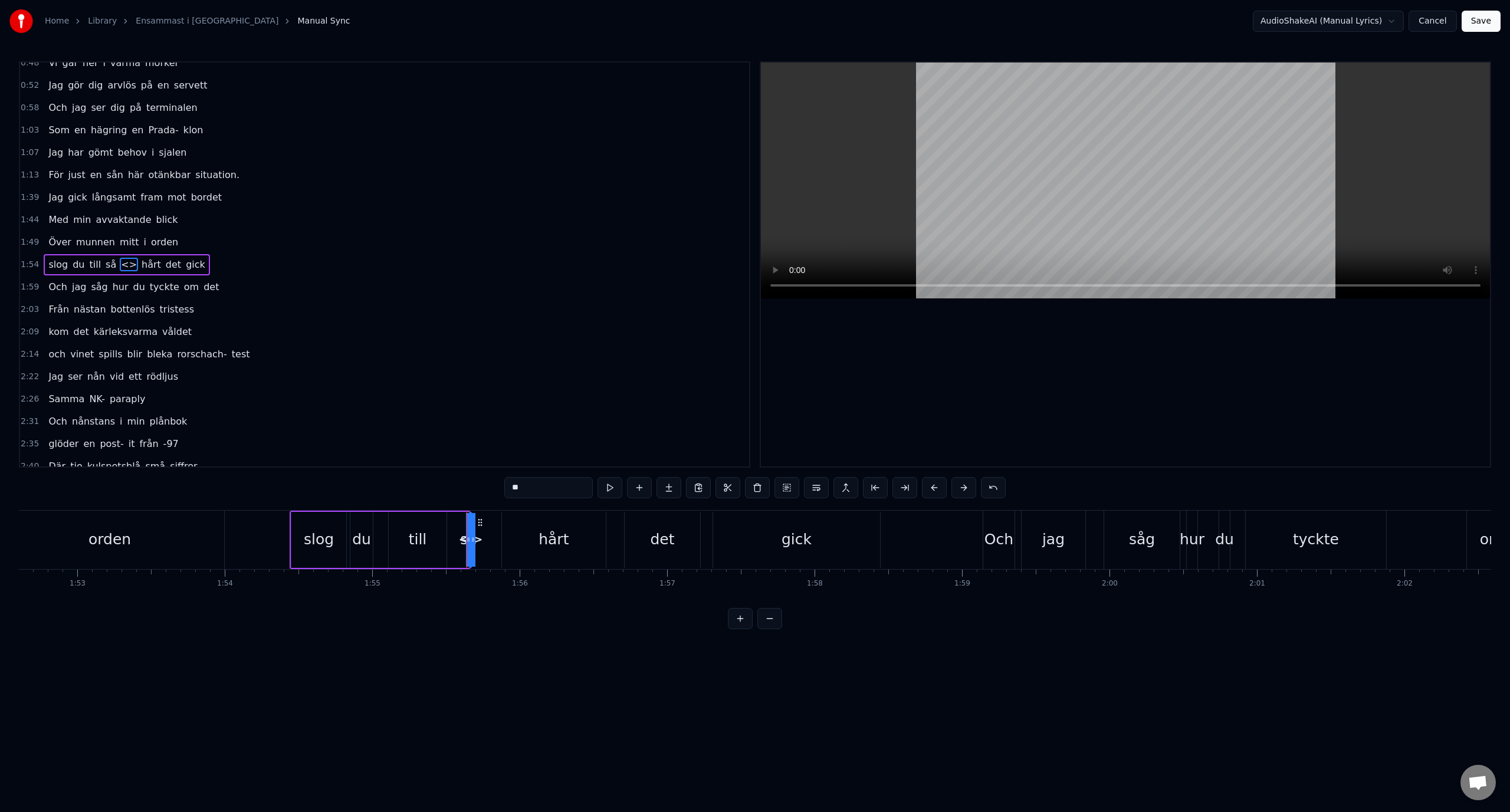
click at [549, 495] on input "**" at bounding box center [548, 487] width 88 height 21
type input "*"
type input "**"
click at [105, 265] on span "så" at bounding box center [111, 264] width 13 height 14
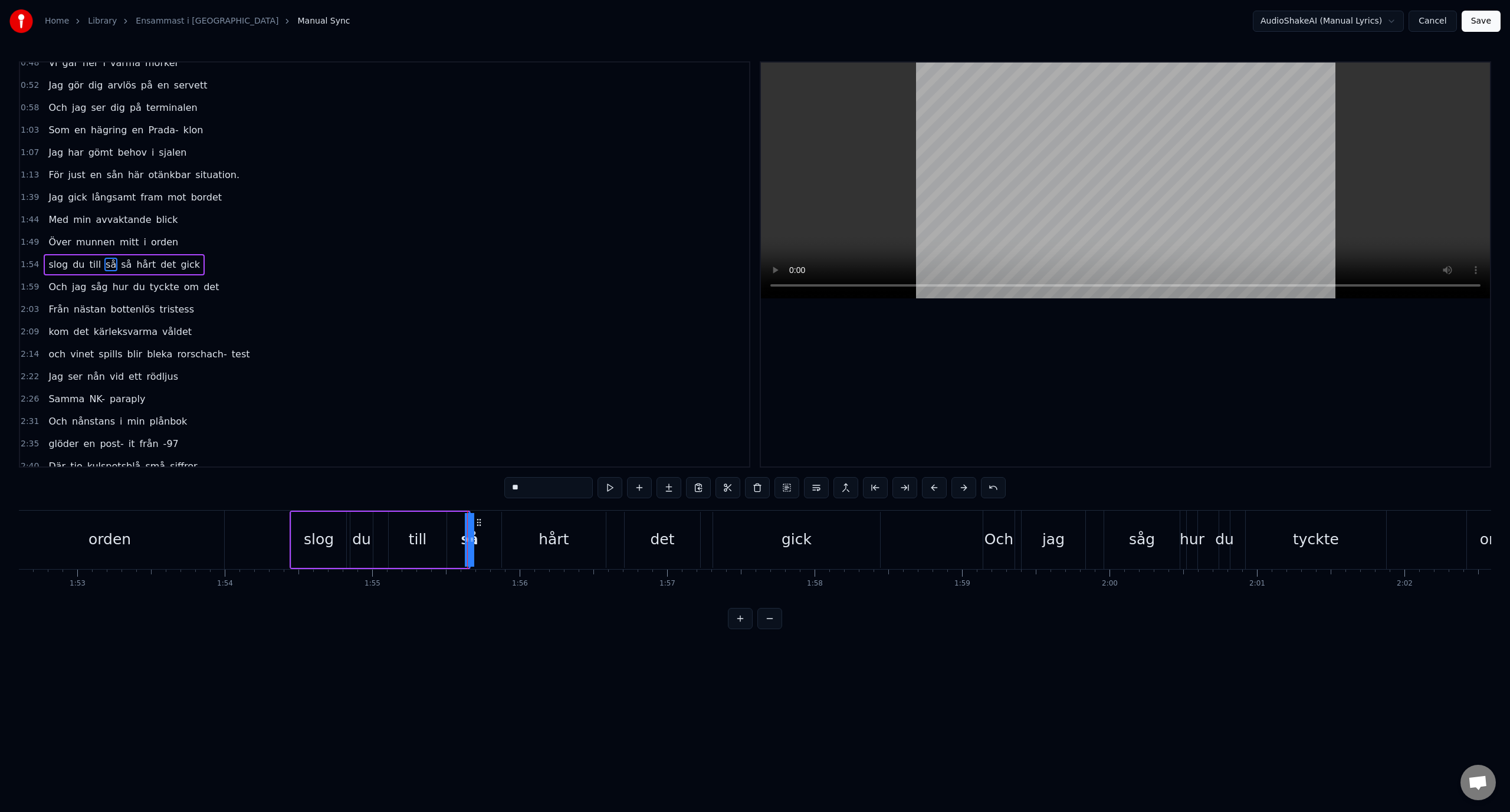
click at [120, 267] on span "så" at bounding box center [127, 264] width 13 height 14
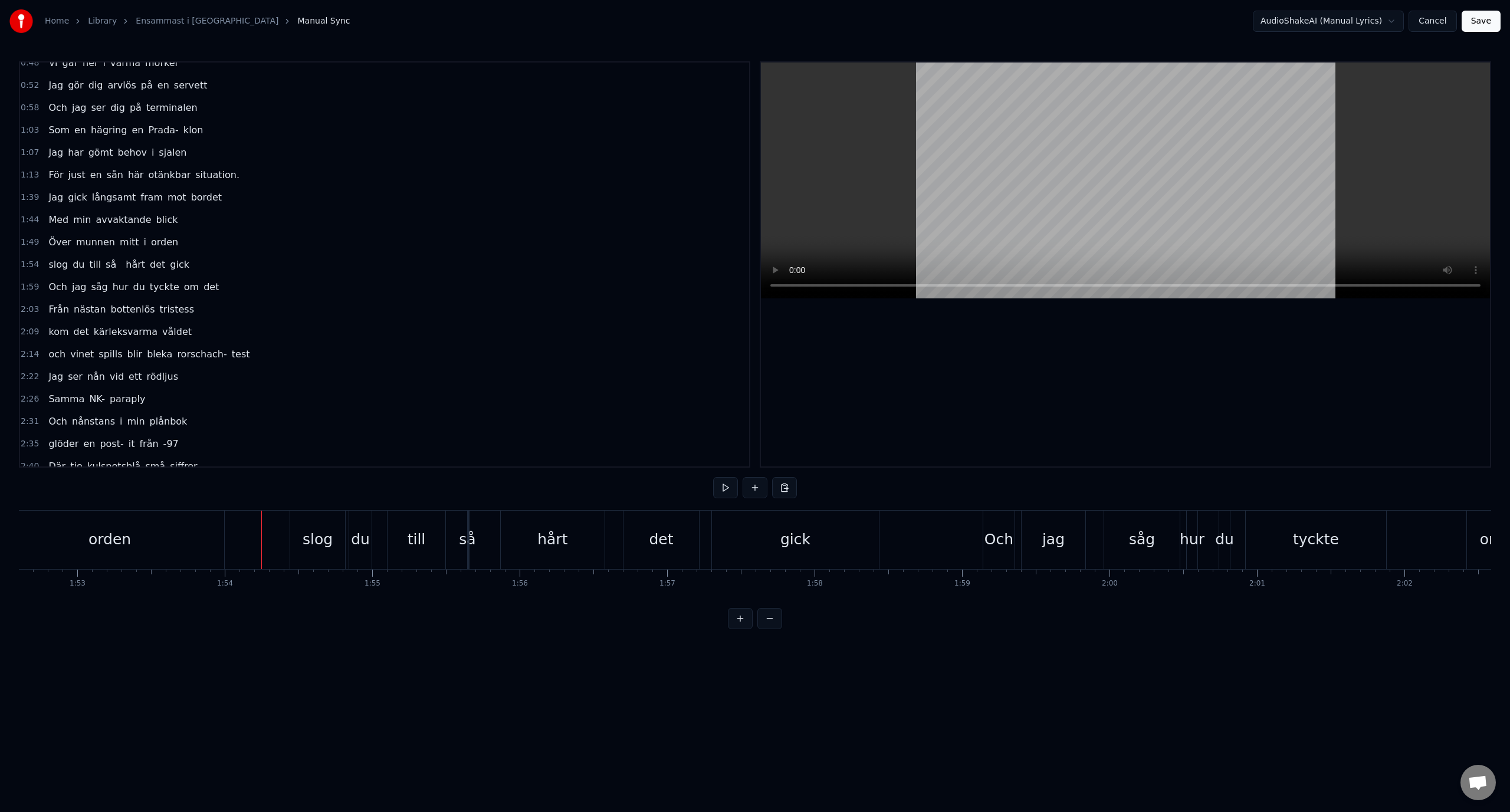
click at [125, 261] on span "hårt" at bounding box center [136, 264] width 22 height 14
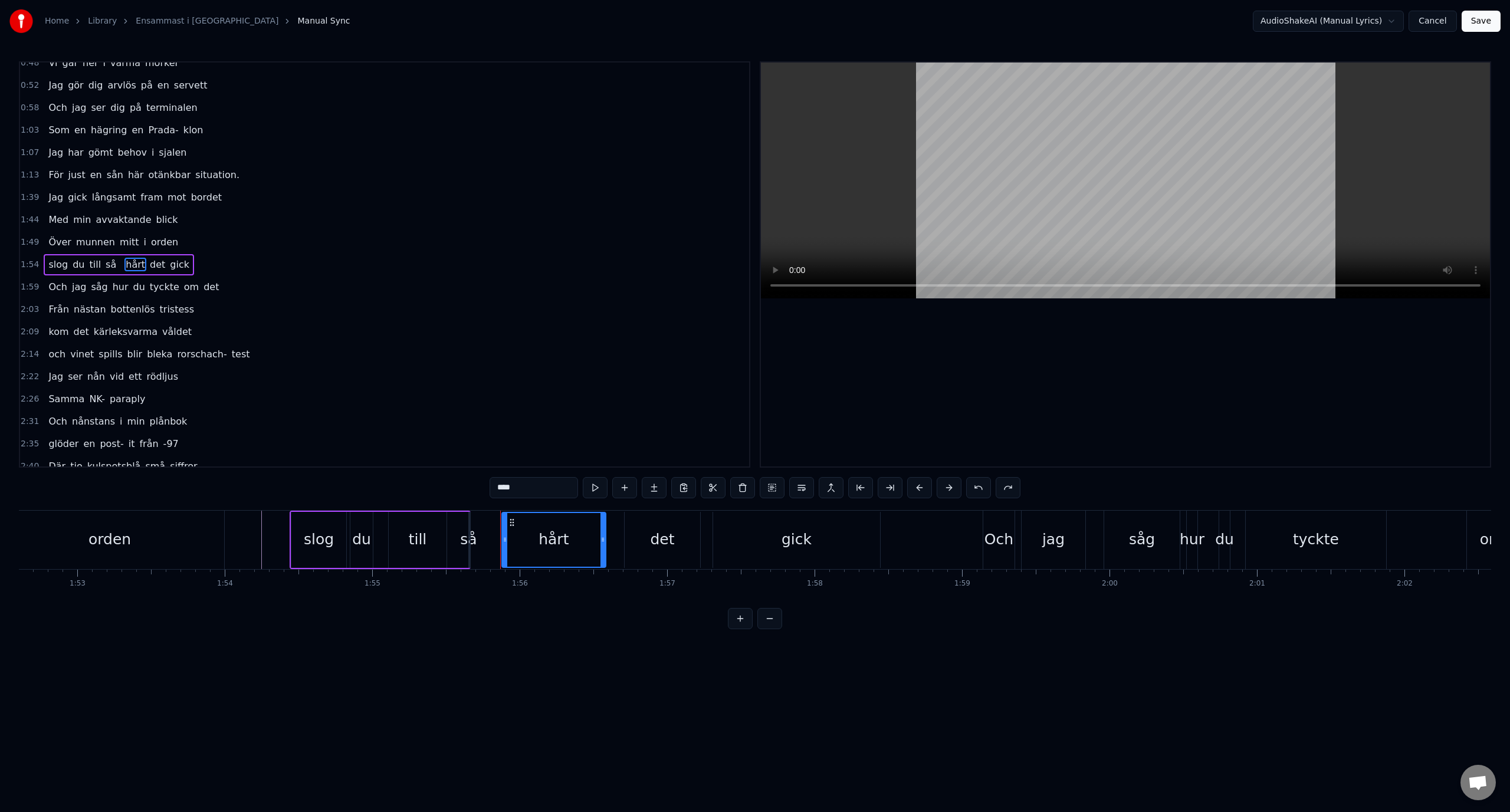
click at [105, 267] on span "så" at bounding box center [111, 264] width 13 height 14
type input "**"
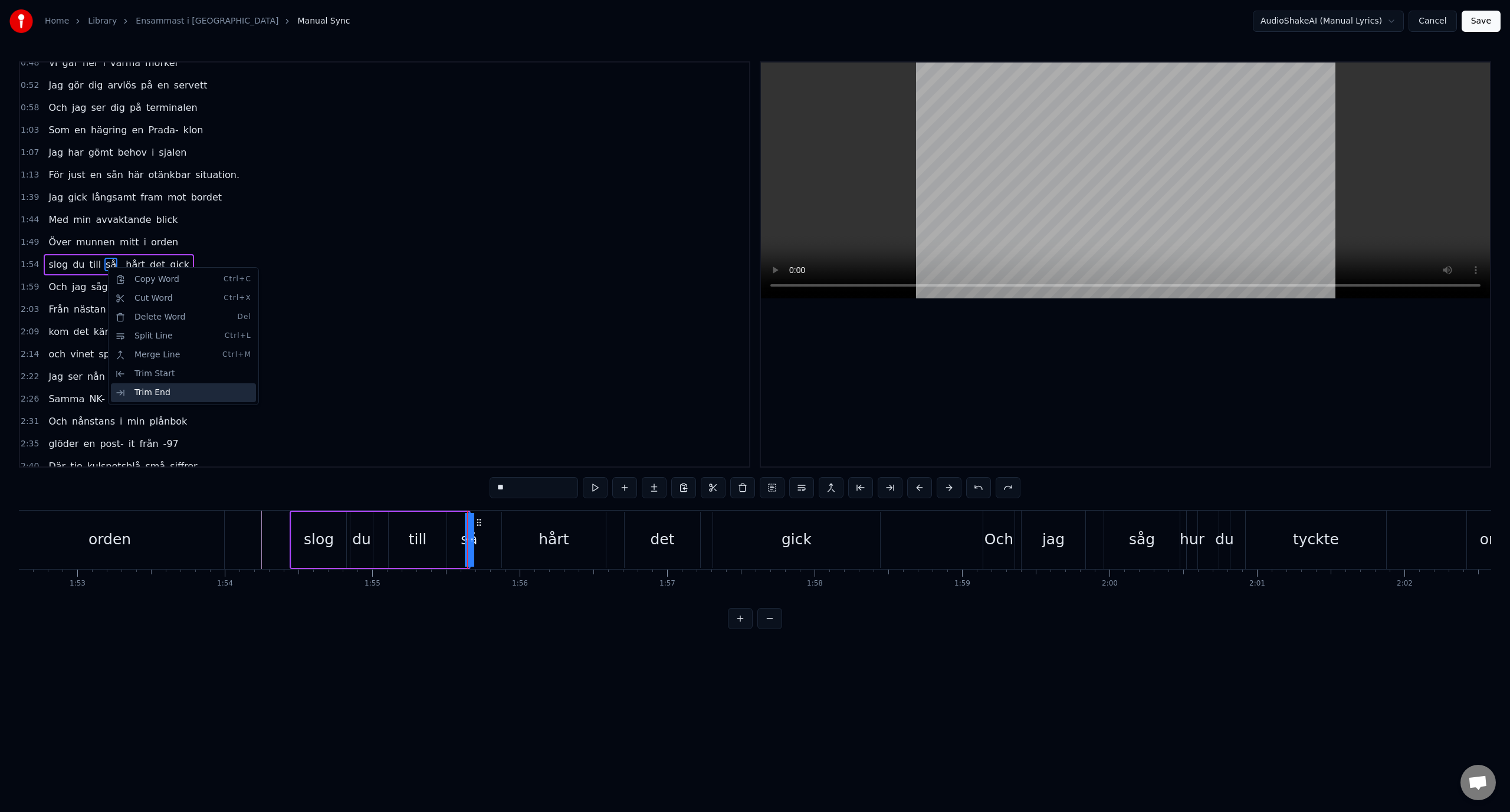
click at [188, 390] on div "Trim End" at bounding box center [183, 392] width 145 height 19
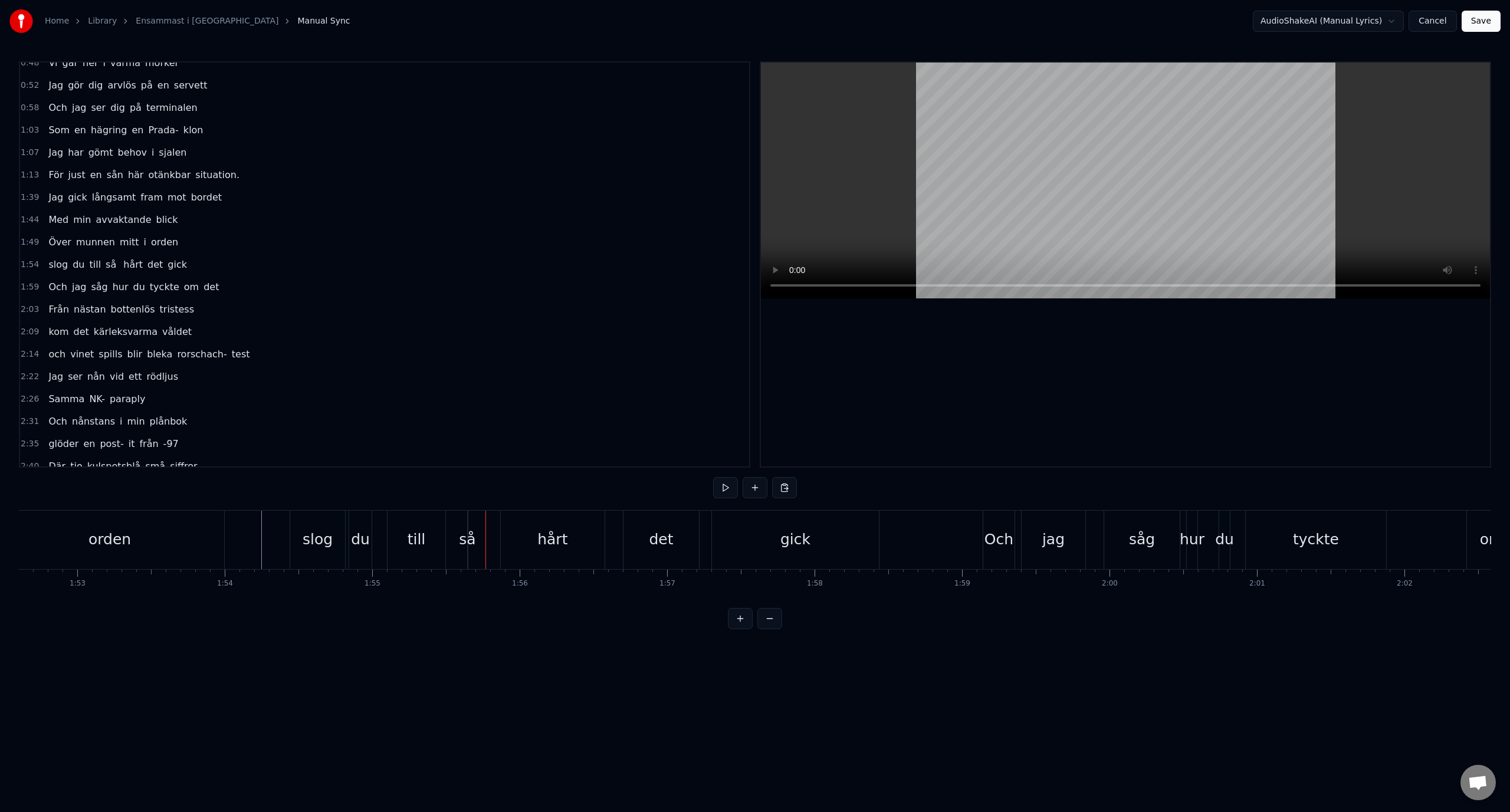
click at [472, 524] on div "slog du till så hårt det gick" at bounding box center [586, 540] width 592 height 59
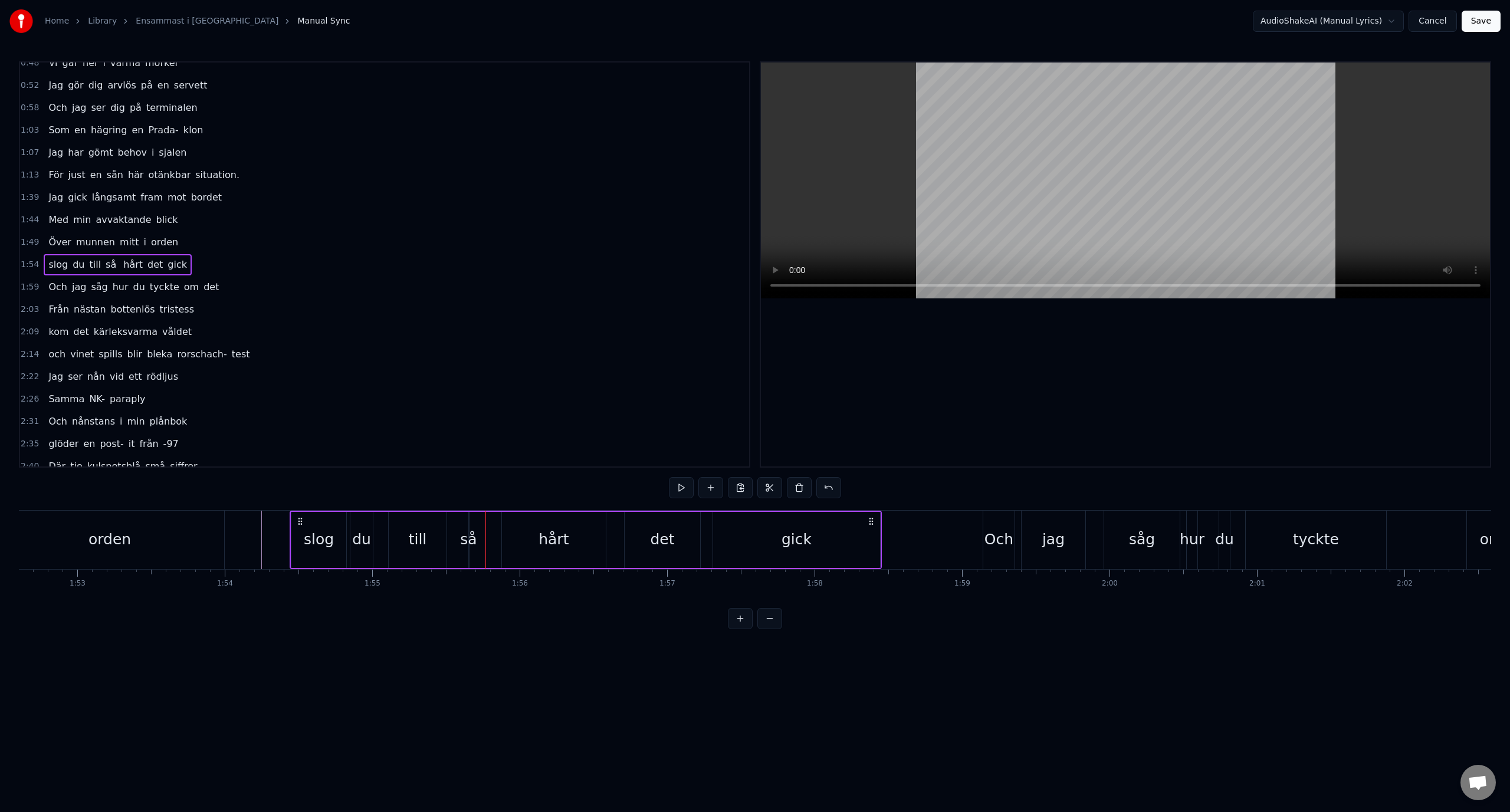
click at [471, 545] on div "så" at bounding box center [468, 539] width 17 height 22
click at [479, 521] on icon at bounding box center [478, 522] width 9 height 9
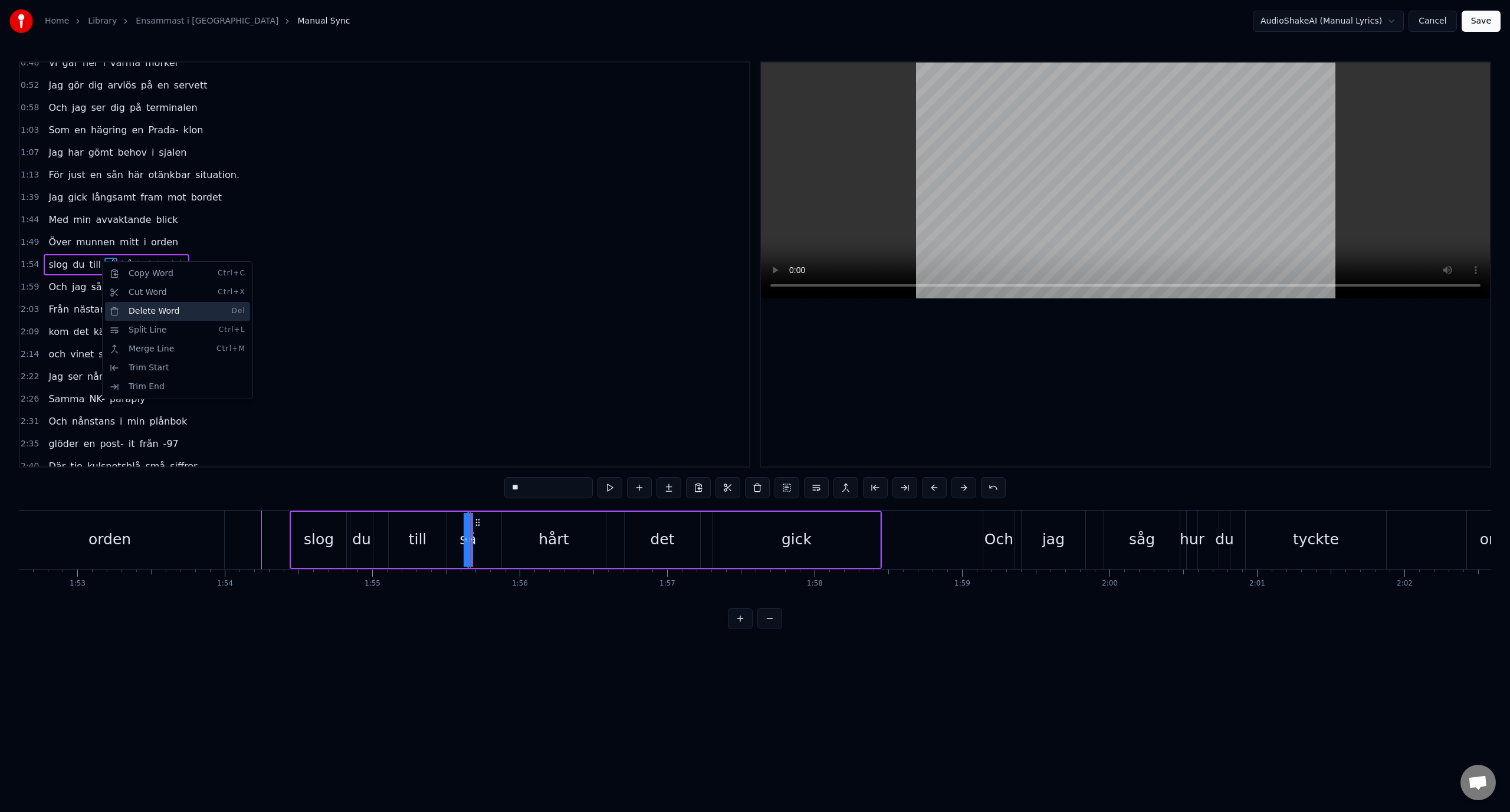
click at [186, 311] on div "Delete Word Del" at bounding box center [177, 311] width 145 height 19
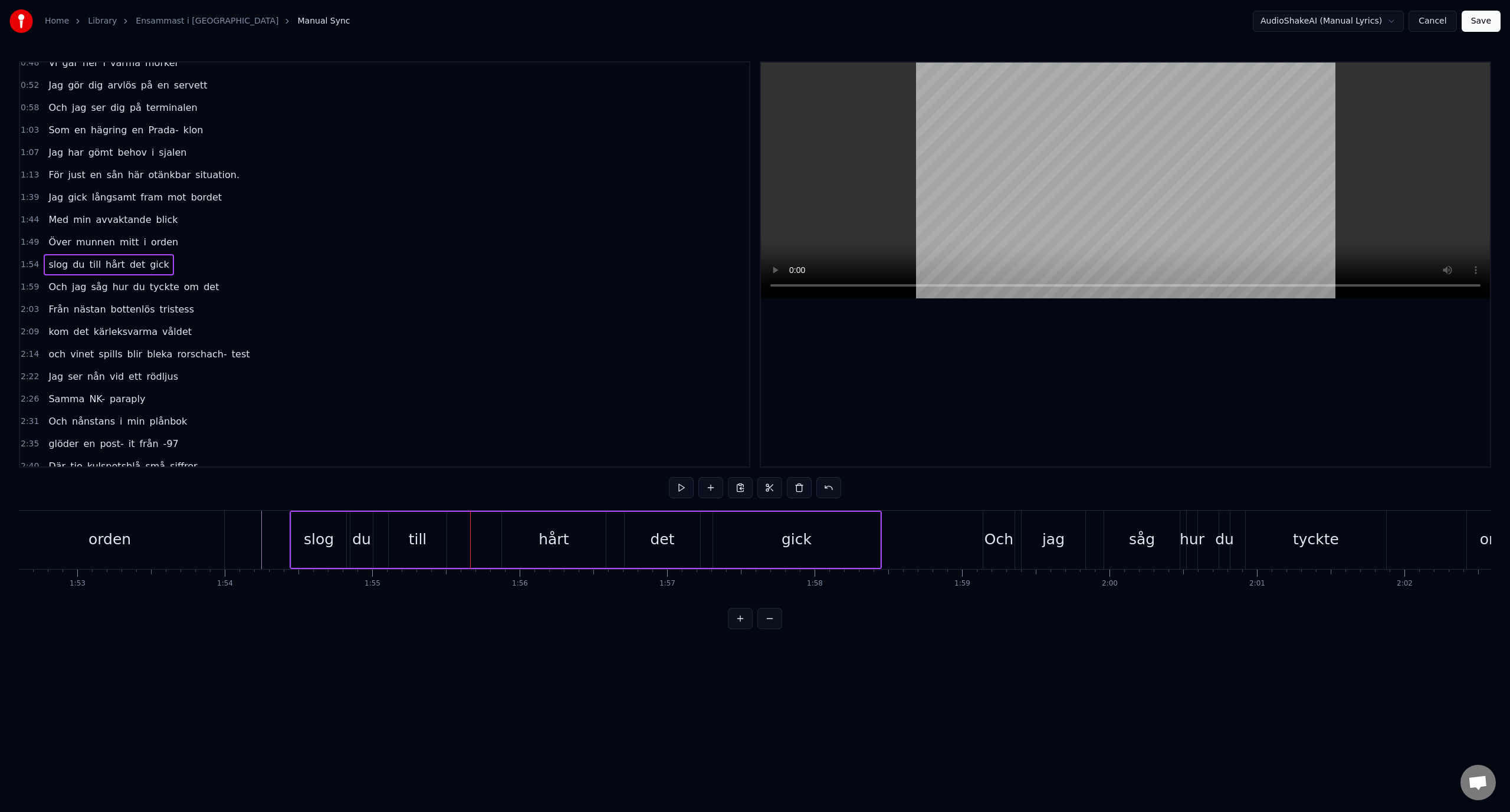
click at [105, 267] on span "hårt" at bounding box center [116, 264] width 22 height 14
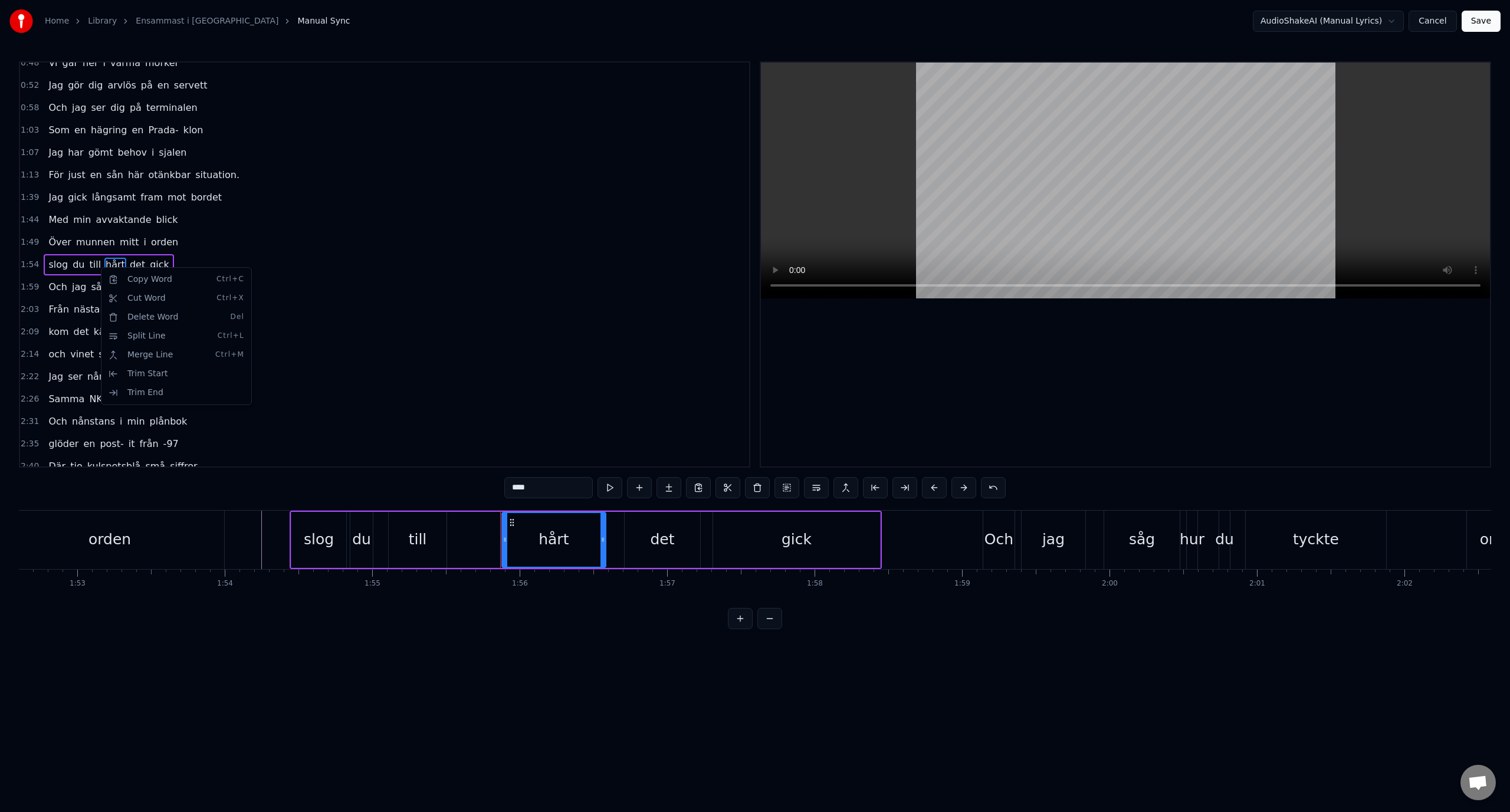
click at [533, 558] on html "Home Library Ensammast i Sverige Manual Sync AudioShakeAI (Manual Lyrics) Cance…" at bounding box center [755, 324] width 1510 height 648
click at [255, 526] on html "Home Library Ensammast i Sverige Manual Sync AudioShakeAI (Manual Lyrics) Cance…" at bounding box center [755, 324] width 1510 height 648
click at [890, 531] on html "Home Library Ensammast i Sverige Manual Sync AudioShakeAI (Manual Lyrics) Cance…" at bounding box center [755, 324] width 1510 height 648
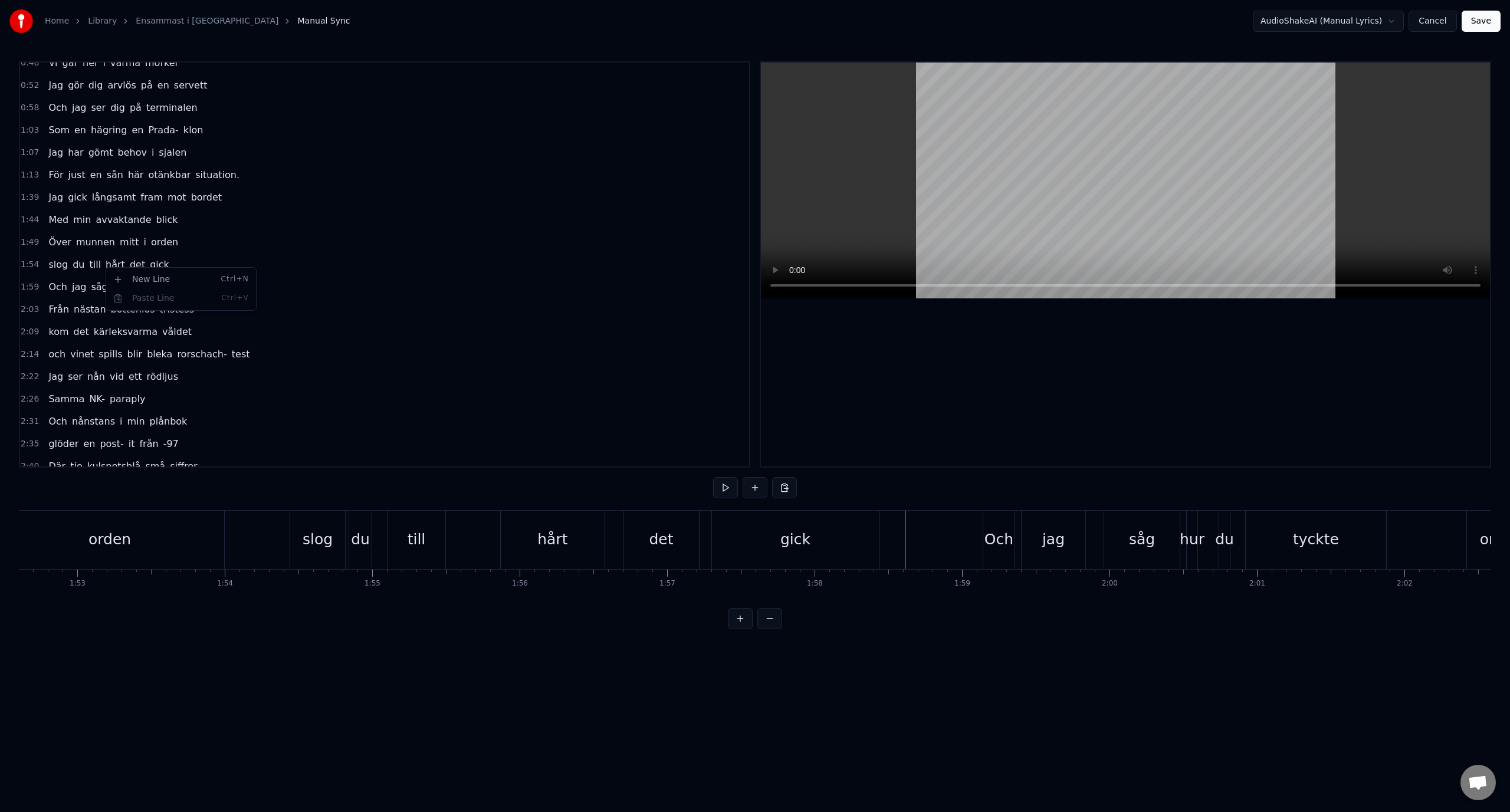
click at [95, 265] on div "slog du till hårt det gick" at bounding box center [108, 264] width 129 height 21
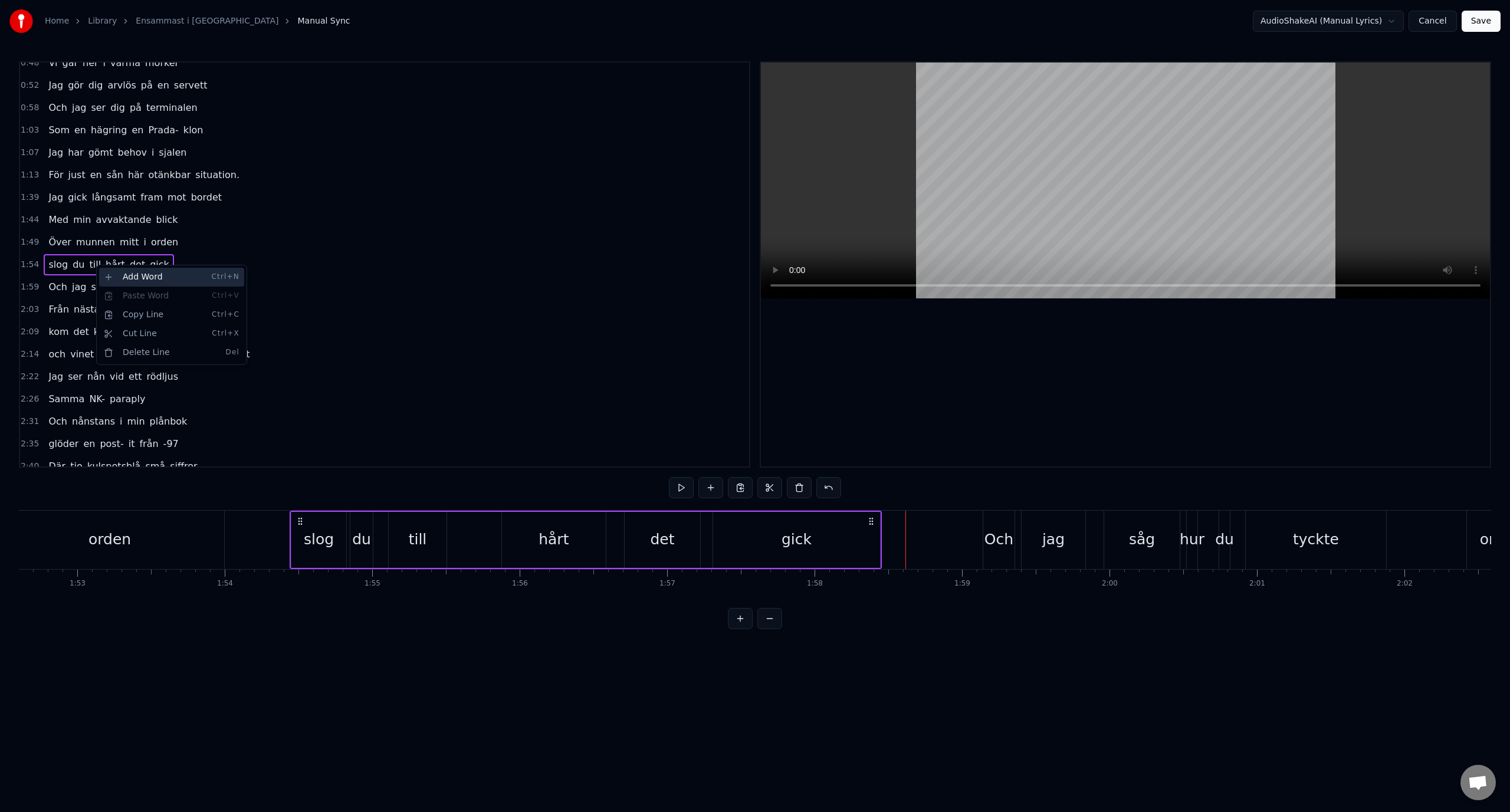
click at [138, 281] on div "Add Word Ctrl+N" at bounding box center [171, 277] width 145 height 19
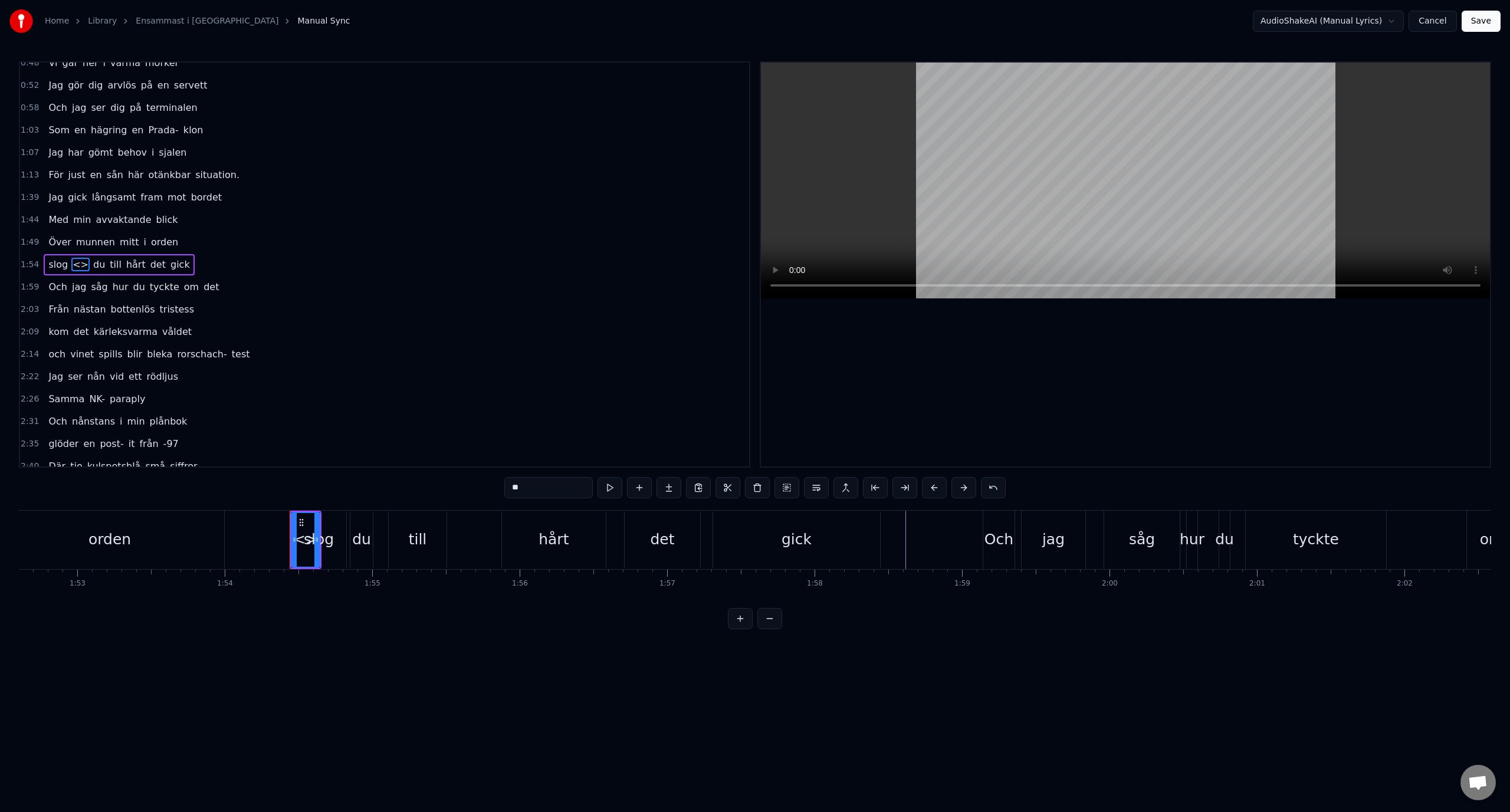
click at [75, 265] on span "<>" at bounding box center [81, 264] width 18 height 14
drag, startPoint x: 72, startPoint y: 265, endPoint x: 98, endPoint y: 266, distance: 26.0
click at [98, 266] on div "slog <> du till hårt det gick" at bounding box center [119, 264] width 150 height 21
click at [76, 265] on span "<>" at bounding box center [81, 264] width 18 height 14
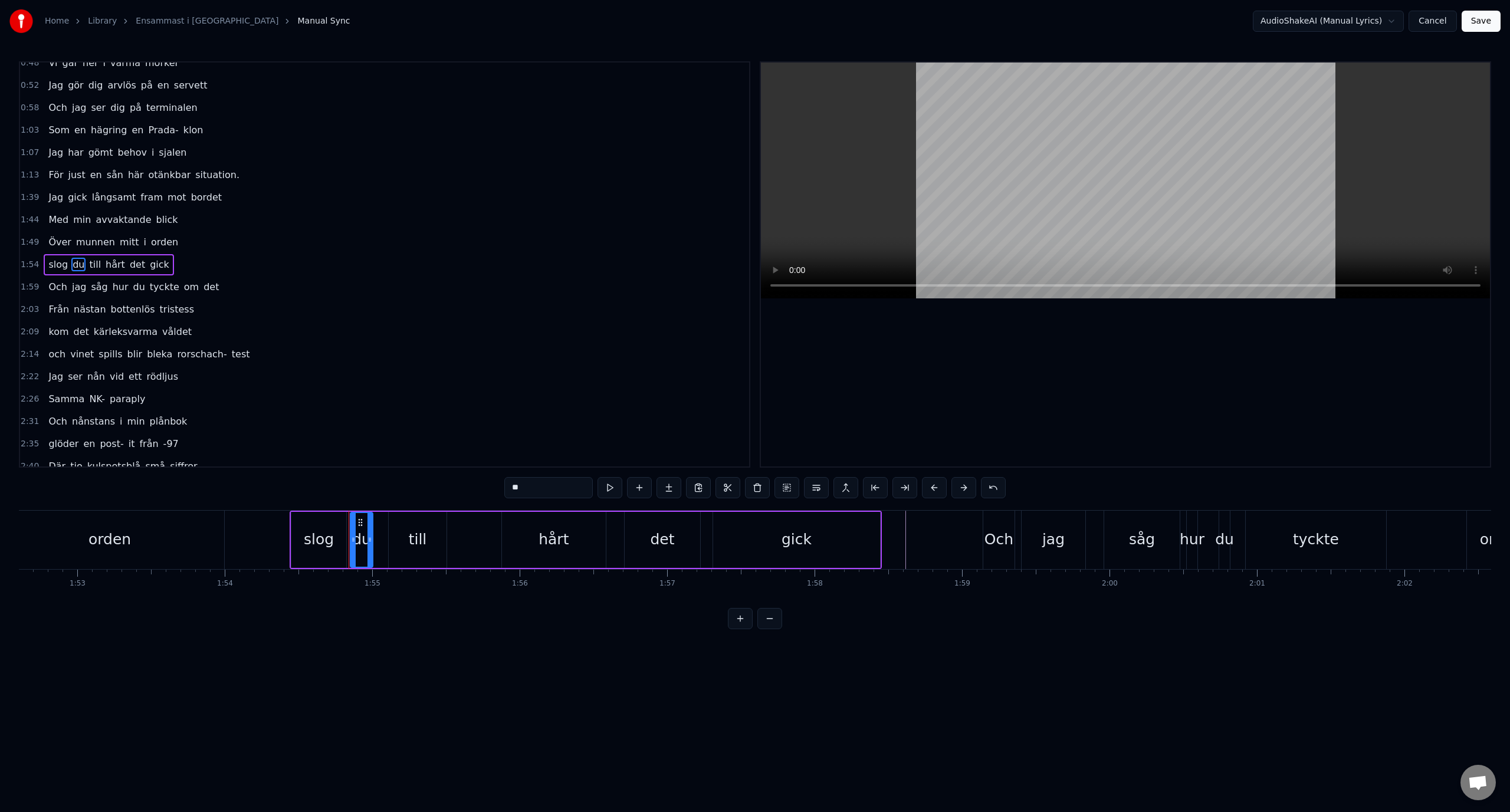
click at [90, 269] on span "till" at bounding box center [94, 264] width 14 height 14
type input "****"
click at [258, 247] on html "Home Library Ensammast i Sverige Manual Sync AudioShakeAI (Manual Lyrics) Cance…" at bounding box center [755, 324] width 1510 height 648
click at [373, 254] on html "Home Library Ensammast i Sverige Manual Sync AudioShakeAI (Manual Lyrics) Cance…" at bounding box center [755, 324] width 1510 height 648
click at [336, 278] on div "1:59 Och jag såg hur du tyckte om det" at bounding box center [384, 287] width 729 height 22
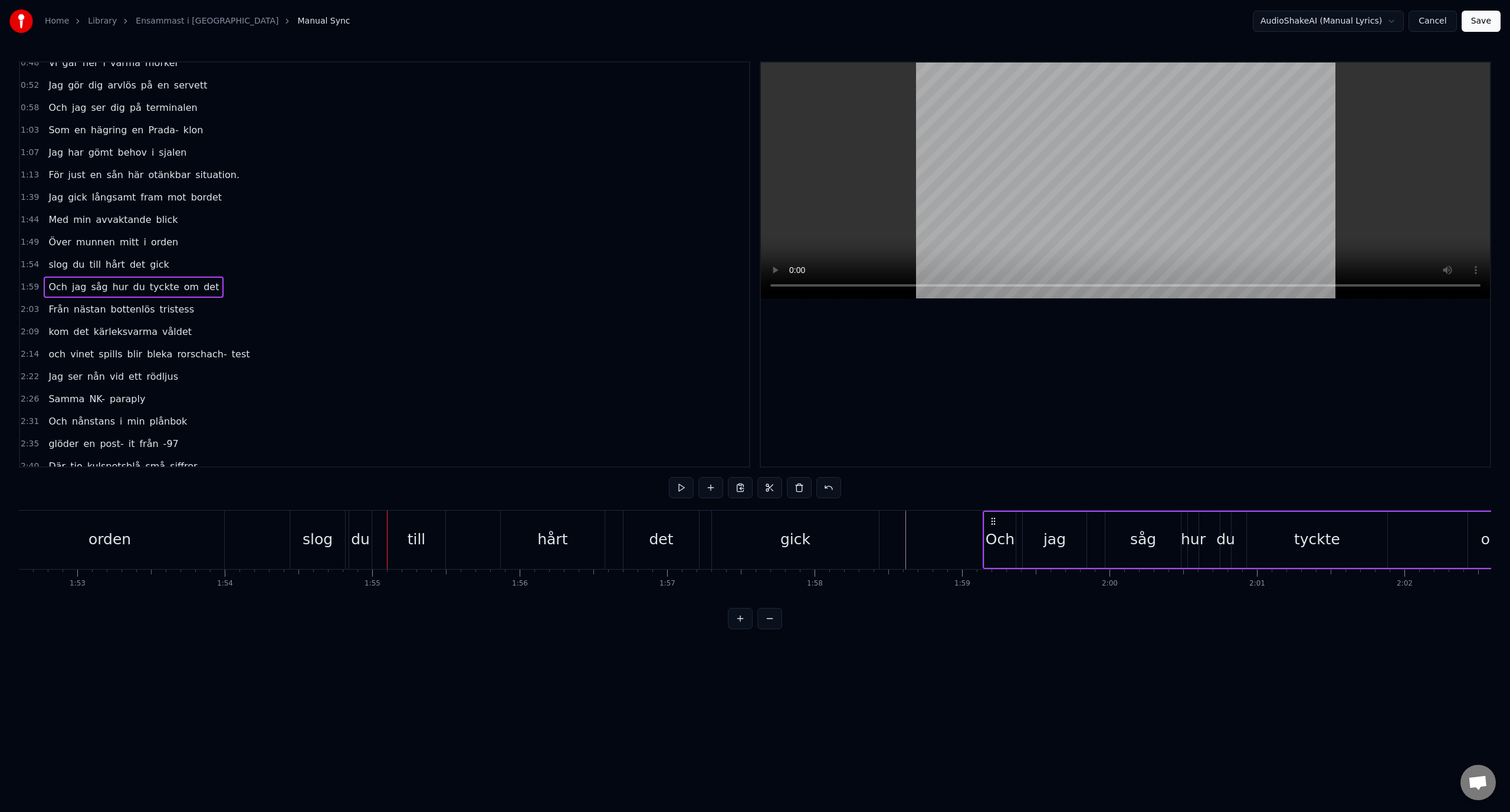
click at [209, 267] on div "1:54 slog du till hårt det gick" at bounding box center [384, 265] width 729 height 22
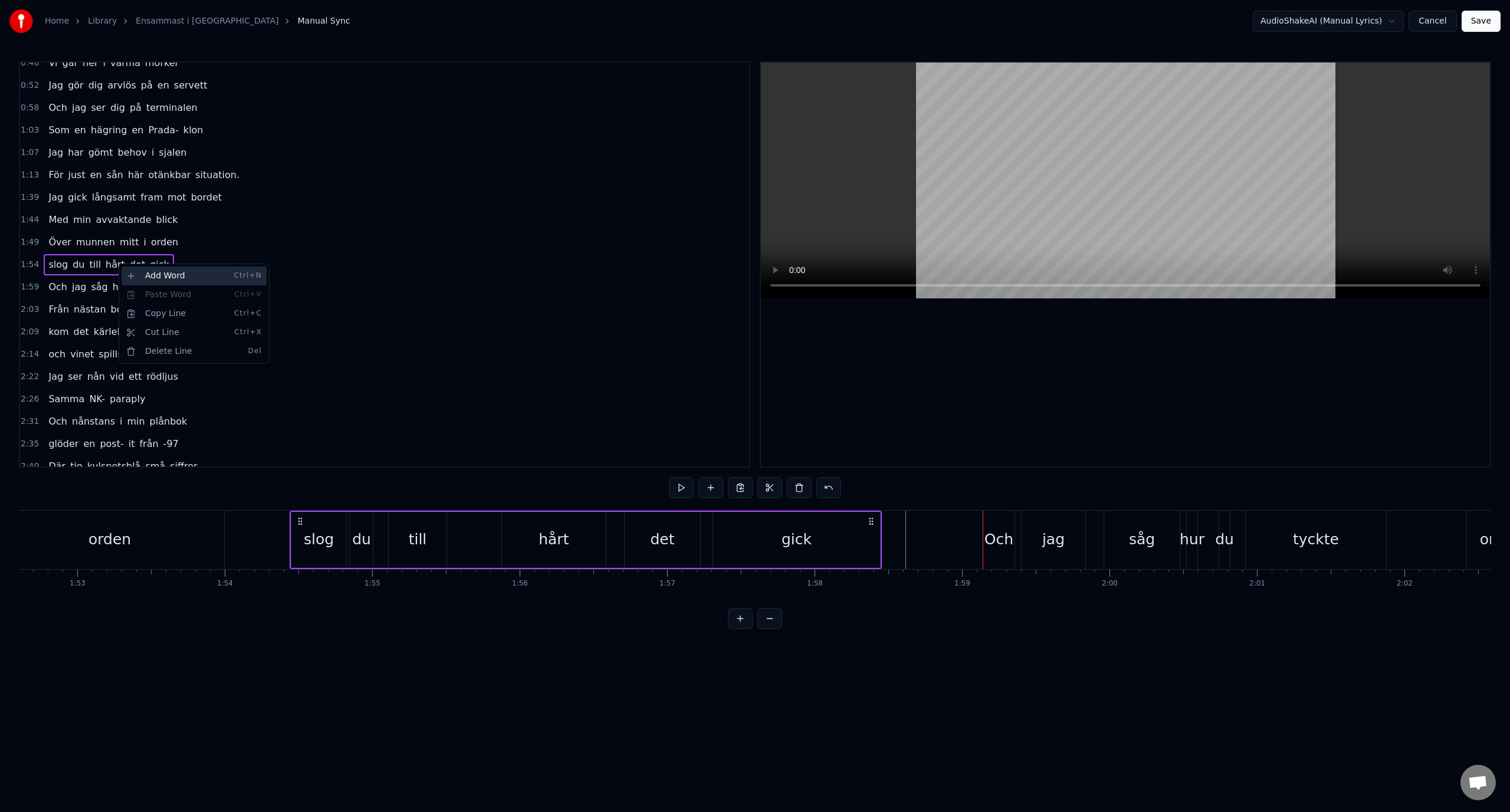
click at [156, 279] on div "Add Word Ctrl+N" at bounding box center [193, 276] width 145 height 19
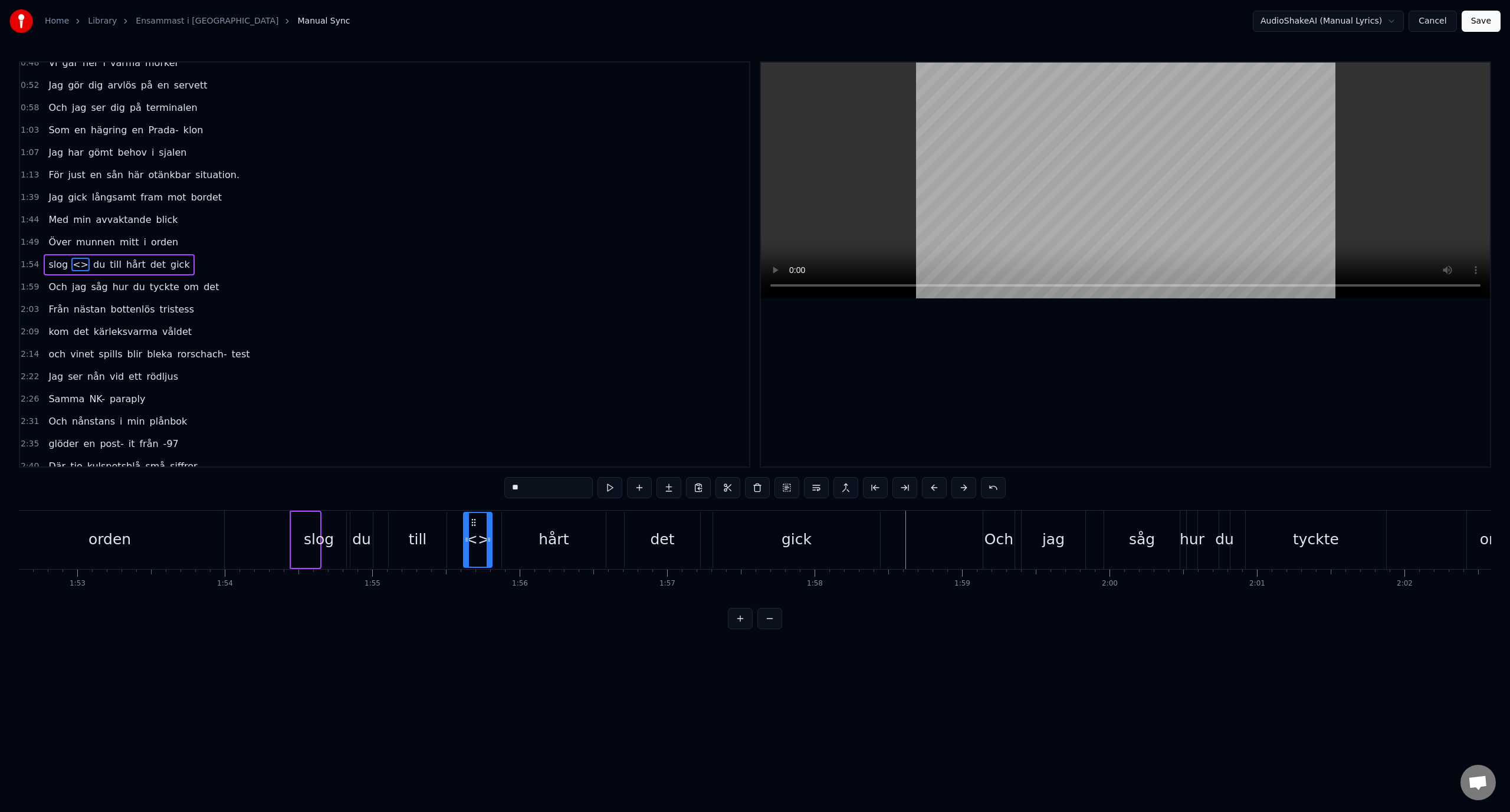
drag, startPoint x: 297, startPoint y: 521, endPoint x: 468, endPoint y: 521, distance: 171.0
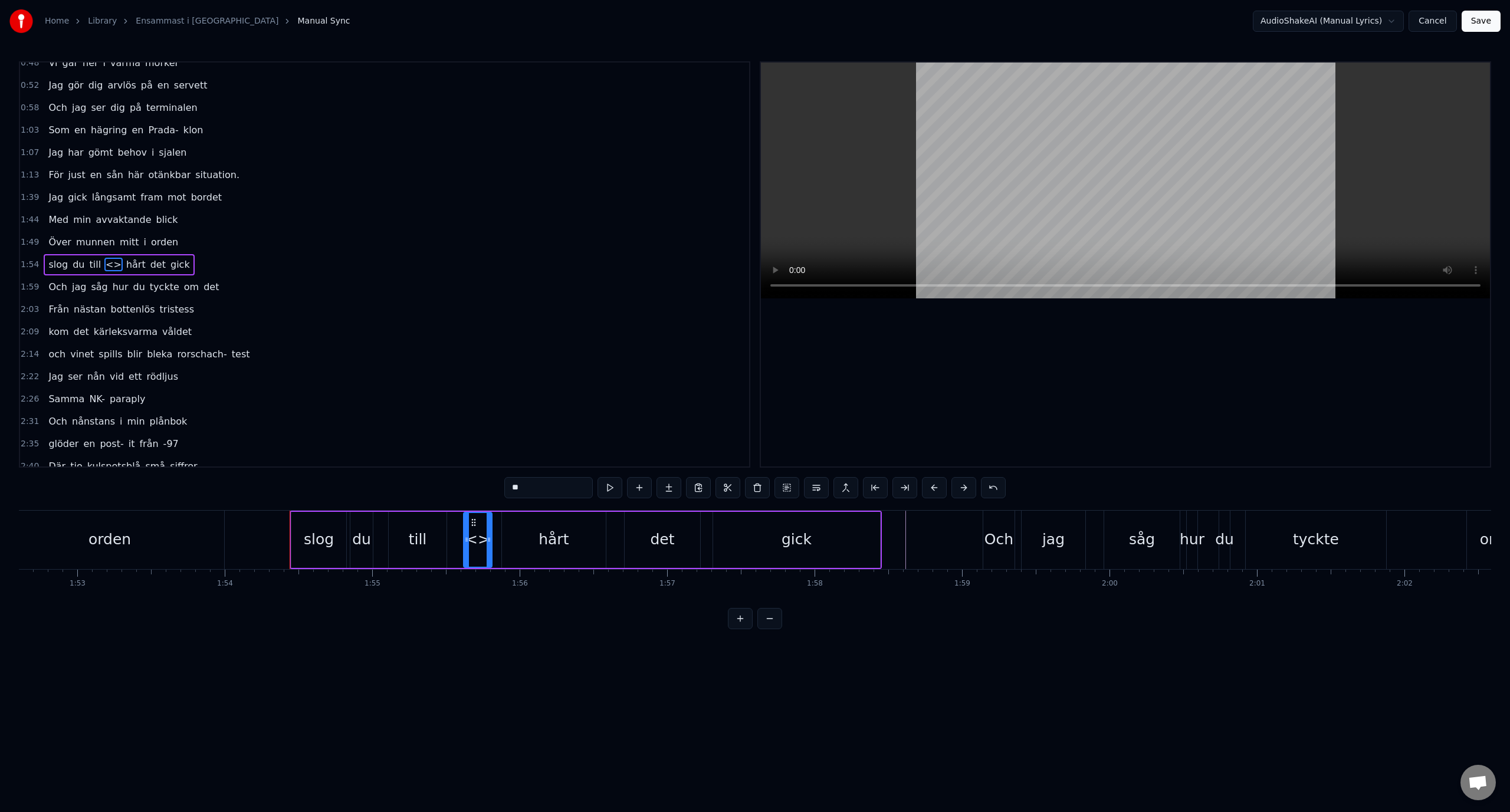
drag, startPoint x: 517, startPoint y: 489, endPoint x: 480, endPoint y: 485, distance: 37.2
click at [480, 485] on div "0:38 Ner från minus femtio grader 0:43 Mannen bredvid stinker svett 0:48 Vi går…" at bounding box center [755, 345] width 1471 height 567
type input "**"
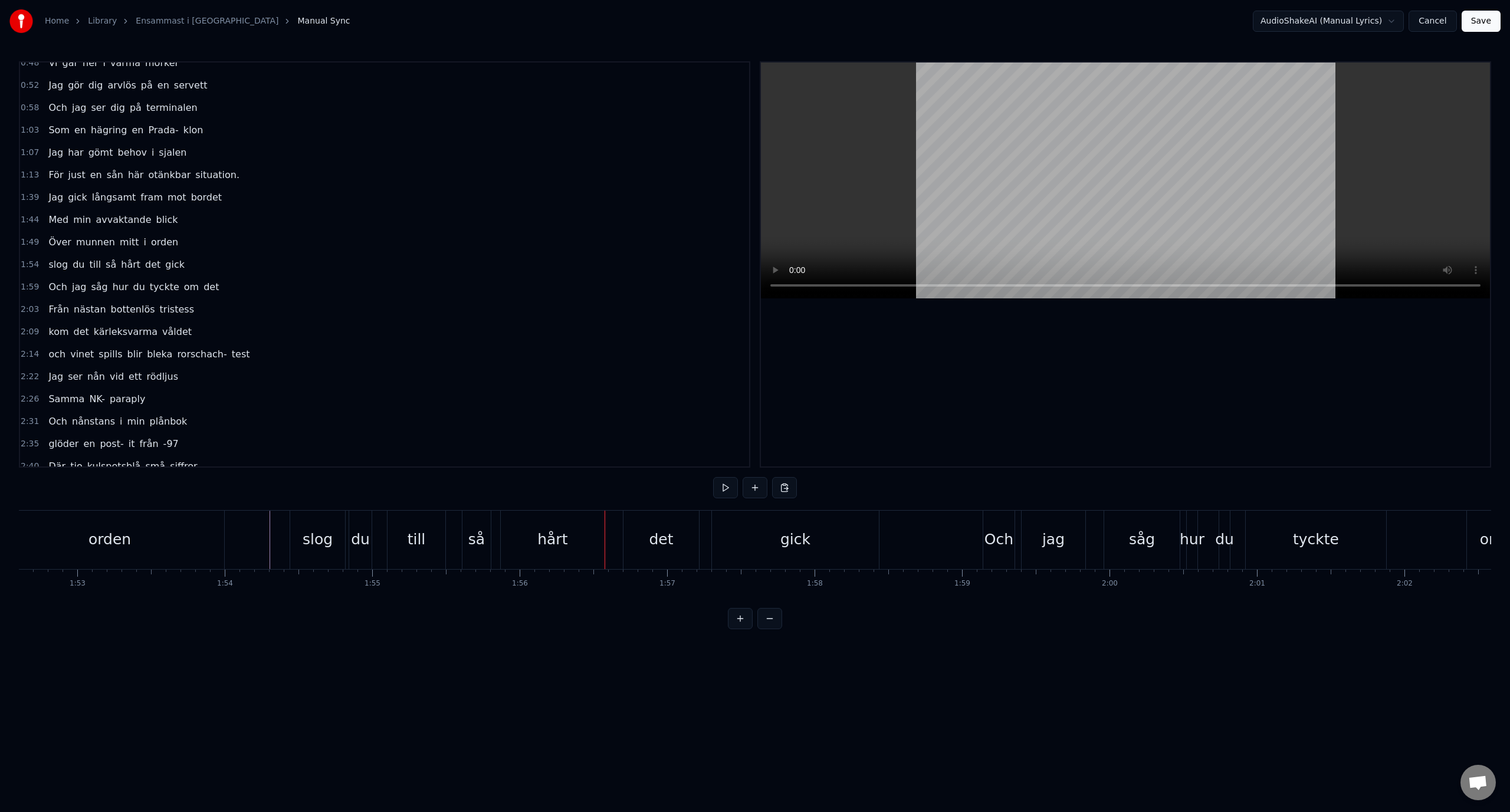
click at [477, 540] on div "så" at bounding box center [477, 539] width 17 height 22
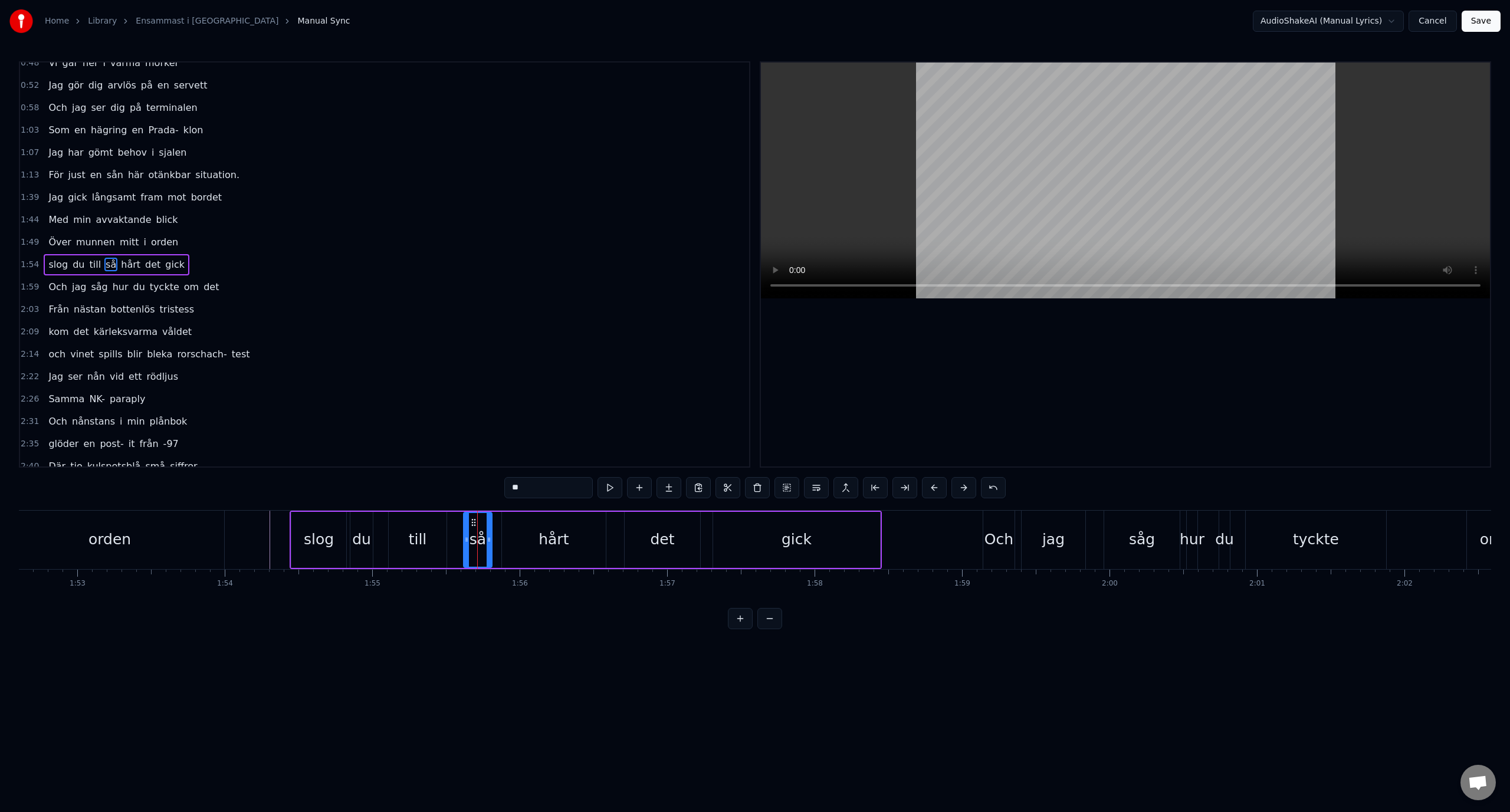
click at [501, 537] on div "hårt" at bounding box center [554, 539] width 105 height 56
click at [476, 537] on div "så" at bounding box center [478, 539] width 17 height 22
type input "**"
click at [492, 540] on icon at bounding box center [493, 539] width 5 height 9
click at [459, 538] on div "slog du till så hårt det gick" at bounding box center [586, 540] width 592 height 59
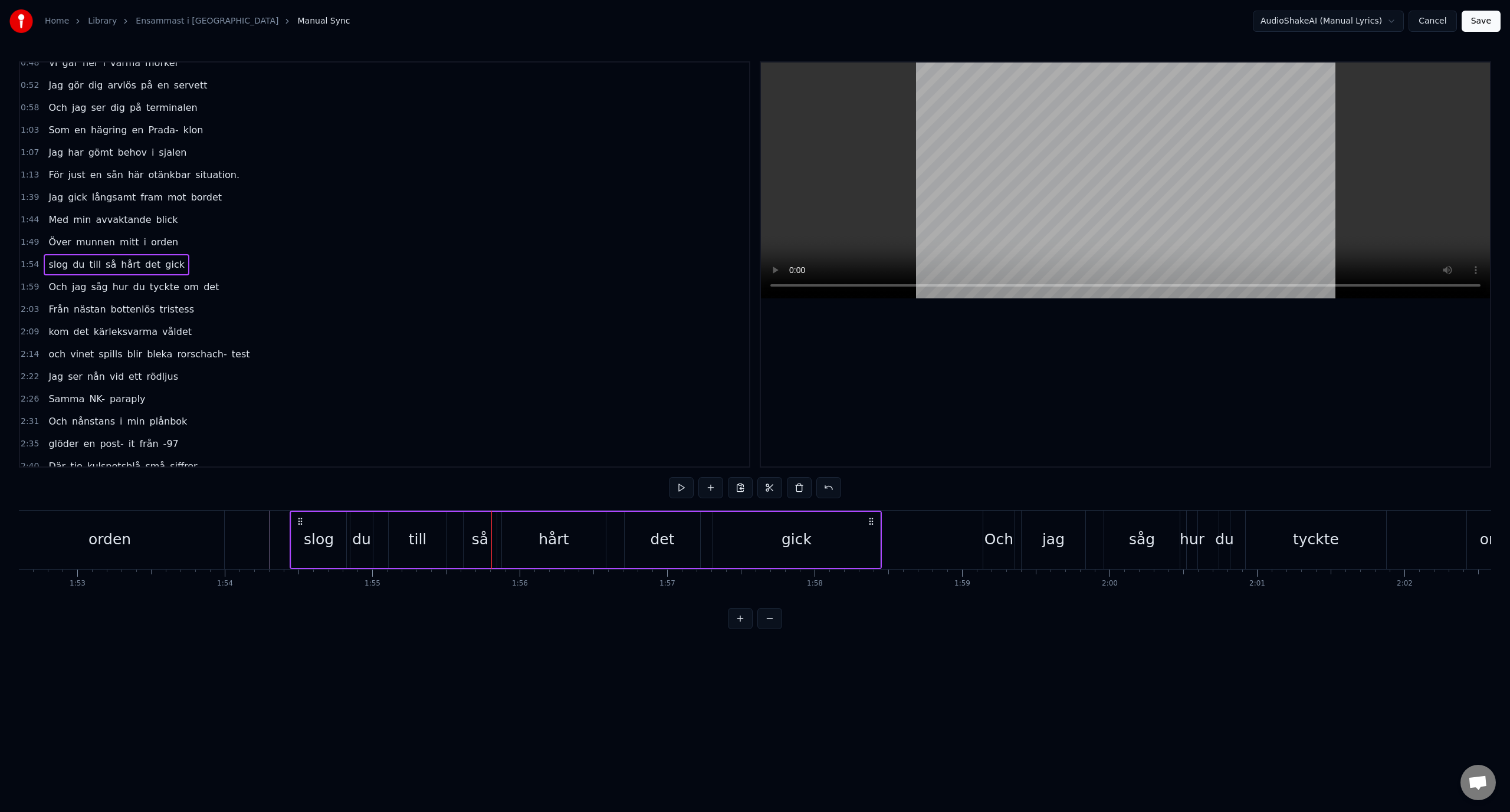
click at [468, 540] on div "så" at bounding box center [480, 539] width 33 height 56
drag, startPoint x: 464, startPoint y: 540, endPoint x: 455, endPoint y: 540, distance: 9.0
click at [455, 540] on icon at bounding box center [457, 539] width 5 height 9
click at [410, 538] on div "till" at bounding box center [418, 539] width 18 height 22
type input "****"
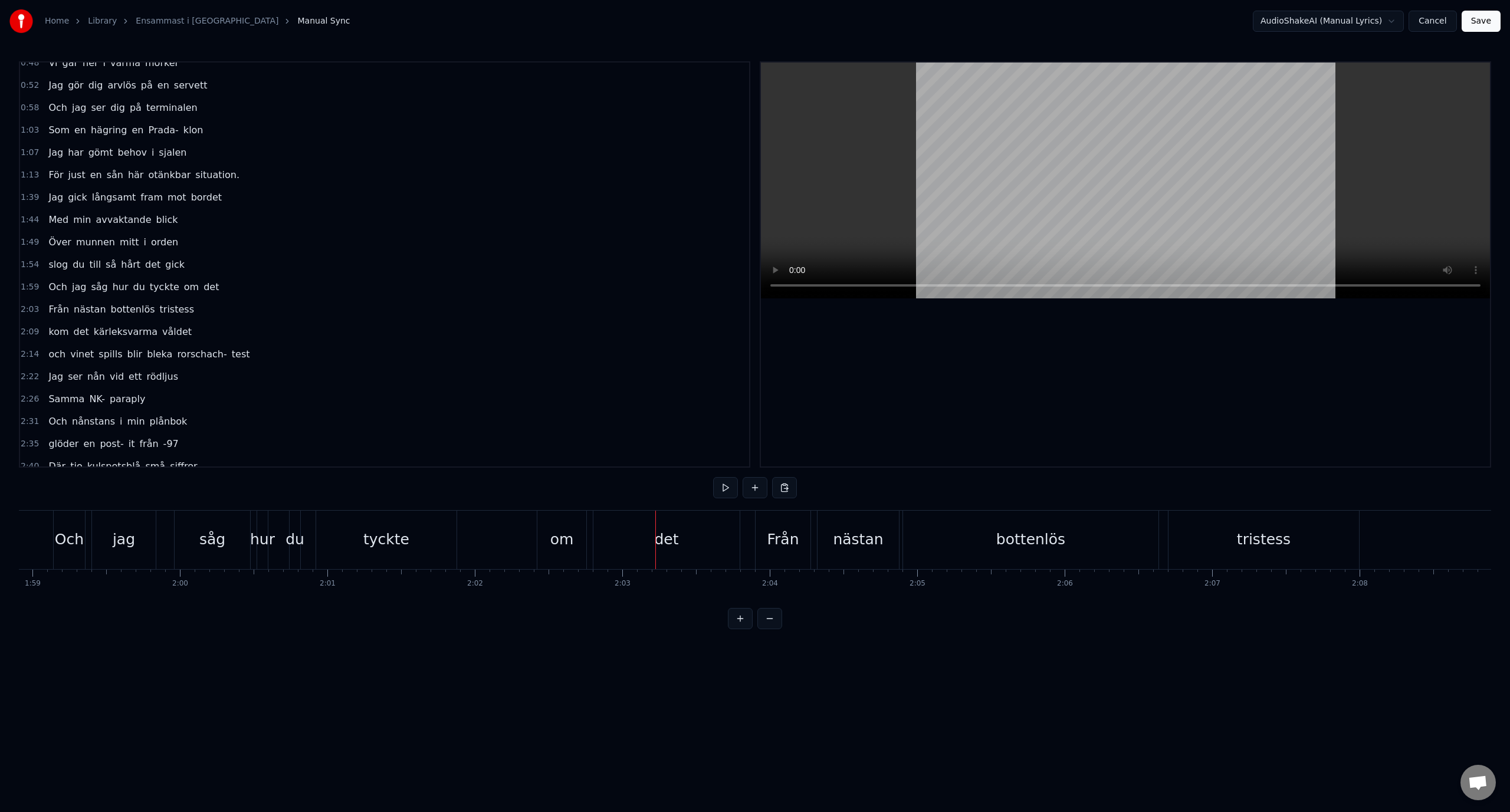
scroll to position [0, 17409]
click at [689, 548] on div "om" at bounding box center [682, 539] width 24 height 22
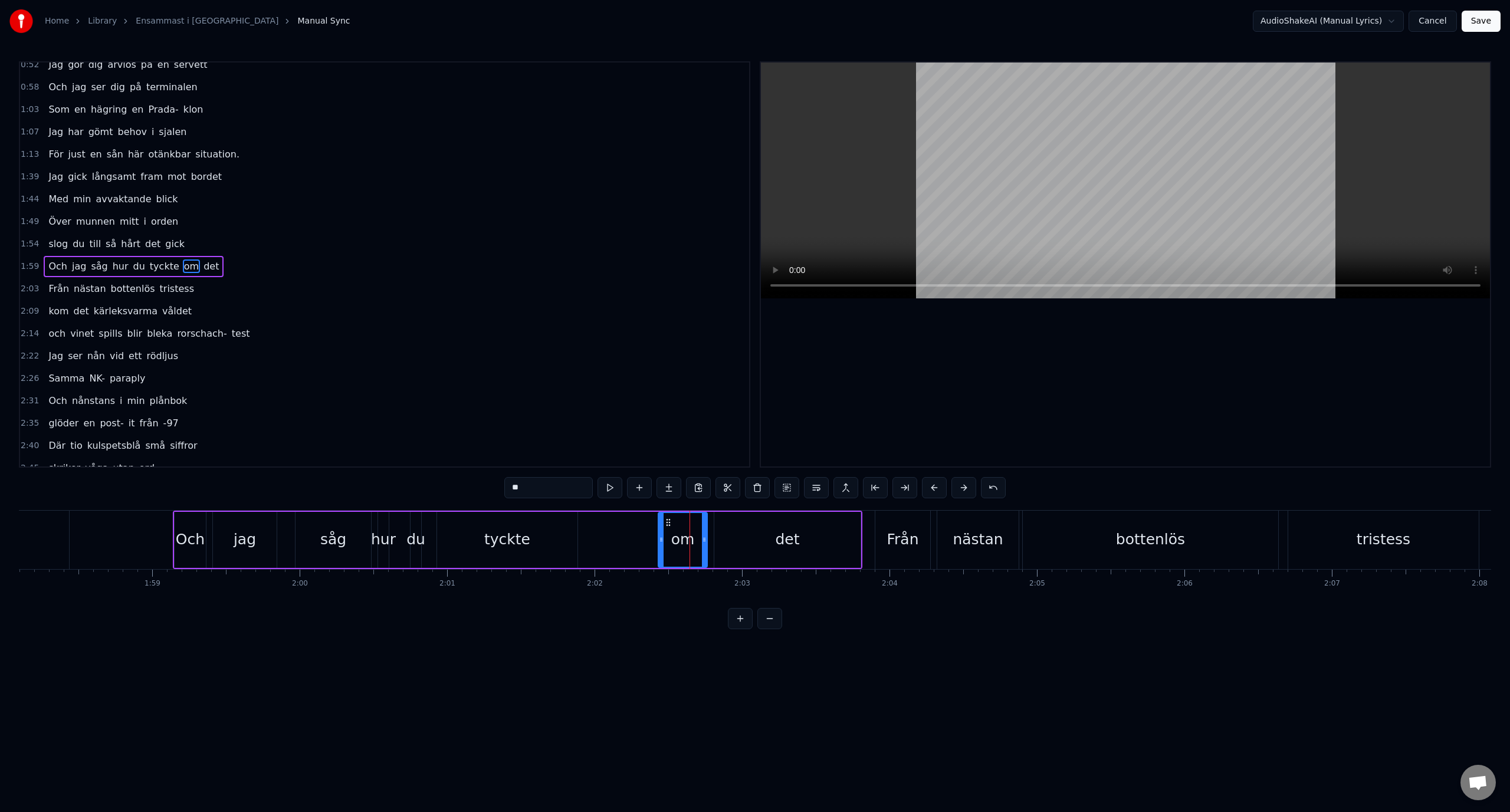
scroll to position [78, 0]
drag, startPoint x: 660, startPoint y: 542, endPoint x: 621, endPoint y: 543, distance: 39.0
click at [621, 543] on icon at bounding box center [623, 539] width 5 height 9
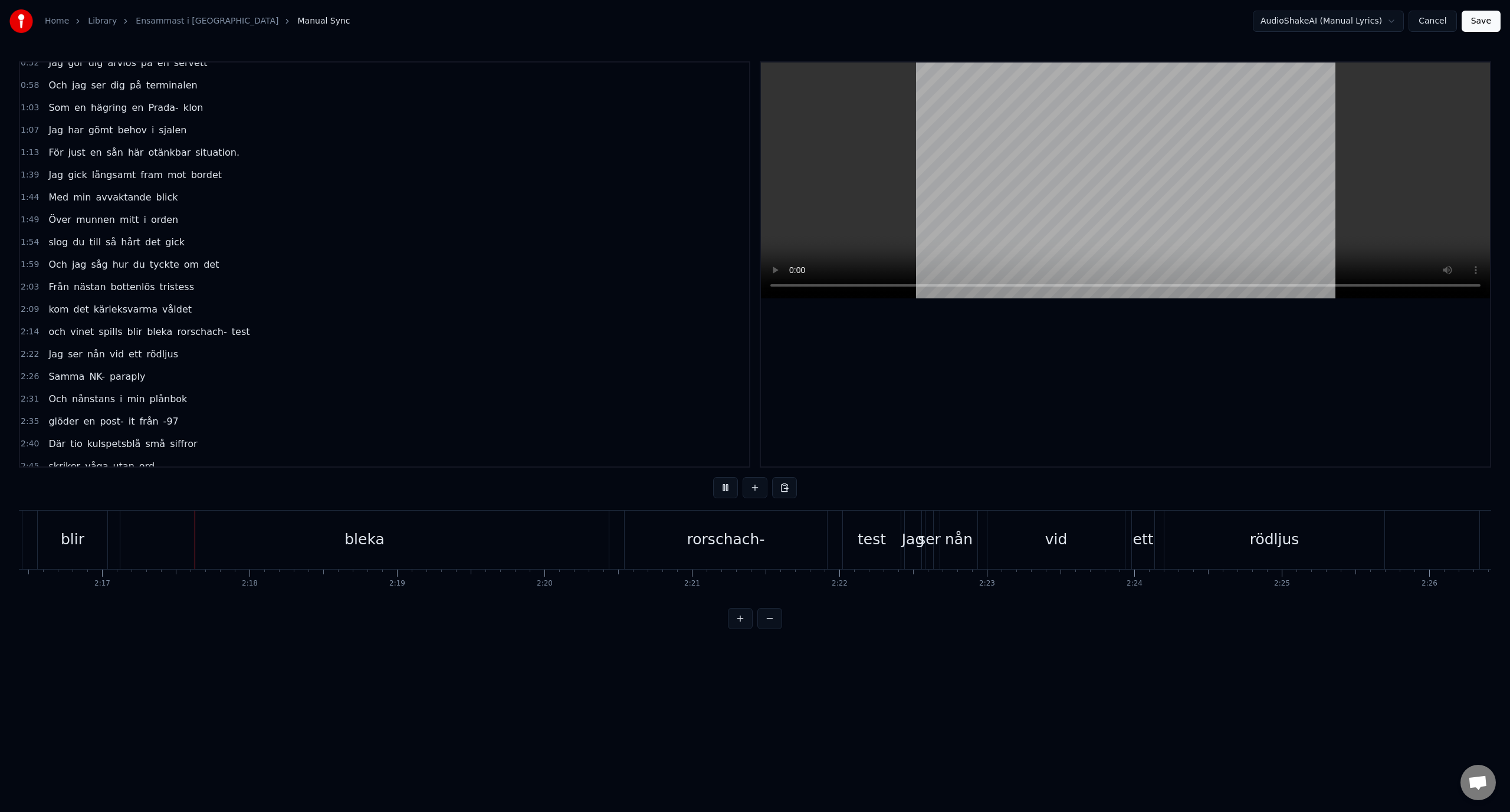
scroll to position [0, 20150]
click at [686, 549] on div "rorschach-" at bounding box center [689, 539] width 78 height 22
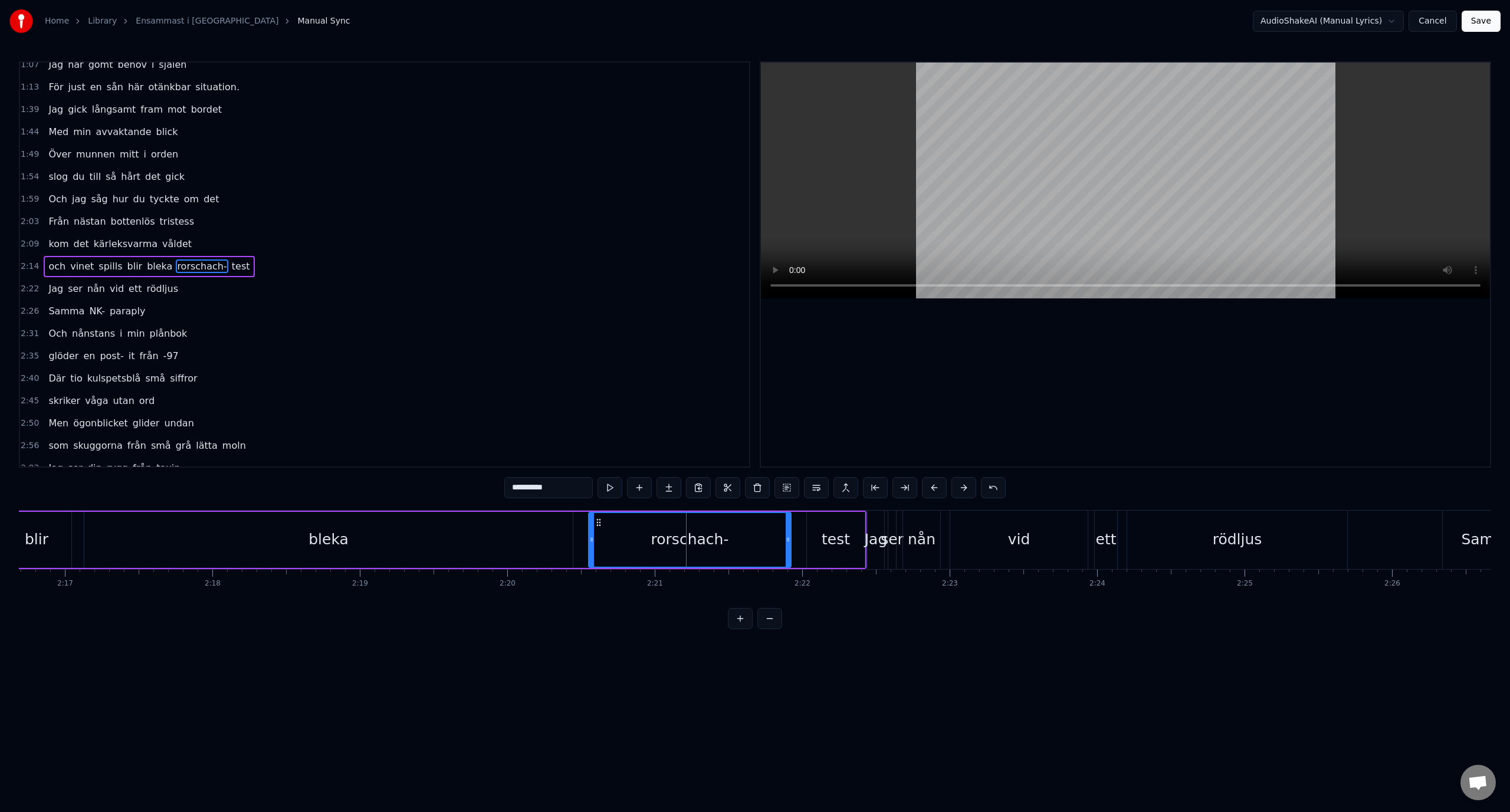
scroll to position [145, 0]
click at [833, 533] on div "test" at bounding box center [835, 539] width 28 height 22
click at [779, 537] on div "rorschach-" at bounding box center [689, 539] width 203 height 56
type input "**********"
drag, startPoint x: 788, startPoint y: 540, endPoint x: 727, endPoint y: 541, distance: 61.0
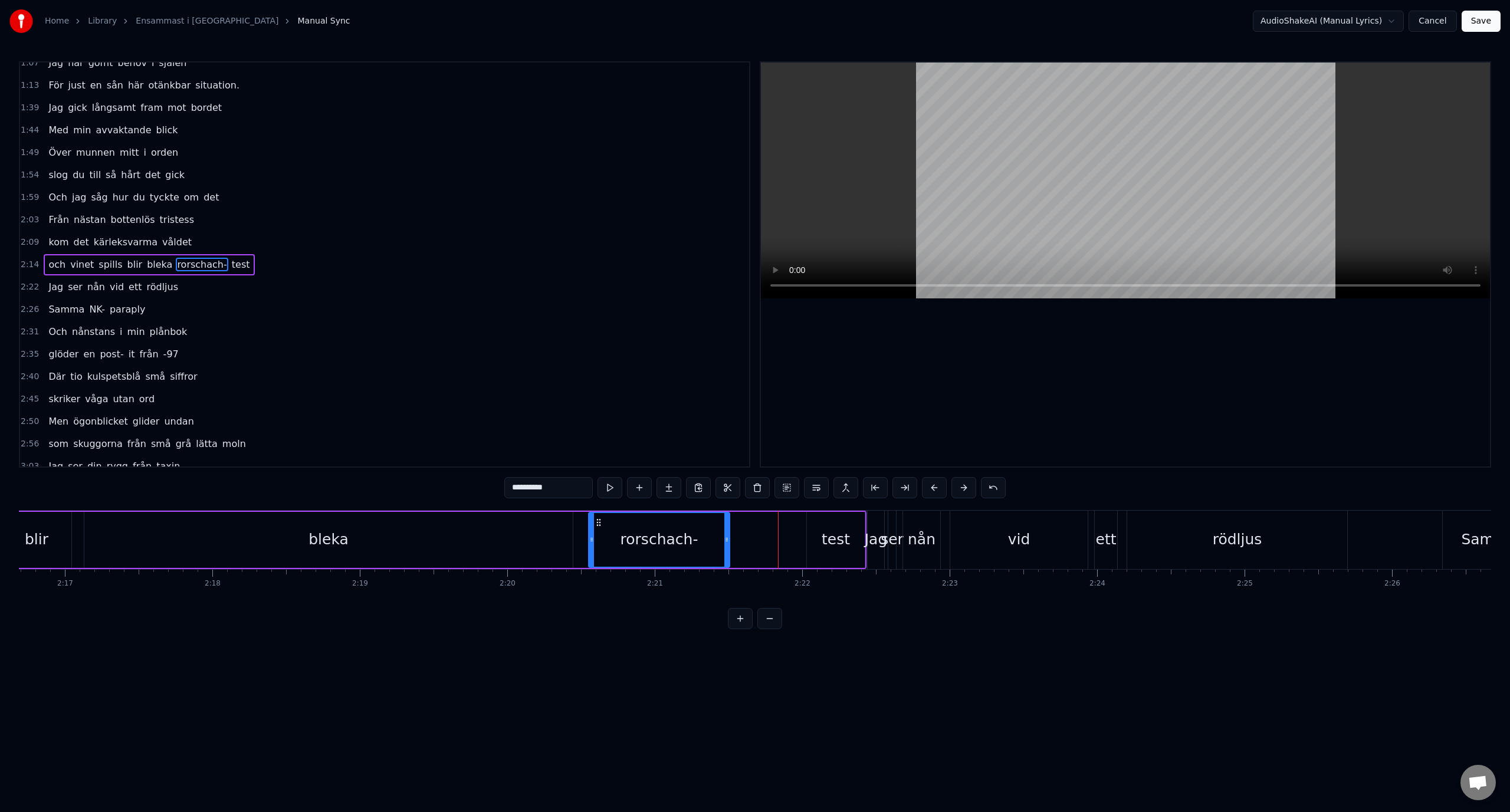
click at [727, 541] on icon at bounding box center [726, 539] width 5 height 9
click at [799, 536] on div "och vinet spills blir bleka rorschach- test" at bounding box center [277, 540] width 1179 height 59
click at [830, 540] on div "test" at bounding box center [835, 539] width 28 height 22
drag, startPoint x: 817, startPoint y: 521, endPoint x: 756, endPoint y: 522, distance: 61.0
click at [756, 522] on icon at bounding box center [756, 522] width 9 height 9
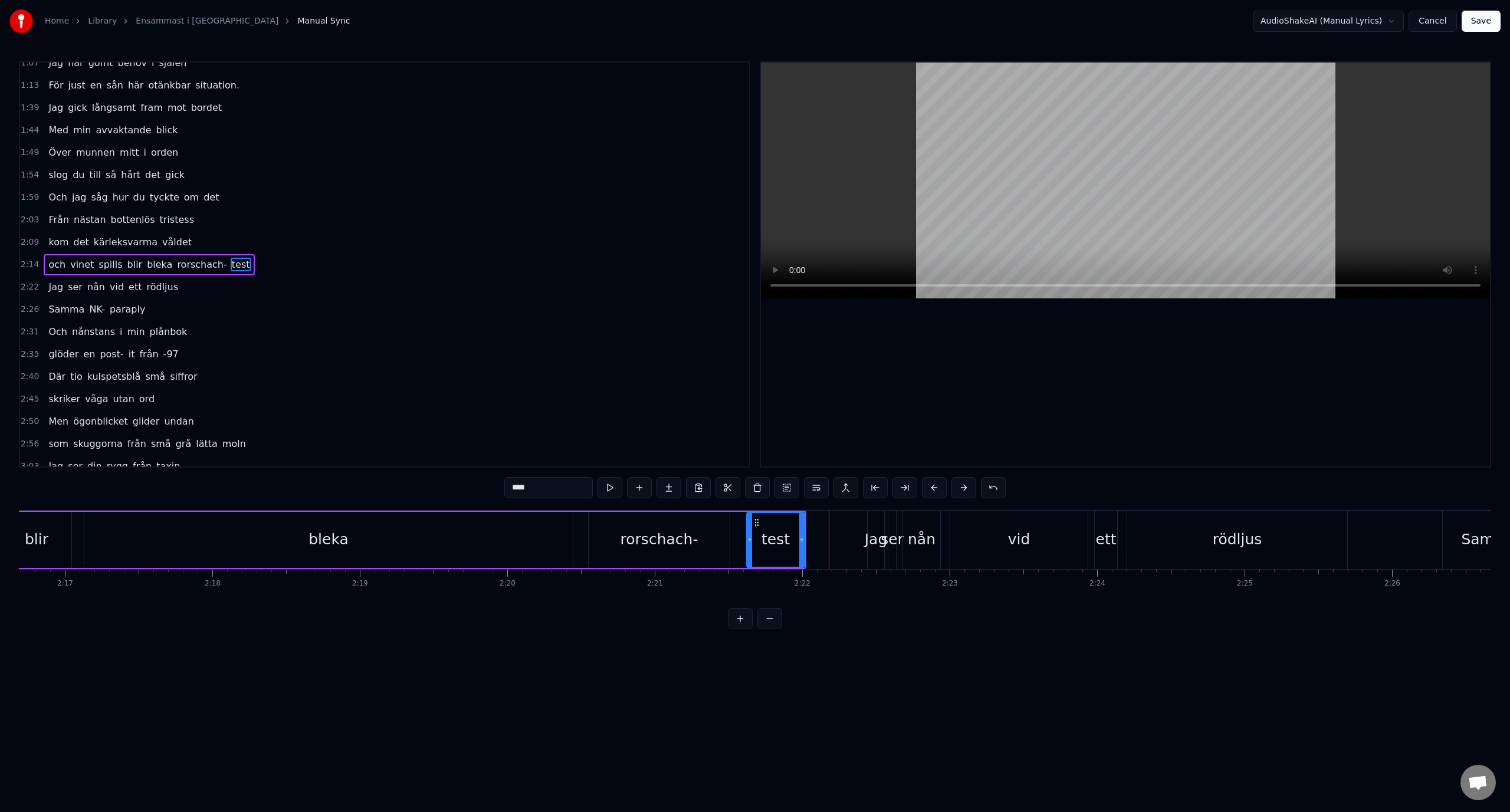
click at [907, 540] on div "nån" at bounding box center [921, 540] width 38 height 59
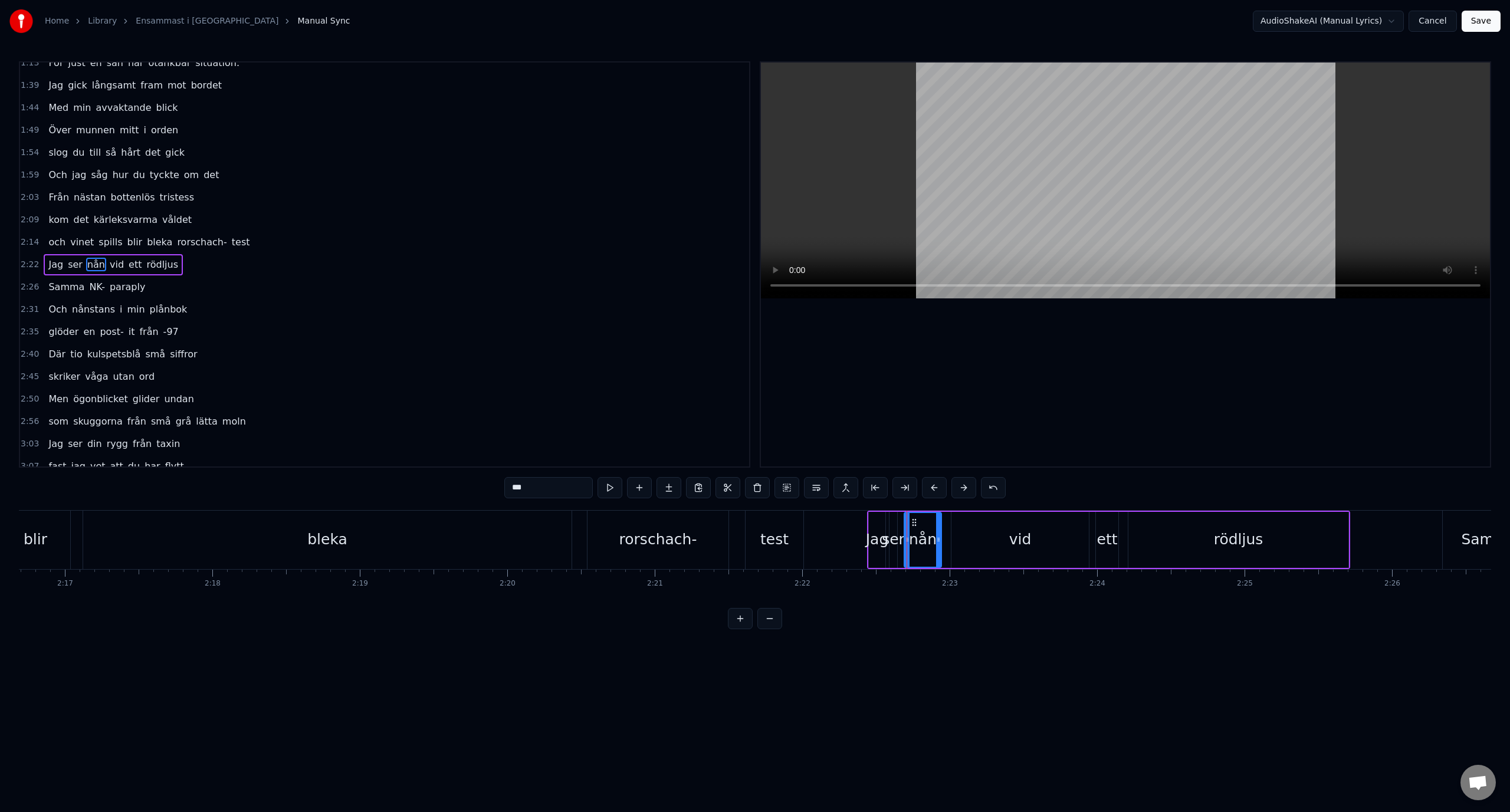
click at [871, 533] on div "Jag" at bounding box center [876, 539] width 23 height 22
click at [867, 533] on div "Jag" at bounding box center [876, 539] width 23 height 22
click at [881, 526] on icon at bounding box center [886, 522] width 9 height 9
click at [916, 525] on div "nån" at bounding box center [922, 539] width 38 height 56
click at [876, 536] on div "Jag" at bounding box center [872, 539] width 23 height 22
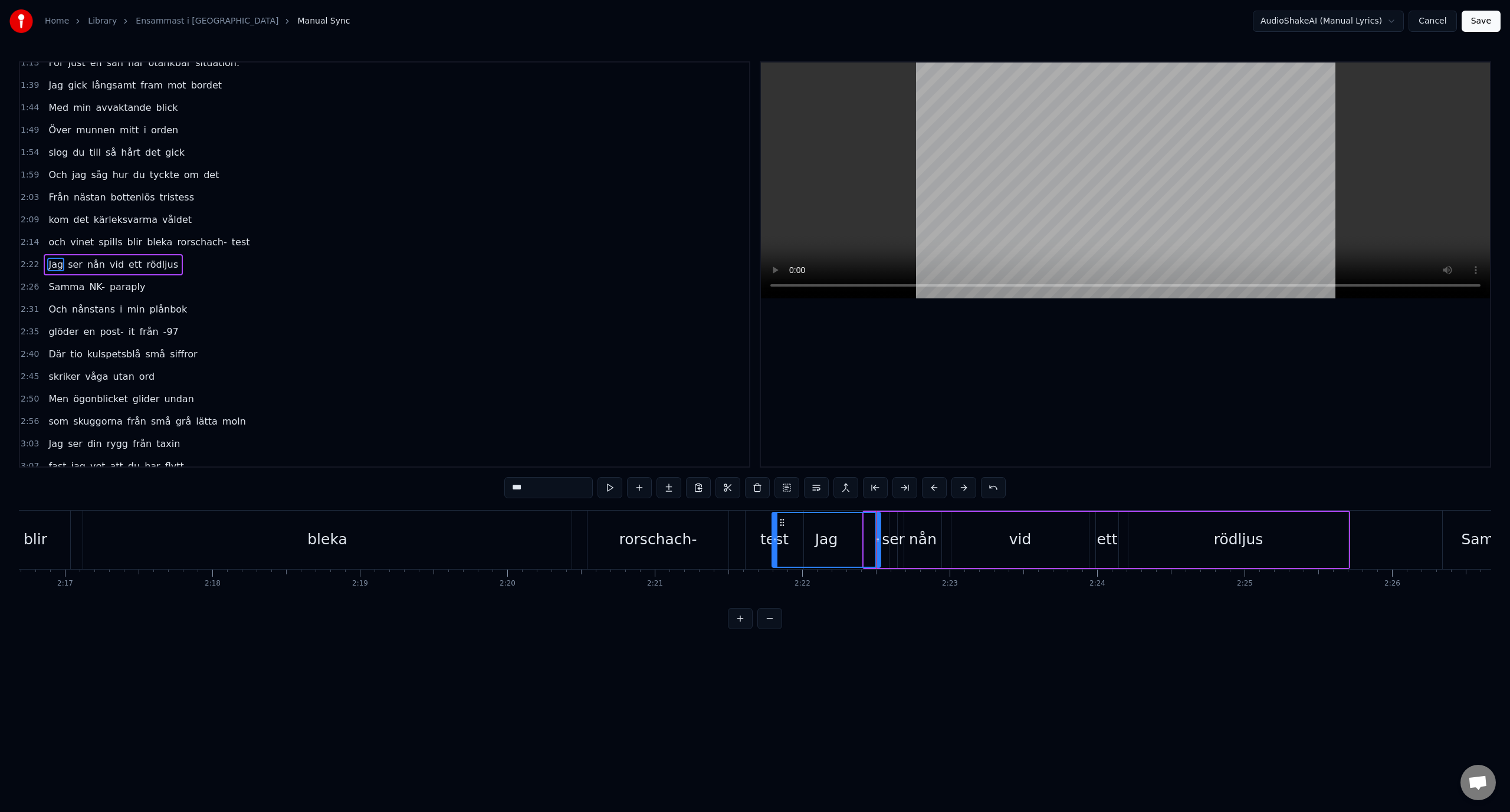
drag, startPoint x: 867, startPoint y: 533, endPoint x: 776, endPoint y: 537, distance: 91.1
click at [776, 537] on div at bounding box center [775, 540] width 5 height 54
click at [755, 526] on div "test" at bounding box center [774, 540] width 58 height 59
type input "****"
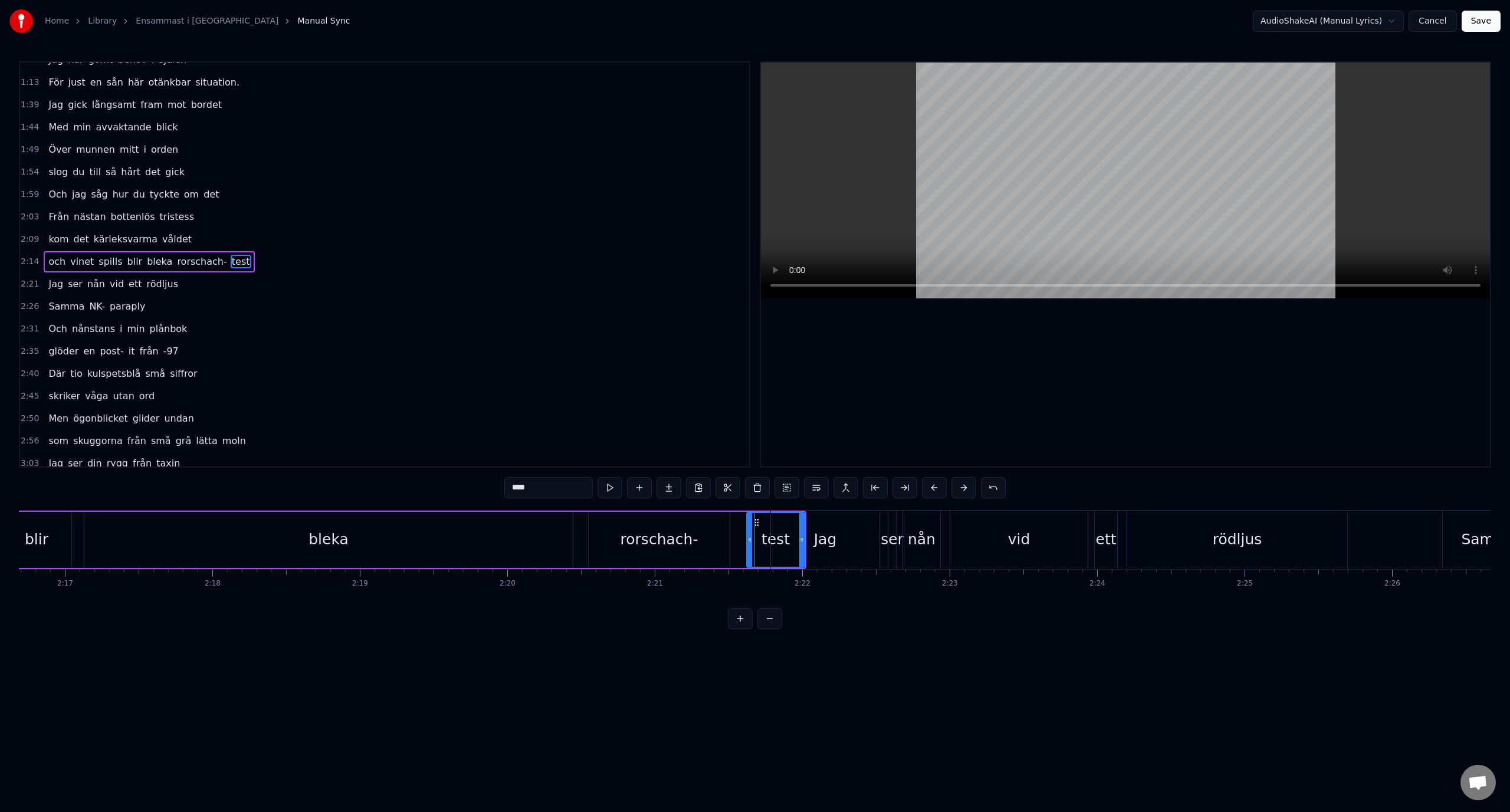
scroll to position [145, 0]
click at [766, 629] on button at bounding box center [769, 618] width 25 height 21
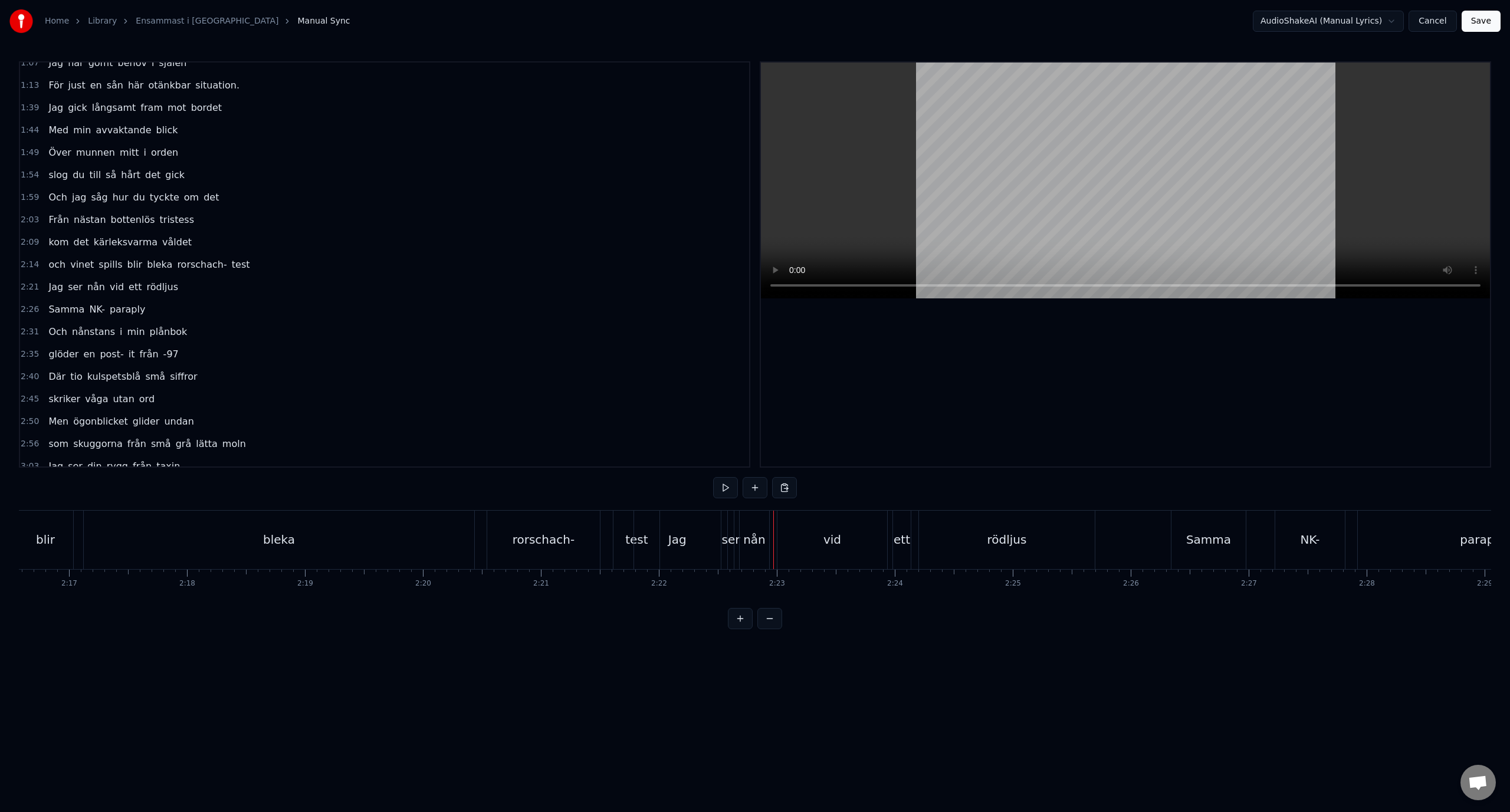
scroll to position [0, 15867]
click at [847, 508] on div "0:38 Ner från minus femtio grader 0:43 Mannen bredvid stinker svett 0:48 Vi går…" at bounding box center [755, 345] width 1471 height 567
click at [864, 491] on div "0:38 Ner från minus femtio grader 0:43 Mannen bredvid stinker svett 0:48 Vi går…" at bounding box center [755, 345] width 1471 height 567
click at [849, 510] on div "och vinet spills blir bleka rorschach- test" at bounding box center [454, 540] width 895 height 59
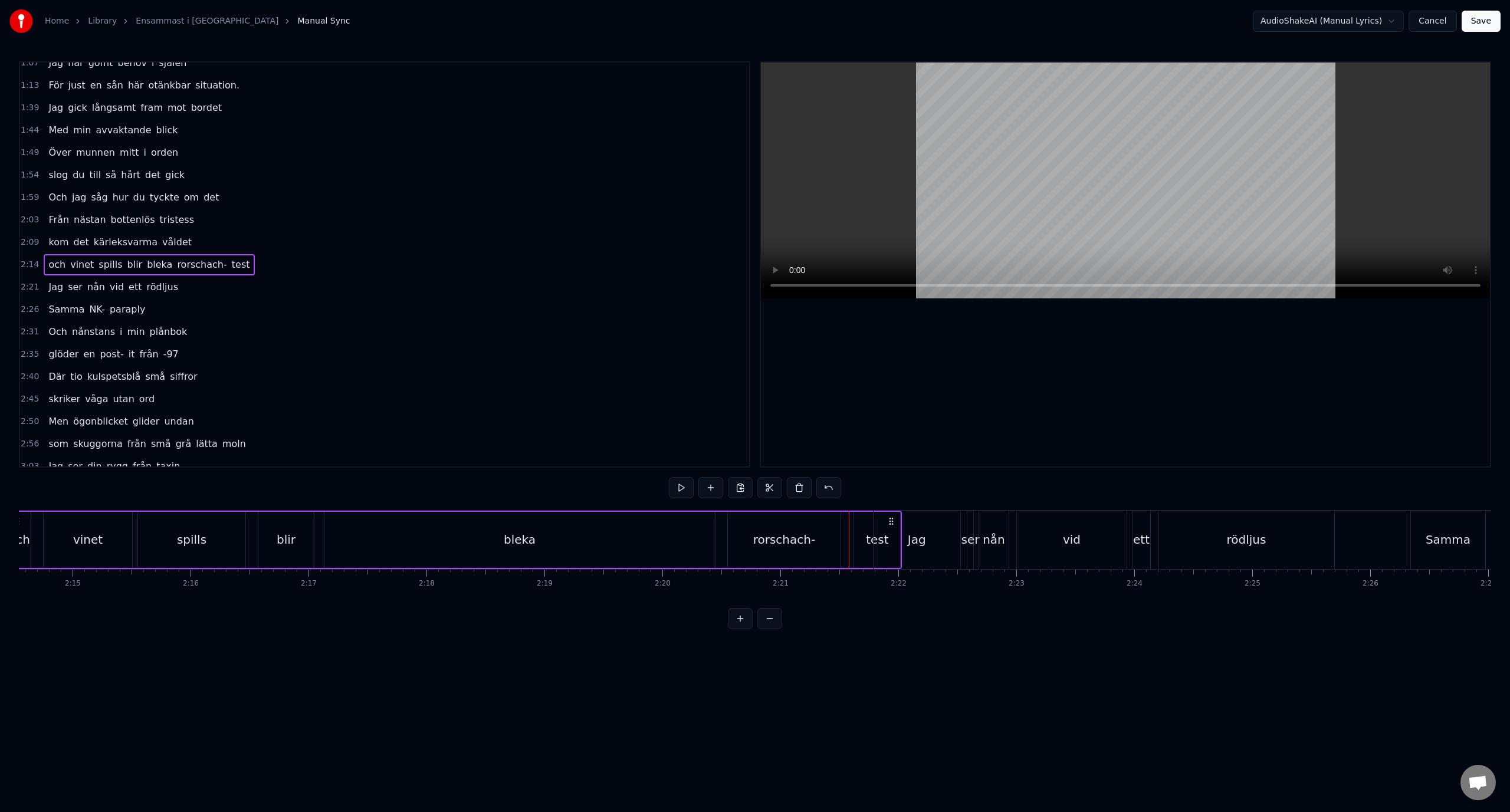
click at [846, 524] on div "och vinet spills blir bleka rorschach- test" at bounding box center [454, 540] width 895 height 59
click at [974, 545] on div "Jag" at bounding box center [987, 540] width 87 height 59
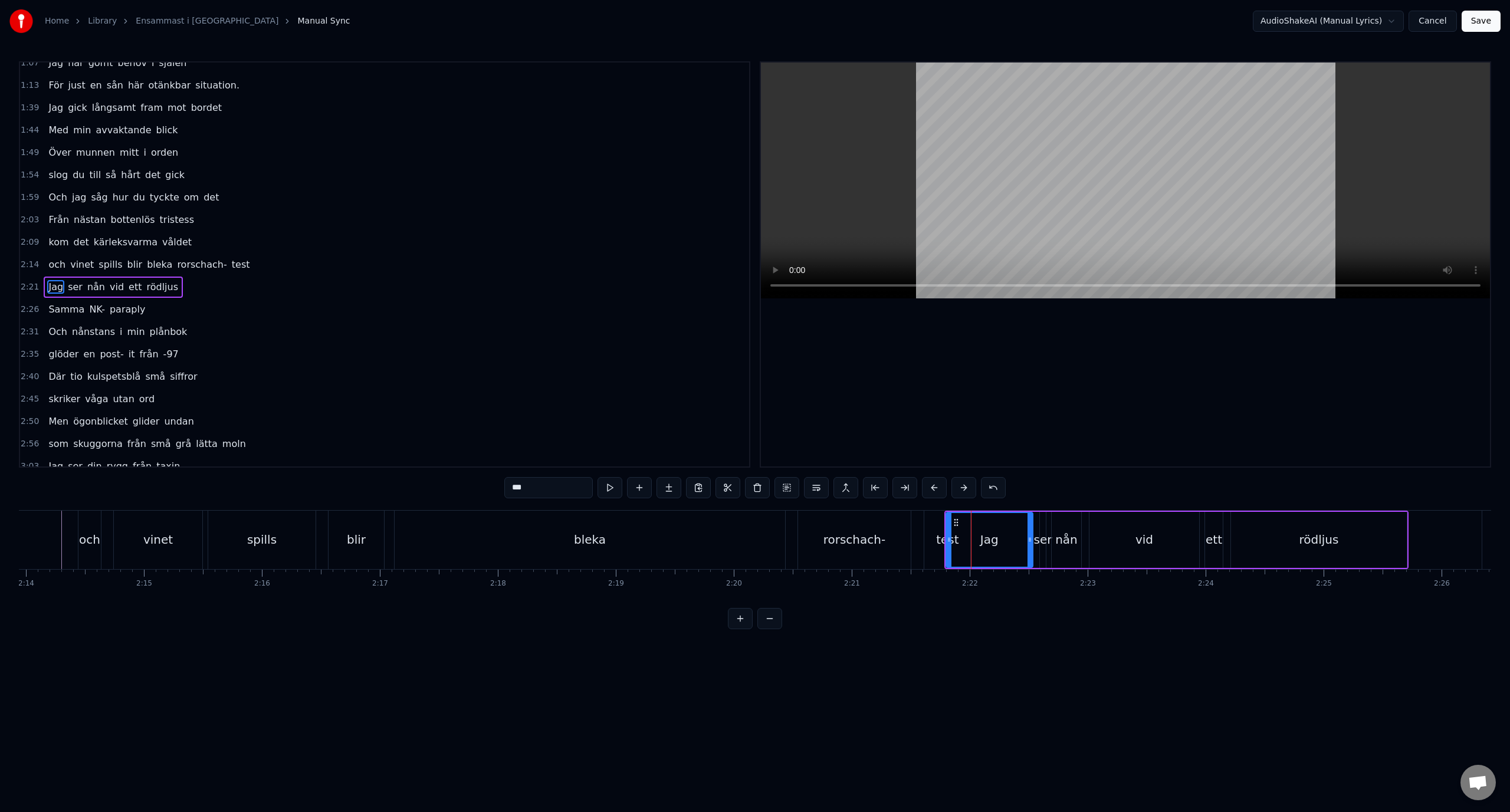
scroll to position [168, 0]
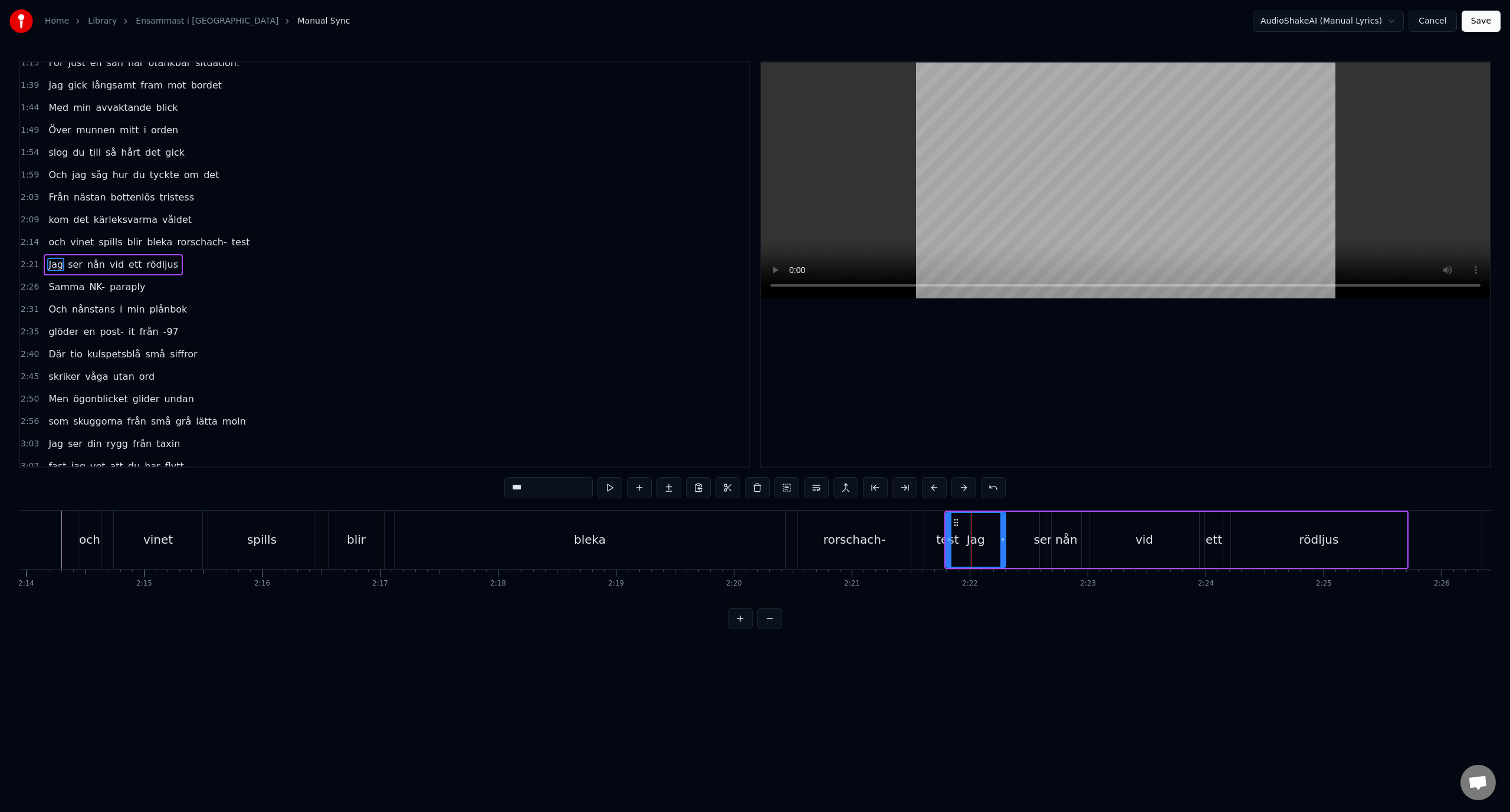
drag, startPoint x: 1031, startPoint y: 542, endPoint x: 1004, endPoint y: 543, distance: 27.0
click at [1004, 543] on icon at bounding box center [1002, 539] width 5 height 9
click at [1043, 542] on div "ser" at bounding box center [1042, 539] width 18 height 17
type input "***"
drag, startPoint x: 1041, startPoint y: 541, endPoint x: 1010, endPoint y: 542, distance: 31.0
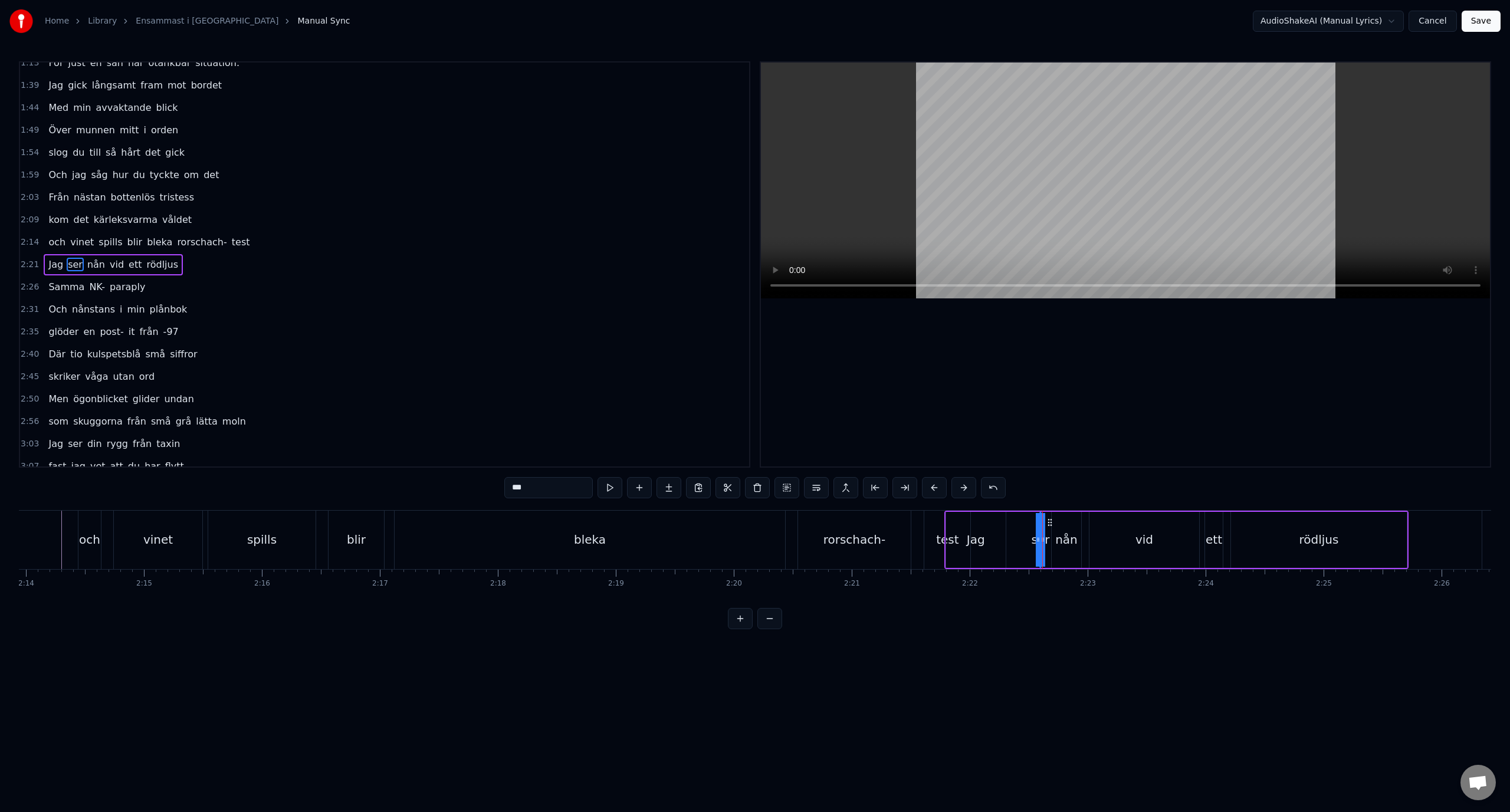
click at [1010, 542] on div "Jag ser nån vid ett rödljus" at bounding box center [1176, 540] width 464 height 59
click at [1035, 540] on div "ser" at bounding box center [1040, 539] width 18 height 17
drag, startPoint x: 1039, startPoint y: 541, endPoint x: 1023, endPoint y: 543, distance: 16.1
click at [1006, 543] on div "Jag ser nån vid ett rödljus" at bounding box center [1176, 540] width 464 height 59
click at [1041, 541] on div "ser" at bounding box center [1040, 539] width 18 height 17
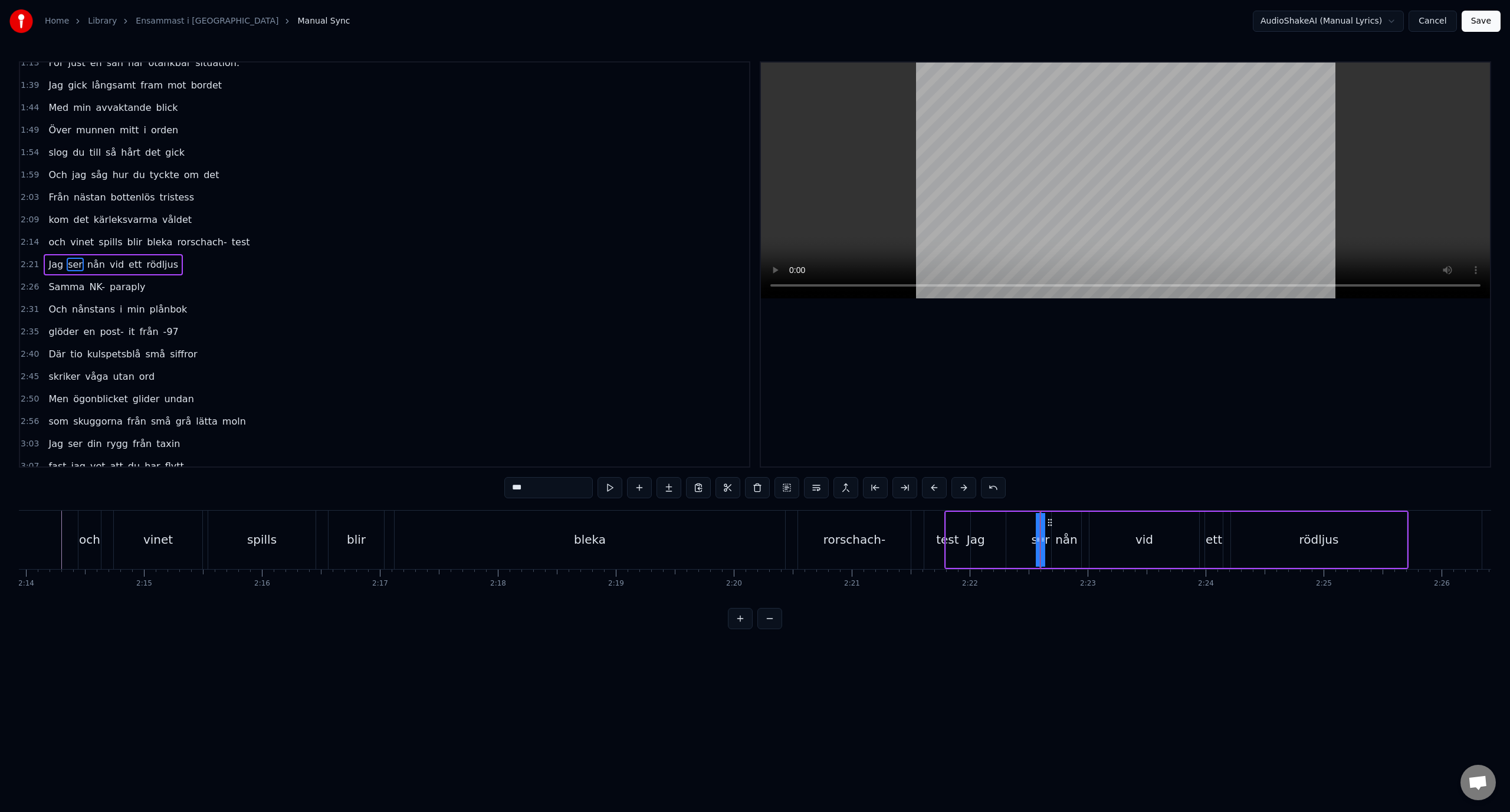
drag, startPoint x: 1043, startPoint y: 541, endPoint x: 1061, endPoint y: 541, distance: 18.0
click at [1061, 541] on div "Jag ser nån vid ett rödljus" at bounding box center [1176, 540] width 464 height 59
drag, startPoint x: 1032, startPoint y: 530, endPoint x: 1045, endPoint y: 530, distance: 13.0
click at [1033, 530] on div "Jag ser nån vid ett rödljus" at bounding box center [1176, 540] width 464 height 59
click at [1040, 530] on div "ser" at bounding box center [1039, 539] width 1 height 56
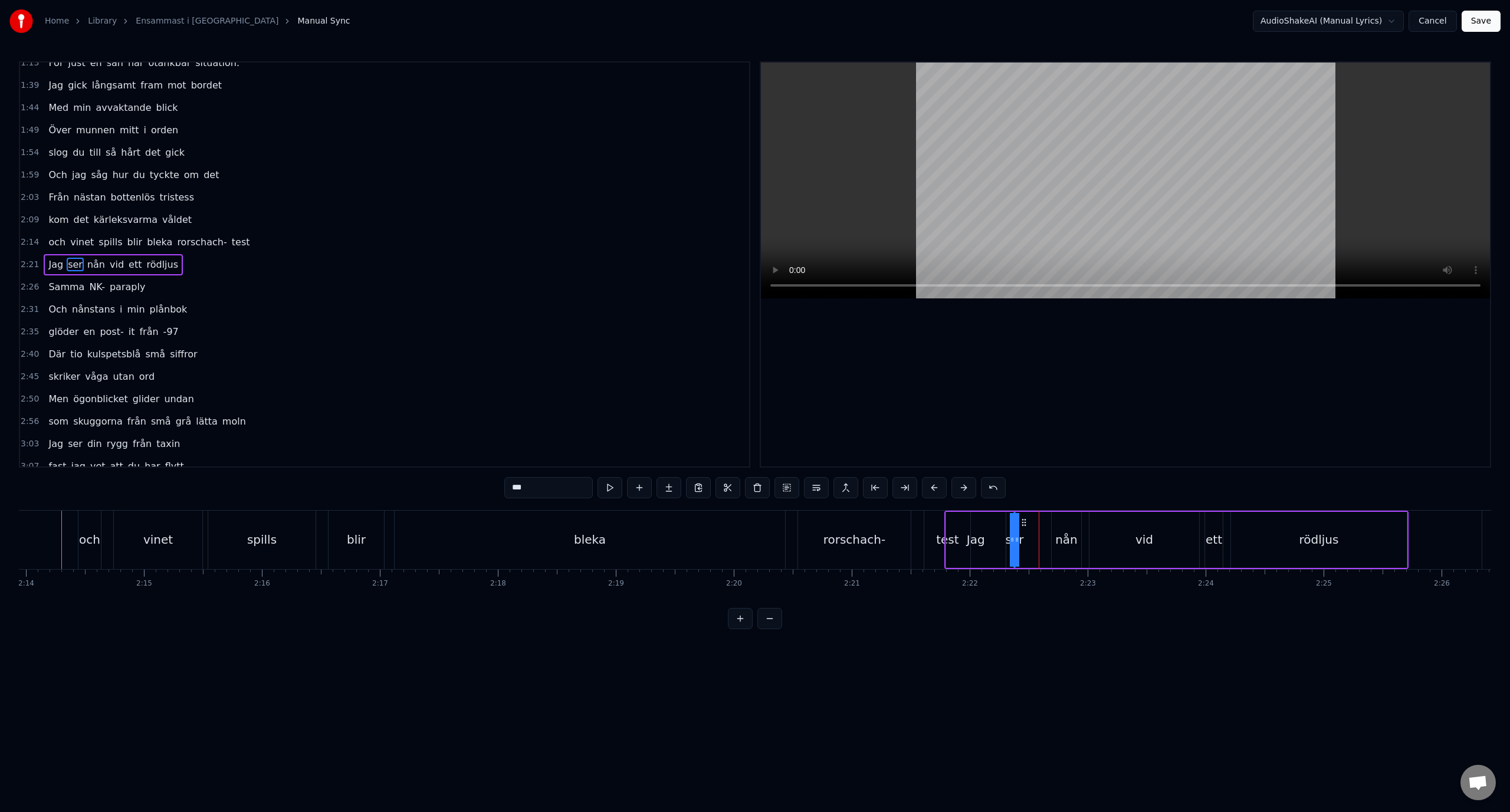
drag, startPoint x: 1049, startPoint y: 522, endPoint x: 1023, endPoint y: 525, distance: 26.2
click at [1023, 525] on icon at bounding box center [1023, 522] width 9 height 9
drag, startPoint x: 1011, startPoint y: 531, endPoint x: 1003, endPoint y: 531, distance: 8.0
click at [1003, 531] on div "Jag ser nån vid ett rödljus" at bounding box center [1176, 540] width 464 height 59
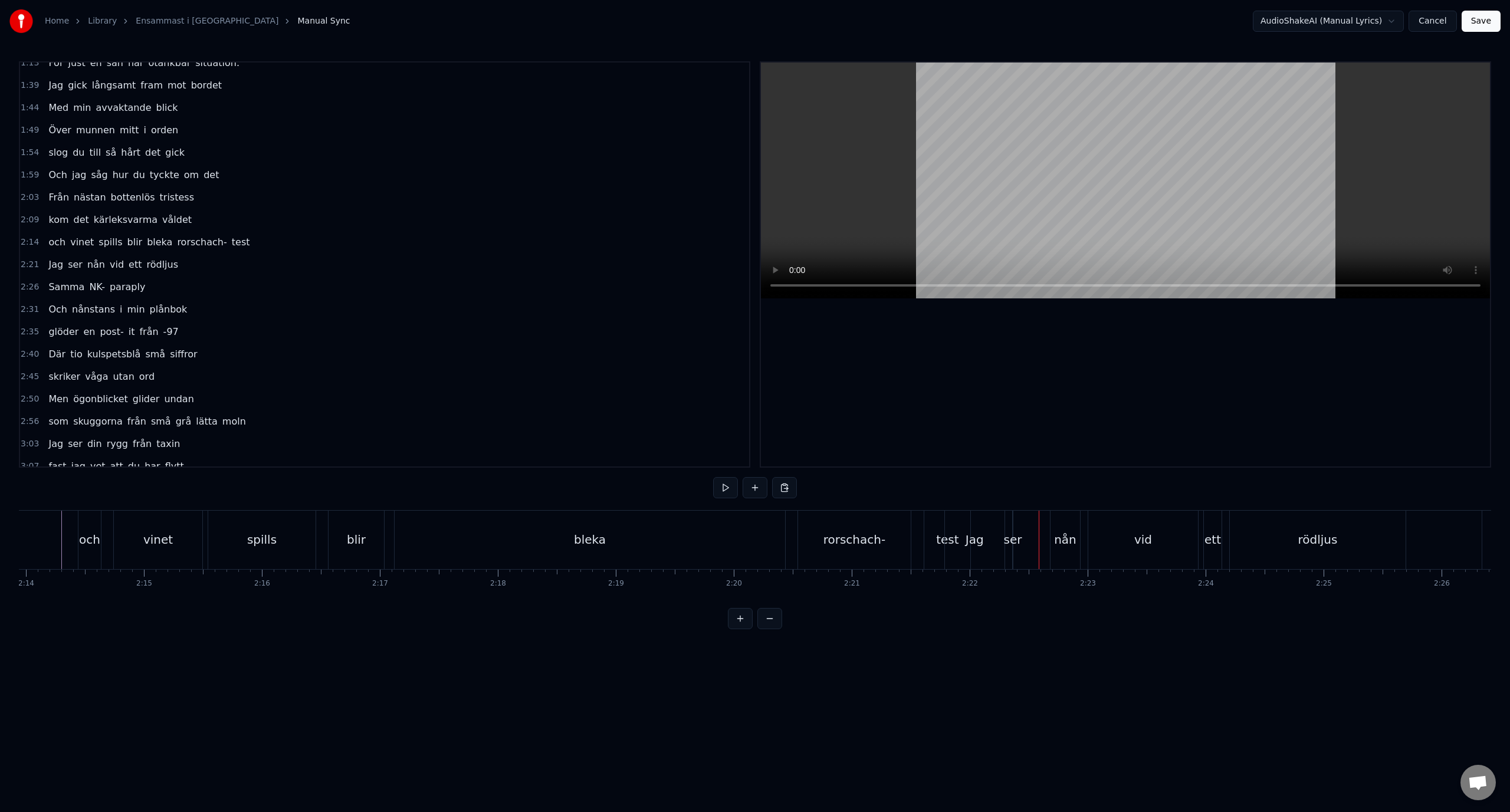
click at [949, 550] on div "Jag" at bounding box center [974, 540] width 60 height 59
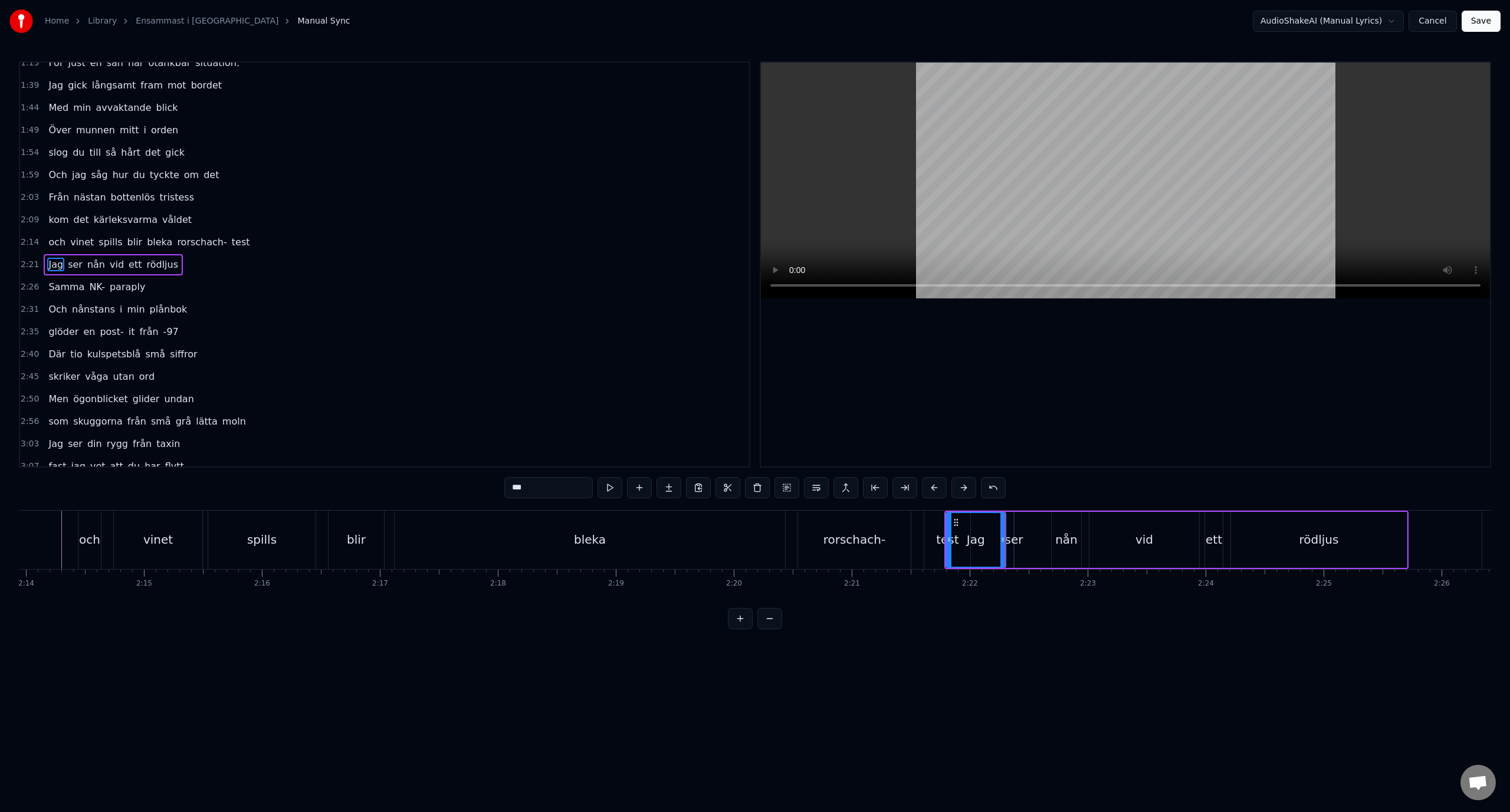
click at [986, 567] on div "Jag ser nån vid ett rödljus" at bounding box center [1176, 540] width 464 height 59
drag, startPoint x: 1061, startPoint y: 540, endPoint x: 1039, endPoint y: 541, distance: 22.0
click at [1039, 541] on div "Jag ser nån vid ett rödljus" at bounding box center [1176, 540] width 464 height 59
click at [1069, 542] on div "nån" at bounding box center [1066, 539] width 22 height 17
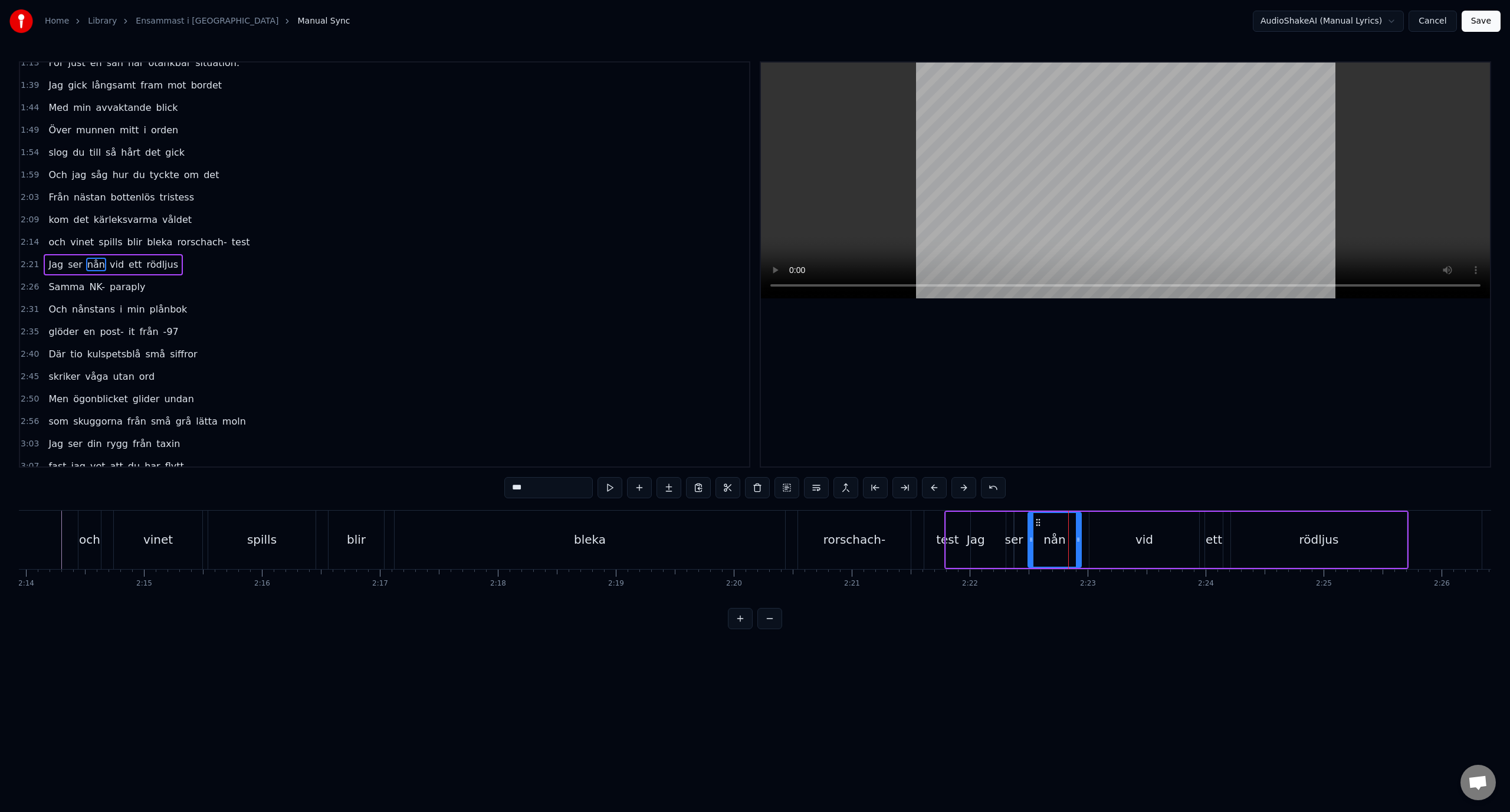
drag, startPoint x: 1053, startPoint y: 538, endPoint x: 1029, endPoint y: 540, distance: 24.1
click at [1029, 540] on icon at bounding box center [1031, 539] width 5 height 9
click at [964, 594] on div "Ner från minus femtio grader Mannen bredvid stinker svett Vi går ner i varma mö…" at bounding box center [755, 554] width 1471 height 88
click at [974, 542] on div "Jag" at bounding box center [975, 539] width 18 height 17
type input "***"
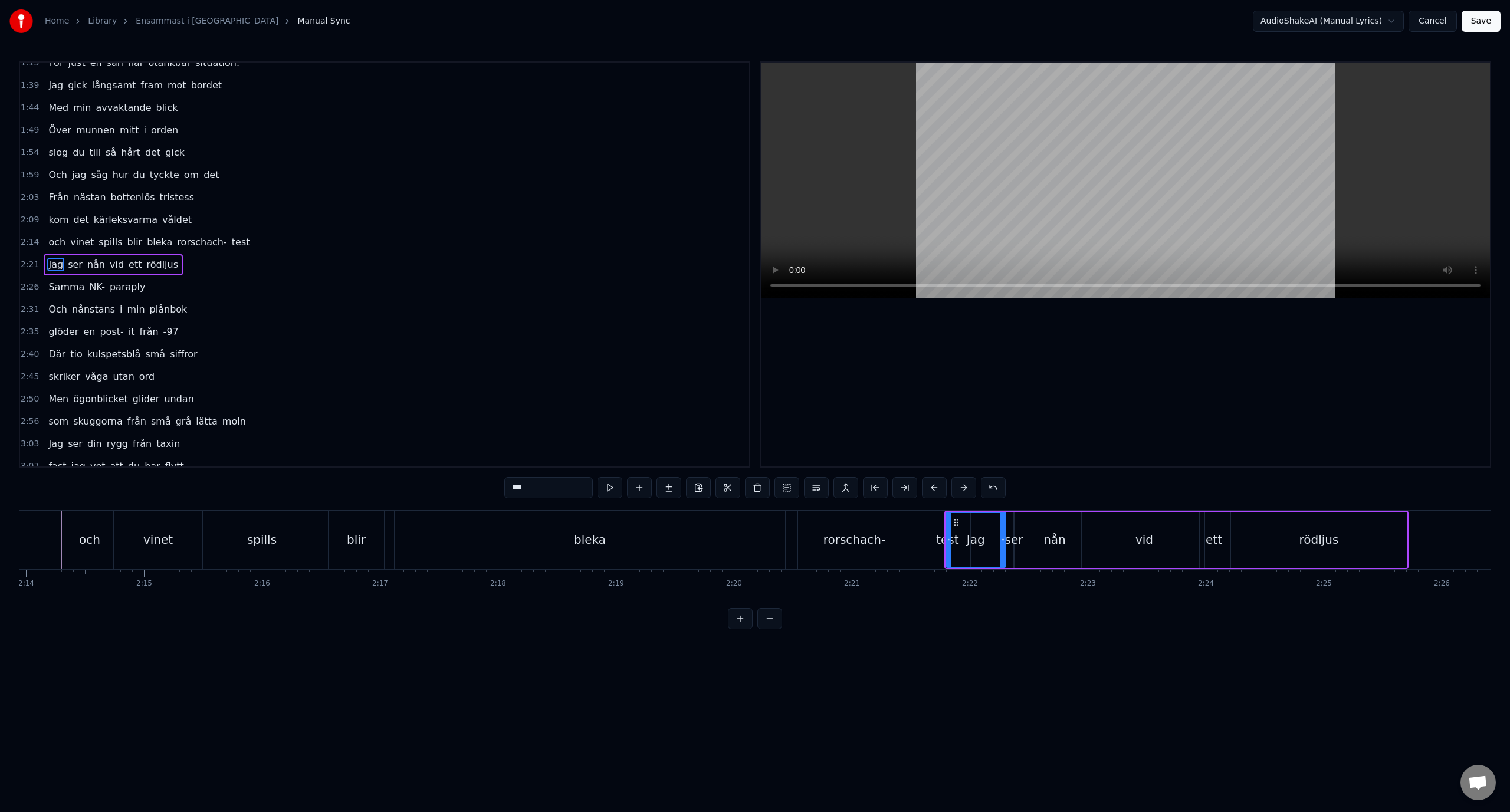
click at [260, 260] on div "2:21 Jag ser nån vid ett rödljus" at bounding box center [384, 265] width 729 height 22
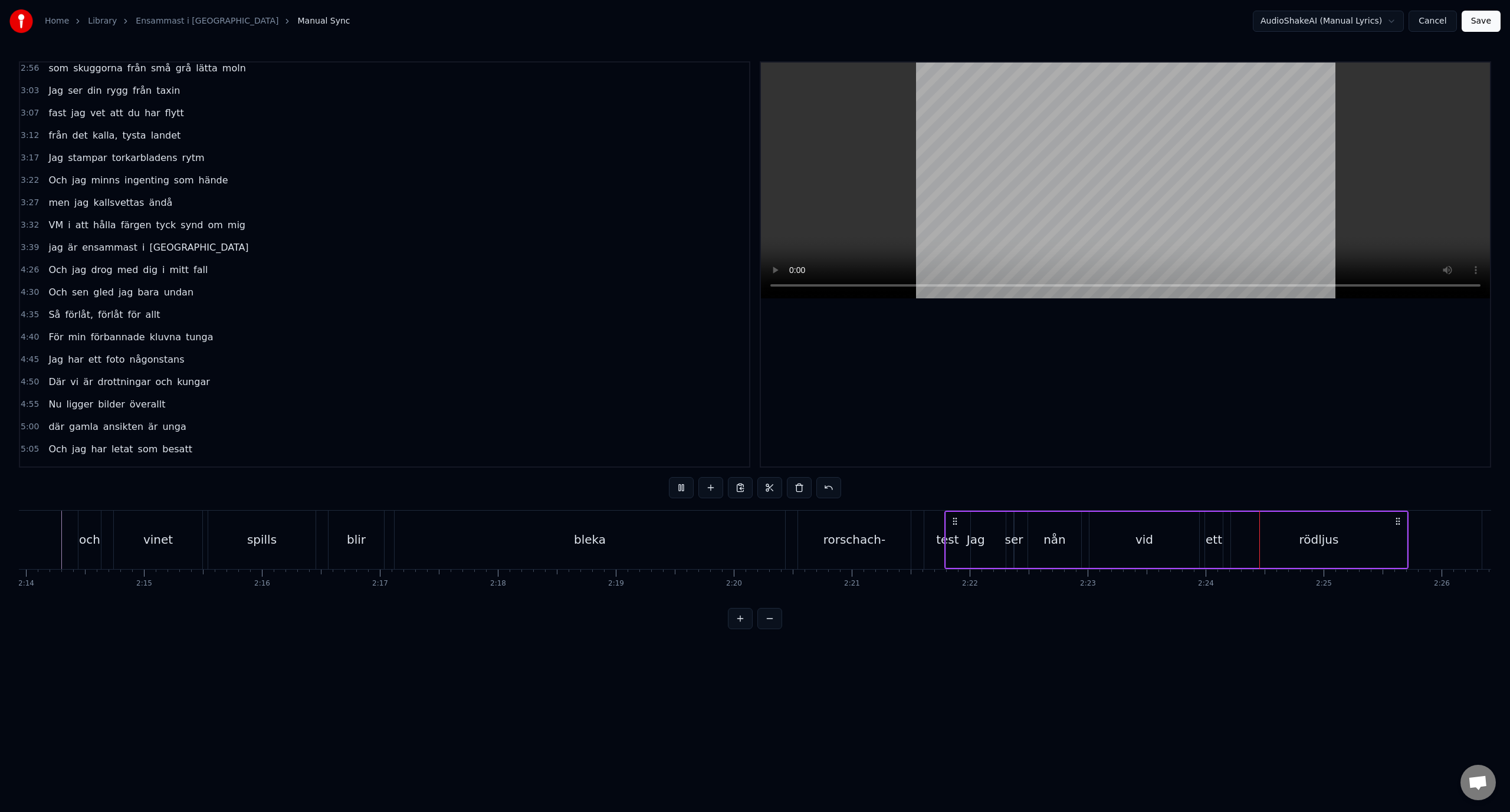
scroll to position [604, 0]
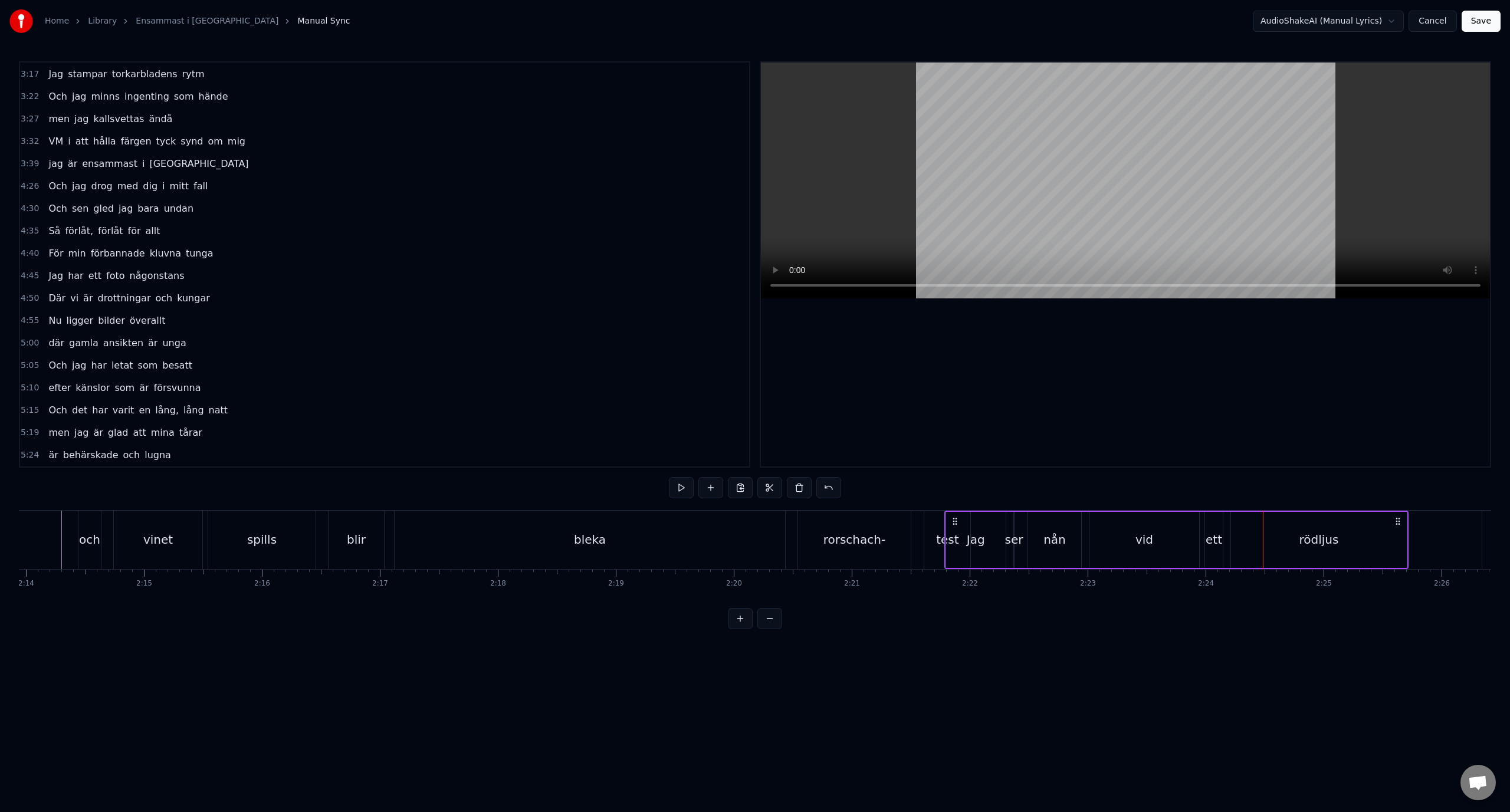
click at [986, 544] on div "Jag" at bounding box center [975, 539] width 60 height 56
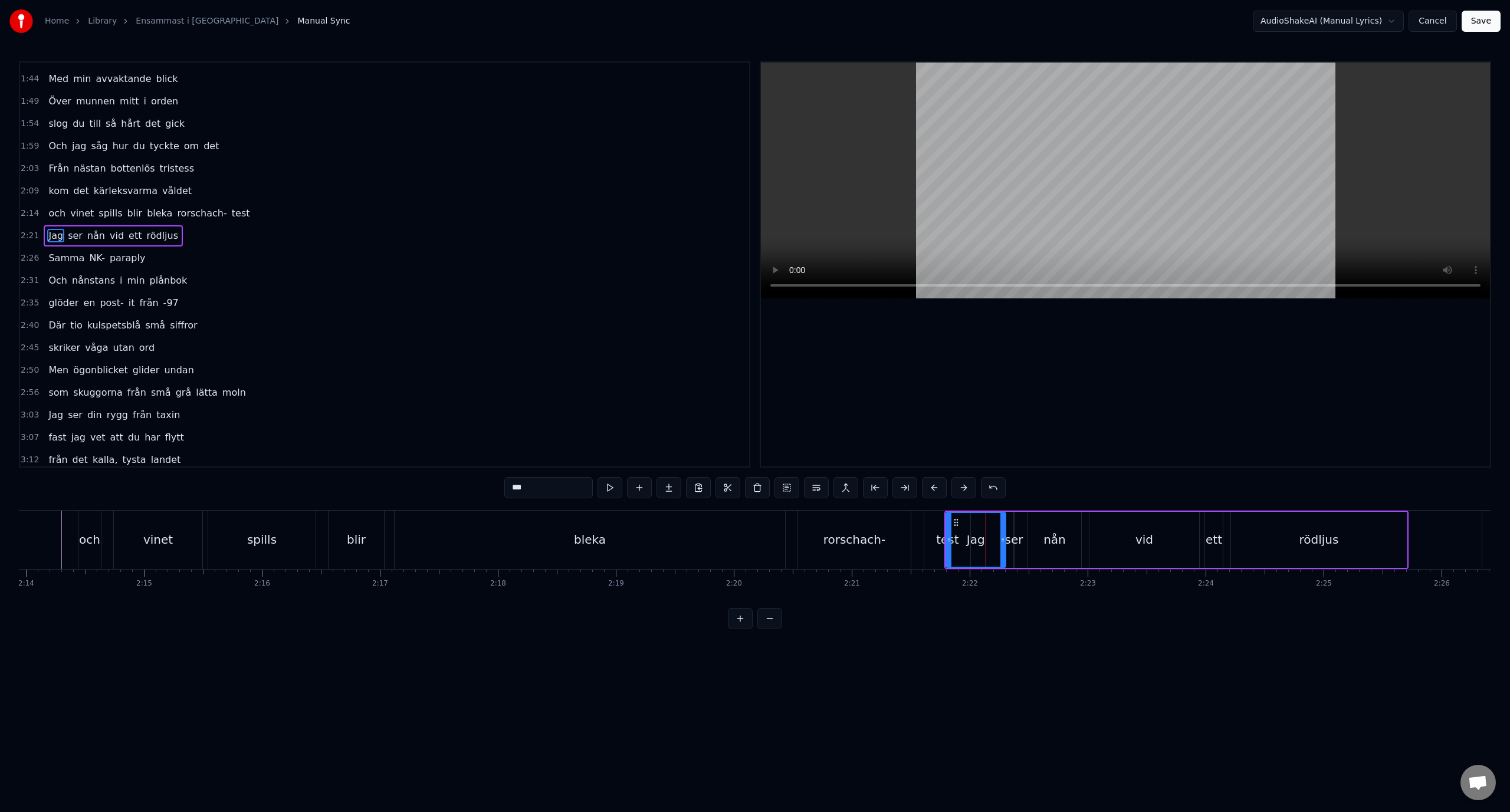
scroll to position [168, 0]
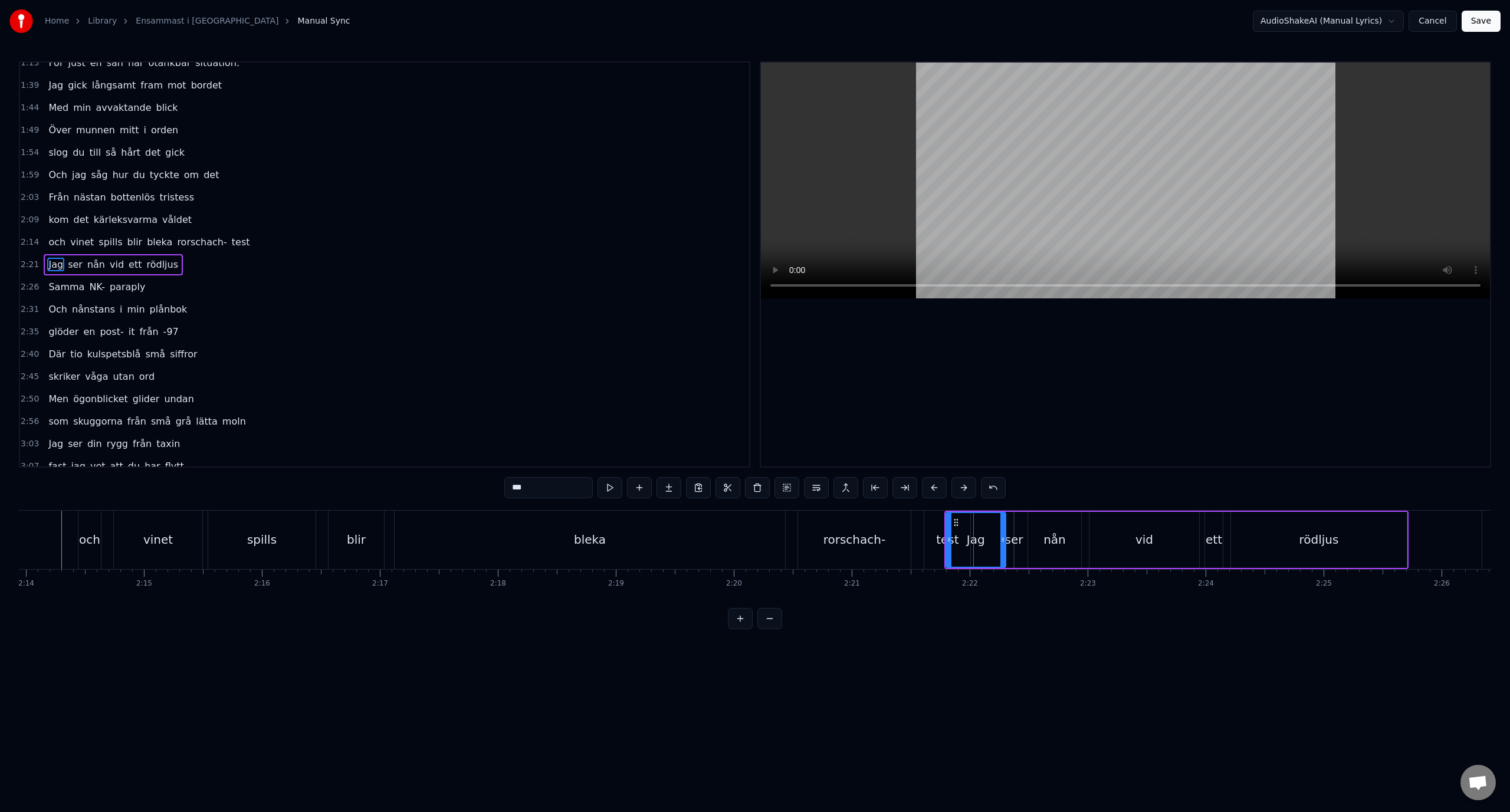
click at [230, 266] on div "2:21 Jag ser nån vid ett rödljus" at bounding box center [384, 265] width 729 height 22
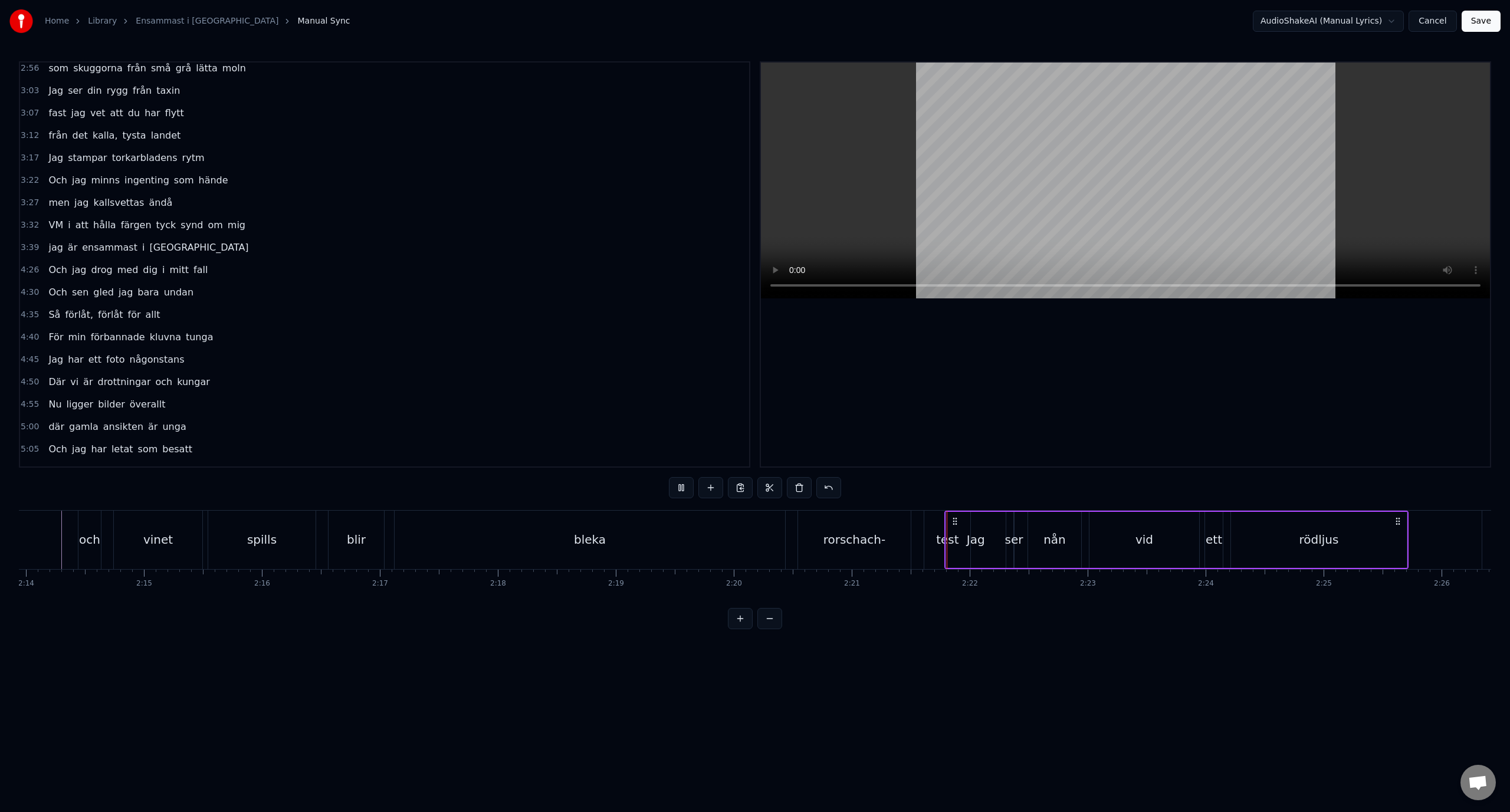
scroll to position [604, 0]
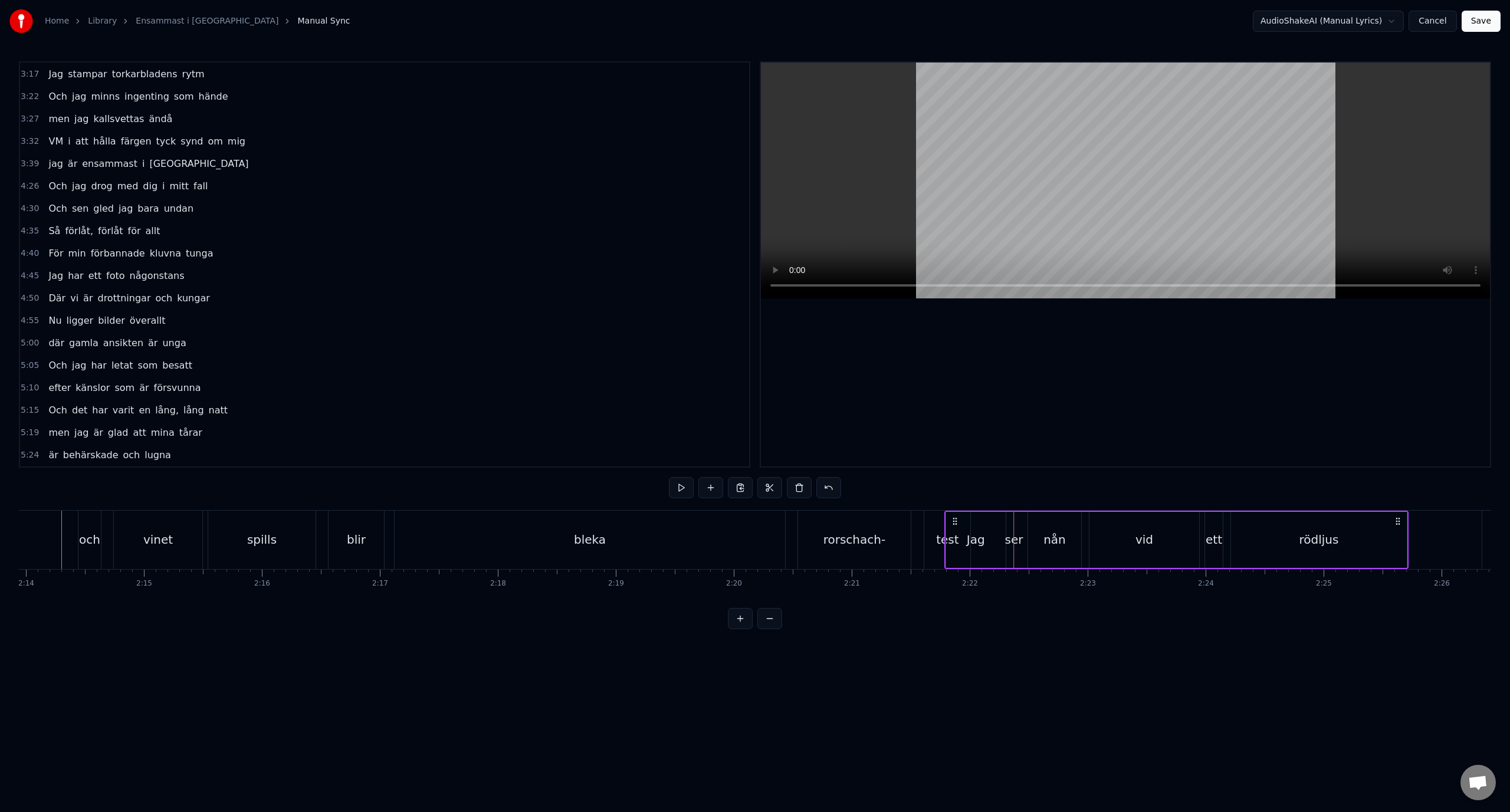
click at [1016, 549] on div "Jag ser nån vid ett rödljus" at bounding box center [1176, 540] width 464 height 59
click at [1015, 541] on div "ser" at bounding box center [1014, 539] width 18 height 17
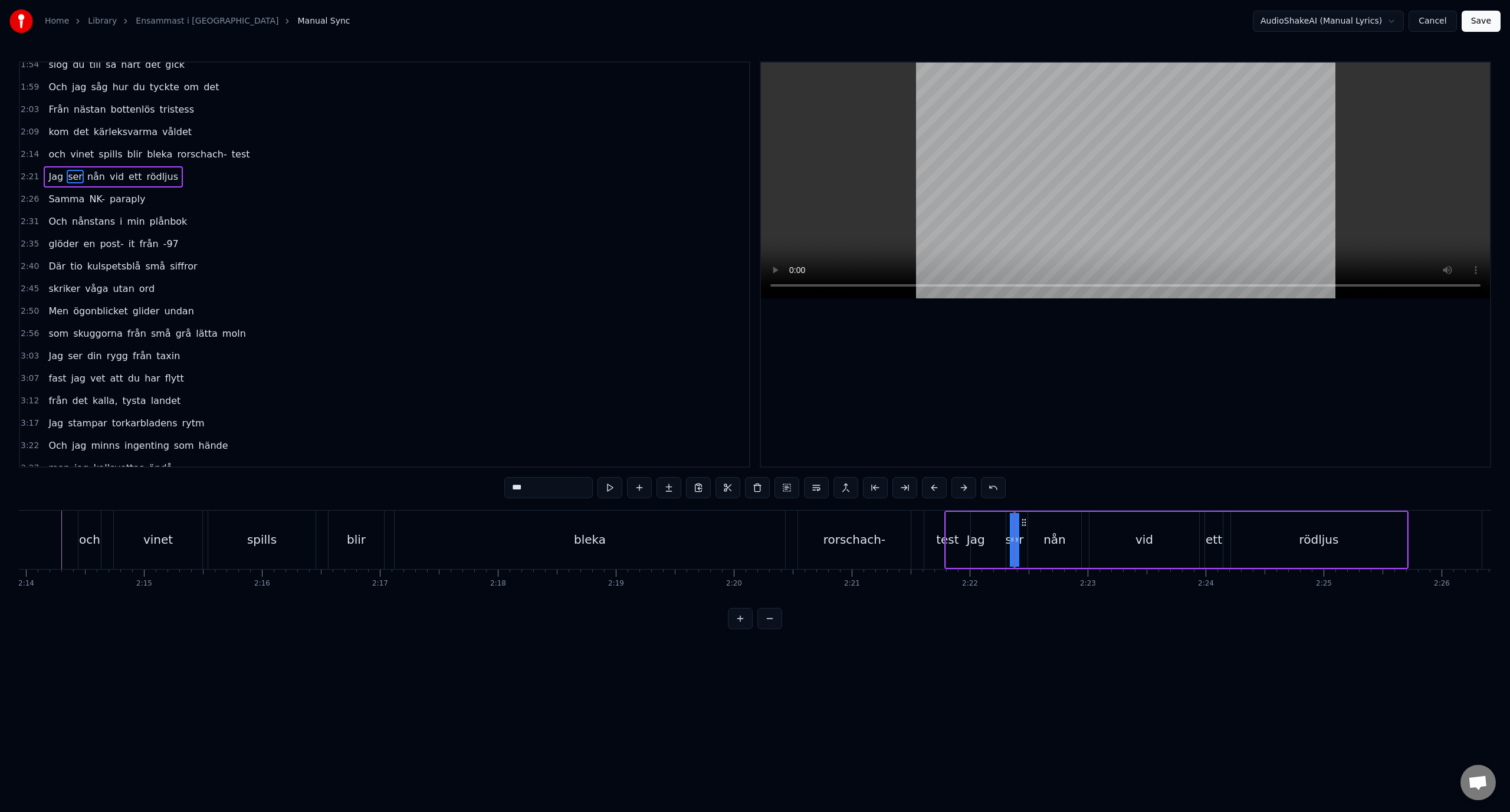
scroll to position [168, 0]
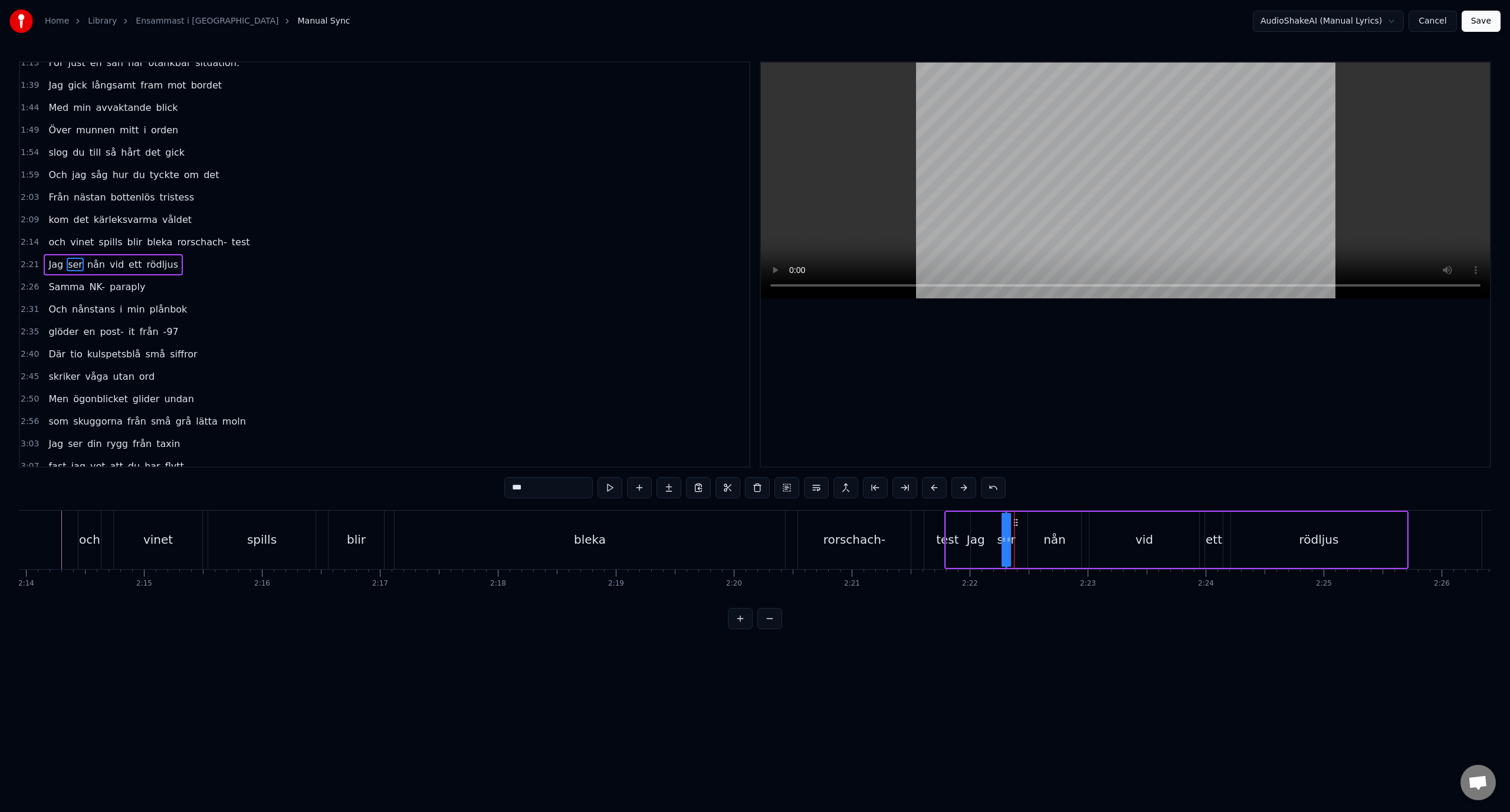
drag, startPoint x: 1024, startPoint y: 520, endPoint x: 1016, endPoint y: 521, distance: 8.1
click at [1016, 521] on icon at bounding box center [1015, 522] width 9 height 9
click at [982, 531] on div "Jag" at bounding box center [975, 539] width 18 height 17
drag, startPoint x: 1002, startPoint y: 562, endPoint x: 991, endPoint y: 561, distance: 11.0
click at [991, 561] on div at bounding box center [991, 540] width 5 height 54
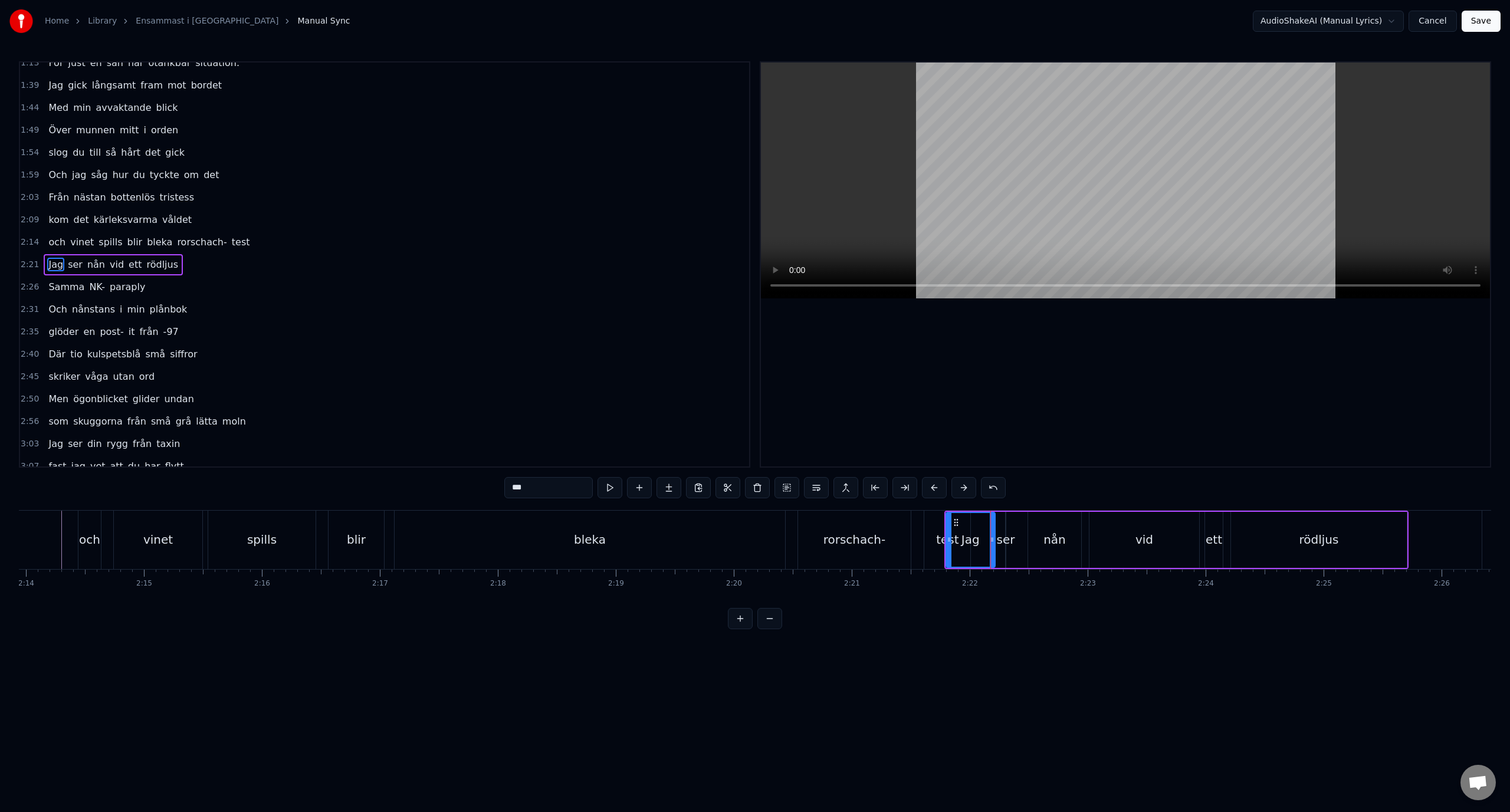
click at [1007, 537] on div "ser" at bounding box center [1006, 539] width 18 height 17
type input "***"
drag, startPoint x: 1002, startPoint y: 540, endPoint x: 991, endPoint y: 540, distance: 11.0
click at [991, 540] on div "Jag ser nån vid ett rödljus" at bounding box center [1176, 540] width 464 height 59
click at [1004, 540] on div "ser" at bounding box center [1006, 539] width 18 height 17
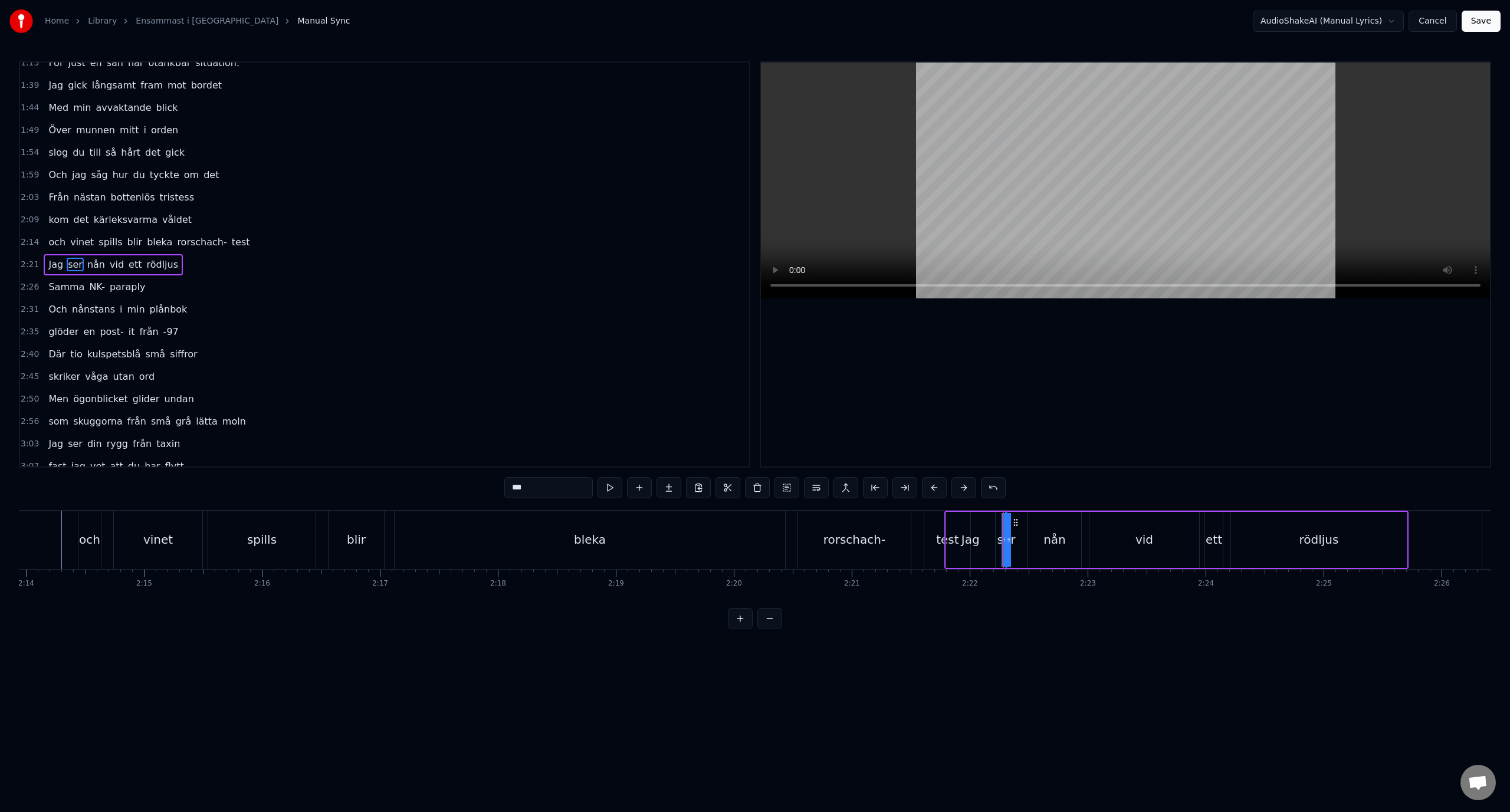
drag, startPoint x: 1008, startPoint y: 540, endPoint x: 1024, endPoint y: 540, distance: 16.0
click at [1024, 540] on div "Jag ser nån vid ett rödljus" at bounding box center [1176, 540] width 464 height 59
click at [1008, 536] on div "ser" at bounding box center [1006, 539] width 18 height 17
type input "***"
click at [339, 297] on html "Home Library Ensammast i Sverige Manual Sync AudioShakeAI (Manual Lyrics) Cance…" at bounding box center [755, 324] width 1510 height 648
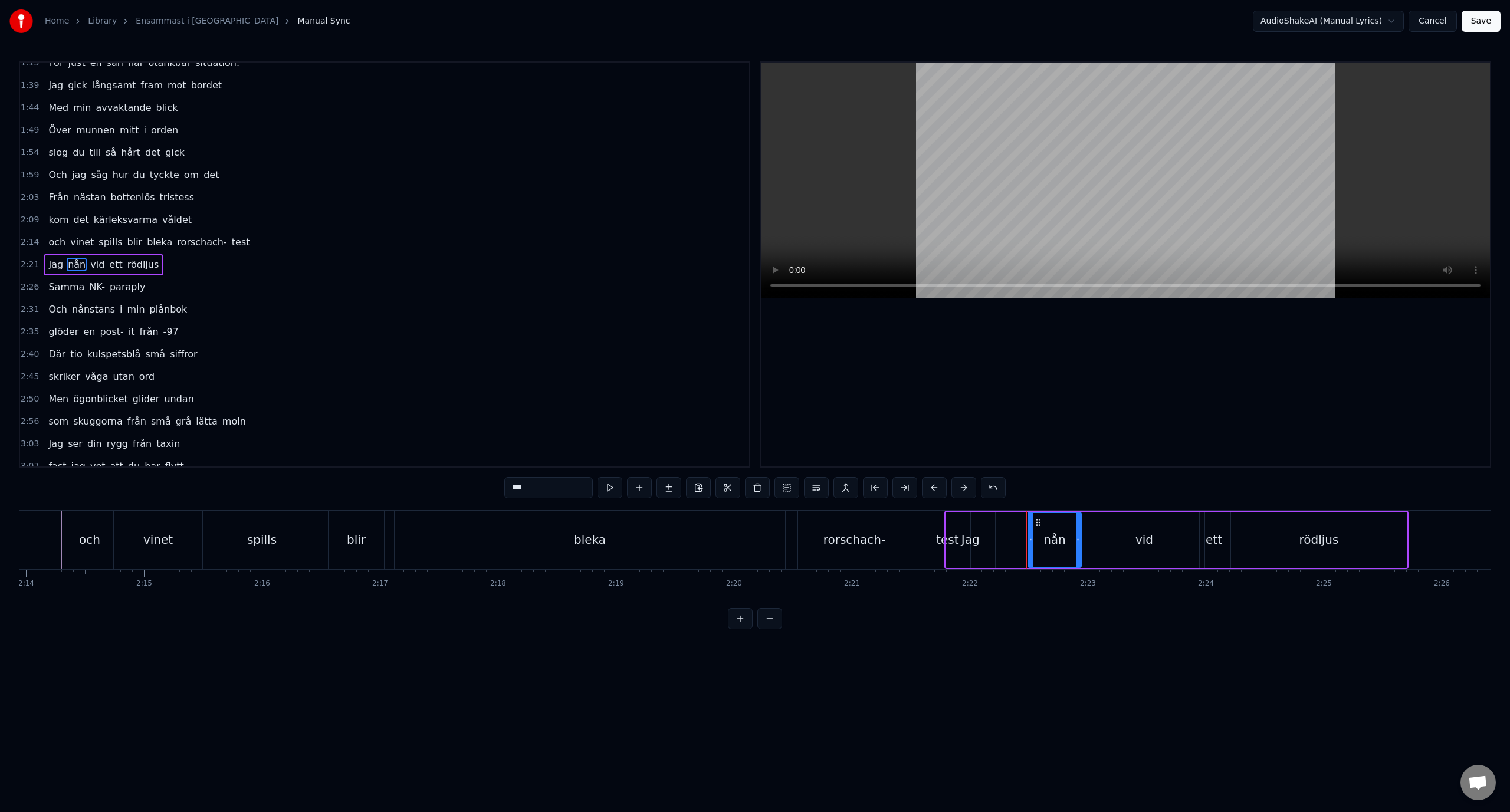
click at [208, 265] on div "2:21 Jag nån vid ett rödljus" at bounding box center [384, 265] width 729 height 22
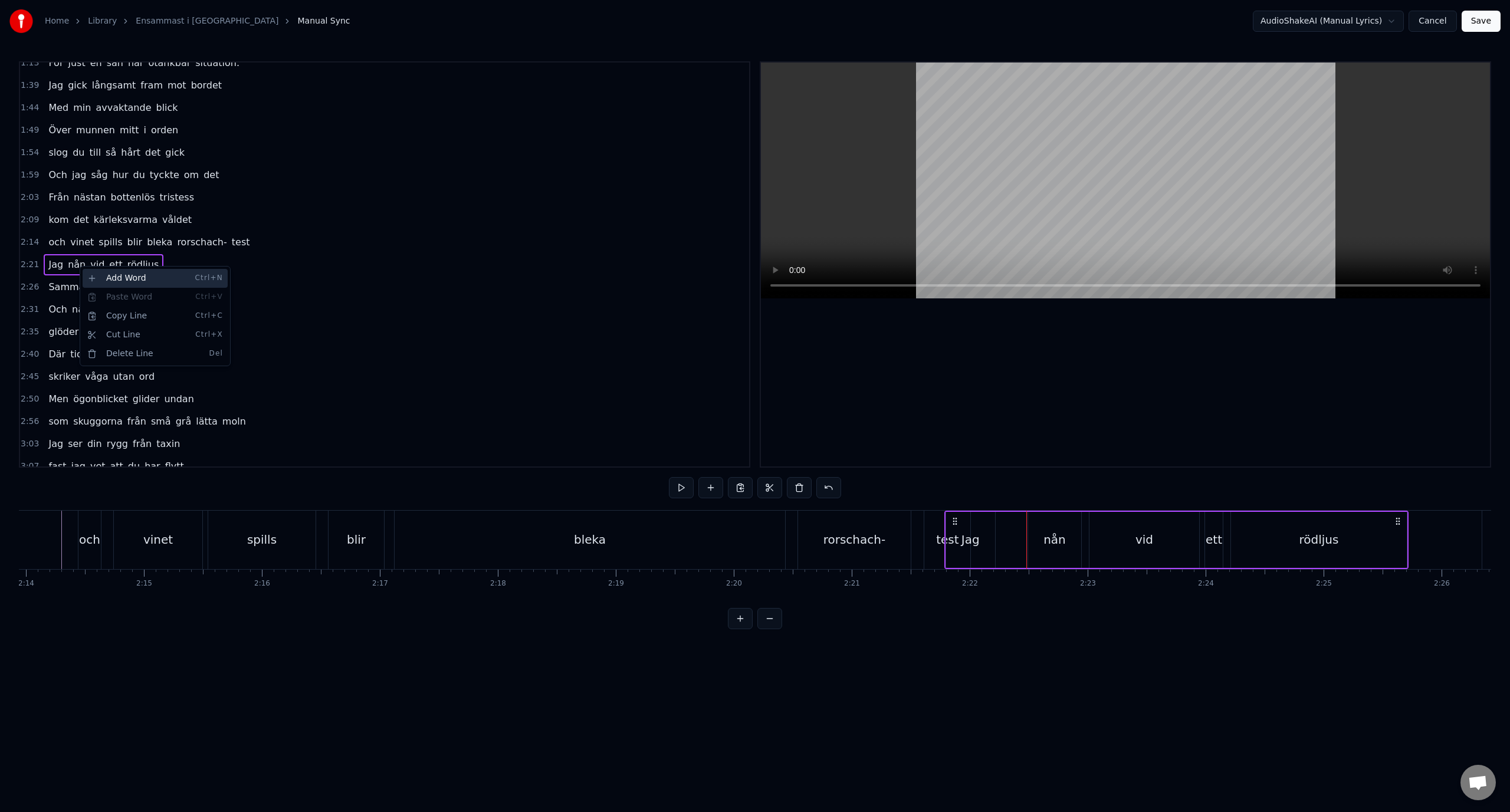
click at [122, 286] on div "Add Word Ctrl+N" at bounding box center [155, 278] width 145 height 19
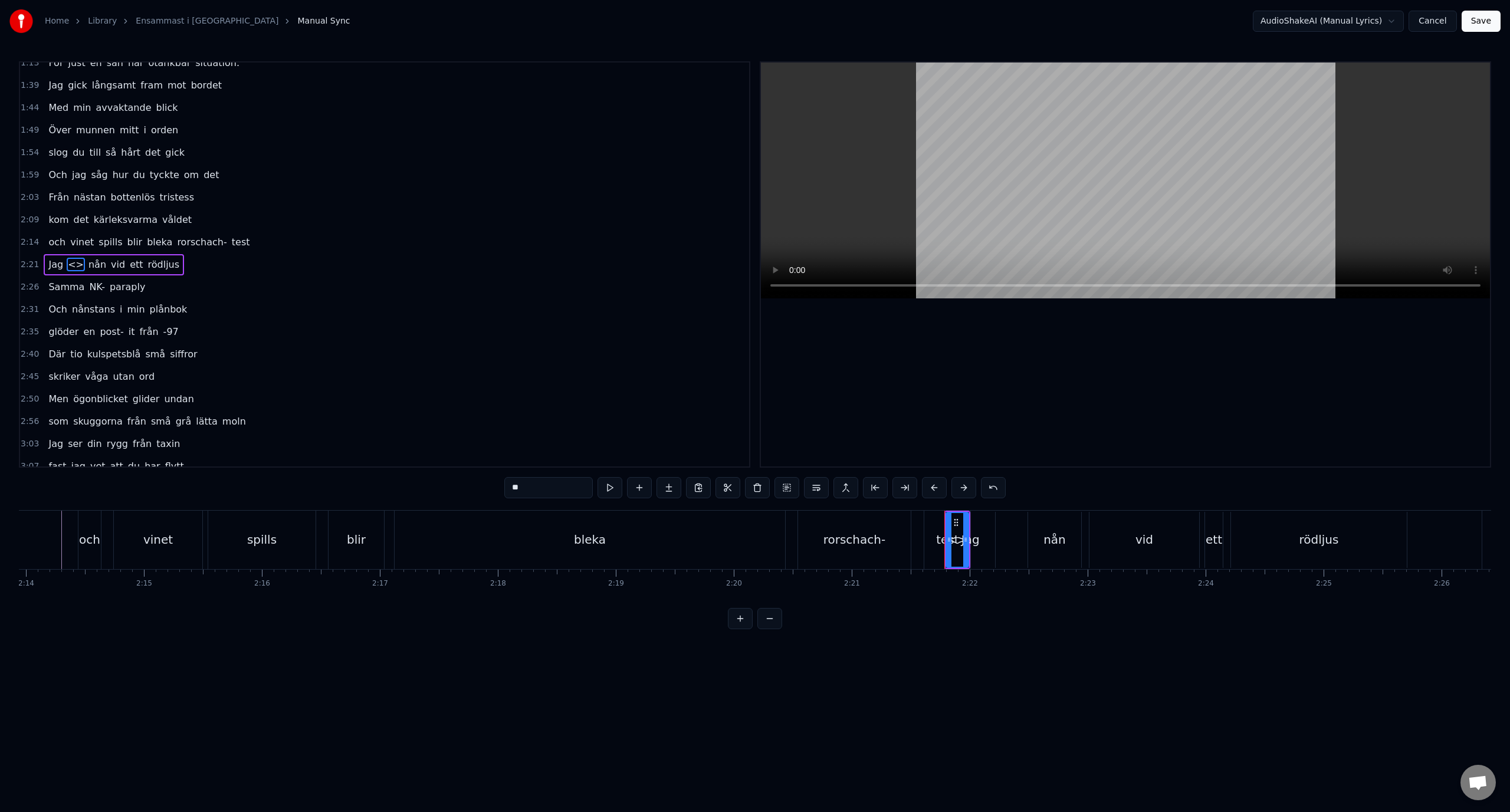
click at [537, 480] on input "**" at bounding box center [548, 487] width 88 height 21
type input "***"
drag, startPoint x: 957, startPoint y: 521, endPoint x: 909, endPoint y: 521, distance: 48.0
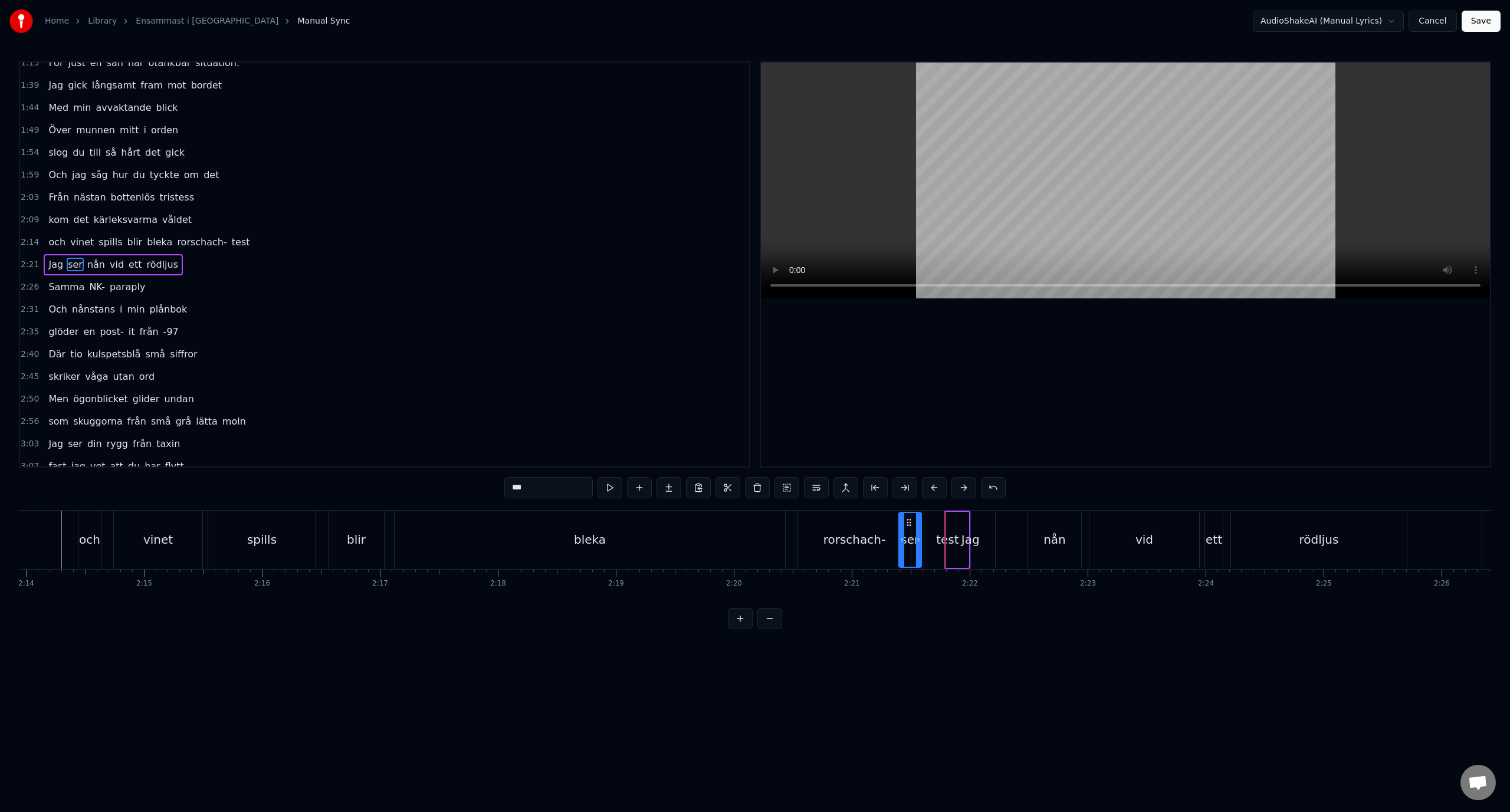
click at [909, 521] on circle at bounding box center [909, 521] width 1 height 1
click at [270, 263] on div "2:21 ser Jag nån vid ett rödljus" at bounding box center [384, 265] width 729 height 22
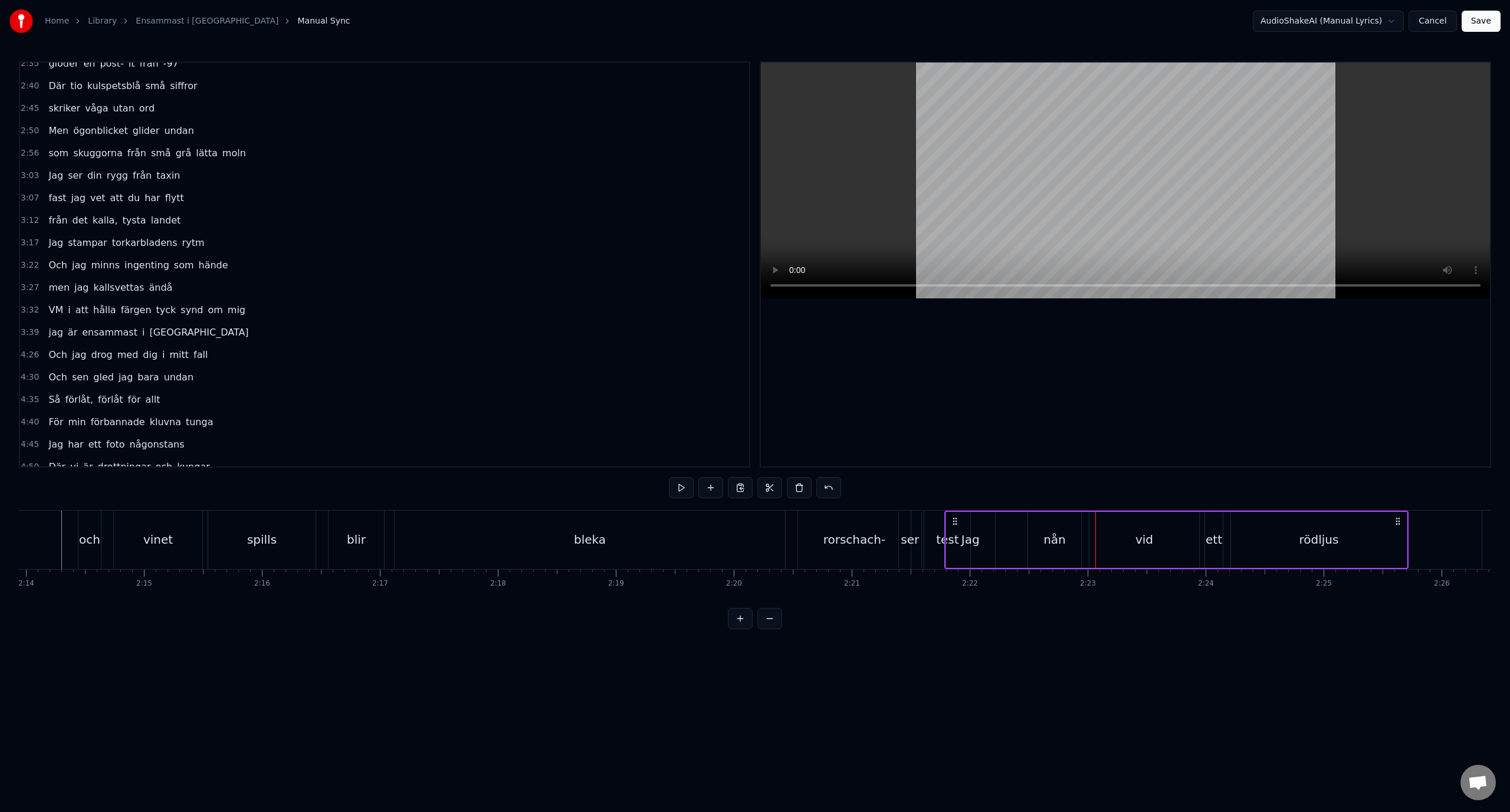
scroll to position [427, 0]
click at [1029, 554] on div "nån" at bounding box center [1054, 539] width 53 height 56
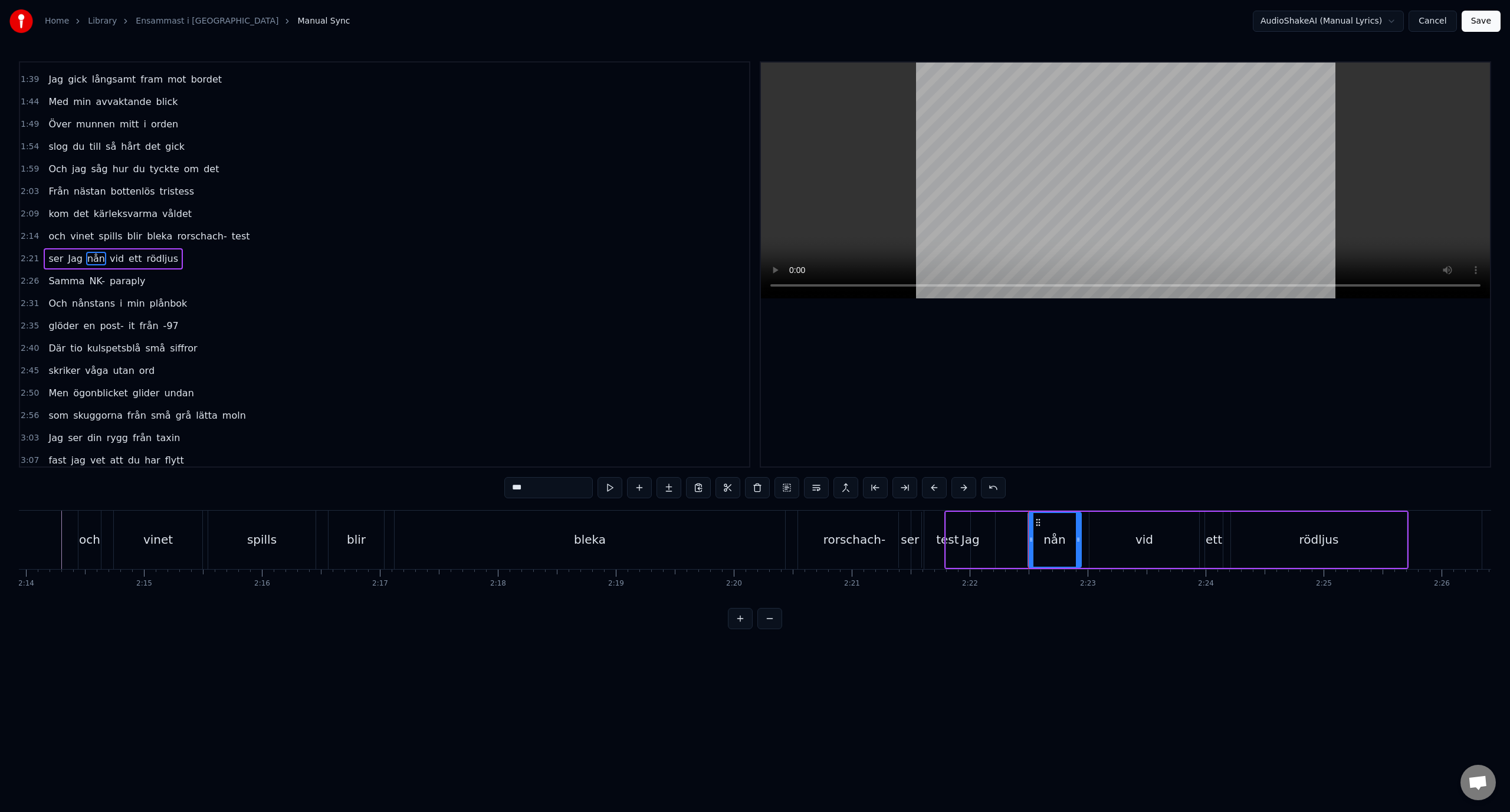
scroll to position [168, 0]
click at [289, 233] on div "2:14 och vinet spills blir bleka rorschach- test" at bounding box center [384, 242] width 729 height 22
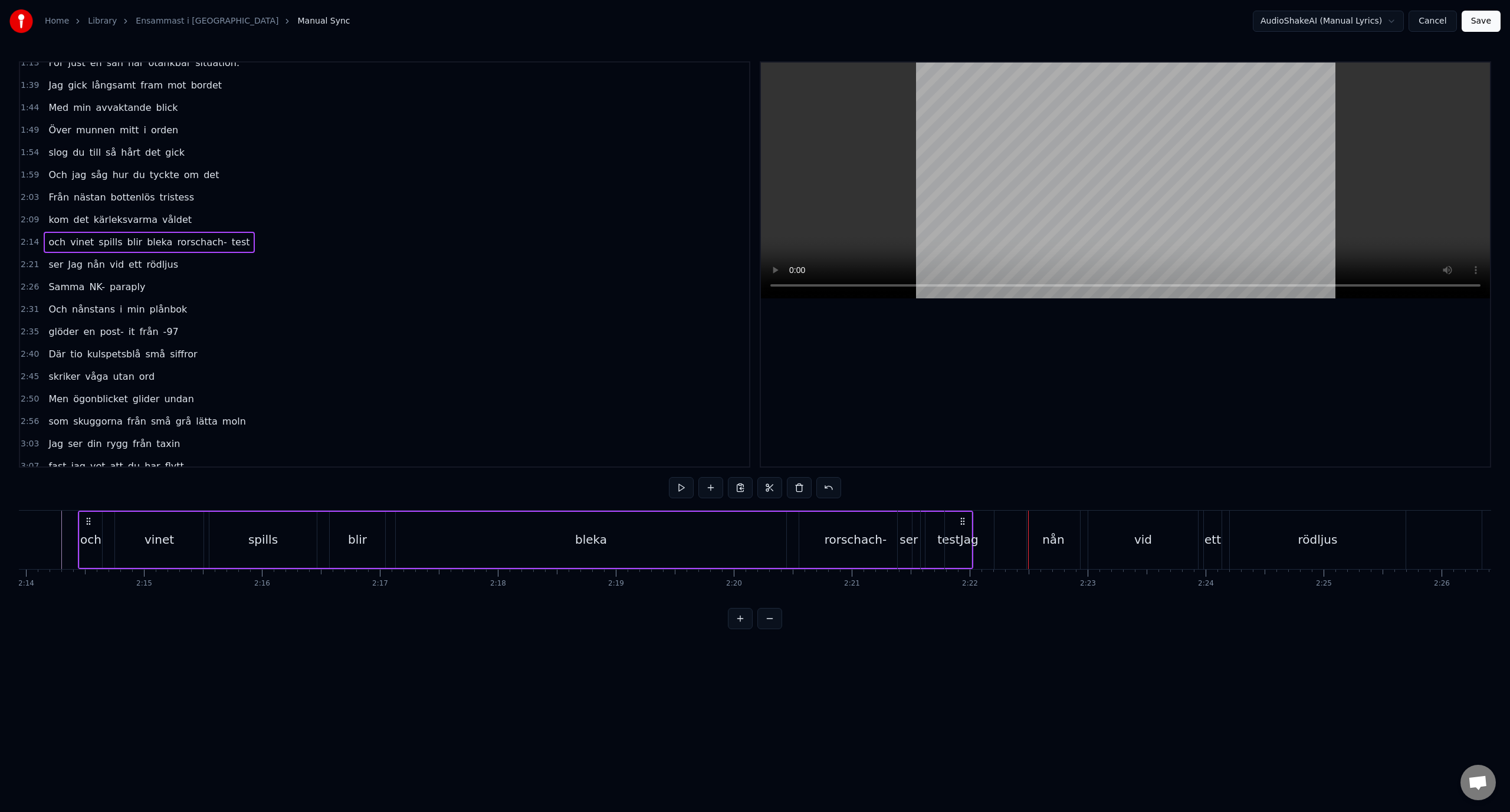
scroll to position [521, 0]
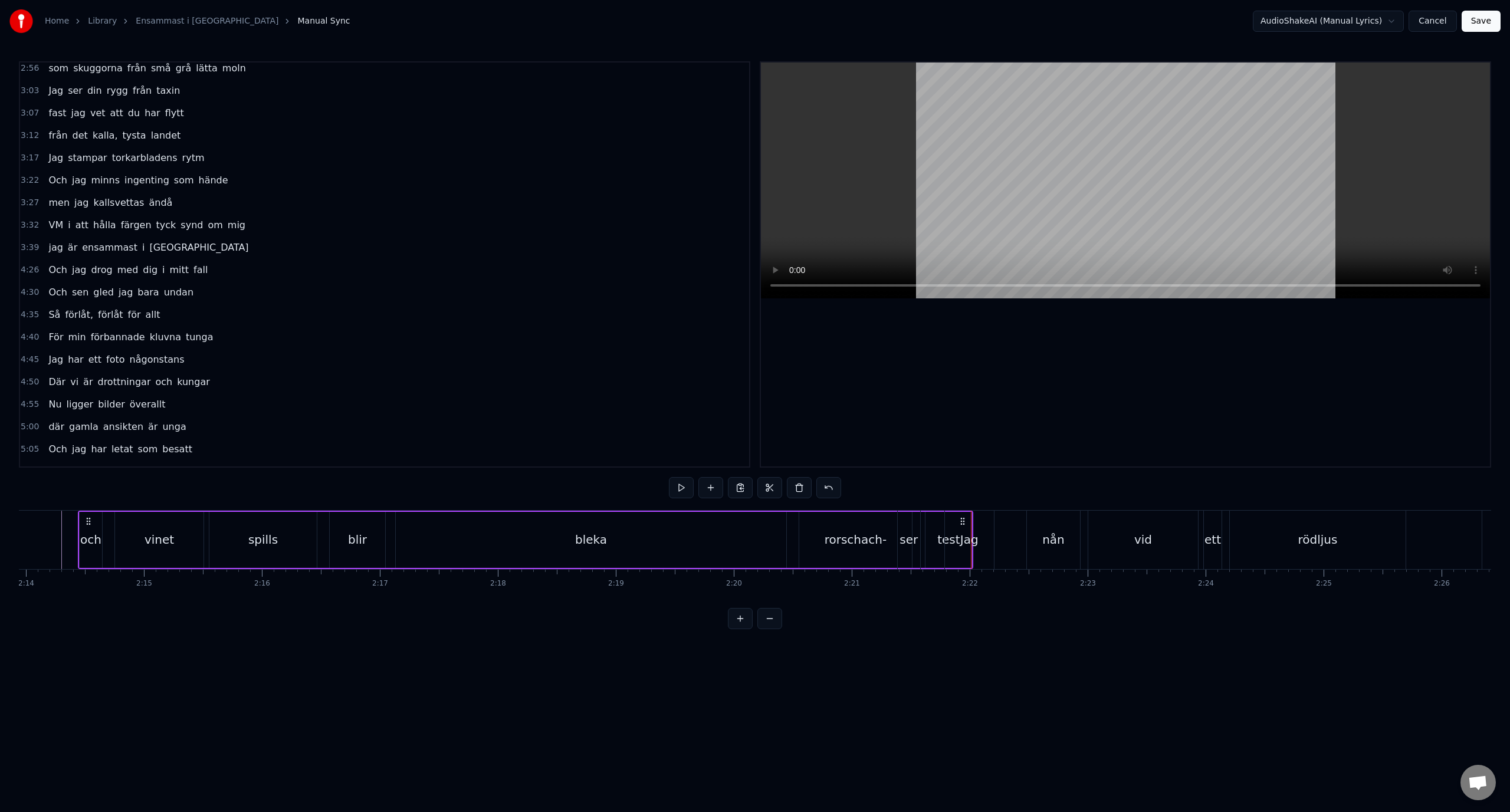
click at [915, 546] on div "ser" at bounding box center [909, 539] width 18 height 17
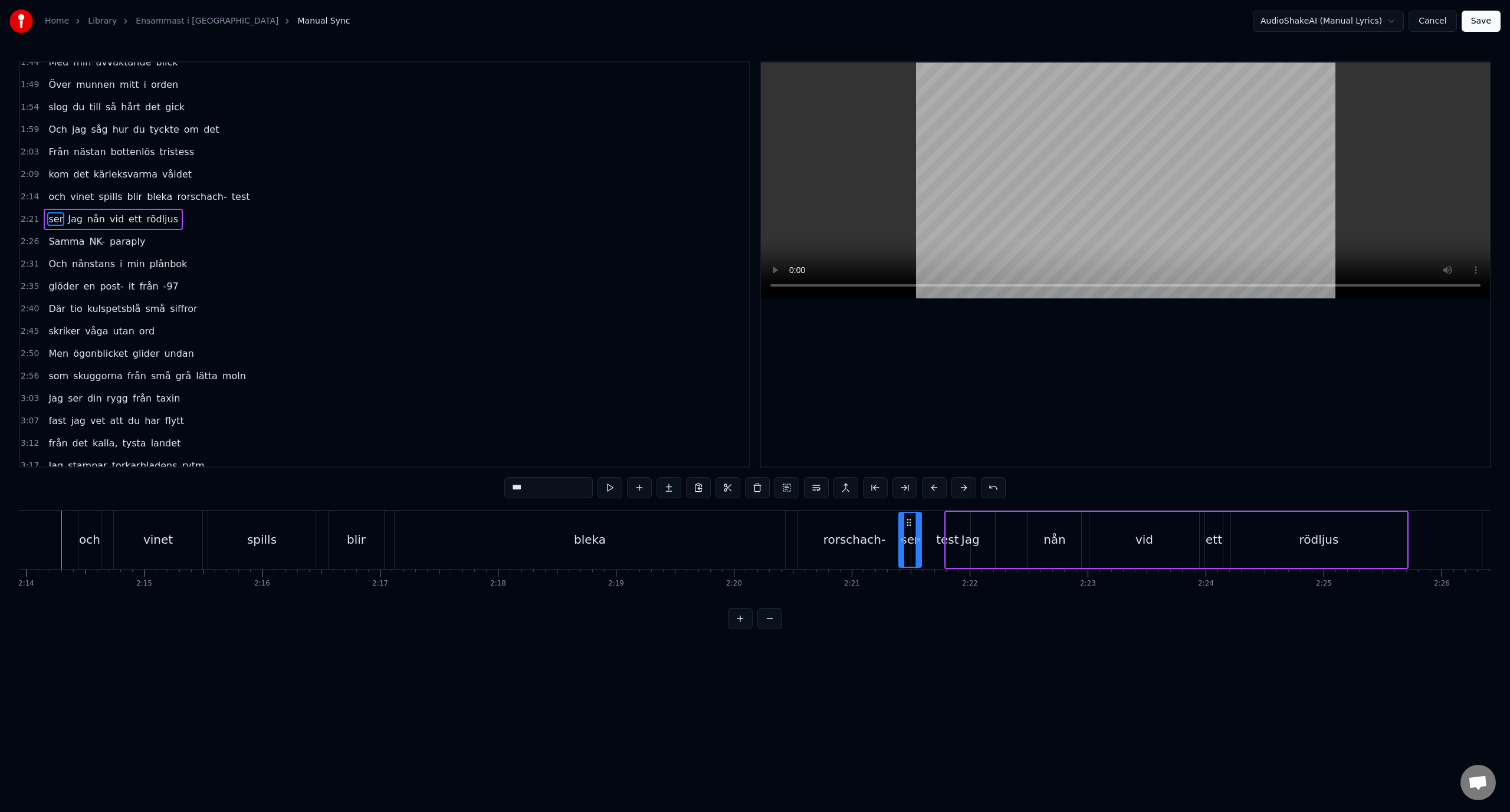
scroll to position [168, 0]
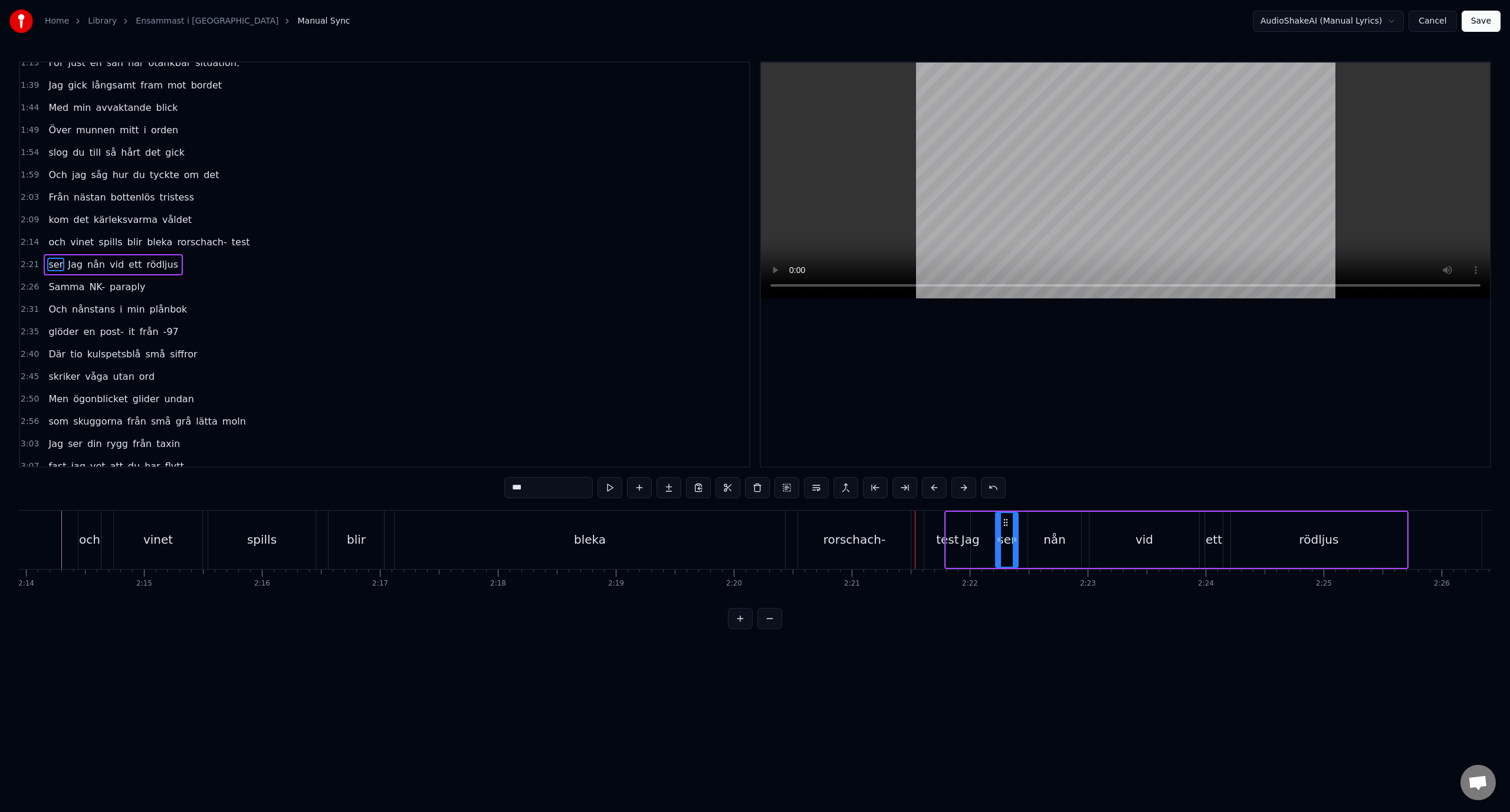
drag, startPoint x: 909, startPoint y: 524, endPoint x: 1006, endPoint y: 522, distance: 97.0
click at [297, 274] on div "2:22 Jag ser nån vid ett rödljus" at bounding box center [384, 265] width 729 height 22
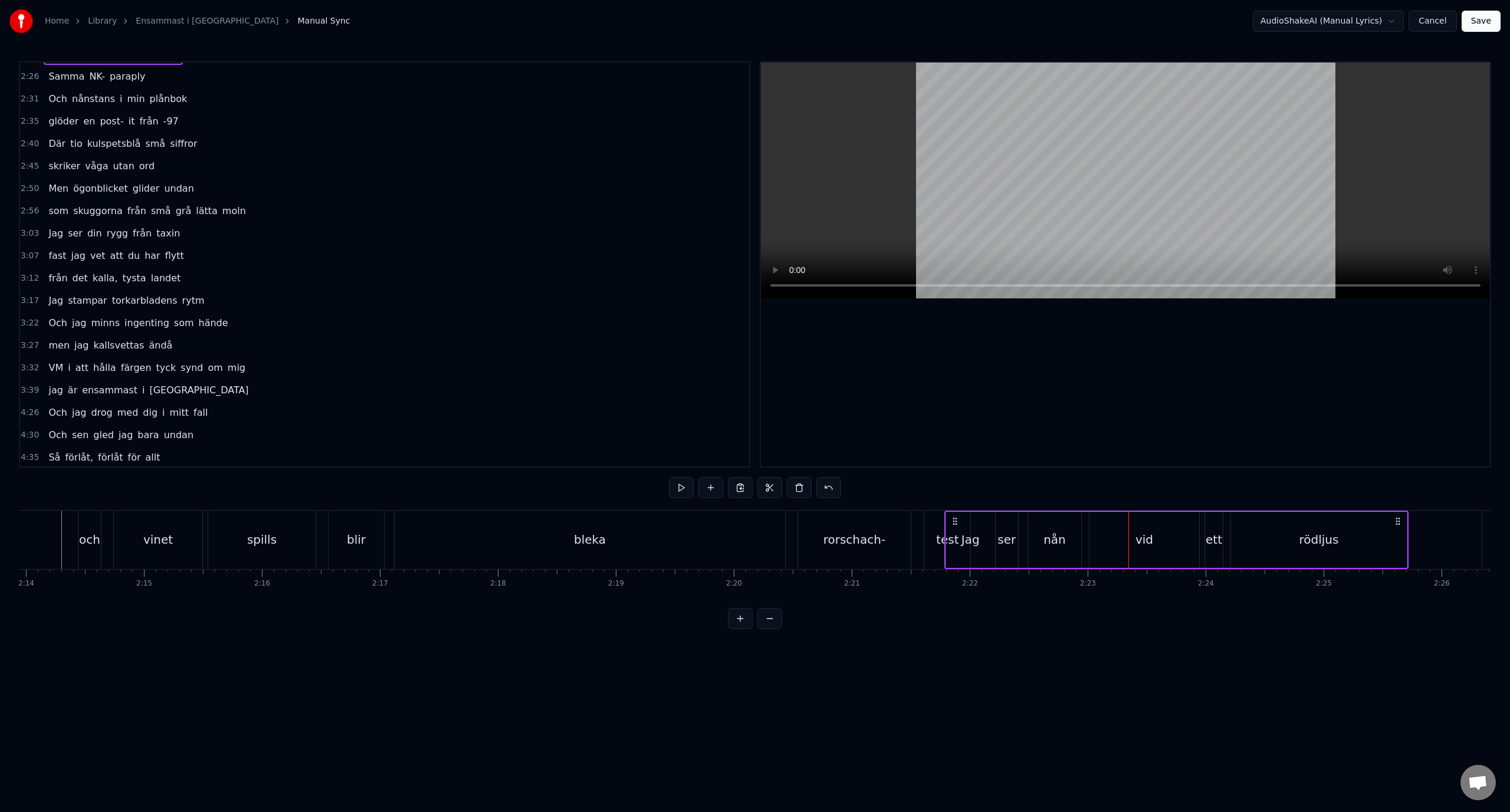
scroll to position [344, 0]
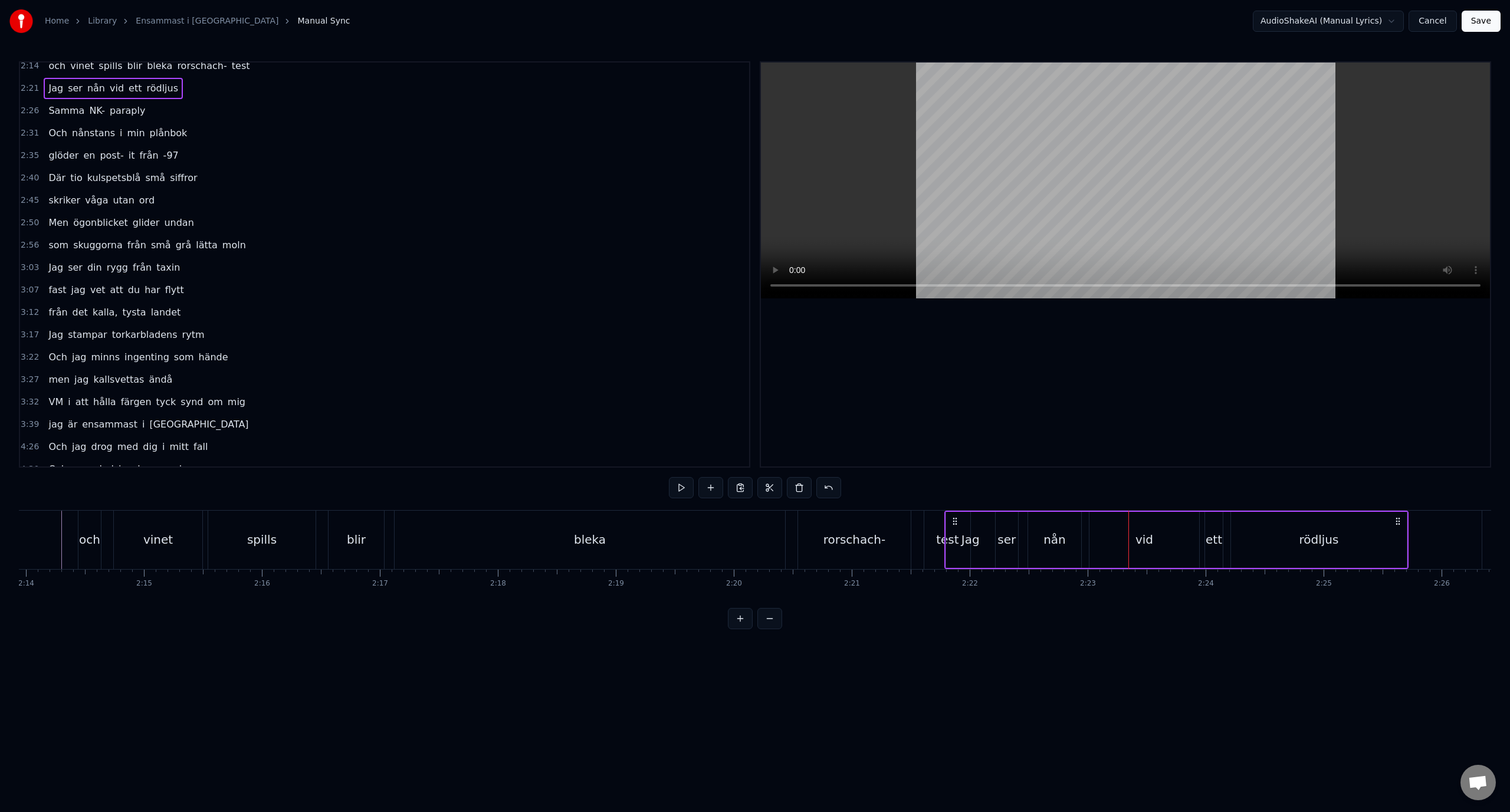
click at [211, 92] on div "2:21 Jag ser nån vid ett rödljus" at bounding box center [384, 88] width 729 height 22
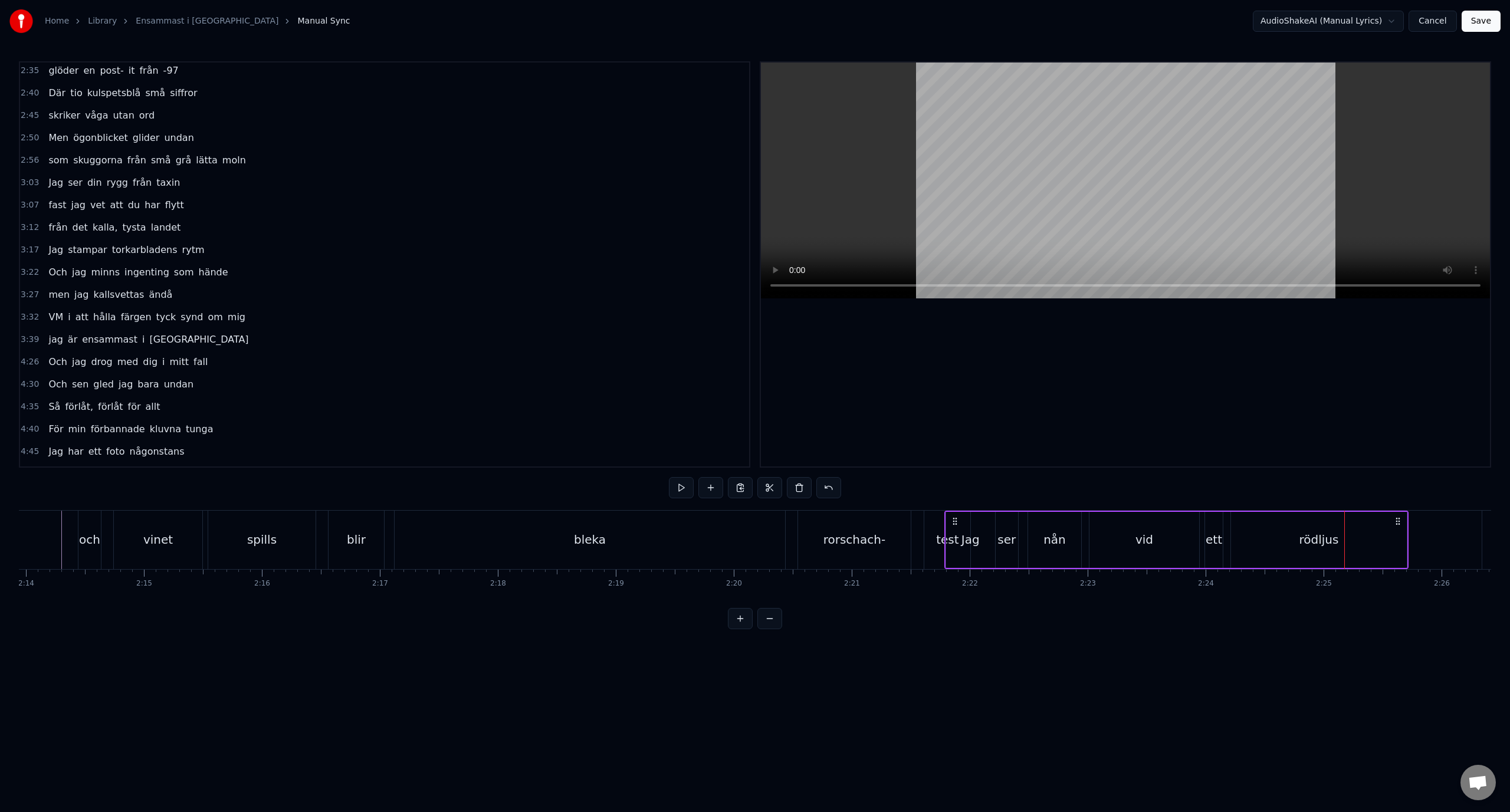
scroll to position [427, 0]
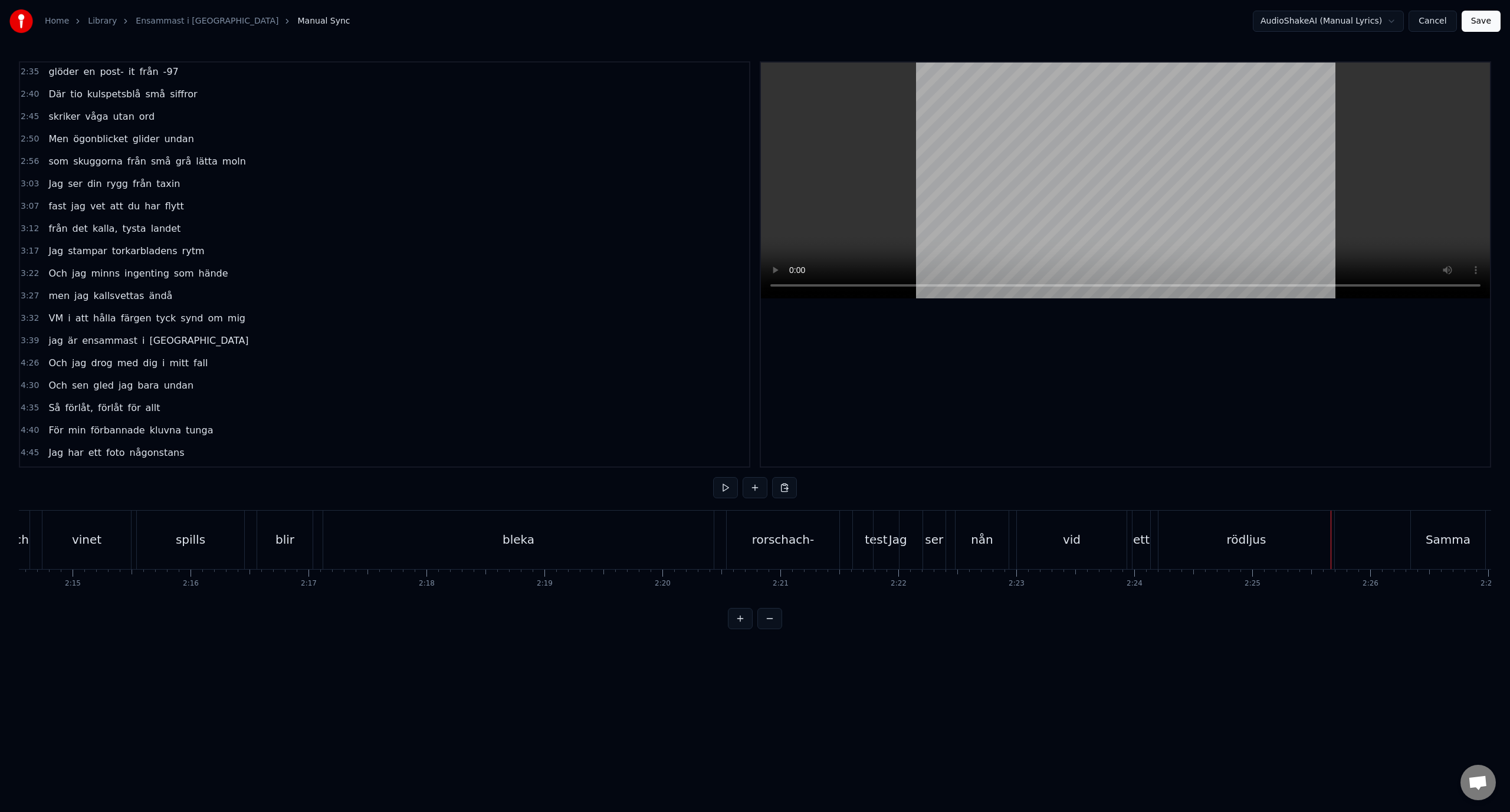
scroll to position [0, 16059]
click at [573, 548] on div "rorschach-" at bounding box center [592, 539] width 62 height 17
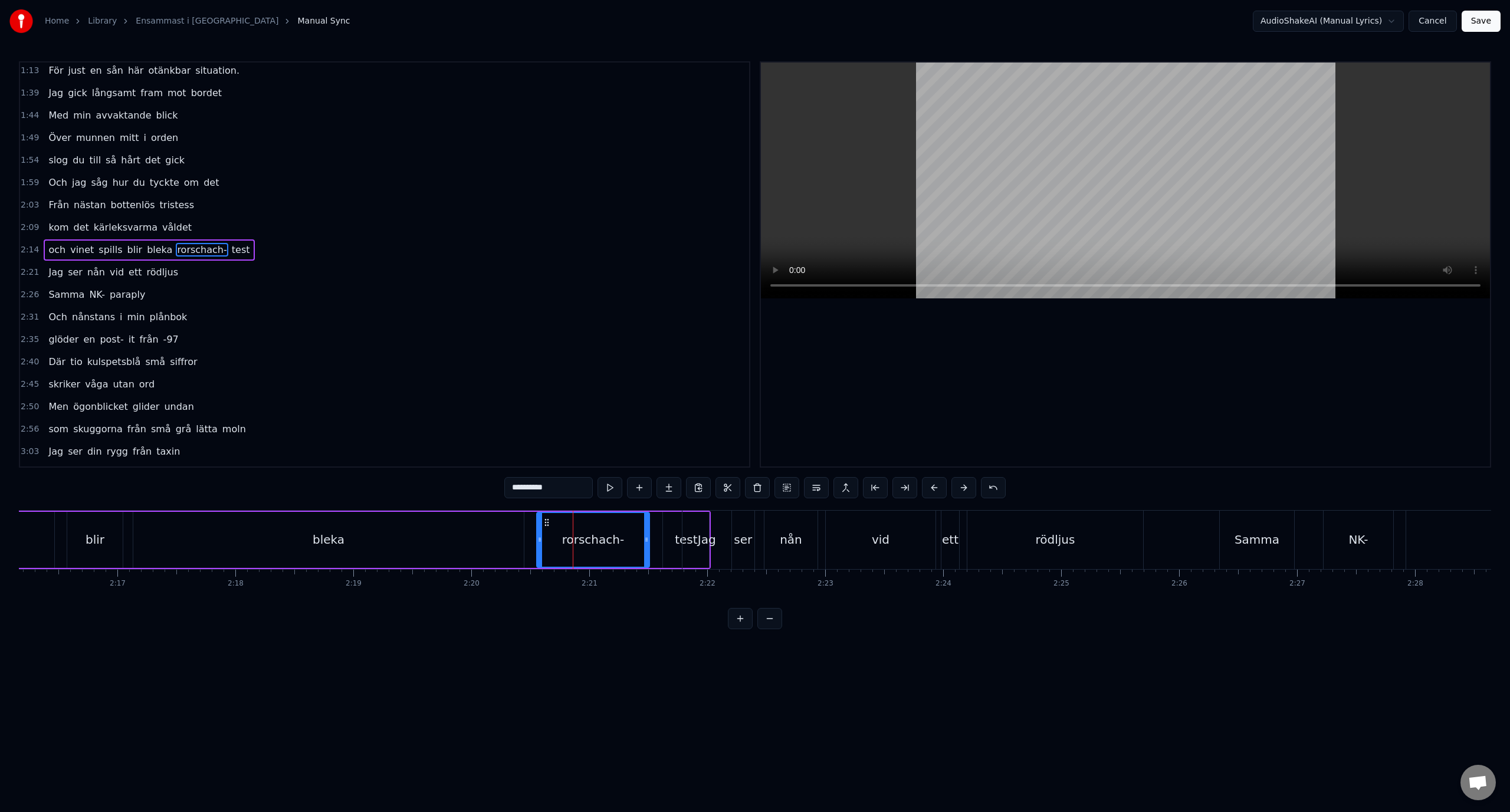
scroll to position [145, 0]
click at [662, 534] on div "test" at bounding box center [685, 539] width 47 height 56
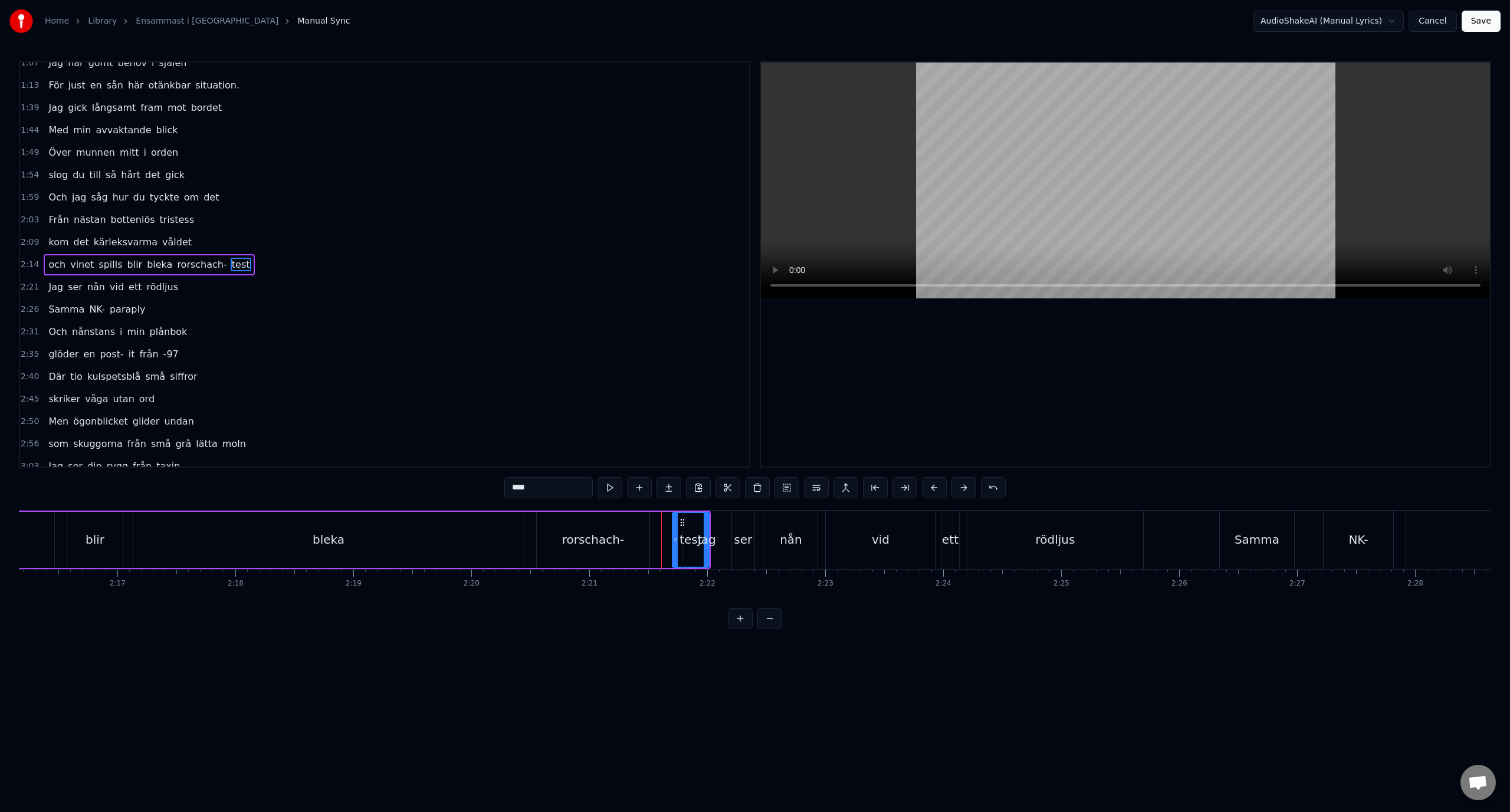
drag, startPoint x: 666, startPoint y: 537, endPoint x: 675, endPoint y: 537, distance: 9.0
click at [675, 537] on icon at bounding box center [675, 539] width 5 height 9
click at [644, 541] on div "rorschach-" at bounding box center [592, 539] width 113 height 56
type input "**********"
drag, startPoint x: 647, startPoint y: 542, endPoint x: 665, endPoint y: 542, distance: 18.0
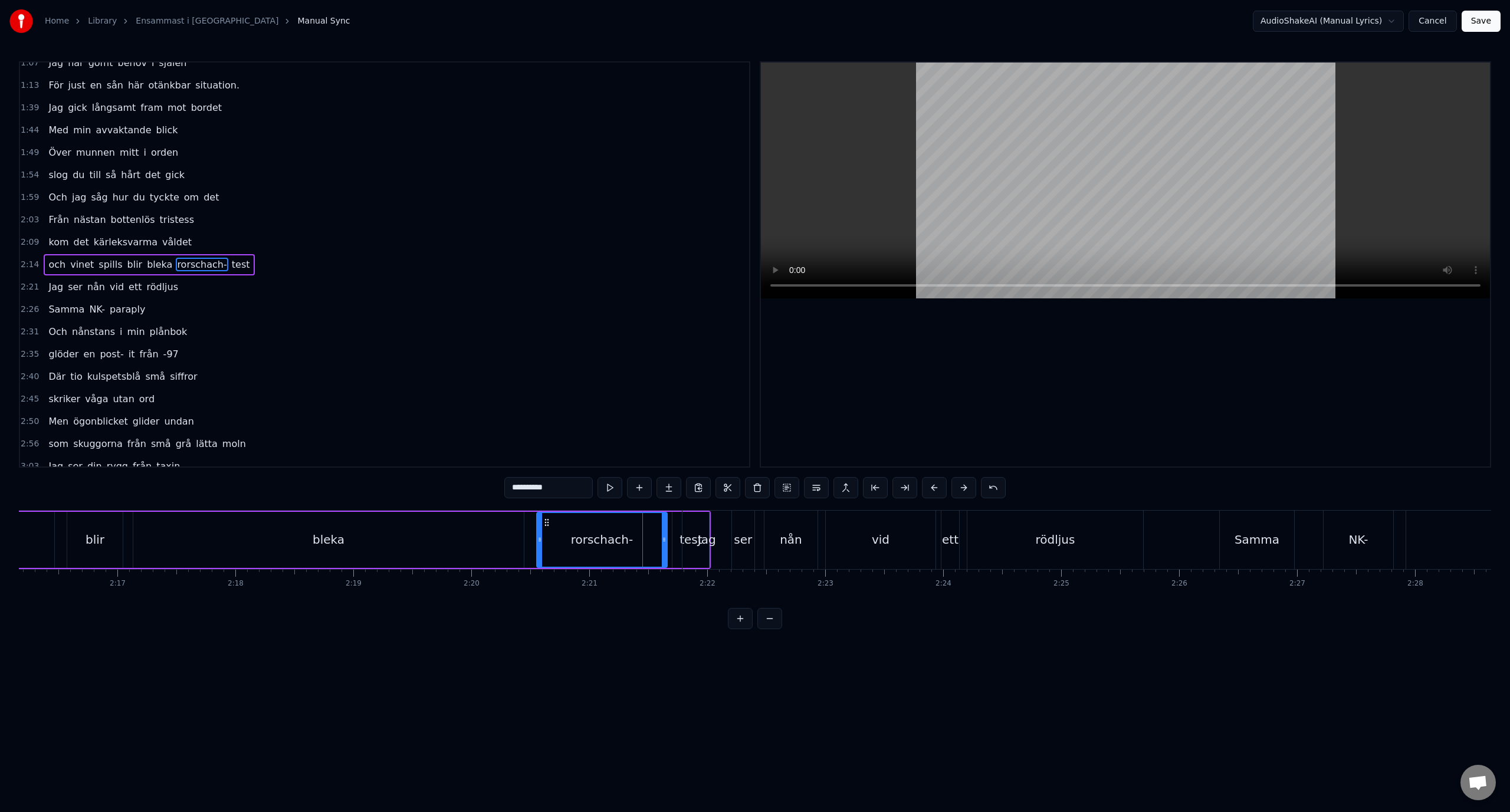
click at [665, 542] on icon at bounding box center [664, 539] width 5 height 9
click at [302, 233] on div "2:09 kom det kärleksvarma våldet" at bounding box center [384, 242] width 729 height 22
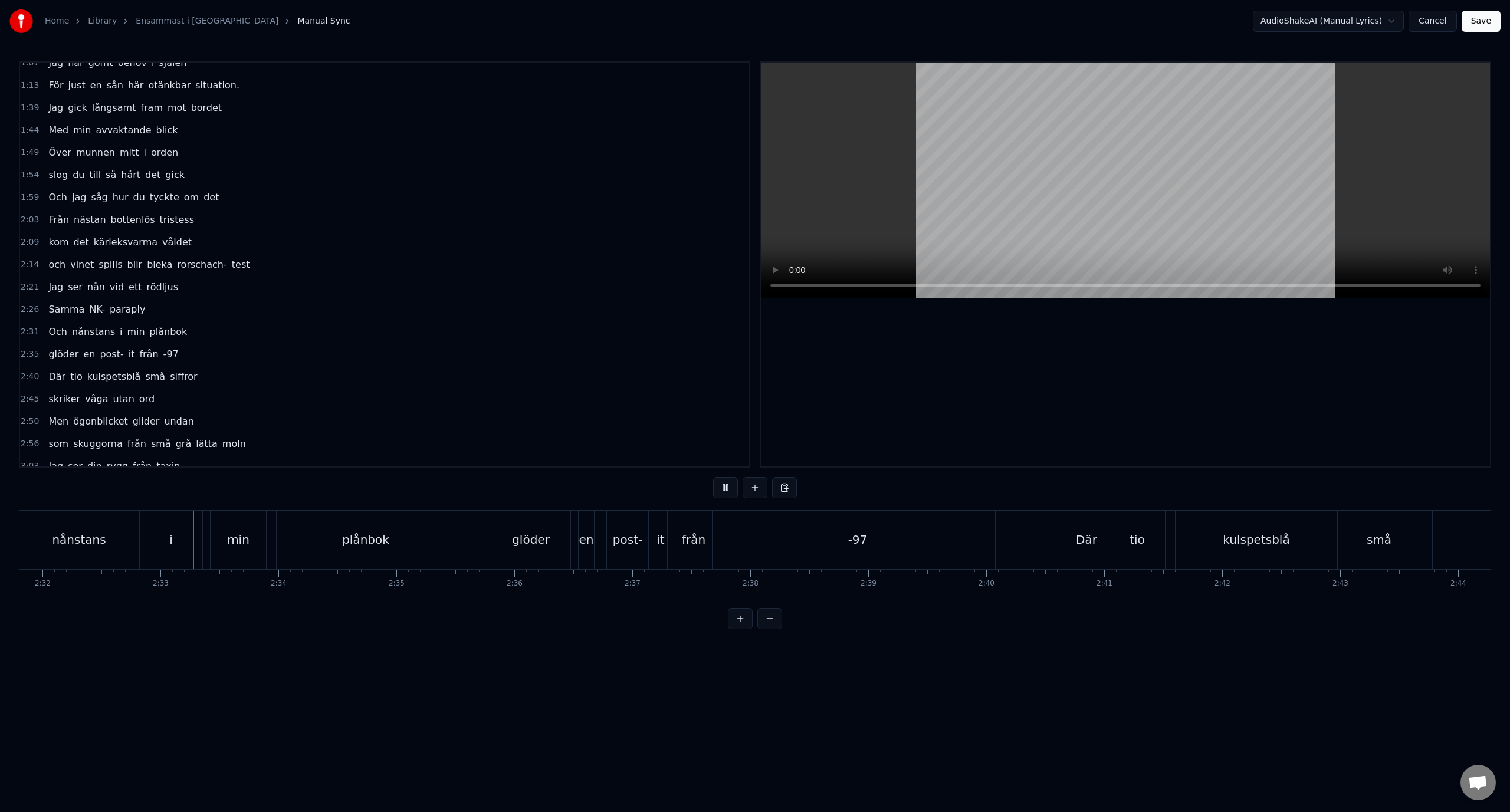
scroll to position [0, 17933]
click at [830, 548] on div "-97" at bounding box center [826, 539] width 19 height 17
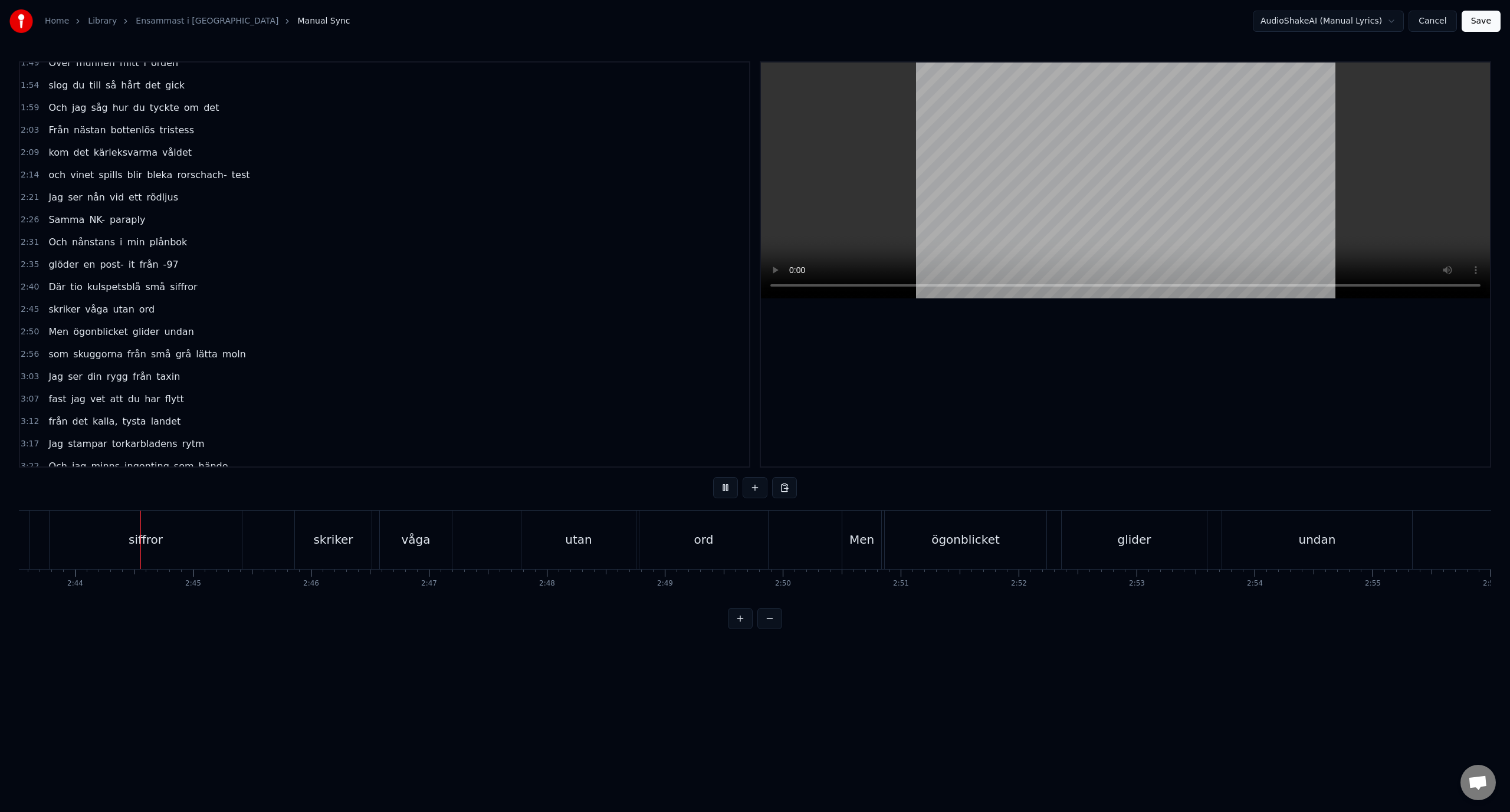
scroll to position [0, 19287]
click at [498, 551] on div "skriker våga utan ord" at bounding box center [531, 540] width 477 height 59
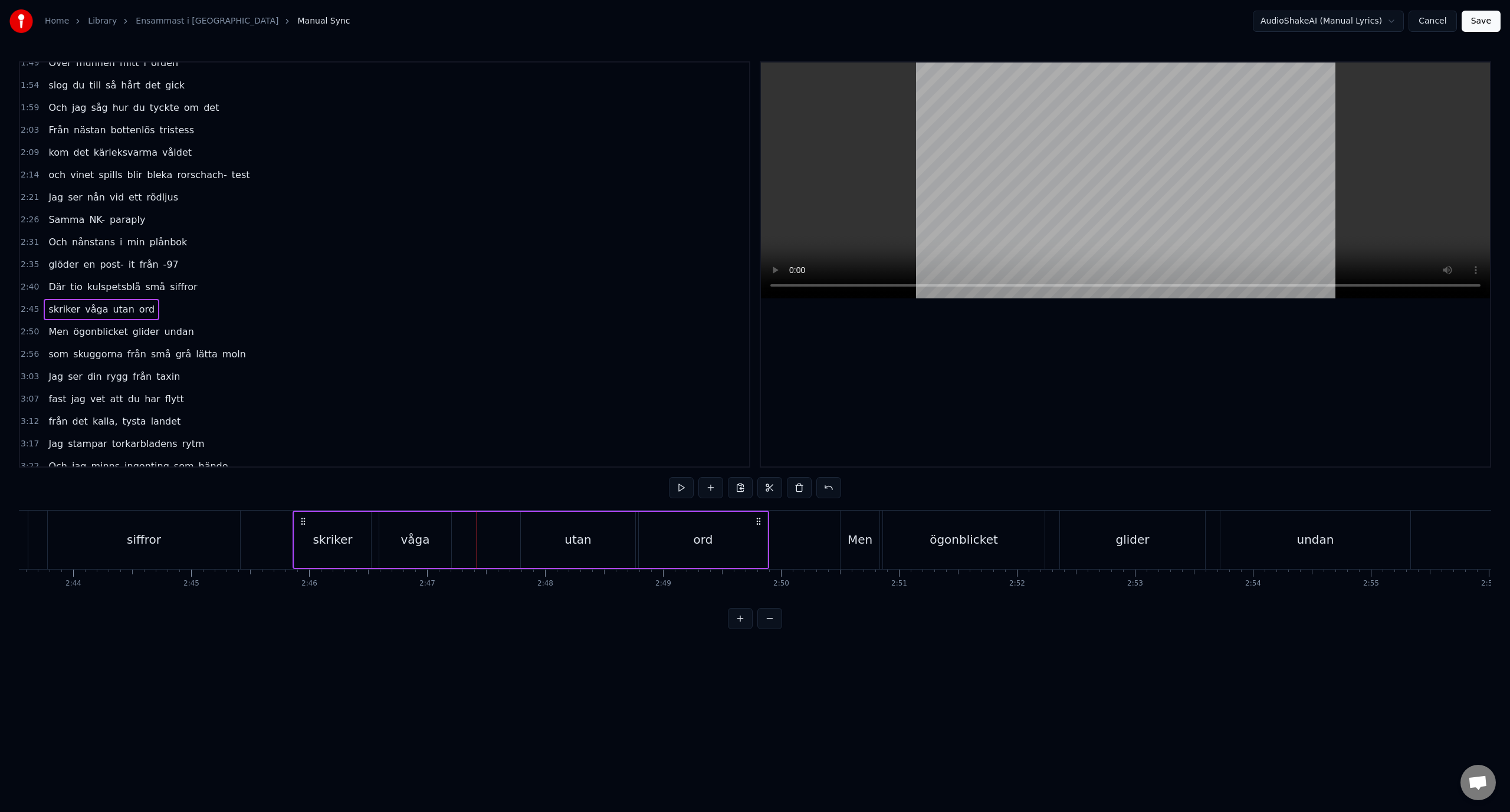
click at [538, 538] on div "utan" at bounding box center [578, 539] width 115 height 56
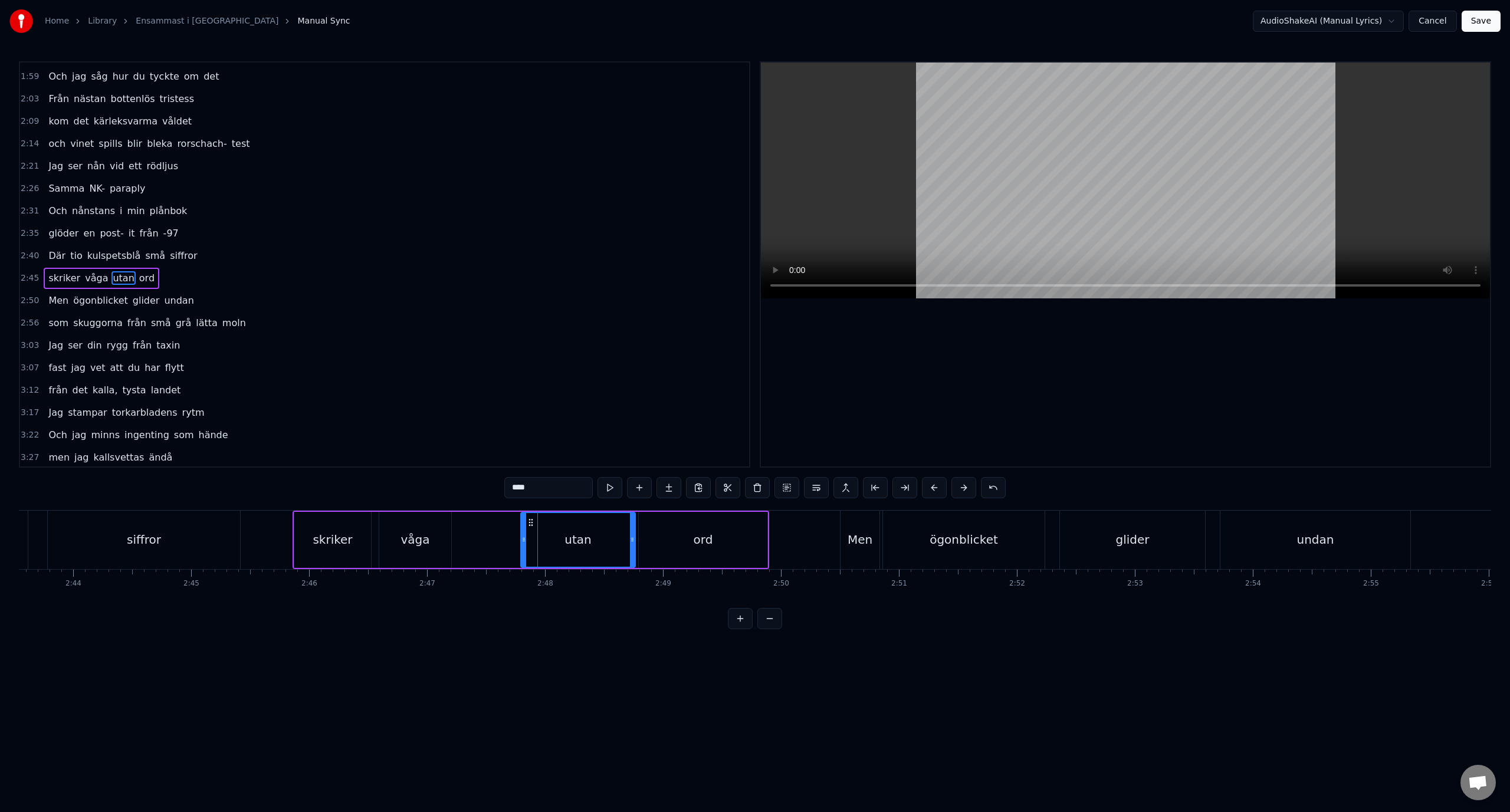
scroll to position [280, 0]
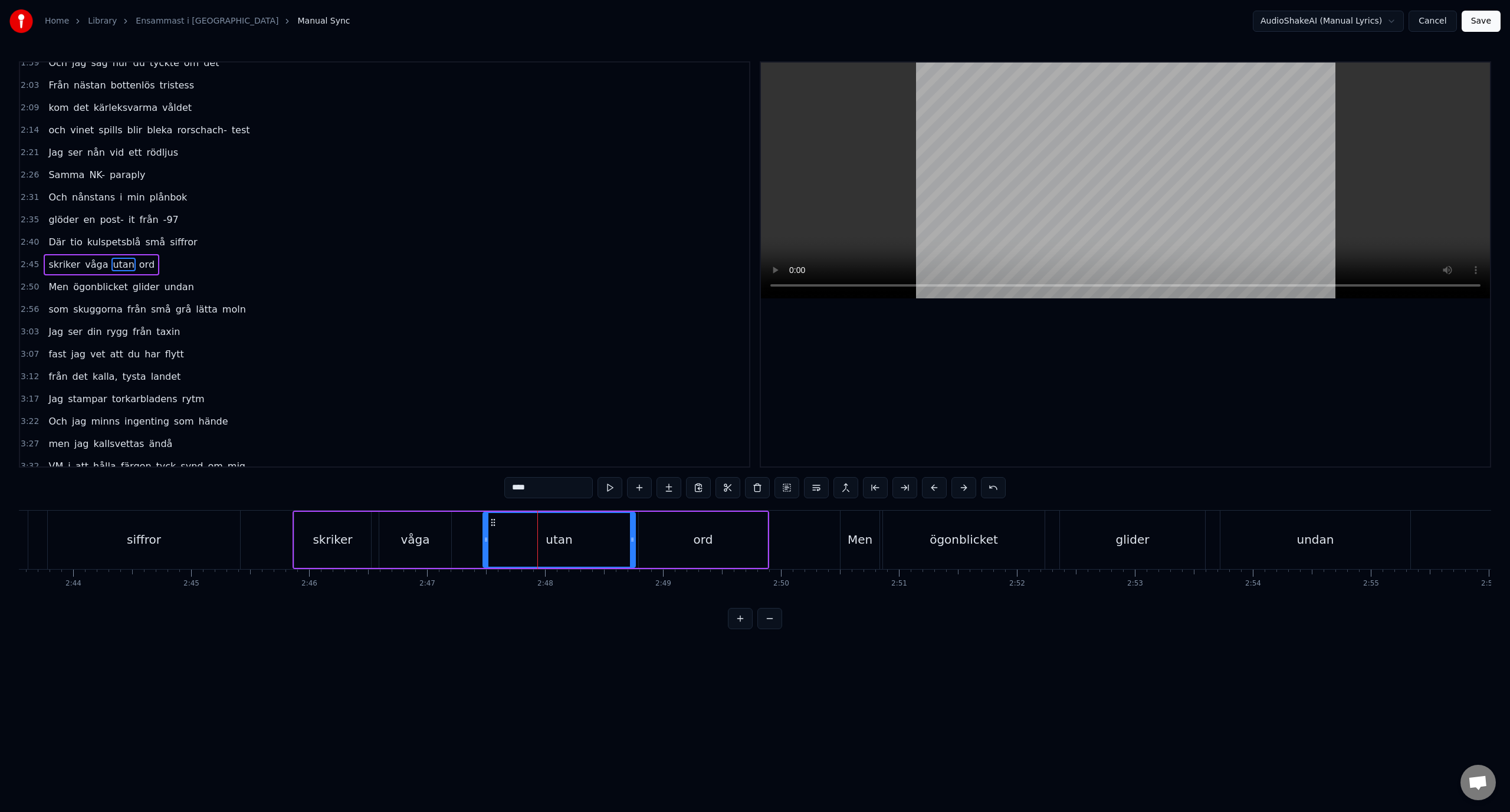
drag, startPoint x: 525, startPoint y: 538, endPoint x: 432, endPoint y: 533, distance: 93.1
click at [489, 532] on div "utan" at bounding box center [558, 540] width 151 height 54
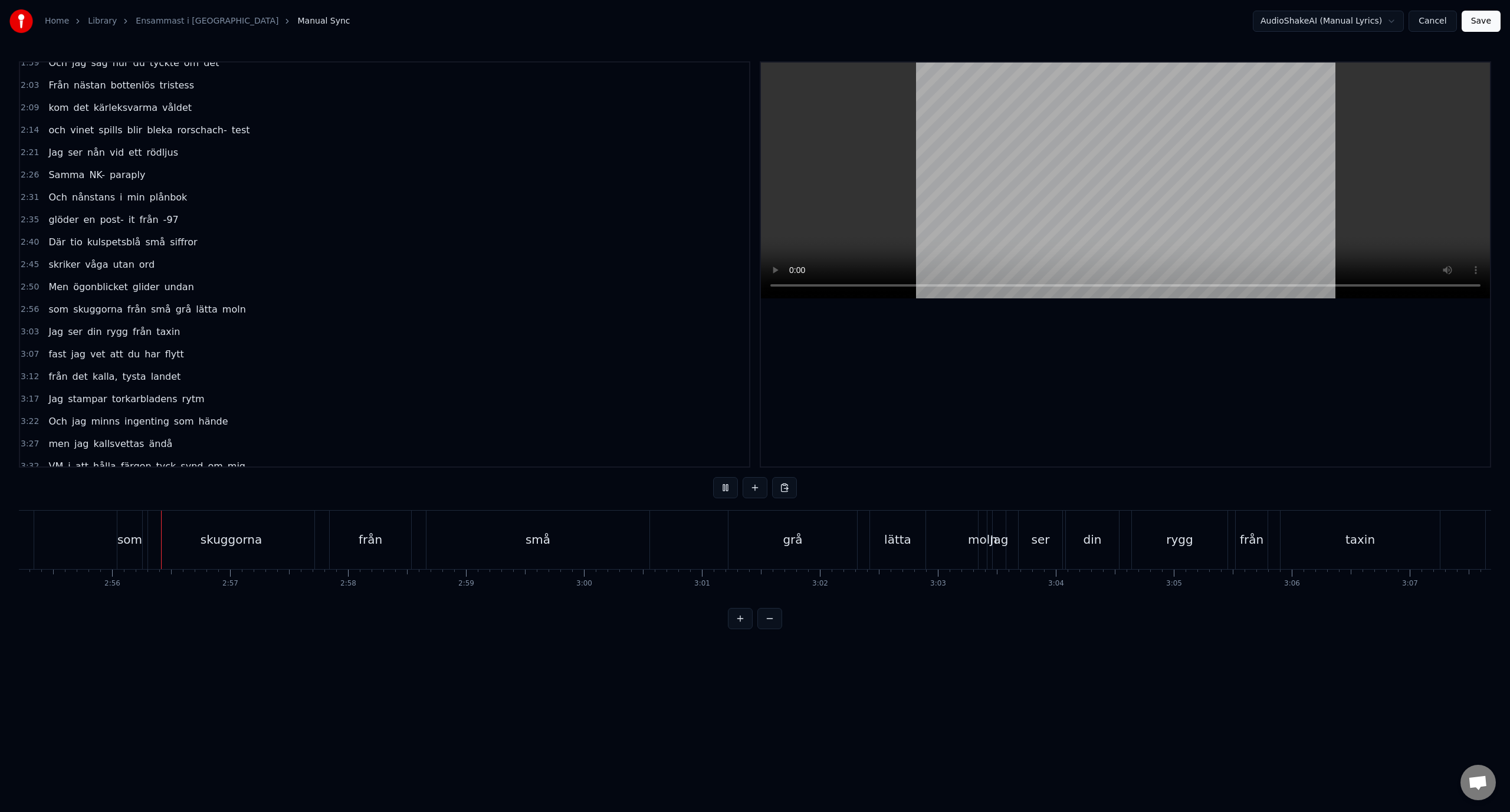
scroll to position [0, 20666]
click at [982, 538] on div "moln" at bounding box center [980, 539] width 29 height 17
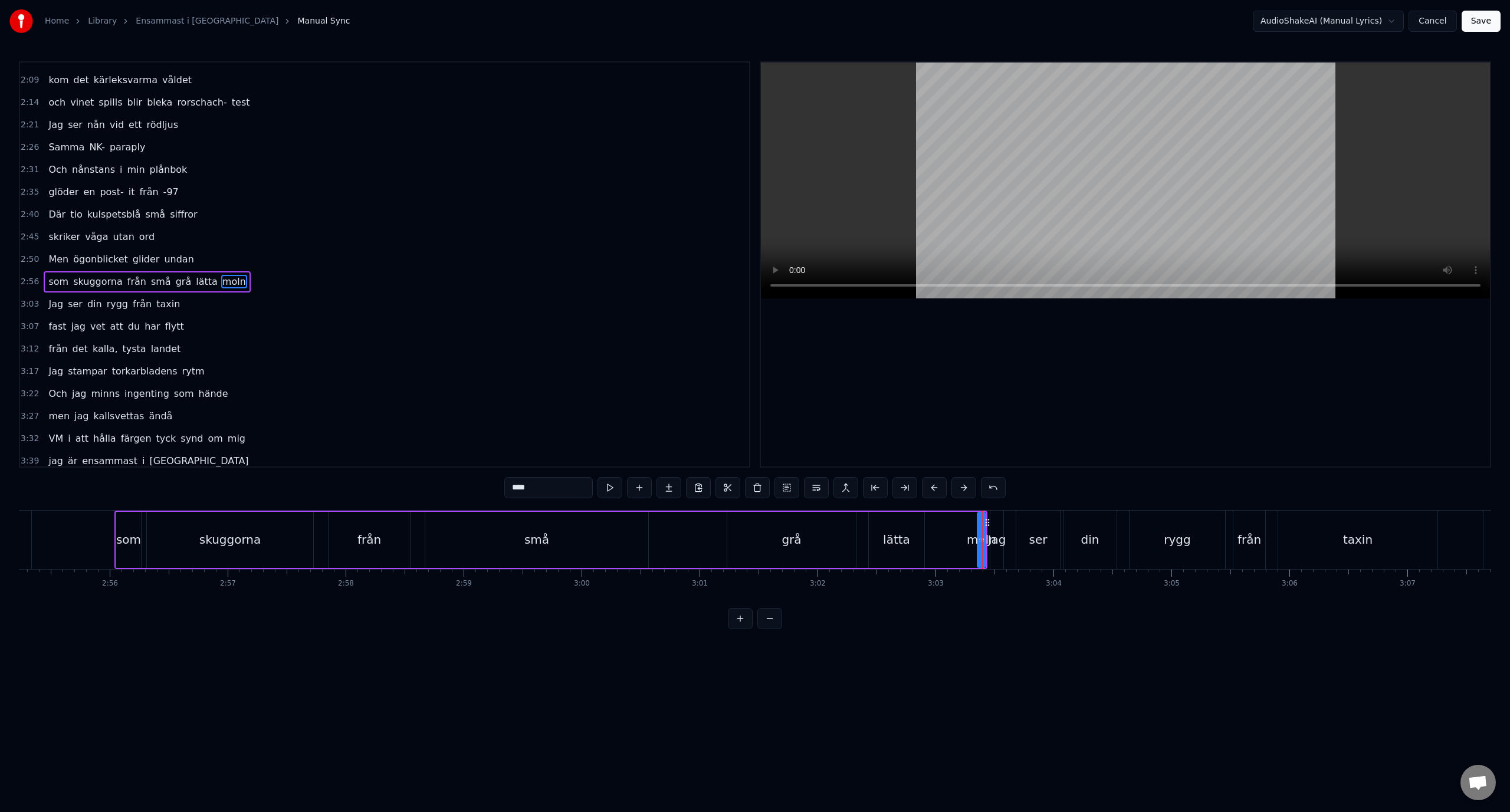
scroll to position [324, 0]
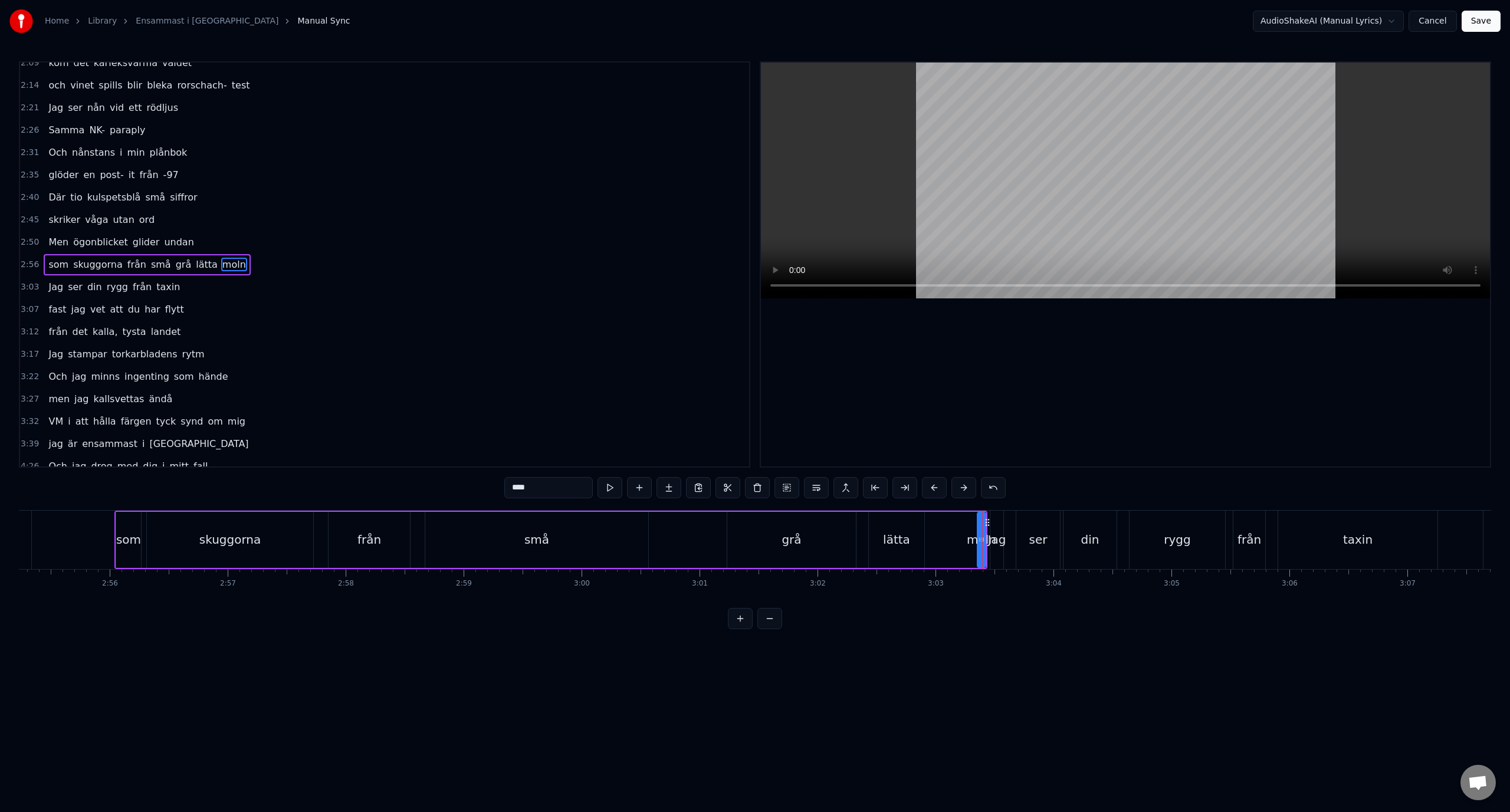
click at [934, 543] on div "som skuggorna från små grå lätta moln" at bounding box center [551, 540] width 873 height 59
click at [868, 542] on div "lätta" at bounding box center [897, 539] width 57 height 56
click at [971, 536] on div "moln" at bounding box center [981, 539] width 29 height 17
type input "****"
click at [1011, 595] on div "Ner från minus femtio grader Mannen bredvid stinker svett Vi går ner i varma mö…" at bounding box center [755, 554] width 1471 height 88
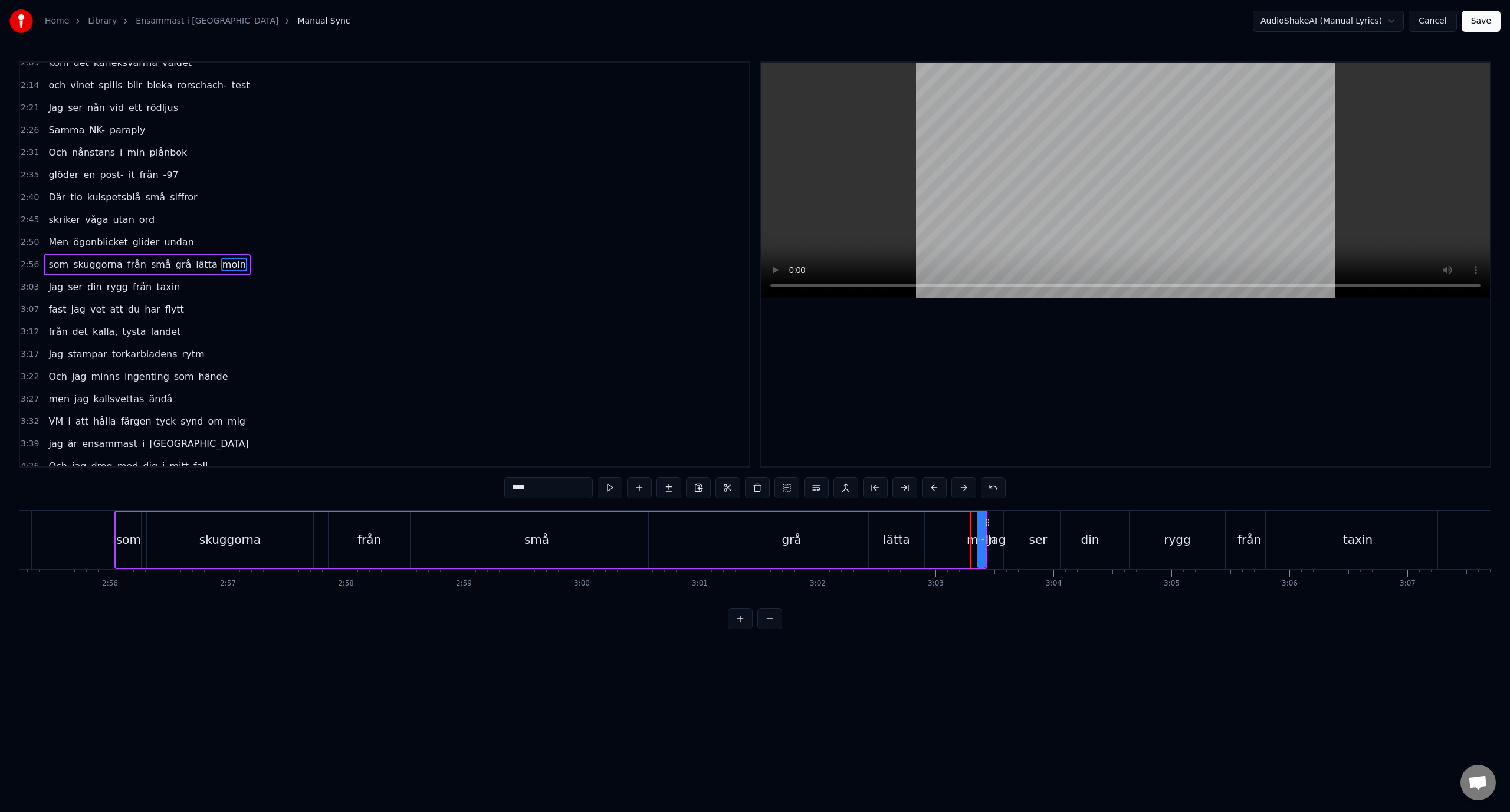
click at [1002, 510] on div "Jag" at bounding box center [996, 540] width 14 height 59
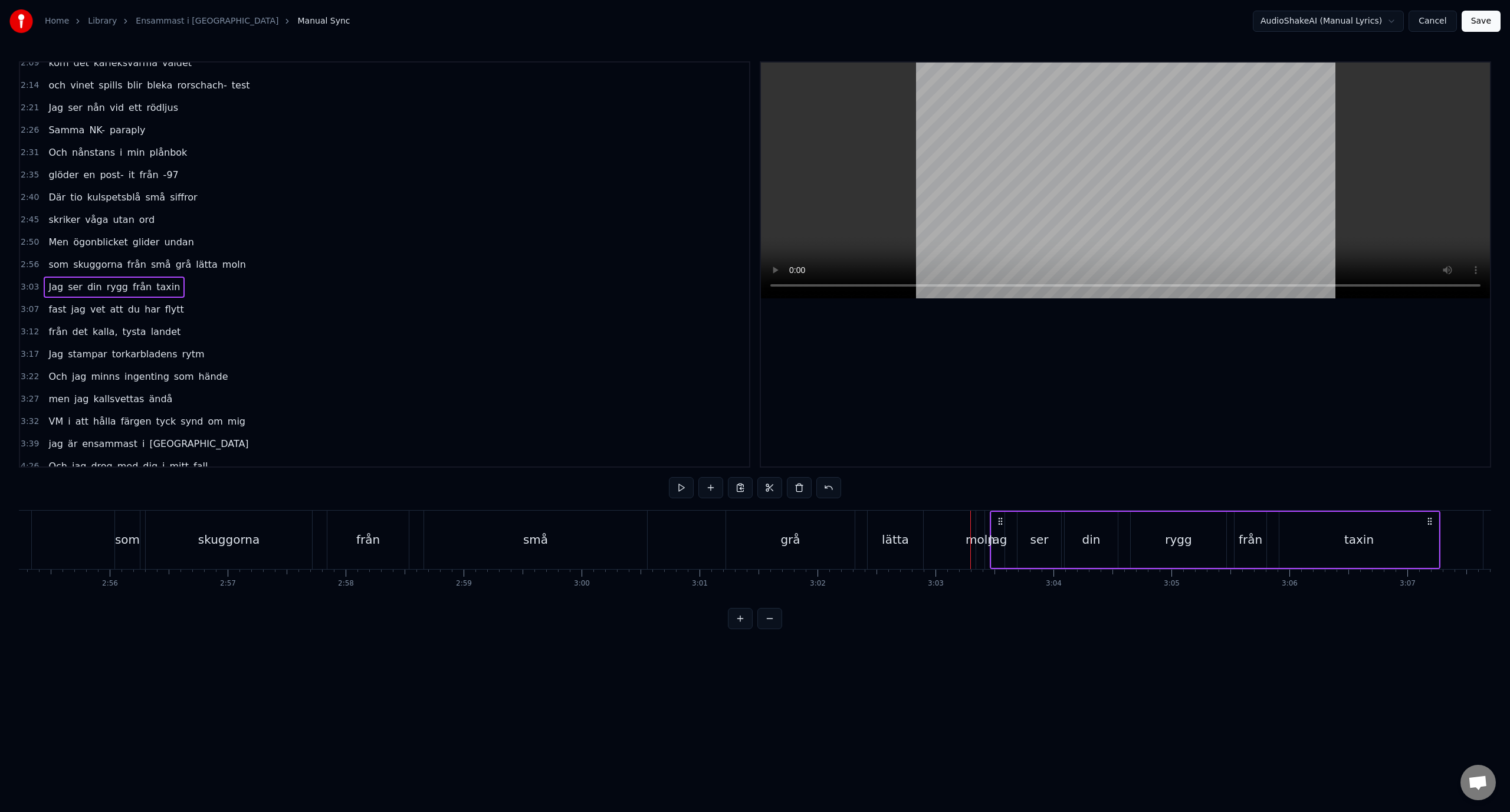
click at [994, 531] on div "Jag" at bounding box center [998, 539] width 18 height 17
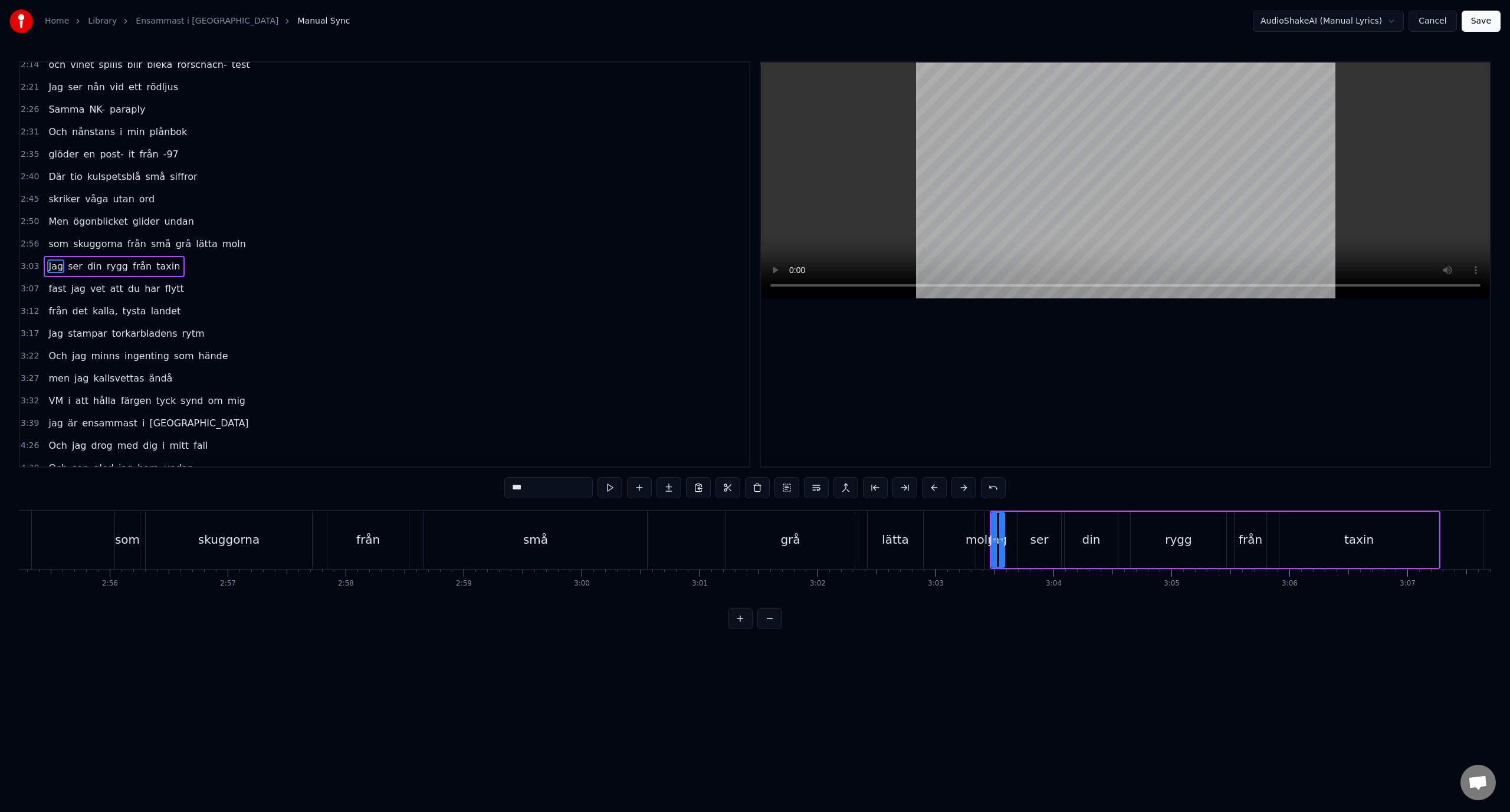
scroll to position [346, 0]
click at [975, 542] on div "moln" at bounding box center [980, 539] width 29 height 17
type input "****"
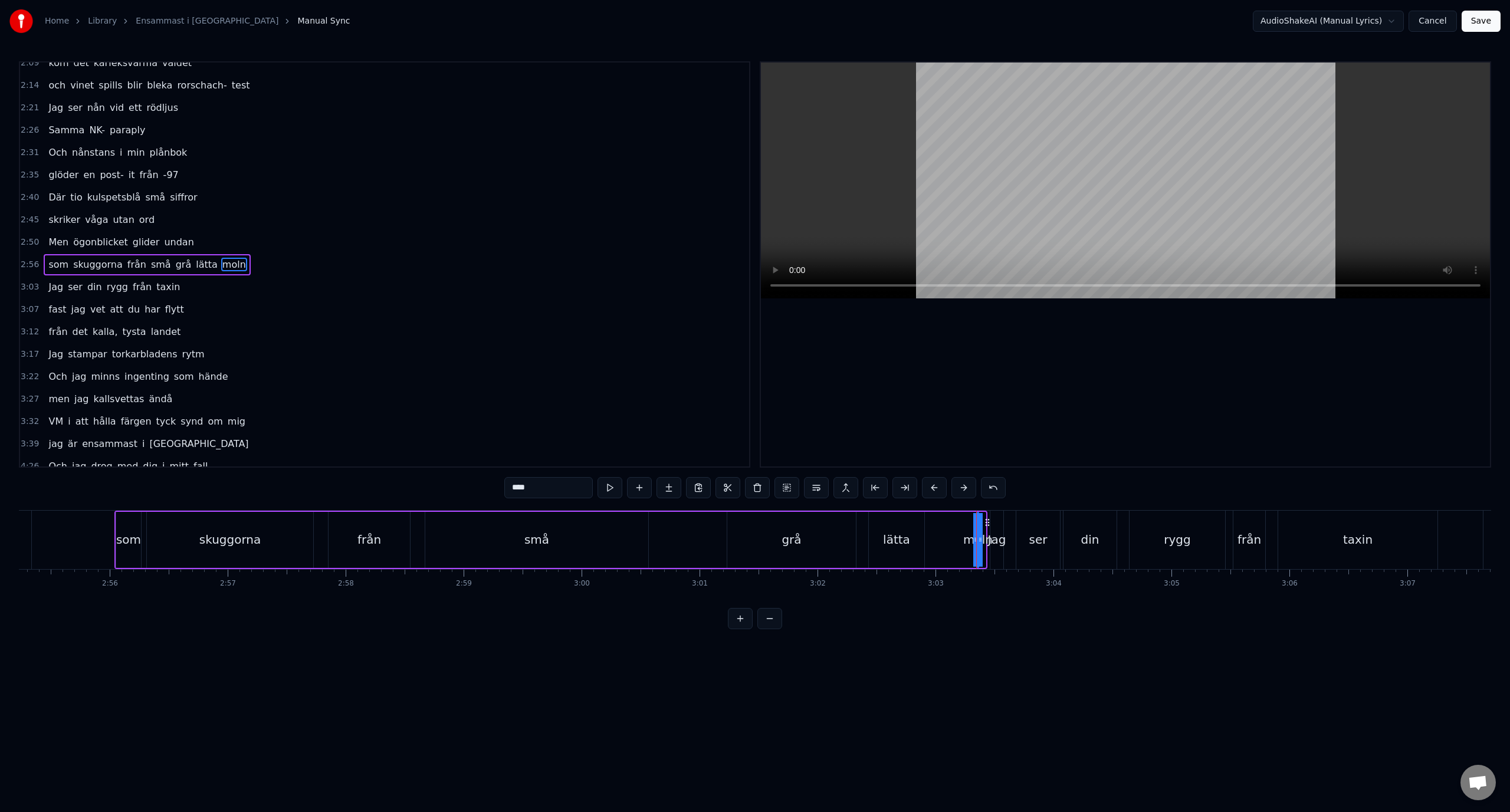
drag, startPoint x: 983, startPoint y: 544, endPoint x: 964, endPoint y: 546, distance: 19.1
click at [954, 545] on div "som skuggorna från små grå lätta moln" at bounding box center [551, 540] width 873 height 59
drag, startPoint x: 975, startPoint y: 544, endPoint x: 962, endPoint y: 544, distance: 13.0
click at [962, 544] on div "som skuggorna från små grå lätta moln" at bounding box center [546, 540] width 864 height 59
click at [975, 541] on div "moln" at bounding box center [977, 539] width 29 height 17
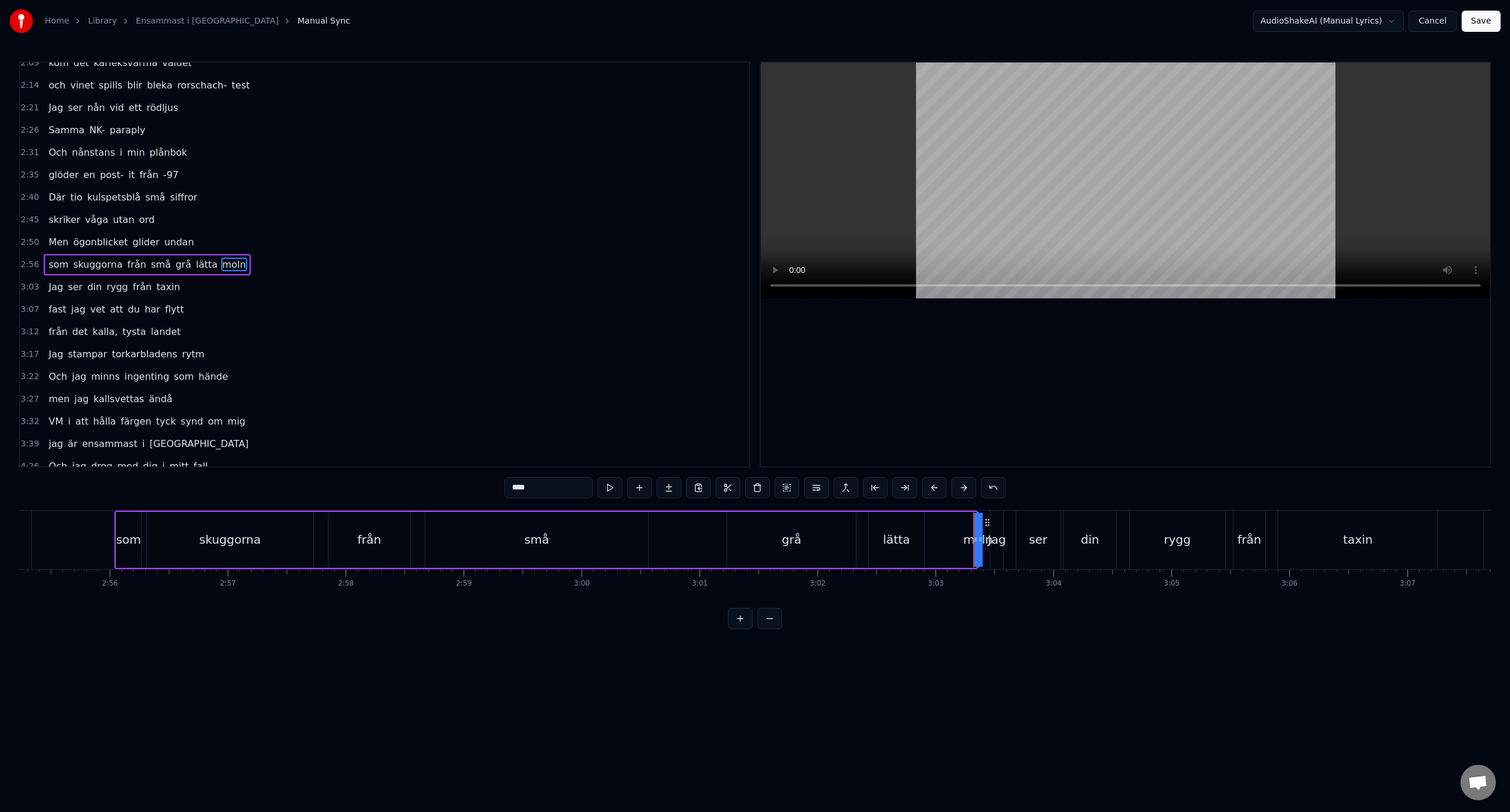
click at [897, 542] on div "lätta" at bounding box center [897, 539] width 28 height 17
type input "*****"
click at [956, 538] on div "som skuggorna från små grå lätta moln" at bounding box center [546, 540] width 864 height 59
click at [975, 540] on div "moln" at bounding box center [977, 539] width 29 height 17
click at [969, 540] on div "moln" at bounding box center [977, 539] width 29 height 17
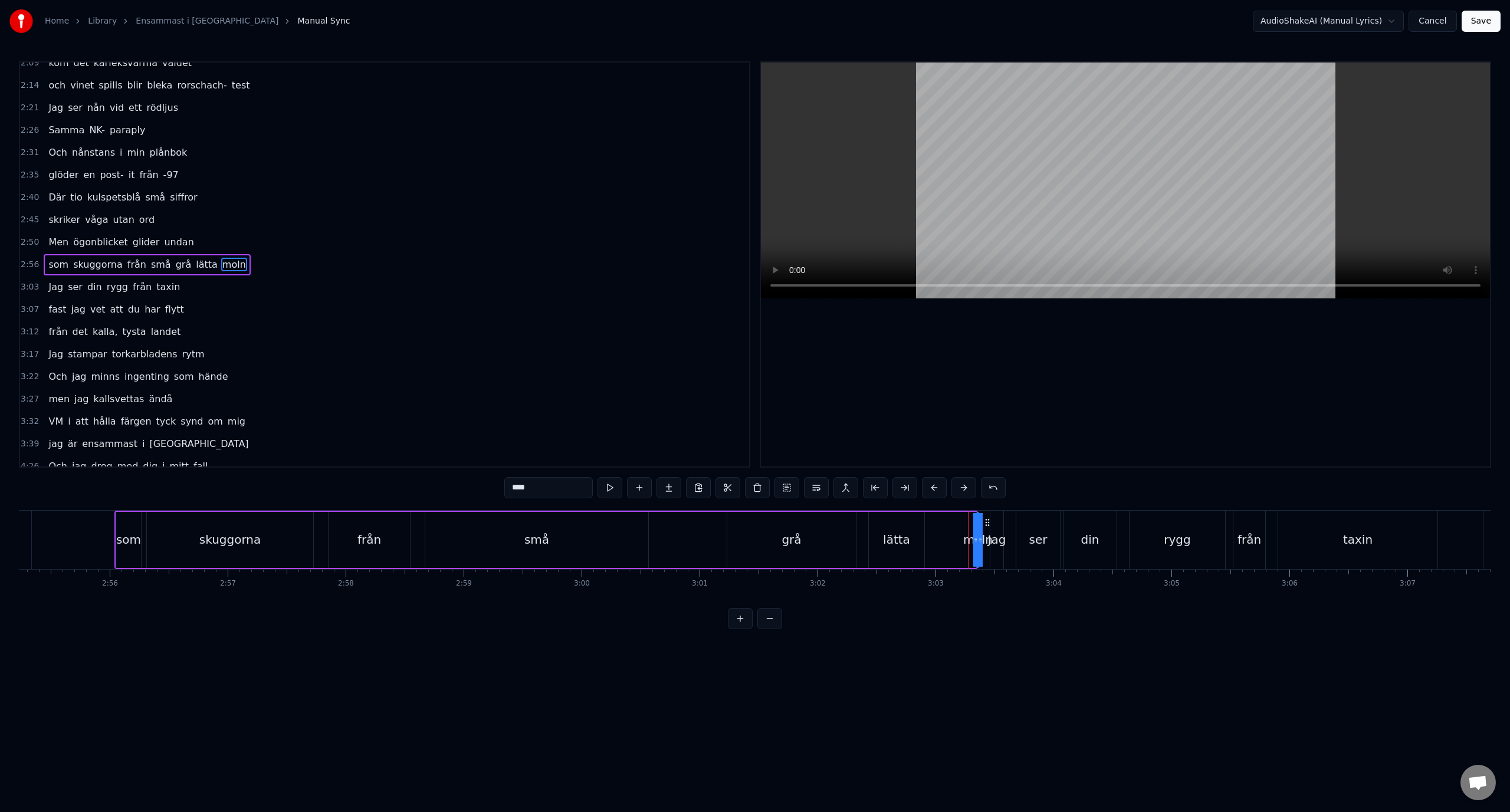
click at [962, 540] on div "som skuggorna från små grå lätta moln" at bounding box center [546, 540] width 864 height 59
click at [966, 540] on div "moln" at bounding box center [977, 539] width 29 height 17
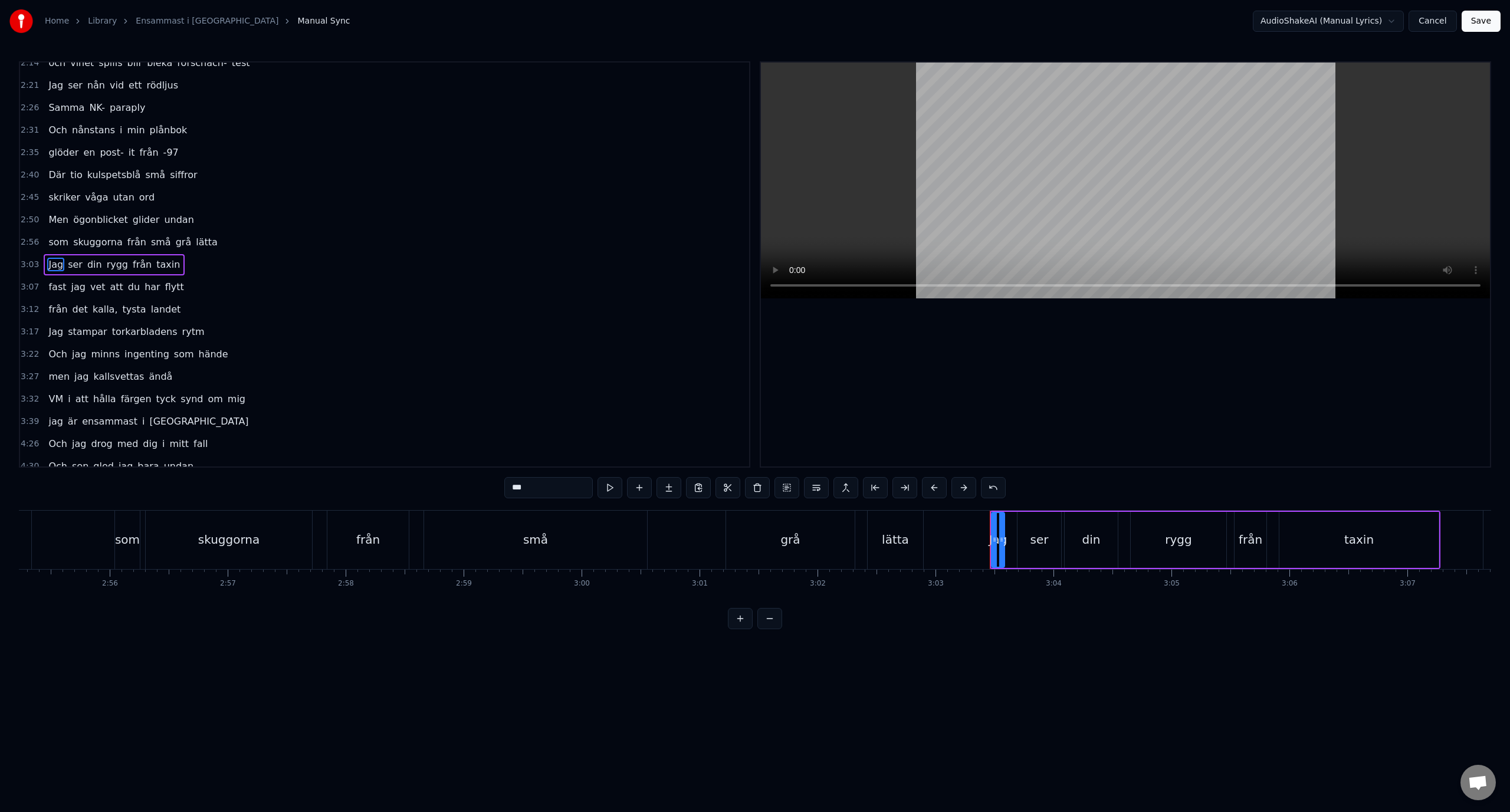
click at [194, 245] on span "lätta" at bounding box center [206, 242] width 24 height 14
type input "*****"
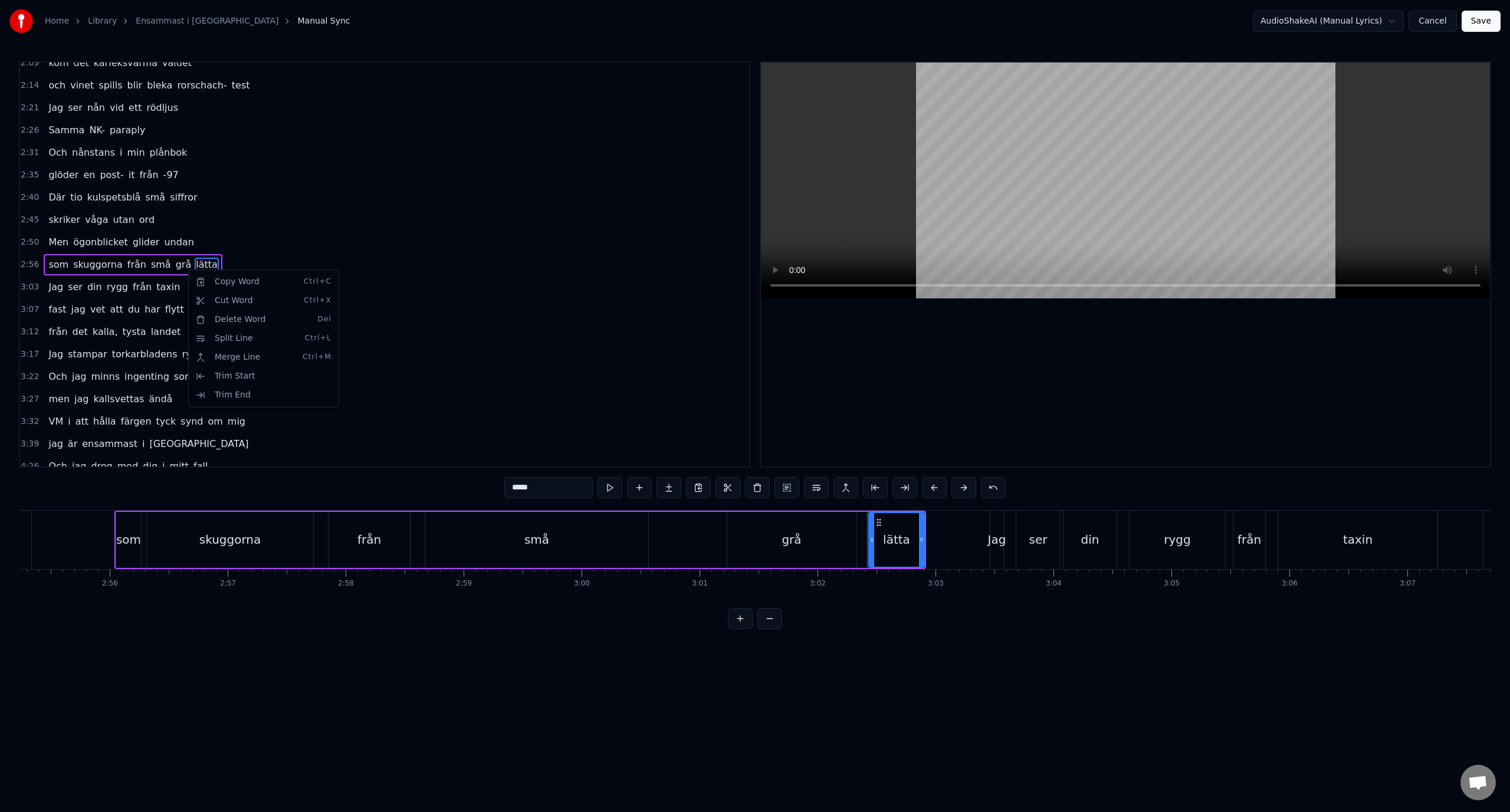
click at [368, 262] on html "Home Library Ensammast i Sverige Manual Sync AudioShakeAI (Manual Lyrics) Cance…" at bounding box center [755, 324] width 1510 height 648
click at [211, 267] on div "2:56 som skuggorna från små grå lätta" at bounding box center [384, 265] width 729 height 22
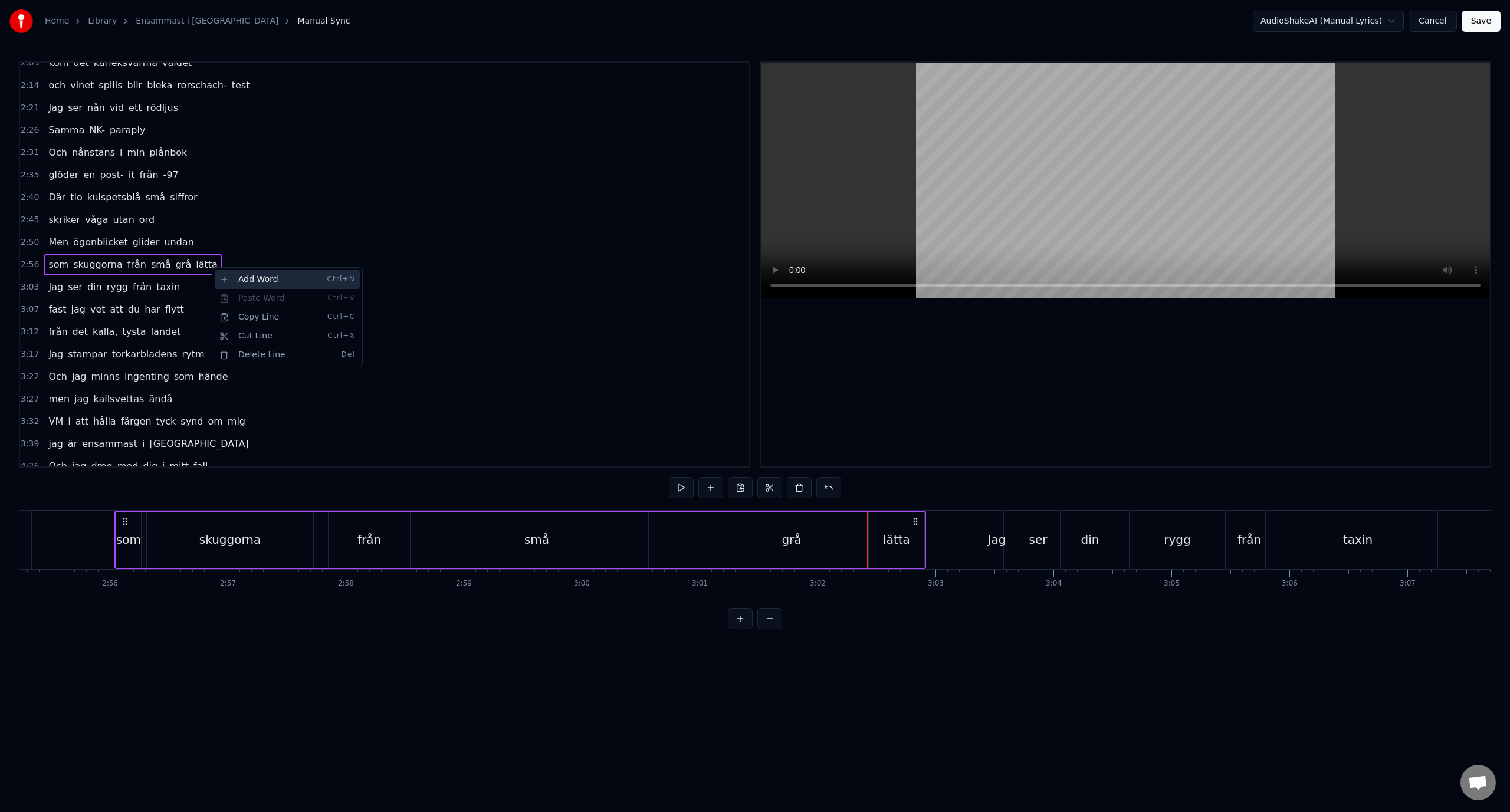
click at [281, 280] on div "Add Word Ctrl+N" at bounding box center [287, 280] width 145 height 19
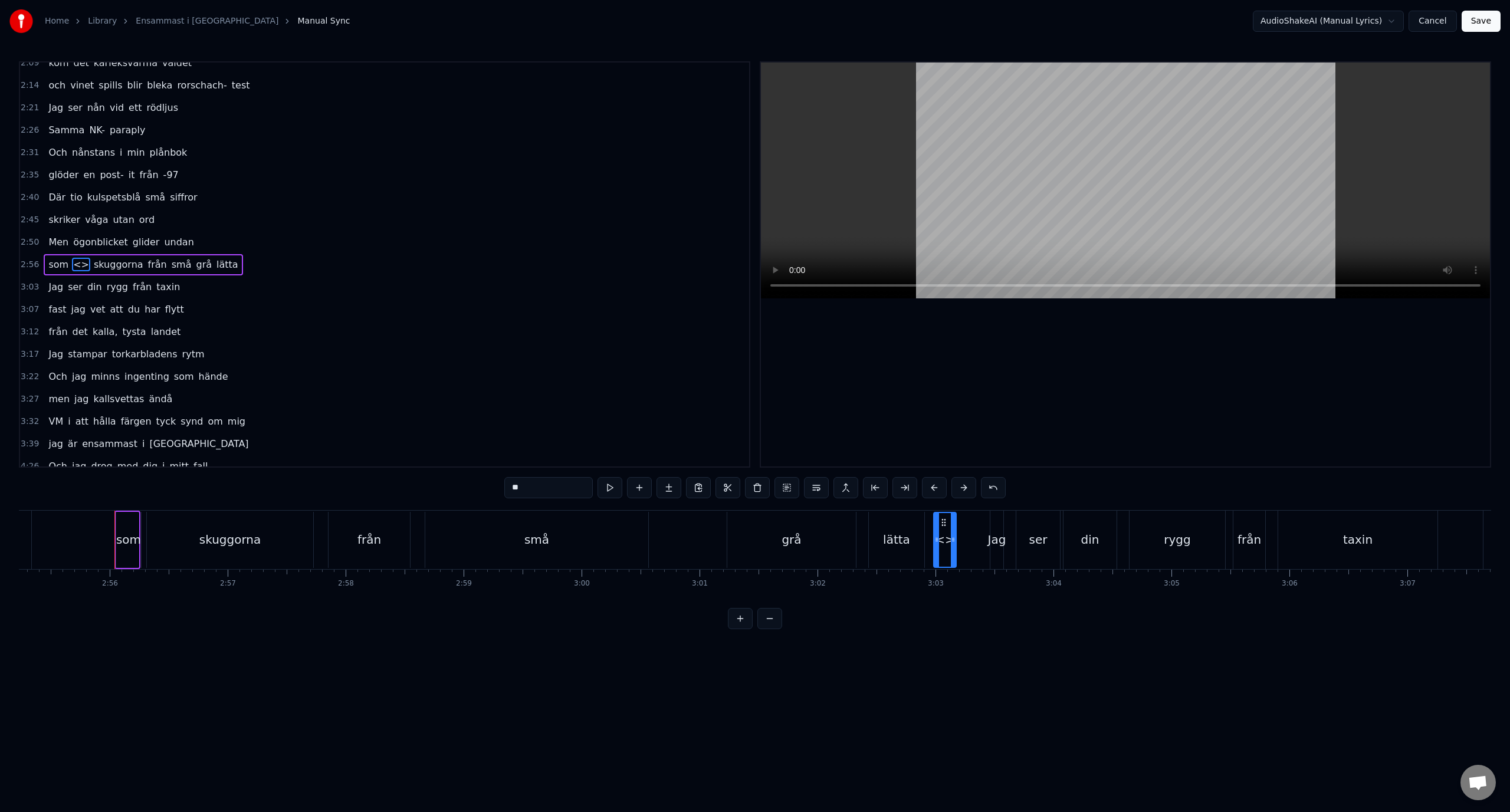
drag, startPoint x: 125, startPoint y: 521, endPoint x: 942, endPoint y: 565, distance: 818.2
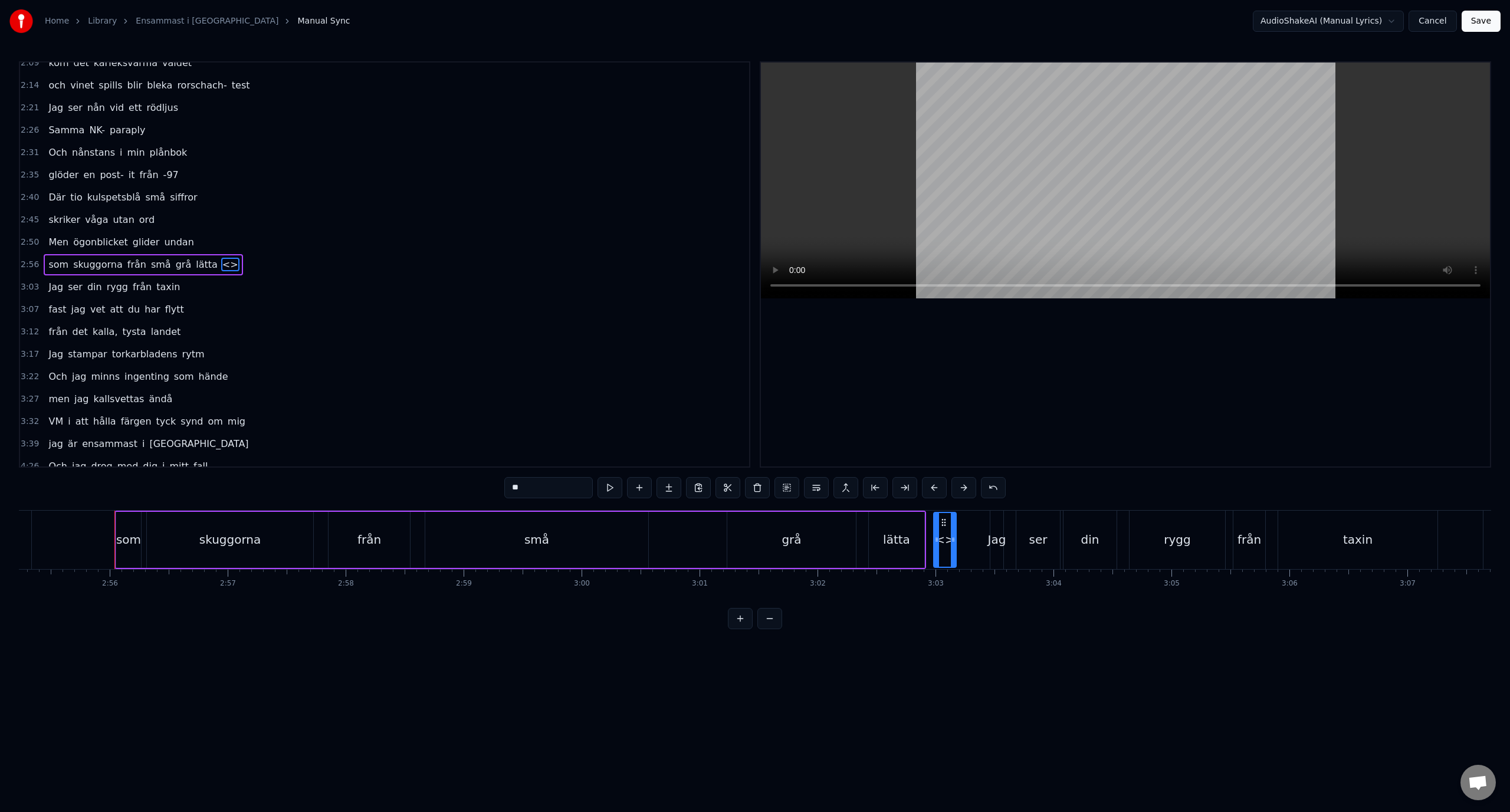
drag, startPoint x: 530, startPoint y: 489, endPoint x: 470, endPoint y: 471, distance: 62.6
click at [470, 471] on div "0:38 Ner från minus femtio grader 0:43 Mannen bredvid stinker svett 0:48 Vi går…" at bounding box center [755, 345] width 1471 height 567
type input "****"
click at [446, 366] on div "3:22 Och jag minns ingenting som hände" at bounding box center [384, 377] width 729 height 22
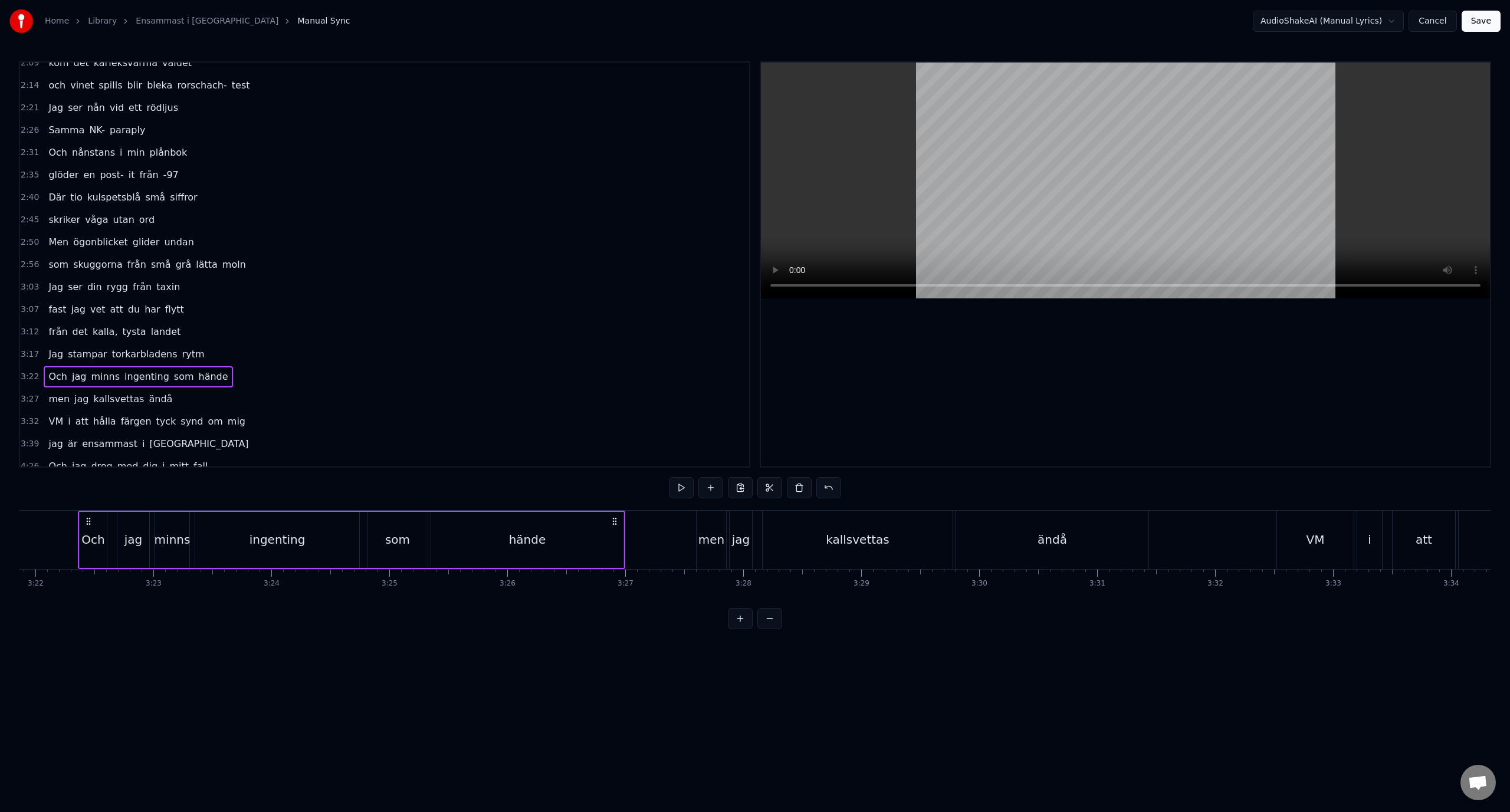
click at [259, 266] on div "2:56 som skuggorna från små grå lätta moln" at bounding box center [384, 265] width 729 height 22
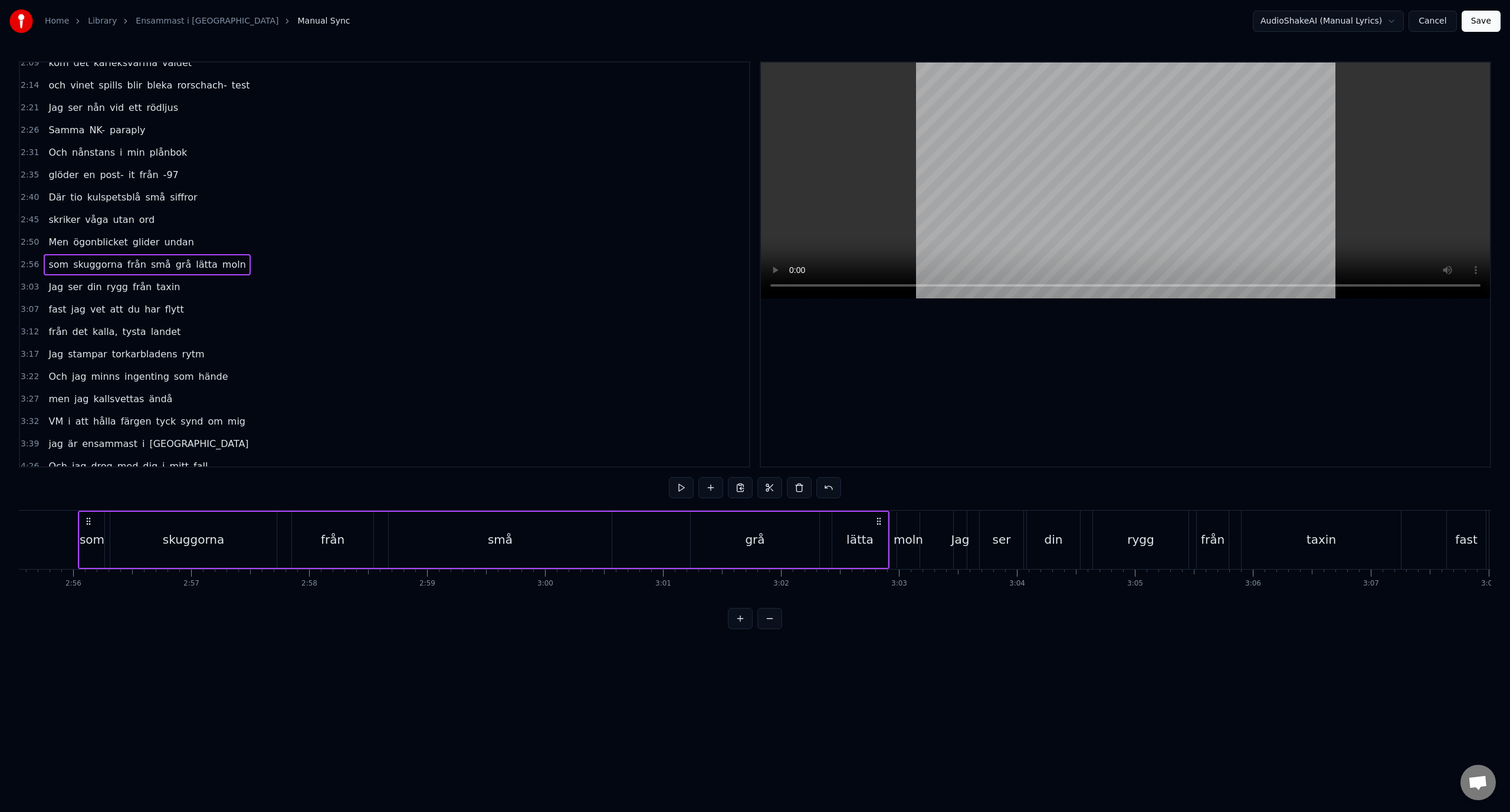
scroll to position [604, 0]
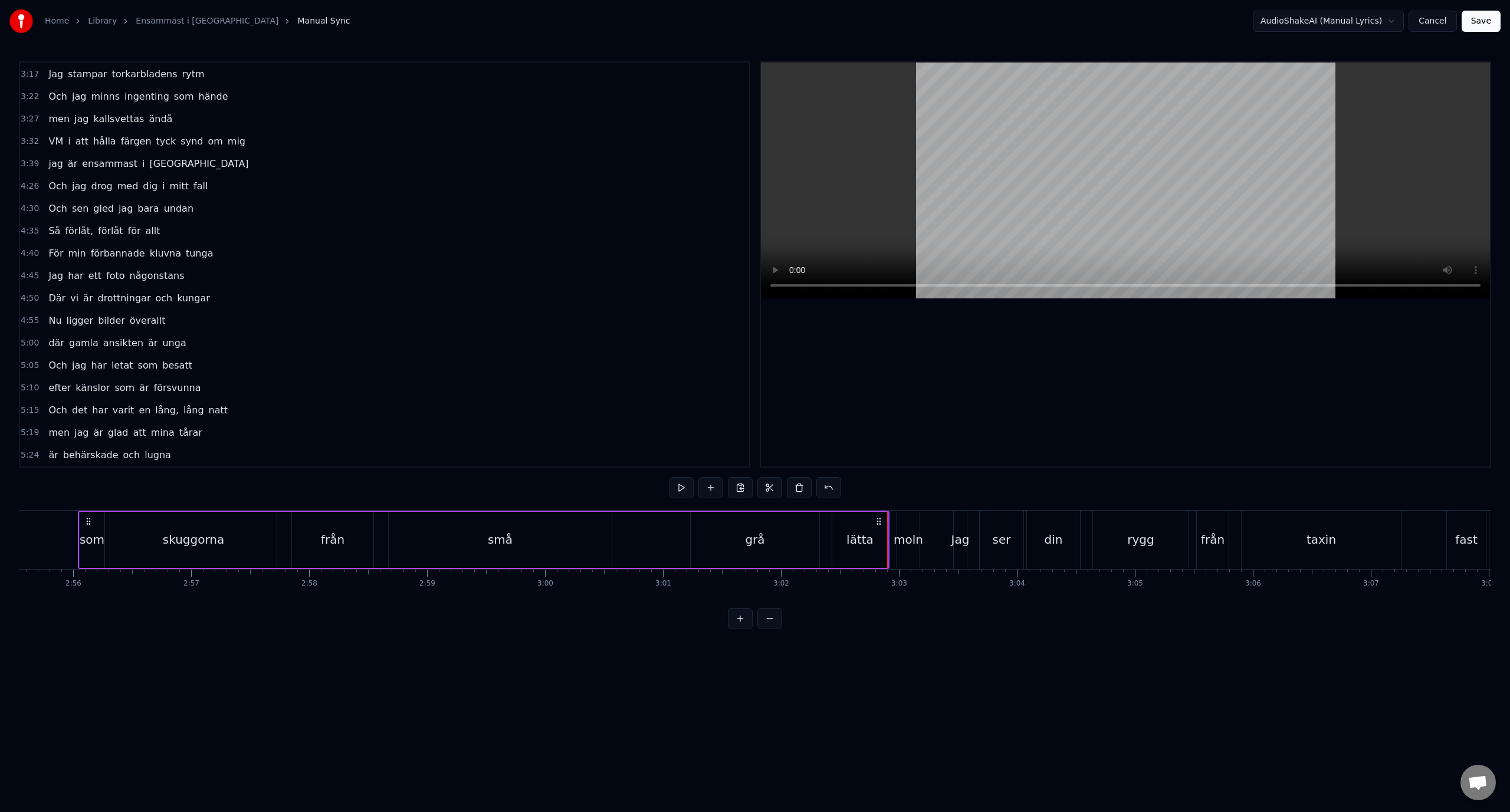
click at [907, 545] on div "moln" at bounding box center [908, 539] width 29 height 17
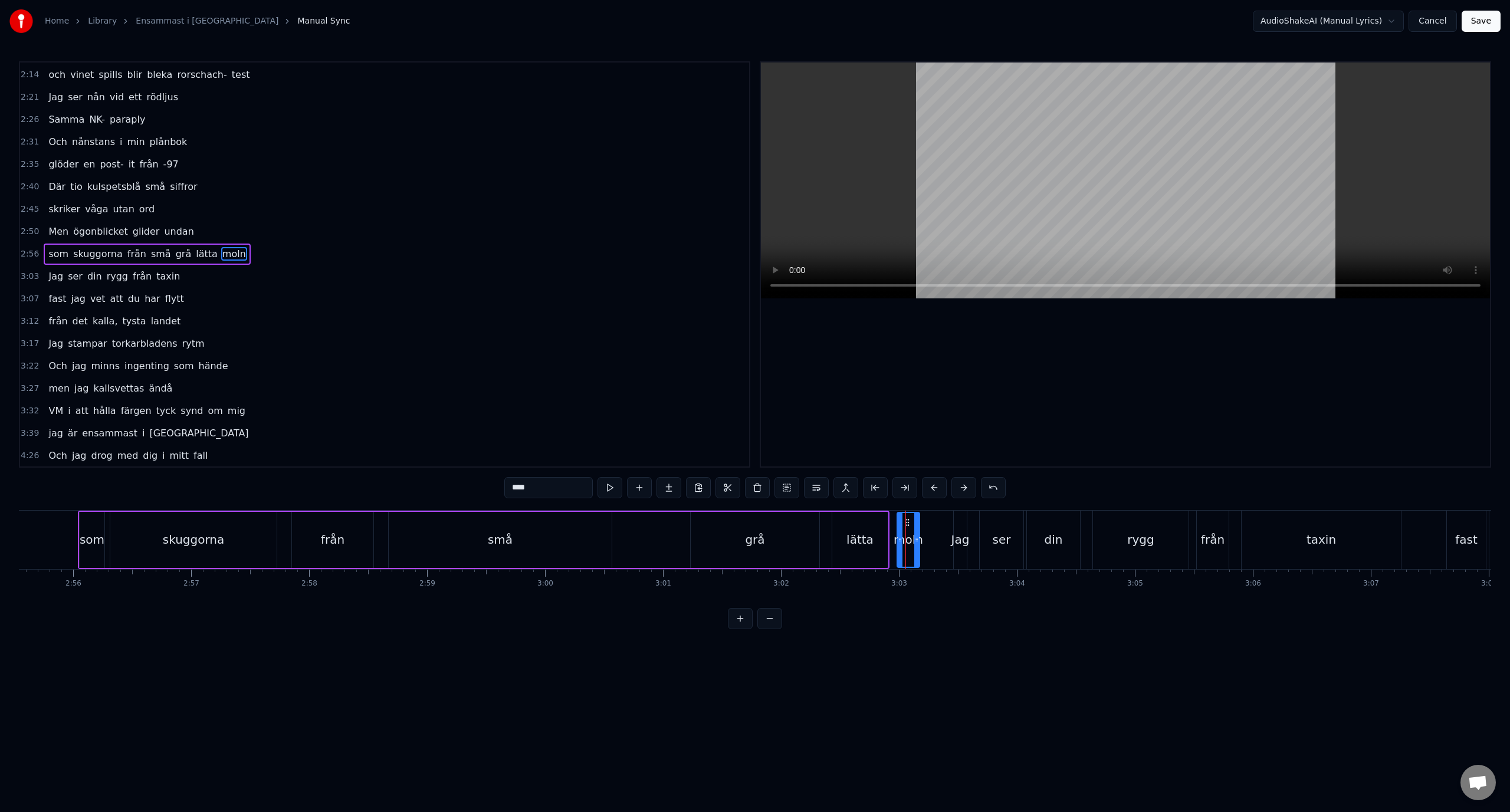
scroll to position [324, 0]
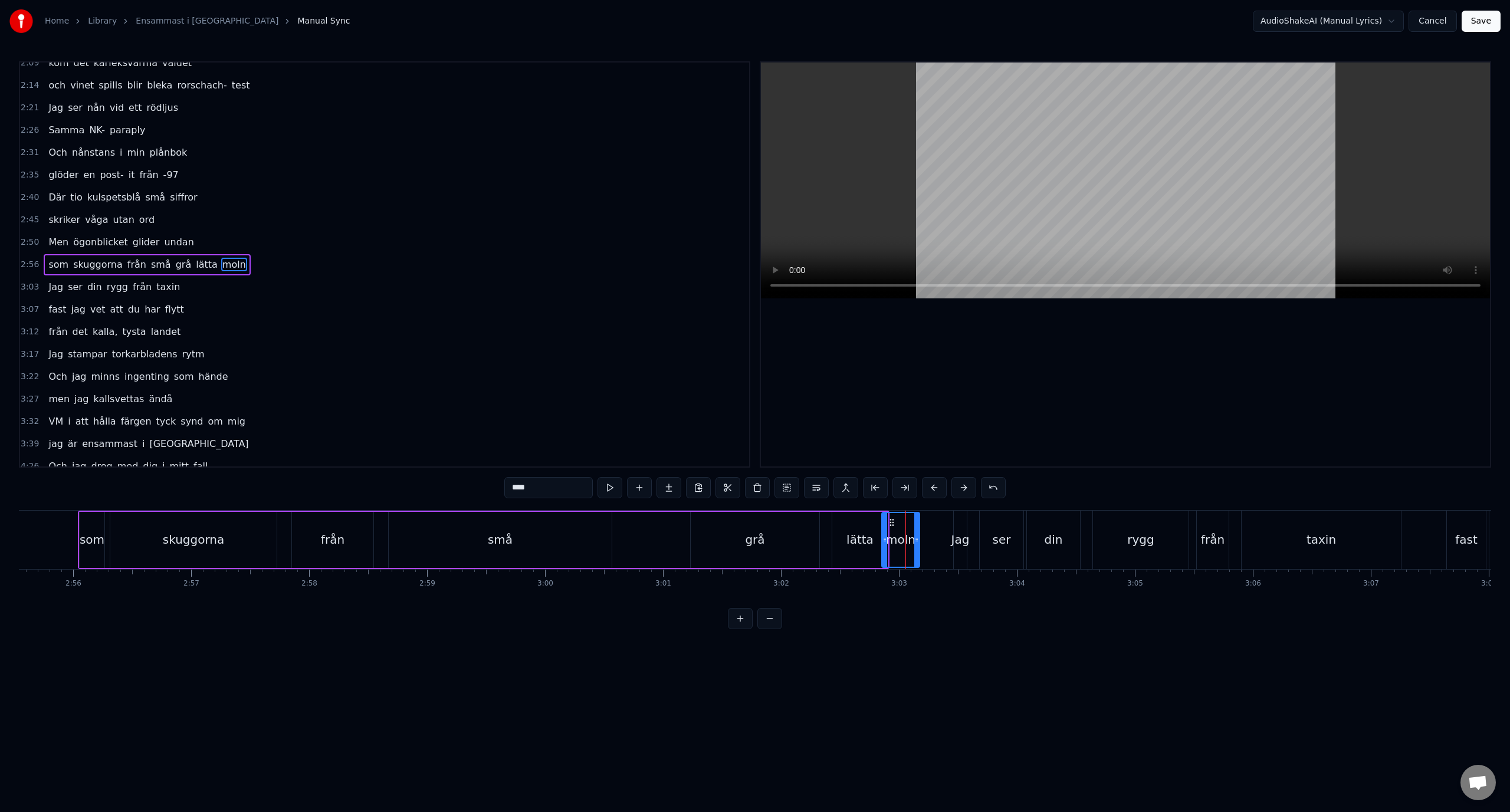
drag, startPoint x: 899, startPoint y: 541, endPoint x: 884, endPoint y: 542, distance: 15.0
click at [884, 542] on icon at bounding box center [884, 539] width 5 height 9
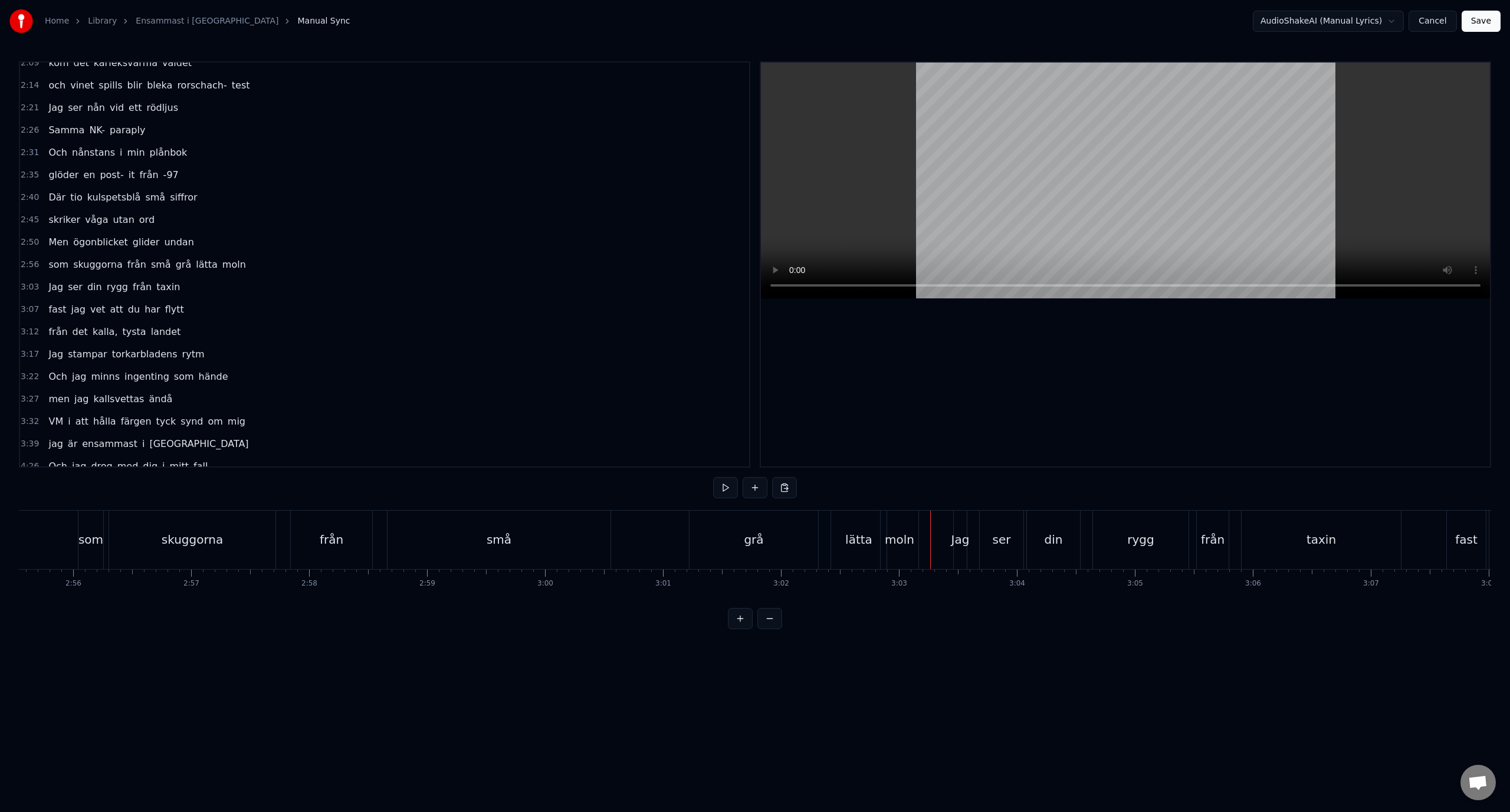
click at [669, 556] on div "som skuggorna från små grå lätta moln" at bounding box center [519, 540] width 843 height 59
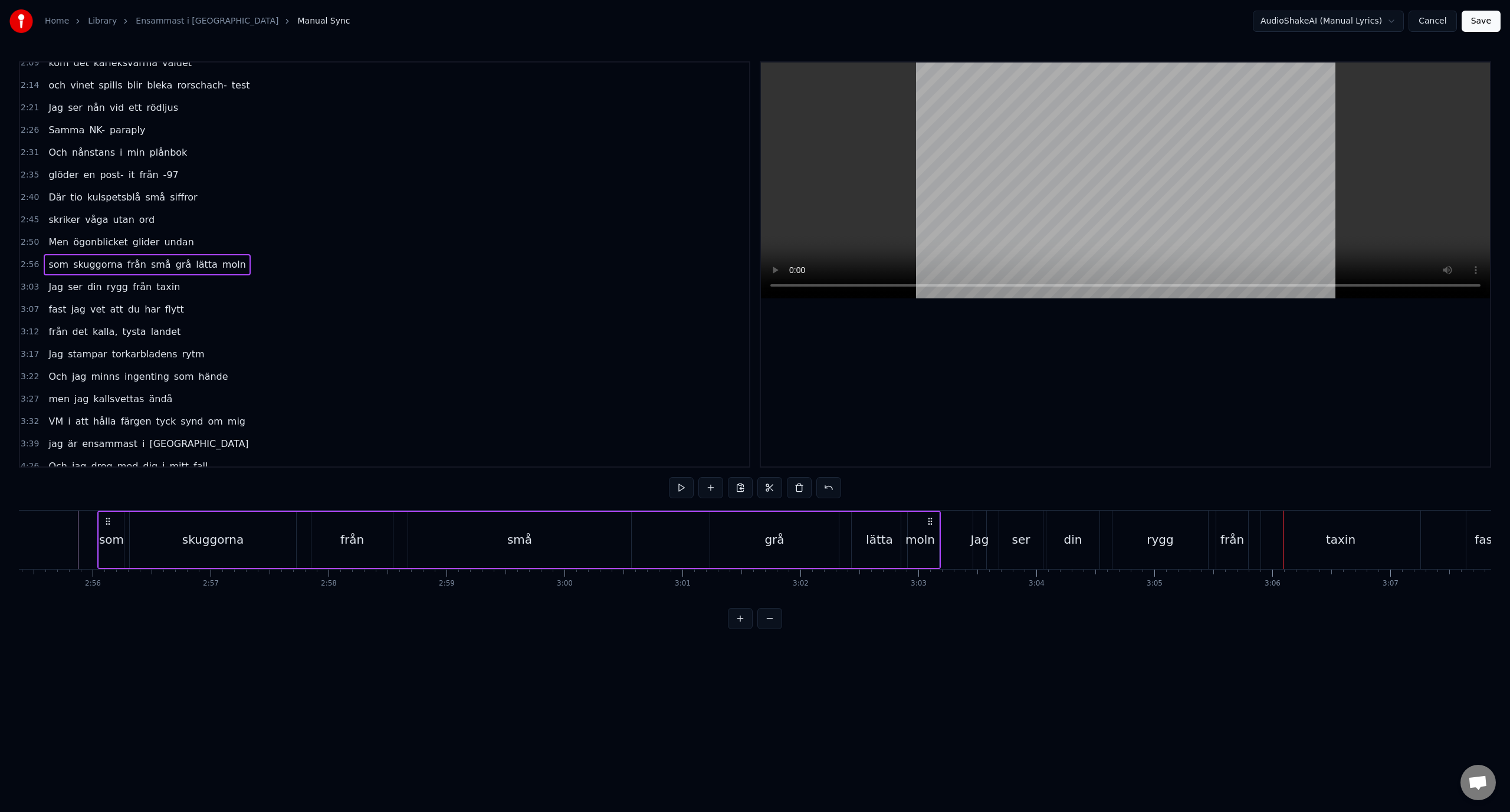
click at [766, 629] on button at bounding box center [769, 618] width 25 height 21
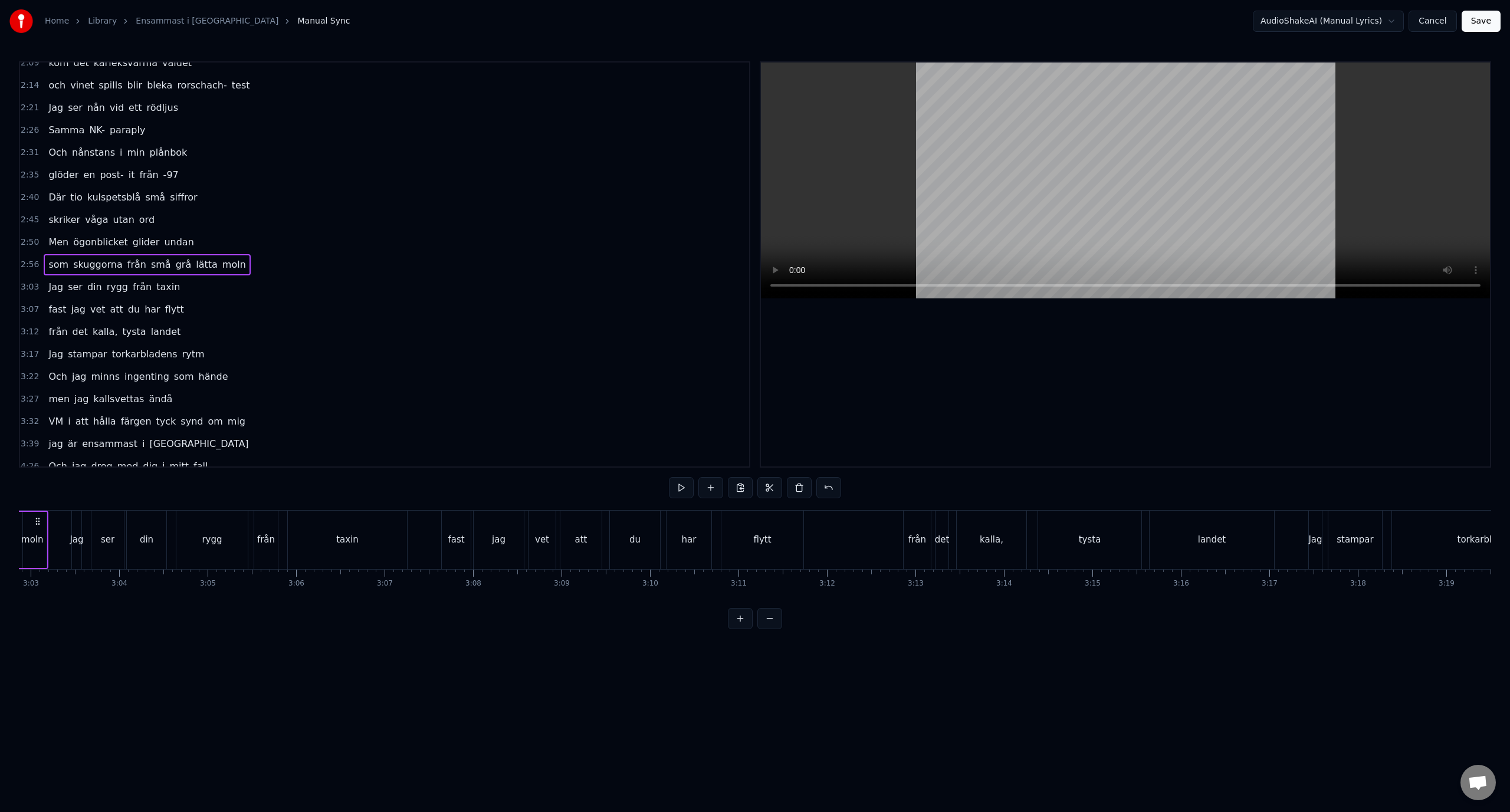
scroll to position [0, 15941]
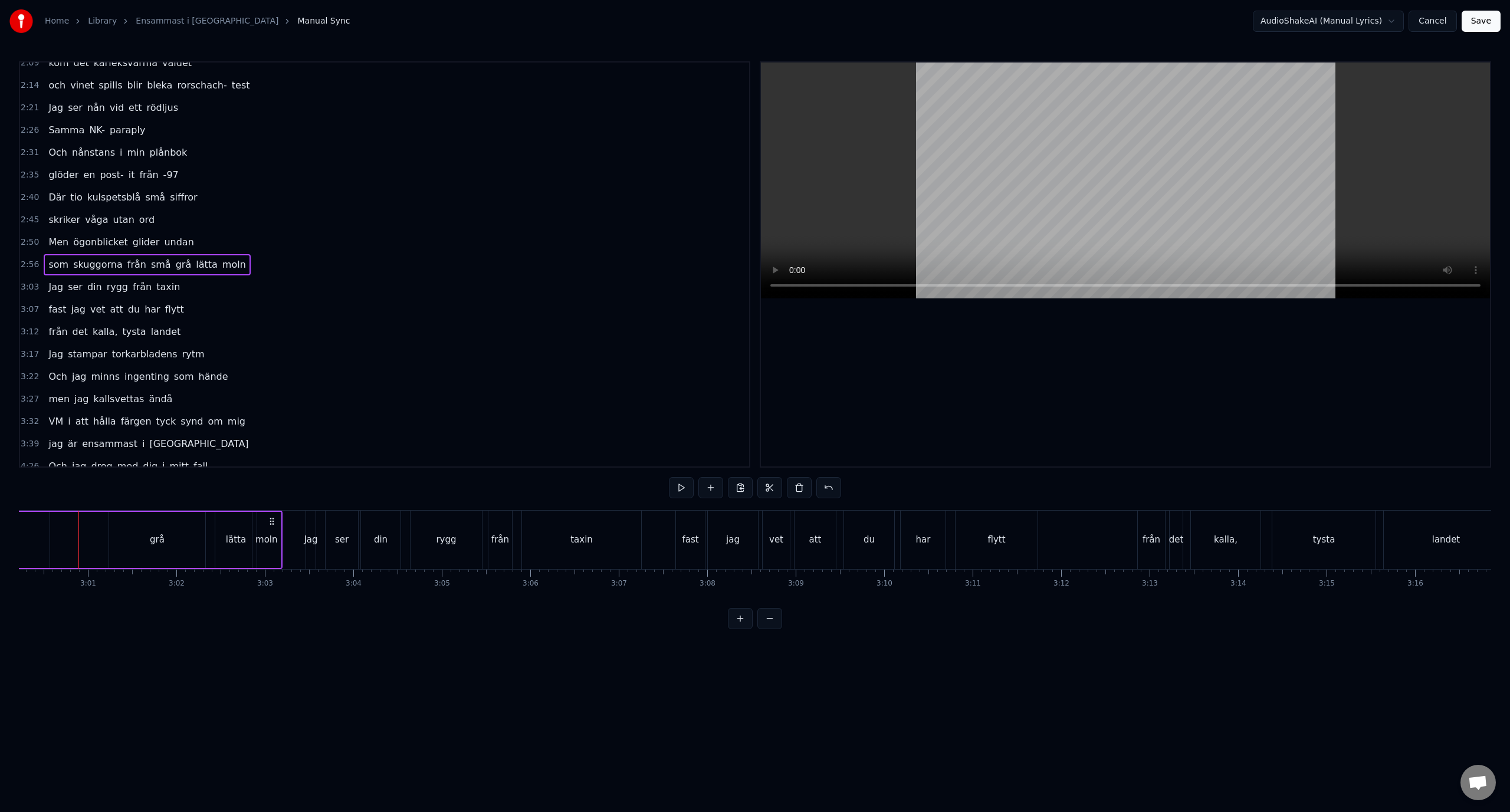
click at [96, 267] on span "skuggorna" at bounding box center [97, 264] width 52 height 14
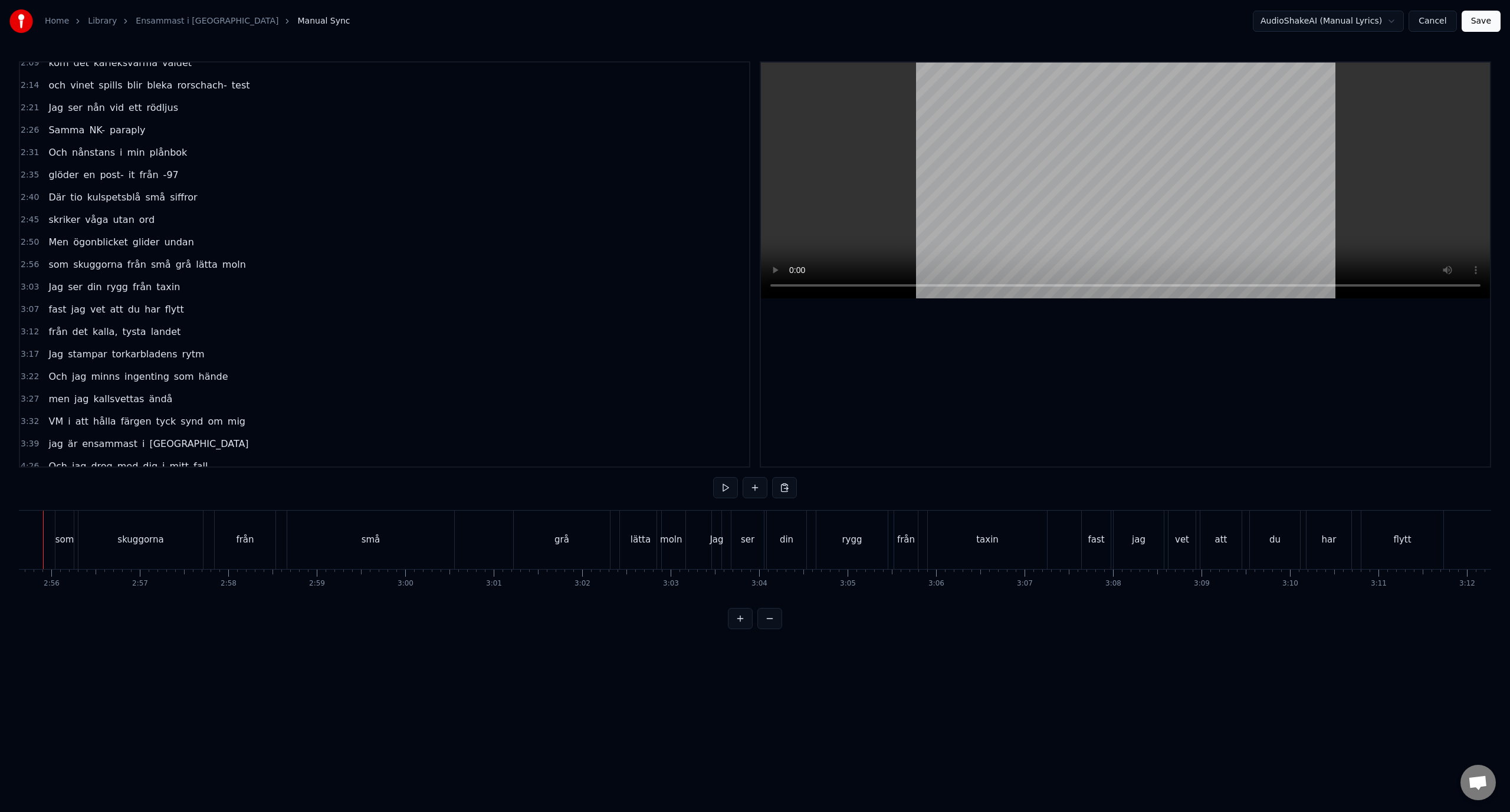
scroll to position [0, 15500]
click at [710, 542] on div "moln" at bounding box center [706, 539] width 22 height 14
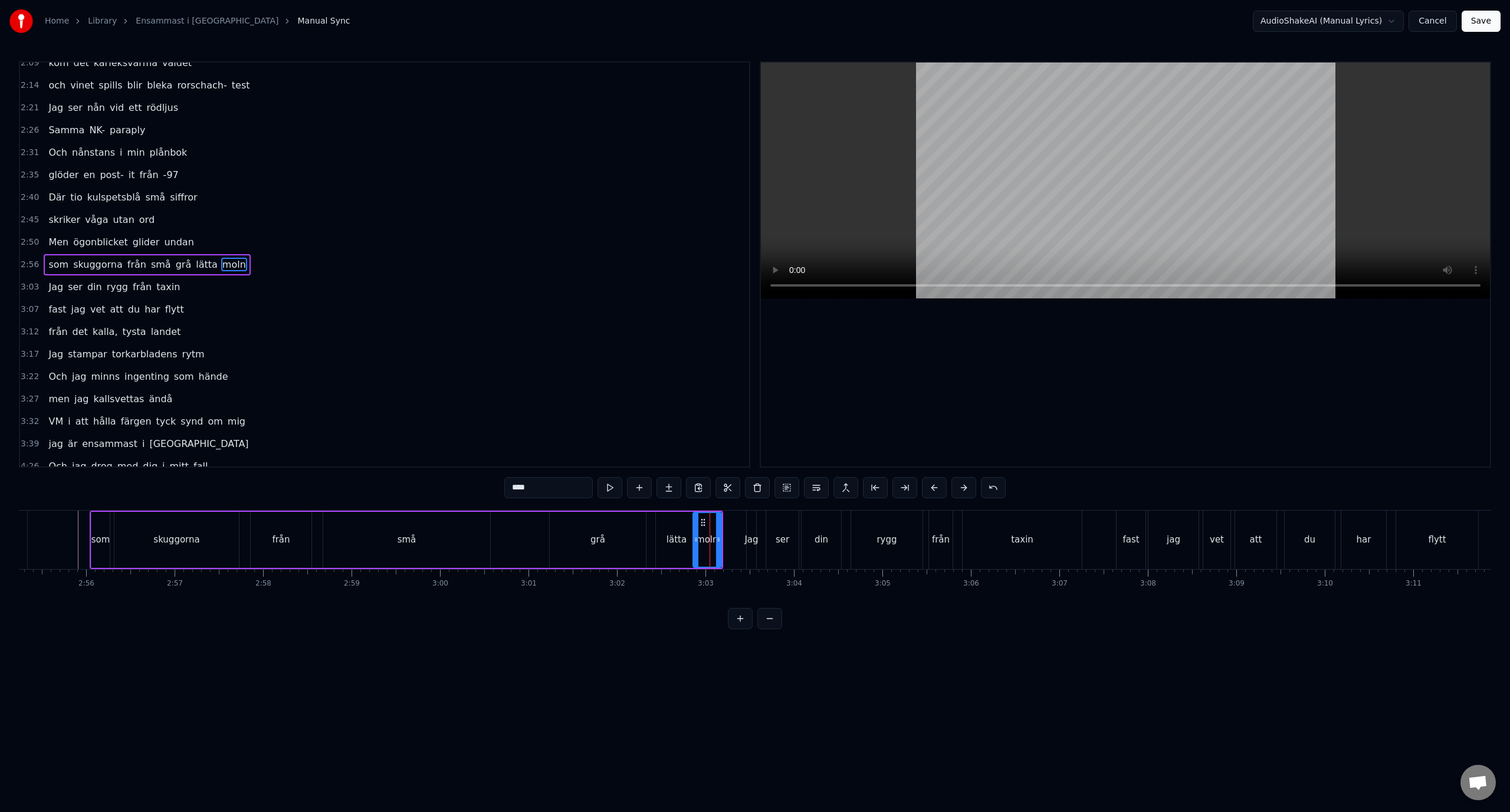
click at [680, 542] on div "lätta" at bounding box center [677, 539] width 20 height 14
click at [708, 538] on div "moln" at bounding box center [707, 539] width 22 height 14
drag, startPoint x: 702, startPoint y: 521, endPoint x: 716, endPoint y: 522, distance: 14.0
click at [716, 522] on icon at bounding box center [718, 522] width 9 height 9
click at [683, 536] on div "lätta" at bounding box center [677, 539] width 20 height 14
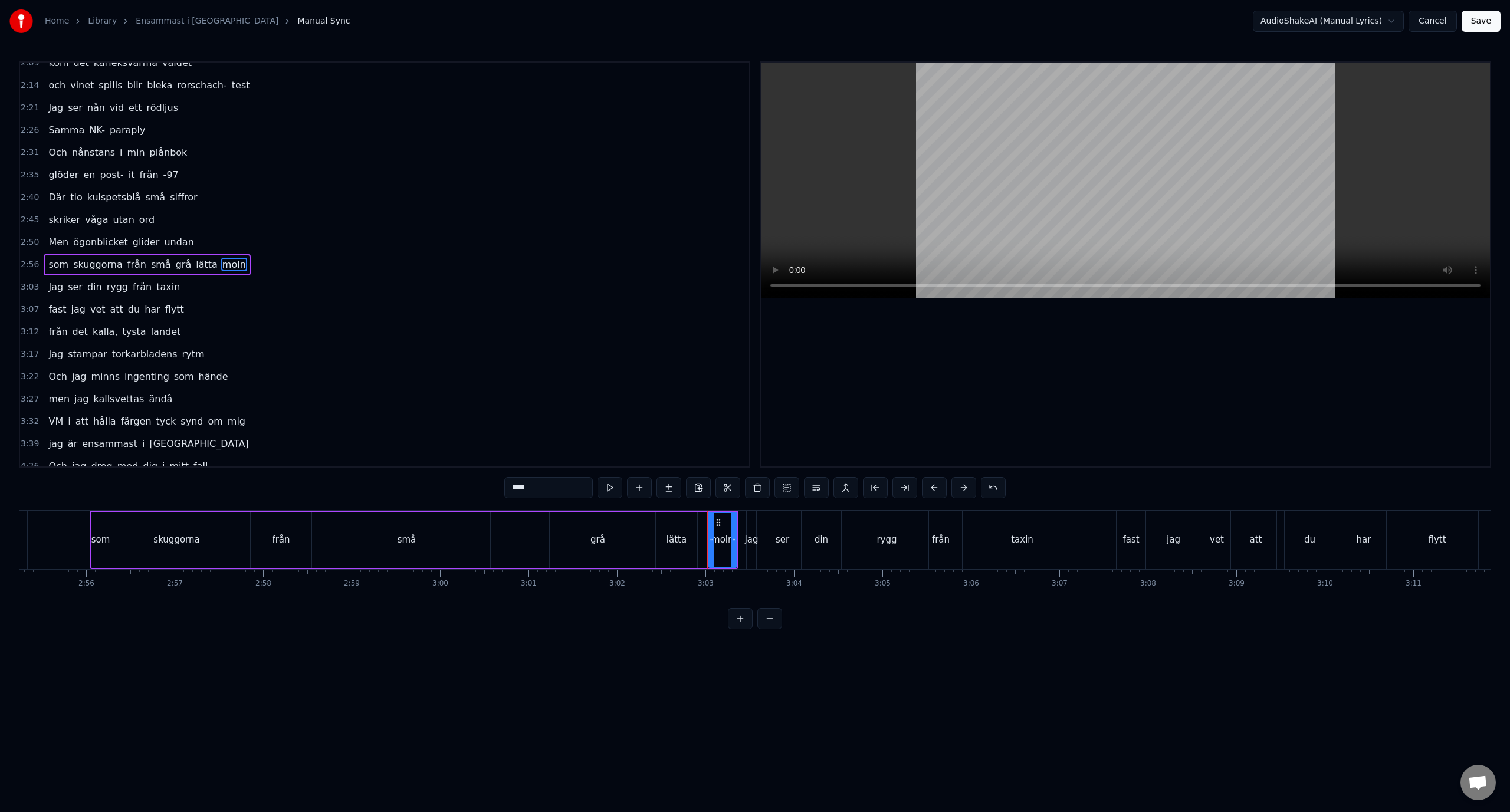
type input "*****"
drag, startPoint x: 693, startPoint y: 543, endPoint x: 702, endPoint y: 544, distance: 9.1
click at [702, 544] on div at bounding box center [700, 540] width 5 height 54
drag, startPoint x: 702, startPoint y: 545, endPoint x: 711, endPoint y: 546, distance: 9.1
click at [711, 546] on div at bounding box center [711, 540] width 5 height 54
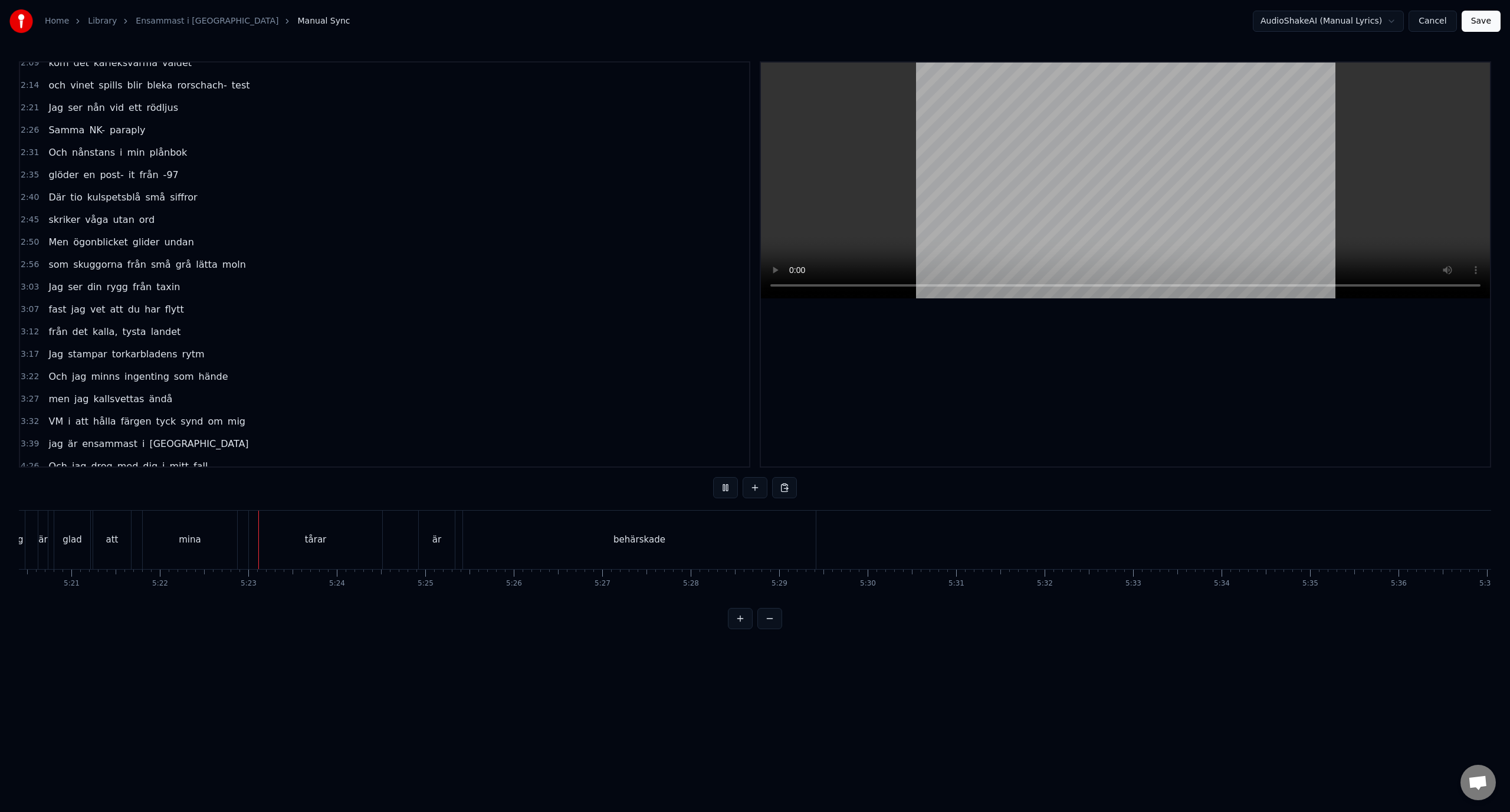
scroll to position [0, 28471]
drag, startPoint x: 973, startPoint y: 608, endPoint x: 986, endPoint y: 608, distance: 13.0
click at [986, 598] on div "Ner från minus femtio grader Mannen bredvid stinker svett Vi går ner i varma mö…" at bounding box center [755, 554] width 1471 height 88
click at [938, 541] on div "och" at bounding box center [937, 539] width 16 height 14
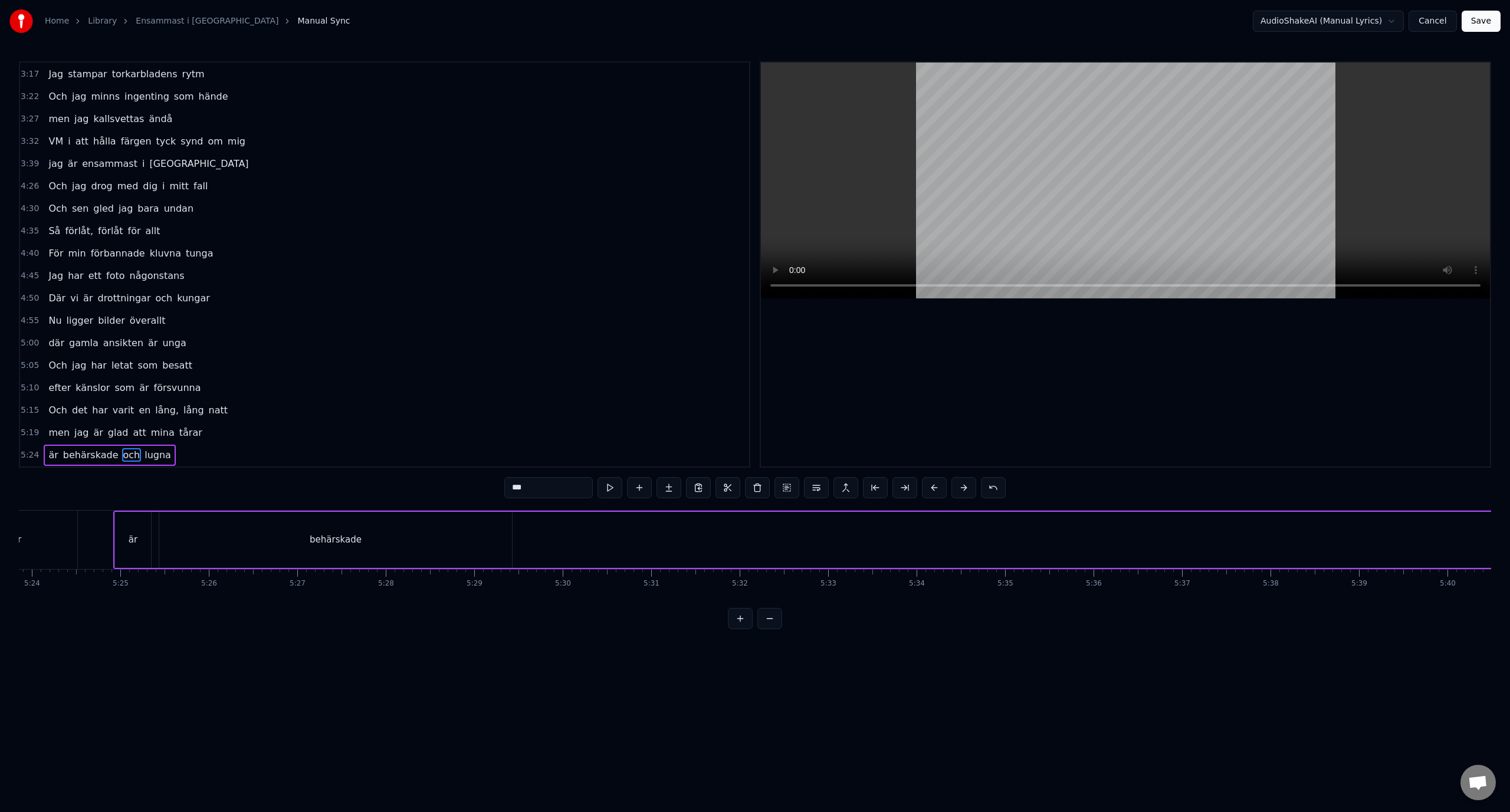
scroll to position [0, 28546]
drag, startPoint x: 921, startPoint y: 521, endPoint x: 579, endPoint y: 536, distance: 342.3
click at [579, 536] on div "och" at bounding box center [596, 540] width 56 height 54
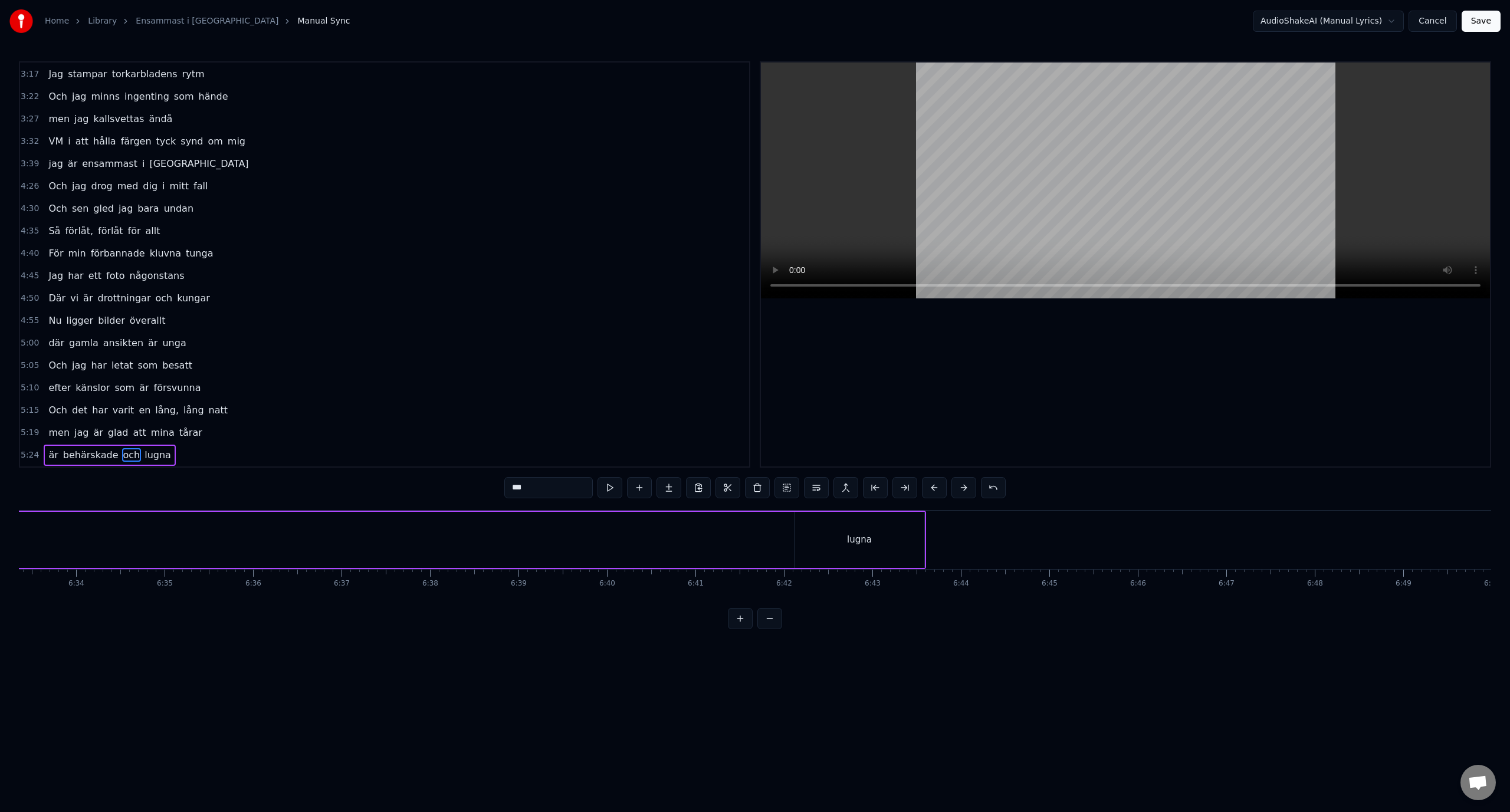
scroll to position [0, 34828]
click at [843, 532] on div "lugna" at bounding box center [822, 539] width 129 height 56
type input "*****"
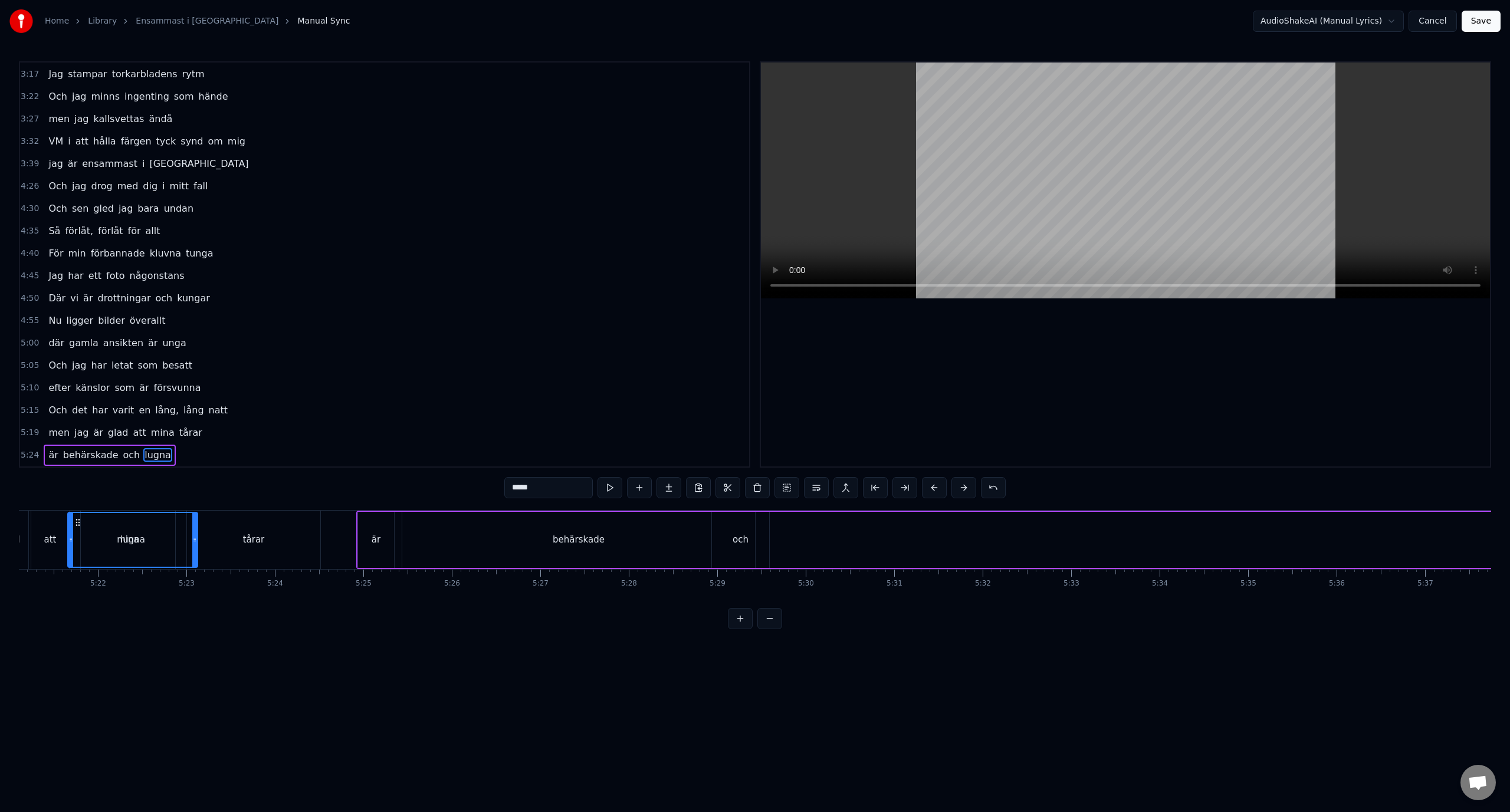
scroll to position [0, 28341]
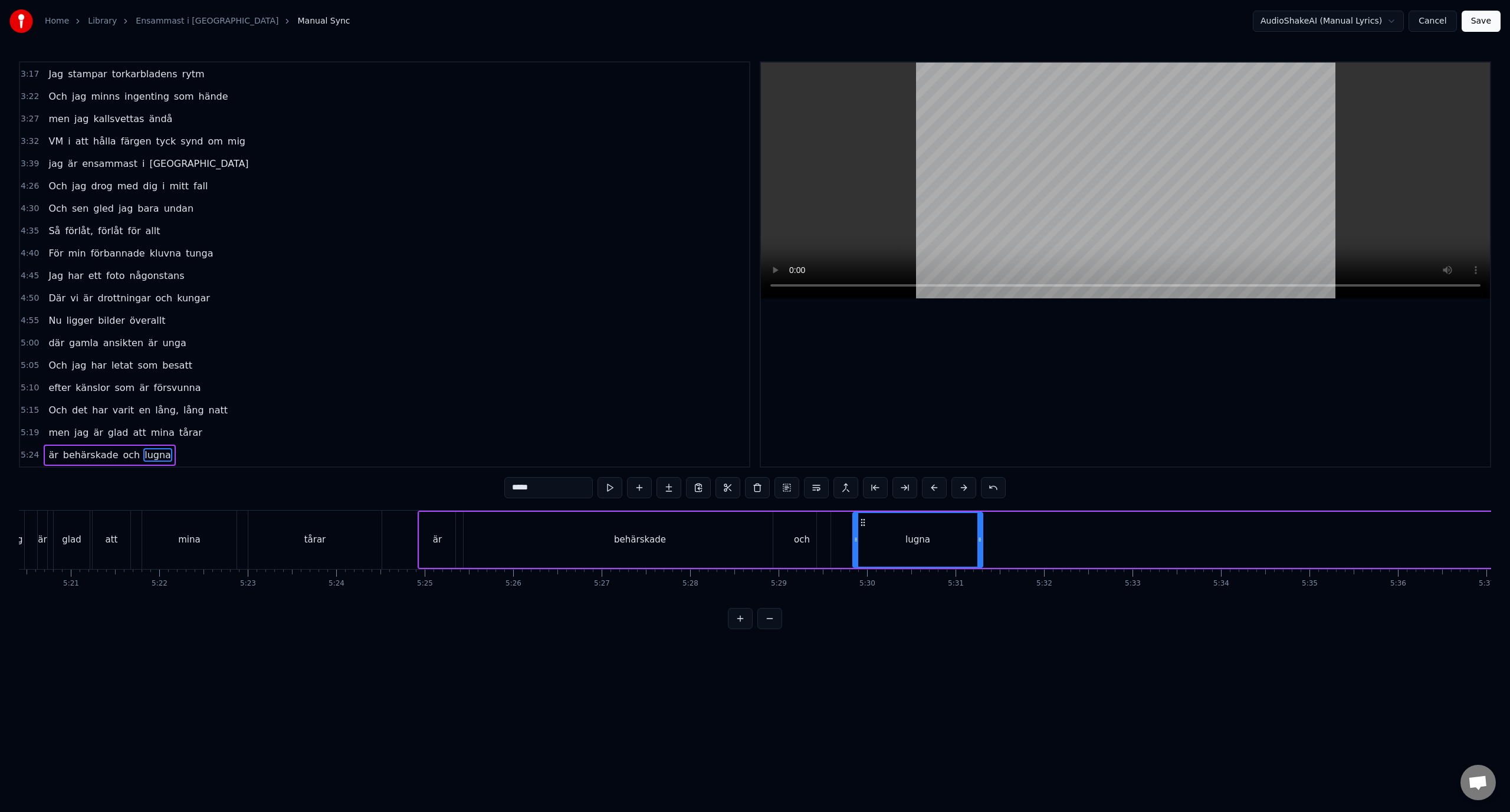
drag, startPoint x: 767, startPoint y: 525, endPoint x: 862, endPoint y: 563, distance: 102.3
click at [862, 563] on div "lugna" at bounding box center [918, 540] width 128 height 54
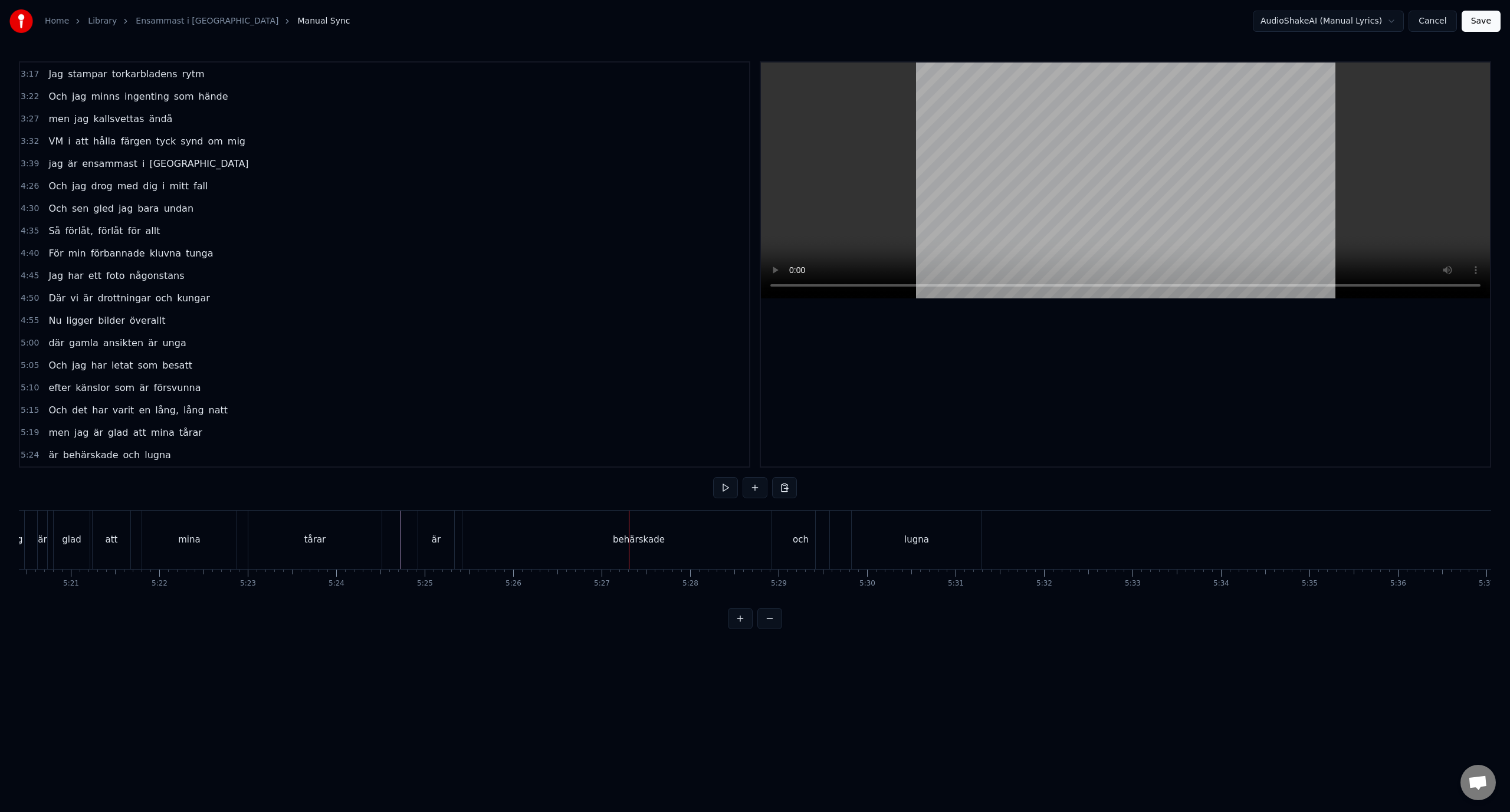
click at [631, 530] on div "behärskade" at bounding box center [638, 540] width 353 height 59
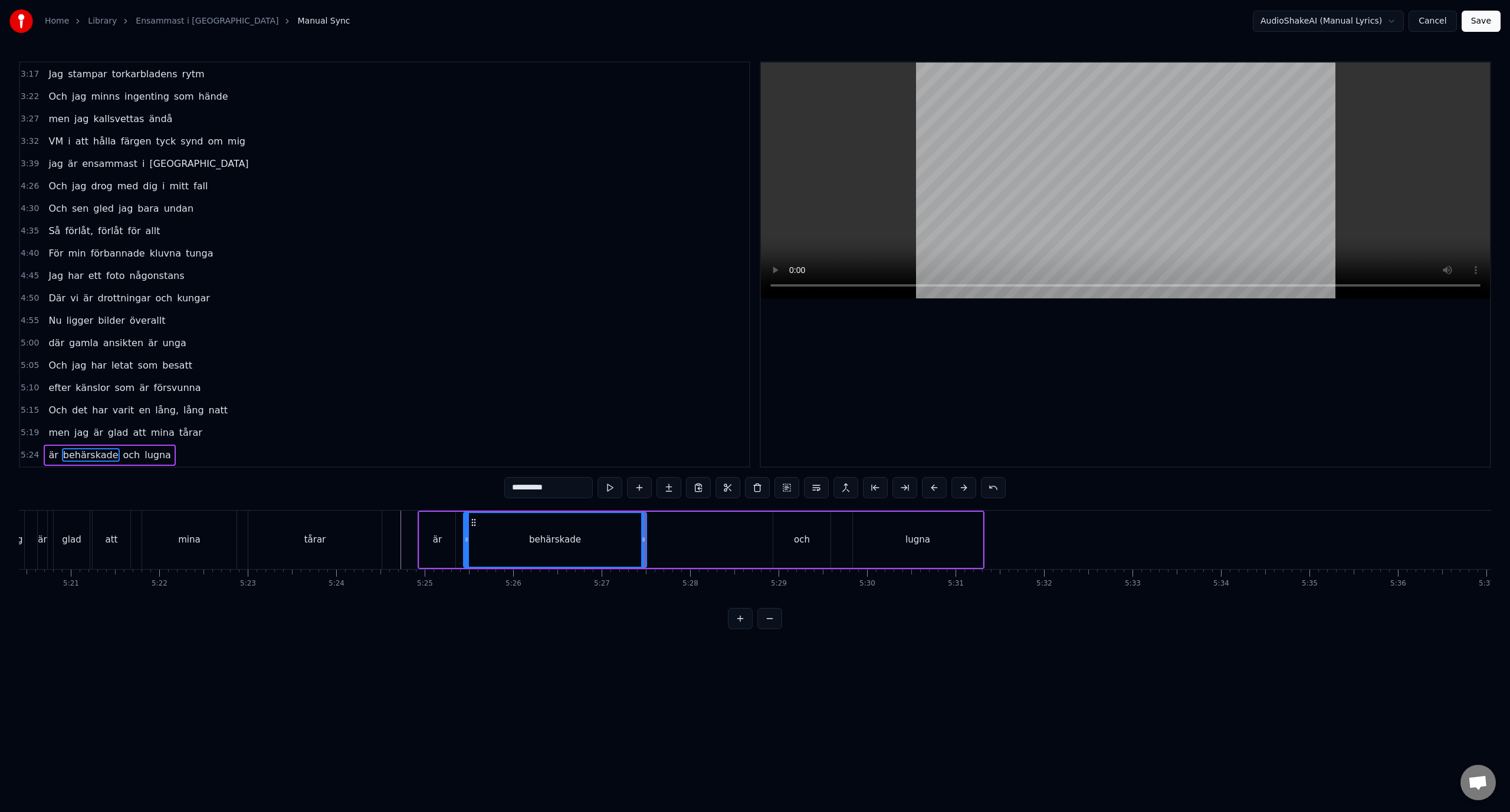
drag, startPoint x: 814, startPoint y: 542, endPoint x: 665, endPoint y: 549, distance: 149.2
click at [647, 545] on div "behärskade" at bounding box center [555, 539] width 184 height 56
click at [805, 537] on div "och" at bounding box center [801, 539] width 16 height 14
drag, startPoint x: 785, startPoint y: 526, endPoint x: 657, endPoint y: 522, distance: 128.1
click at [657, 522] on icon at bounding box center [656, 522] width 9 height 9
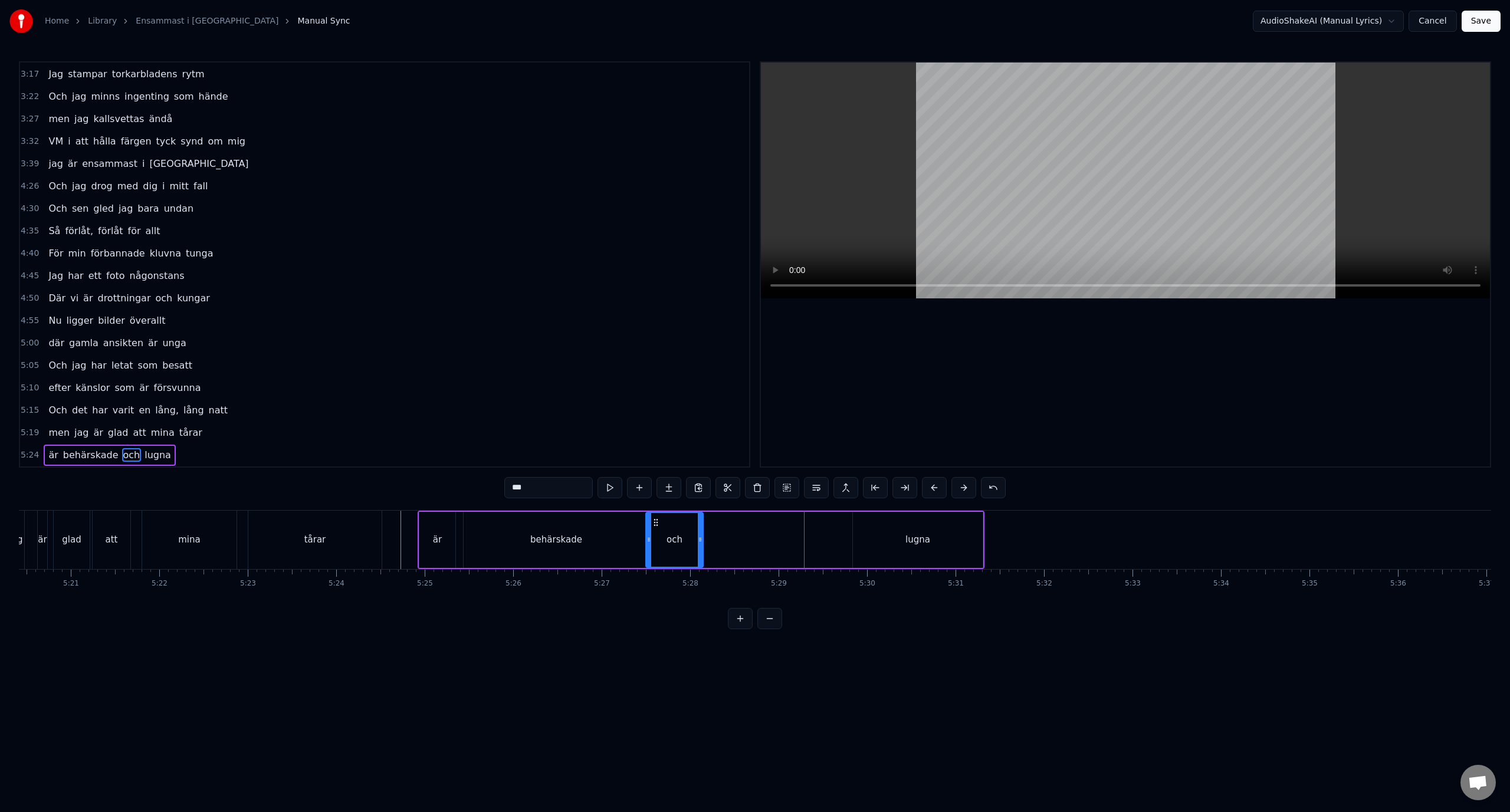
click at [901, 545] on div "lugna" at bounding box center [917, 539] width 129 height 56
type input "*****"
drag, startPoint x: 863, startPoint y: 524, endPoint x: 719, endPoint y: 528, distance: 144.1
click at [718, 526] on icon at bounding box center [715, 522] width 9 height 9
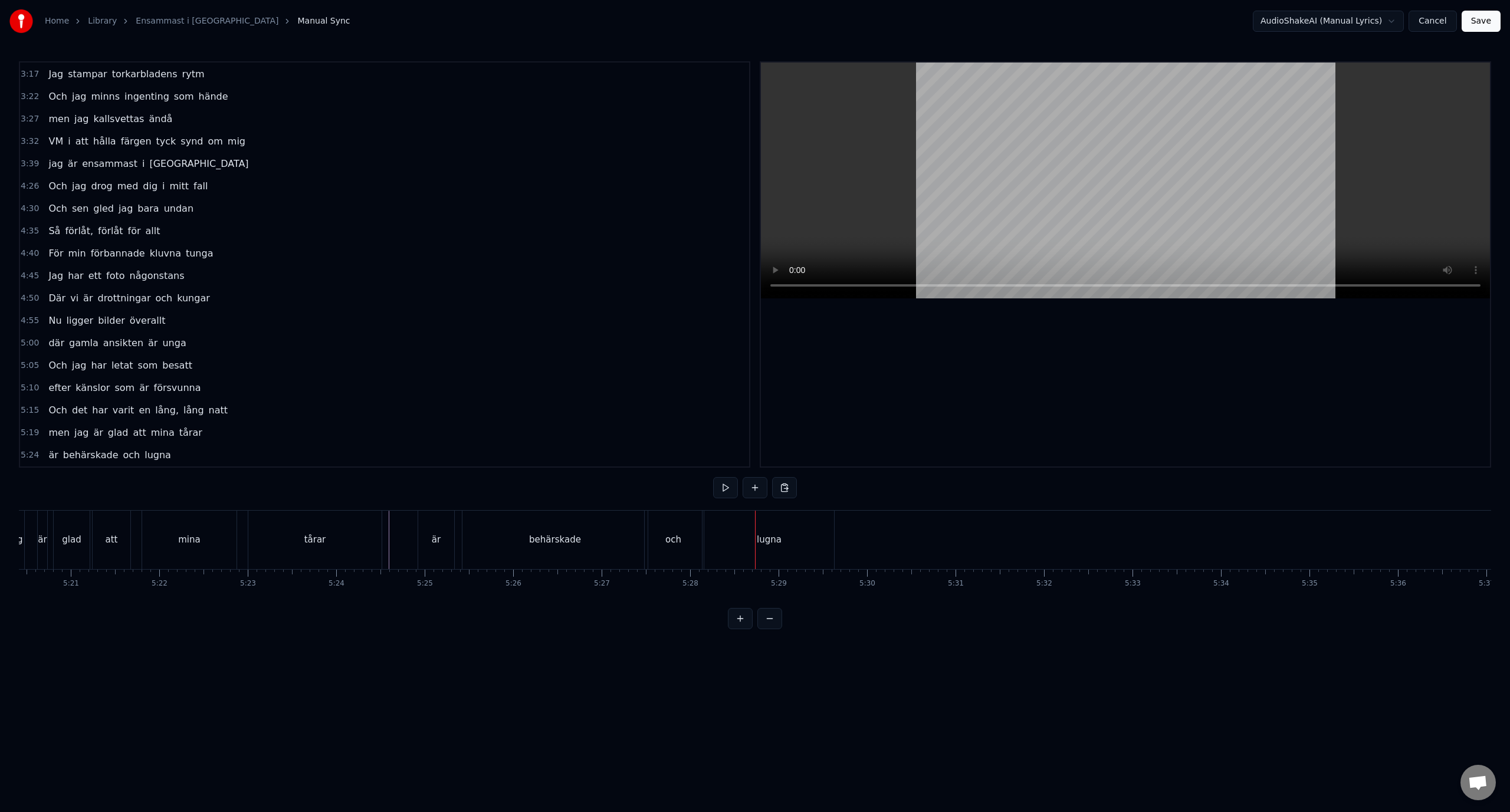
click at [673, 543] on div "och" at bounding box center [672, 539] width 16 height 14
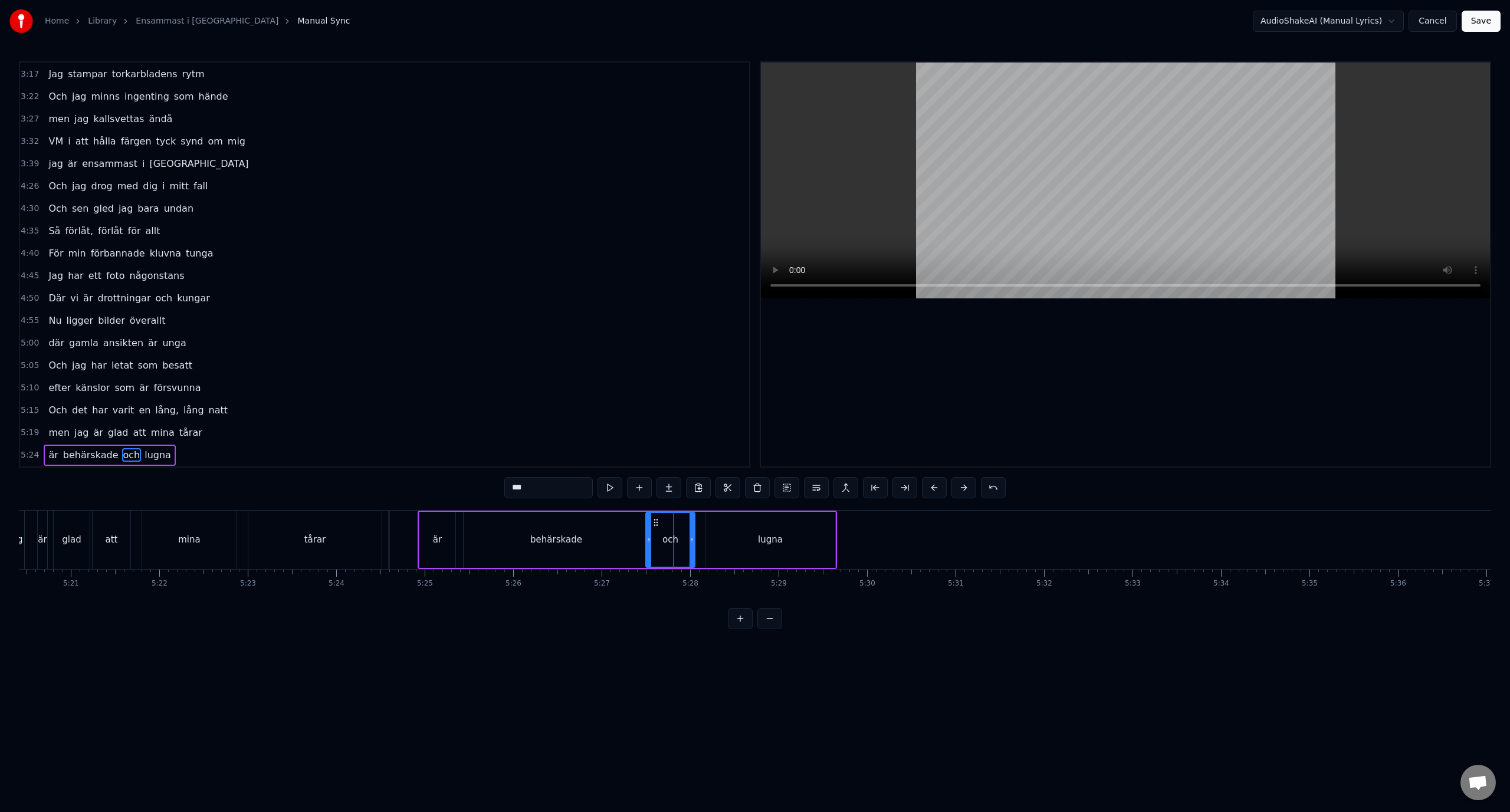
drag, startPoint x: 701, startPoint y: 541, endPoint x: 689, endPoint y: 541, distance: 12.0
click at [689, 541] on icon at bounding box center [691, 539] width 5 height 9
click at [747, 543] on div "lugna" at bounding box center [769, 539] width 129 height 56
type input "*****"
drag, startPoint x: 715, startPoint y: 525, endPoint x: 701, endPoint y: 526, distance: 14.0
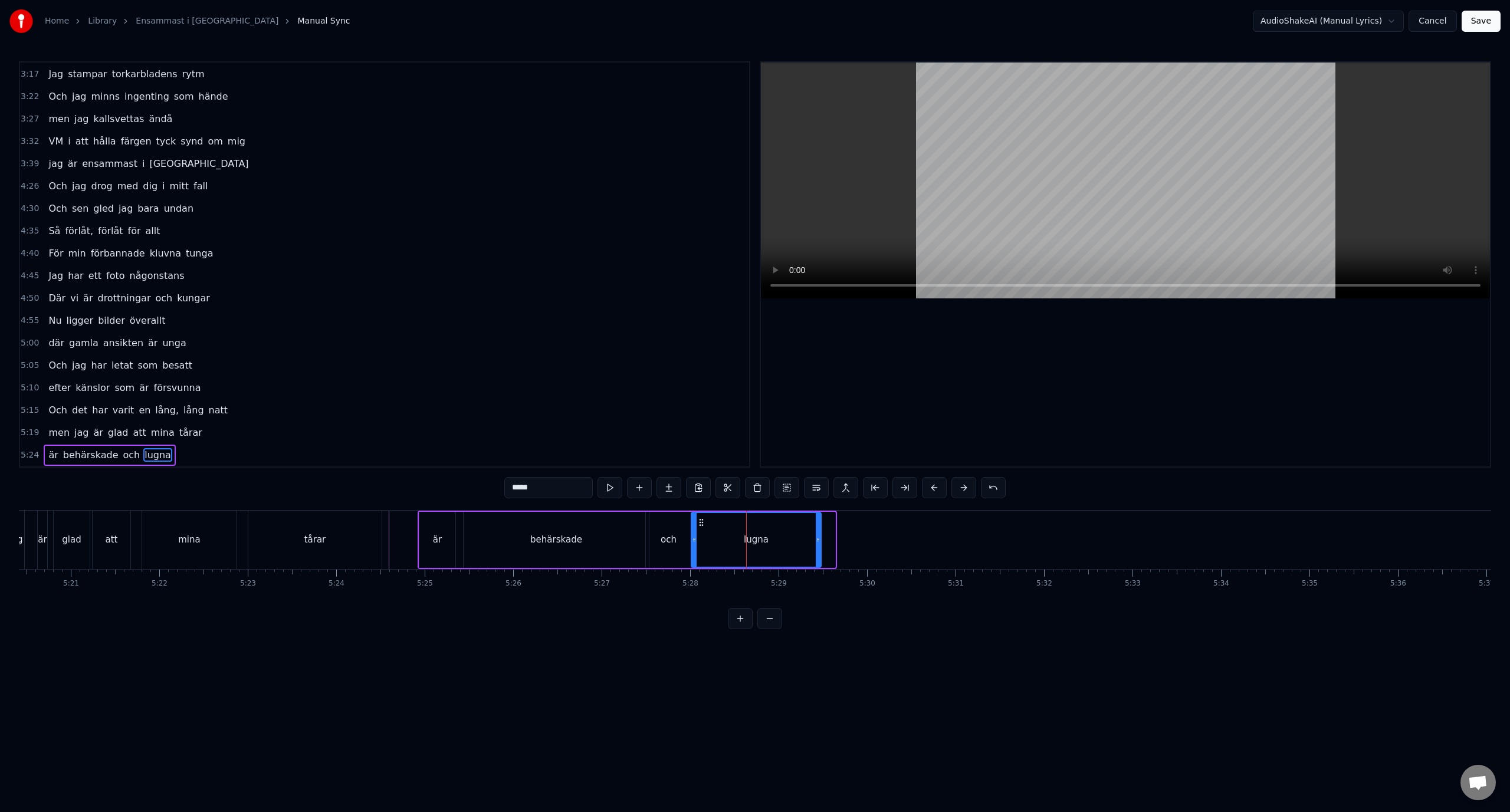
click at [702, 525] on icon at bounding box center [701, 522] width 9 height 9
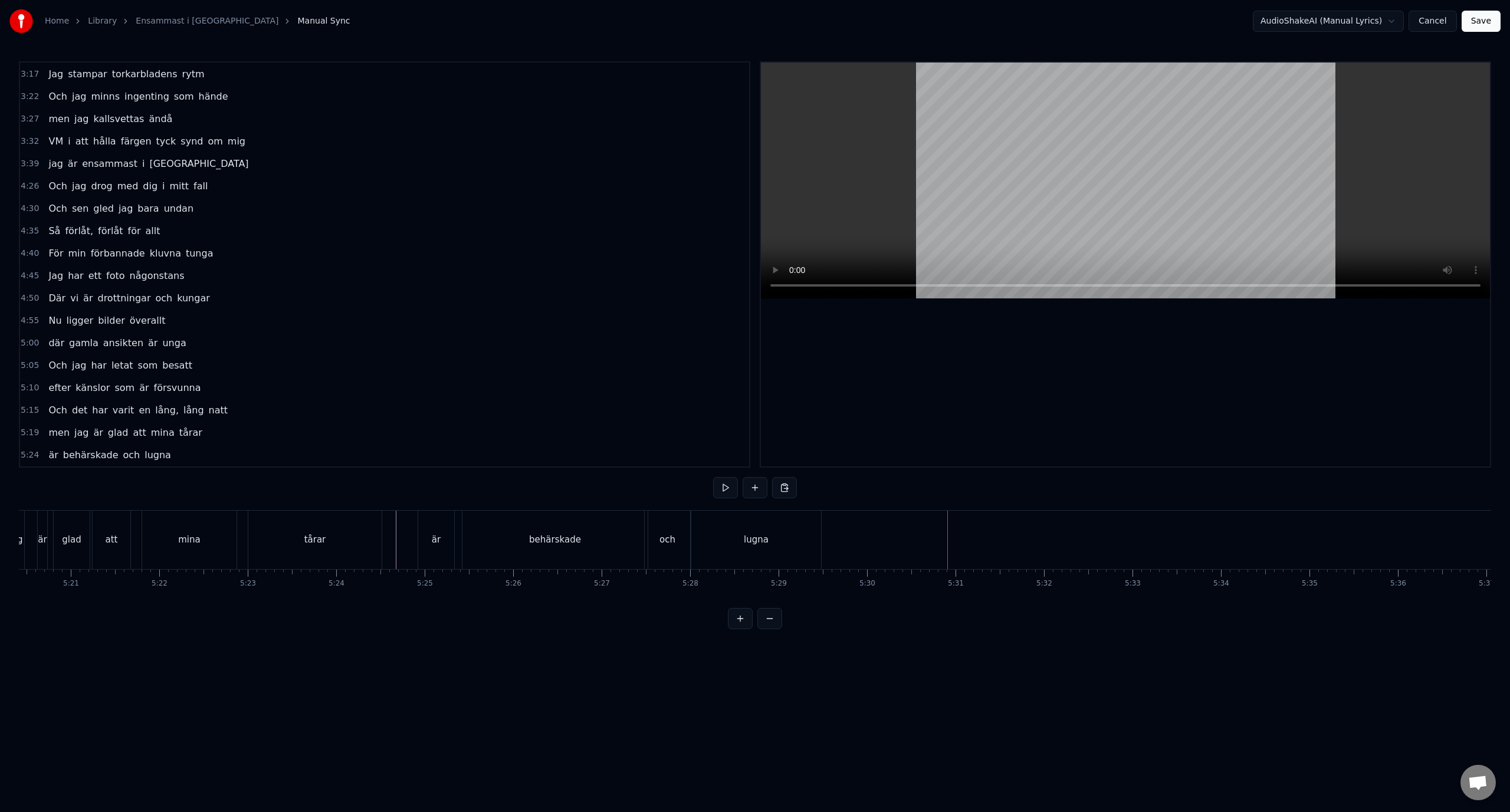
click at [1472, 23] on button "Save" at bounding box center [1481, 21] width 39 height 21
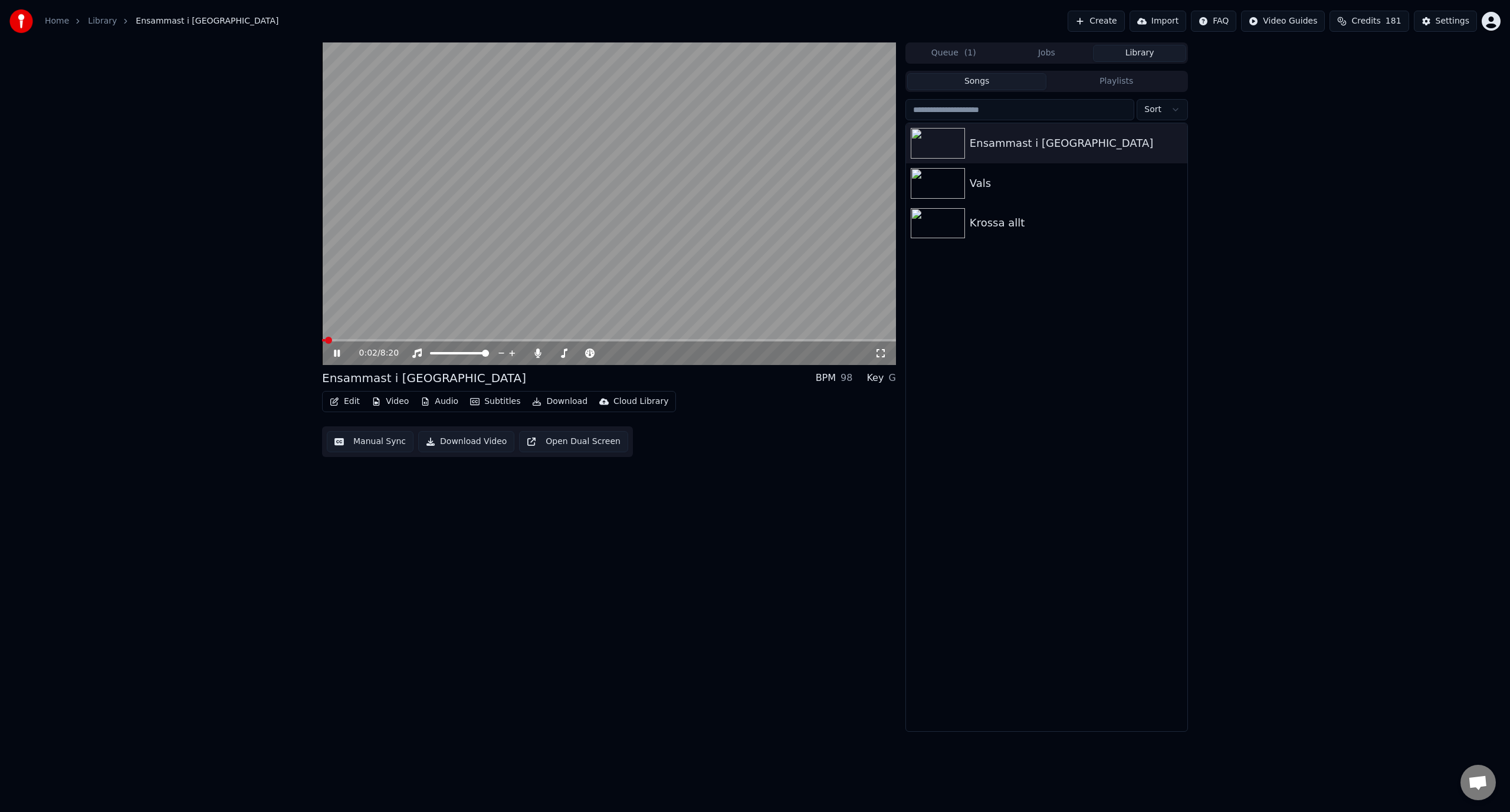
click at [565, 401] on button "Download" at bounding box center [559, 401] width 65 height 16
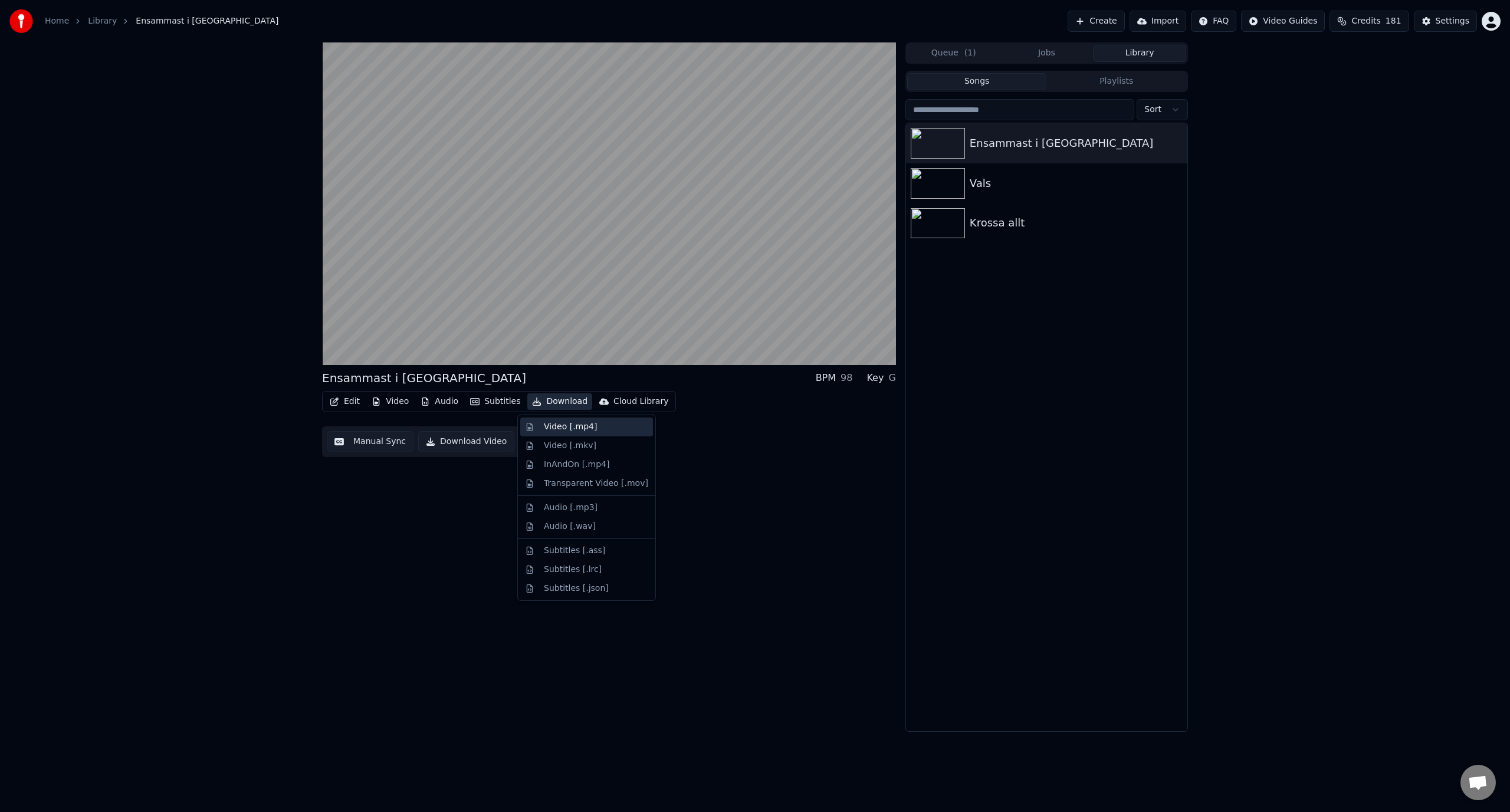
click at [554, 423] on div "Video [.mp4]" at bounding box center [570, 426] width 53 height 12
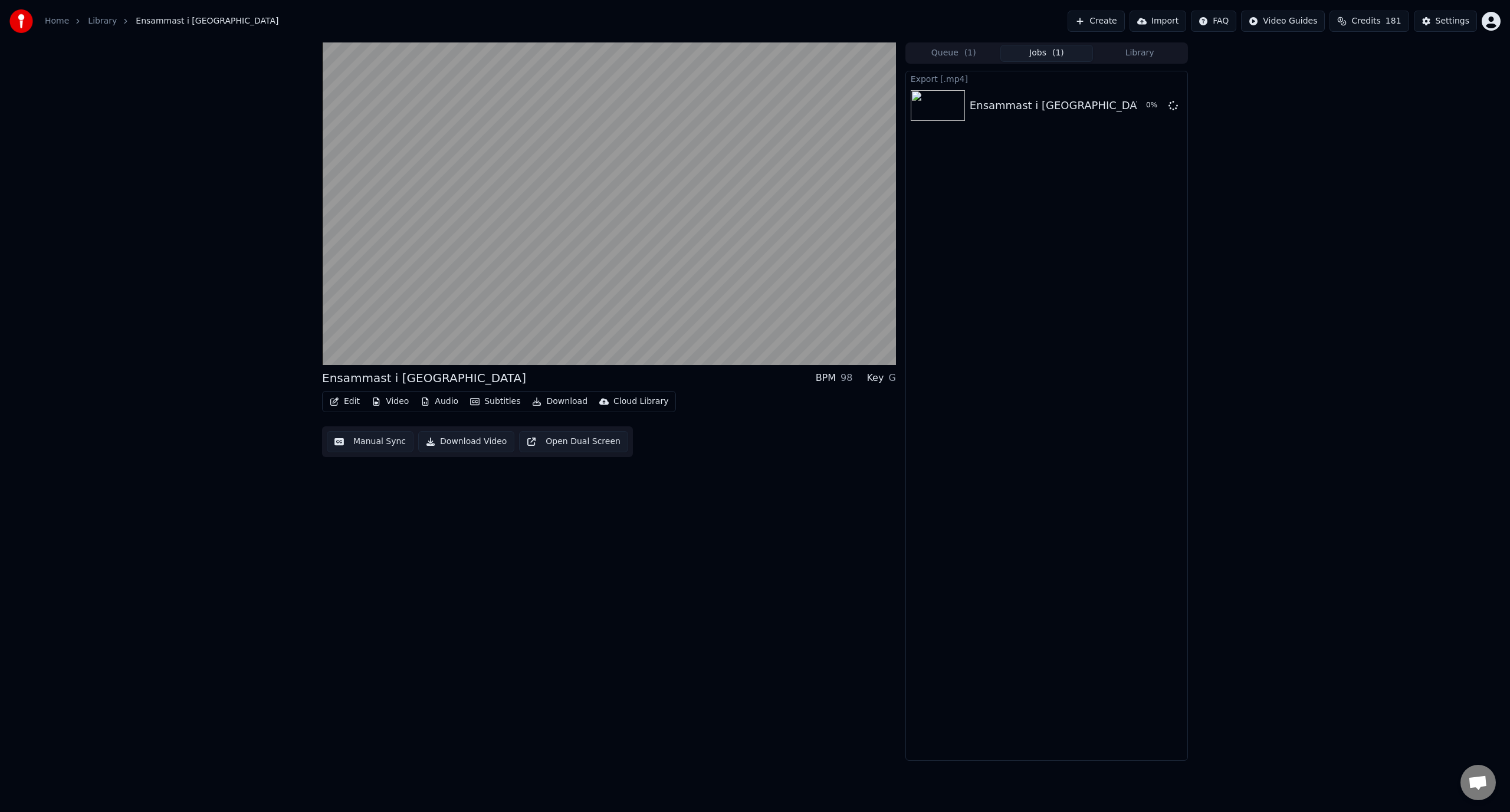
click at [438, 543] on div "Ensammast i Sverige BPM 98 Key G Edit Video Audio Subtitles Download Cloud Libr…" at bounding box center [609, 401] width 574 height 718
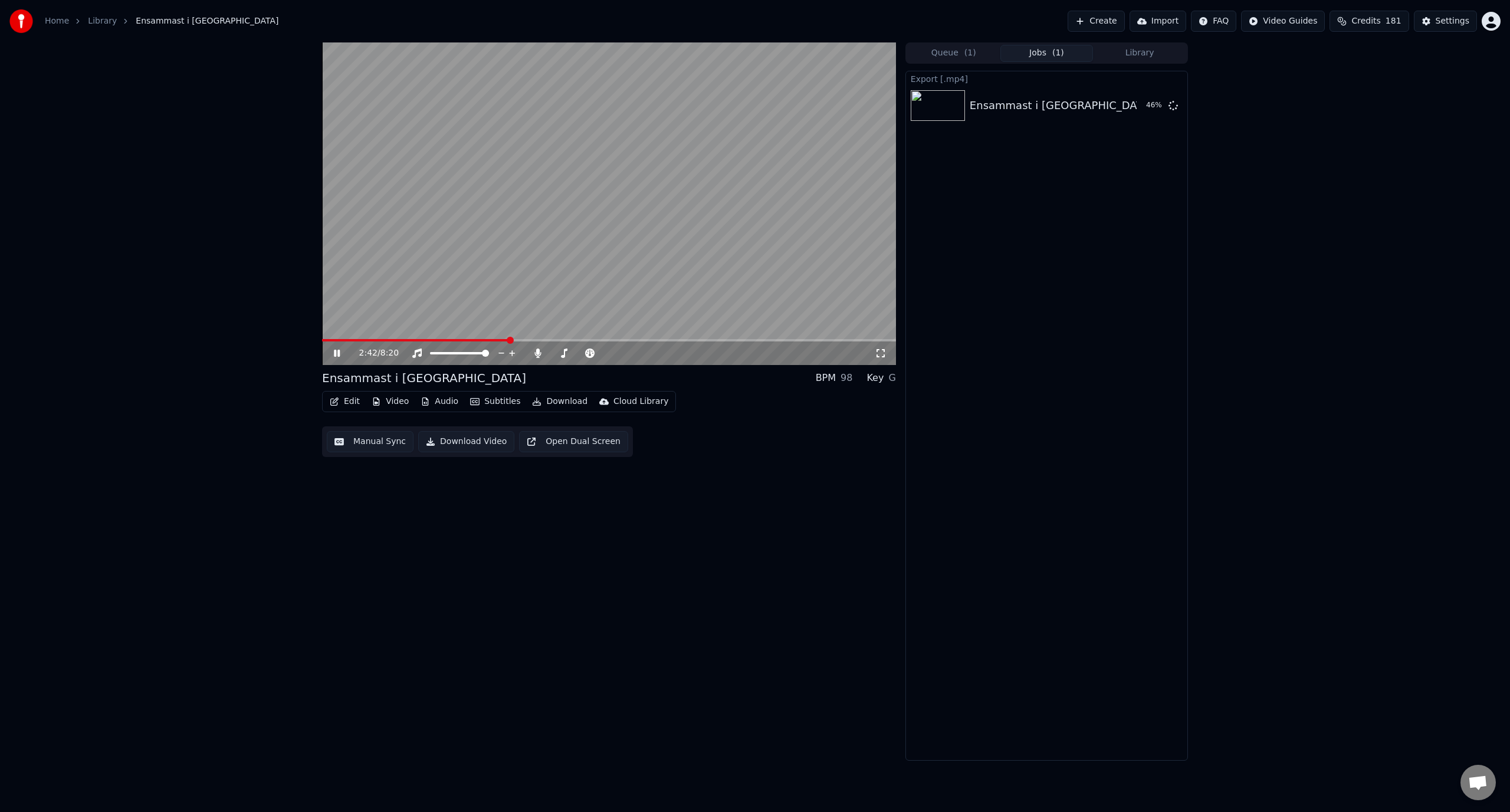
click at [501, 340] on span at bounding box center [415, 340] width 187 height 3
click at [336, 356] on icon at bounding box center [345, 353] width 28 height 9
click at [345, 401] on button "Edit" at bounding box center [344, 401] width 39 height 16
click at [357, 425] on div "Edit Lyrics" at bounding box center [370, 426] width 42 height 12
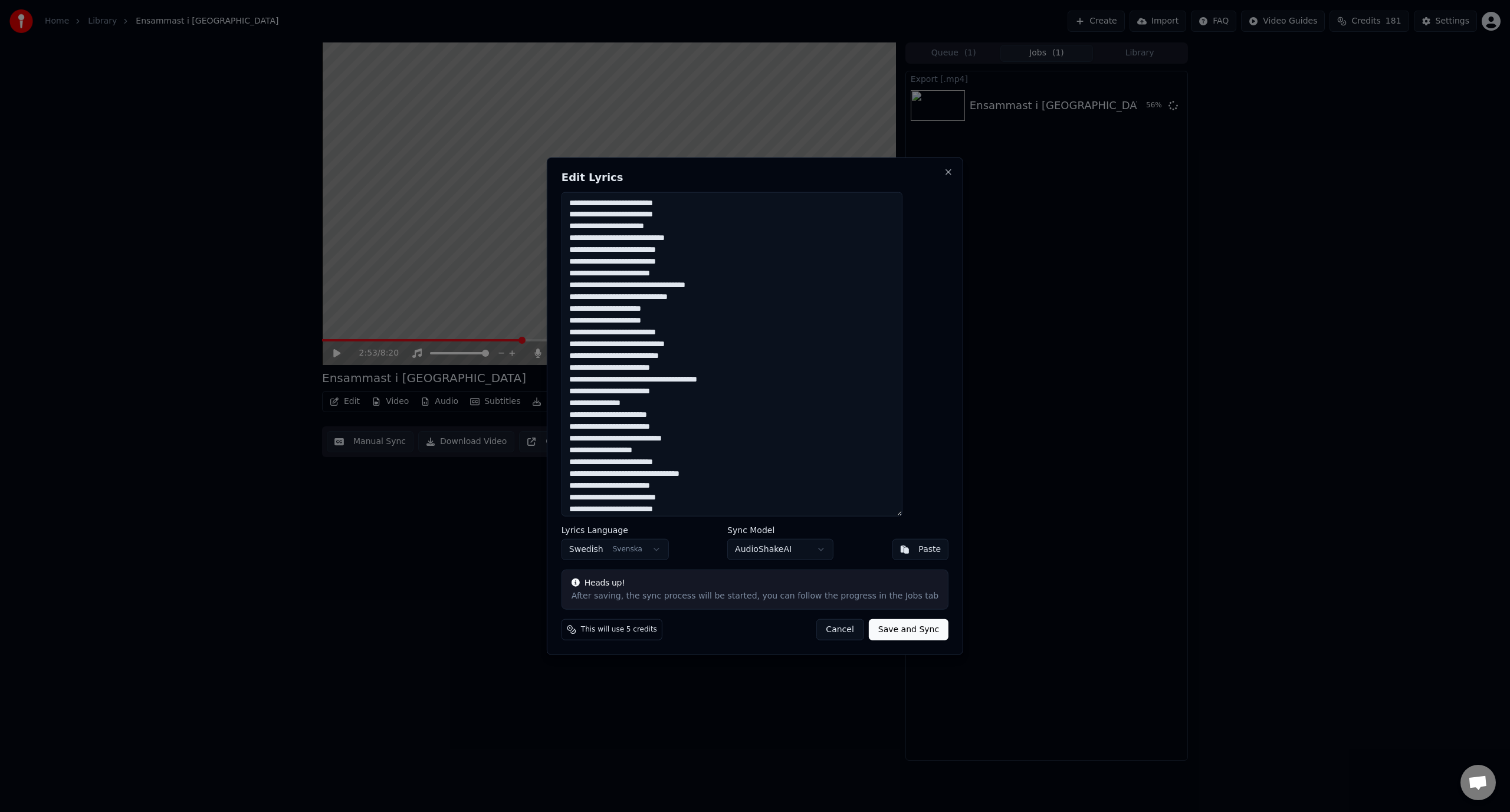
click at [673, 429] on textarea at bounding box center [732, 354] width 341 height 324
click at [825, 640] on button "Cancel" at bounding box center [840, 629] width 48 height 21
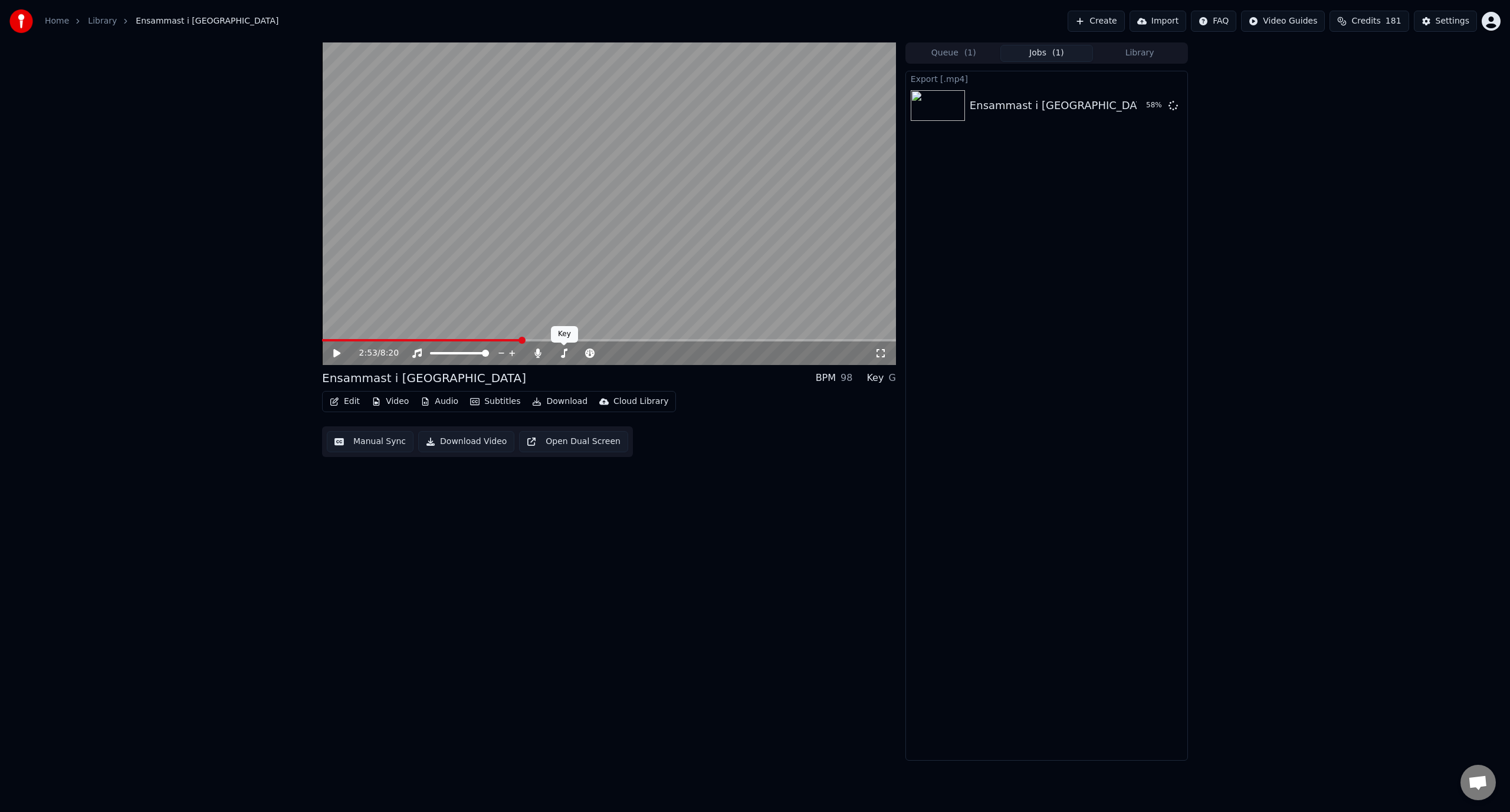
click at [504, 191] on video at bounding box center [609, 203] width 574 height 323
click at [616, 339] on span at bounding box center [469, 340] width 295 height 3
click at [1130, 100] on button "Show" at bounding box center [1142, 105] width 42 height 21
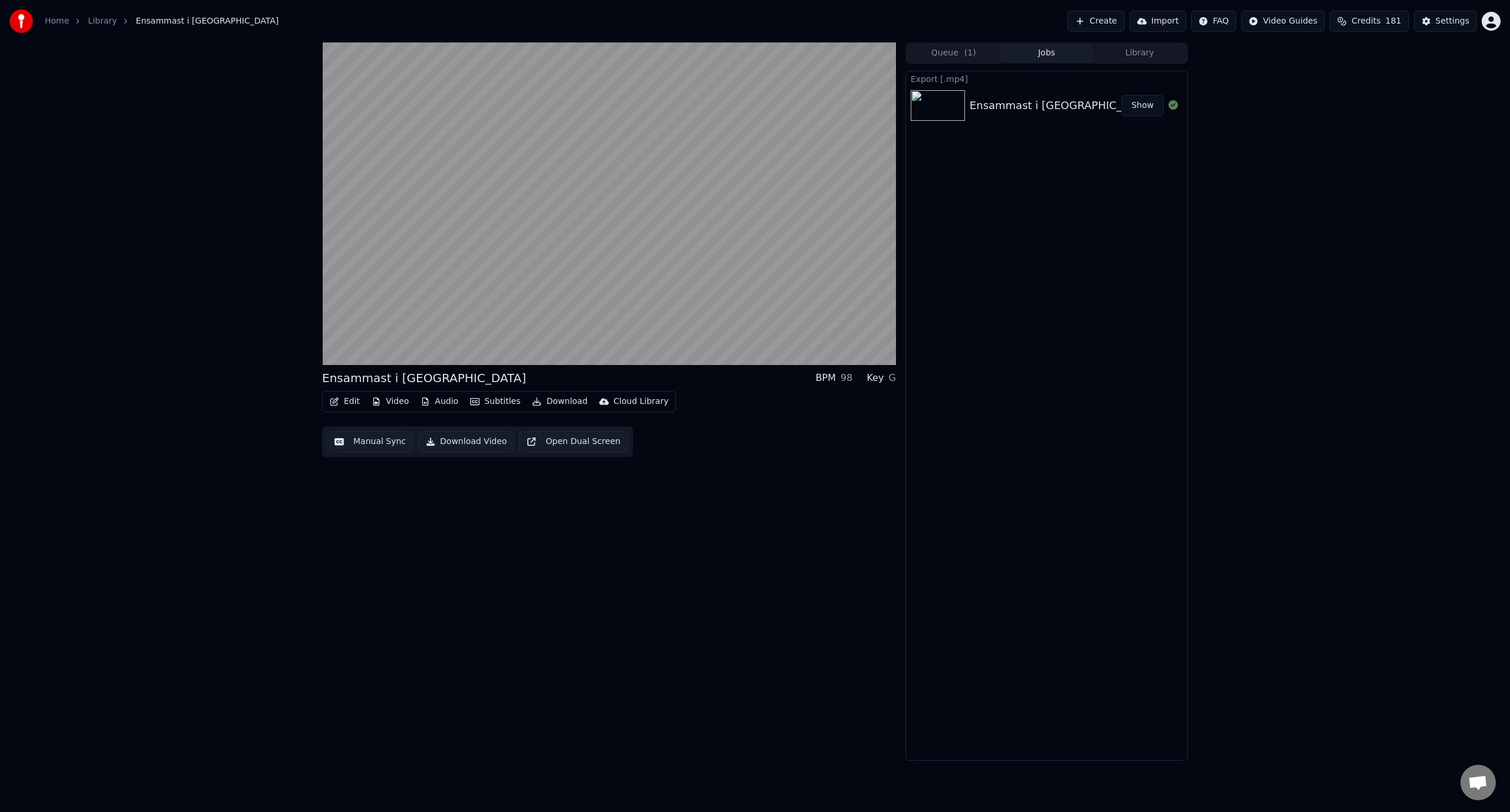
click at [1121, 95] on button "Show" at bounding box center [1142, 105] width 42 height 21
